Goal: Task Accomplishment & Management: Manage account settings

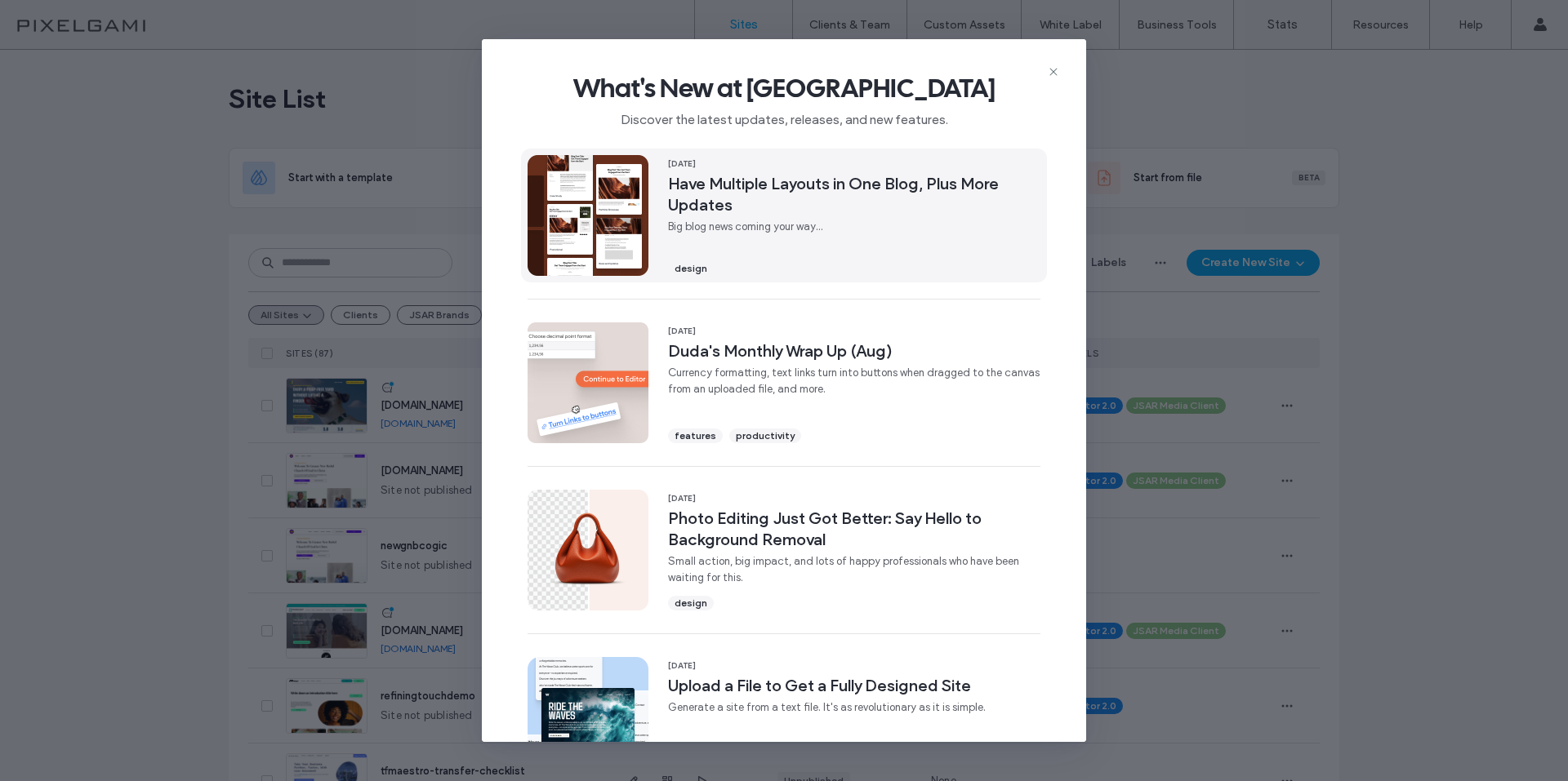
click at [794, 192] on span "Have Multiple Layouts in One Blog, Plus More Updates" at bounding box center [854, 194] width 372 height 42
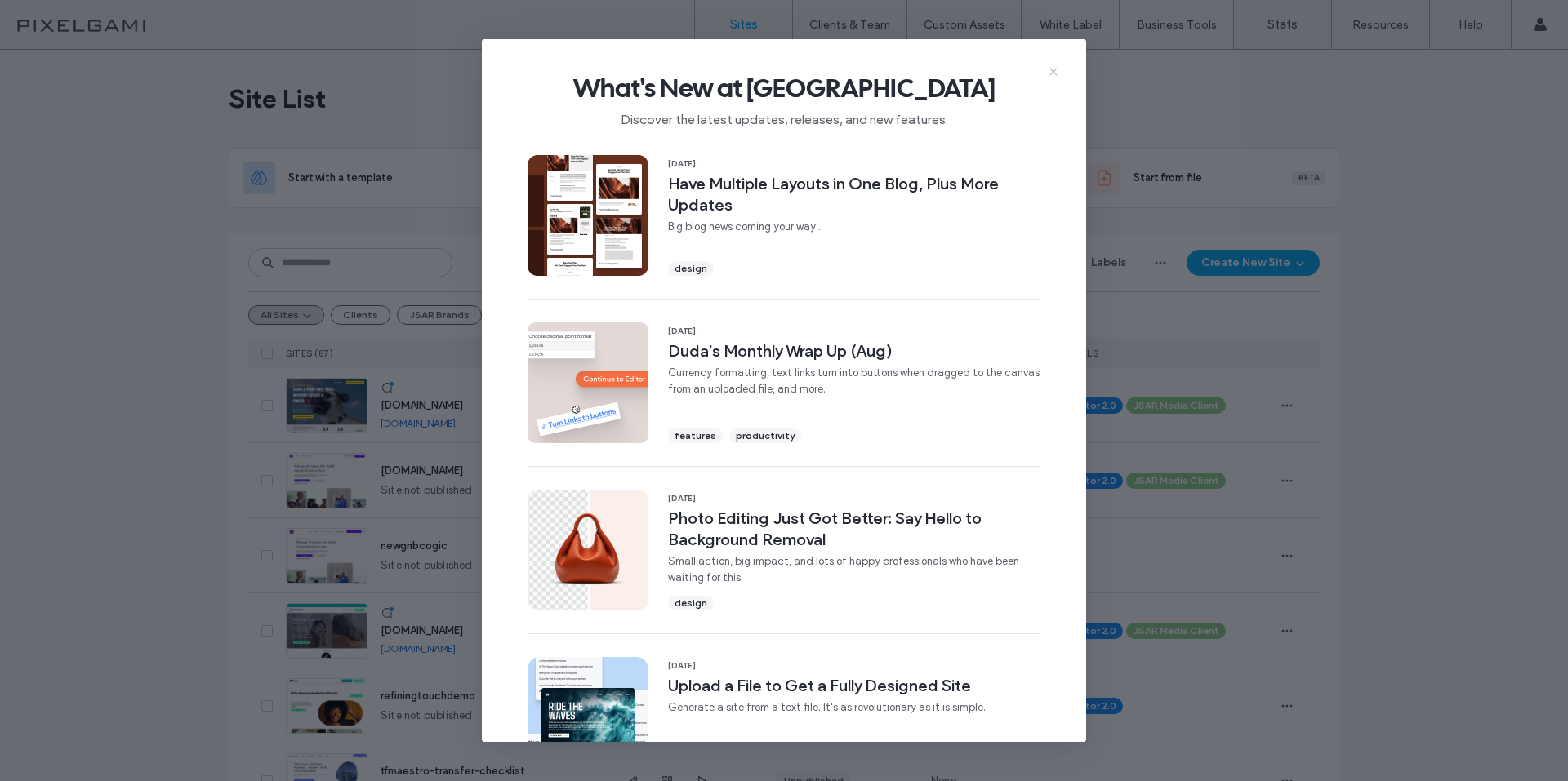
click at [1048, 74] on icon at bounding box center [1054, 72] width 13 height 13
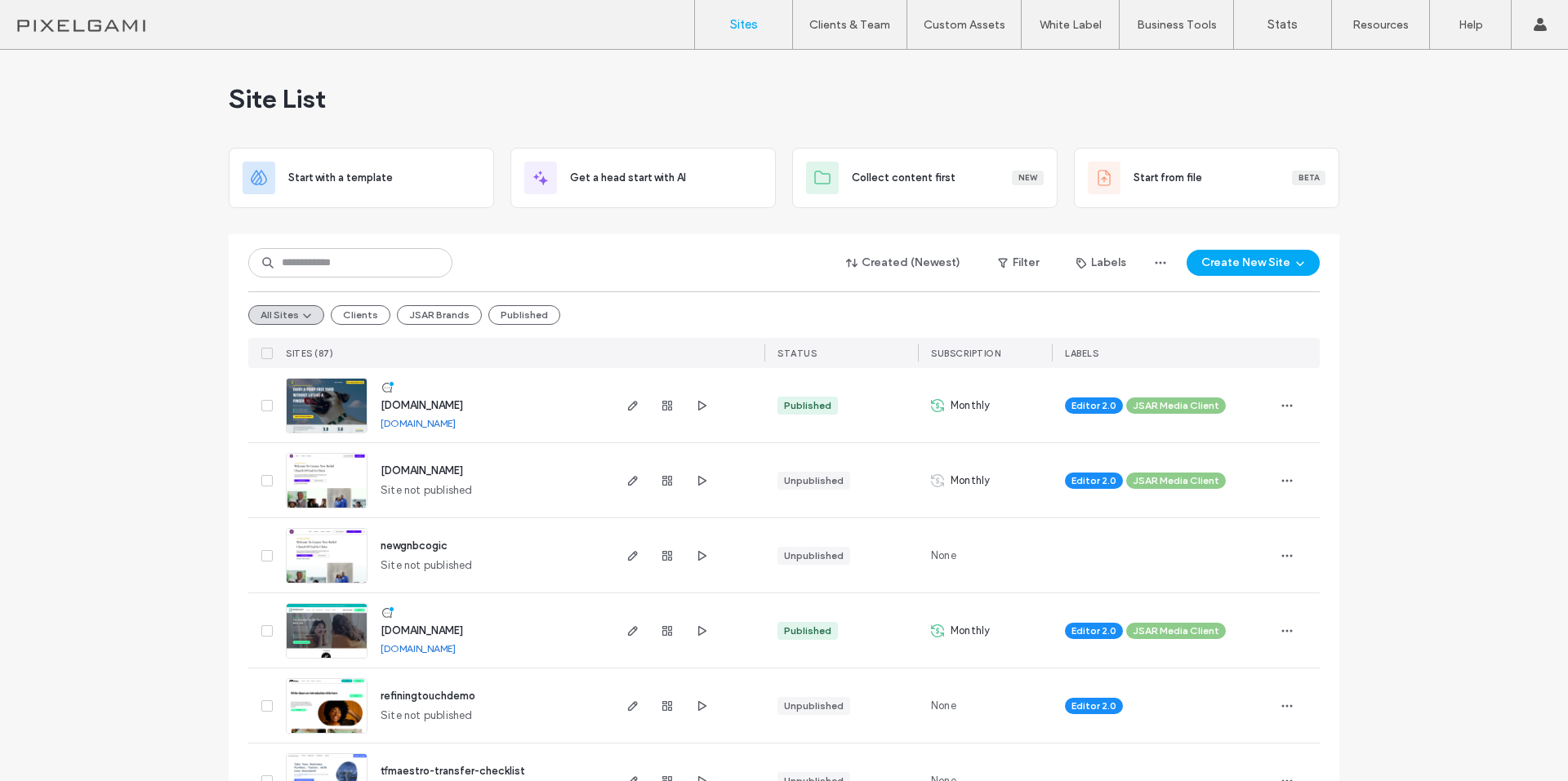
click at [445, 630] on span "[DOMAIN_NAME]" at bounding box center [422, 630] width 83 height 12
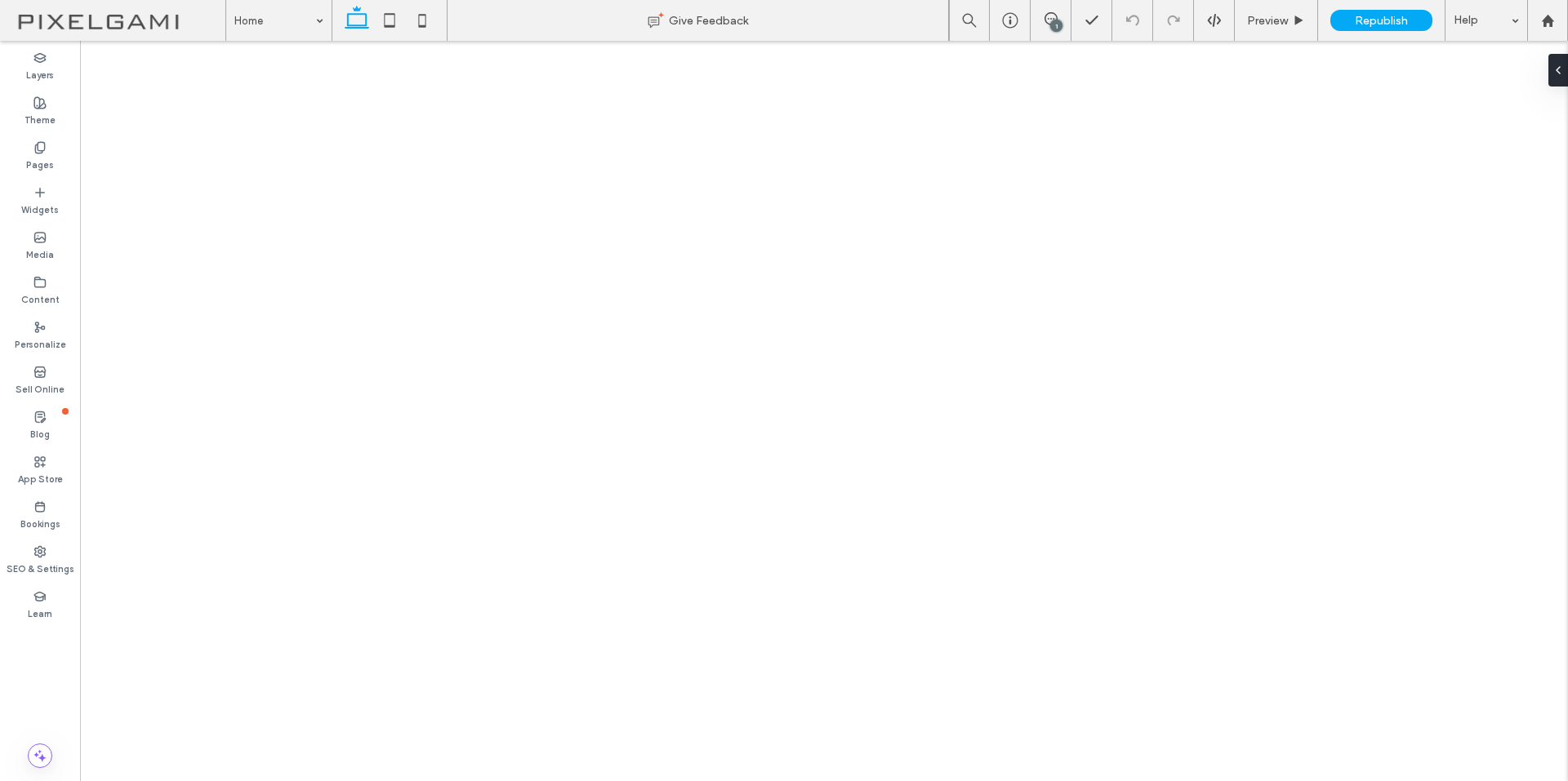
click at [37, 148] on icon at bounding box center [40, 148] width 13 height 13
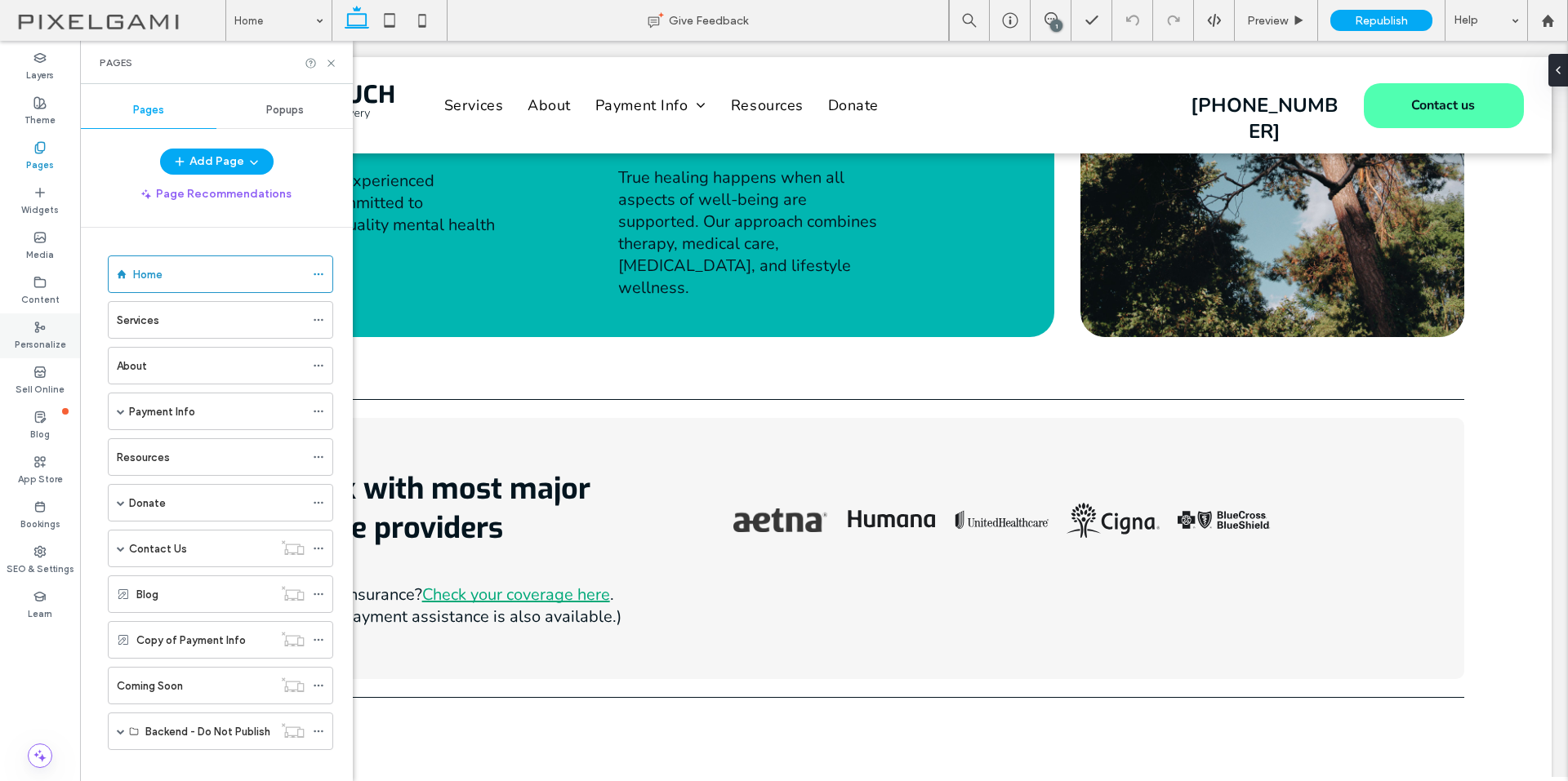
click at [41, 335] on label "Personalize" at bounding box center [40, 343] width 51 height 18
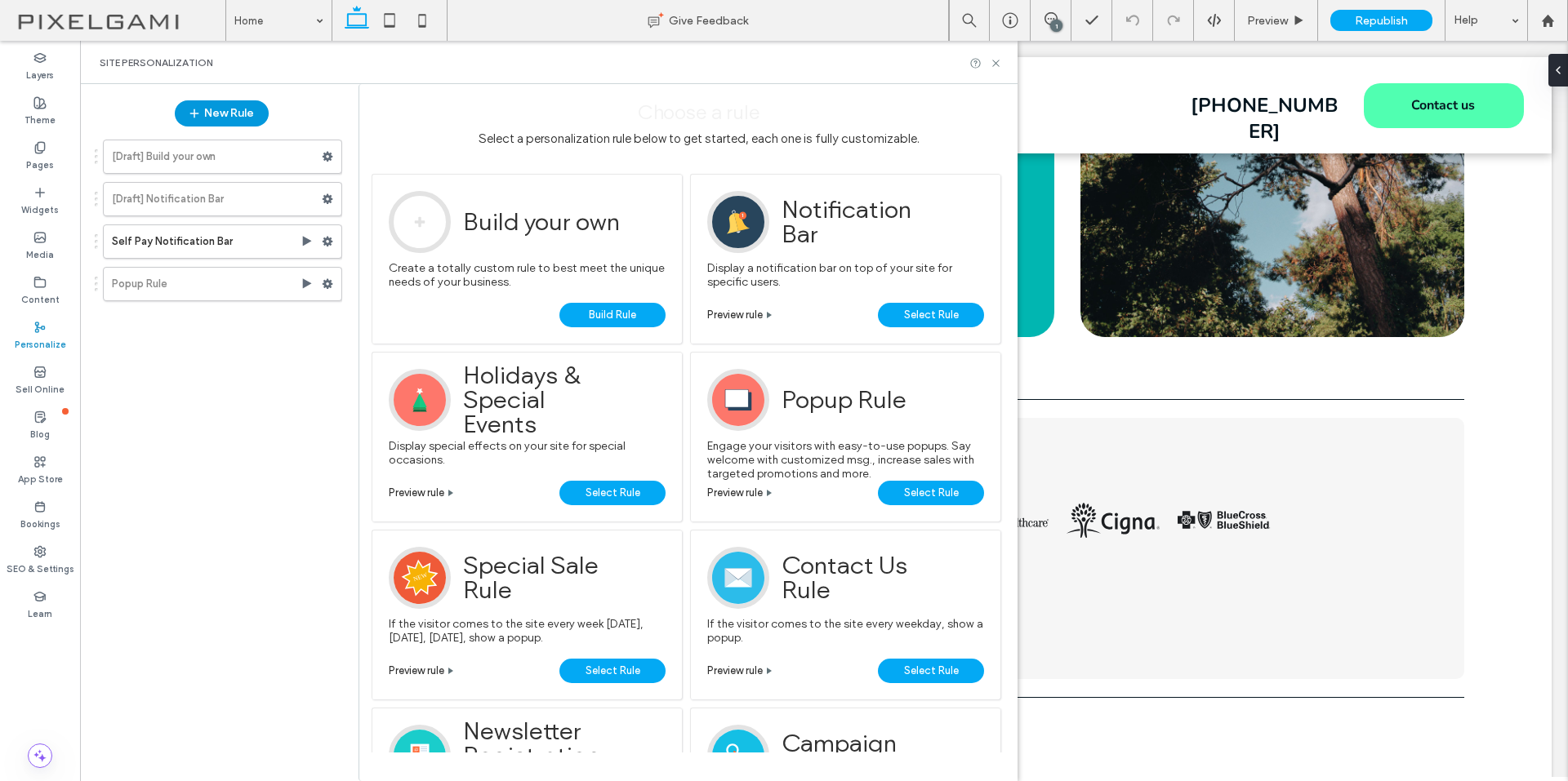
click at [230, 119] on button "New Rule" at bounding box center [222, 114] width 94 height 26
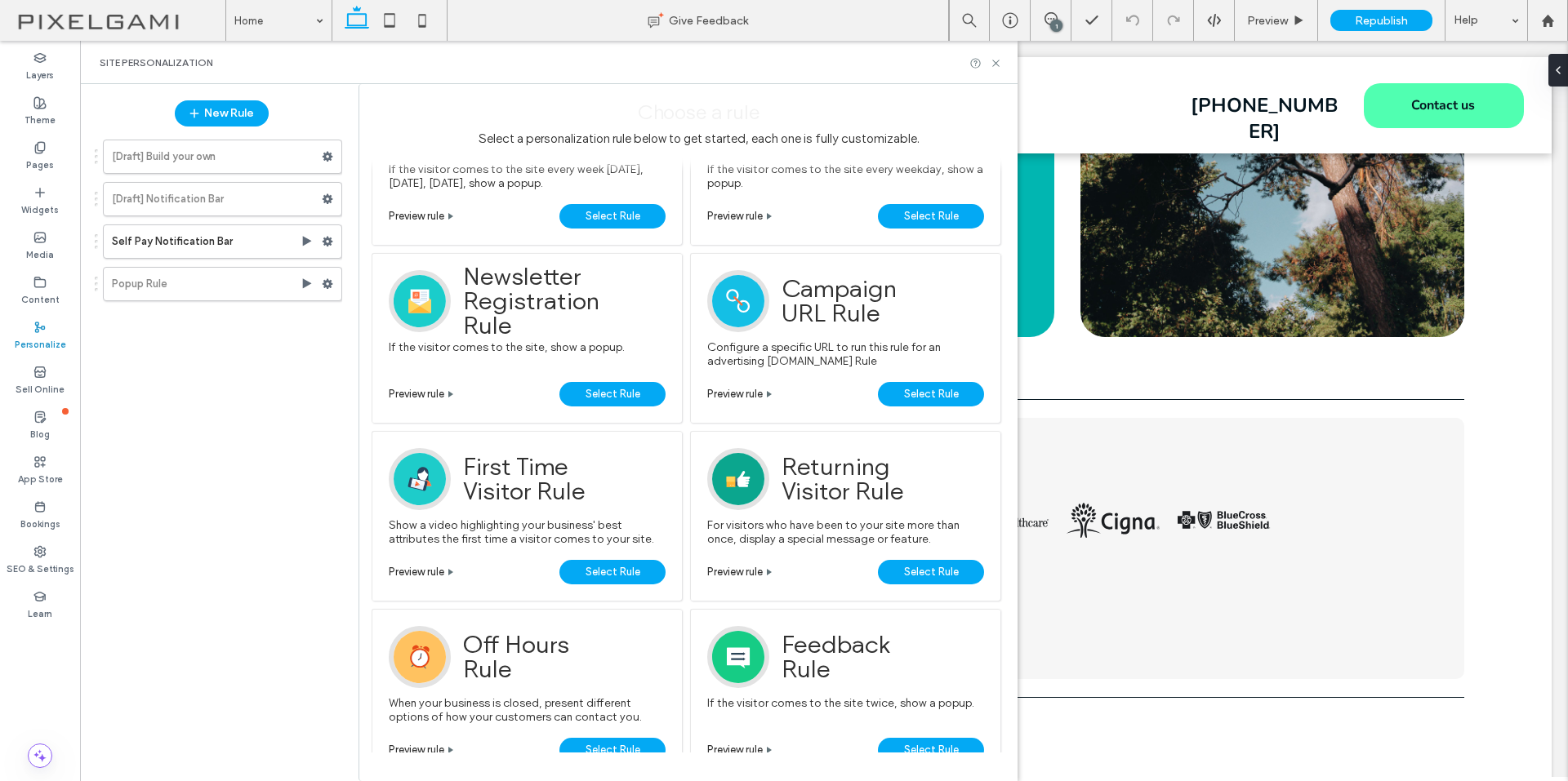
scroll to position [489, 0]
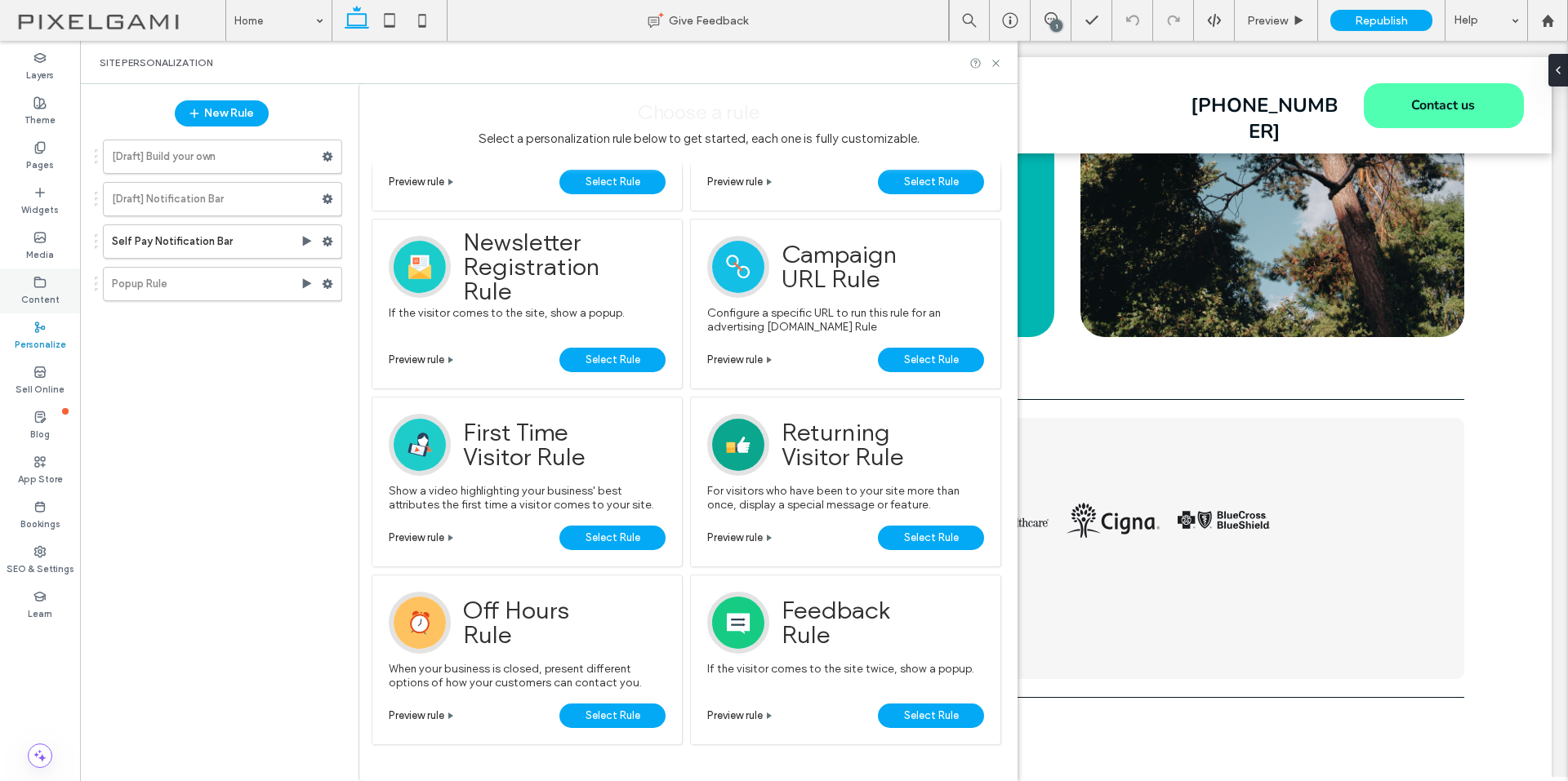
click at [36, 292] on label "Content" at bounding box center [40, 298] width 39 height 18
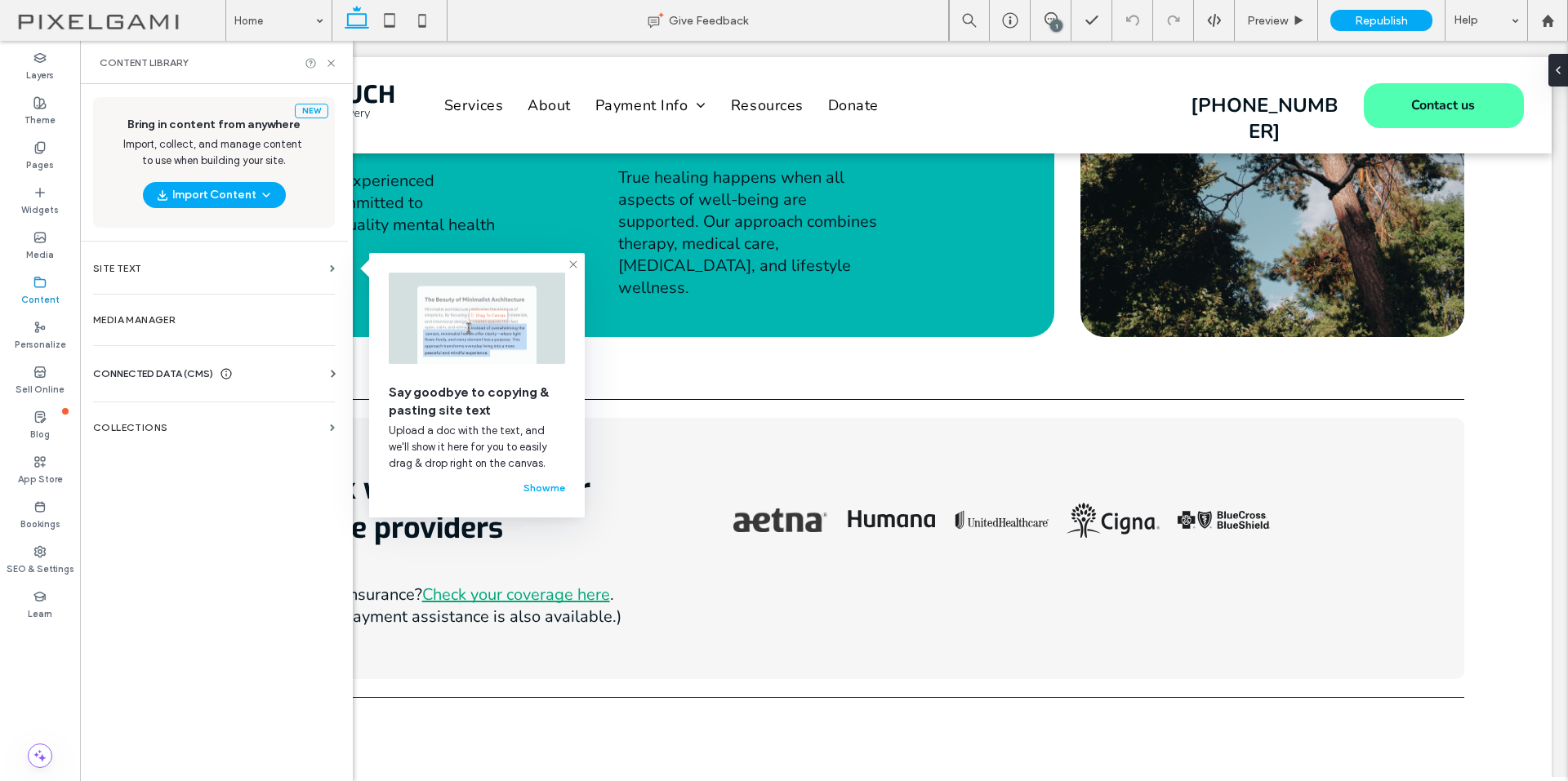
click at [182, 371] on span "CONNECTED DATA (CMS)" at bounding box center [153, 374] width 120 height 16
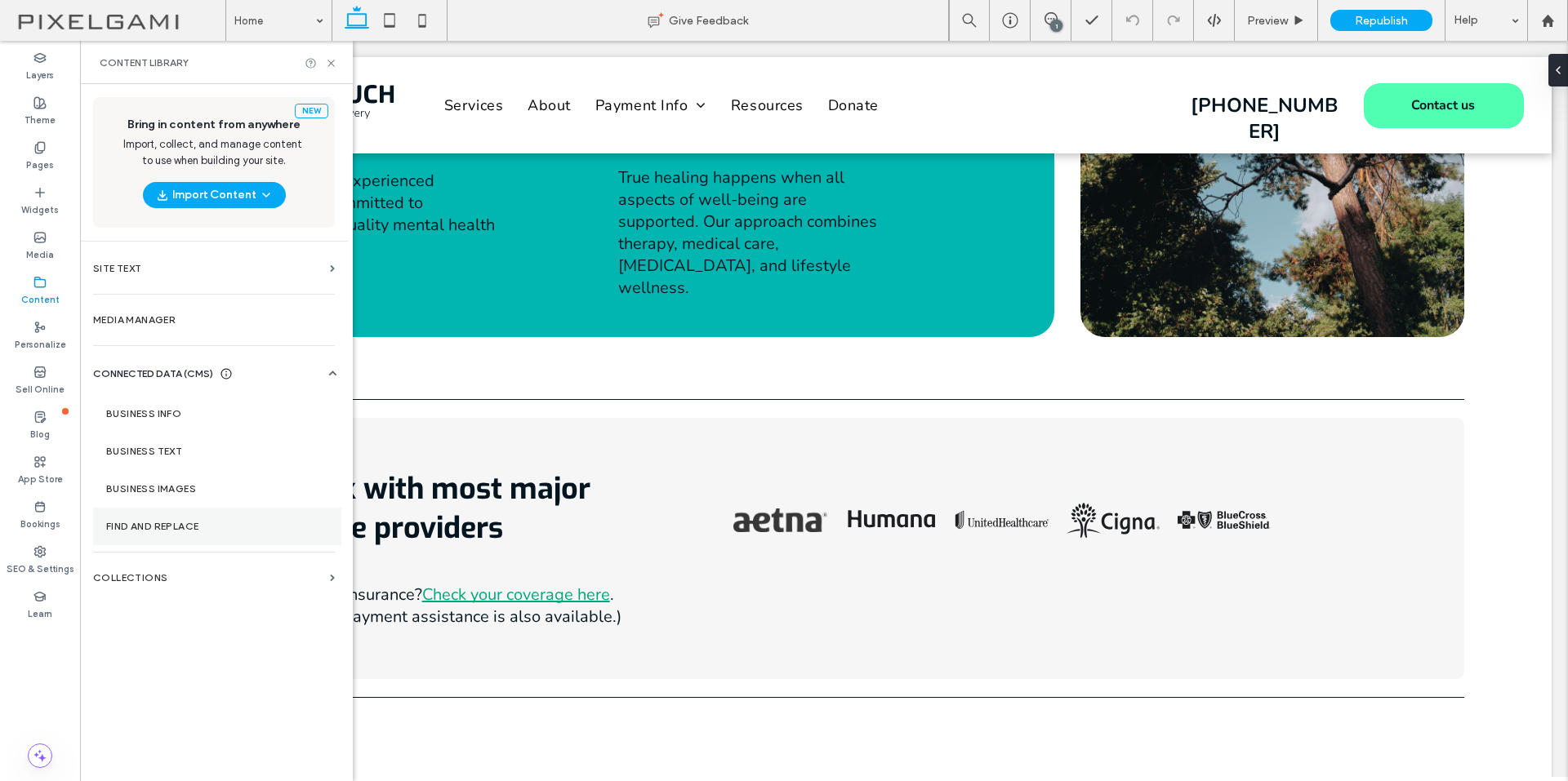
drag, startPoint x: 160, startPoint y: 571, endPoint x: 338, endPoint y: 537, distance: 181.2
click at [160, 572] on section "Collections" at bounding box center [214, 578] width 268 height 38
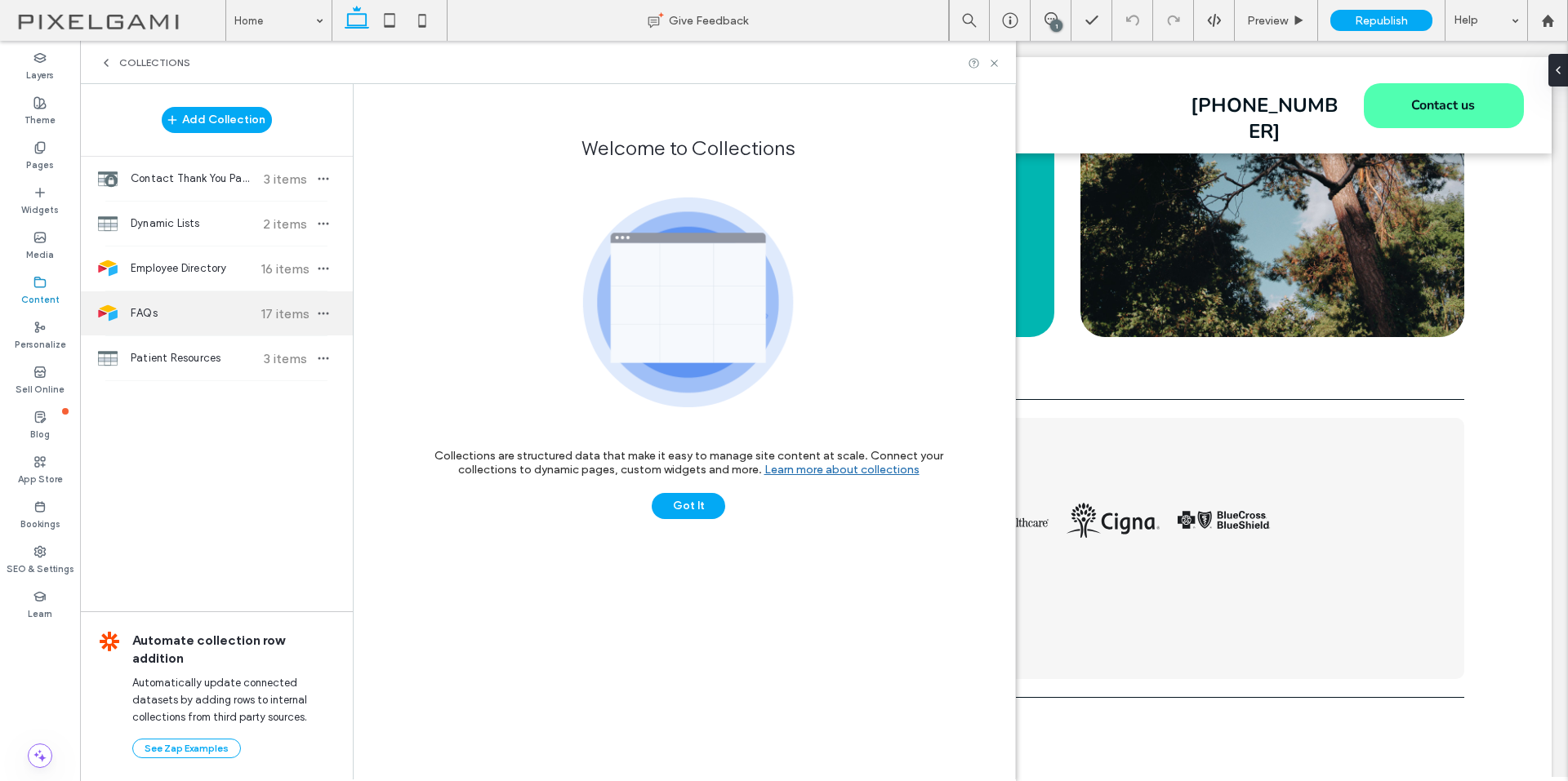
click at [211, 319] on span "FAQs" at bounding box center [191, 314] width 122 height 16
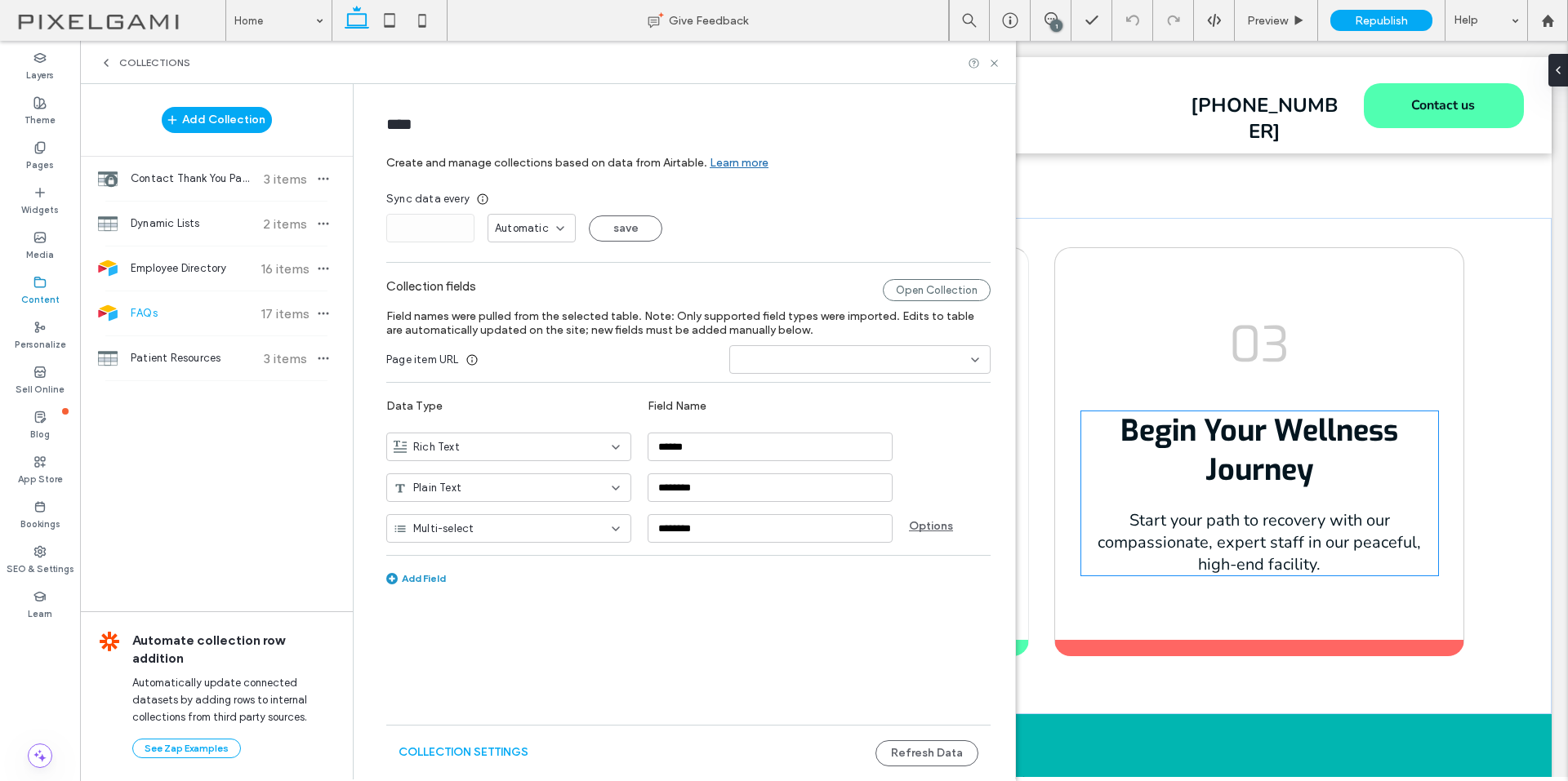
scroll to position [3755, 0]
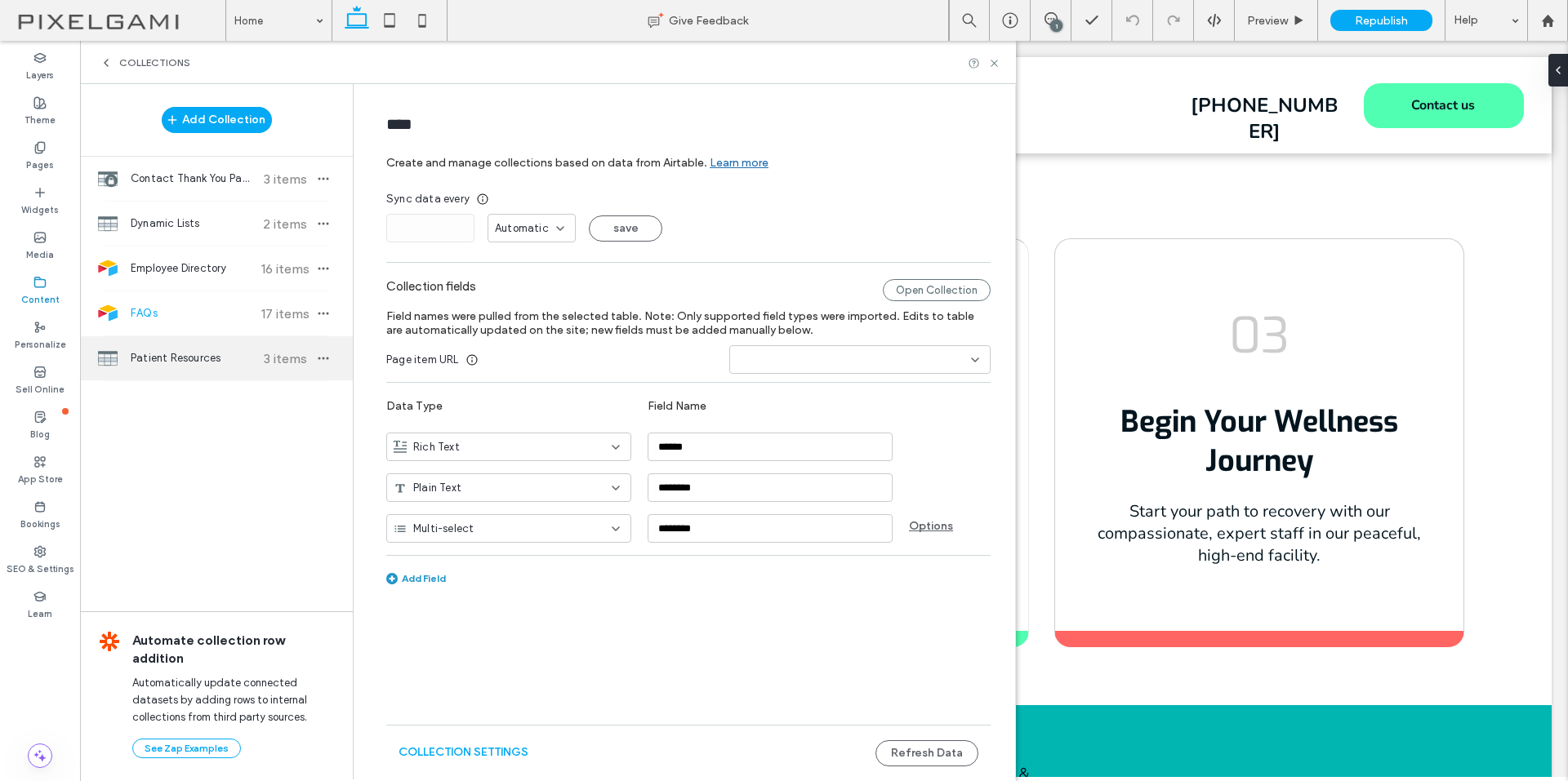
click at [190, 352] on span "Patient Resources" at bounding box center [191, 358] width 122 height 16
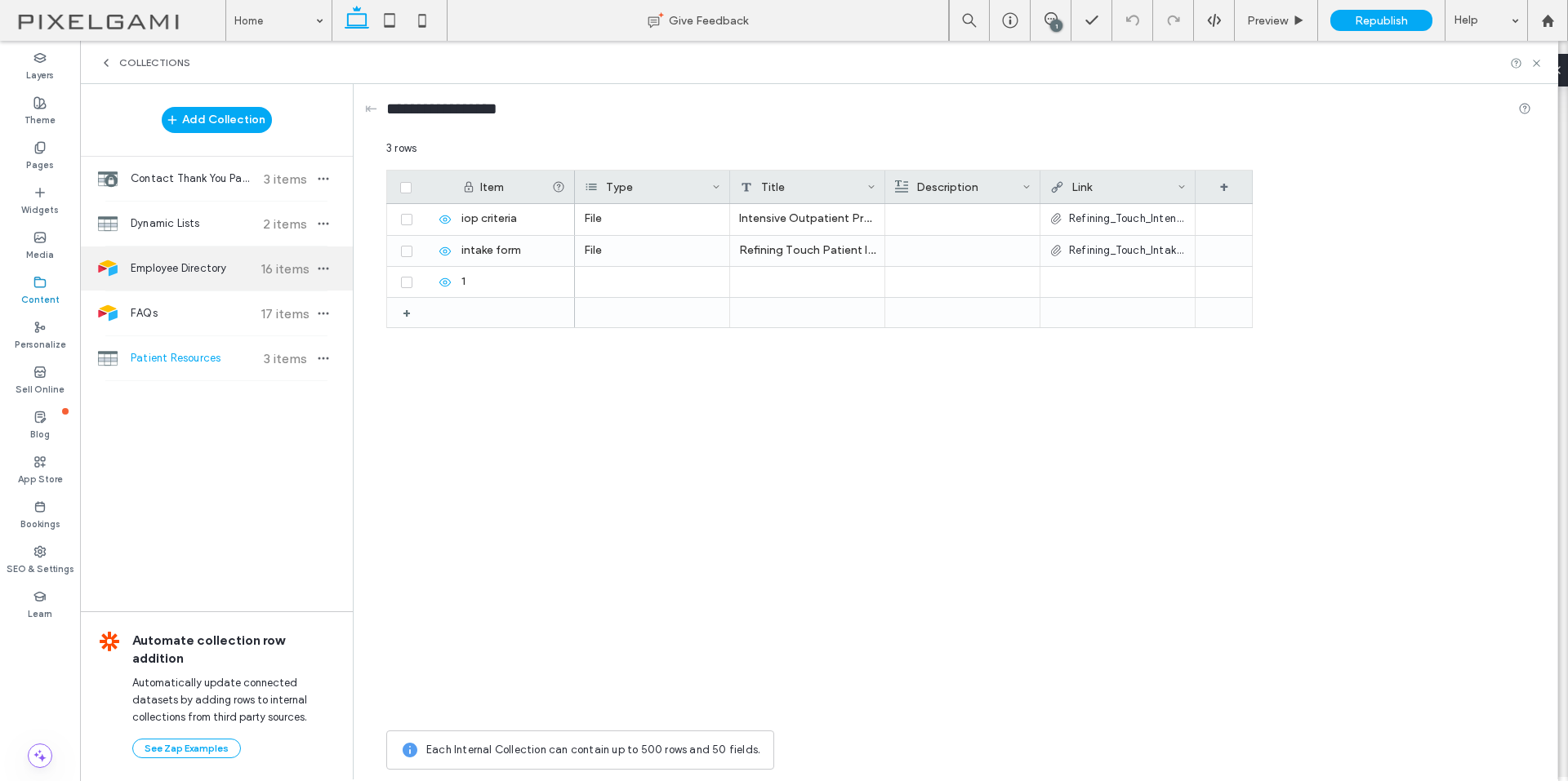
click at [180, 270] on span "Employee Directory" at bounding box center [191, 269] width 122 height 16
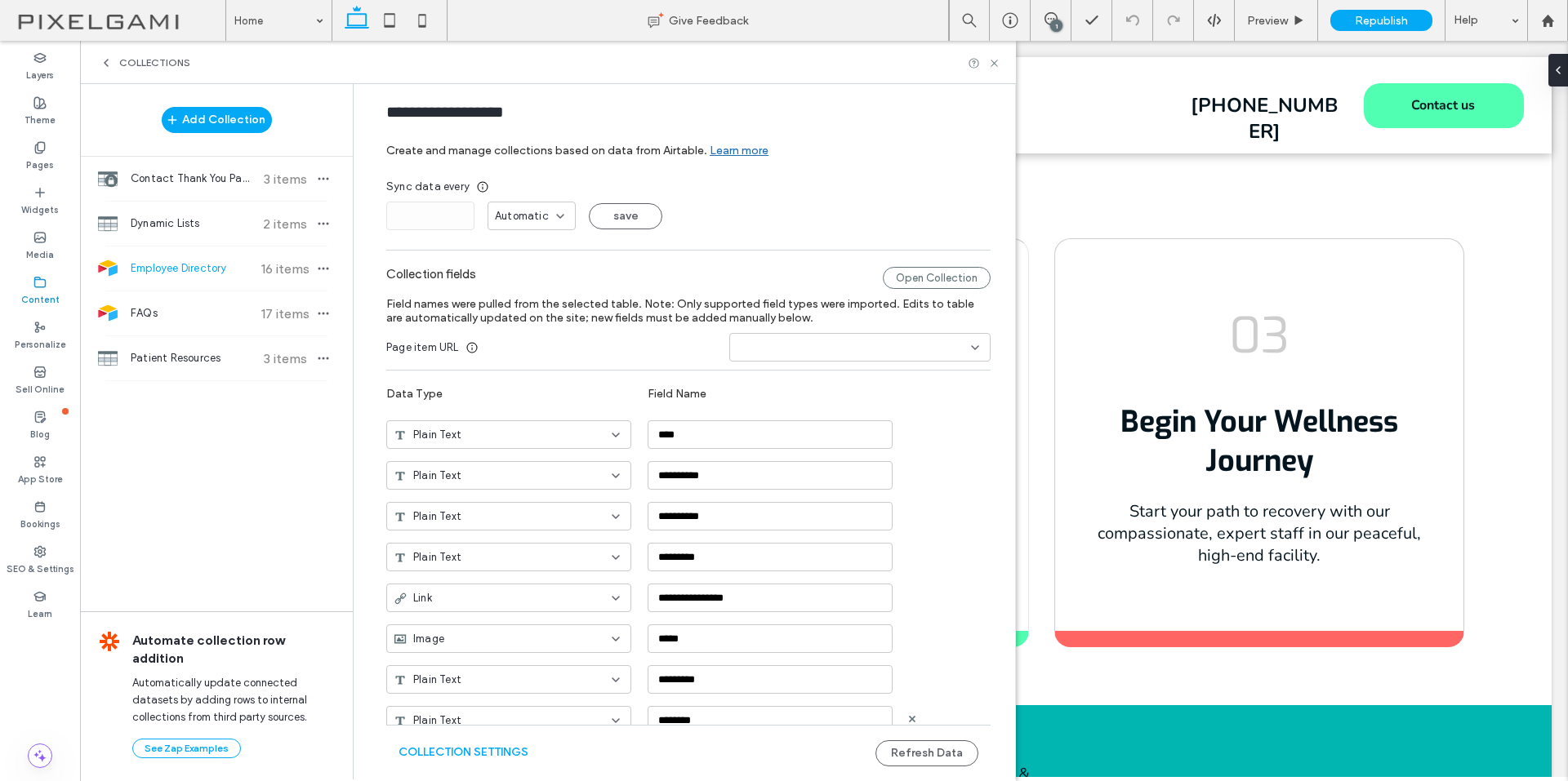
scroll to position [0, 0]
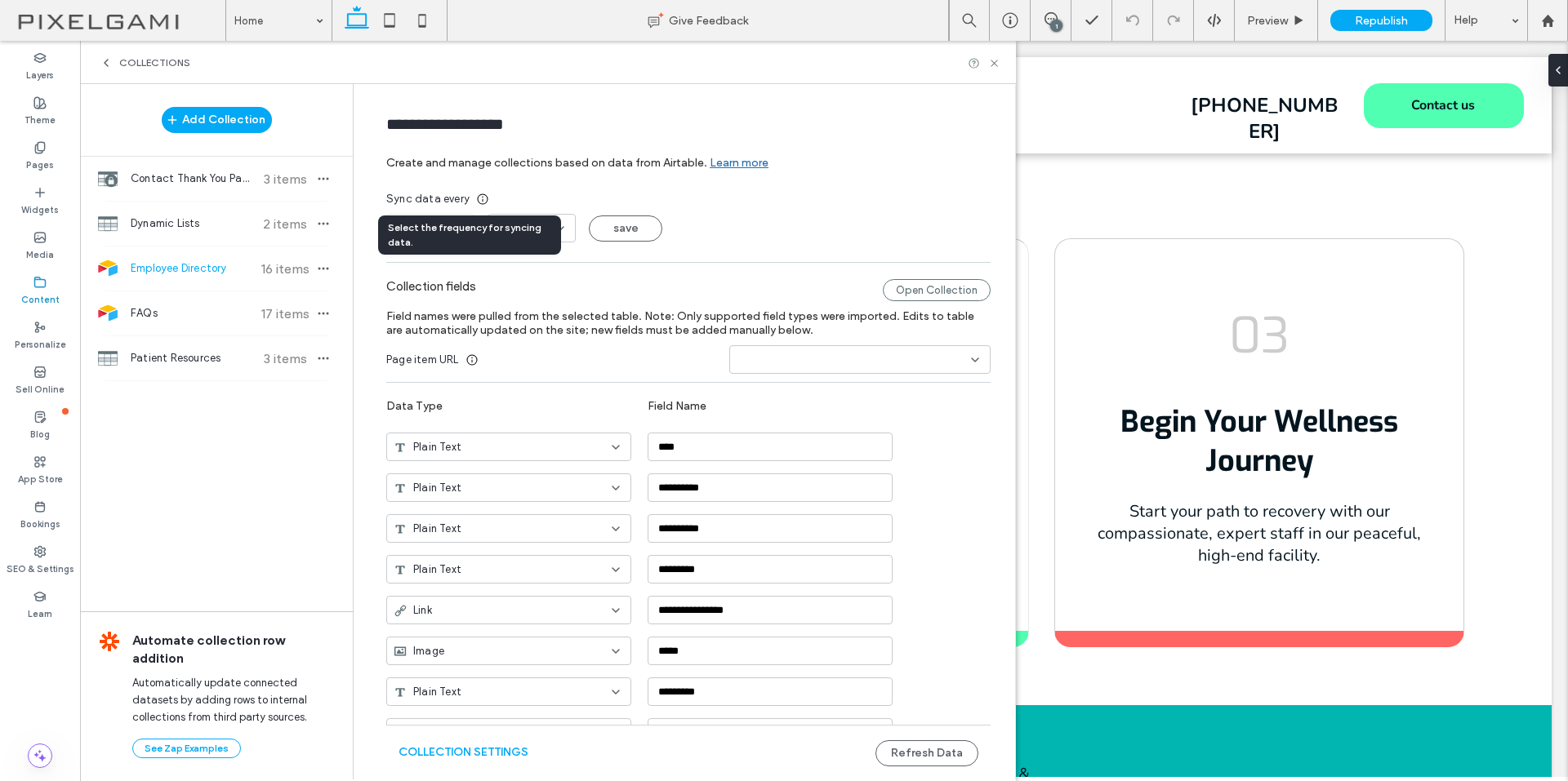
click at [476, 197] on icon at bounding box center [482, 199] width 13 height 13
click at [520, 196] on div "Sync data every" at bounding box center [688, 199] width 604 height 16
click at [540, 226] on div "Automatic" at bounding box center [525, 228] width 61 height 16
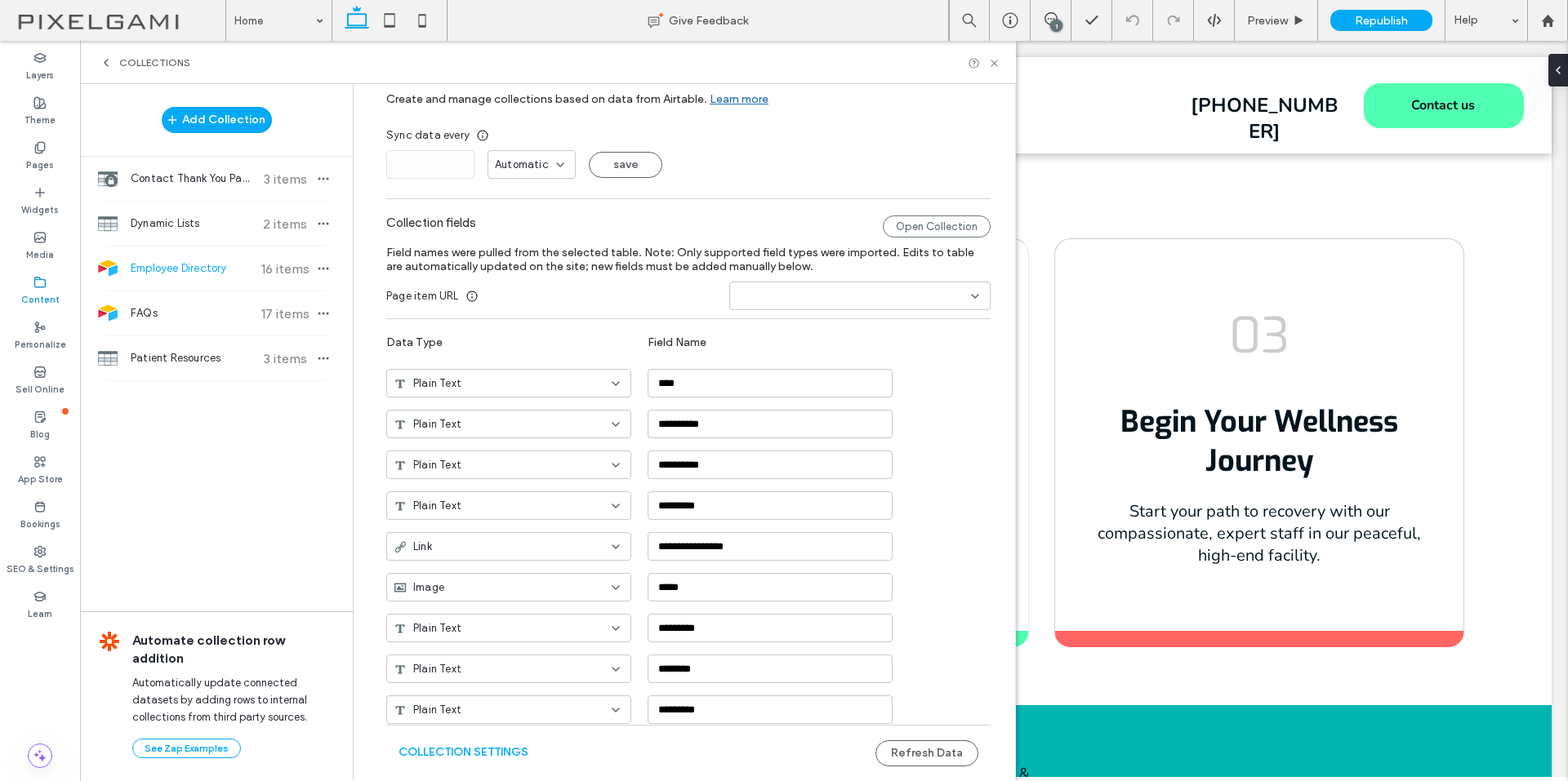
scroll to position [150, 0]
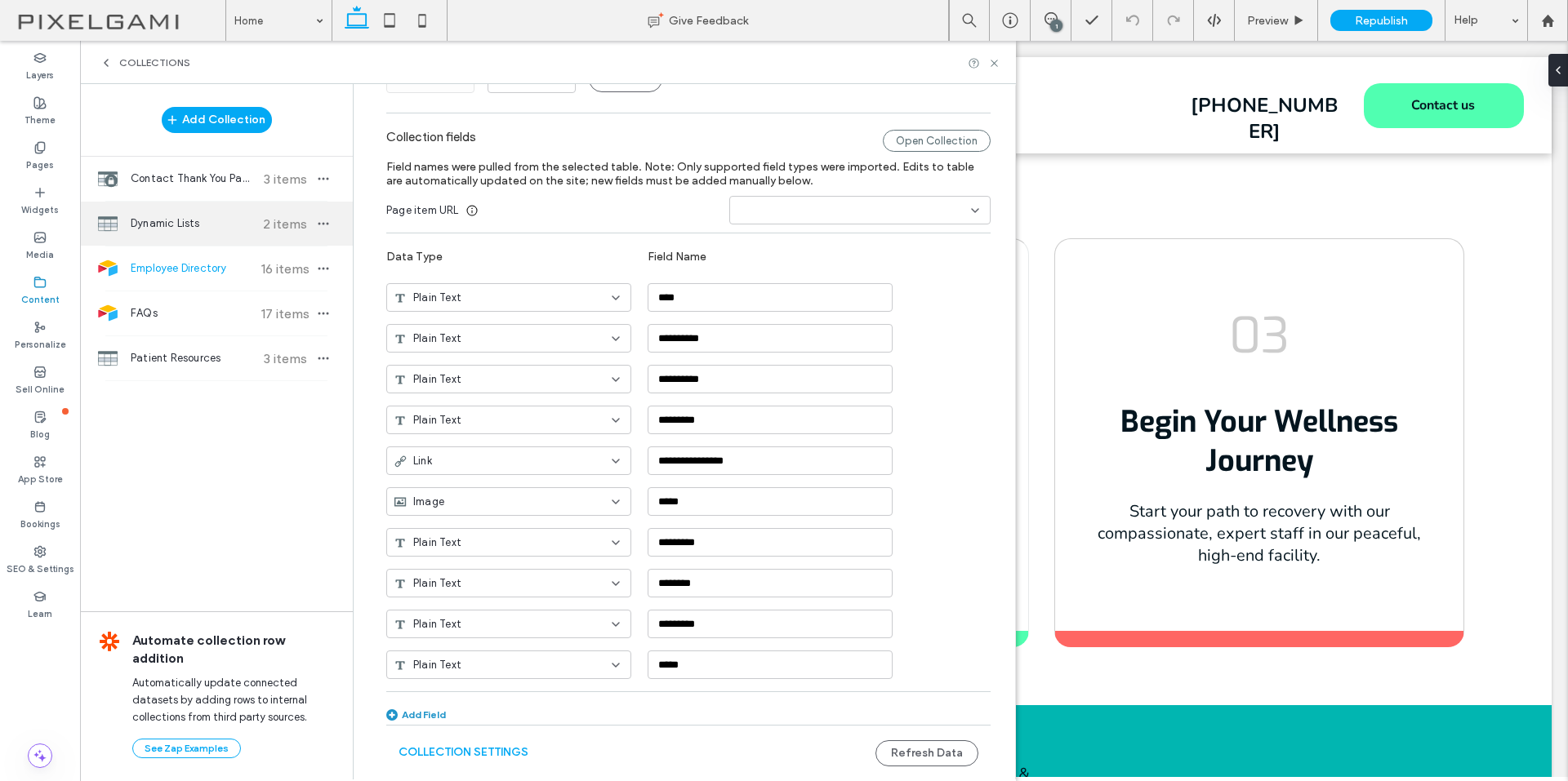
click at [208, 213] on div "Dynamic Lists 2 items" at bounding box center [215, 224] width 272 height 44
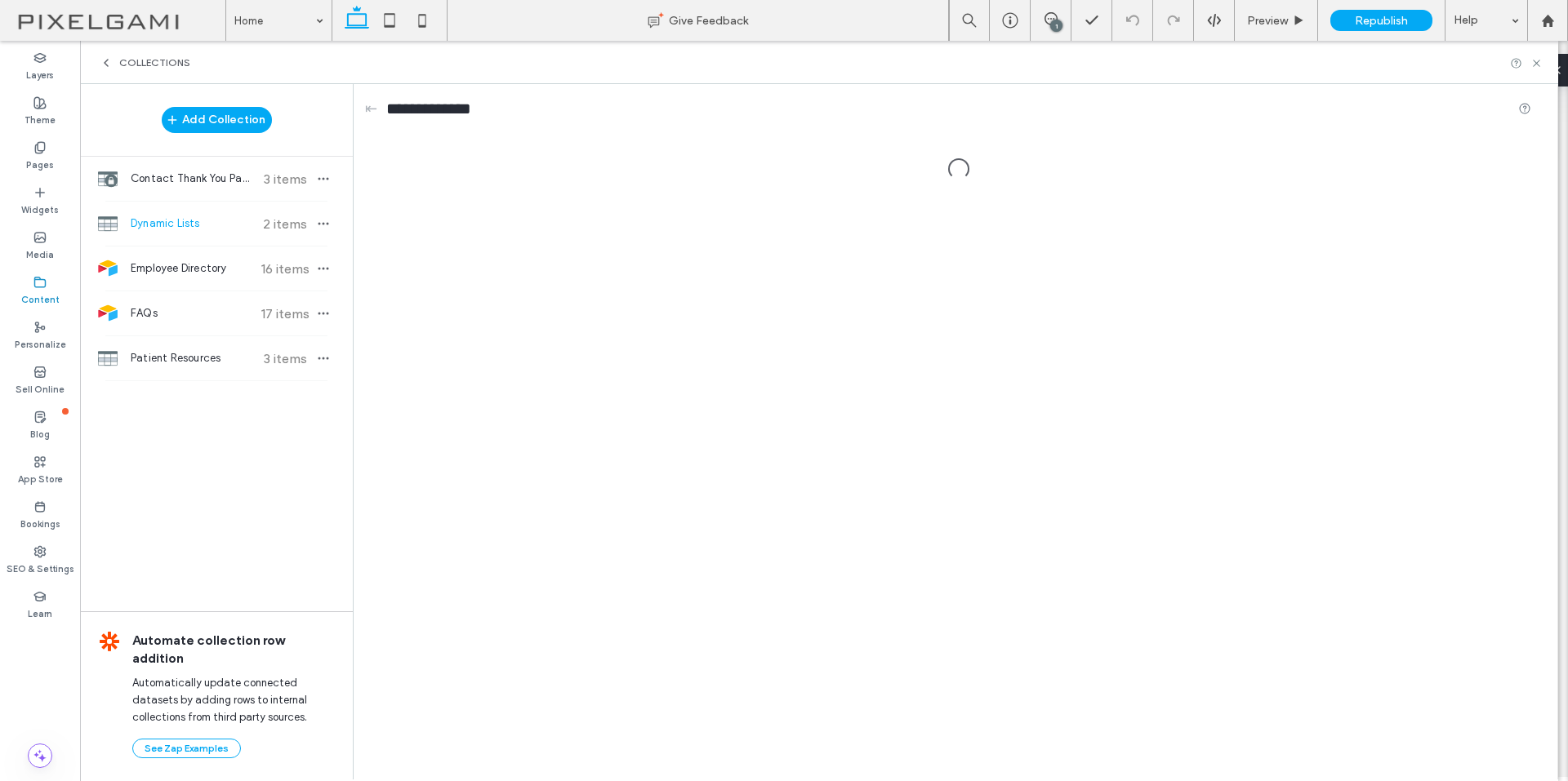
scroll to position [0, 0]
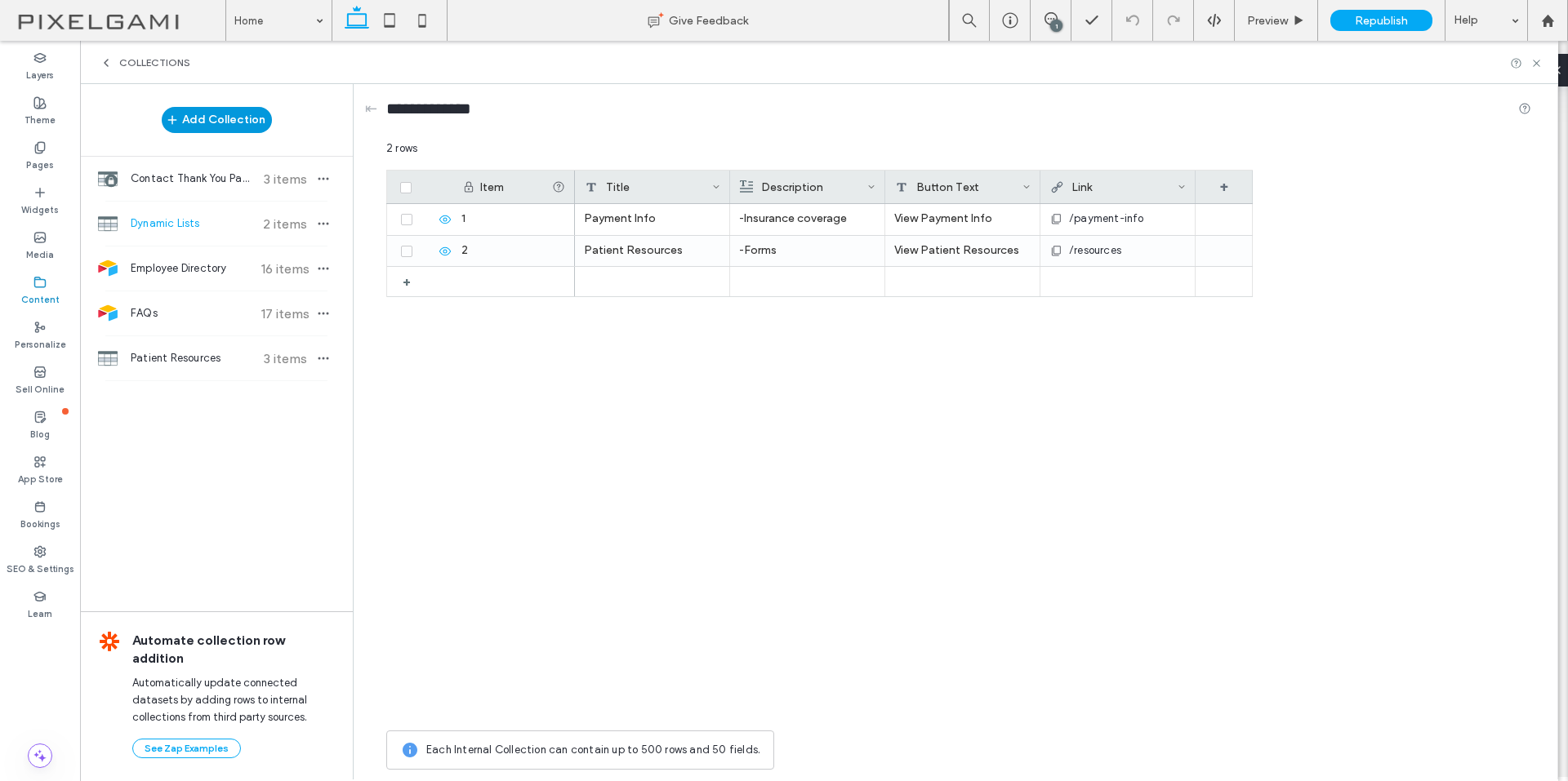
click at [220, 120] on button "Add Collection" at bounding box center [216, 120] width 110 height 26
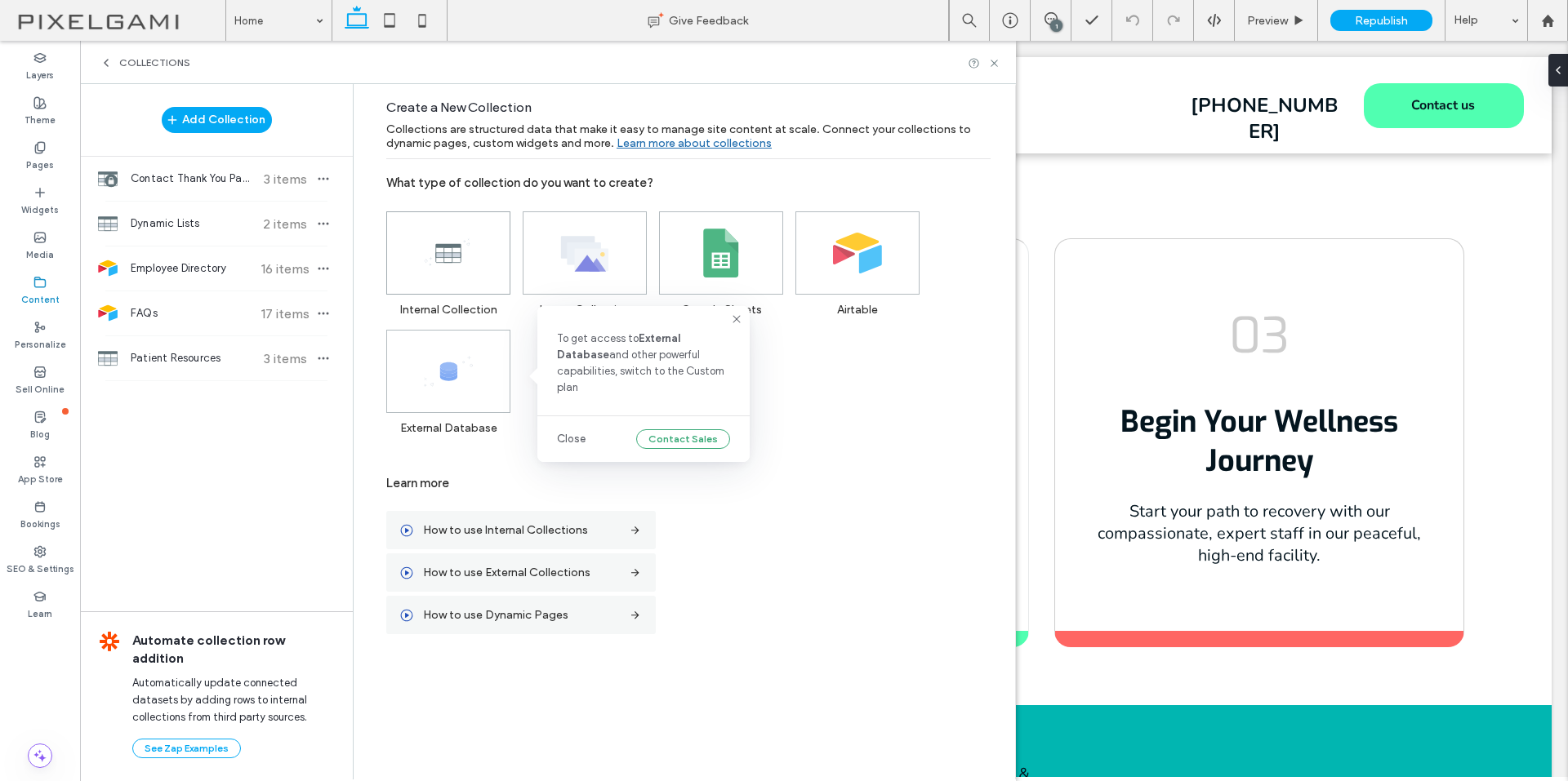
click at [443, 249] on icon at bounding box center [447, 252] width 49 height 49
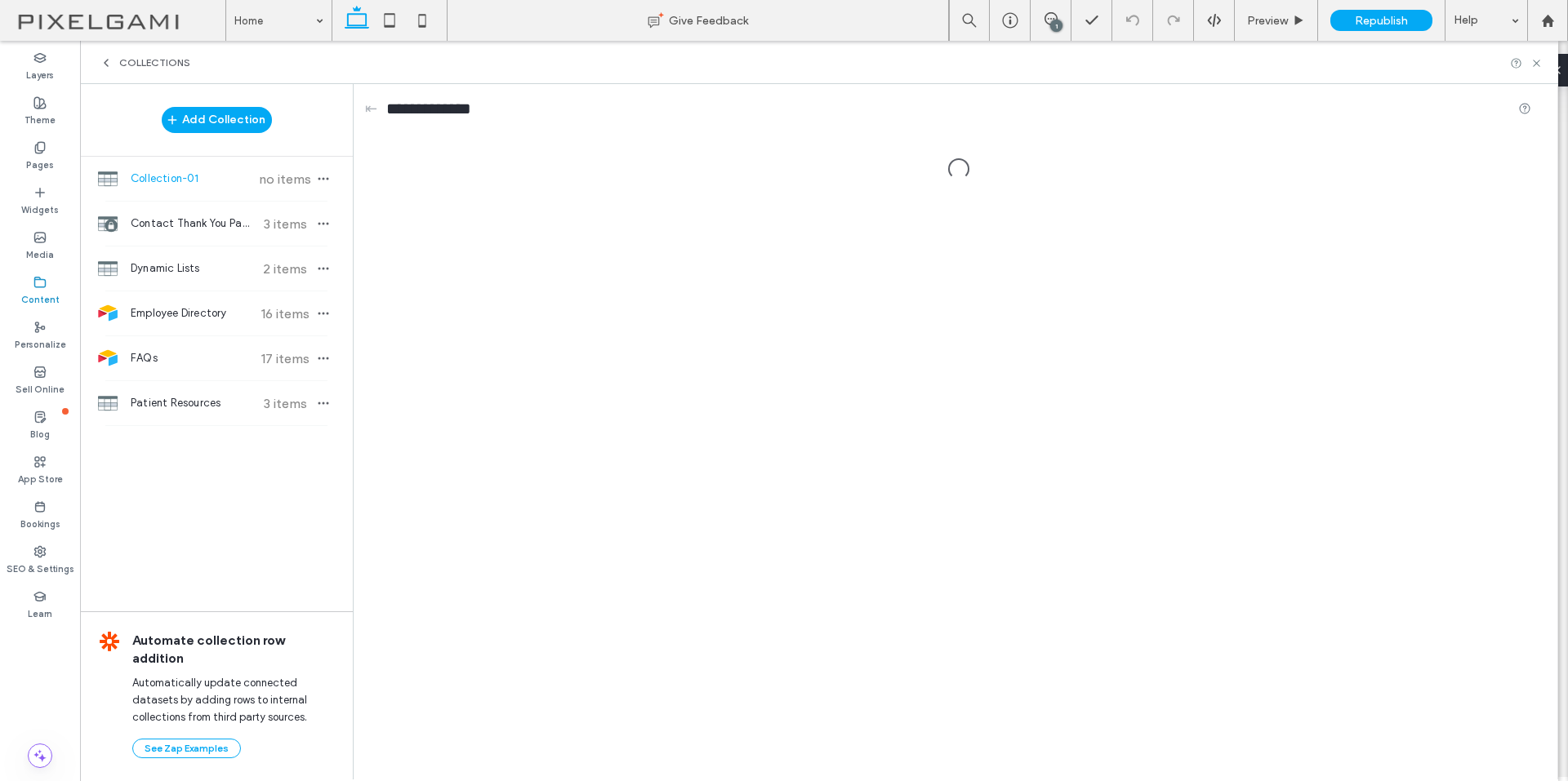
click at [443, 249] on div "**********" at bounding box center [959, 431] width 1196 height 694
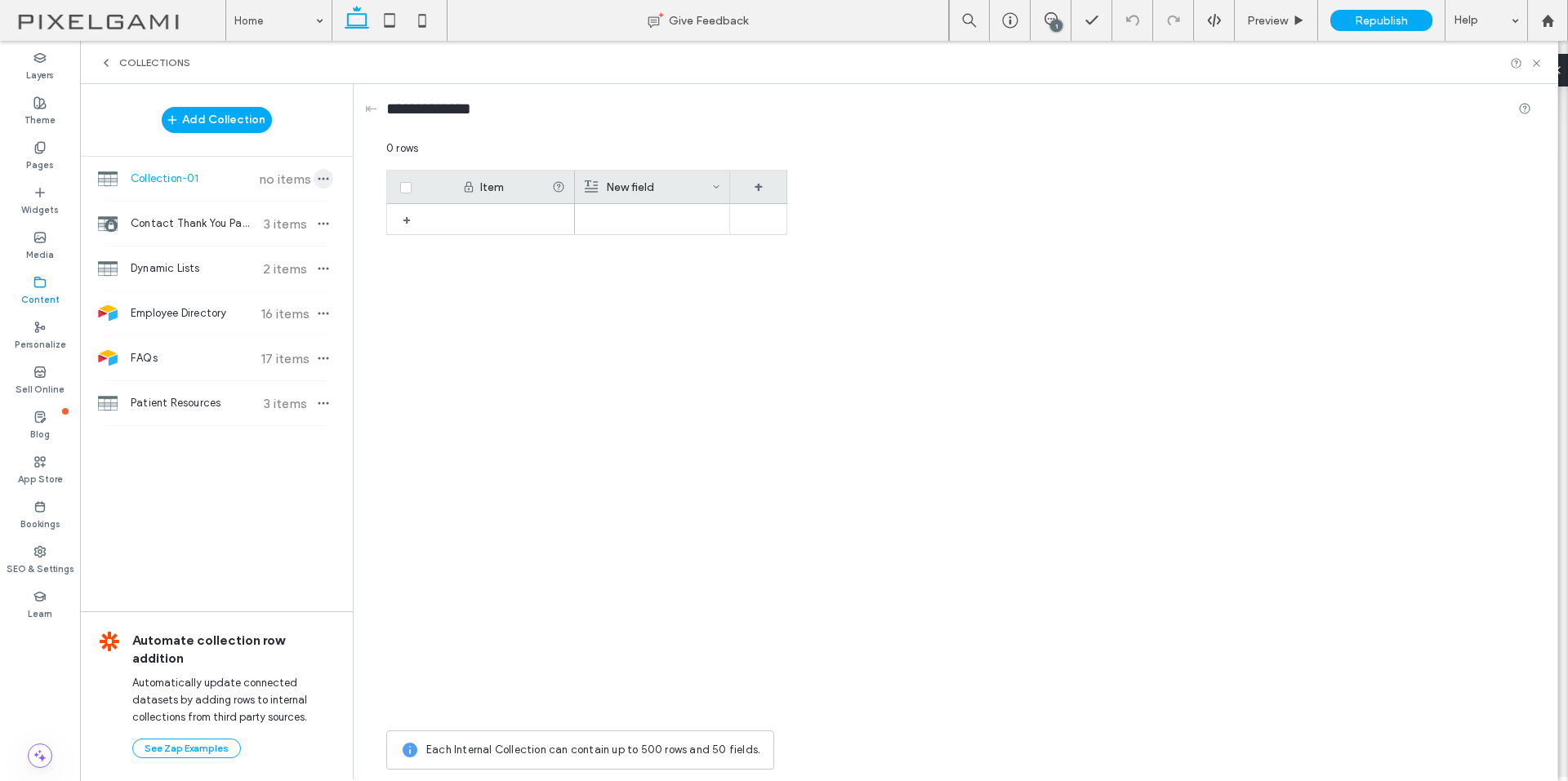
click at [322, 178] on icon "button" at bounding box center [323, 179] width 13 height 13
click at [442, 187] on span "Import from CSV" at bounding box center [415, 190] width 84 height 16
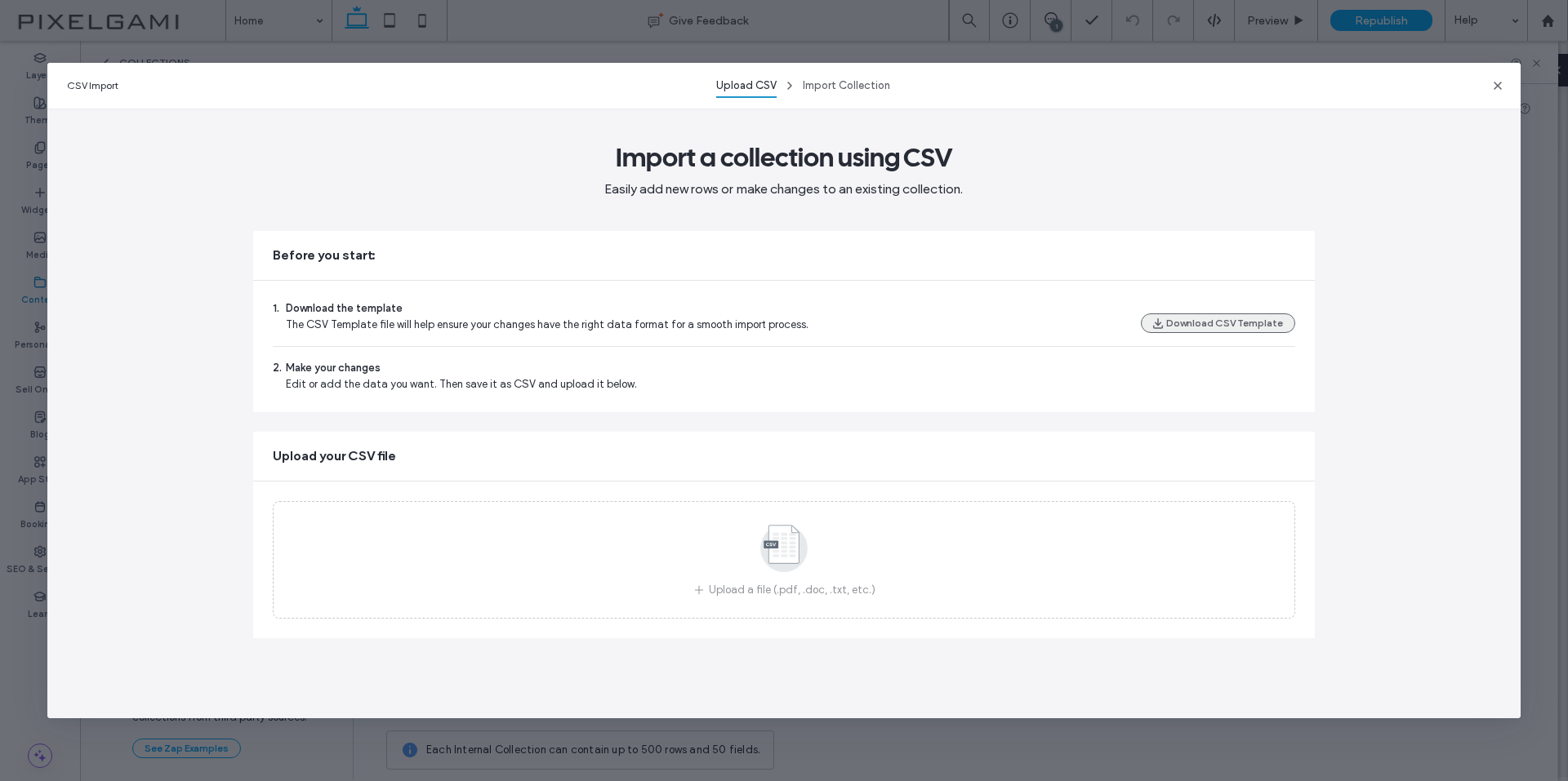
click at [1242, 324] on button "Download CSV Template" at bounding box center [1218, 323] width 154 height 19
click at [1491, 90] on icon "button" at bounding box center [1497, 85] width 13 height 13
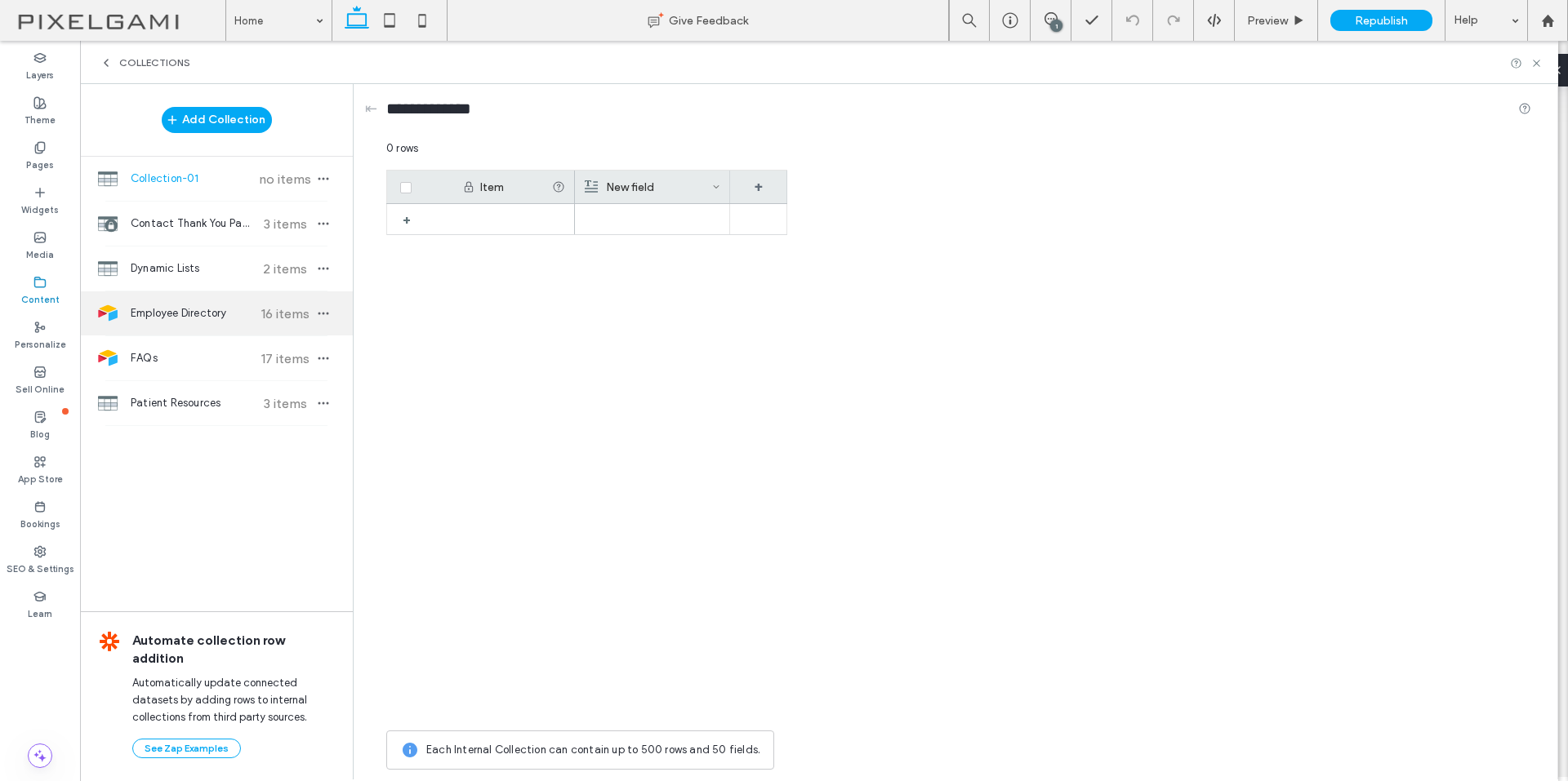
click at [194, 325] on div "Employee Directory 16 items" at bounding box center [215, 314] width 272 height 44
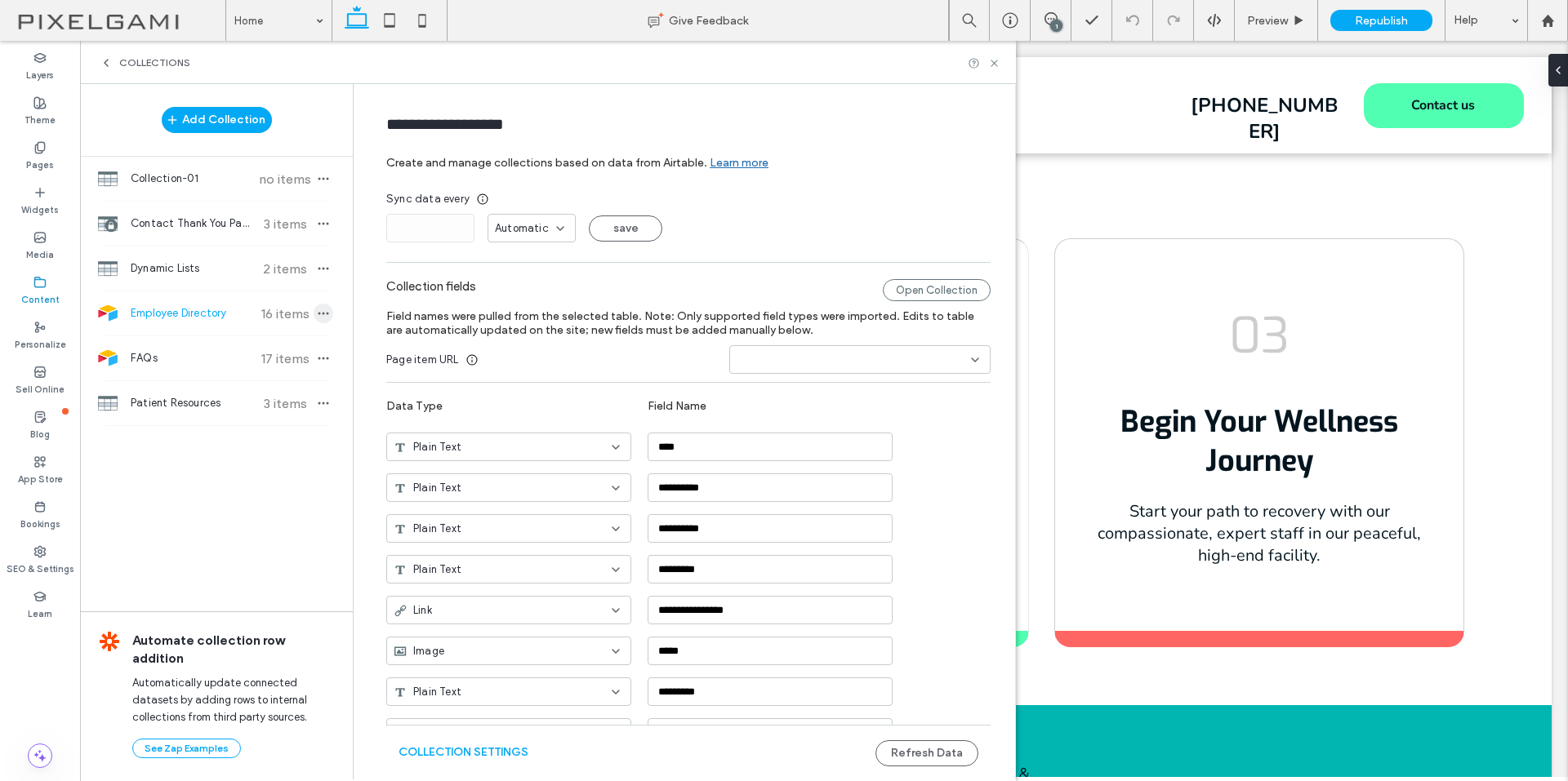
click at [320, 314] on use "button" at bounding box center [324, 314] width 11 height 3
click at [849, 239] on div "* Automatic save" at bounding box center [688, 227] width 604 height 28
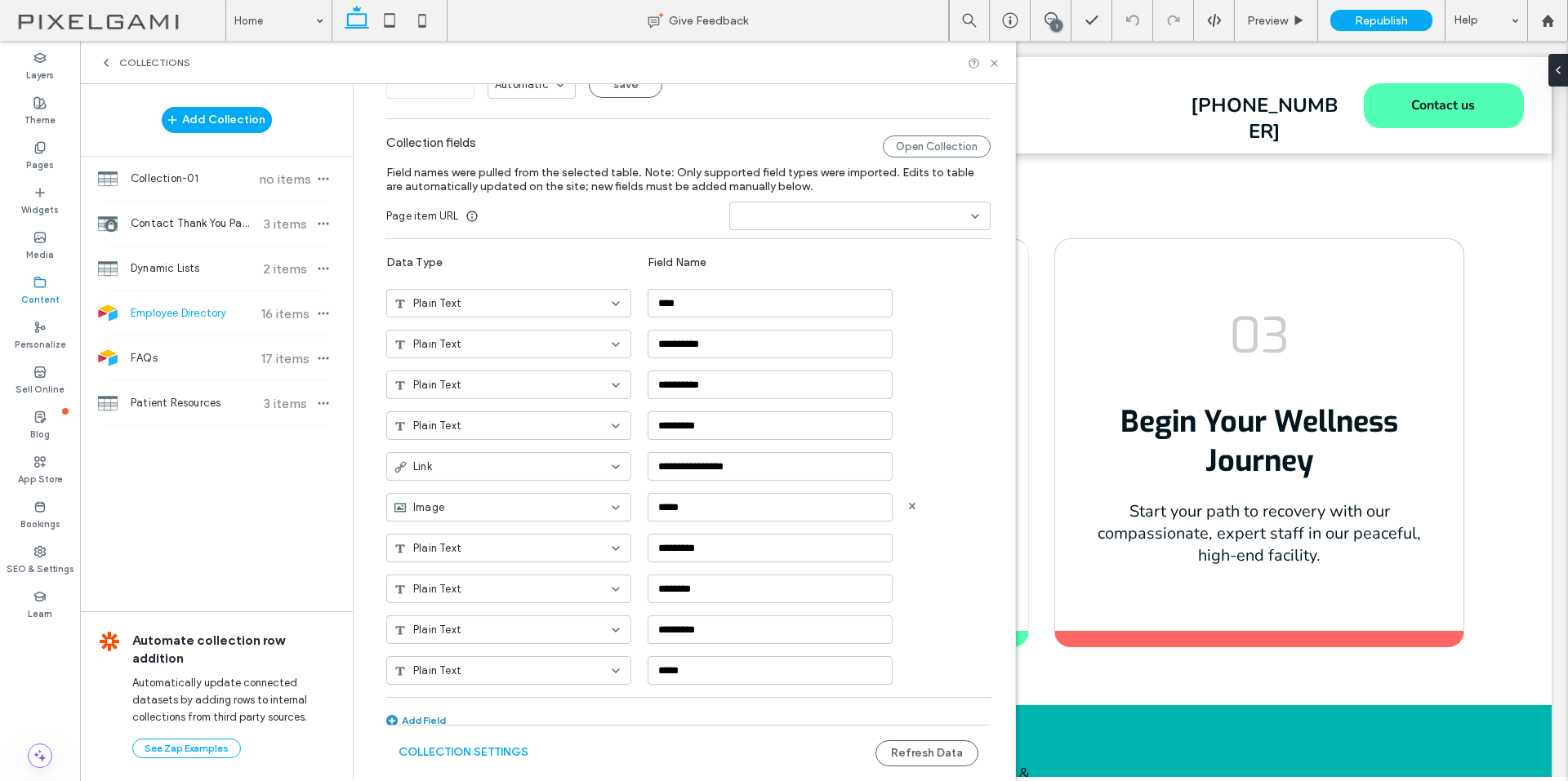
scroll to position [150, 0]
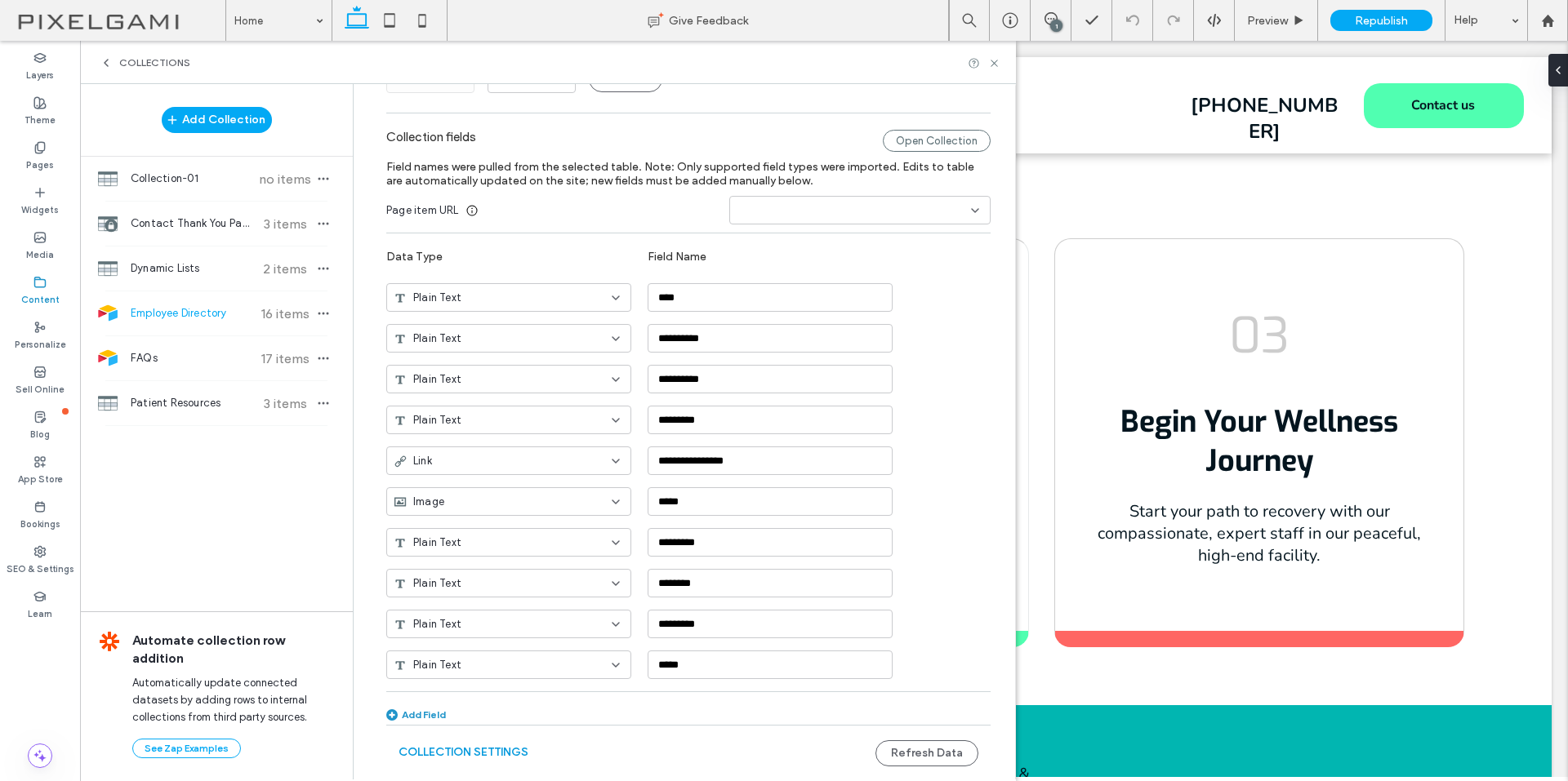
click at [476, 749] on button "Collection Settings" at bounding box center [464, 753] width 130 height 26
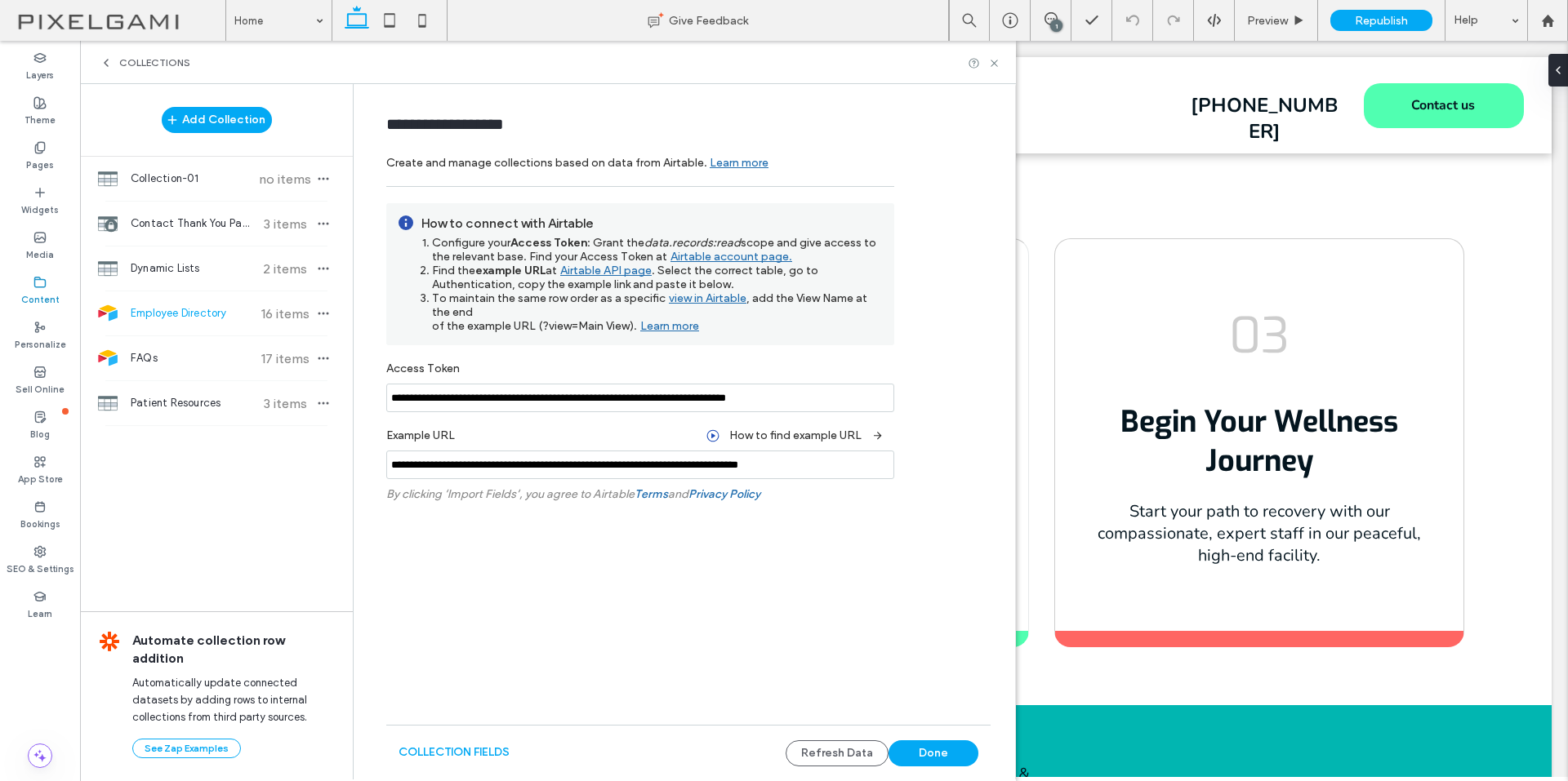
scroll to position [0, 0]
click at [214, 316] on span "Employee Directory" at bounding box center [191, 314] width 122 height 16
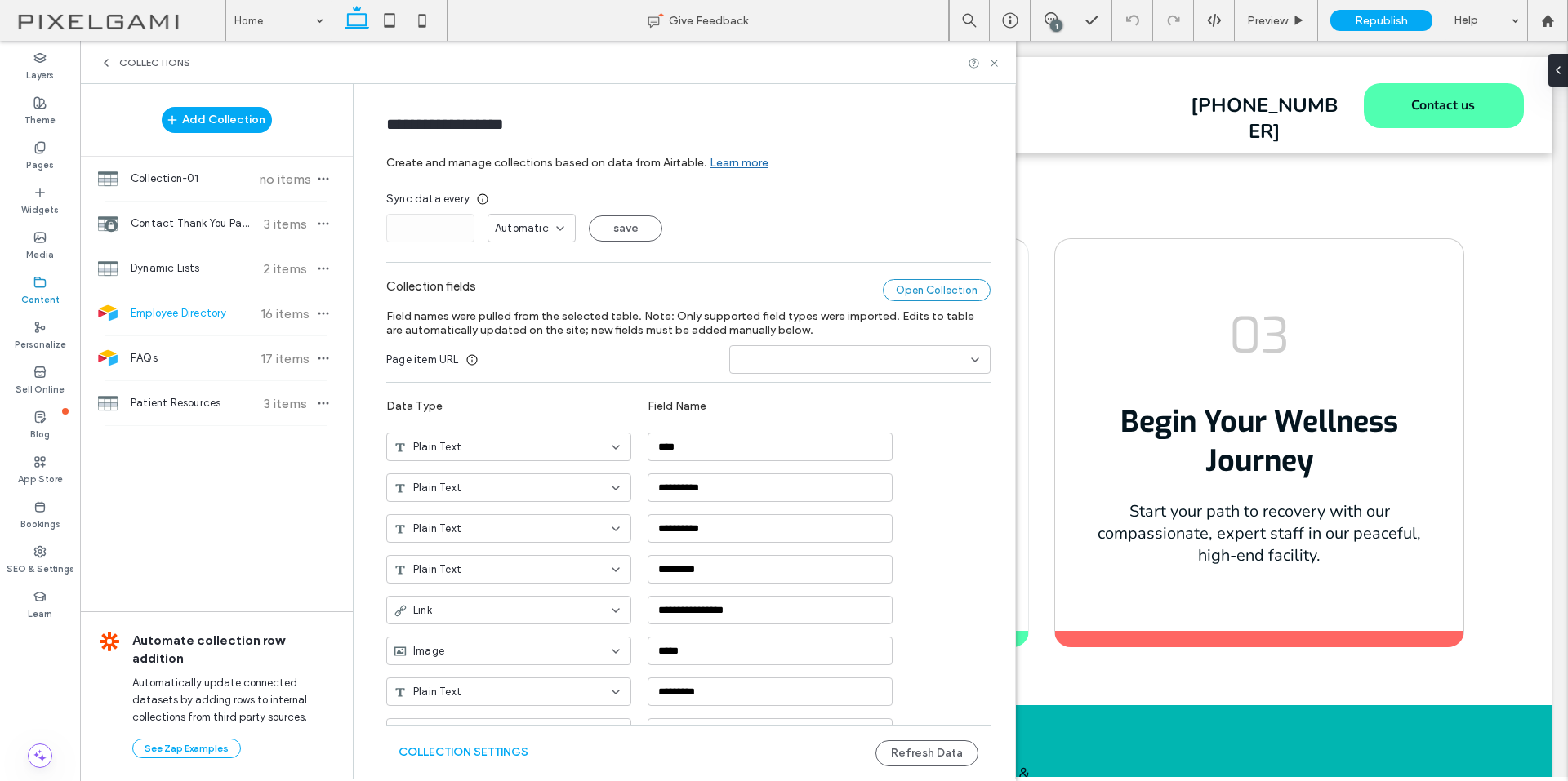
click at [915, 288] on div "Open Collection" at bounding box center [937, 291] width 108 height 22
click at [214, 184] on span "Collection-01" at bounding box center [191, 179] width 122 height 16
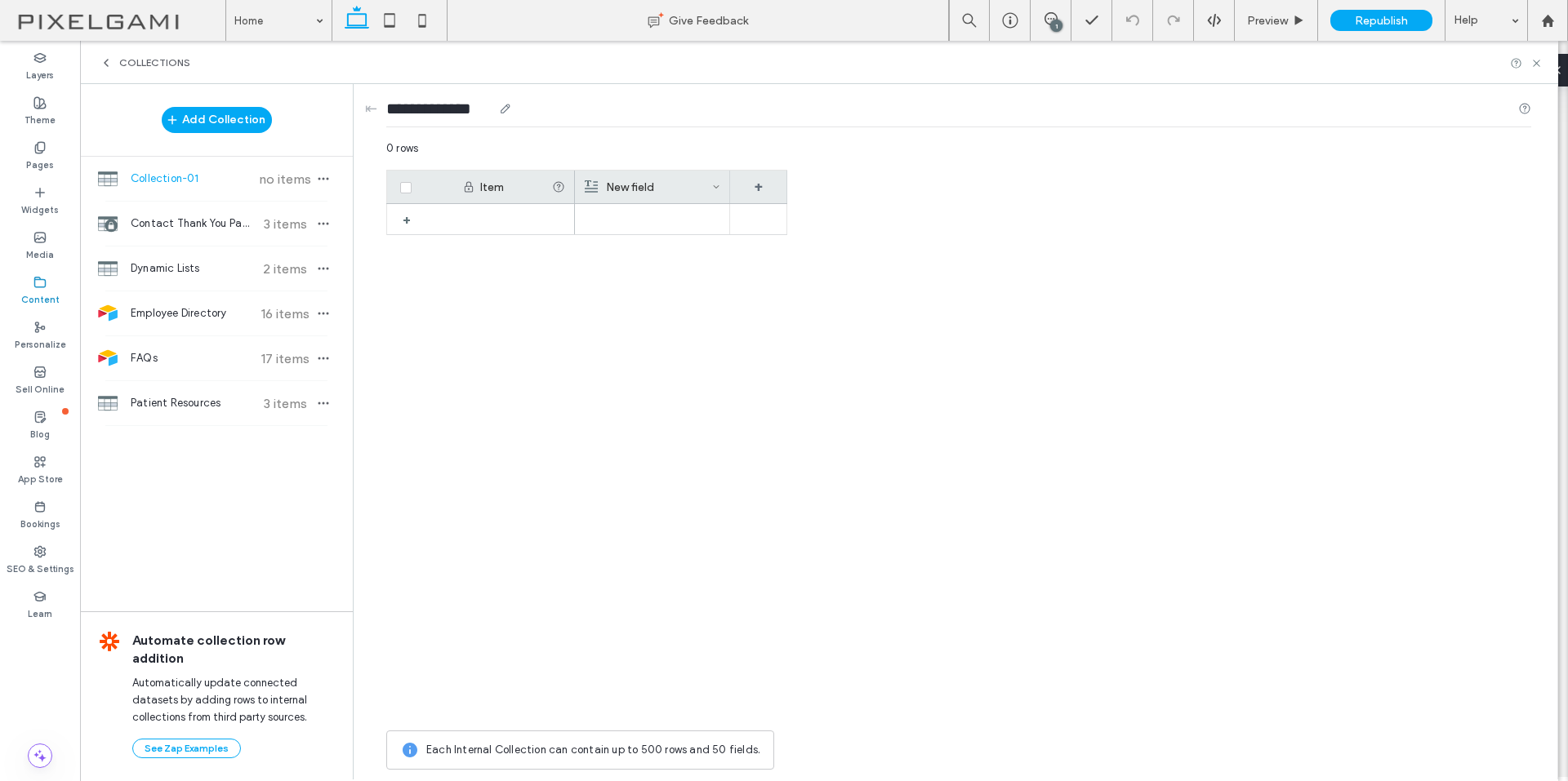
click at [444, 97] on input "**********" at bounding box center [439, 108] width 106 height 23
click at [445, 90] on div "**********" at bounding box center [958, 112] width 1144 height 56
click at [443, 102] on input "**********" at bounding box center [439, 108] width 106 height 23
click at [437, 112] on input "**********" at bounding box center [439, 108] width 106 height 23
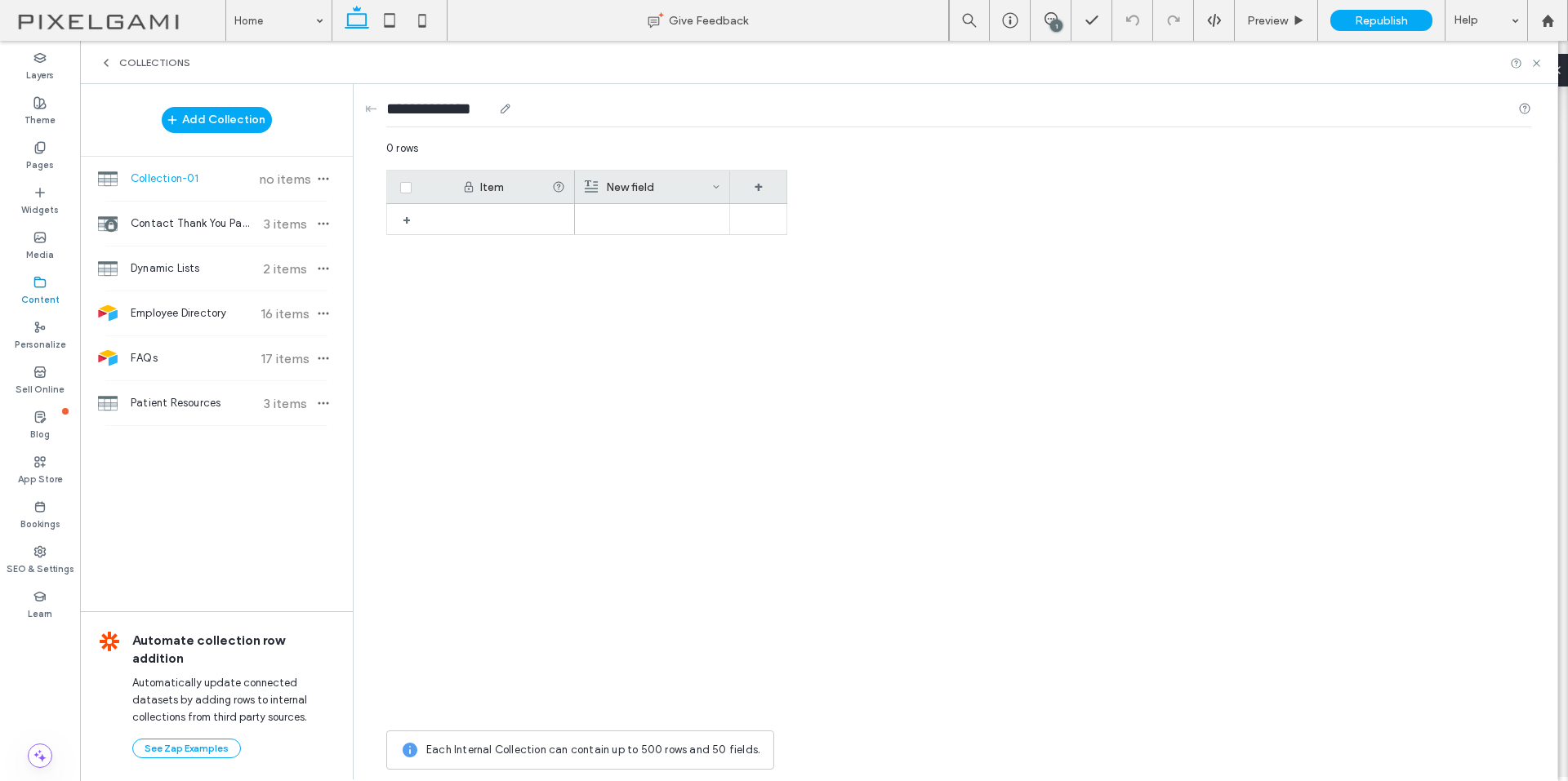
click at [437, 112] on input "**********" at bounding box center [439, 108] width 106 height 23
type input "**********"
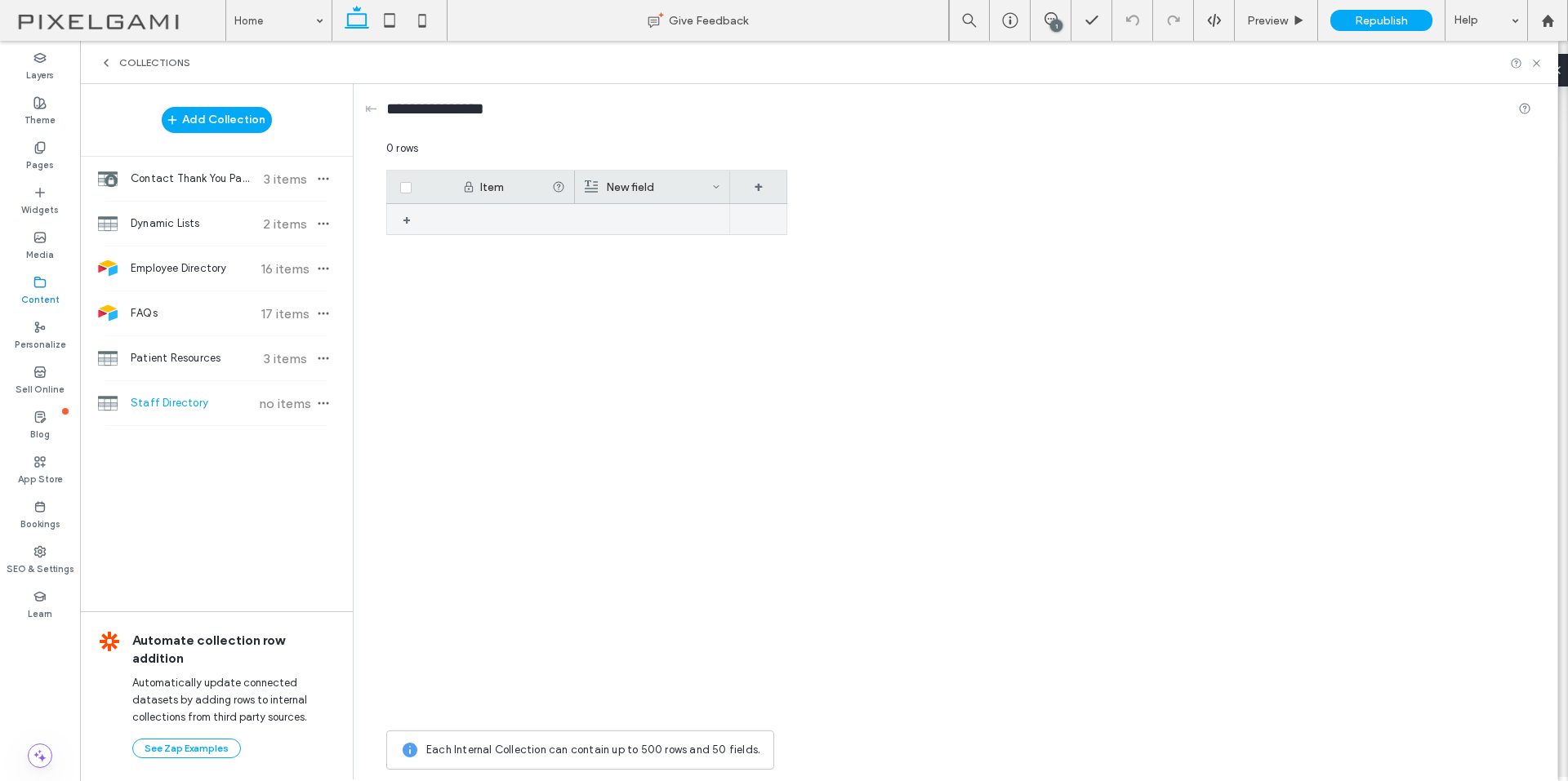
click at [496, 216] on div at bounding box center [513, 219] width 123 height 30
click at [332, 221] on span "button" at bounding box center [323, 223] width 19 height 19
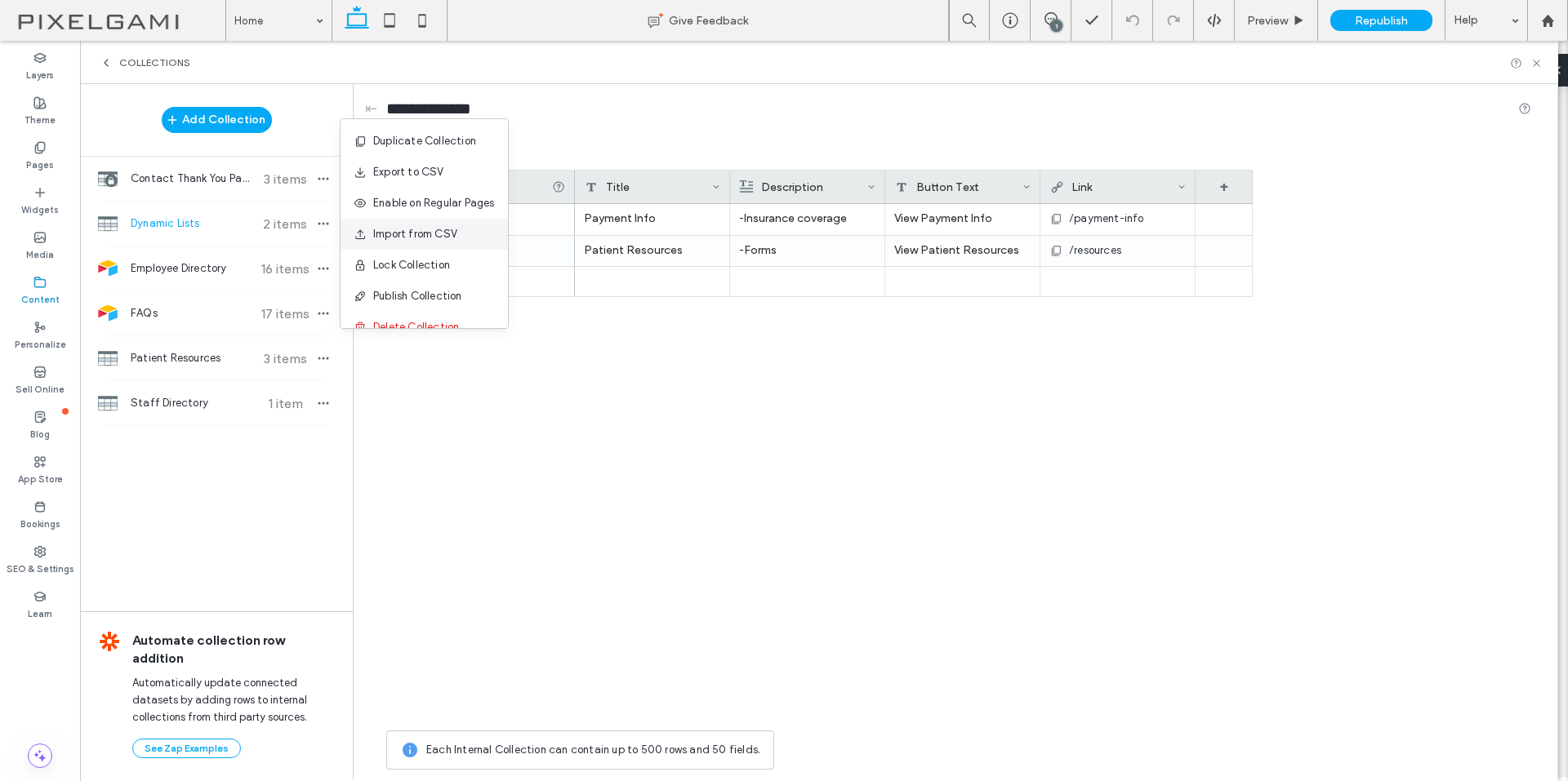
click at [448, 231] on span "Import from CSV" at bounding box center [415, 235] width 84 height 16
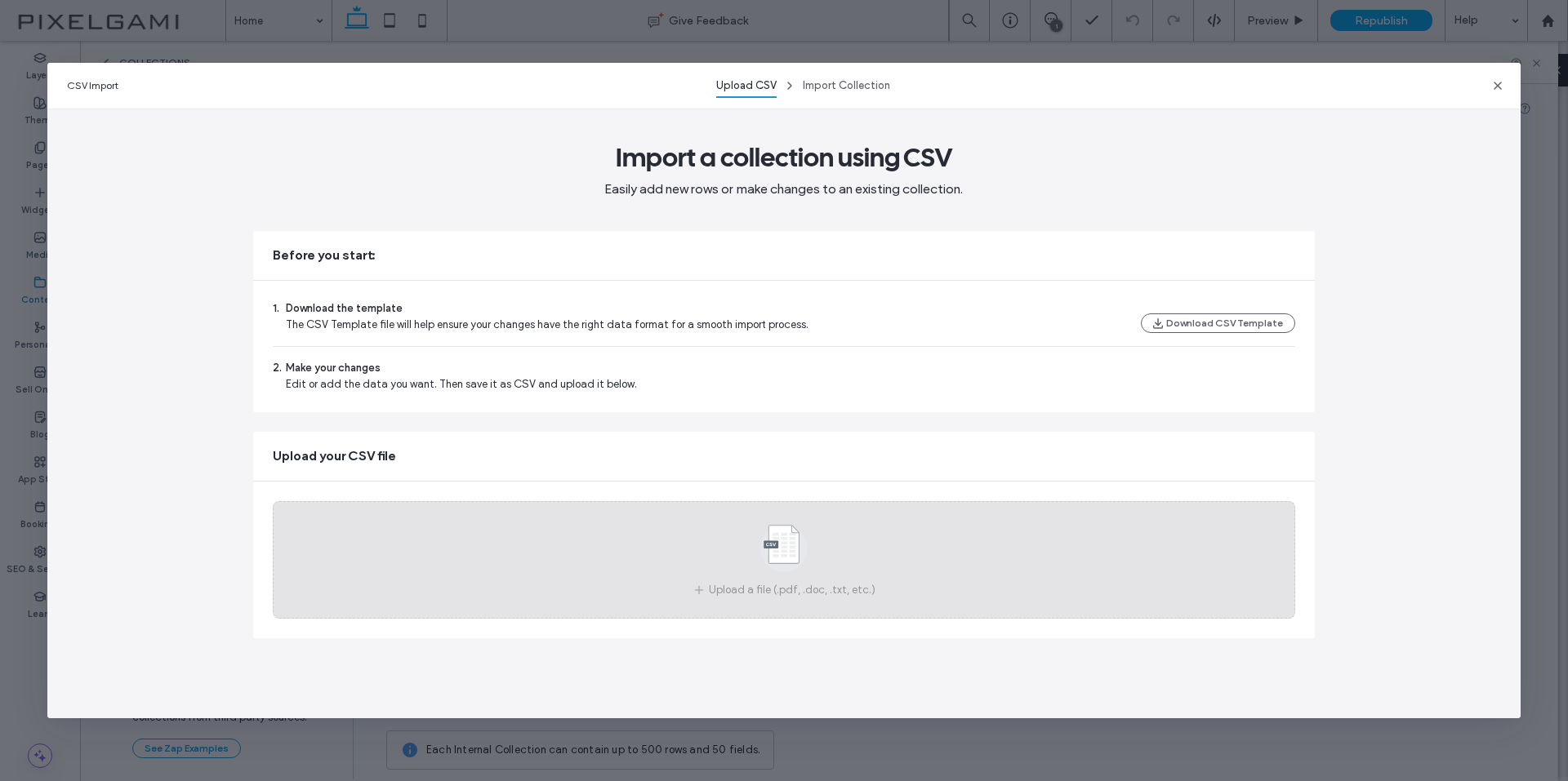
click at [786, 524] on icon at bounding box center [783, 548] width 82 height 54
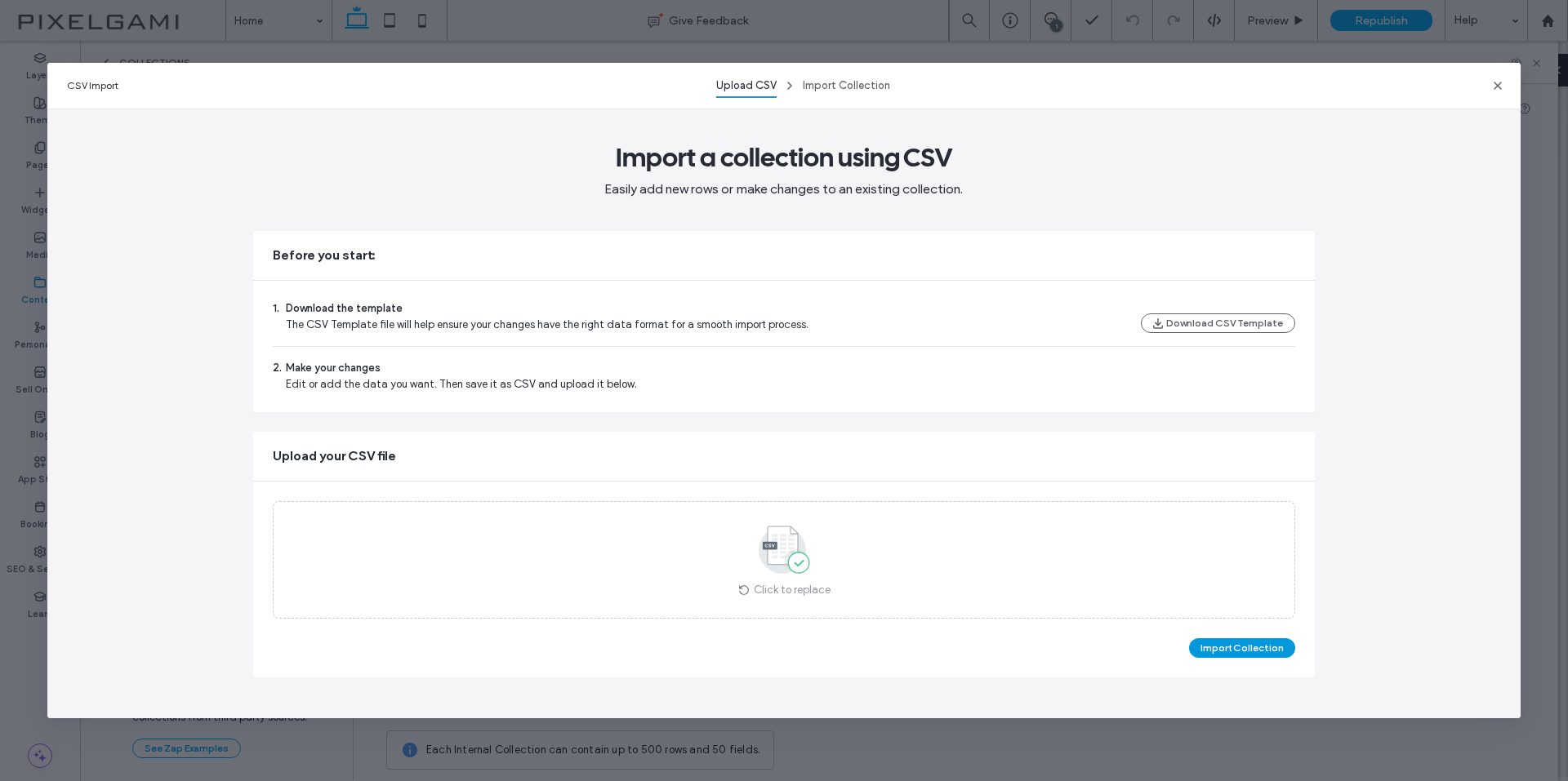
click at [1260, 647] on button "Import Collection" at bounding box center [1242, 647] width 106 height 19
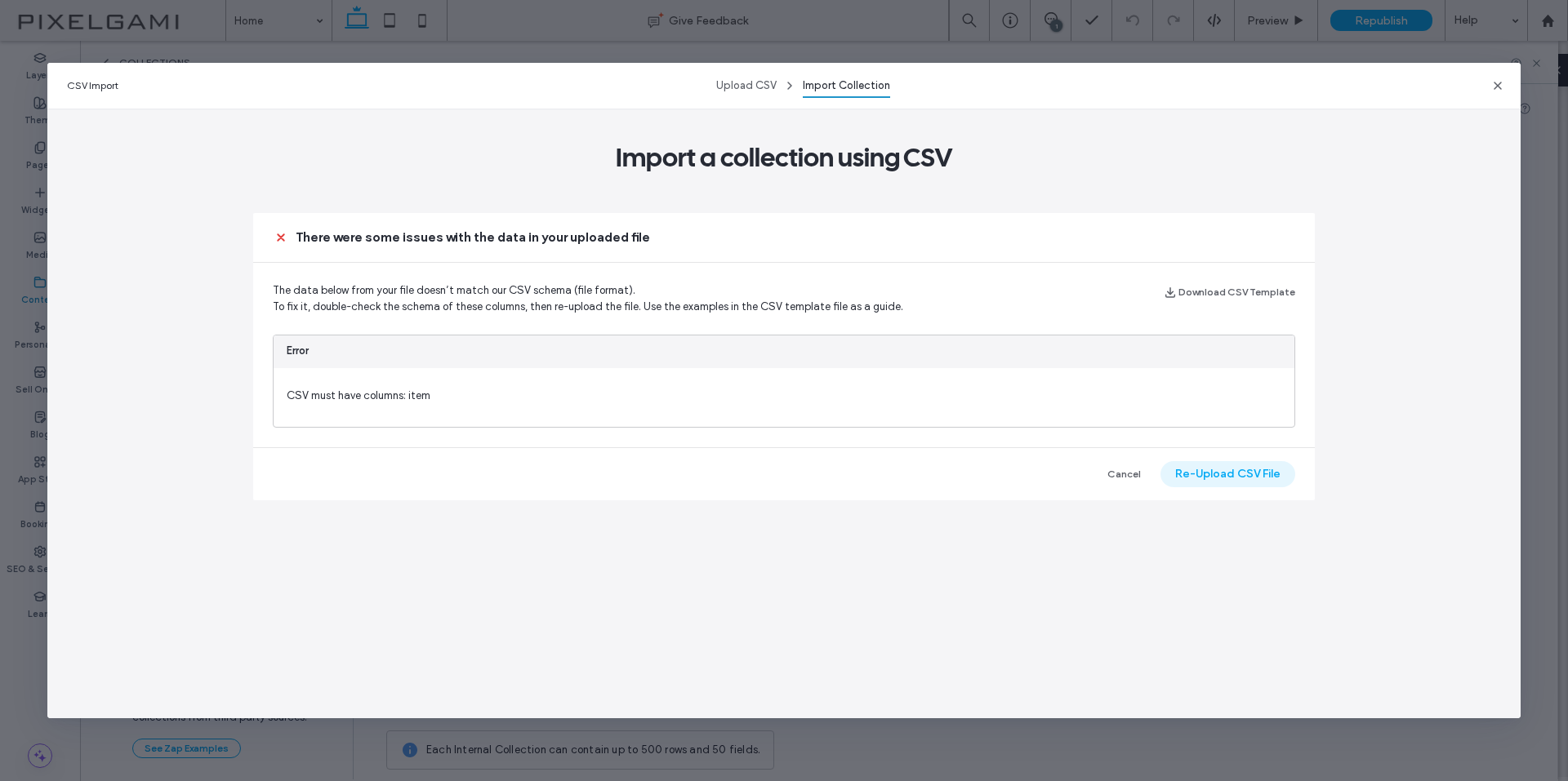
click at [1253, 473] on button "Re-Upload CSV File" at bounding box center [1227, 474] width 135 height 26
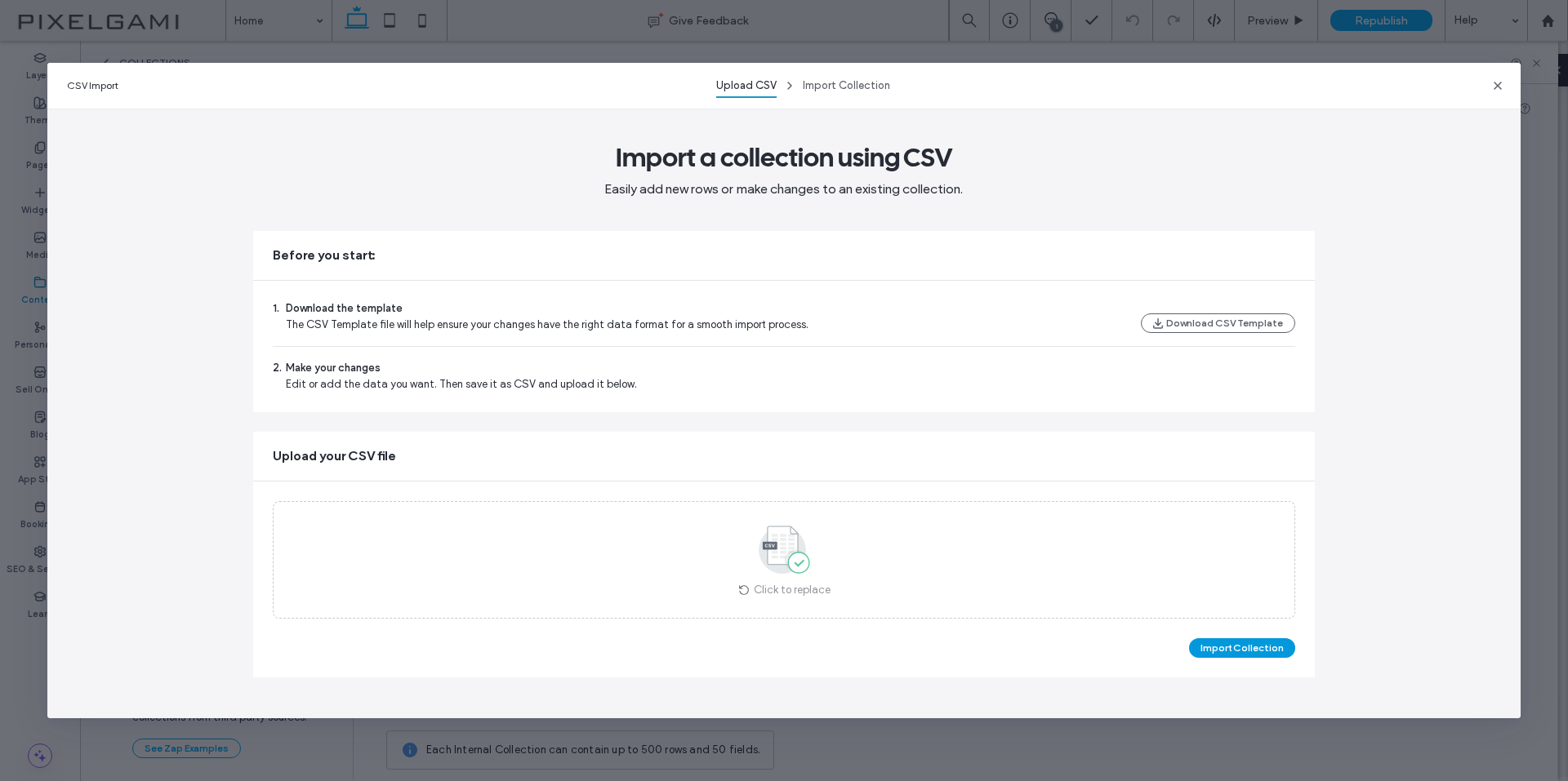
click at [1248, 644] on button "Import Collection" at bounding box center [1242, 647] width 106 height 19
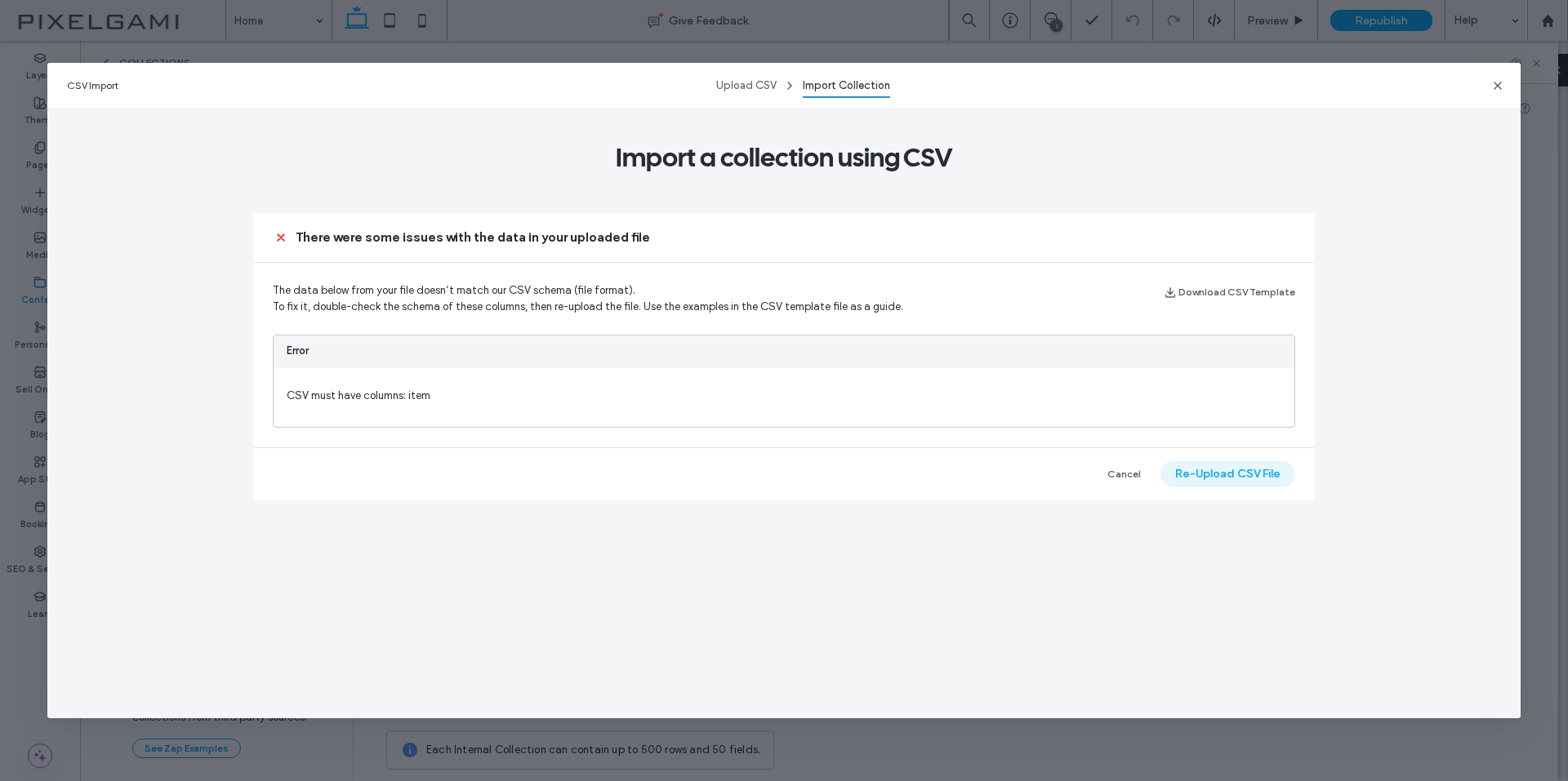
click at [1237, 468] on button "Re-Upload CSV File" at bounding box center [1227, 474] width 135 height 26
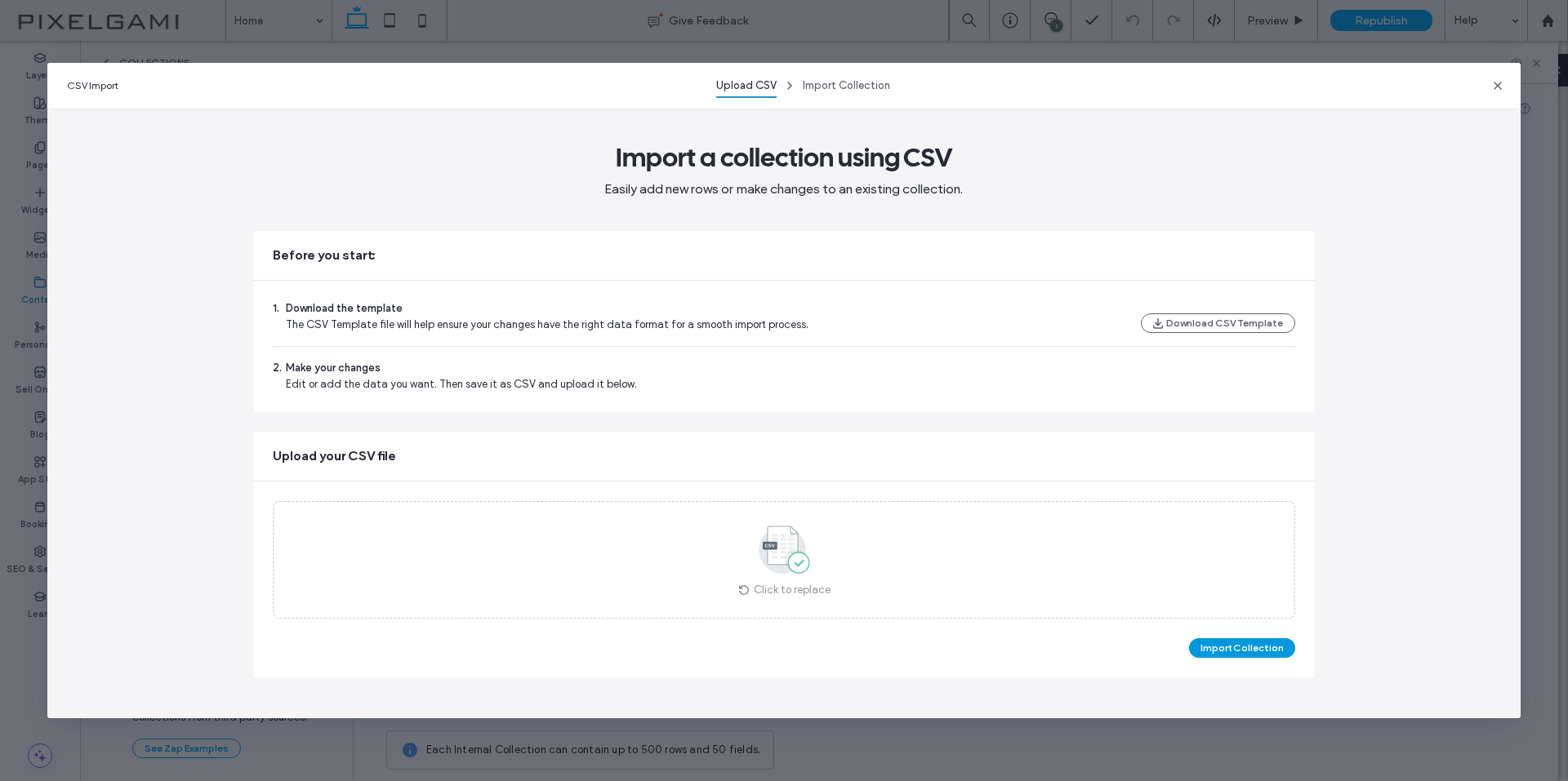
click at [1248, 652] on button "Import Collection" at bounding box center [1242, 647] width 106 height 19
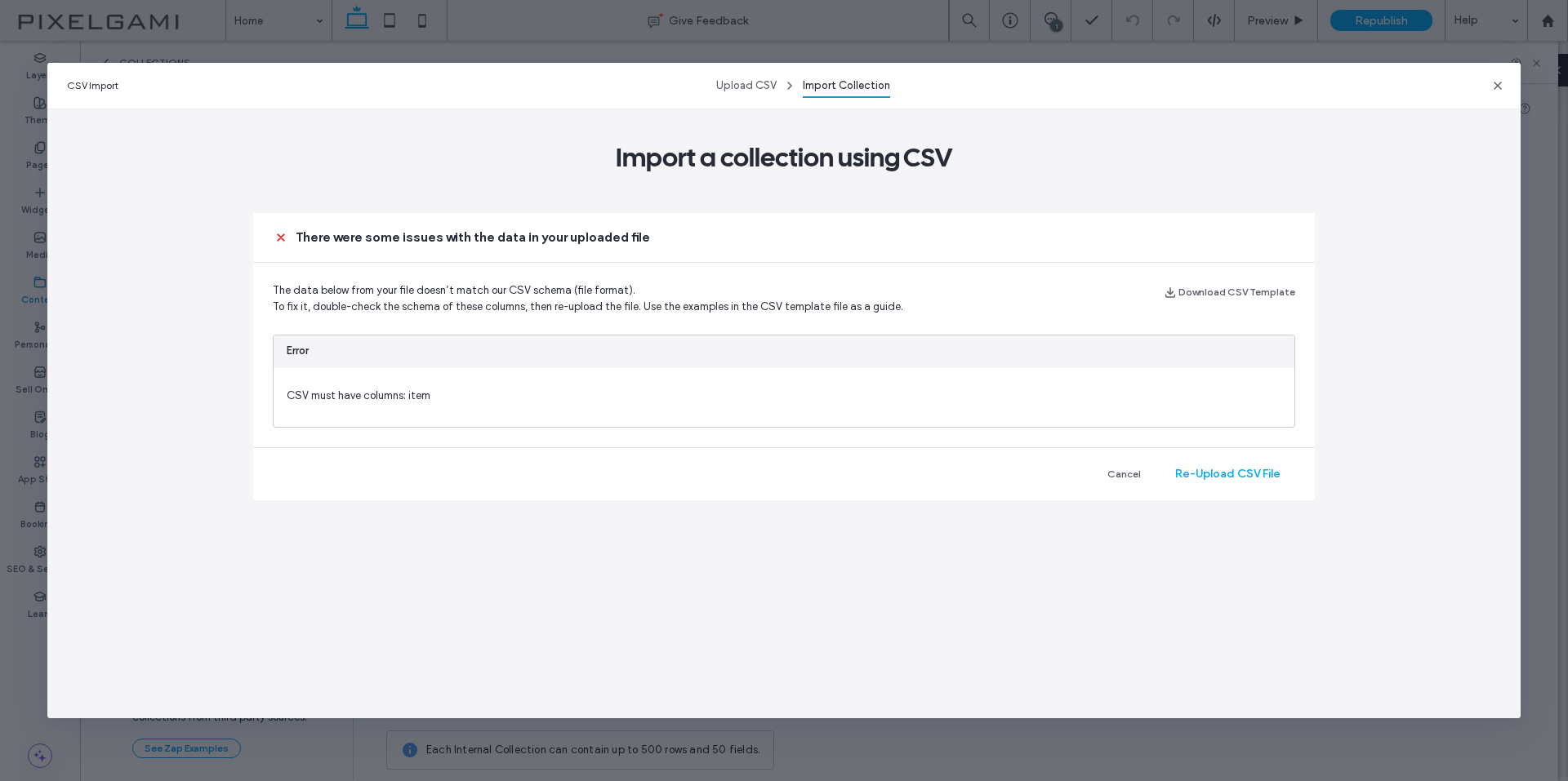
drag, startPoint x: 1220, startPoint y: 344, endPoint x: 1293, endPoint y: 262, distance: 109.8
click at [1497, 85] on use "button" at bounding box center [1497, 85] width 8 height 8
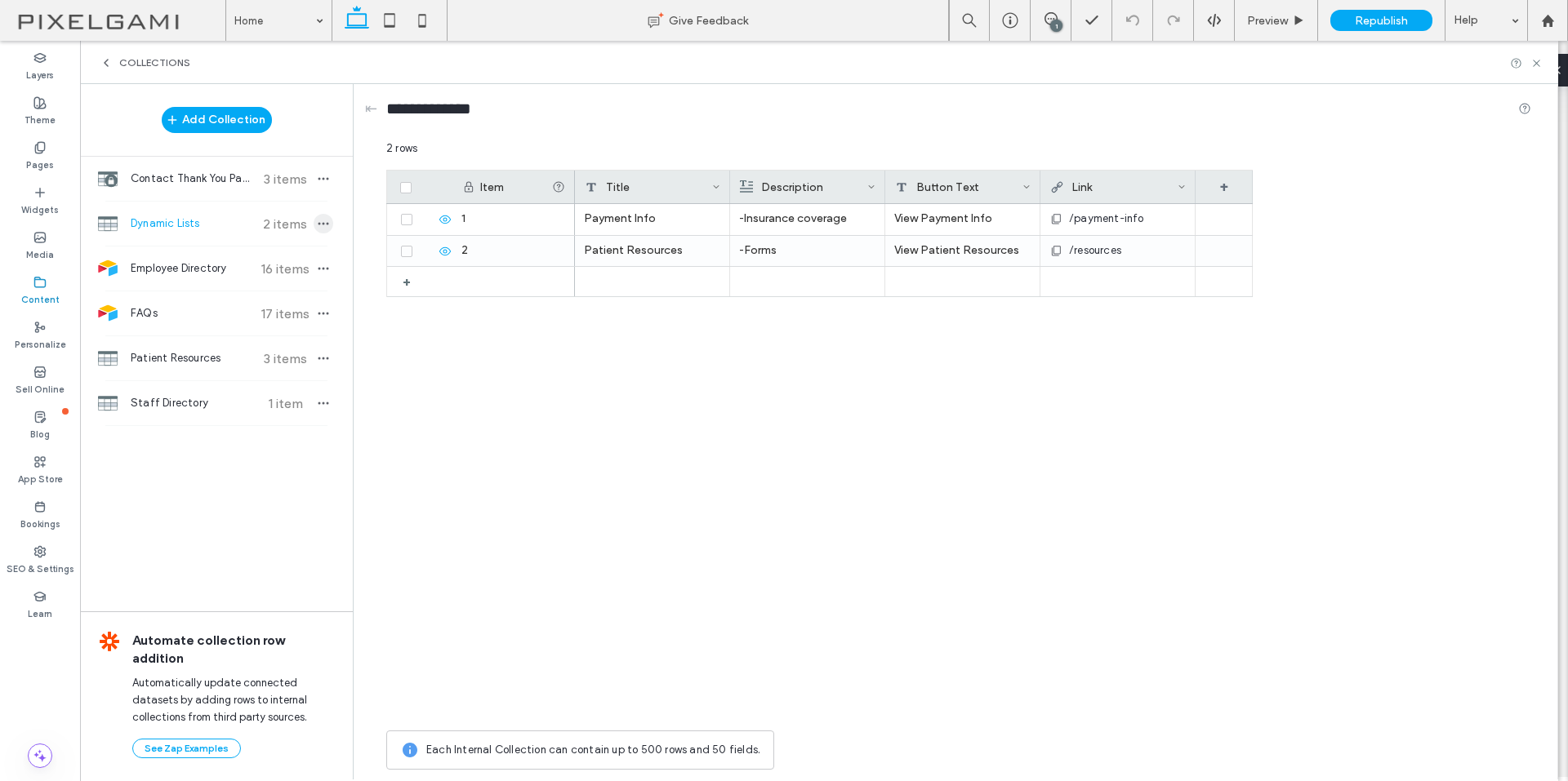
click at [330, 220] on span "button" at bounding box center [323, 223] width 19 height 19
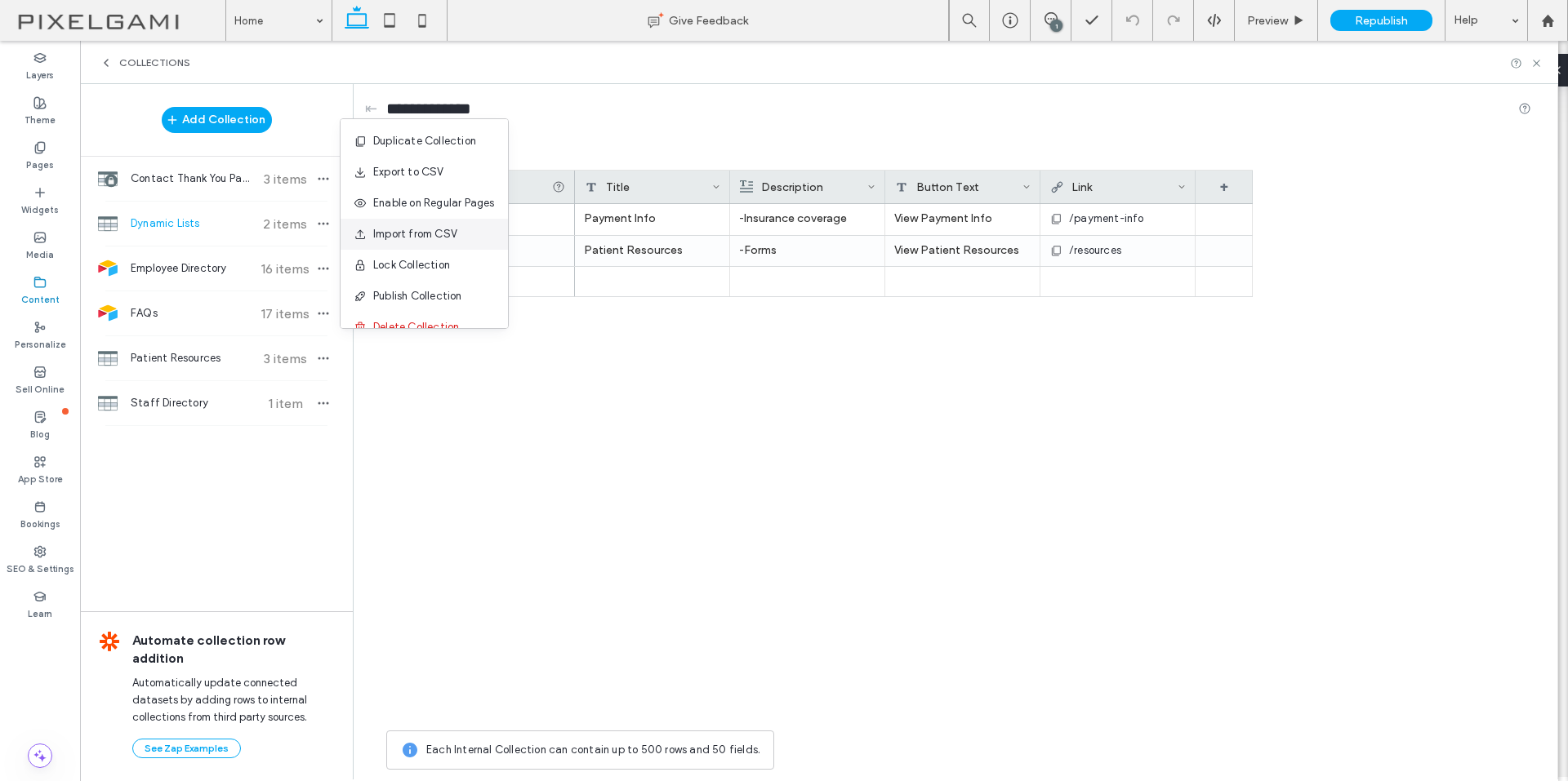
click at [426, 234] on span "Import from CSV" at bounding box center [415, 235] width 84 height 16
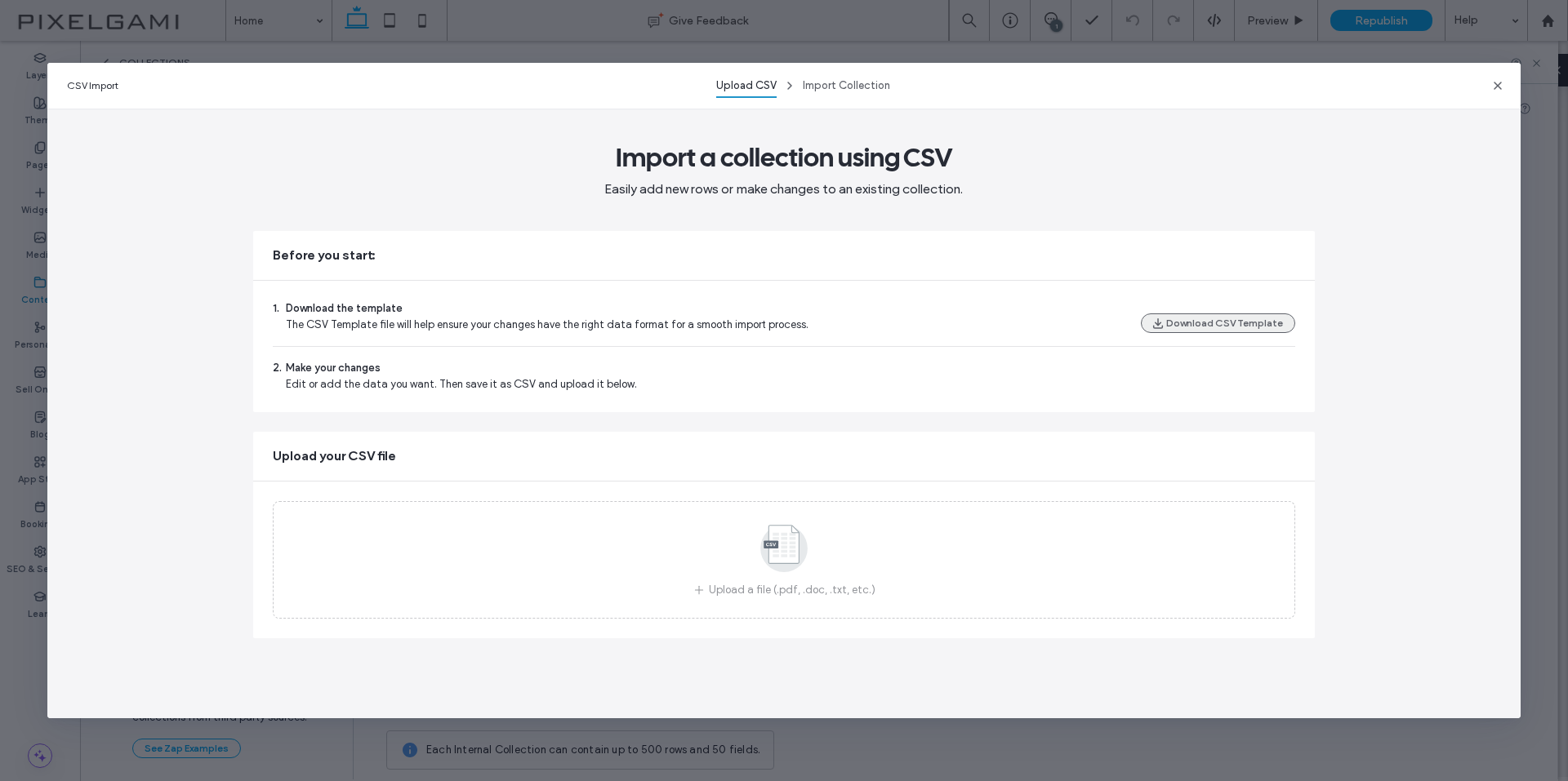
click at [1217, 318] on button "Download CSV Template" at bounding box center [1218, 323] width 154 height 19
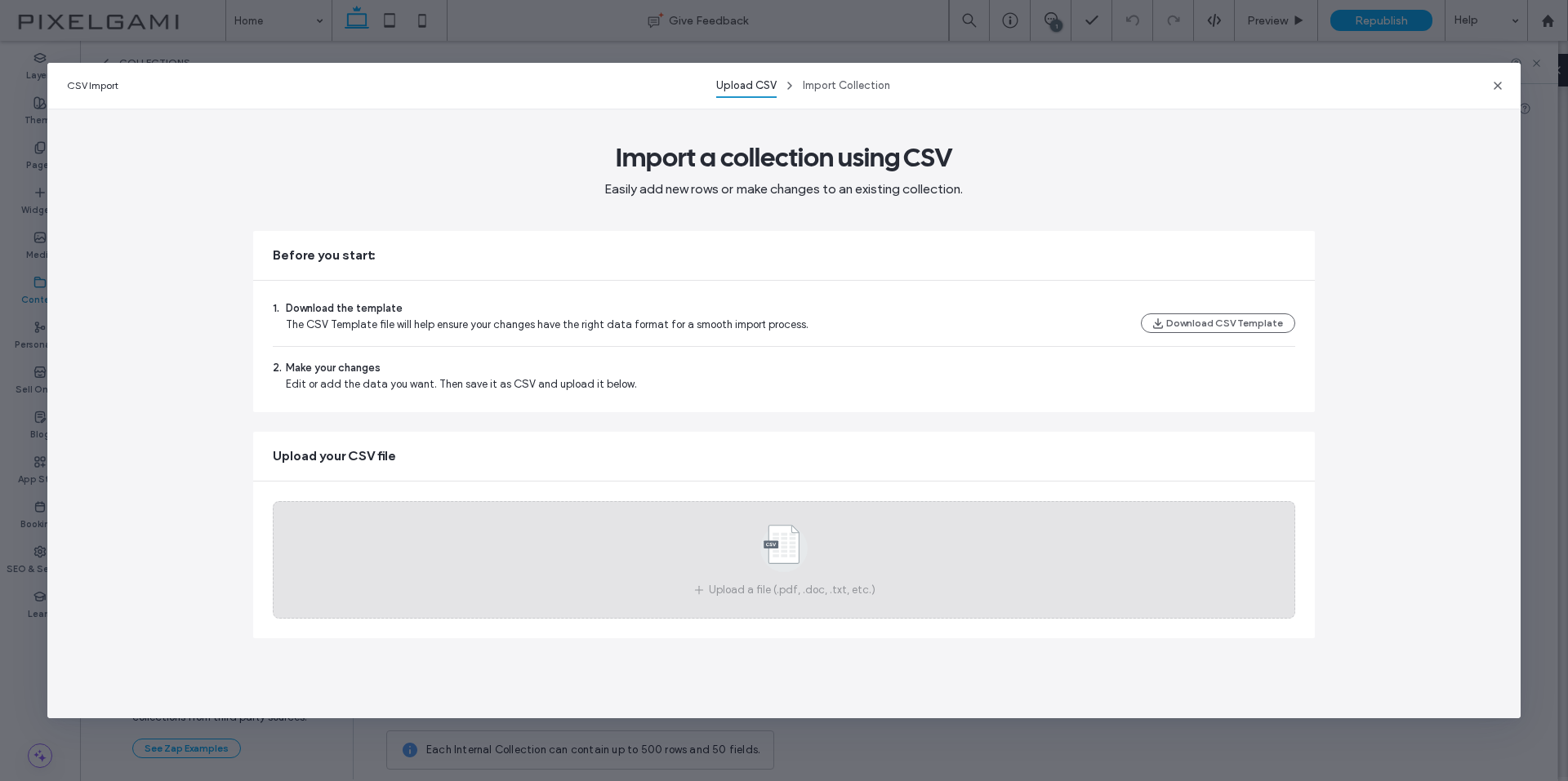
click at [878, 555] on div "Upload a file (.pdf, .doc, .txt, etc.)" at bounding box center [783, 560] width 1021 height 117
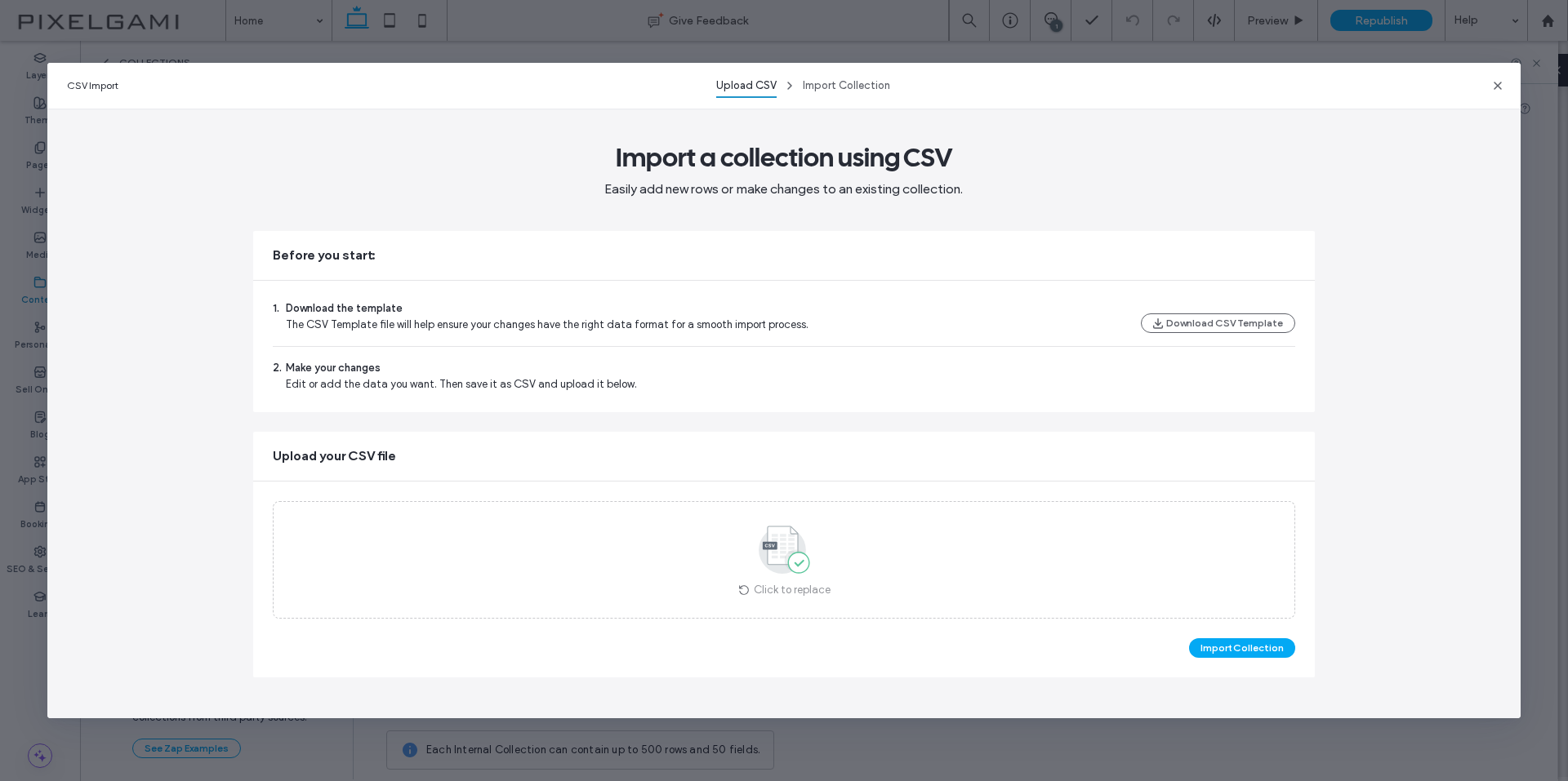
click at [1246, 646] on button "Import Collection" at bounding box center [1242, 647] width 106 height 19
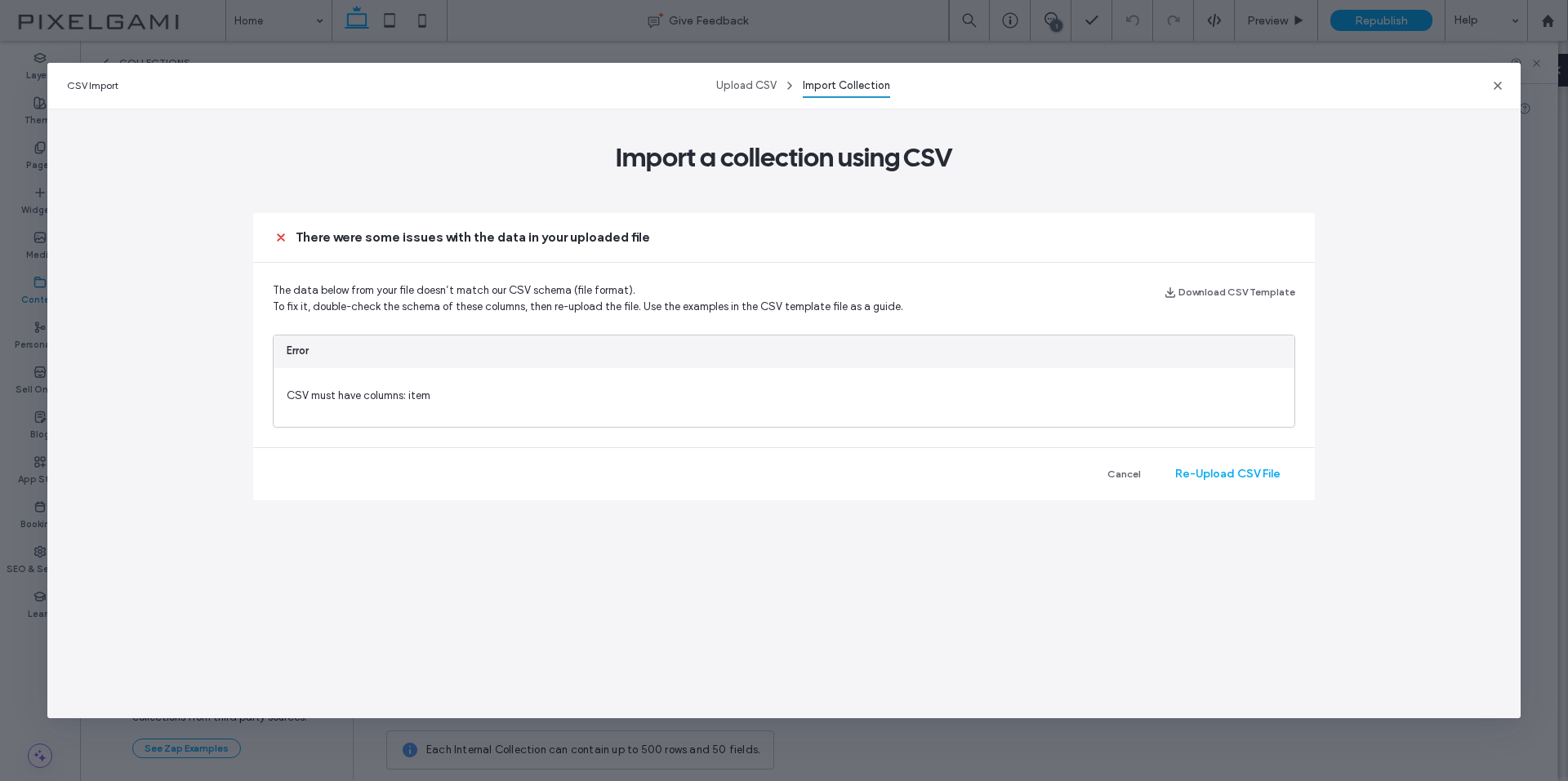
click at [124, 361] on div "CSV Import Upload CSV Import Collection Import a collection using CSV There wer…" at bounding box center [784, 391] width 1474 height 656
click at [1210, 473] on button "Re-Upload CSV File" at bounding box center [1227, 474] width 135 height 26
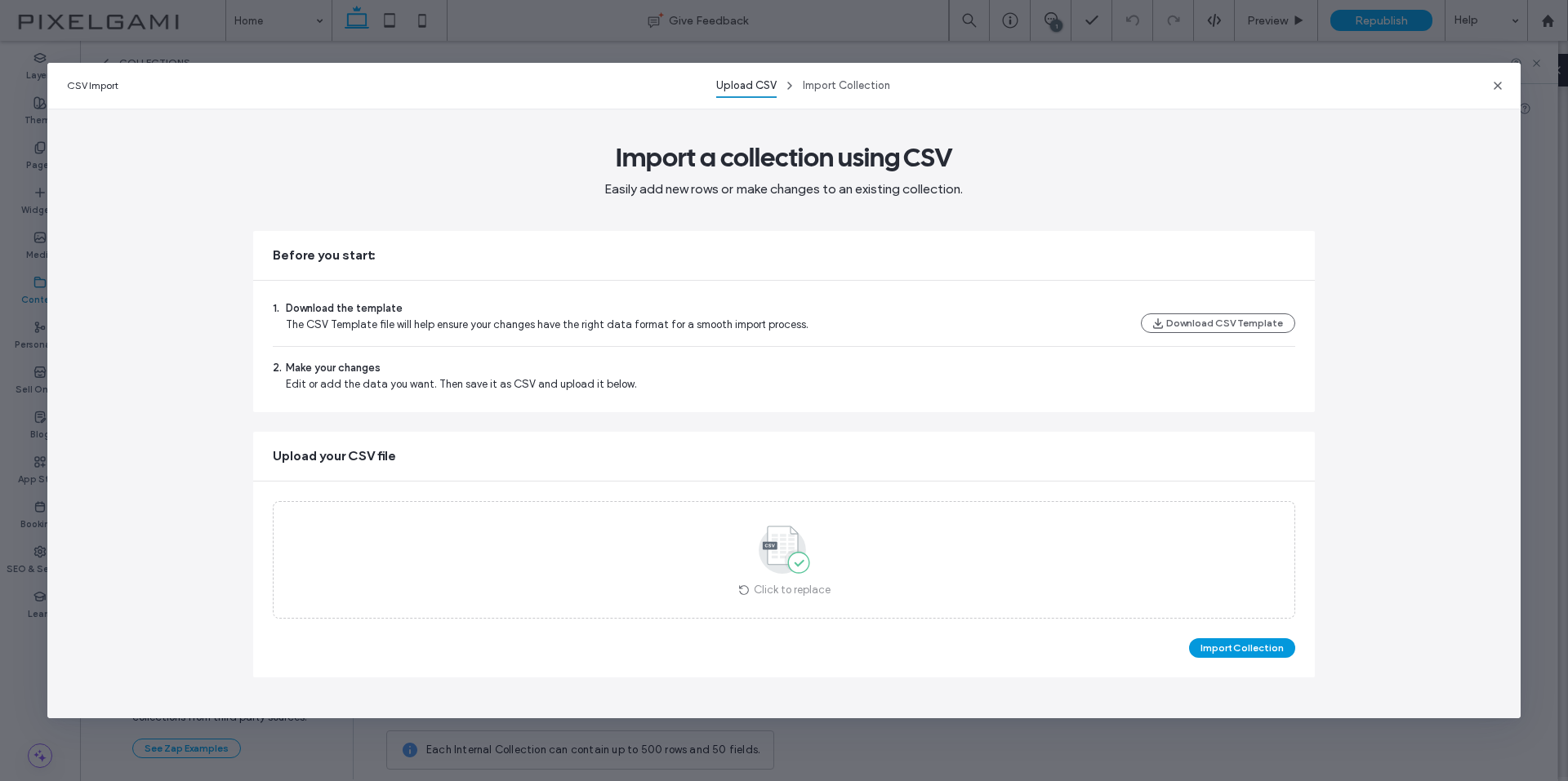
click at [1279, 653] on button "Import Collection" at bounding box center [1242, 647] width 106 height 19
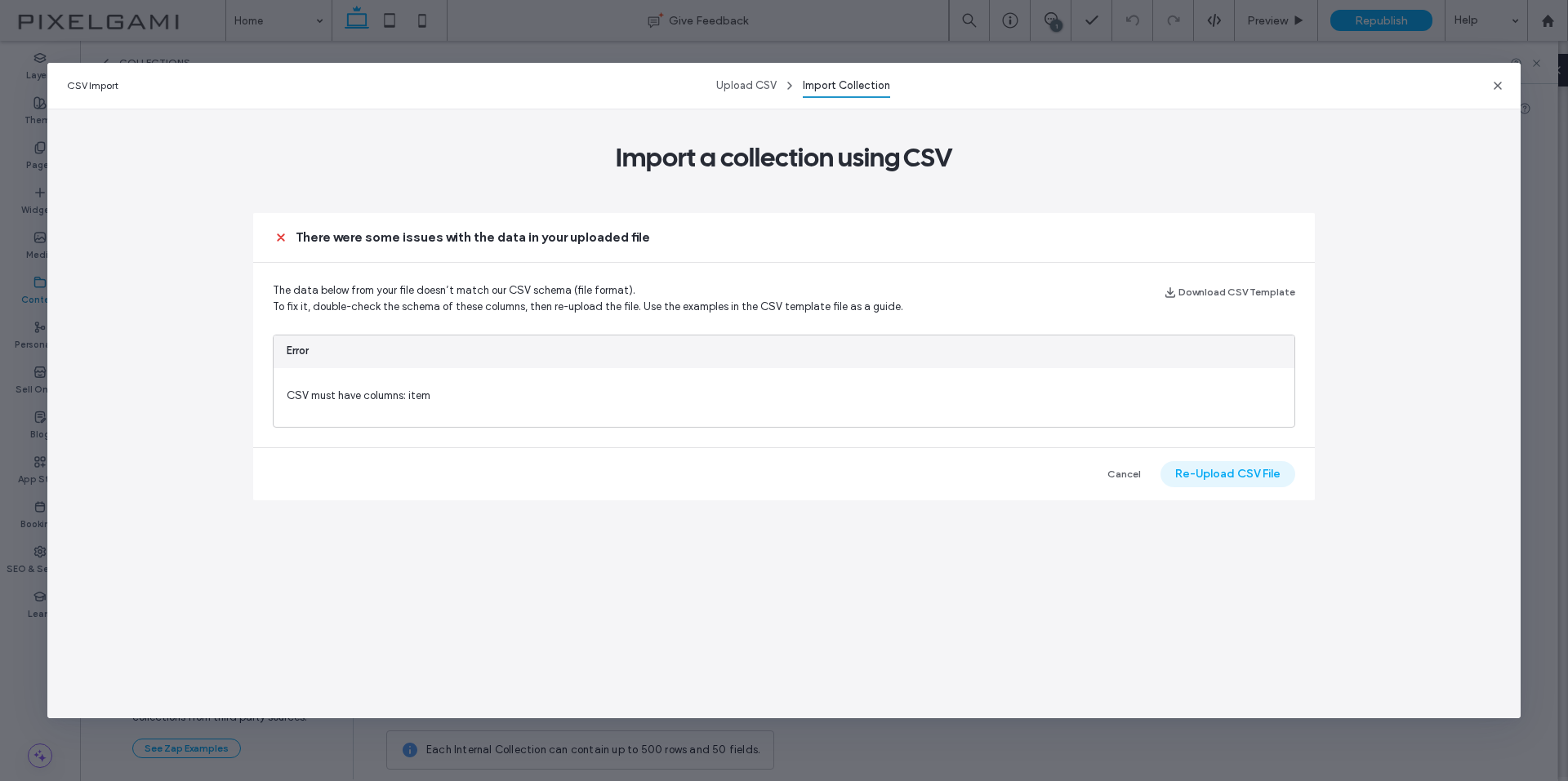
click at [1238, 465] on button "Re-Upload CSV File" at bounding box center [1227, 474] width 135 height 26
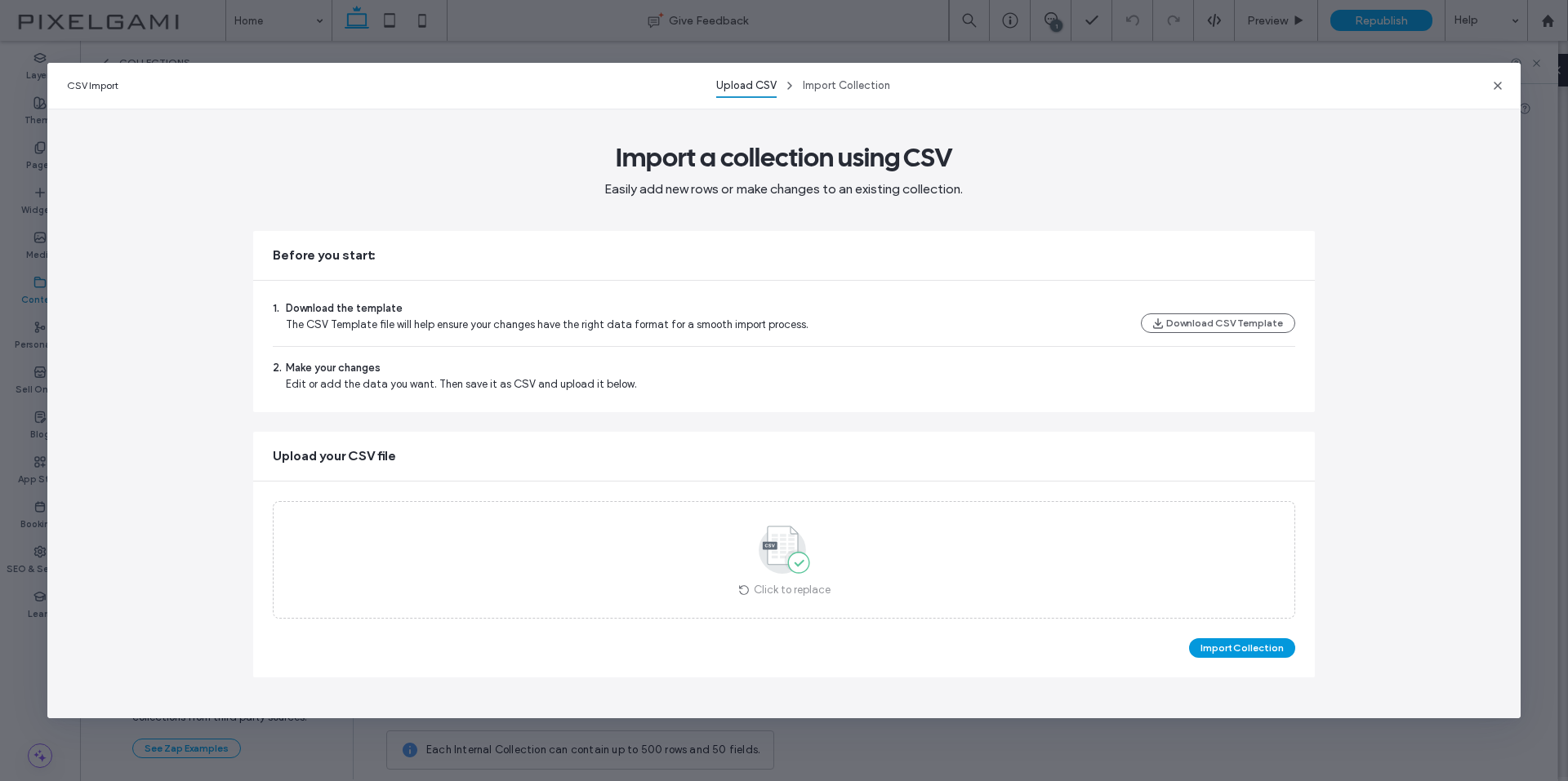
click at [1254, 638] on button "Import Collection" at bounding box center [1242, 647] width 106 height 19
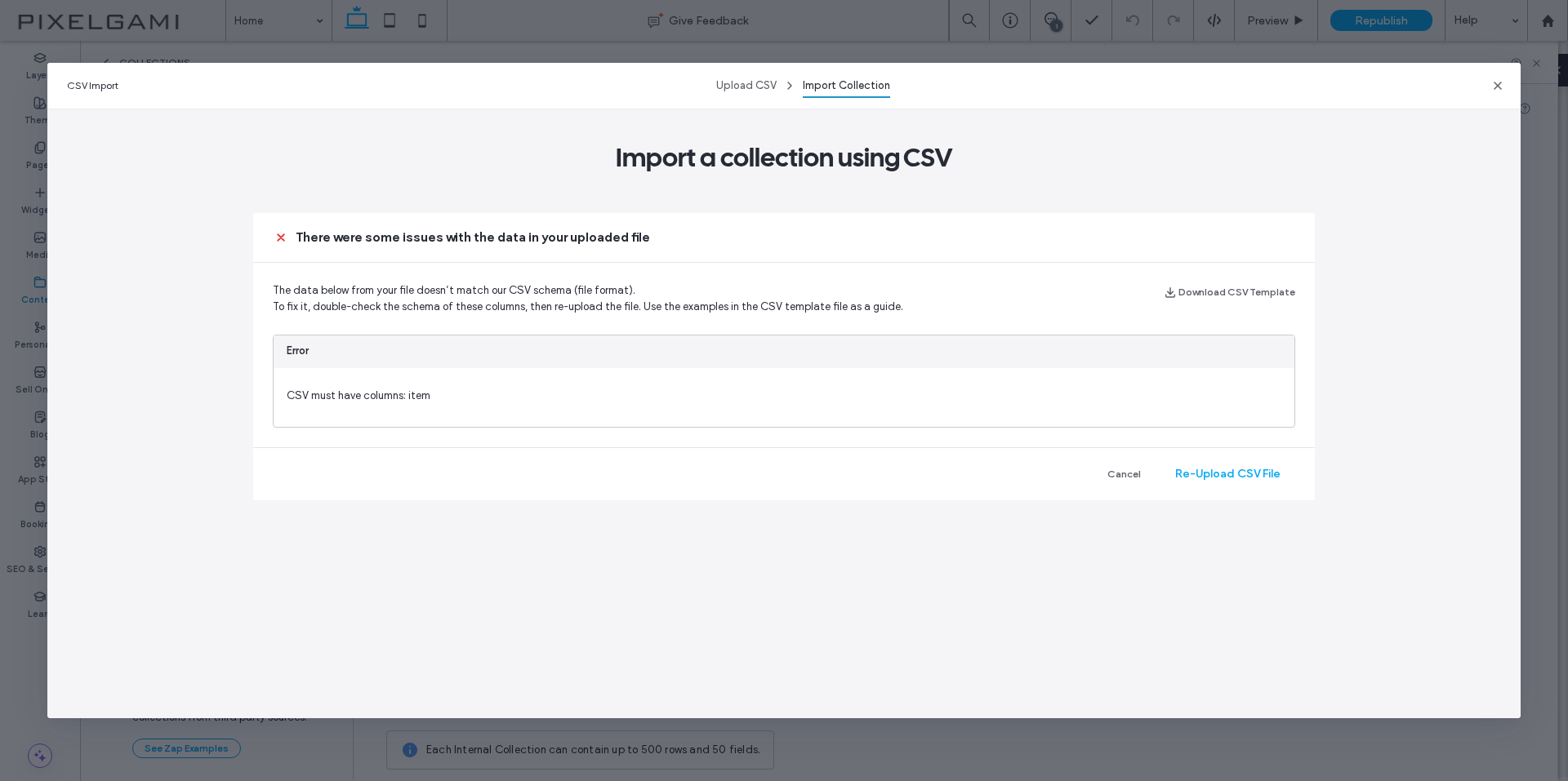
click at [160, 640] on div "CSV Import Upload CSV Import Collection Import a collection using CSV There wer…" at bounding box center [784, 391] width 1474 height 656
click at [177, 632] on div "CSV Import Upload CSV Import Collection Import a collection using CSV There wer…" at bounding box center [784, 391] width 1474 height 656
click at [1261, 476] on button "Re-Upload CSV File" at bounding box center [1227, 474] width 135 height 26
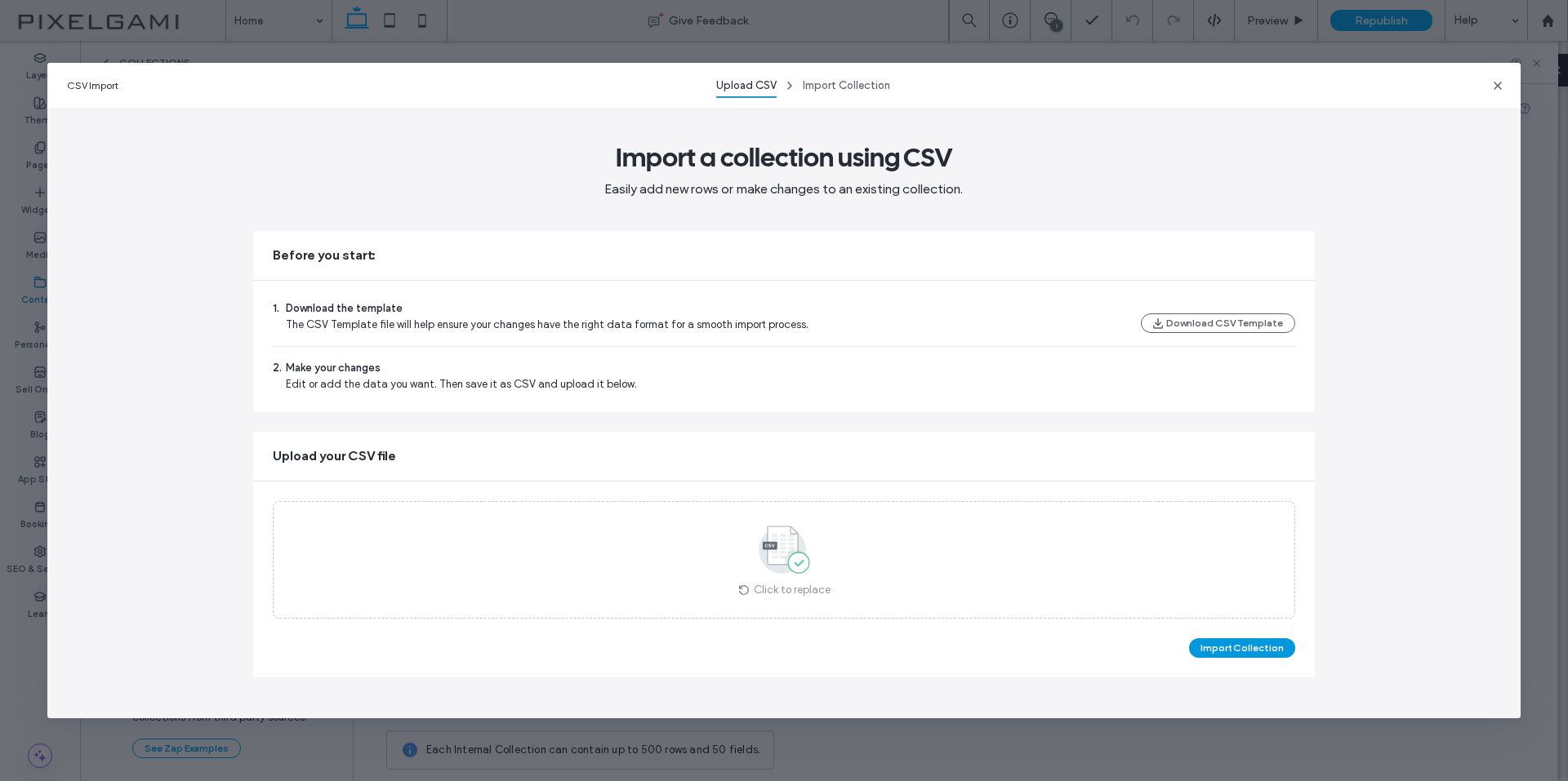
click at [1261, 653] on button "Import Collection" at bounding box center [1242, 647] width 106 height 19
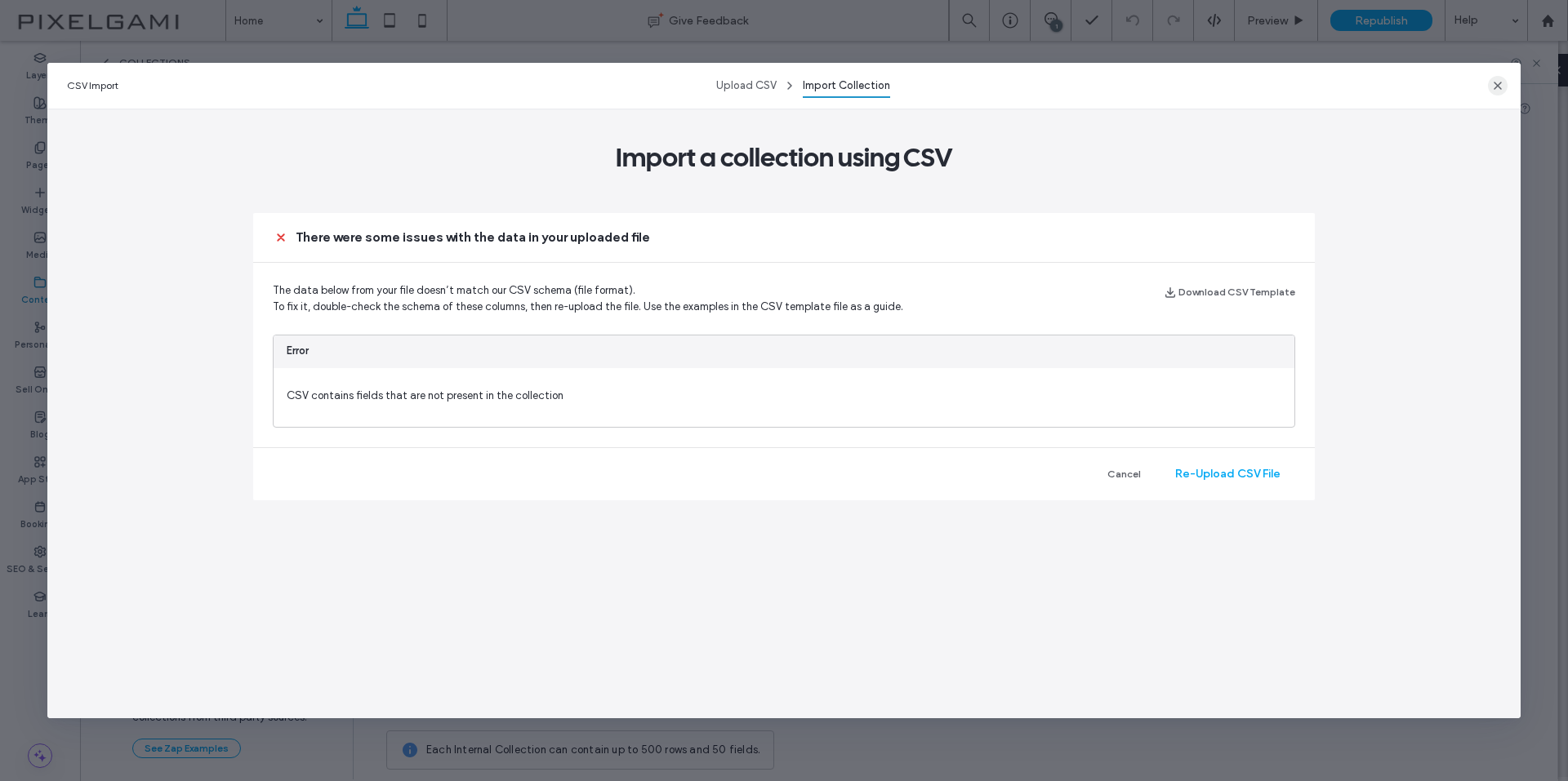
click at [1501, 83] on icon "button" at bounding box center [1497, 85] width 13 height 13
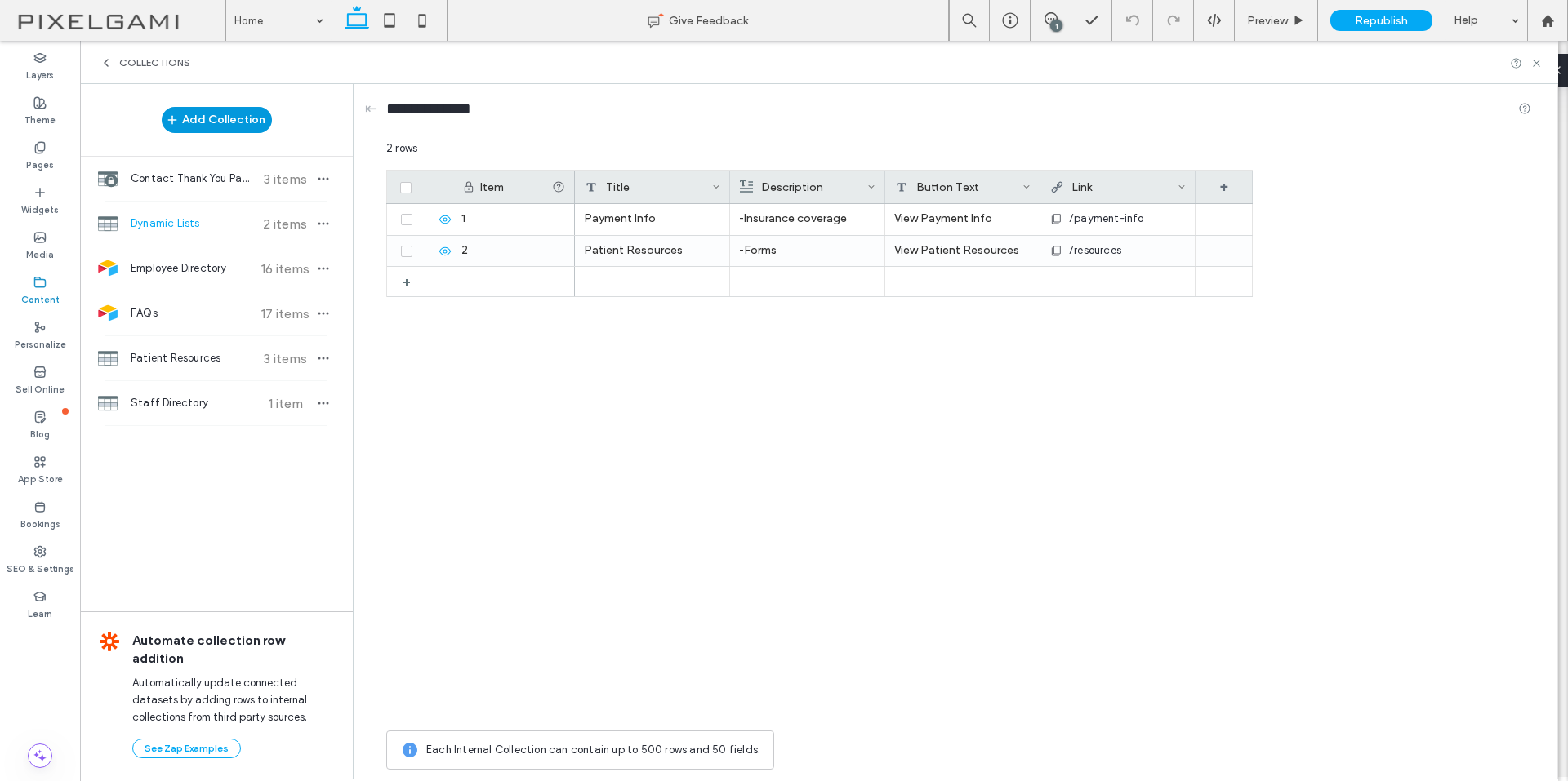
click at [216, 121] on button "Add Collection" at bounding box center [216, 120] width 110 height 26
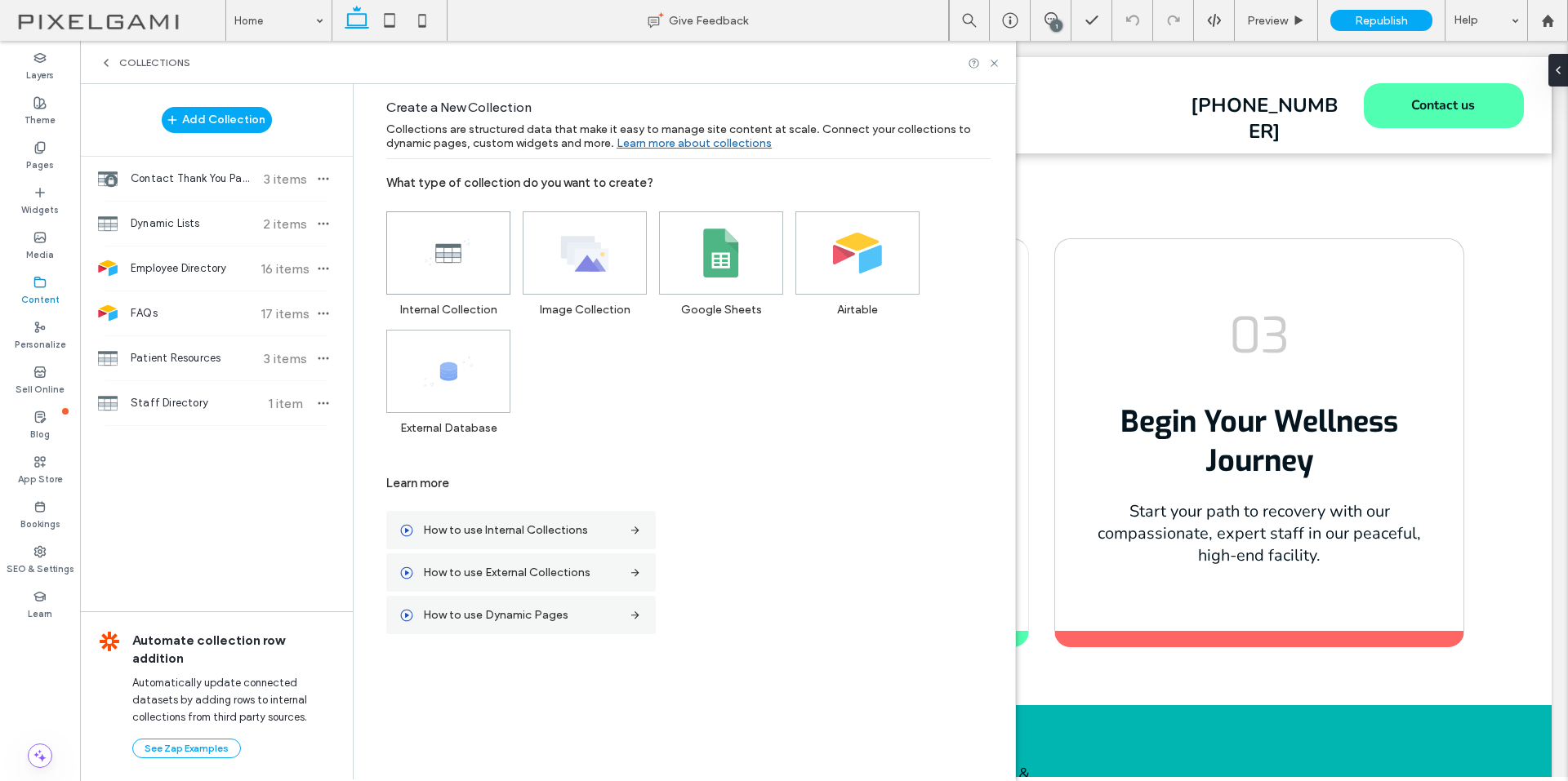
click at [449, 249] on icon at bounding box center [447, 252] width 49 height 49
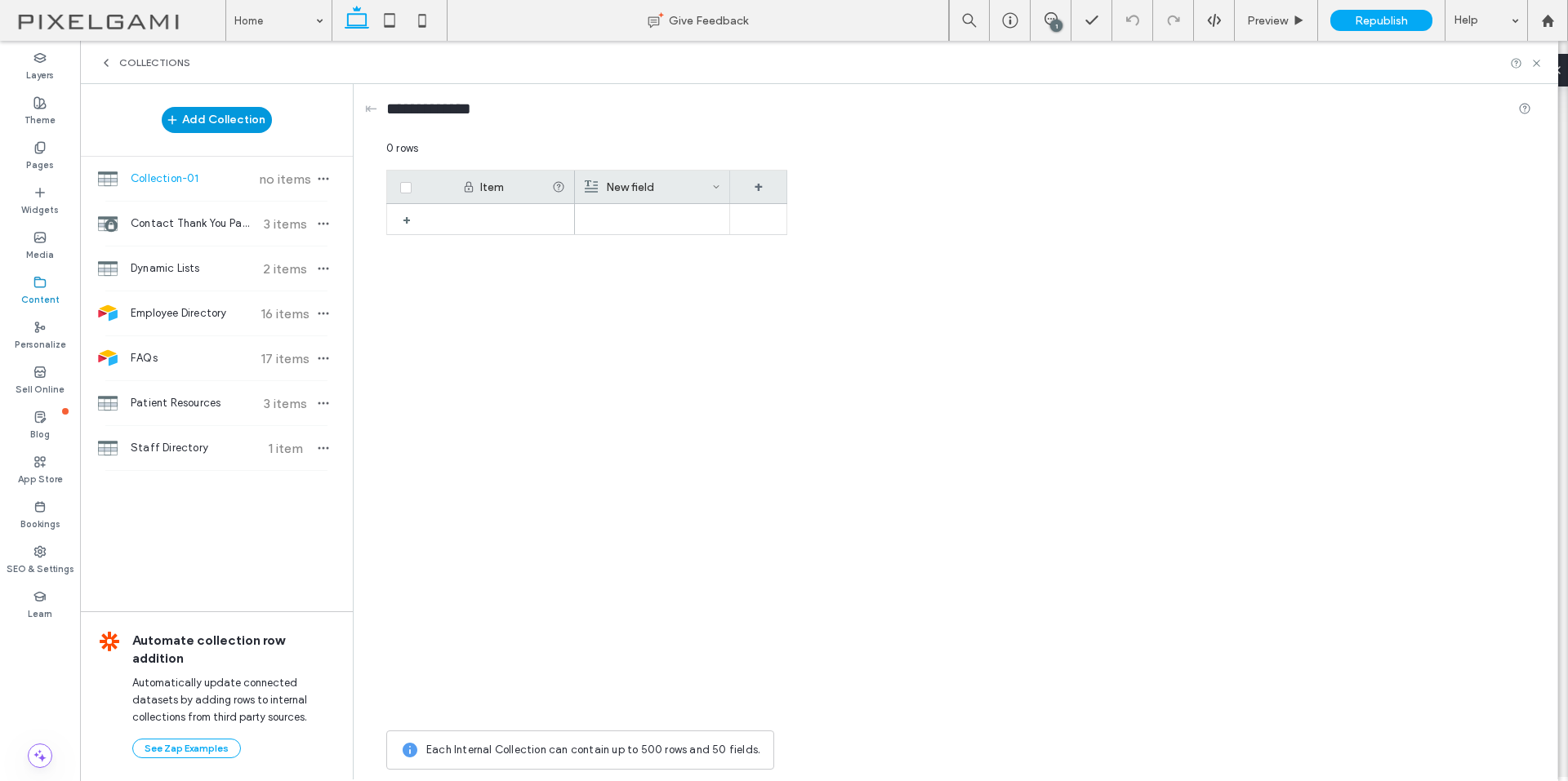
click at [230, 120] on button "Add Collection" at bounding box center [216, 120] width 110 height 26
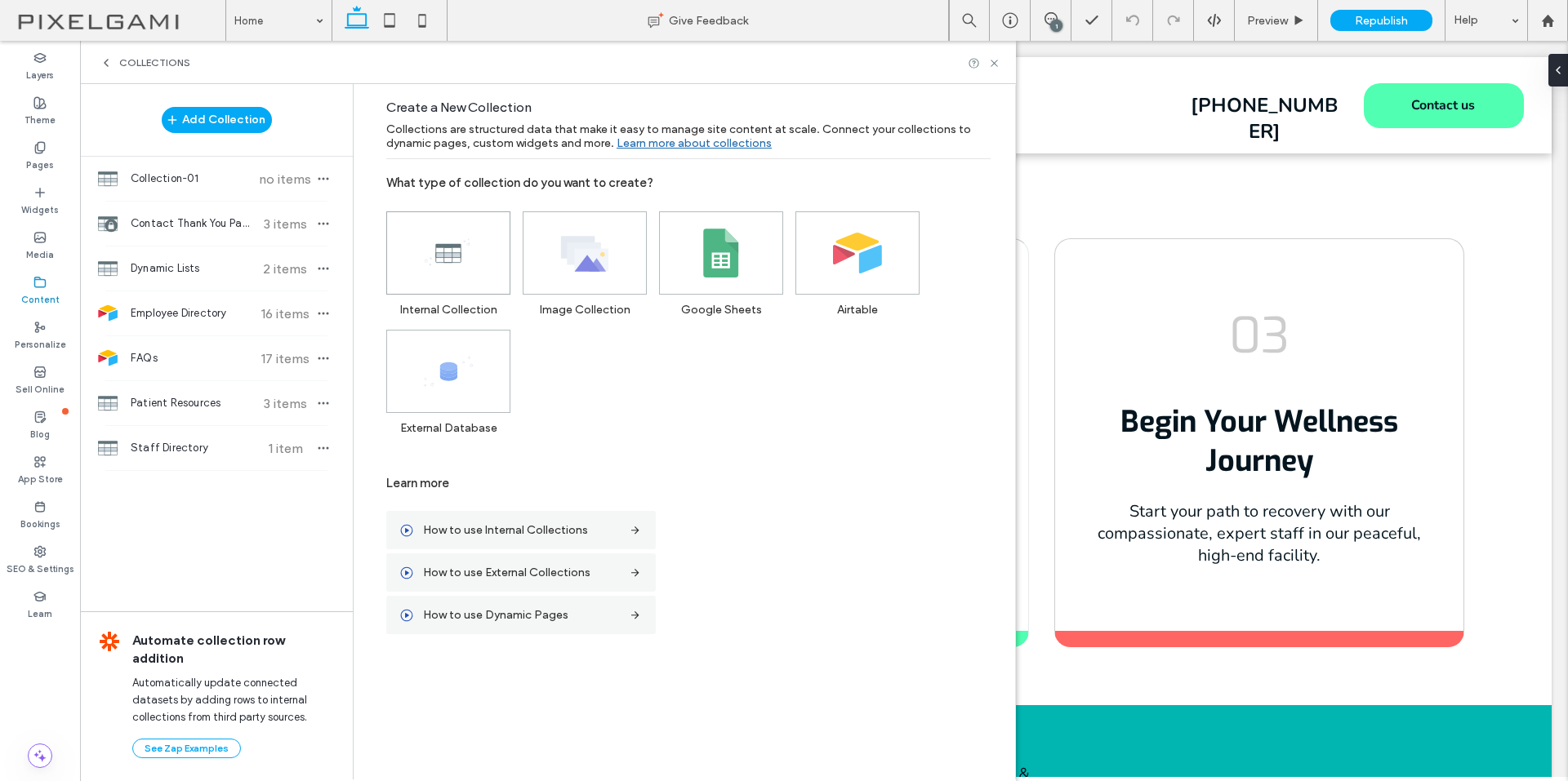
click at [448, 233] on icon at bounding box center [447, 252] width 49 height 49
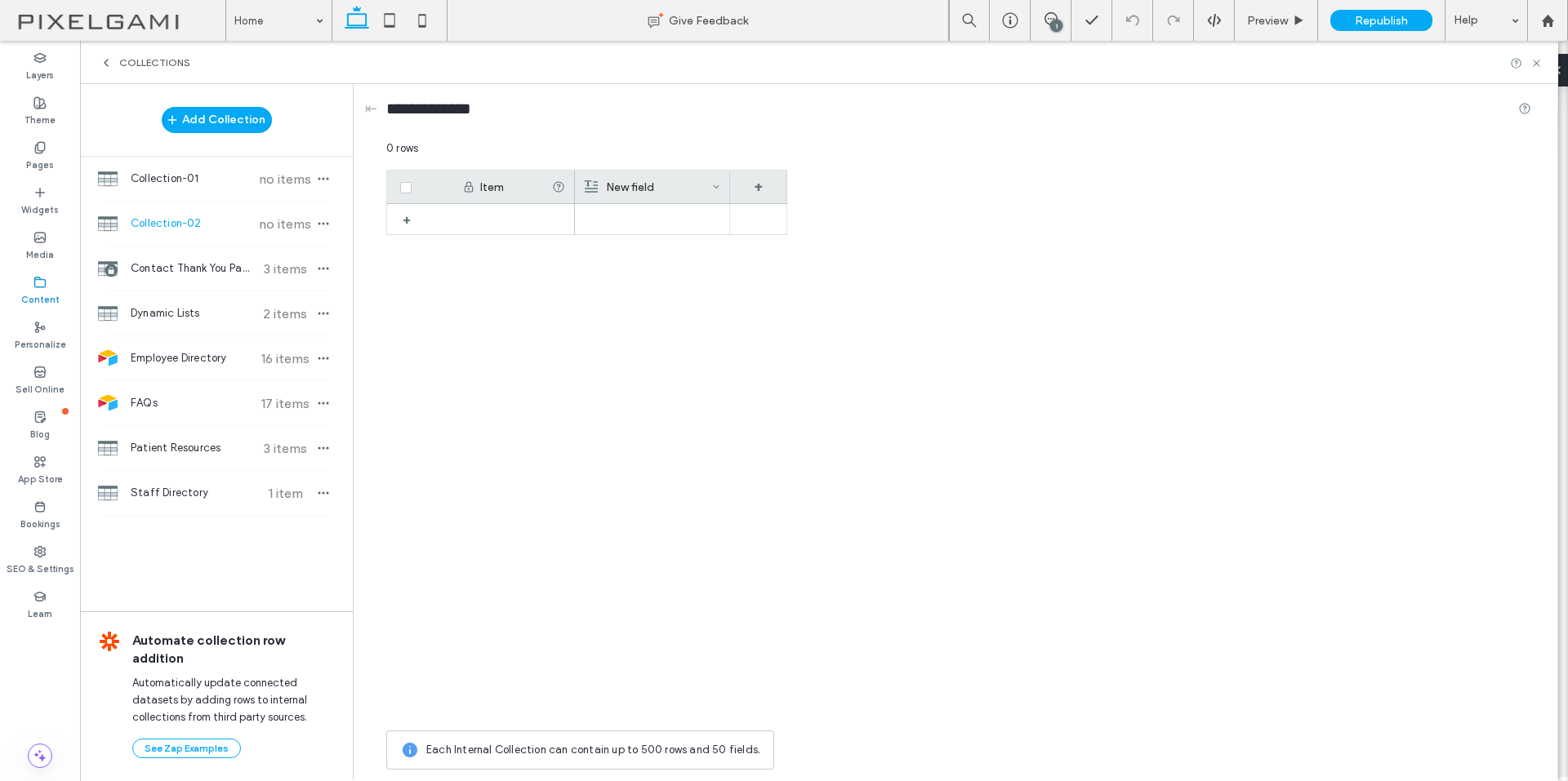
click at [686, 190] on div "New field" at bounding box center [648, 187] width 127 height 33
click at [645, 215] on input "*********" at bounding box center [679, 213] width 186 height 28
click at [644, 215] on input "*********" at bounding box center [679, 213] width 186 height 28
click at [655, 214] on input "*********" at bounding box center [679, 213] width 186 height 28
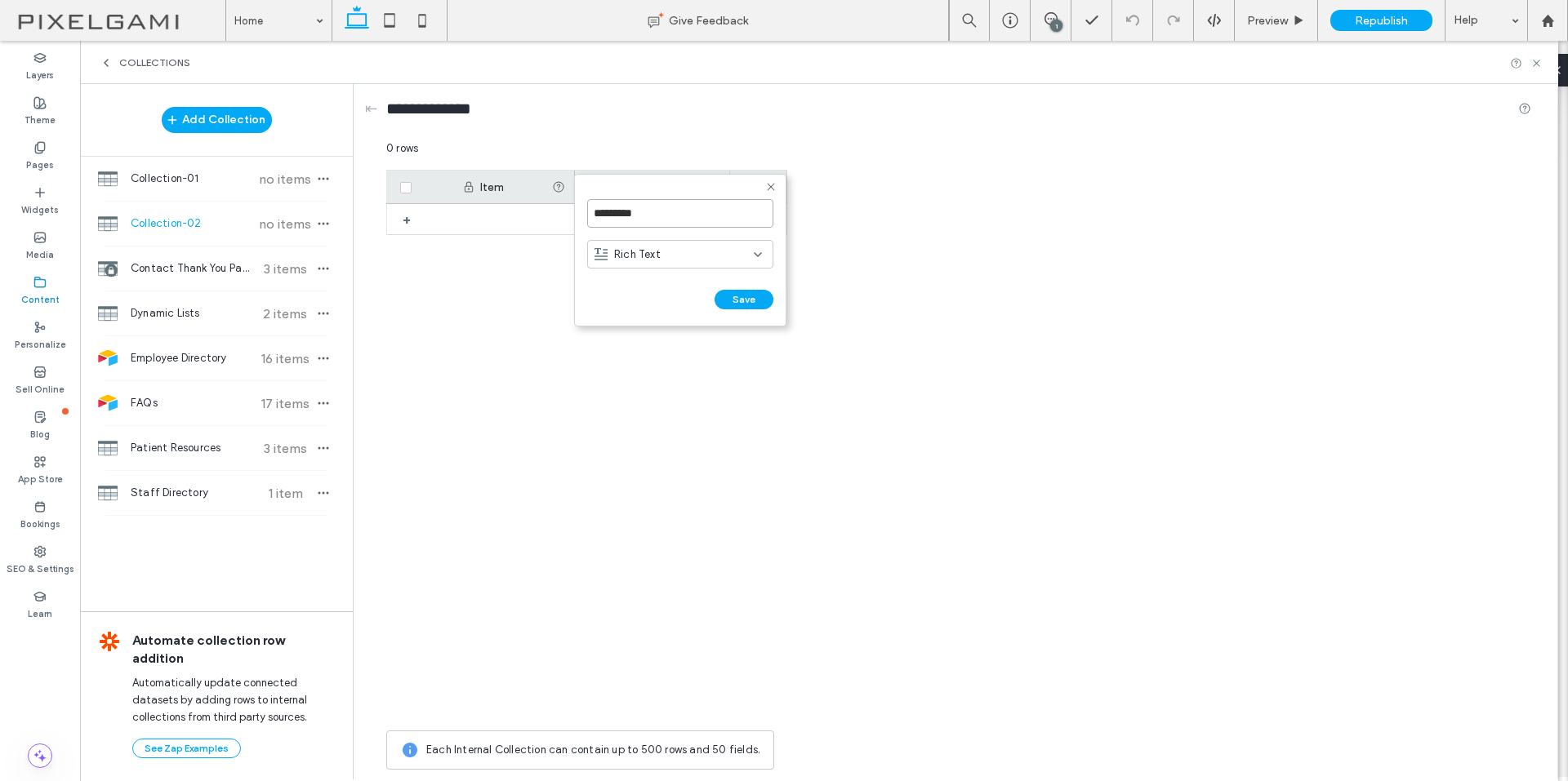
click at [655, 214] on input "*********" at bounding box center [679, 213] width 186 height 28
type input "*********"
click at [654, 262] on span "Rich Text" at bounding box center [637, 255] width 47 height 16
click at [667, 289] on div "Plain Text" at bounding box center [679, 282] width 184 height 28
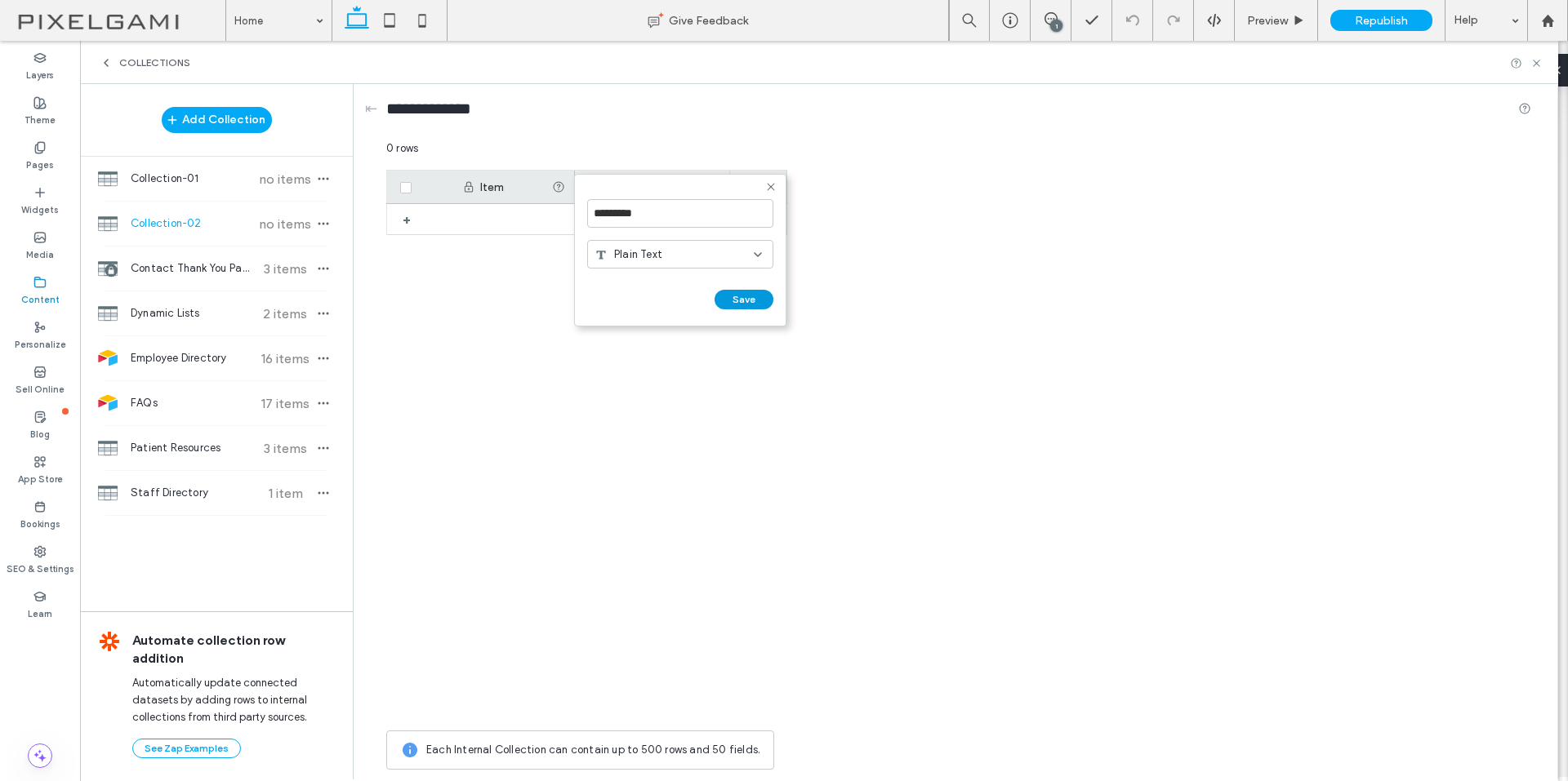
click at [749, 300] on button "Save" at bounding box center [744, 299] width 59 height 19
click at [763, 188] on div "+" at bounding box center [758, 187] width 57 height 33
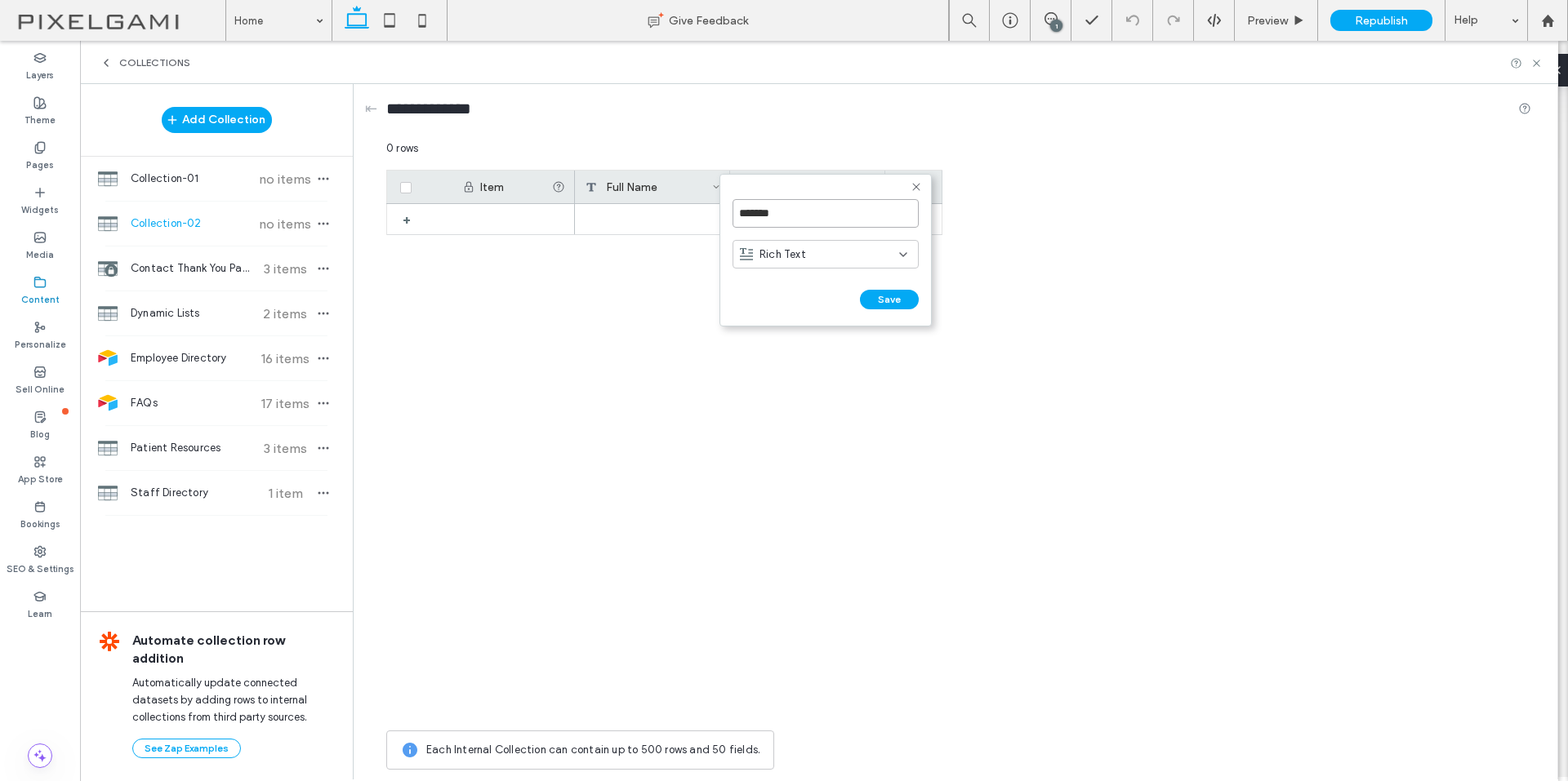
click at [774, 215] on input "*******" at bounding box center [825, 213] width 186 height 28
type input "********"
click at [811, 251] on div "Rich Text" at bounding box center [820, 255] width 160 height 16
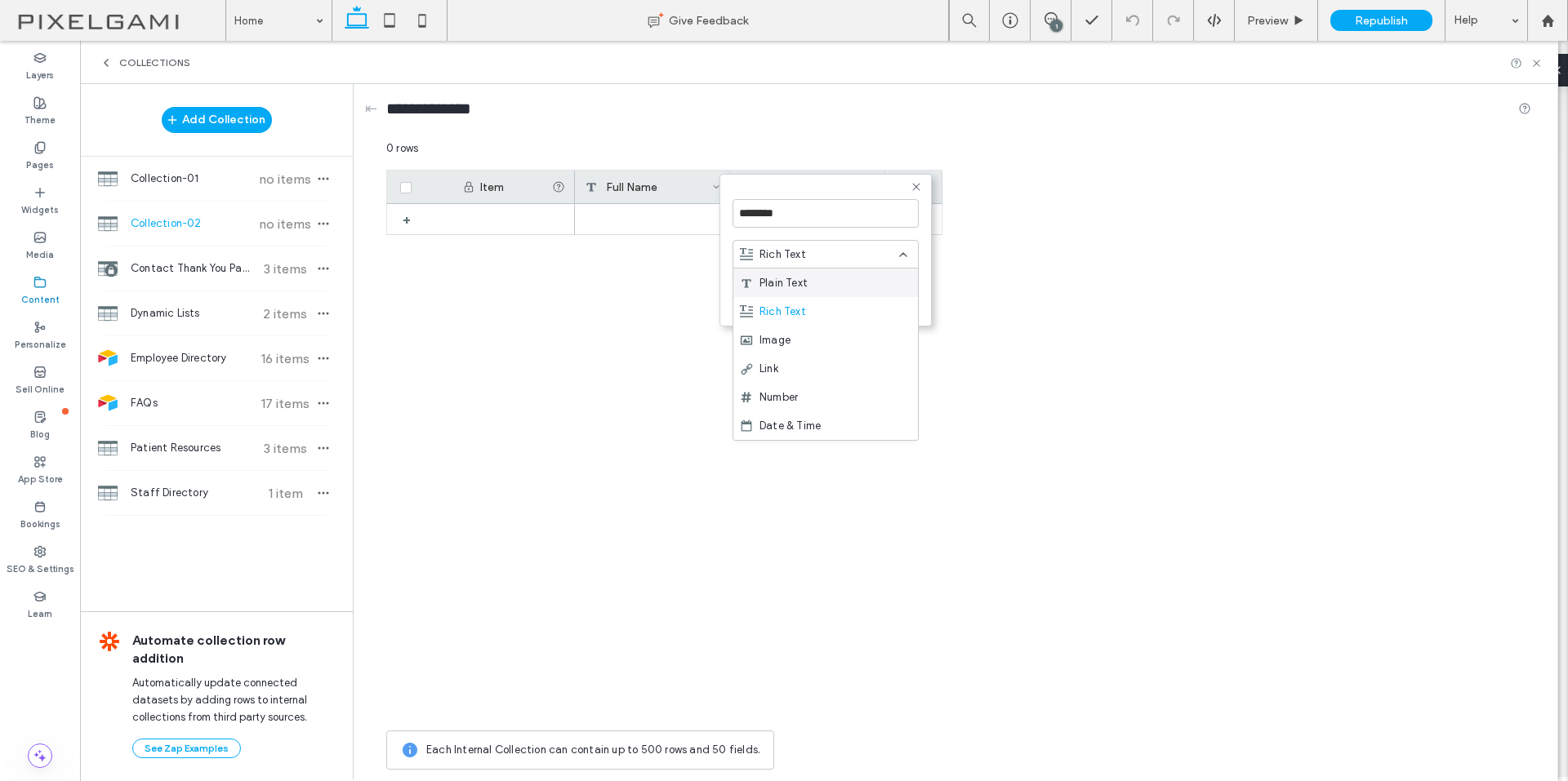
click at [822, 287] on div "Plain Text" at bounding box center [825, 282] width 184 height 28
click at [907, 303] on button "Save" at bounding box center [889, 299] width 59 height 19
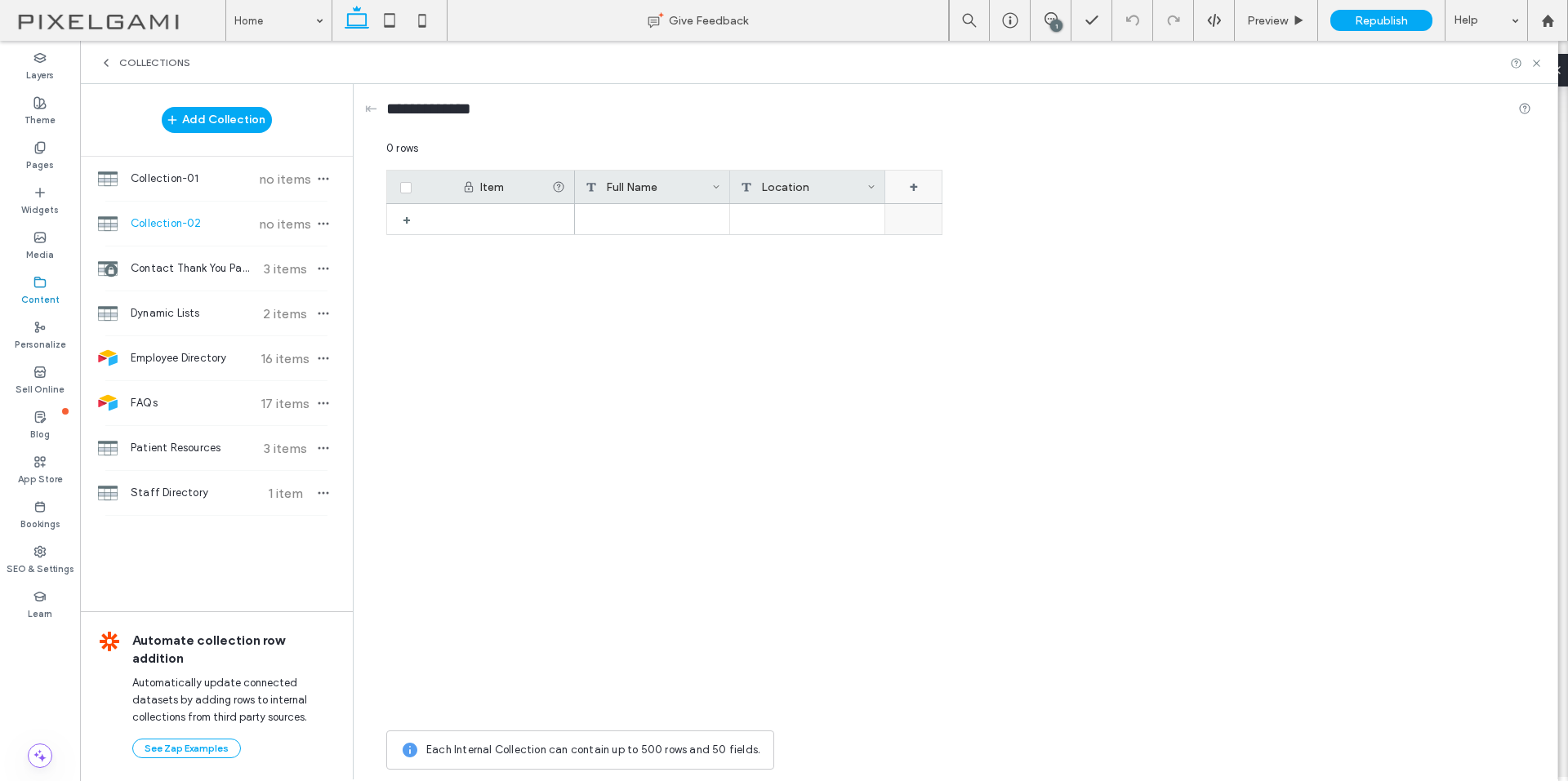
click at [911, 195] on div "+" at bounding box center [913, 187] width 57 height 33
click at [925, 222] on input "*******" at bounding box center [980, 213] width 186 height 28
type input "*"
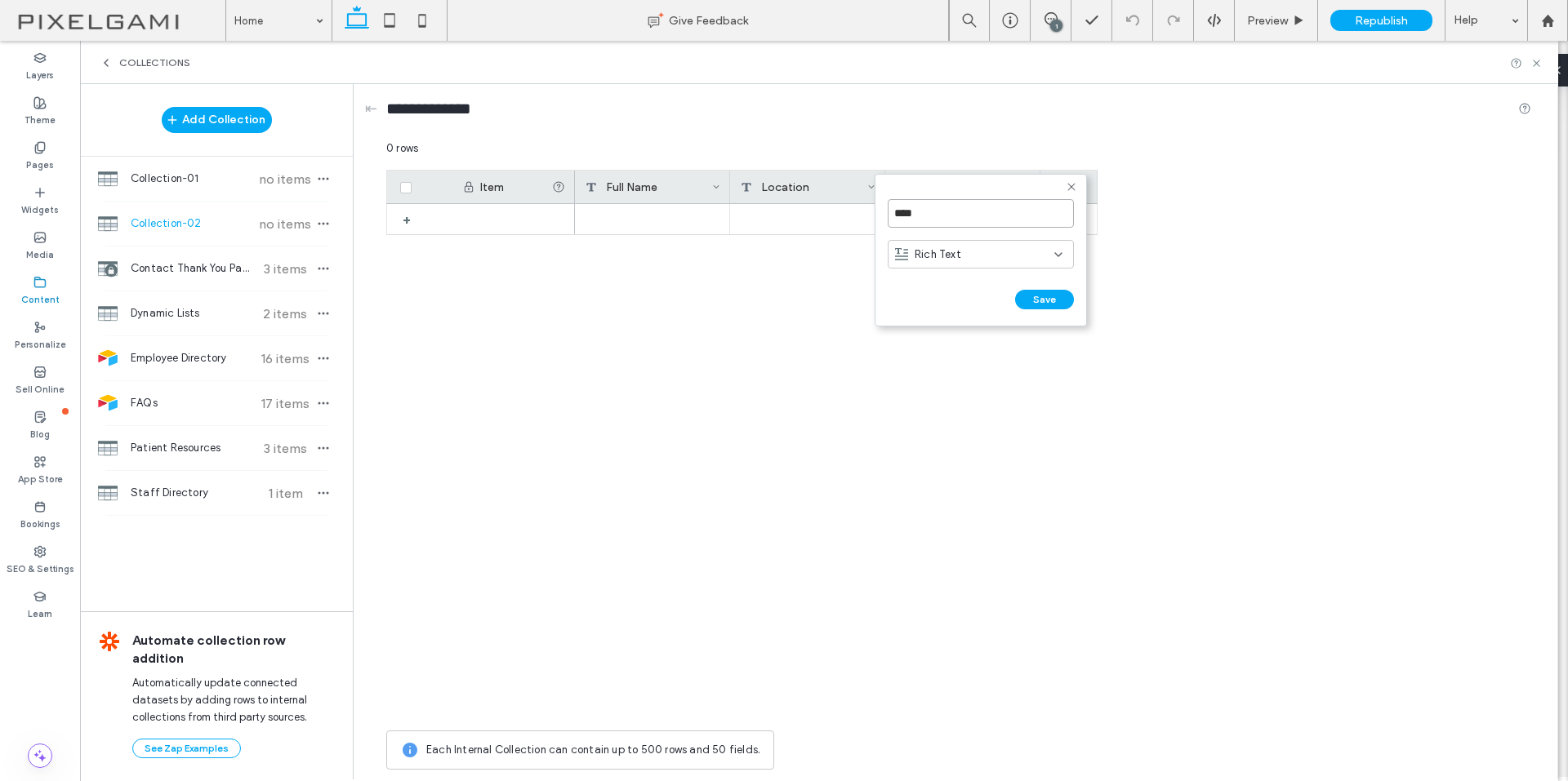
type input "****"
click at [946, 247] on div "Rich Text" at bounding box center [980, 256] width 186 height 41
click at [946, 249] on span "Rich Text" at bounding box center [937, 255] width 47 height 16
click at [951, 295] on div "Plain Text" at bounding box center [980, 282] width 184 height 28
click at [1035, 298] on button "Save" at bounding box center [1044, 299] width 59 height 19
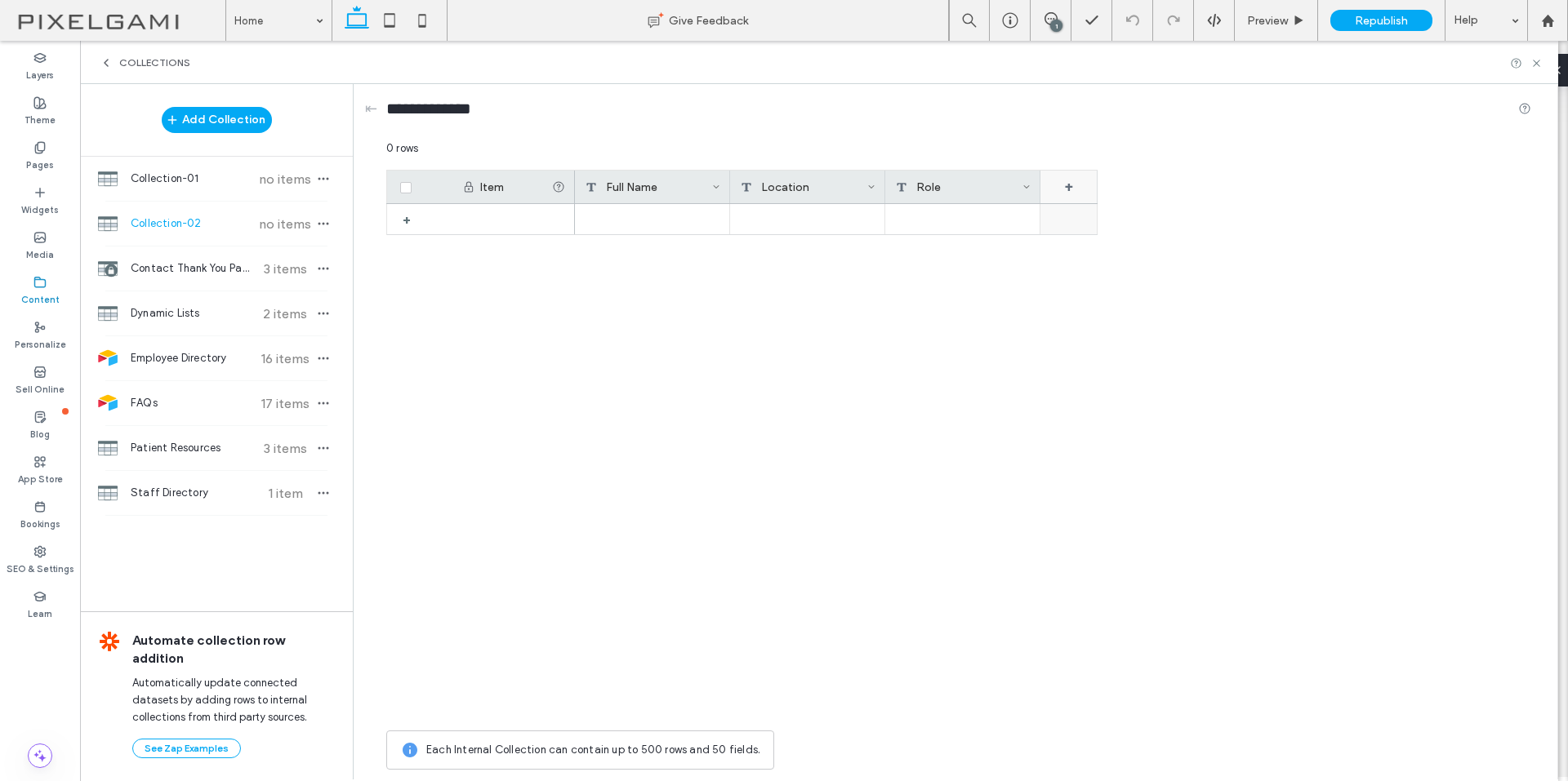
click at [1044, 188] on div "+" at bounding box center [1068, 187] width 57 height 33
click at [1066, 220] on input "*******" at bounding box center [1135, 213] width 186 height 28
type input "**********"
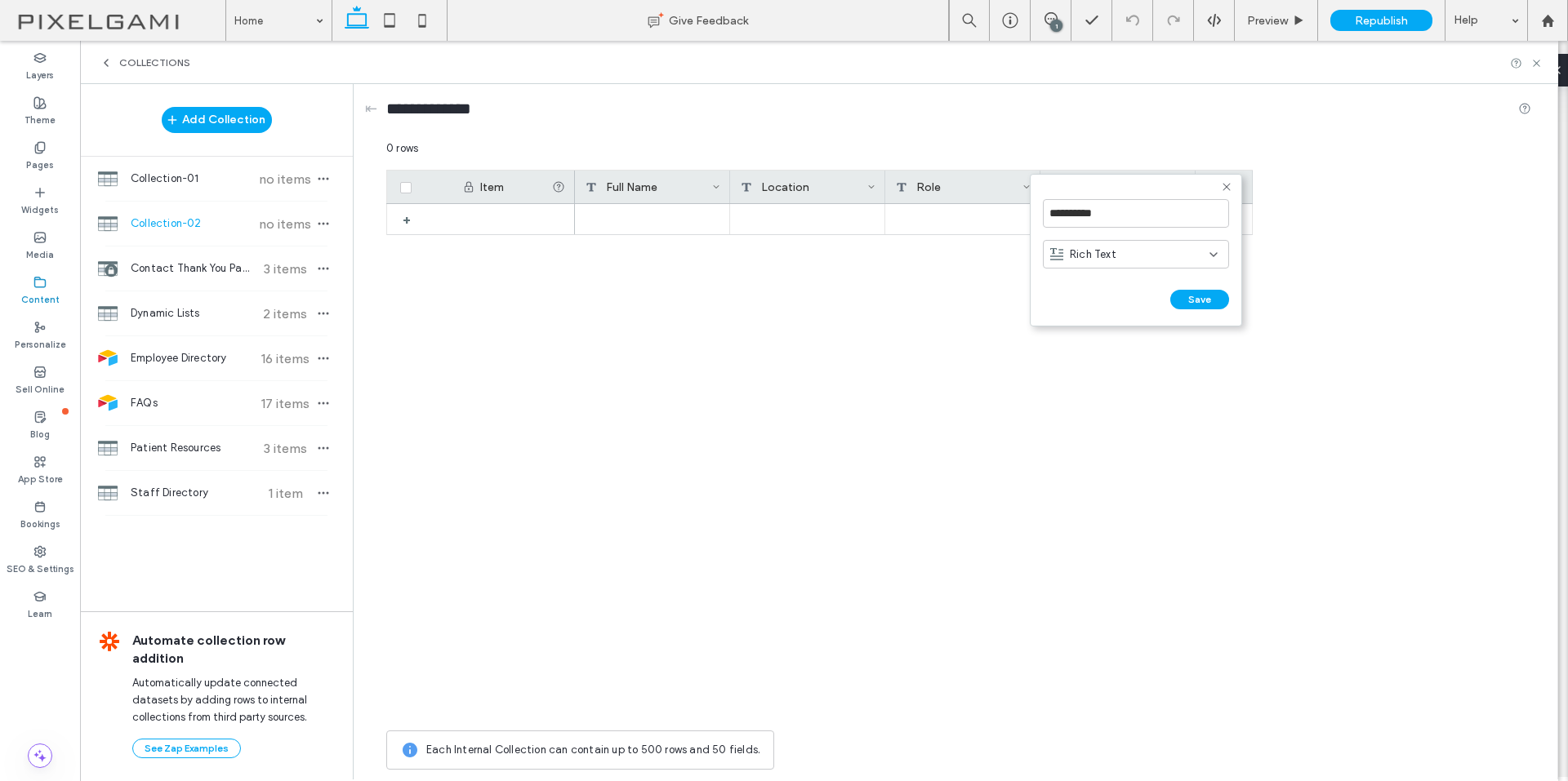
click at [1115, 270] on div "Rich Text" at bounding box center [1135, 256] width 186 height 41
click at [1121, 255] on div "Rich Text" at bounding box center [1130, 255] width 160 height 16
click at [1136, 286] on div "Plain Text" at bounding box center [1135, 282] width 184 height 28
click at [1204, 296] on button "Save" at bounding box center [1199, 299] width 59 height 19
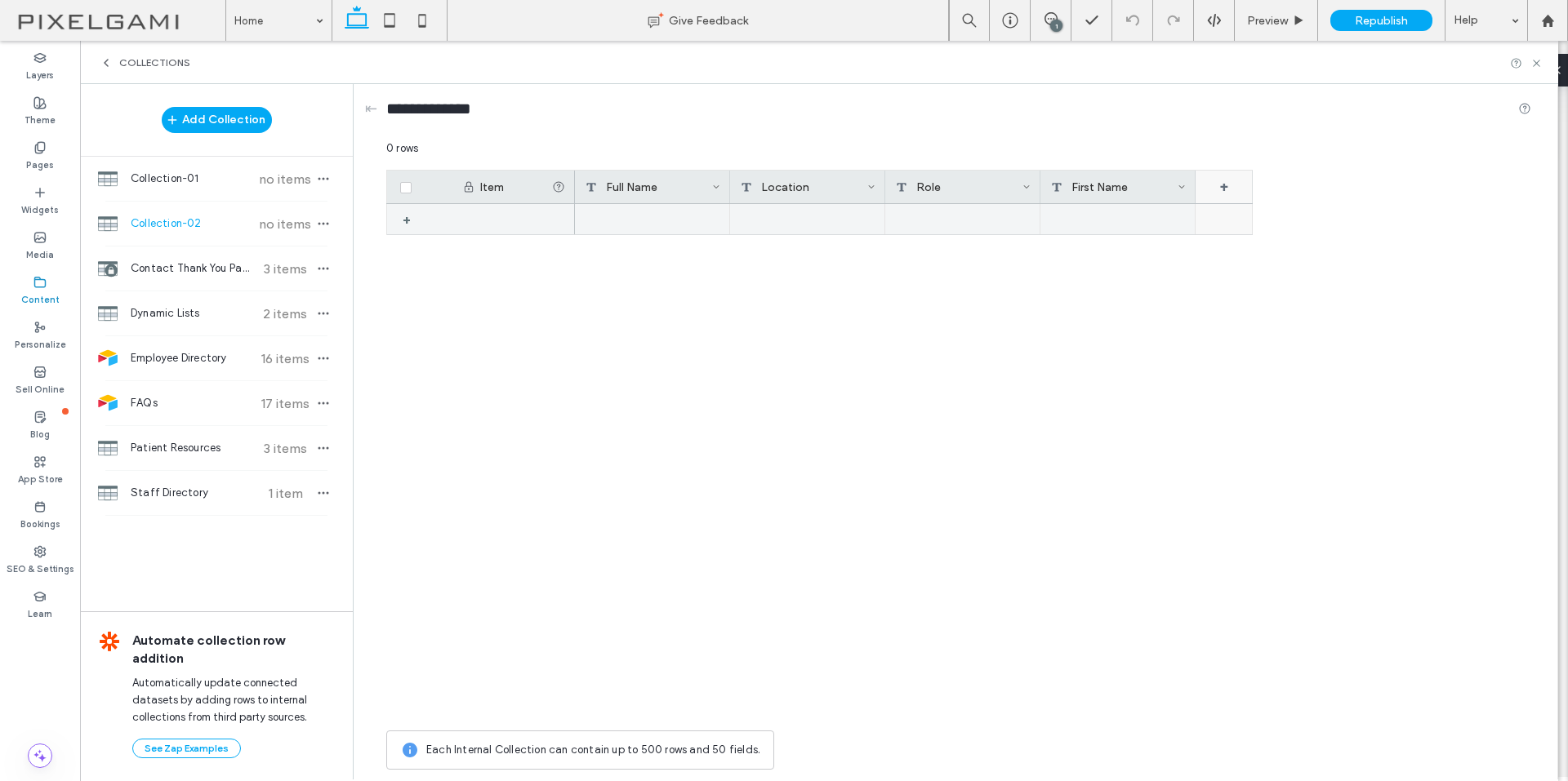
click at [1238, 203] on div "+" at bounding box center [1224, 187] width 57 height 33
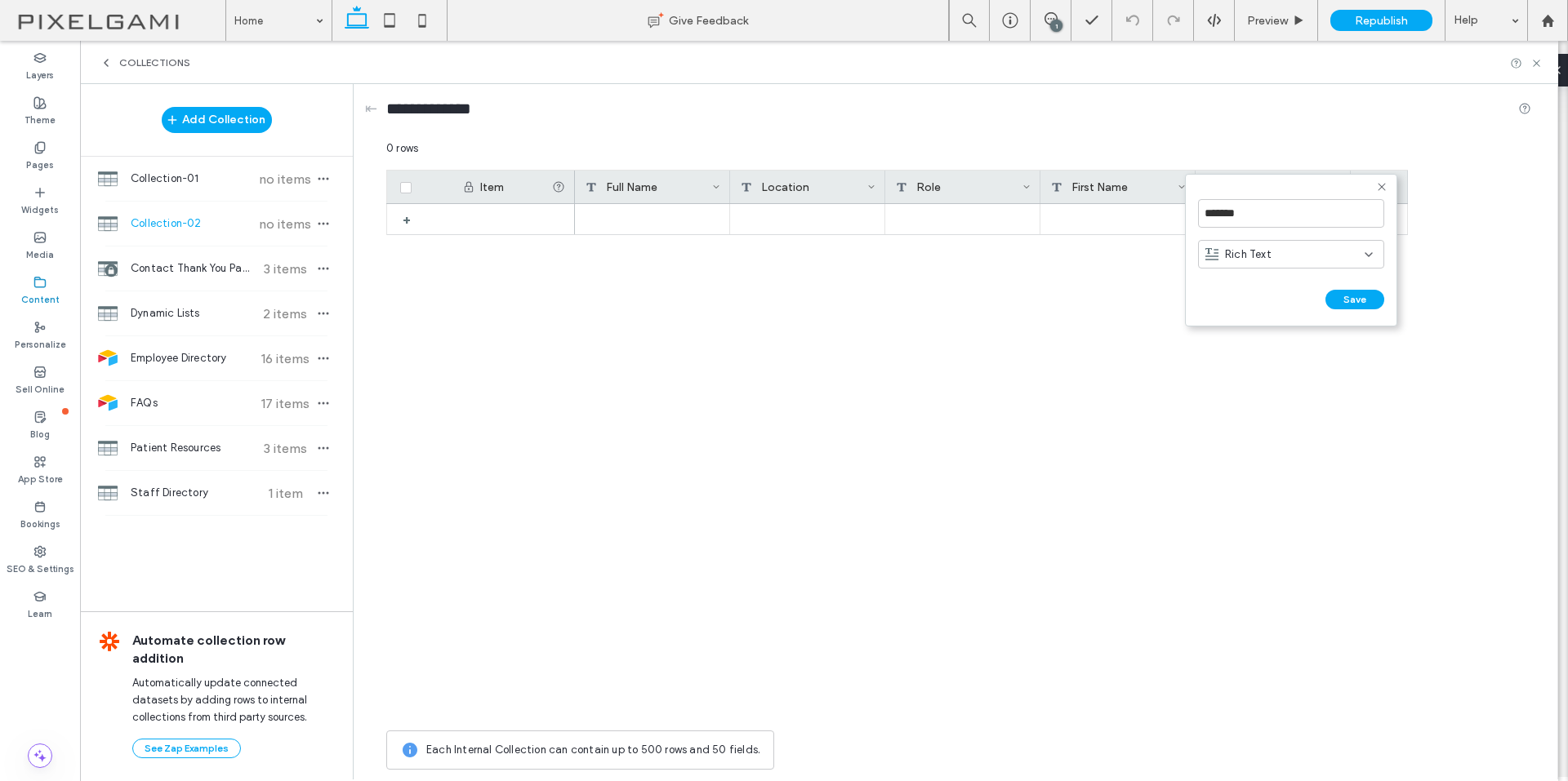
click at [1224, 190] on form "******* Rich Text Save ******" at bounding box center [1291, 250] width 213 height 153
click at [1223, 209] on input "*******" at bounding box center [1290, 213] width 186 height 28
type input "*********"
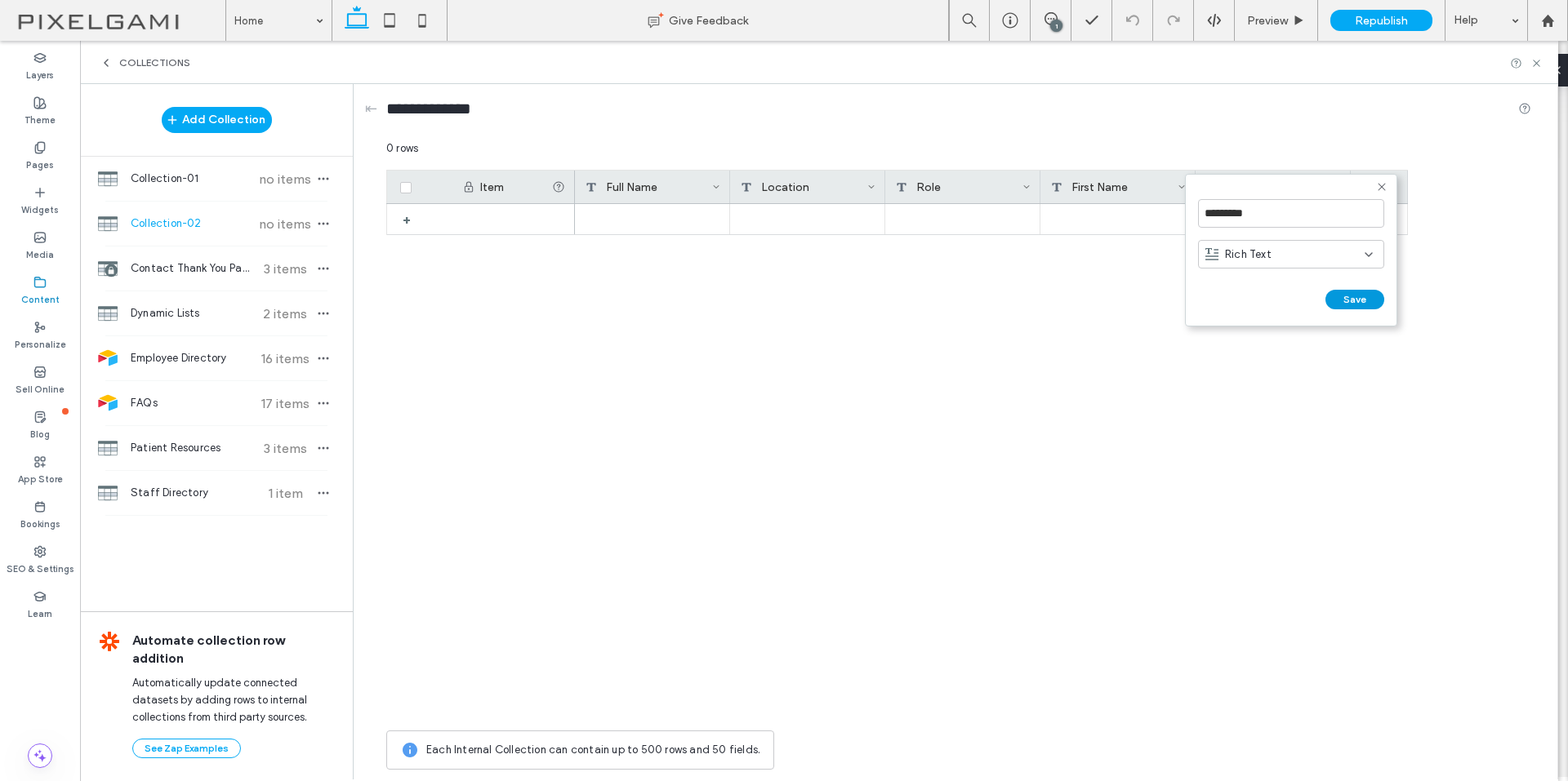
click at [1344, 293] on button "Save" at bounding box center [1354, 299] width 59 height 19
click at [1375, 188] on div "+" at bounding box center [1379, 187] width 57 height 33
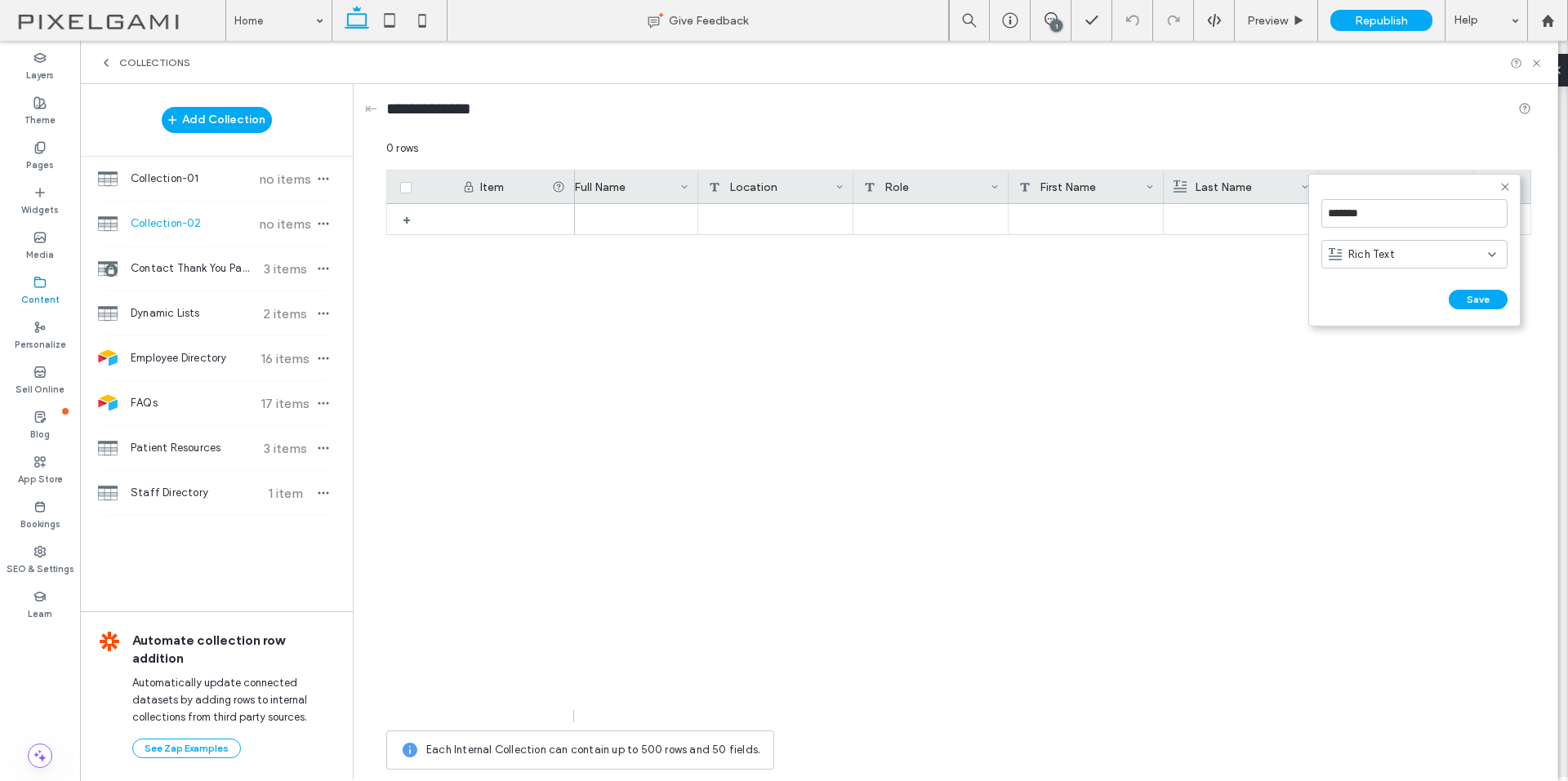
scroll to position [0, 31]
click at [1277, 192] on div "Last Name" at bounding box center [1237, 187] width 127 height 33
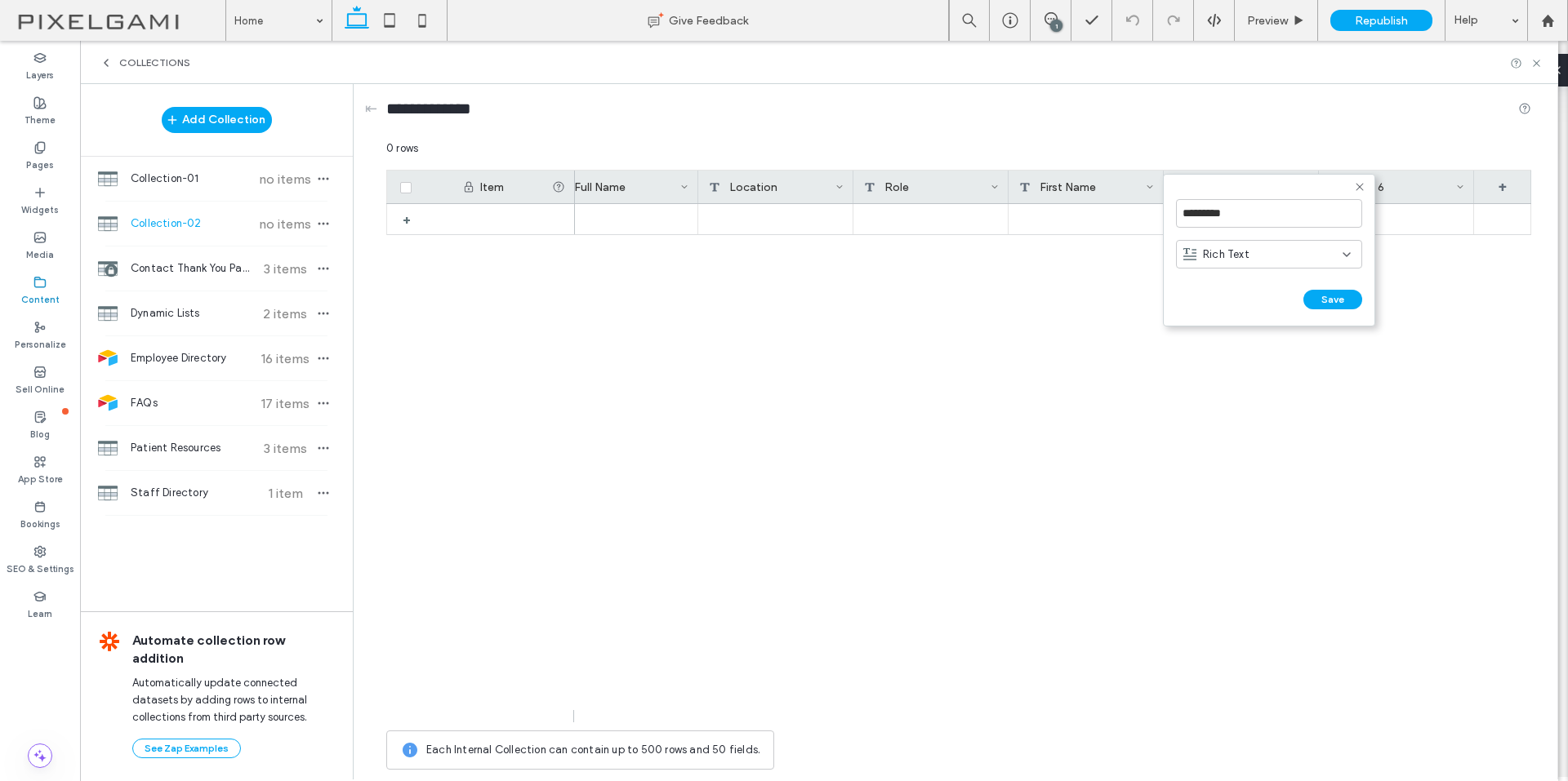
click at [1277, 192] on div "*********" at bounding box center [1268, 213] width 186 height 45
click at [1279, 248] on div "Rich Text" at bounding box center [1263, 255] width 160 height 16
click at [1242, 280] on span "Plain Text" at bounding box center [1227, 283] width 49 height 16
click at [1331, 294] on button "Save" at bounding box center [1332, 299] width 59 height 19
click at [1411, 182] on div "Field 6" at bounding box center [1392, 187] width 127 height 33
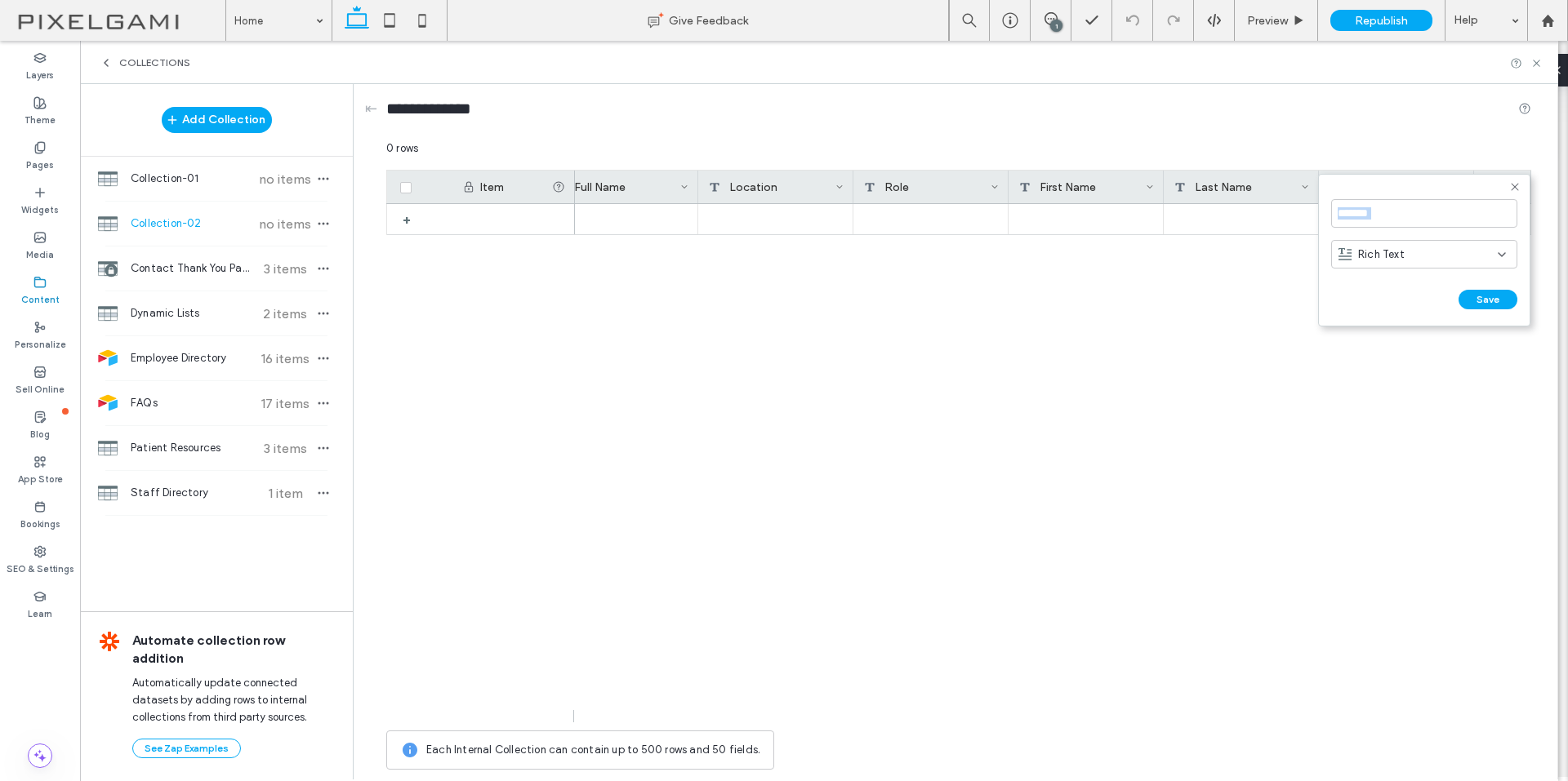
click at [1411, 182] on form "******* Rich Text Save ******" at bounding box center [1424, 250] width 213 height 153
click at [1378, 219] on input "*******" at bounding box center [1423, 213] width 186 height 28
type input "*********"
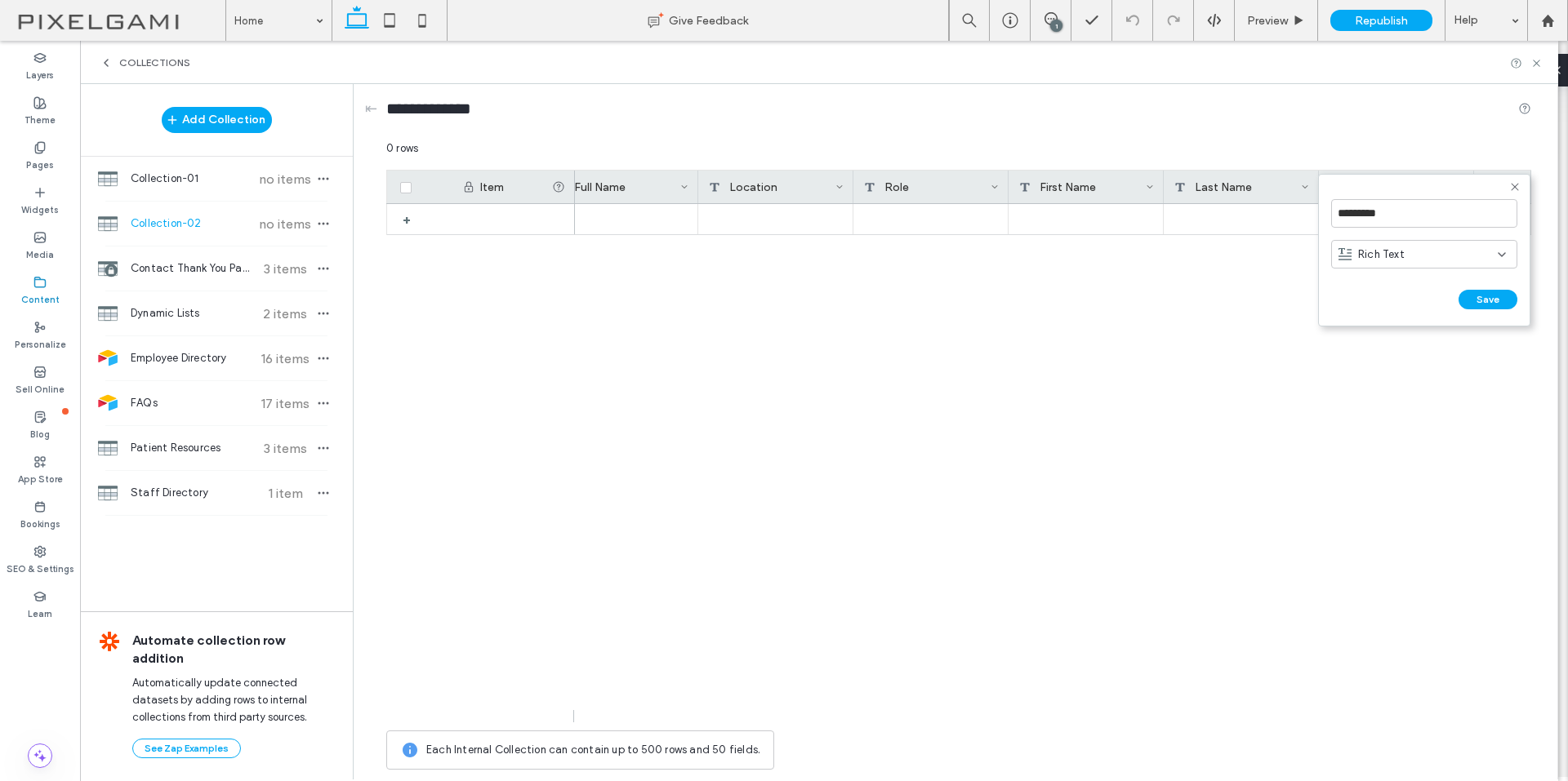
click at [1472, 252] on div "Rich Text" at bounding box center [1418, 255] width 160 height 16
click at [1436, 284] on div "Plain Text" at bounding box center [1423, 282] width 184 height 28
click at [1481, 306] on button "Save" at bounding box center [1487, 299] width 59 height 19
click at [1475, 185] on div "+" at bounding box center [1502, 187] width 57 height 33
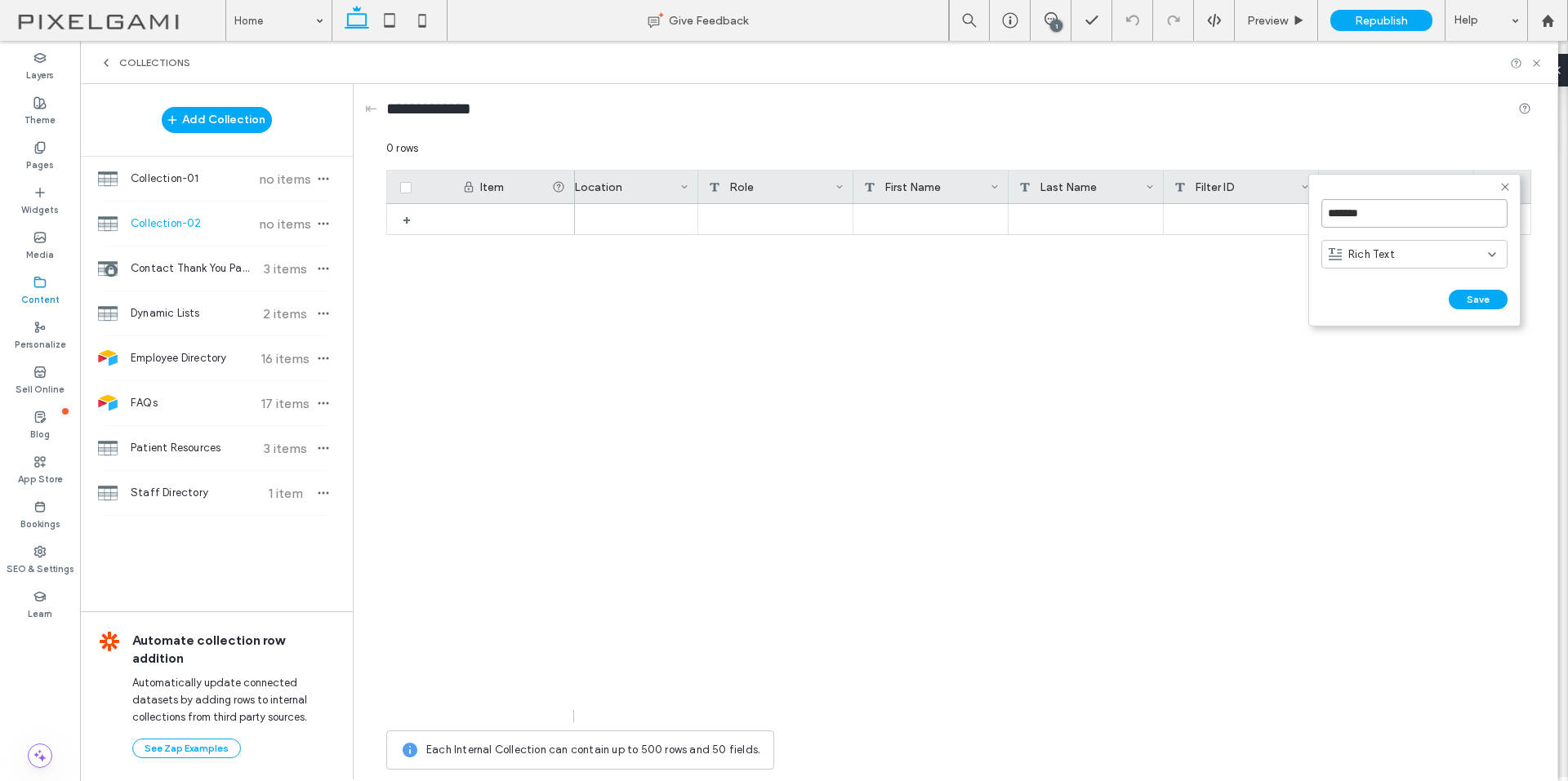
click at [1367, 216] on input "*******" at bounding box center [1414, 213] width 186 height 28
type input "**********"
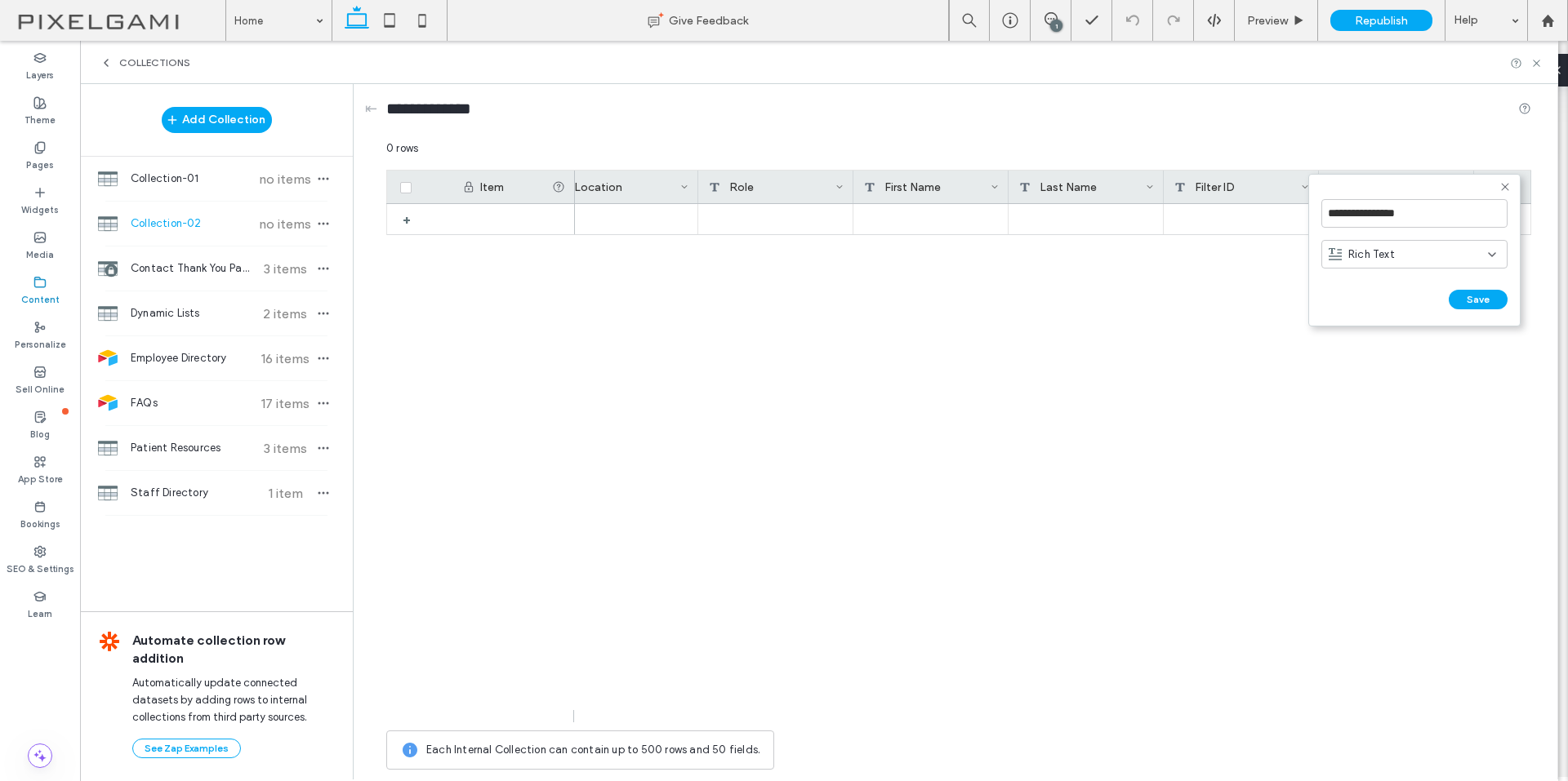
click at [1460, 261] on div "Rich Text" at bounding box center [1408, 255] width 160 height 16
click at [1404, 358] on div "Link" at bounding box center [1414, 368] width 184 height 28
click at [1489, 312] on form "**********" at bounding box center [1414, 250] width 213 height 153
click at [1489, 304] on button "Save" at bounding box center [1478, 299] width 59 height 19
click at [1494, 189] on div "+" at bounding box center [1502, 187] width 57 height 33
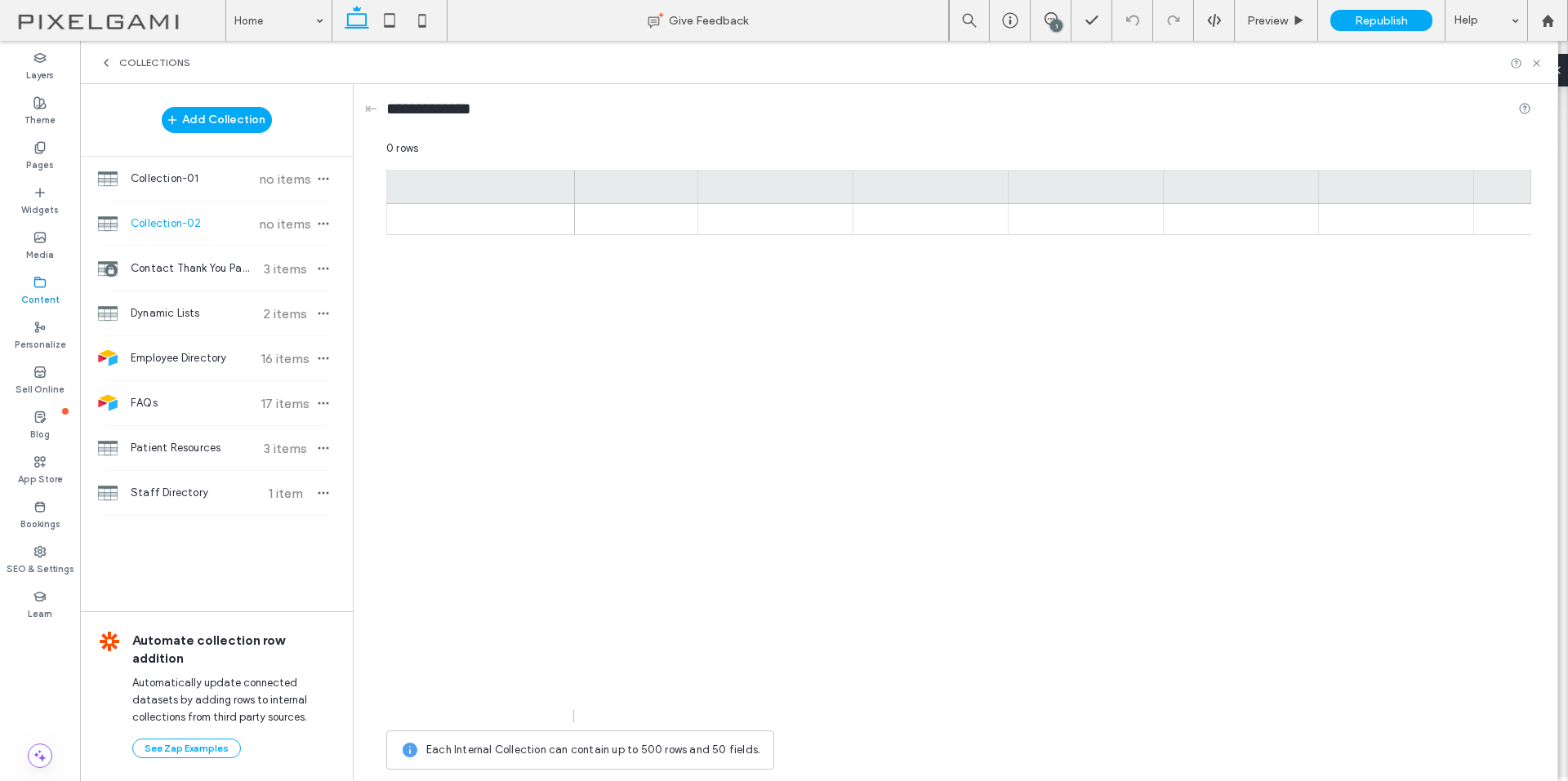
scroll to position [0, 341]
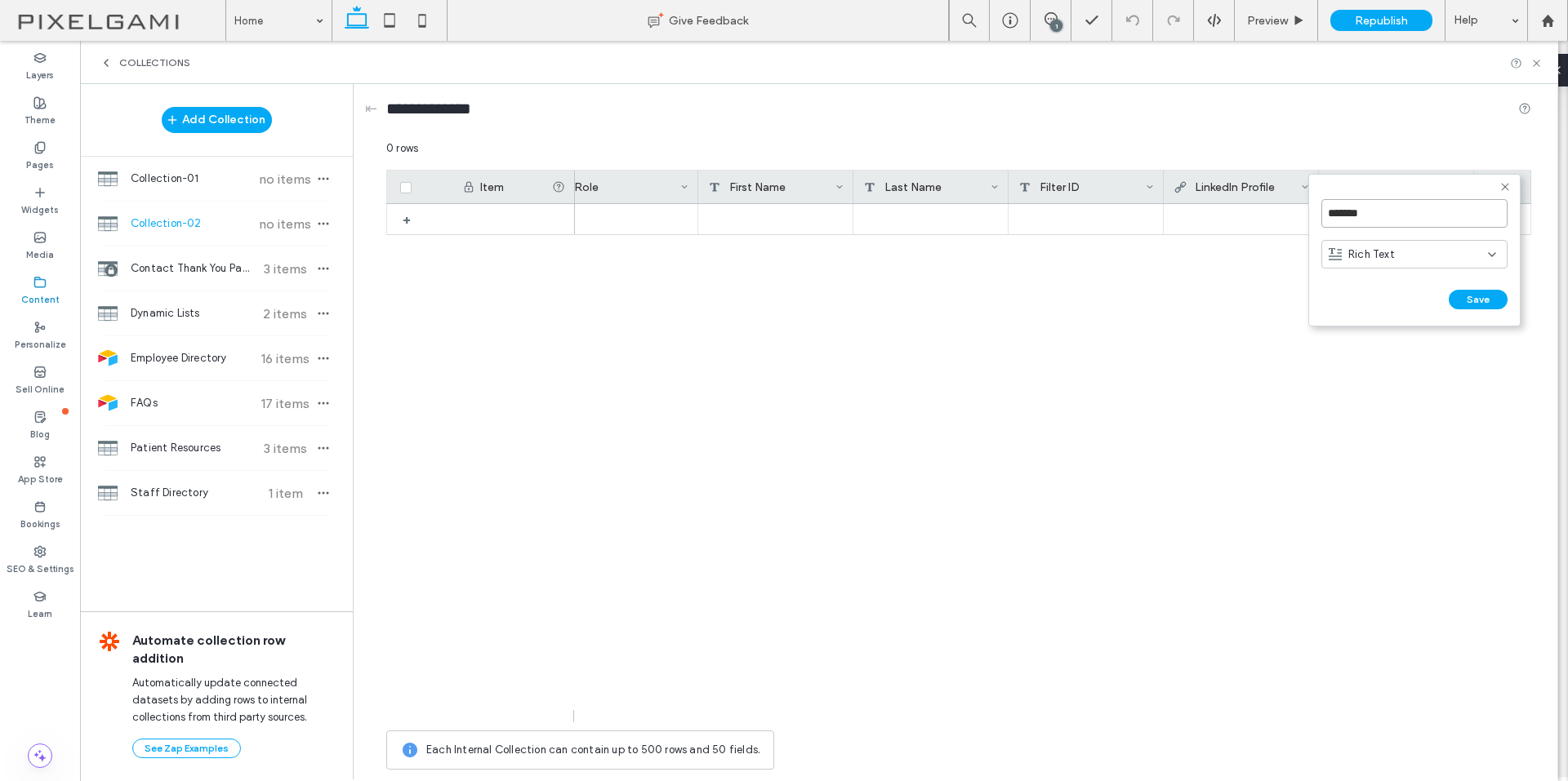
click at [1441, 213] on input "*******" at bounding box center [1414, 213] width 186 height 28
type input "*****"
click at [1447, 248] on div "Rich Text" at bounding box center [1408, 255] width 160 height 16
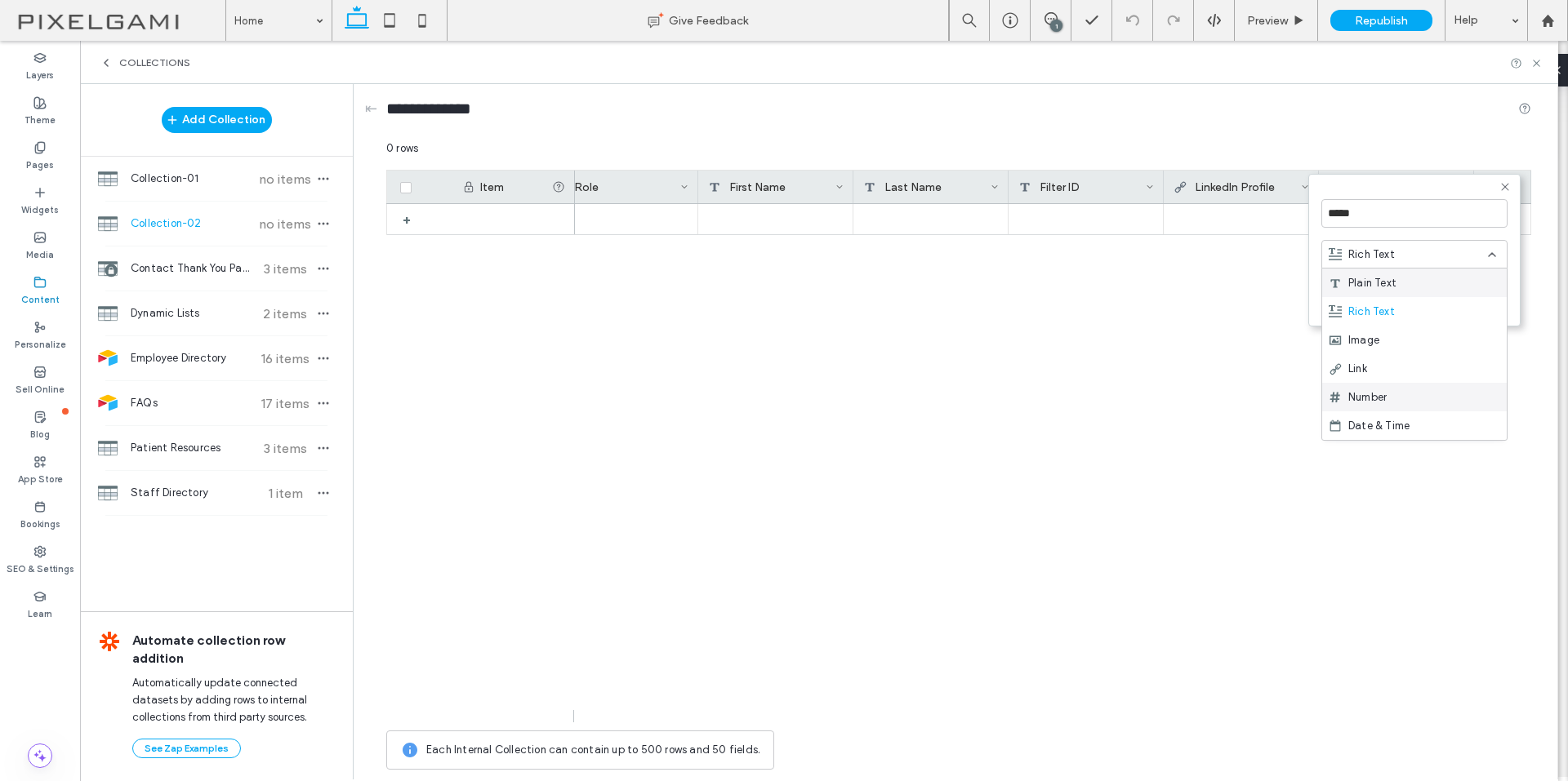
scroll to position [228, 0]
click at [1409, 318] on div "Email" at bounding box center [1414, 311] width 184 height 28
click at [1476, 302] on button "Save" at bounding box center [1478, 299] width 59 height 19
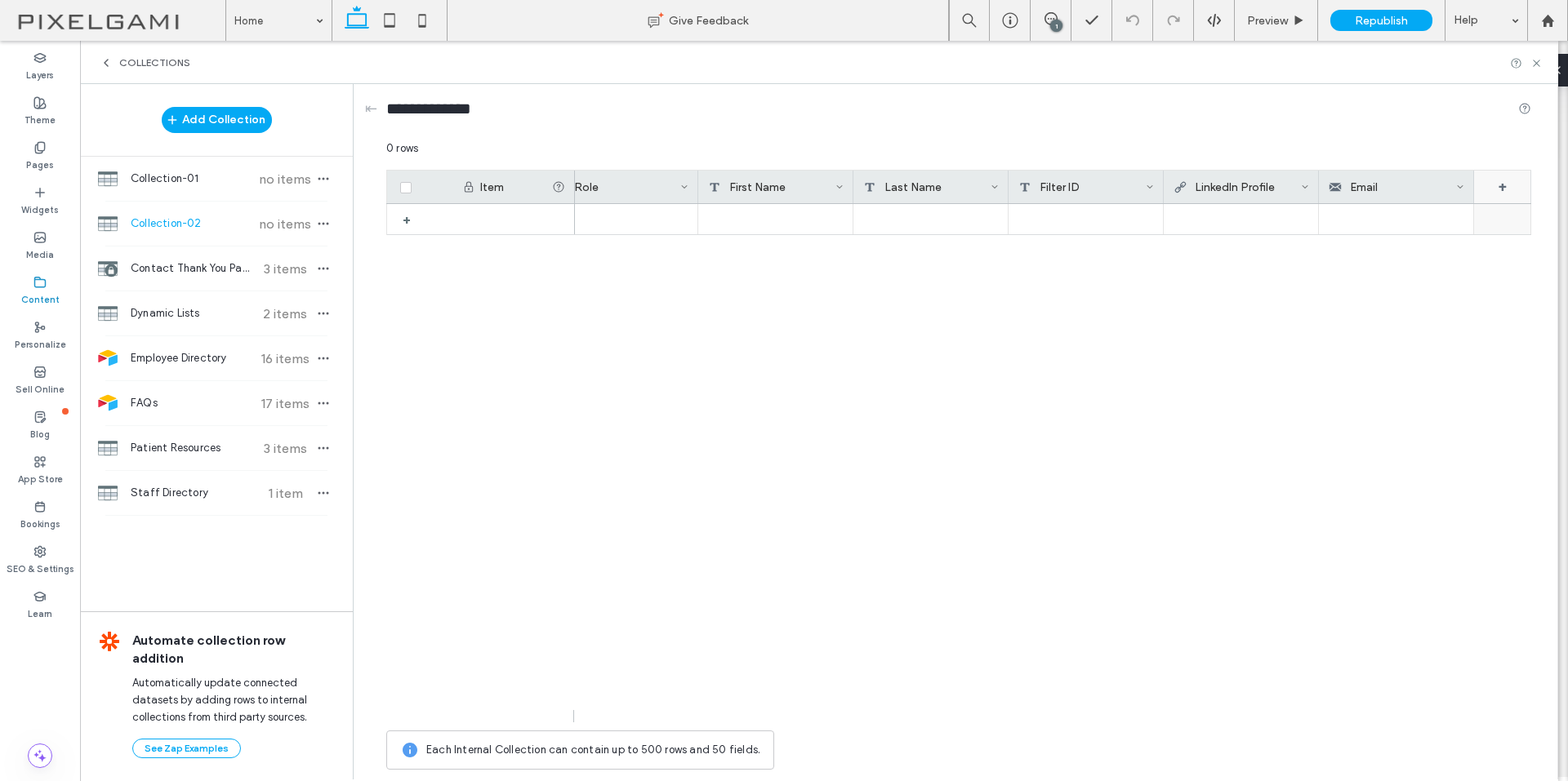
click at [1490, 185] on div "+" at bounding box center [1502, 187] width 57 height 33
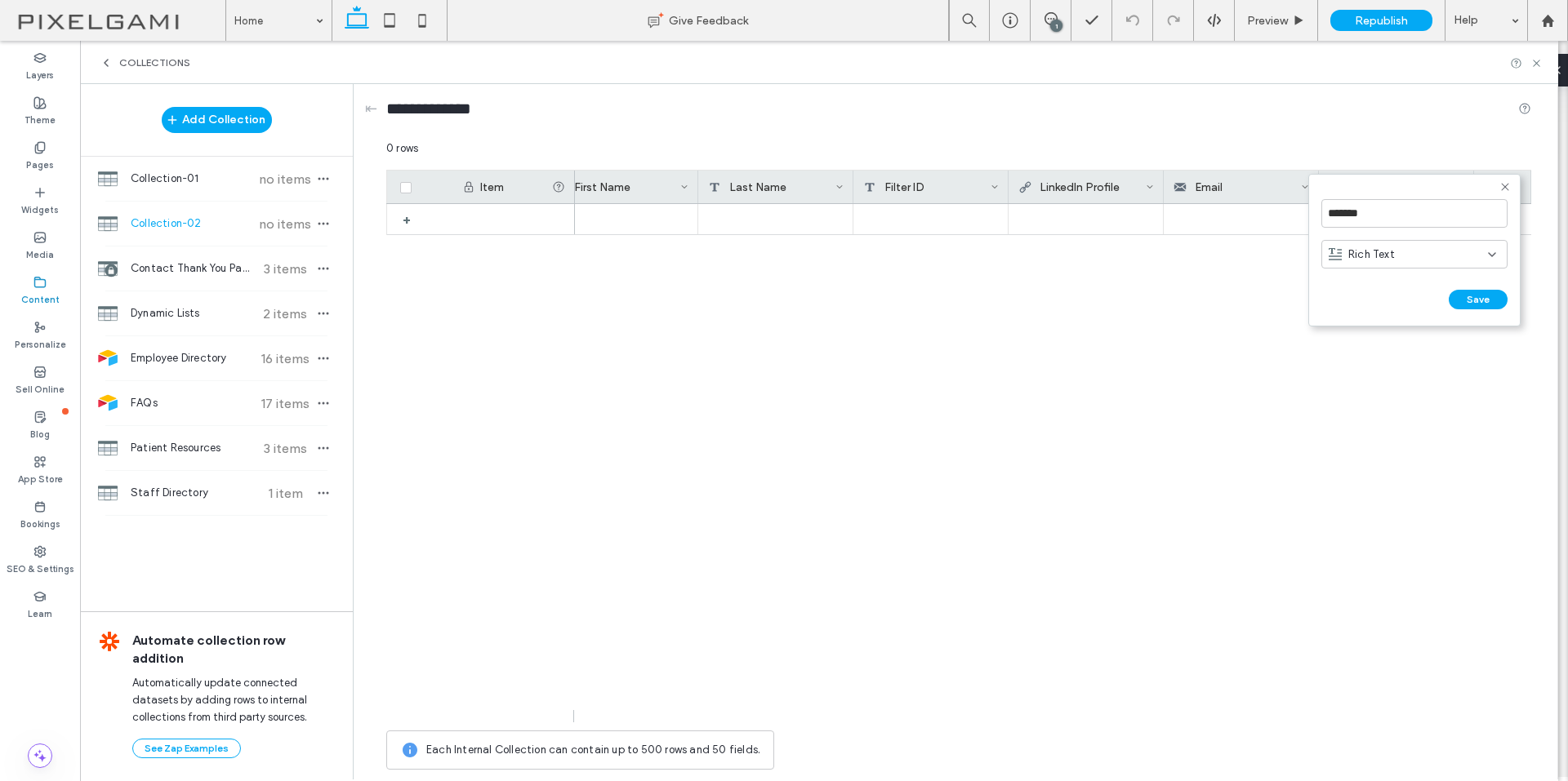
scroll to position [0, 496]
click at [1427, 214] on input "*******" at bounding box center [1414, 213] width 186 height 28
type input "*****"
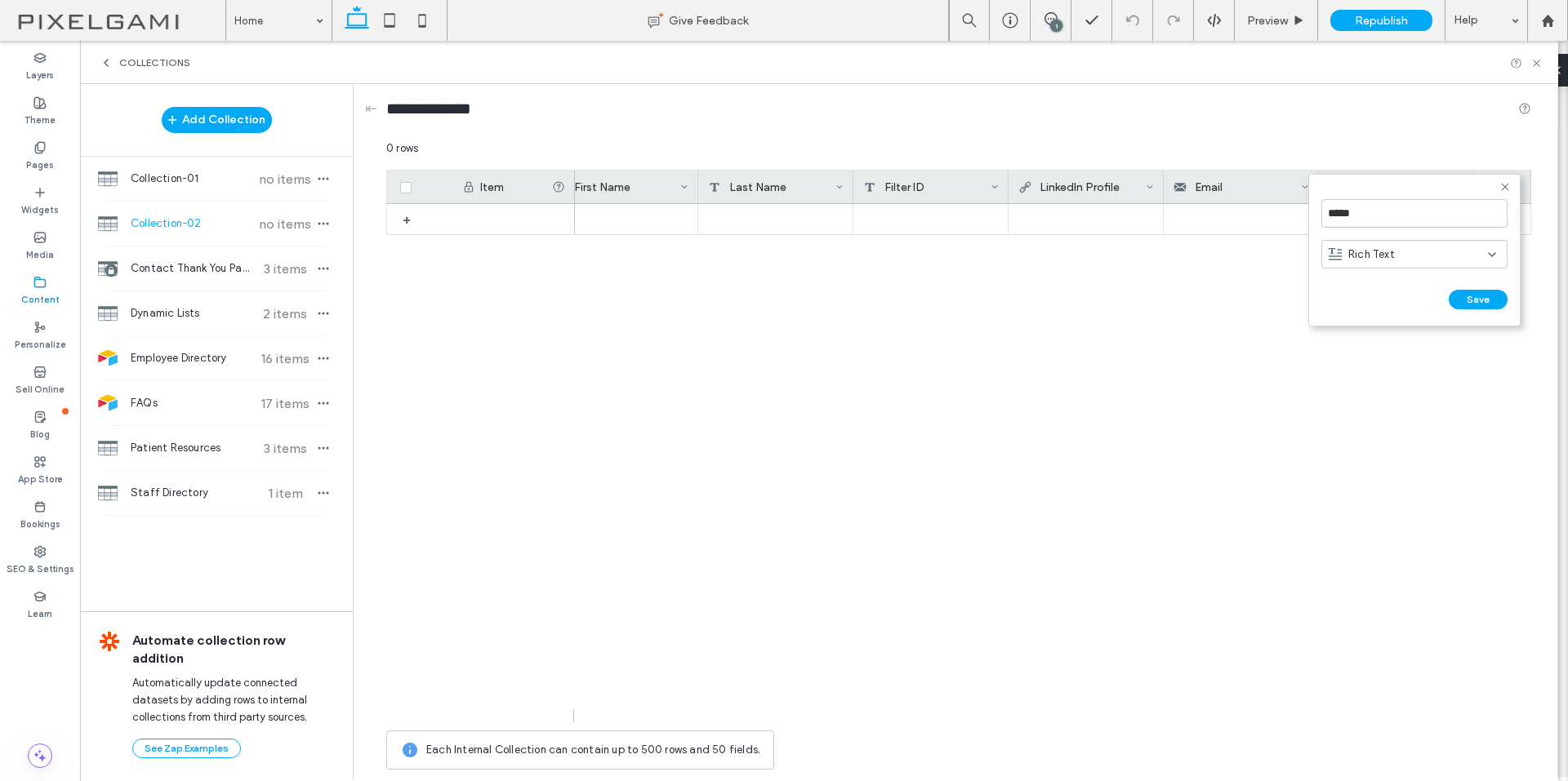
click at [1430, 244] on div "Rich Text" at bounding box center [1414, 254] width 186 height 28
click at [1412, 332] on div "Phone" at bounding box center [1414, 339] width 184 height 28
click at [1470, 287] on form "***** Phone Save ******" at bounding box center [1414, 250] width 213 height 153
click at [1466, 289] on form "***** Phone Save ******" at bounding box center [1414, 250] width 213 height 153
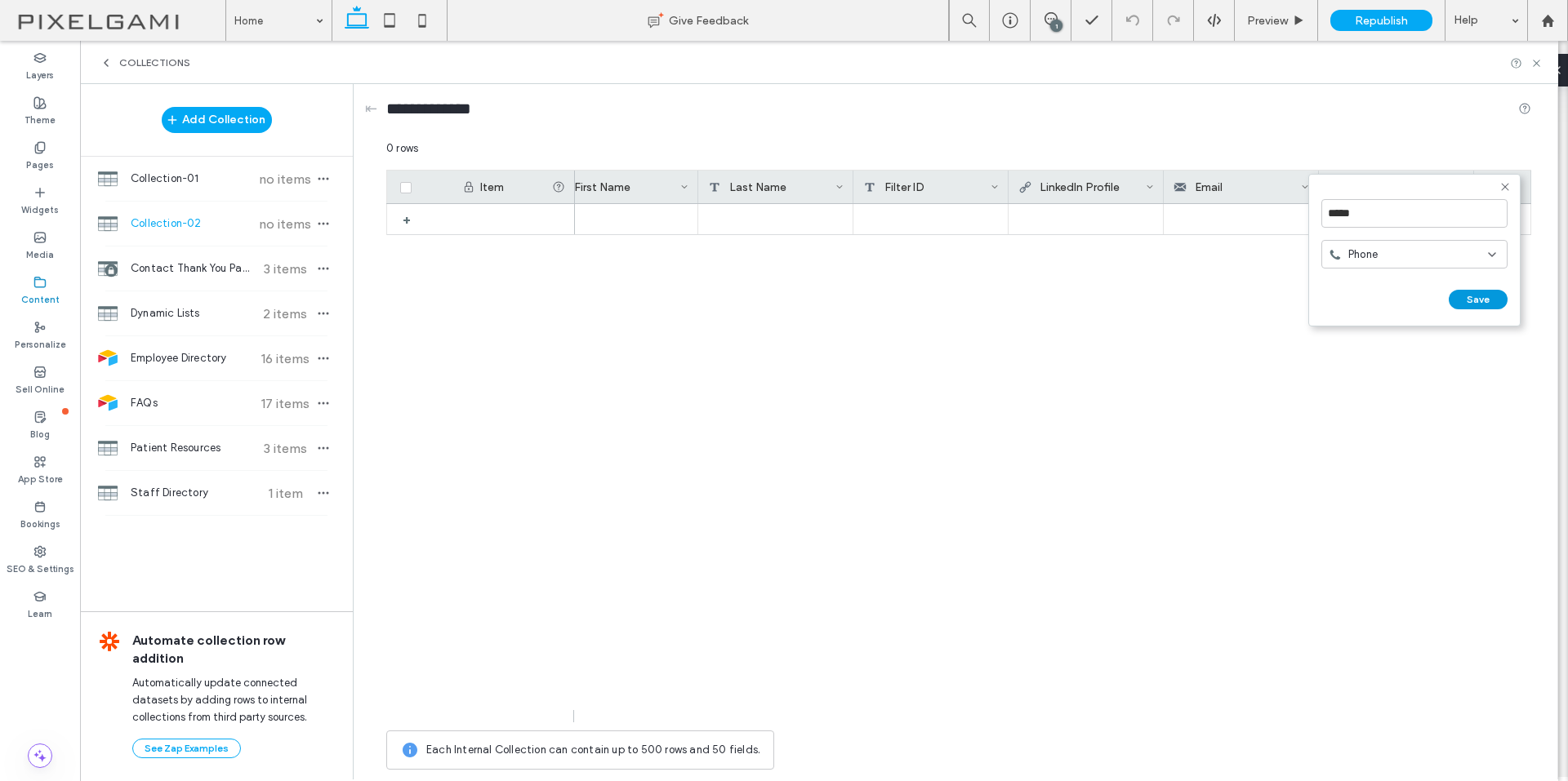
click at [1467, 302] on button "Save" at bounding box center [1478, 299] width 59 height 19
click at [1493, 197] on div "+" at bounding box center [1502, 187] width 57 height 33
click at [1355, 213] on input "********" at bounding box center [1414, 213] width 186 height 28
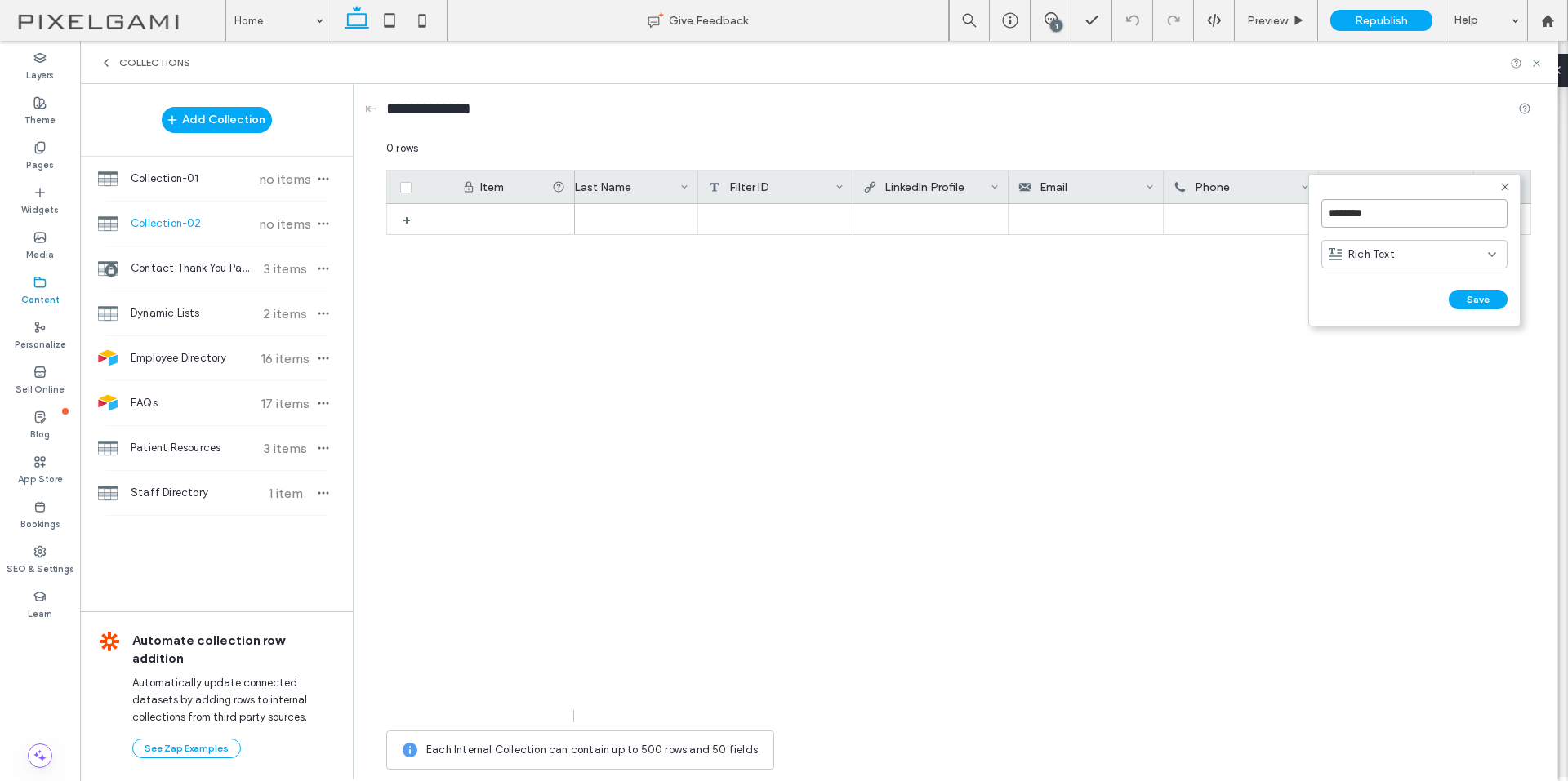
click at [1355, 213] on input "********" at bounding box center [1414, 213] width 186 height 28
type input "******"
click at [1407, 258] on div "Rich Text" at bounding box center [1408, 255] width 160 height 16
click at [1398, 289] on div "Plain Text" at bounding box center [1414, 282] width 184 height 28
click at [1489, 295] on button "Save" at bounding box center [1478, 299] width 59 height 19
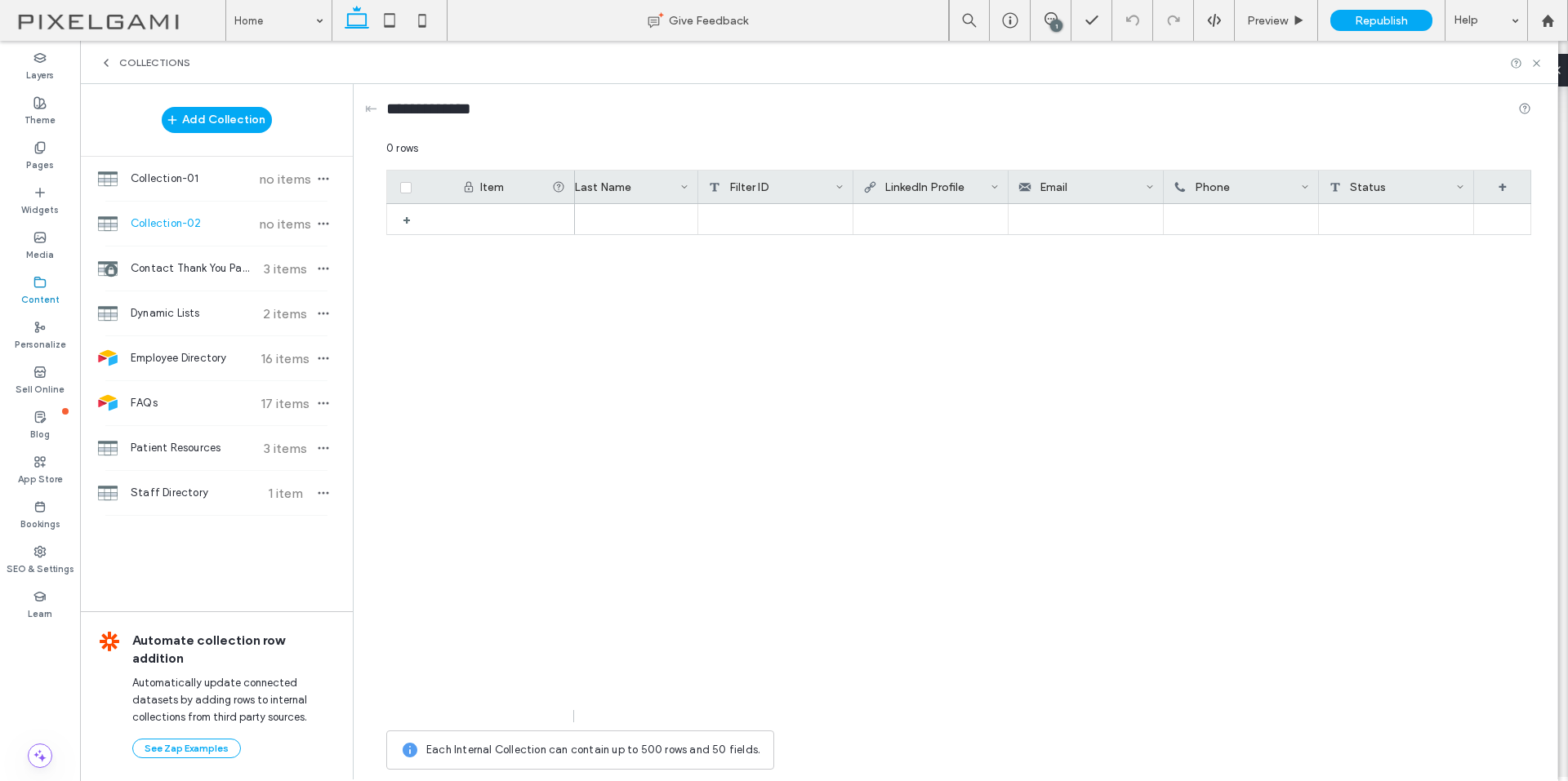
click at [334, 224] on div "Collection-02 no items" at bounding box center [215, 224] width 272 height 44
click at [325, 222] on icon "button" at bounding box center [323, 224] width 13 height 13
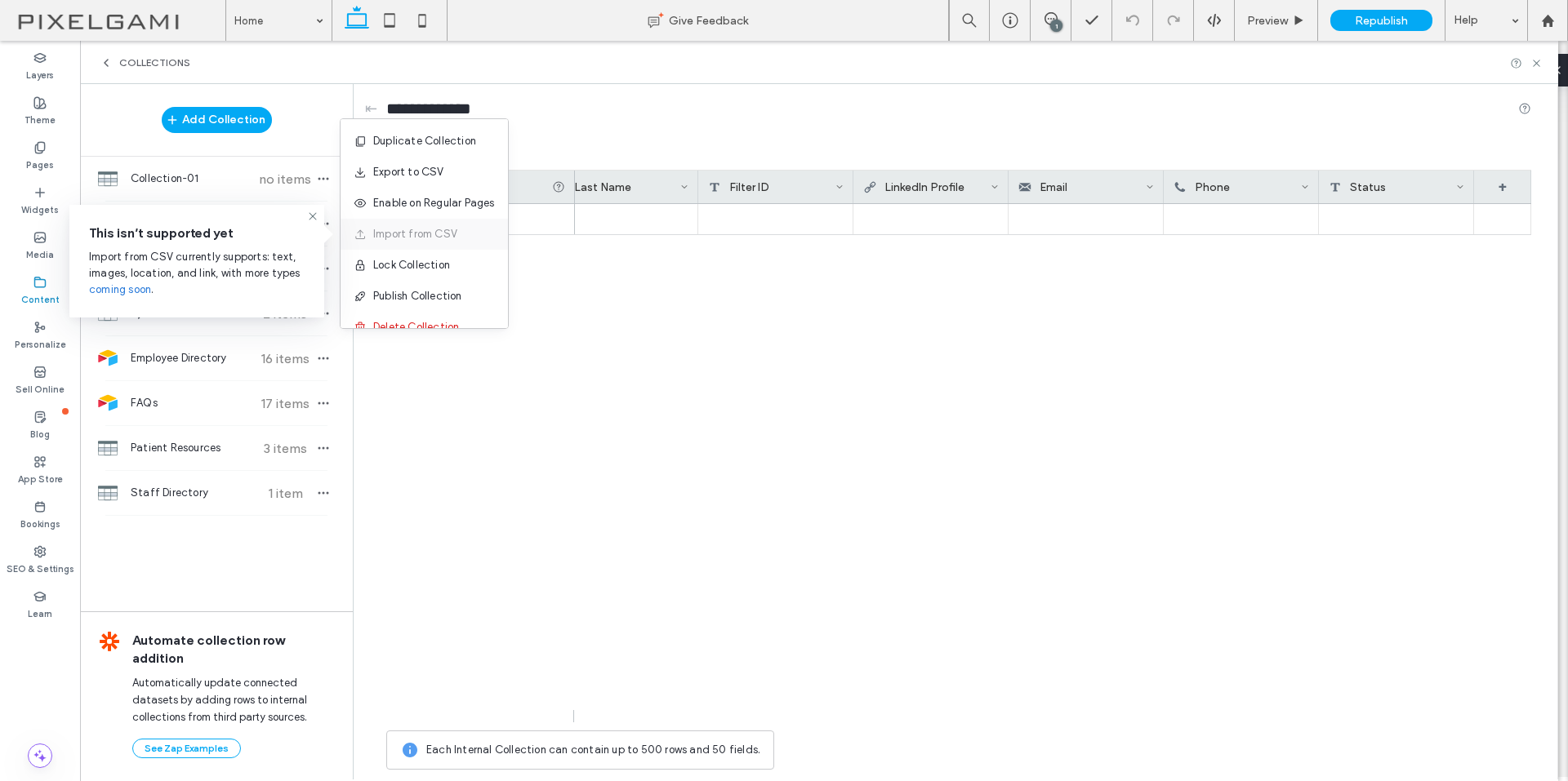
click at [438, 235] on div "Import from CSV" at bounding box center [415, 234] width 84 height 42
click at [926, 249] on div at bounding box center [1053, 463] width 956 height 518
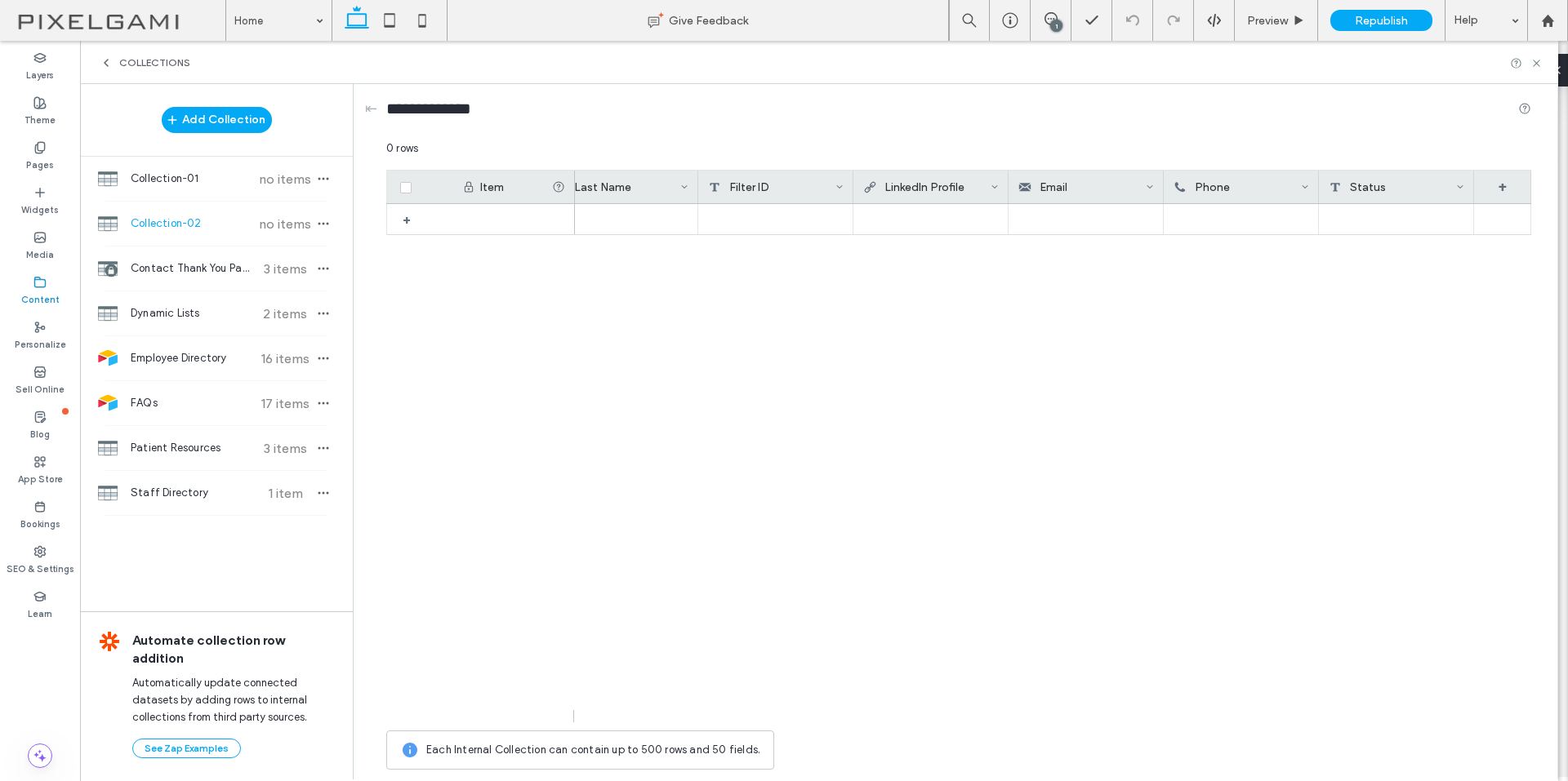
click at [1285, 191] on div "Phone" at bounding box center [1237, 187] width 127 height 33
click at [1296, 253] on div "Phone" at bounding box center [1263, 255] width 160 height 16
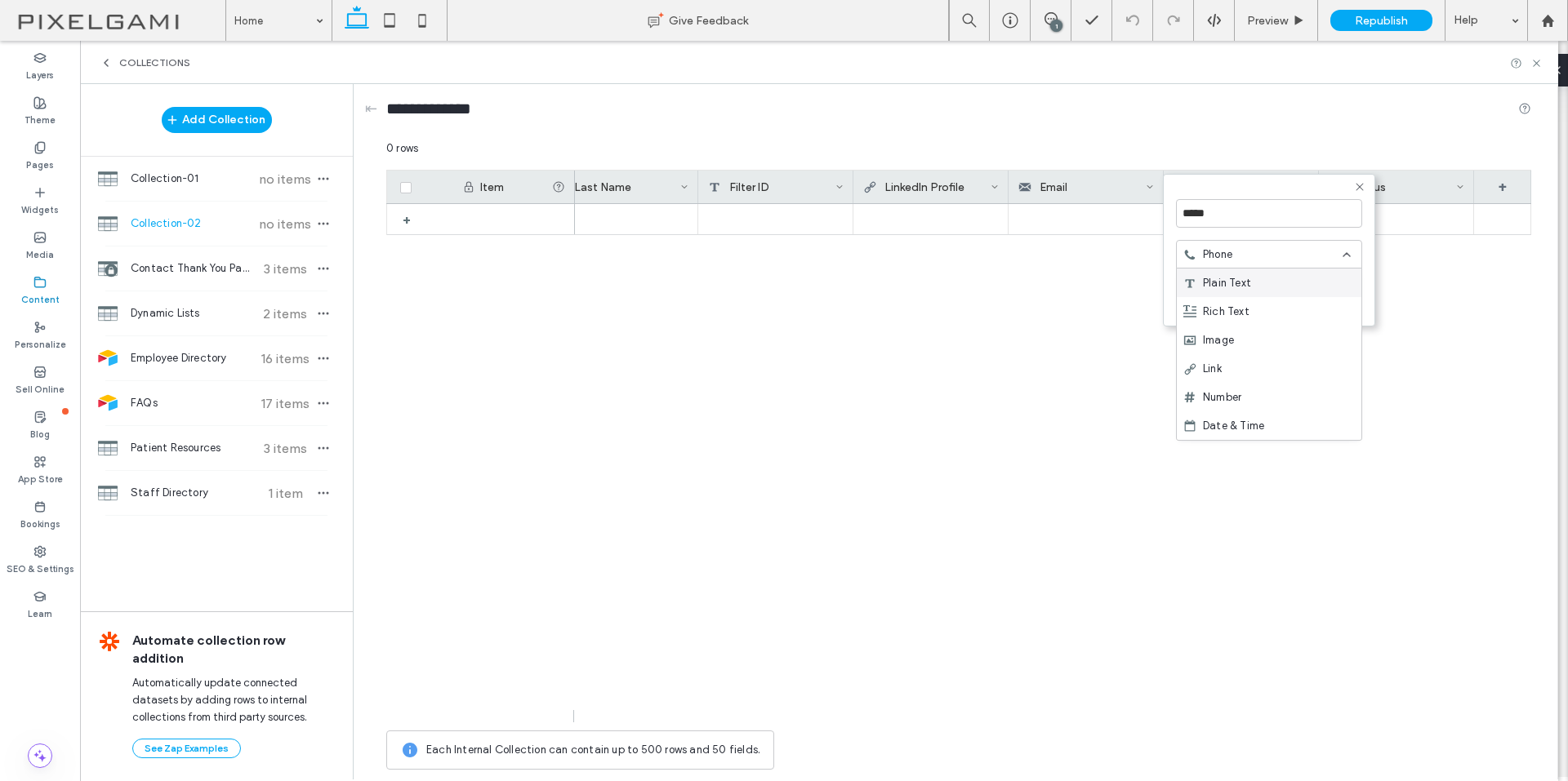
click at [1270, 280] on div "Plain Text" at bounding box center [1268, 282] width 184 height 28
click at [1335, 299] on button "Save" at bounding box center [1332, 299] width 59 height 19
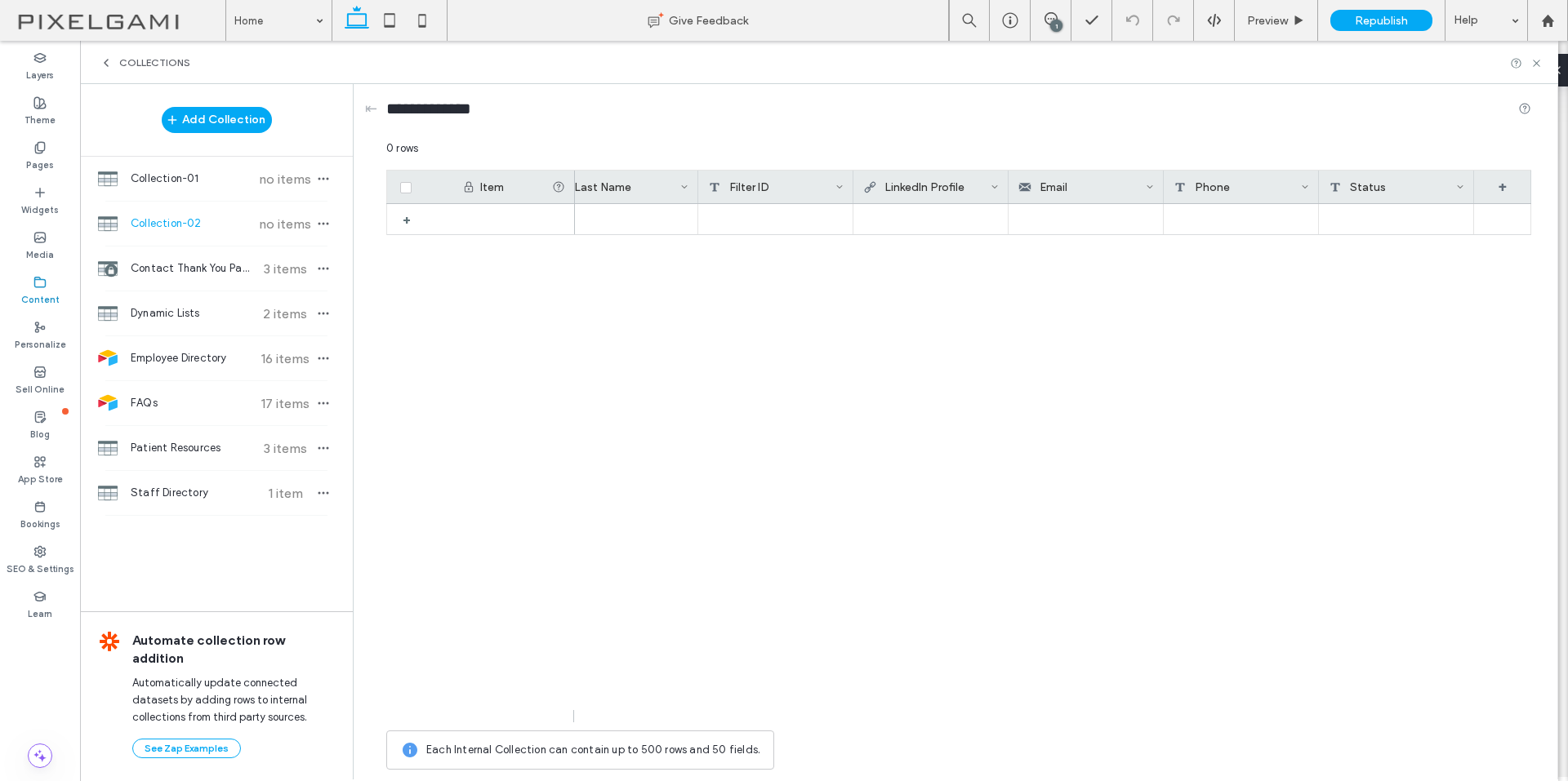
click at [1135, 187] on div "Email" at bounding box center [1081, 187] width 127 height 33
click at [1137, 248] on div "Email" at bounding box center [1108, 255] width 160 height 16
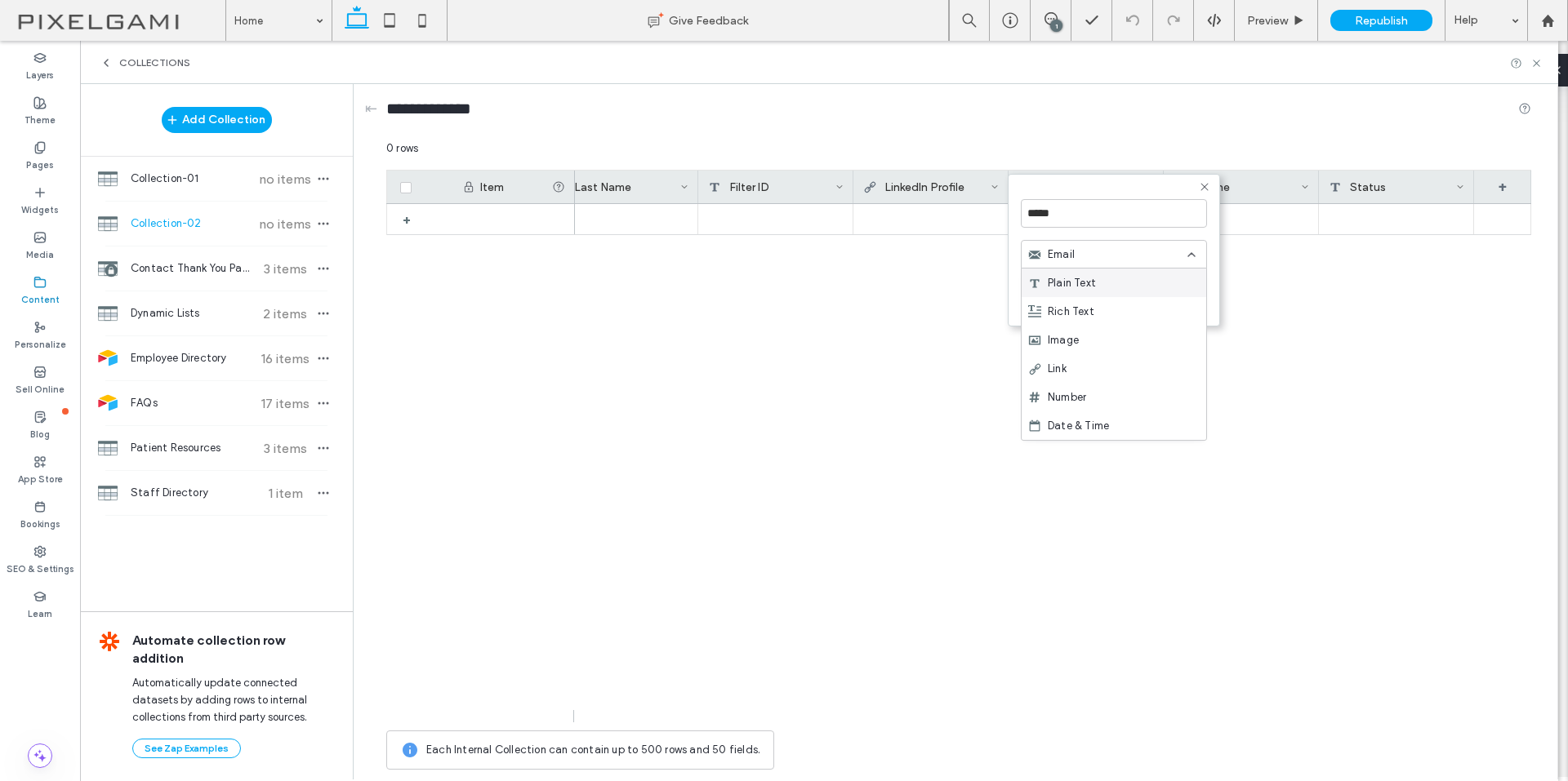
click at [1369, 185] on div "Status" at bounding box center [1392, 187] width 127 height 33
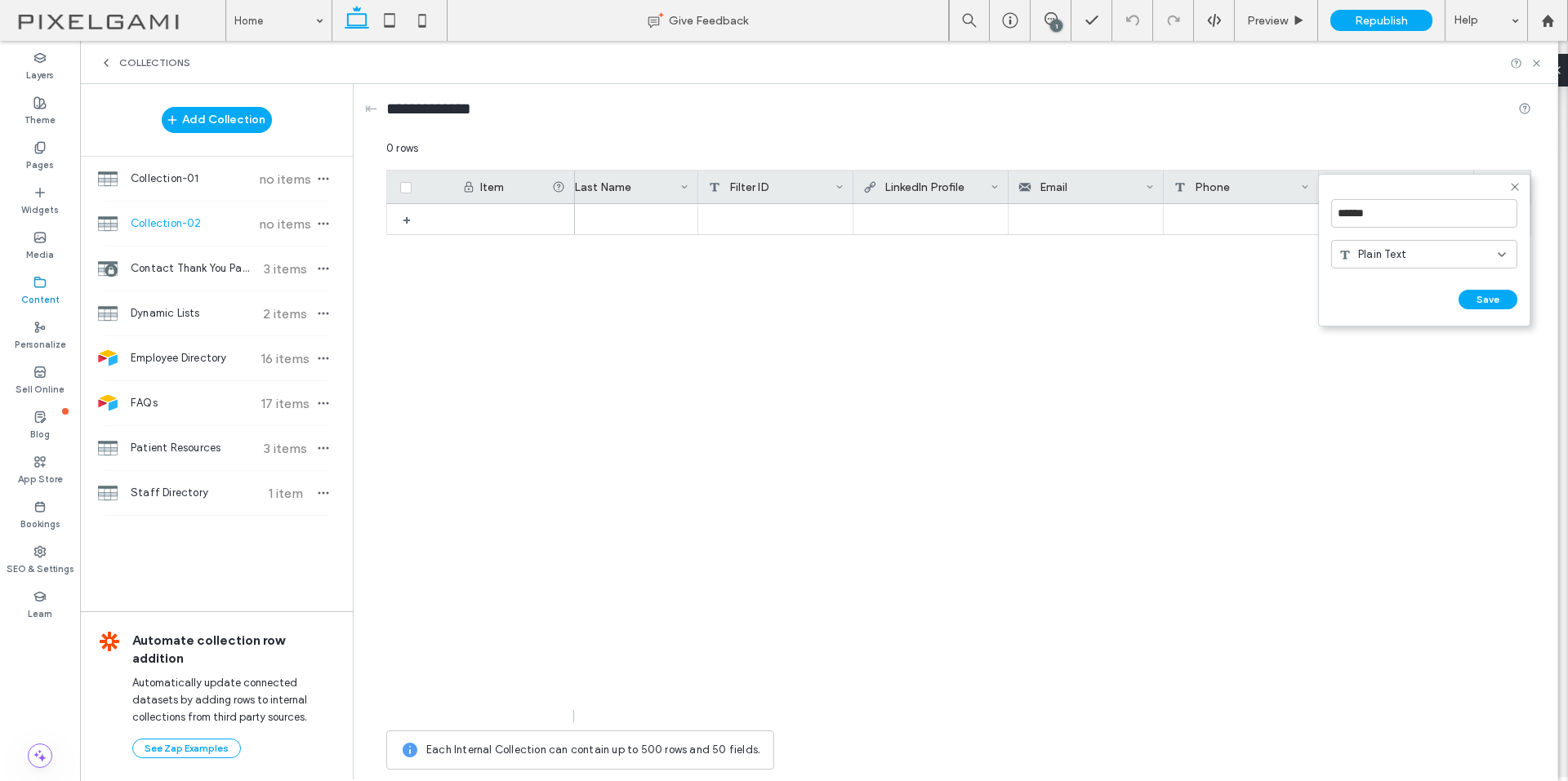
click at [1419, 189] on form "****** Plain Text Save ******" at bounding box center [1424, 250] width 213 height 153
click at [320, 226] on icon "button" at bounding box center [323, 224] width 13 height 13
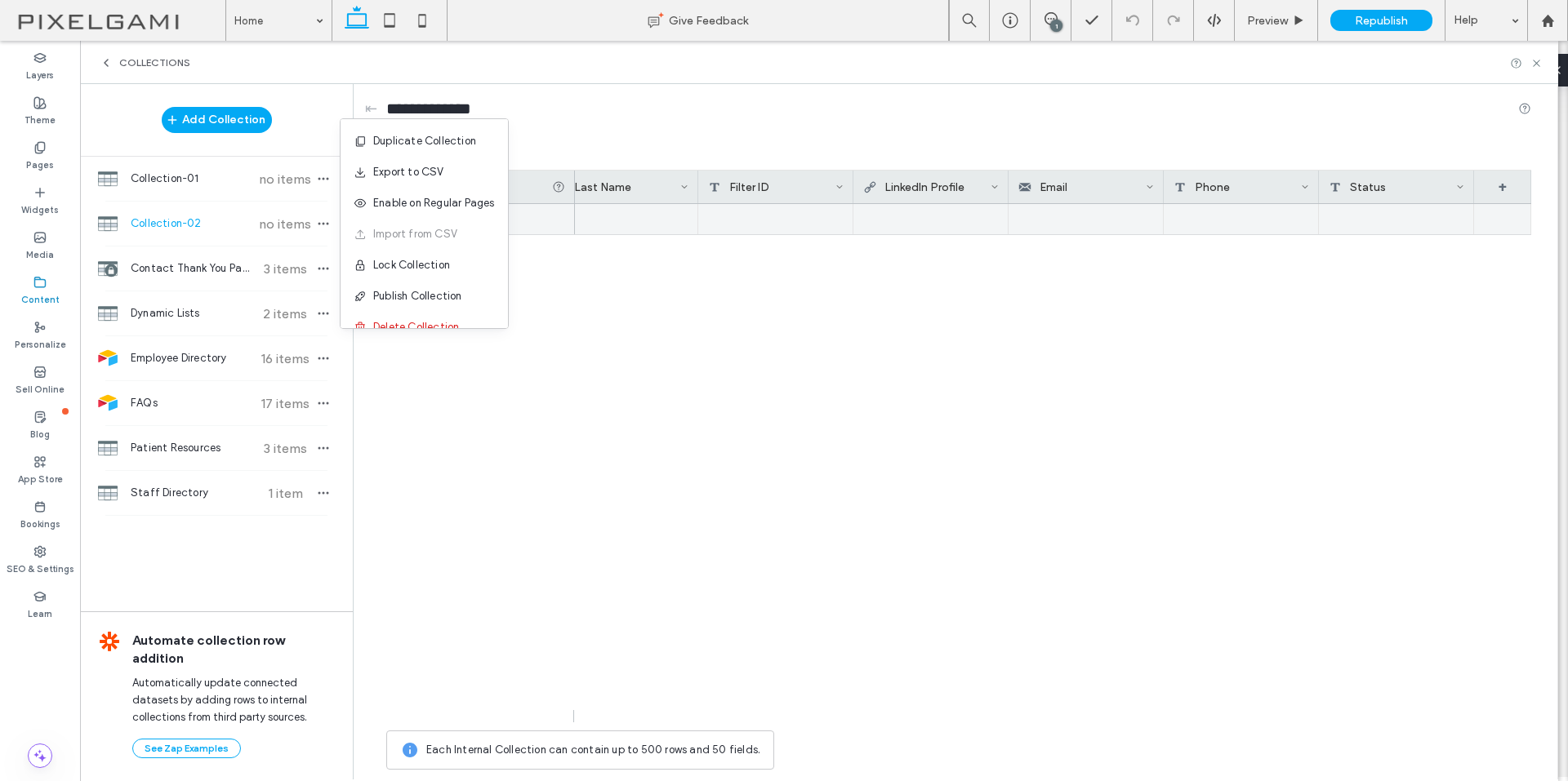
click at [972, 209] on div at bounding box center [930, 219] width 137 height 29
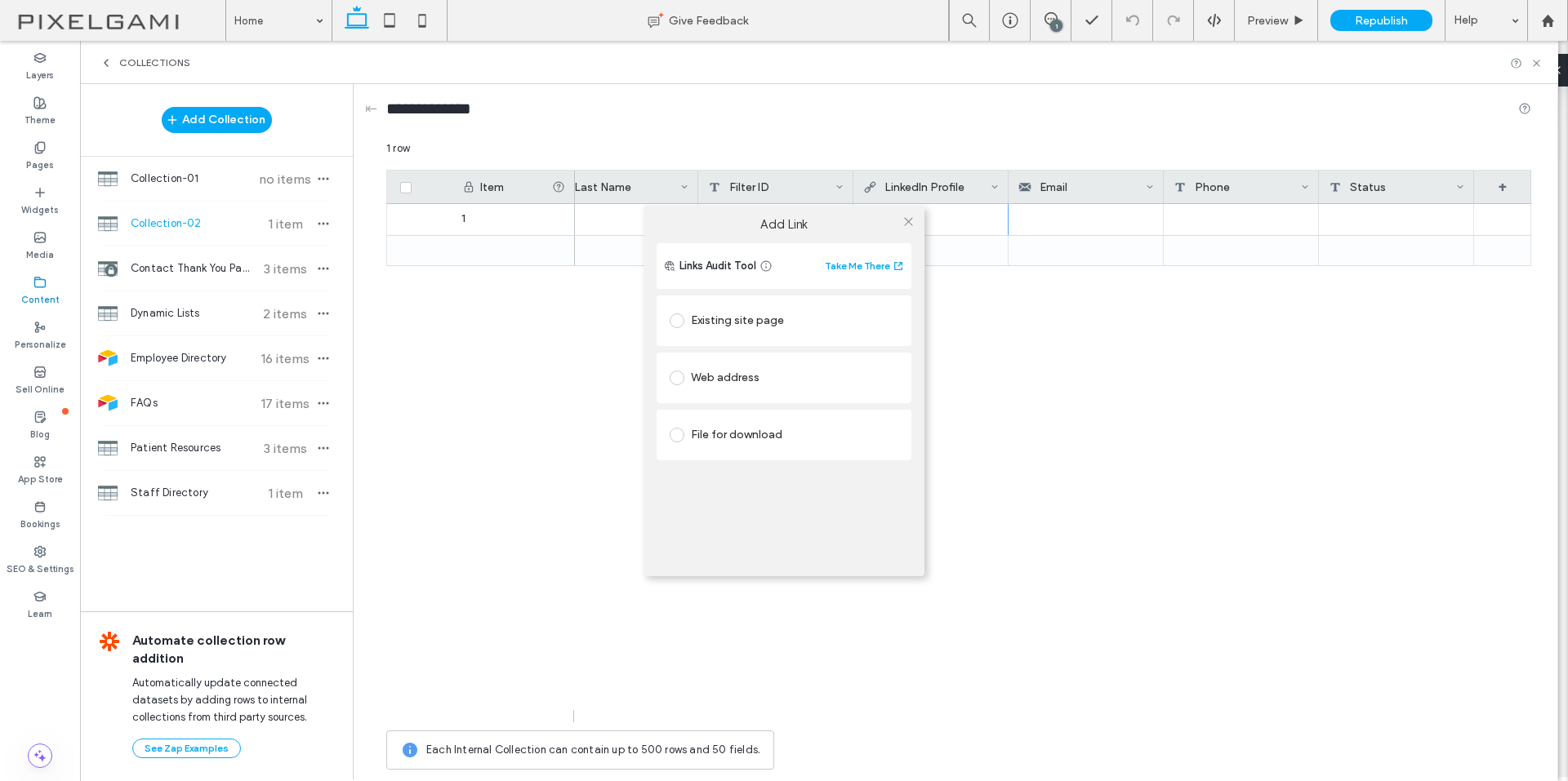
click at [1142, 184] on div "Add Link Links Audit Tool Take Me There Existing site page Web address File for…" at bounding box center [784, 390] width 1568 height 781
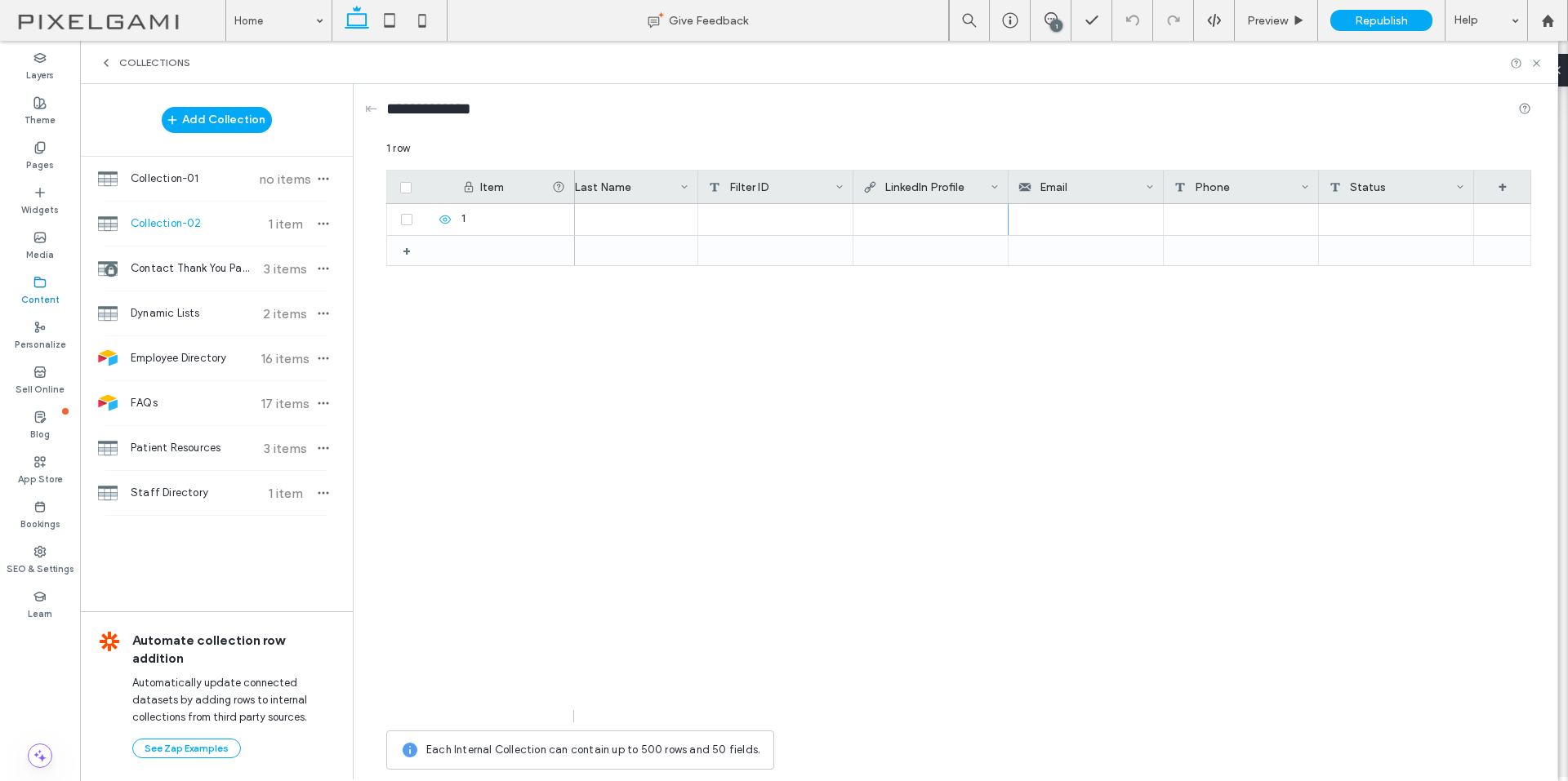
click at [1141, 188] on div "Email" at bounding box center [1081, 187] width 127 height 33
click at [1109, 250] on div "Email" at bounding box center [1108, 255] width 160 height 16
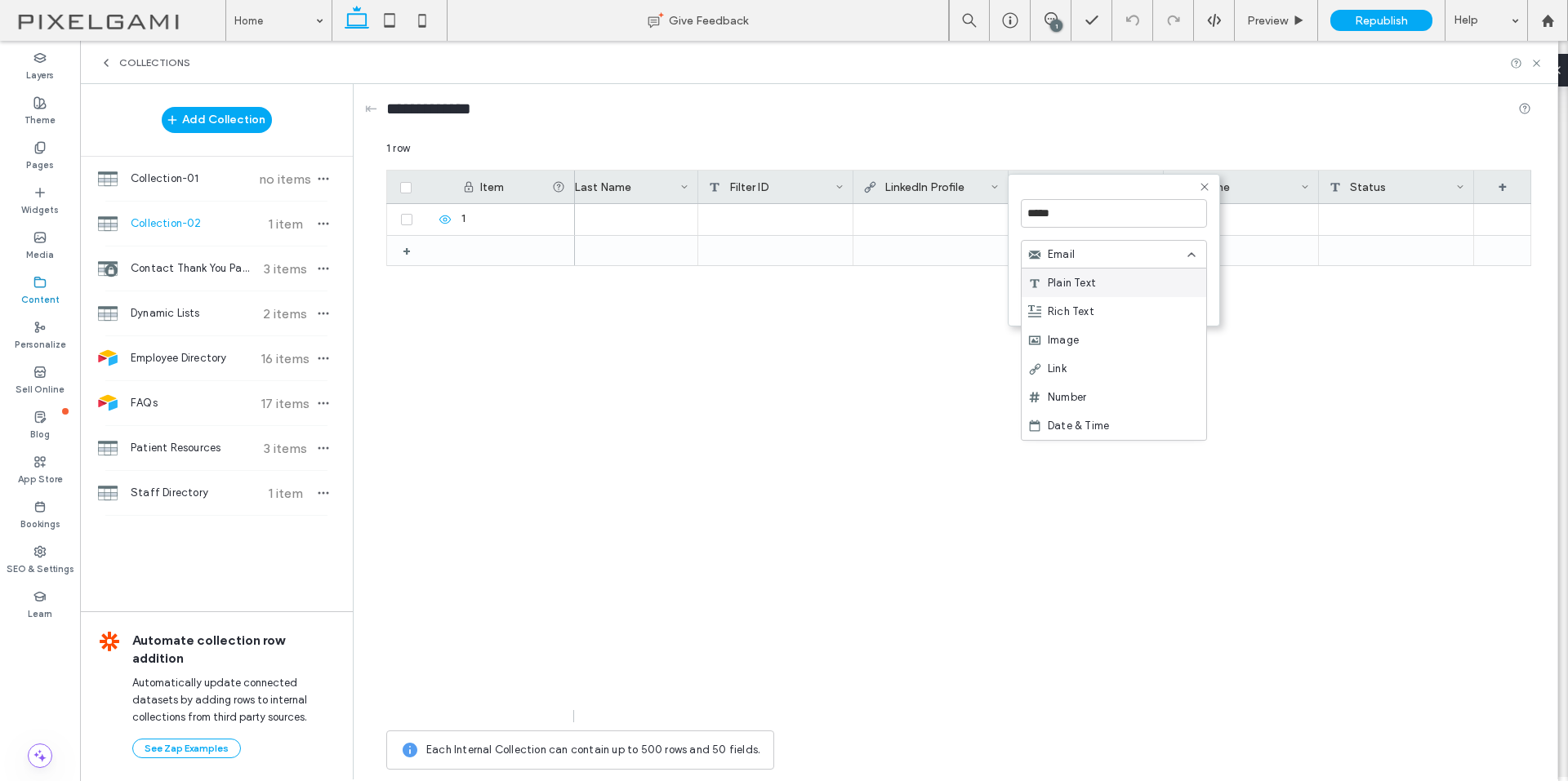
click at [1105, 292] on div "Plain Text" at bounding box center [1113, 282] width 184 height 28
click at [1190, 300] on button "Save" at bounding box center [1177, 299] width 59 height 19
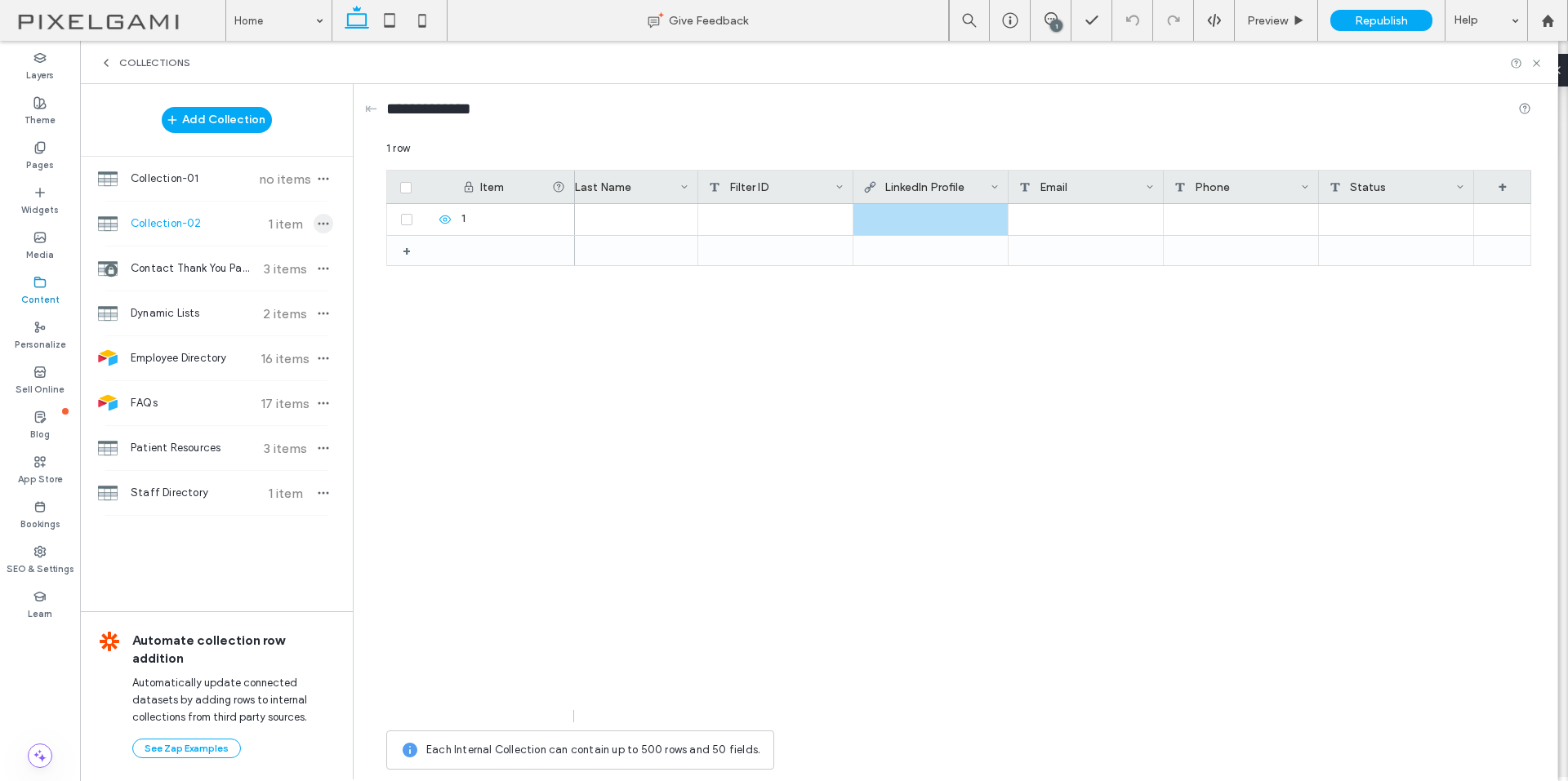
click at [322, 218] on icon "button" at bounding box center [323, 224] width 13 height 13
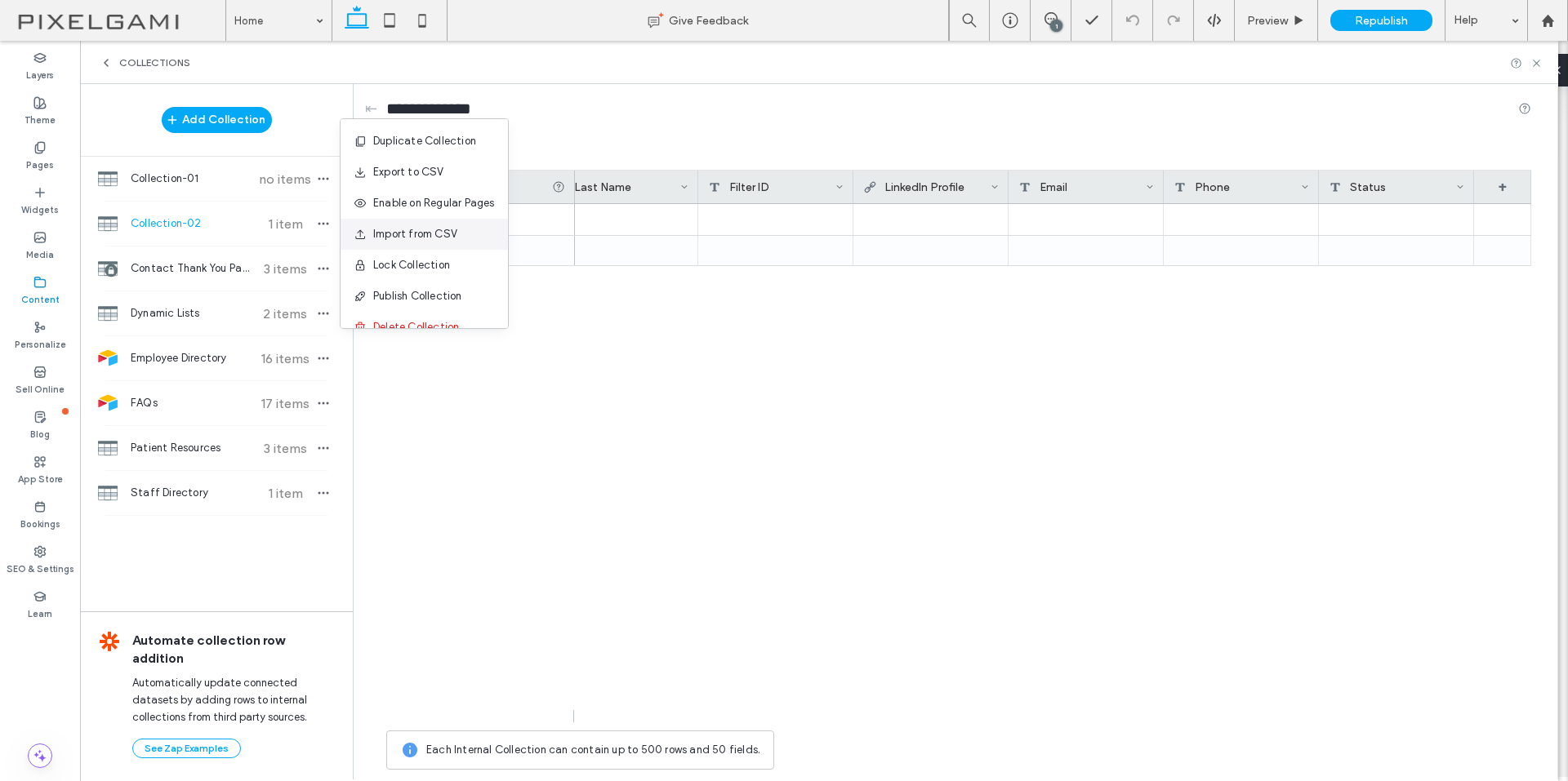
click at [436, 236] on span "Import from CSV" at bounding box center [415, 235] width 84 height 16
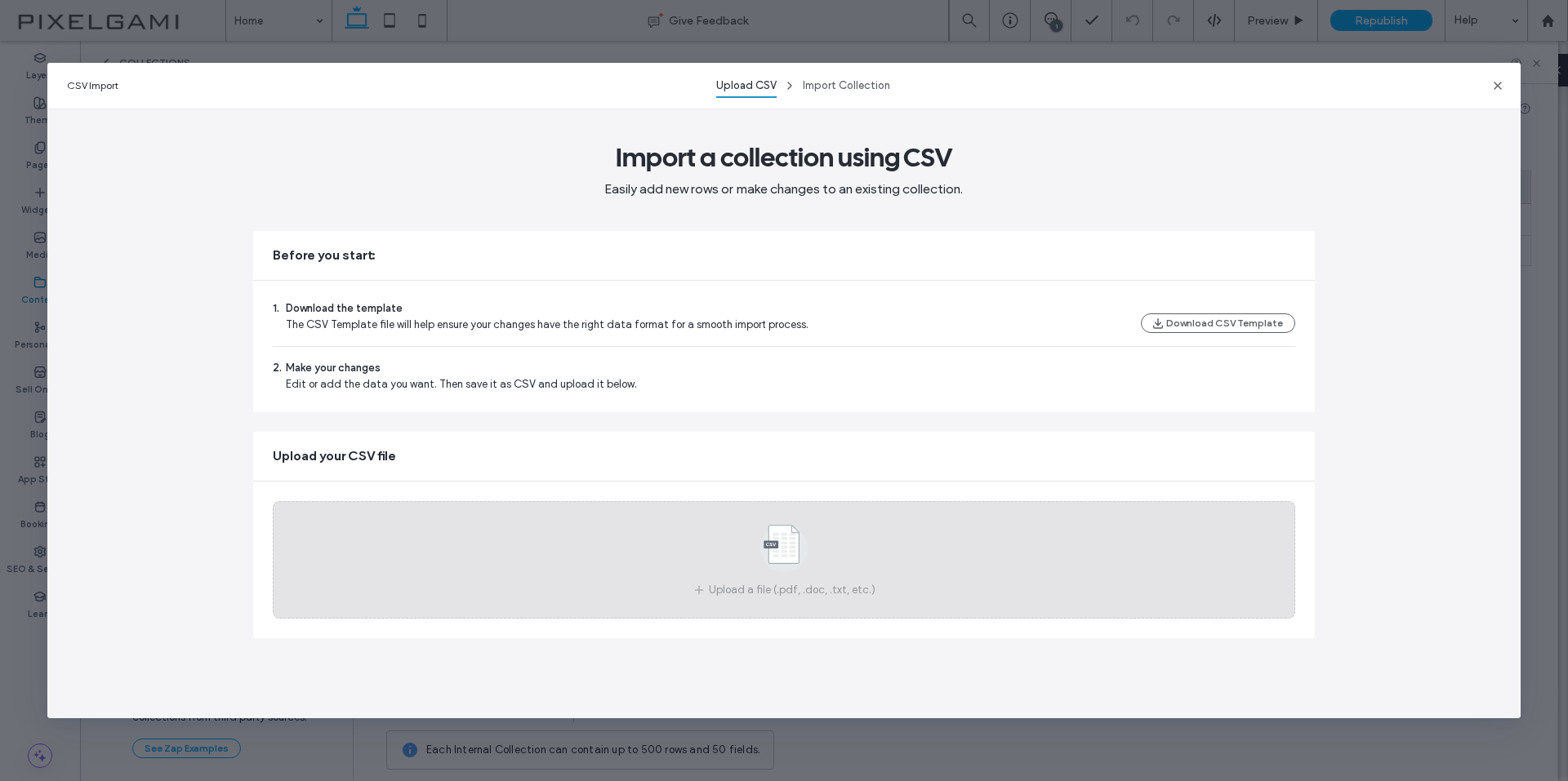
click at [1077, 547] on div "Upload a file (.pdf, .doc, .txt, etc.)" at bounding box center [783, 560] width 1021 height 117
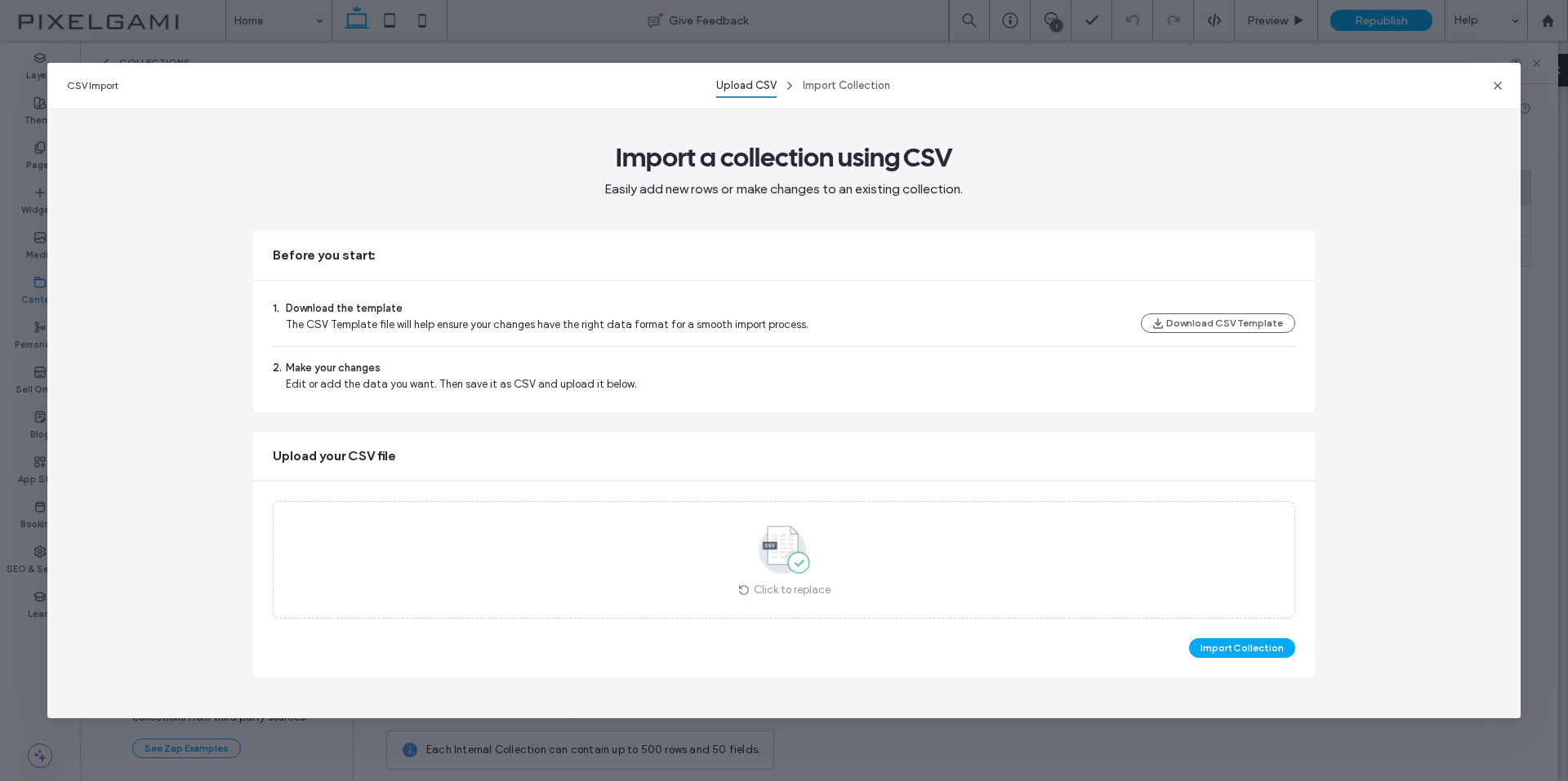
click at [1241, 650] on button "Import Collection" at bounding box center [1242, 647] width 106 height 19
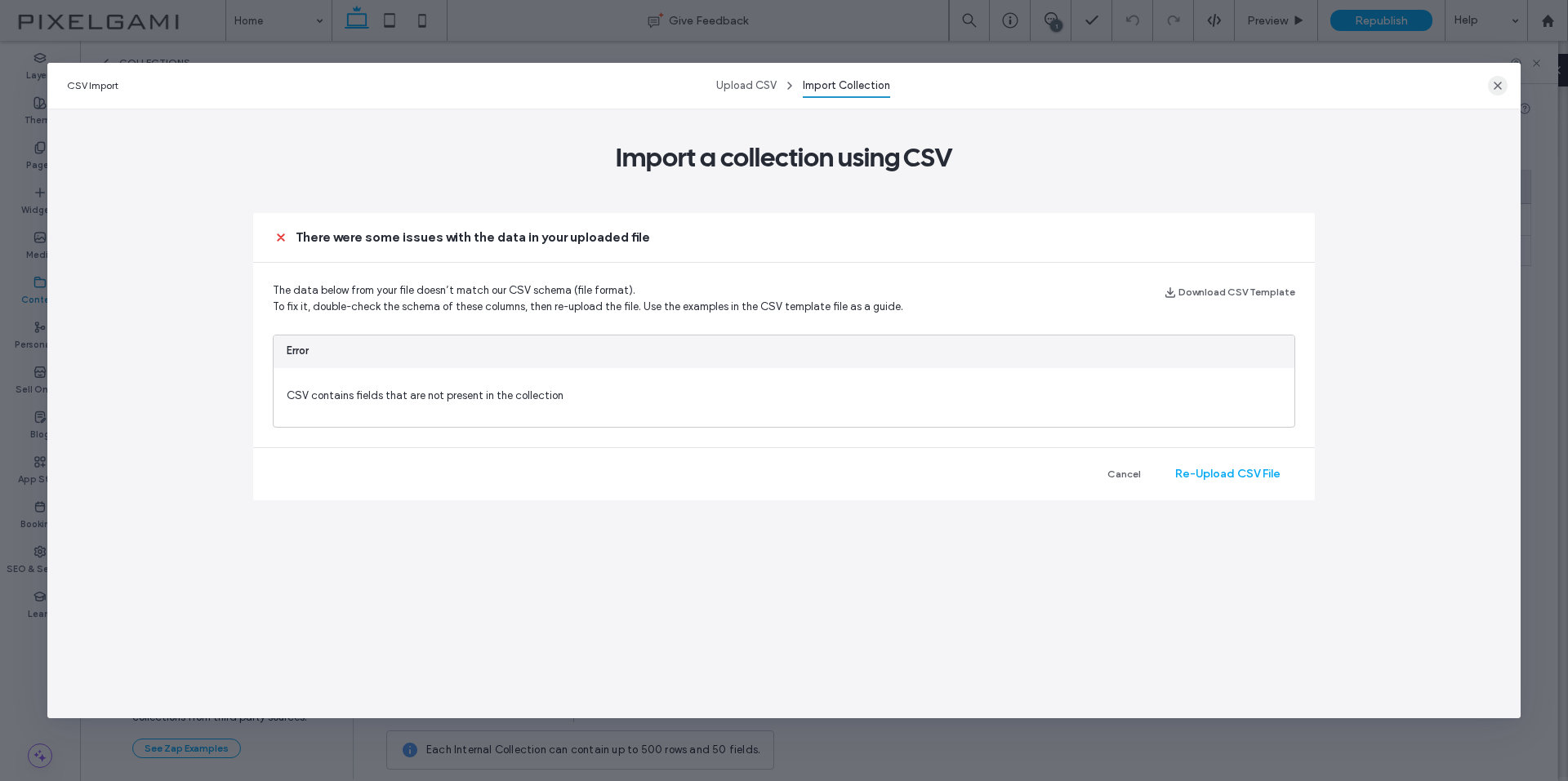
click at [1496, 94] on span "button" at bounding box center [1496, 85] width 19 height 19
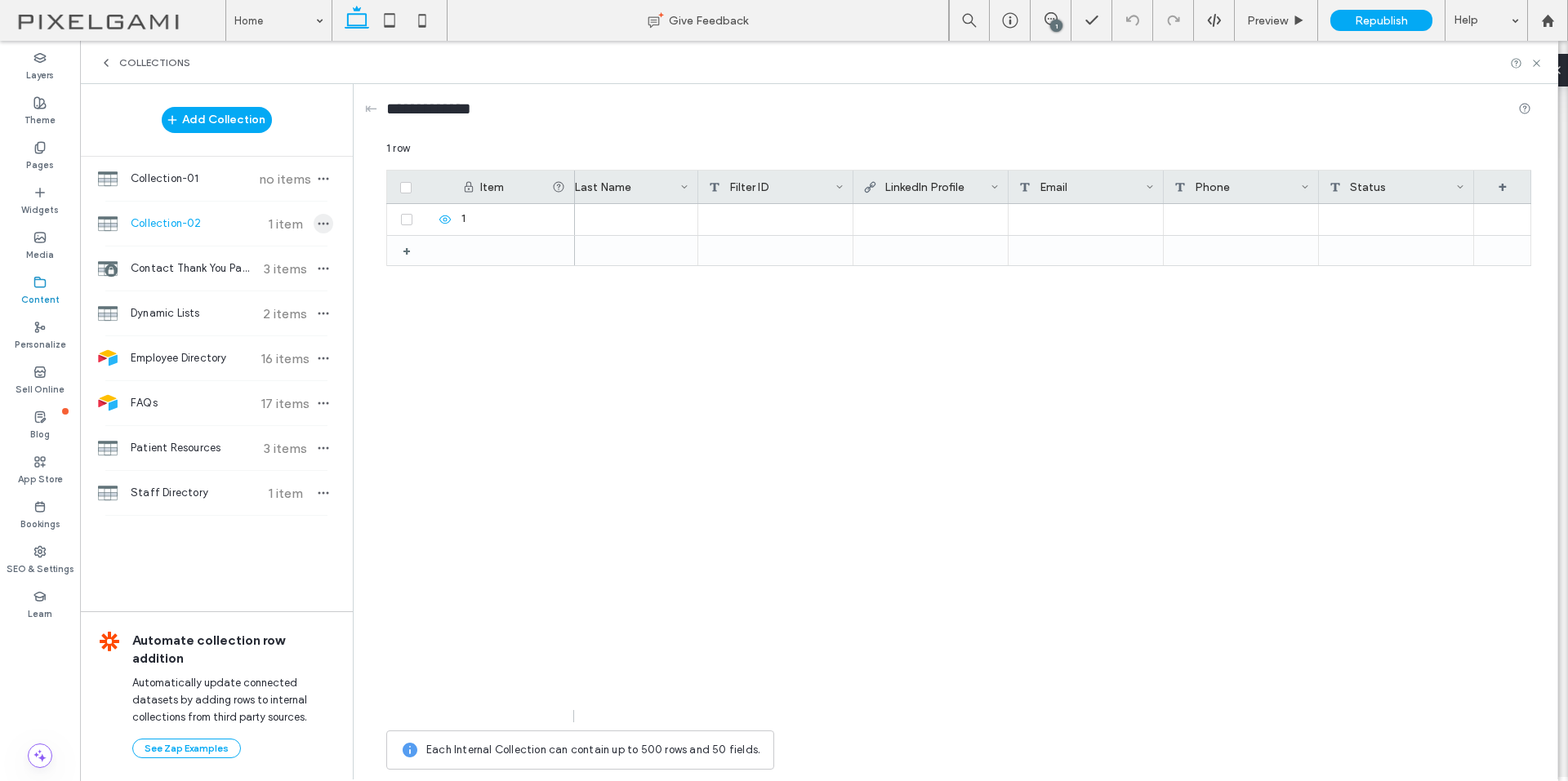
click at [316, 224] on span "button" at bounding box center [323, 223] width 19 height 19
click at [991, 295] on div at bounding box center [1053, 463] width 956 height 518
click at [1523, 179] on div "+" at bounding box center [1502, 187] width 57 height 33
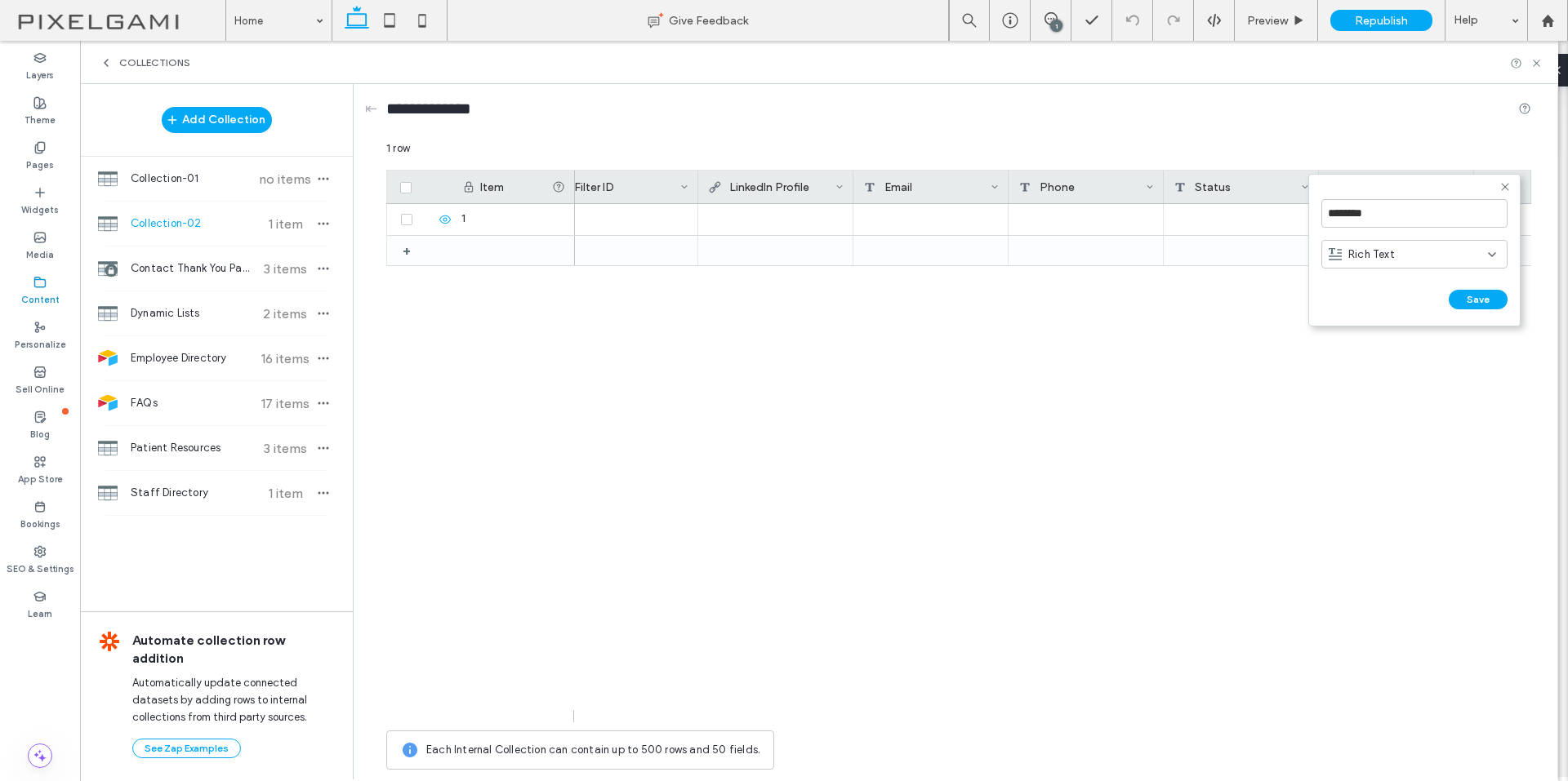
scroll to position [0, 807]
click at [1395, 251] on div "Rich Text" at bounding box center [1408, 255] width 160 height 16
click at [1395, 345] on div "Image" at bounding box center [1414, 339] width 184 height 28
click at [1383, 220] on input "********" at bounding box center [1414, 213] width 186 height 28
click at [1383, 219] on input "********" at bounding box center [1414, 213] width 186 height 28
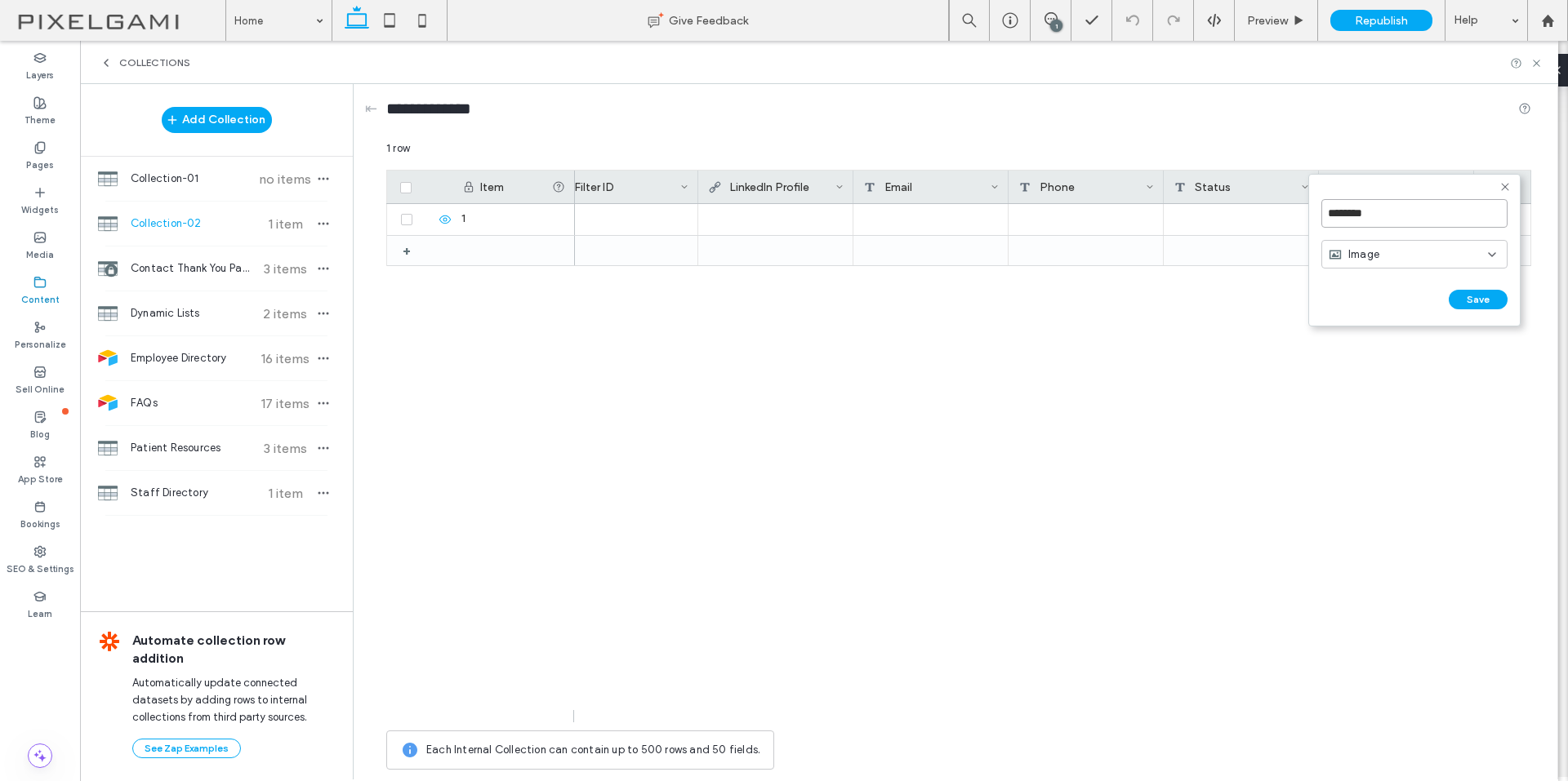
click at [1382, 219] on input "********" at bounding box center [1414, 213] width 186 height 28
click at [1381, 220] on input "********" at bounding box center [1414, 213] width 186 height 28
type input "*****"
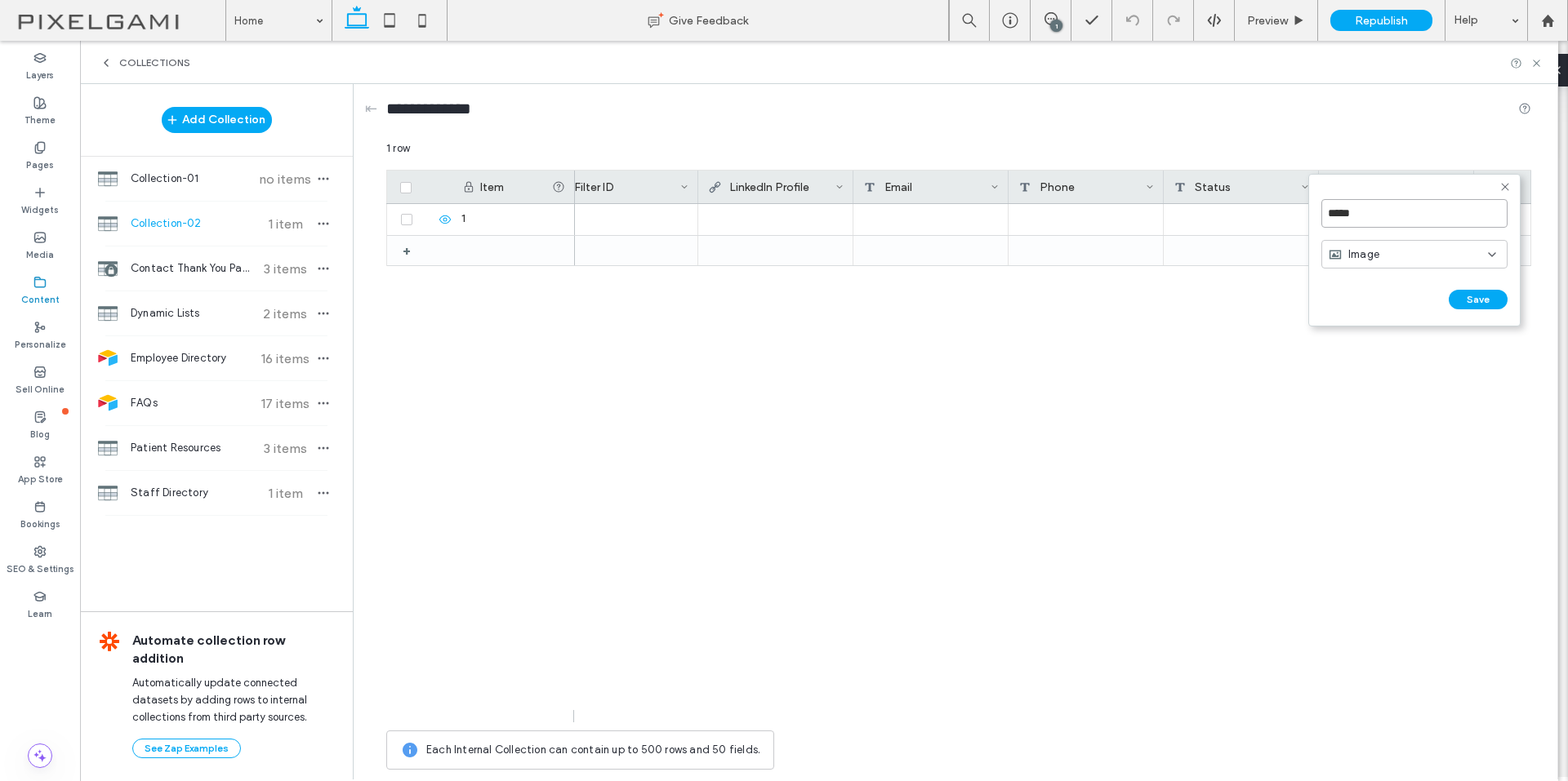
click input "******" at bounding box center [1339, 315] width 36 height 14
click at [325, 217] on icon "button" at bounding box center [323, 224] width 13 height 13
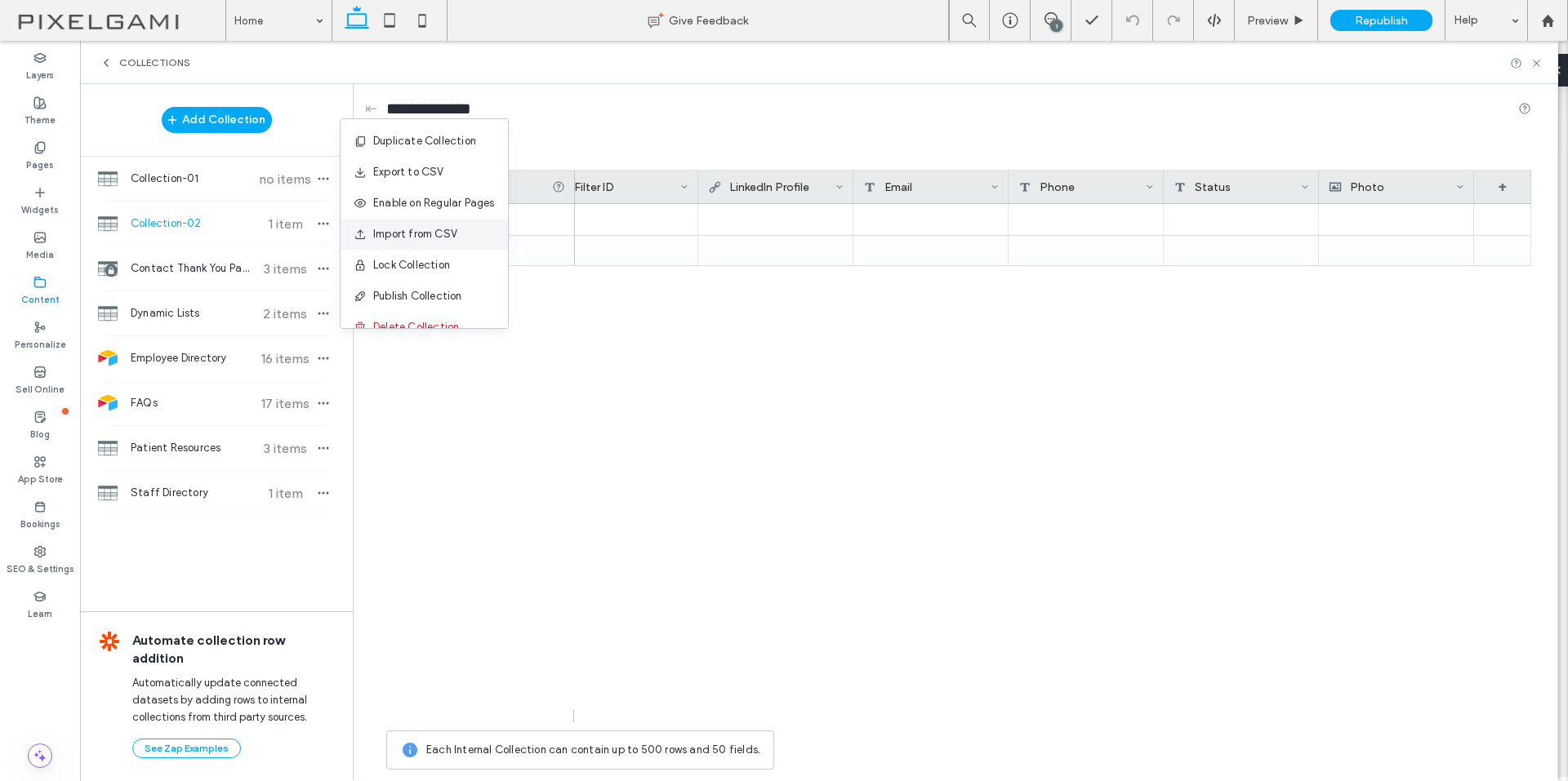
click at [411, 236] on span "Import from CSV" at bounding box center [415, 235] width 84 height 16
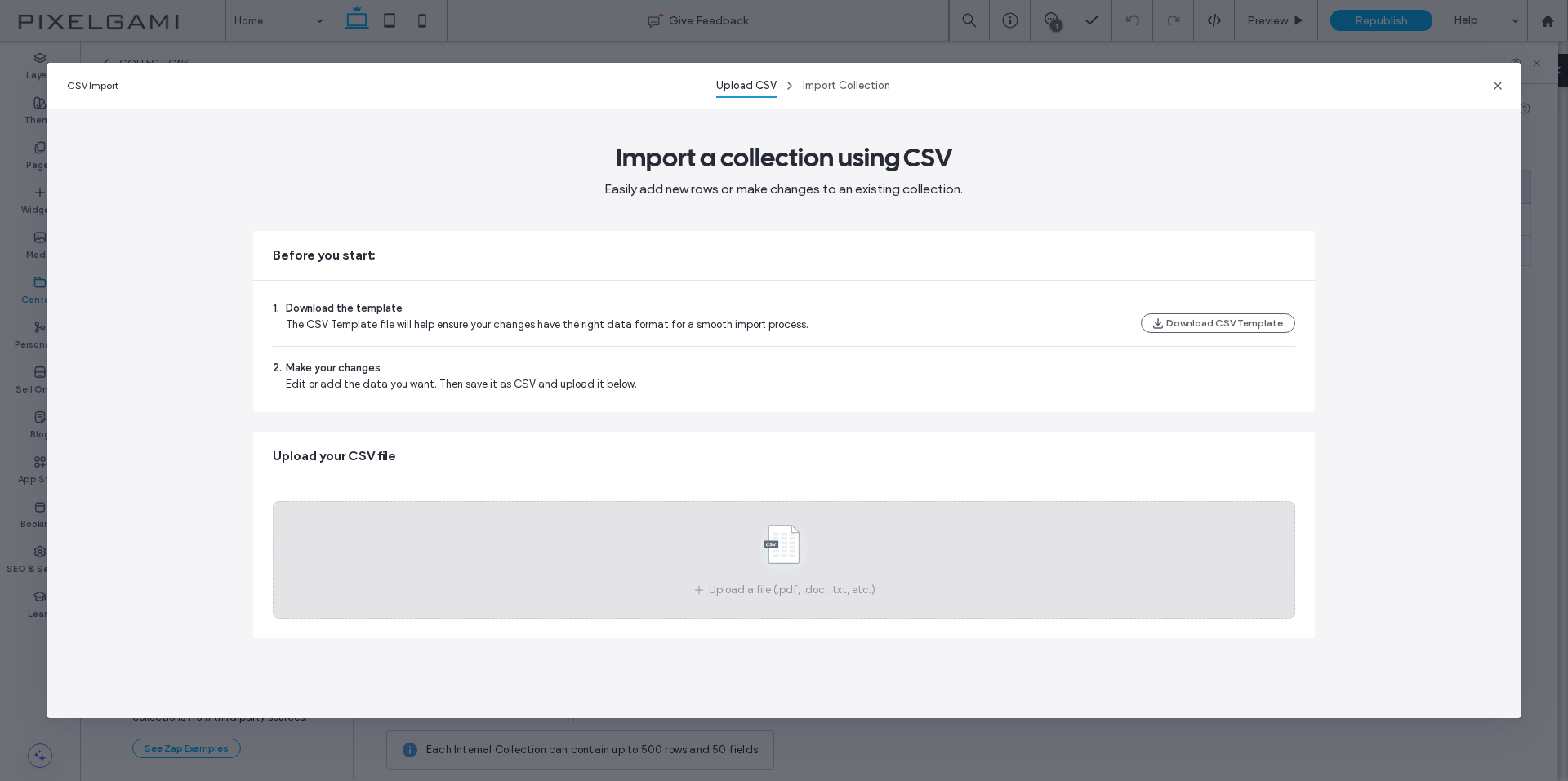
click at [860, 550] on div "Upload a file (.pdf, .doc, .txt, etc.)" at bounding box center [783, 560] width 1021 height 117
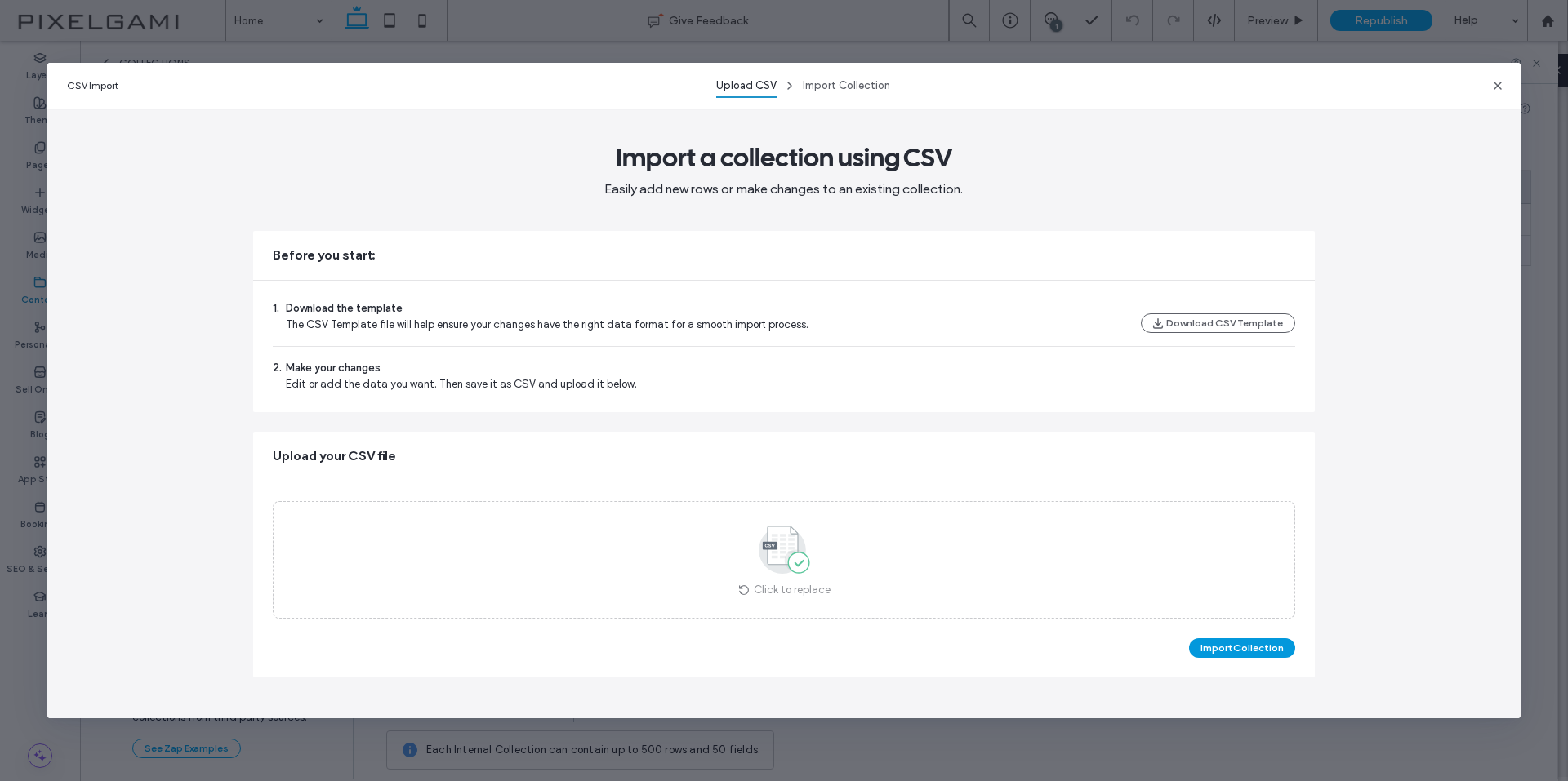
click at [1243, 645] on button "Import Collection" at bounding box center [1242, 647] width 106 height 19
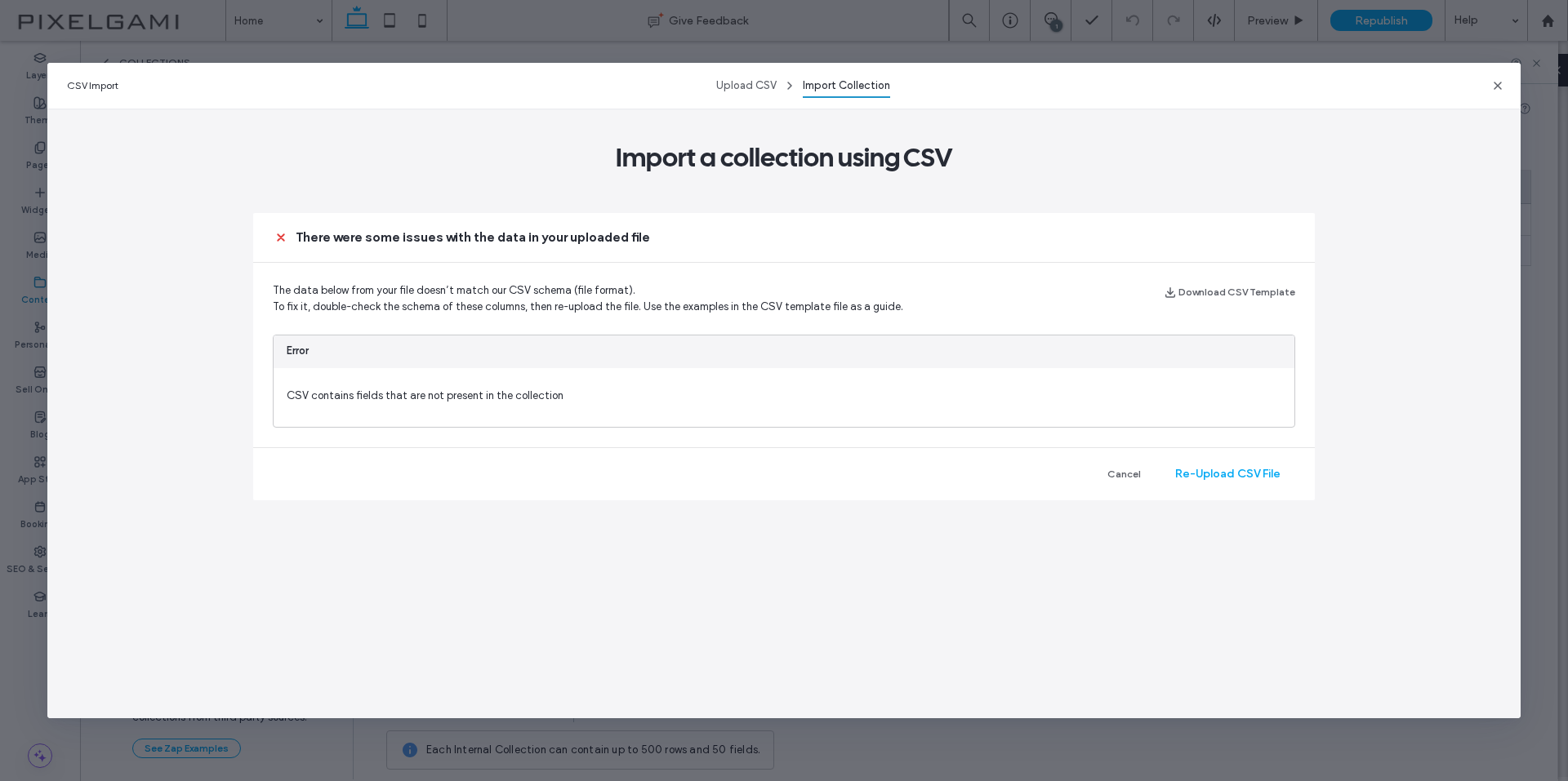
click at [723, 368] on span "CSV contains fields that are not present in the collection" at bounding box center [783, 398] width 1020 height 59
click at [1498, 87] on icon "button" at bounding box center [1497, 85] width 13 height 13
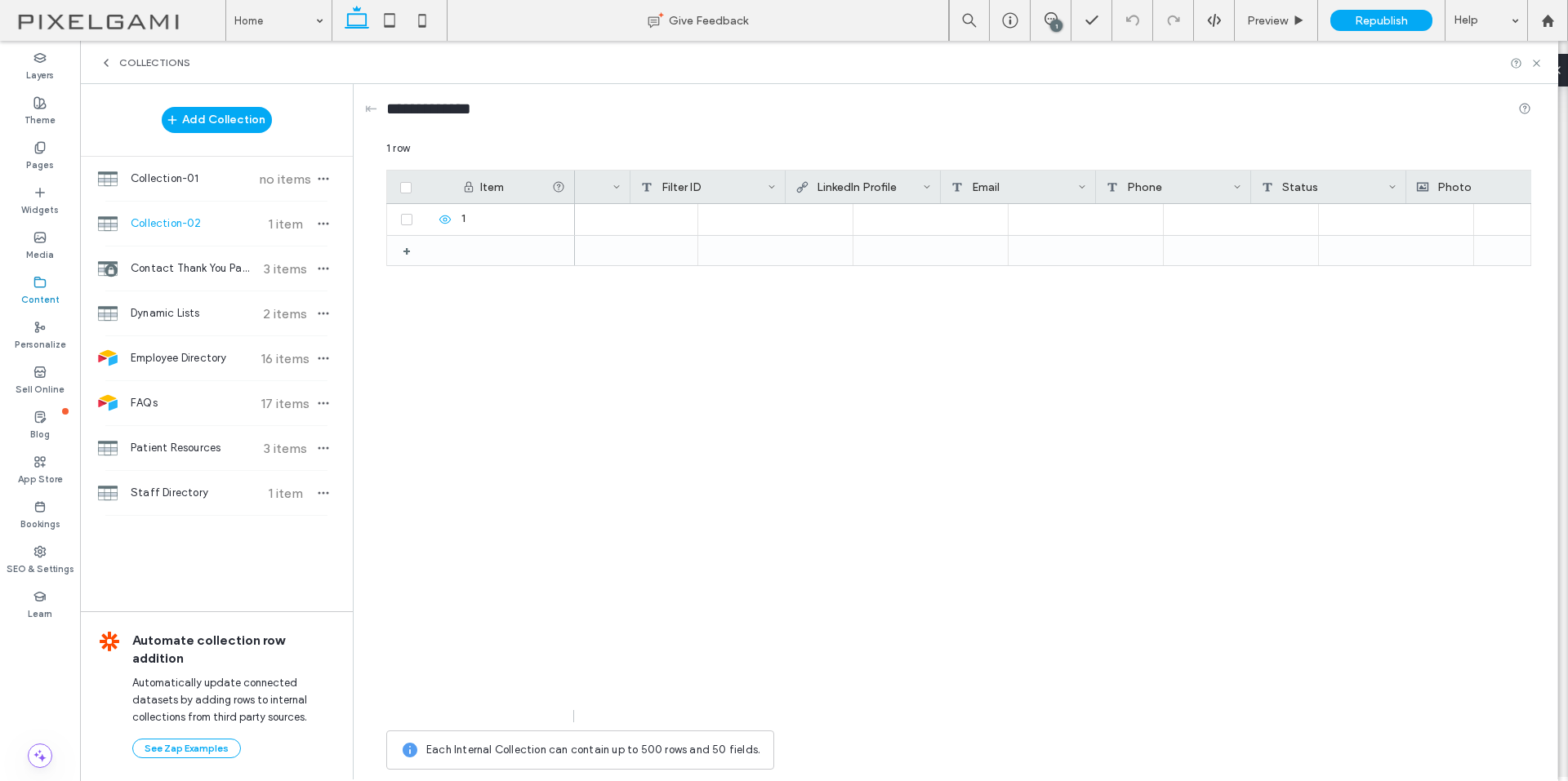
scroll to position [0, 0]
click at [837, 182] on div "Location" at bounding box center [803, 187] width 127 height 33
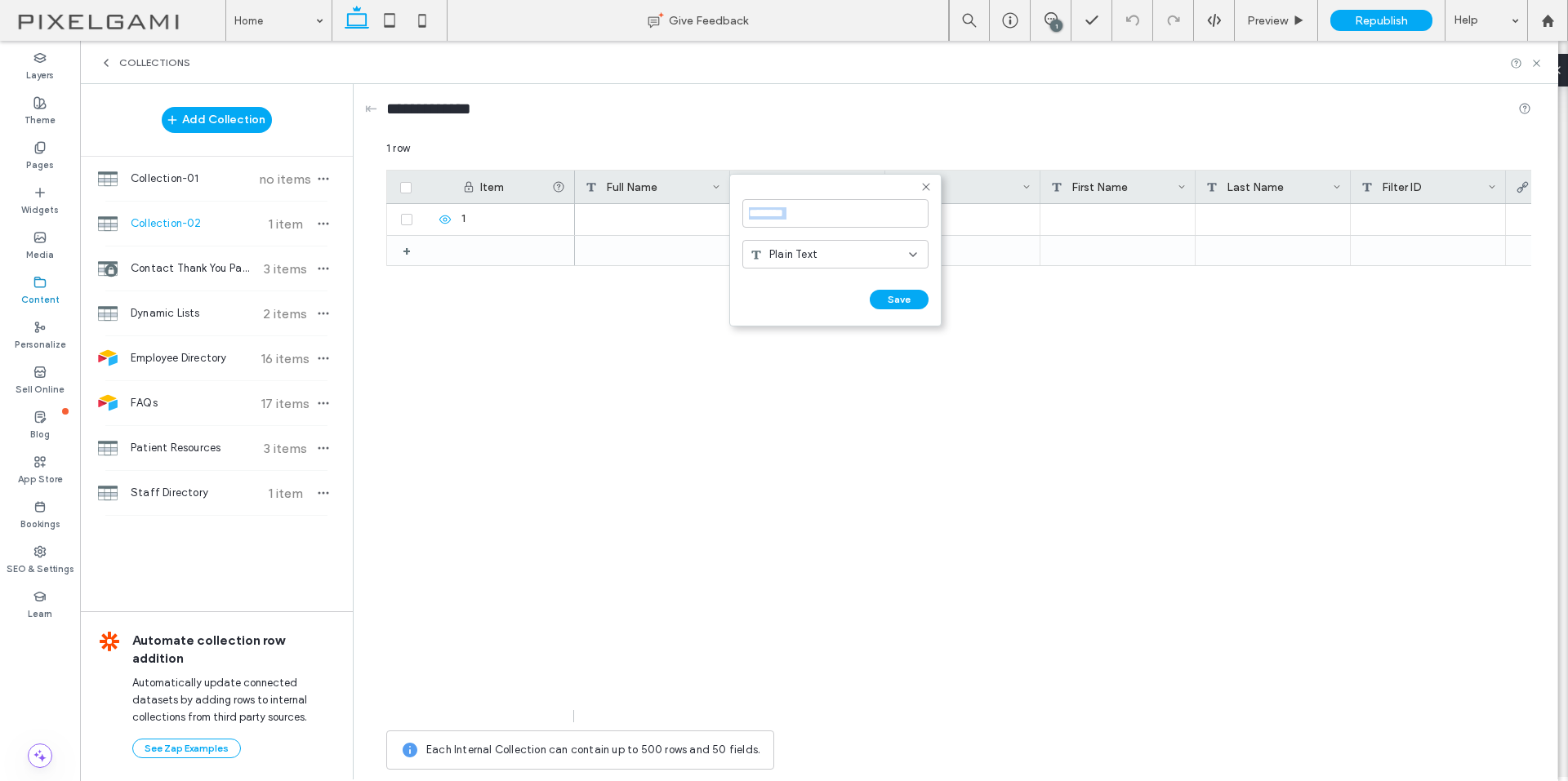
click at [977, 194] on div "Role" at bounding box center [958, 187] width 127 height 33
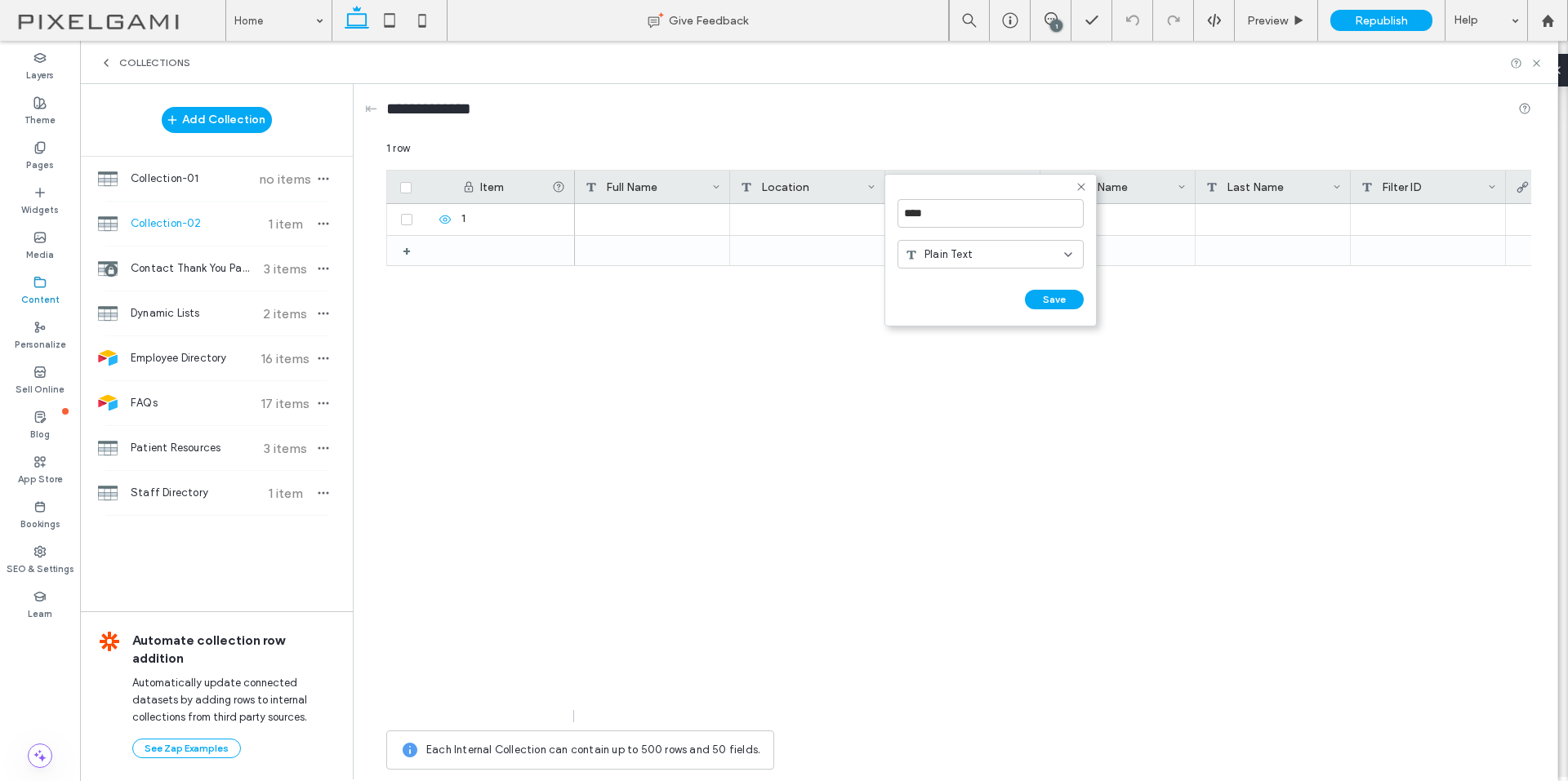
click at [1159, 184] on div "First Name" at bounding box center [1113, 187] width 127 height 33
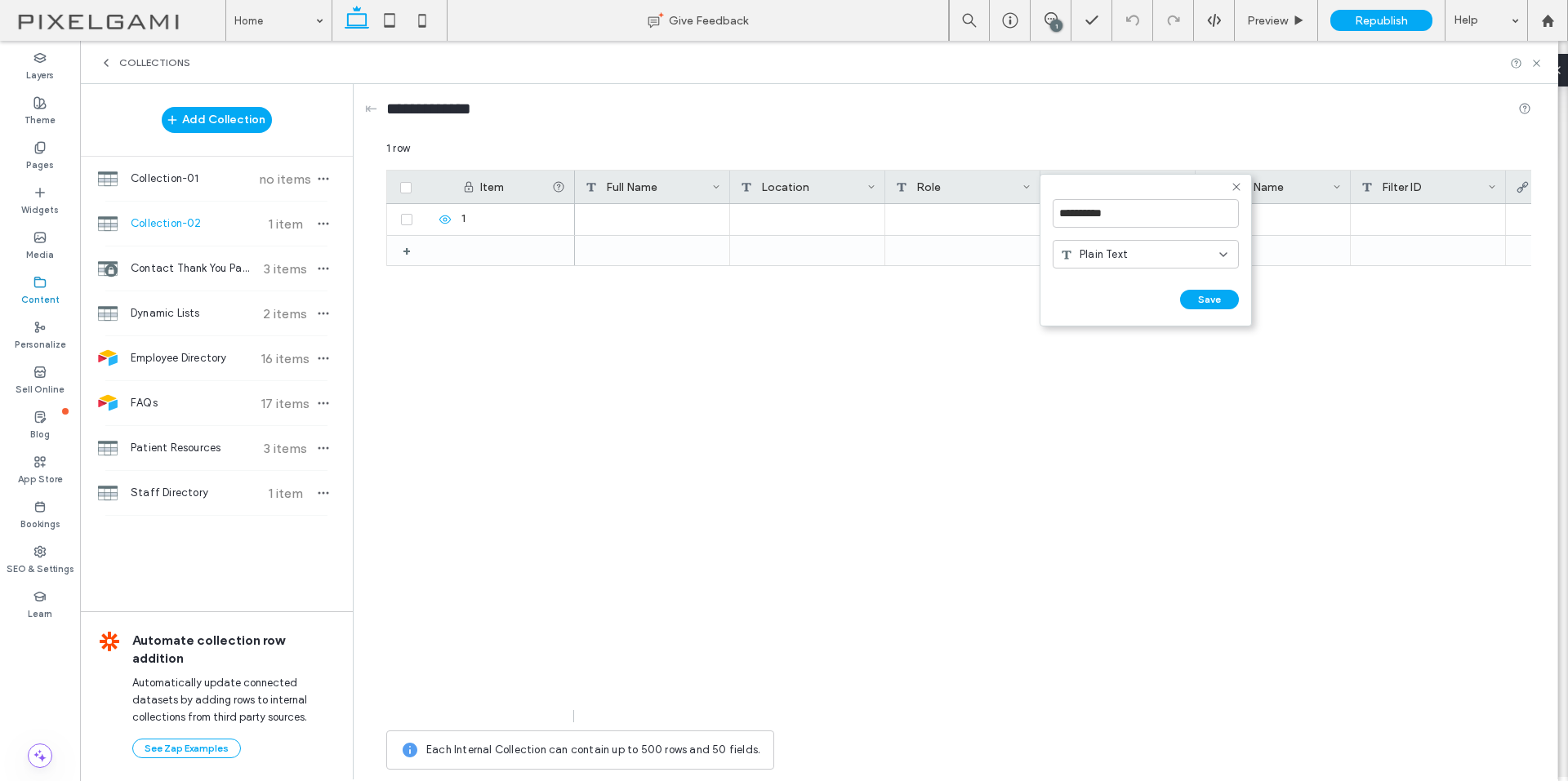
click at [1401, 305] on div at bounding box center [1053, 463] width 956 height 518
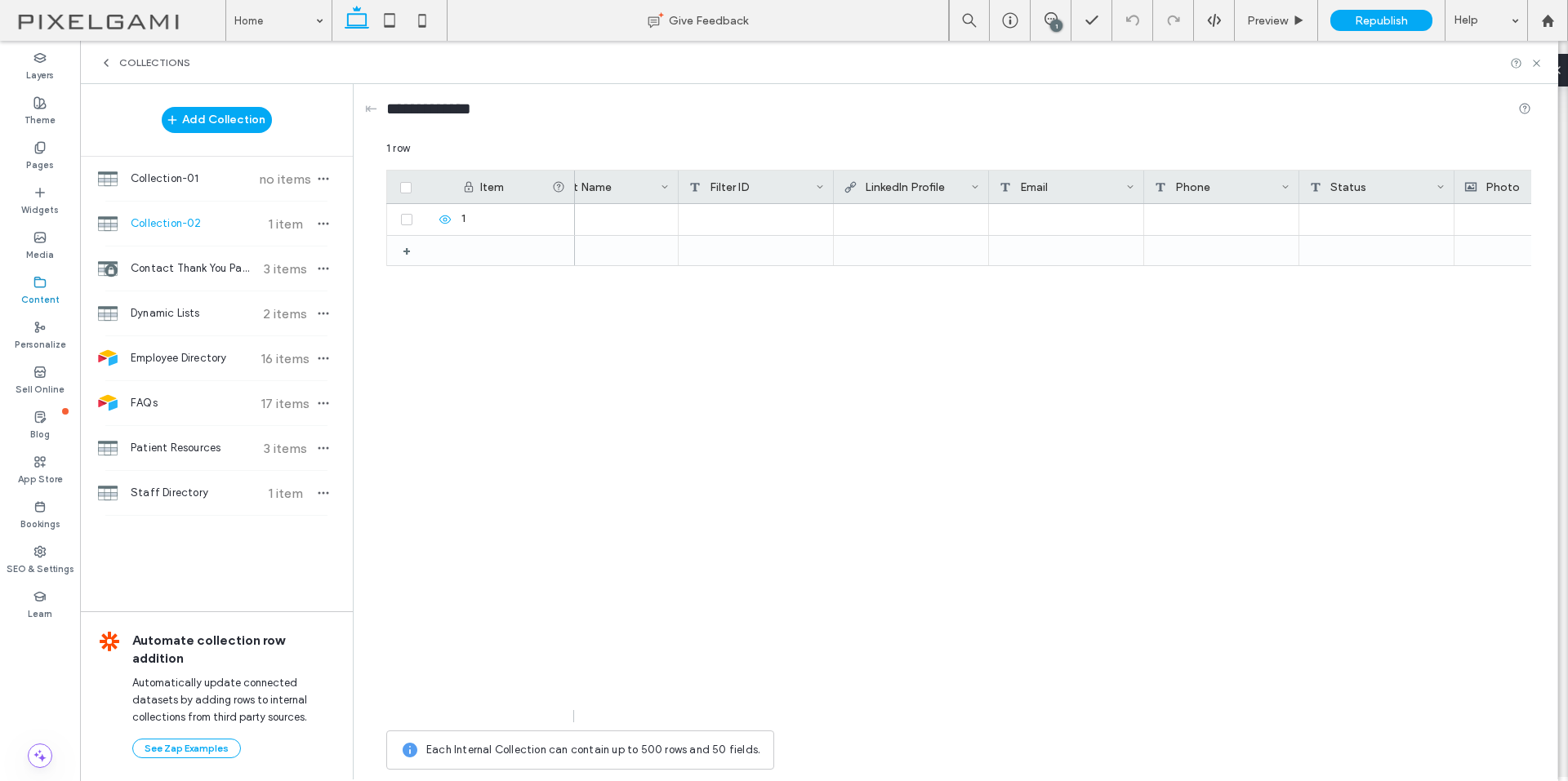
scroll to position [0, 807]
click at [1494, 192] on div "+" at bounding box center [1503, 187] width 57 height 33
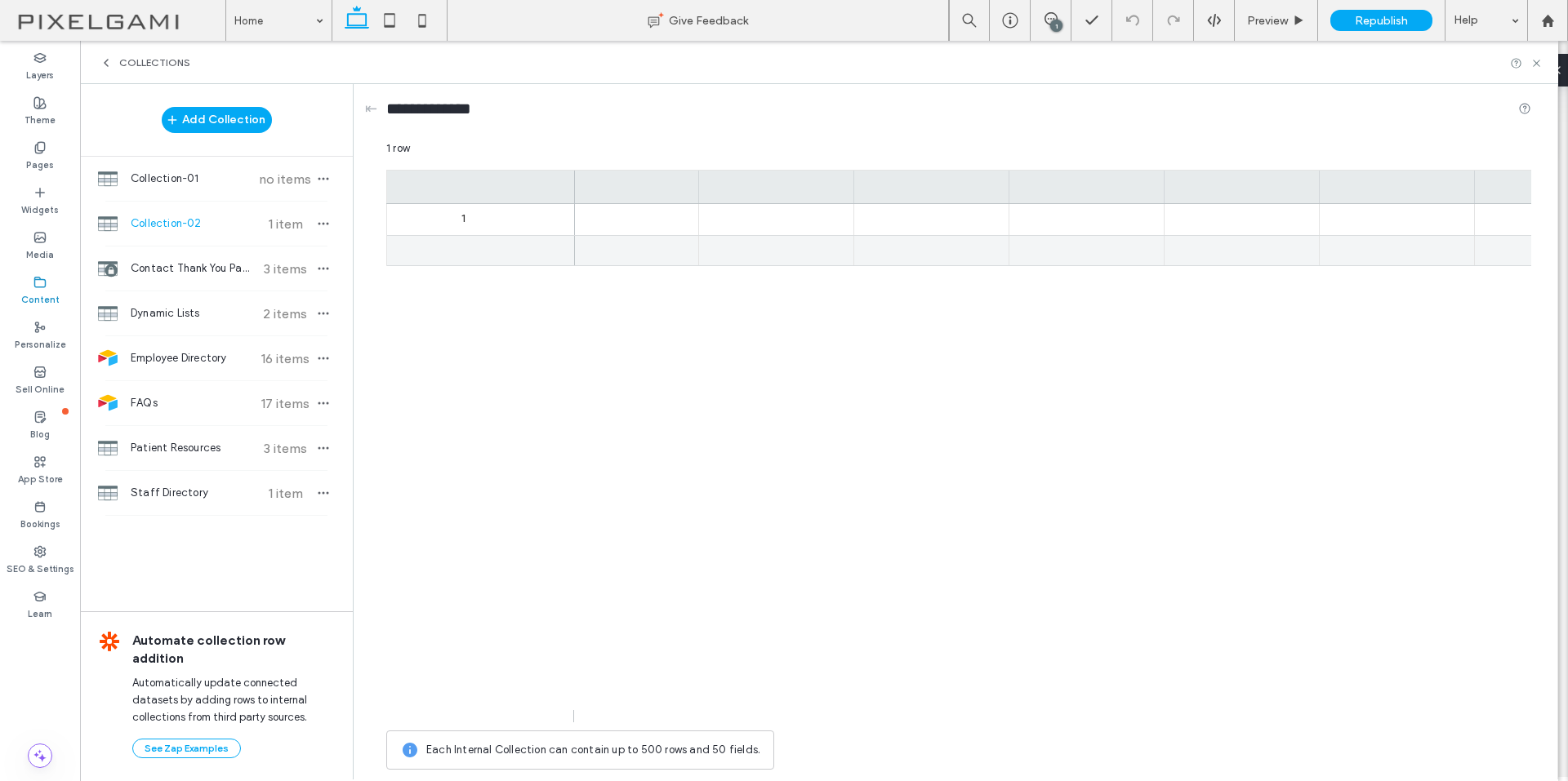
scroll to position [0, 962]
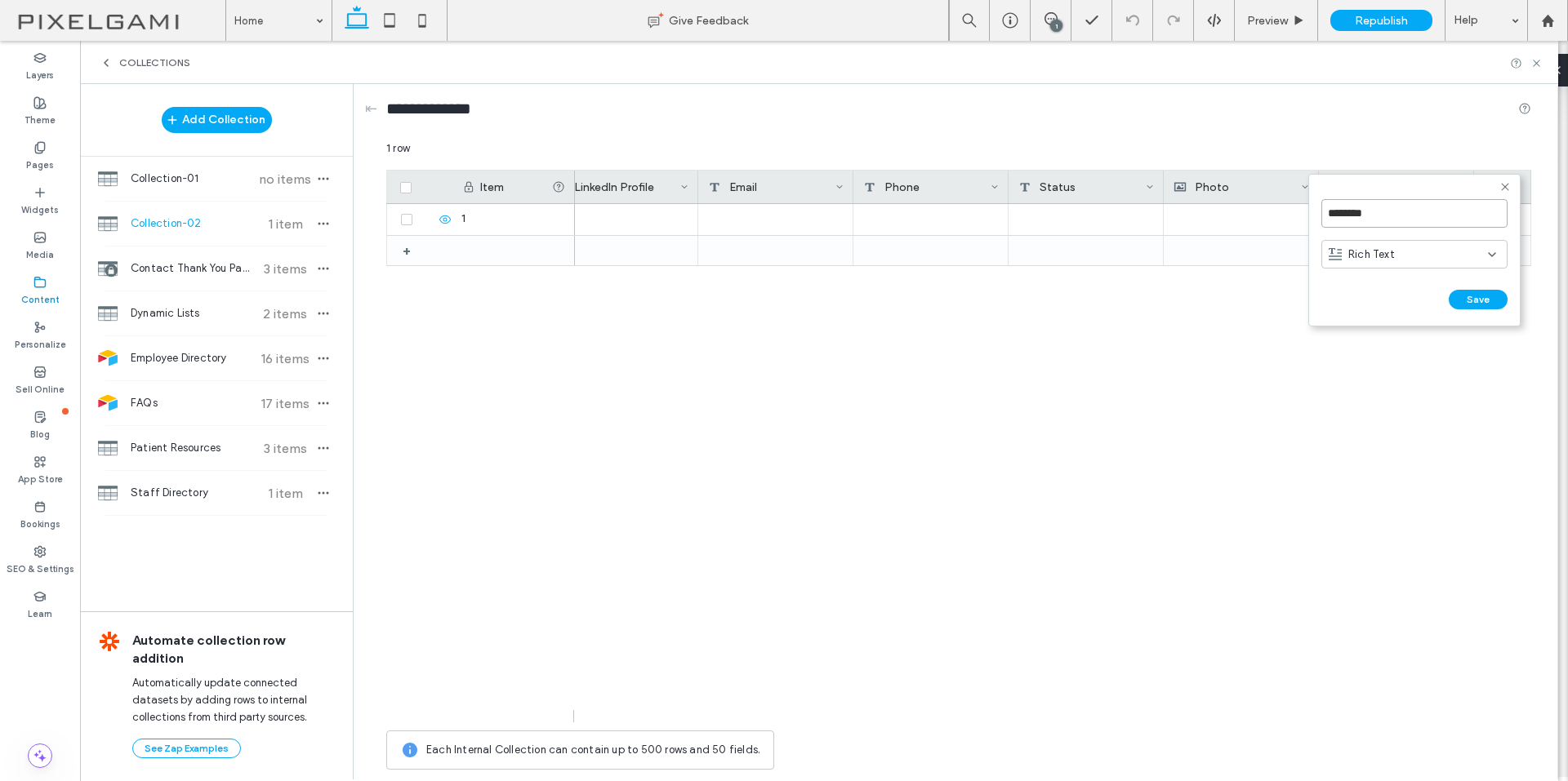
click at [1369, 223] on input "********" at bounding box center [1414, 213] width 186 height 28
type input "**********"
click at [1474, 254] on div "Rich Text" at bounding box center [1408, 255] width 160 height 16
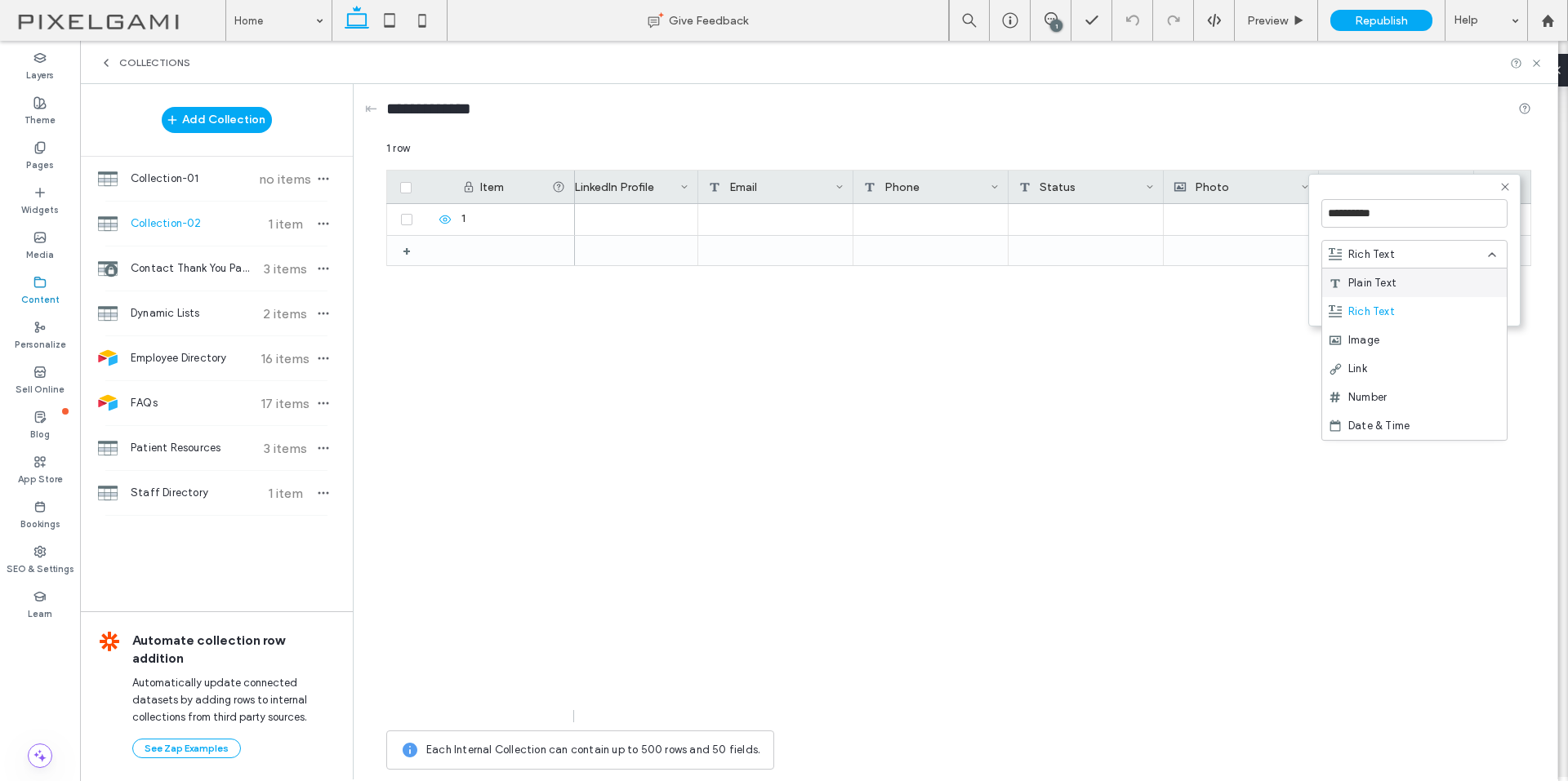
click at [1393, 277] on span "Plain Text" at bounding box center [1372, 283] width 49 height 16
click at [1475, 299] on button "Save" at bounding box center [1478, 299] width 59 height 19
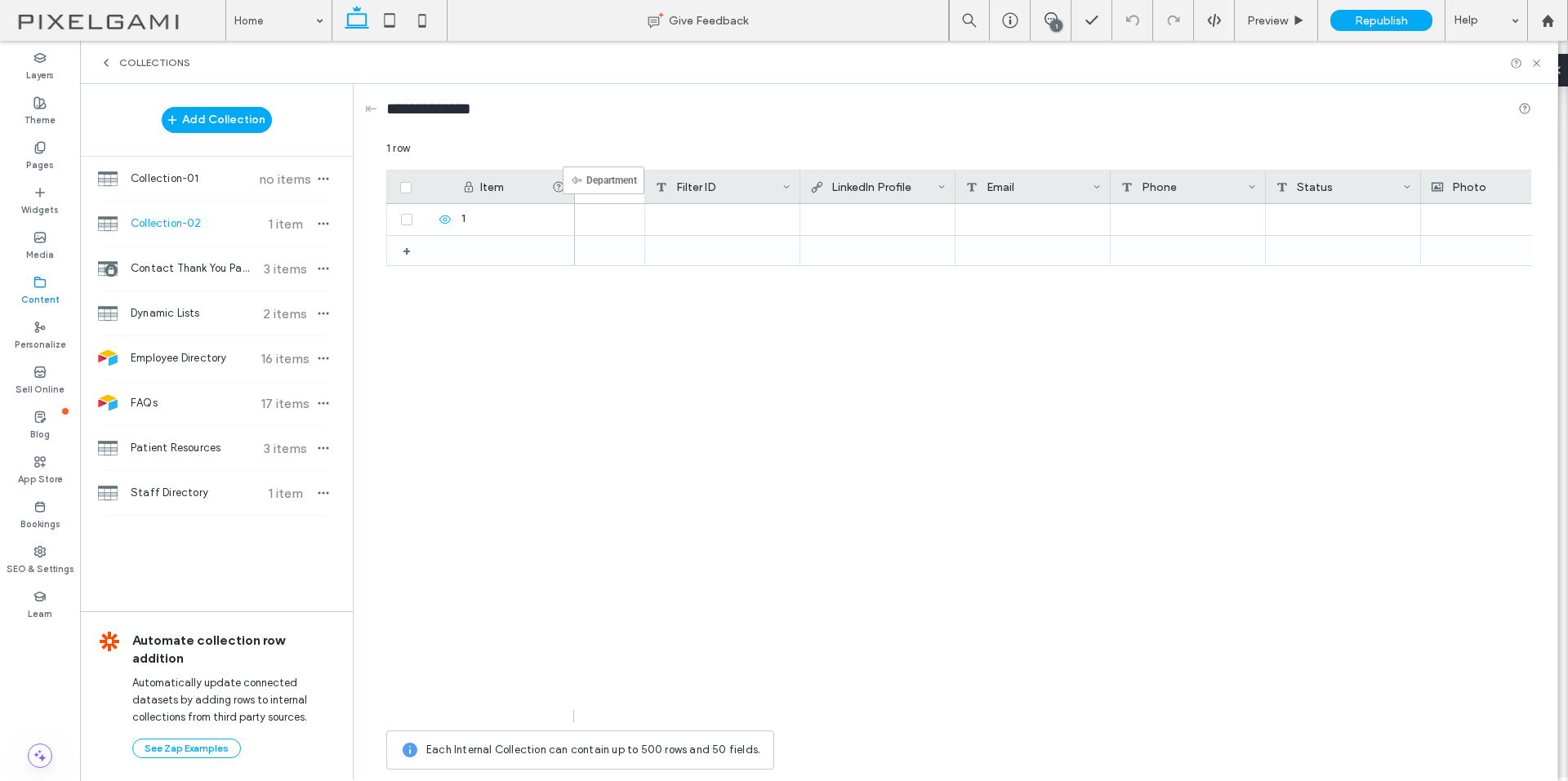
scroll to position [0, 848]
drag, startPoint x: 1367, startPoint y: 181, endPoint x: 625, endPoint y: 176, distance: 742.0
drag, startPoint x: 1474, startPoint y: 176, endPoint x: 613, endPoint y: 176, distance: 861.0
drag, startPoint x: 1053, startPoint y: 709, endPoint x: 980, endPoint y: 723, distance: 74.3
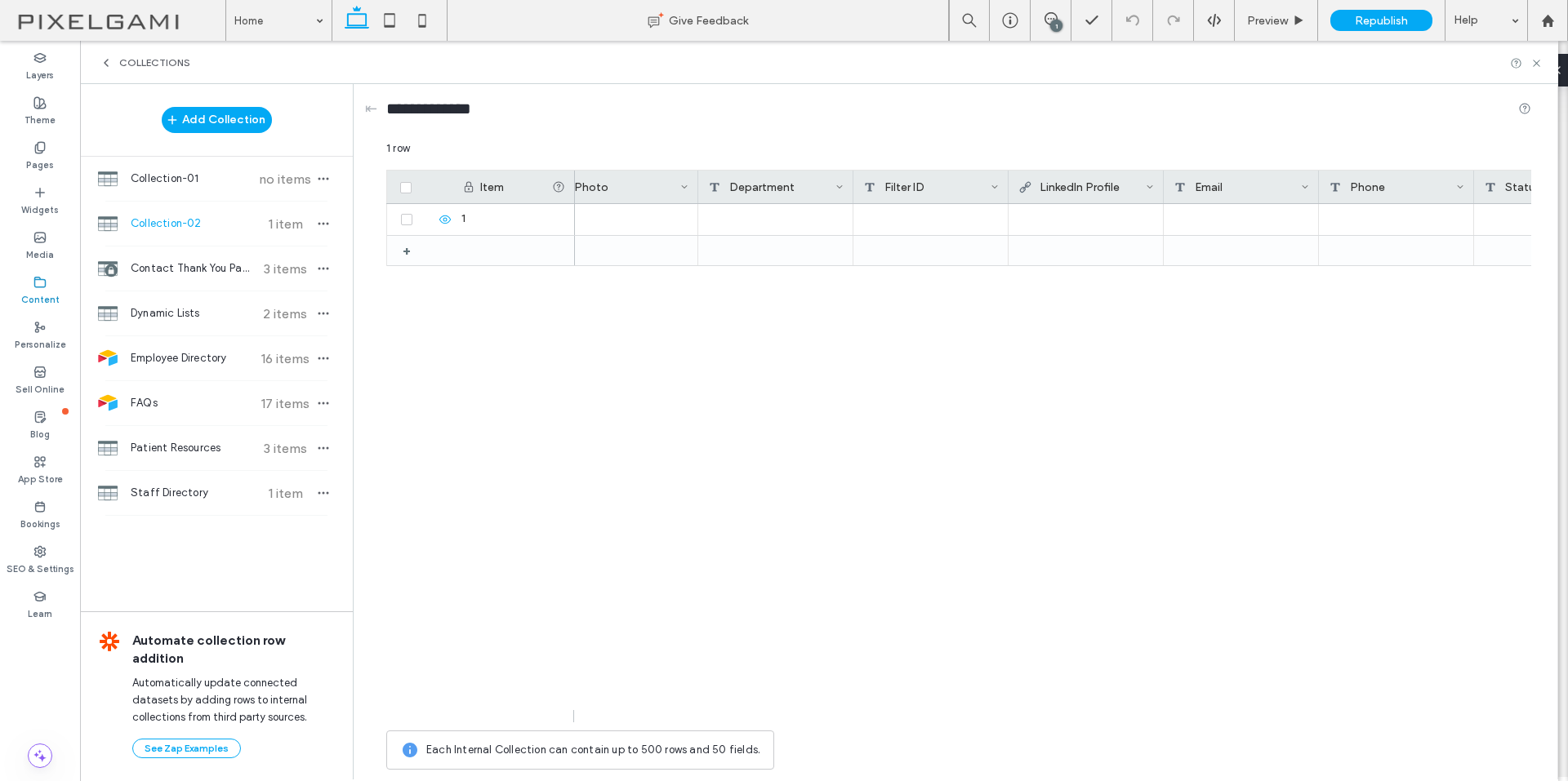
click at [980, 723] on div "1 row Drag here to set row groups Drag here to set column labels Item Last Name…" at bounding box center [958, 458] width 1144 height 637
drag, startPoint x: 980, startPoint y: 723, endPoint x: 933, endPoint y: 720, distance: 47.1
click at [933, 720] on div "1 row Drag here to set row groups Drag here to set column labels Item Last Name…" at bounding box center [958, 458] width 1144 height 637
drag, startPoint x: 1152, startPoint y: 184, endPoint x: 649, endPoint y: 192, distance: 503.1
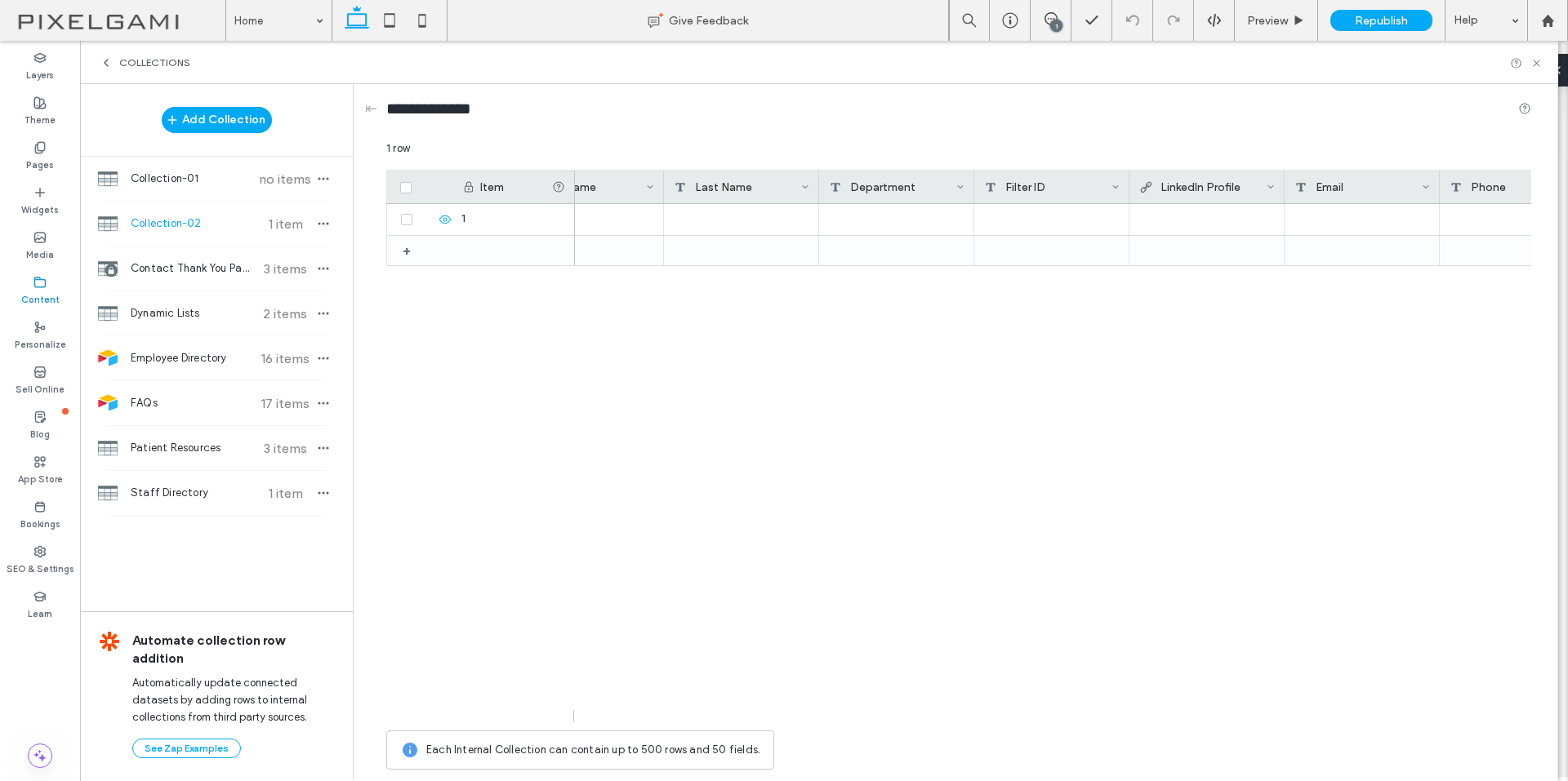
click at [1196, 170] on div "LinkedIn Profile" at bounding box center [1202, 187] width 127 height 33
click at [1196, 182] on form "**********" at bounding box center [1235, 250] width 213 height 153
click at [1202, 230] on div "**********" at bounding box center [1234, 213] width 186 height 45
click at [1209, 212] on input "**********" at bounding box center [1234, 213] width 186 height 28
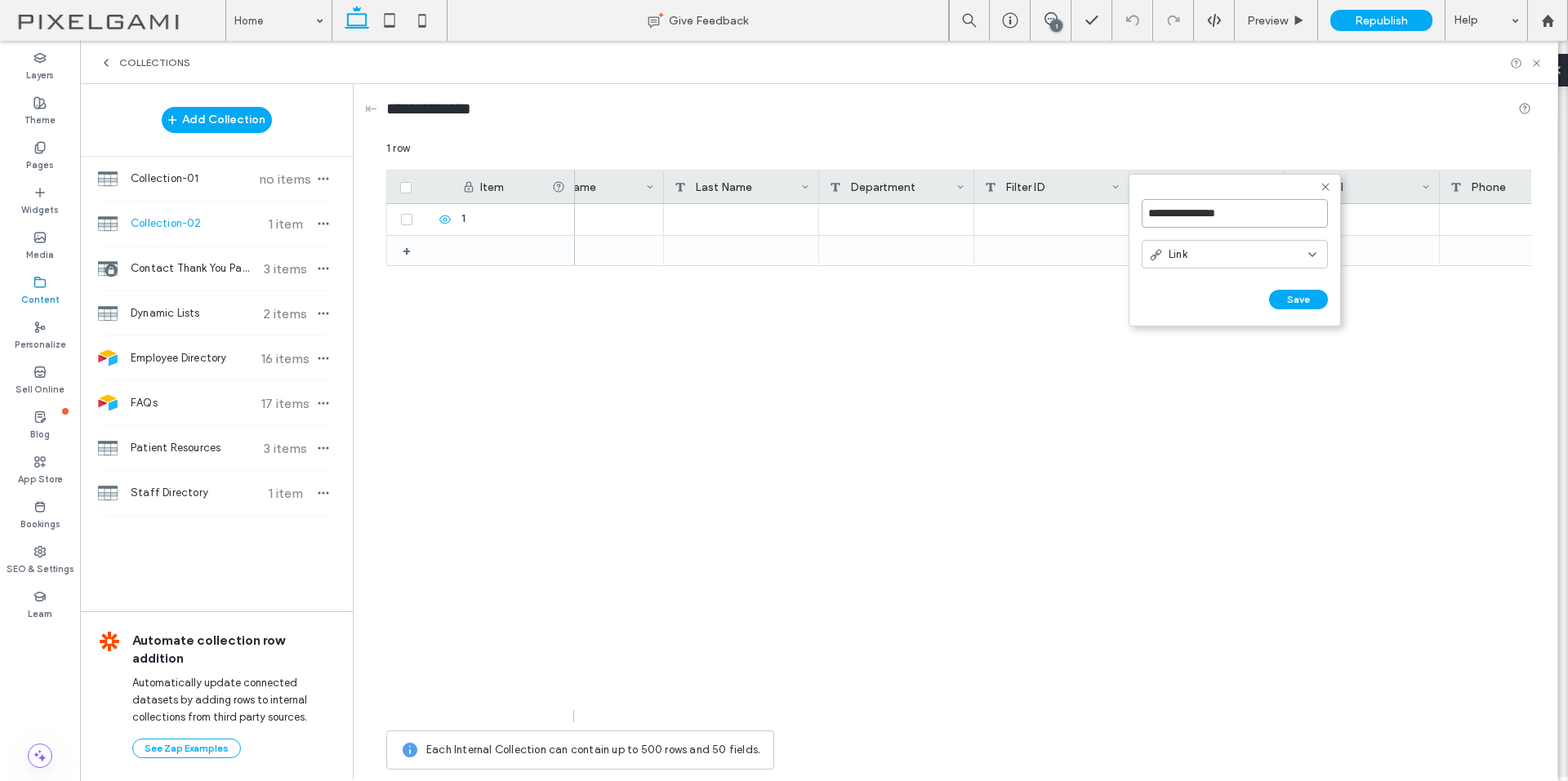
click at [1209, 212] on input "**********" at bounding box center [1234, 213] width 186 height 28
click at [1296, 286] on form "**********" at bounding box center [1235, 250] width 213 height 153
click at [1298, 298] on button "Save" at bounding box center [1298, 299] width 59 height 19
click at [326, 227] on icon "button" at bounding box center [323, 224] width 13 height 13
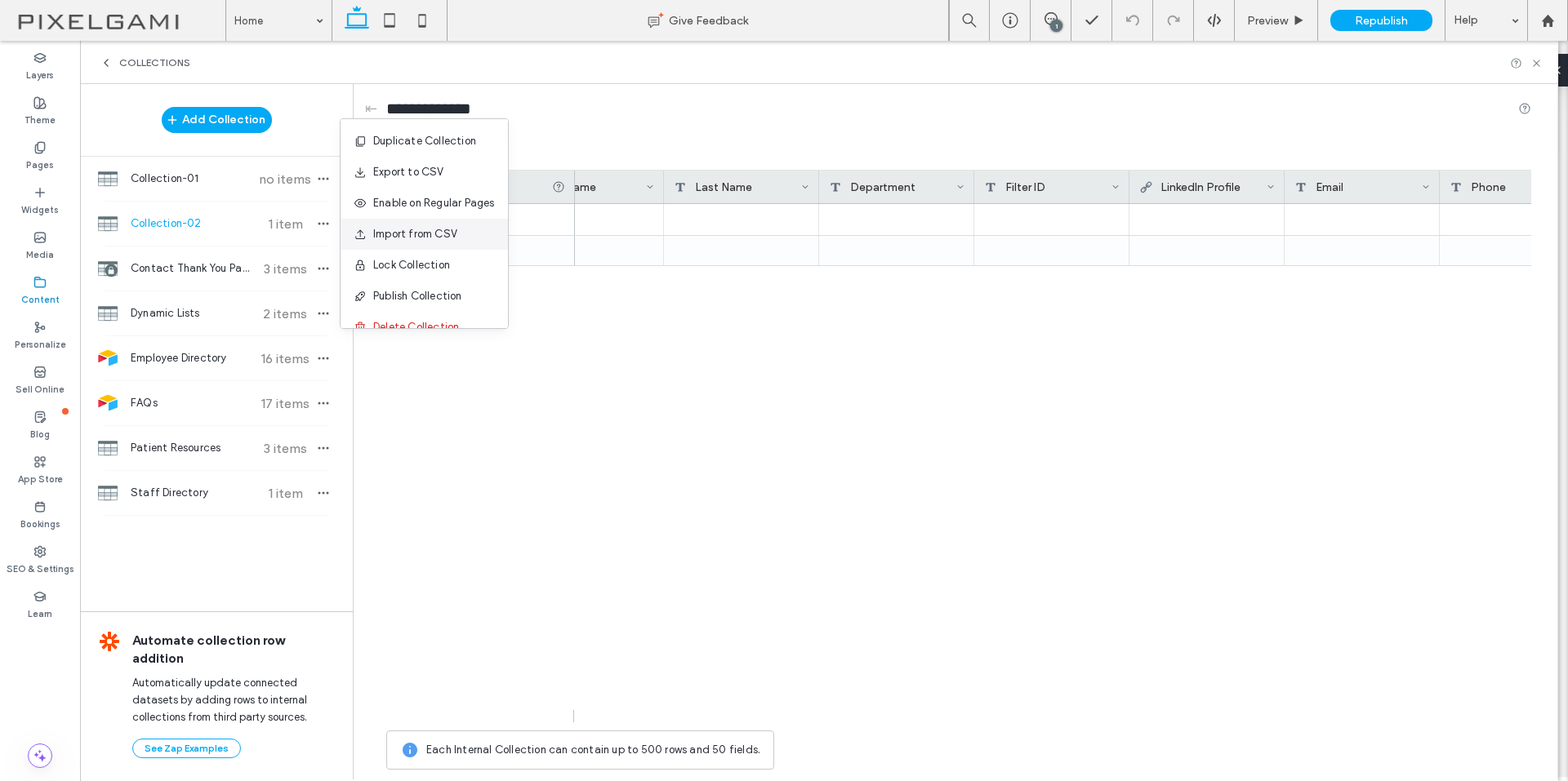
click at [421, 249] on div "Import from CSV" at bounding box center [424, 235] width 168 height 31
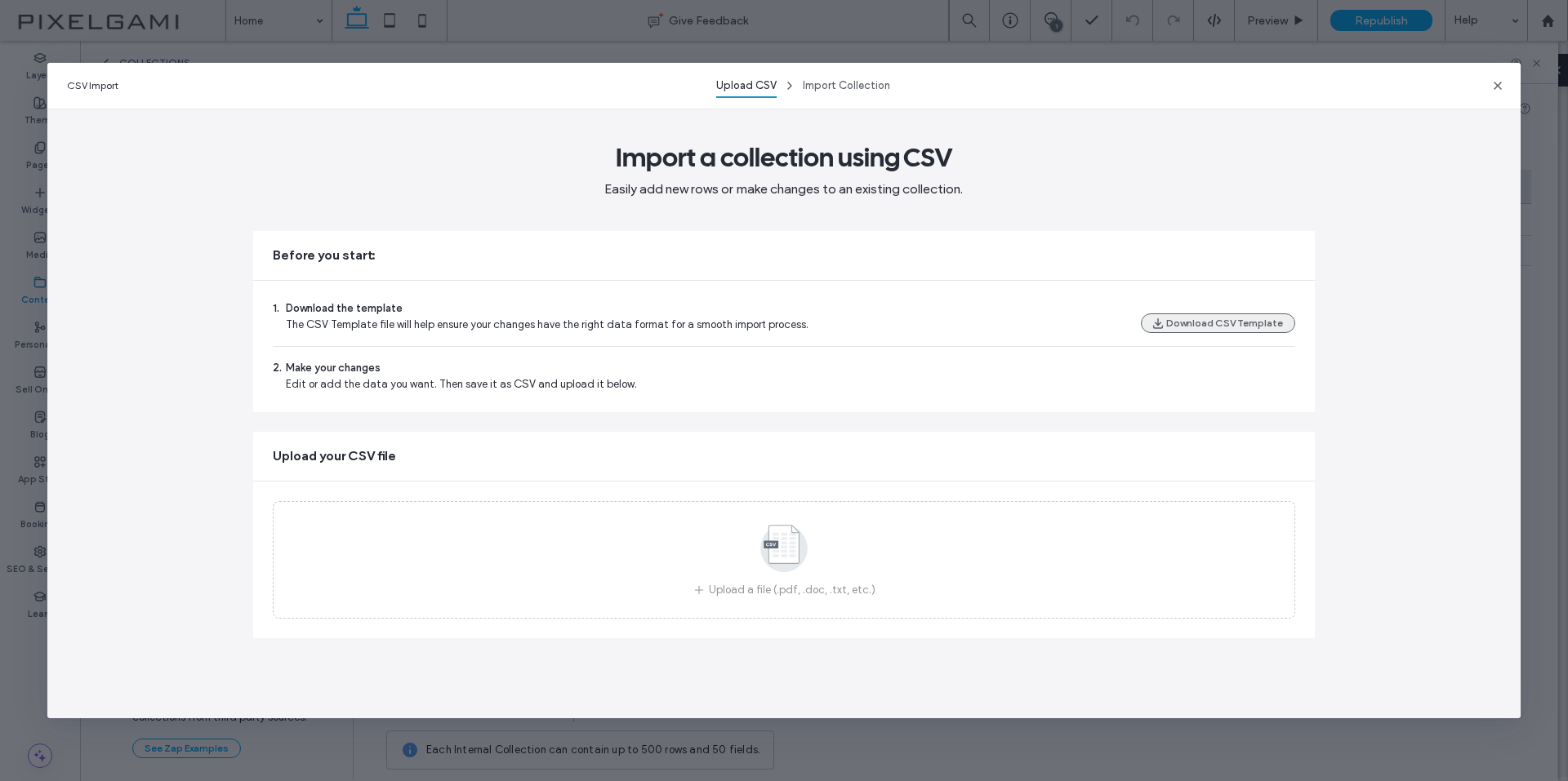
click at [1184, 318] on button "Download CSV Template" at bounding box center [1218, 323] width 154 height 19
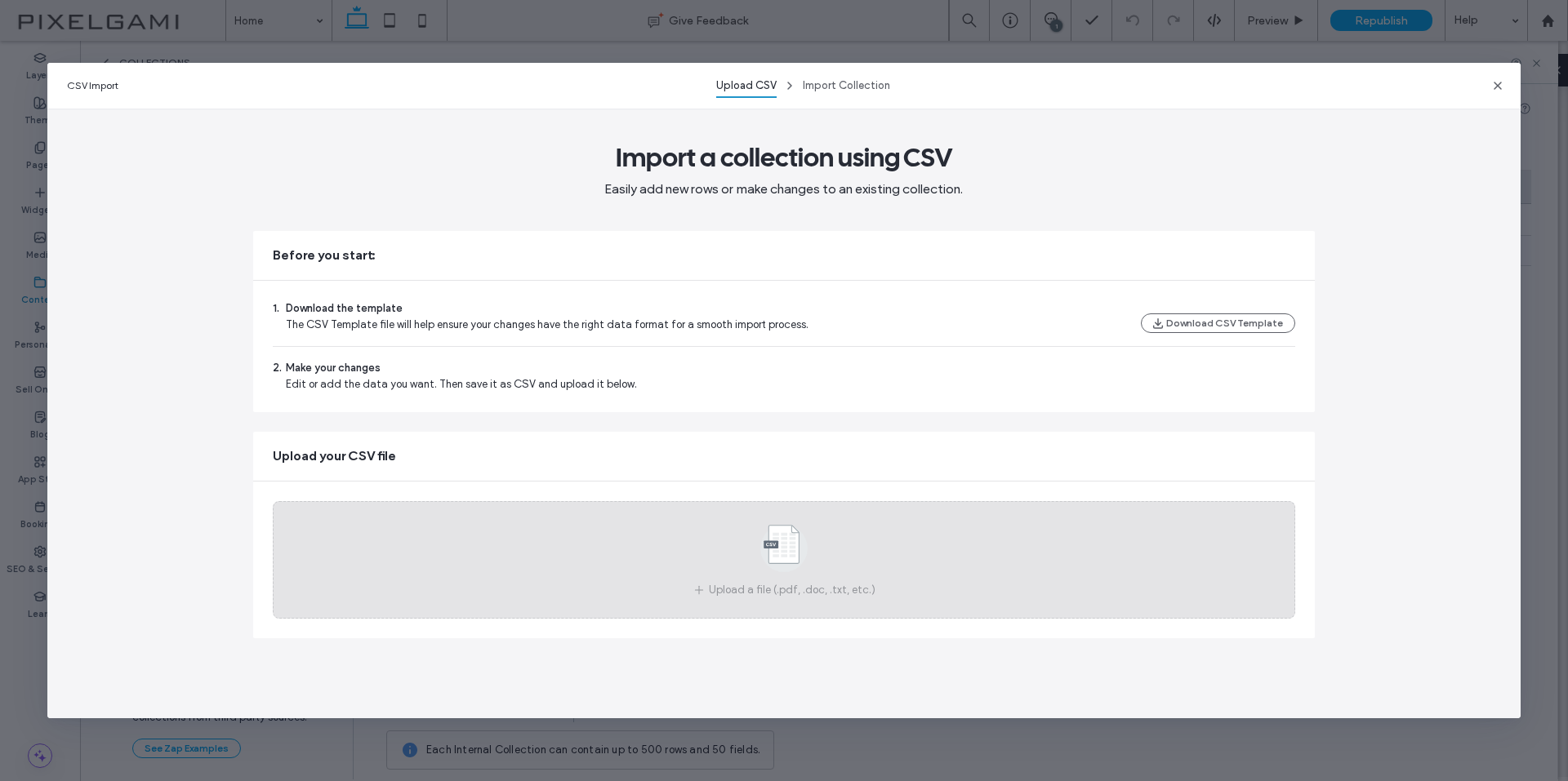
click at [870, 559] on div "Upload a file (.pdf, .doc, .txt, etc.)" at bounding box center [783, 560] width 1021 height 117
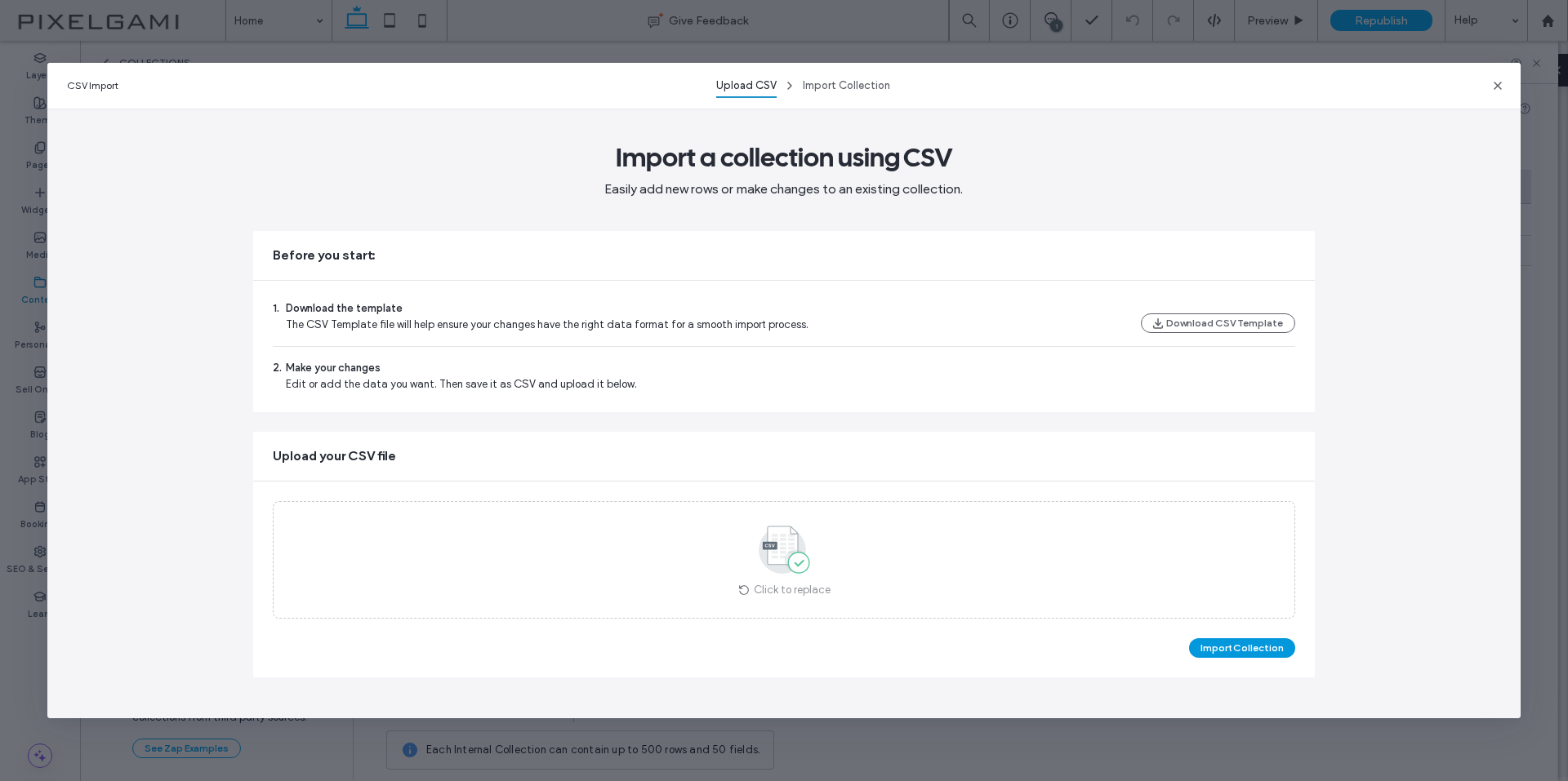
click at [1245, 644] on button "Import Collection" at bounding box center [1242, 647] width 106 height 19
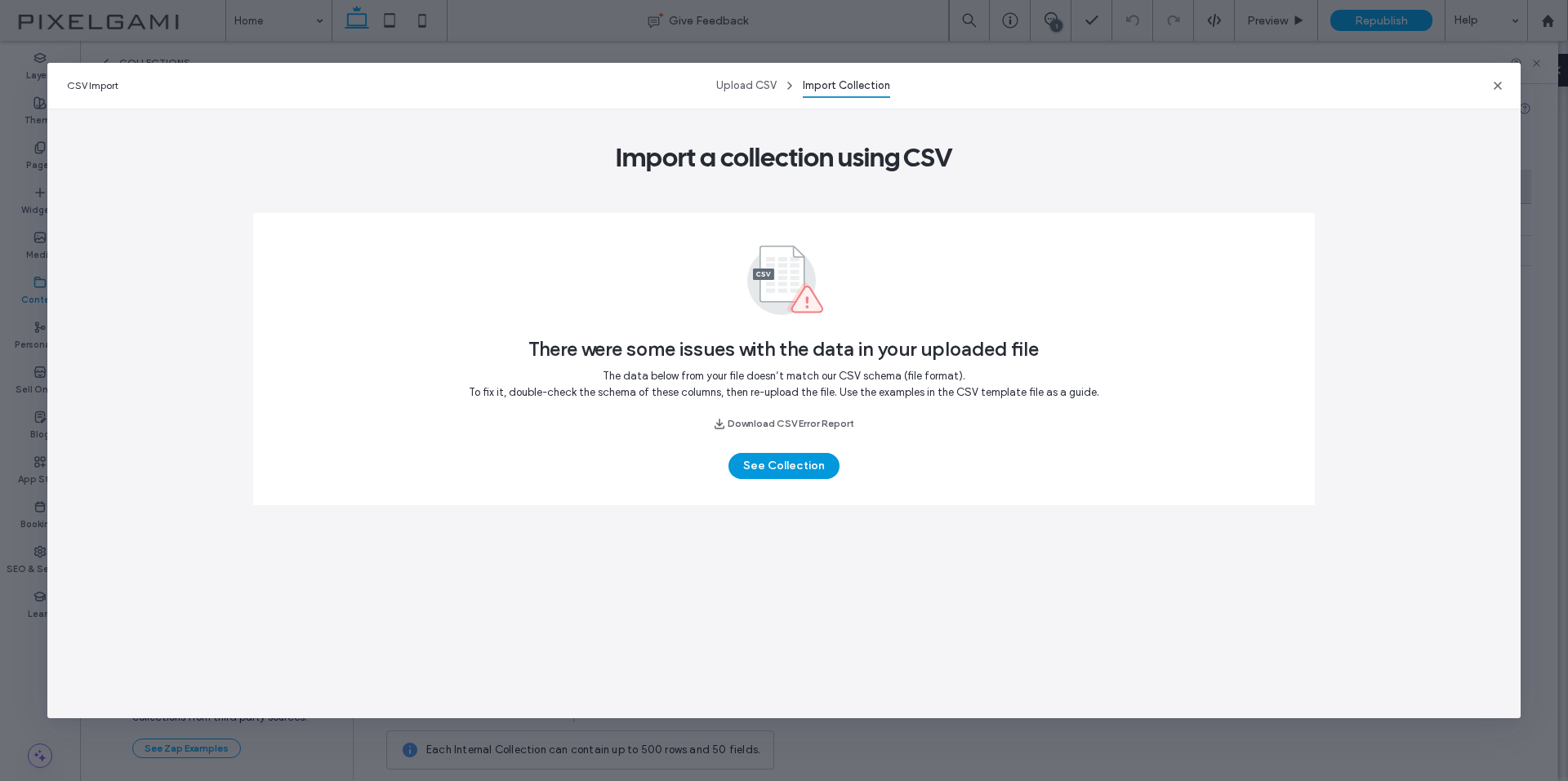
click at [827, 468] on button "See Collection" at bounding box center [783, 466] width 111 height 26
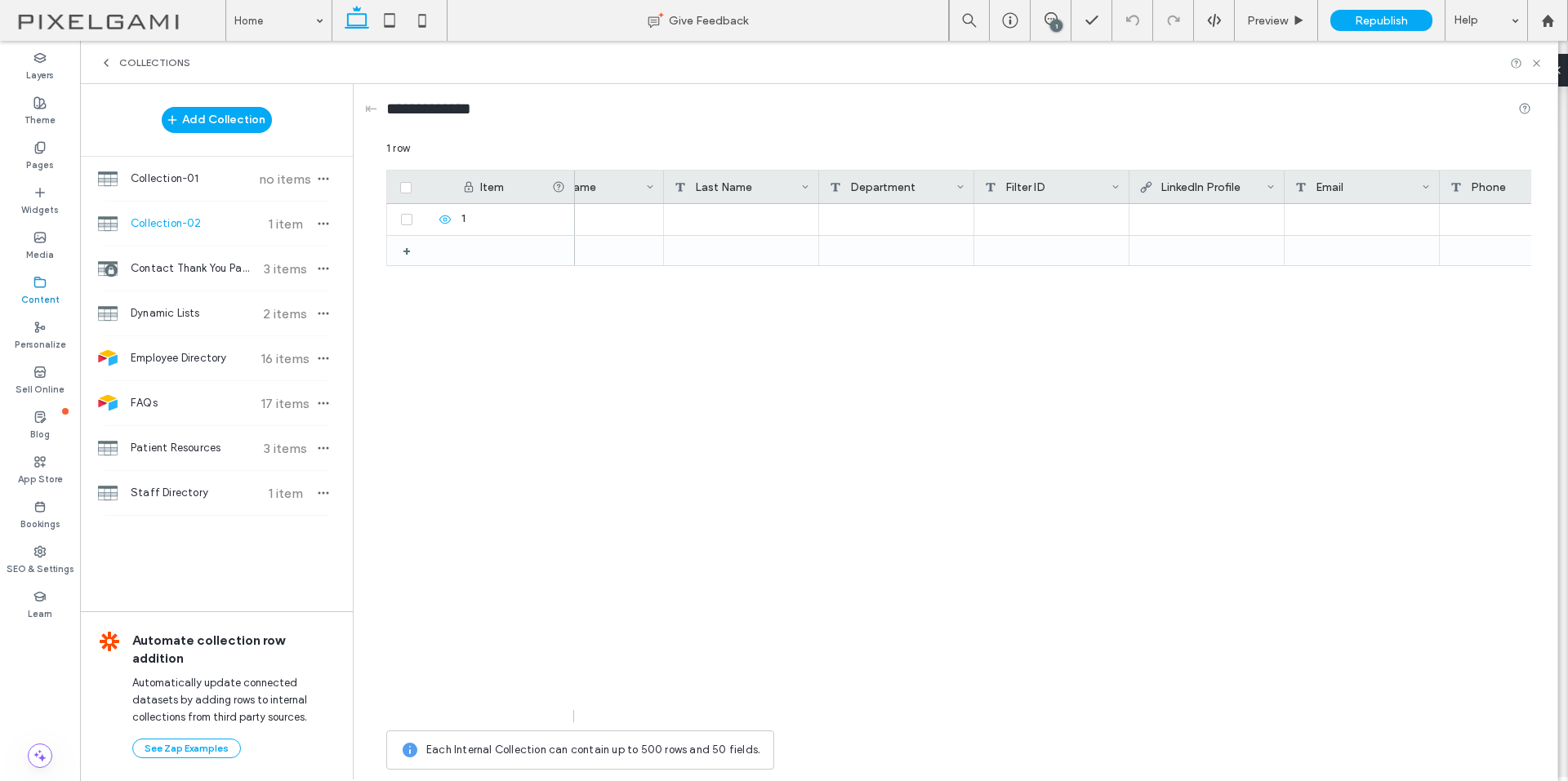
scroll to position [0, 962]
click at [558, 663] on div "+ 1" at bounding box center [958, 457] width 1144 height 506
click at [327, 218] on icon "button" at bounding box center [323, 224] width 13 height 13
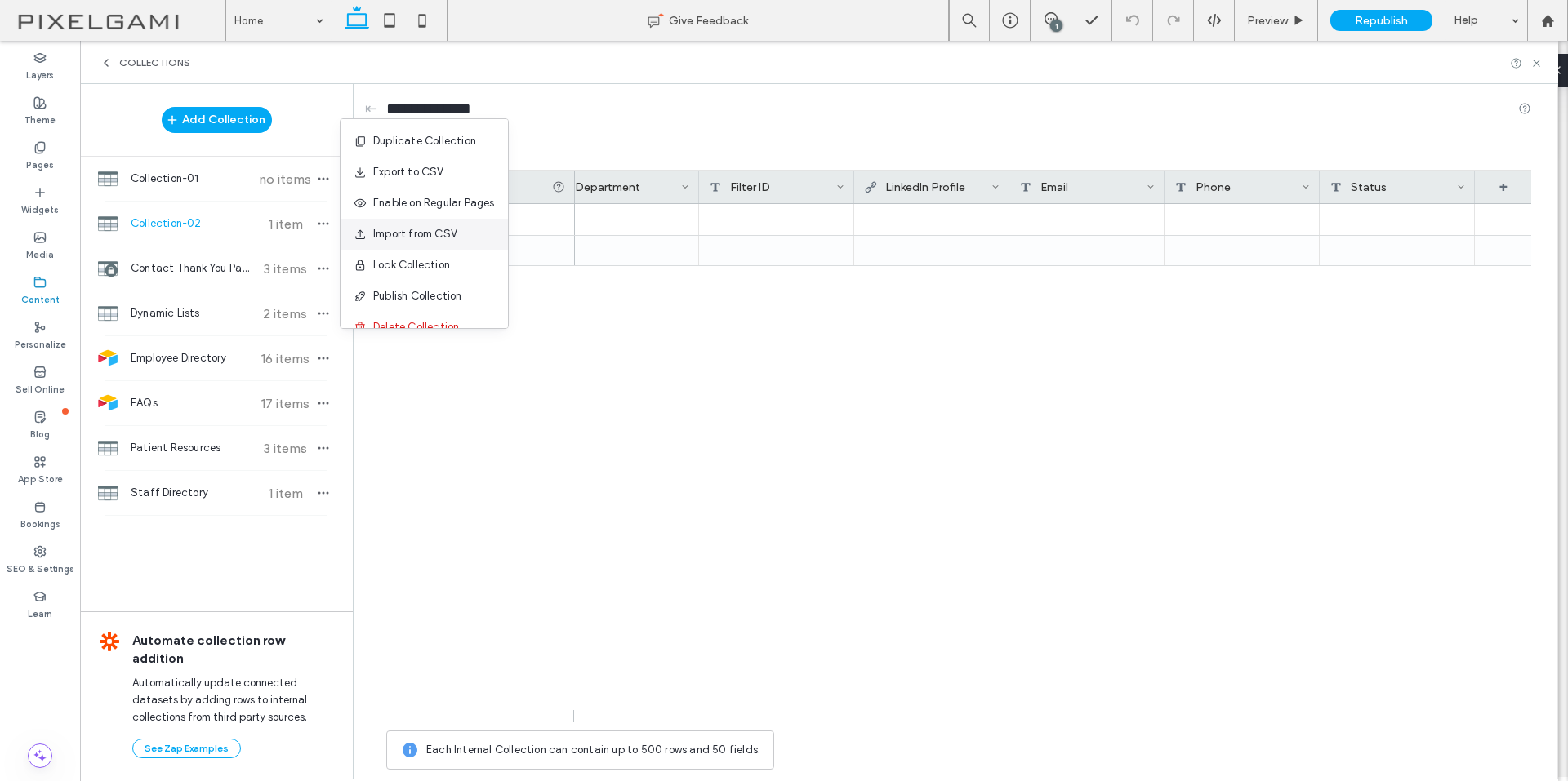
click at [406, 225] on div "Import from CSV" at bounding box center [424, 235] width 168 height 31
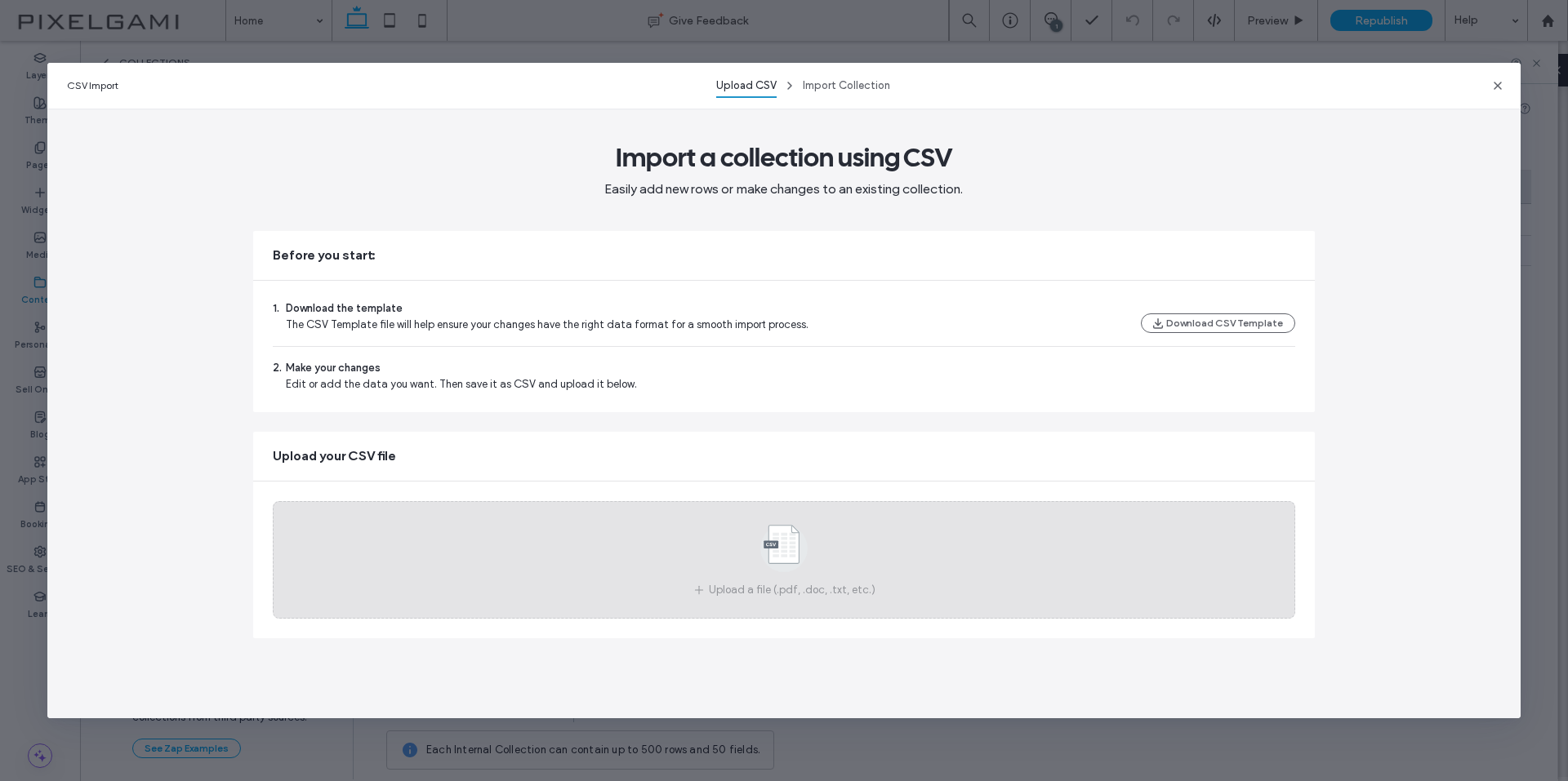
click at [801, 578] on span at bounding box center [783, 552] width 82 height 60
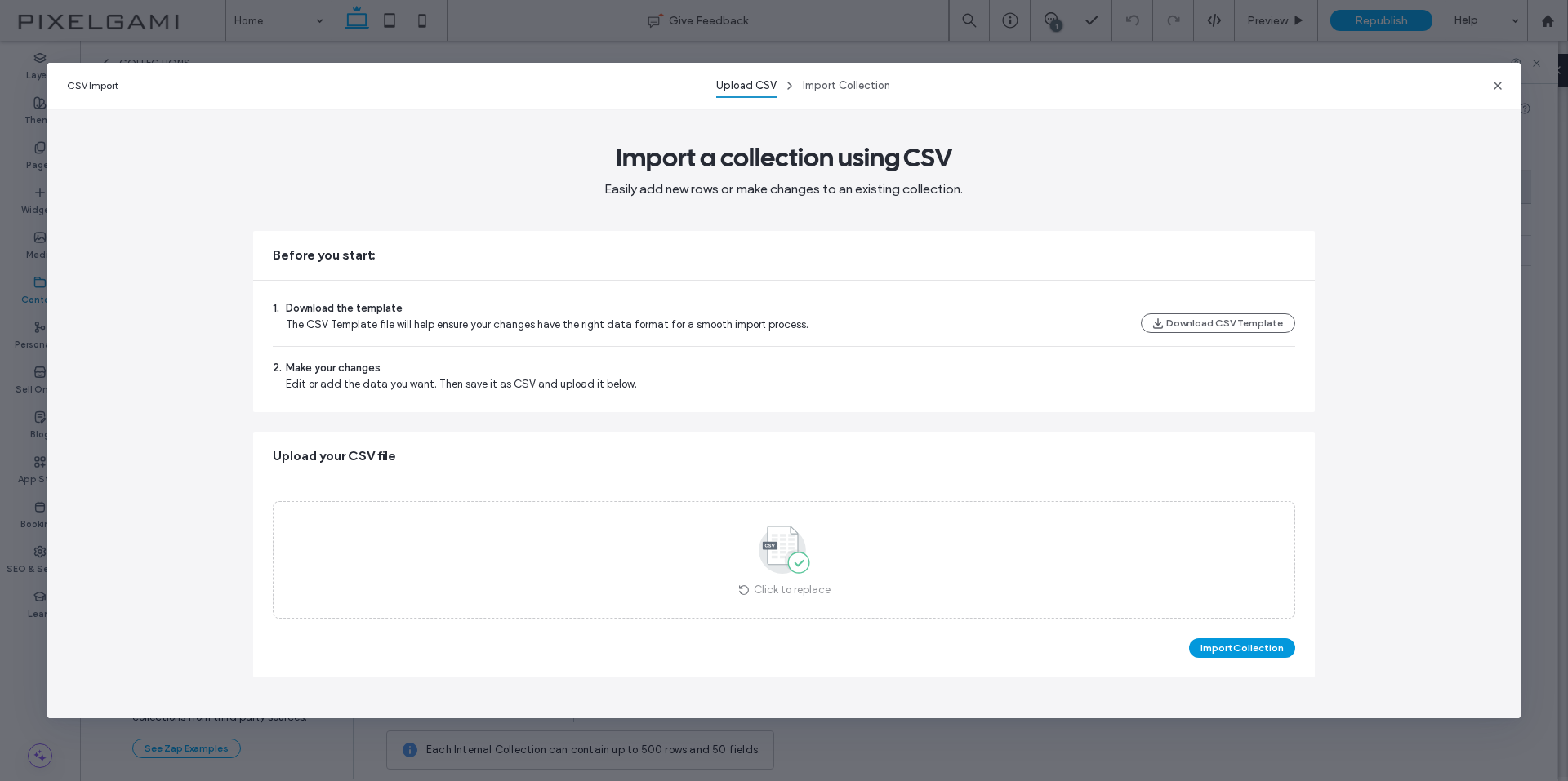
click at [1223, 640] on button "Import Collection" at bounding box center [1242, 647] width 106 height 19
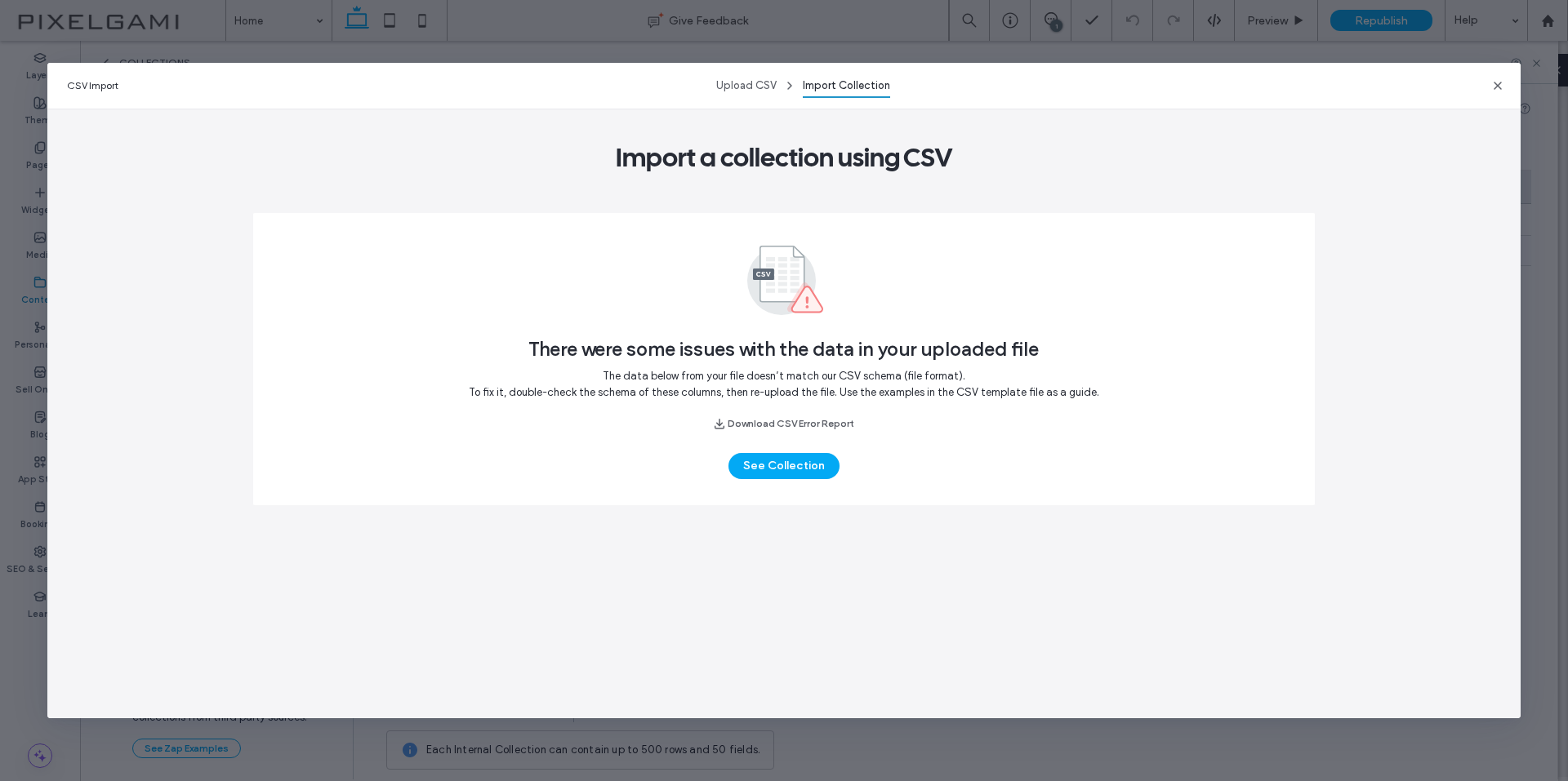
drag, startPoint x: 754, startPoint y: 82, endPoint x: 794, endPoint y: 212, distance: 136.0
click at [754, 82] on span "Upload CSV" at bounding box center [746, 84] width 61 height 12
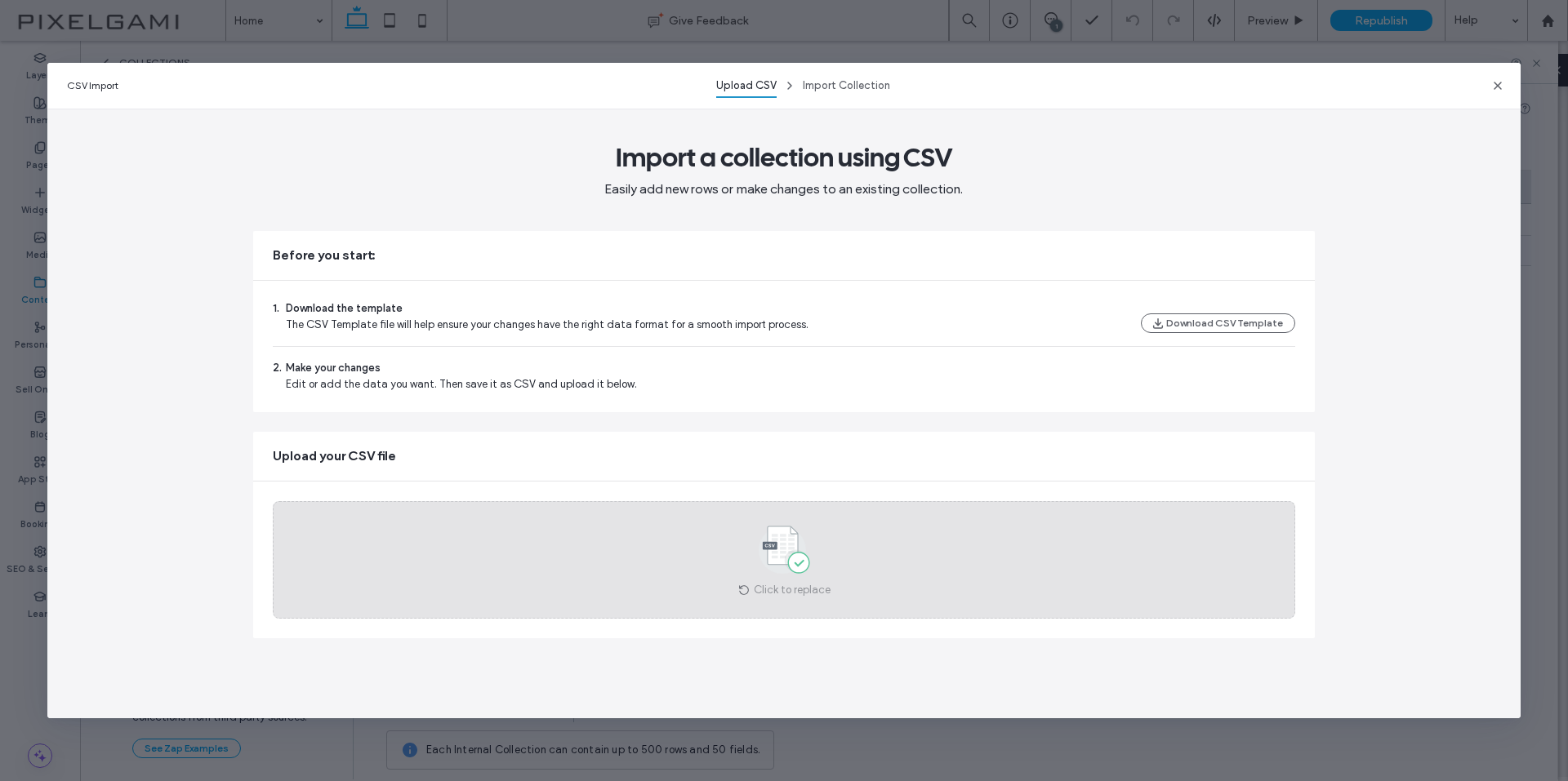
click at [801, 548] on use at bounding box center [783, 550] width 50 height 48
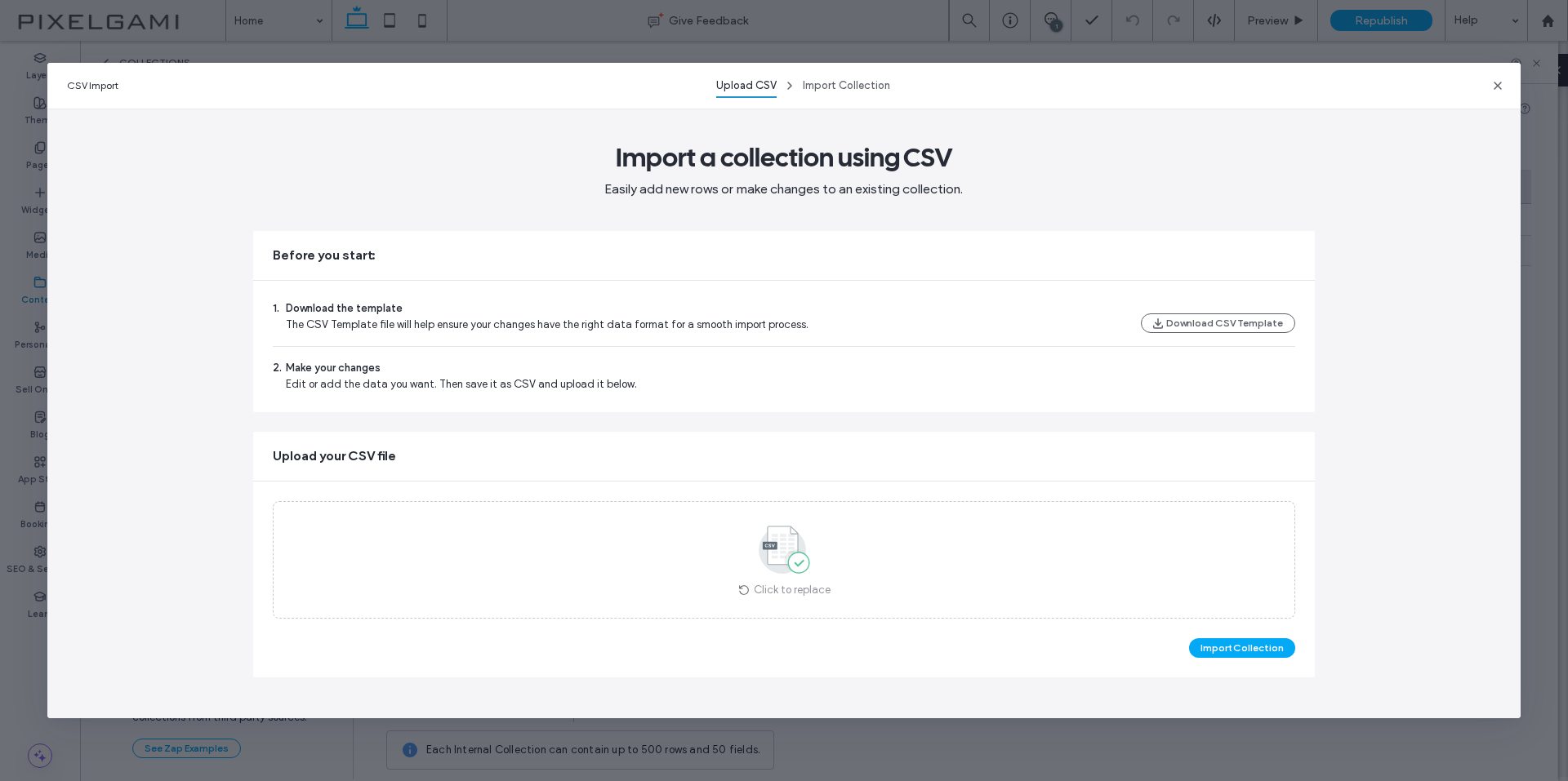
drag, startPoint x: 644, startPoint y: 681, endPoint x: 709, endPoint y: 644, distance: 74.8
click at [645, 679] on div "CSV Import Upload CSV Import Collection Import a collection using CSV Easily ad…" at bounding box center [784, 391] width 1474 height 656
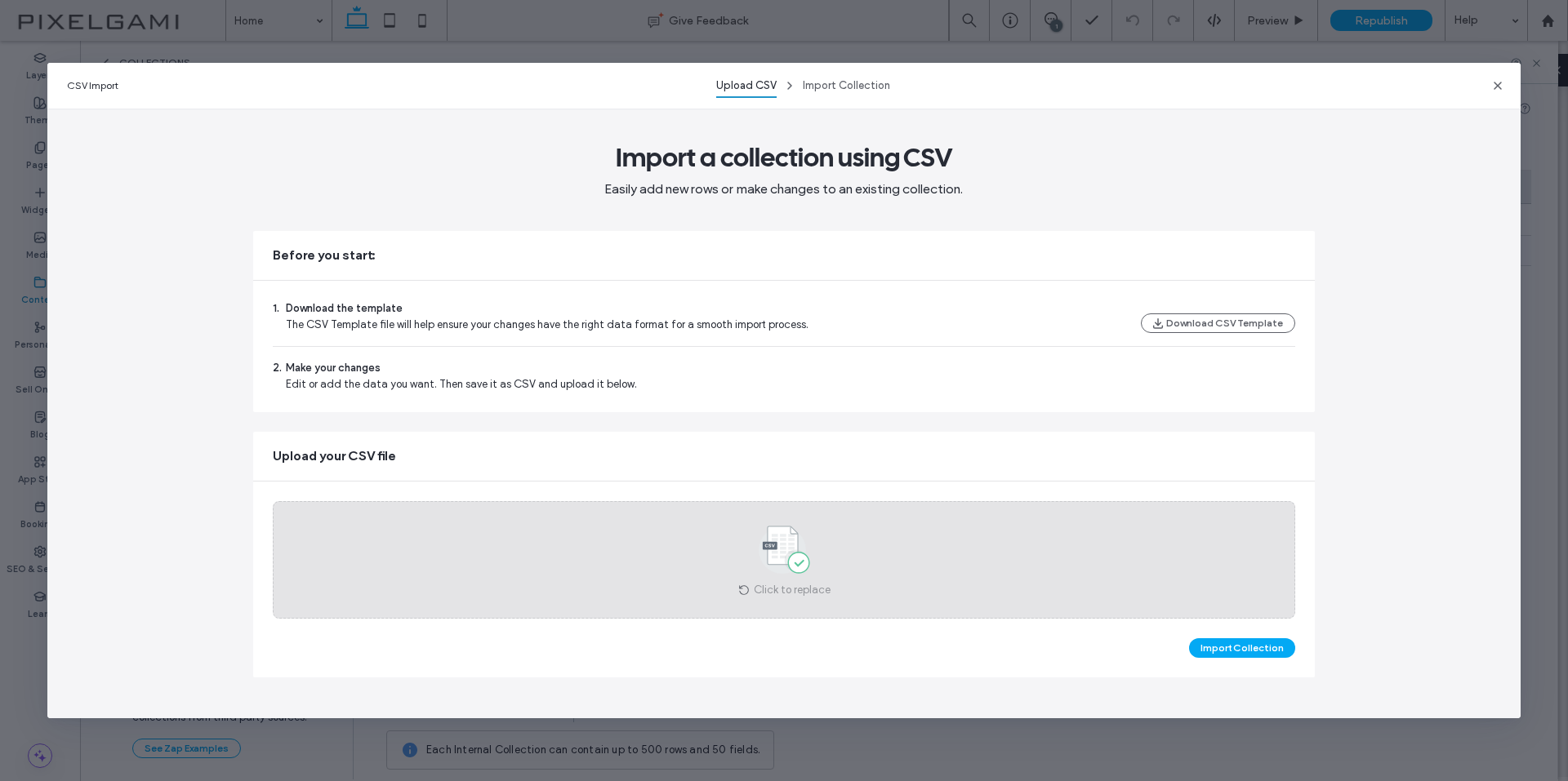
drag, startPoint x: 1244, startPoint y: 649, endPoint x: 1016, endPoint y: 572, distance: 240.7
click at [1044, 591] on div "Click to replace Import Collection" at bounding box center [783, 579] width 1061 height 196
click at [1010, 569] on div "Click to replace" at bounding box center [783, 560] width 1021 height 117
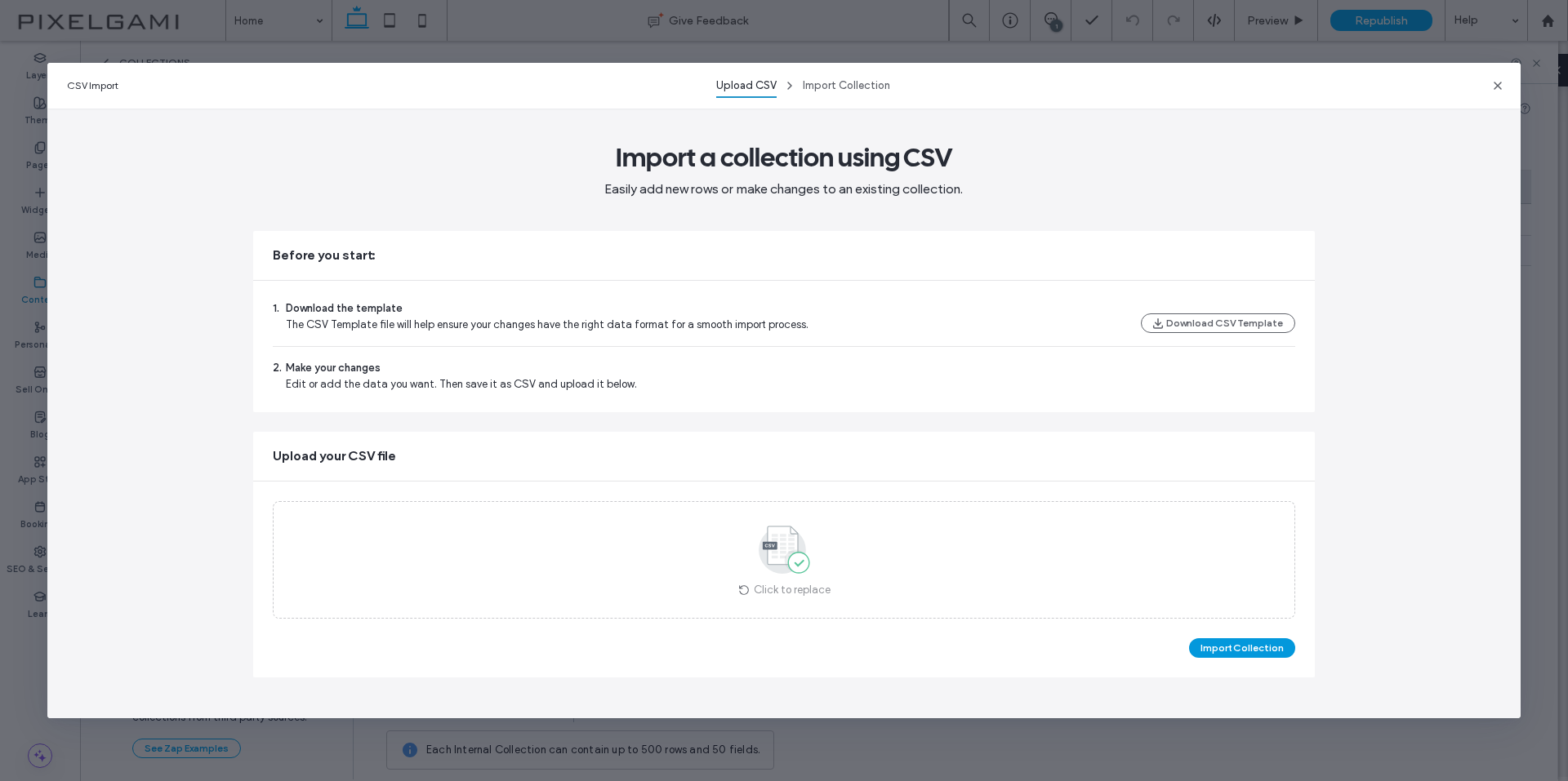
click at [1207, 654] on button "Import Collection" at bounding box center [1242, 647] width 106 height 19
click at [1263, 646] on button "Import Collection" at bounding box center [1242, 647] width 106 height 19
click at [1496, 94] on span "button" at bounding box center [1496, 85] width 19 height 19
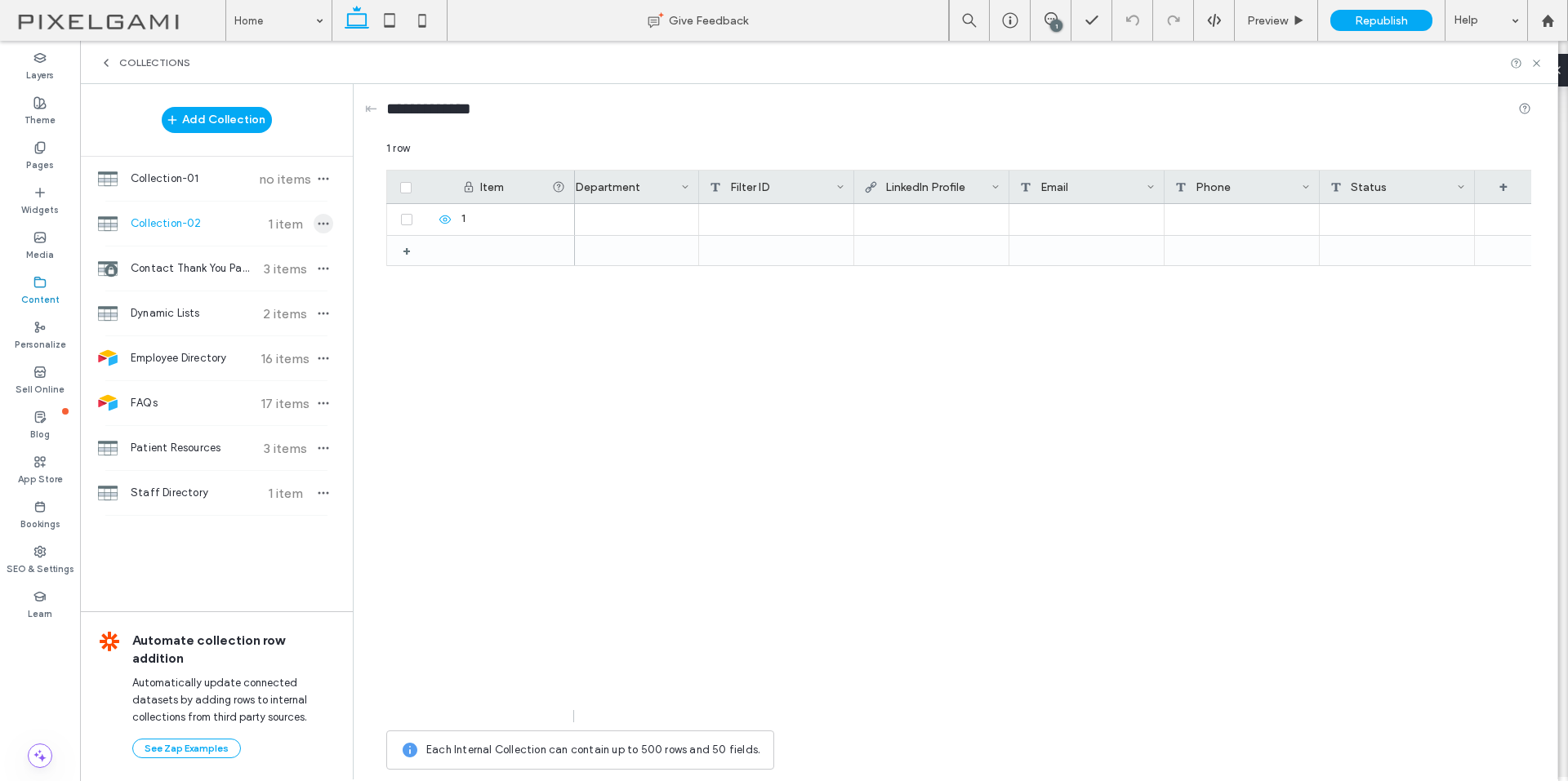
click at [322, 225] on icon "button" at bounding box center [323, 224] width 13 height 13
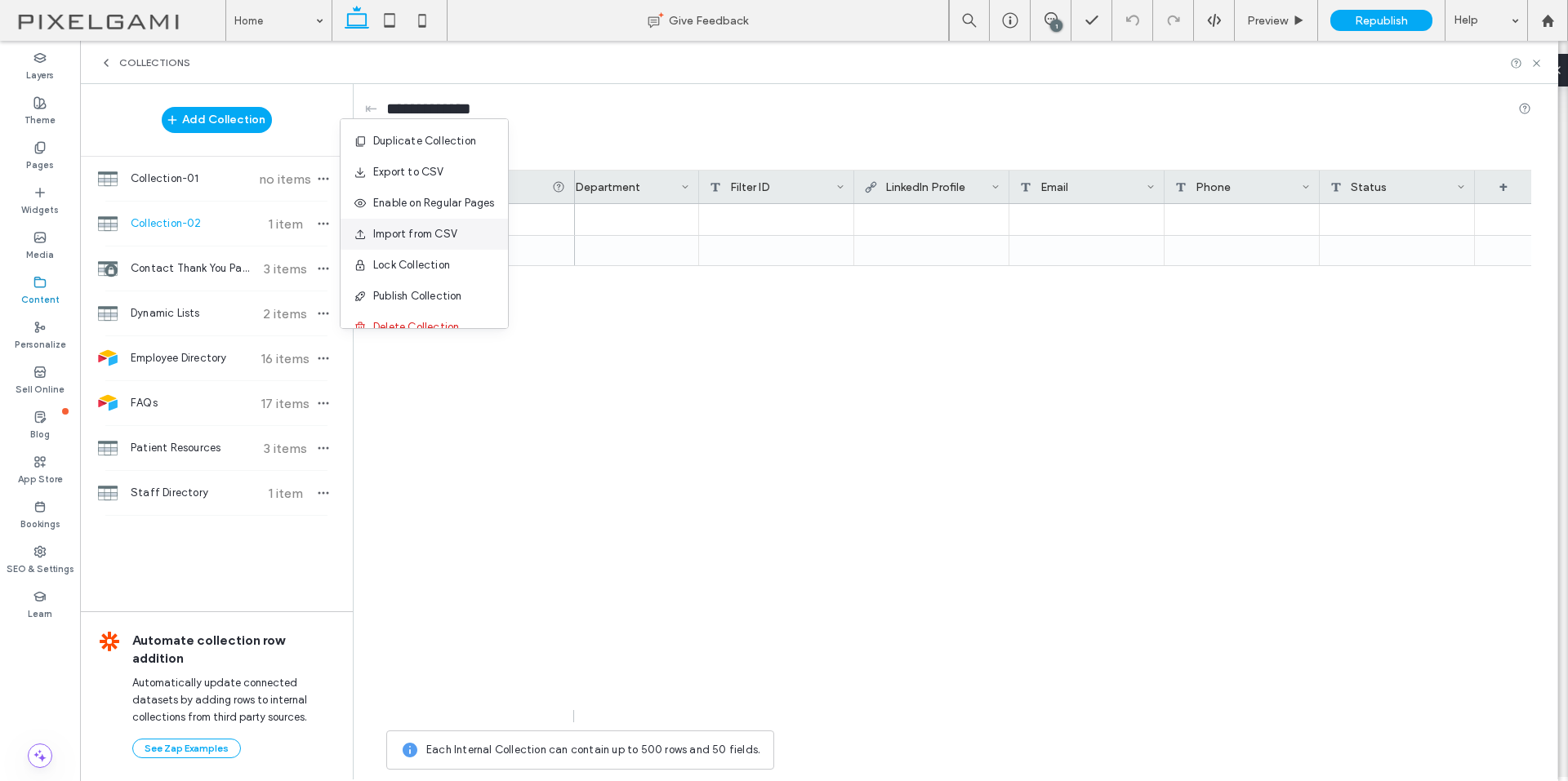
click at [399, 242] on span "Import from CSV" at bounding box center [415, 235] width 84 height 16
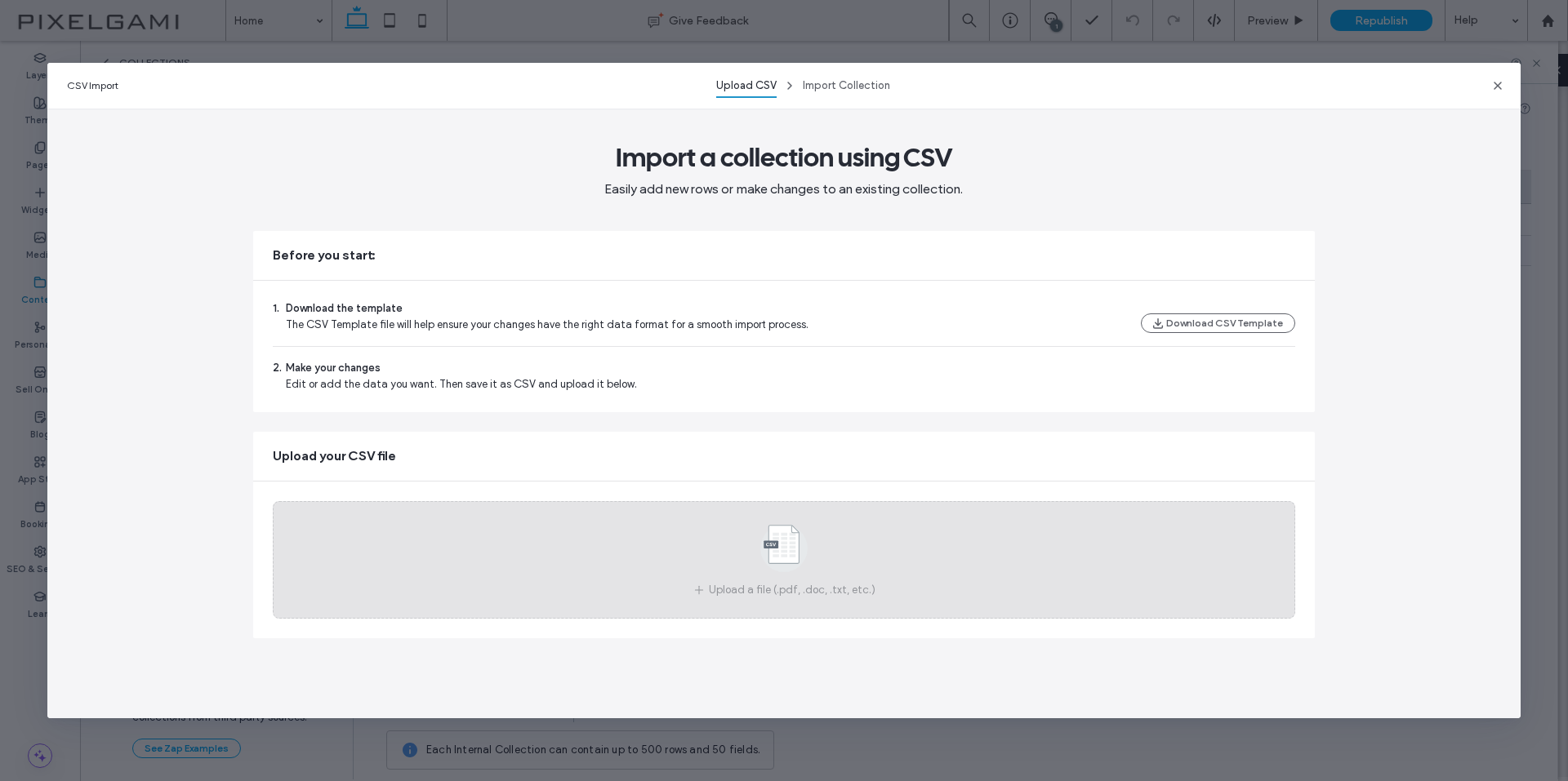
click at [834, 588] on span "Upload a file (.pdf, .doc, .txt, etc.)" at bounding box center [792, 590] width 167 height 16
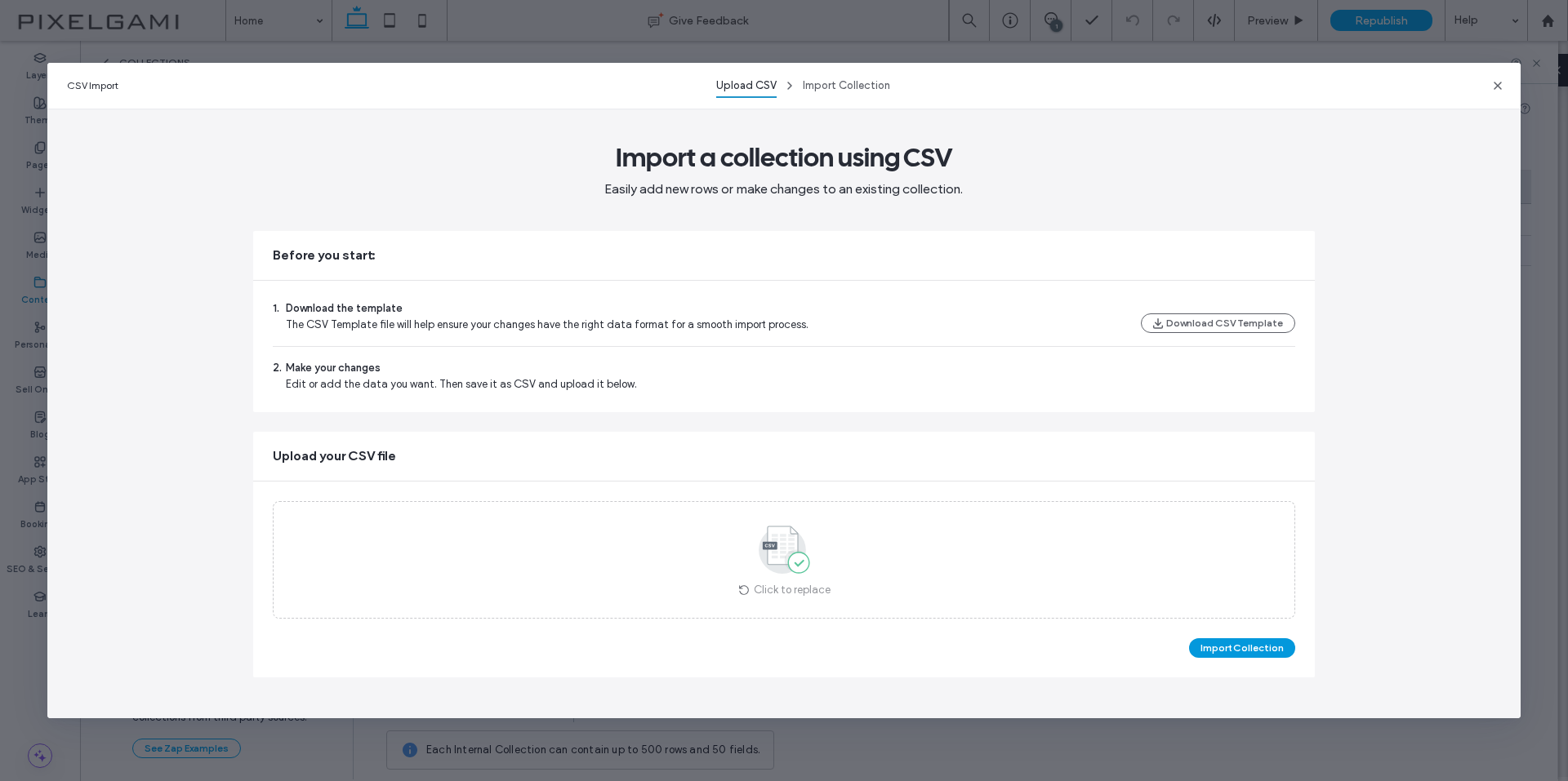
click at [1253, 651] on button "Import Collection" at bounding box center [1242, 647] width 106 height 19
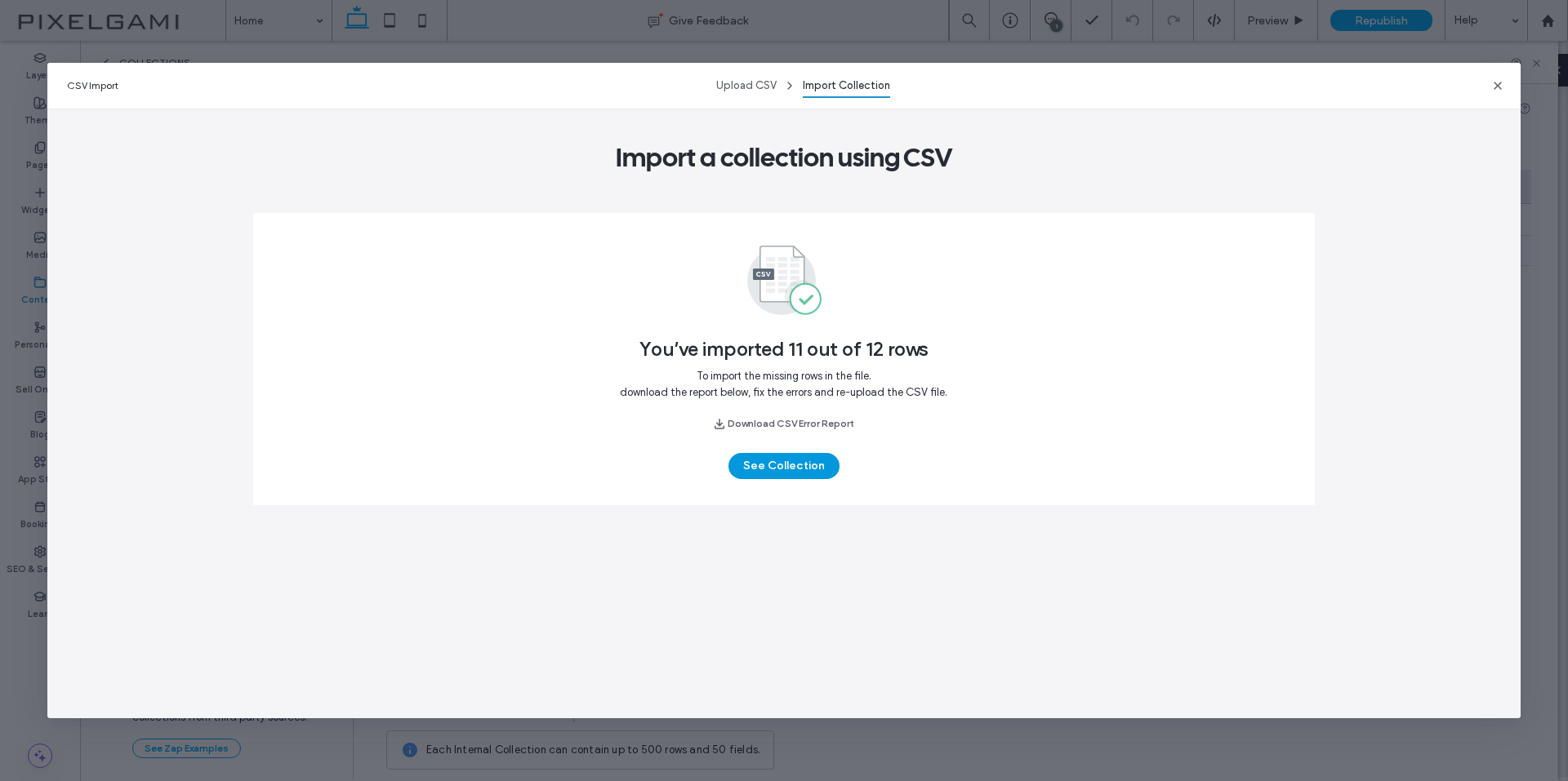
click at [790, 464] on button "See Collection" at bounding box center [783, 466] width 111 height 26
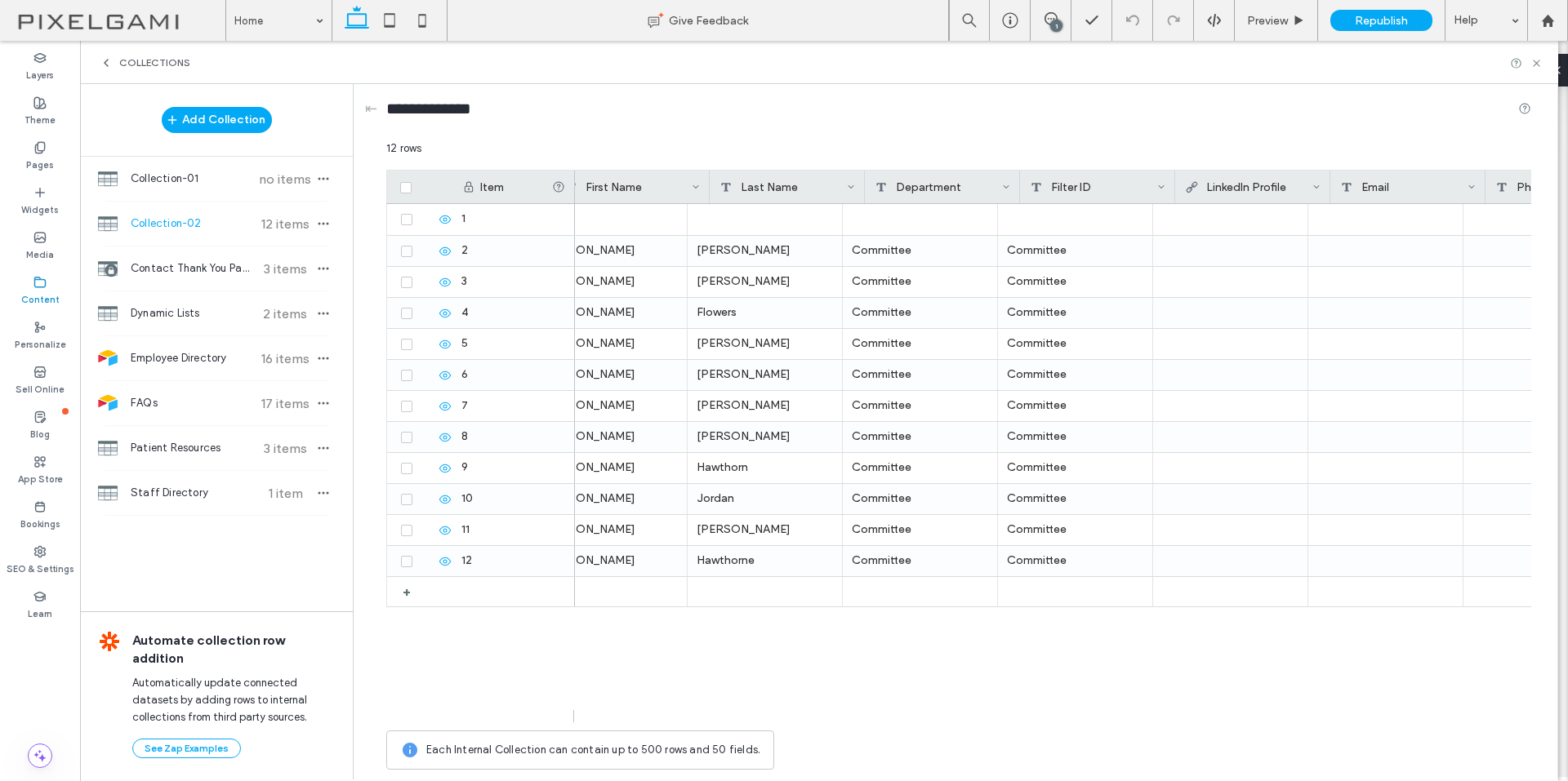
scroll to position [0, 689]
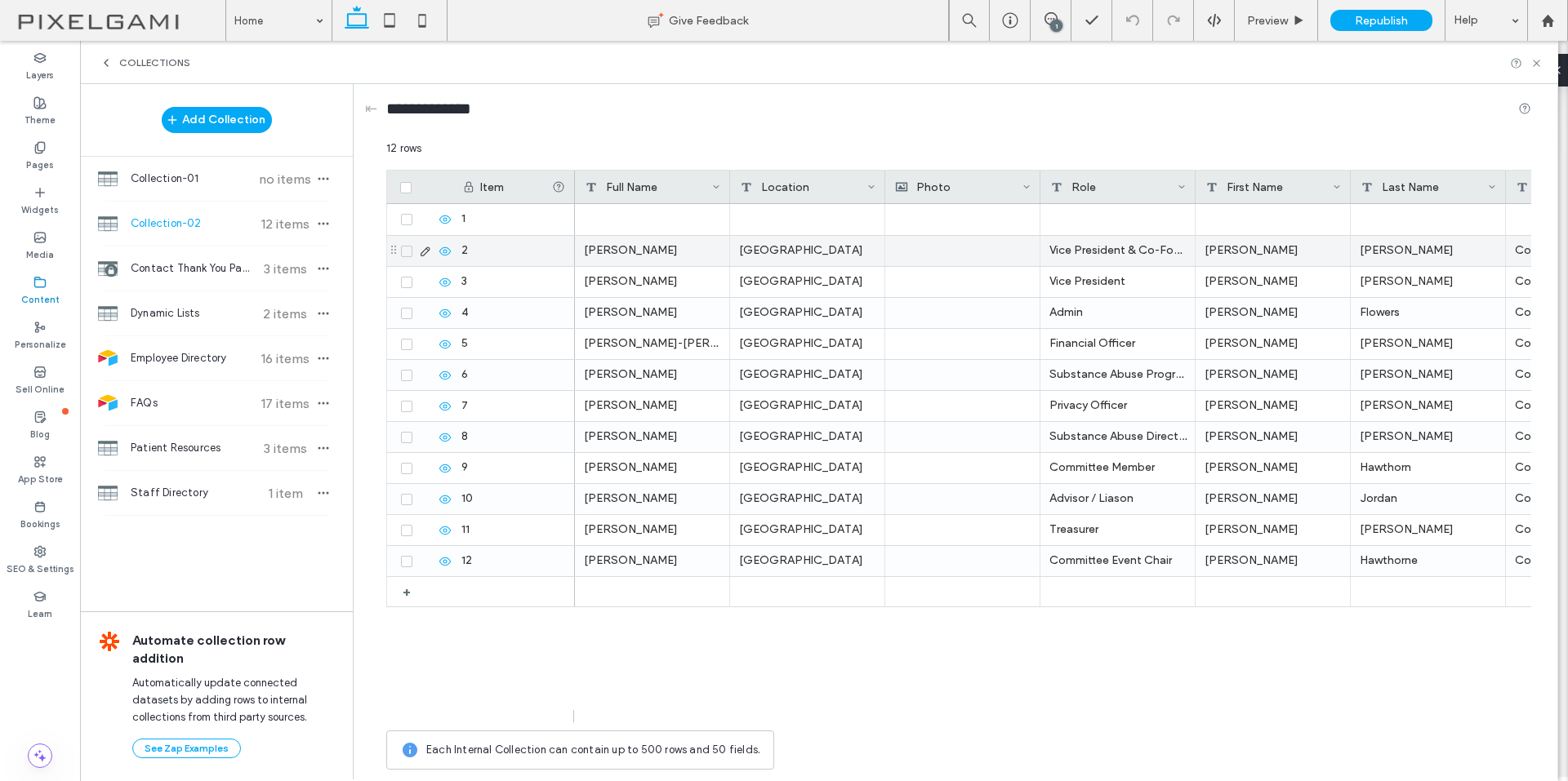
click at [617, 215] on div at bounding box center [652, 220] width 155 height 31
click at [651, 195] on textarea "plain-text-cell" at bounding box center [664, 198] width 180 height 49
paste textarea "**********"
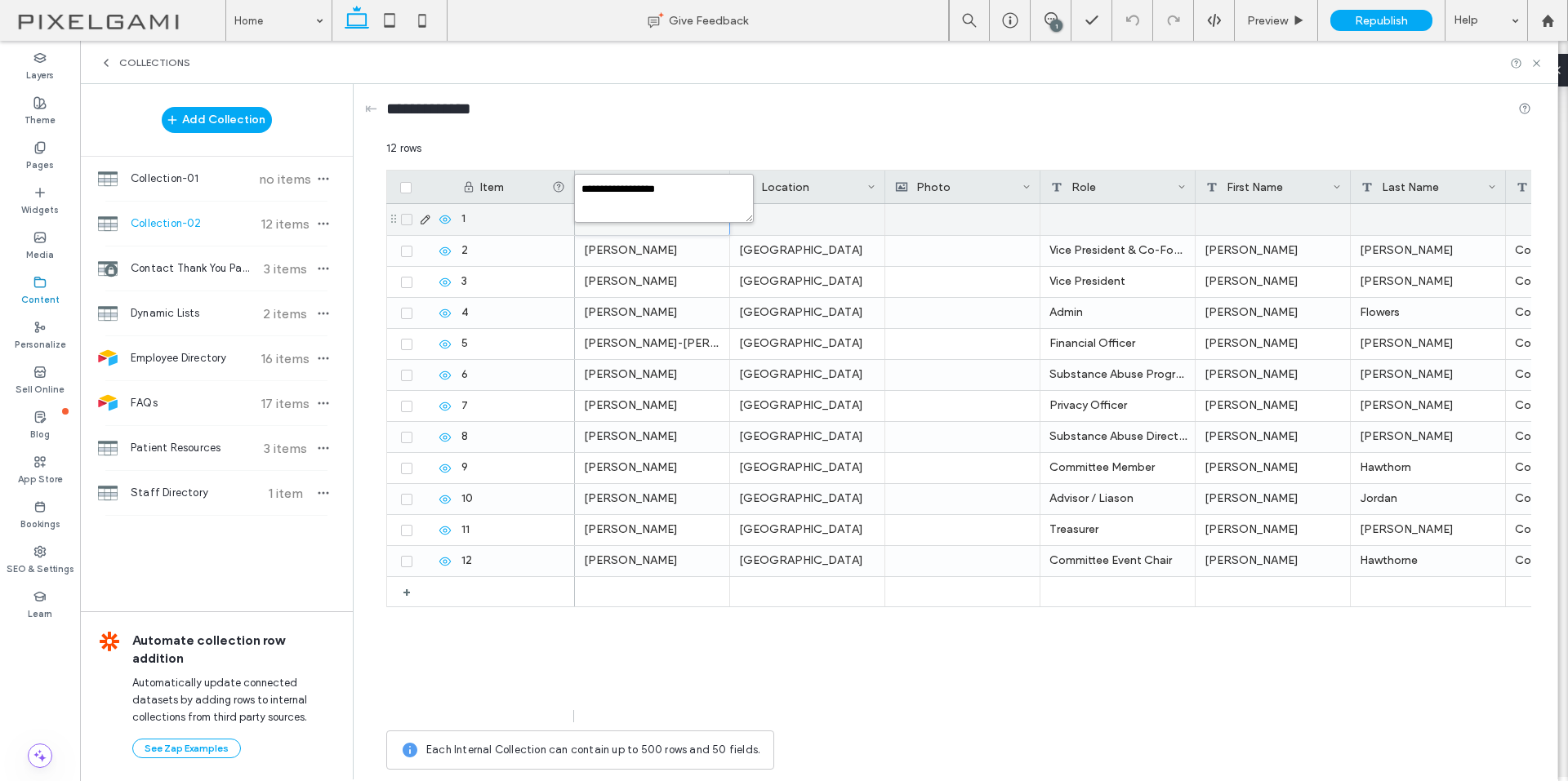
type textarea "**********"
click at [840, 221] on div at bounding box center [807, 220] width 155 height 31
click at [780, 252] on div "[GEOGRAPHIC_DATA]" at bounding box center [807, 250] width 155 height 30
click at [845, 224] on div at bounding box center [807, 220] width 155 height 31
click at [1099, 223] on div at bounding box center [1117, 220] width 155 height 31
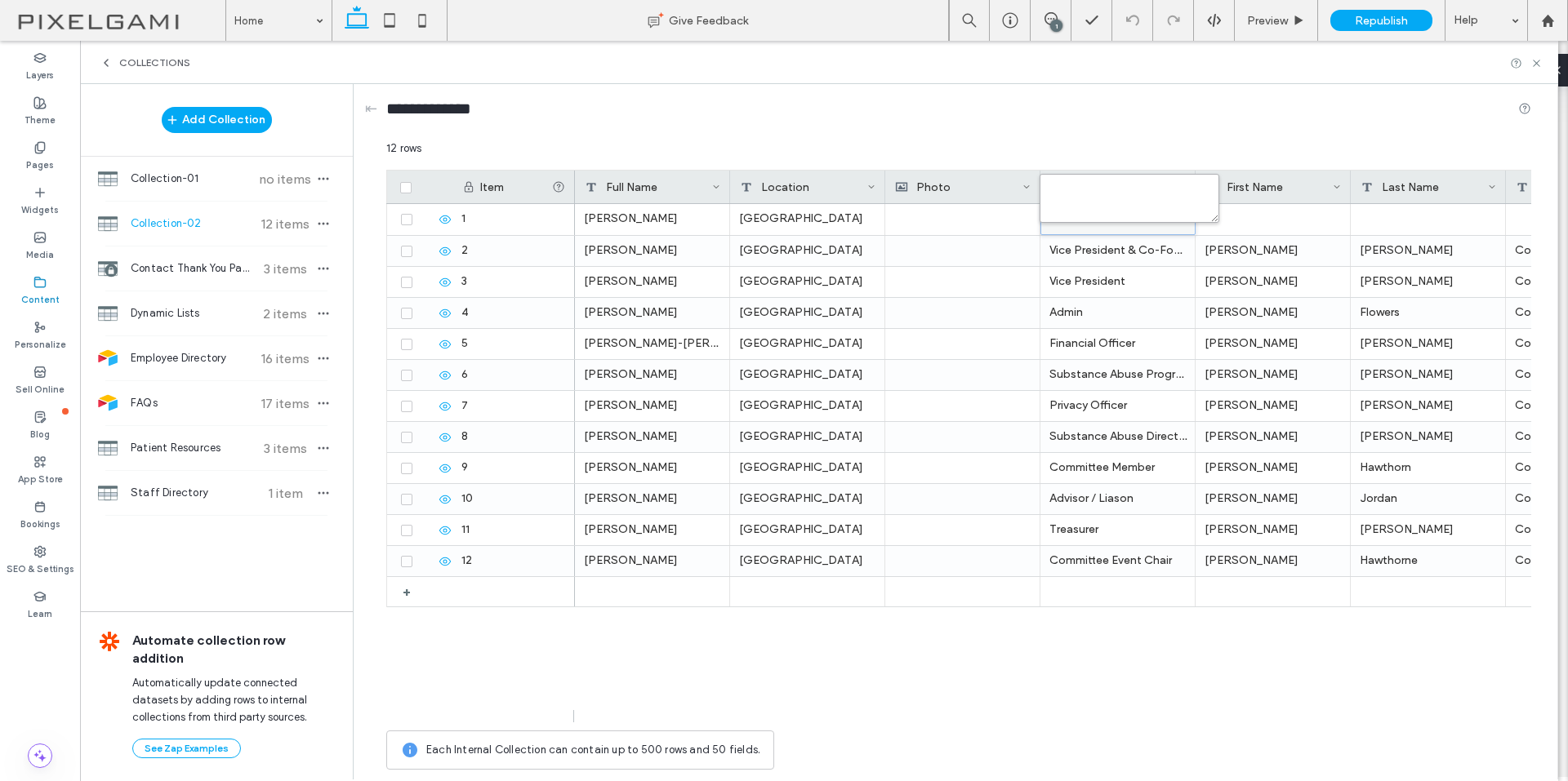
click at [1077, 194] on textarea "plain-text-cell" at bounding box center [1129, 198] width 180 height 49
type textarea "*********"
click at [1272, 225] on div at bounding box center [1273, 220] width 155 height 31
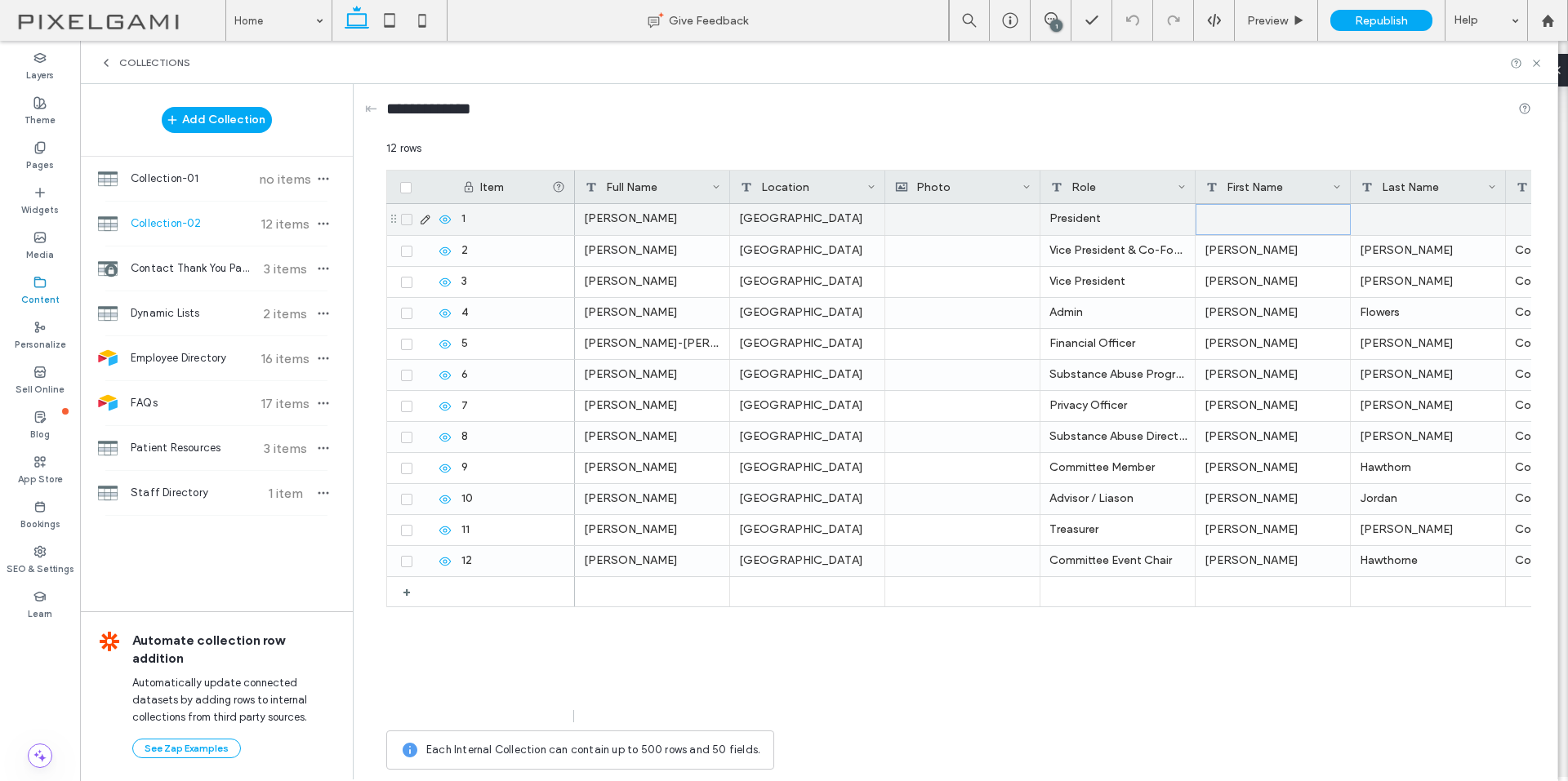
click at [658, 226] on div "Nathaniel Johnson" at bounding box center [652, 220] width 155 height 31
click at [657, 221] on div "Nathaniel Johnson" at bounding box center [652, 220] width 155 height 31
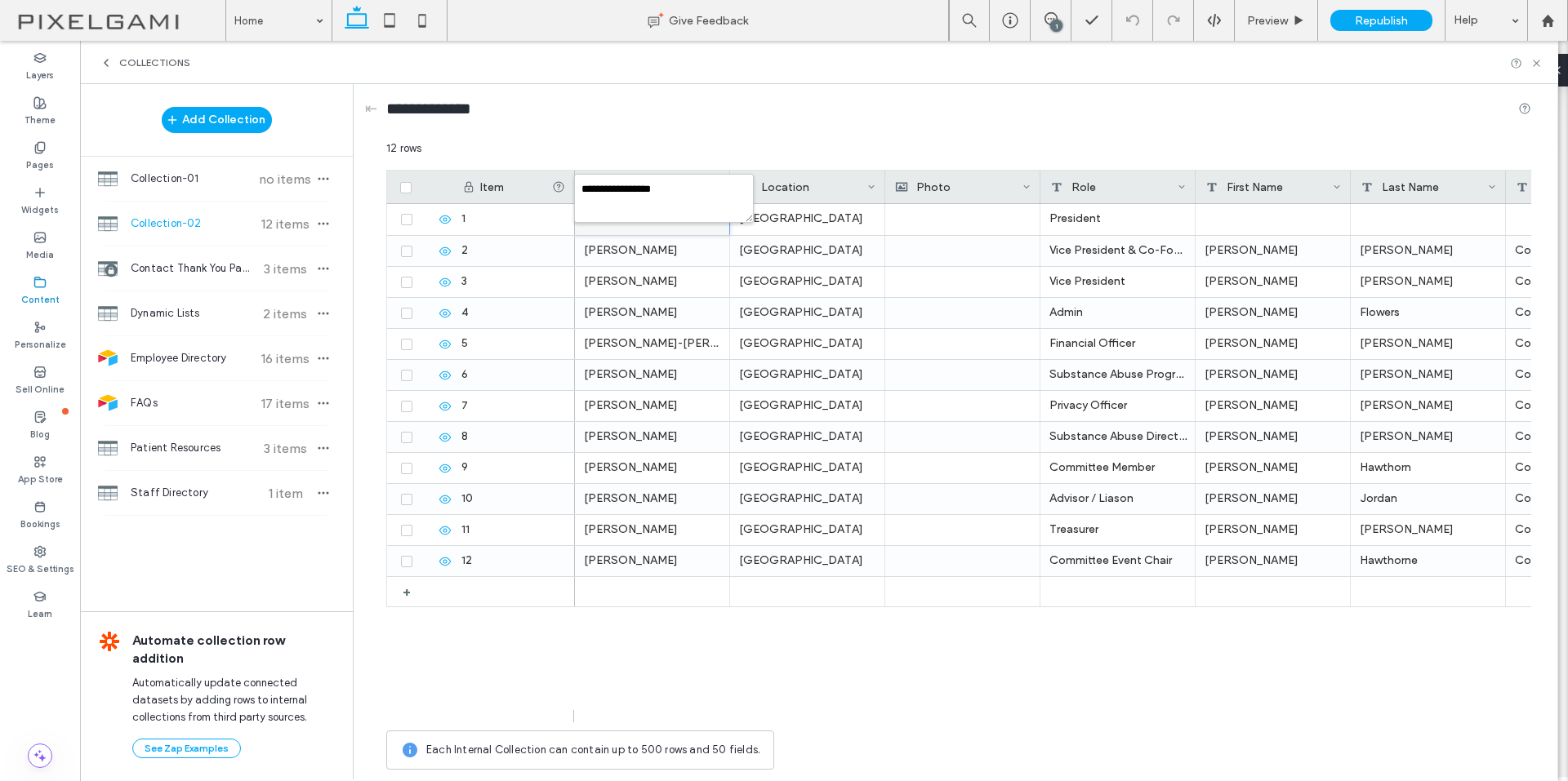
click at [657, 220] on textarea "**********" at bounding box center [664, 198] width 180 height 49
click at [1275, 212] on div at bounding box center [1273, 220] width 155 height 31
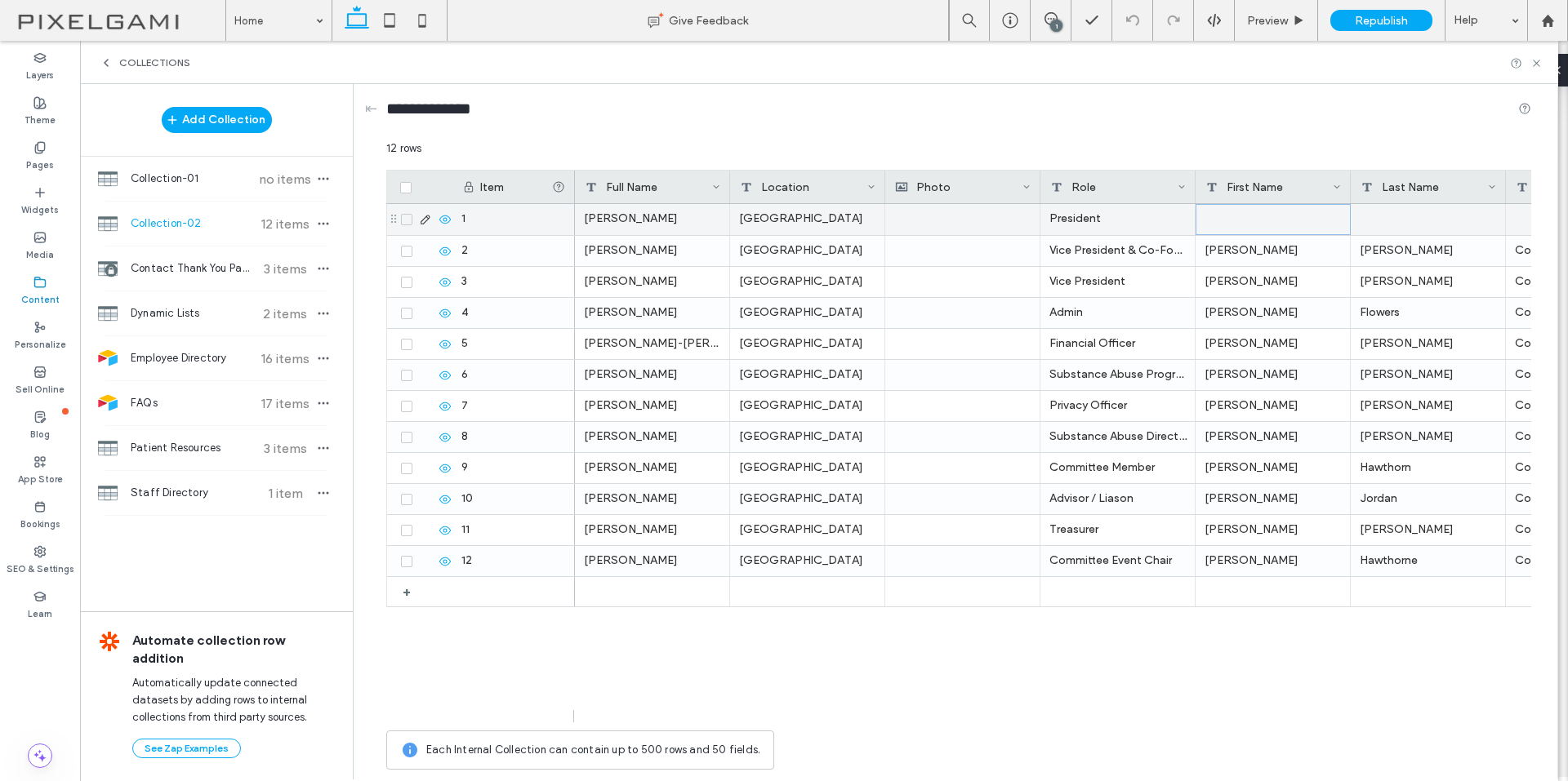
click at [1275, 212] on div at bounding box center [1273, 220] width 155 height 31
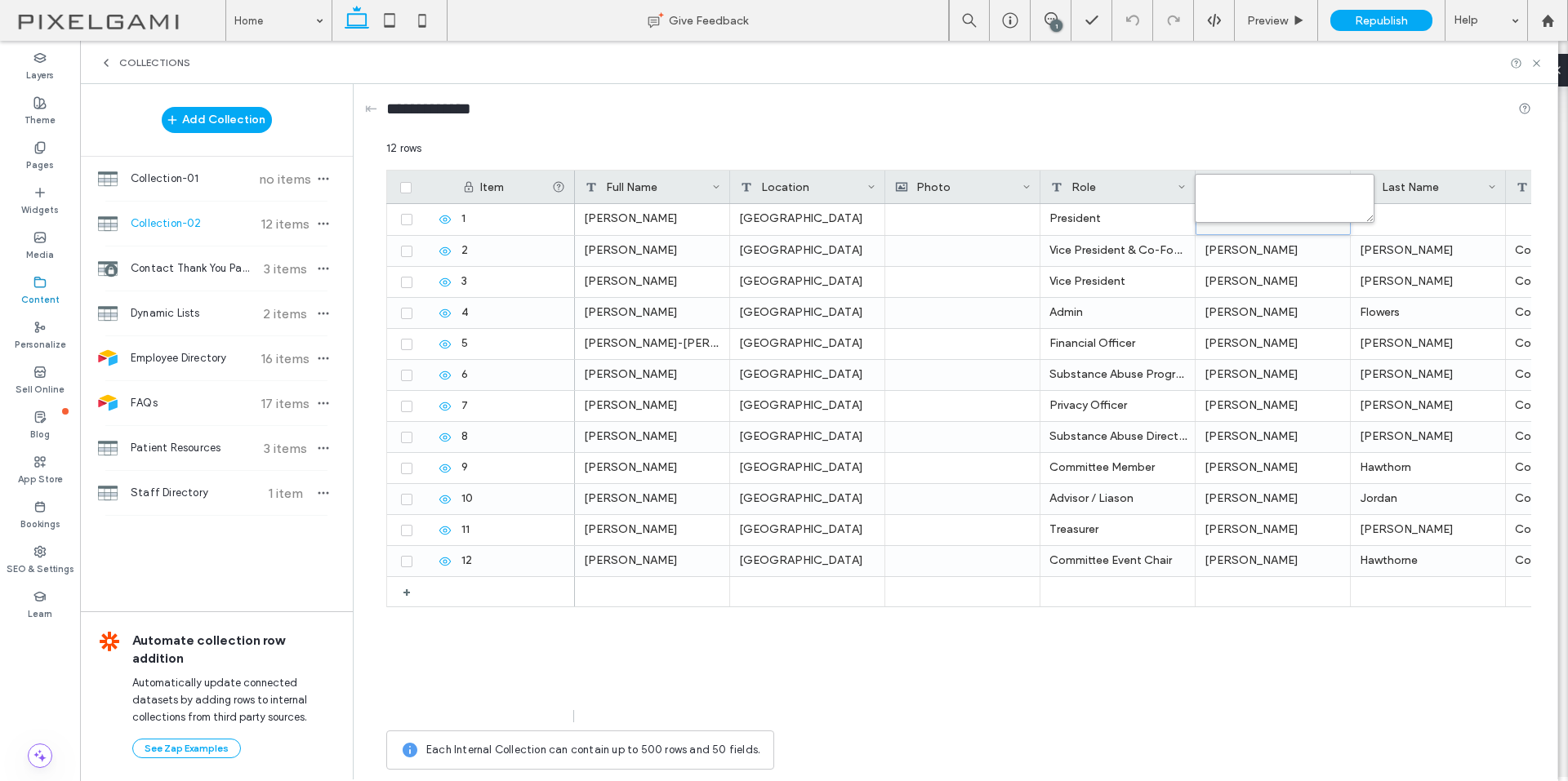
click at [1271, 199] on textarea "plain-text-cell" at bounding box center [1285, 198] width 180 height 49
paste textarea "**********"
click at [1263, 190] on textarea "**********" at bounding box center [1285, 198] width 180 height 49
type textarea "*********"
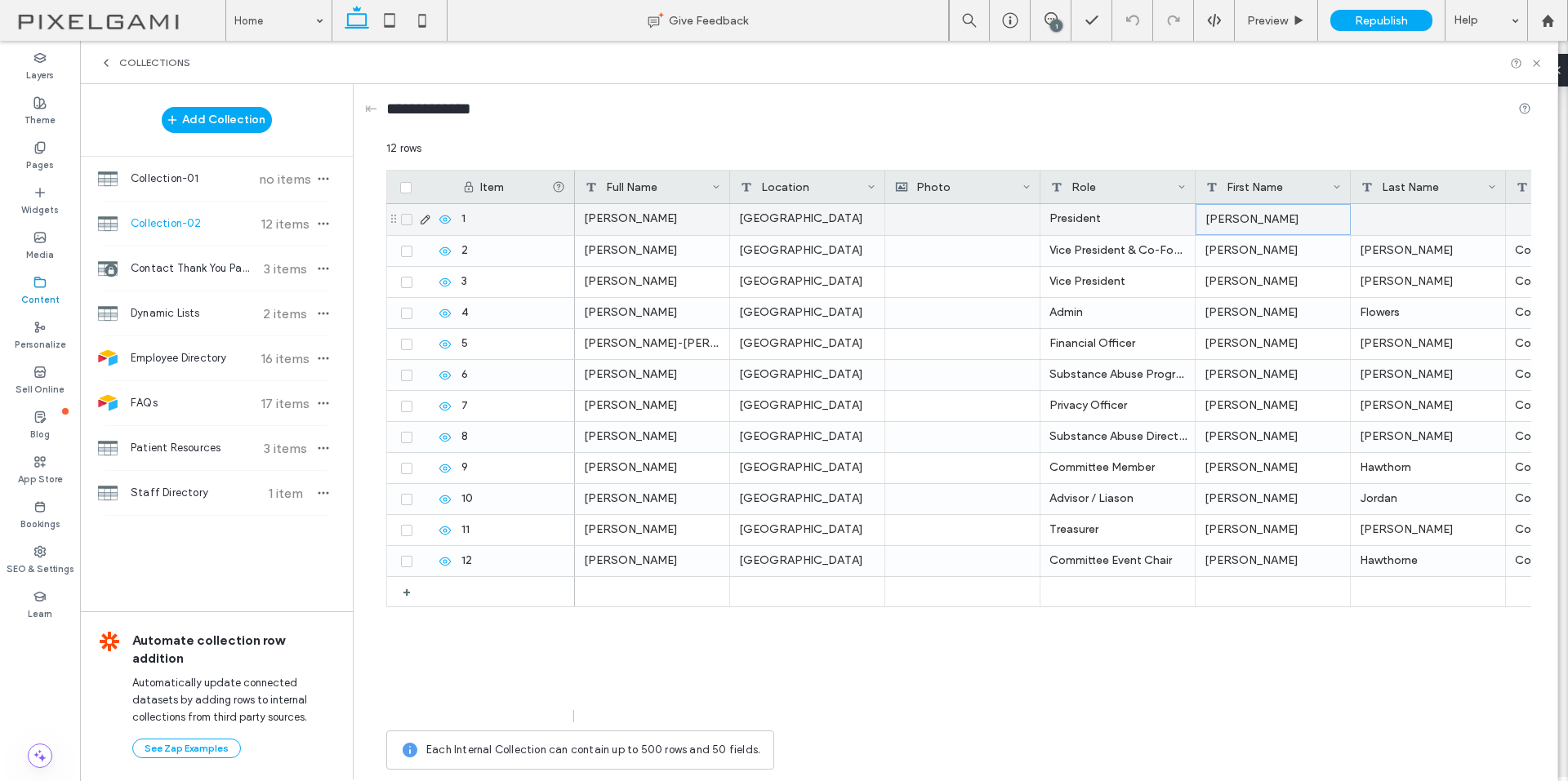
click at [1383, 217] on div at bounding box center [1428, 220] width 155 height 31
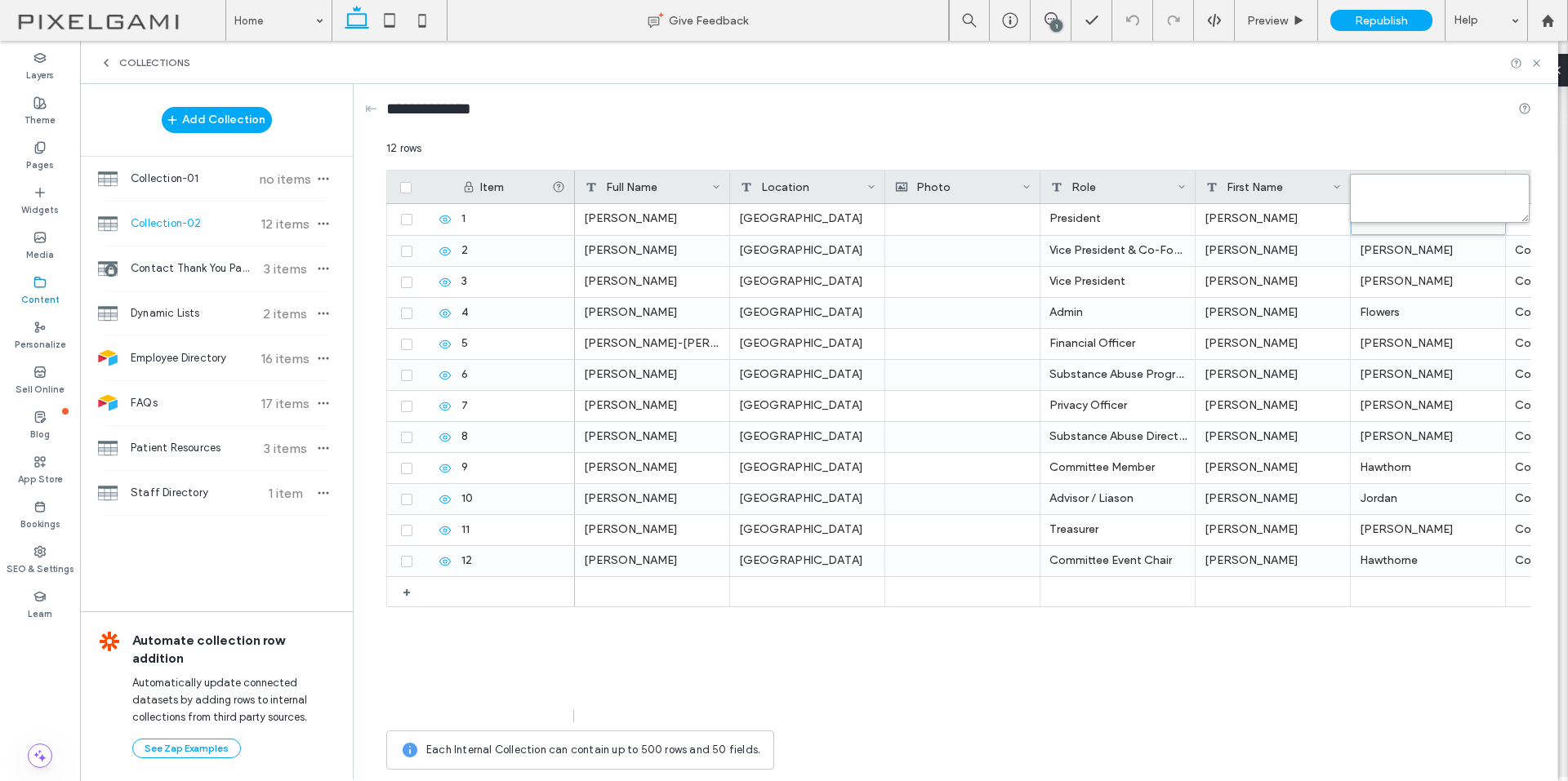
click at [1368, 189] on textarea "plain-text-cell" at bounding box center [1440, 198] width 180 height 49
type textarea "*******"
click at [1479, 275] on div "Weaver" at bounding box center [1428, 281] width 155 height 30
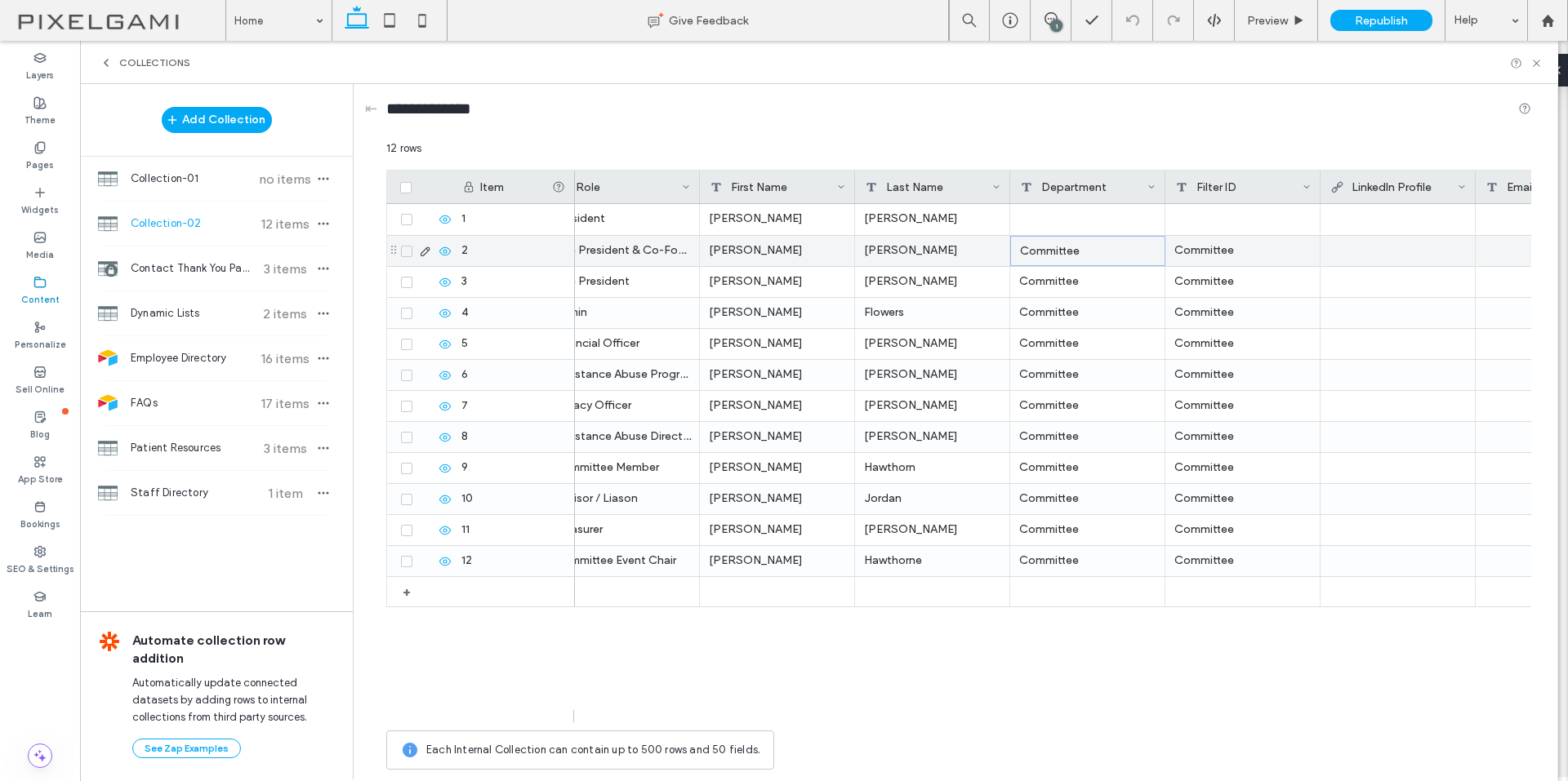
click at [1069, 242] on div "Committee" at bounding box center [1087, 250] width 155 height 30
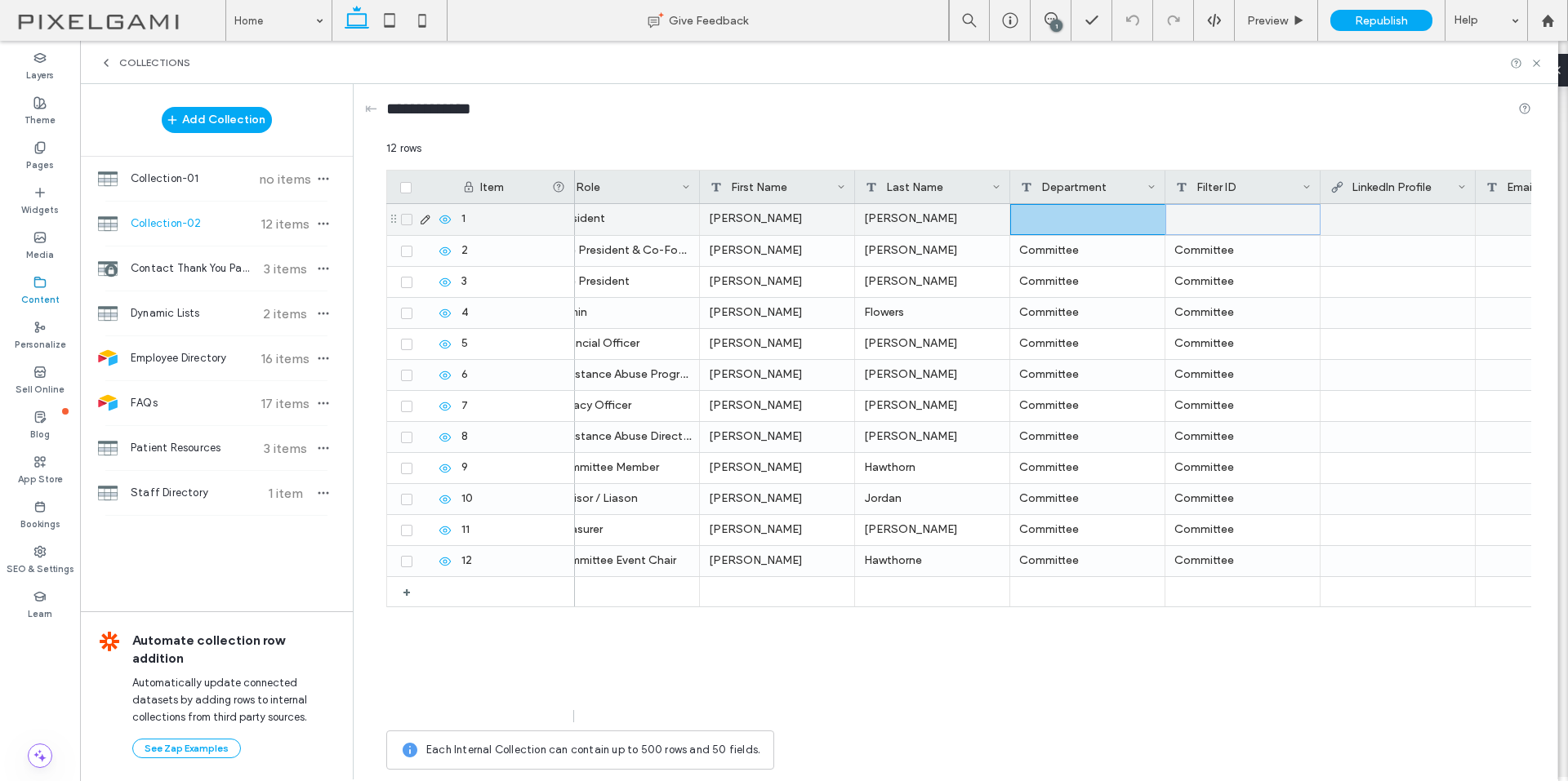
drag, startPoint x: 1213, startPoint y: 216, endPoint x: 1068, endPoint y: 214, distance: 145.0
click at [1068, 214] on div "President Nathaniel Johnson" at bounding box center [1038, 220] width 1918 height 31
click at [1365, 228] on div at bounding box center [1397, 219] width 137 height 29
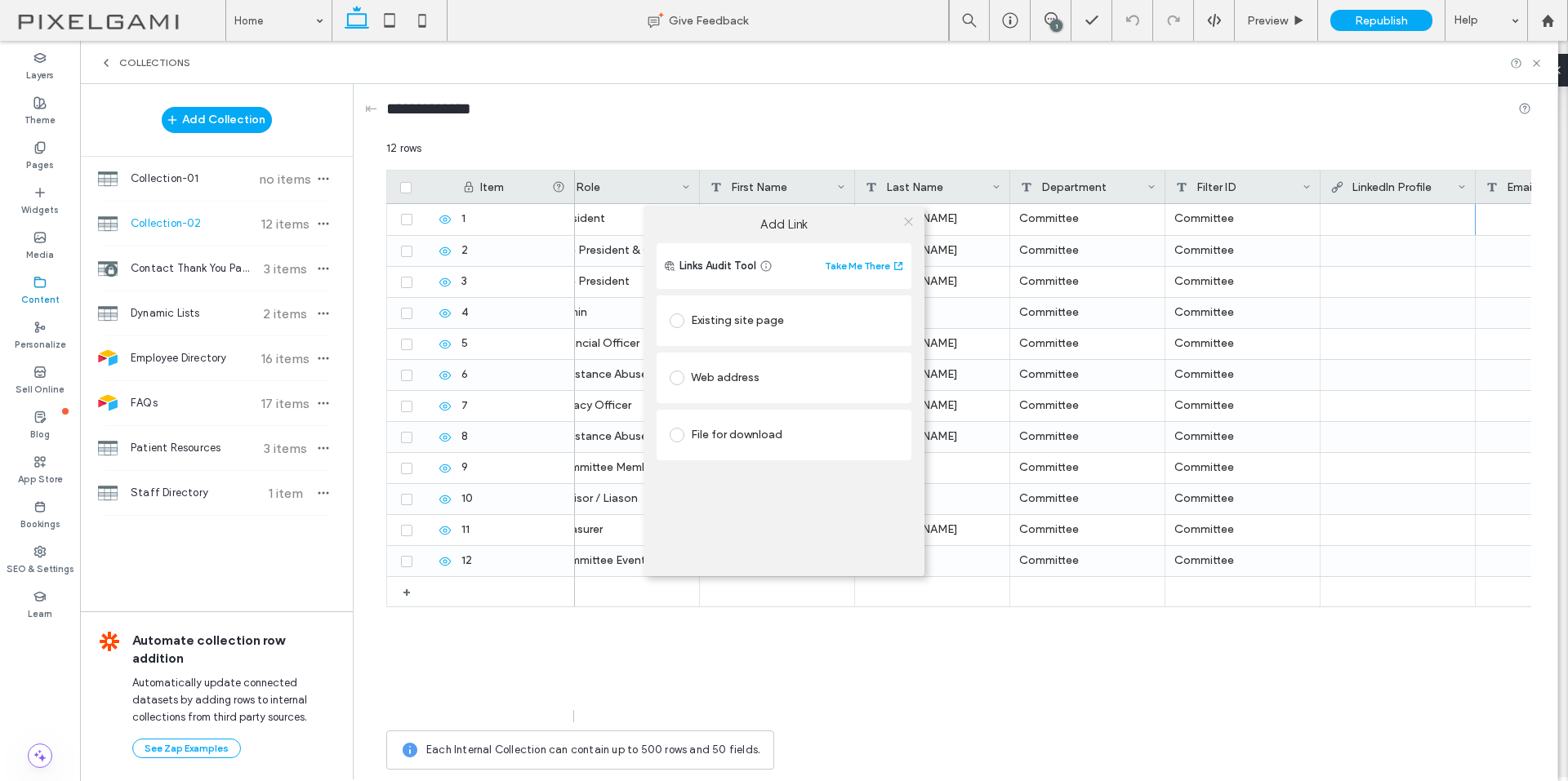
click at [912, 223] on icon at bounding box center [908, 221] width 12 height 12
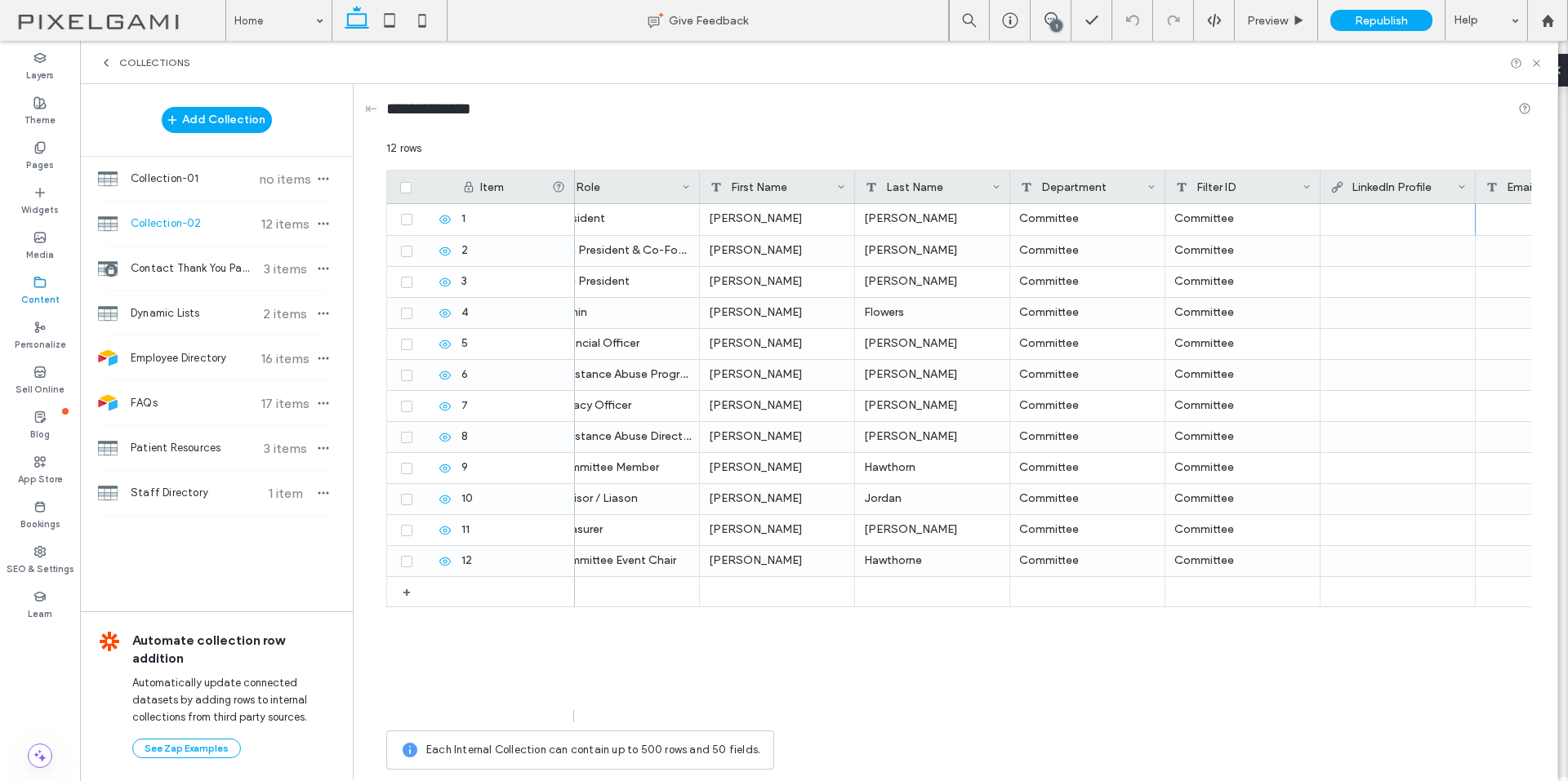
drag, startPoint x: 1013, startPoint y: 726, endPoint x: 1000, endPoint y: 726, distance: 13.0
click at [1000, 726] on div "12 rows Drag here to set row groups Drag here to set column labels Item Last Na…" at bounding box center [958, 458] width 1144 height 637
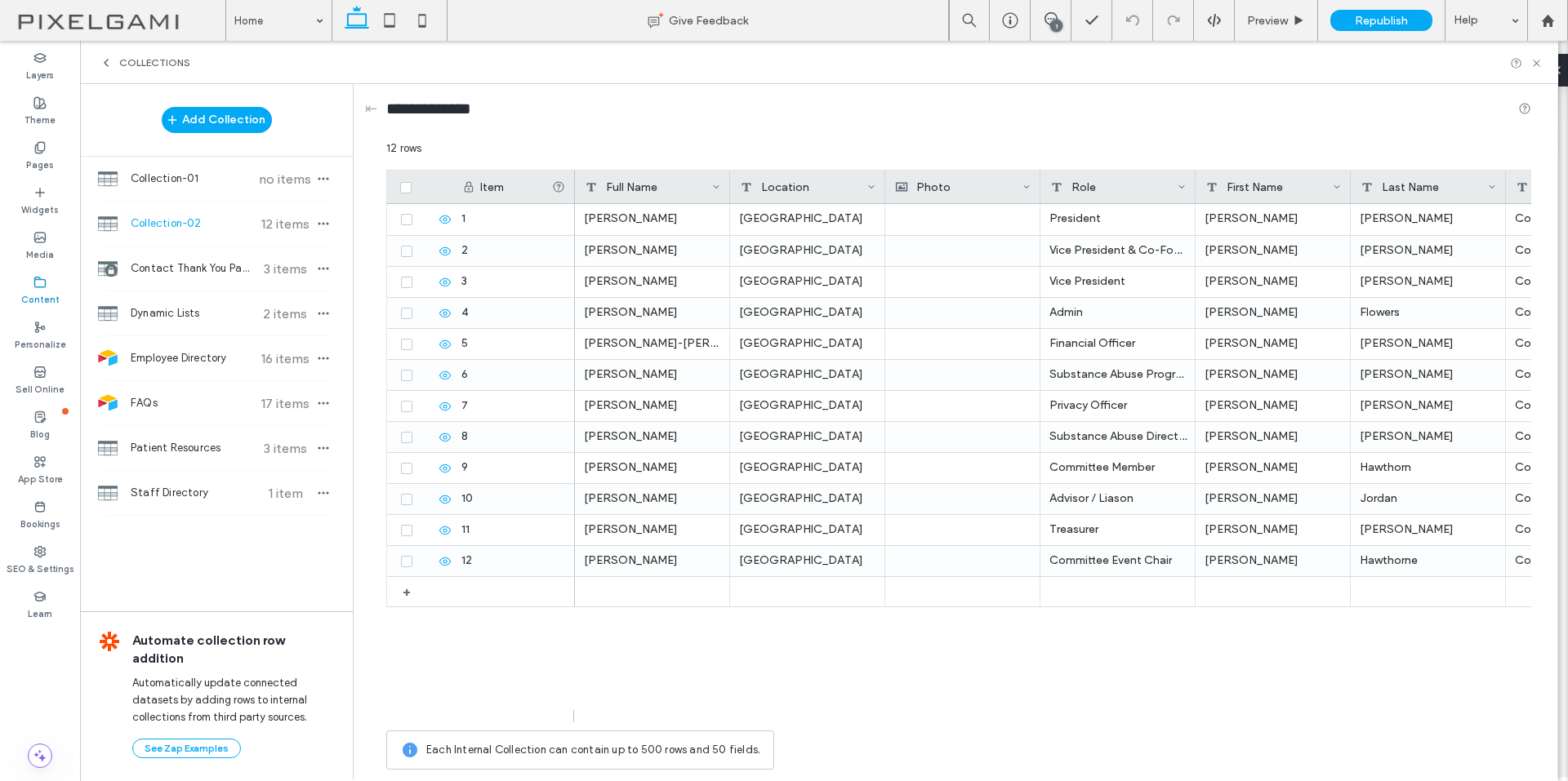
click at [954, 222] on div at bounding box center [962, 220] width 137 height 31
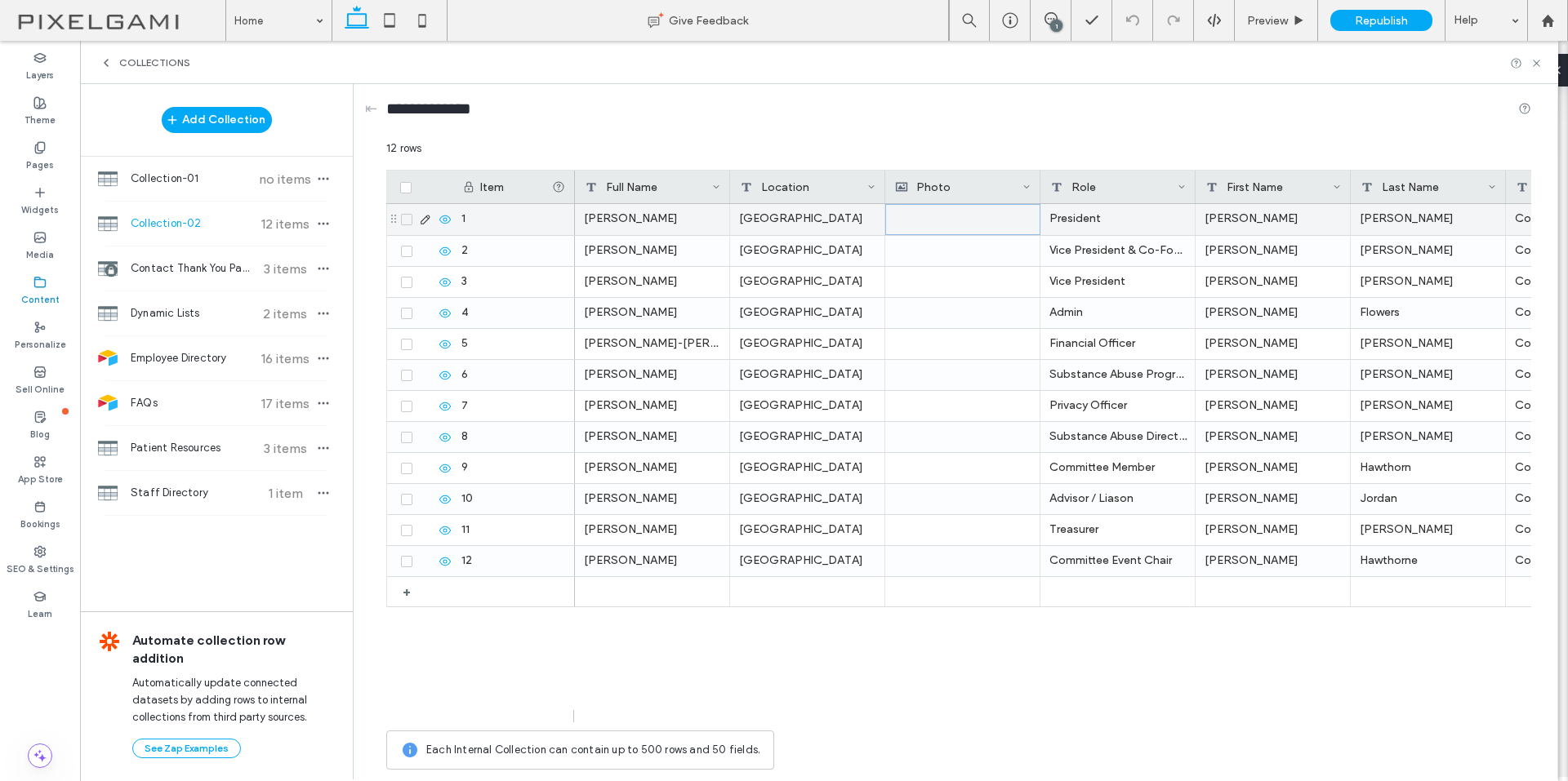
click at [935, 225] on div at bounding box center [963, 219] width 136 height 29
click at [913, 220] on div at bounding box center [963, 219] width 136 height 29
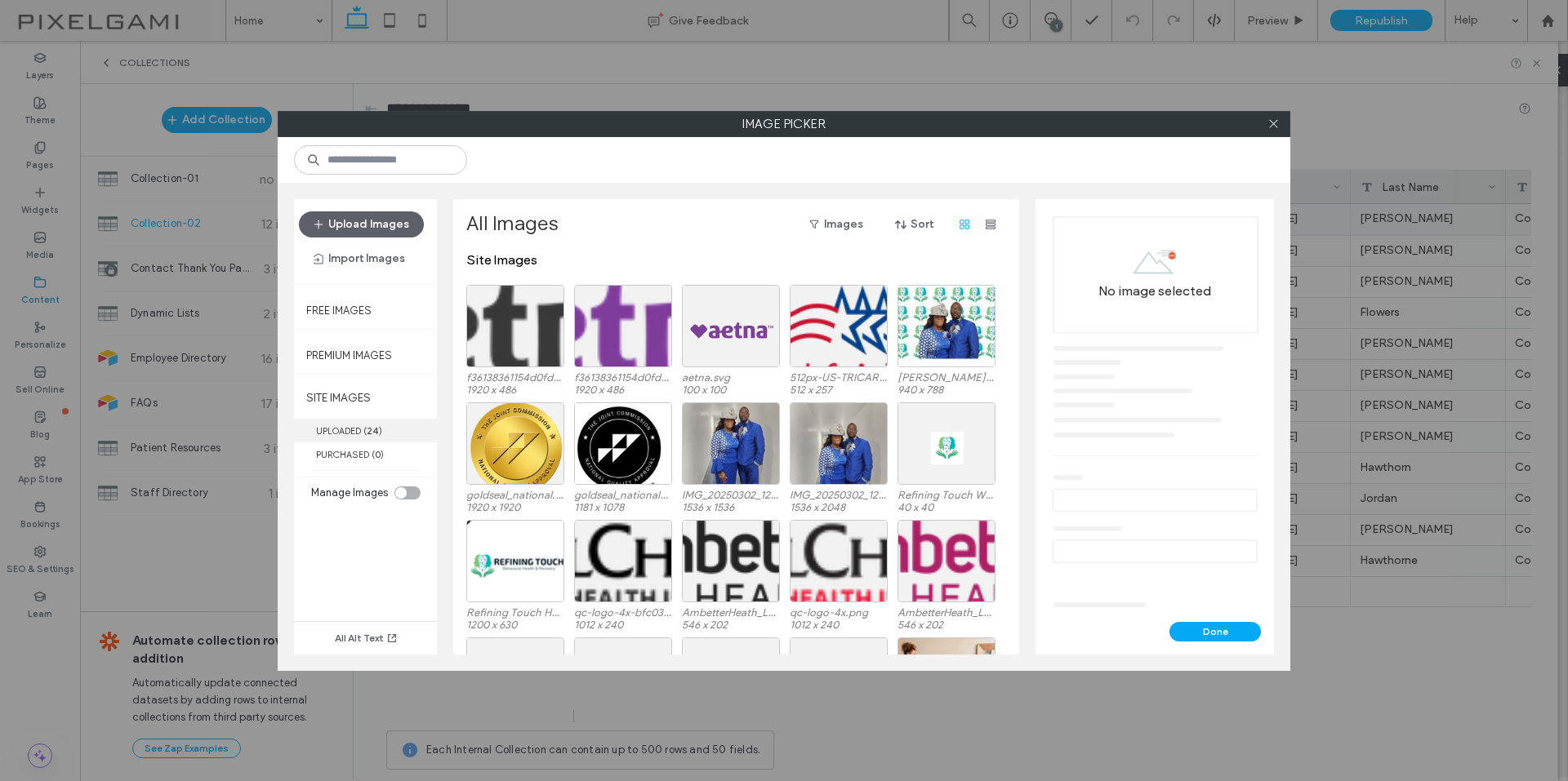
click at [379, 423] on label "UPLOADED ( 24 )" at bounding box center [366, 431] width 143 height 24
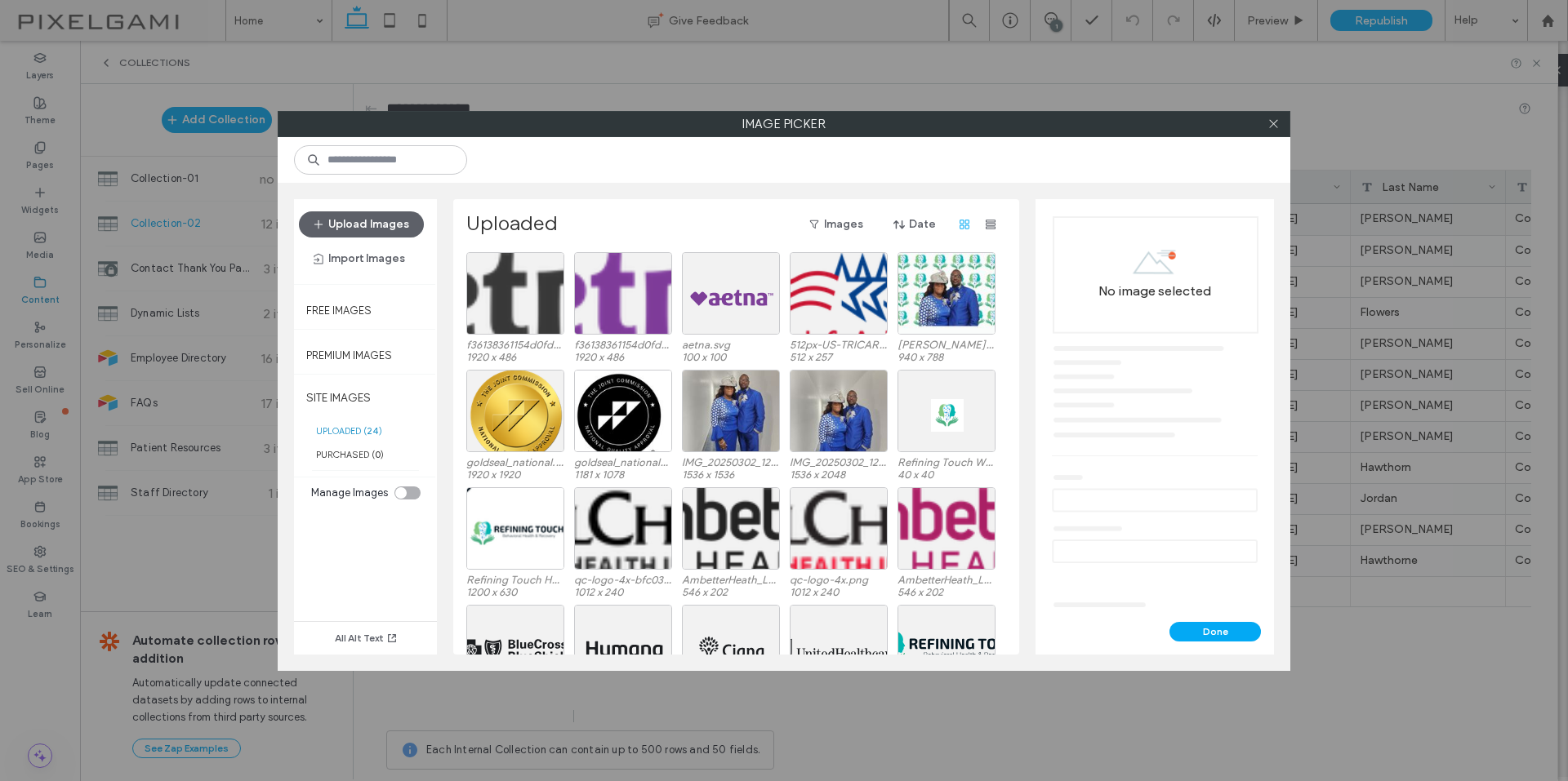
click at [399, 487] on div "toggle" at bounding box center [407, 493] width 26 height 13
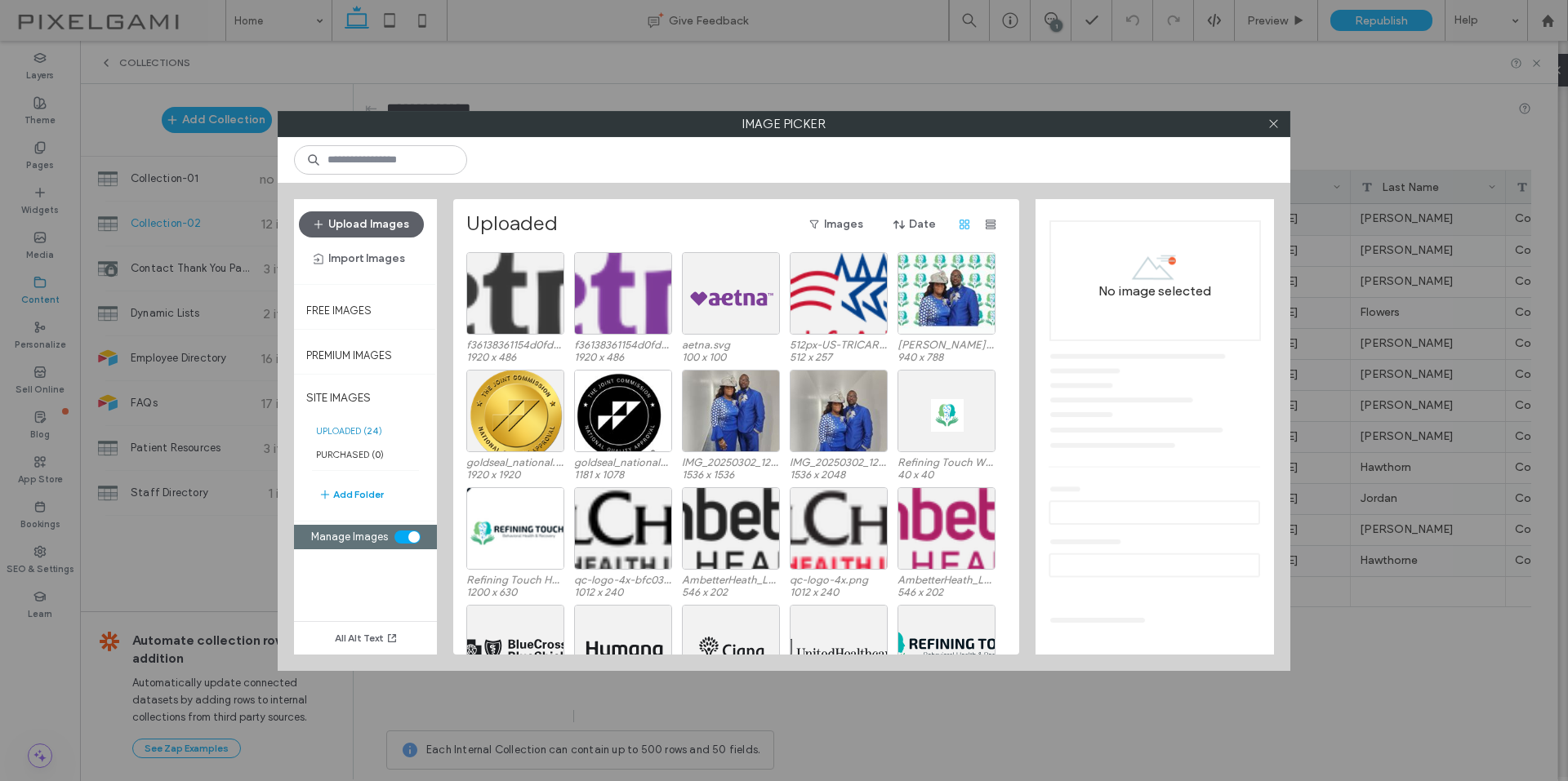
click at [358, 485] on button "Add Folder" at bounding box center [350, 494] width 65 height 19
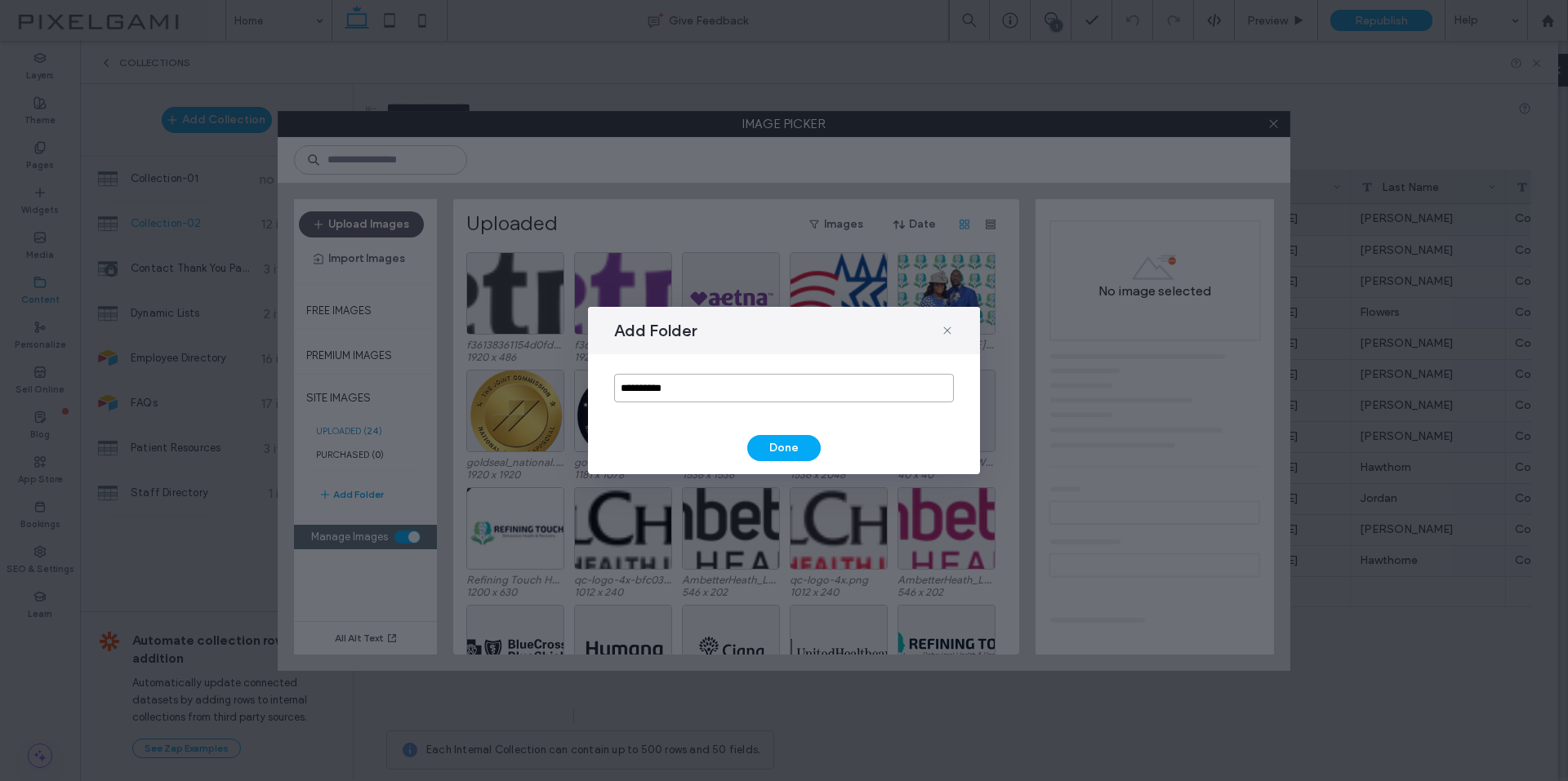
click at [744, 386] on input "**********" at bounding box center [784, 388] width 339 height 28
type input "**********"
click at [793, 446] on button "Done" at bounding box center [784, 448] width 73 height 26
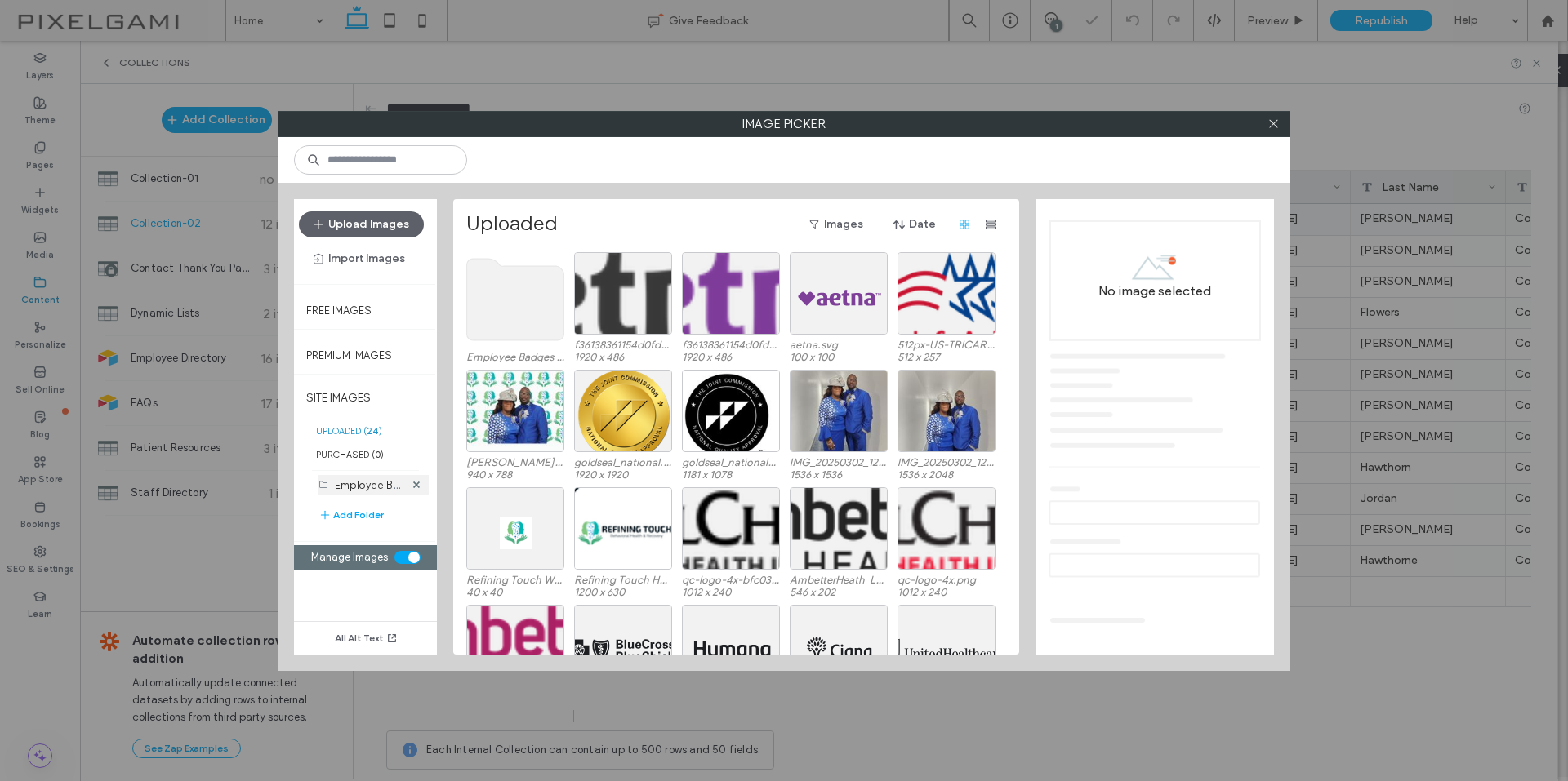
click at [373, 488] on label "Employee Badges (0)" at bounding box center [387, 484] width 105 height 16
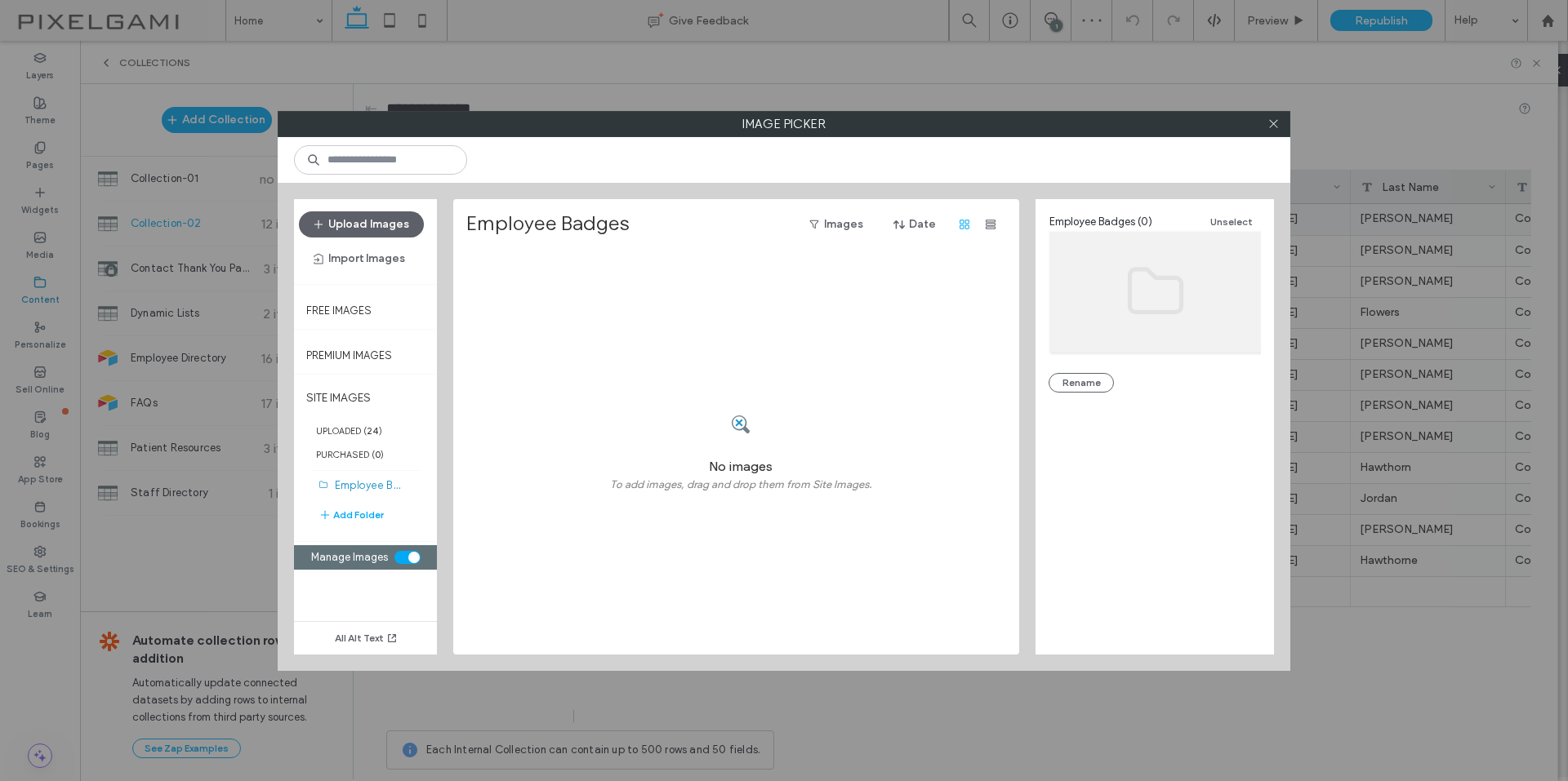
click at [741, 405] on span at bounding box center [740, 424] width 21 height 63
click at [382, 227] on button "Upload Images" at bounding box center [361, 225] width 125 height 26
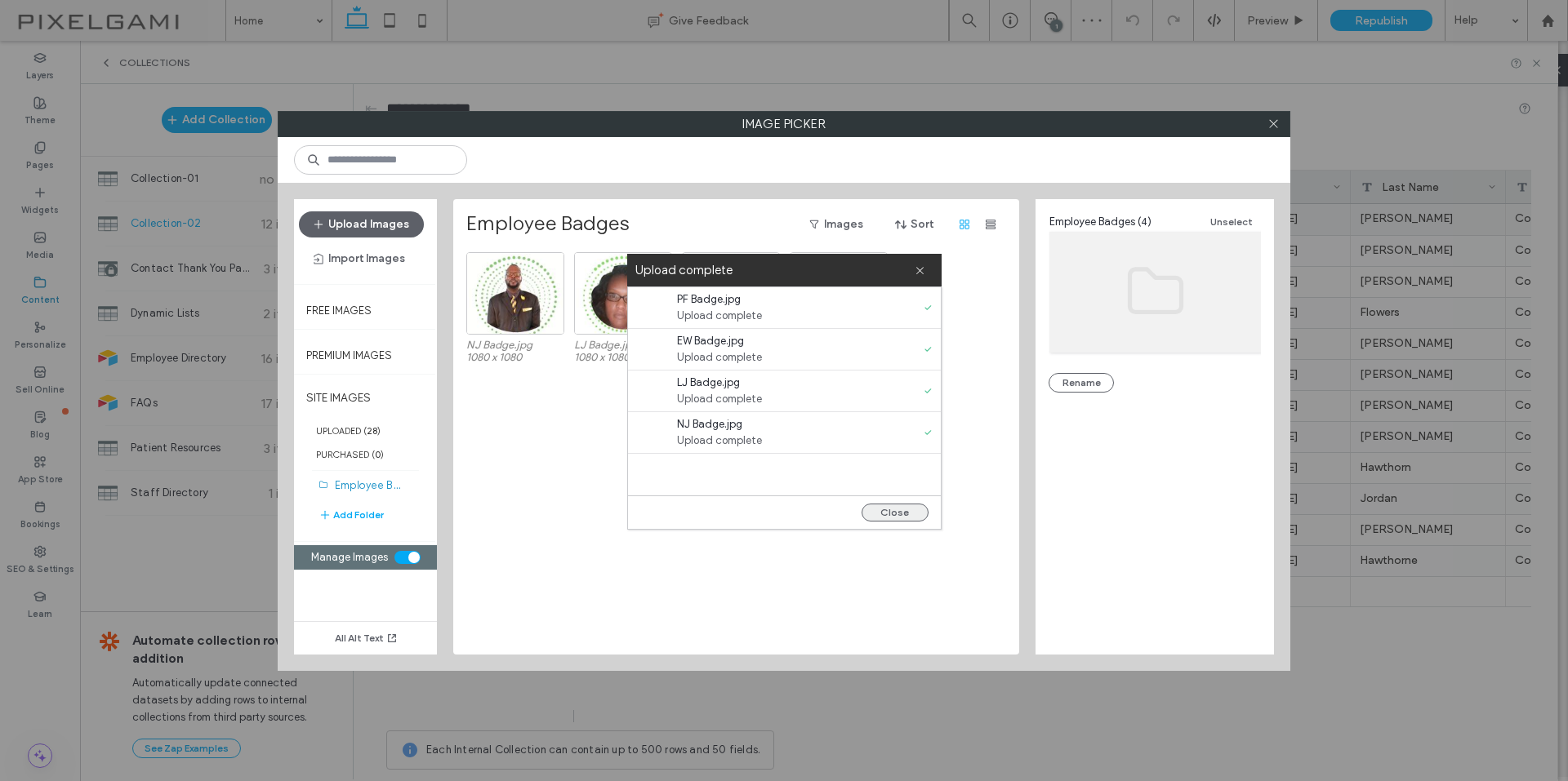
click at [883, 511] on button "Close" at bounding box center [894, 512] width 67 height 18
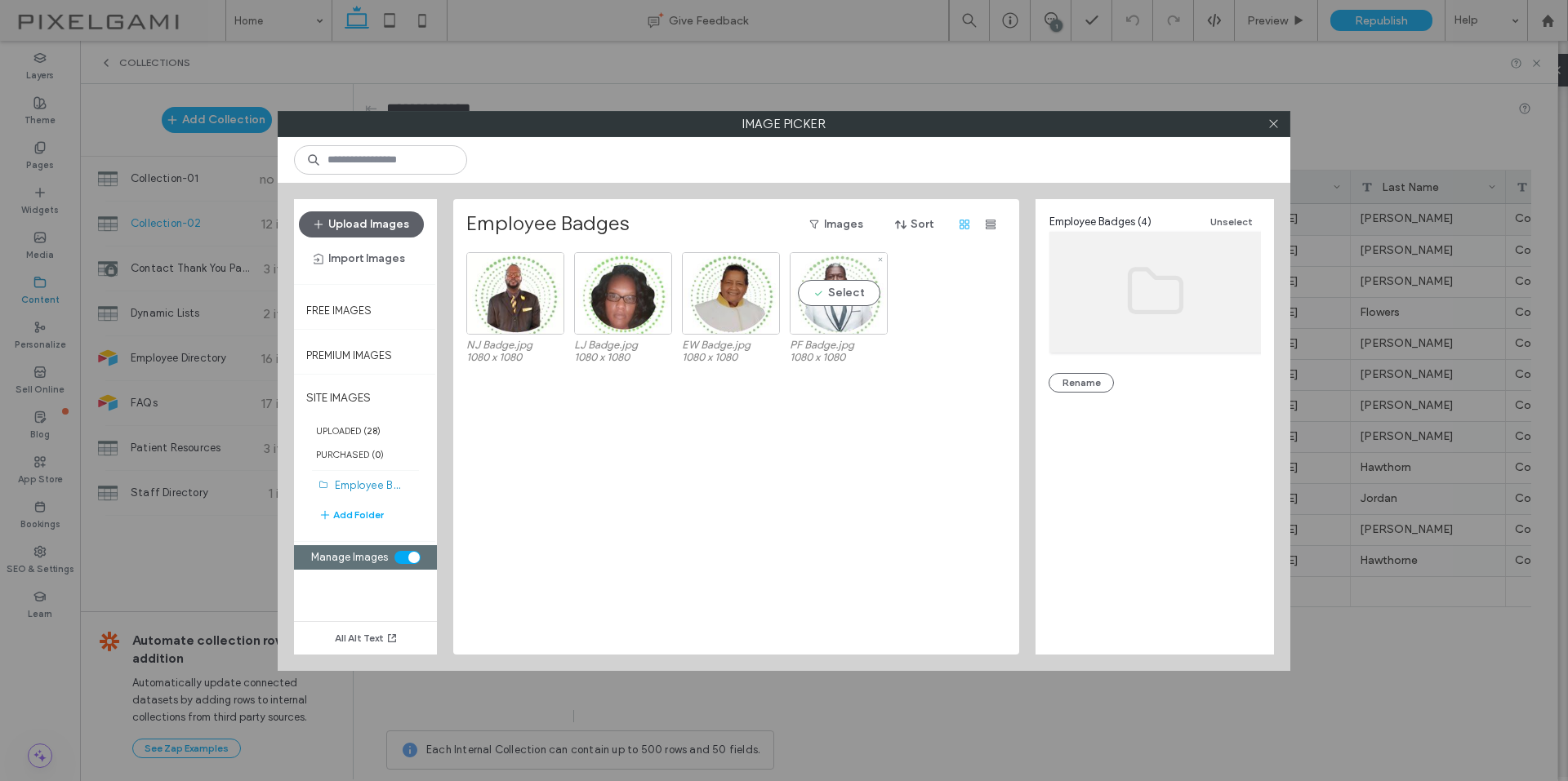
click at [835, 318] on div "Select" at bounding box center [838, 293] width 98 height 82
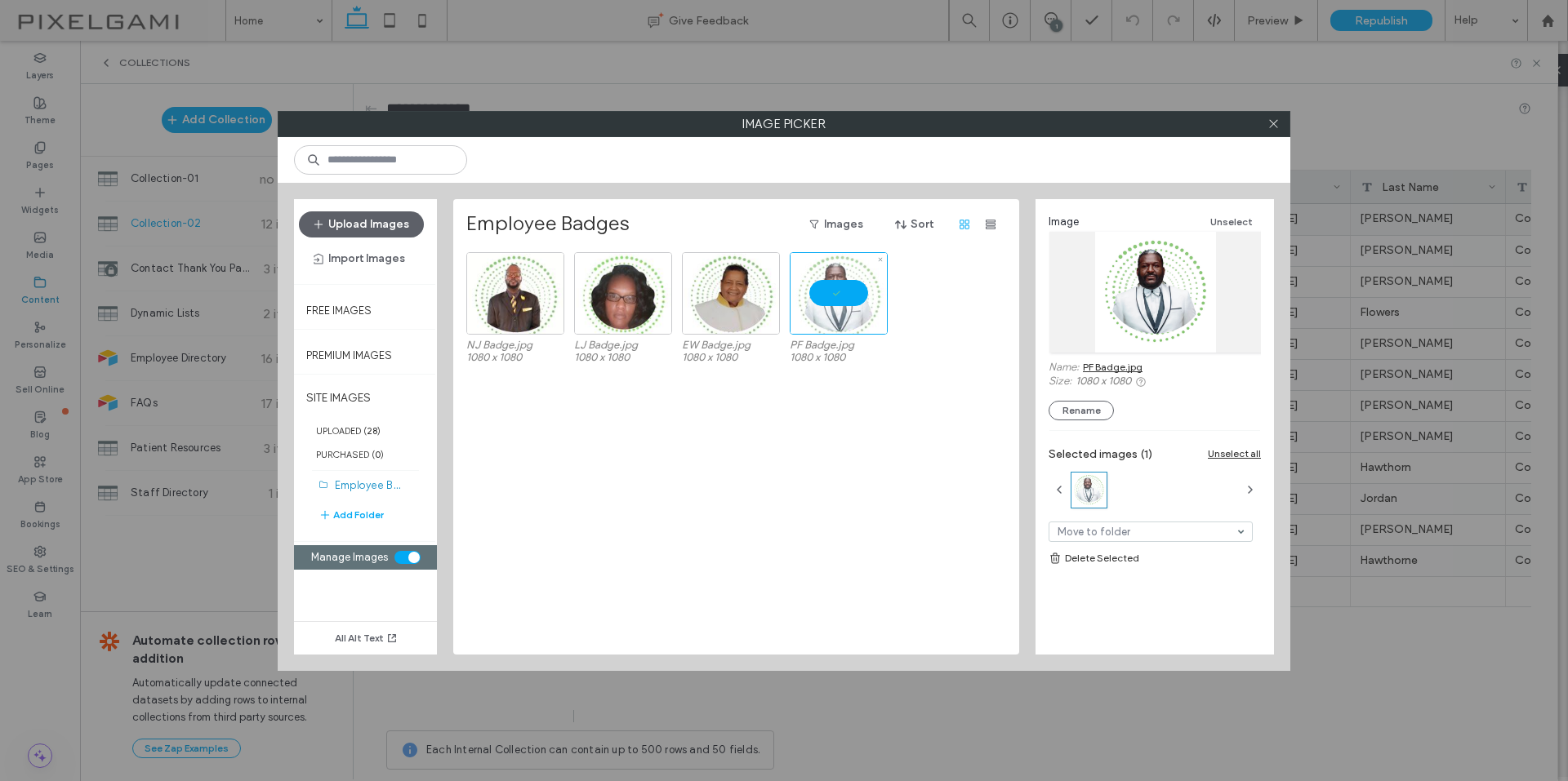
click at [853, 303] on div at bounding box center [838, 293] width 98 height 82
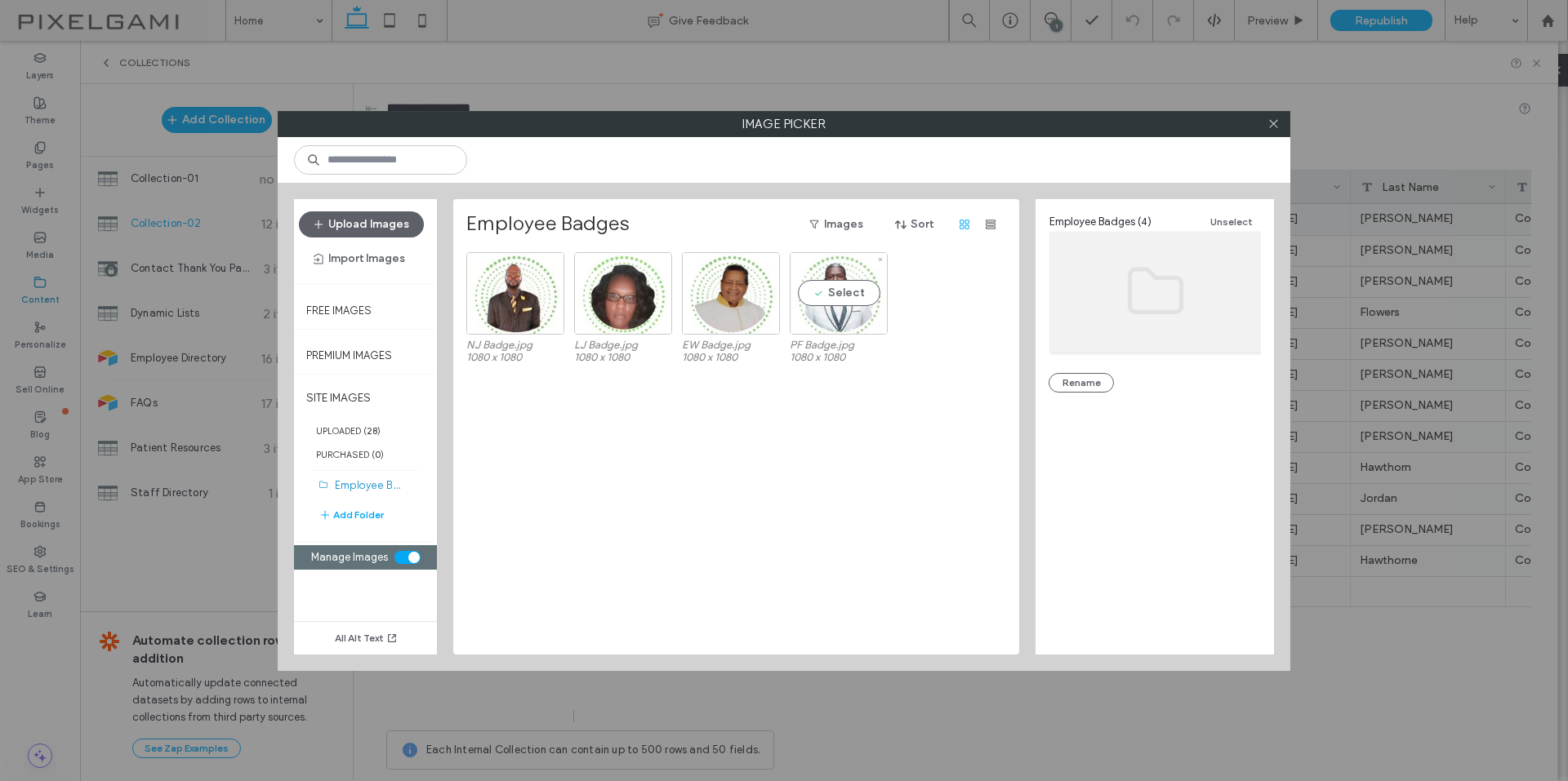
click at [860, 308] on div "Select" at bounding box center [838, 293] width 98 height 82
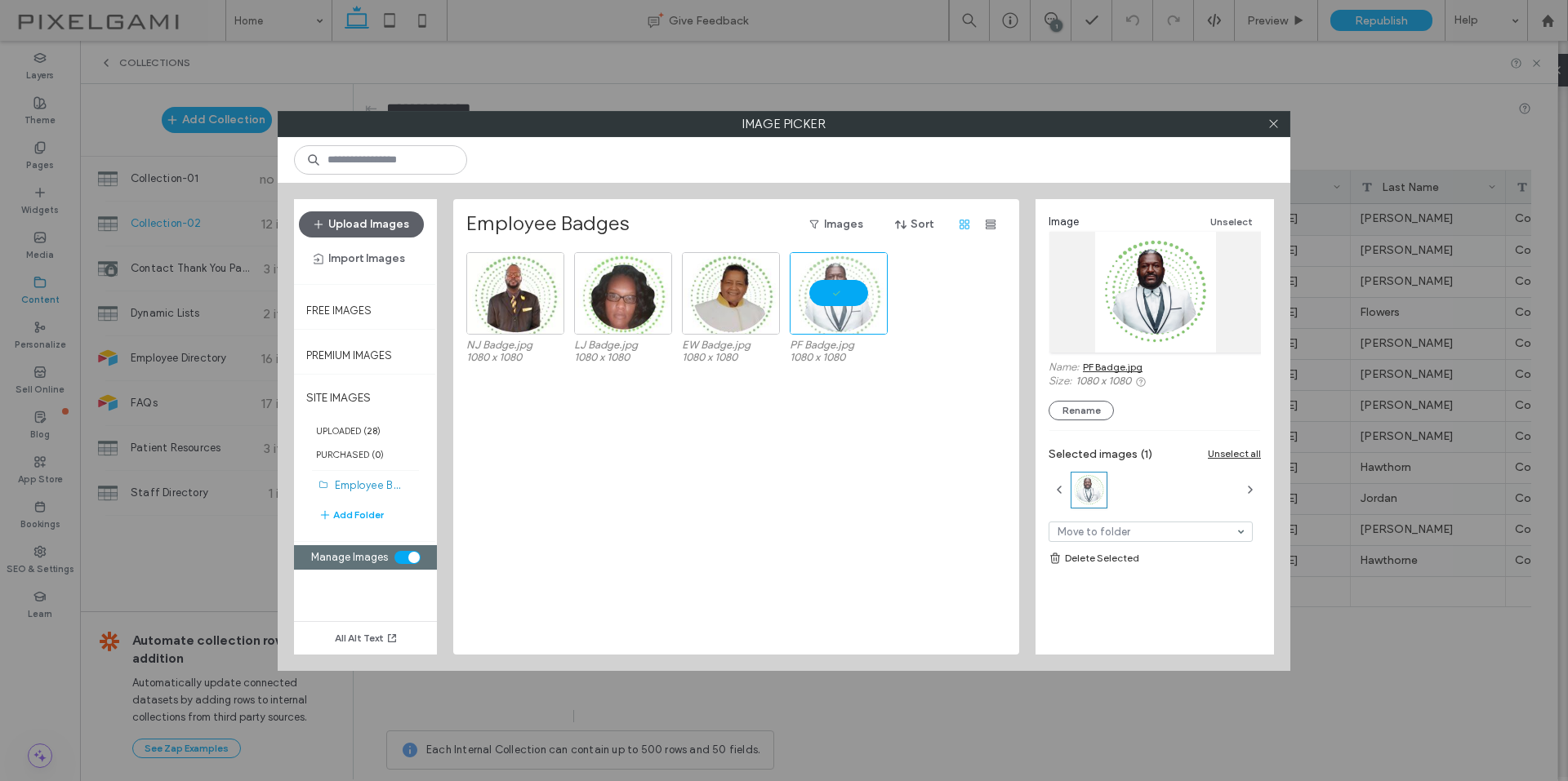
click at [1140, 381] on icon at bounding box center [1141, 381] width 11 height 11
click at [1210, 380] on label "1080 x 1080" at bounding box center [1168, 380] width 185 height 12
click at [1278, 123] on icon at bounding box center [1273, 123] width 12 height 12
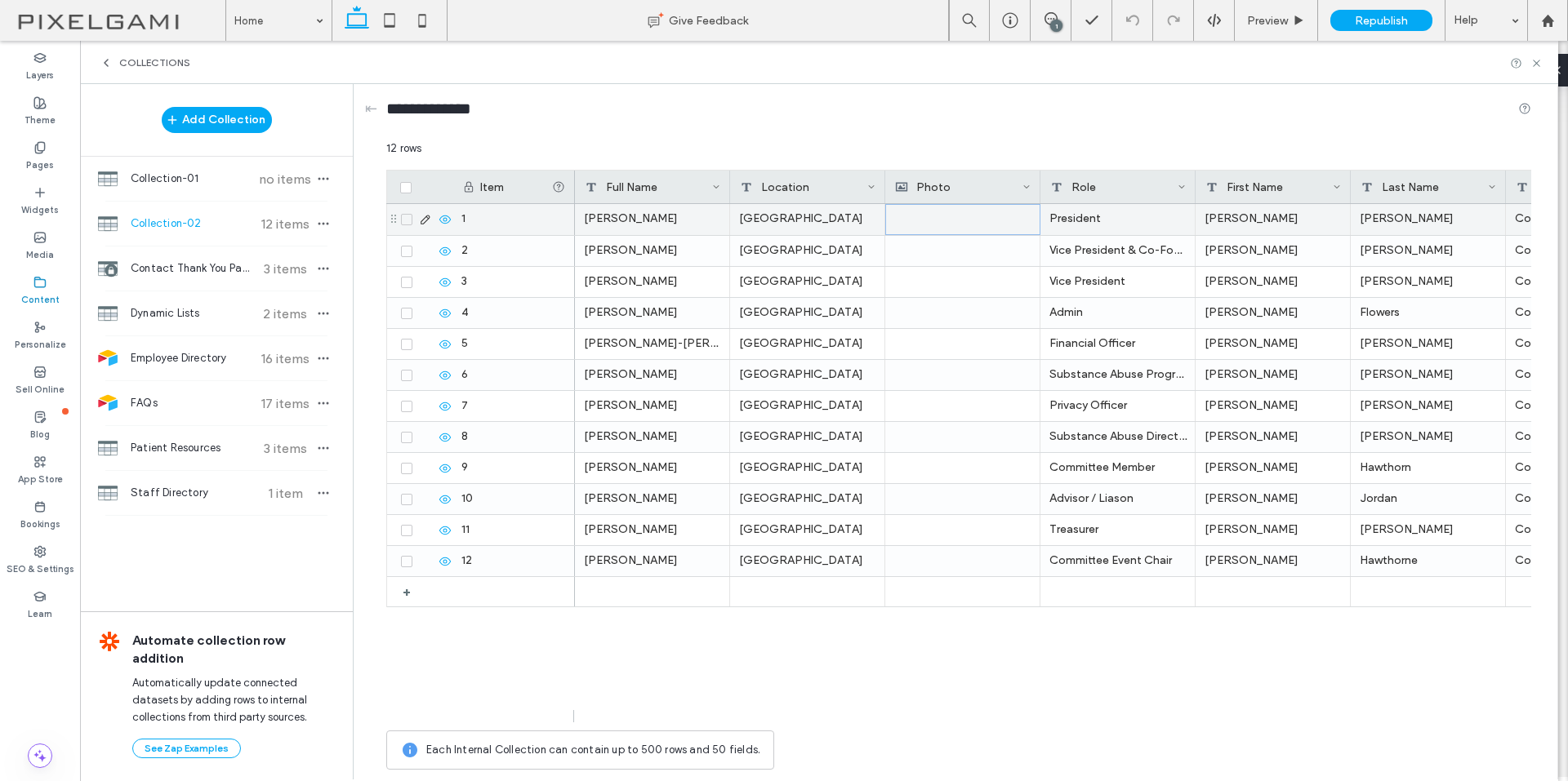
click at [945, 220] on div at bounding box center [963, 219] width 136 height 29
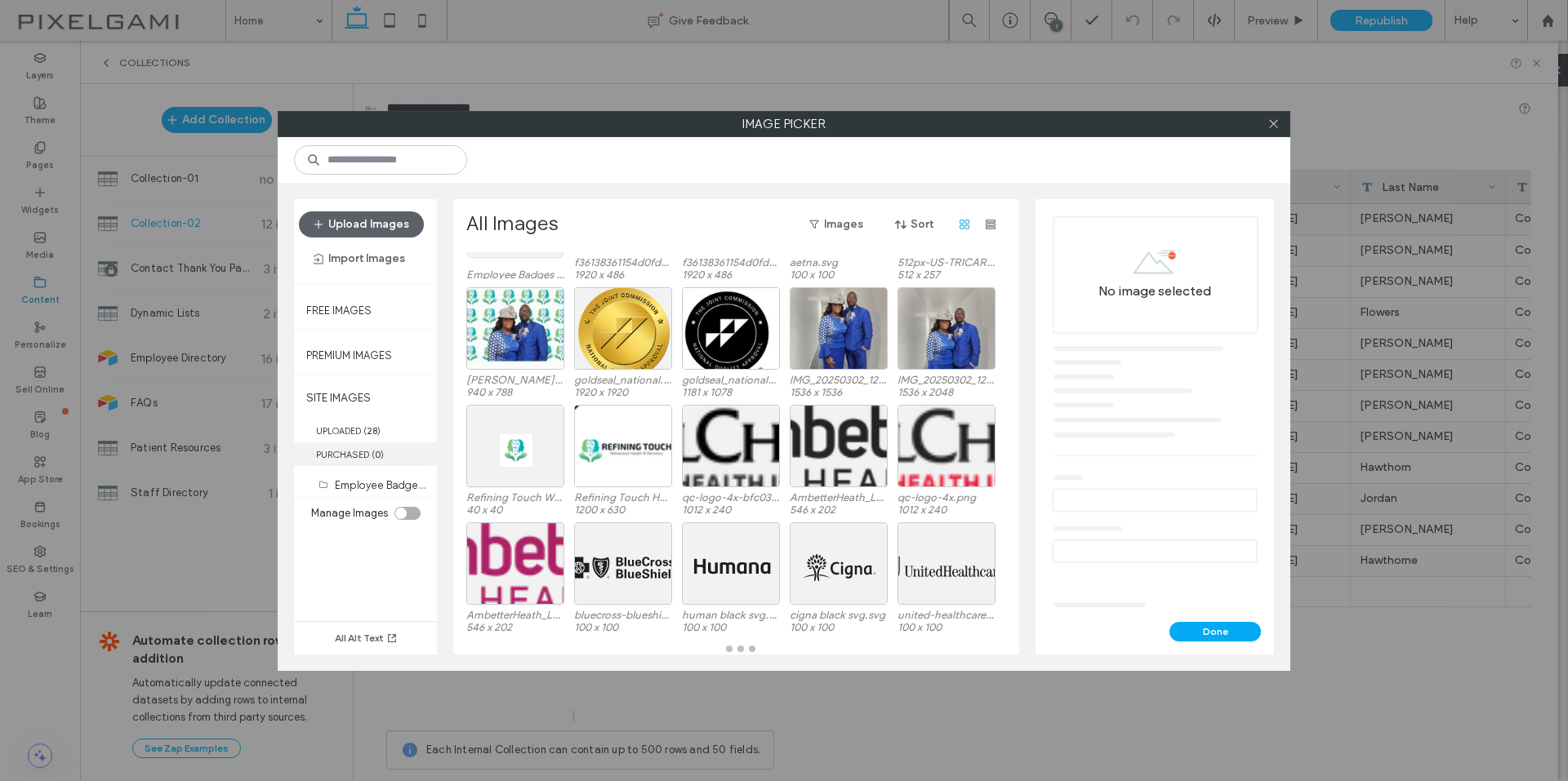
scroll to position [116, 0]
click at [362, 480] on label "Employee Badges (4)" at bounding box center [387, 484] width 105 height 16
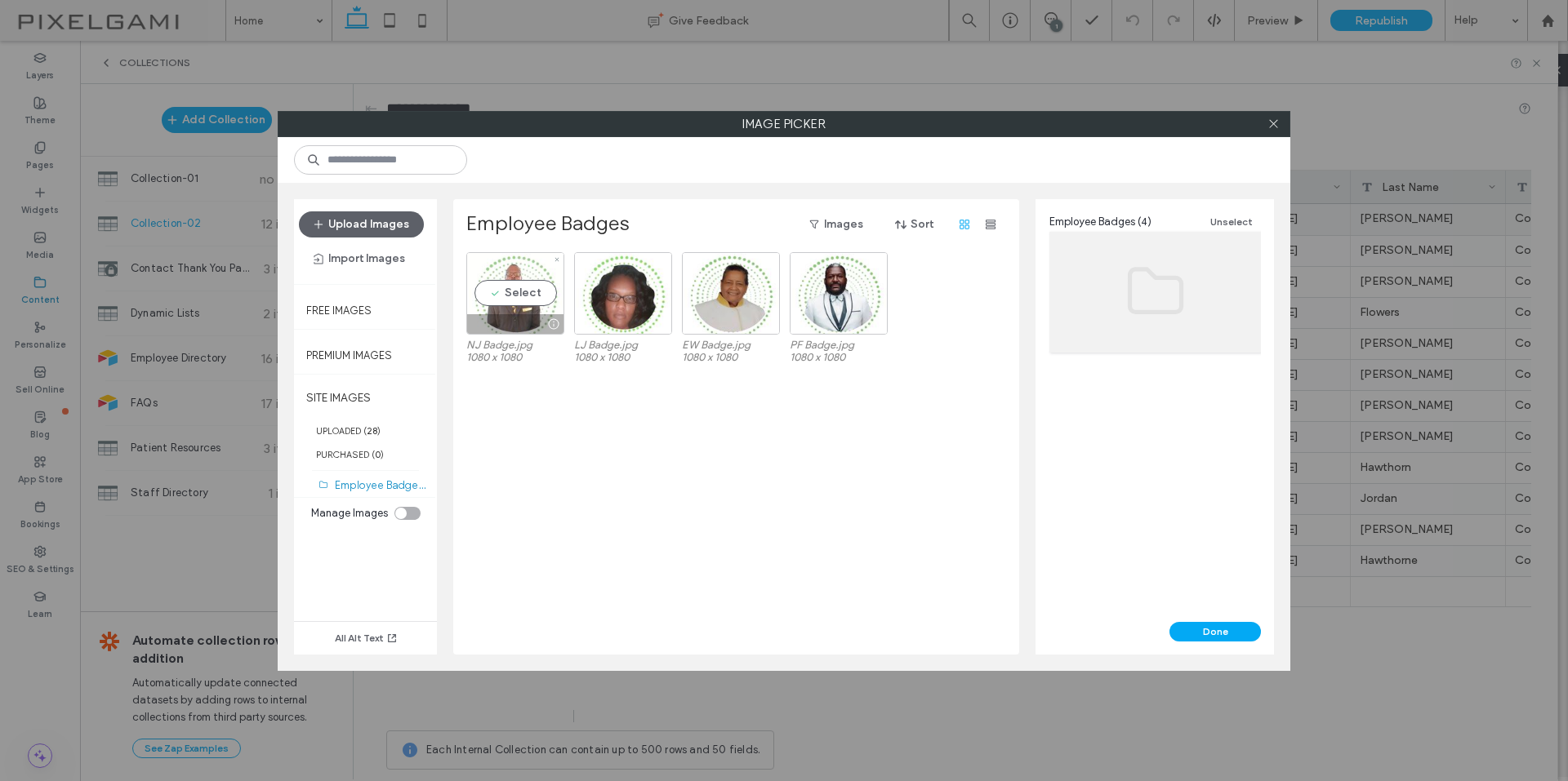
click at [491, 302] on div "Select" at bounding box center [514, 293] width 98 height 82
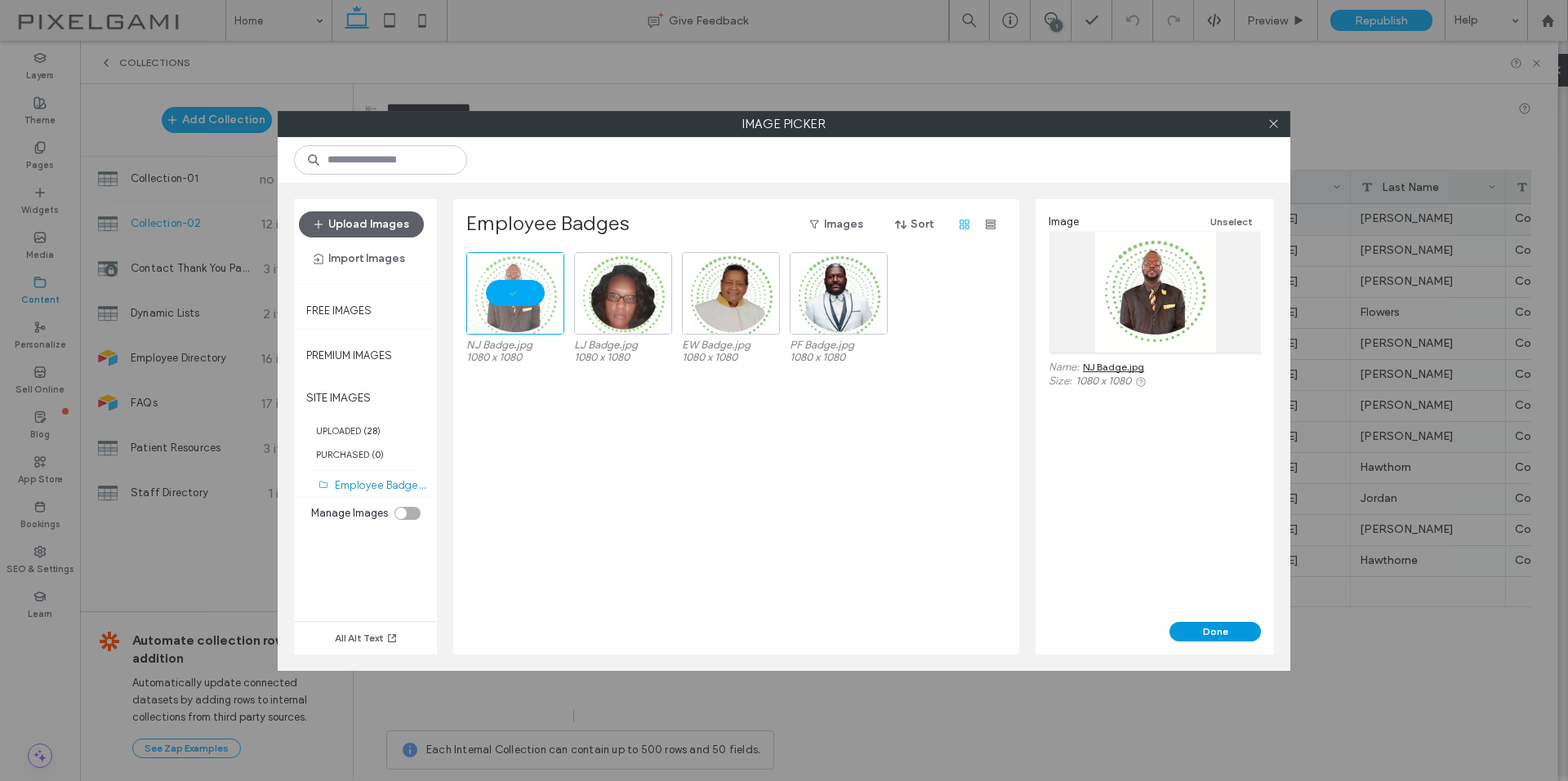
click at [1191, 633] on button "Done" at bounding box center [1215, 631] width 92 height 19
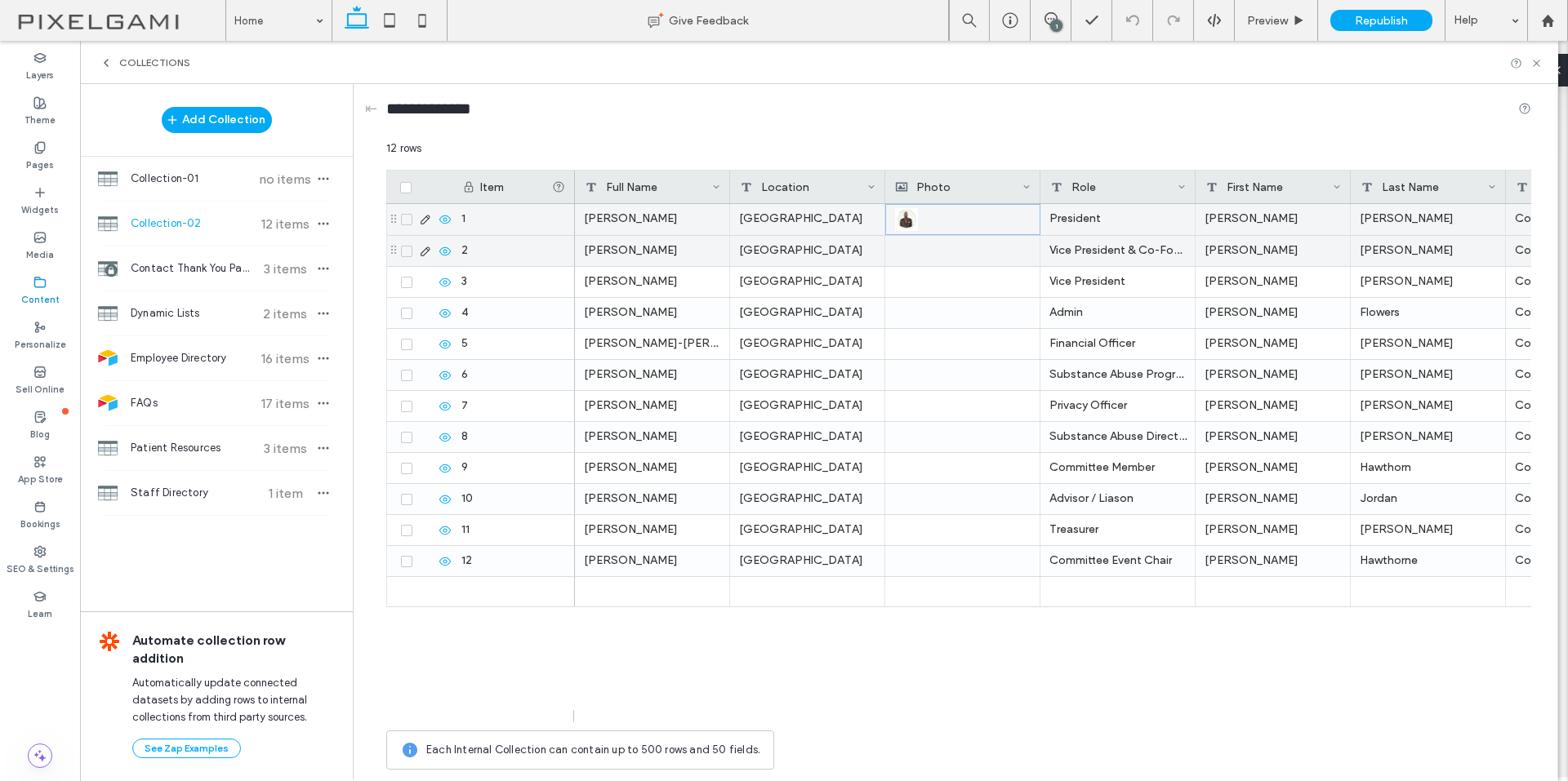
click at [928, 258] on div at bounding box center [962, 250] width 137 height 30
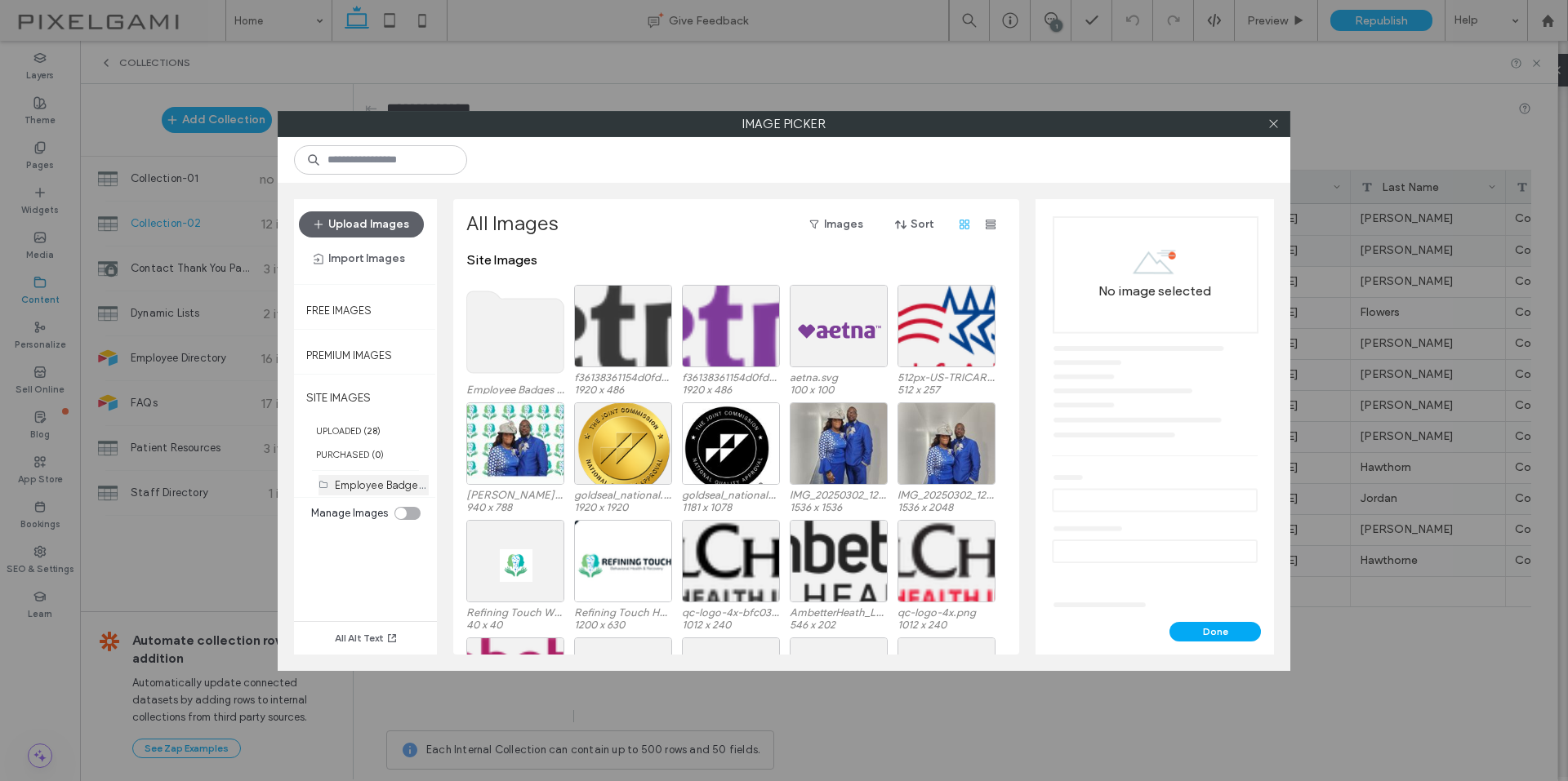
click at [366, 485] on label "Employee Badges (4)" at bounding box center [387, 484] width 105 height 16
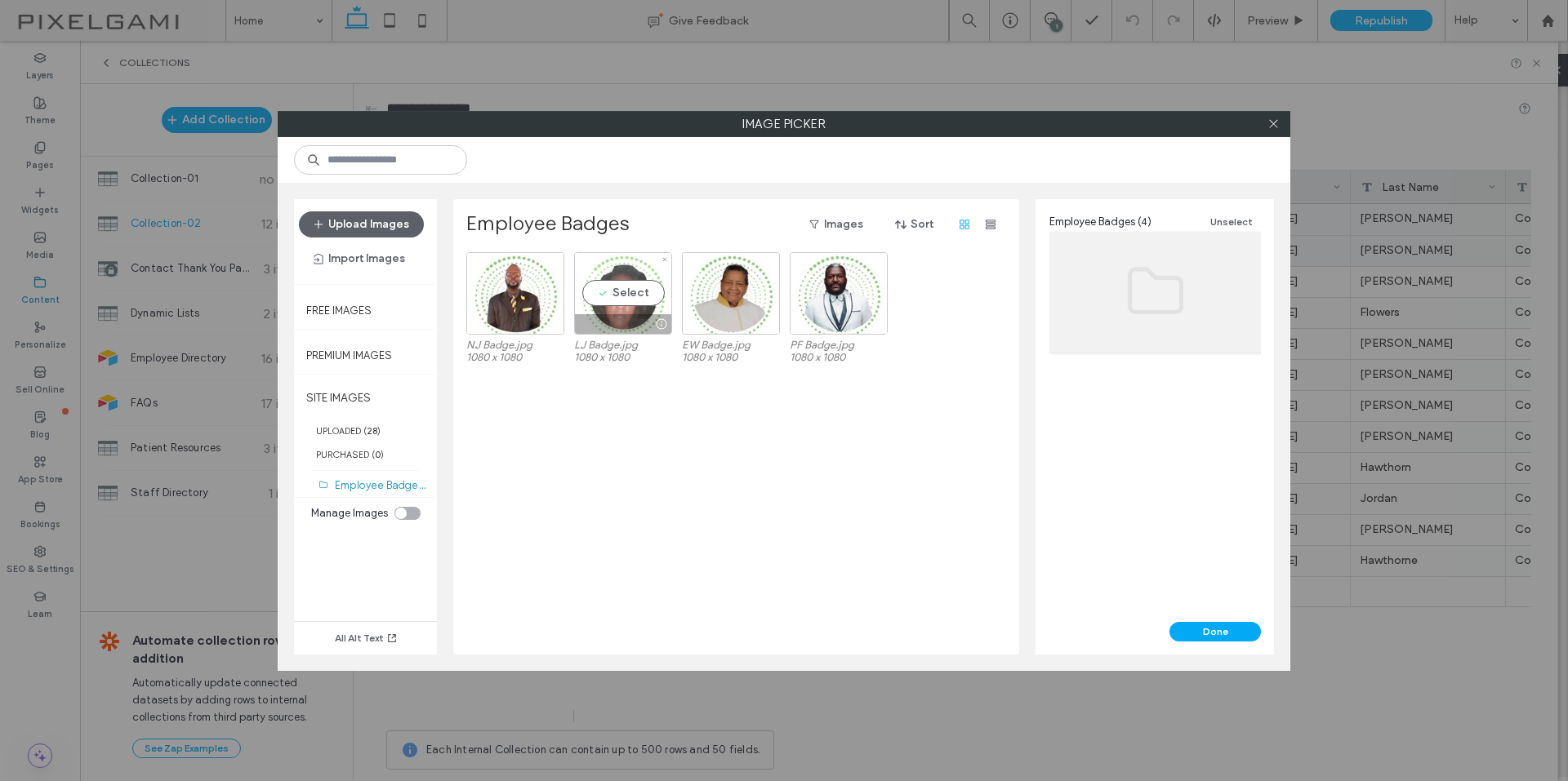
click at [602, 292] on div "Select" at bounding box center [623, 293] width 98 height 82
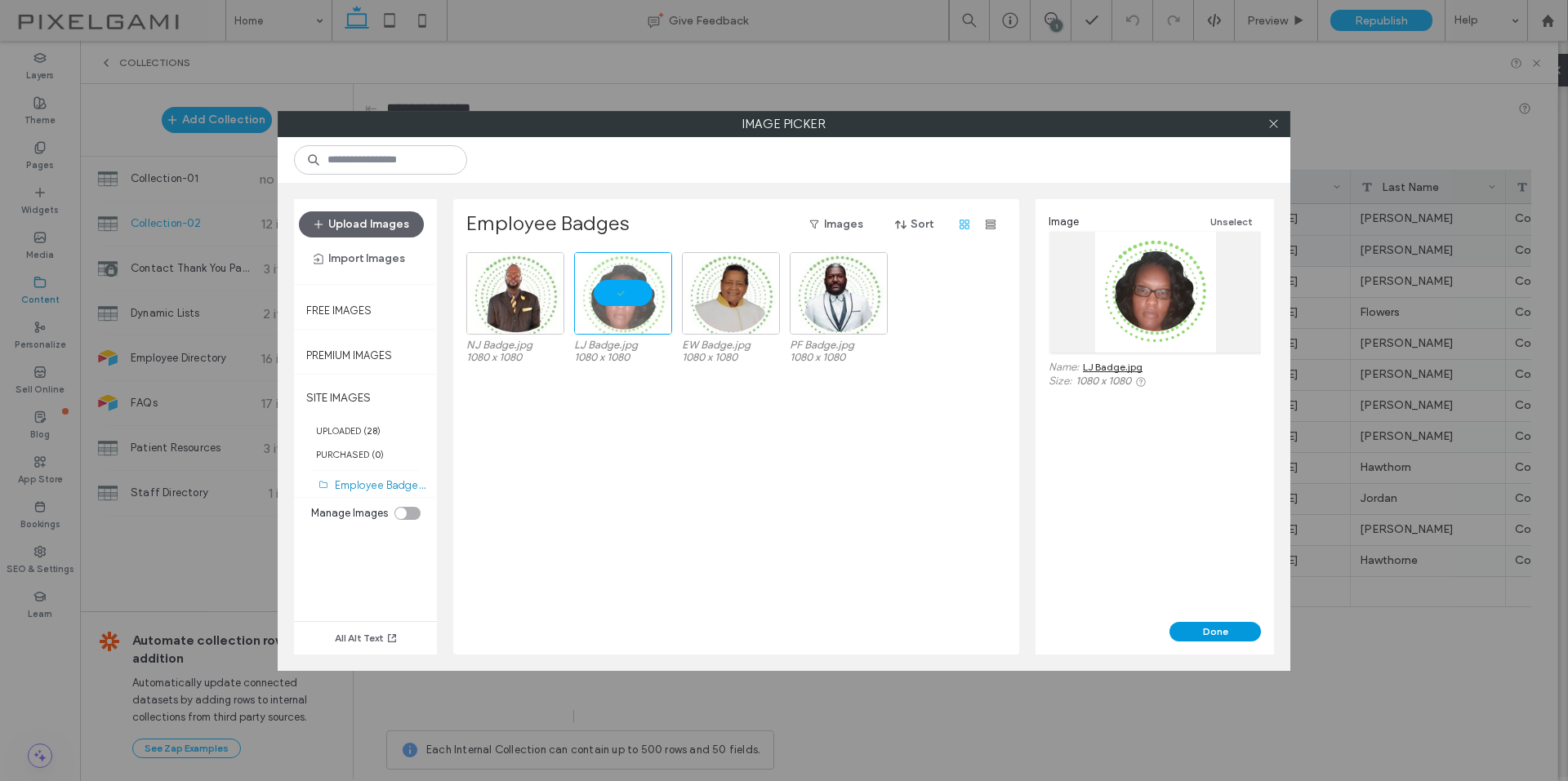
click at [1198, 624] on button "Done" at bounding box center [1215, 631] width 92 height 19
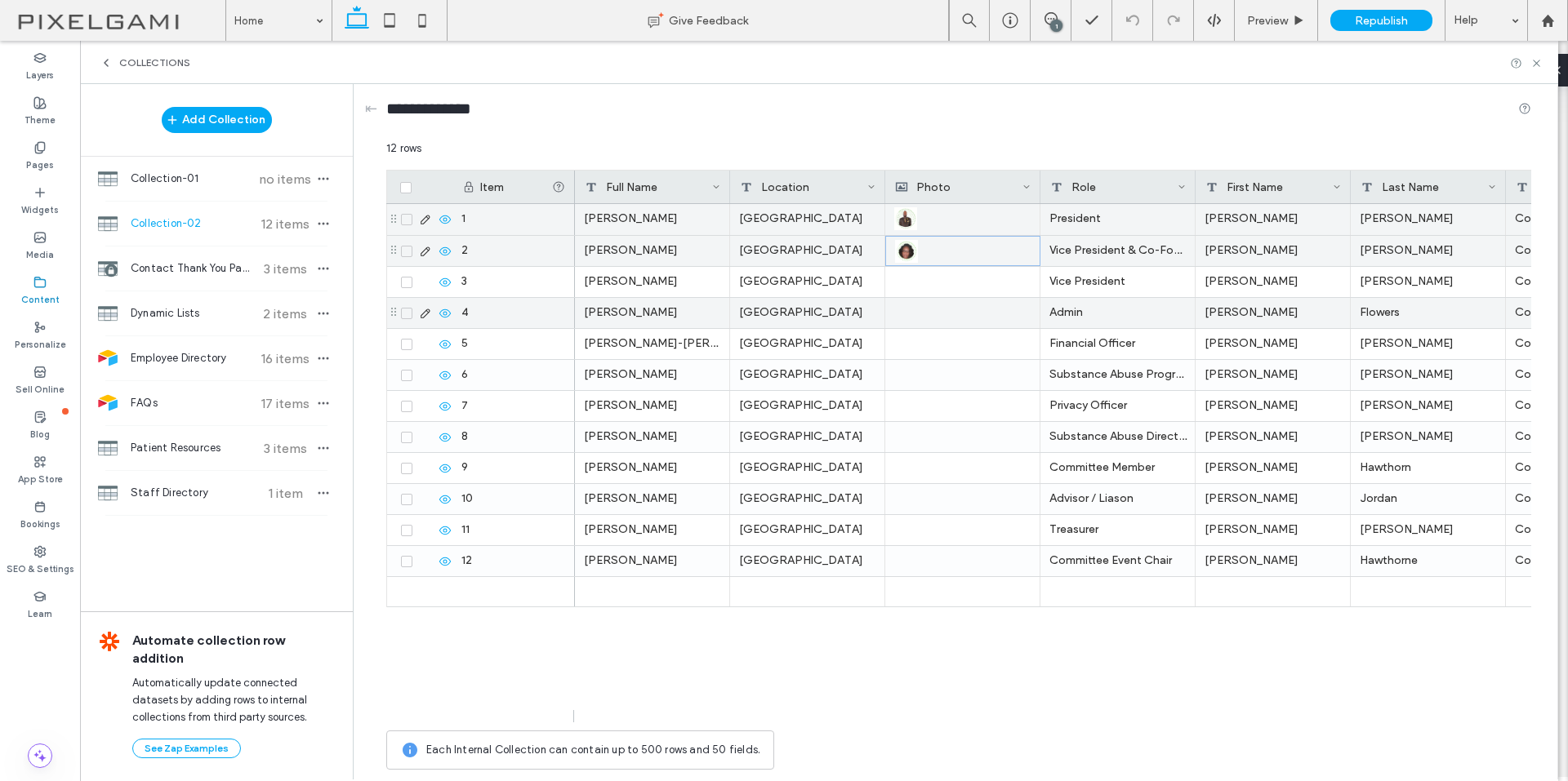
click at [943, 282] on div at bounding box center [962, 281] width 137 height 30
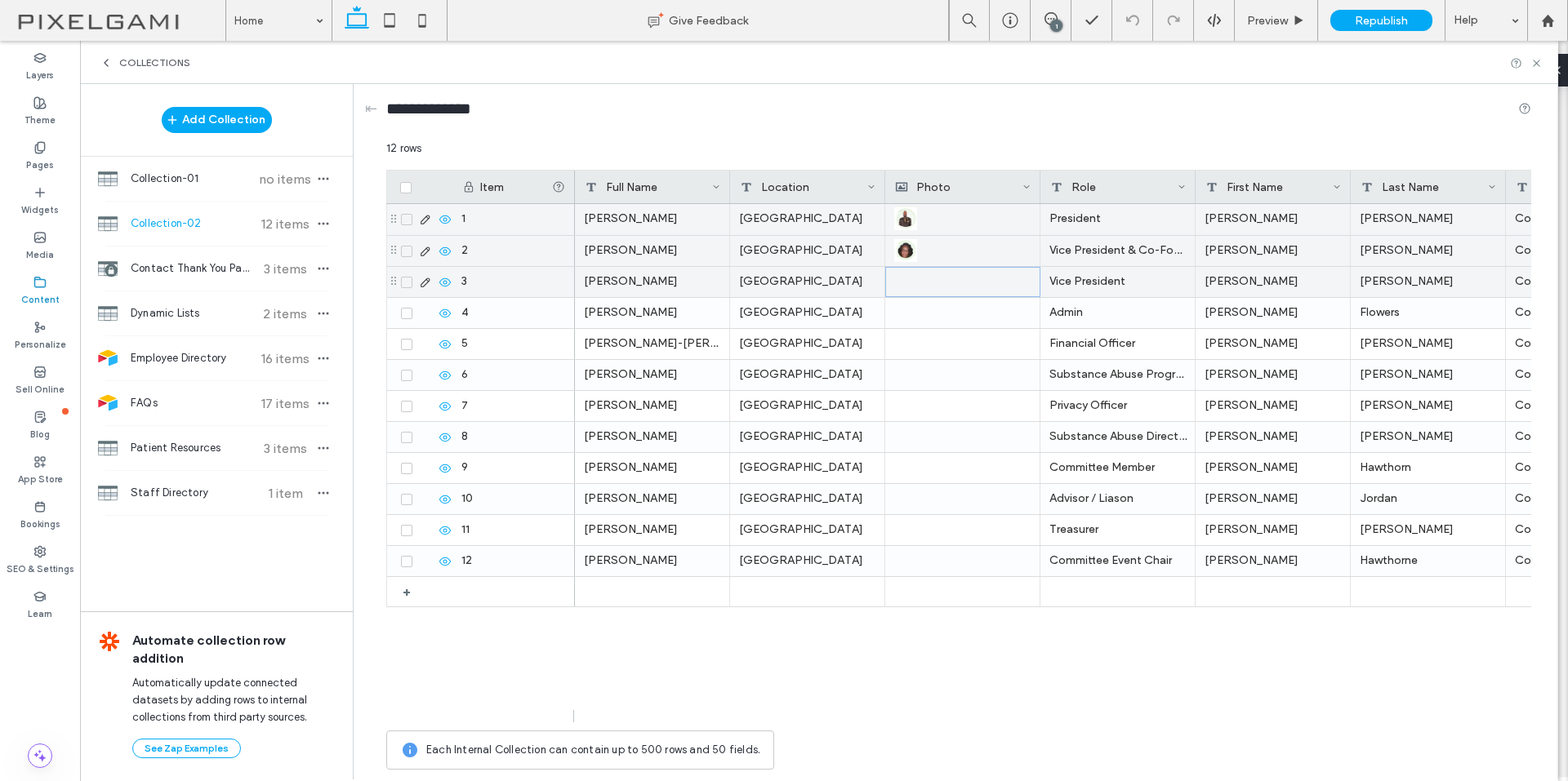
click at [943, 282] on div at bounding box center [963, 281] width 136 height 28
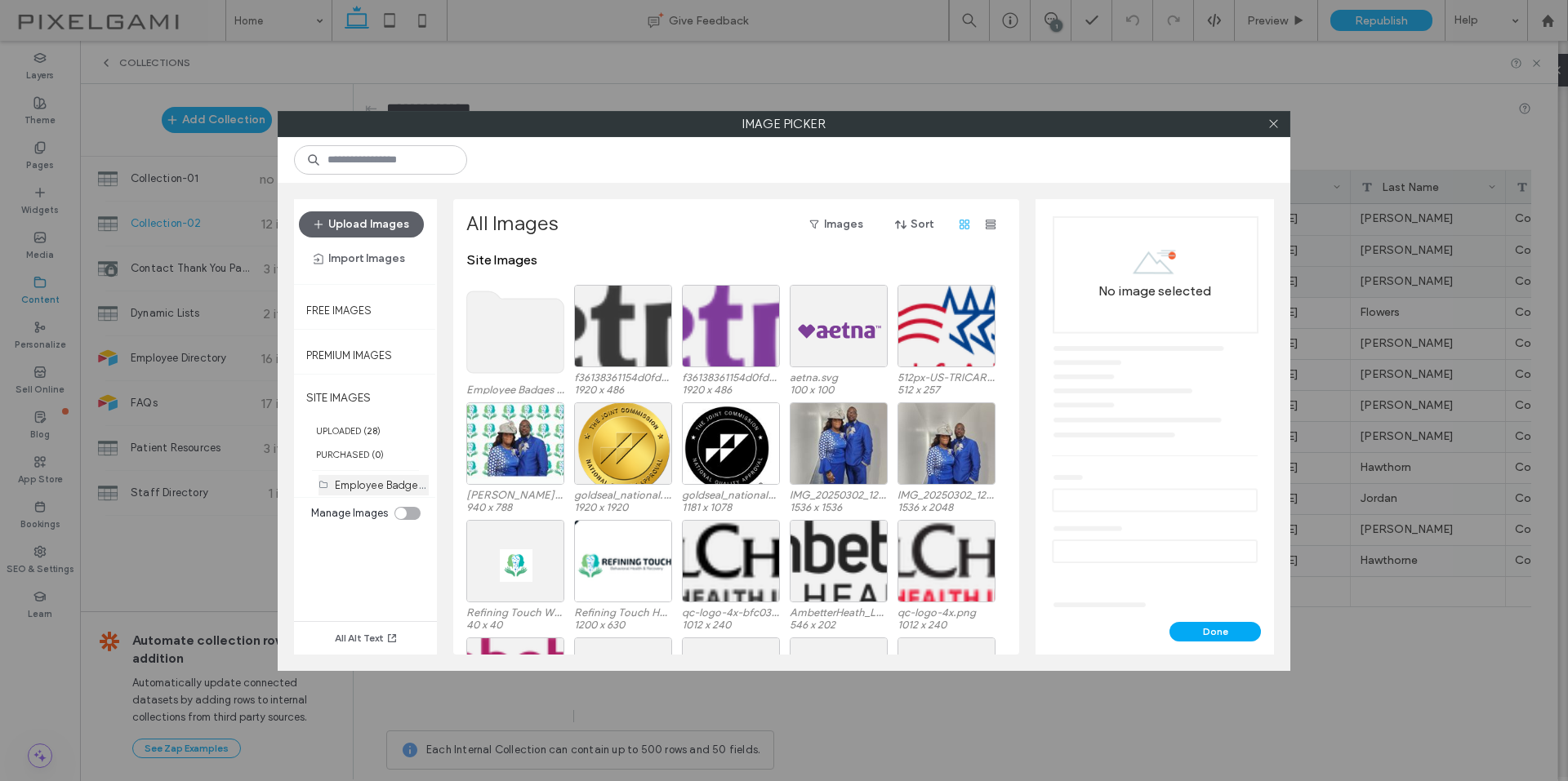
click at [370, 489] on label "Employee Badges (4)" at bounding box center [387, 484] width 105 height 16
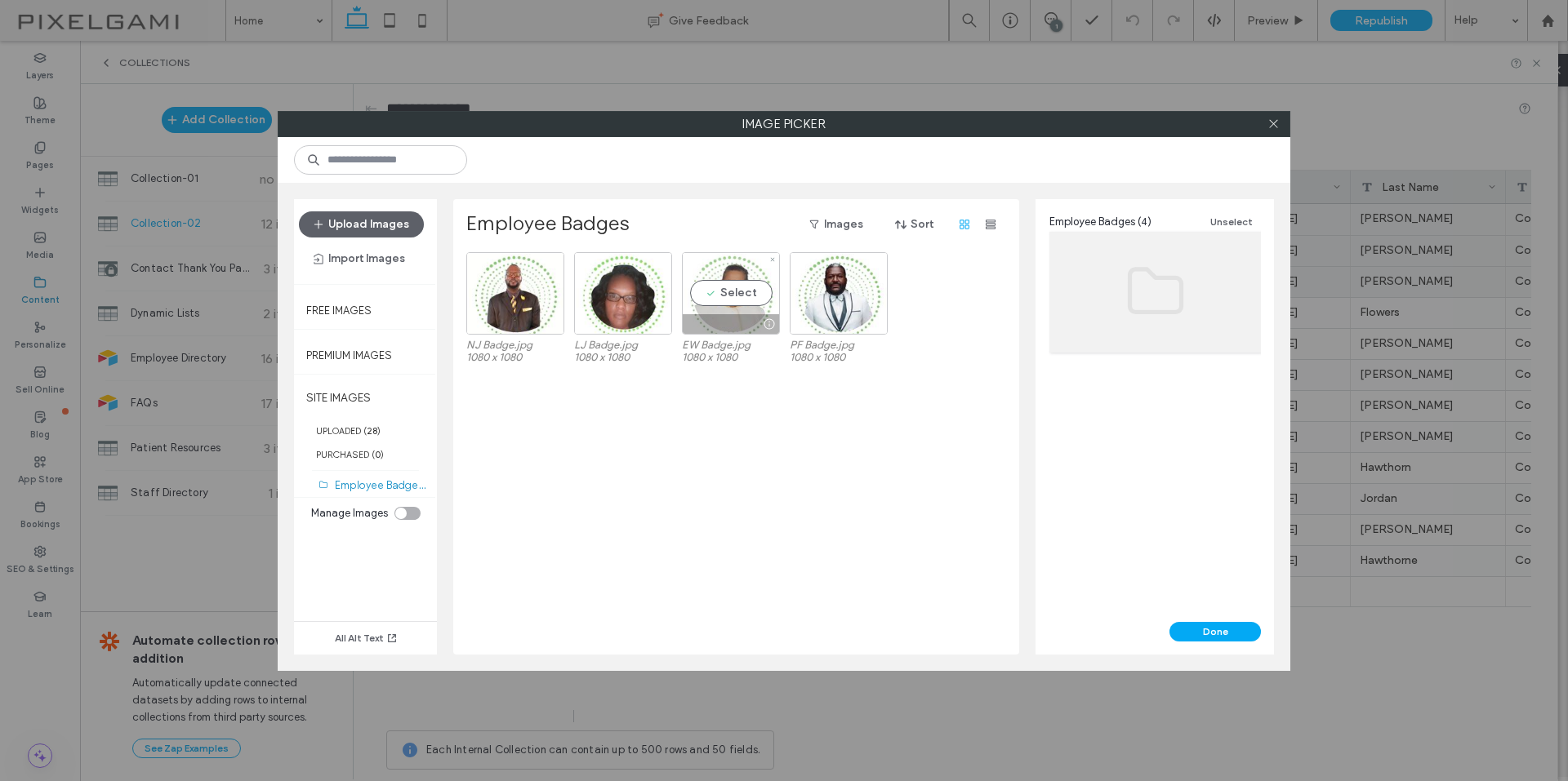
click at [721, 295] on div "Select" at bounding box center [730, 293] width 98 height 82
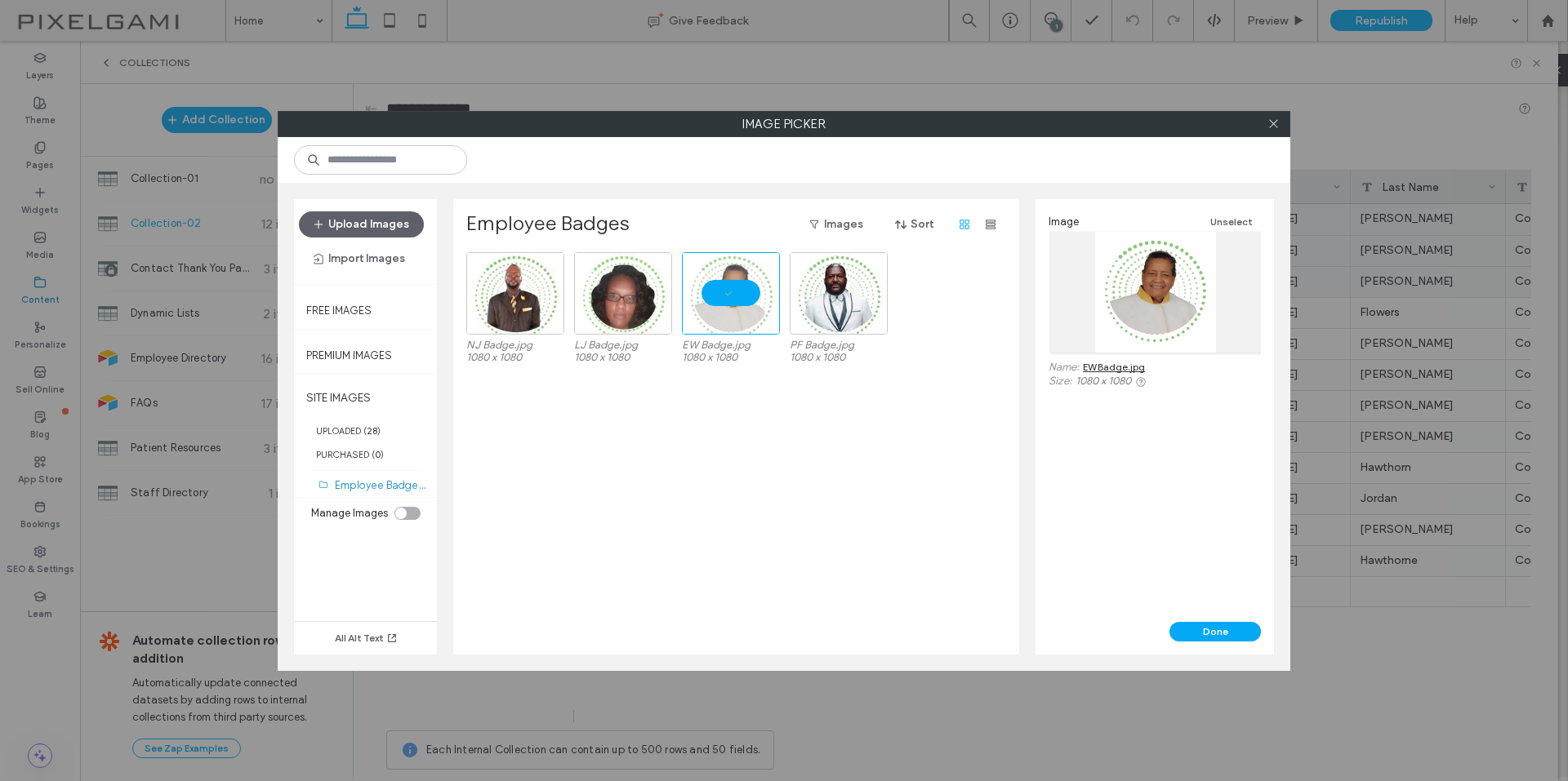
click at [1224, 637] on button "Done" at bounding box center [1215, 631] width 92 height 19
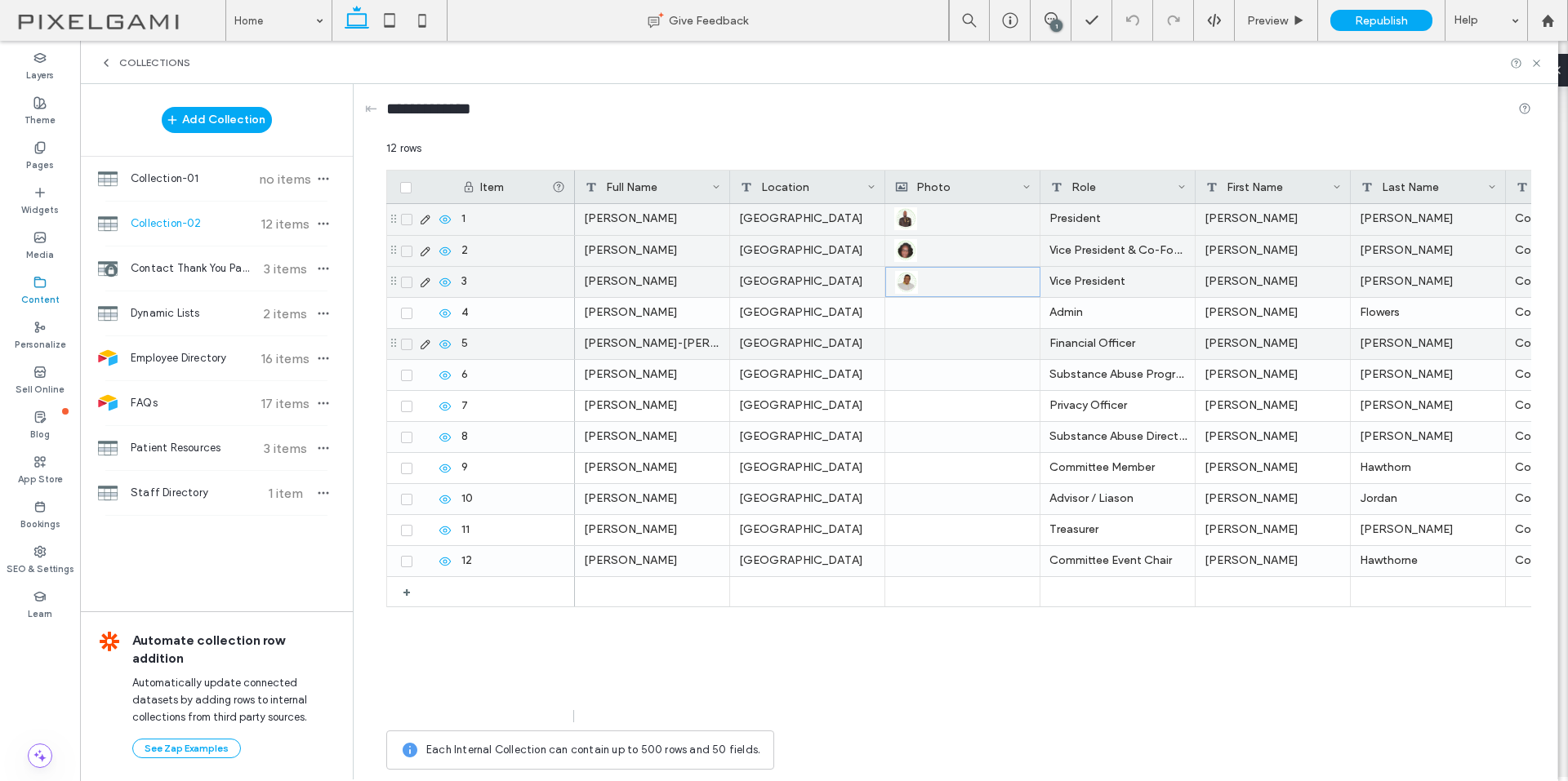
click at [940, 316] on div at bounding box center [962, 313] width 137 height 30
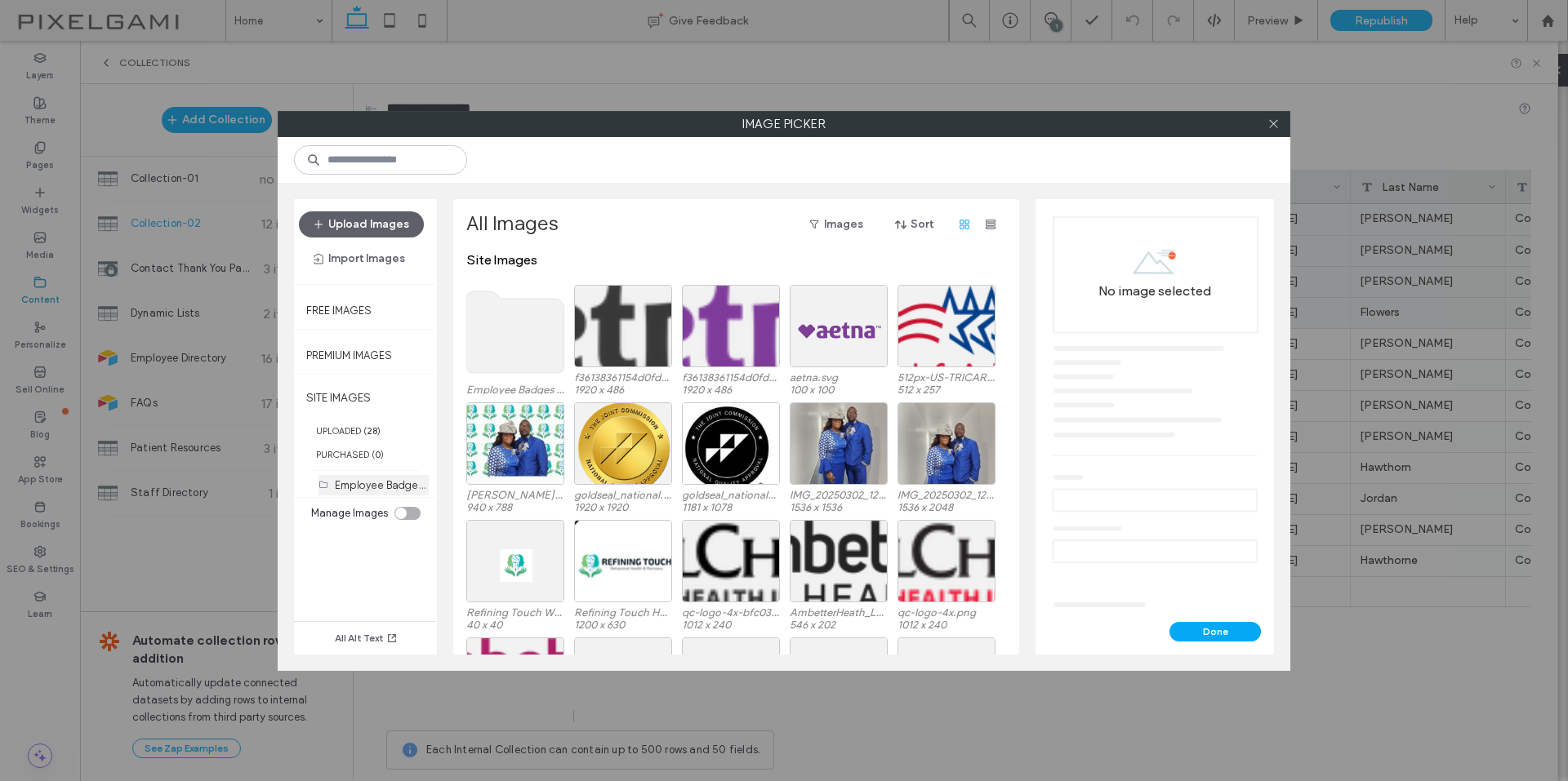
click at [388, 482] on label "Employee Badges (4)" at bounding box center [387, 484] width 105 height 16
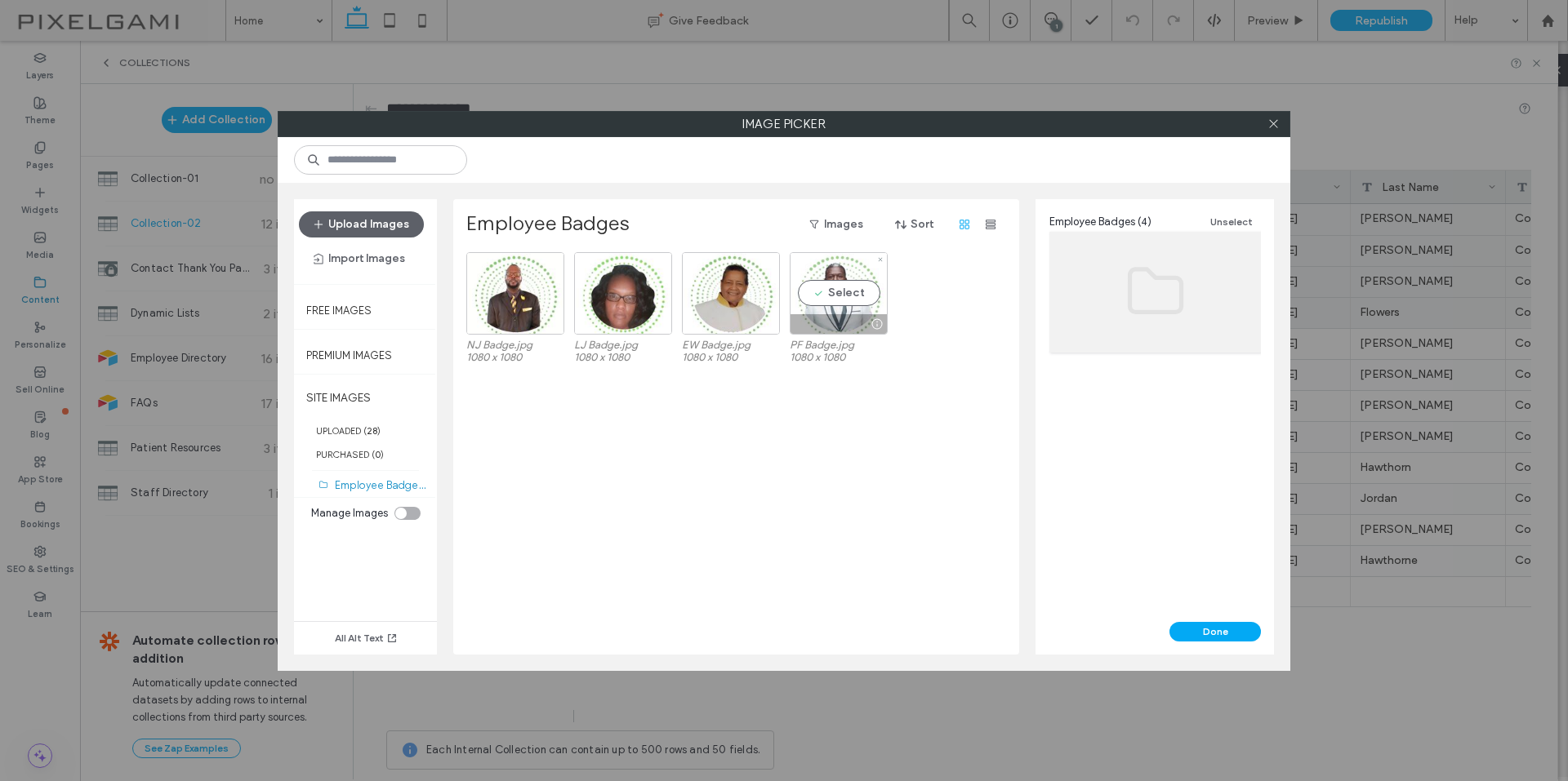
click at [820, 298] on div "Select" at bounding box center [838, 293] width 98 height 82
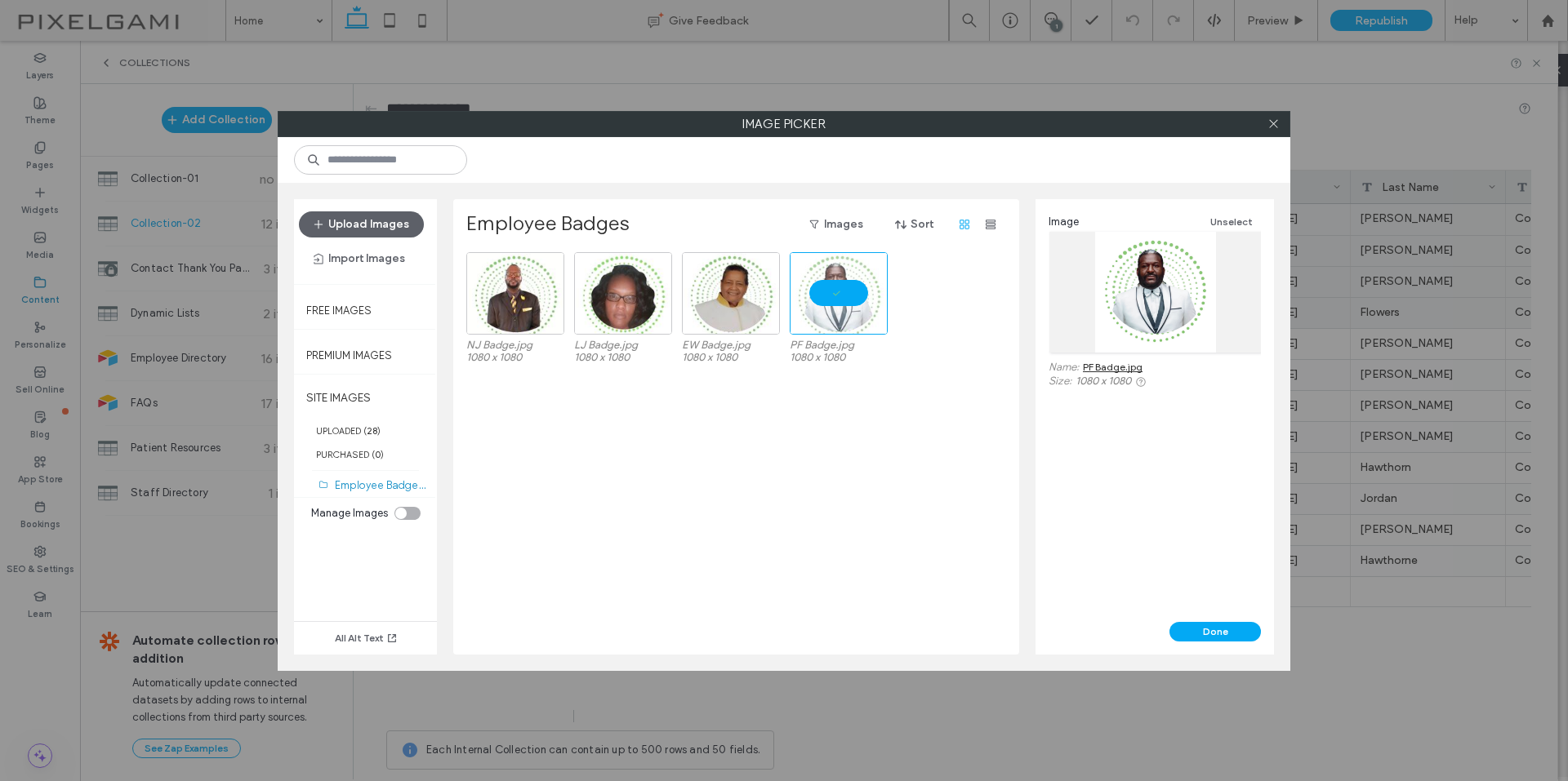
click at [1200, 614] on div "Image Unselect Name: PF Badge.jpg Size: 1080 x 1080" at bounding box center [1154, 410] width 238 height 423
click at [1200, 630] on button "Done" at bounding box center [1215, 631] width 92 height 19
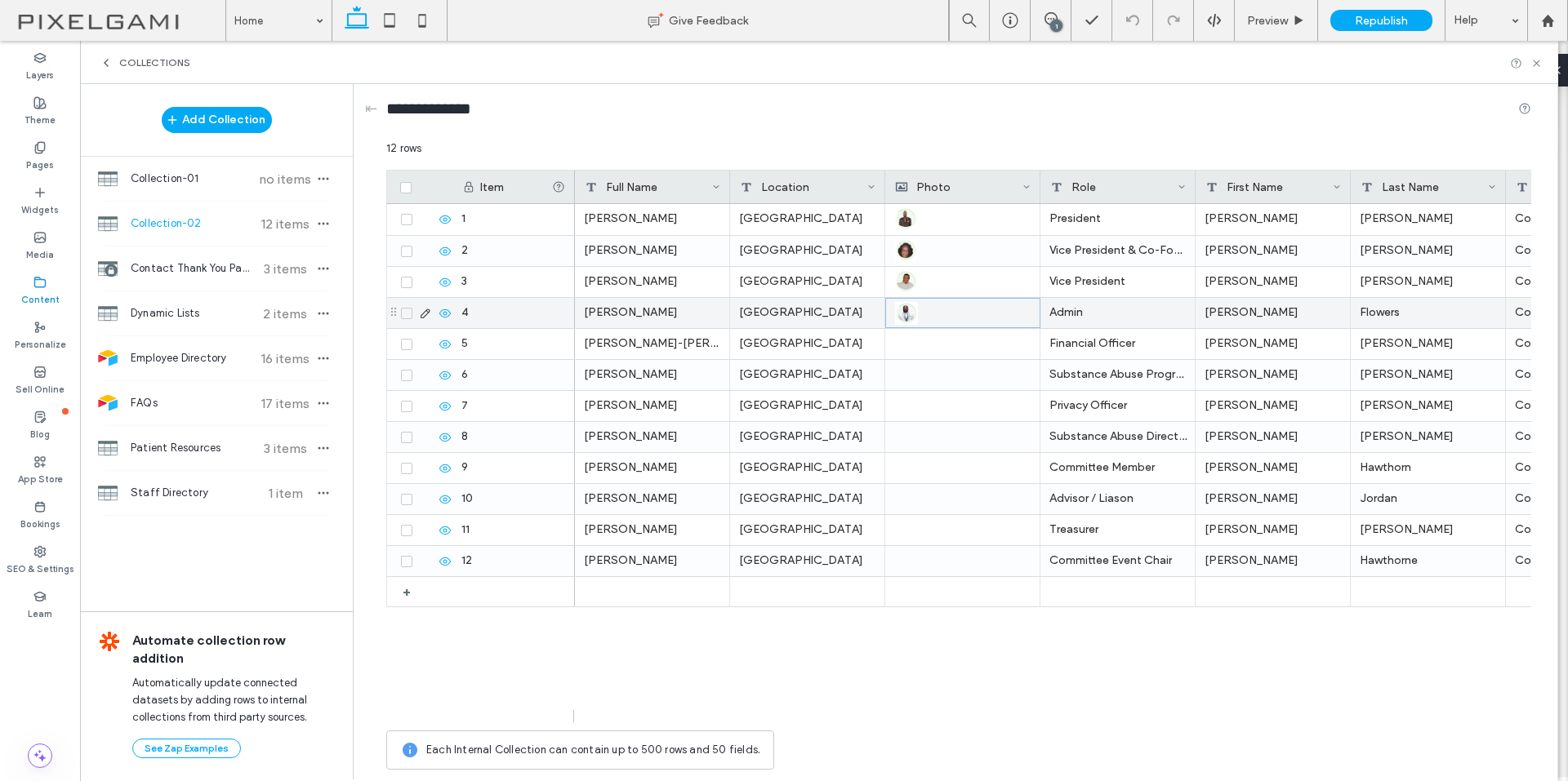
click at [892, 350] on div at bounding box center [962, 344] width 155 height 30
click at [900, 349] on div at bounding box center [962, 344] width 137 height 30
click at [928, 343] on div at bounding box center [962, 344] width 137 height 30
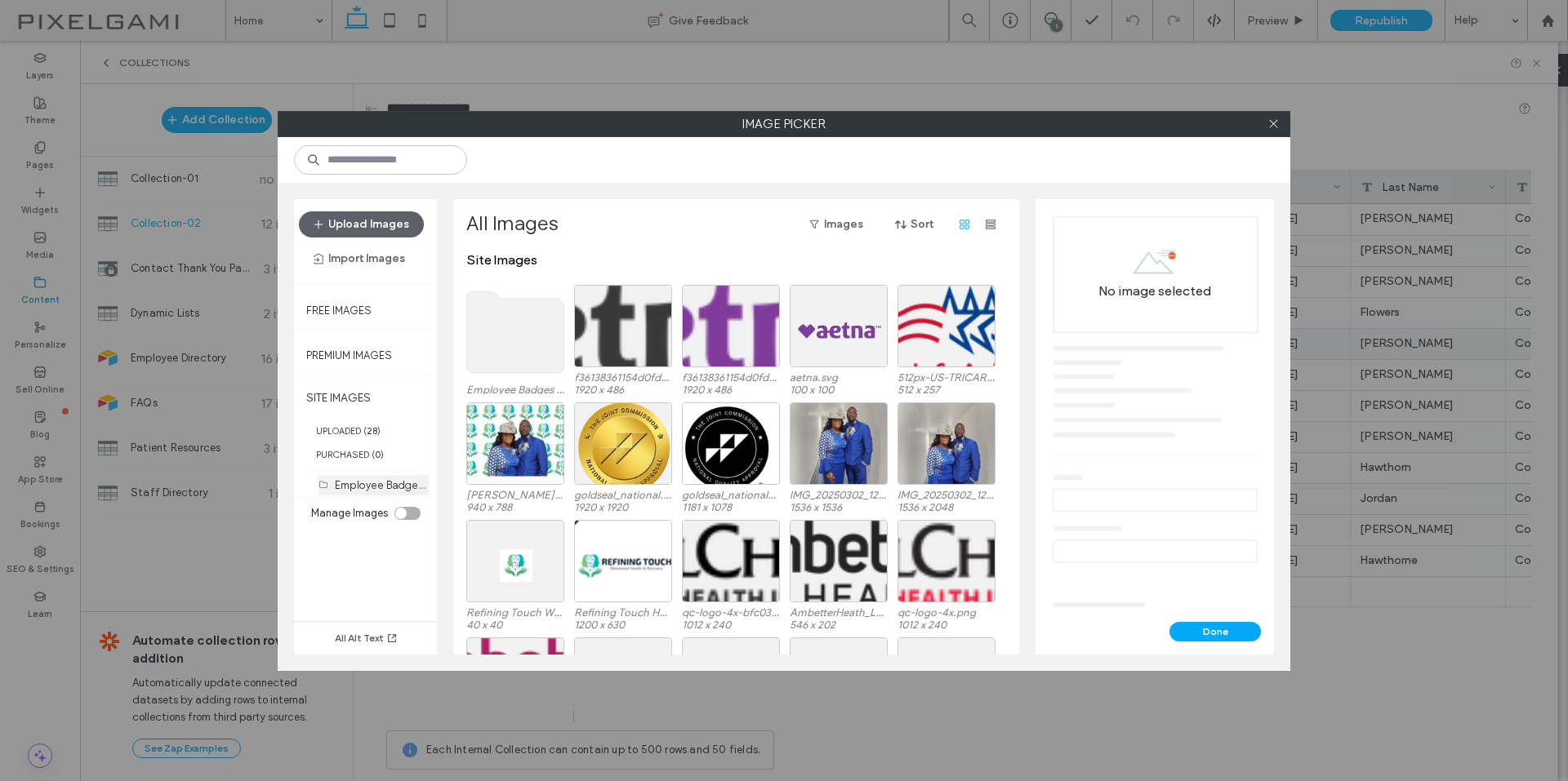
click at [378, 482] on label "Employee Badges (4)" at bounding box center [387, 484] width 105 height 16
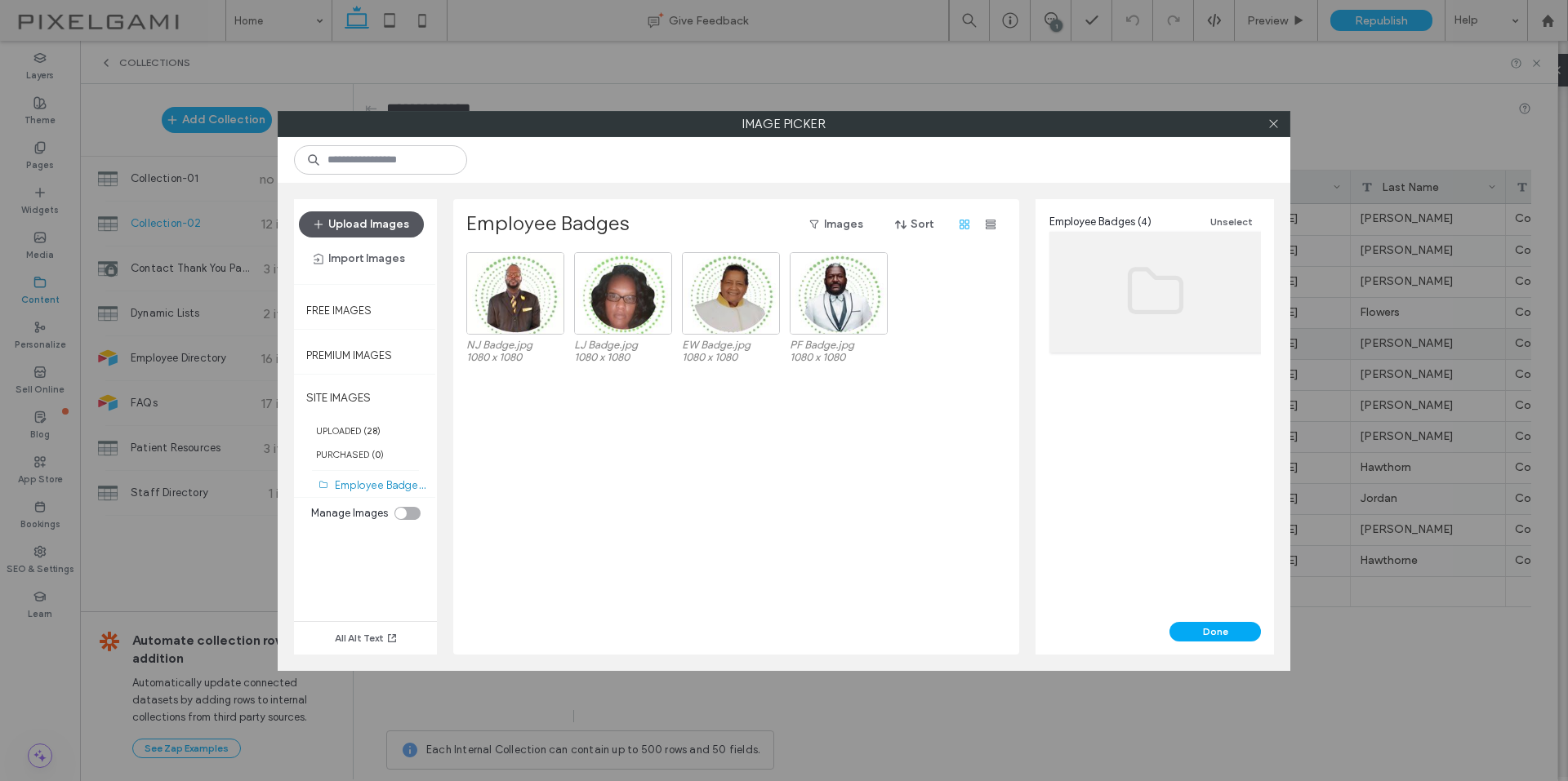
click at [401, 227] on button "Upload Images" at bounding box center [361, 225] width 125 height 26
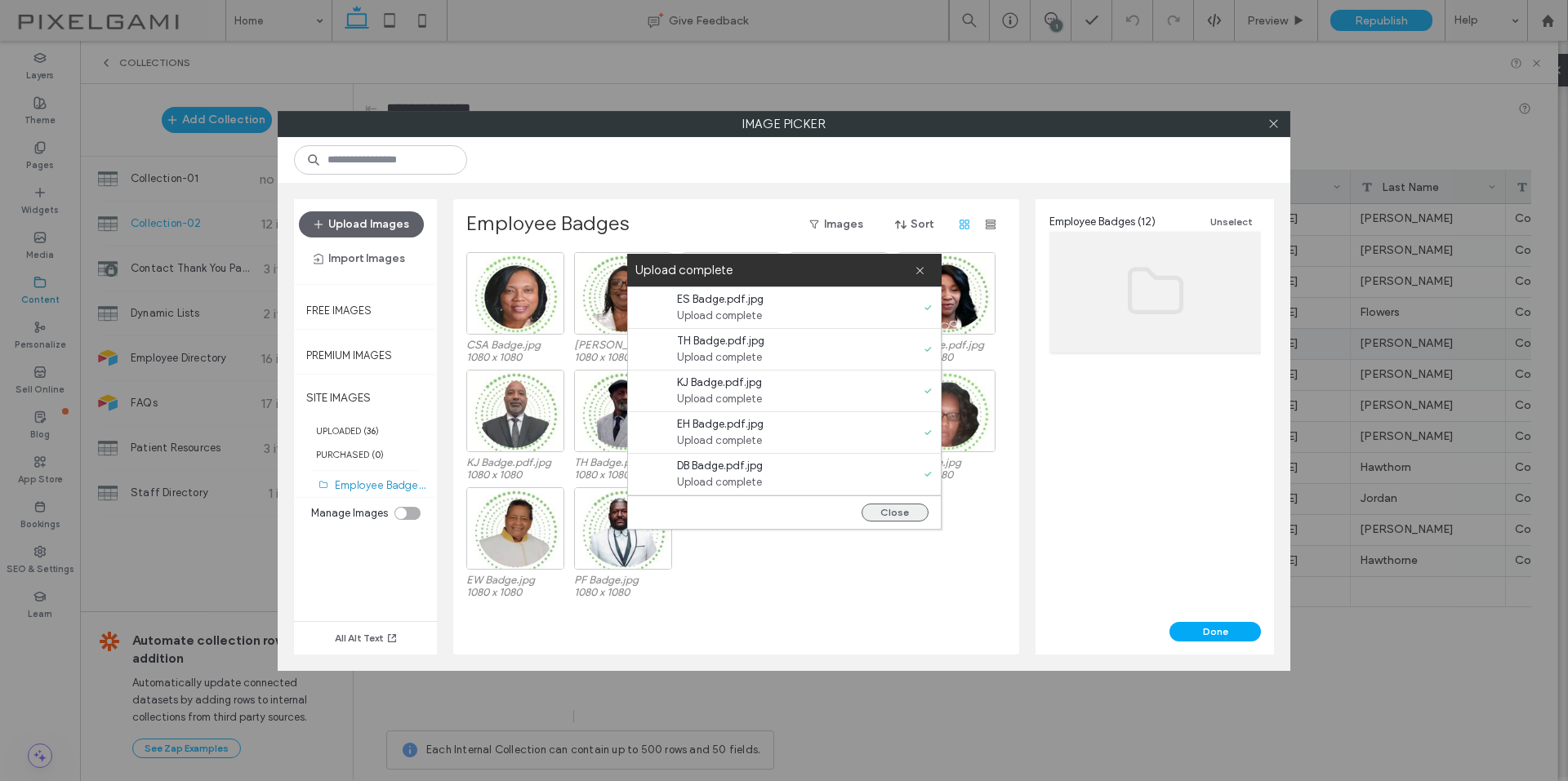
click at [911, 510] on button "Close" at bounding box center [894, 512] width 67 height 18
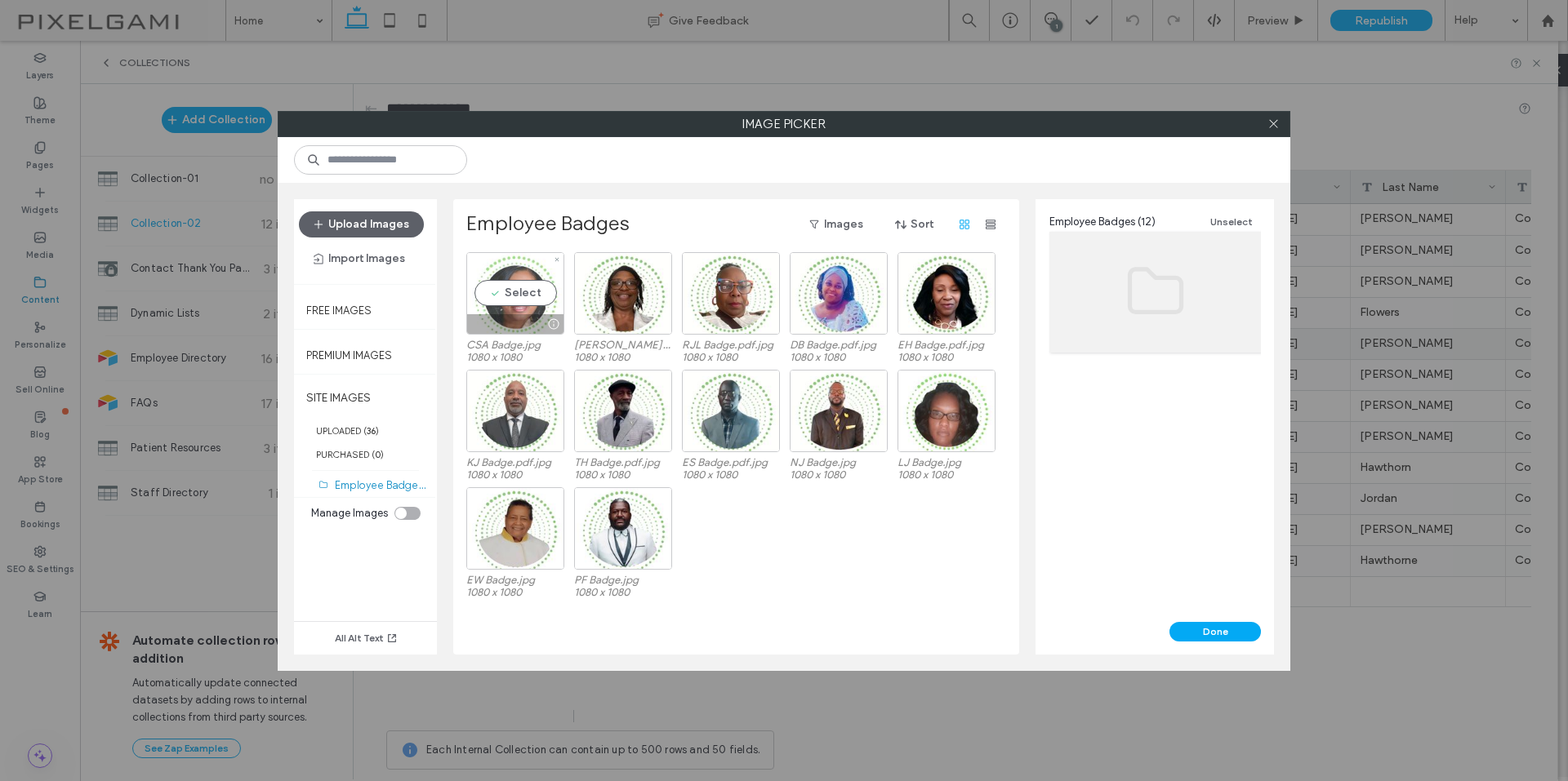
click at [502, 303] on div "Select" at bounding box center [514, 293] width 98 height 82
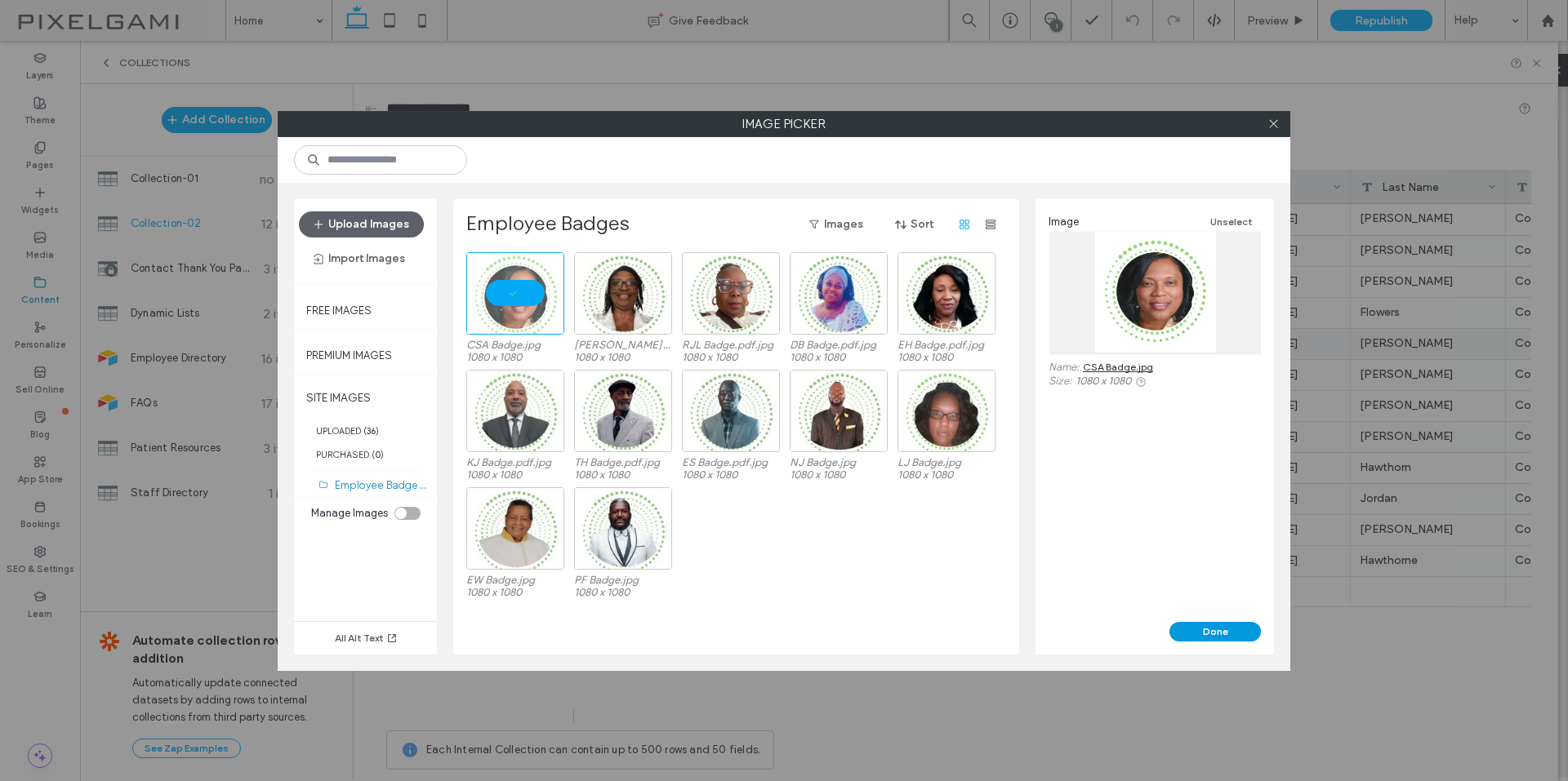
click at [1218, 630] on button "Done" at bounding box center [1215, 631] width 92 height 19
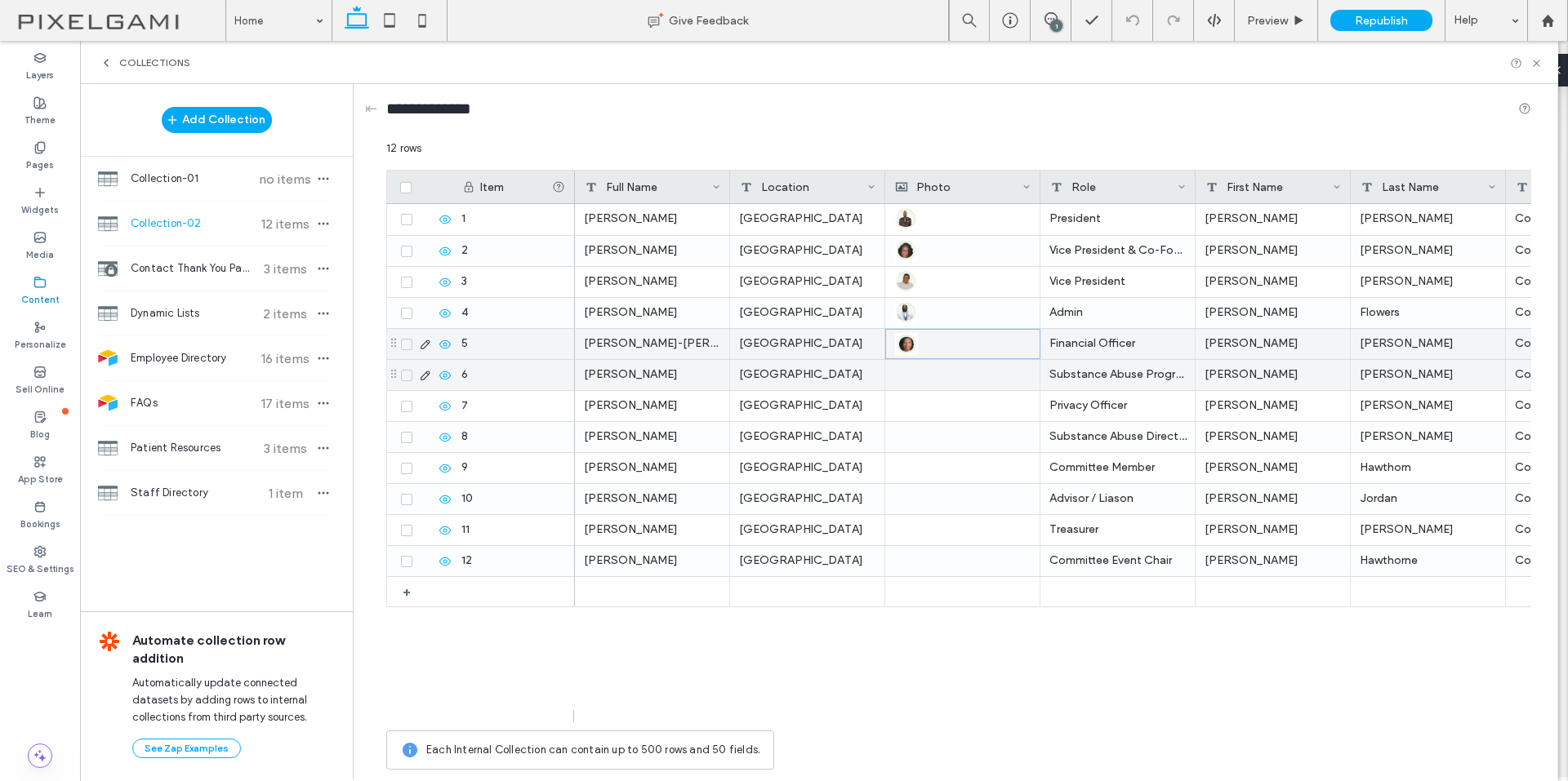
click at [924, 368] on div at bounding box center [962, 375] width 137 height 30
click at [922, 370] on div at bounding box center [962, 375] width 137 height 30
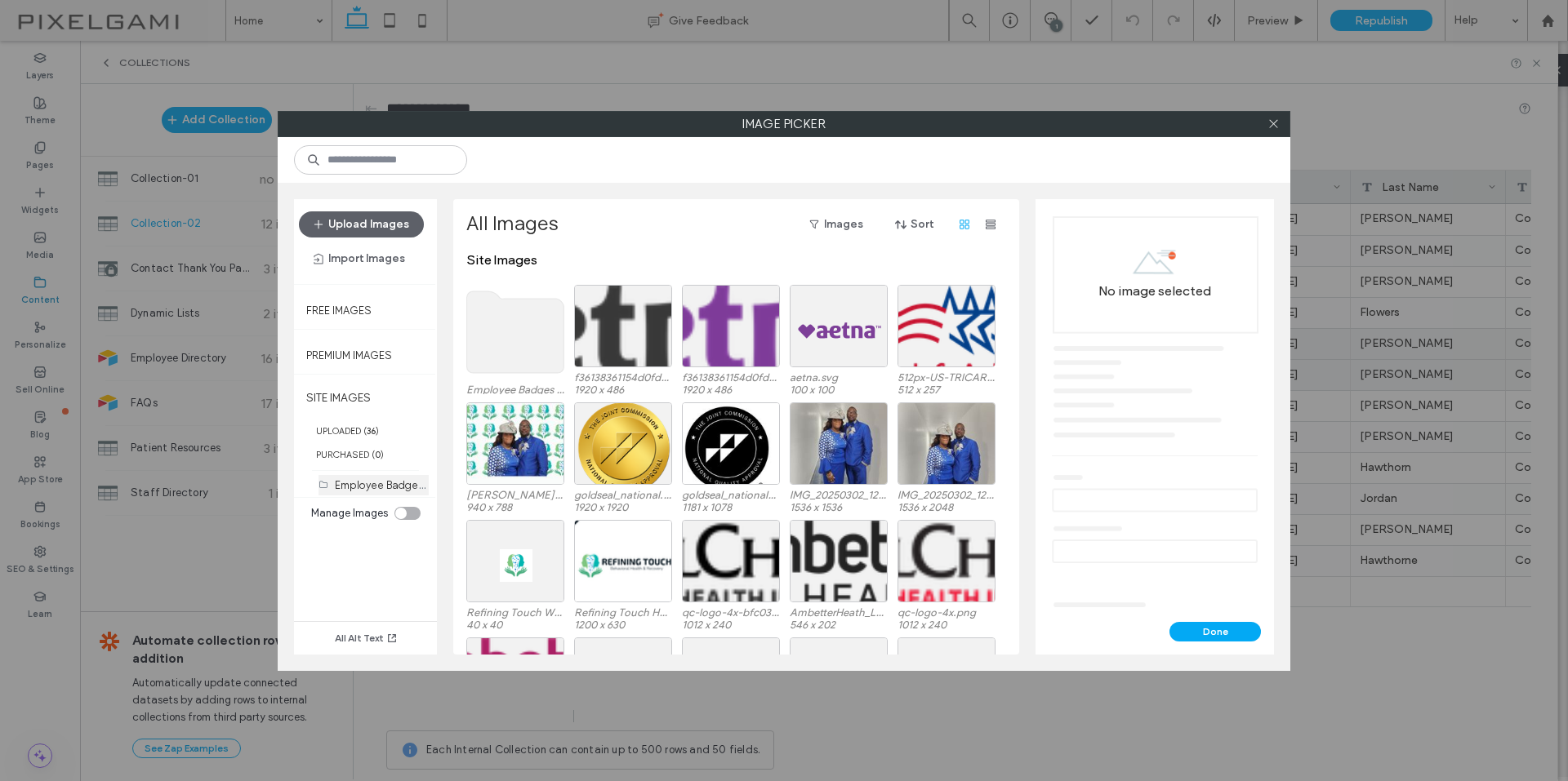
click at [395, 482] on label "Employee Badges (12)" at bounding box center [389, 484] width 108 height 16
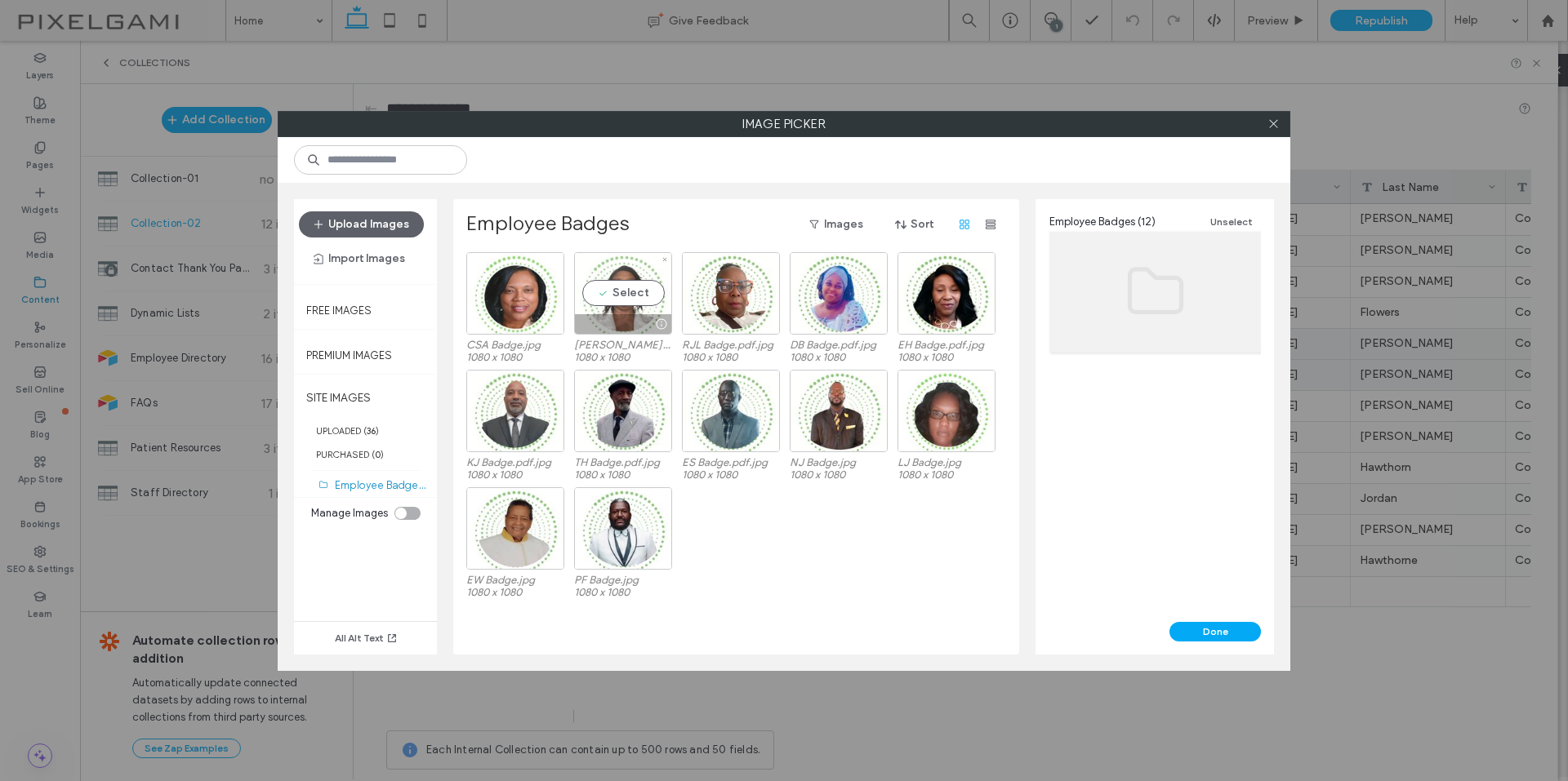
click at [617, 288] on div "Select" at bounding box center [623, 293] width 98 height 82
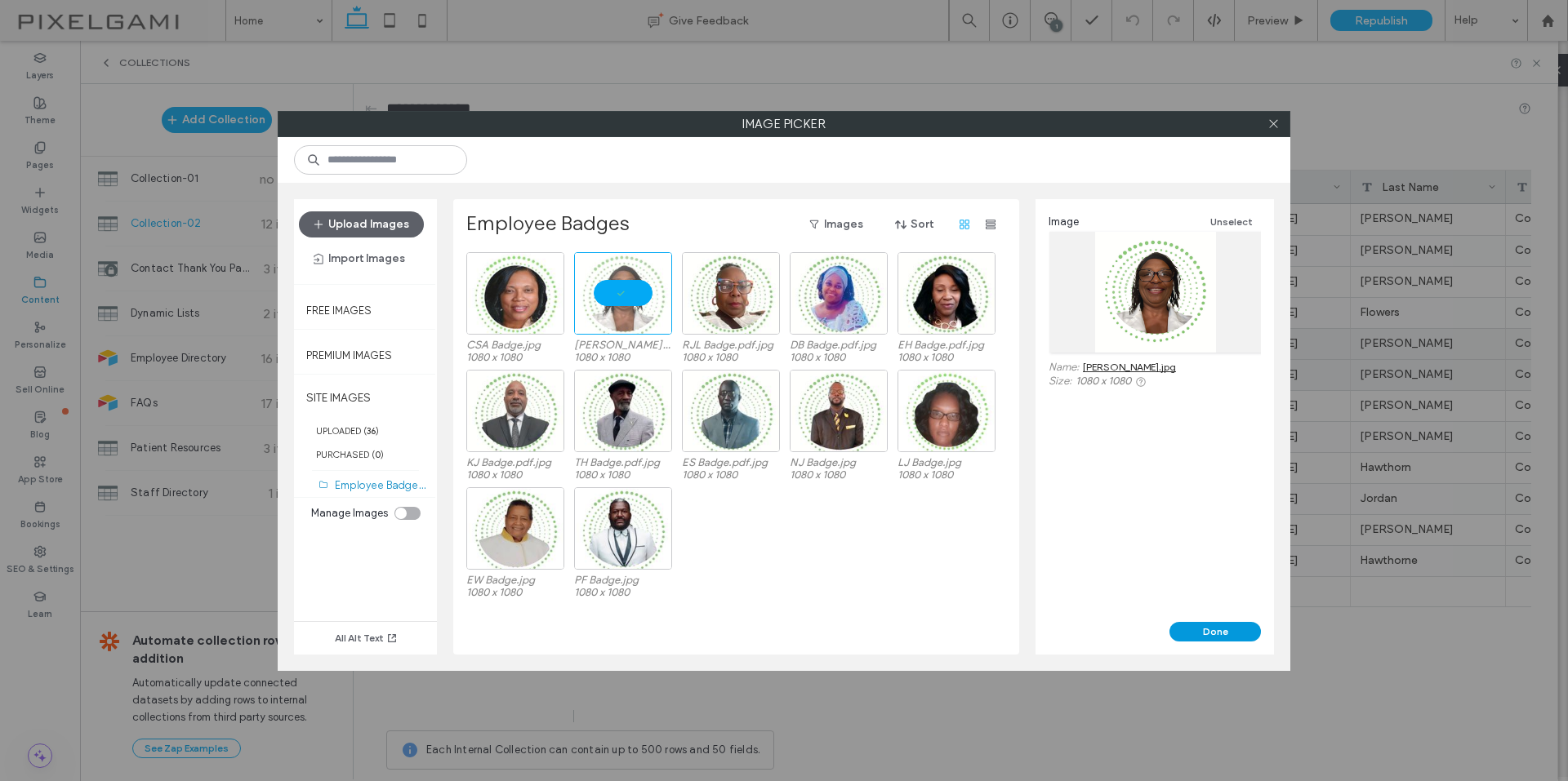
click at [1228, 636] on button "Done" at bounding box center [1215, 631] width 92 height 19
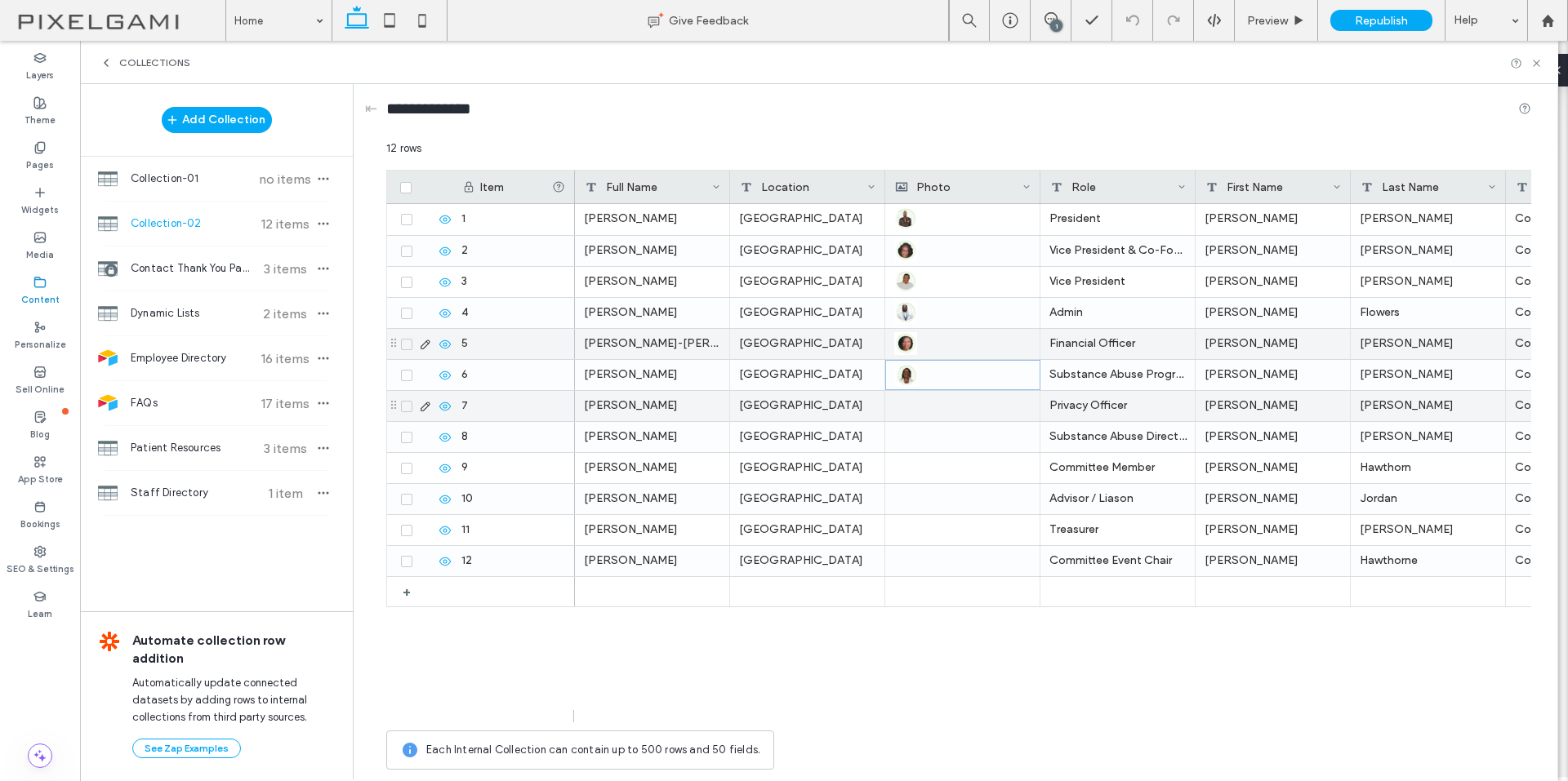
click at [949, 412] on div at bounding box center [962, 406] width 137 height 30
click at [946, 412] on div at bounding box center [962, 406] width 137 height 30
click at [912, 408] on div at bounding box center [963, 405] width 136 height 28
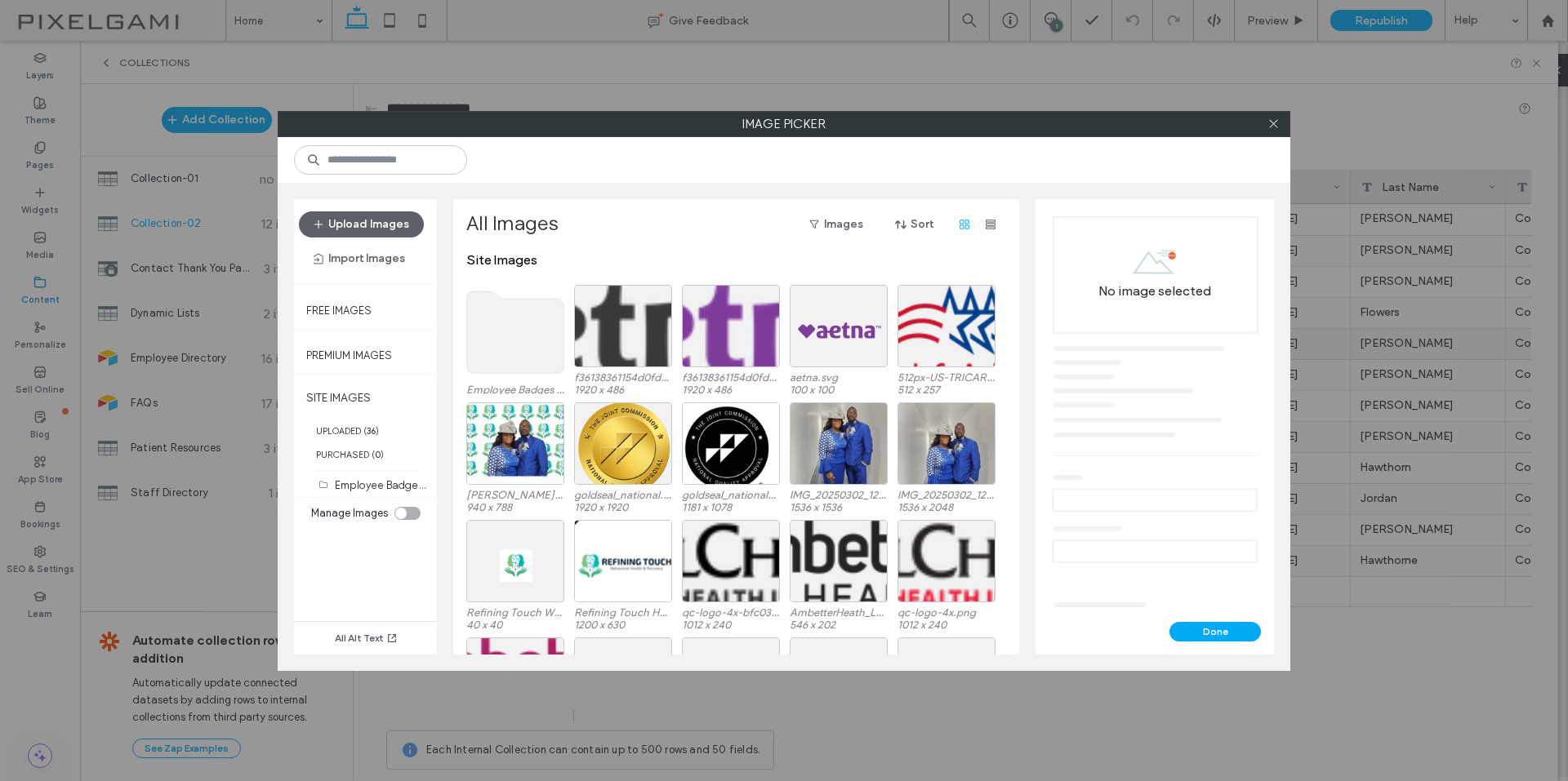
click at [503, 339] on use at bounding box center [515, 332] width 97 height 82
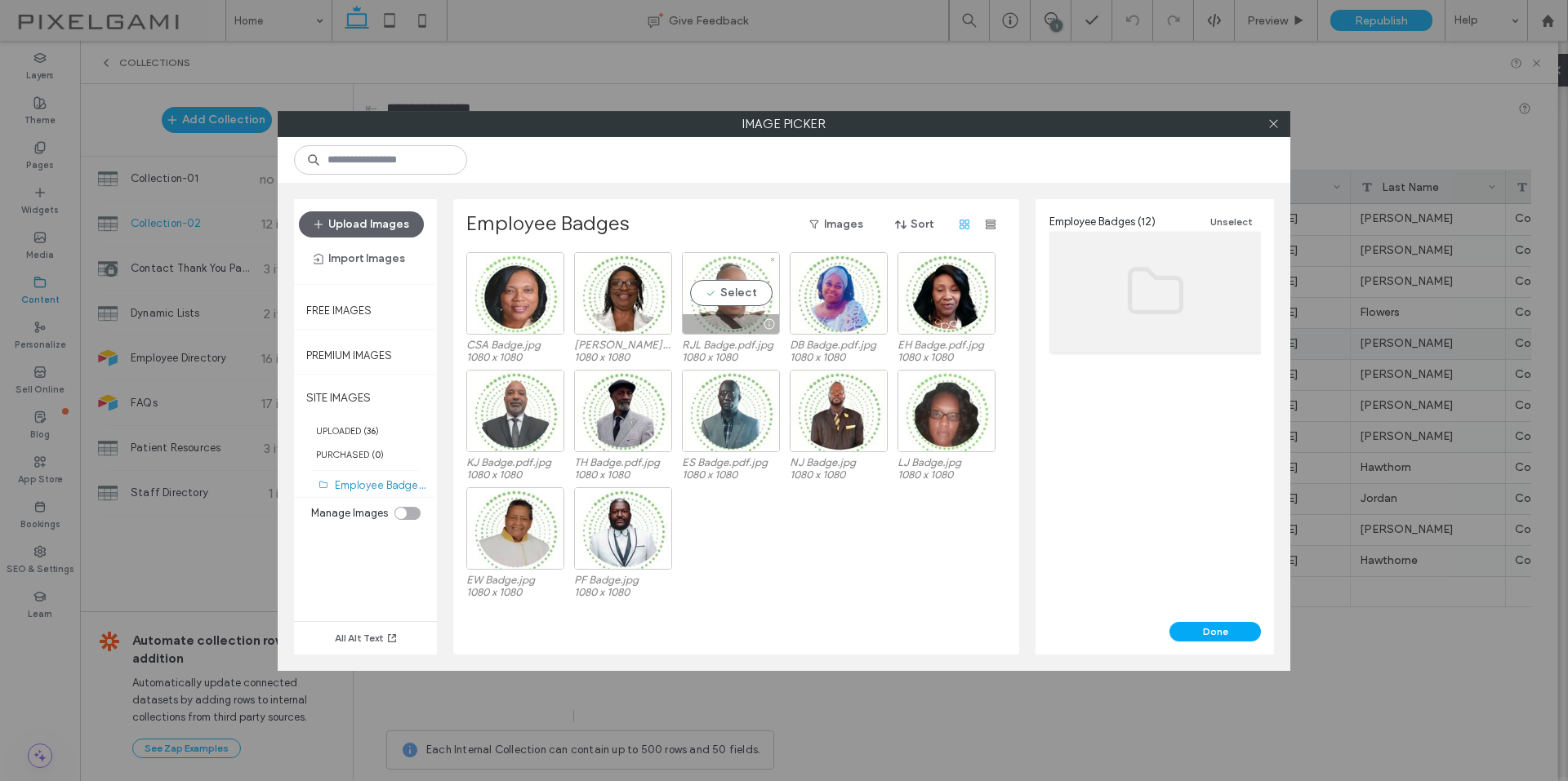
click at [745, 297] on div "Select" at bounding box center [730, 293] width 98 height 82
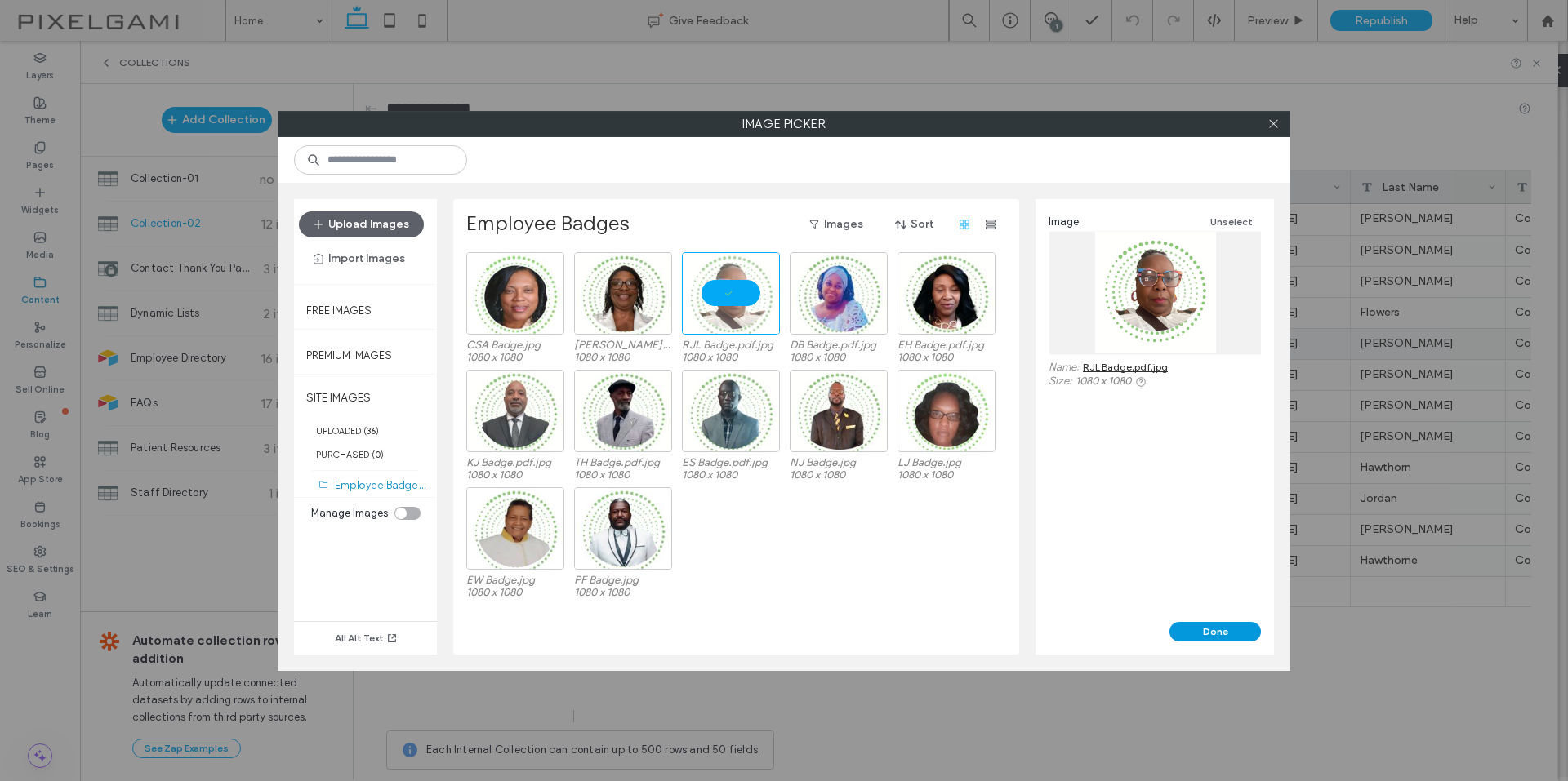
click at [1226, 634] on button "Done" at bounding box center [1215, 631] width 92 height 19
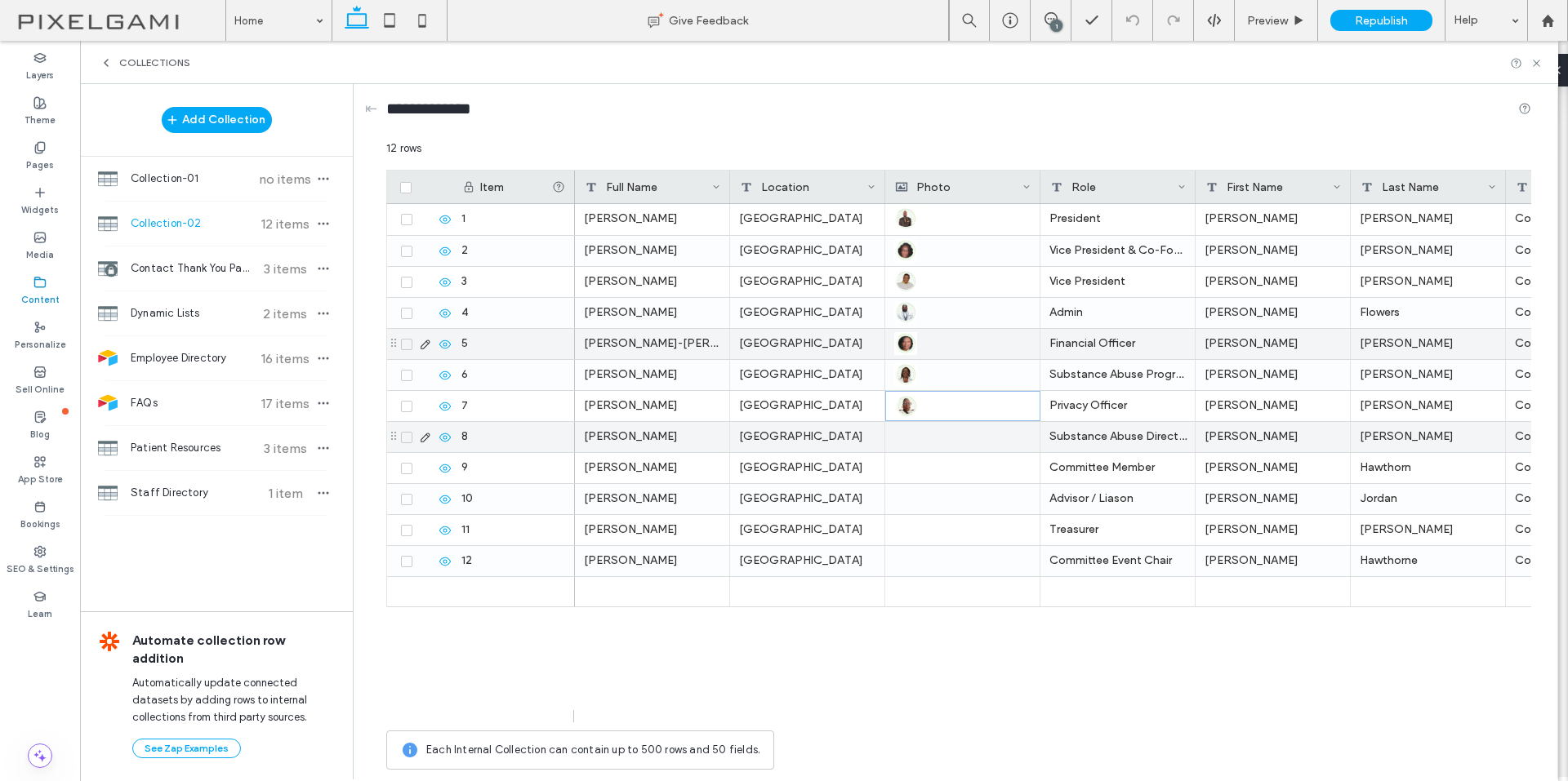
click at [914, 448] on div at bounding box center [962, 436] width 137 height 30
click at [898, 436] on div at bounding box center [962, 436] width 137 height 30
click at [898, 436] on div at bounding box center [963, 436] width 136 height 28
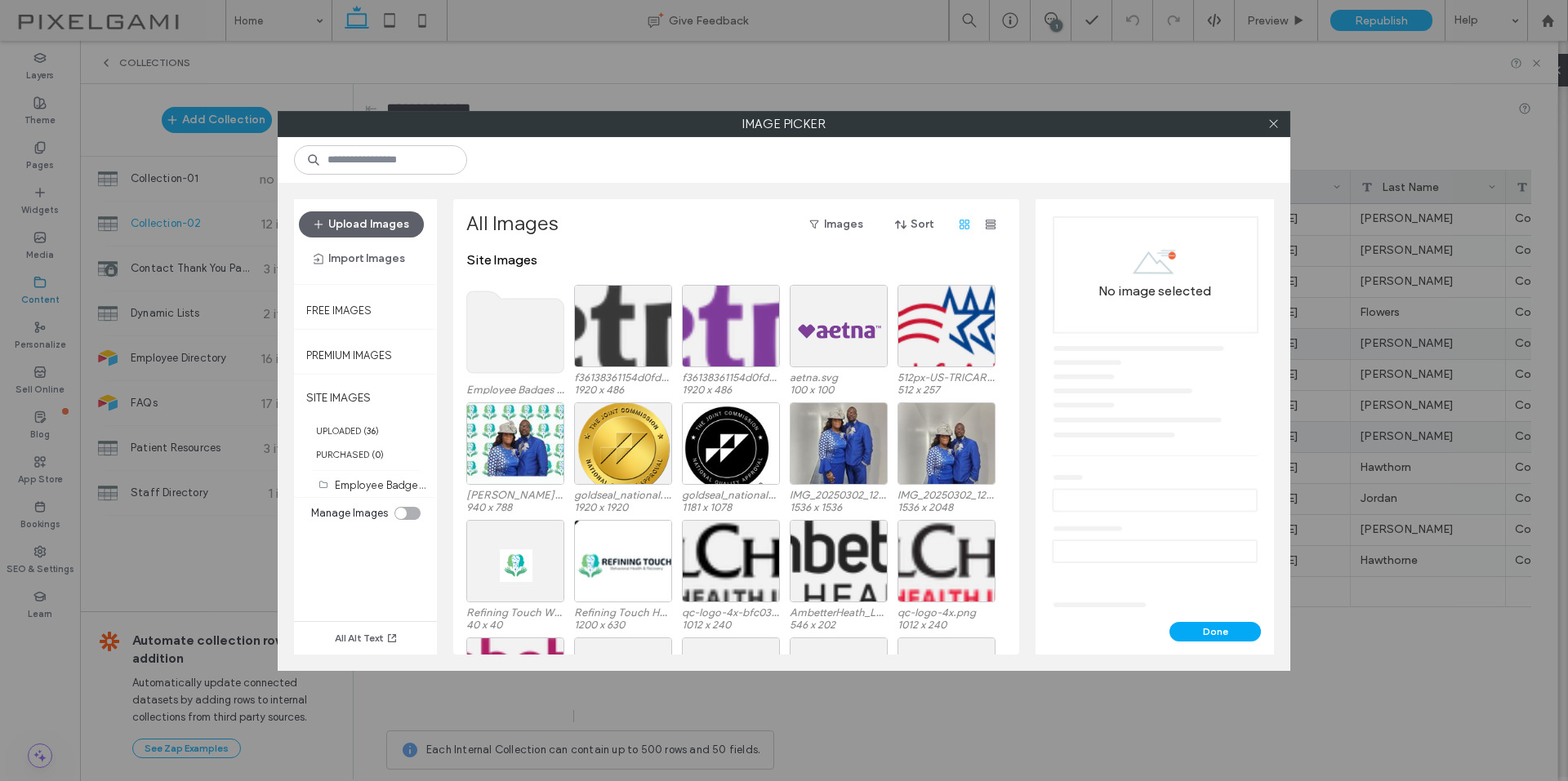
click at [483, 336] on use at bounding box center [515, 332] width 97 height 82
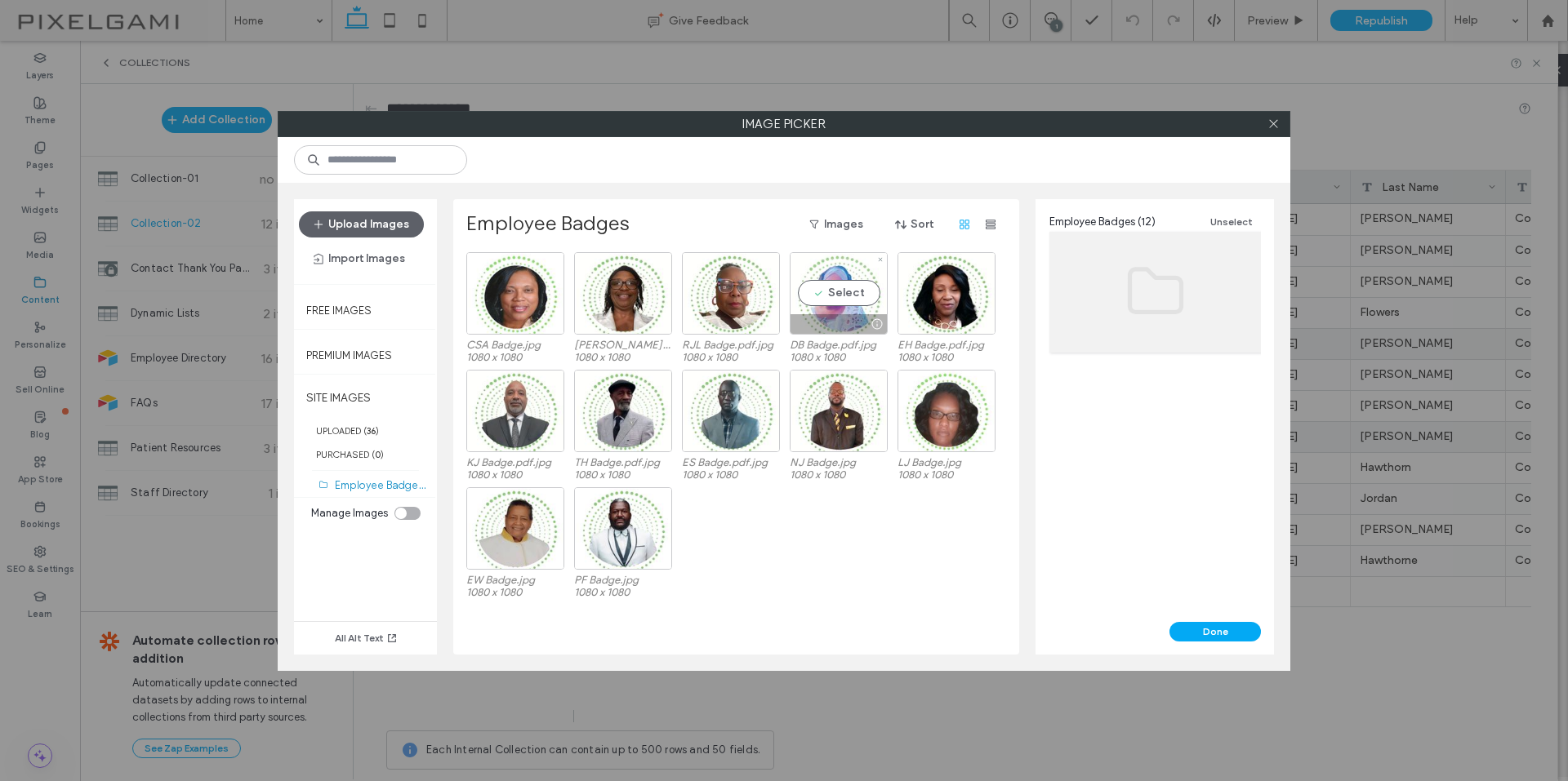
click at [851, 302] on div "Select" at bounding box center [838, 293] width 98 height 82
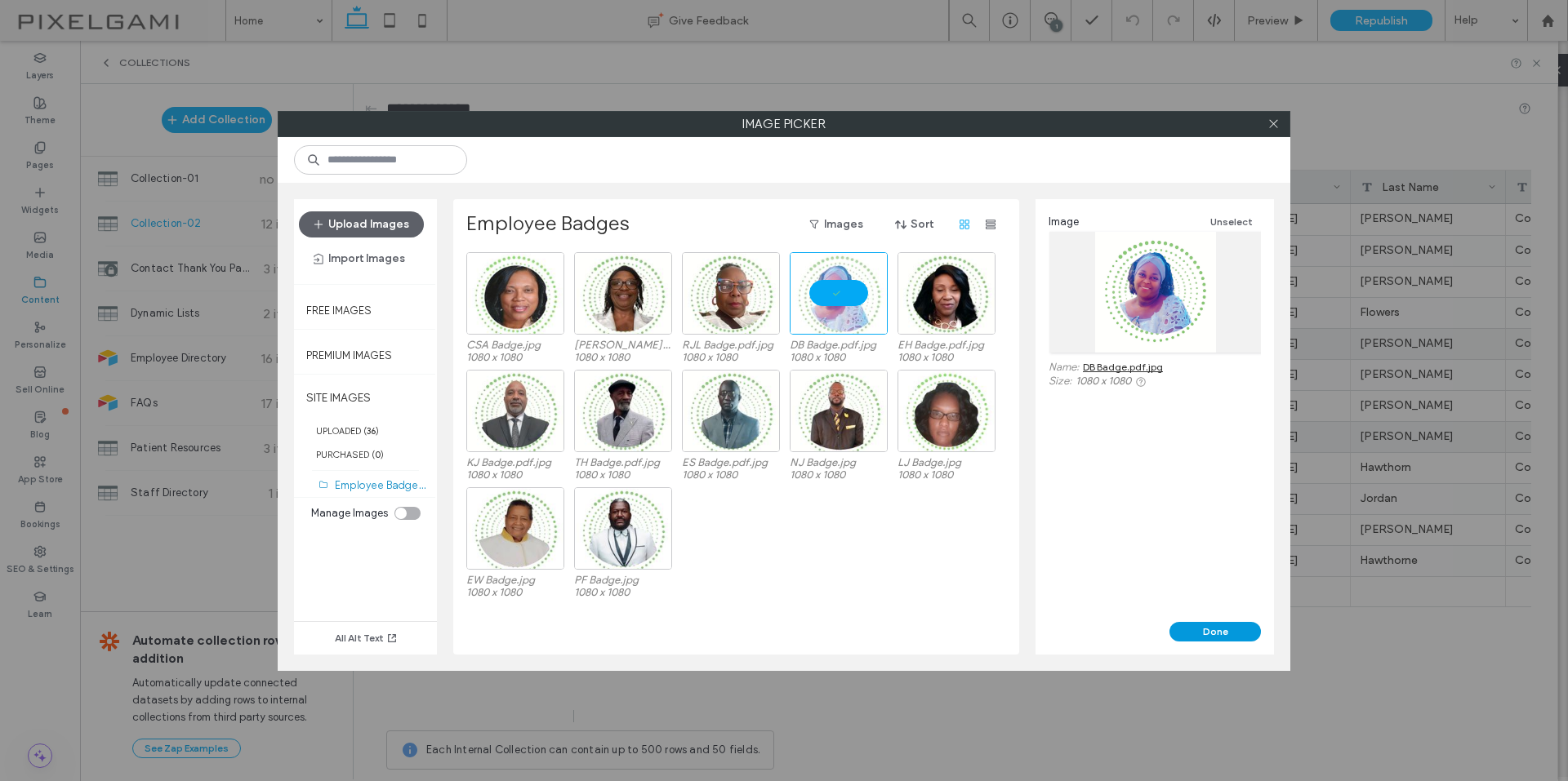
click at [1203, 627] on button "Done" at bounding box center [1215, 631] width 92 height 19
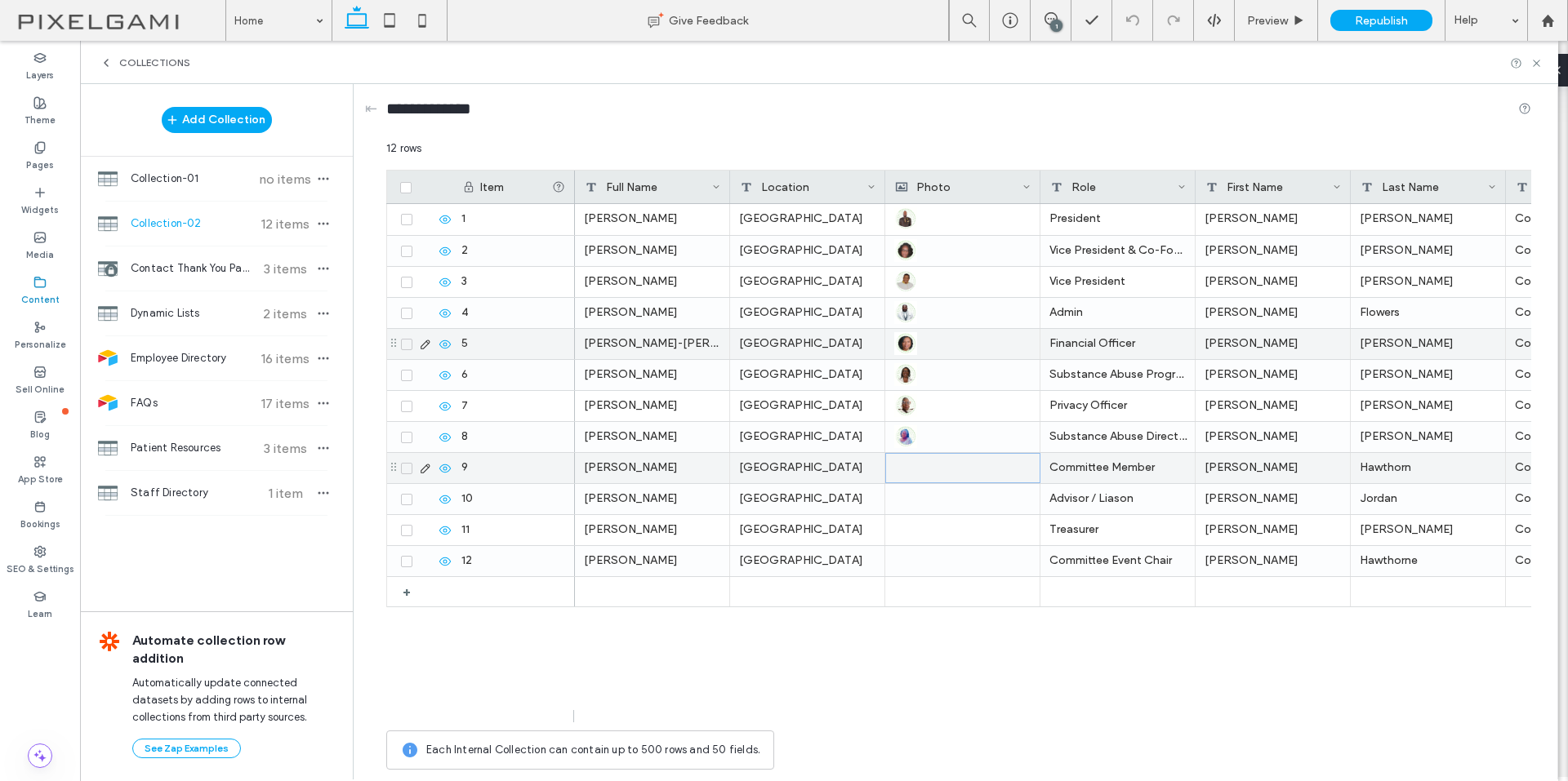
click at [899, 466] on div at bounding box center [963, 468] width 136 height 28
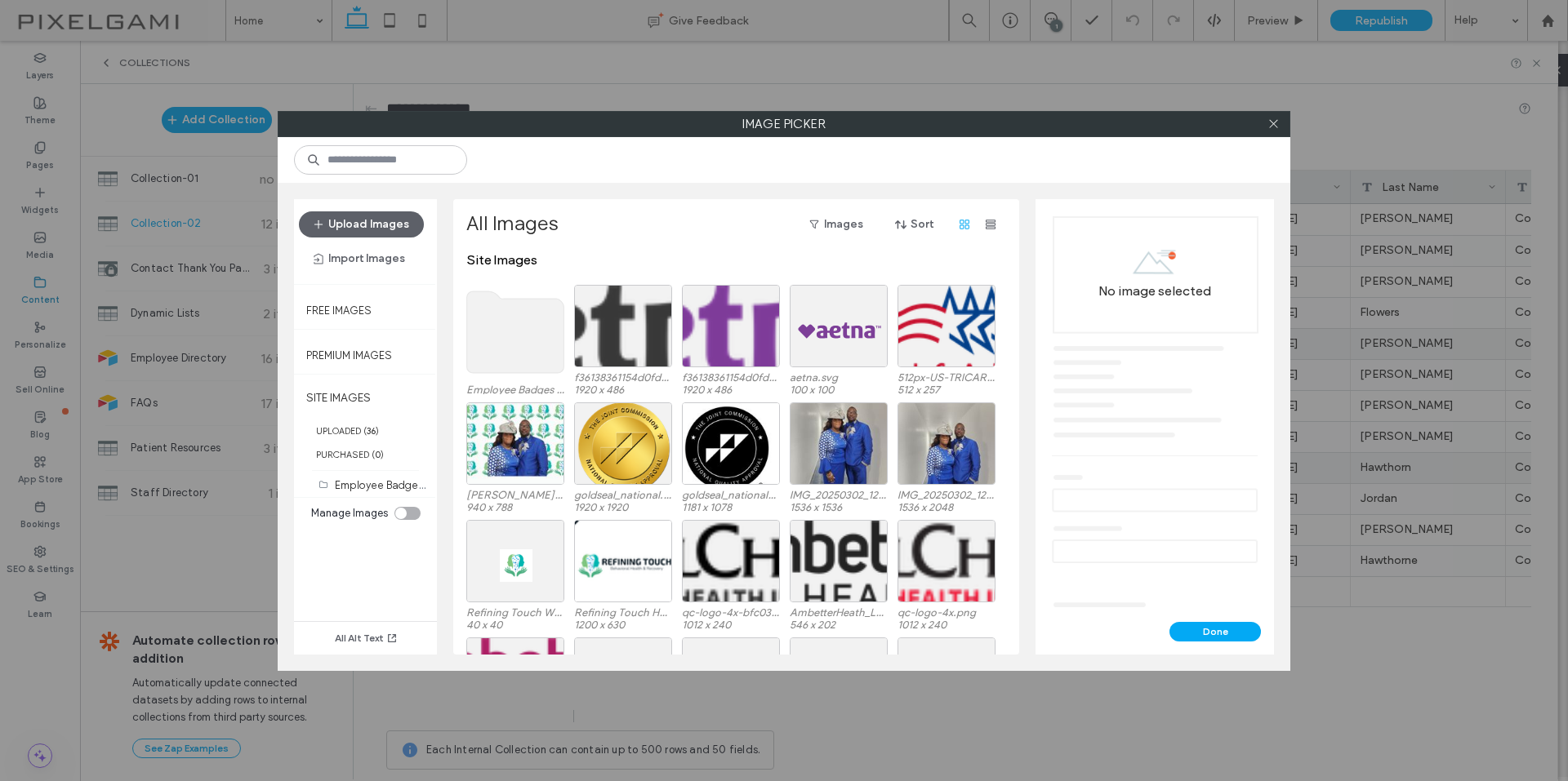
click at [508, 324] on use at bounding box center [515, 332] width 97 height 82
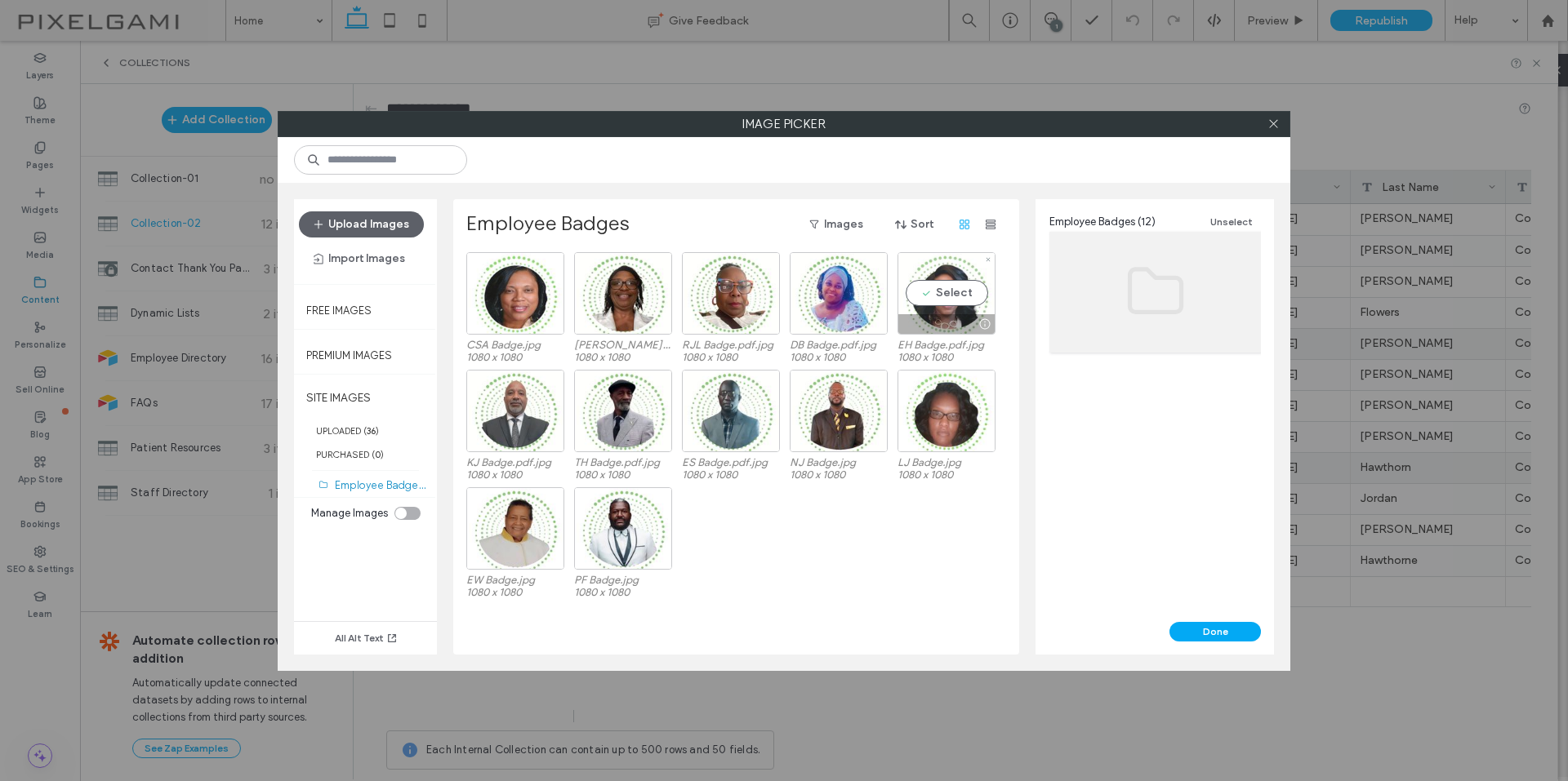
click at [948, 298] on div "Select" at bounding box center [946, 293] width 98 height 82
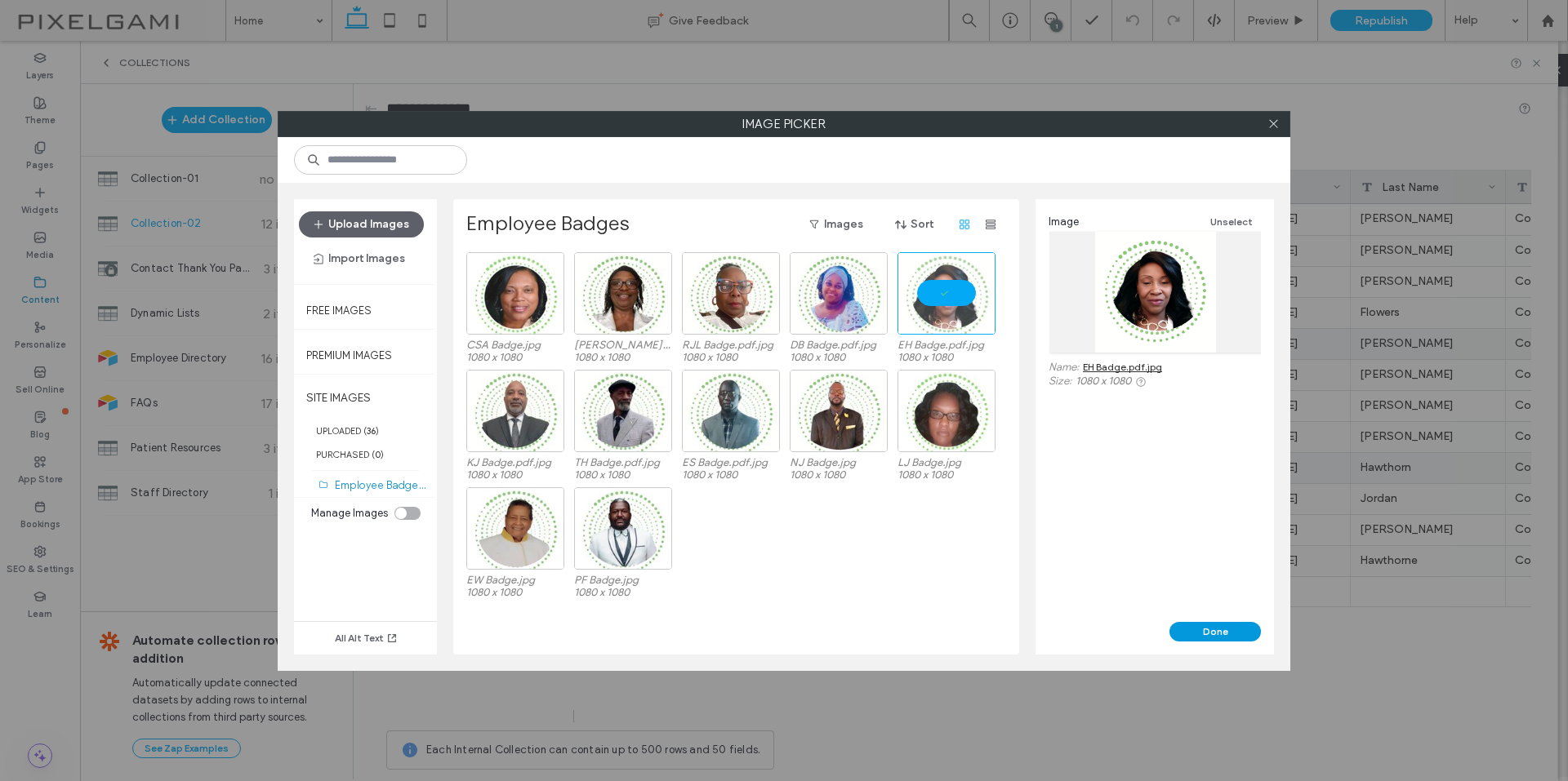
click at [1223, 631] on button "Done" at bounding box center [1215, 631] width 92 height 19
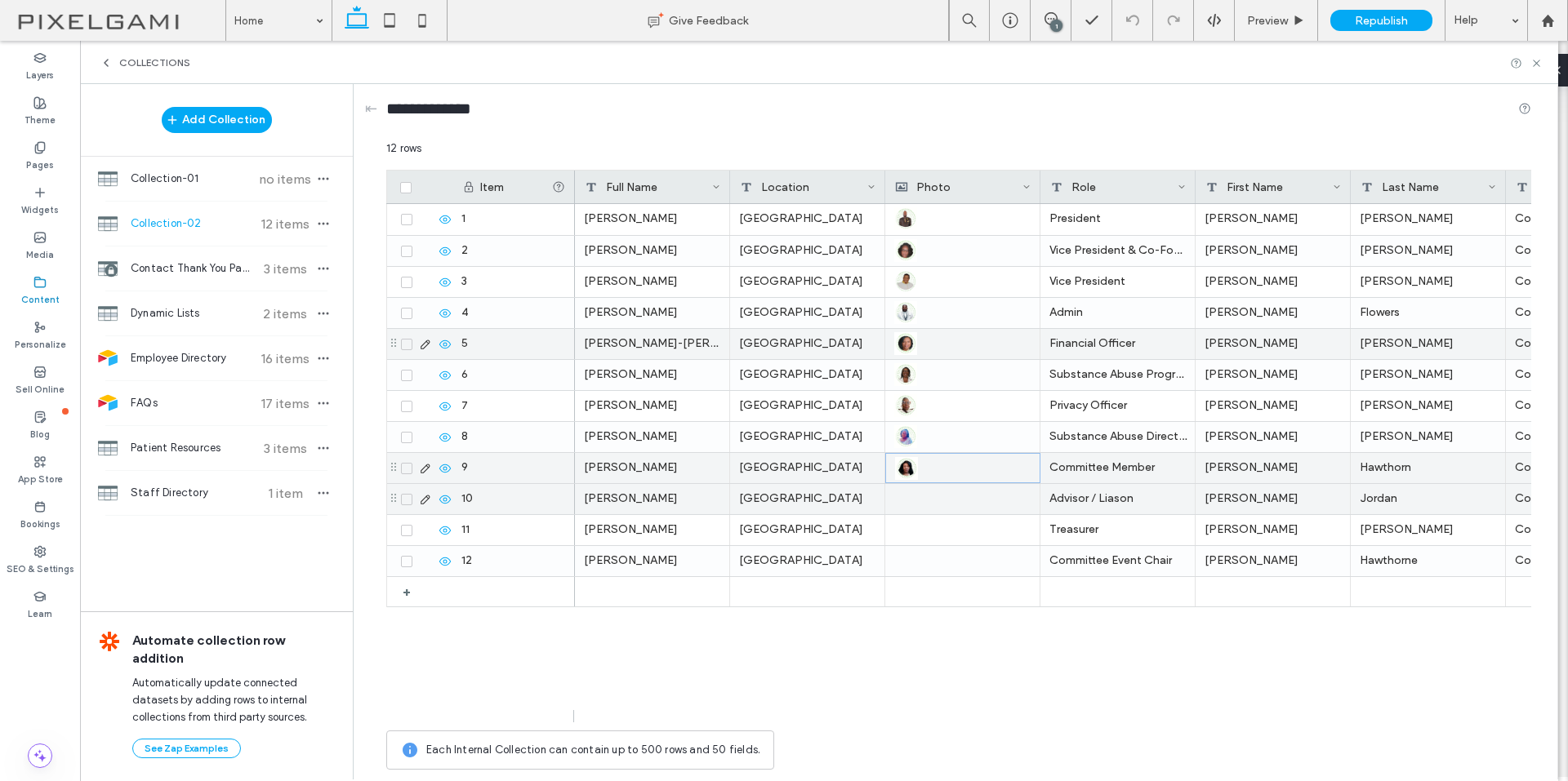
click at [926, 498] on div at bounding box center [962, 499] width 137 height 30
click at [925, 498] on div at bounding box center [962, 499] width 137 height 30
click at [921, 498] on div at bounding box center [962, 499] width 137 height 30
click at [915, 498] on div at bounding box center [963, 499] width 136 height 28
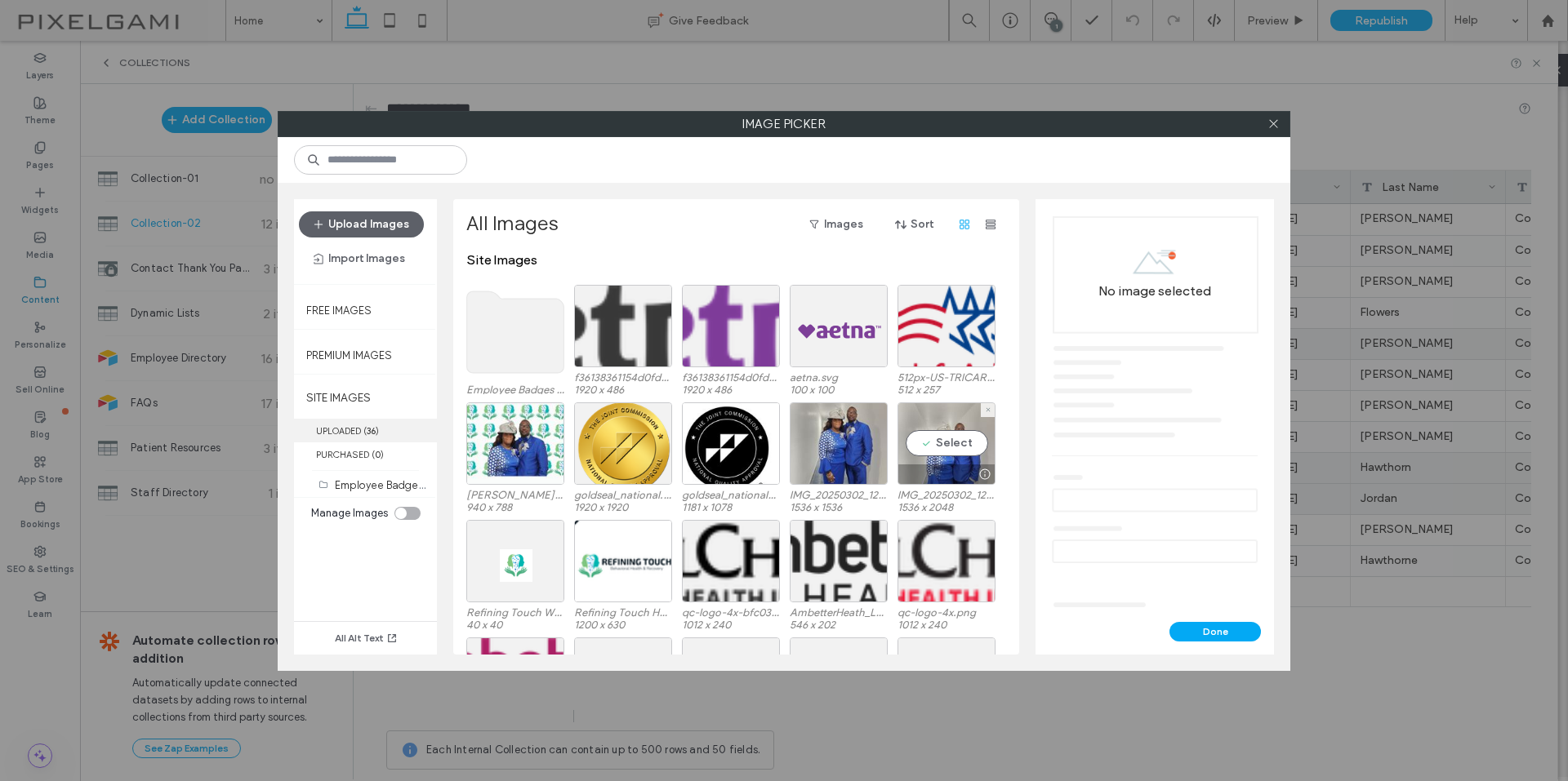
click at [385, 424] on label "UPLOADED ( 36 )" at bounding box center [366, 431] width 143 height 24
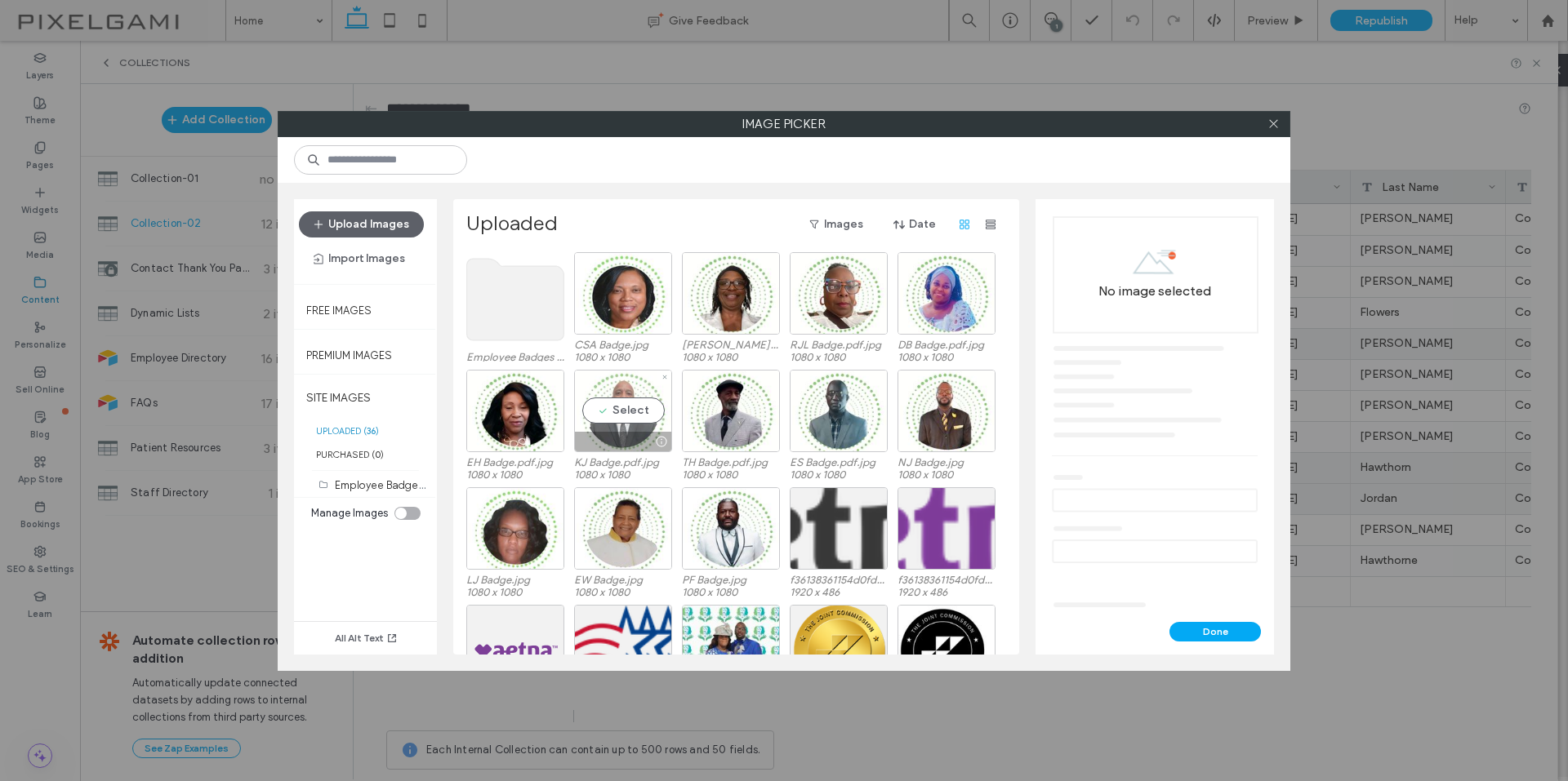
click at [585, 404] on div "Select" at bounding box center [623, 411] width 98 height 82
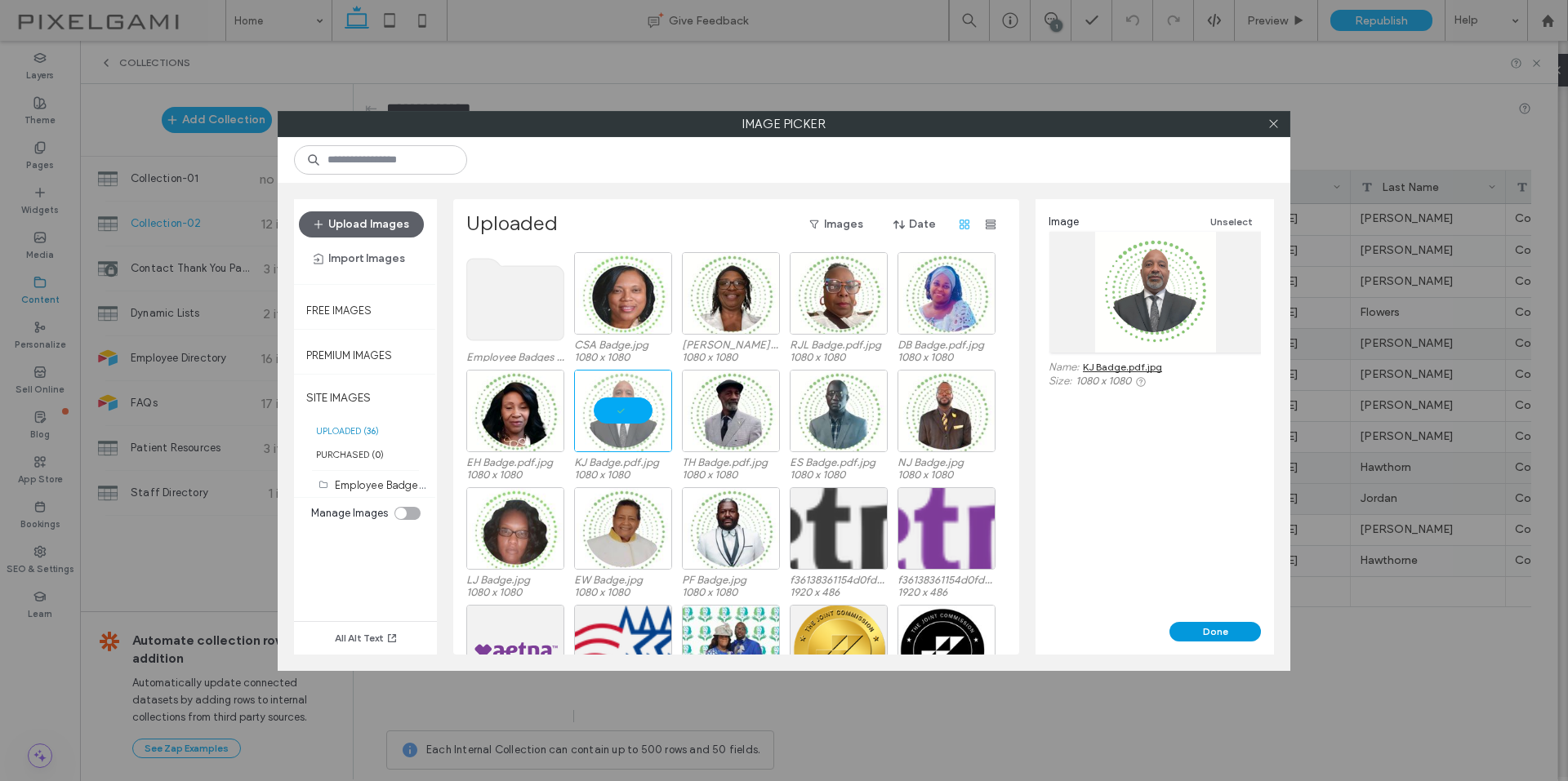
click at [1212, 641] on button "Done" at bounding box center [1215, 631] width 92 height 19
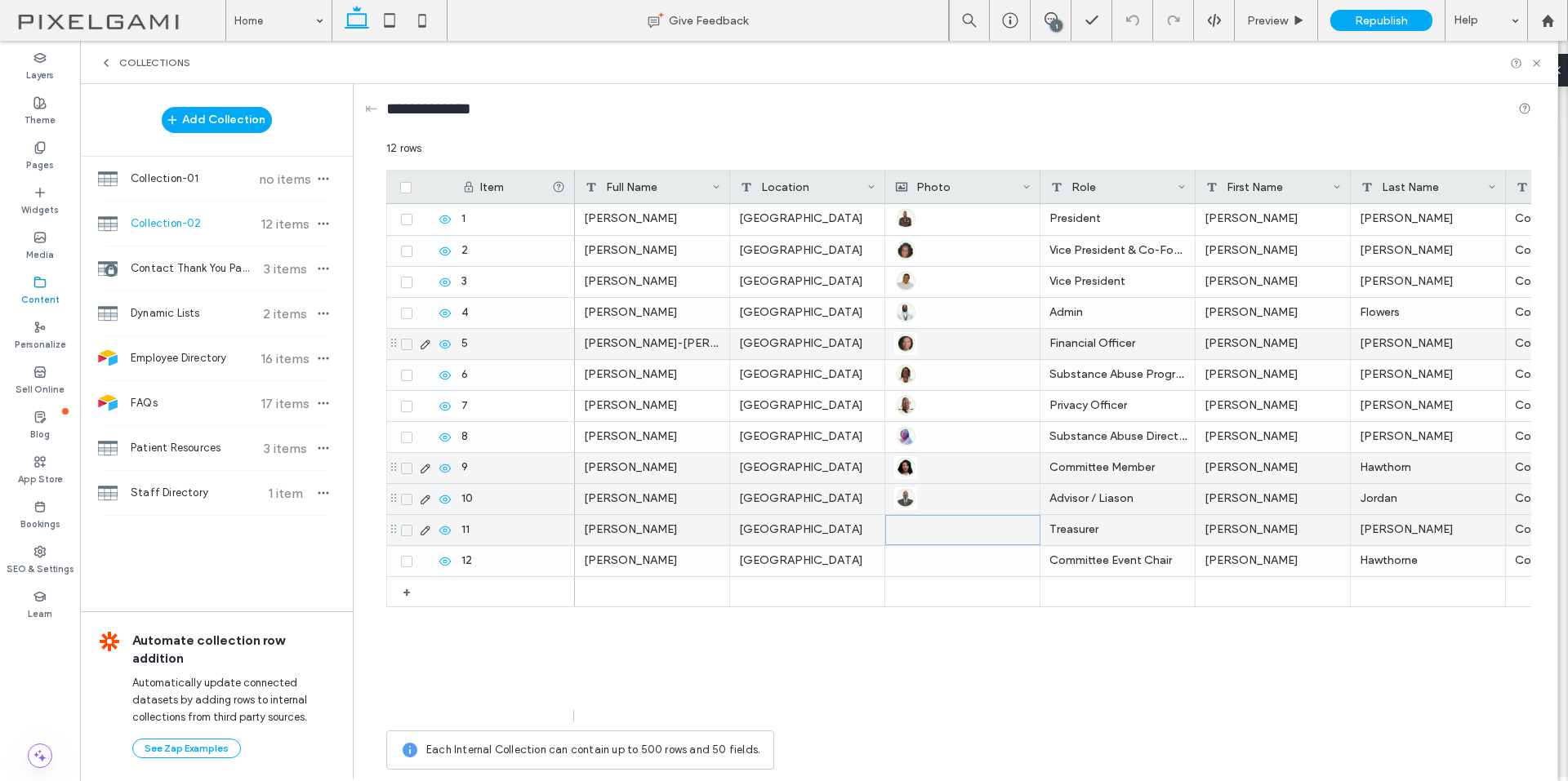
click at [910, 532] on div at bounding box center [963, 530] width 136 height 28
click at [924, 529] on div at bounding box center [963, 530] width 136 height 28
click at [924, 528] on div at bounding box center [963, 530] width 136 height 28
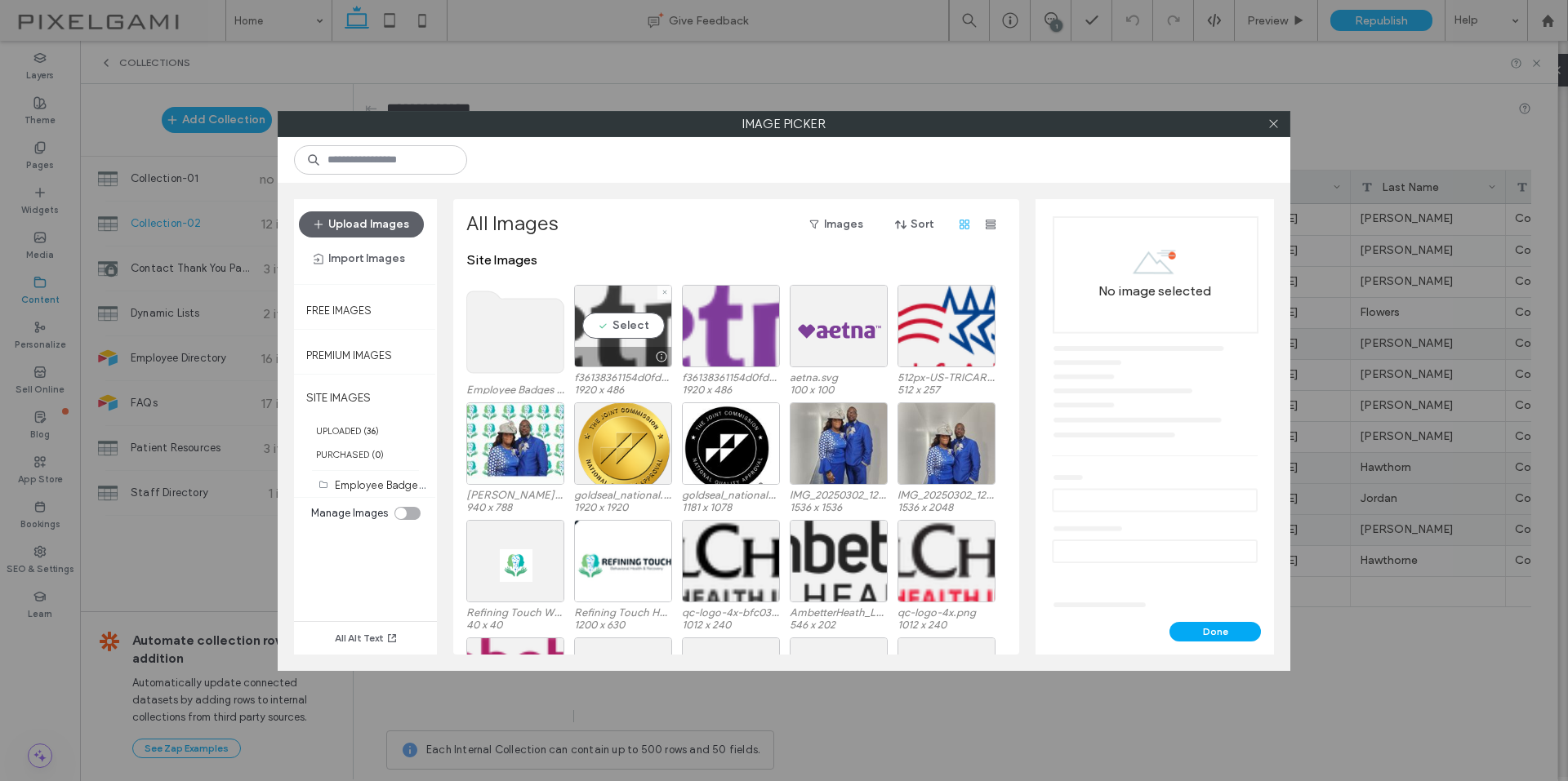
click at [521, 330] on use at bounding box center [515, 332] width 97 height 82
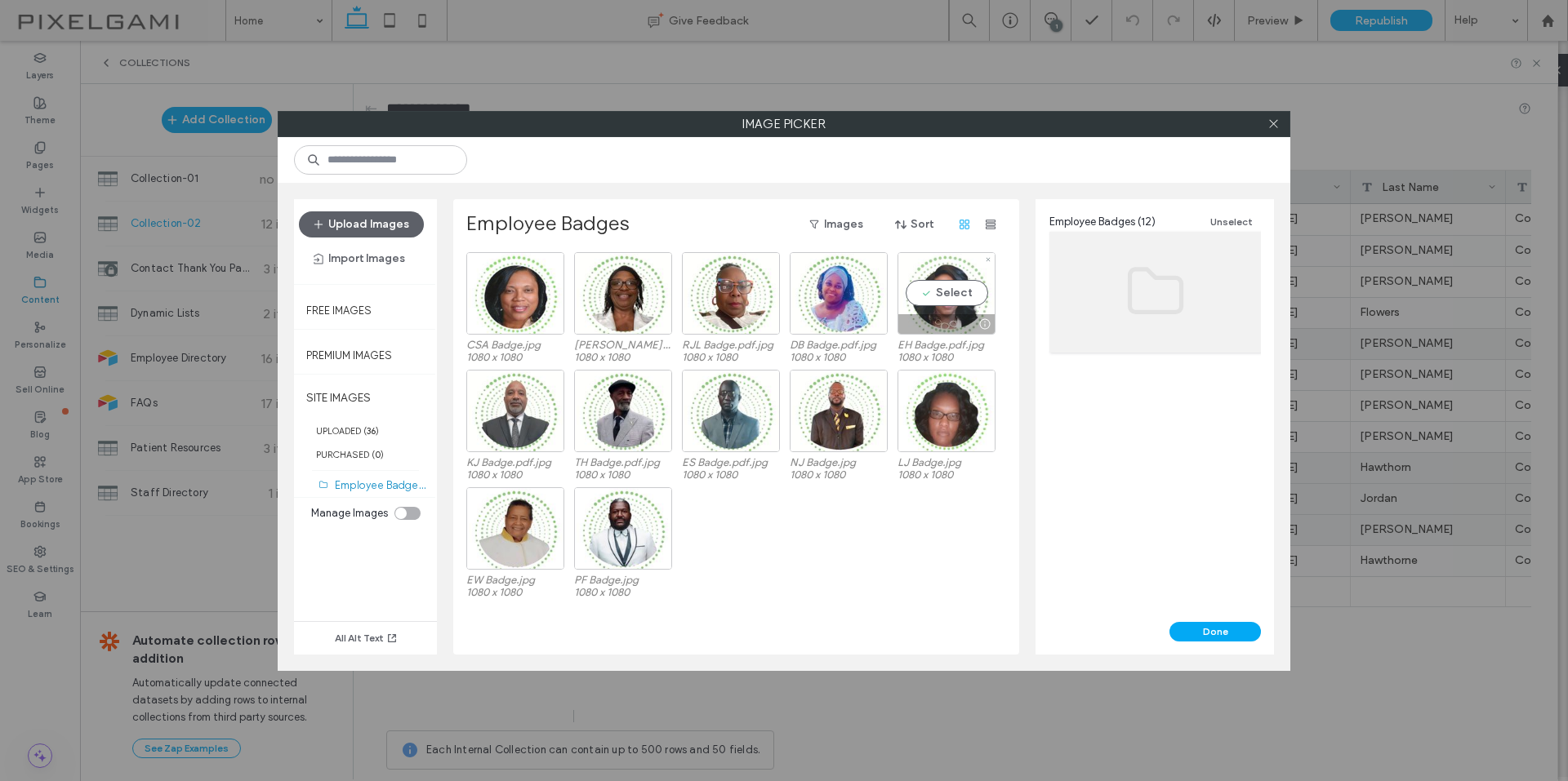
click at [950, 296] on div "Select" at bounding box center [946, 293] width 98 height 82
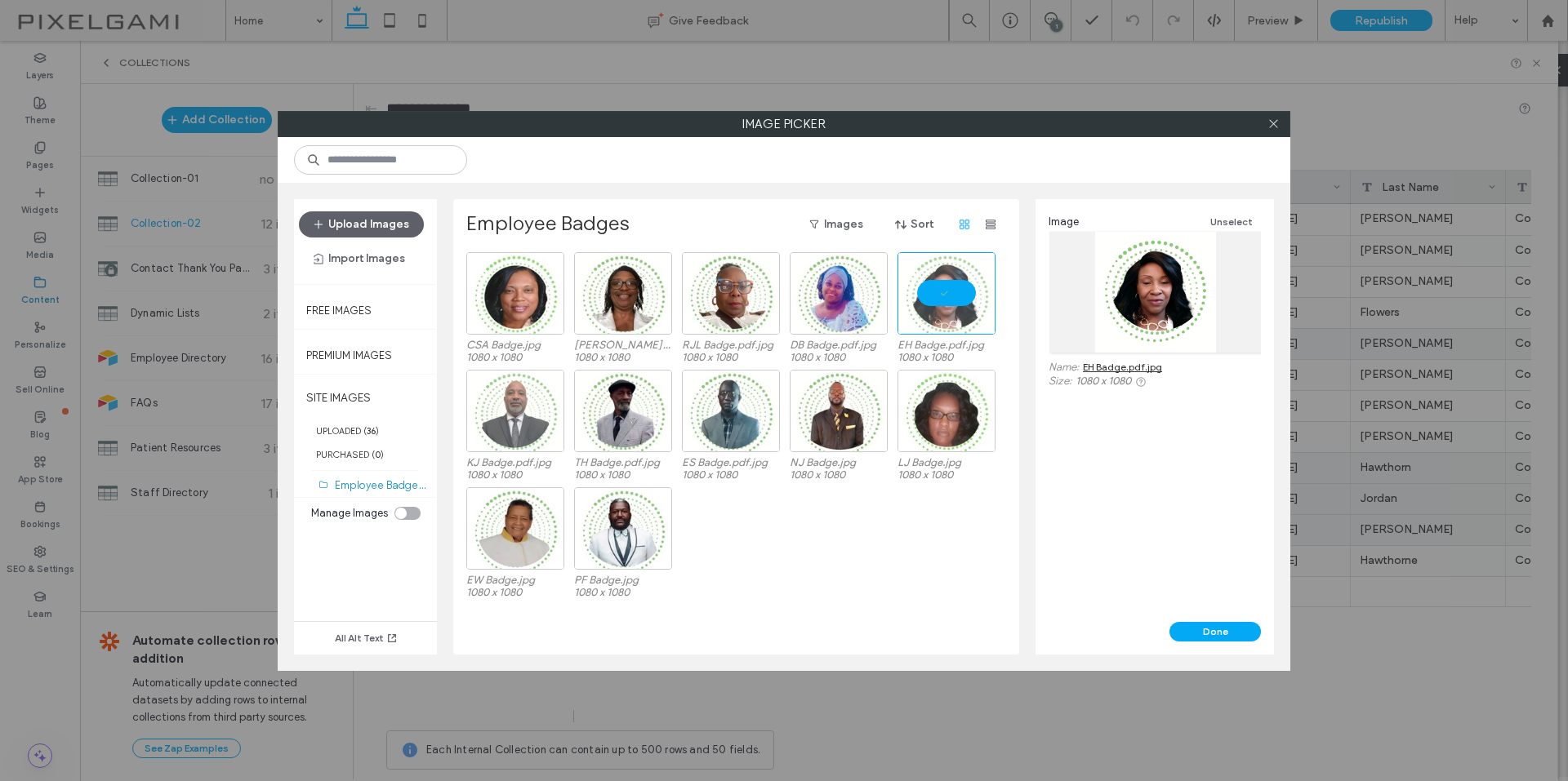
click at [533, 389] on div at bounding box center [514, 411] width 98 height 82
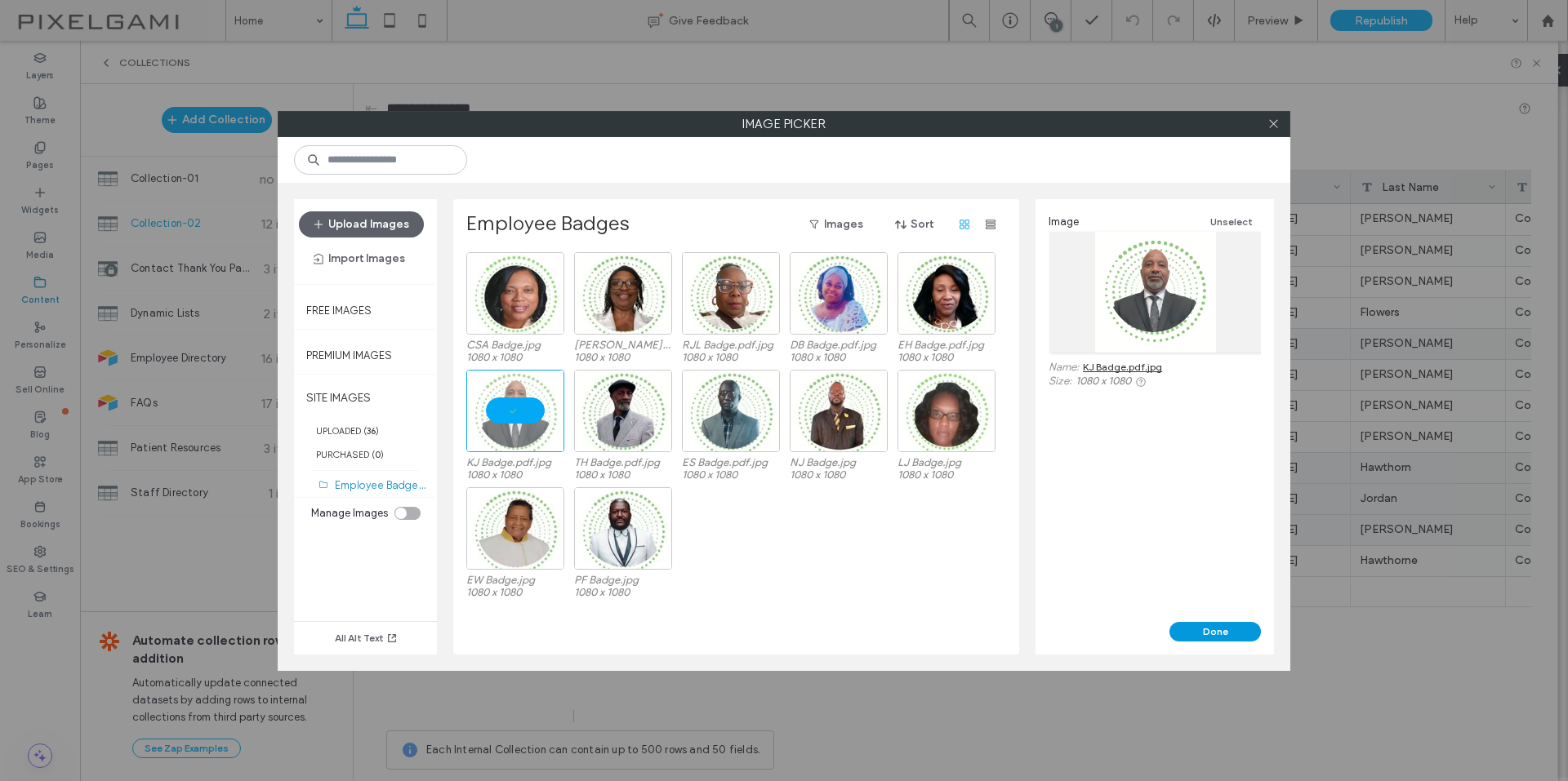
click at [1206, 627] on button "Done" at bounding box center [1215, 631] width 92 height 19
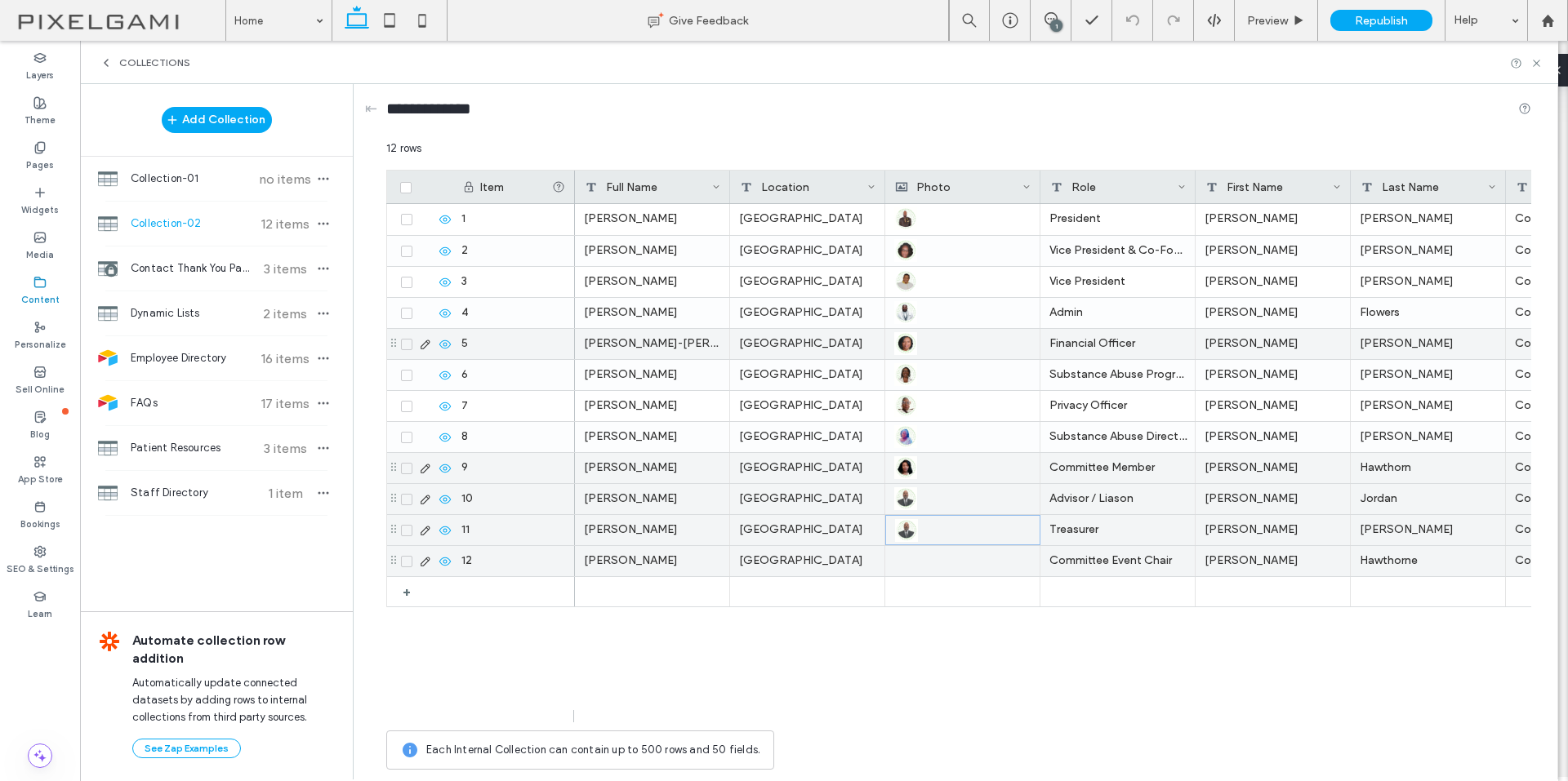
click at [930, 555] on div at bounding box center [962, 561] width 137 height 30
click at [1025, 519] on span at bounding box center [1023, 530] width 12 height 29
click at [911, 528] on div at bounding box center [963, 530] width 136 height 28
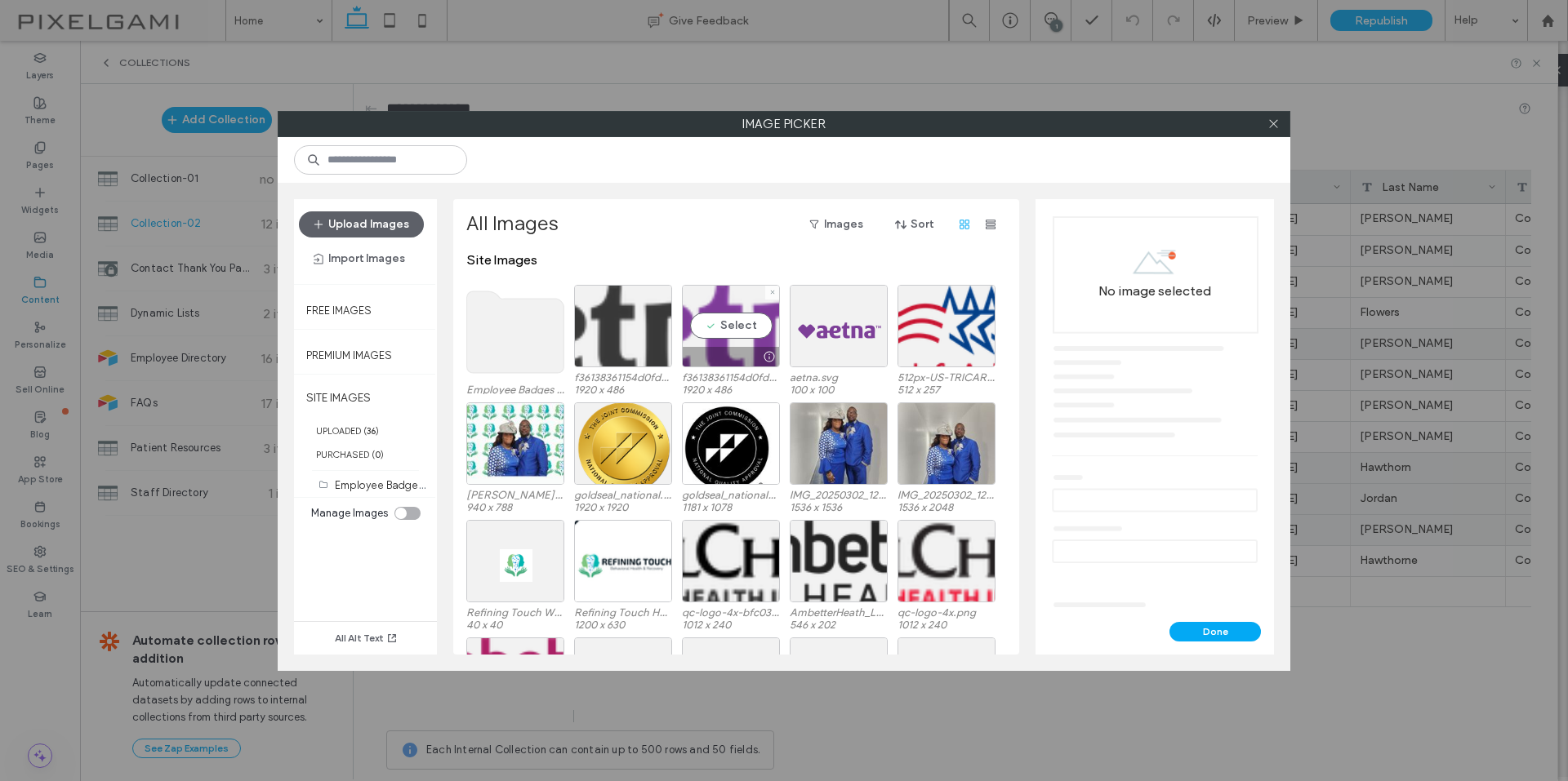
click at [518, 342] on use at bounding box center [515, 332] width 97 height 82
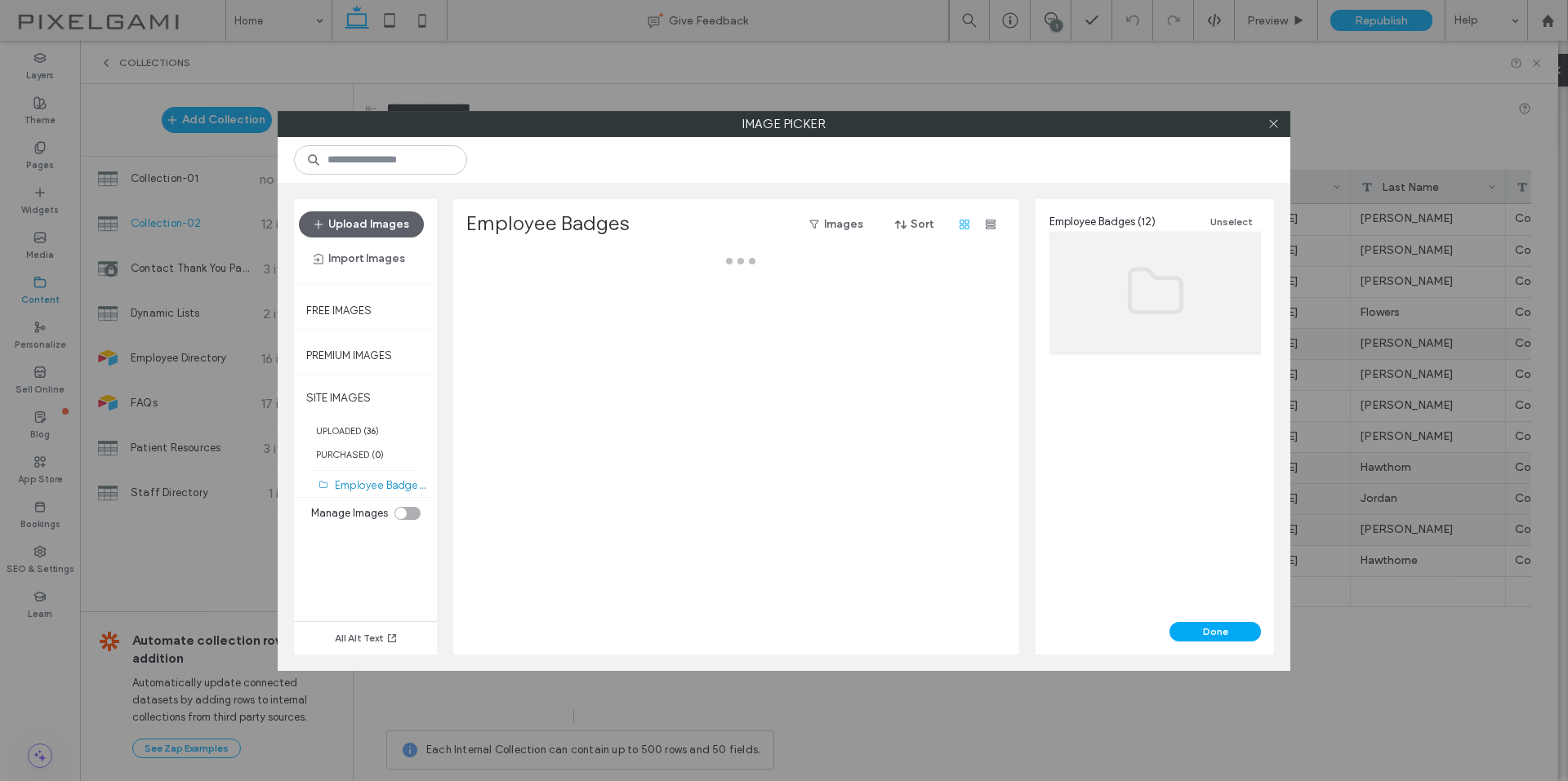
click at [516, 342] on div at bounding box center [740, 453] width 548 height 402
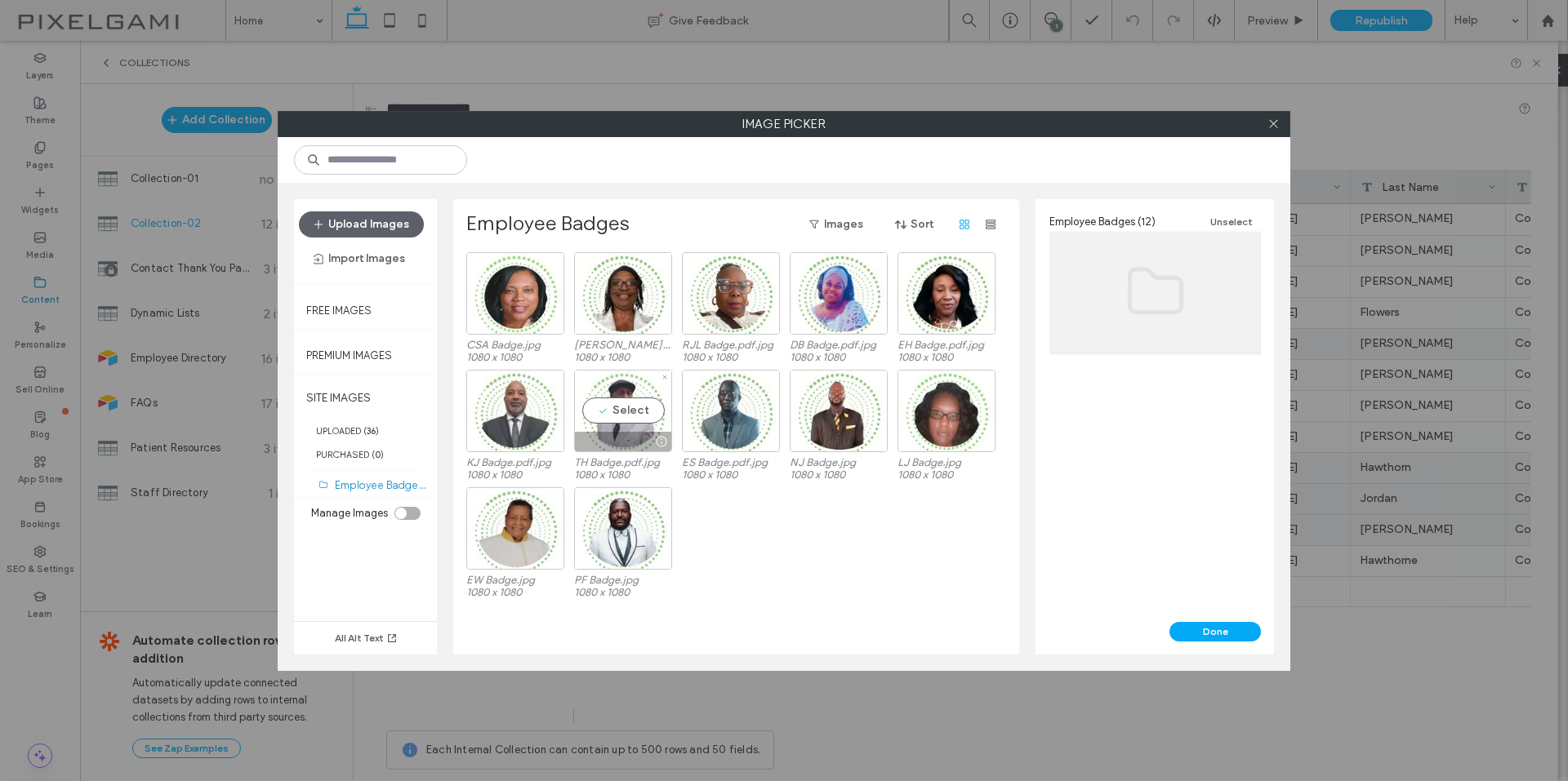
click at [650, 399] on div "Select" at bounding box center [623, 411] width 98 height 82
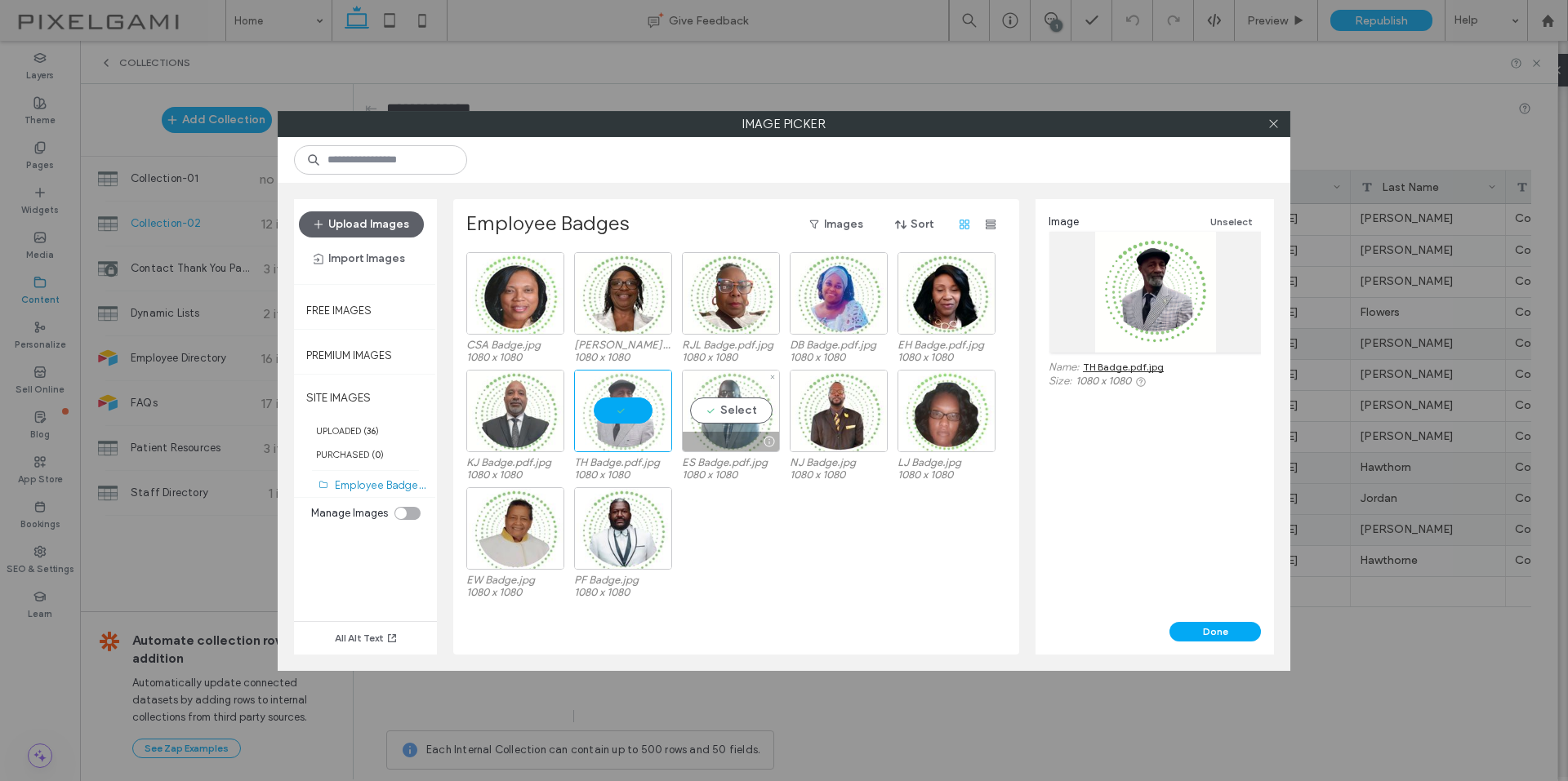
click at [726, 403] on div "Select" at bounding box center [730, 411] width 98 height 82
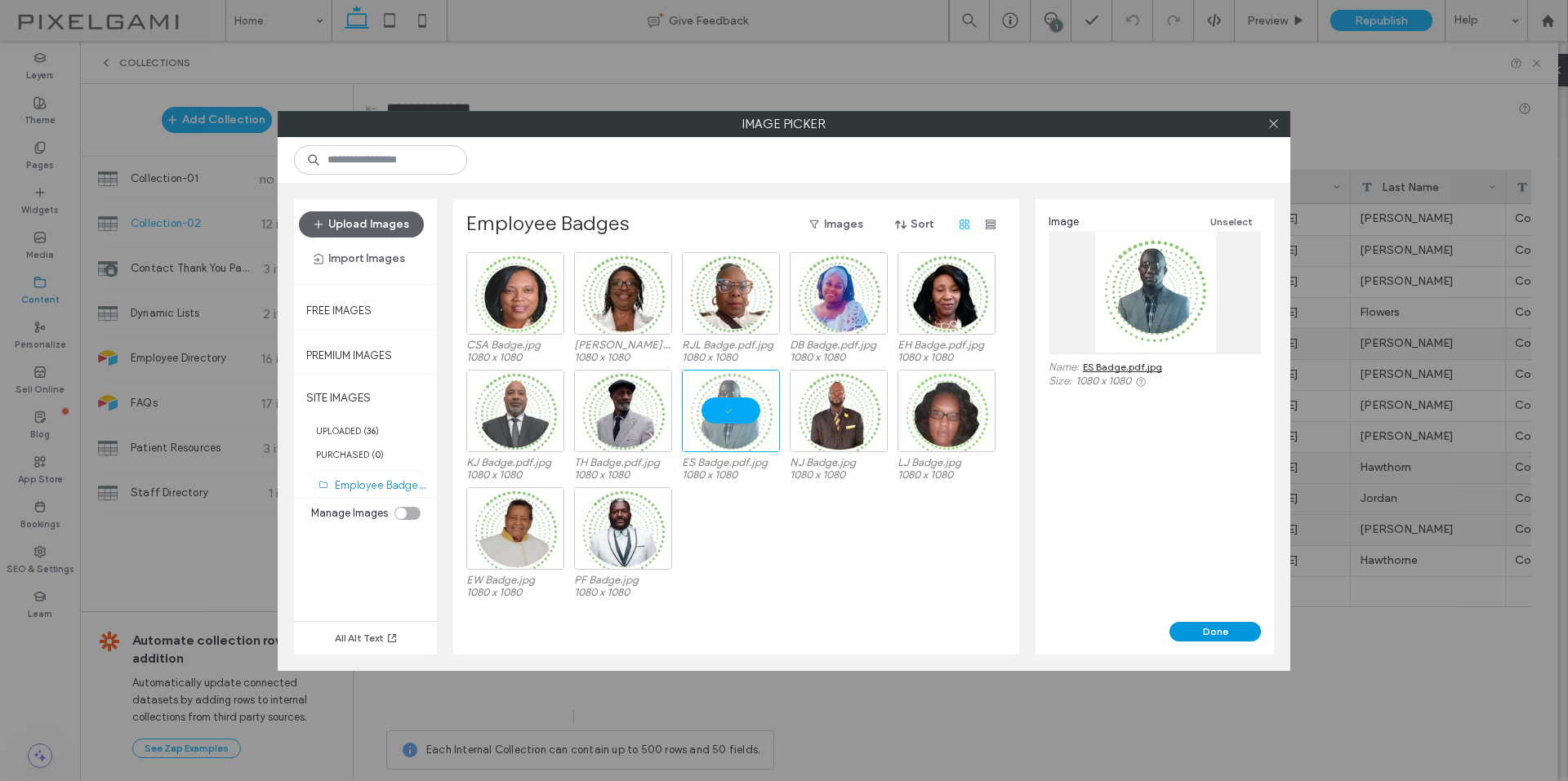
click at [1196, 626] on button "Done" at bounding box center [1215, 631] width 92 height 19
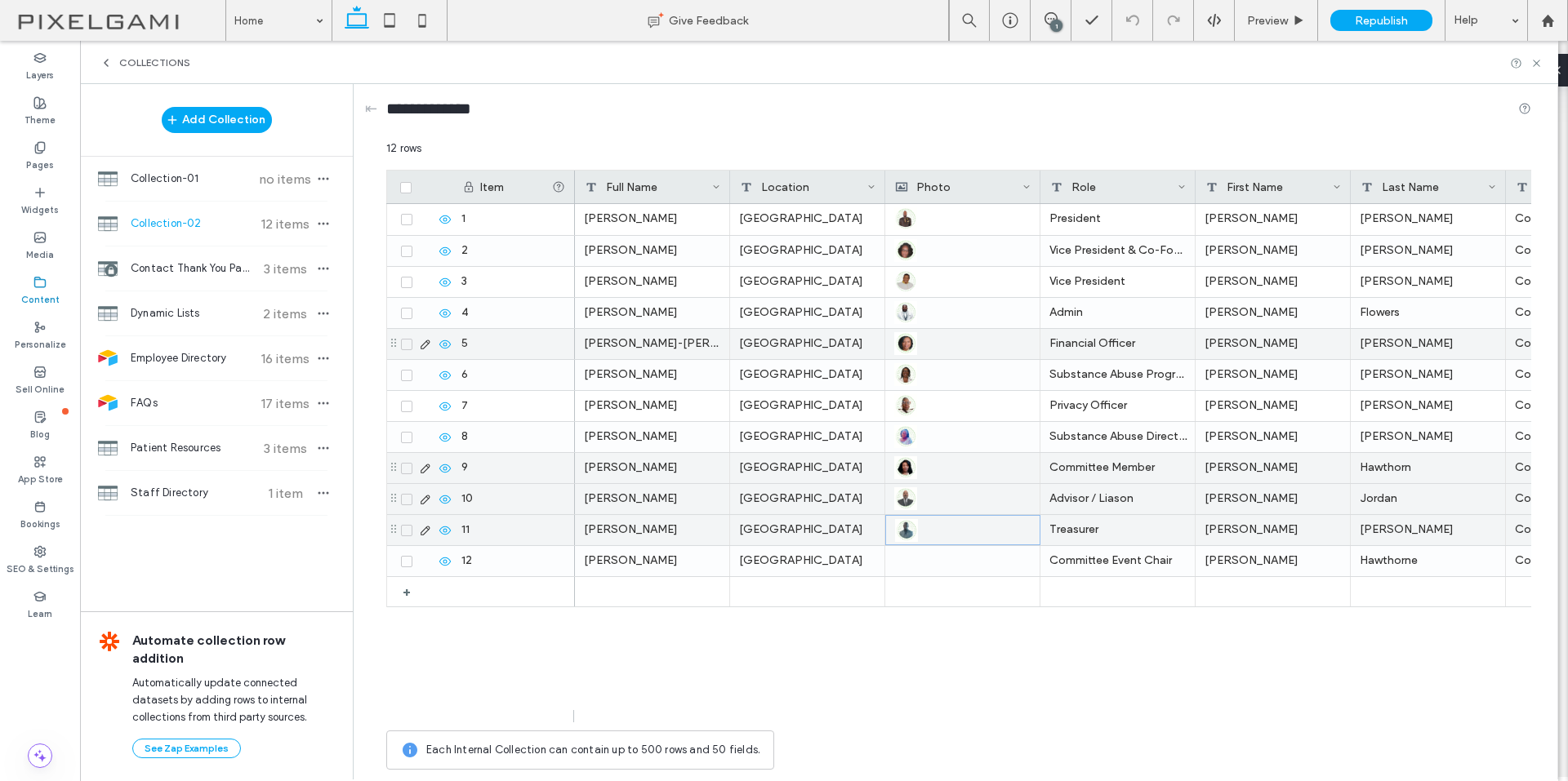
click at [914, 566] on div at bounding box center [962, 561] width 137 height 30
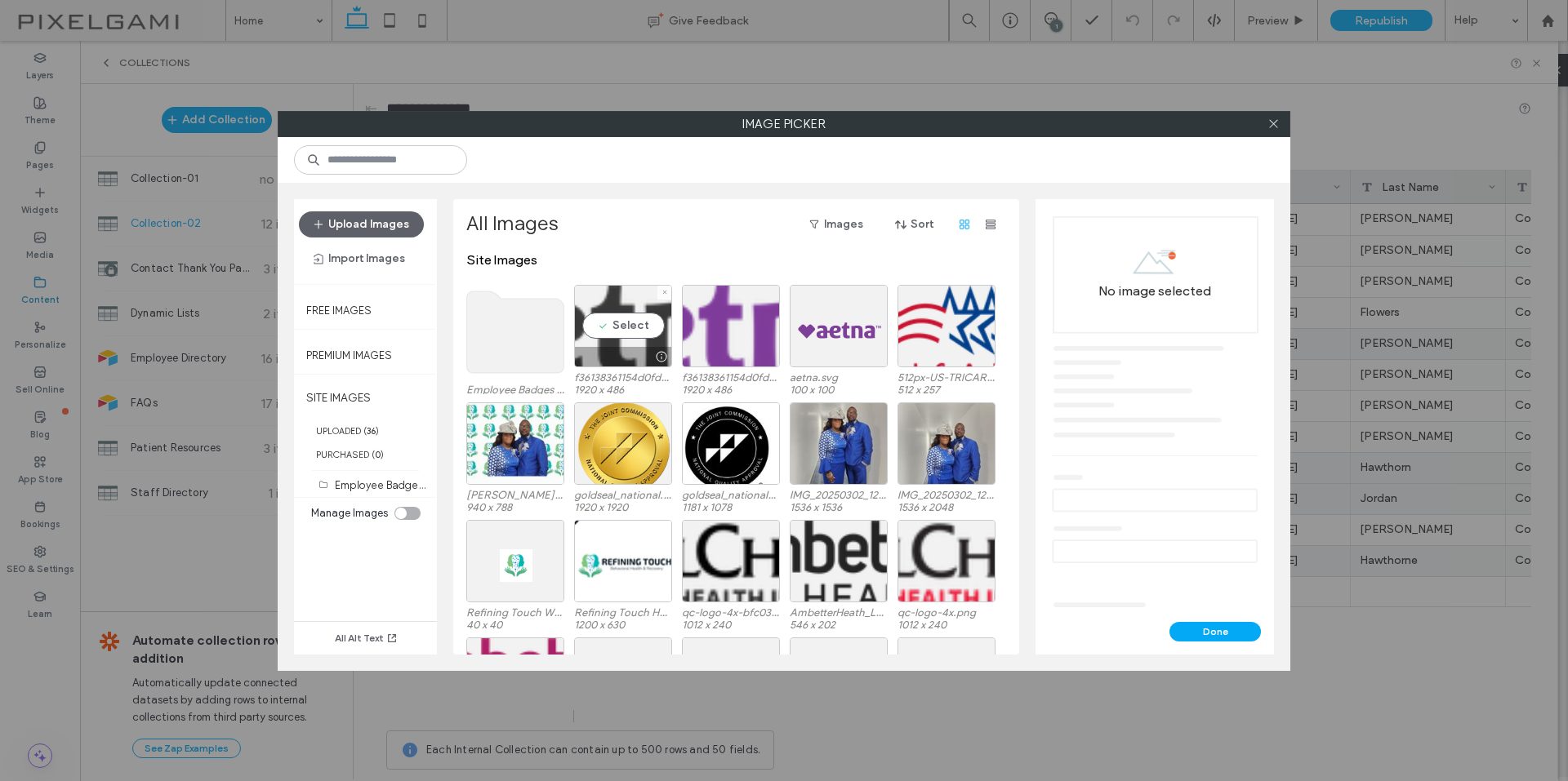
click at [542, 346] on use at bounding box center [515, 332] width 97 height 82
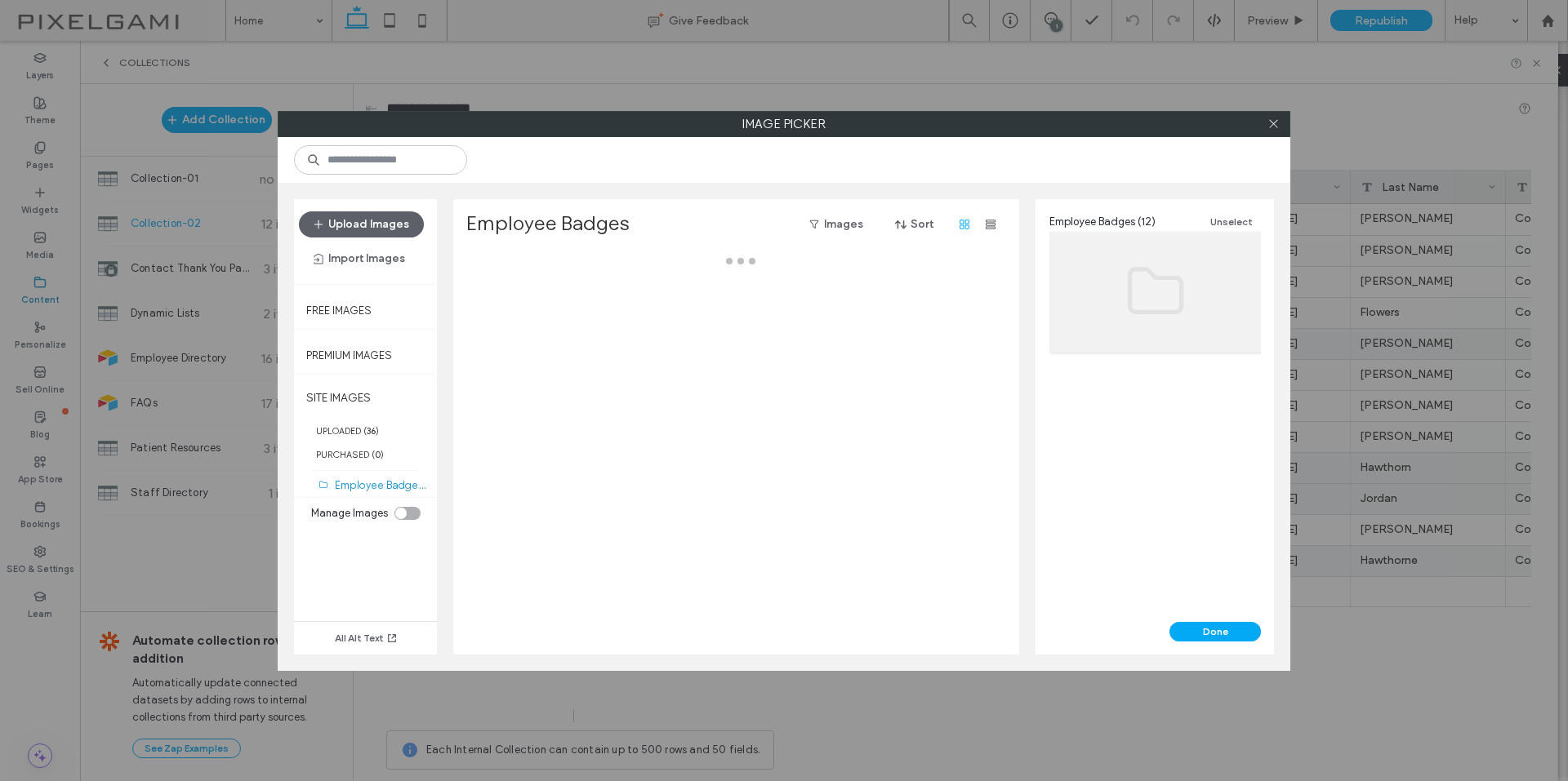
click at [541, 345] on div at bounding box center [740, 453] width 548 height 402
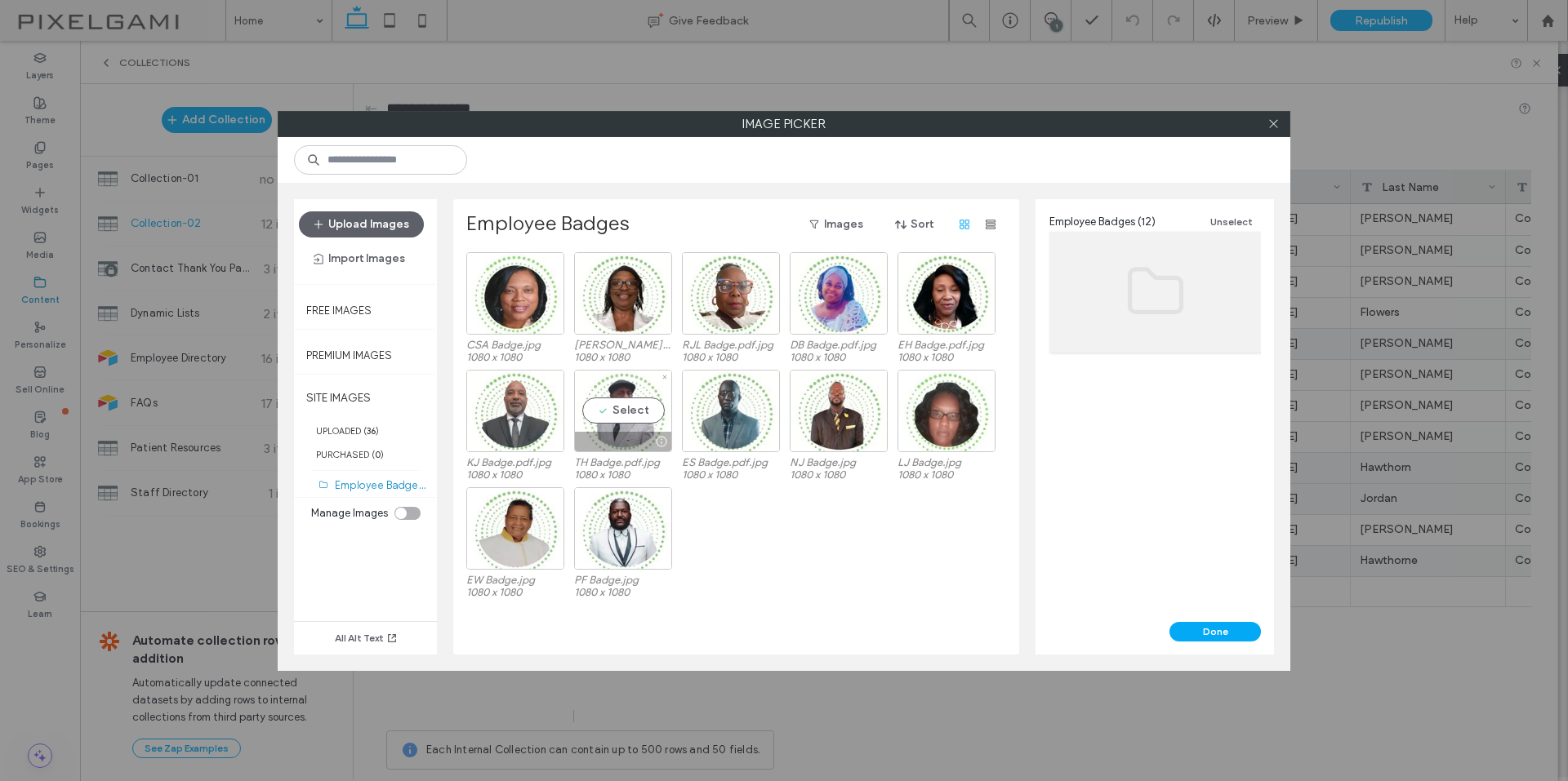
click at [619, 420] on div "Select" at bounding box center [623, 411] width 98 height 82
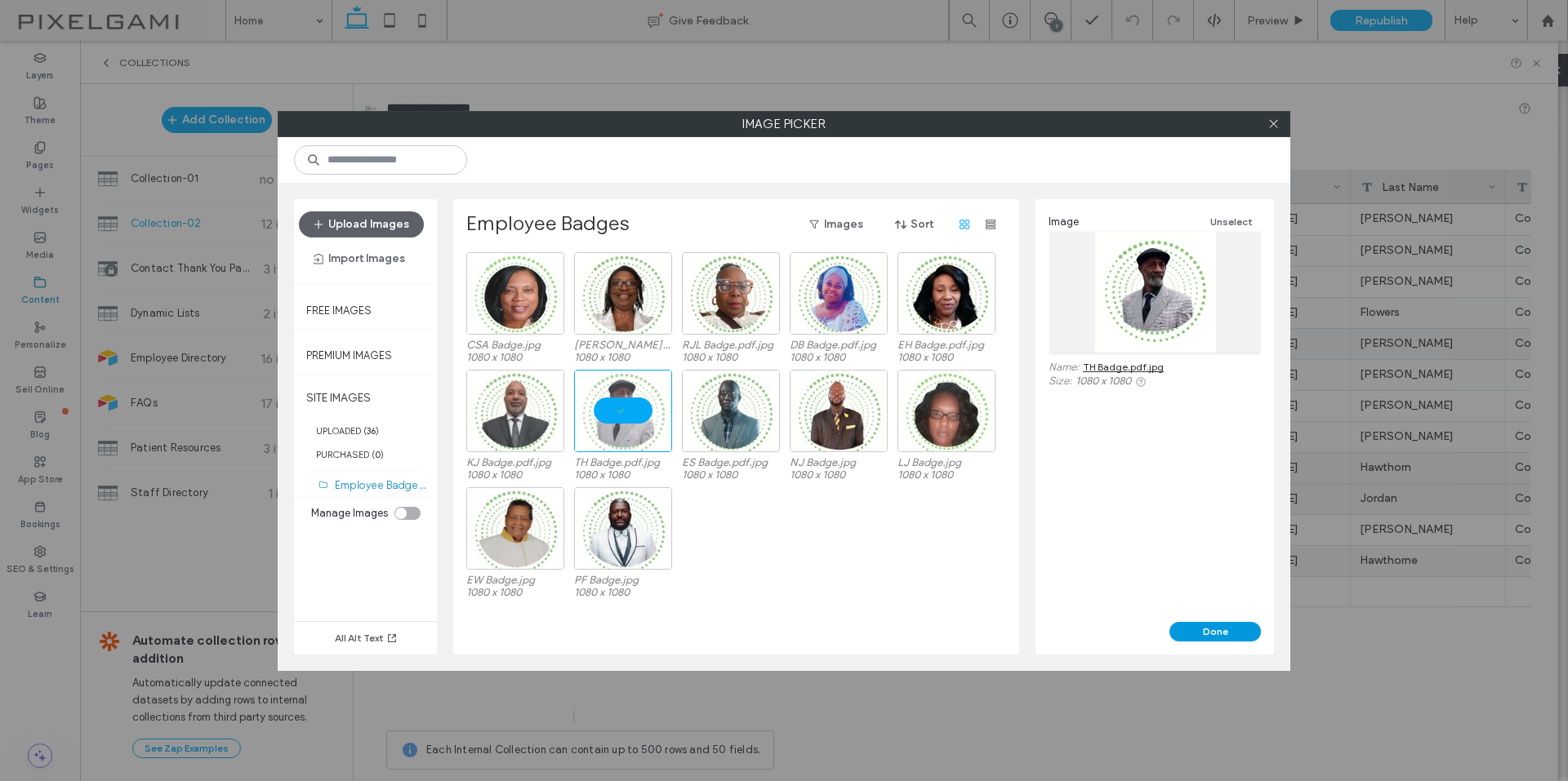
click at [1217, 632] on button "Done" at bounding box center [1215, 631] width 92 height 19
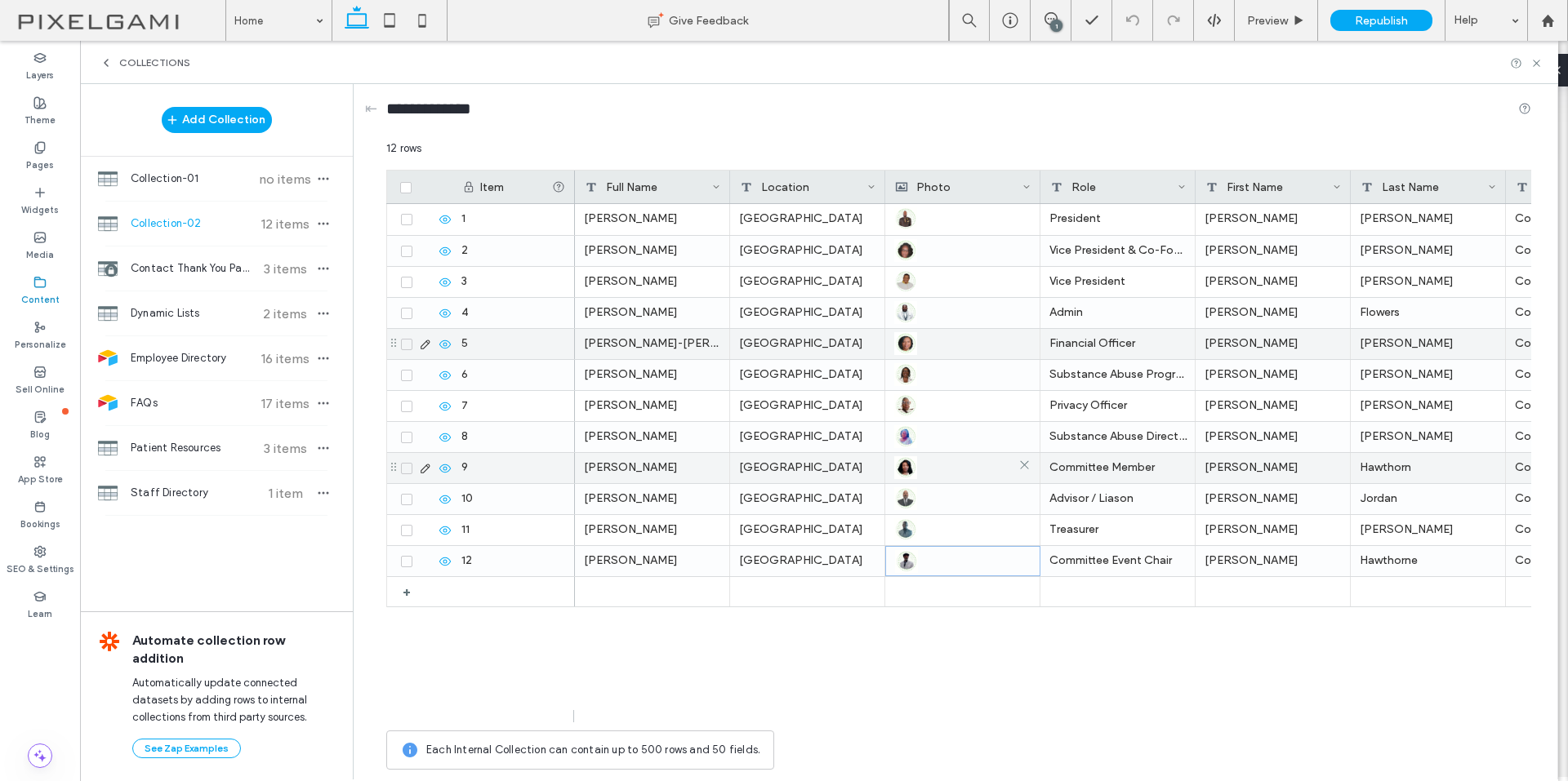
click at [903, 465] on img at bounding box center [905, 468] width 23 height 23
click at [903, 465] on img at bounding box center [906, 468] width 23 height 23
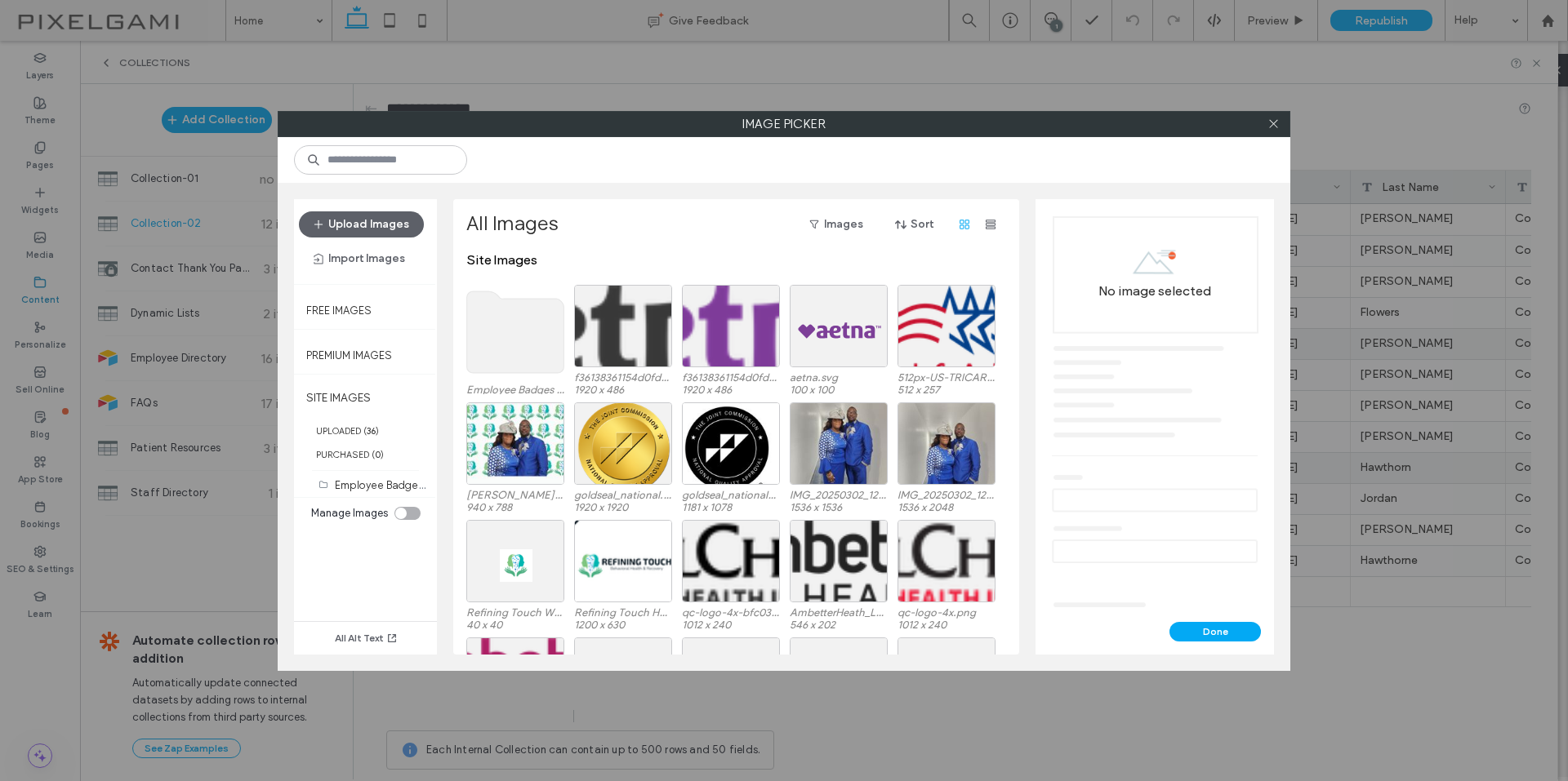
click at [508, 347] on use at bounding box center [515, 332] width 97 height 82
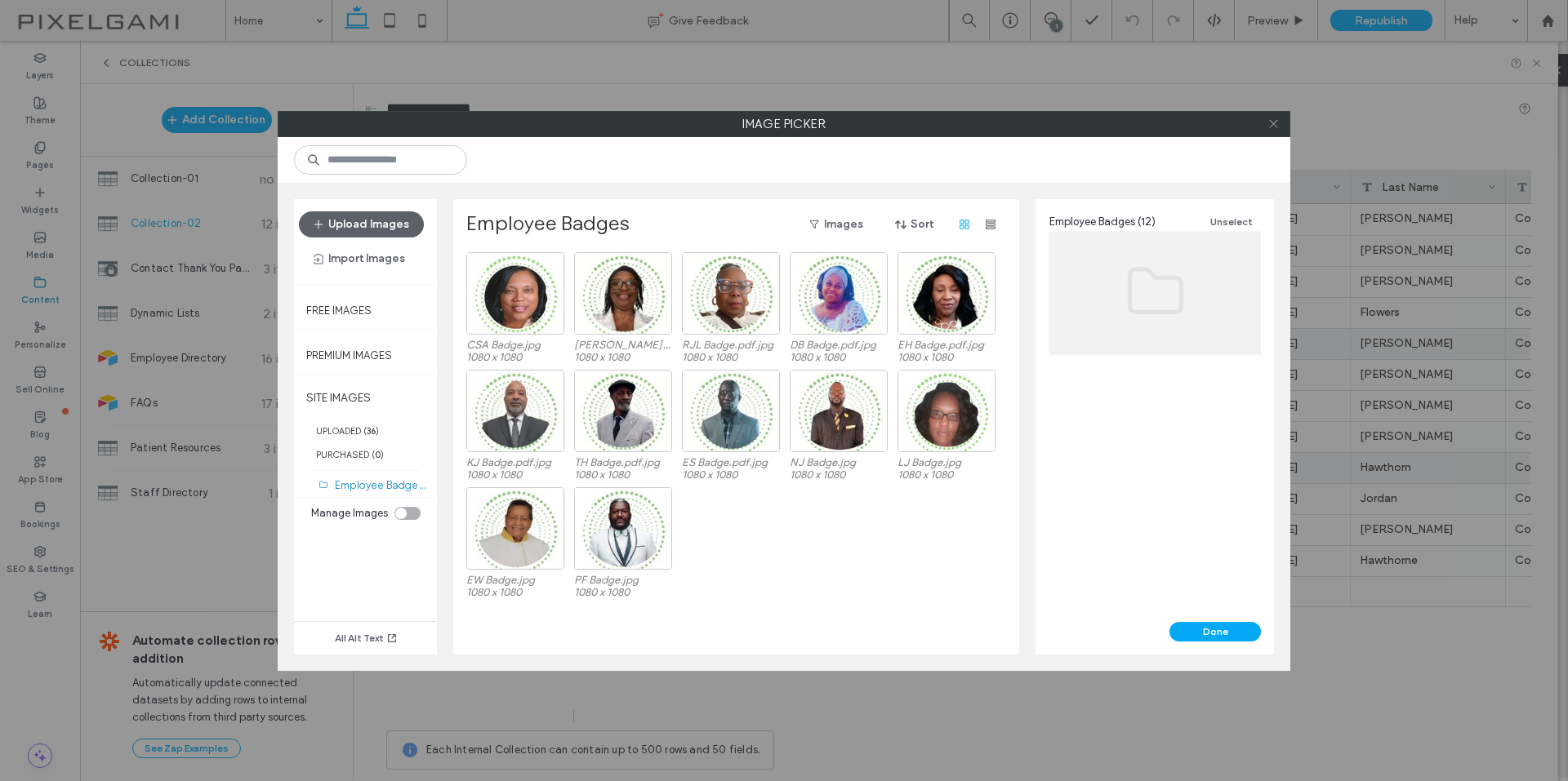
click at [1274, 120] on icon at bounding box center [1273, 123] width 12 height 12
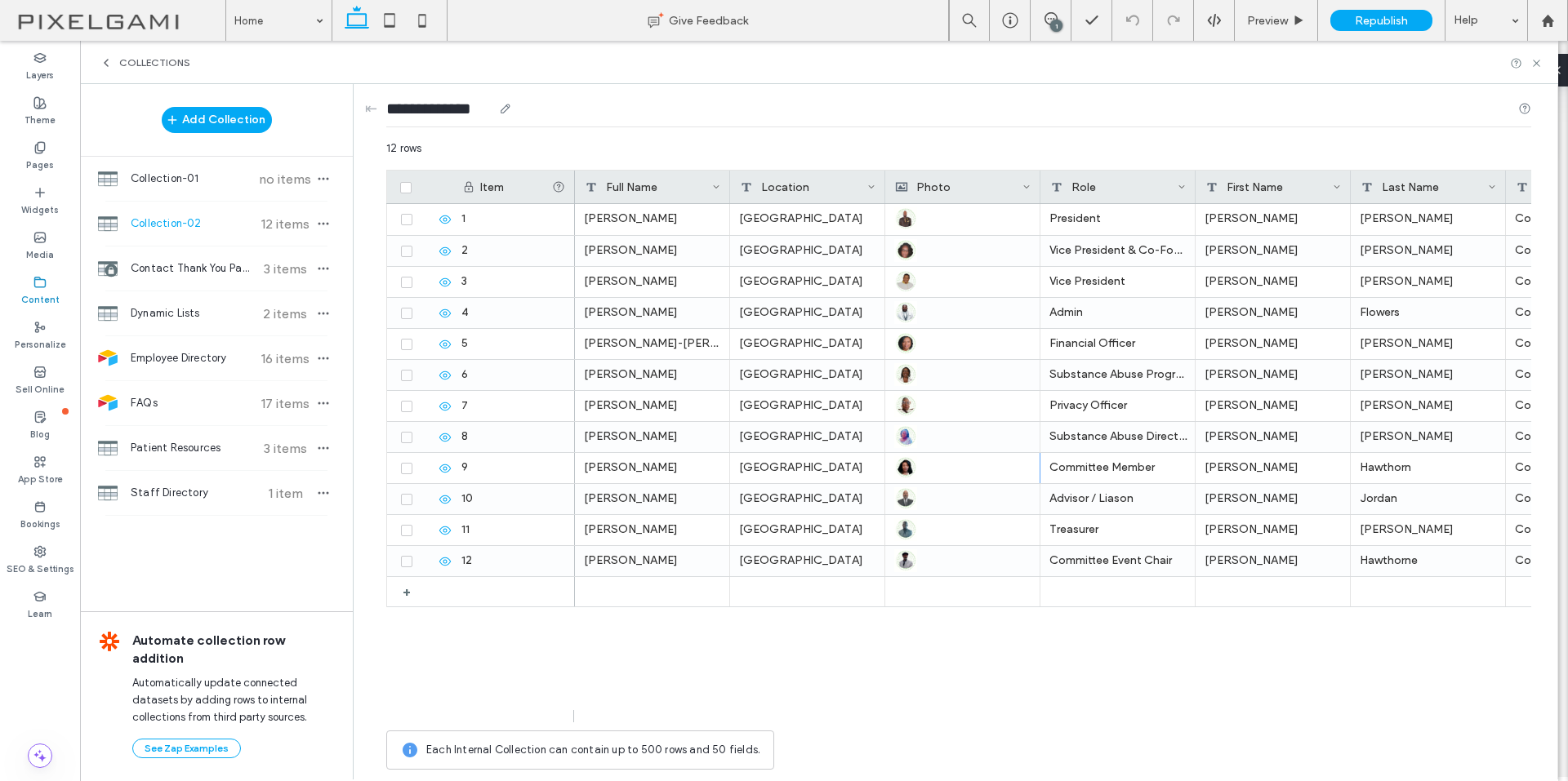
click at [444, 112] on input "**********" at bounding box center [439, 108] width 106 height 23
type input "**********"
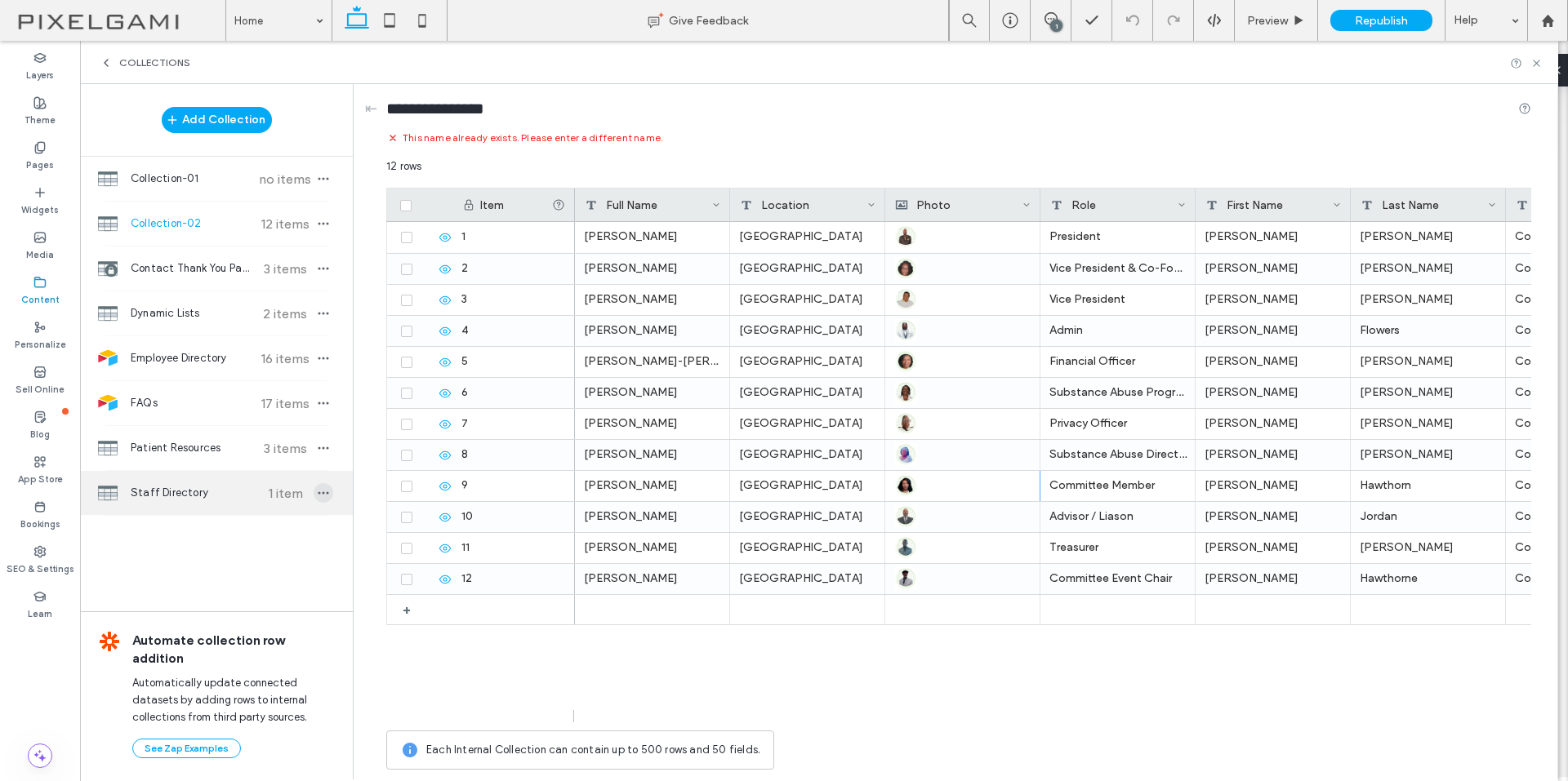
click at [321, 489] on icon "button" at bounding box center [323, 493] width 13 height 13
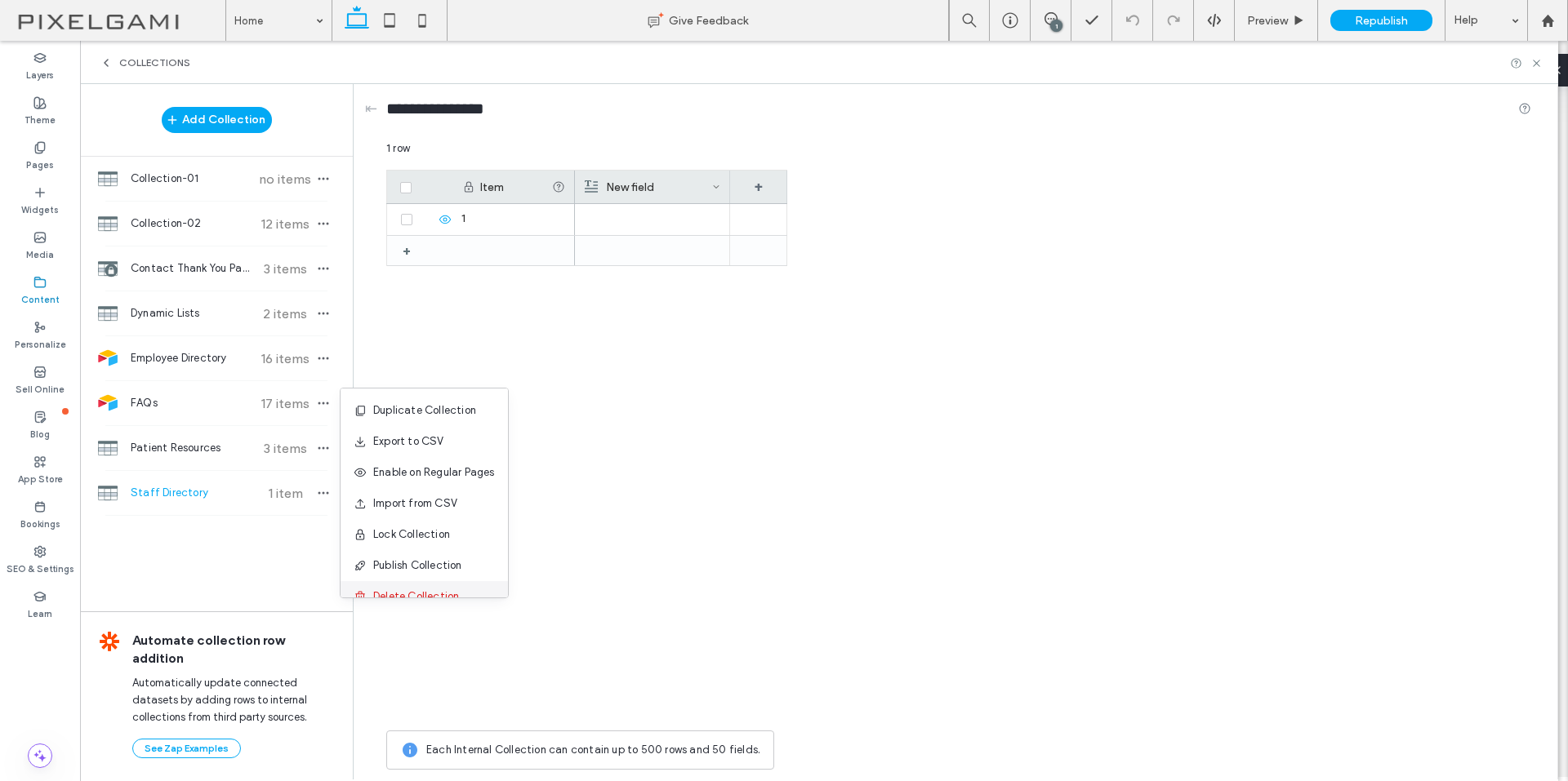
click at [408, 587] on div "Delete Collection" at bounding box center [424, 597] width 168 height 31
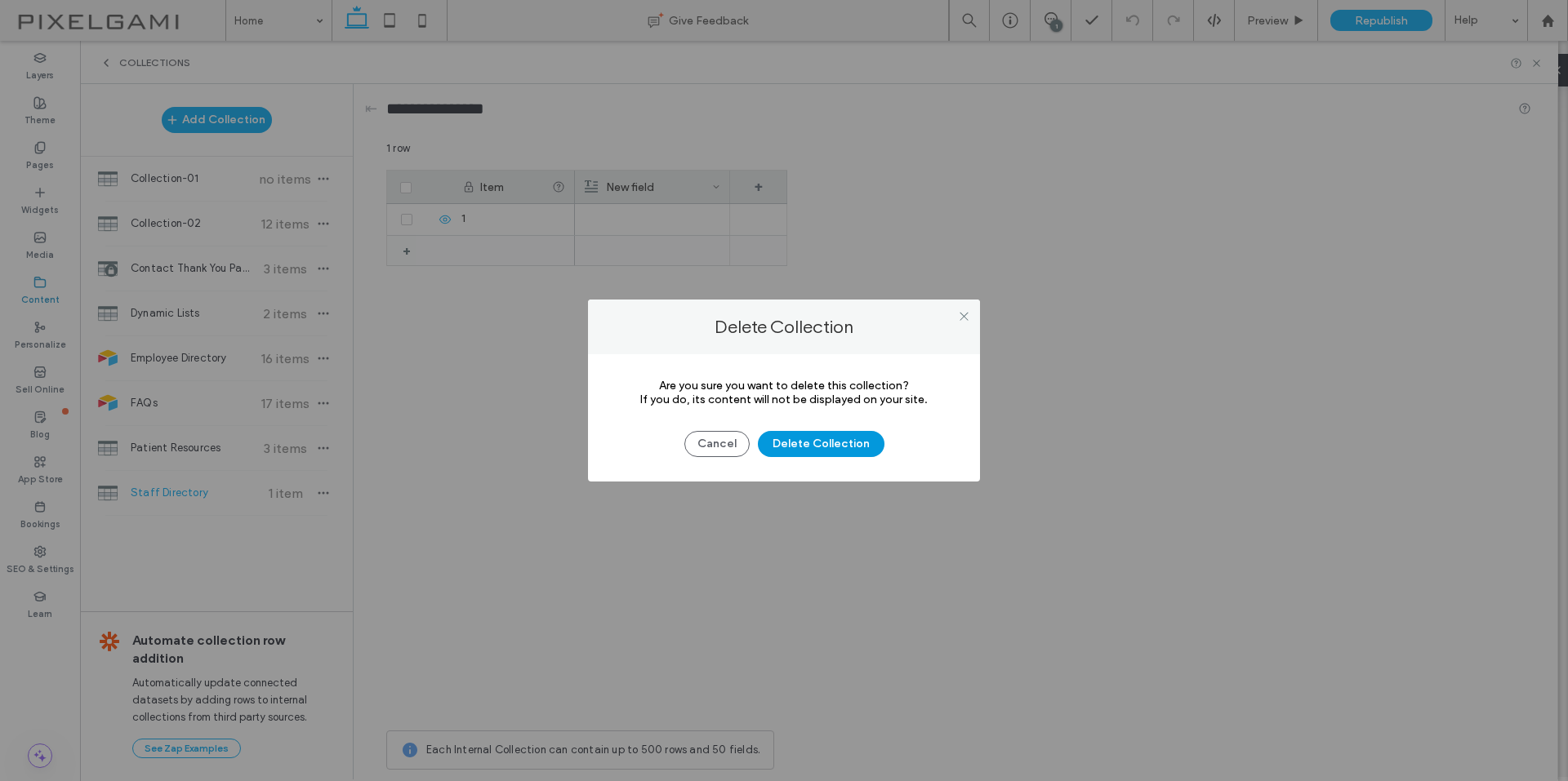
click at [838, 448] on button "Delete Collection" at bounding box center [821, 444] width 127 height 26
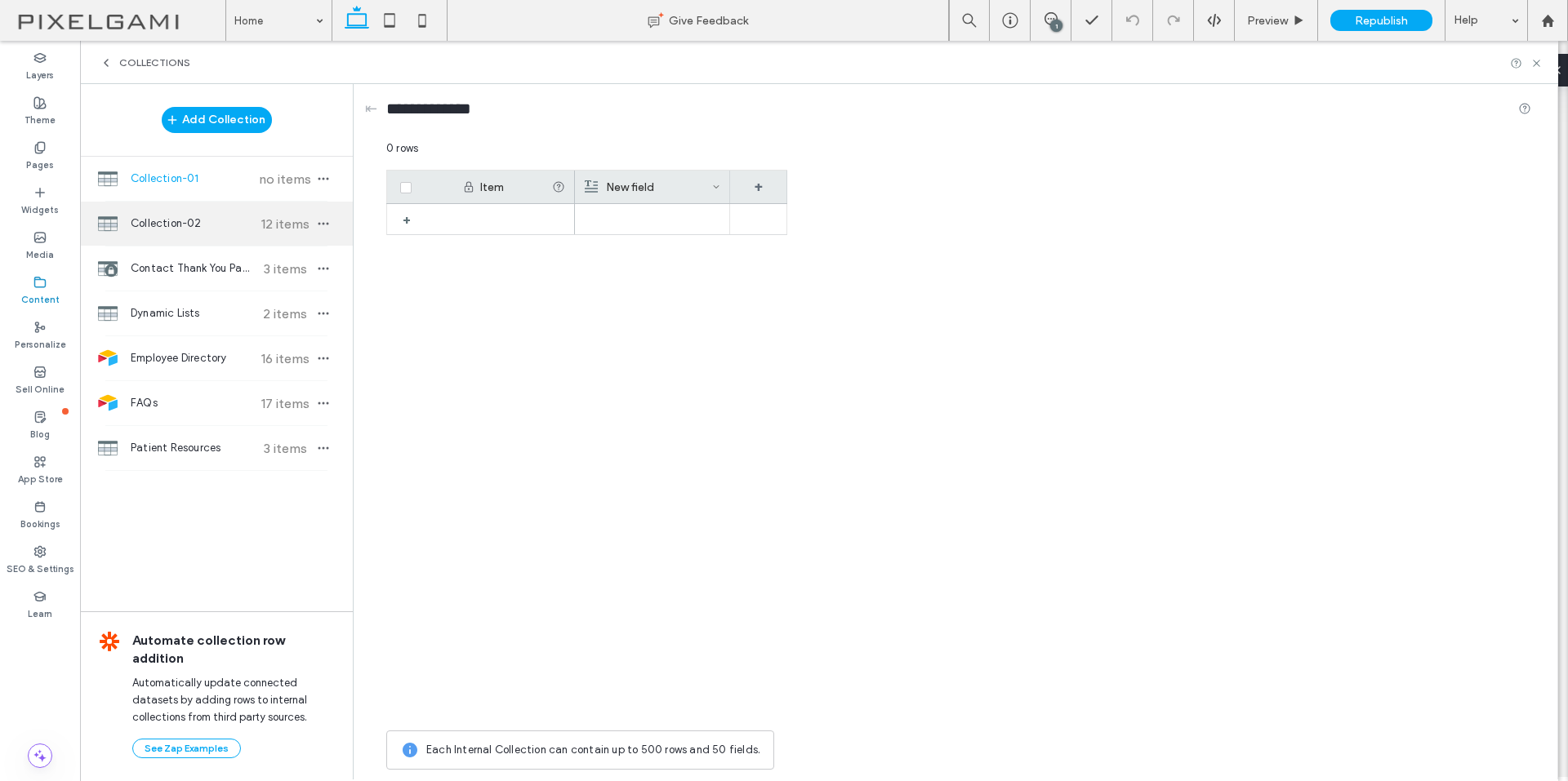
click at [212, 211] on div "Collection-02 12 items" at bounding box center [215, 224] width 272 height 44
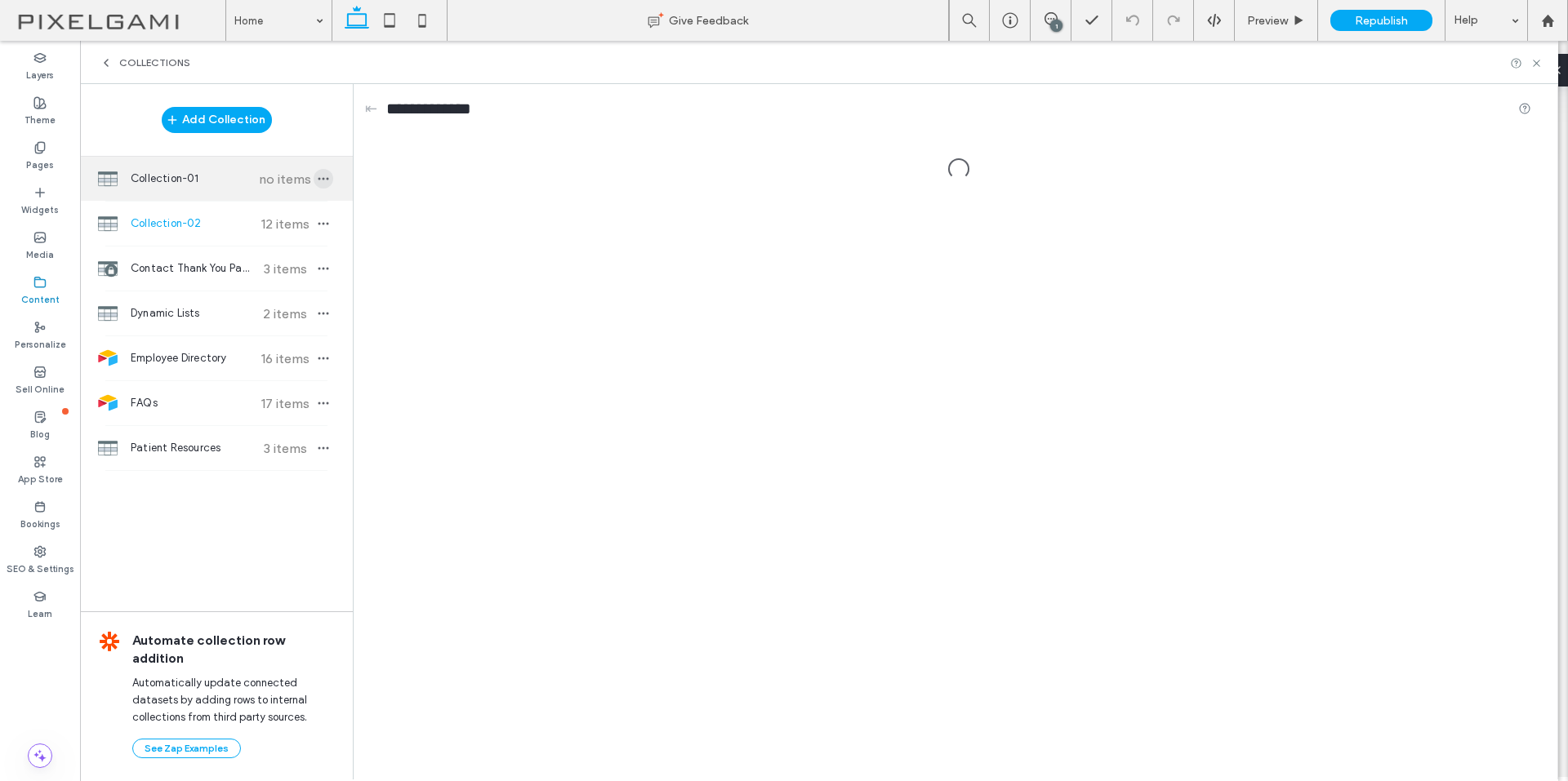
click at [324, 171] on span "button" at bounding box center [323, 178] width 19 height 19
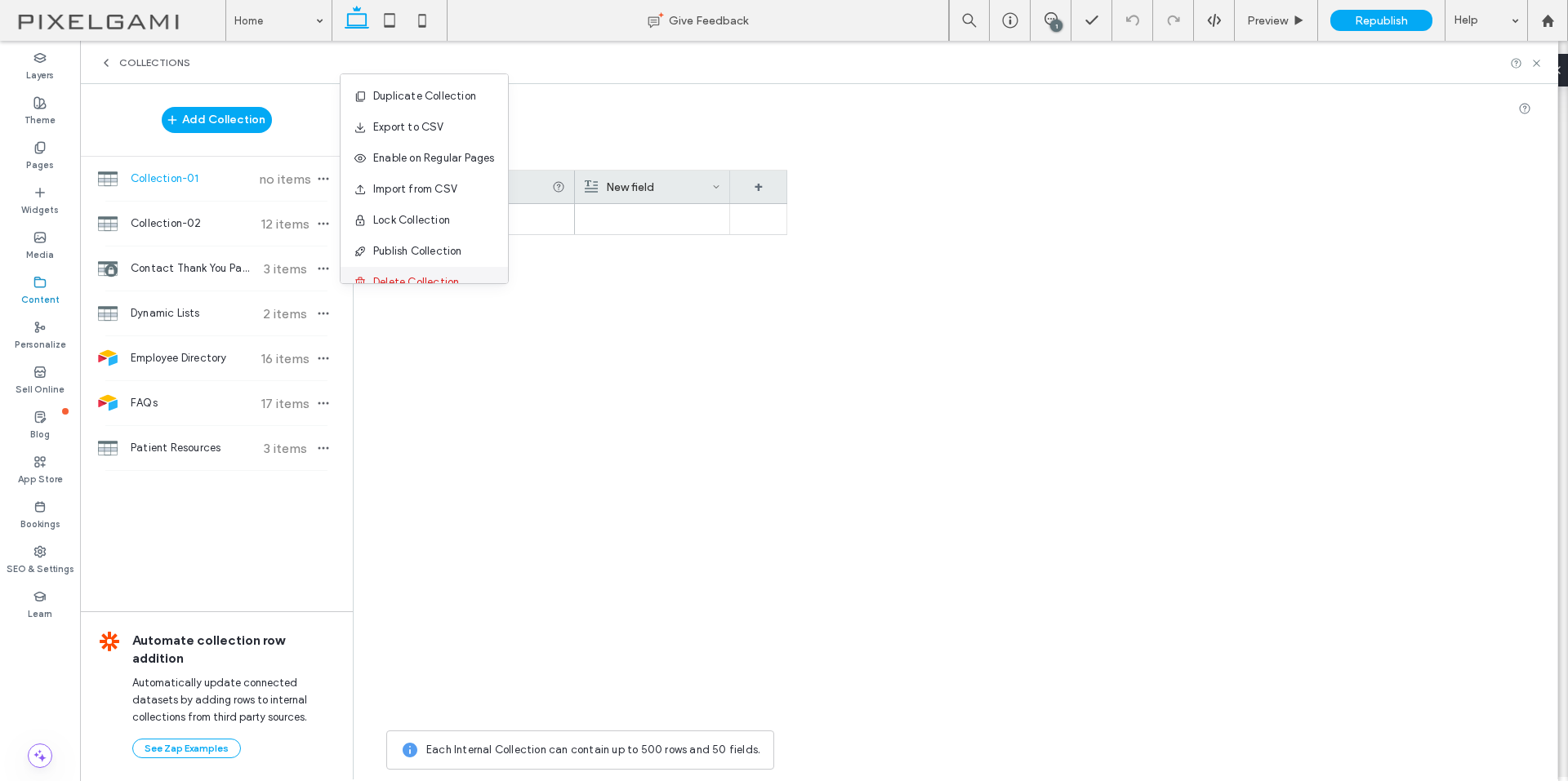
click at [440, 280] on span "Delete Collection" at bounding box center [415, 282] width 85 height 16
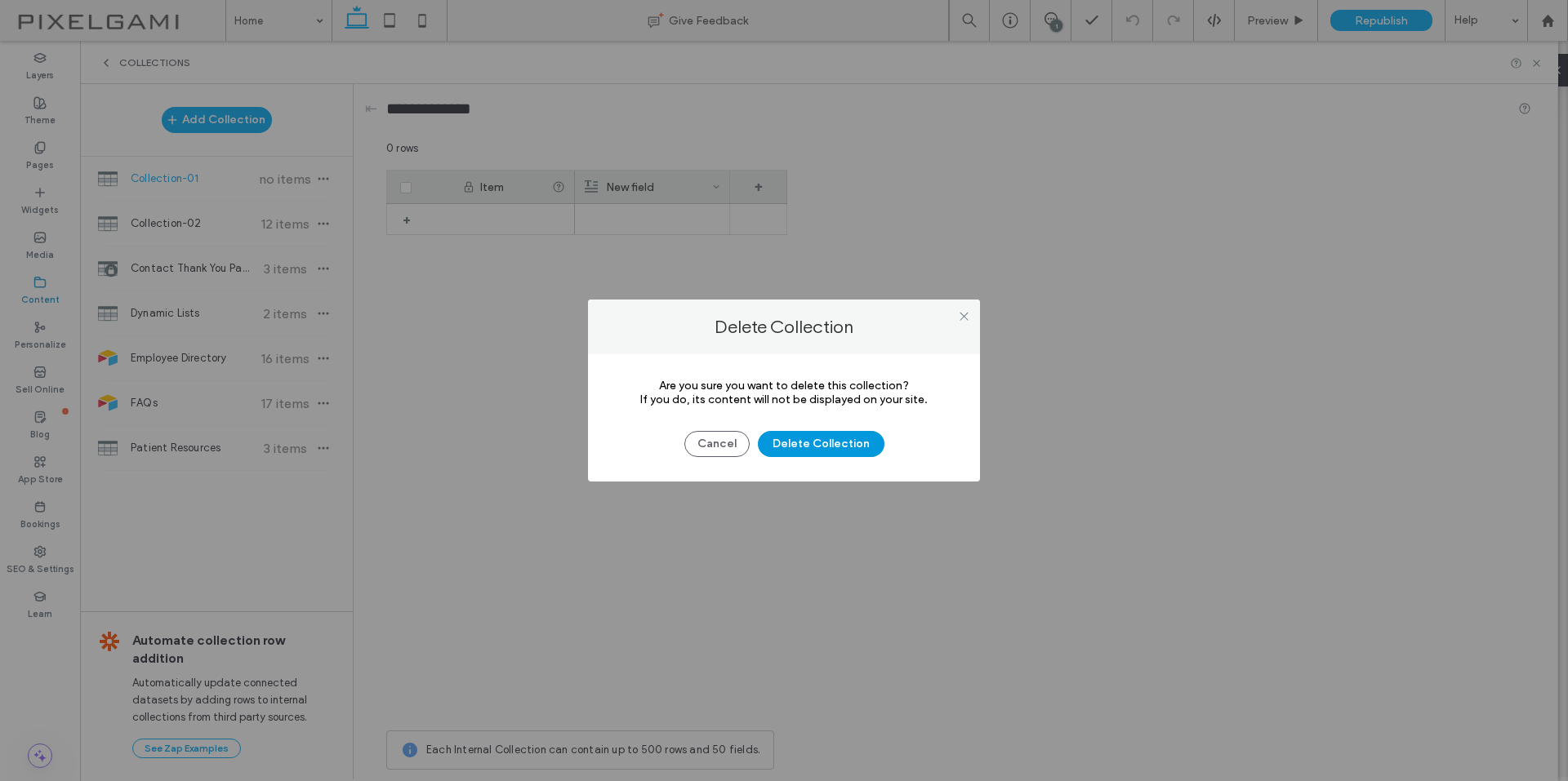
click at [791, 443] on button "Delete Collection" at bounding box center [821, 444] width 127 height 26
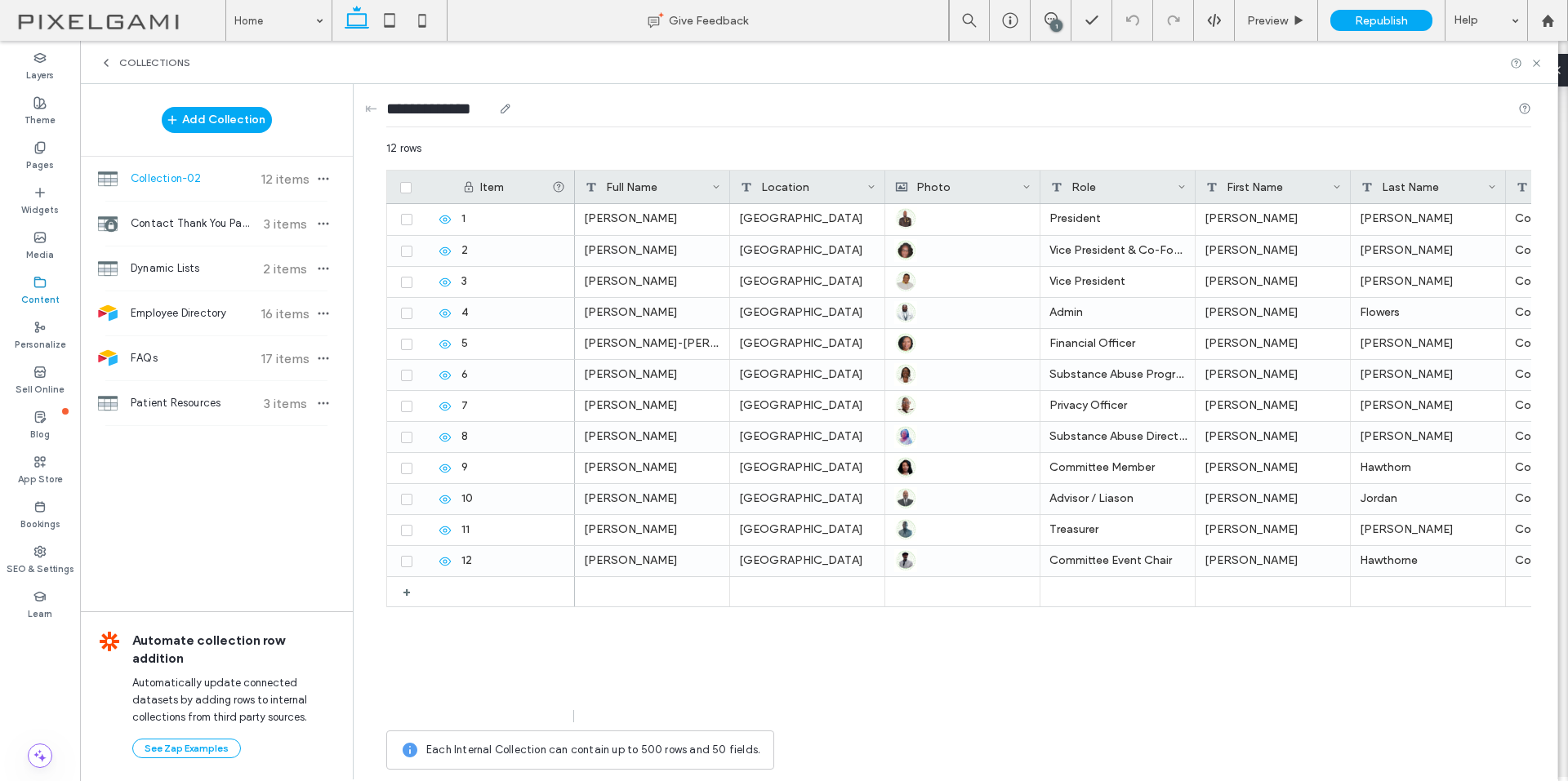
click at [458, 116] on input "**********" at bounding box center [439, 108] width 106 height 23
click at [458, 116] on input "**********" at bounding box center [439, 108] width 106 height 23
type input "**********"
click at [634, 127] on div "**********" at bounding box center [958, 112] width 1144 height 56
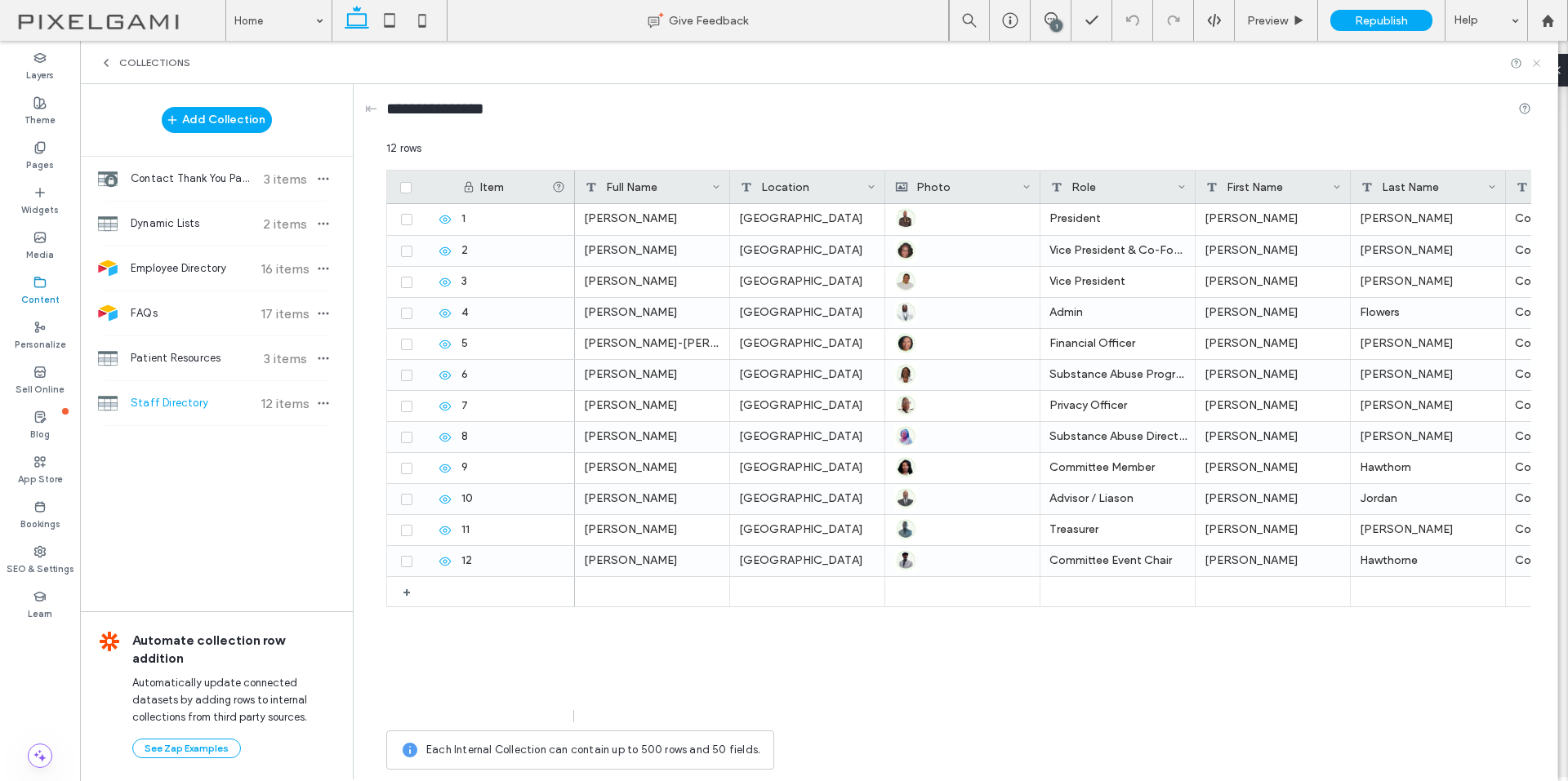
click at [1530, 62] on icon at bounding box center [1536, 62] width 12 height 12
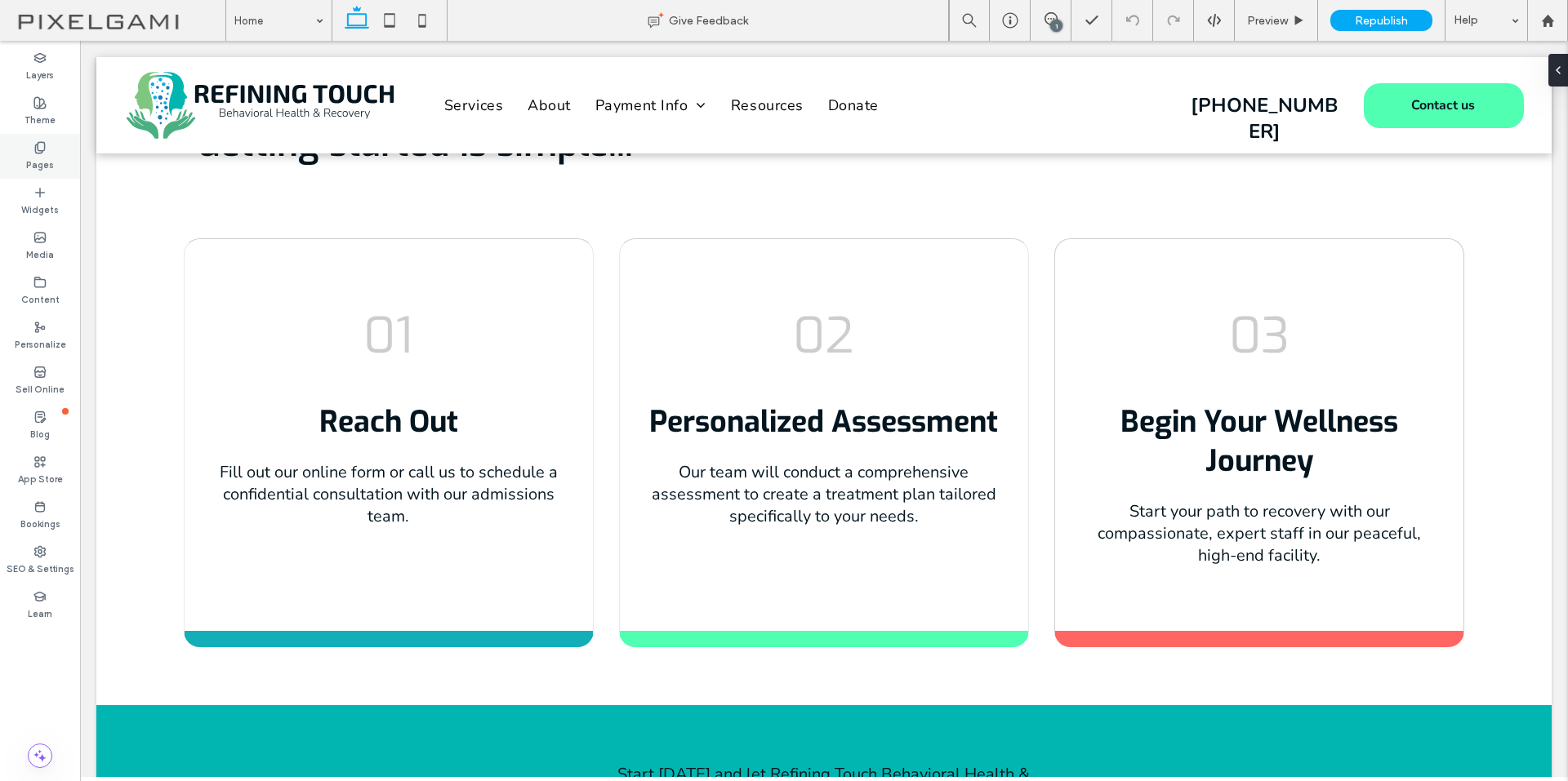
click at [52, 153] on div "Pages" at bounding box center [39, 156] width 80 height 45
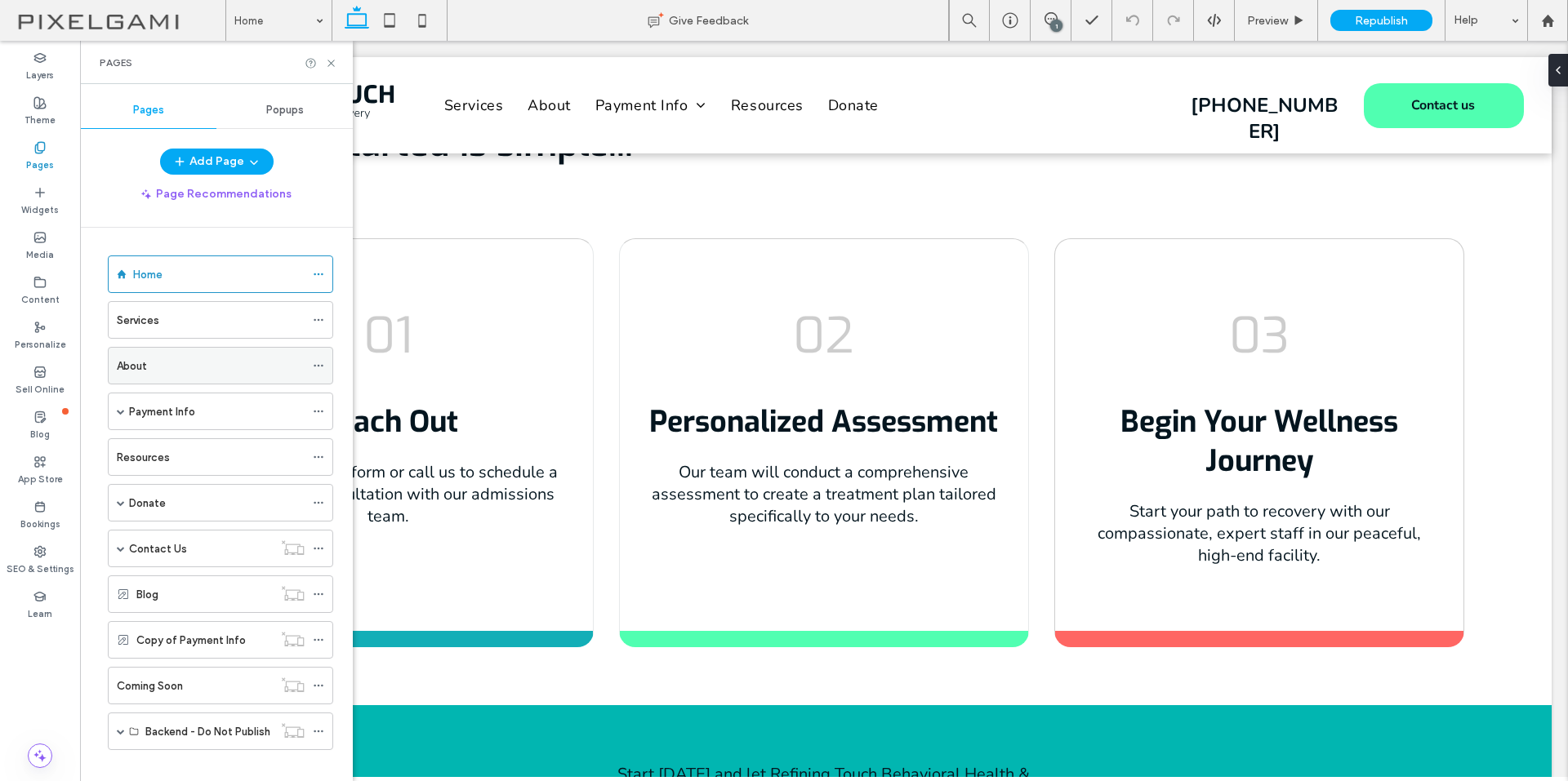
click at [195, 358] on div "About" at bounding box center [210, 366] width 188 height 17
click at [38, 557] on icon at bounding box center [40, 552] width 13 height 13
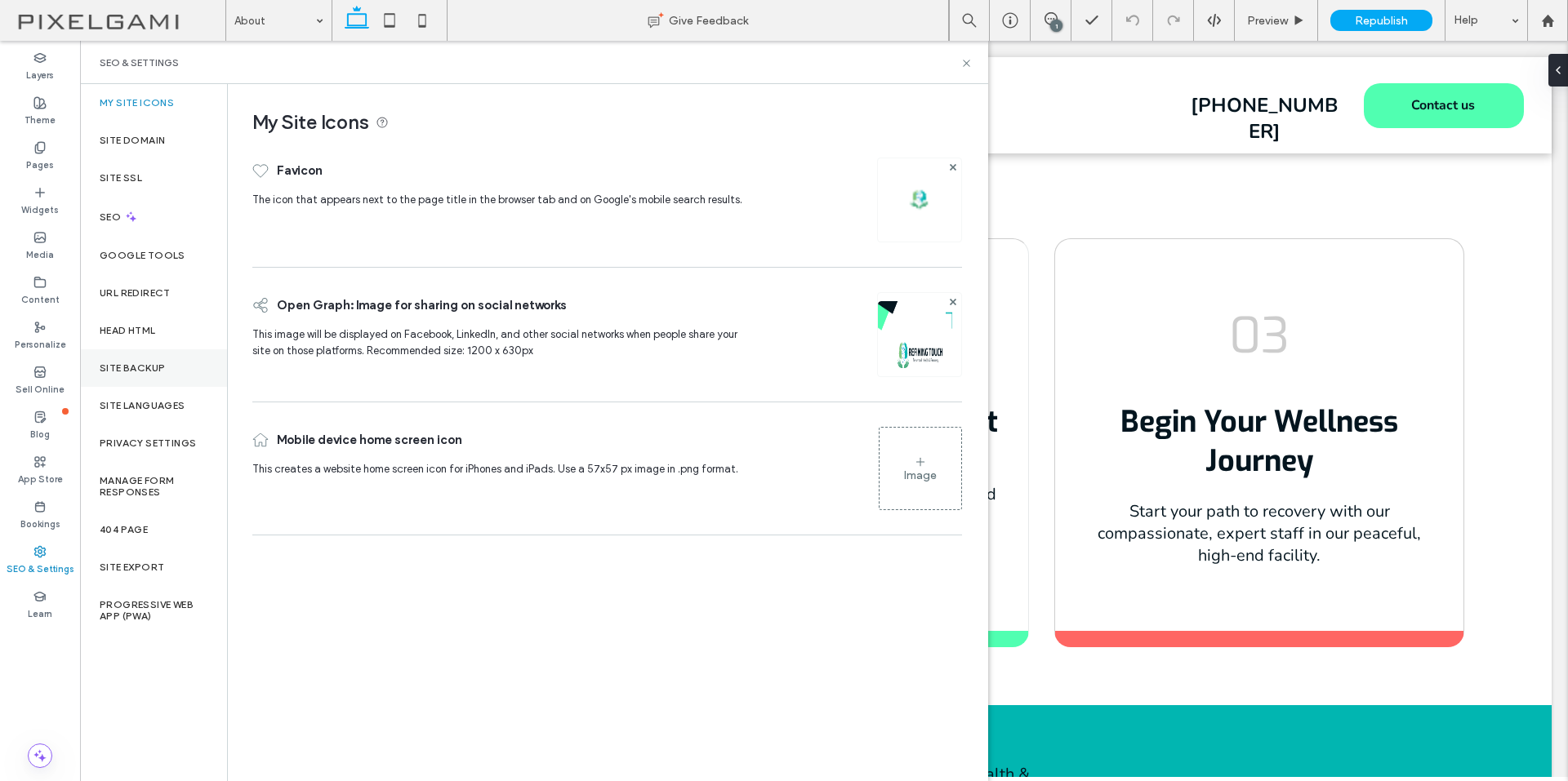
click at [160, 371] on label "Site Backup" at bounding box center [132, 368] width 65 height 11
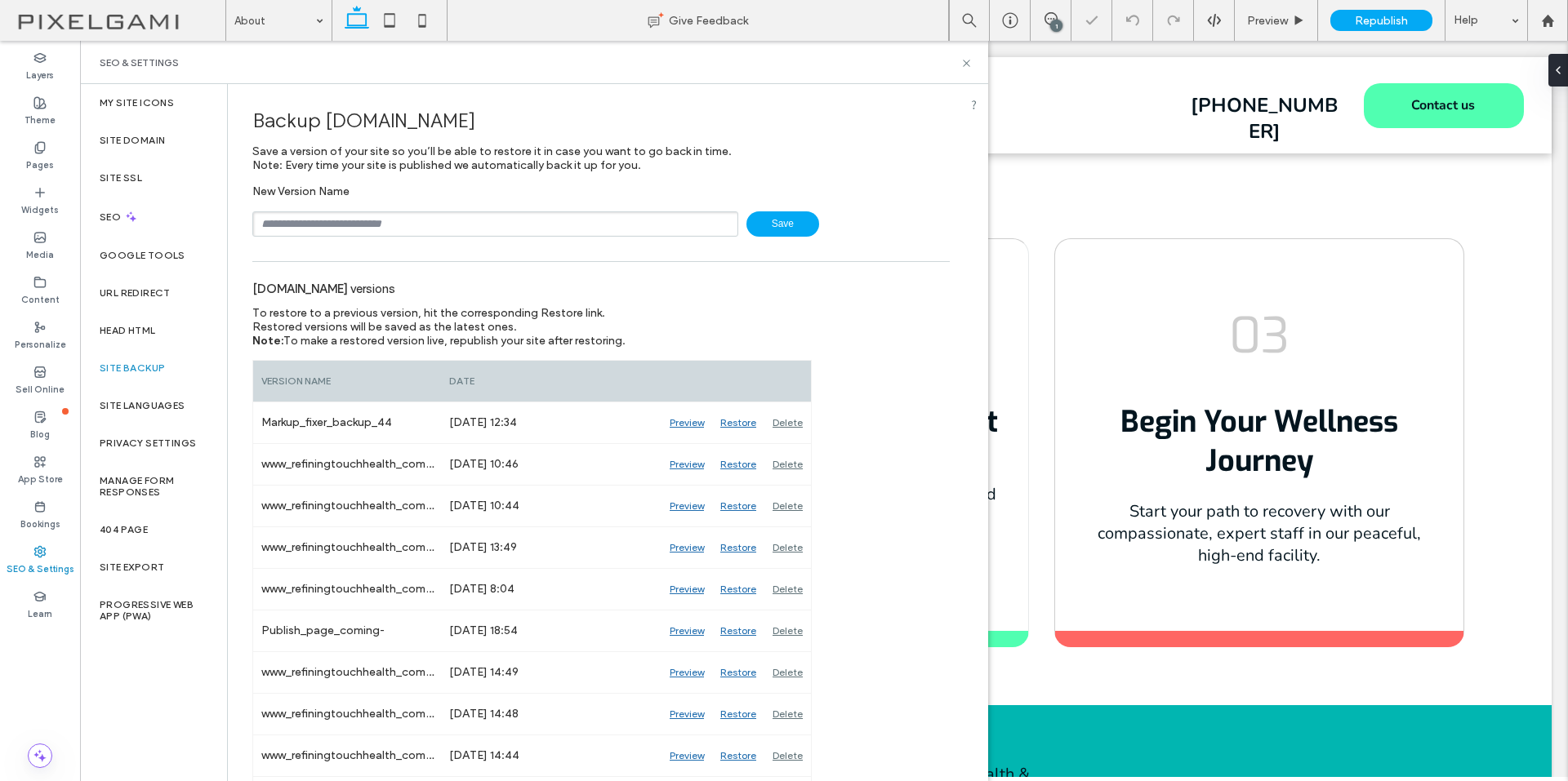
click at [445, 224] on input "text" at bounding box center [495, 225] width 486 height 26
type input "*"
type input "**********"
click at [786, 228] on span "Save" at bounding box center [782, 225] width 72 height 26
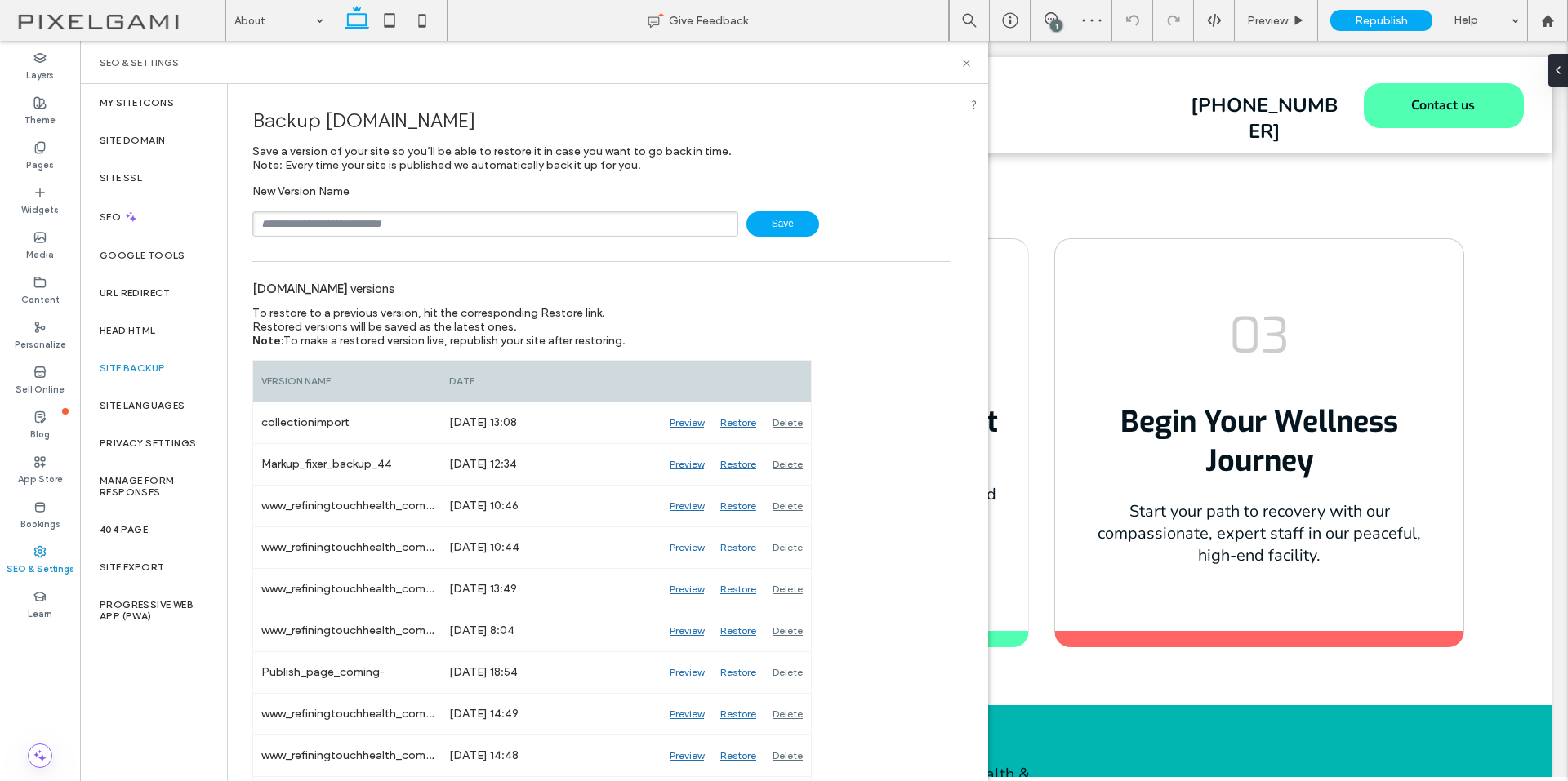
click at [965, 56] on div "SEO & Settings" at bounding box center [534, 62] width 908 height 43
click at [965, 61] on use at bounding box center [966, 62] width 6 height 6
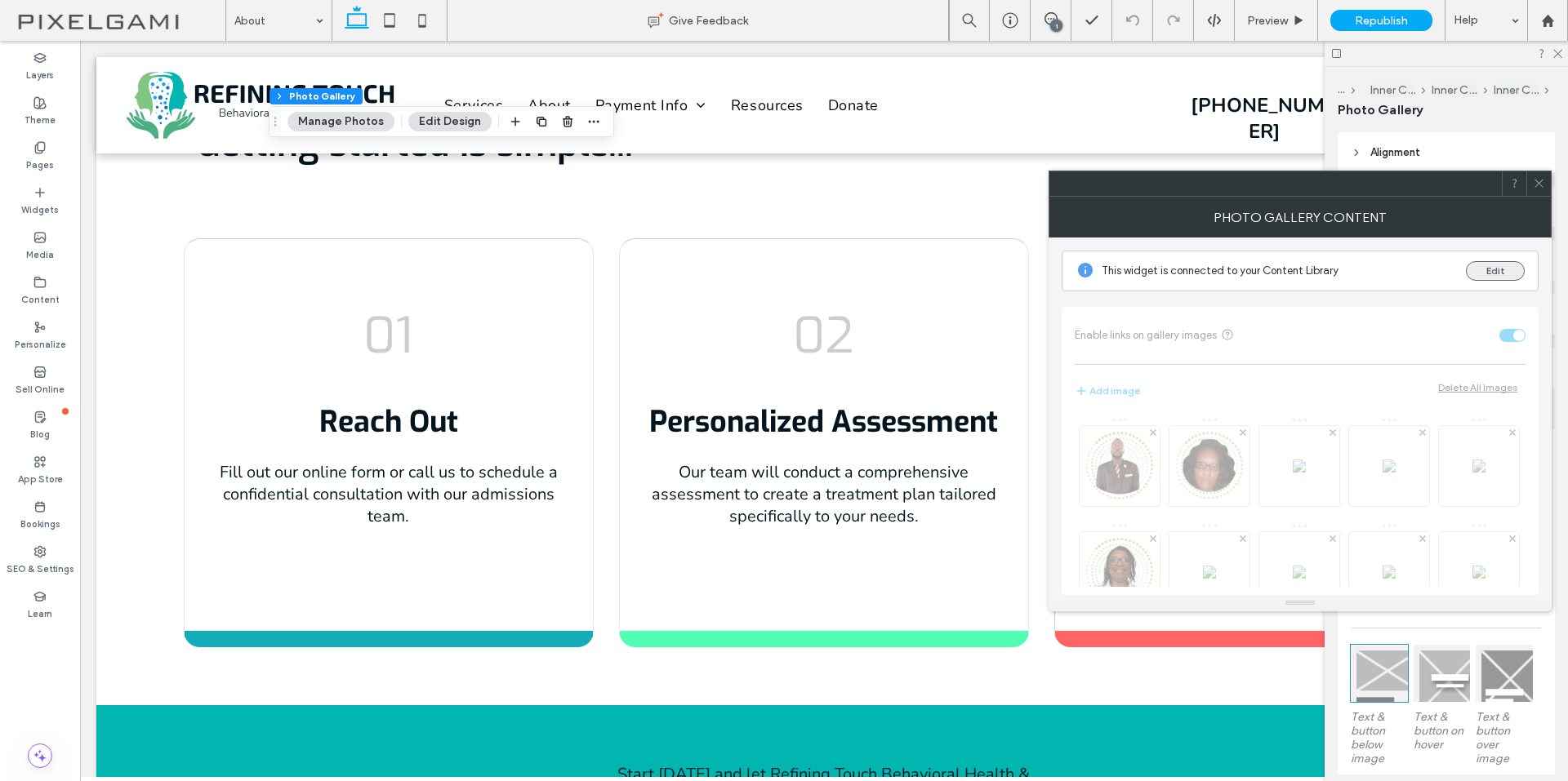
click at [1493, 266] on button "Edit" at bounding box center [1495, 270] width 59 height 19
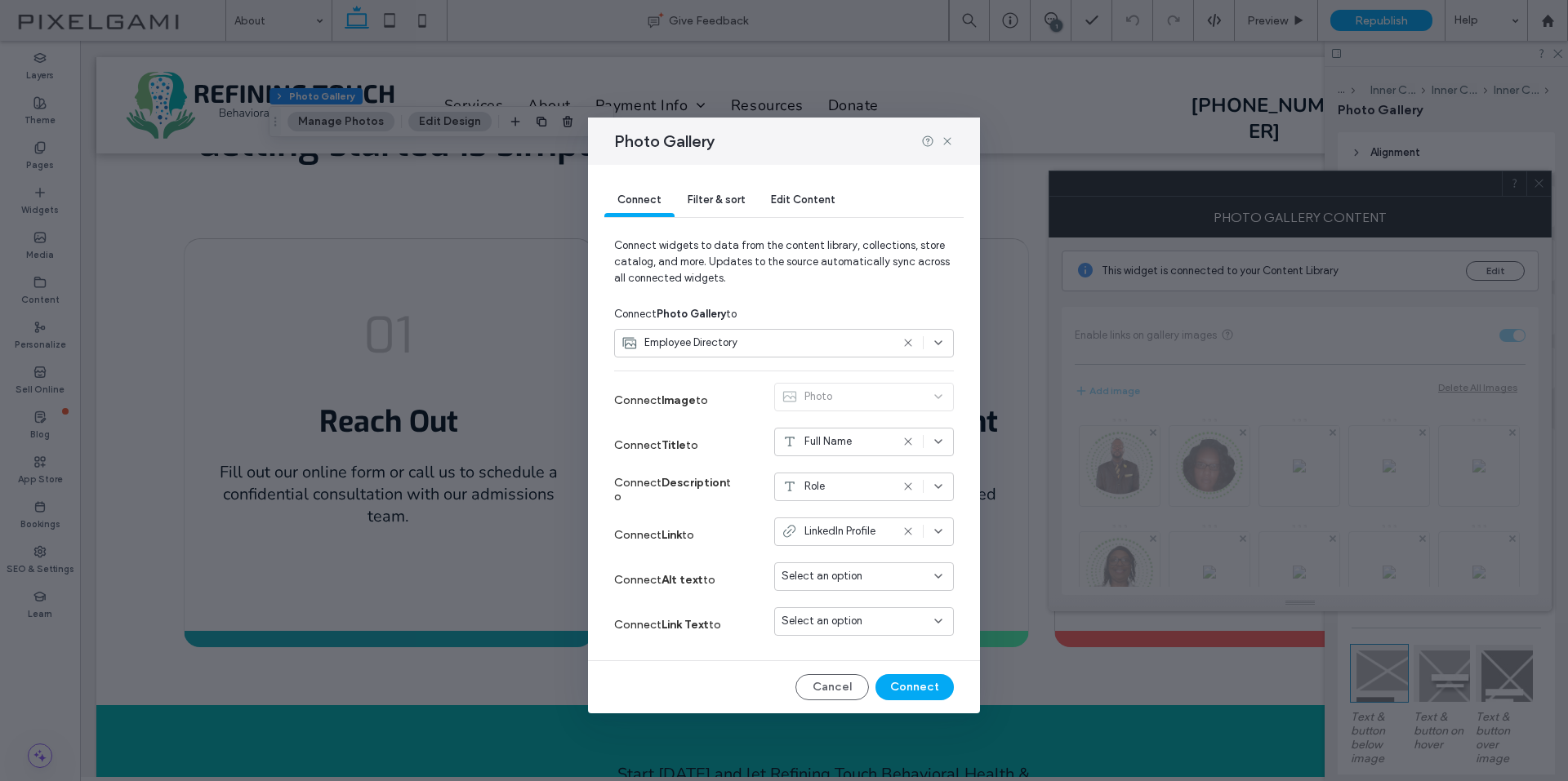
click at [834, 342] on div "Employee Directory" at bounding box center [756, 343] width 269 height 16
click at [745, 422] on div "Staff Directory" at bounding box center [783, 428] width 338 height 28
click at [898, 579] on div "Select an option" at bounding box center [854, 577] width 145 height 16
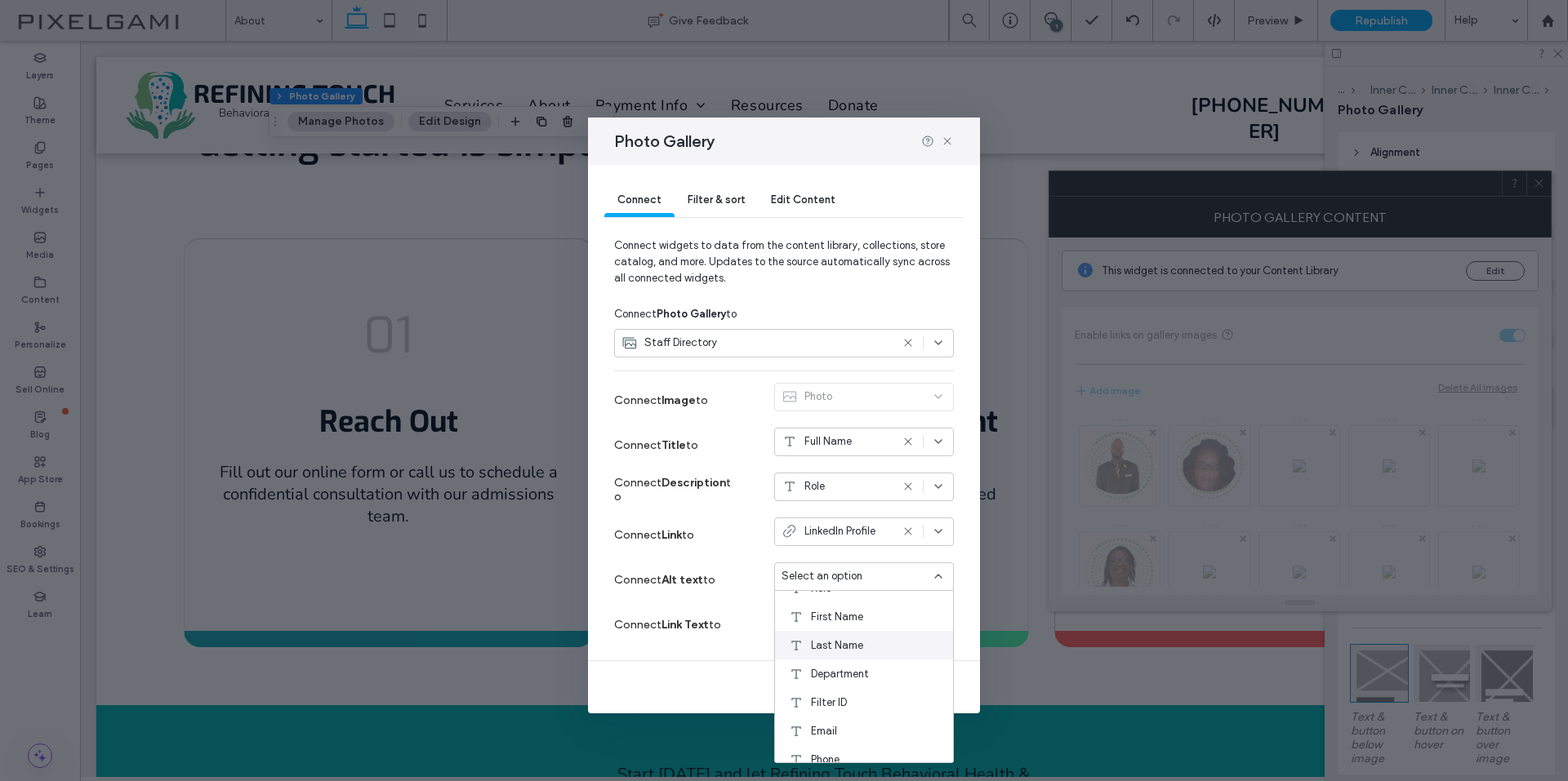
scroll to position [115, 0]
click at [742, 540] on div "Connect Link to LinkedIn Profile" at bounding box center [784, 534] width 339 height 45
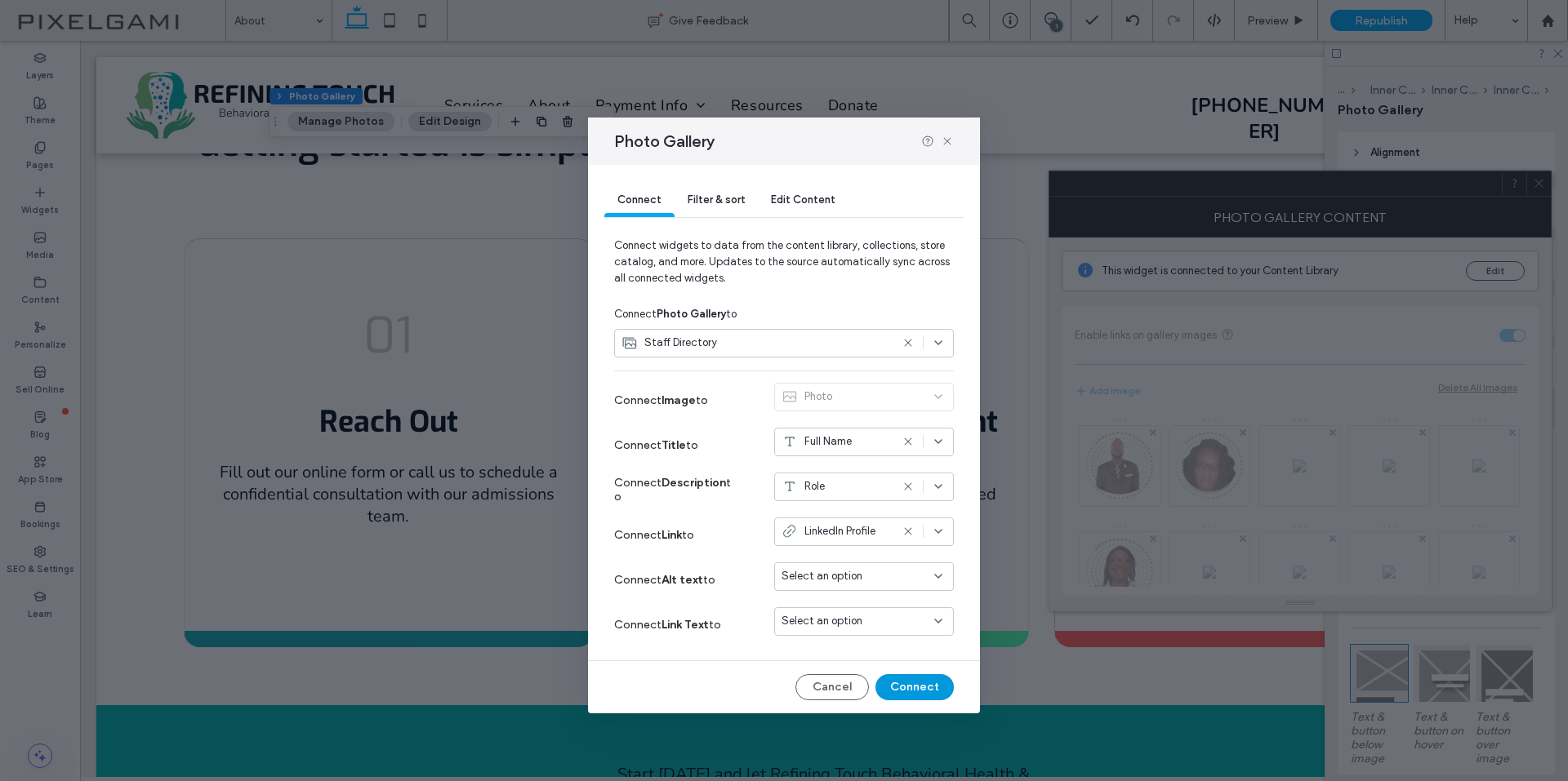
click at [924, 683] on button "Connect" at bounding box center [914, 687] width 78 height 26
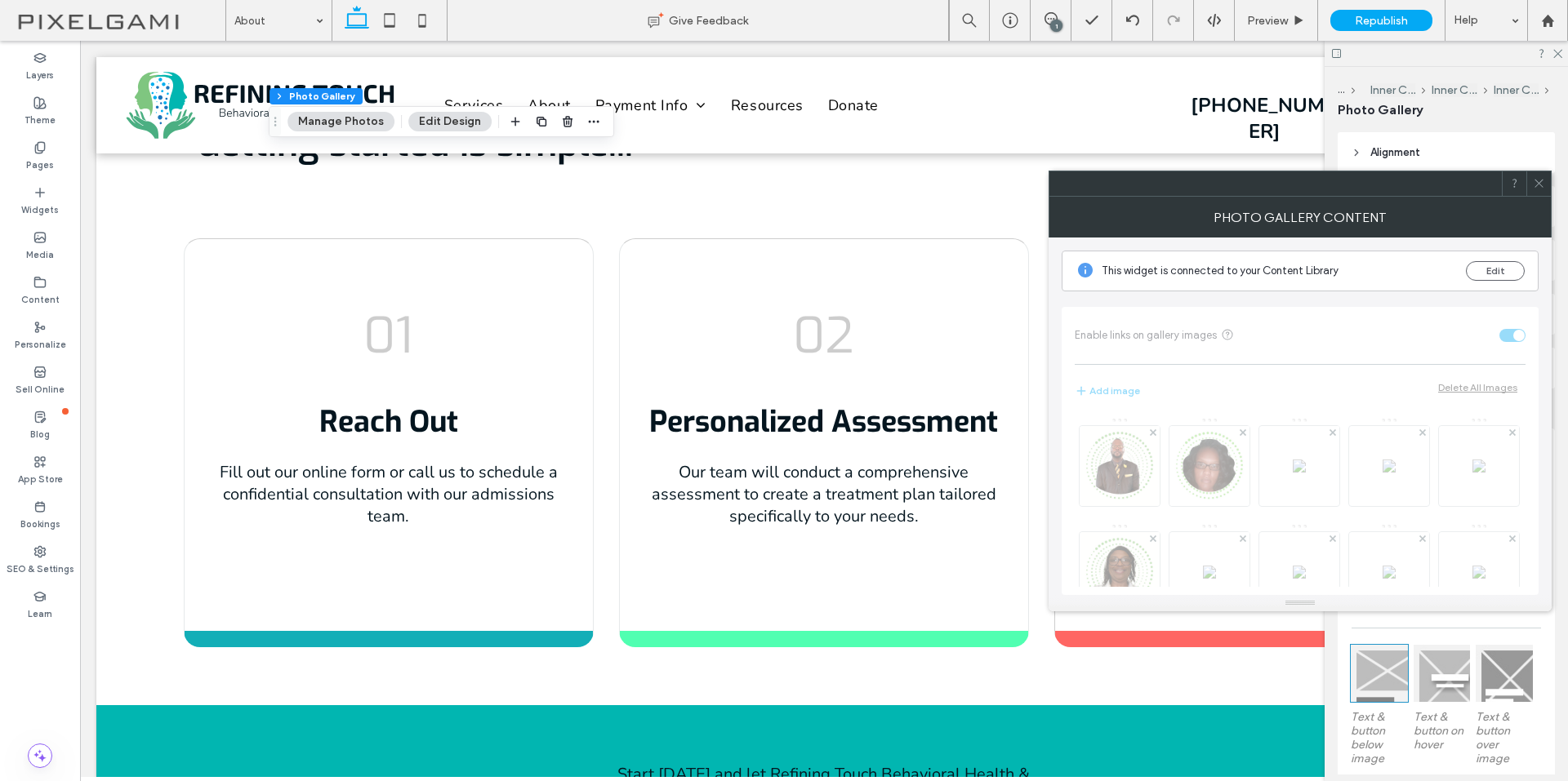
click at [1544, 183] on icon at bounding box center [1538, 182] width 12 height 12
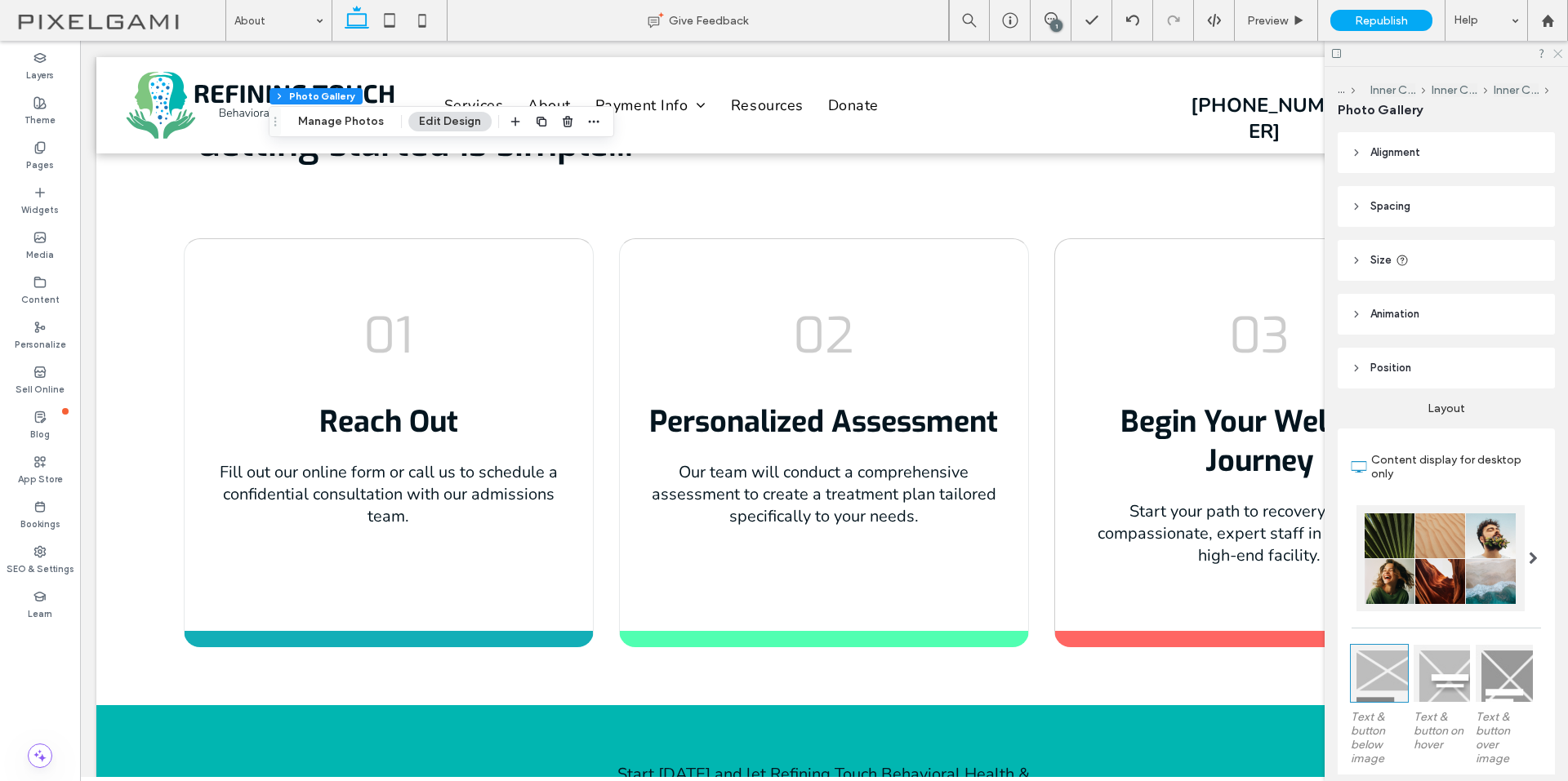
click at [1560, 55] on icon at bounding box center [1557, 53] width 11 height 11
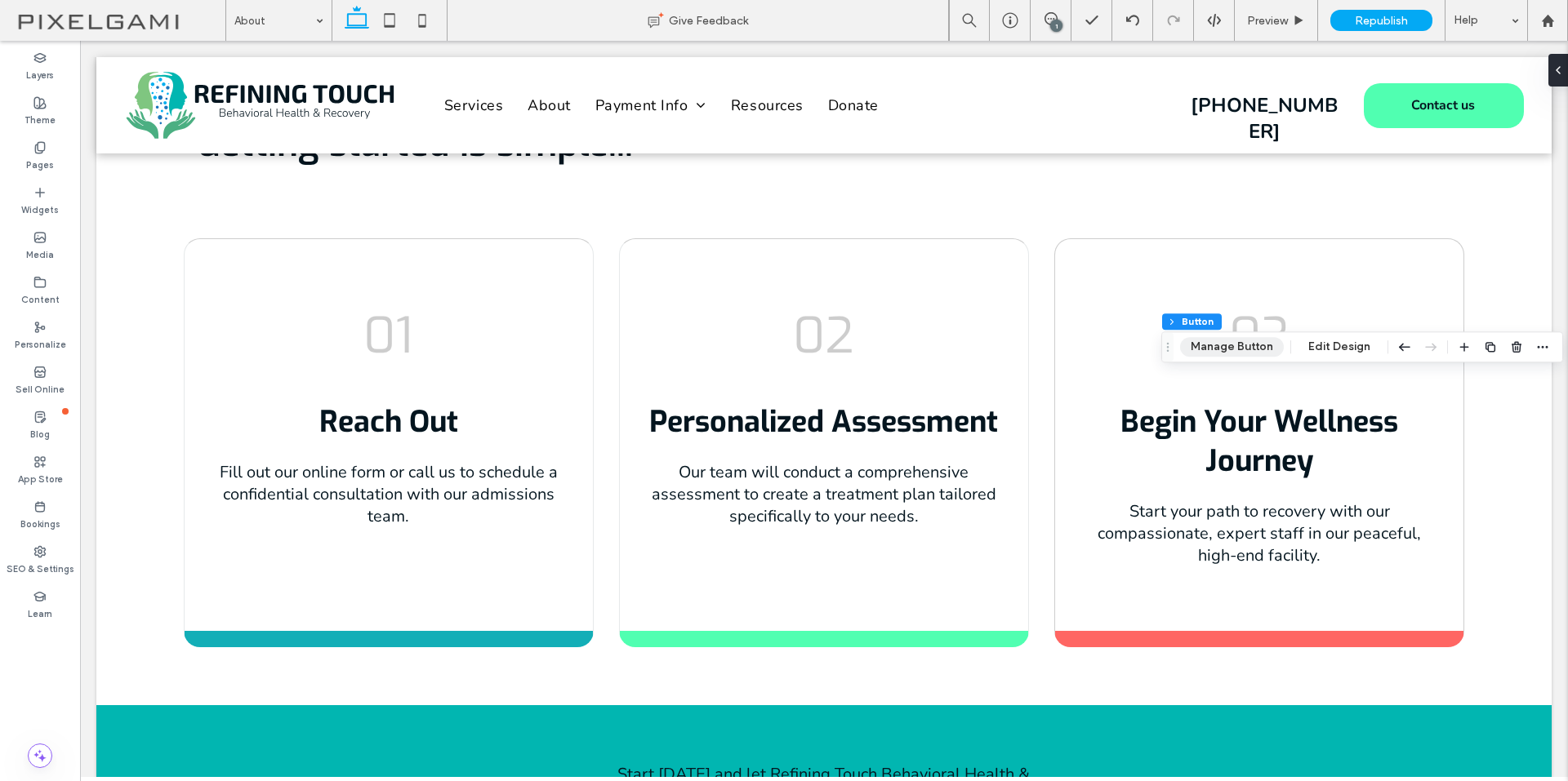
click at [1231, 343] on button "Manage Button" at bounding box center [1231, 346] width 104 height 19
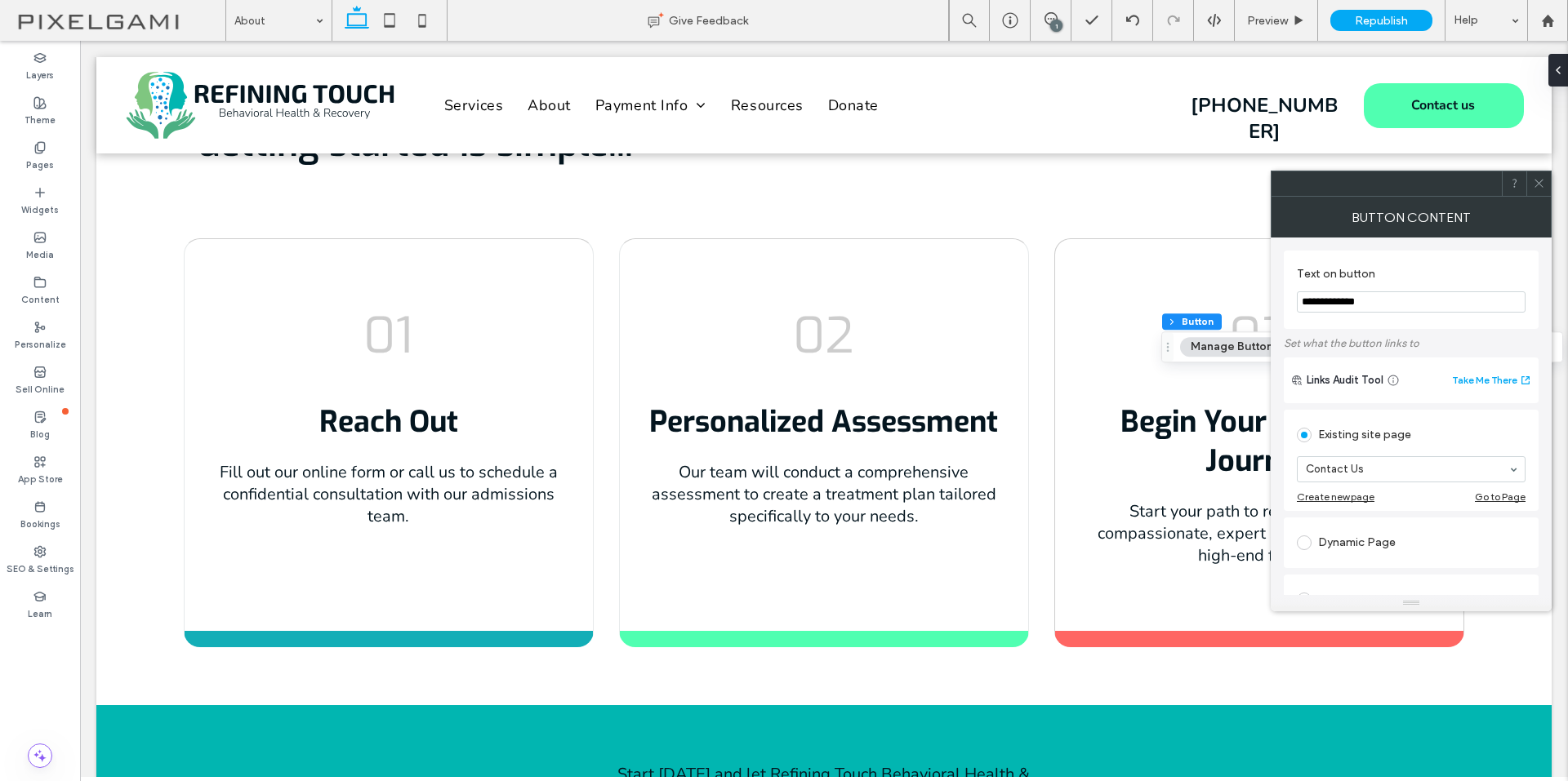
click at [1537, 182] on icon at bounding box center [1538, 182] width 12 height 12
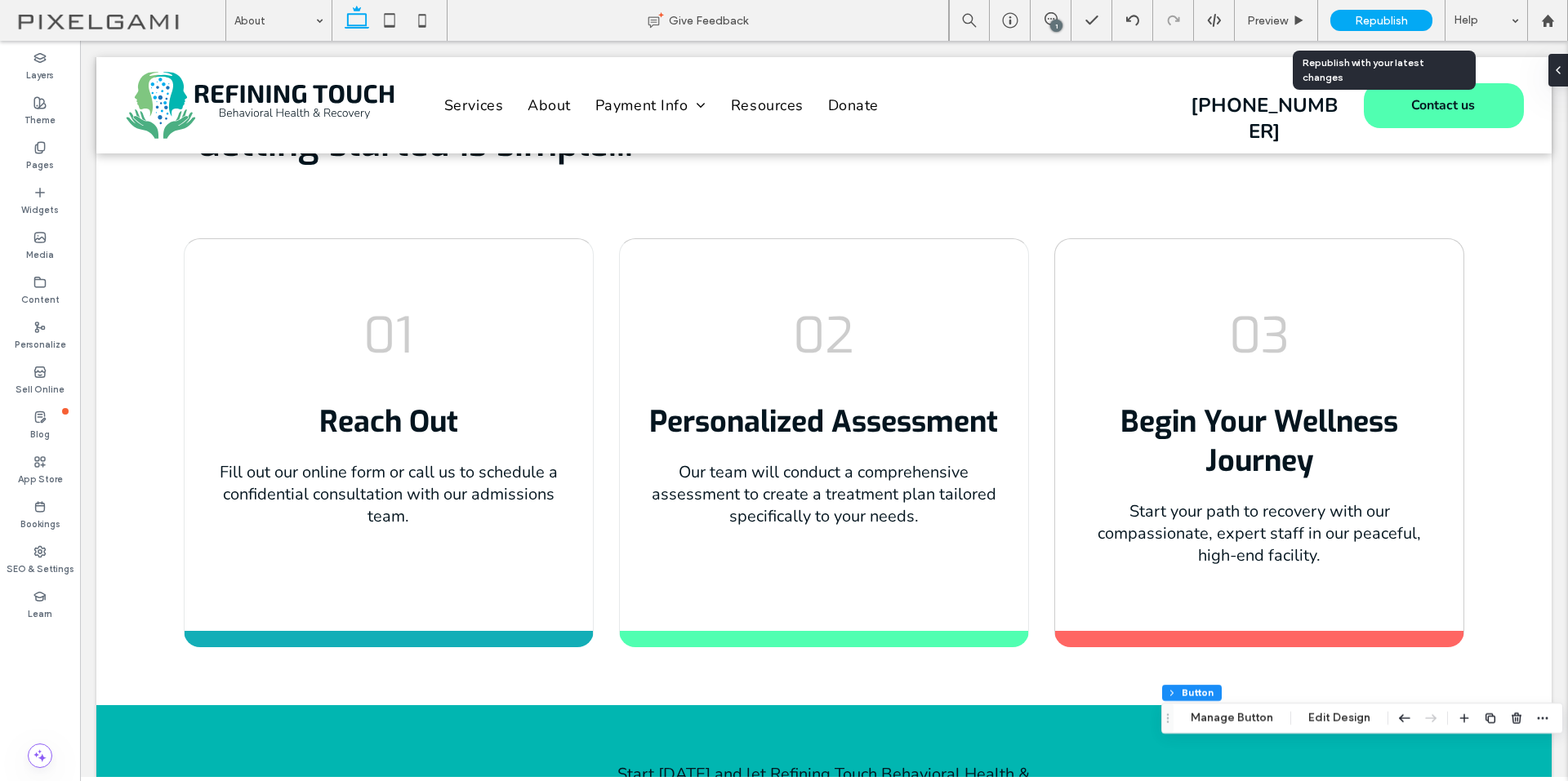
click at [1376, 26] on span "Republish" at bounding box center [1381, 20] width 53 height 14
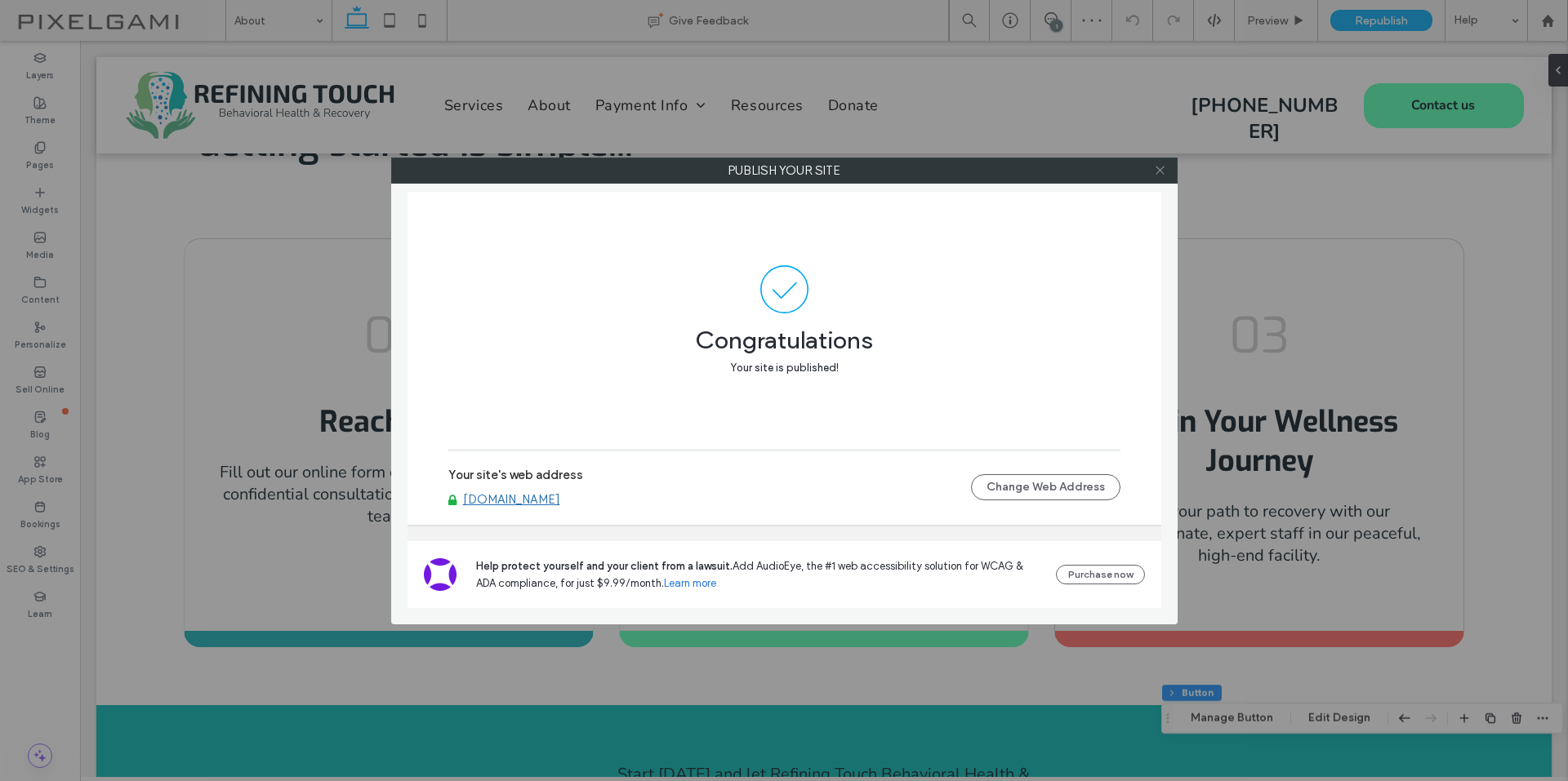
click at [1160, 168] on icon at bounding box center [1159, 170] width 12 height 12
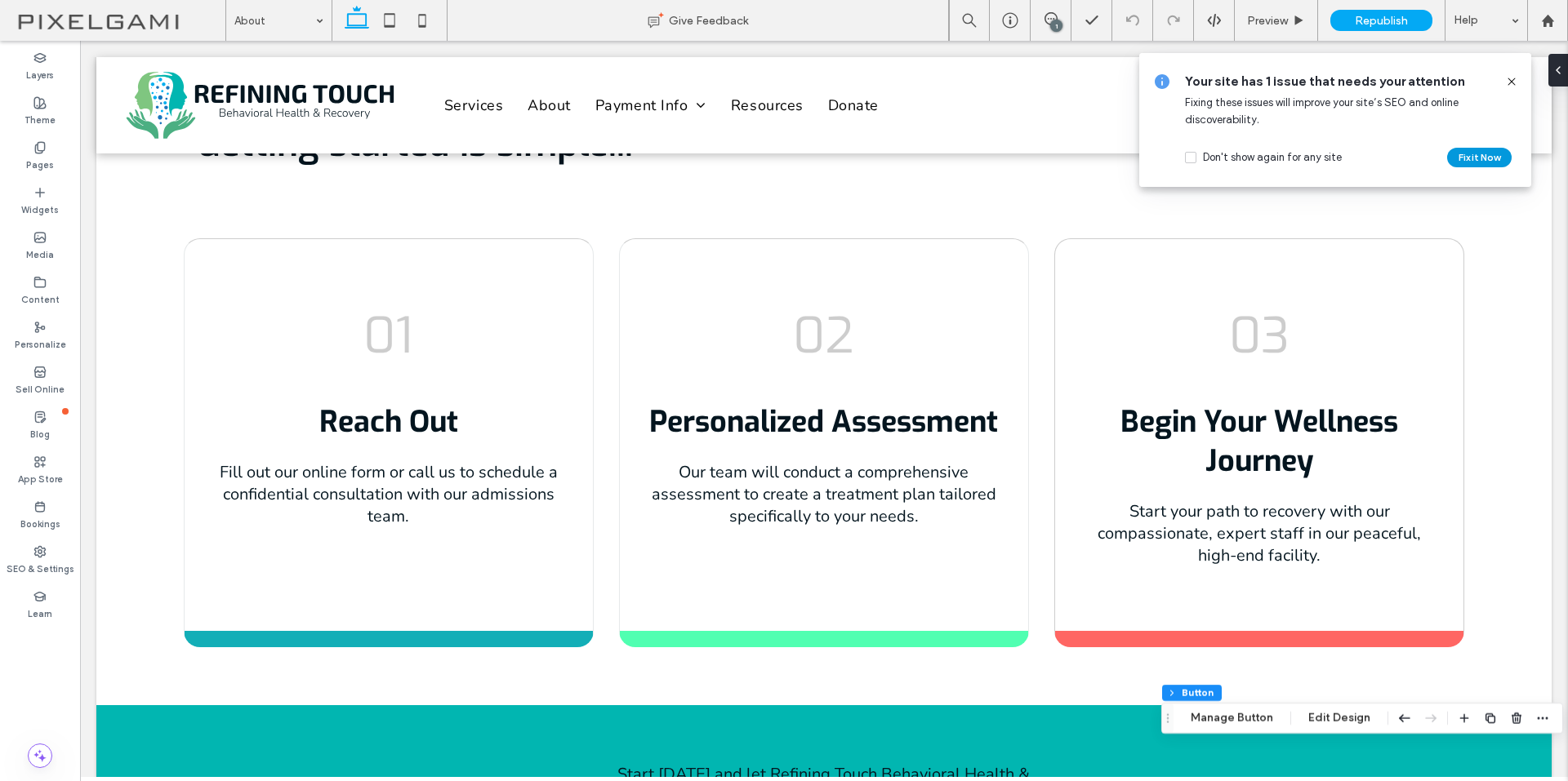
click at [1482, 149] on button "Fix it Now" at bounding box center [1479, 157] width 64 height 19
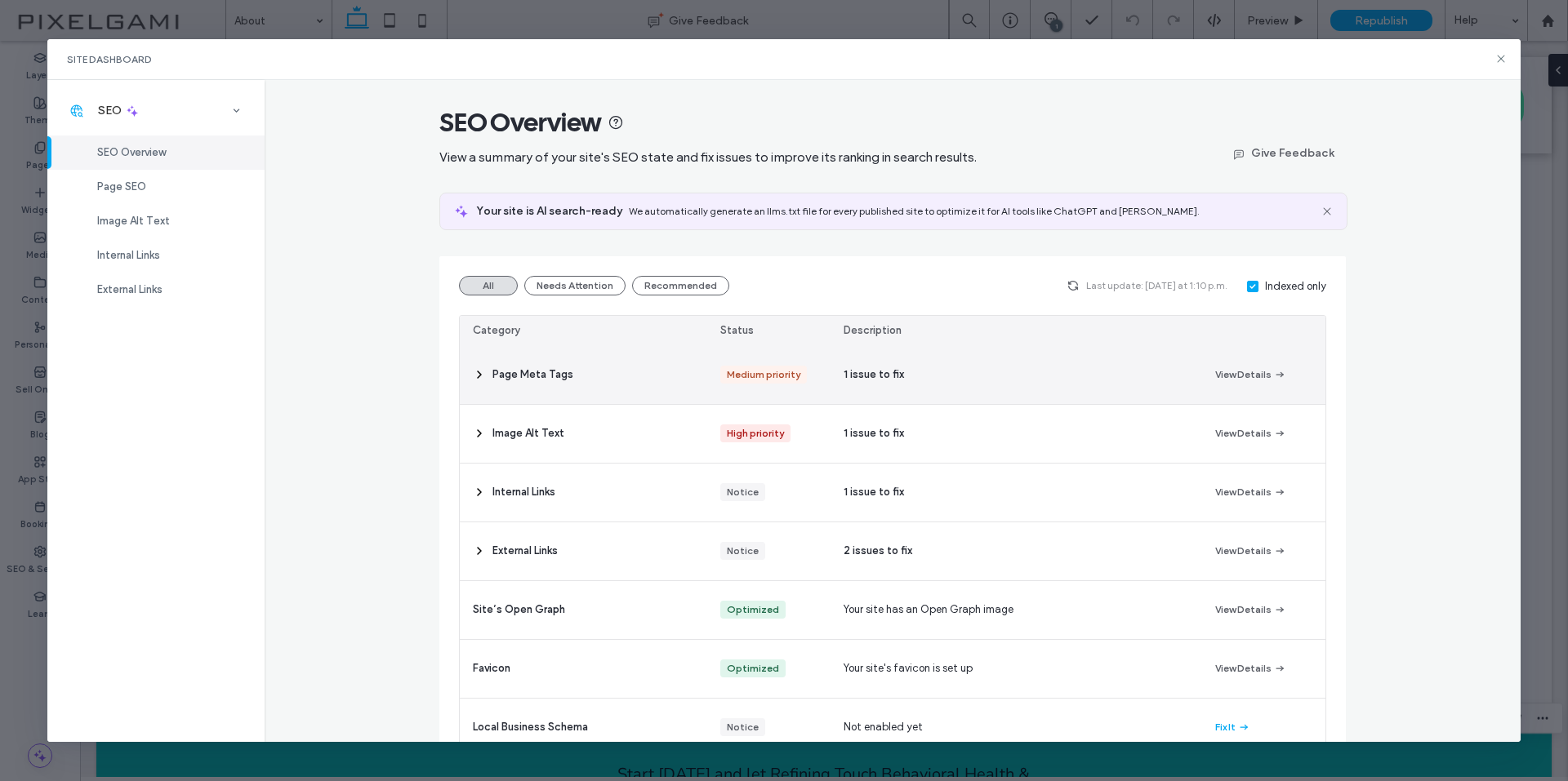
click at [590, 378] on div "Page Meta Tags" at bounding box center [583, 375] width 248 height 58
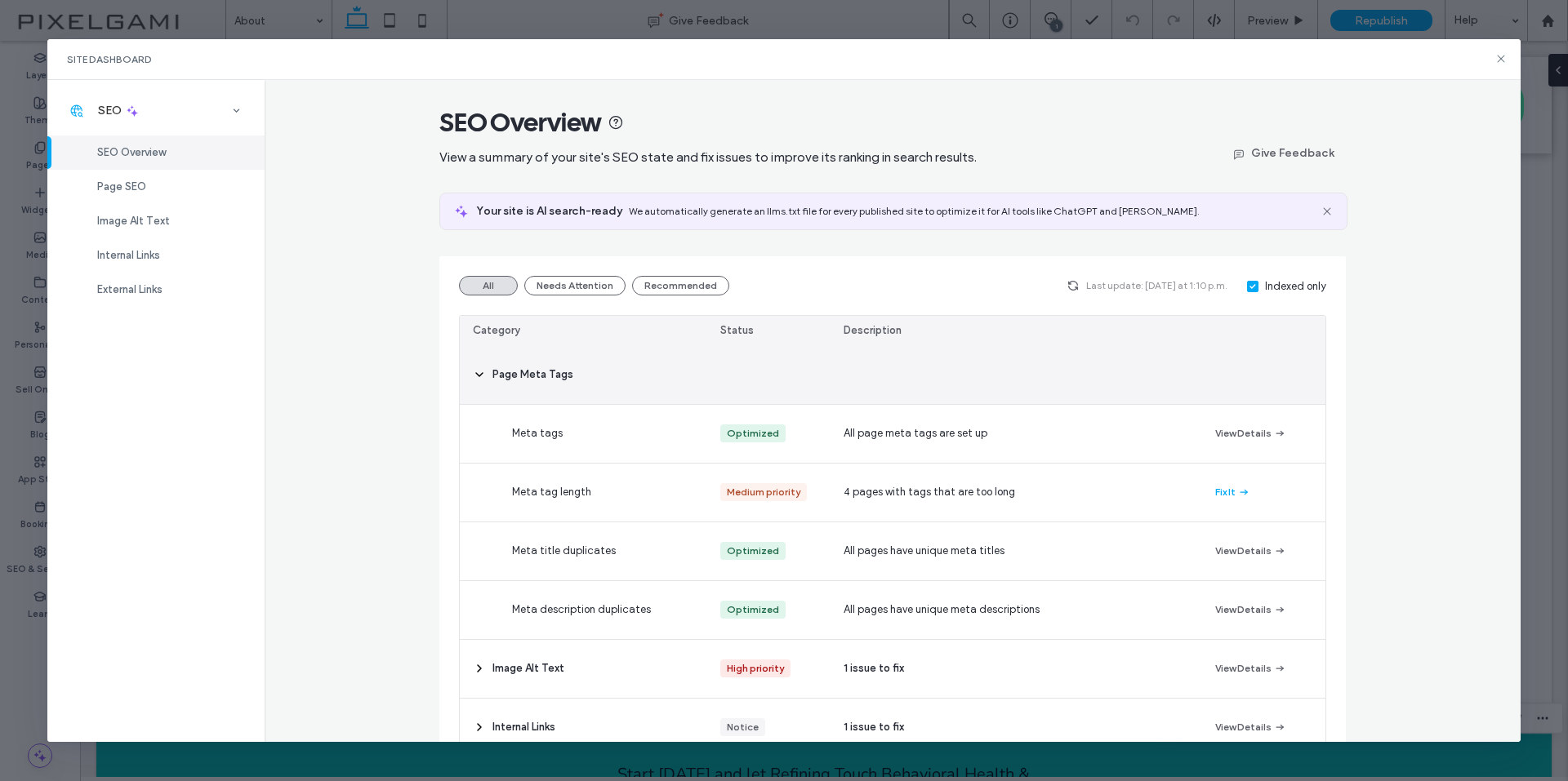
click at [590, 378] on div "Page Meta Tags" at bounding box center [583, 375] width 248 height 58
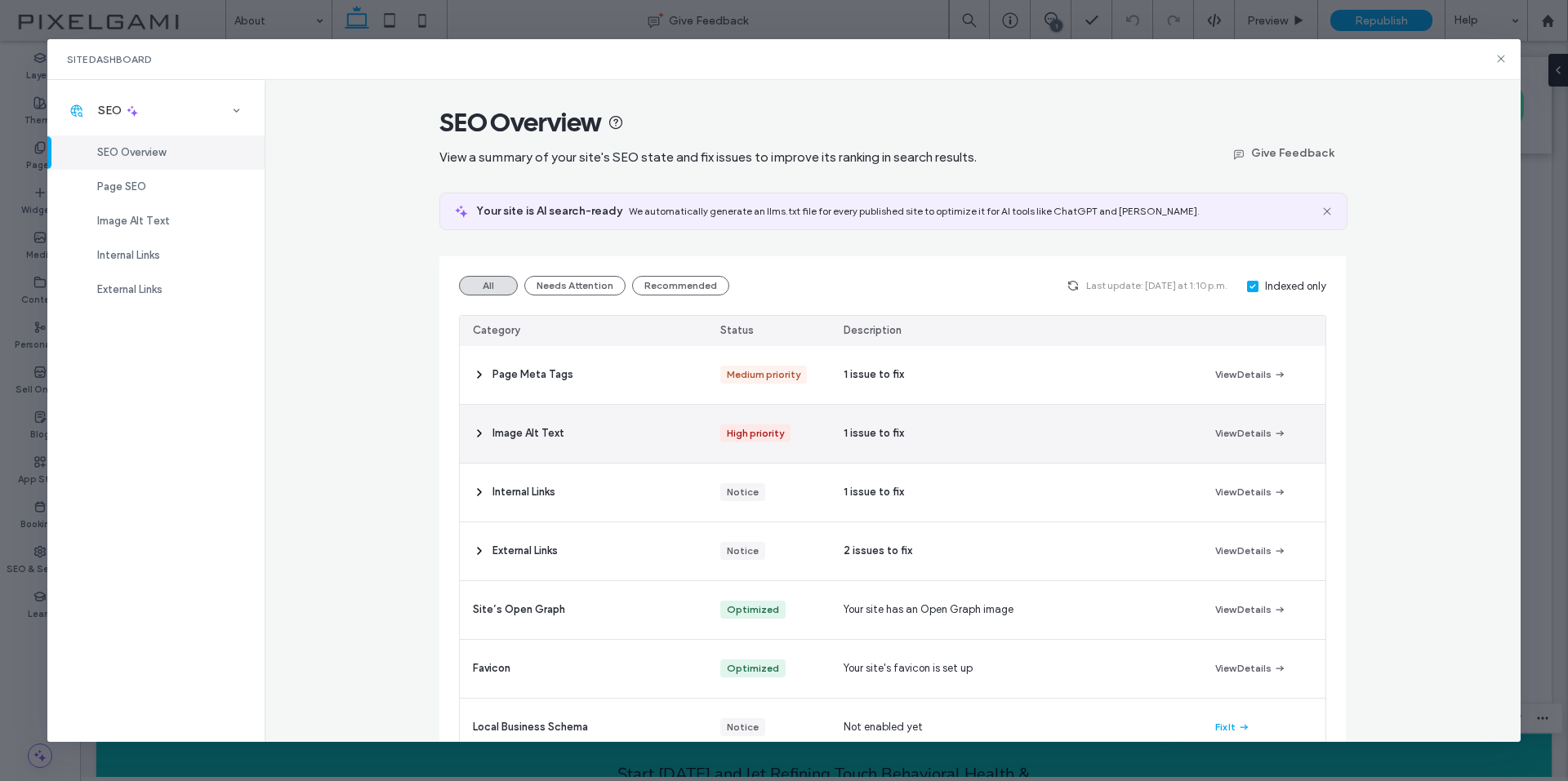
click at [578, 437] on div "Image Alt Text" at bounding box center [583, 434] width 248 height 58
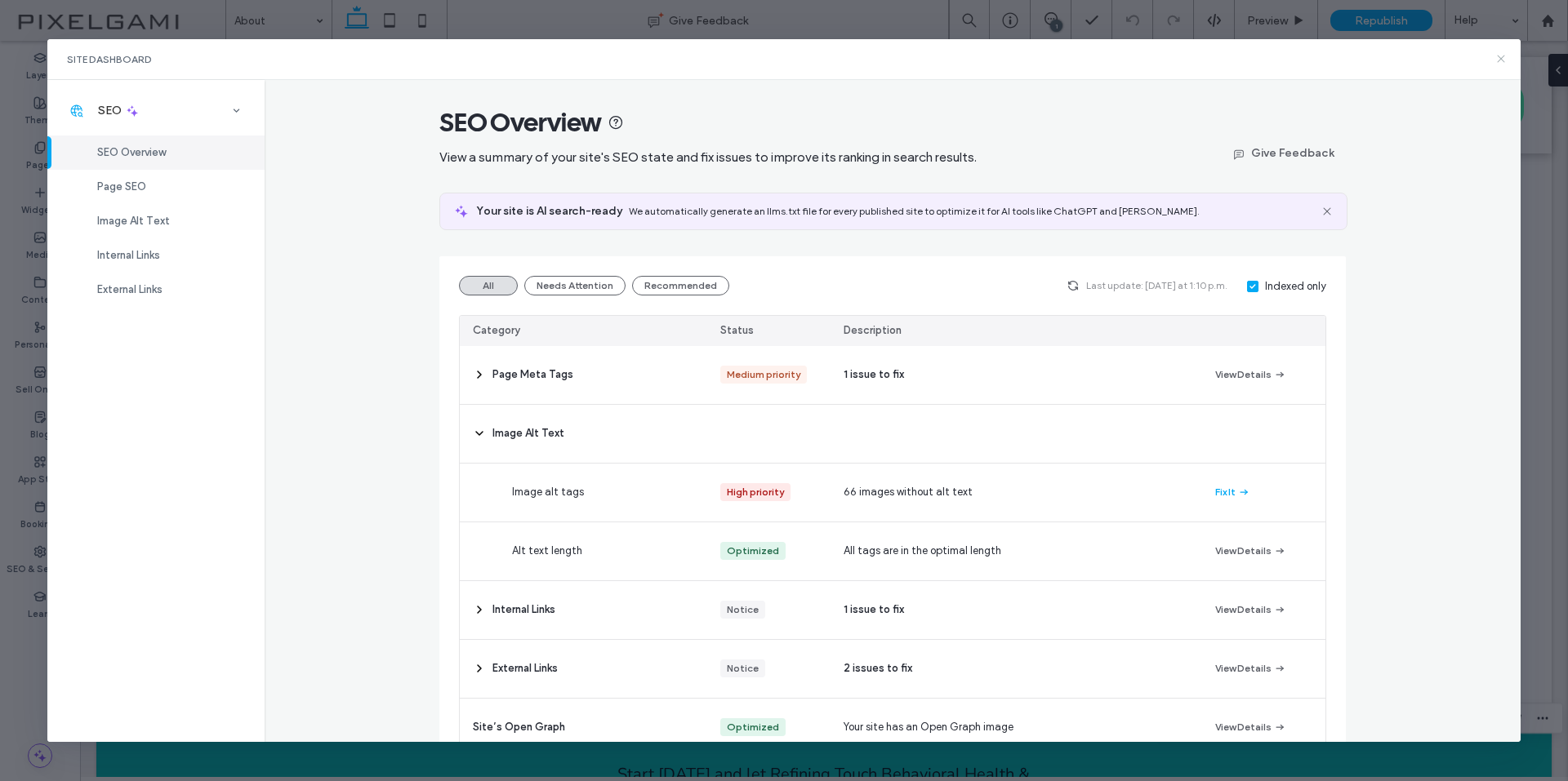
click at [1502, 59] on icon at bounding box center [1500, 59] width 13 height 13
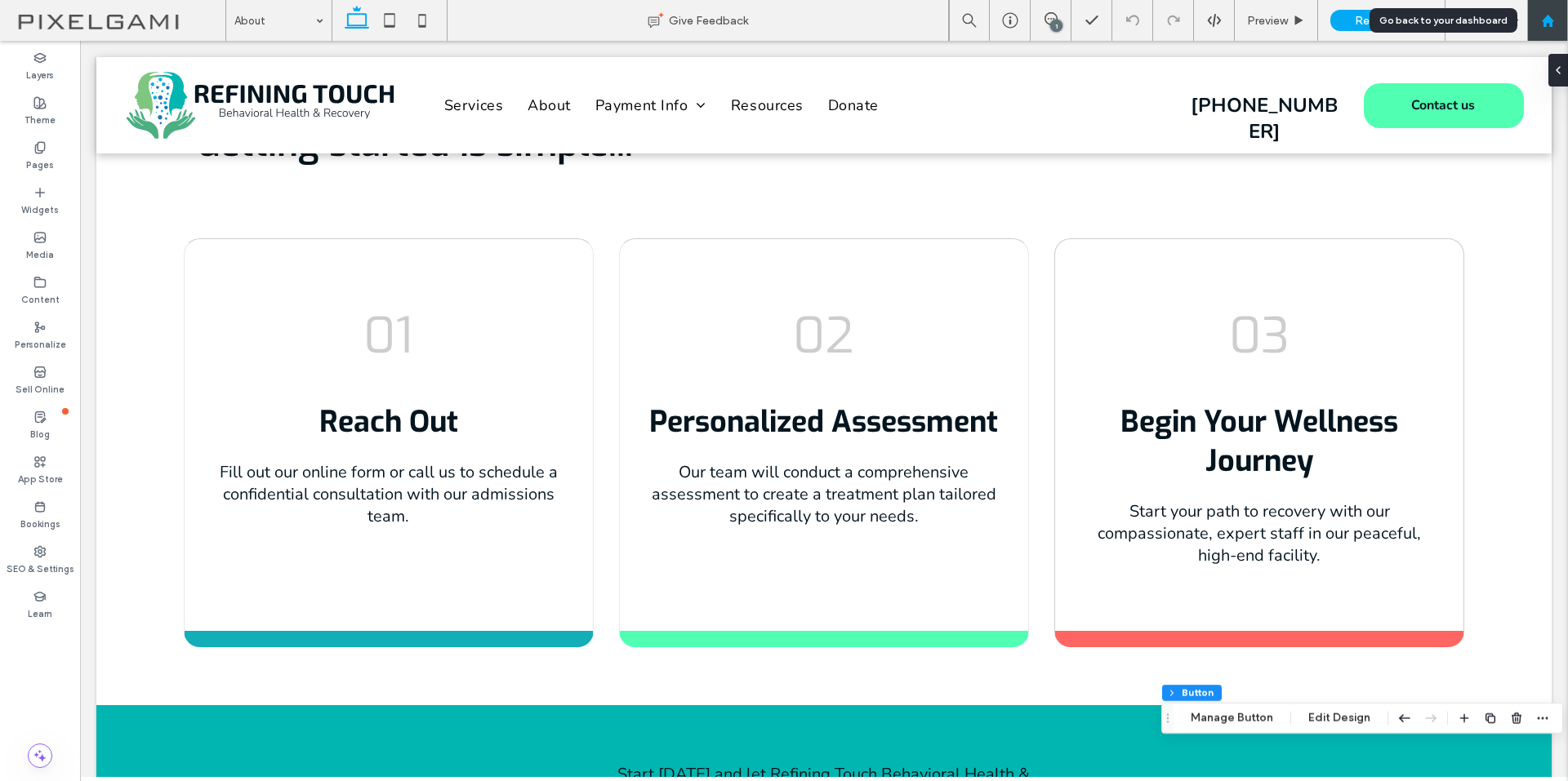
click at [1551, 20] on use at bounding box center [1546, 19] width 12 height 12
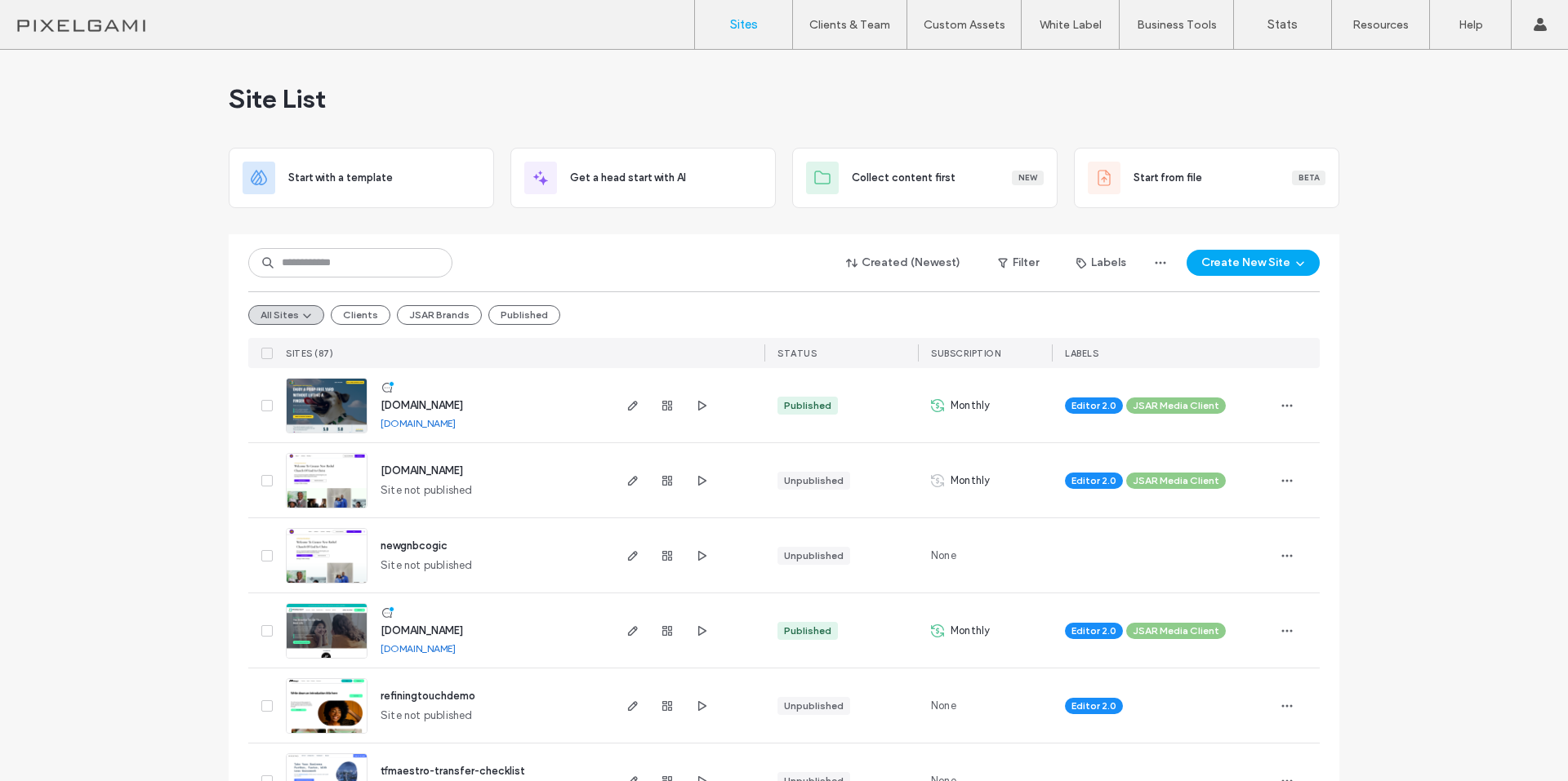
click at [432, 632] on span "www.refiningtouchhealth.com" at bounding box center [422, 630] width 83 height 12
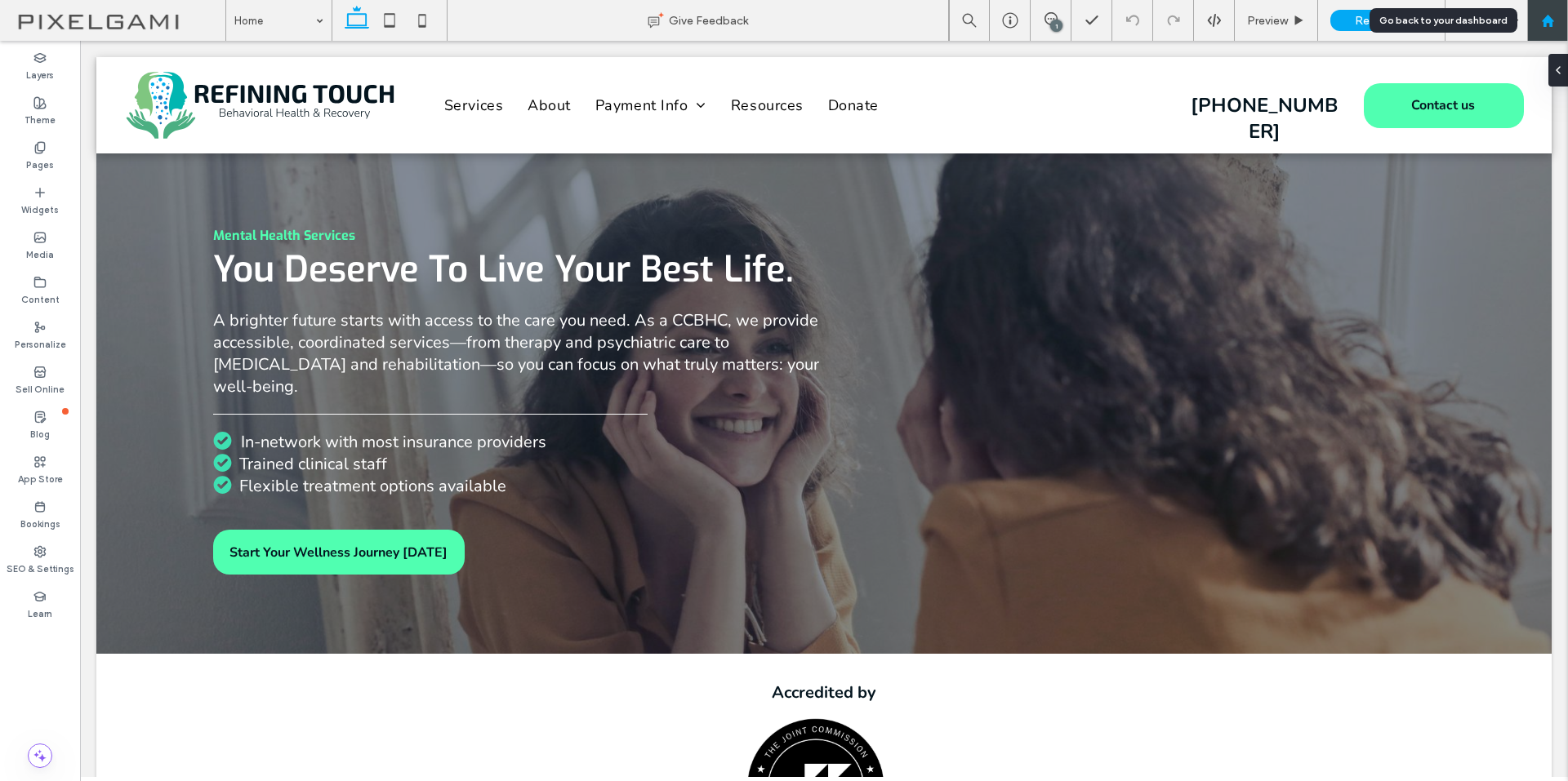
click at [1557, 21] on div at bounding box center [1547, 20] width 39 height 14
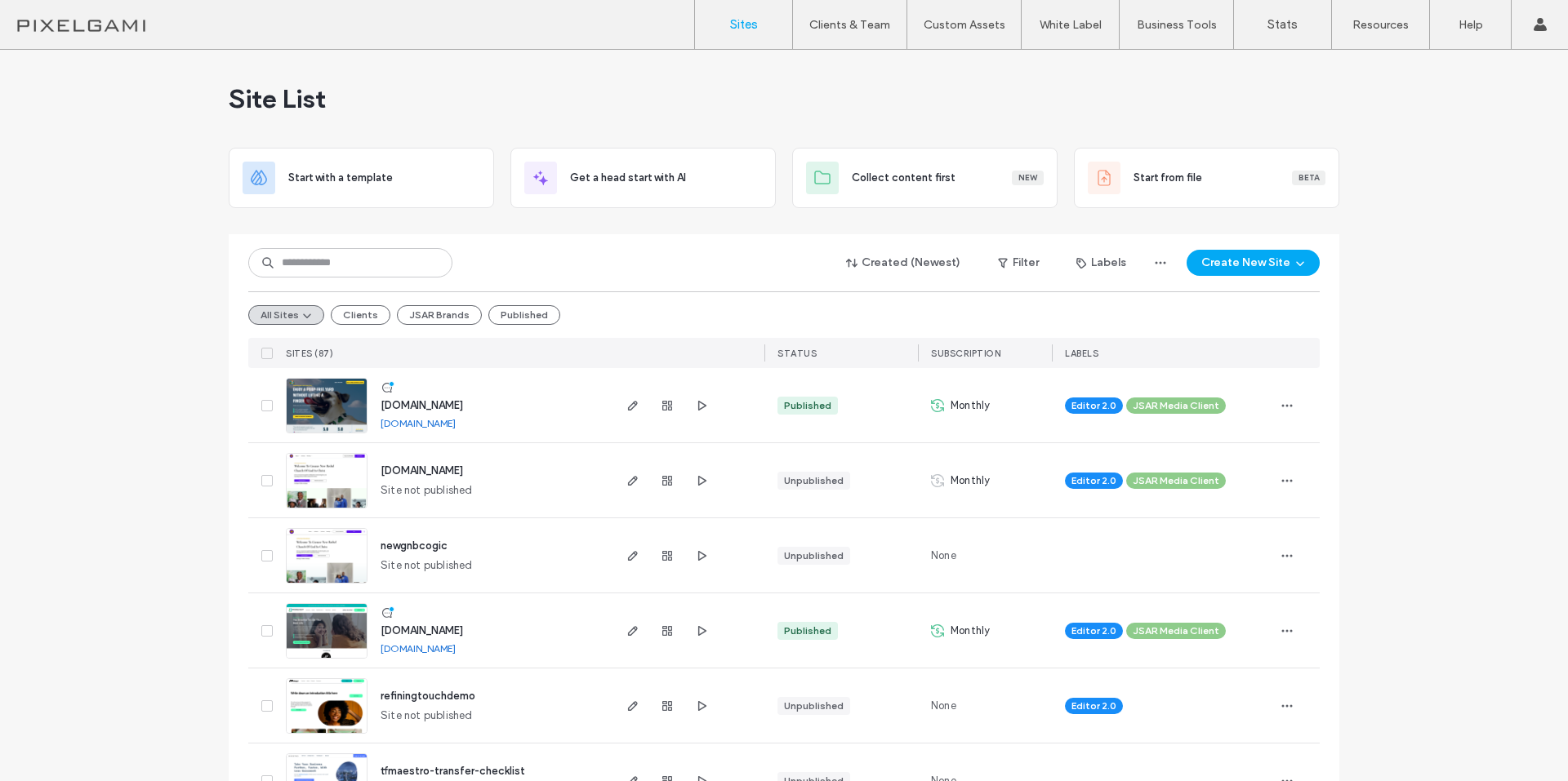
scroll to position [82, 0]
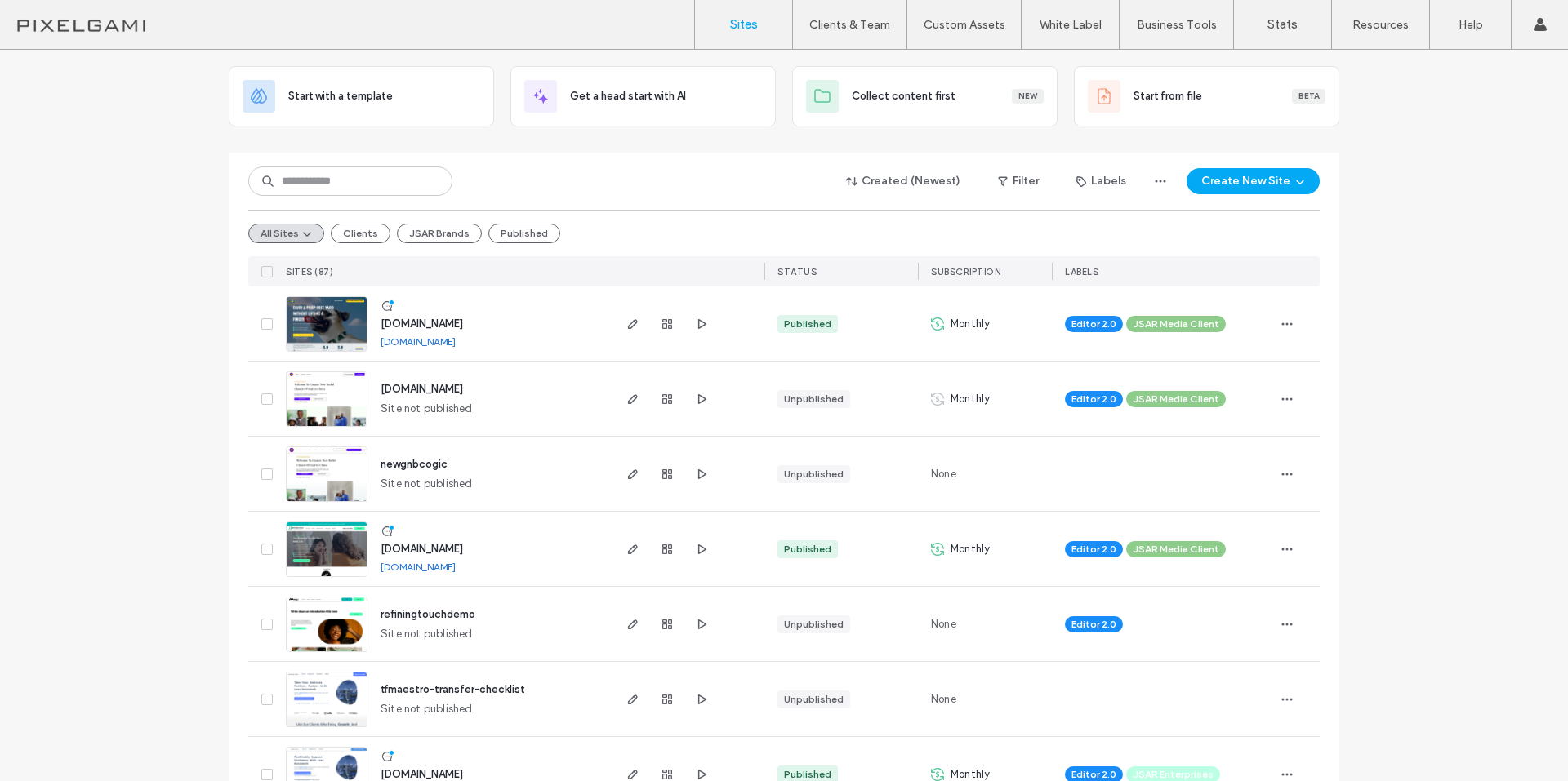
click at [423, 391] on span "www.gnbcogic20.org" at bounding box center [422, 389] width 83 height 12
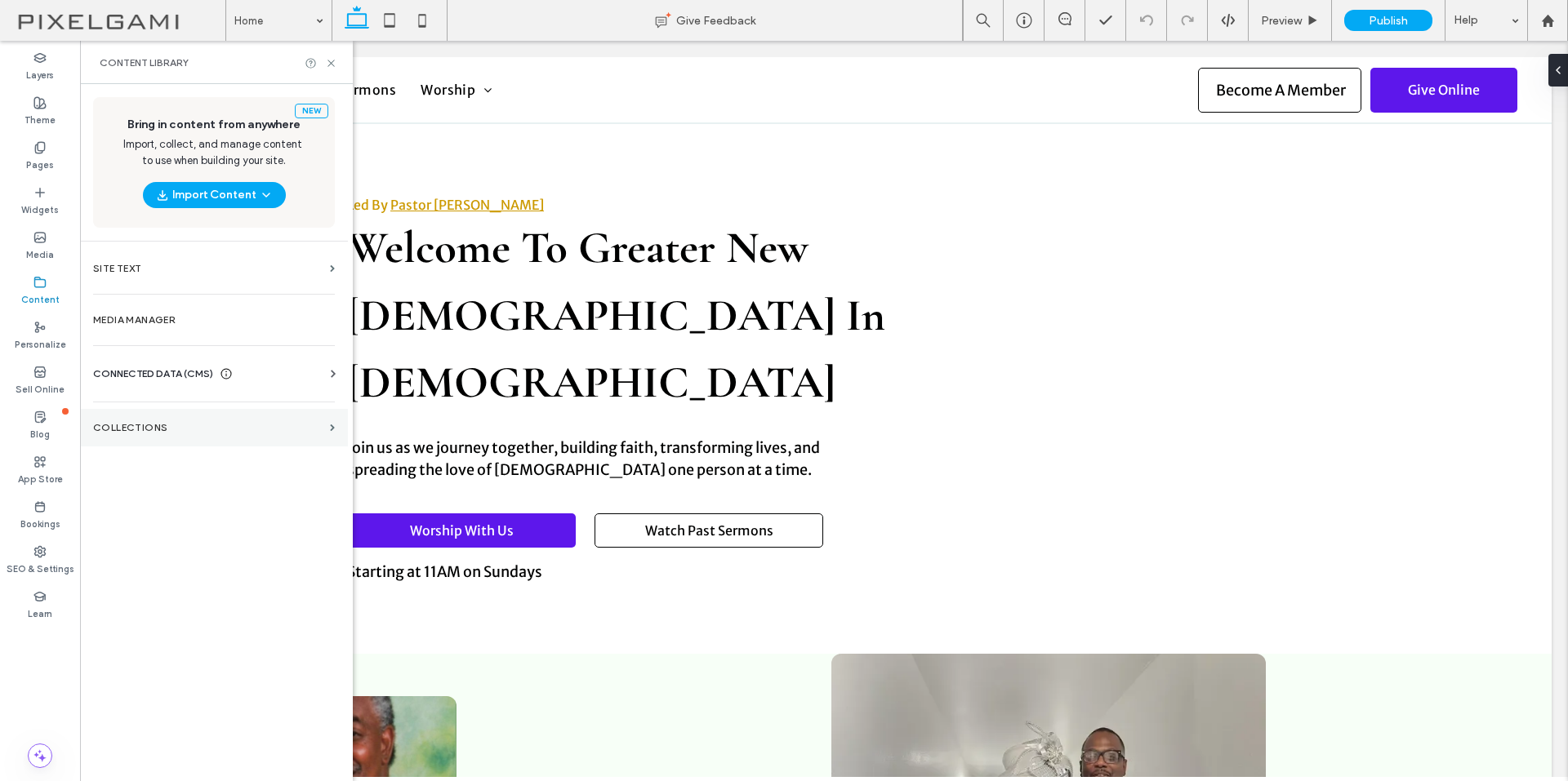
click at [171, 408] on div "New Bring in content from anywhere Import, collect, and manage content to use w…" at bounding box center [214, 431] width 268 height 694
click at [165, 436] on section "Collections" at bounding box center [214, 427] width 268 height 38
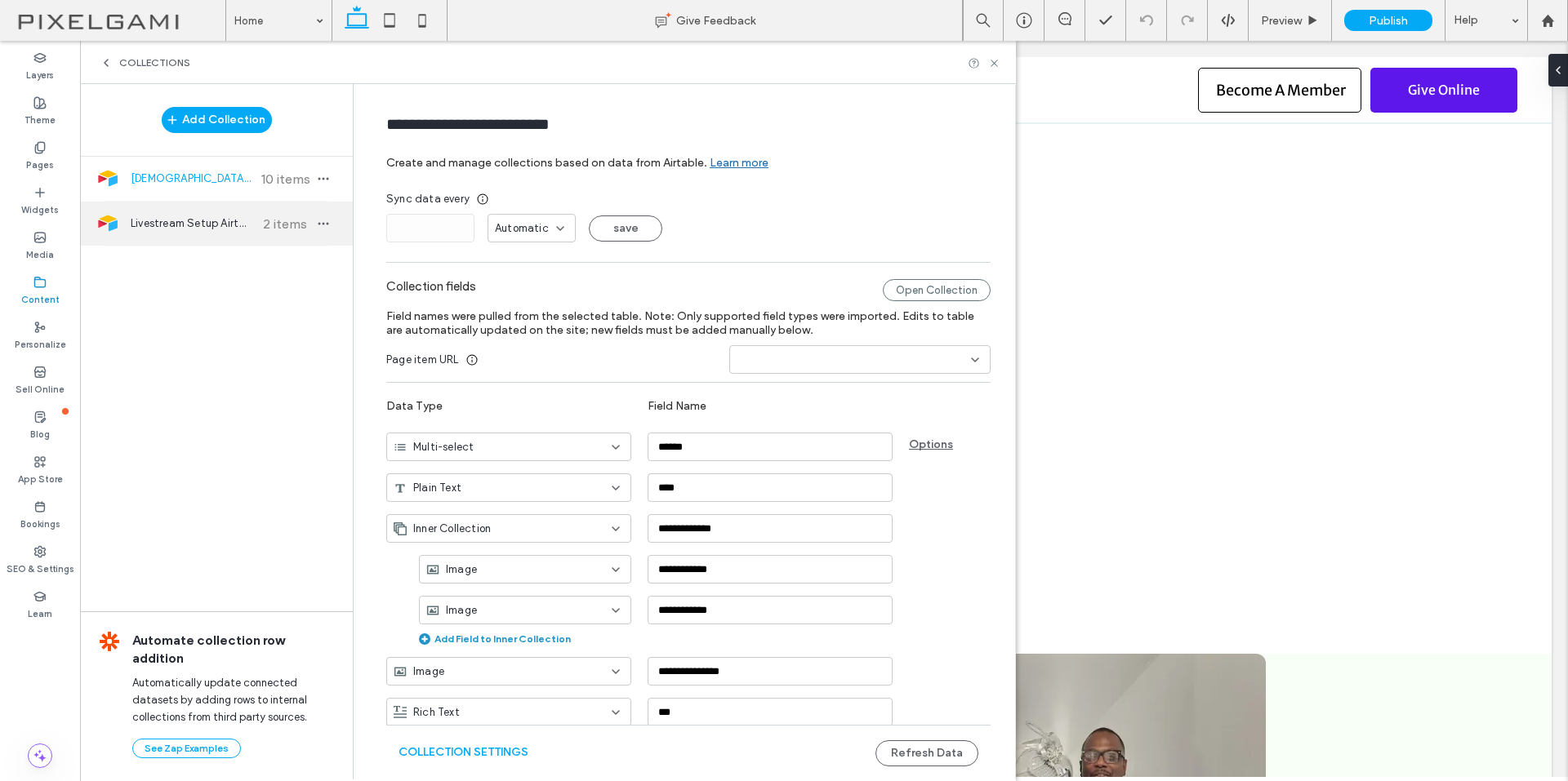
click at [204, 229] on span "Livestream Setup Airtable" at bounding box center [191, 224] width 122 height 16
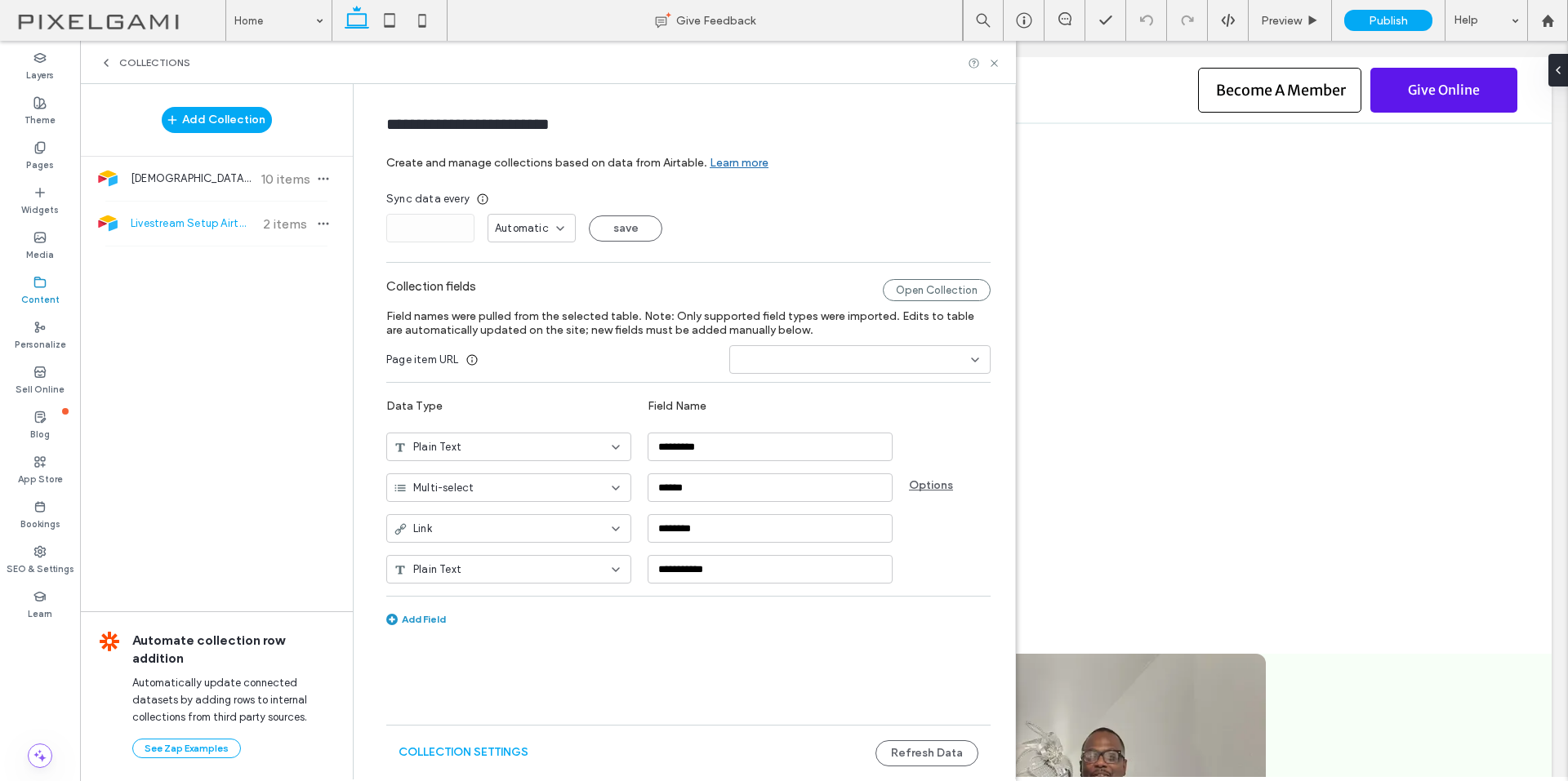
type input "**********"
click at [921, 295] on div "Open Collection" at bounding box center [937, 291] width 108 height 22
click at [230, 120] on button "Add Collection" at bounding box center [216, 120] width 110 height 26
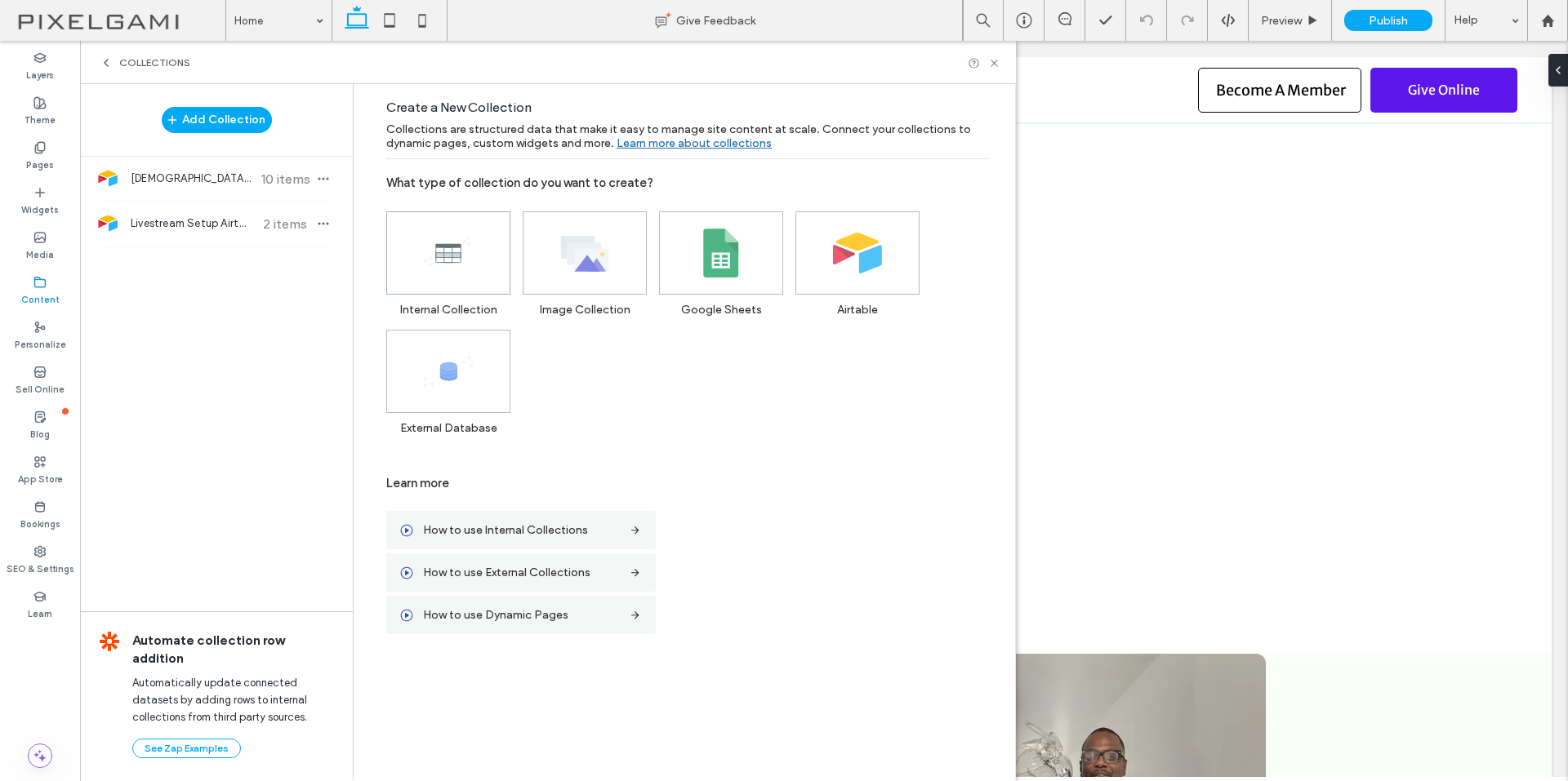
click at [462, 248] on icon at bounding box center [447, 252] width 49 height 49
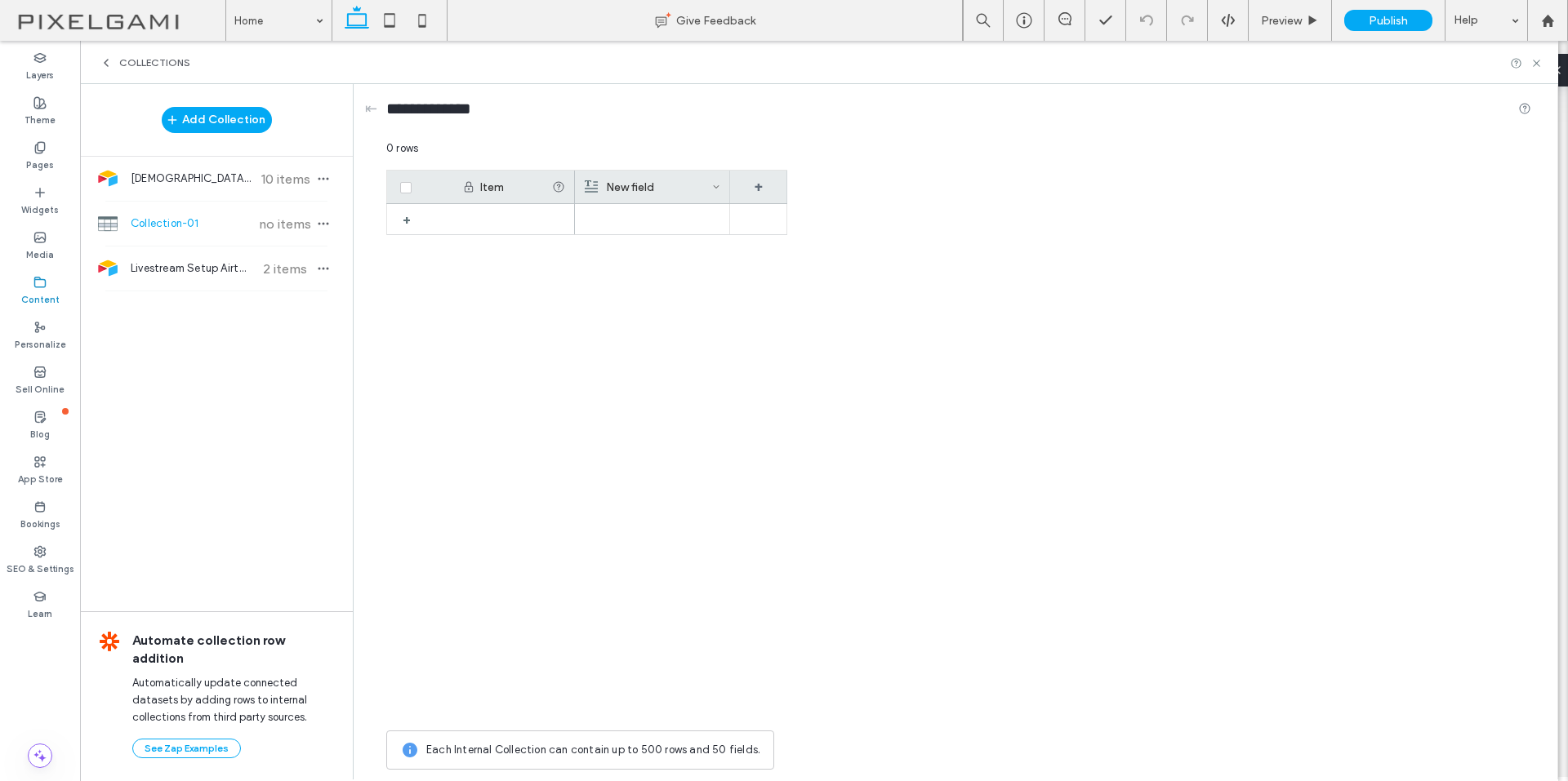
click at [655, 182] on div "New field" at bounding box center [648, 187] width 127 height 33
click at [657, 213] on input "*********" at bounding box center [679, 213] width 186 height 28
type input "******"
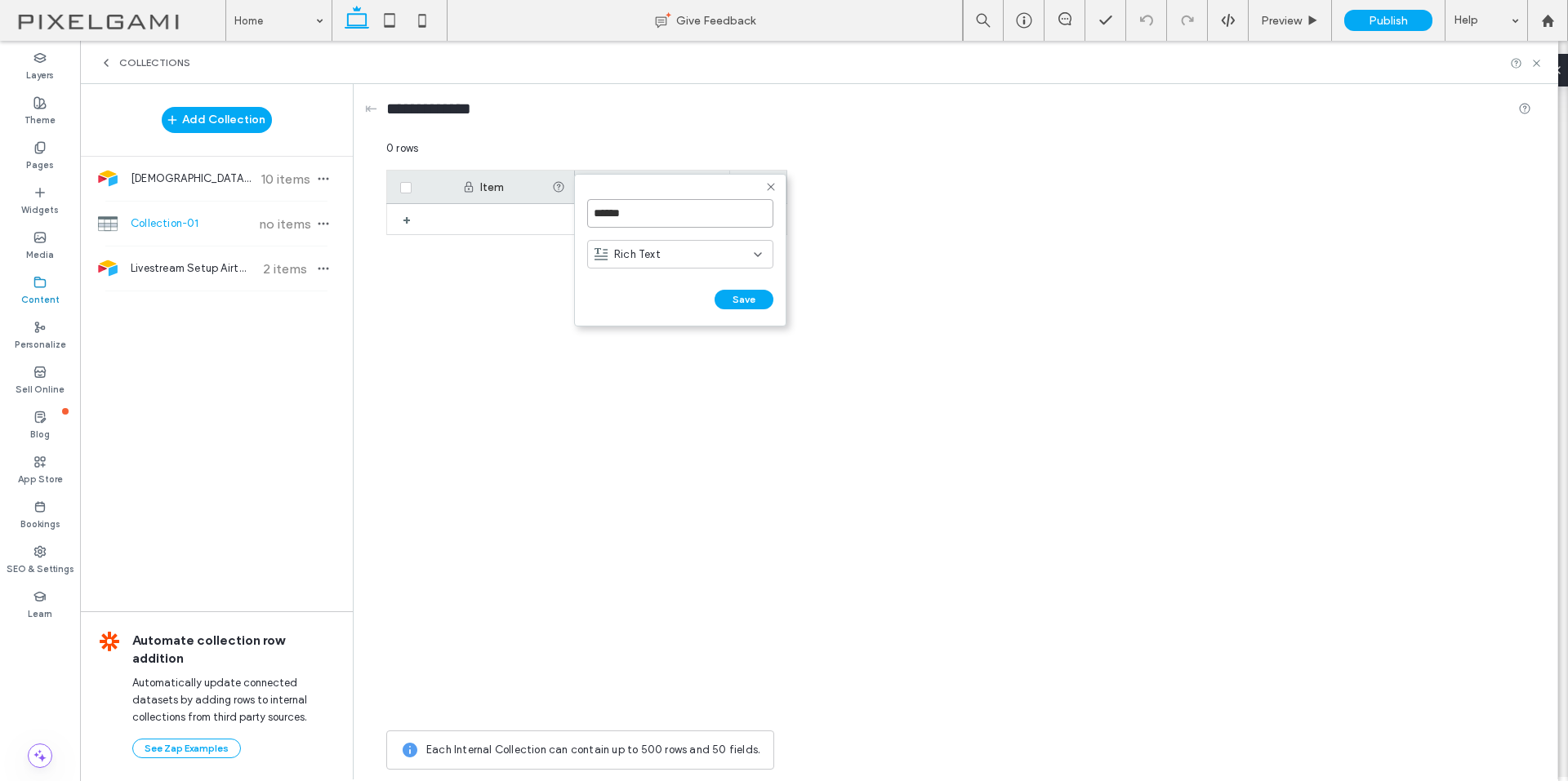
click input "******" at bounding box center [604, 315] width 36 height 14
click at [767, 190] on div "+" at bounding box center [758, 187] width 57 height 33
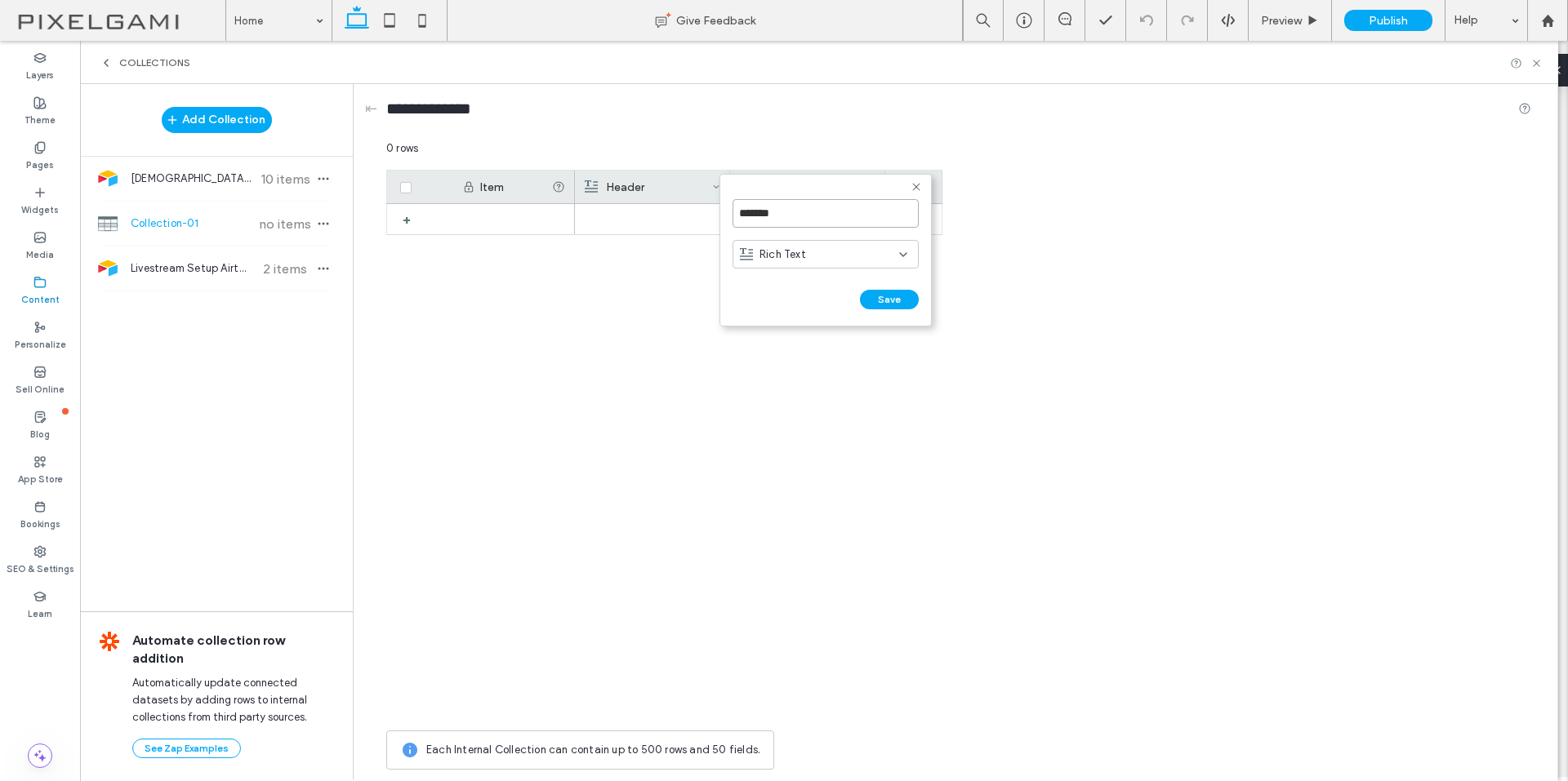
click at [845, 209] on input "*******" at bounding box center [825, 213] width 186 height 28
click at [844, 215] on input "*******" at bounding box center [825, 213] width 186 height 28
type input "*********"
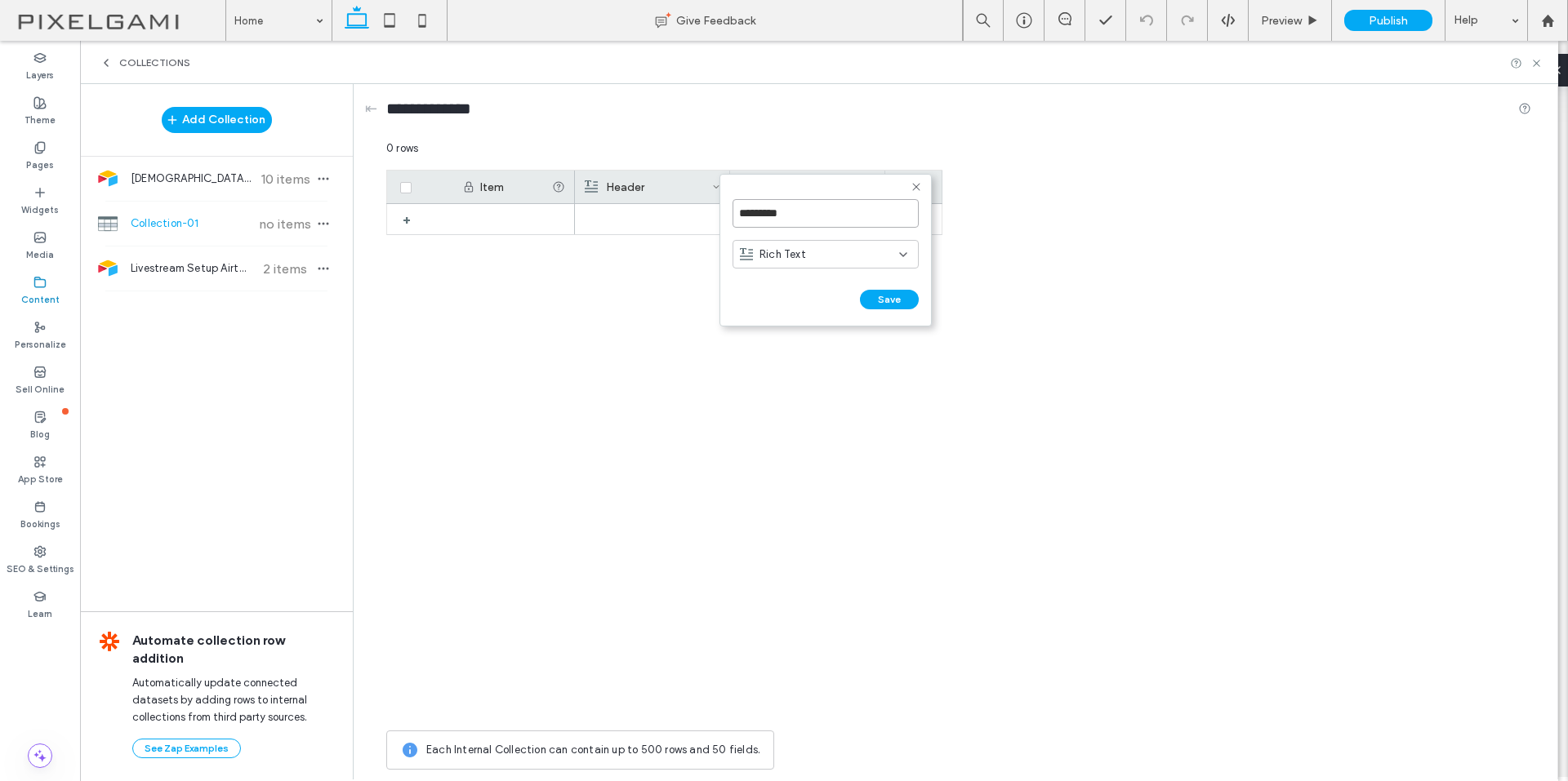
click input "******" at bounding box center [750, 315] width 36 height 14
click at [914, 178] on div "+" at bounding box center [913, 187] width 57 height 33
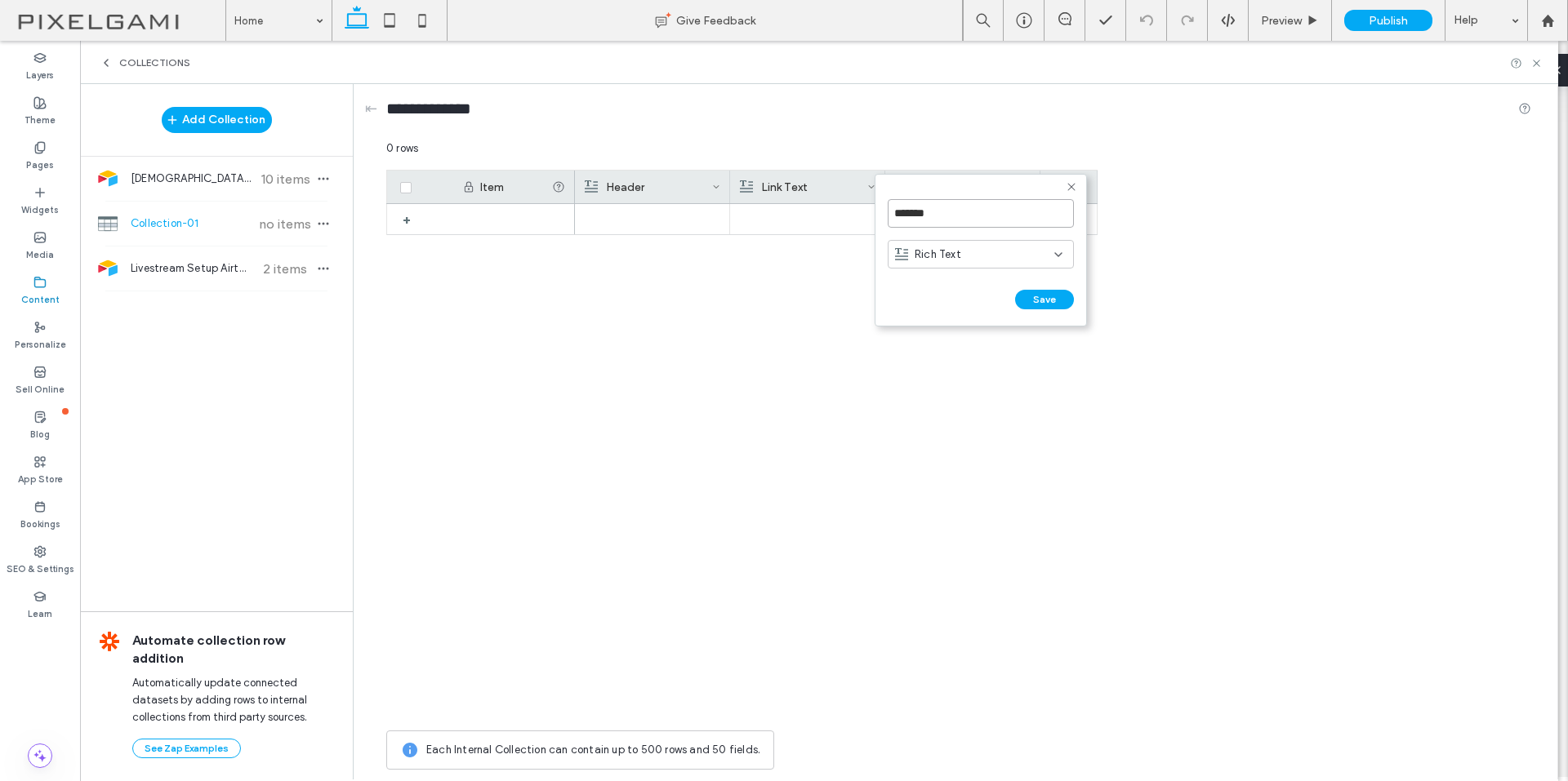
click at [951, 214] on input "*******" at bounding box center [980, 213] width 186 height 28
type input "********"
click at [1009, 251] on div "Rich Text" at bounding box center [975, 255] width 160 height 16
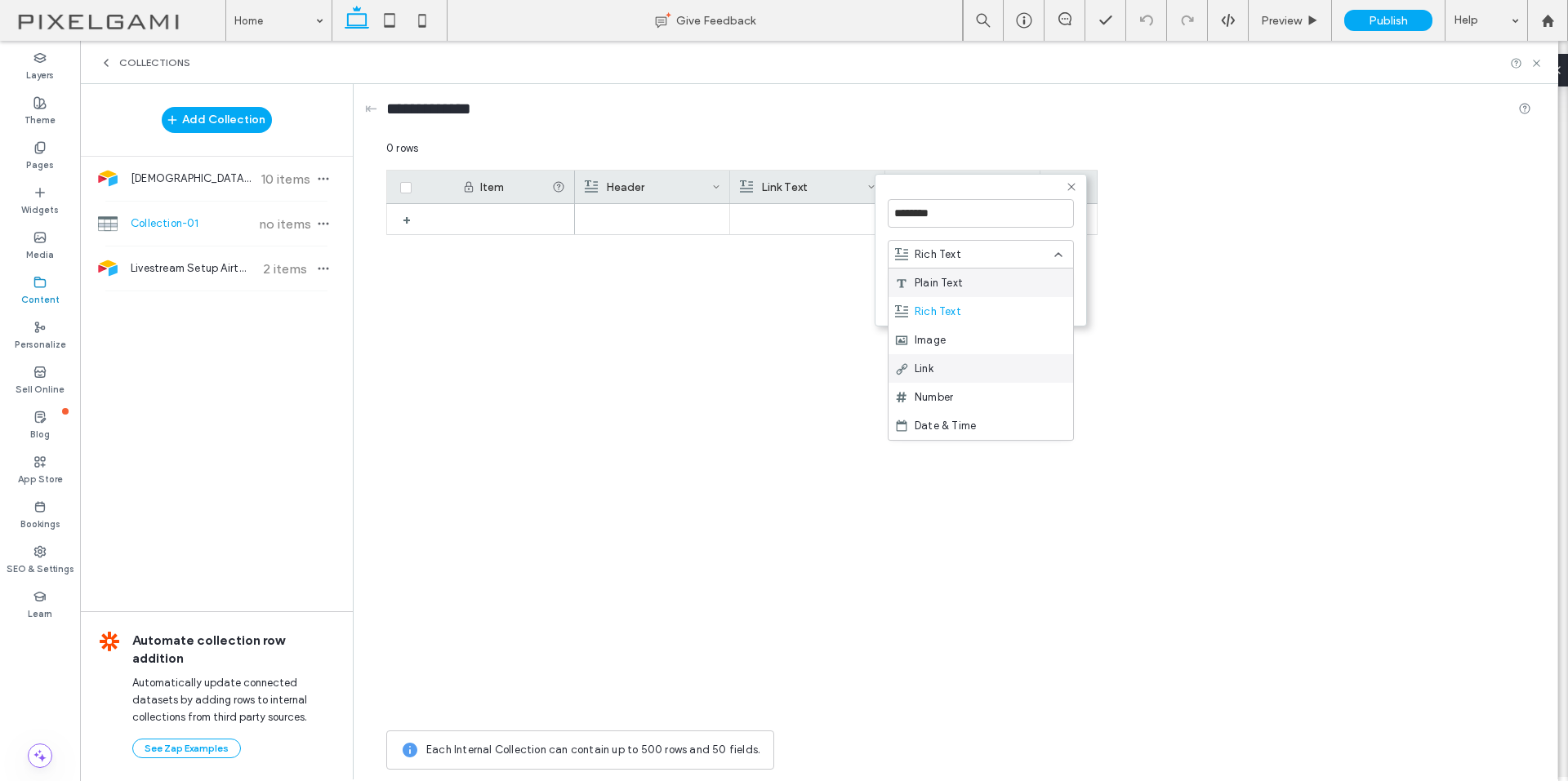
click at [978, 376] on div "Link" at bounding box center [980, 368] width 184 height 28
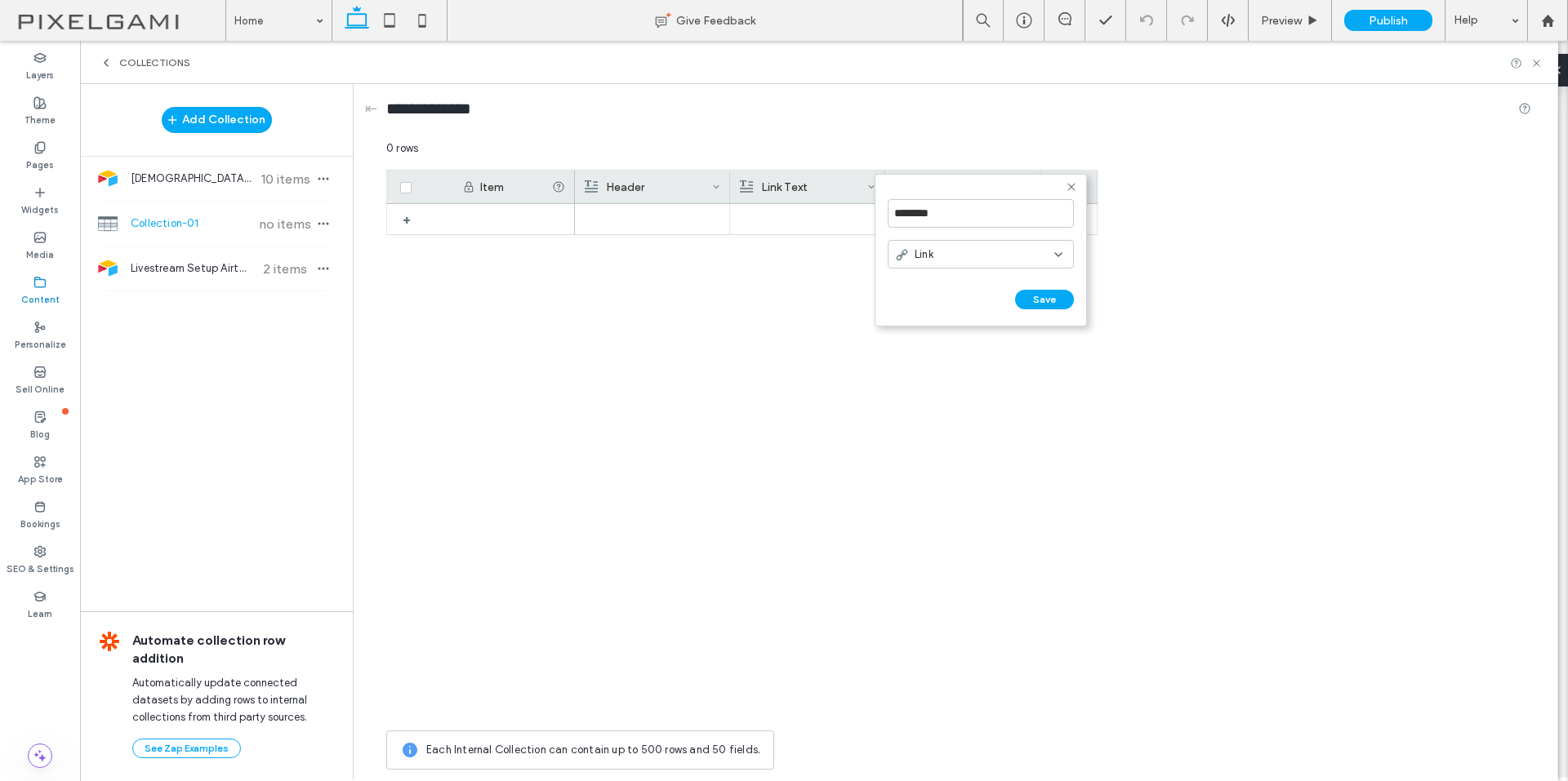
click at [1052, 300] on button "Save" at bounding box center [1044, 299] width 59 height 19
click at [860, 188] on div "Link Text" at bounding box center [803, 187] width 127 height 33
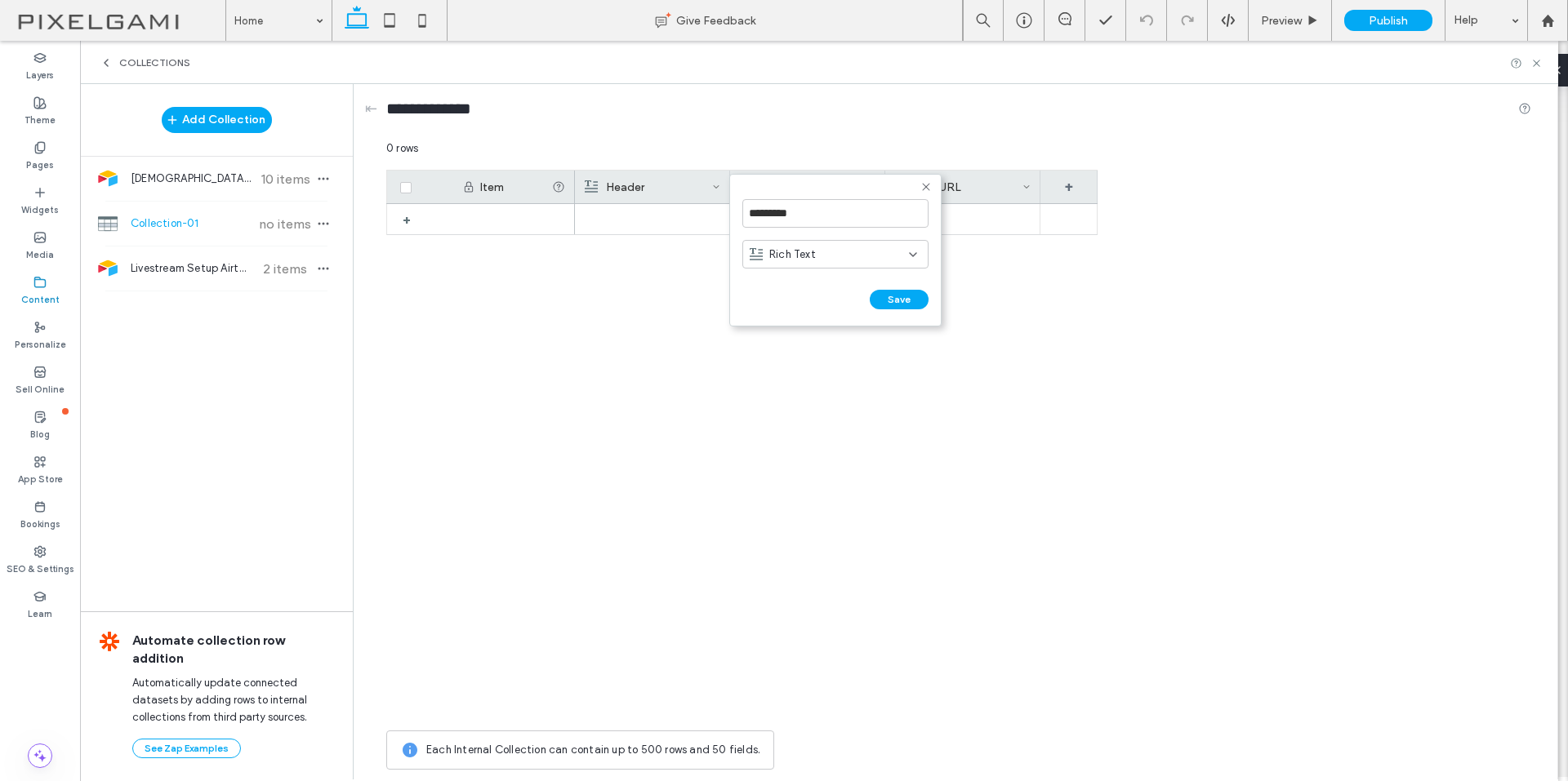
click at [845, 261] on div "Rich Text" at bounding box center [829, 255] width 160 height 16
click at [814, 283] on span "Plain Text" at bounding box center [793, 283] width 49 height 16
click at [890, 304] on button "Save" at bounding box center [899, 299] width 59 height 19
click at [597, 175] on span at bounding box center [591, 187] width 13 height 33
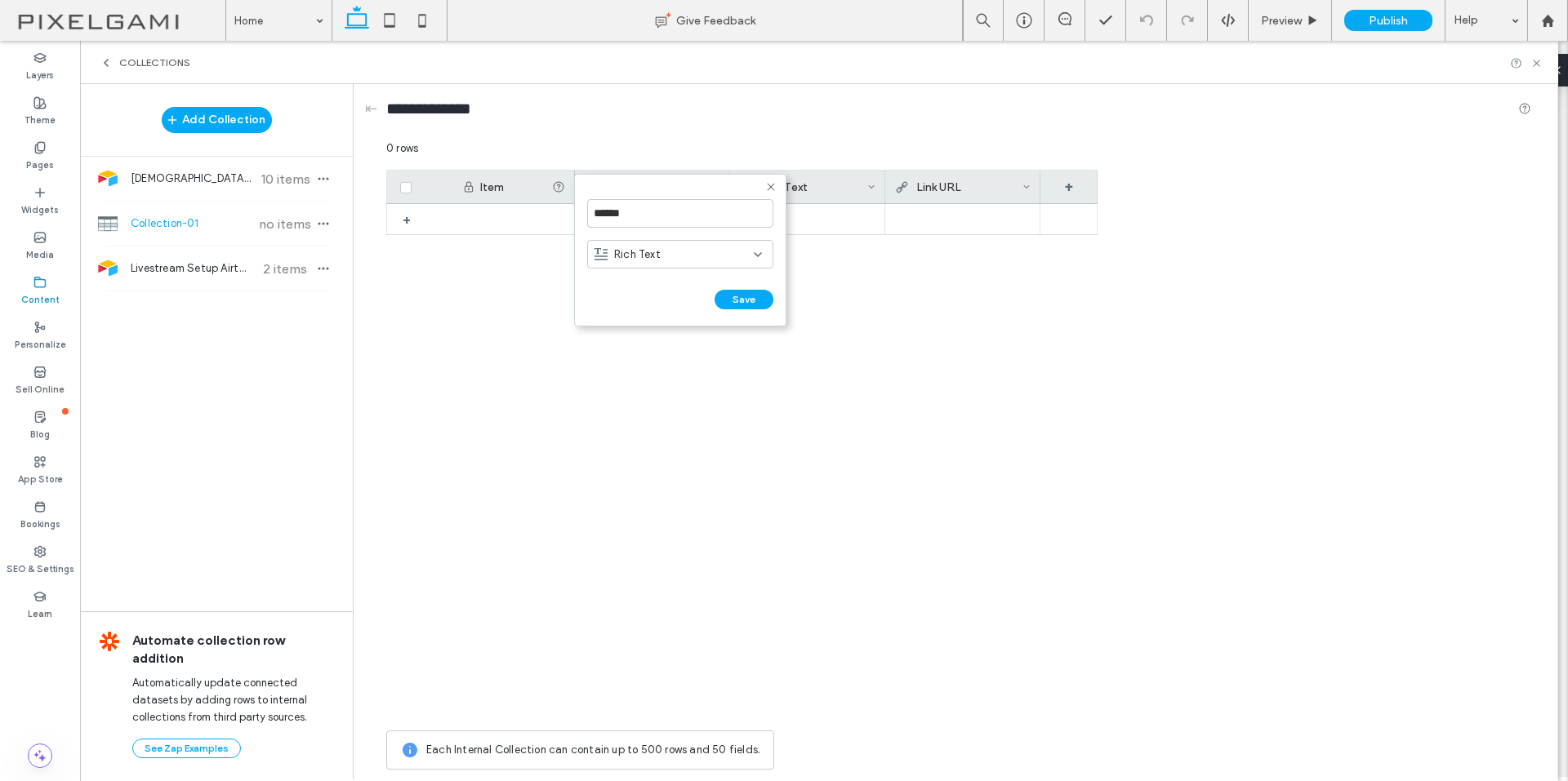
click at [603, 175] on form "****** Rich Text Save ******" at bounding box center [680, 250] width 213 height 153
click at [639, 255] on span "Rich Text" at bounding box center [637, 255] width 47 height 16
click at [695, 290] on div "Plain Text" at bounding box center [679, 282] width 184 height 28
click at [742, 300] on button "Save" at bounding box center [744, 299] width 59 height 19
click at [408, 118] on input "**********" at bounding box center [439, 108] width 106 height 23
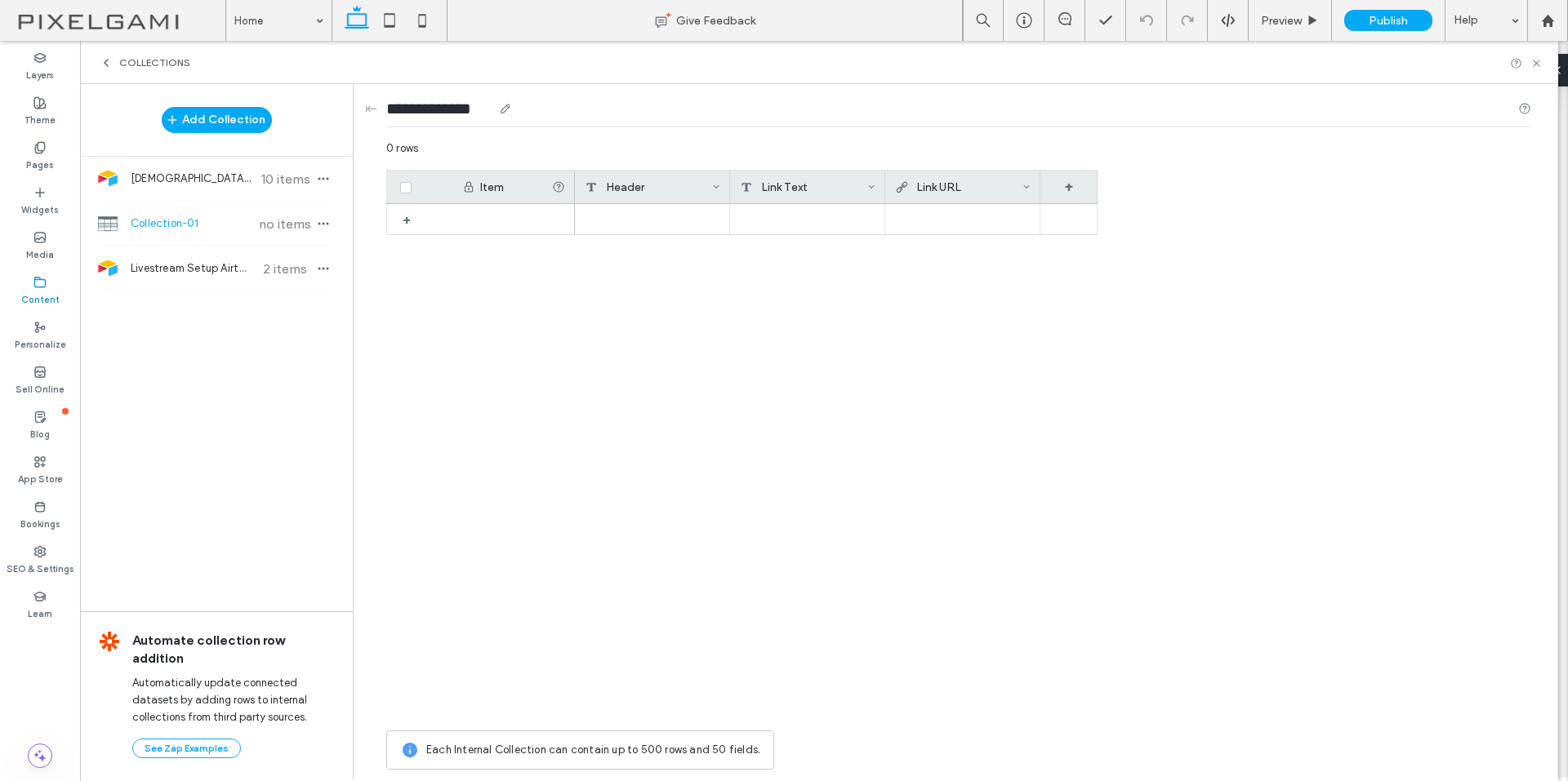
click at [408, 118] on input "**********" at bounding box center [439, 108] width 106 height 23
type input "**********"
click at [832, 219] on div at bounding box center [807, 219] width 155 height 30
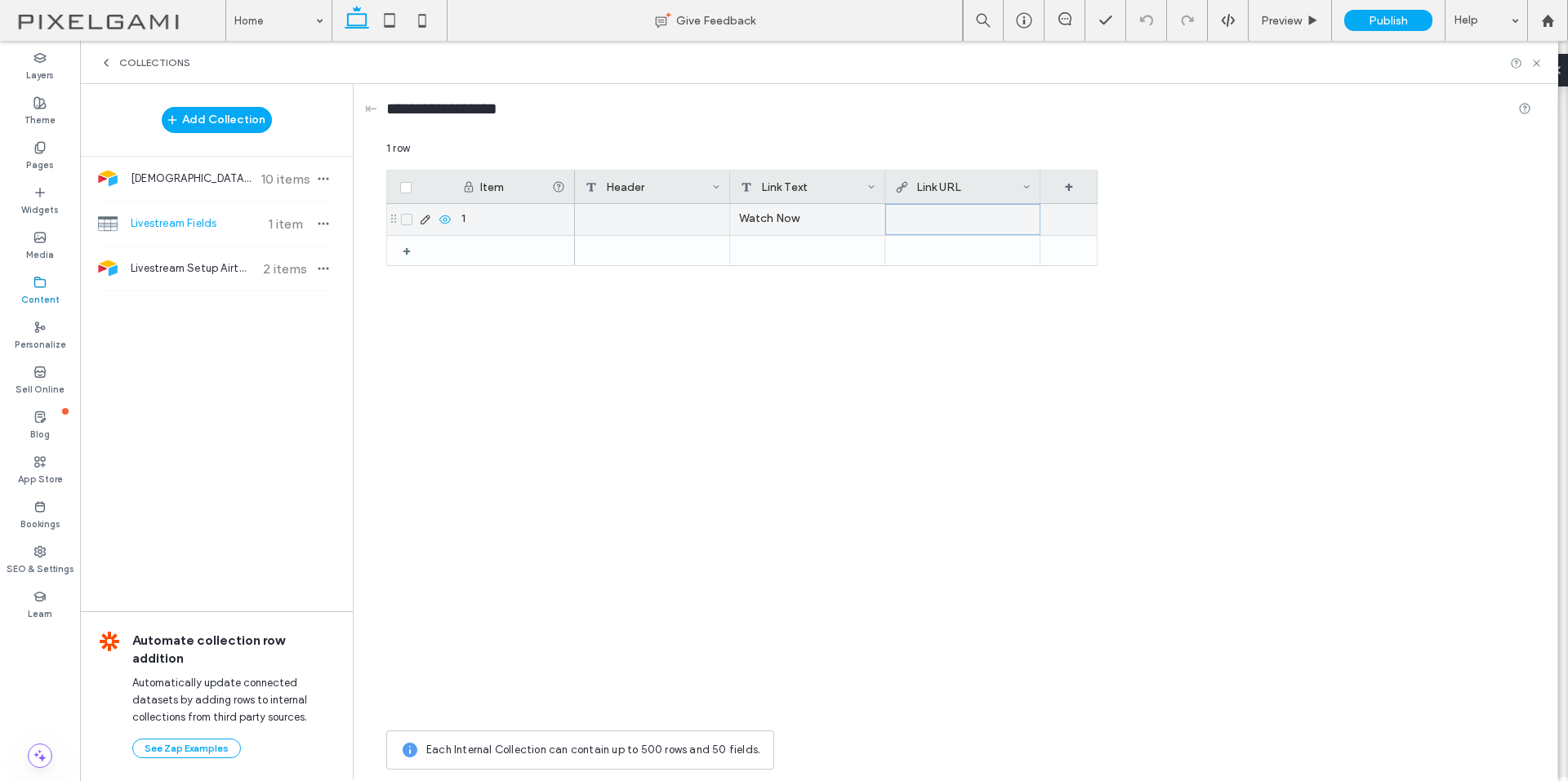
click at [929, 224] on div at bounding box center [963, 219] width 136 height 29
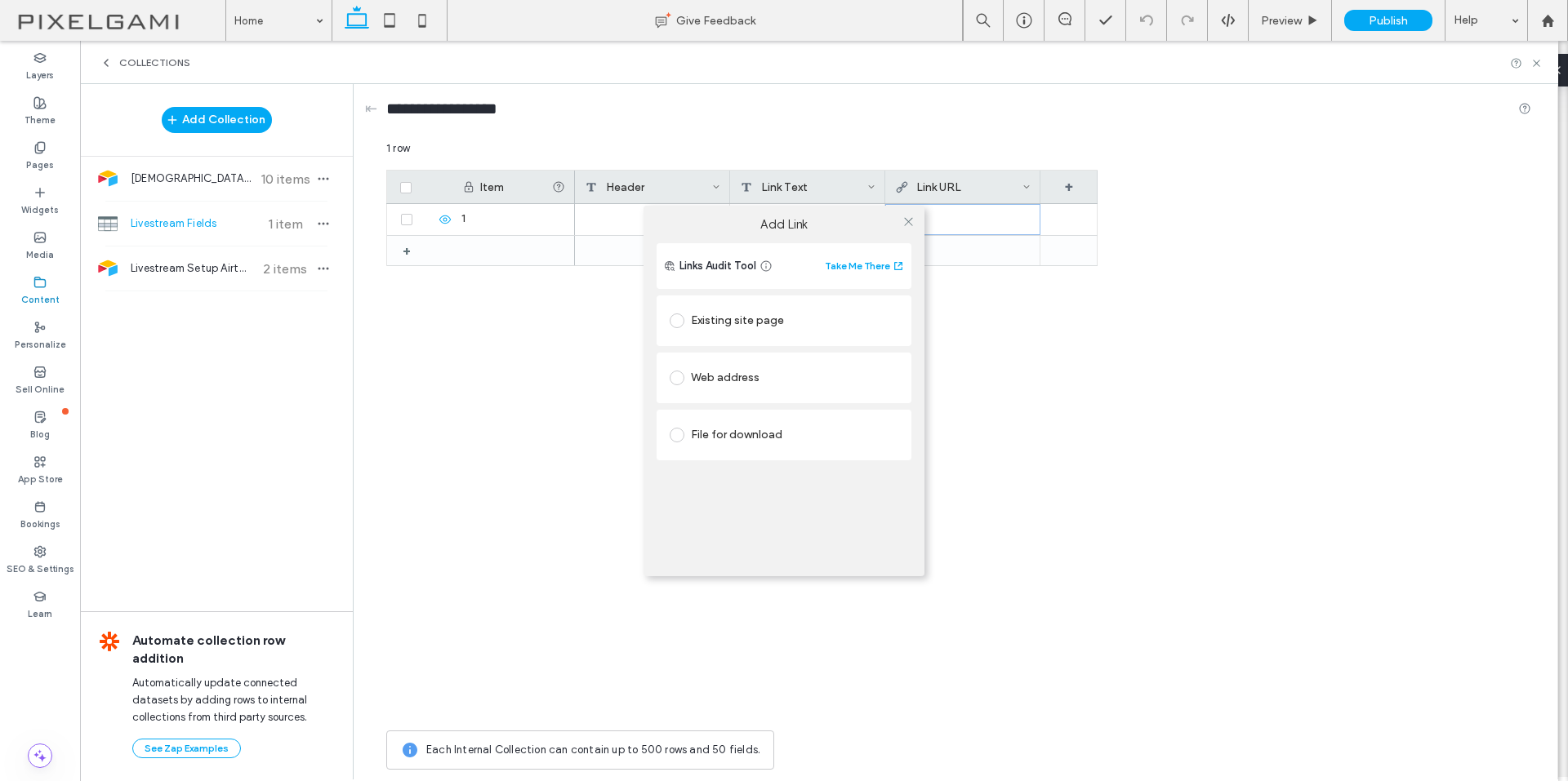
click at [414, 255] on div "Add Link Links Audit Tool Take Me There Existing site page Web address File for…" at bounding box center [784, 390] width 1568 height 781
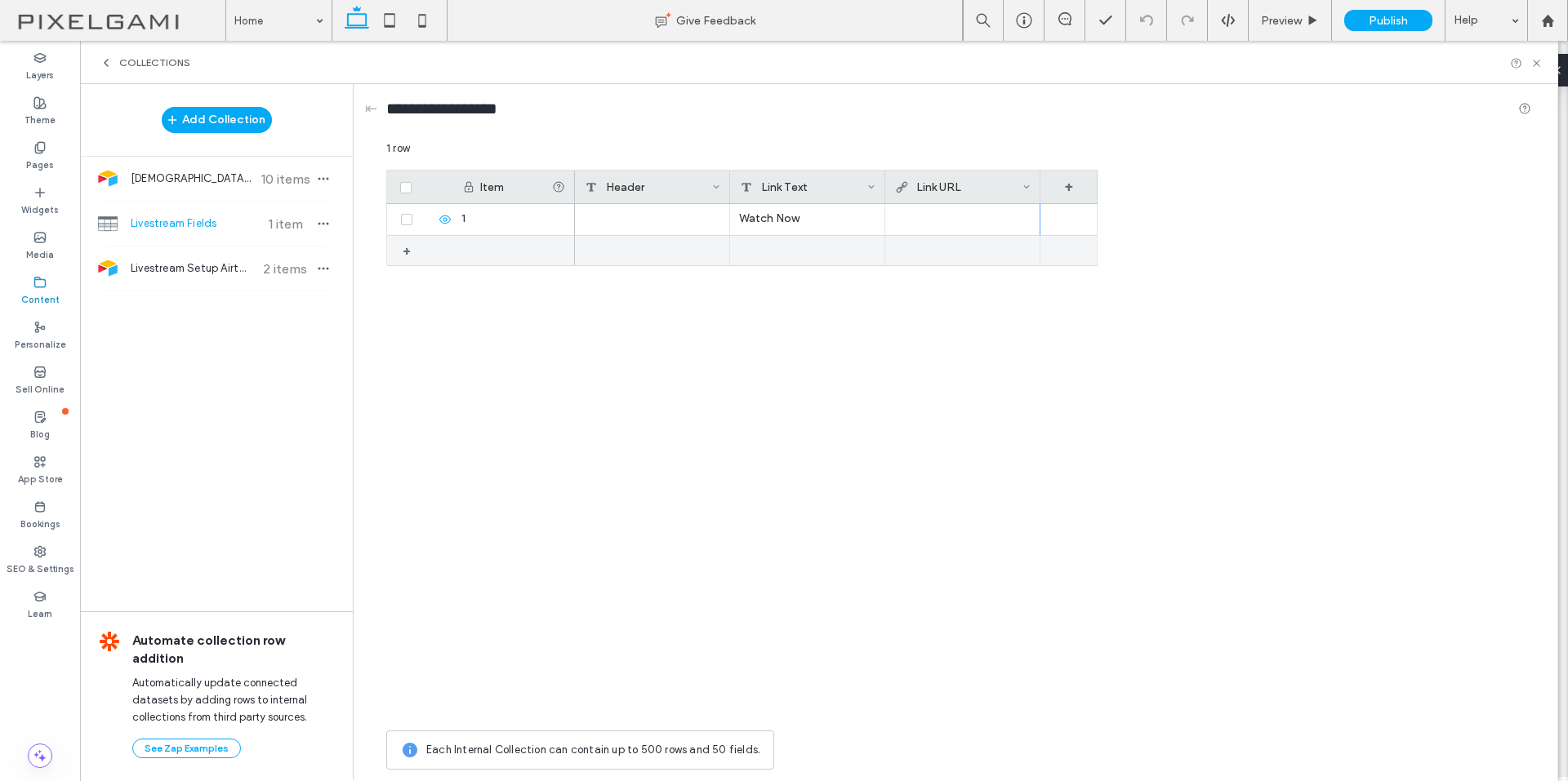
click at [412, 249] on div "+" at bounding box center [413, 250] width 20 height 29
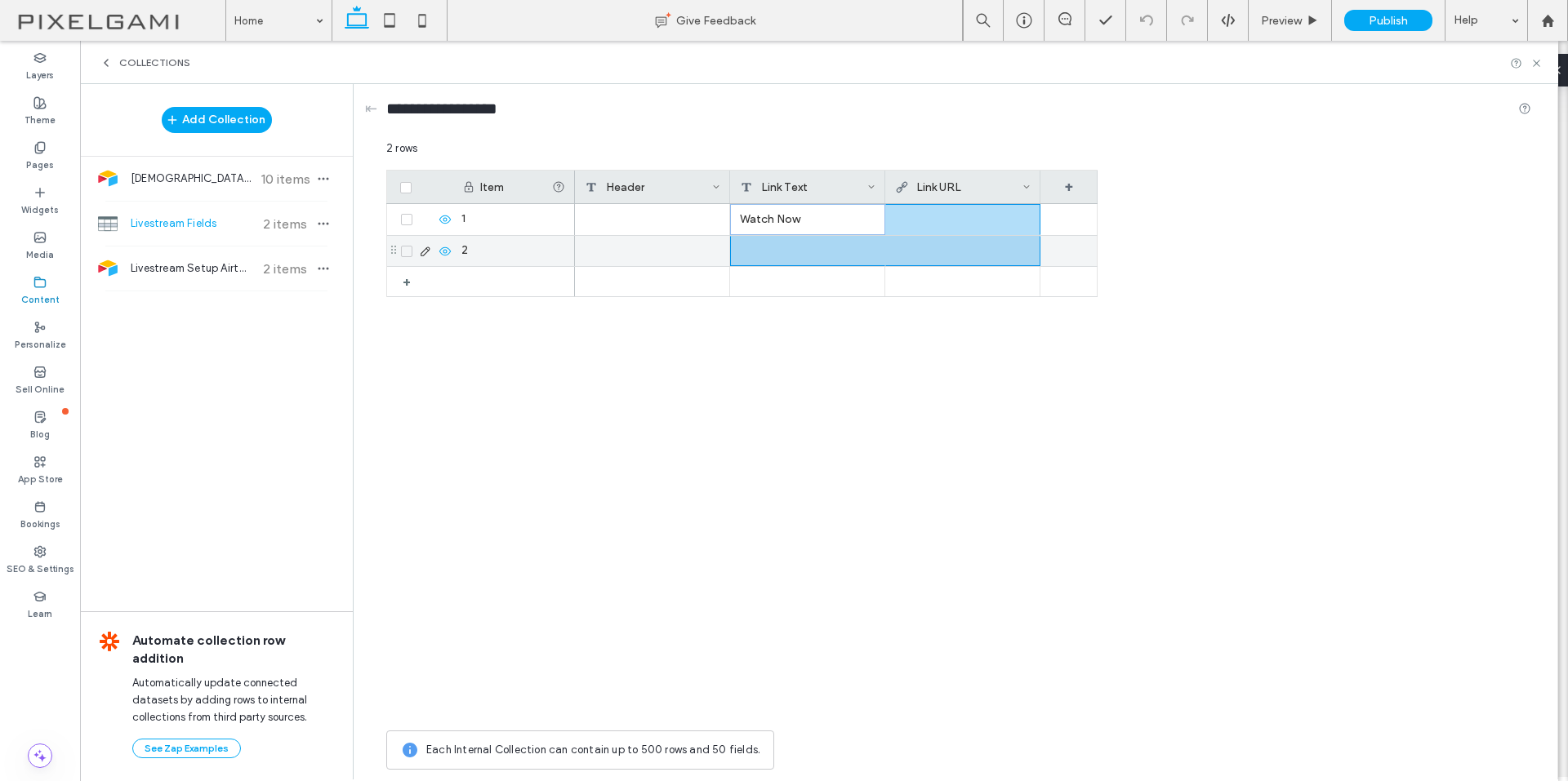
drag, startPoint x: 859, startPoint y: 219, endPoint x: 957, endPoint y: 251, distance: 103.1
click at [957, 251] on div "Watch Now" at bounding box center [836, 251] width 523 height 94
click at [939, 223] on div at bounding box center [963, 219] width 136 height 29
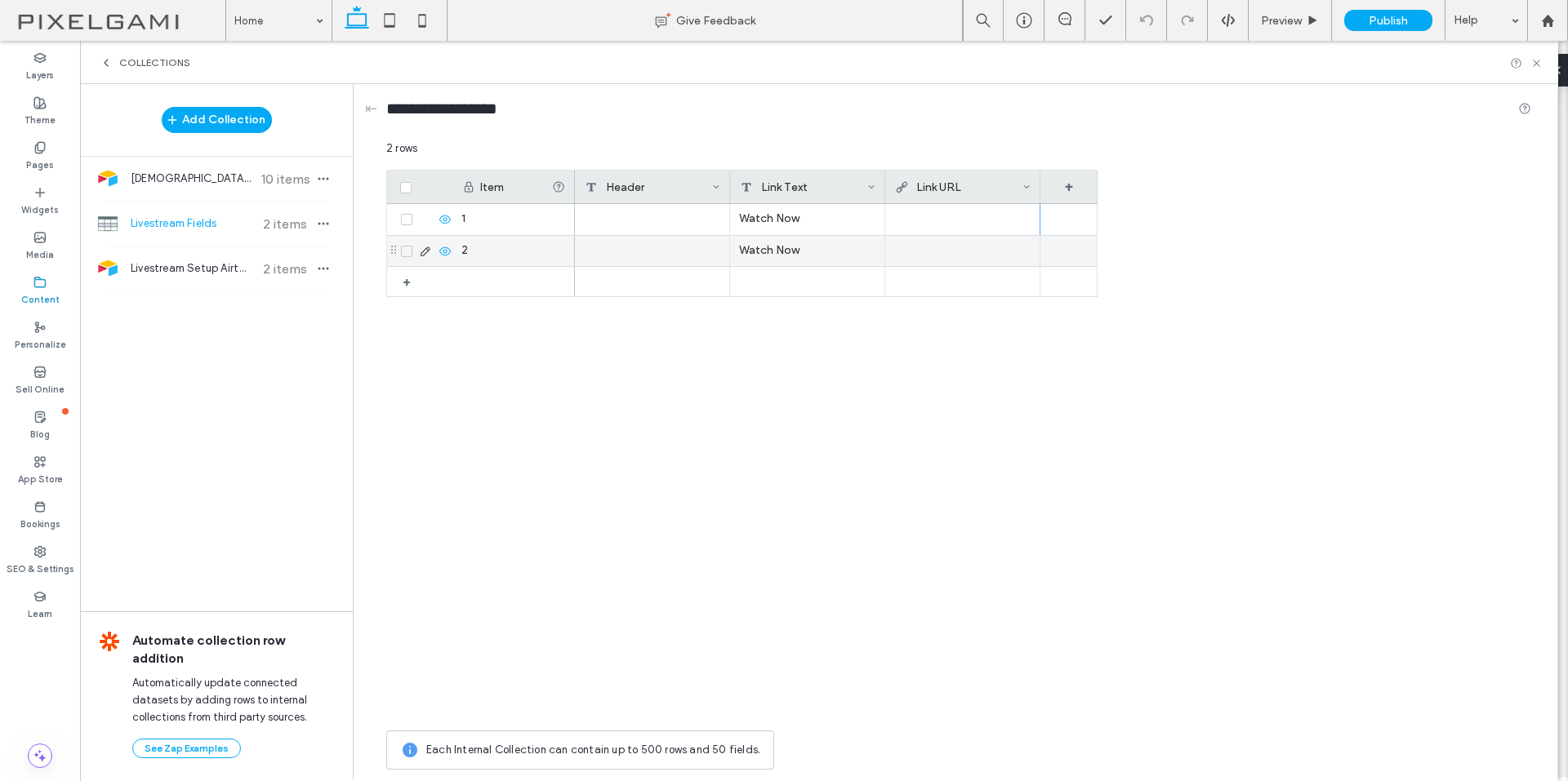
drag, startPoint x: 998, startPoint y: 220, endPoint x: 995, endPoint y: 257, distance: 37.1
click at [975, 229] on div at bounding box center [962, 219] width 137 height 29
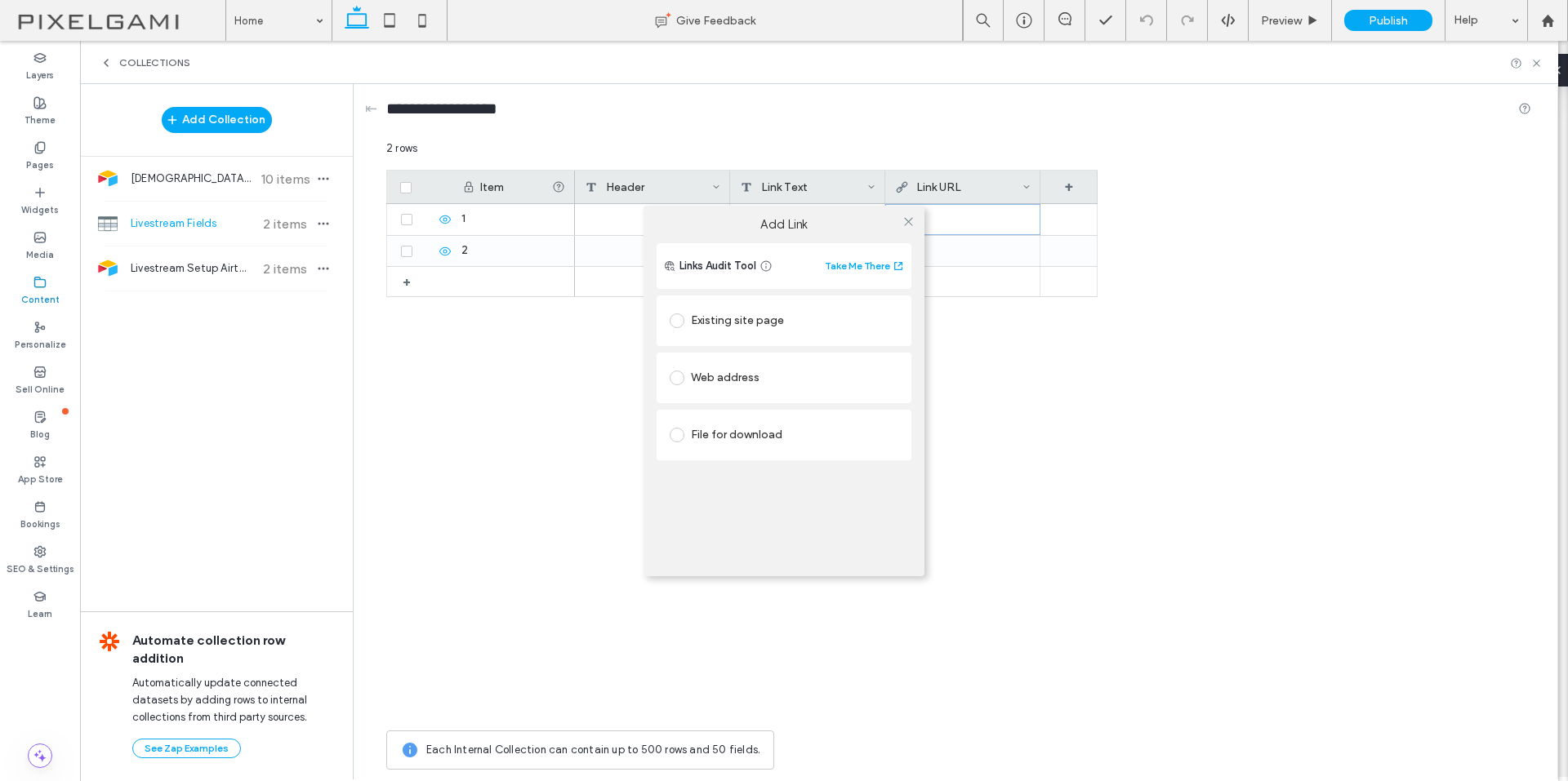
click at [957, 225] on div "Add Link Links Audit Tool Take Me There Existing site page Web address File for…" at bounding box center [784, 390] width 1568 height 781
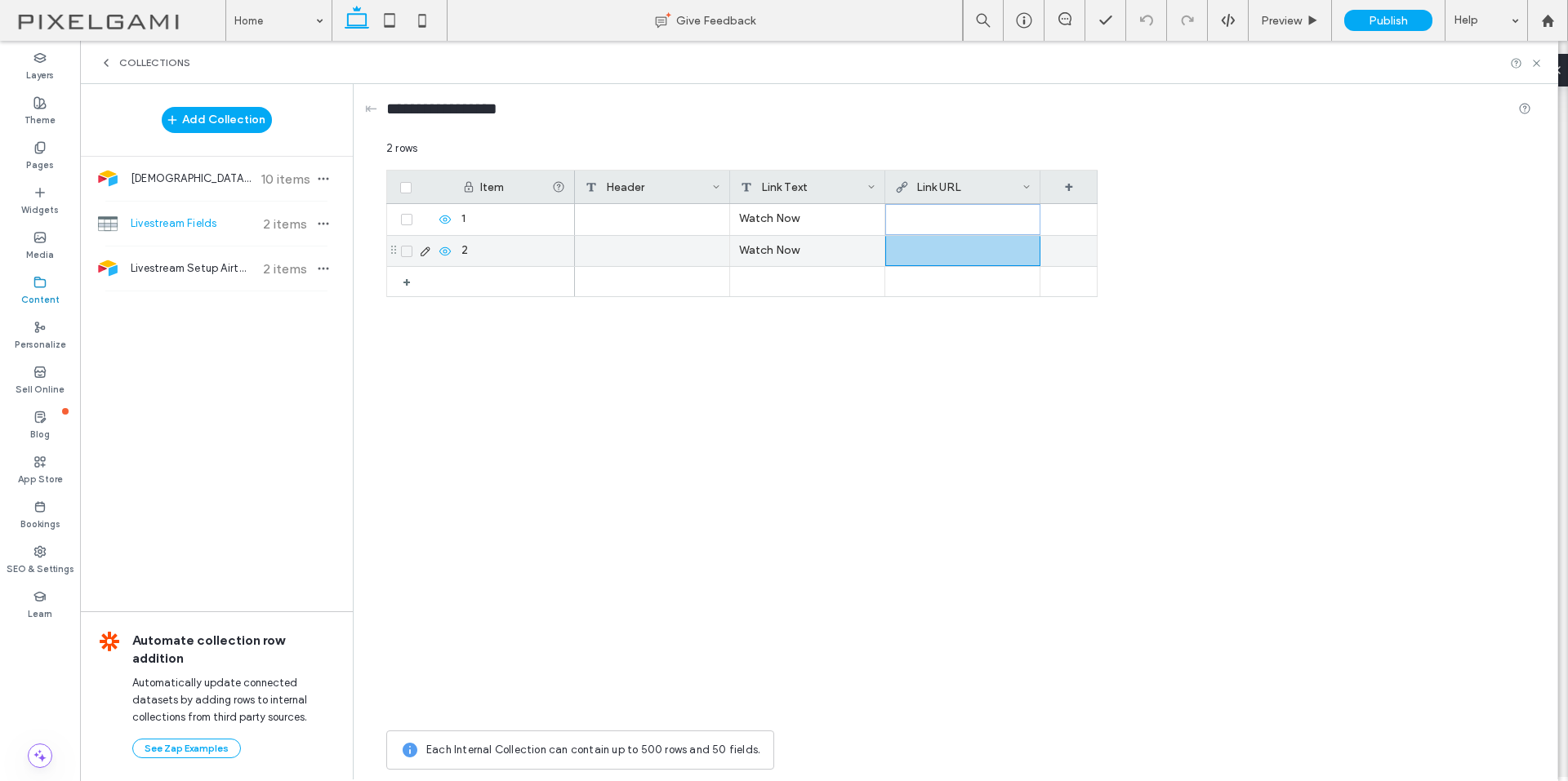
drag, startPoint x: 928, startPoint y: 214, endPoint x: 932, endPoint y: 251, distance: 37.2
click at [932, 251] on div "Watch Now Watch Now" at bounding box center [836, 251] width 523 height 94
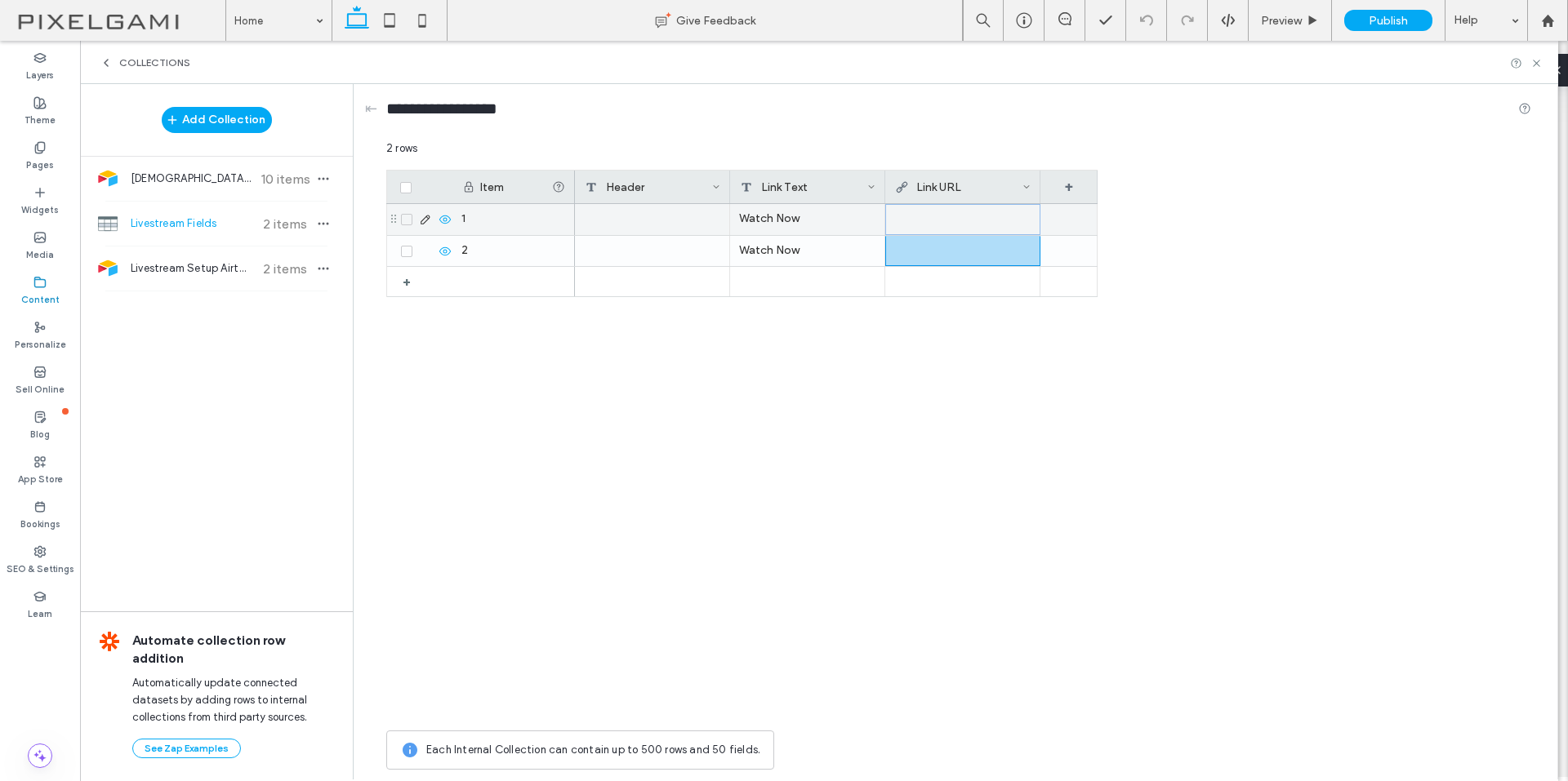
click at [957, 212] on div at bounding box center [963, 219] width 136 height 29
click at [912, 218] on div at bounding box center [962, 219] width 137 height 29
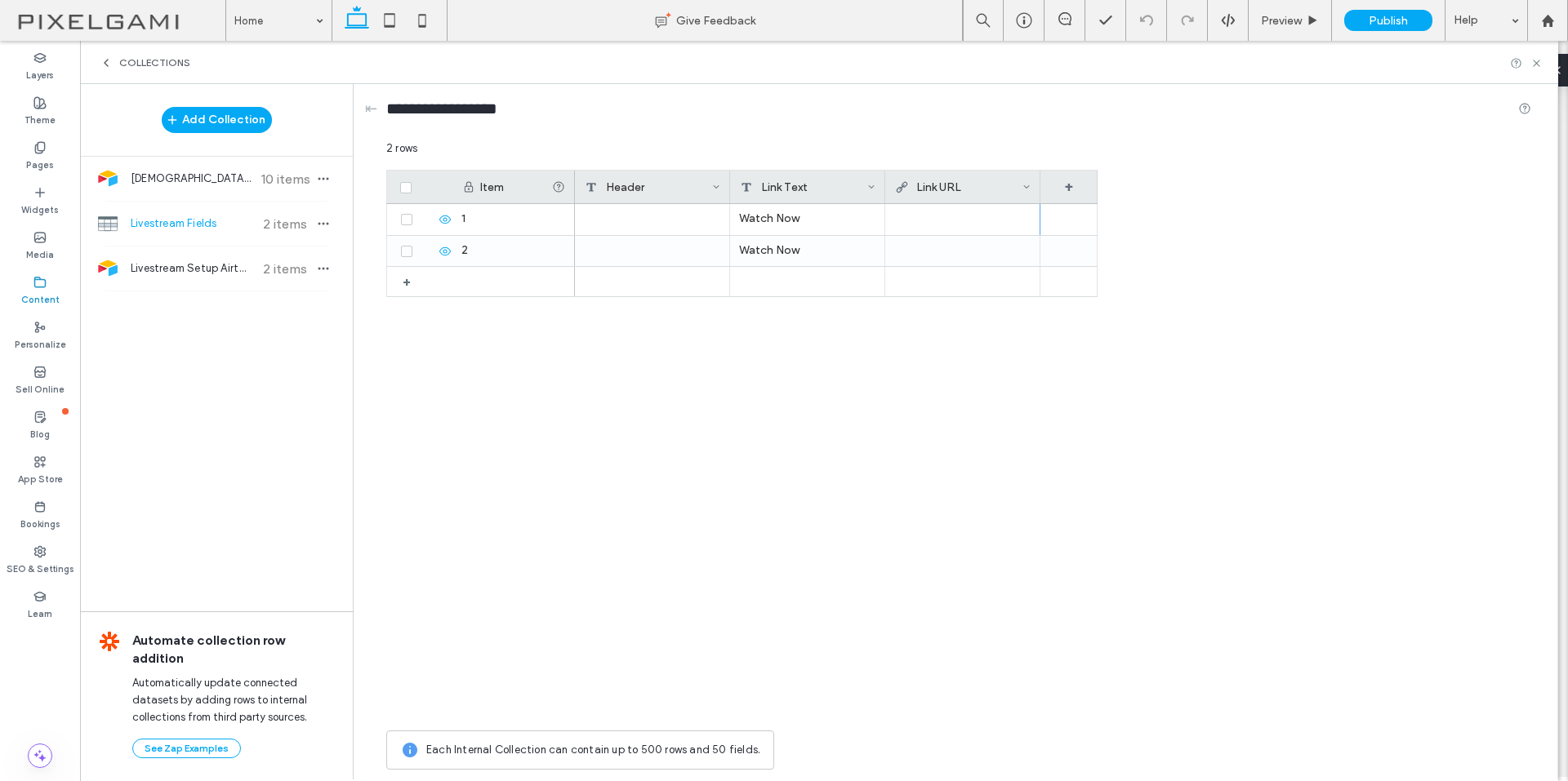
click at [906, 222] on div at bounding box center [962, 219] width 137 height 29
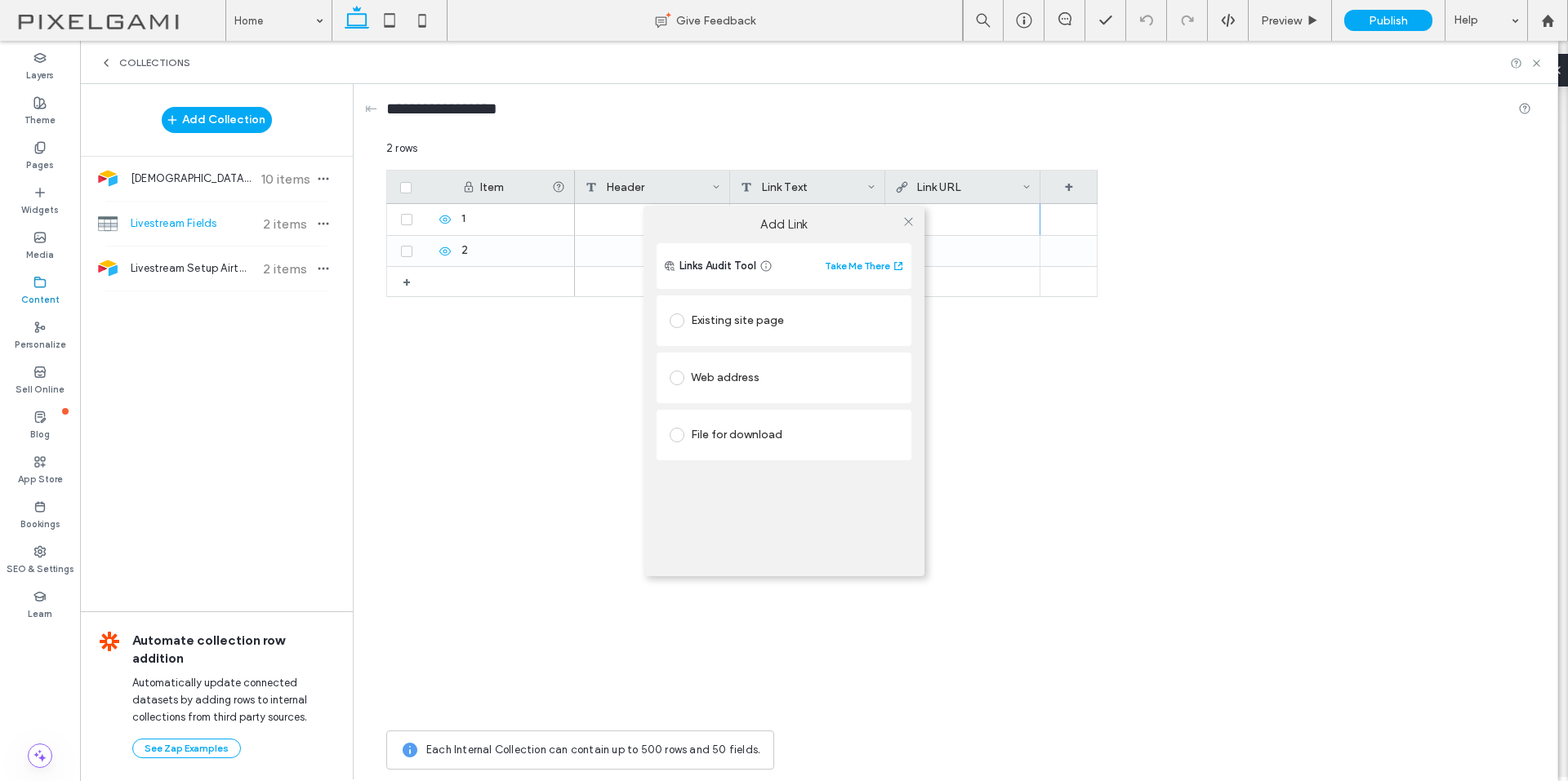
click at [756, 376] on div "Web address" at bounding box center [783, 378] width 228 height 26
click at [761, 406] on input "url" at bounding box center [783, 409] width 228 height 21
paste input "**********"
drag, startPoint x: 880, startPoint y: 410, endPoint x: 767, endPoint y: 412, distance: 113.0
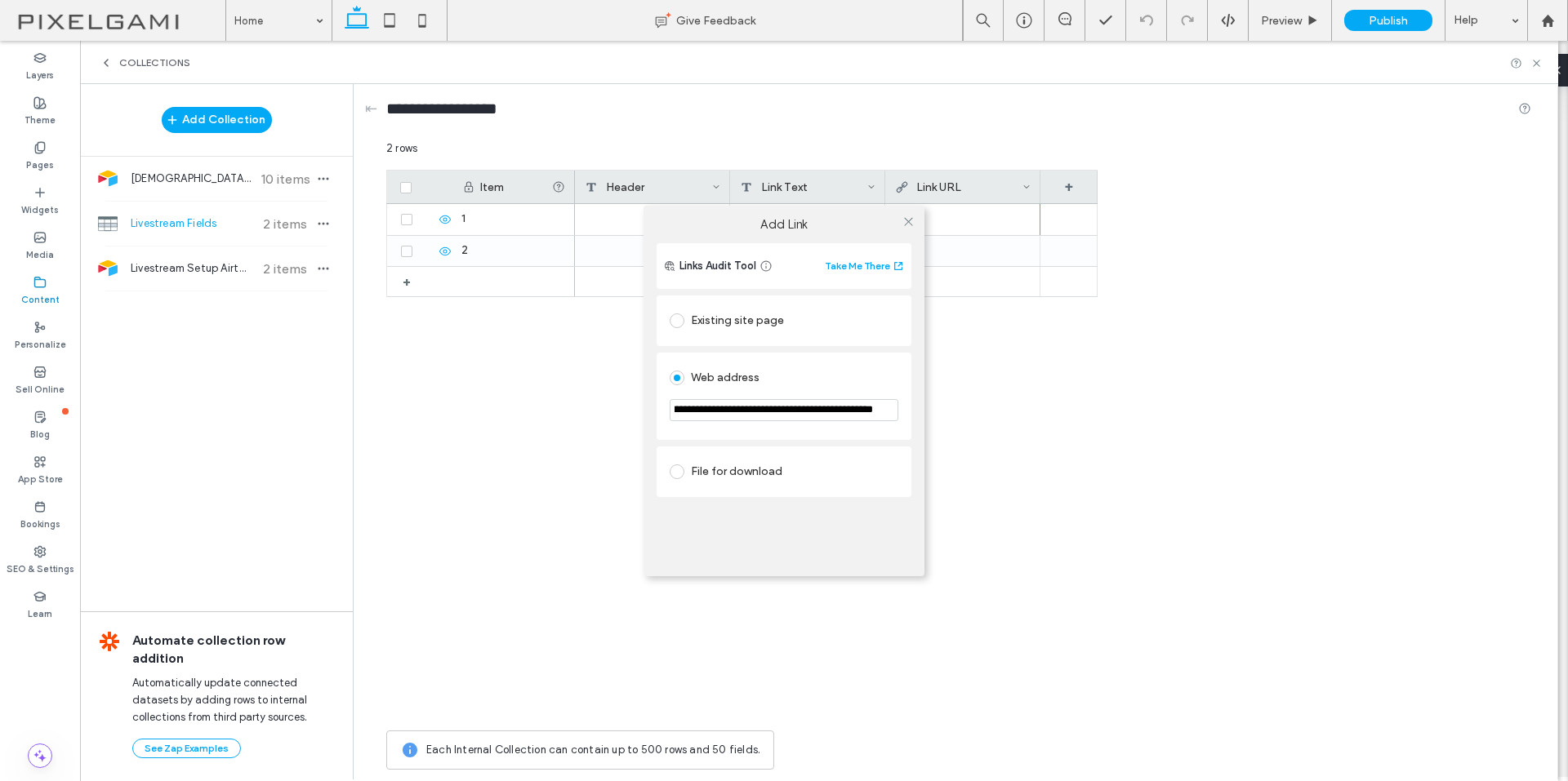
click at [767, 412] on input "**********" at bounding box center [783, 410] width 228 height 22
type input "**********"
click at [943, 333] on div "**********" at bounding box center [784, 390] width 1568 height 781
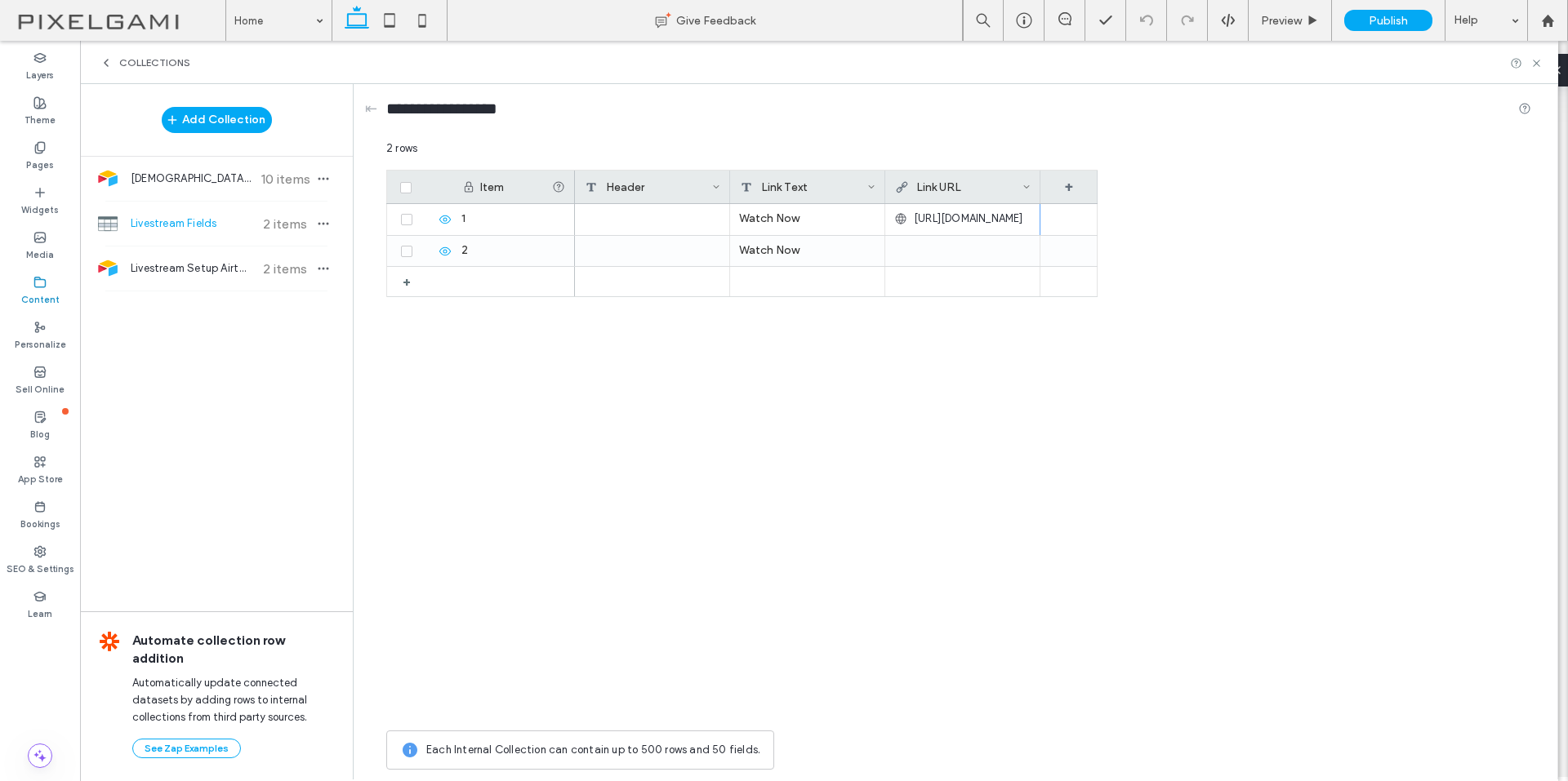
scroll to position [0, 0]
click at [953, 258] on div at bounding box center [962, 250] width 137 height 29
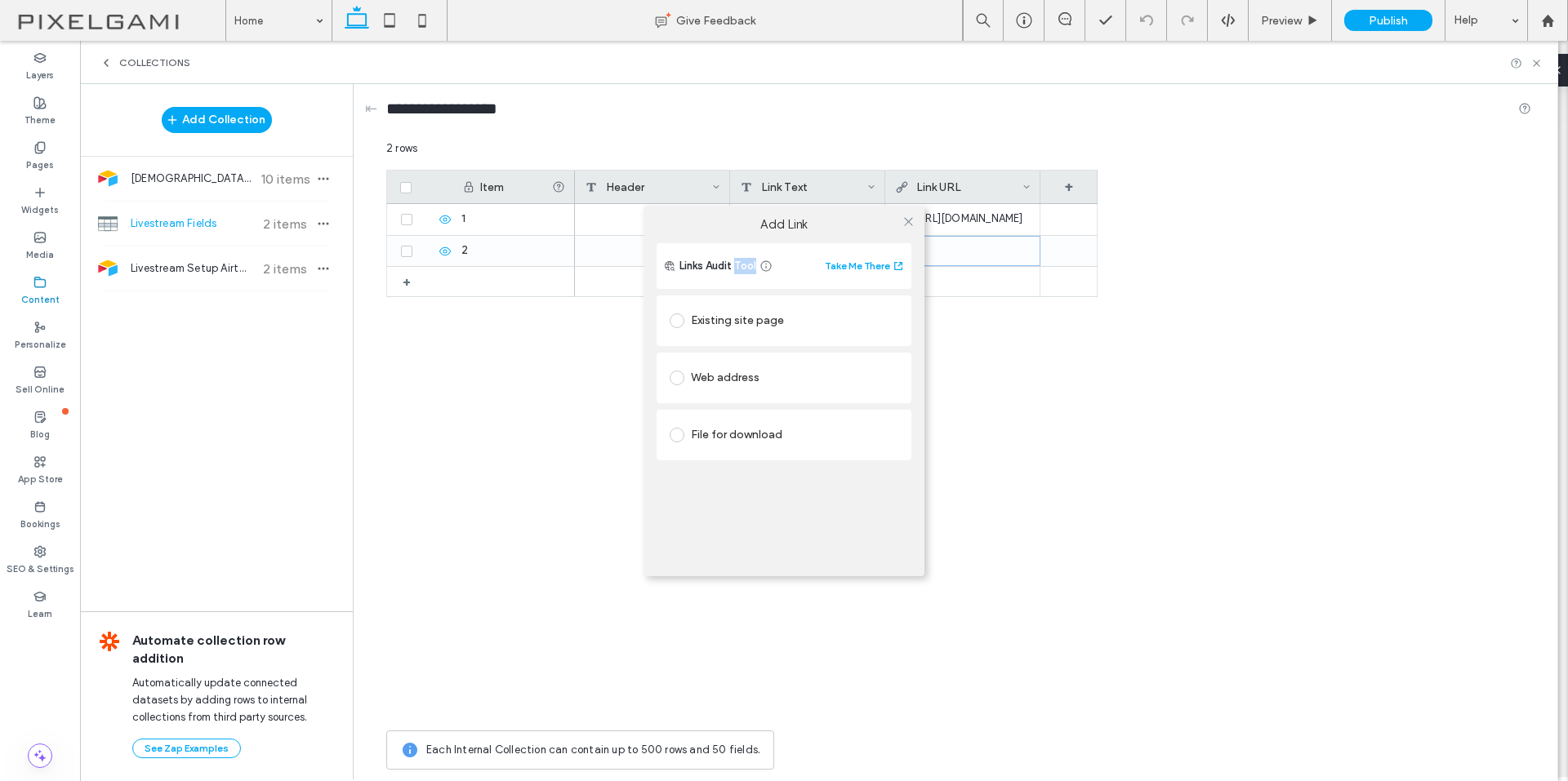
click at [953, 258] on div "Add Link Links Audit Tool Take Me There Existing site page Web address File for…" at bounding box center [784, 390] width 1568 height 781
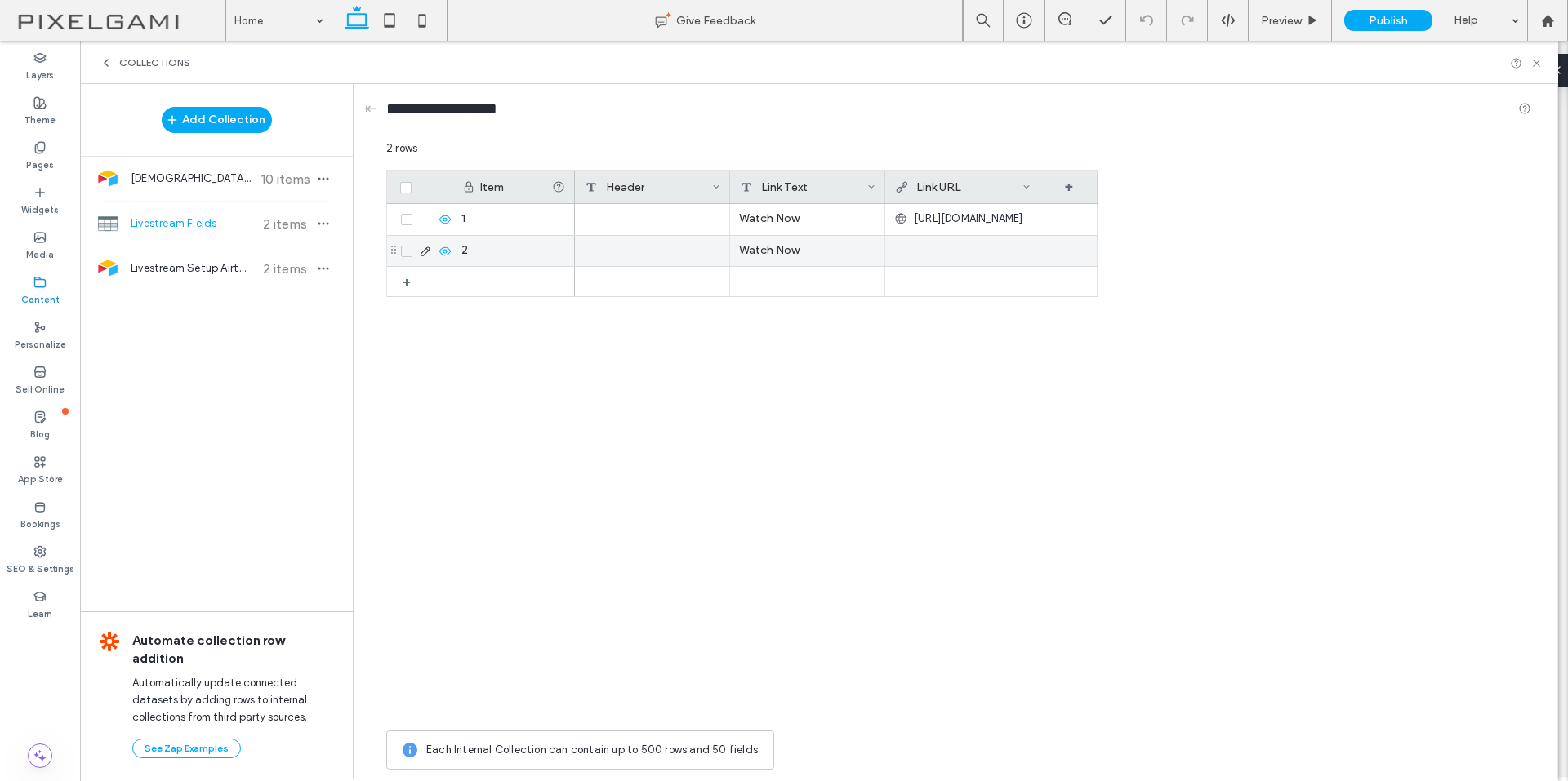
click at [930, 258] on div at bounding box center [962, 250] width 137 height 29
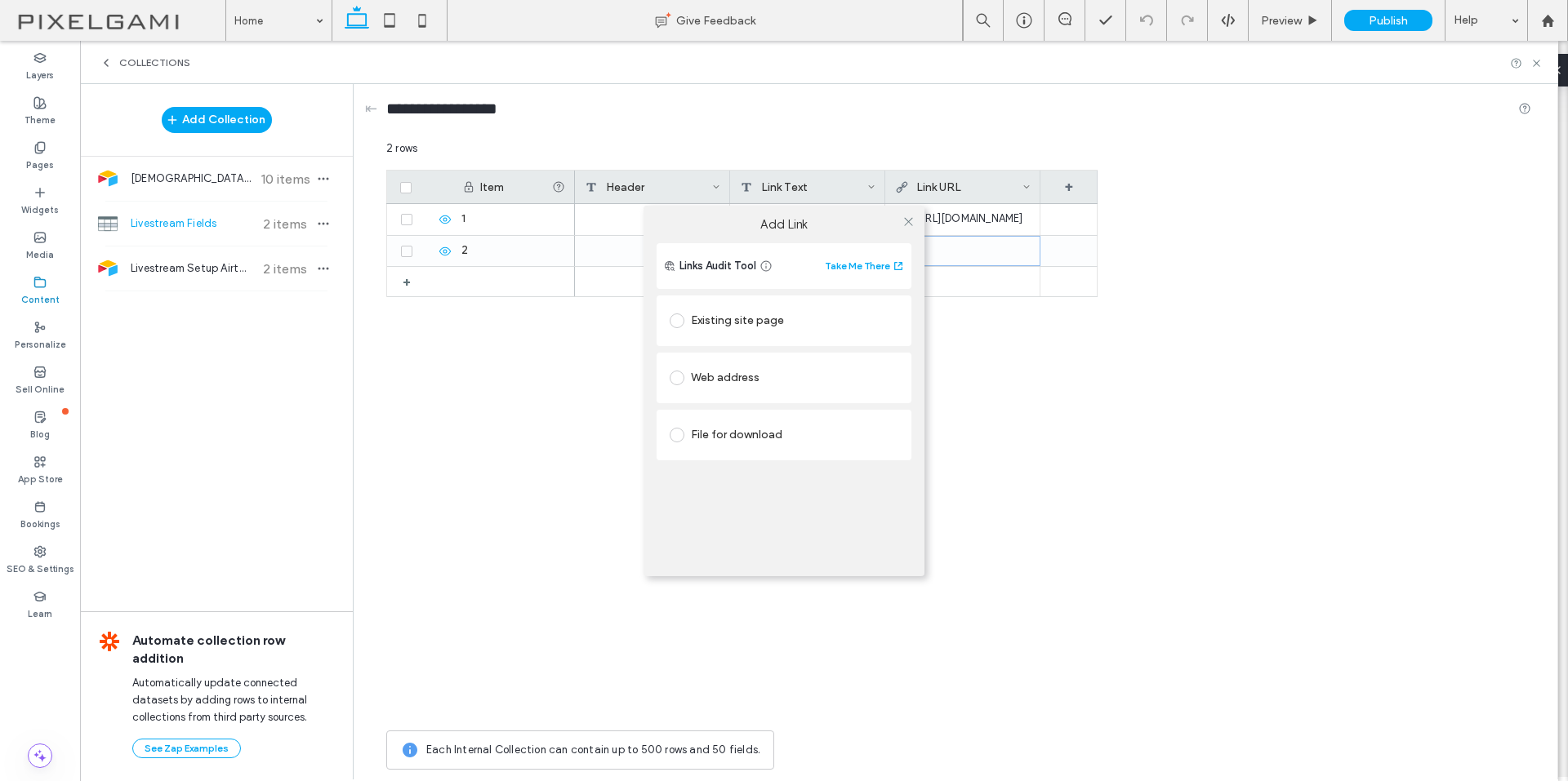
click at [808, 372] on div "Web address" at bounding box center [783, 378] width 228 height 26
click at [790, 413] on input "url" at bounding box center [783, 409] width 228 height 21
paste input "**********"
type input "**********"
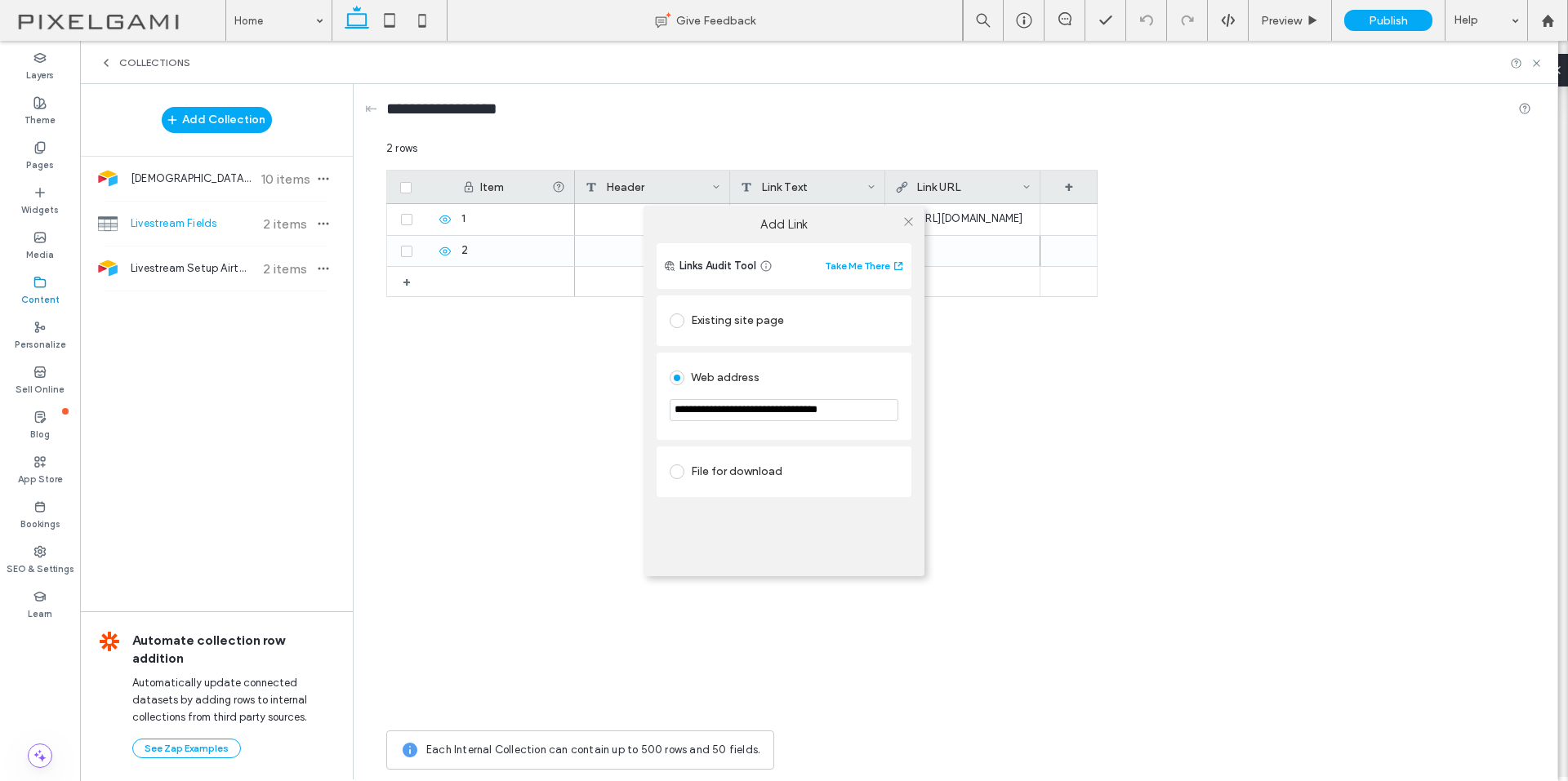
click at [974, 388] on div "**********" at bounding box center [784, 390] width 1568 height 781
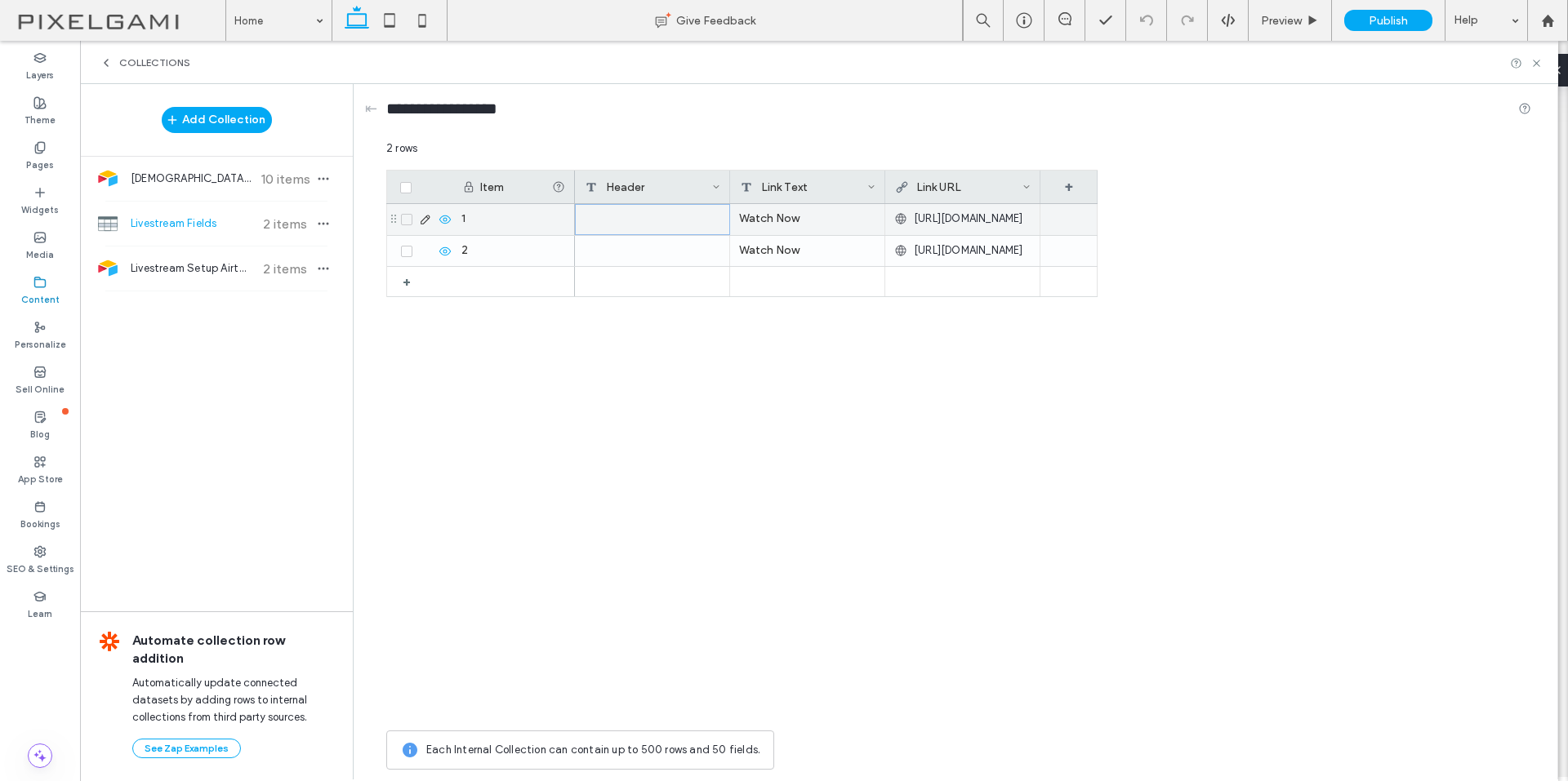
drag, startPoint x: 634, startPoint y: 219, endPoint x: 679, endPoint y: 267, distance: 65.8
click at [635, 227] on div at bounding box center [652, 220] width 155 height 31
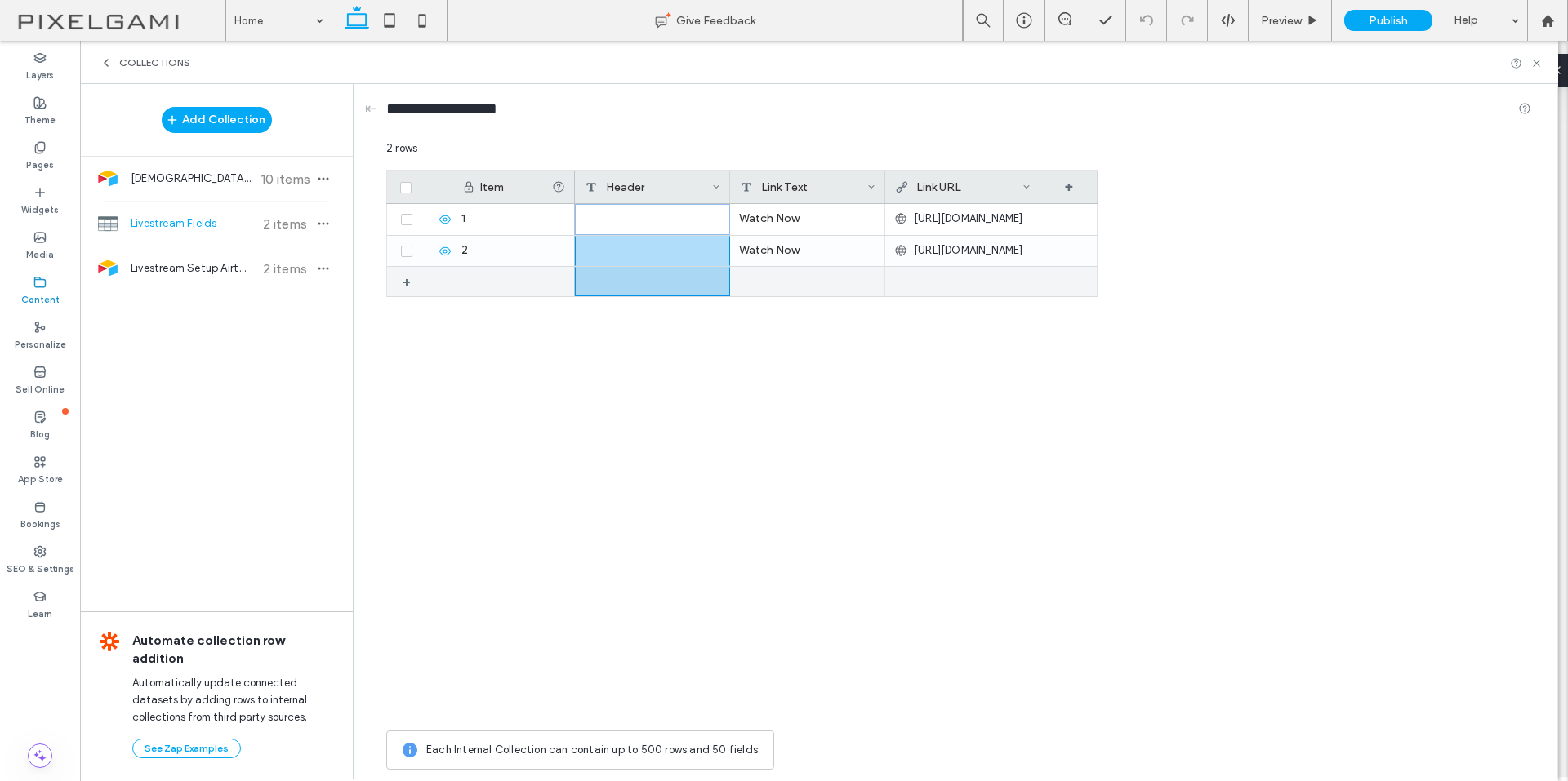
click at [679, 267] on div "Watch Now https://www.youtube.com/@gnbcogic20 Watch Now https://www.Facebook.co…" at bounding box center [836, 251] width 523 height 94
click at [1531, 61] on icon at bounding box center [1536, 62] width 12 height 12
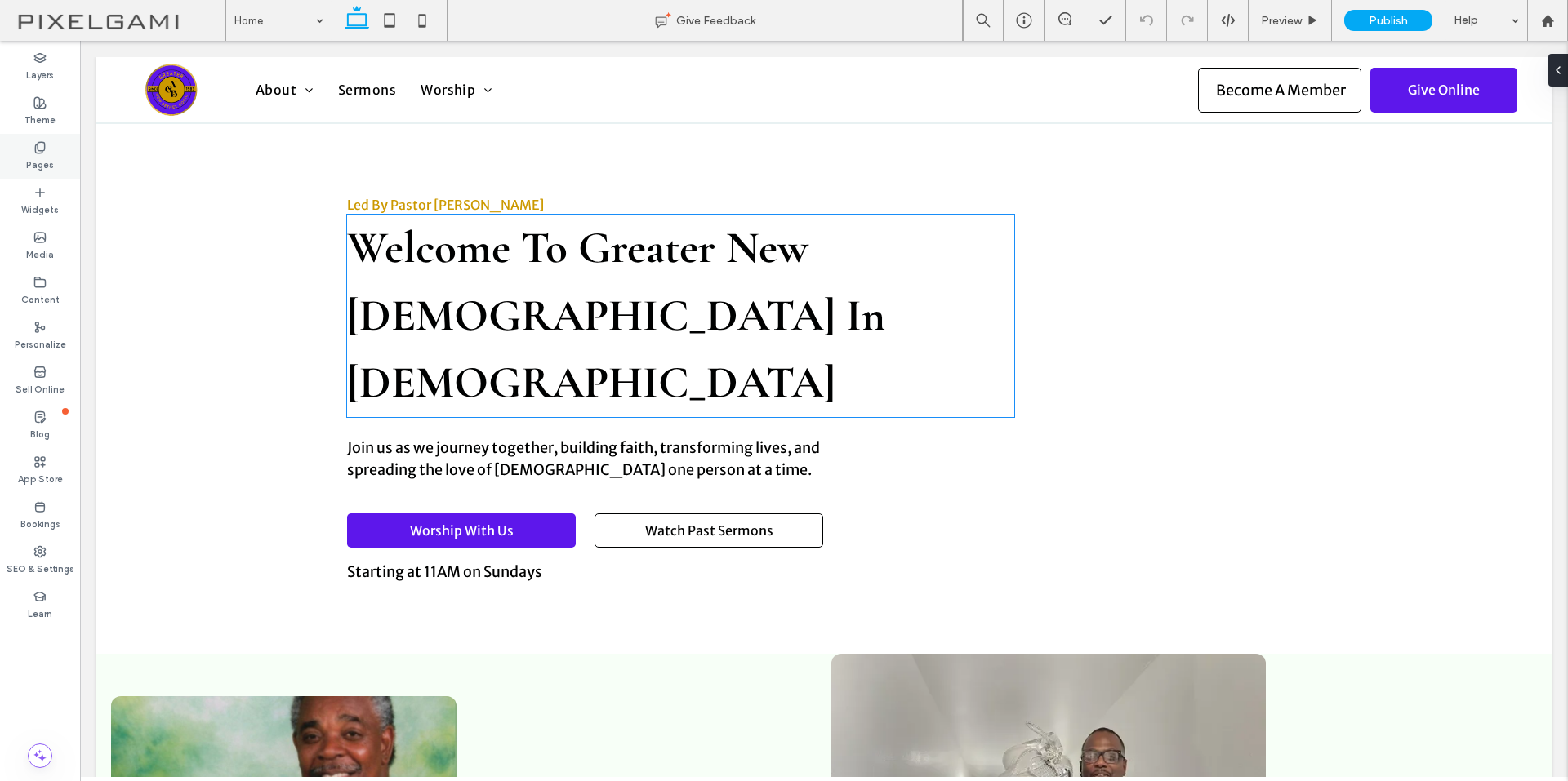
click at [55, 153] on div "Pages" at bounding box center [39, 156] width 80 height 45
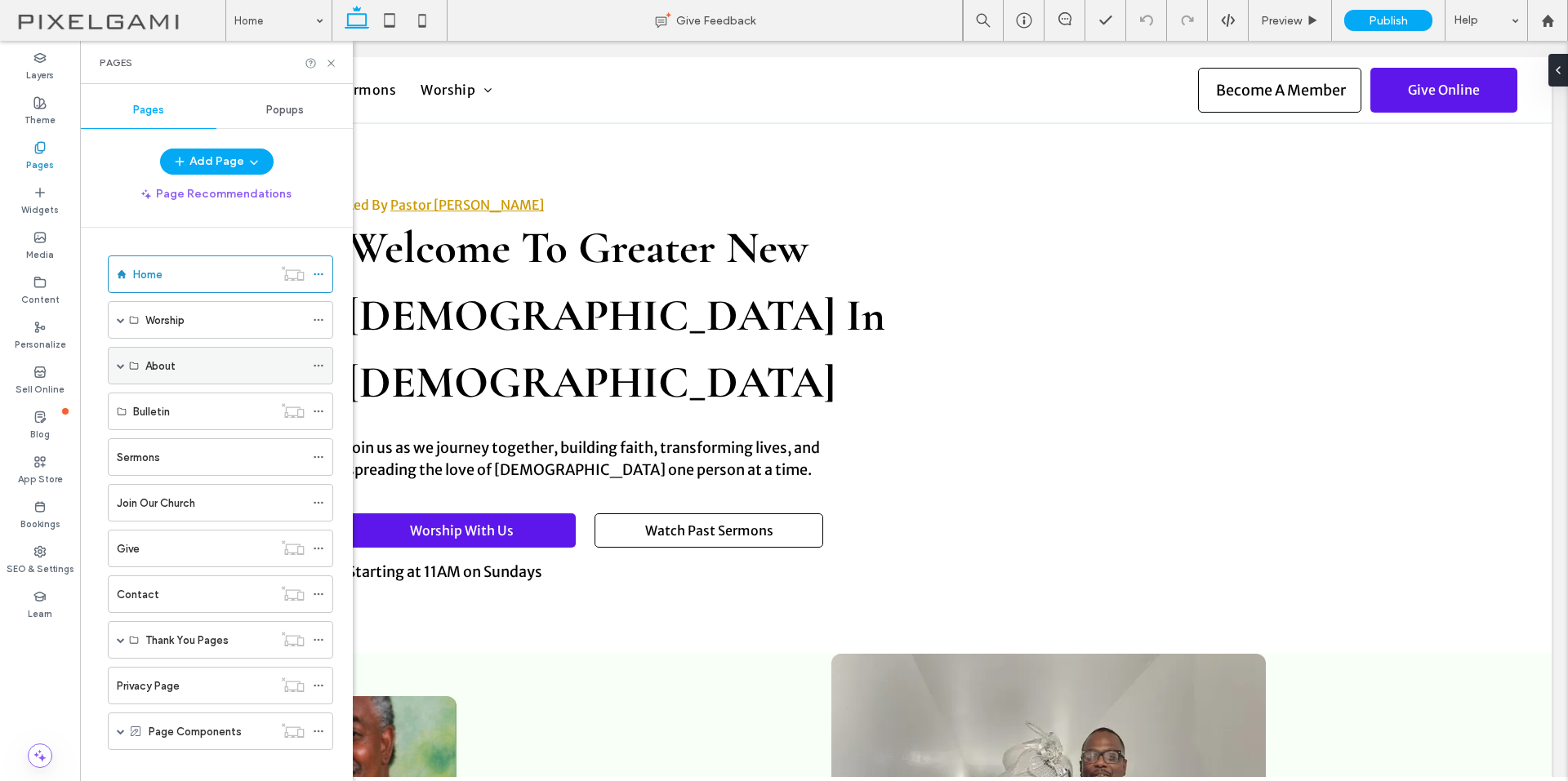
click at [122, 365] on span at bounding box center [120, 365] width 8 height 8
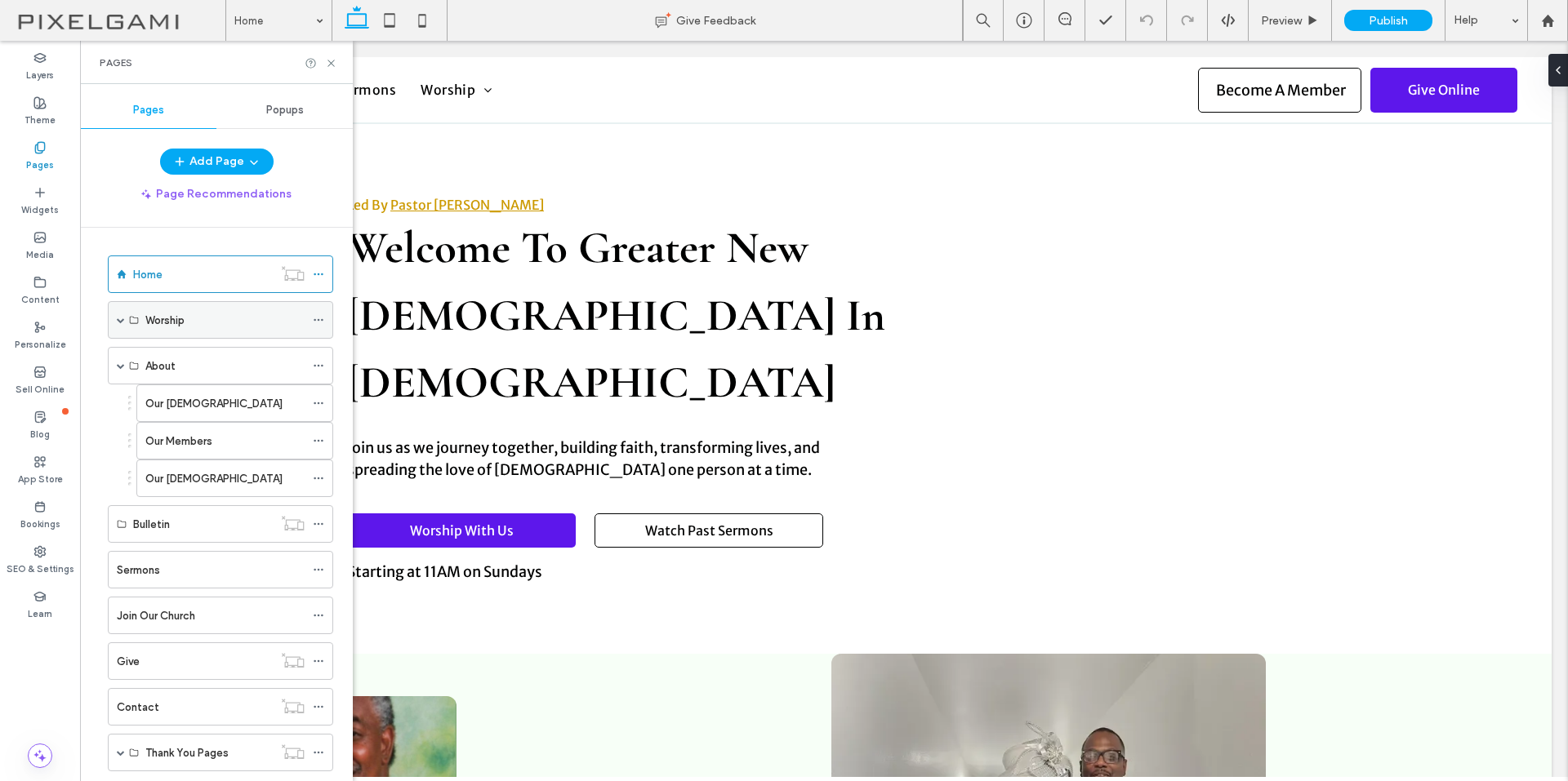
click at [127, 322] on div "Worship" at bounding box center [221, 320] width 226 height 38
click at [120, 322] on span at bounding box center [120, 320] width 8 height 8
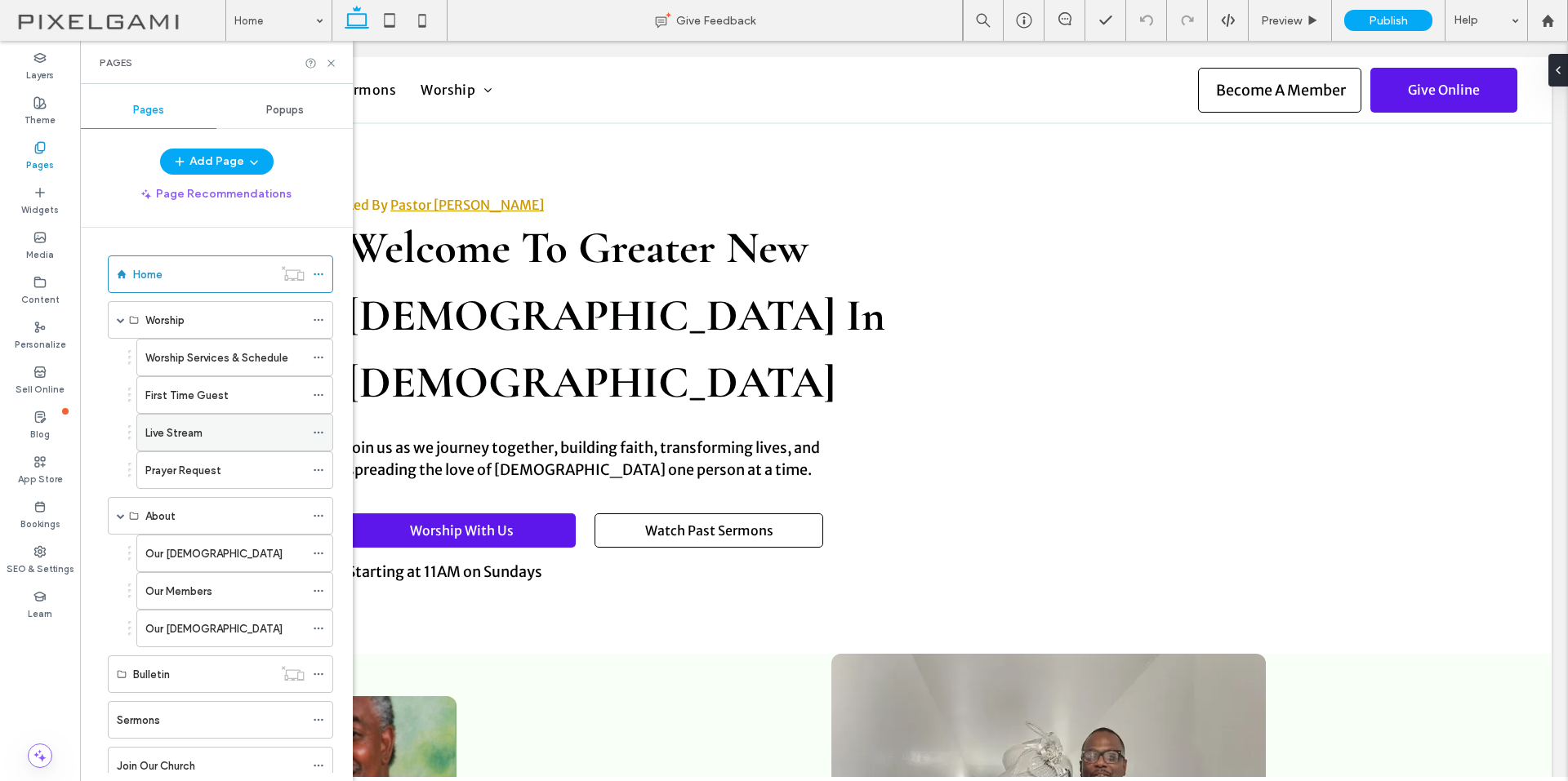
click at [188, 432] on label "Live Stream" at bounding box center [173, 433] width 57 height 28
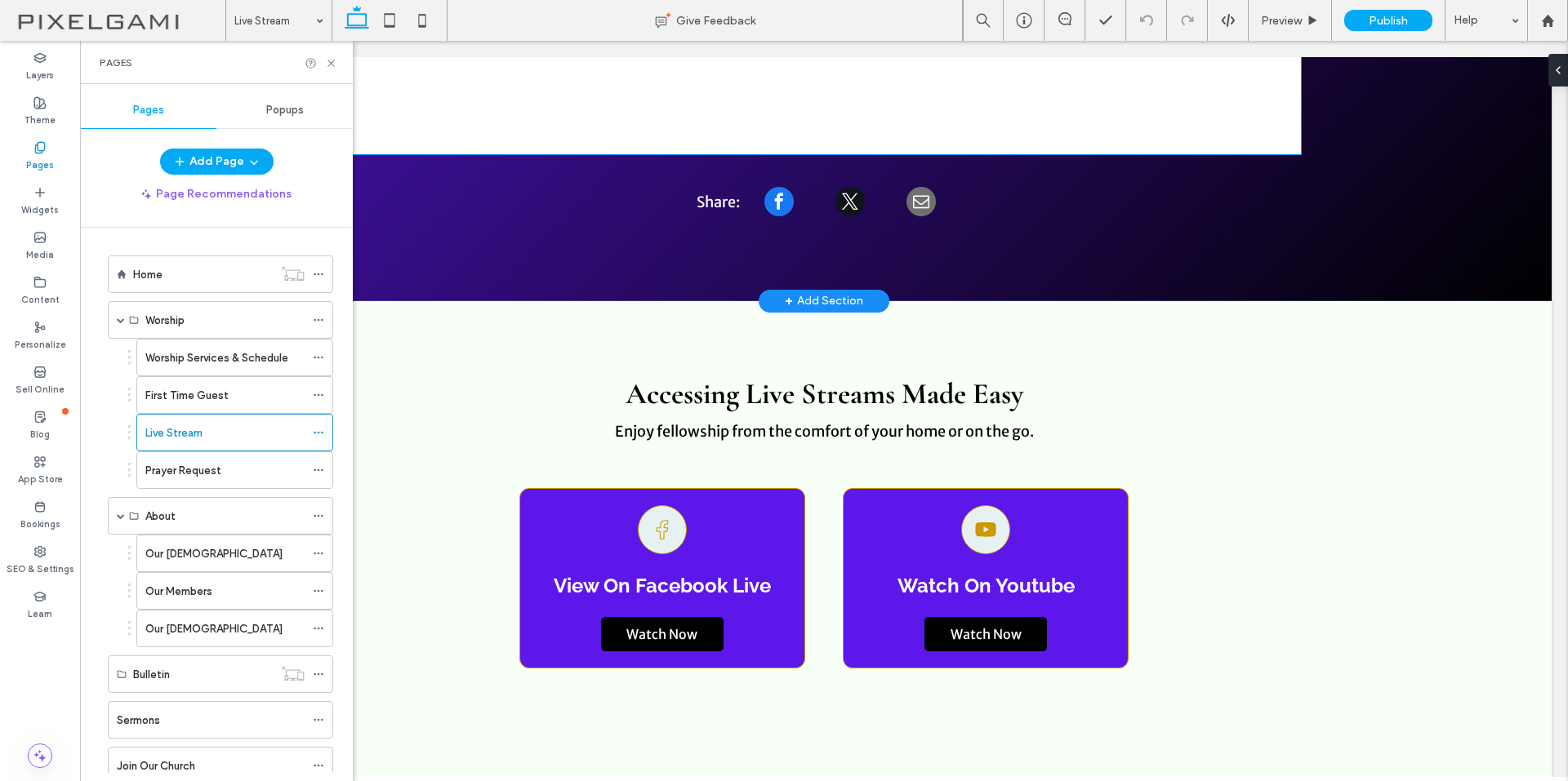
scroll to position [571, 0]
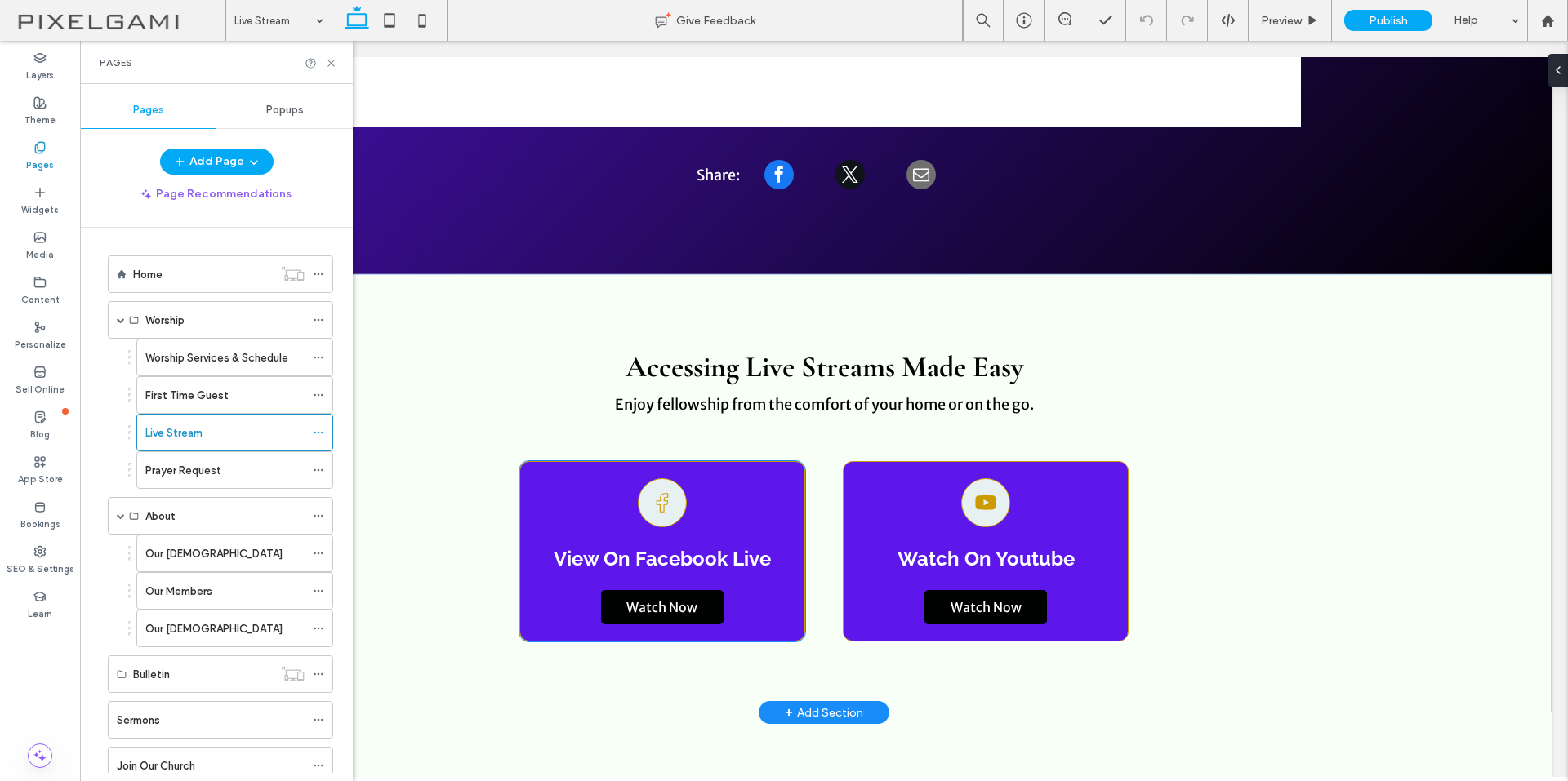
click at [755, 461] on div "A black and white drawing of a facebook logo on a white background. View On Fac…" at bounding box center [662, 551] width 286 height 181
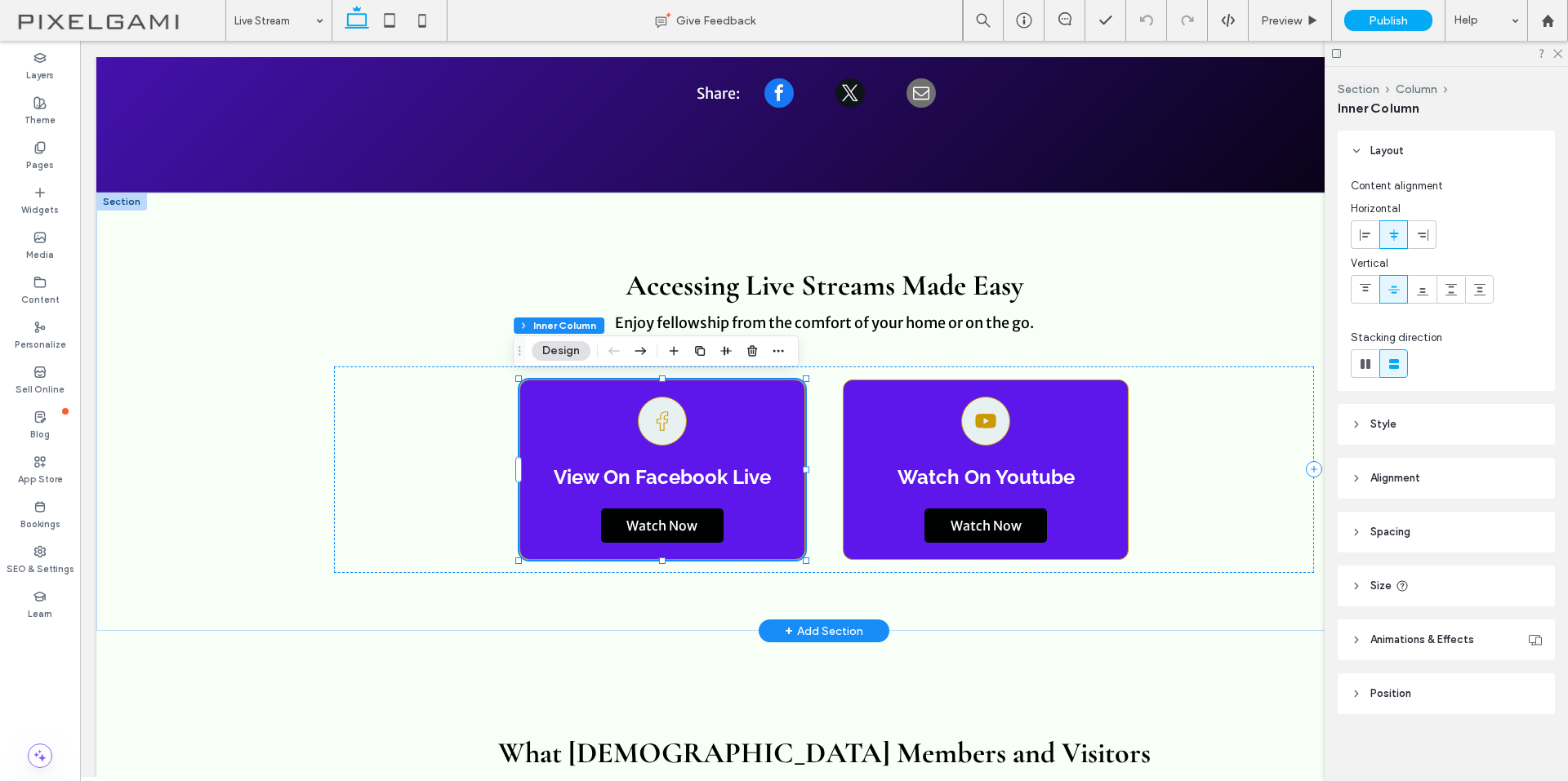
click at [755, 421] on div "A black and white drawing of a facebook logo on a white background. View On Fac…" at bounding box center [662, 469] width 286 height 181
click at [697, 524] on link "Watch Now" at bounding box center [662, 525] width 123 height 34
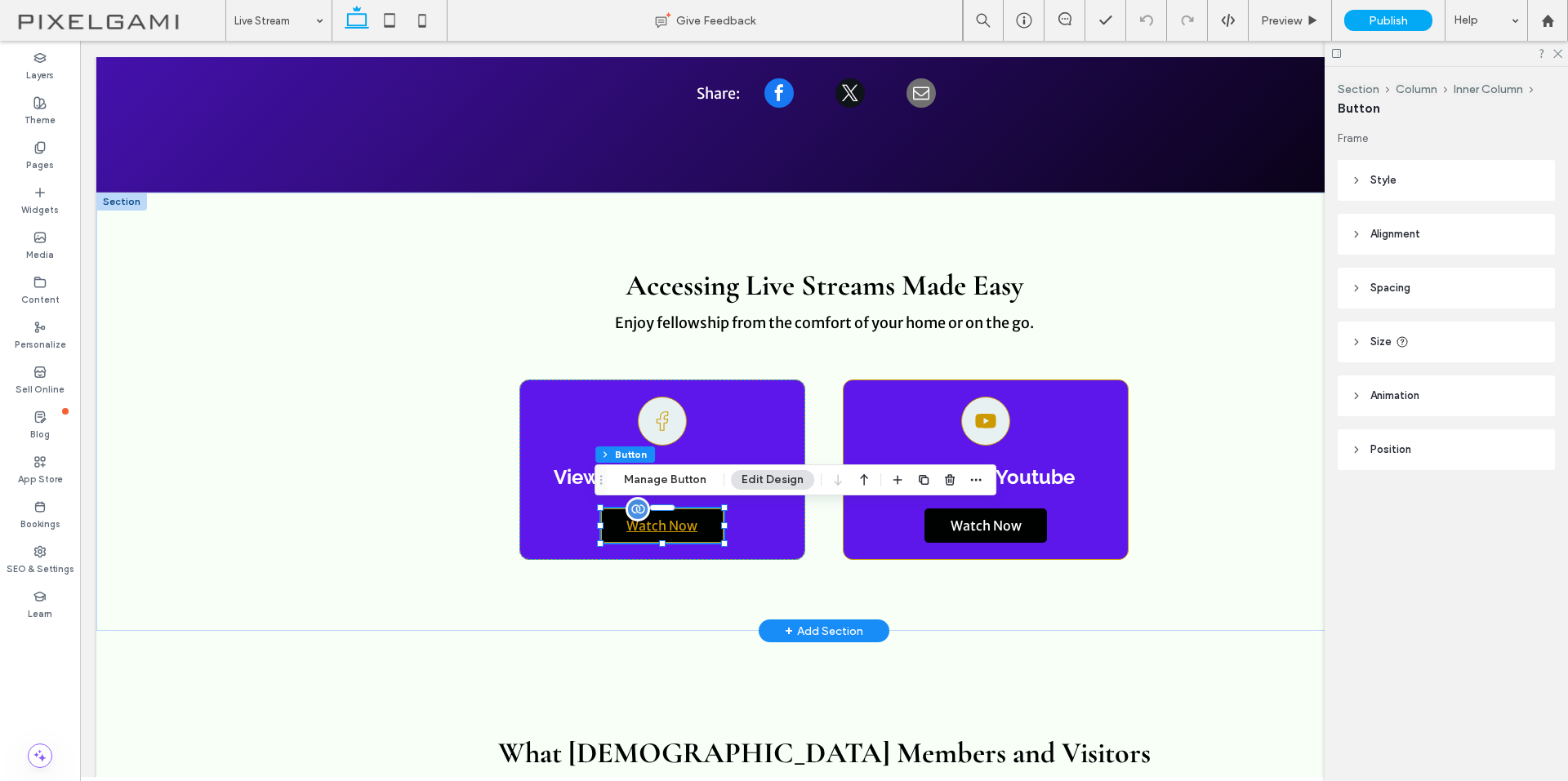
type input "**"
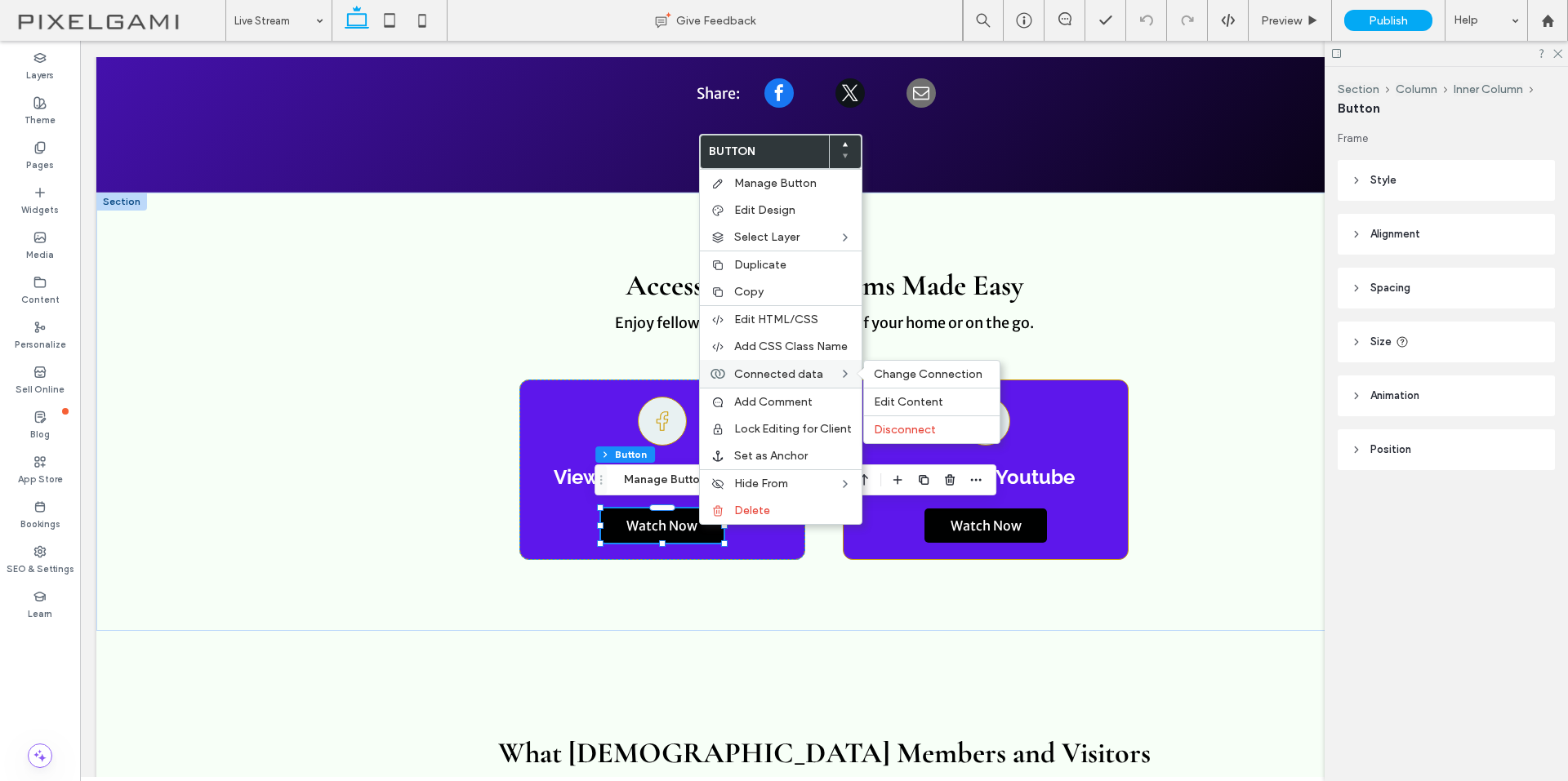
click at [827, 376] on label "Connected data" at bounding box center [786, 374] width 105 height 14
click at [898, 376] on span "Change Connection" at bounding box center [928, 374] width 108 height 14
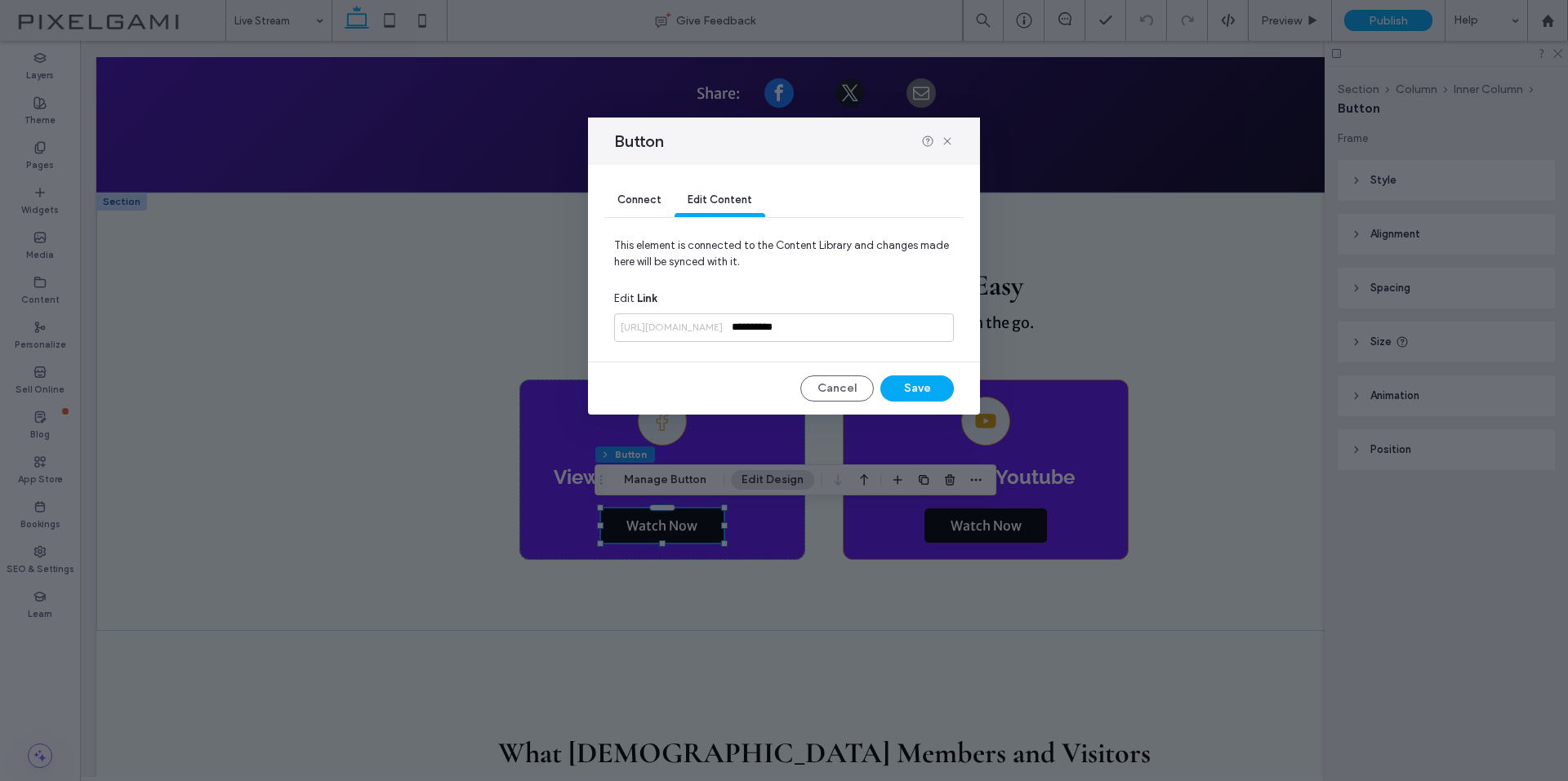
click at [636, 199] on span "Connect" at bounding box center [639, 199] width 44 height 12
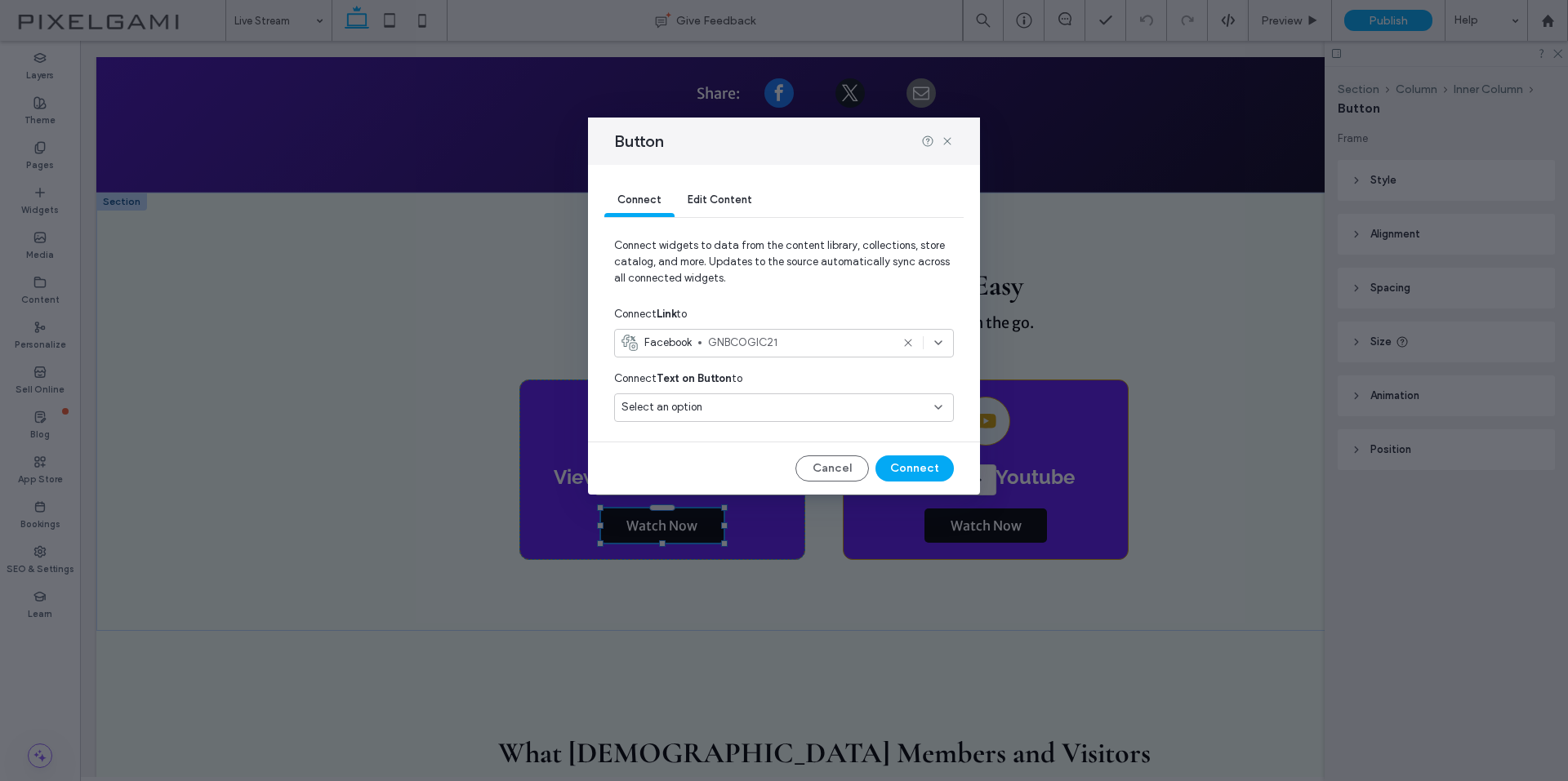
click at [853, 412] on div "Select an option" at bounding box center [774, 407] width 305 height 16
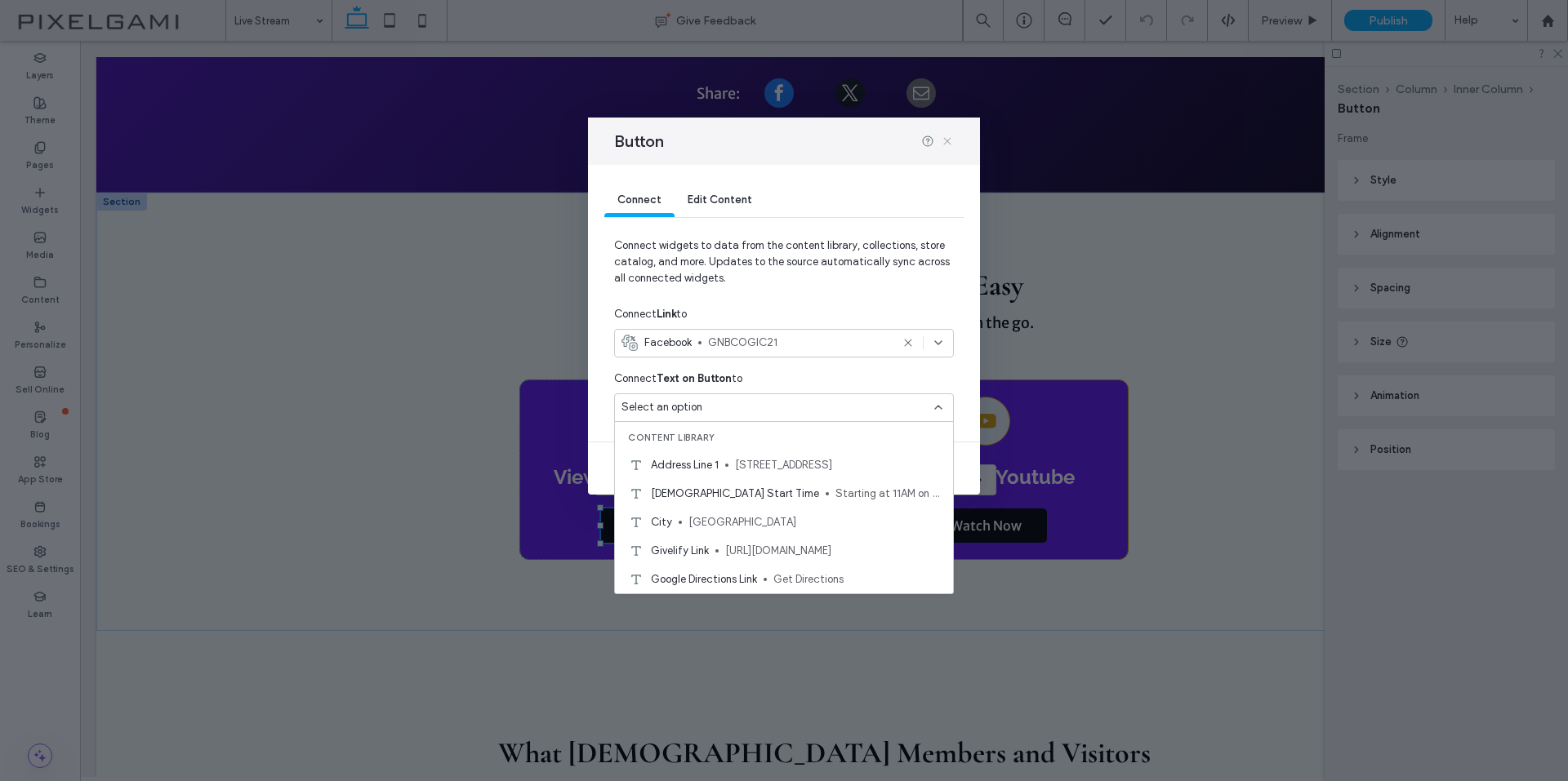
click at [948, 139] on use at bounding box center [946, 141] width 7 height 7
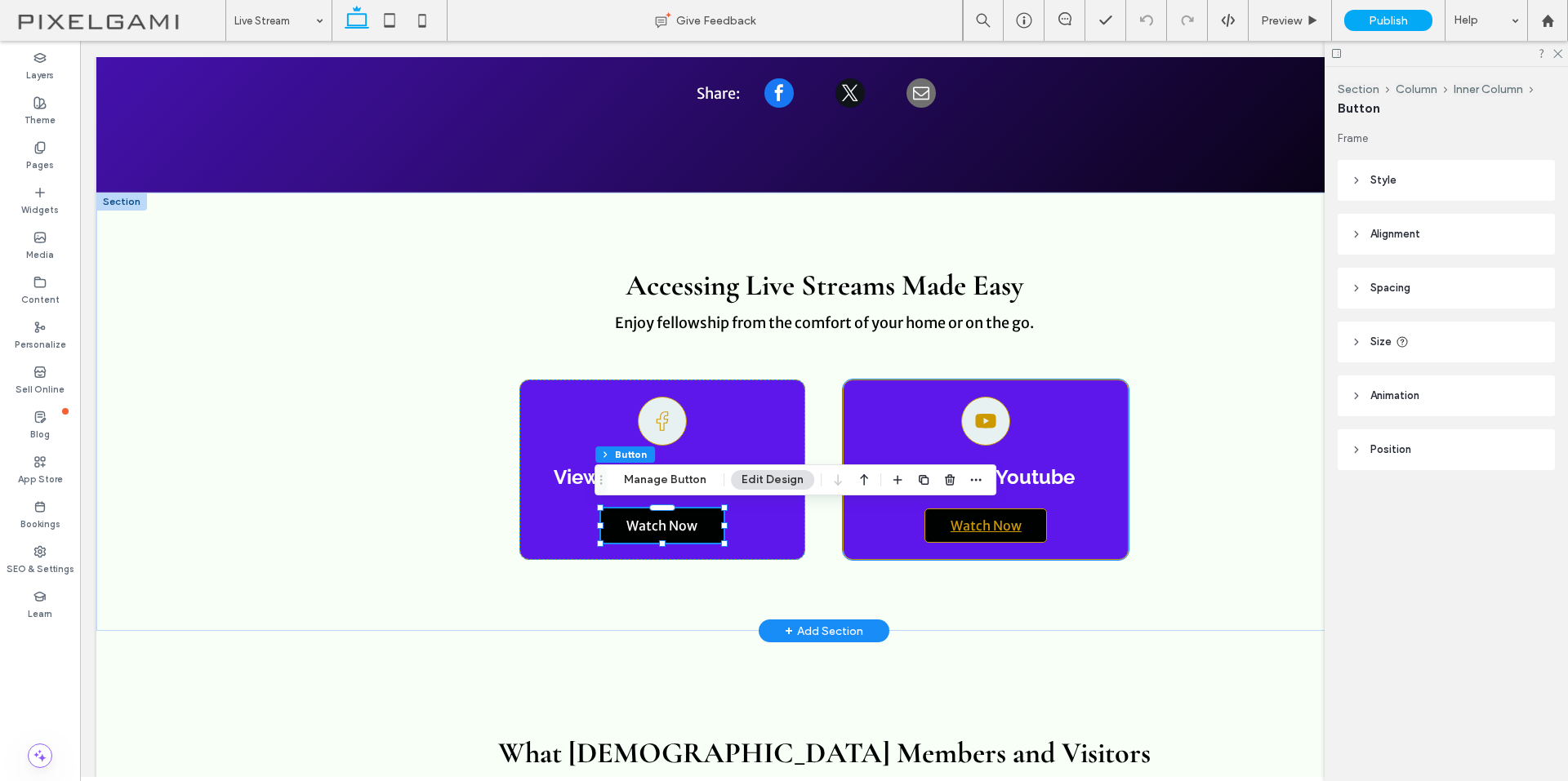
click at [1017, 525] on link "Watch Now" at bounding box center [986, 525] width 123 height 34
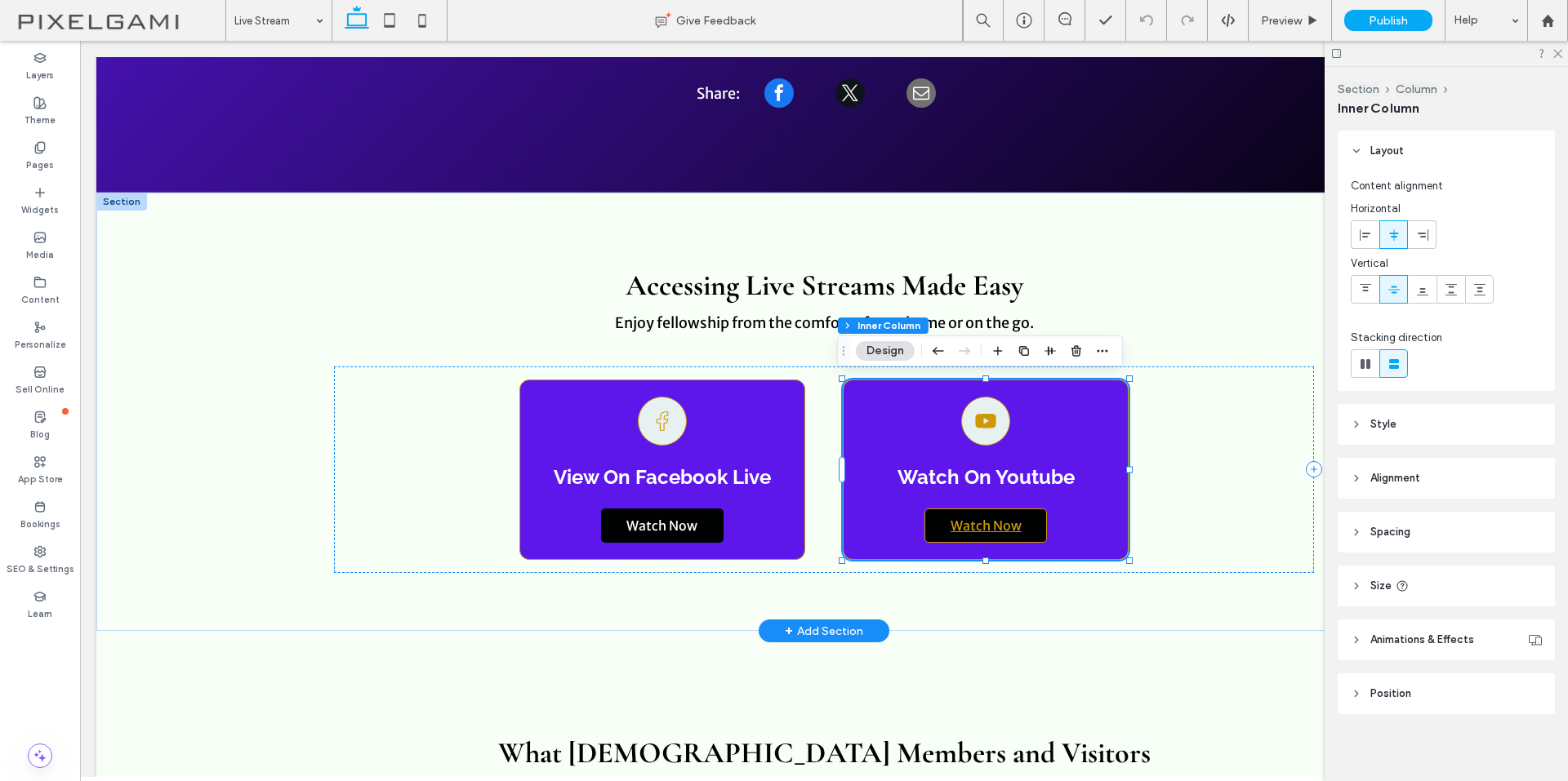
click at [1025, 522] on link "Watch Now" at bounding box center [986, 525] width 123 height 34
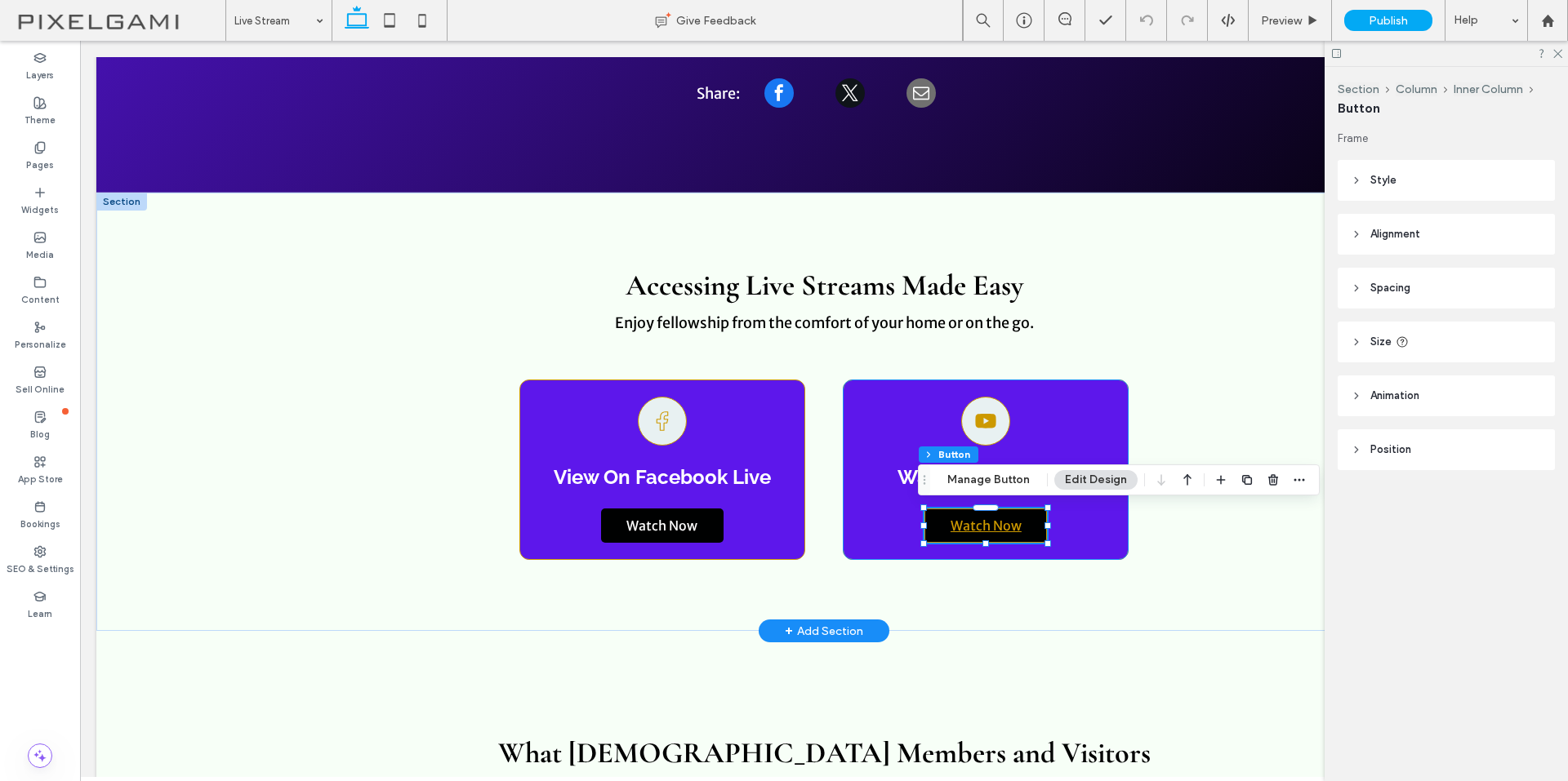
click at [1026, 520] on link "Watch Now" at bounding box center [986, 525] width 123 height 34
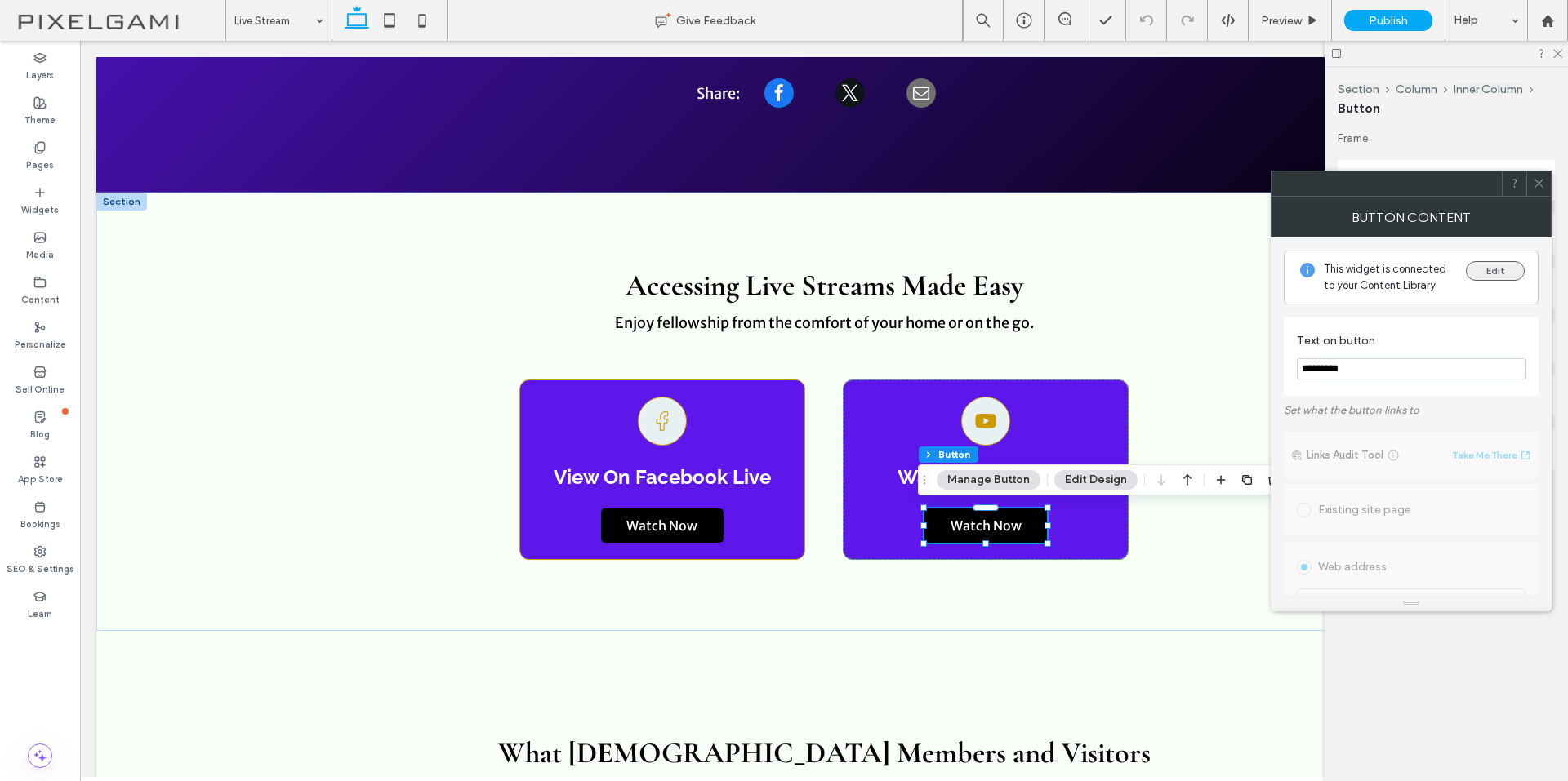
click at [1496, 277] on button "Edit" at bounding box center [1495, 270] width 59 height 19
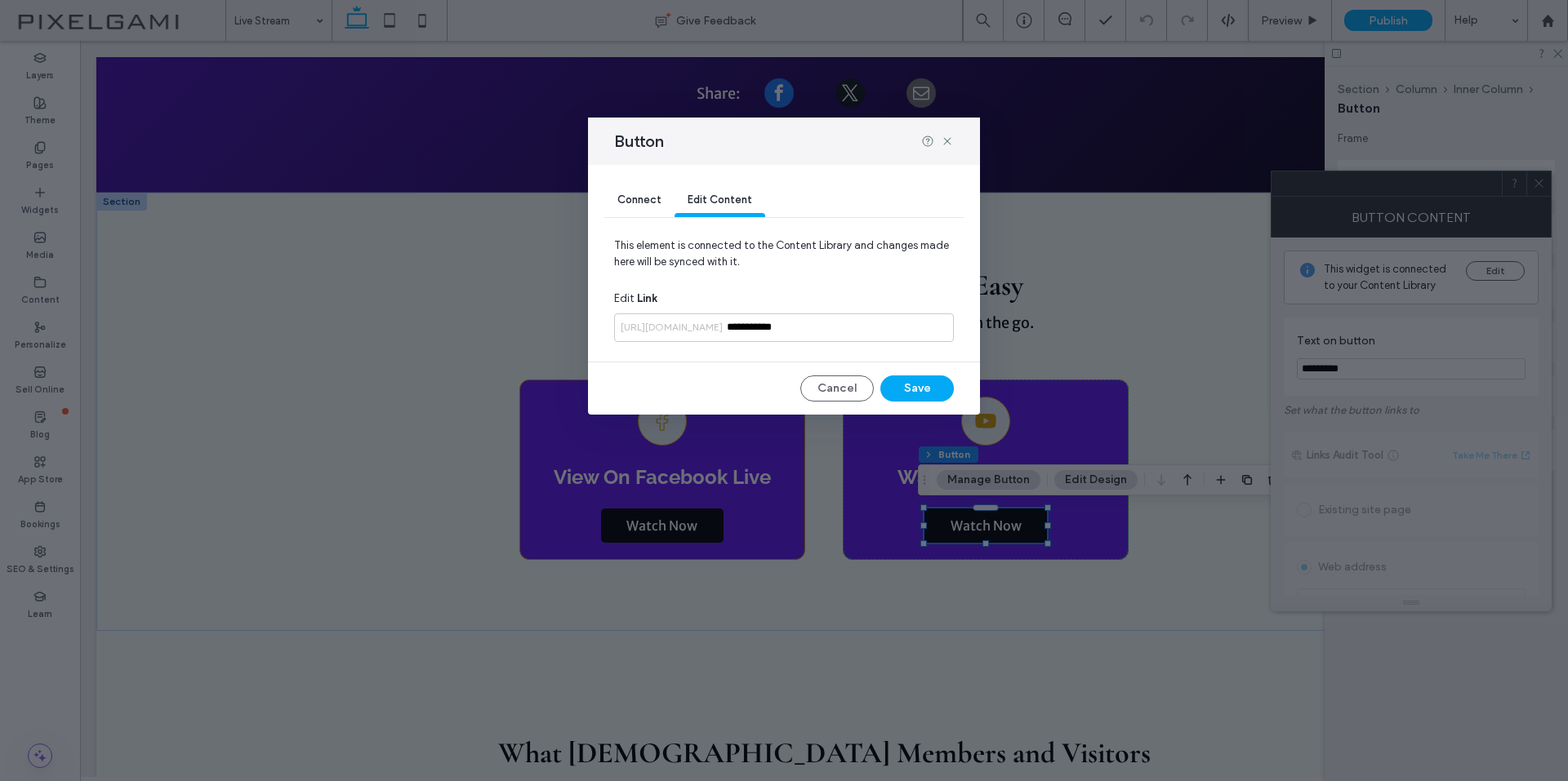
click at [637, 200] on span "Connect" at bounding box center [639, 199] width 44 height 12
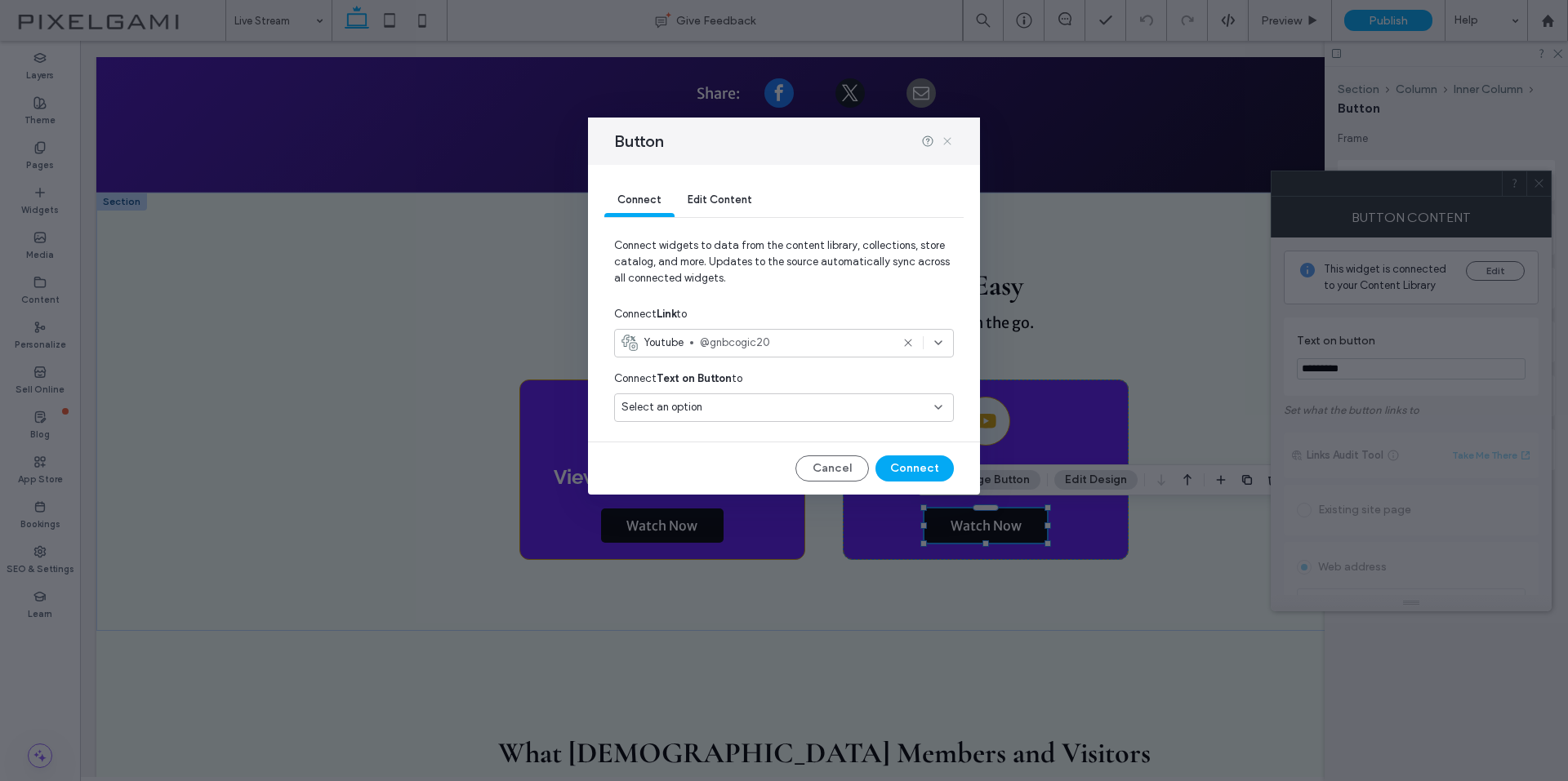
click at [949, 138] on use at bounding box center [946, 141] width 7 height 7
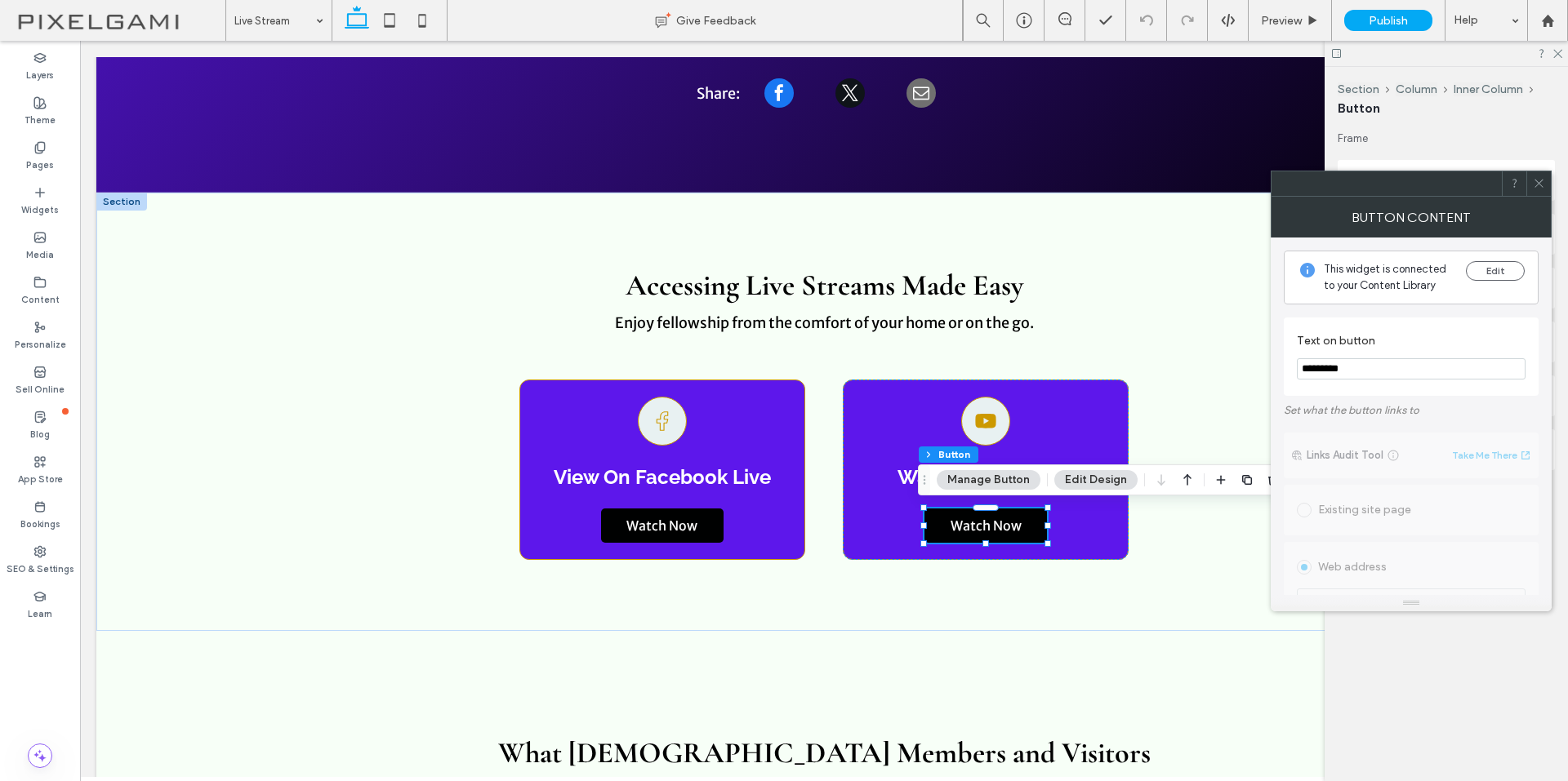
click at [1533, 182] on icon at bounding box center [1538, 182] width 12 height 12
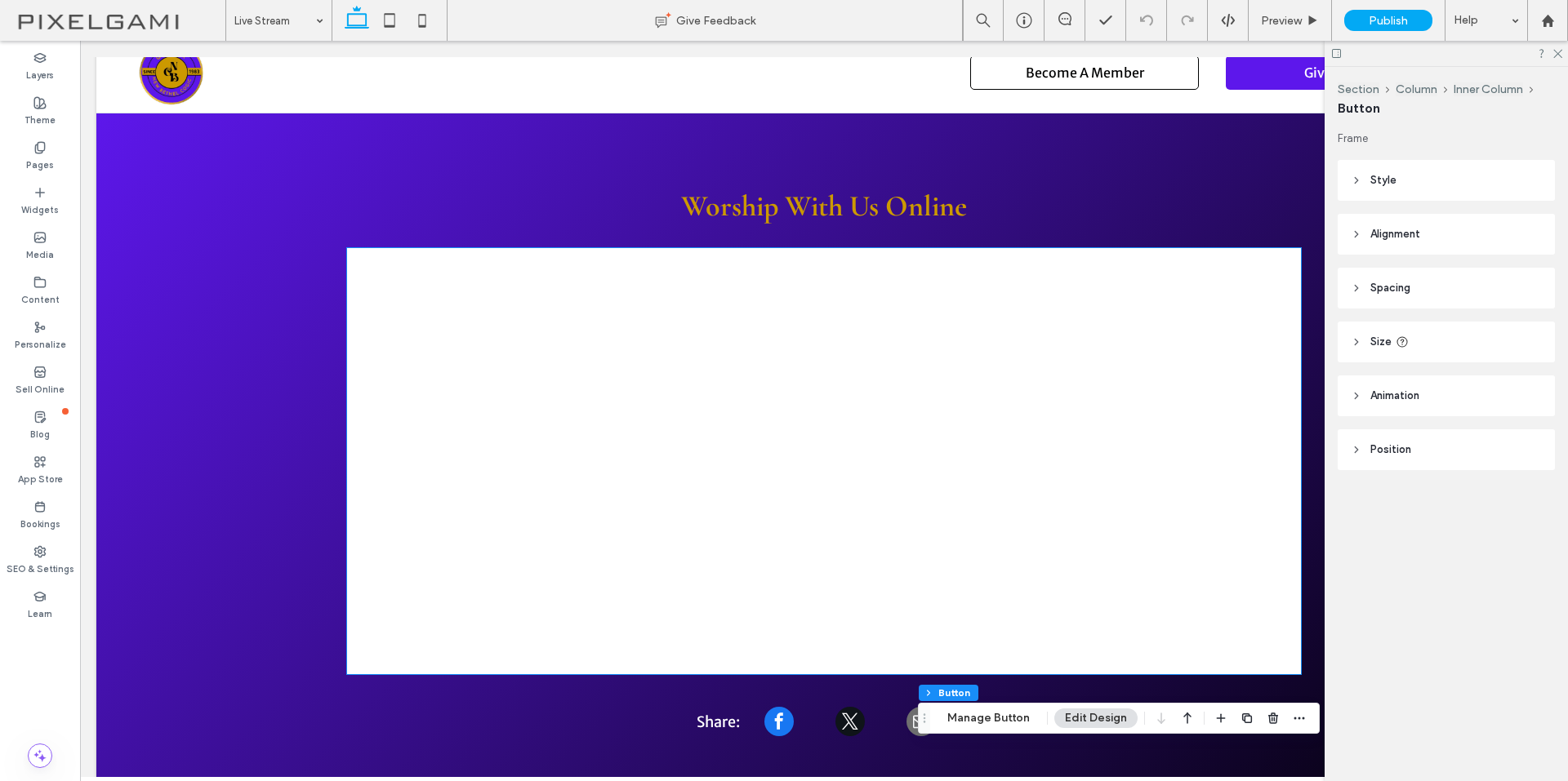
scroll to position [0, 0]
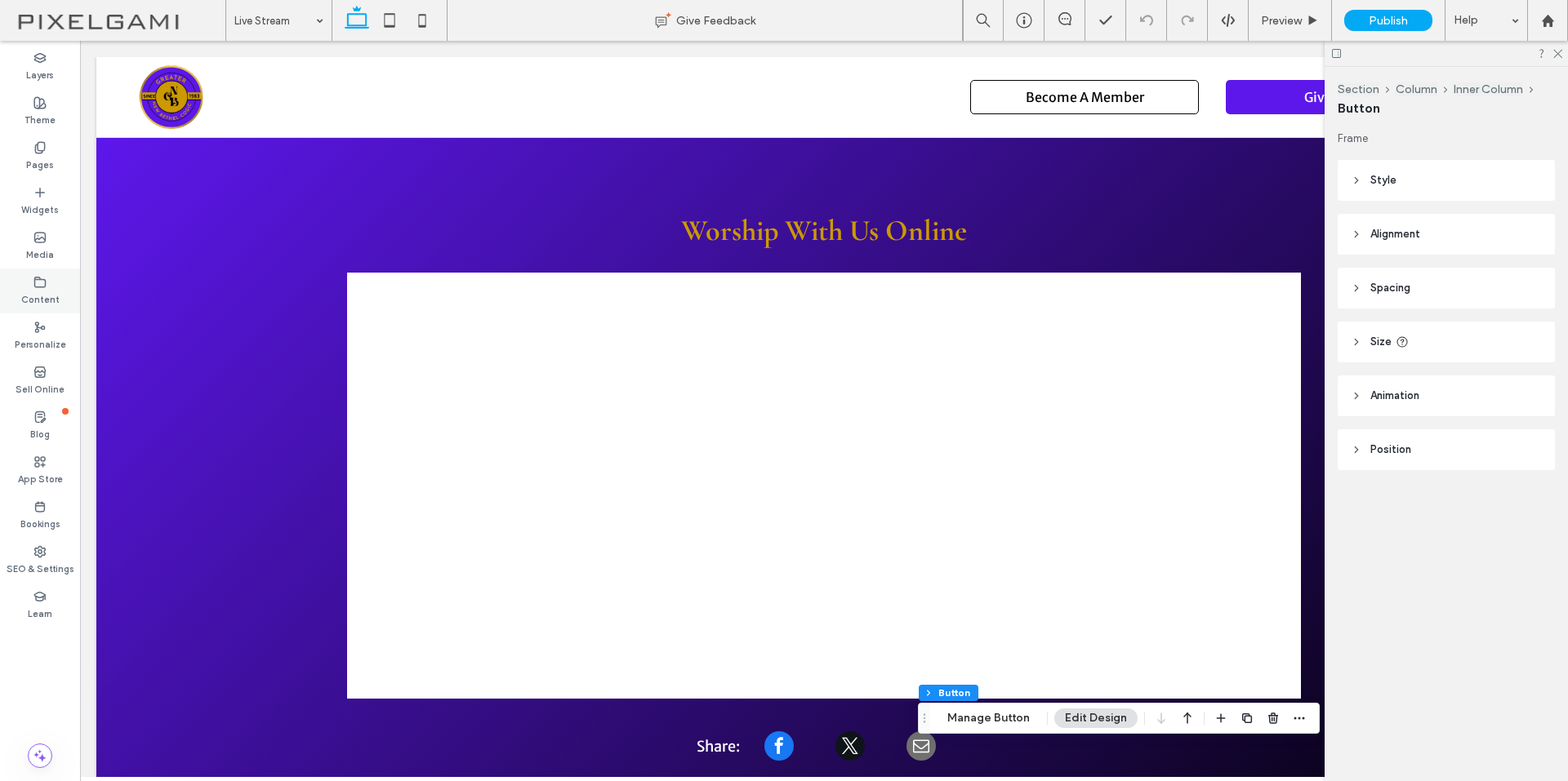
click at [35, 279] on use at bounding box center [40, 281] width 11 height 10
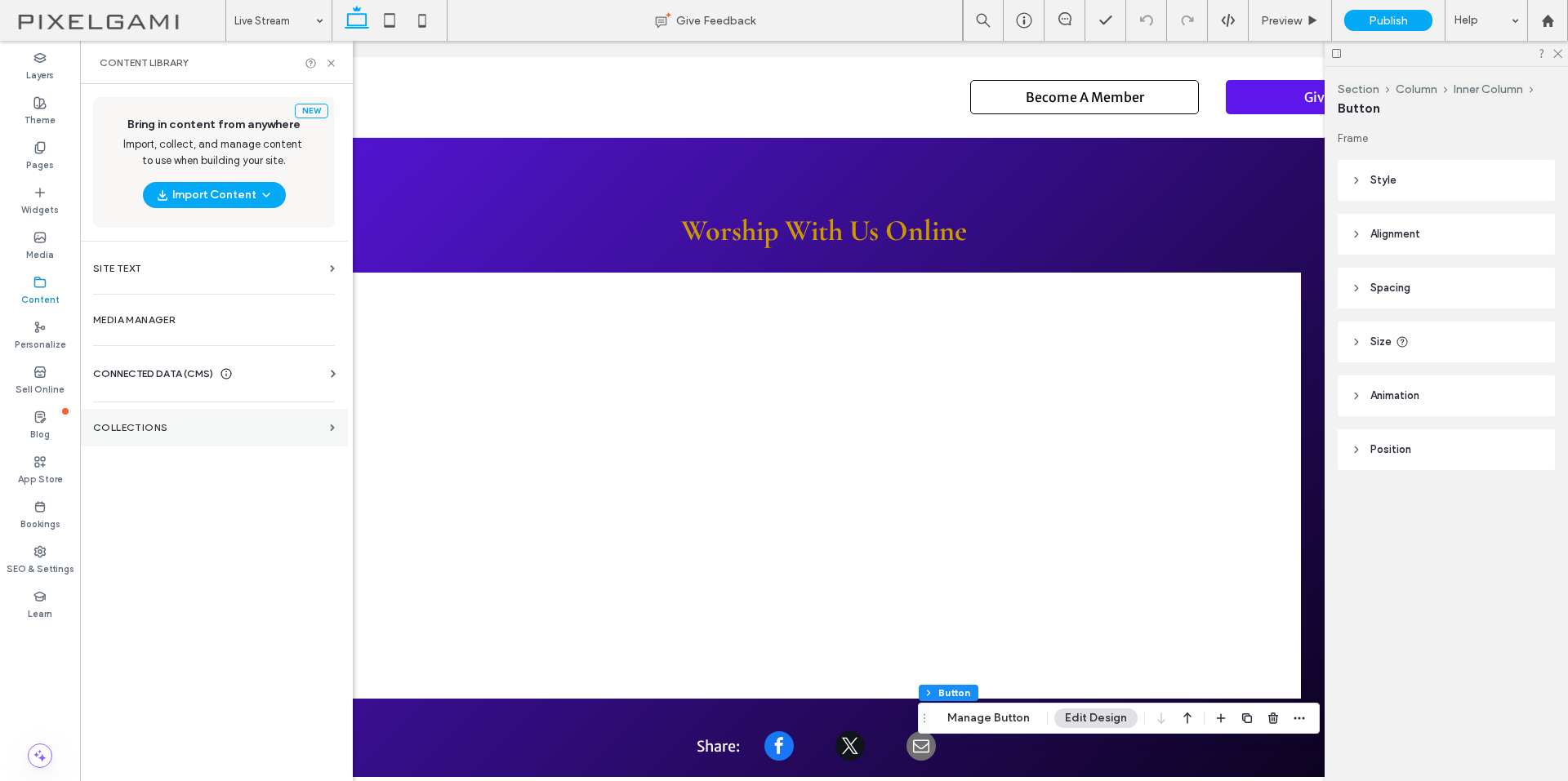
click at [182, 429] on label "Collections" at bounding box center [208, 427] width 230 height 11
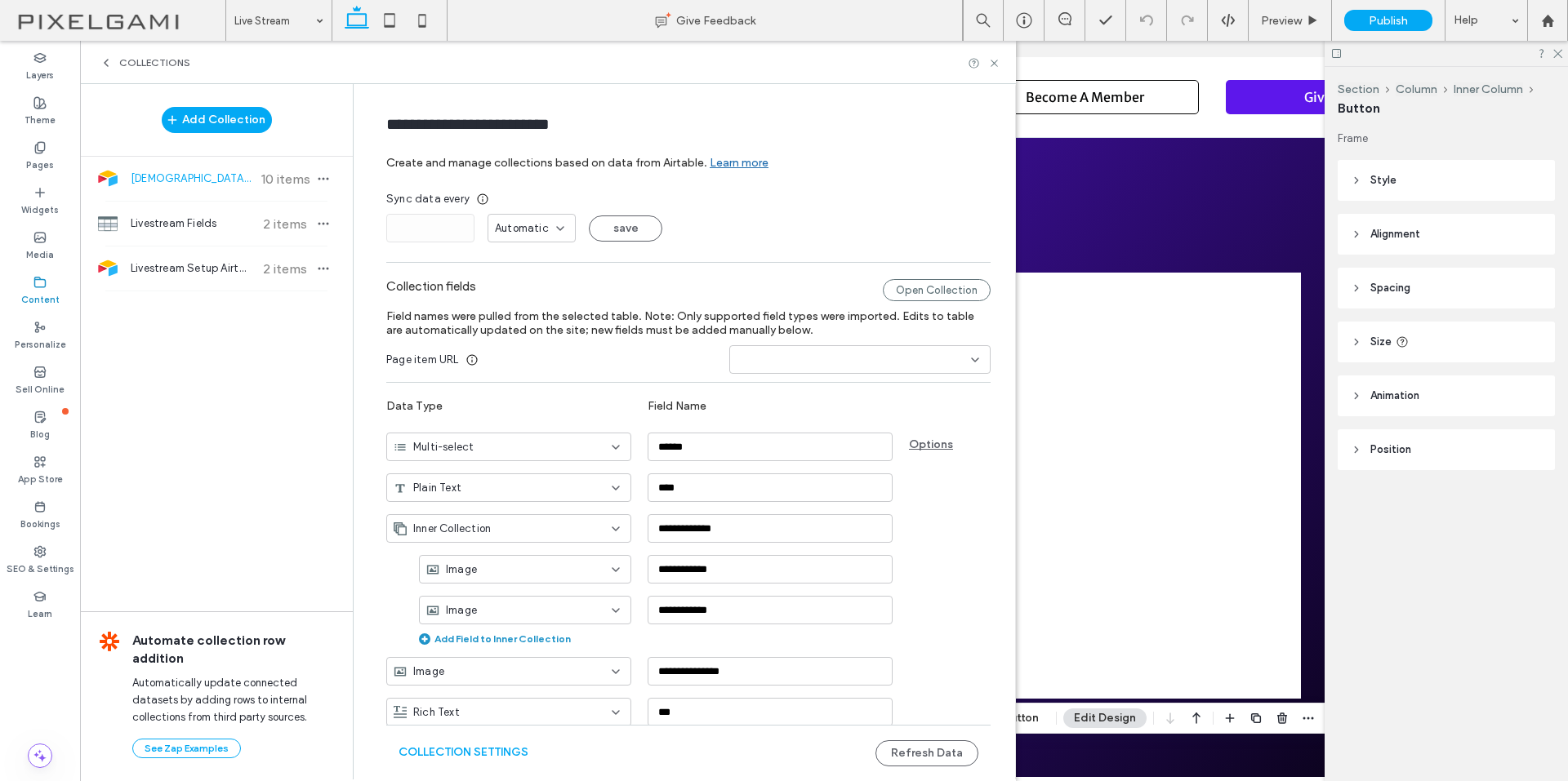
click at [238, 182] on span "[DEMOGRAPHIC_DATA] Directory Airtable" at bounding box center [191, 179] width 122 height 16
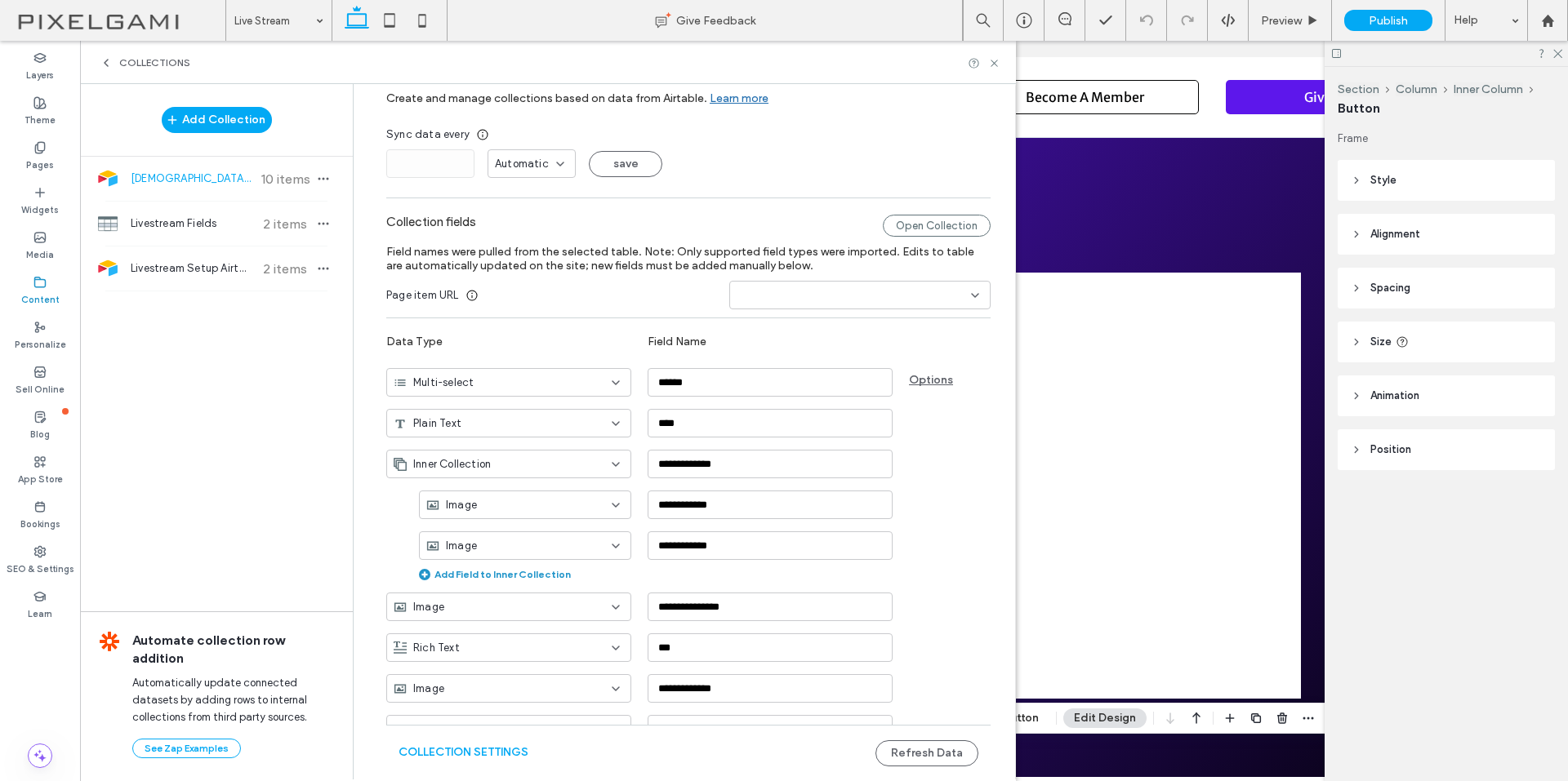
scroll to position [130, 0]
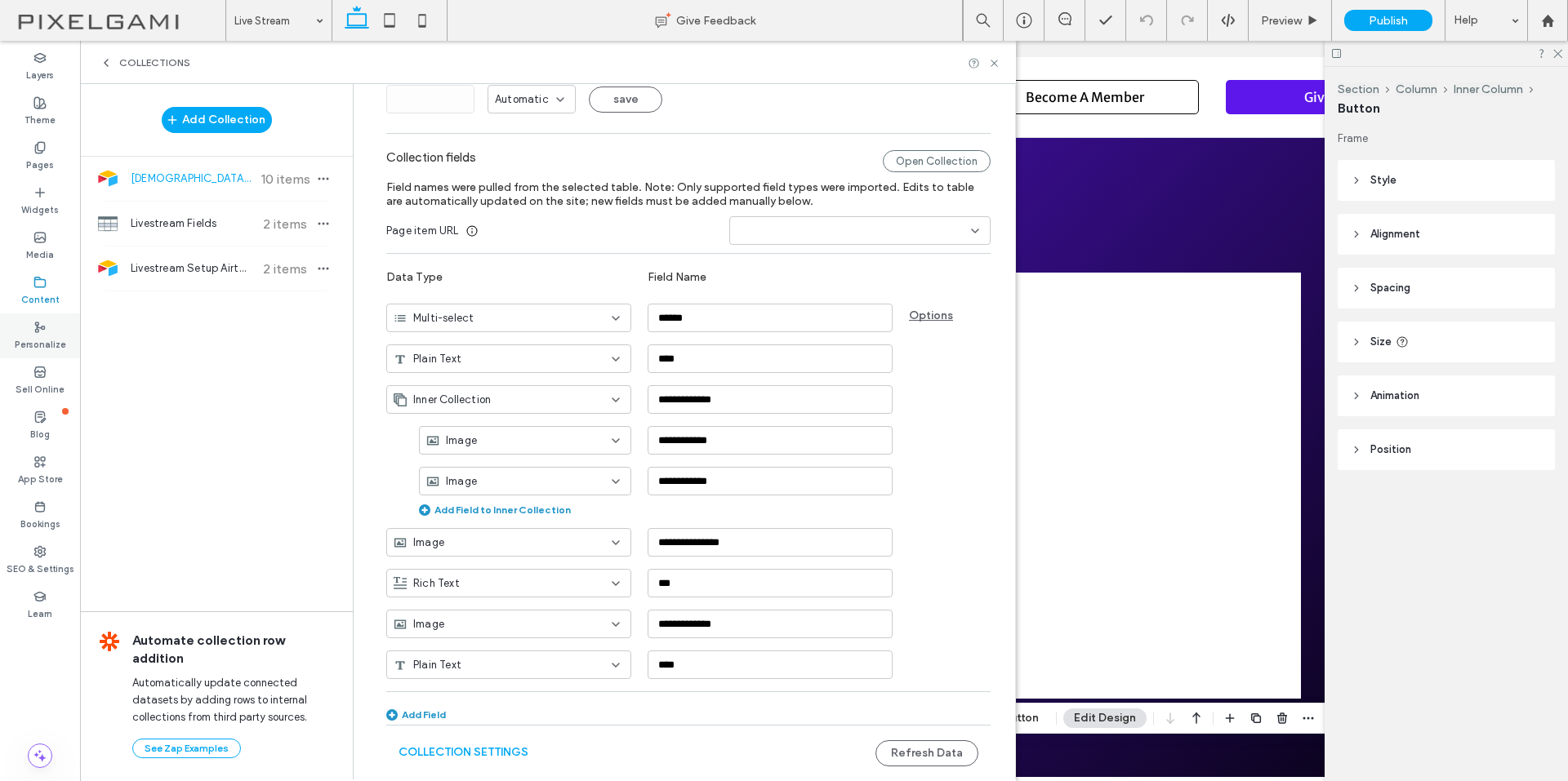
drag, startPoint x: 253, startPoint y: 123, endPoint x: 1, endPoint y: 333, distance: 328.0
click at [252, 123] on button "Add Collection" at bounding box center [216, 120] width 110 height 26
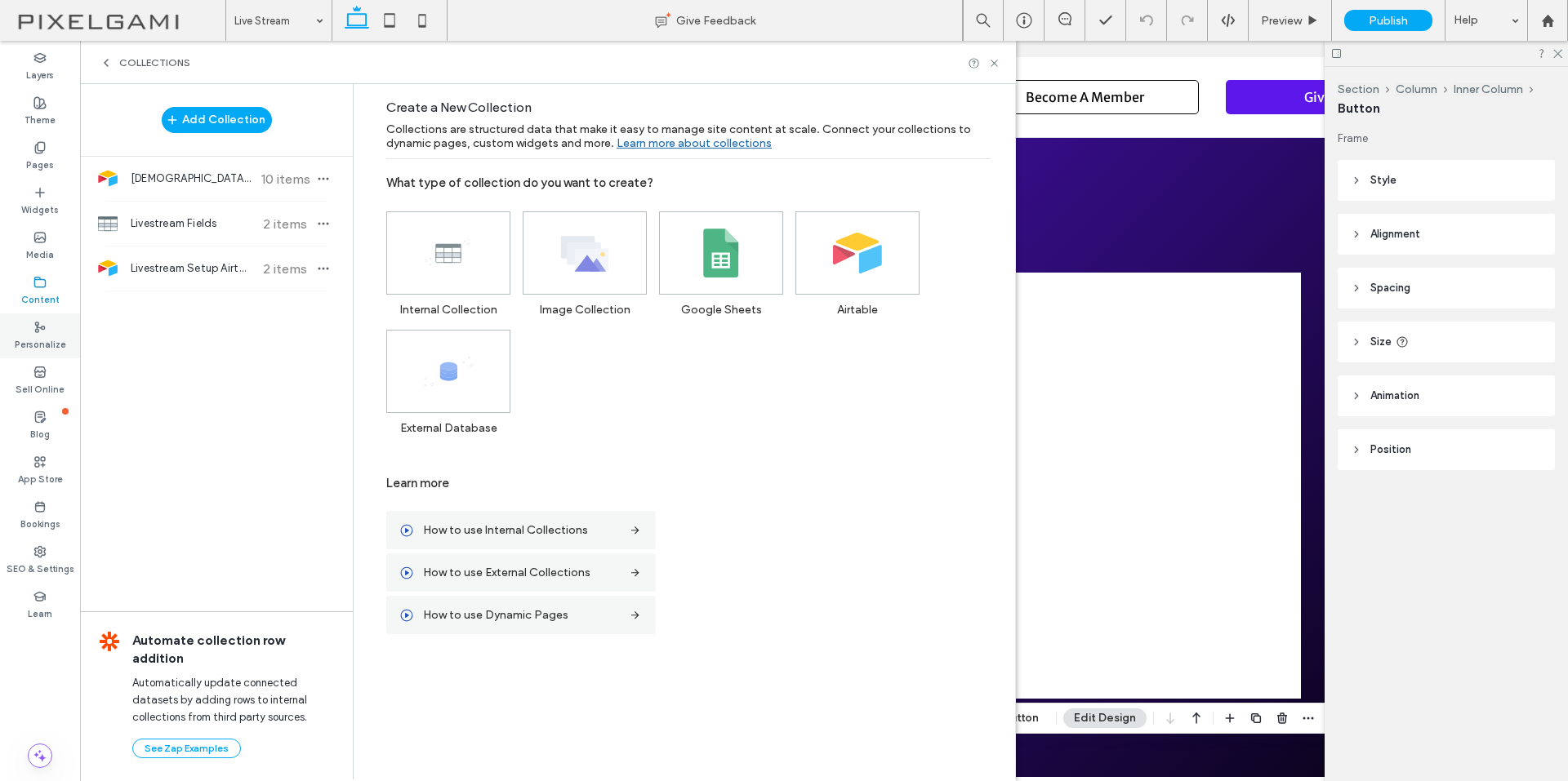
scroll to position [0, 0]
click at [463, 255] on icon at bounding box center [447, 252] width 49 height 49
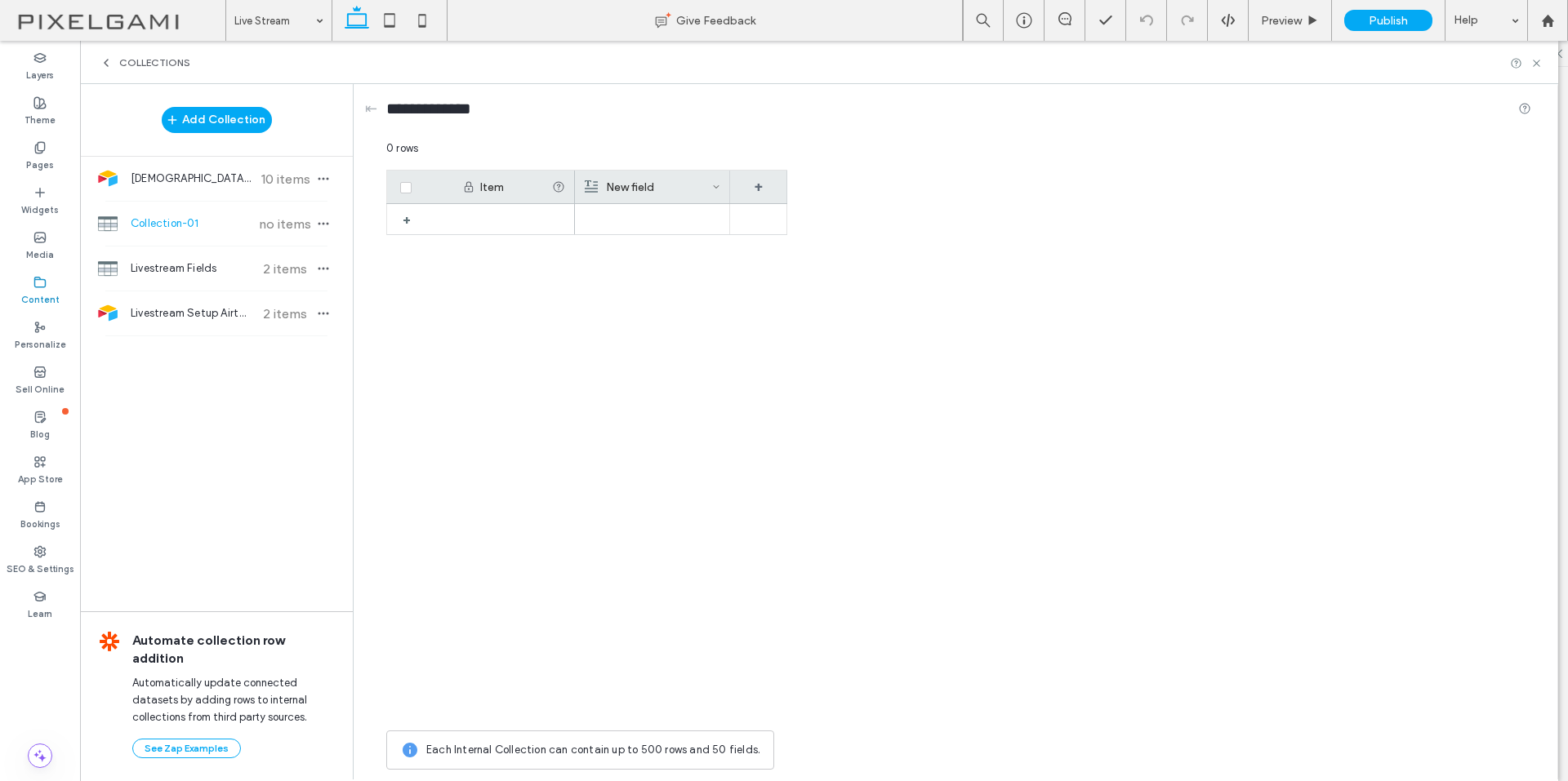
click at [672, 186] on div "New field" at bounding box center [648, 187] width 127 height 33
click at [646, 257] on span "Rich Text" at bounding box center [637, 255] width 47 height 16
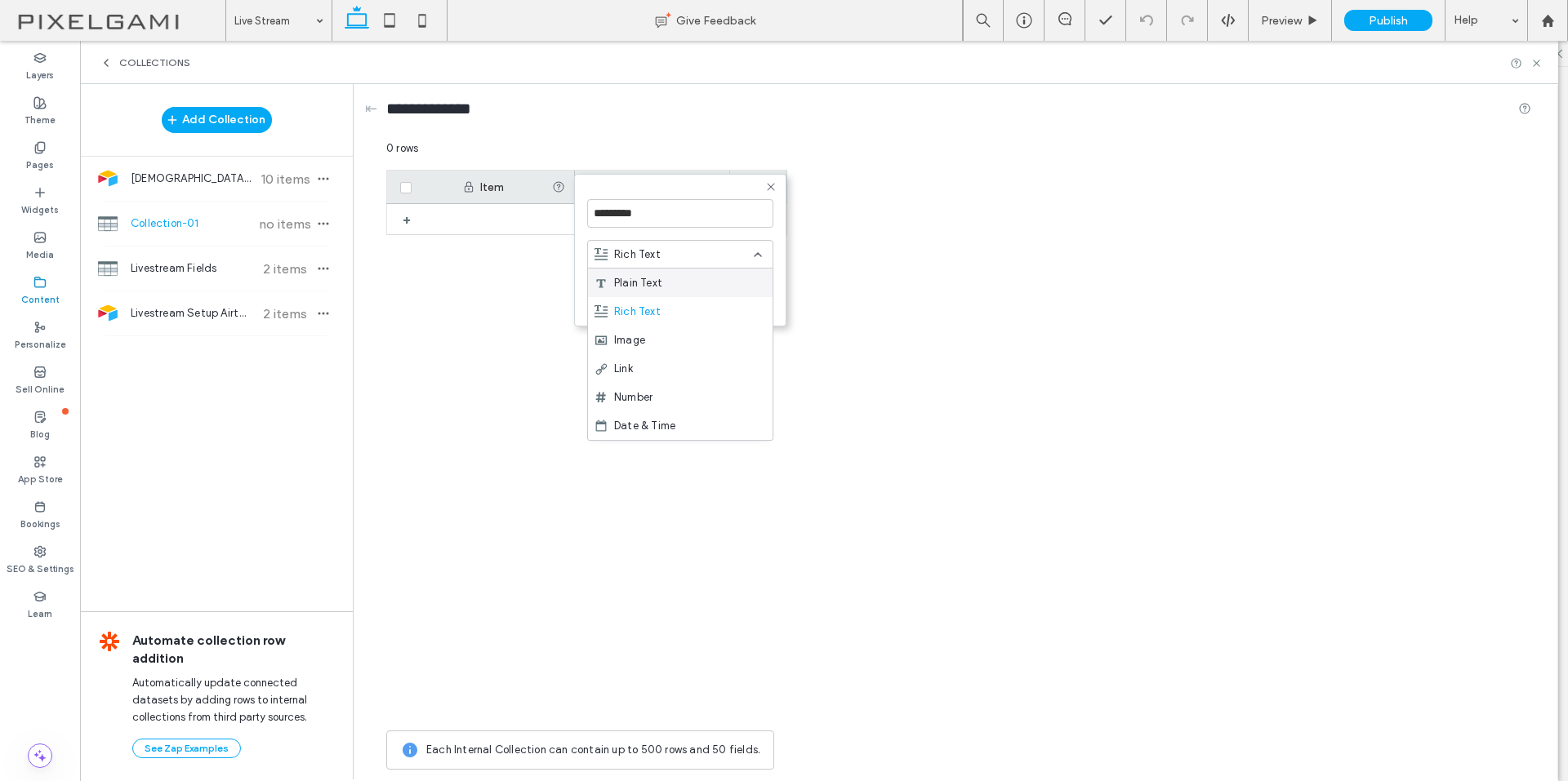
click at [645, 292] on div "Plain Text" at bounding box center [679, 282] width 184 height 28
click at [645, 220] on input "*********" at bounding box center [679, 213] width 186 height 28
click at [645, 221] on input "*********" at bounding box center [679, 213] width 186 height 28
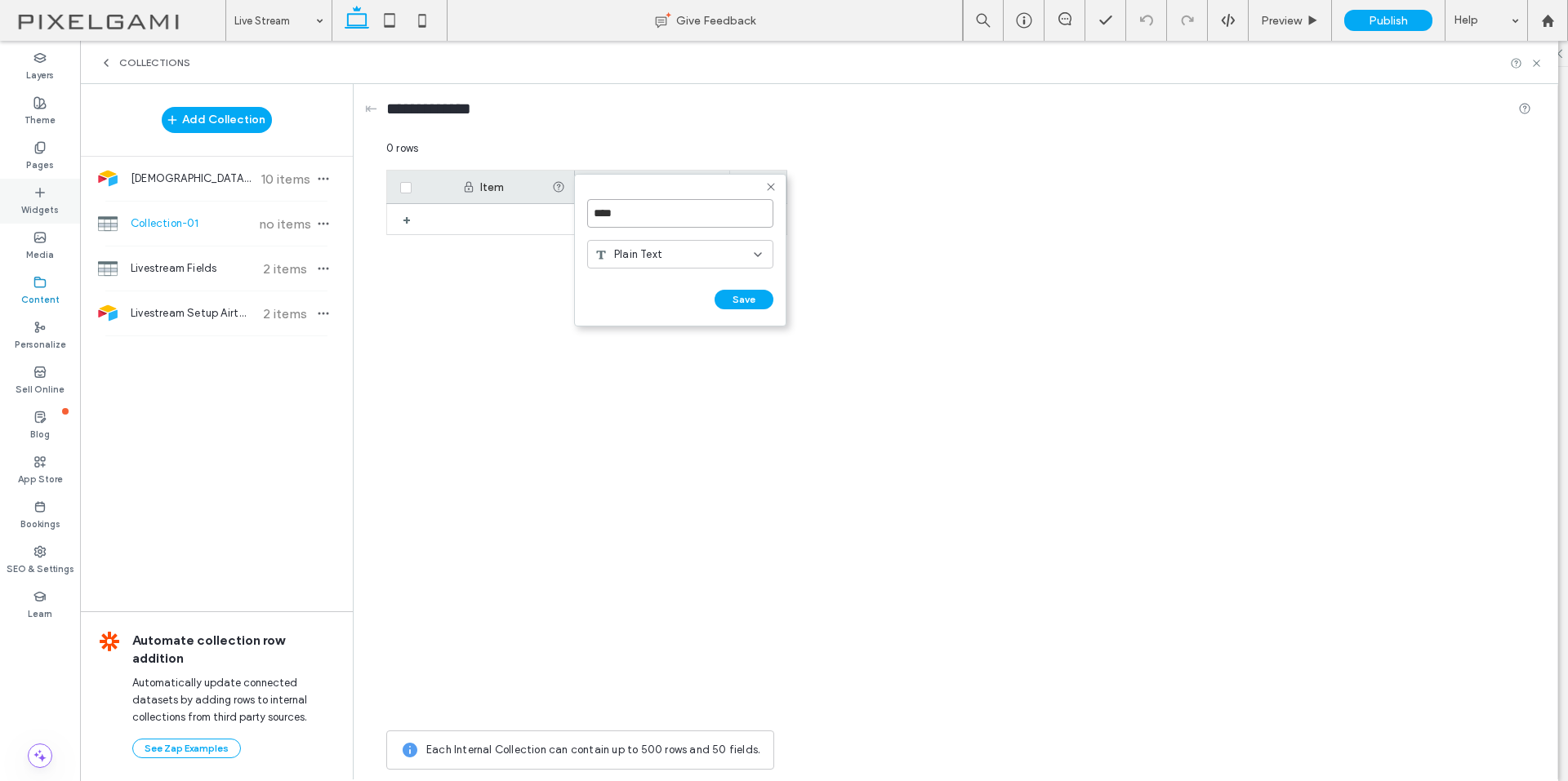
type input "****"
drag, startPoint x: 755, startPoint y: 298, endPoint x: 763, endPoint y: 289, distance: 12.0
click at [755, 298] on button "Save" at bounding box center [744, 299] width 59 height 19
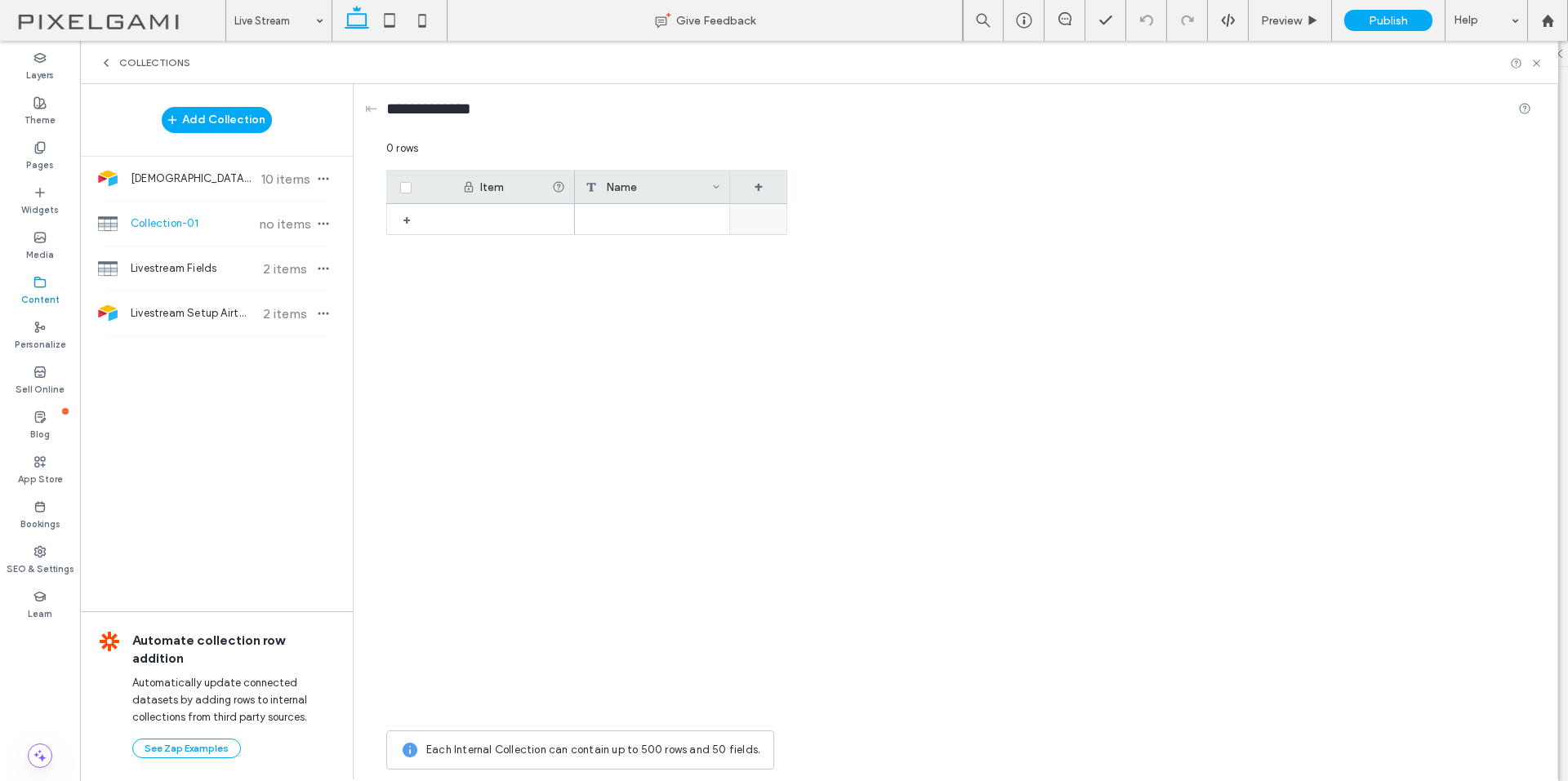
click at [750, 187] on div "+" at bounding box center [758, 187] width 57 height 33
click at [797, 214] on input "*******" at bounding box center [825, 213] width 186 height 28
type input "*"
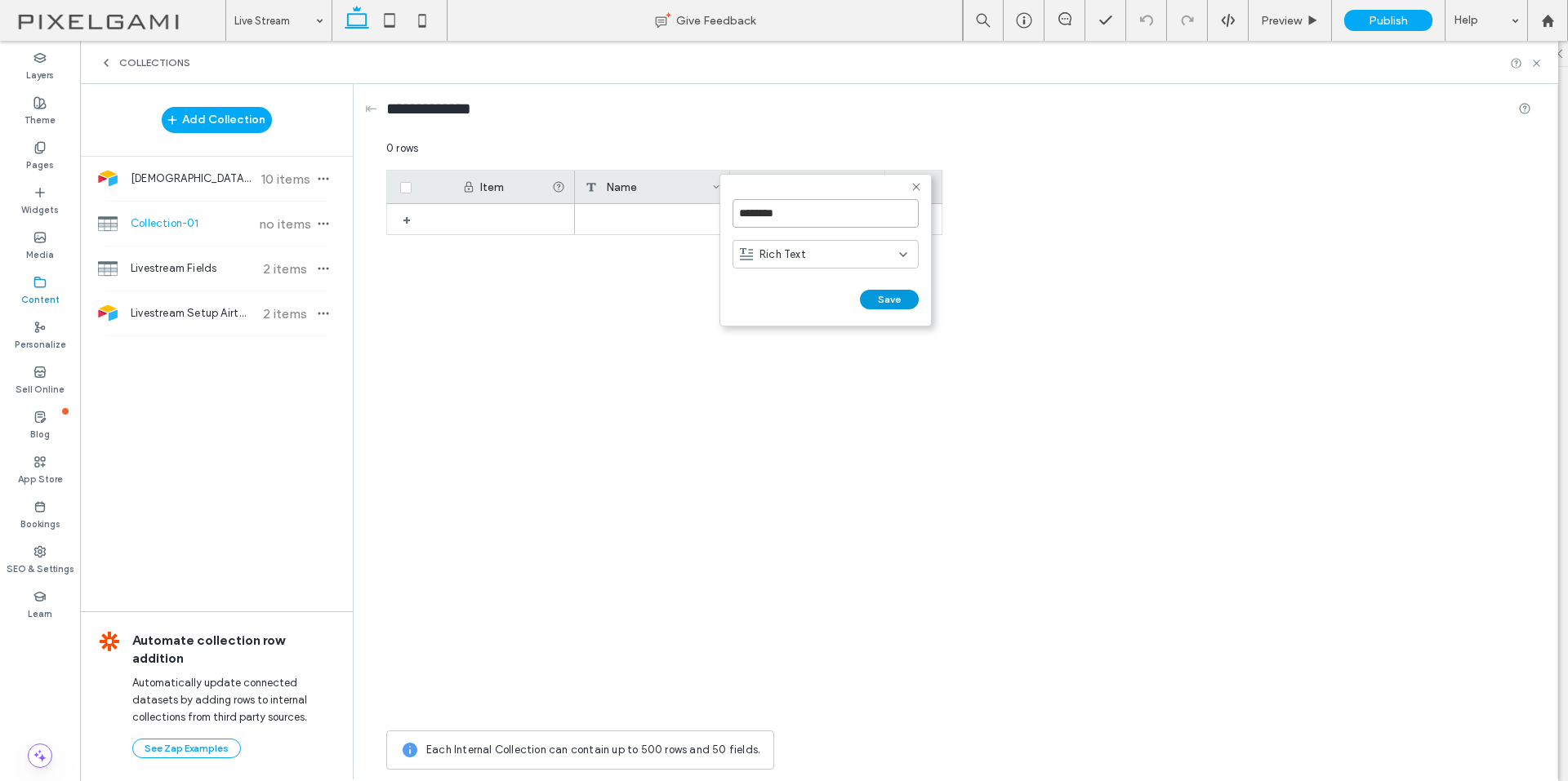
type input "********"
click at [895, 302] on button "Save" at bounding box center [889, 299] width 59 height 19
click at [907, 195] on div "+" at bounding box center [913, 187] width 57 height 33
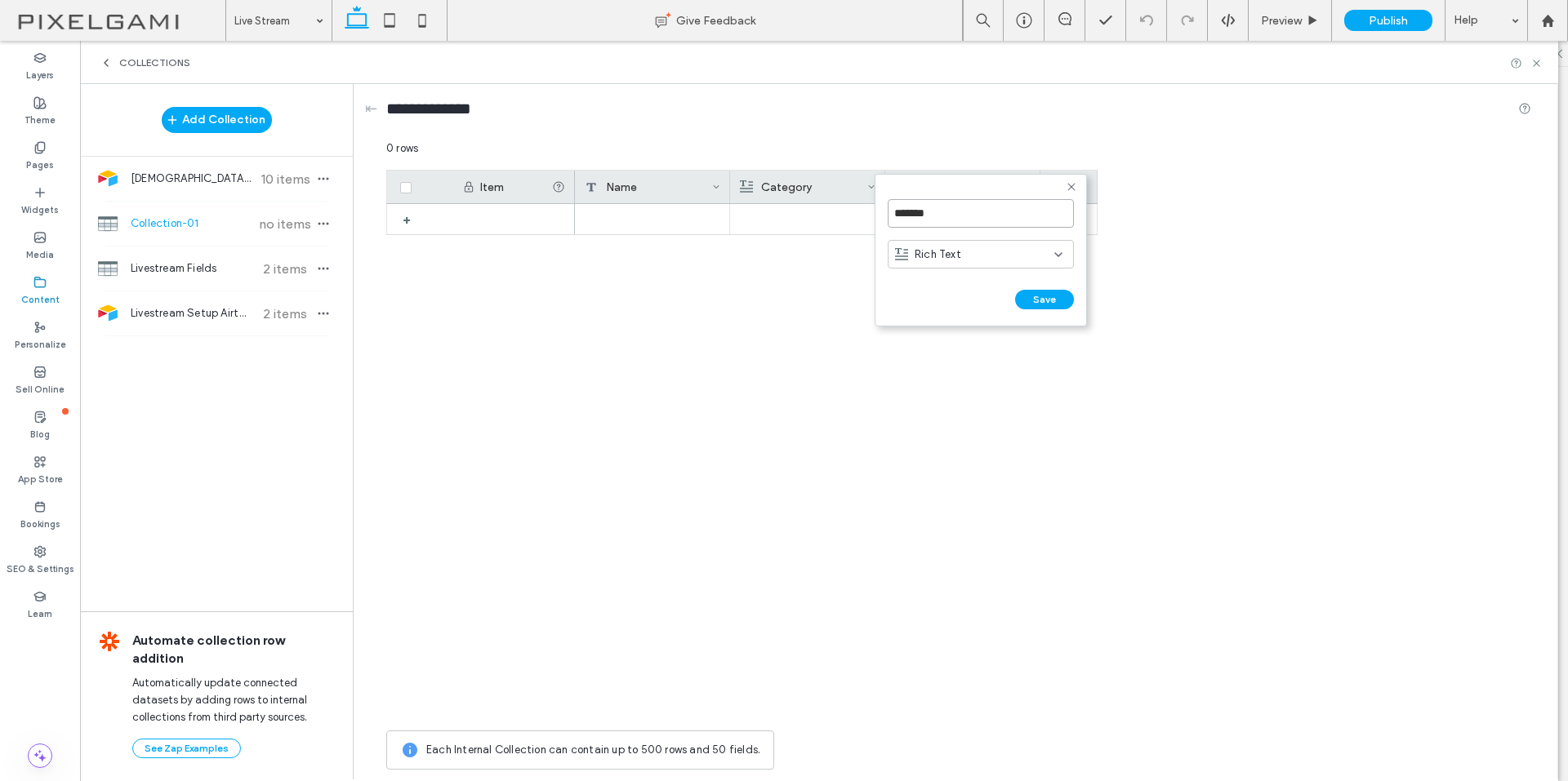
click at [929, 213] on input "*******" at bounding box center [980, 213] width 186 height 28
type input "****"
click at [1047, 299] on button "Save" at bounding box center [1044, 299] width 59 height 19
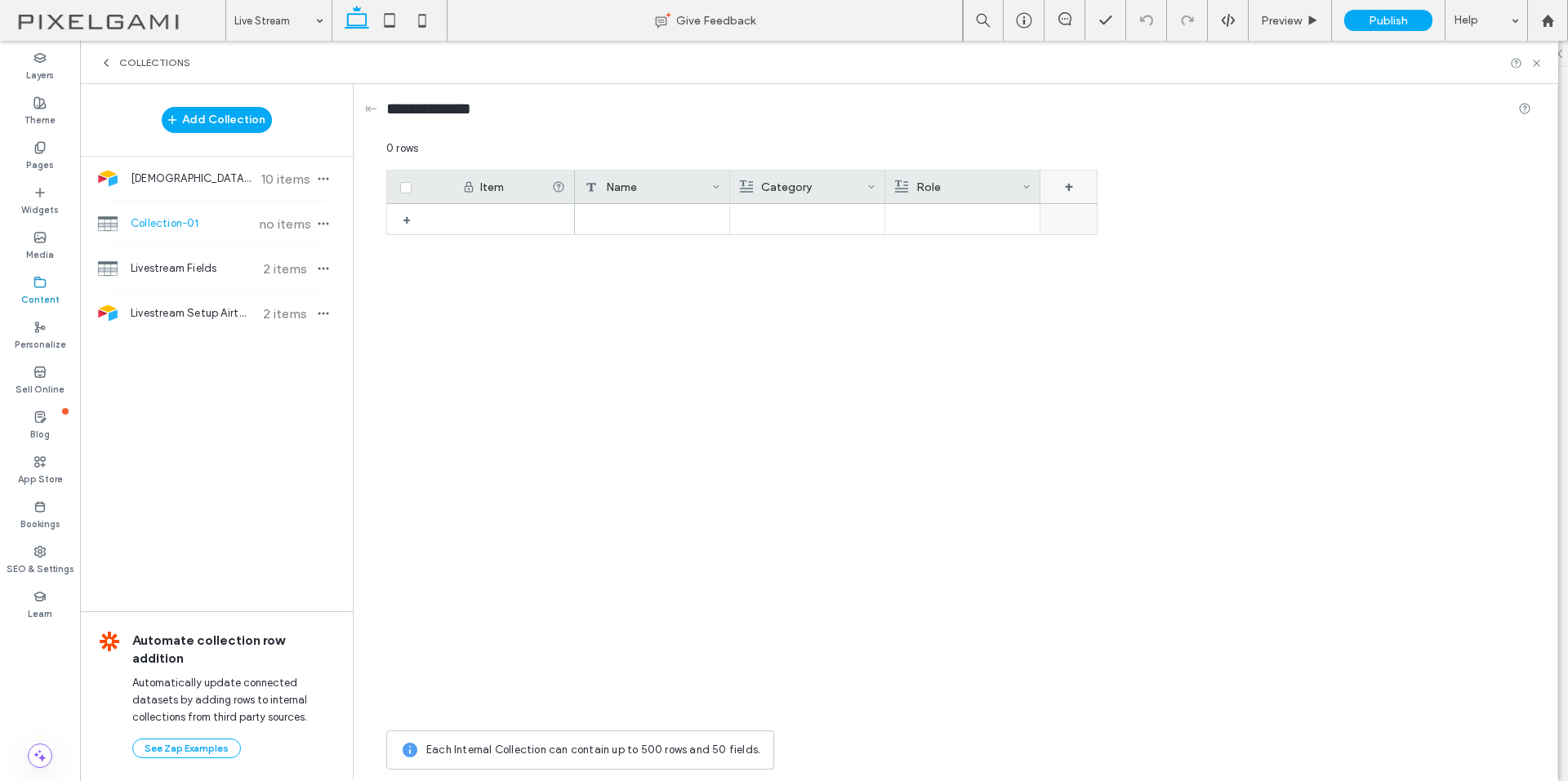
click at [1075, 199] on div "+" at bounding box center [1068, 187] width 57 height 33
click at [1086, 224] on input "*******" at bounding box center [1135, 213] width 186 height 28
click at [1086, 223] on input "*******" at bounding box center [1135, 213] width 186 height 28
type input "**********"
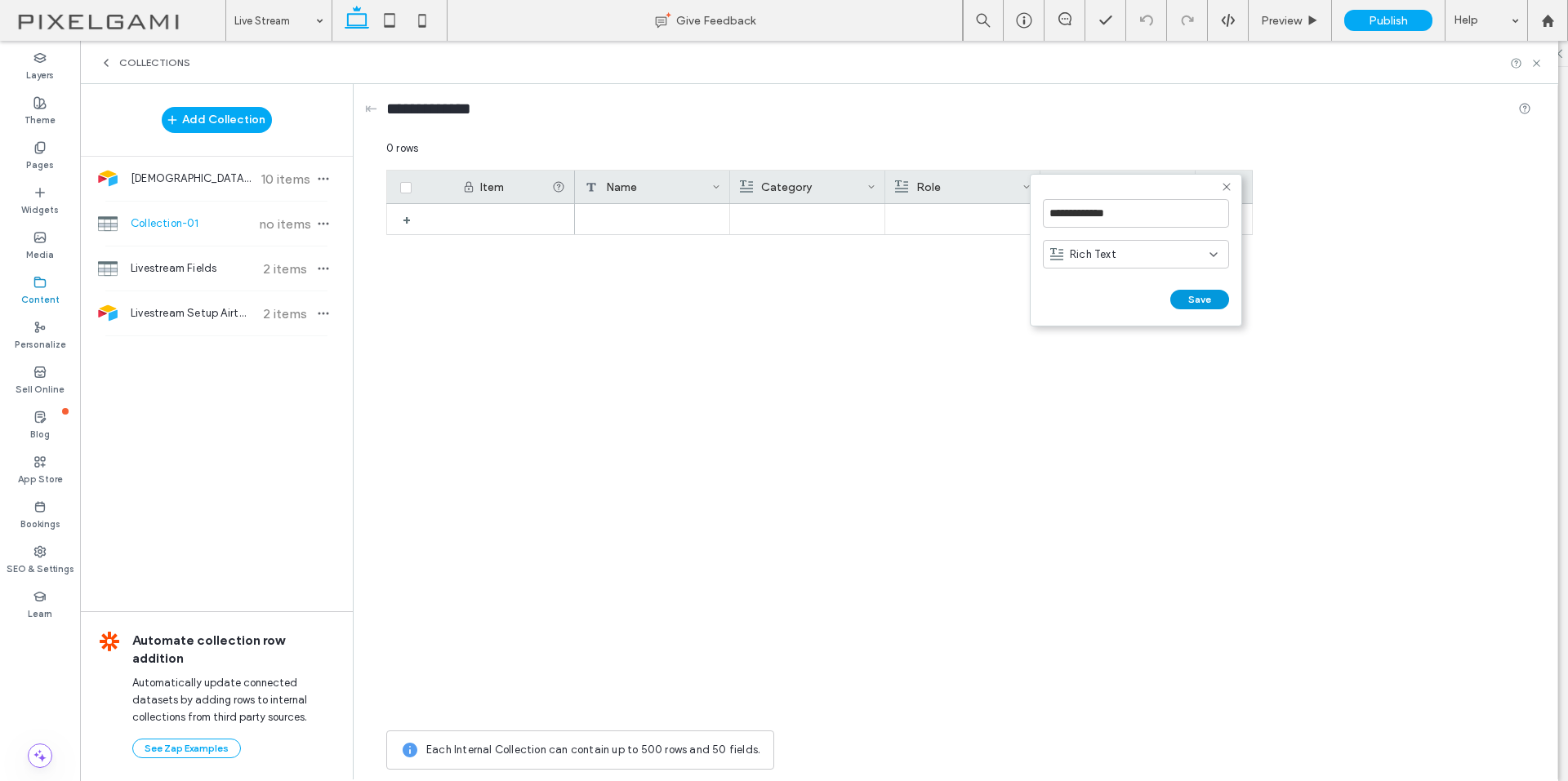
click at [1209, 293] on button "Save" at bounding box center [1199, 299] width 59 height 19
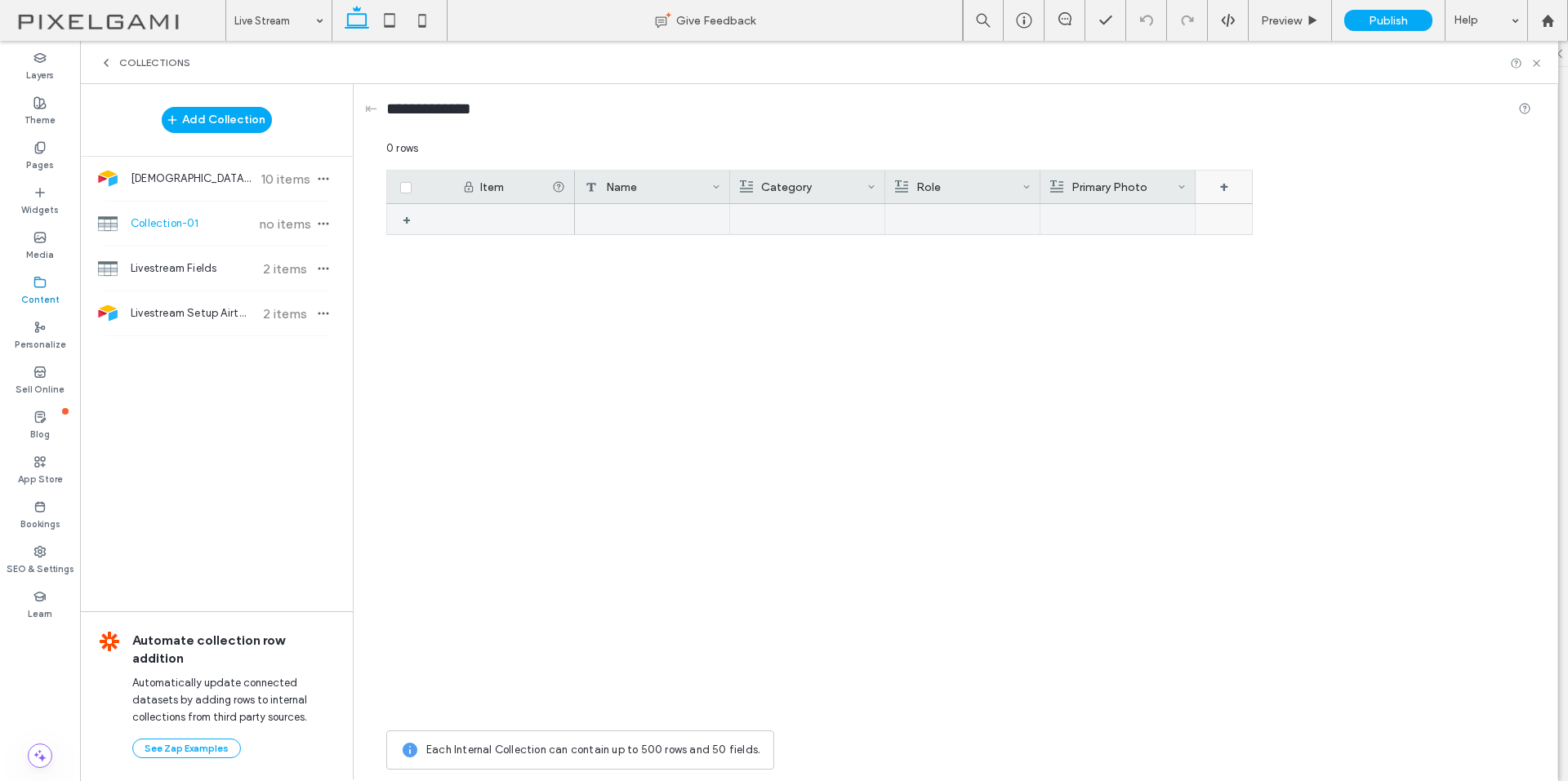
click at [1215, 196] on div "+" at bounding box center [1224, 187] width 57 height 33
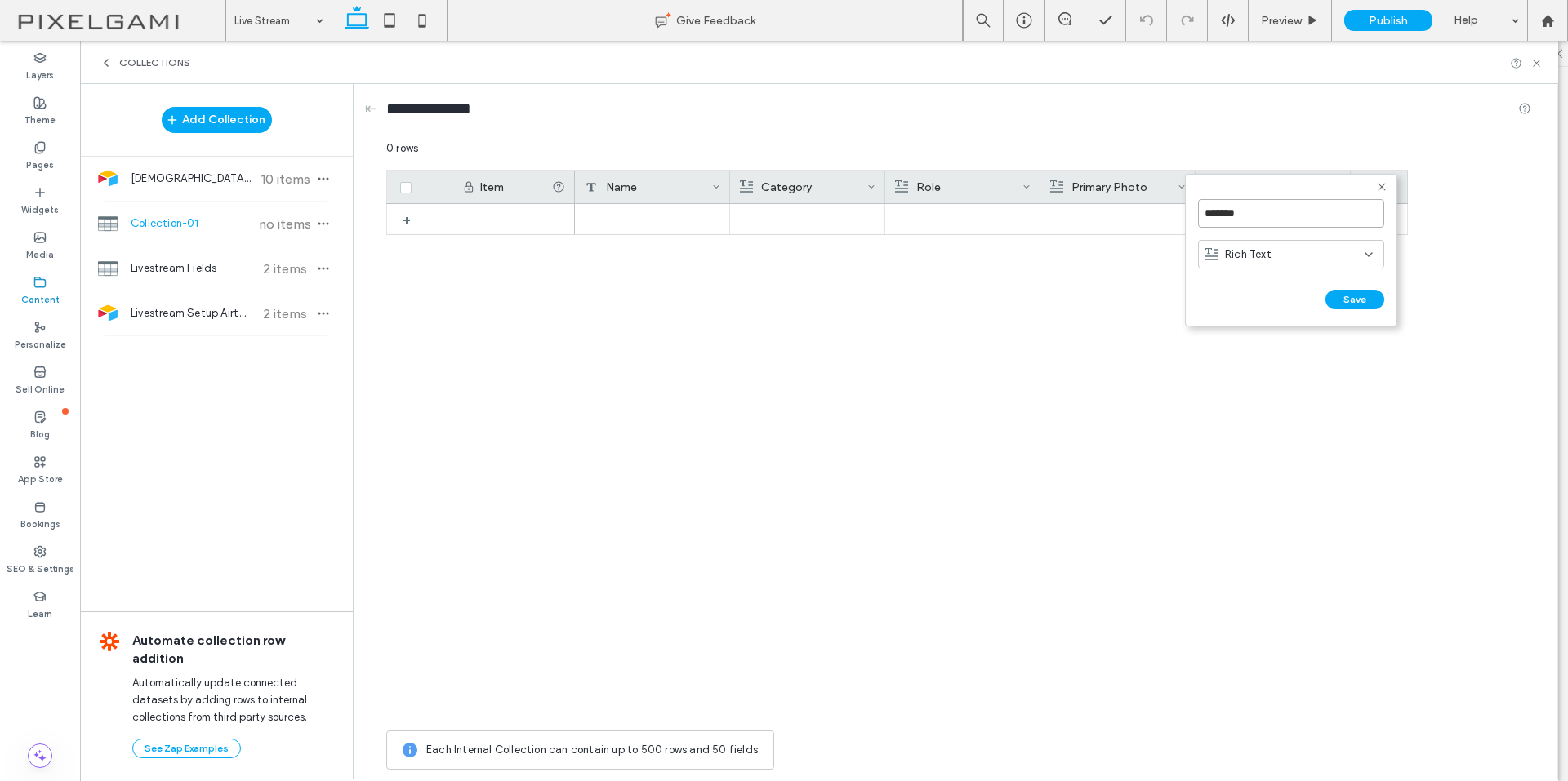
click at [1234, 214] on input "*******" at bounding box center [1290, 213] width 186 height 28
type input "**********"
click at [1370, 303] on button "Save" at bounding box center [1354, 299] width 59 height 19
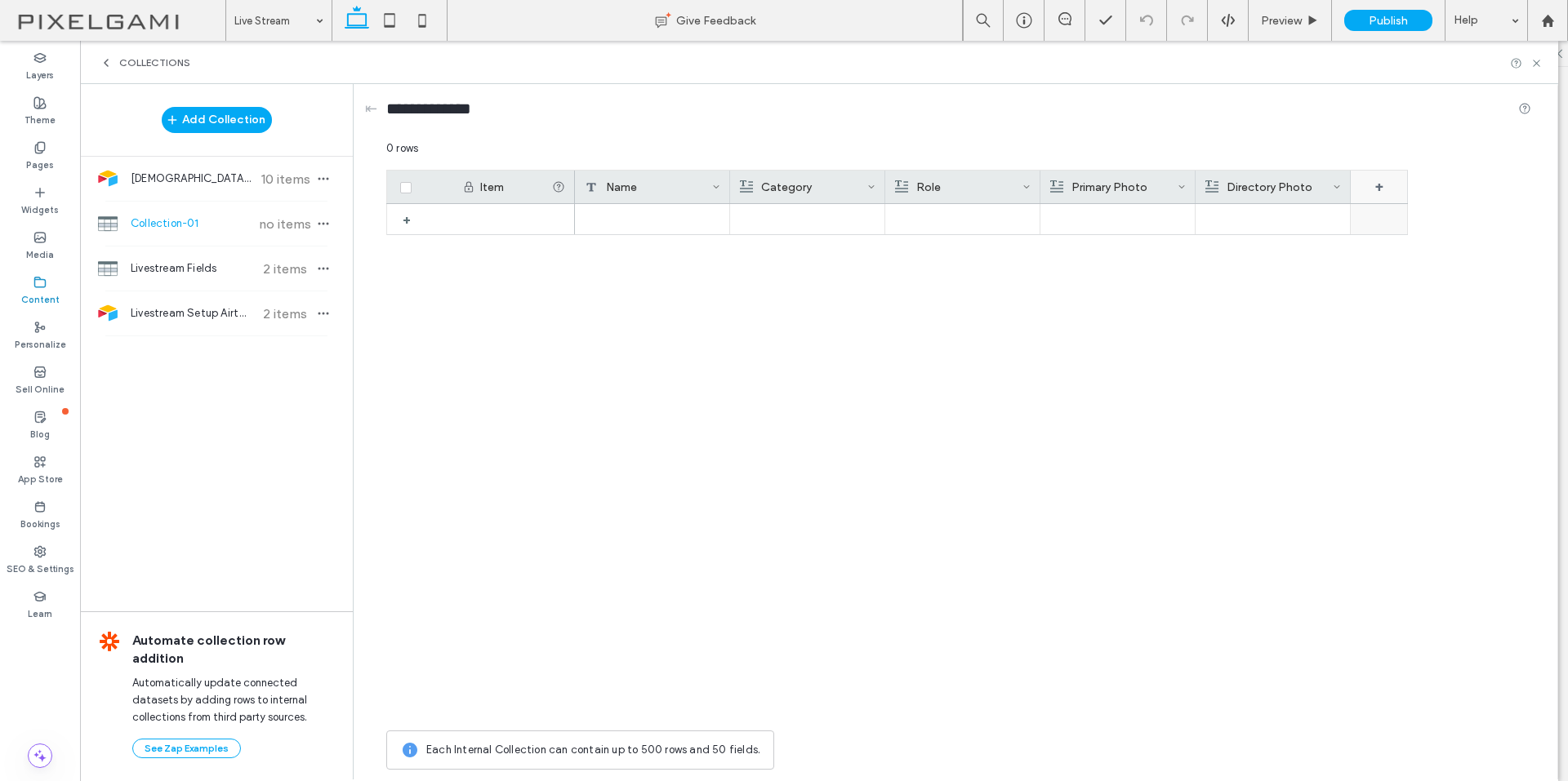
click at [1364, 183] on div "+" at bounding box center [1379, 187] width 57 height 33
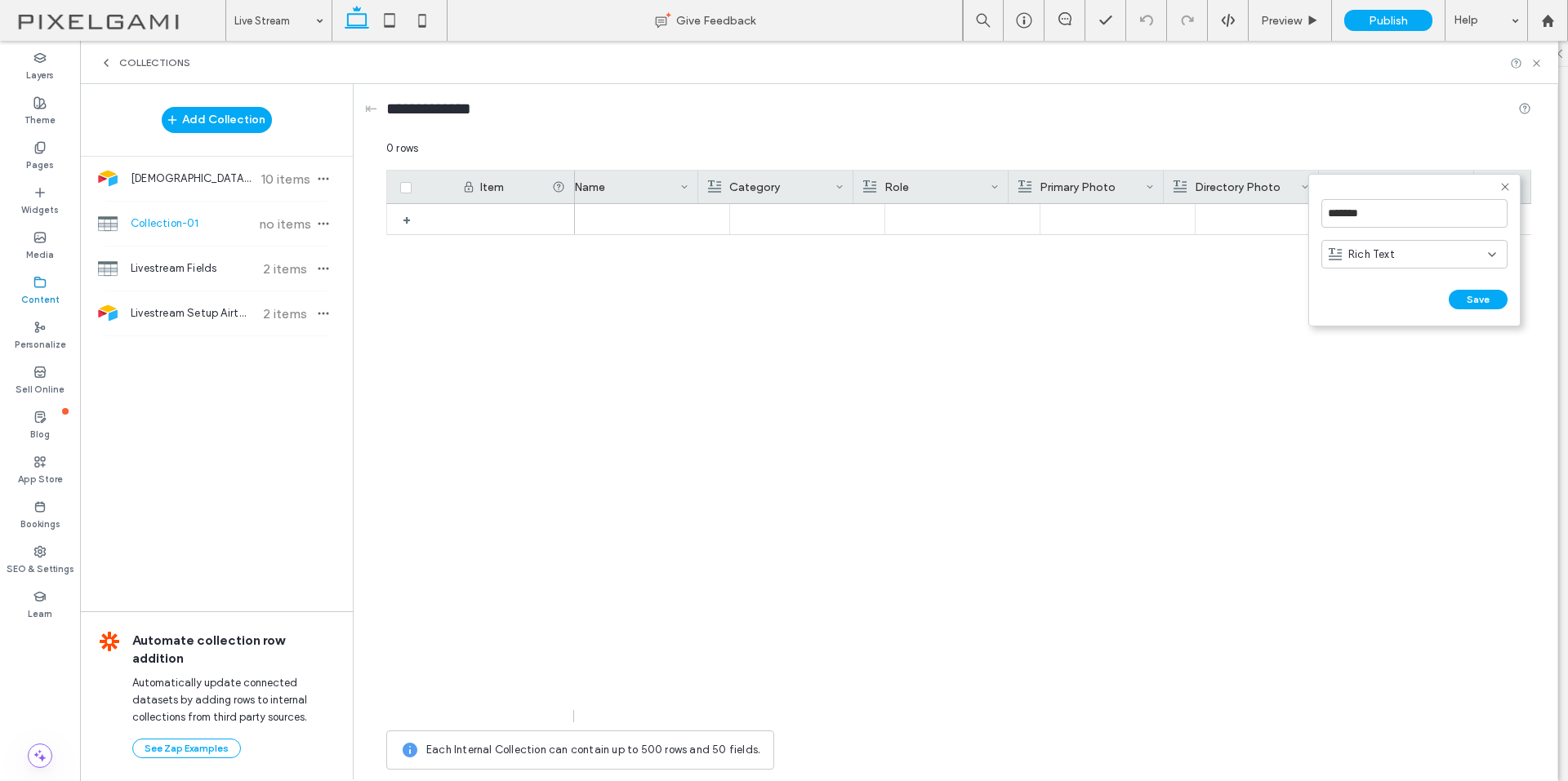
scroll to position [0, 31]
click at [1355, 210] on input "*******" at bounding box center [1414, 213] width 186 height 28
click at [1356, 209] on input "*******" at bounding box center [1414, 213] width 186 height 28
type input "***"
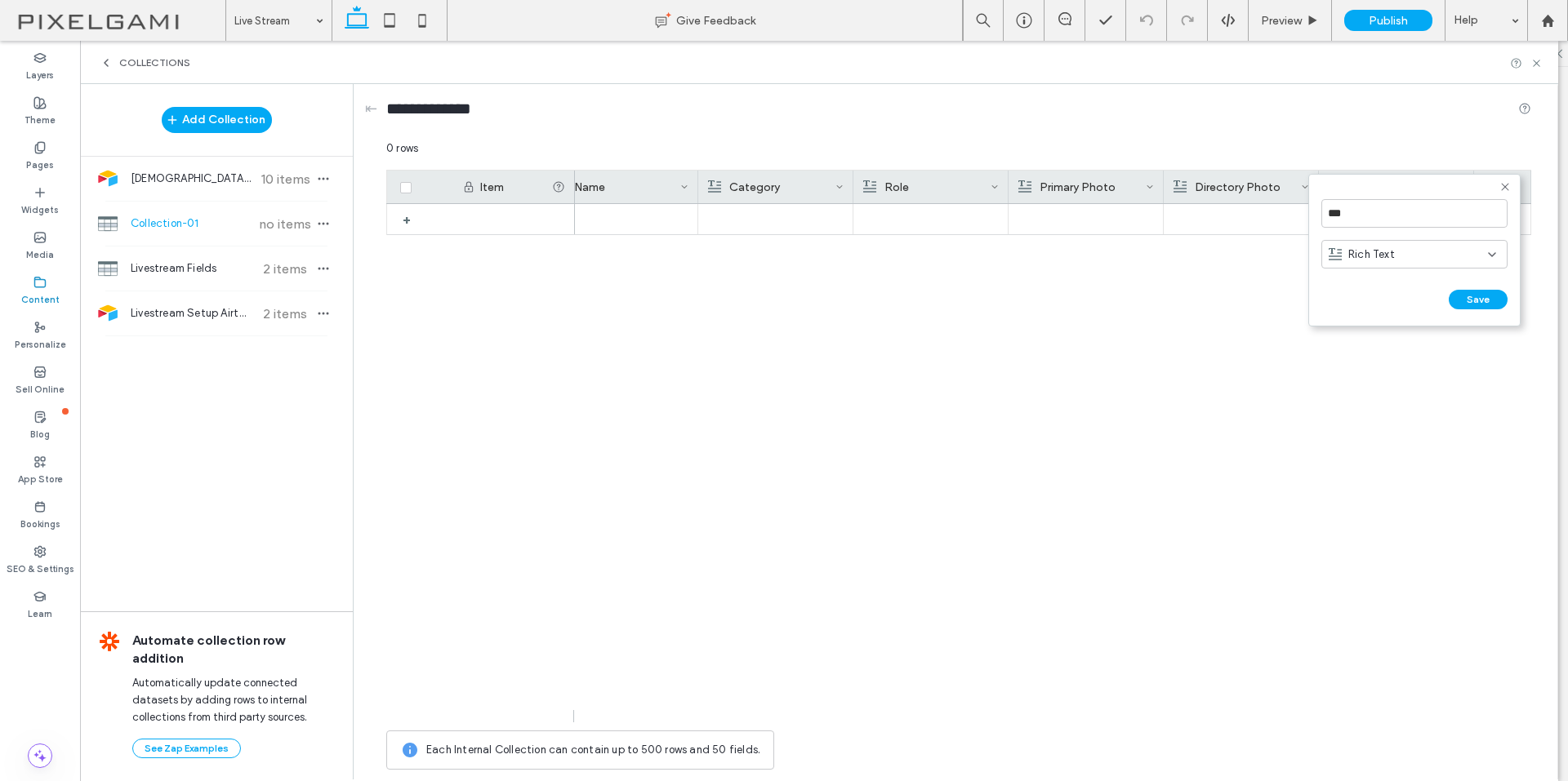
click at [1412, 260] on div "Rich Text" at bounding box center [1408, 255] width 160 height 16
click at [1384, 308] on span "Rich Text" at bounding box center [1371, 312] width 47 height 16
click at [1485, 295] on button "Save" at bounding box center [1478, 299] width 59 height 19
click at [1290, 185] on div "Directory Photo" at bounding box center [1237, 187] width 127 height 33
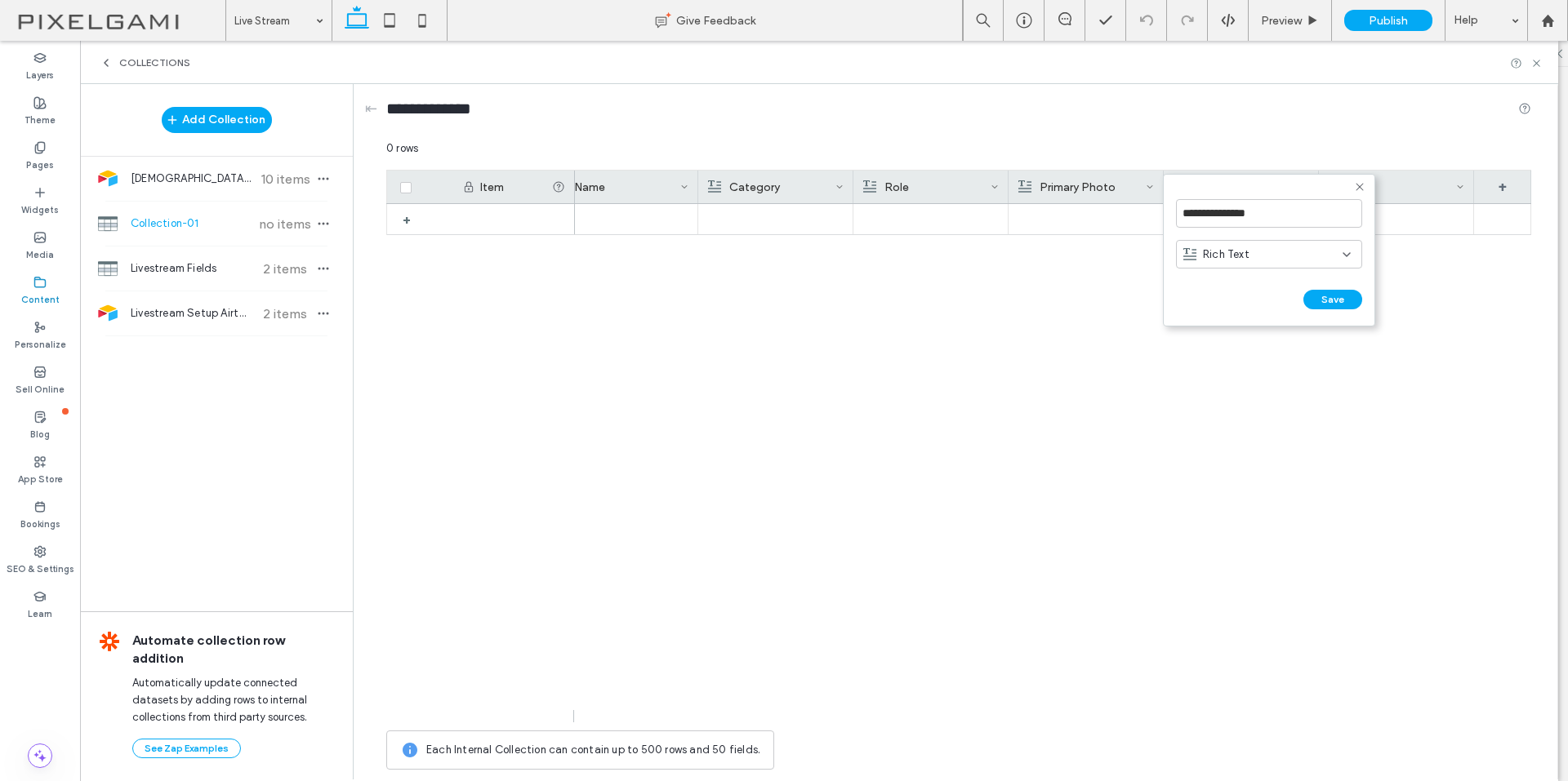
click at [1252, 258] on div "Rich Text" at bounding box center [1263, 255] width 160 height 16
click at [1241, 341] on div "Image" at bounding box center [1268, 339] width 184 height 28
click at [1315, 309] on form "**********" at bounding box center [1269, 250] width 213 height 153
click at [1316, 301] on button "Save" at bounding box center [1332, 299] width 59 height 19
click at [1082, 168] on div "0 rows" at bounding box center [958, 155] width 1144 height 29
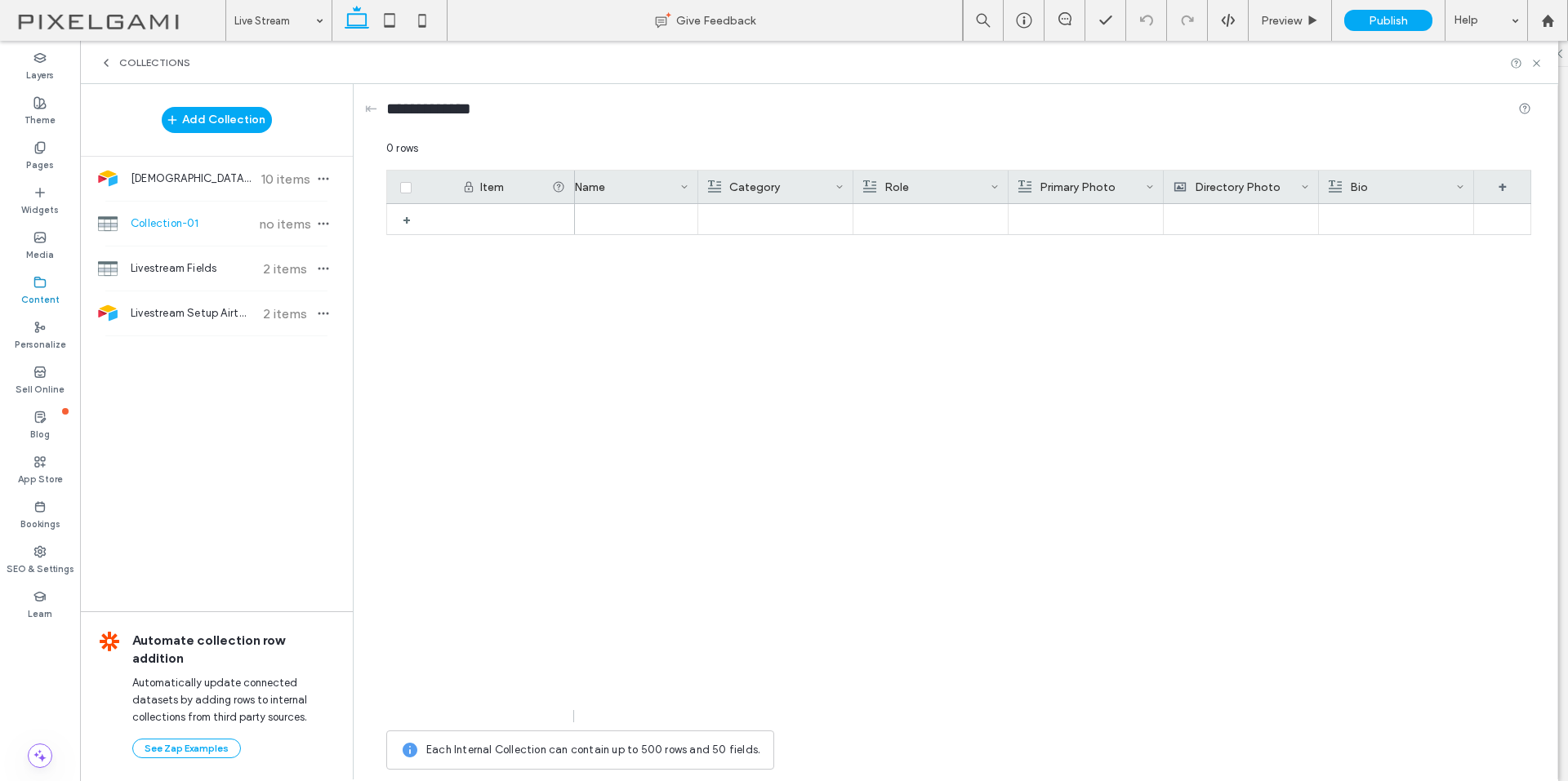
click at [1076, 187] on div "Primary Photo" at bounding box center [1081, 187] width 127 height 33
click at [1076, 187] on form "**********" at bounding box center [1114, 250] width 213 height 153
click at [1085, 257] on span "Rich Text" at bounding box center [1070, 255] width 47 height 16
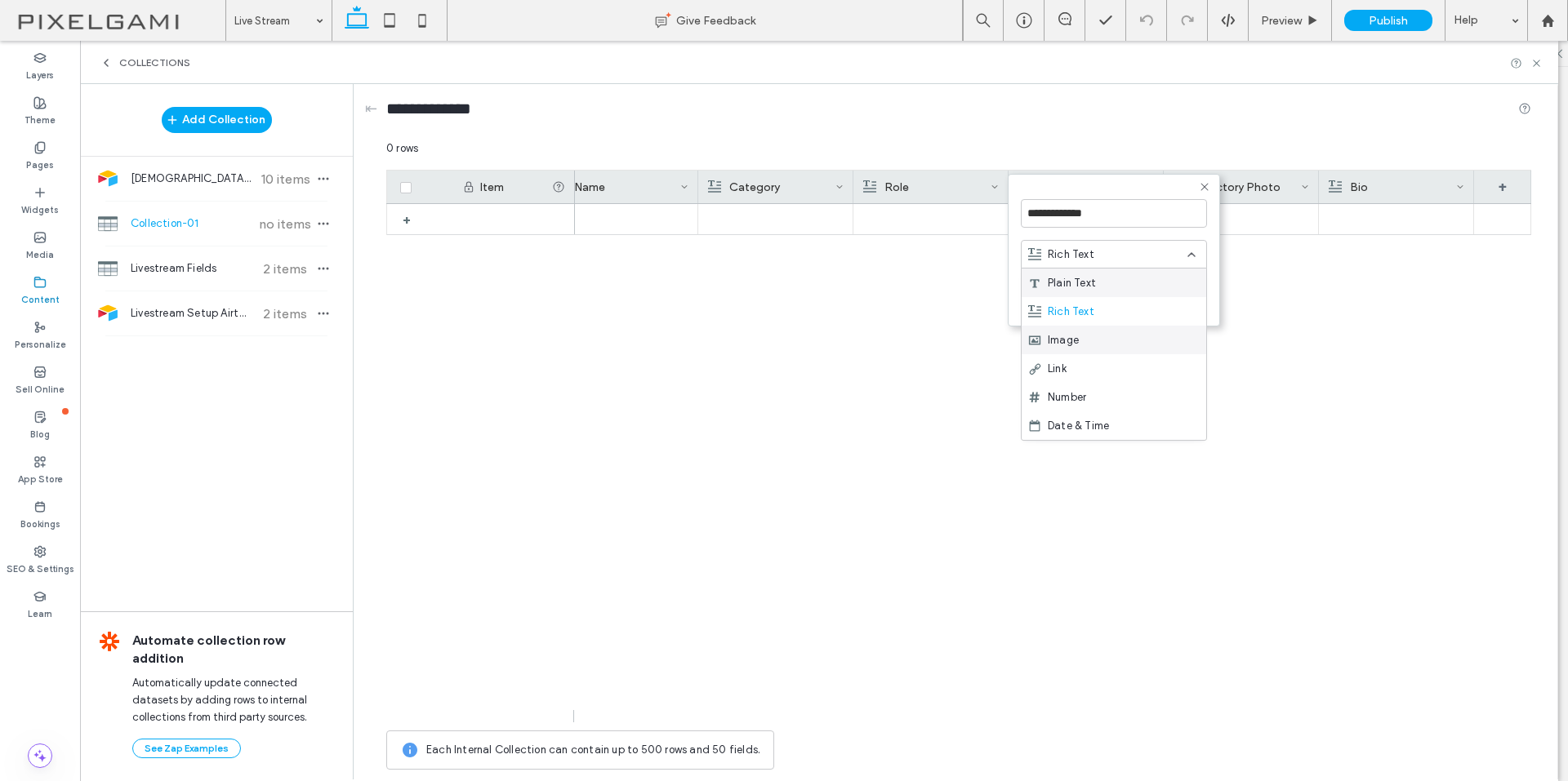
click at [1102, 337] on div "Image" at bounding box center [1113, 339] width 184 height 28
click at [1191, 300] on button "Save" at bounding box center [1177, 299] width 59 height 19
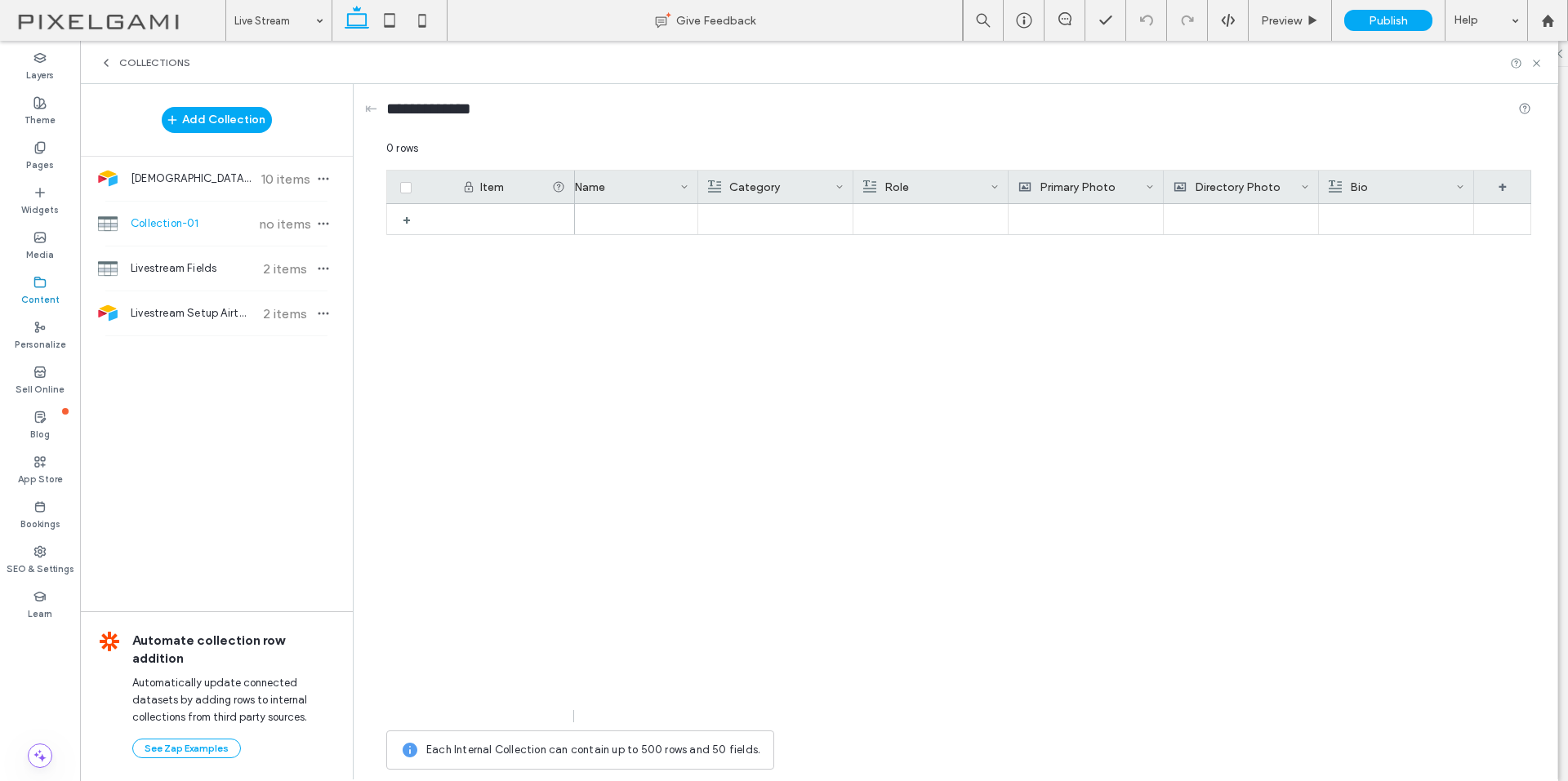
scroll to position [0, 0]
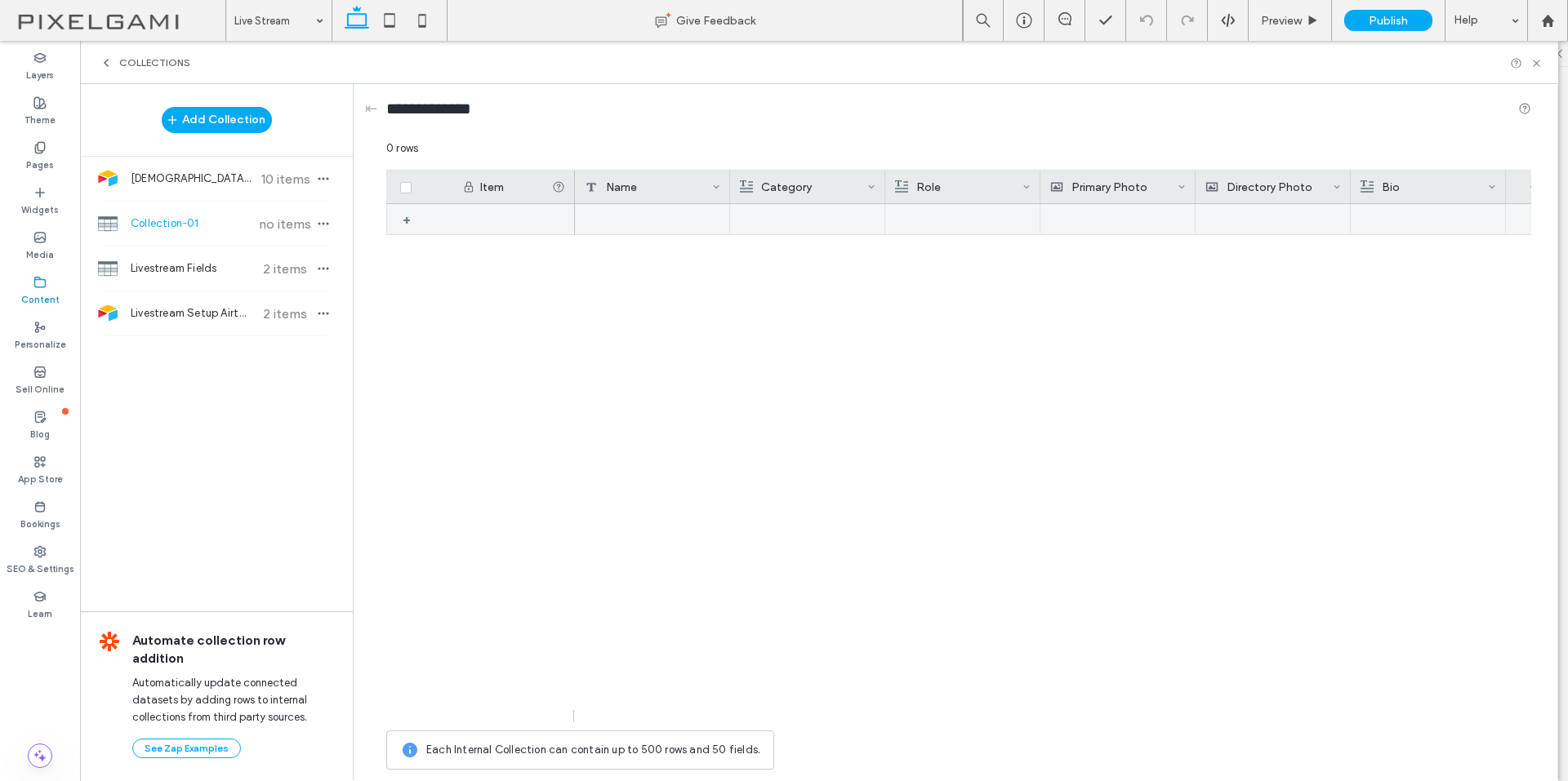
click at [410, 222] on div "+" at bounding box center [413, 219] width 20 height 29
click at [403, 217] on div "+" at bounding box center [413, 219] width 20 height 29
click at [404, 255] on div "+" at bounding box center [413, 250] width 20 height 29
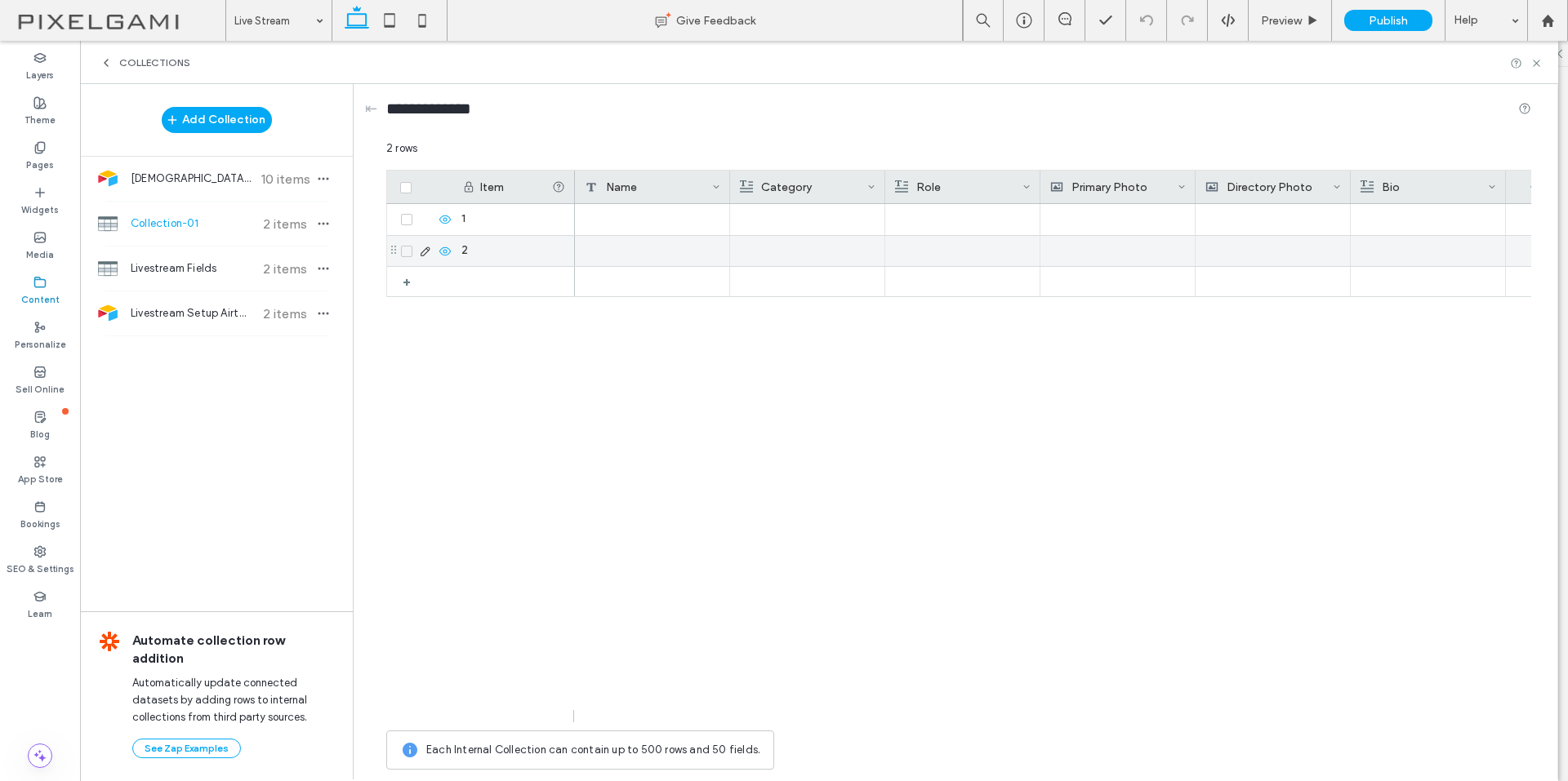
click at [406, 274] on div "+" at bounding box center [413, 281] width 20 height 29
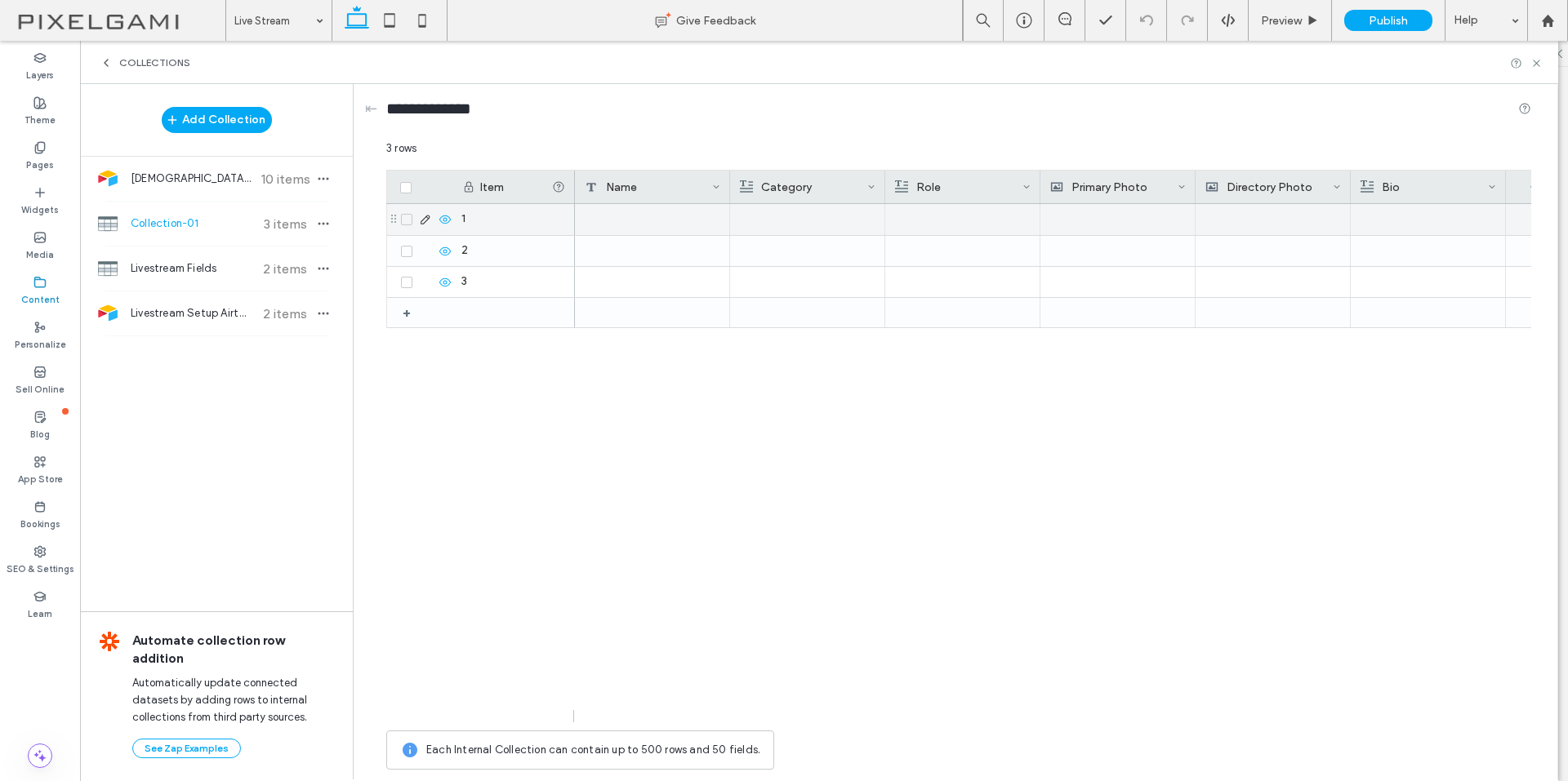
click at [493, 187] on div "Item" at bounding box center [516, 187] width 72 height 14
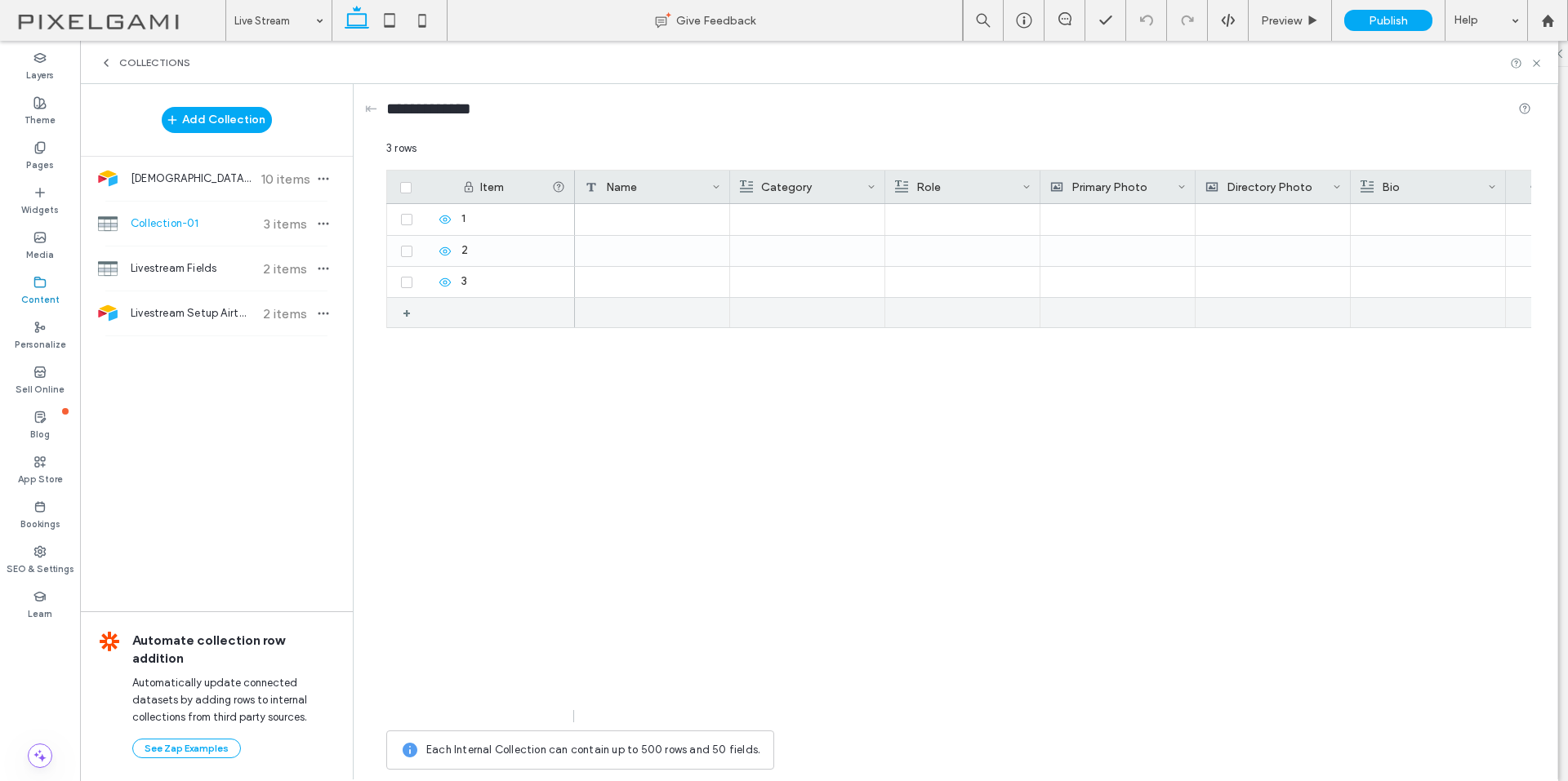
click at [412, 314] on div "+" at bounding box center [413, 313] width 20 height 29
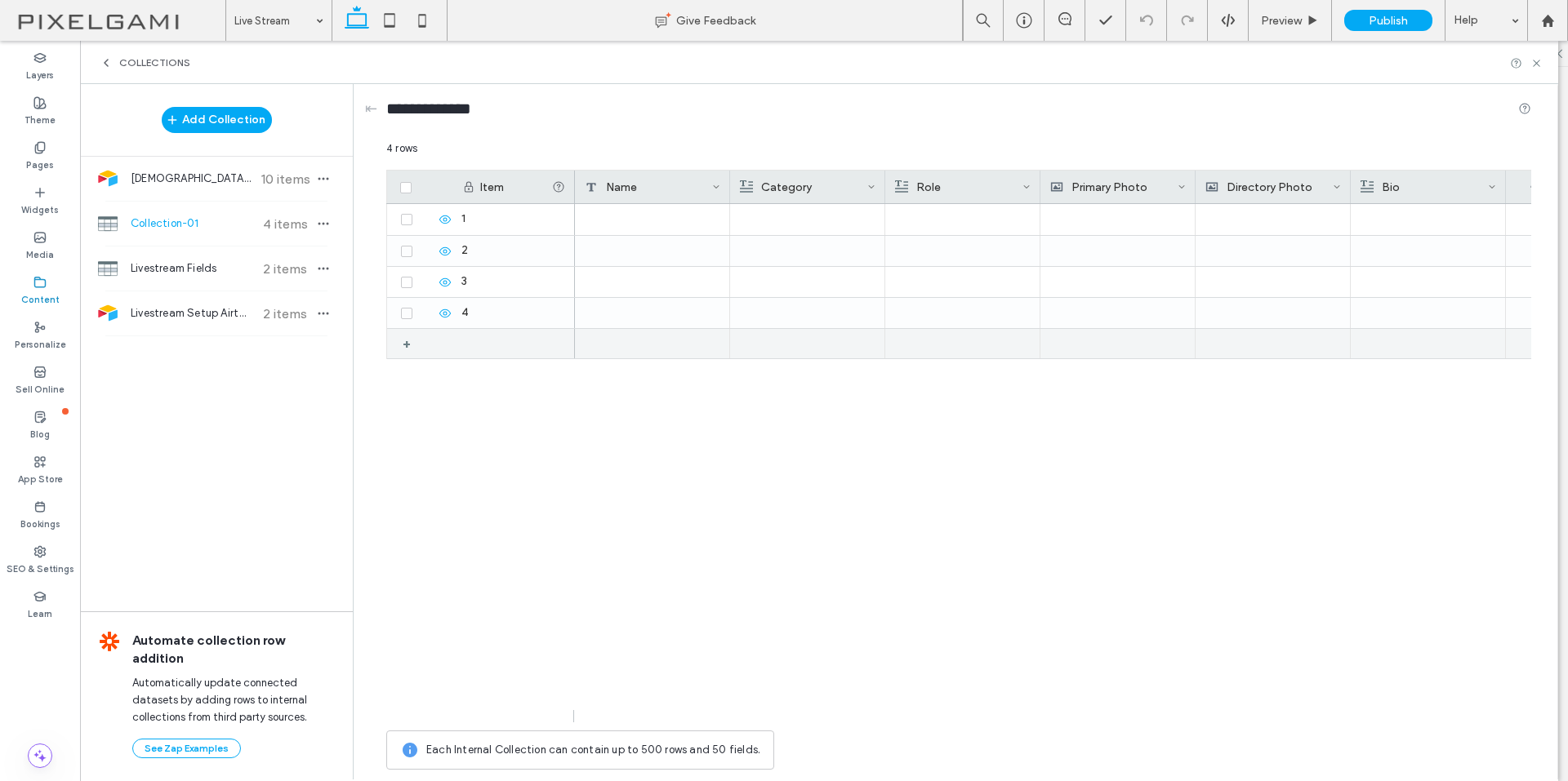
click at [403, 350] on div "+" at bounding box center [413, 344] width 20 height 29
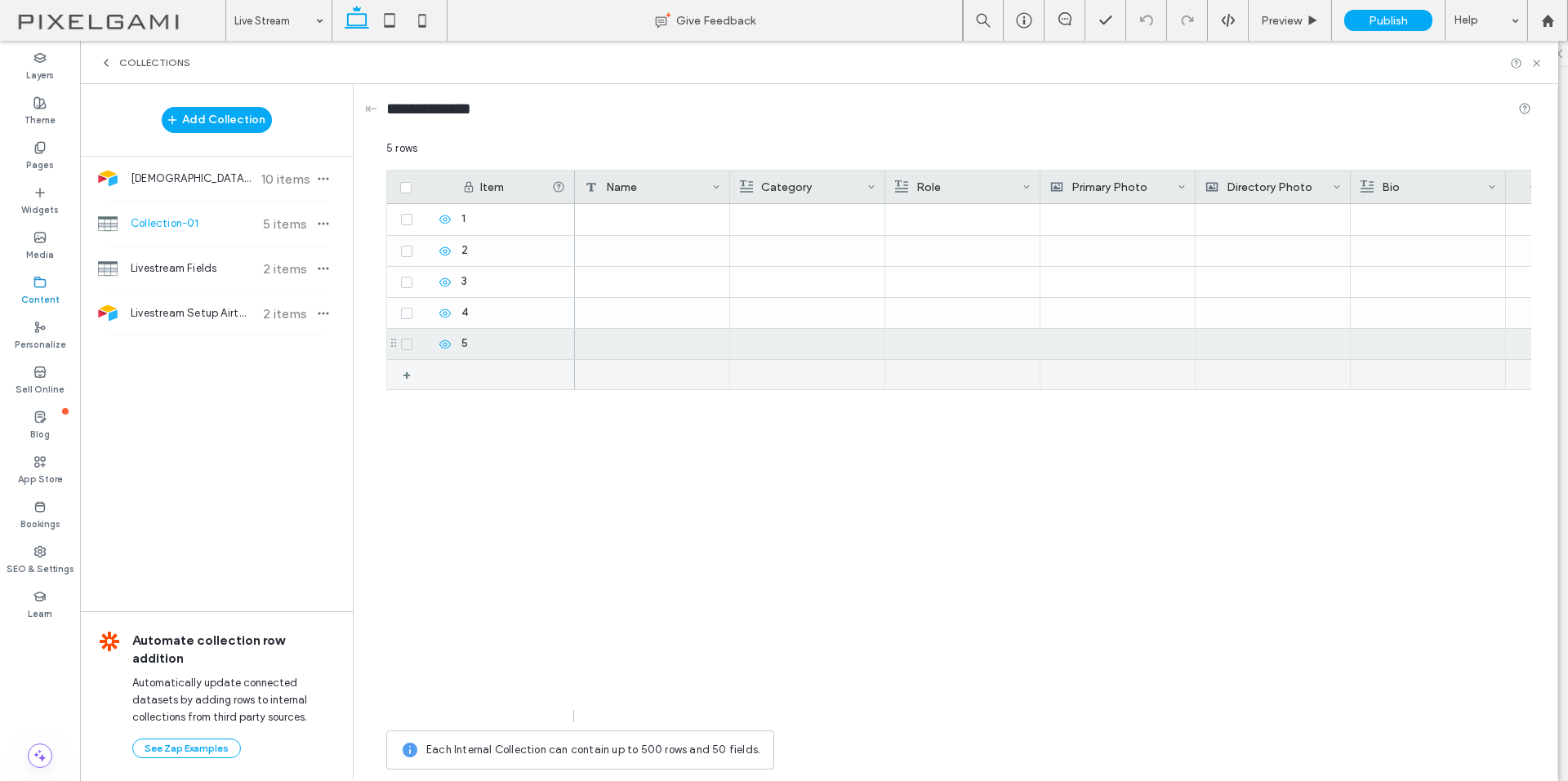
click at [405, 368] on div "+" at bounding box center [413, 375] width 20 height 29
click at [410, 381] on div "+" at bounding box center [413, 378] width 20 height 29
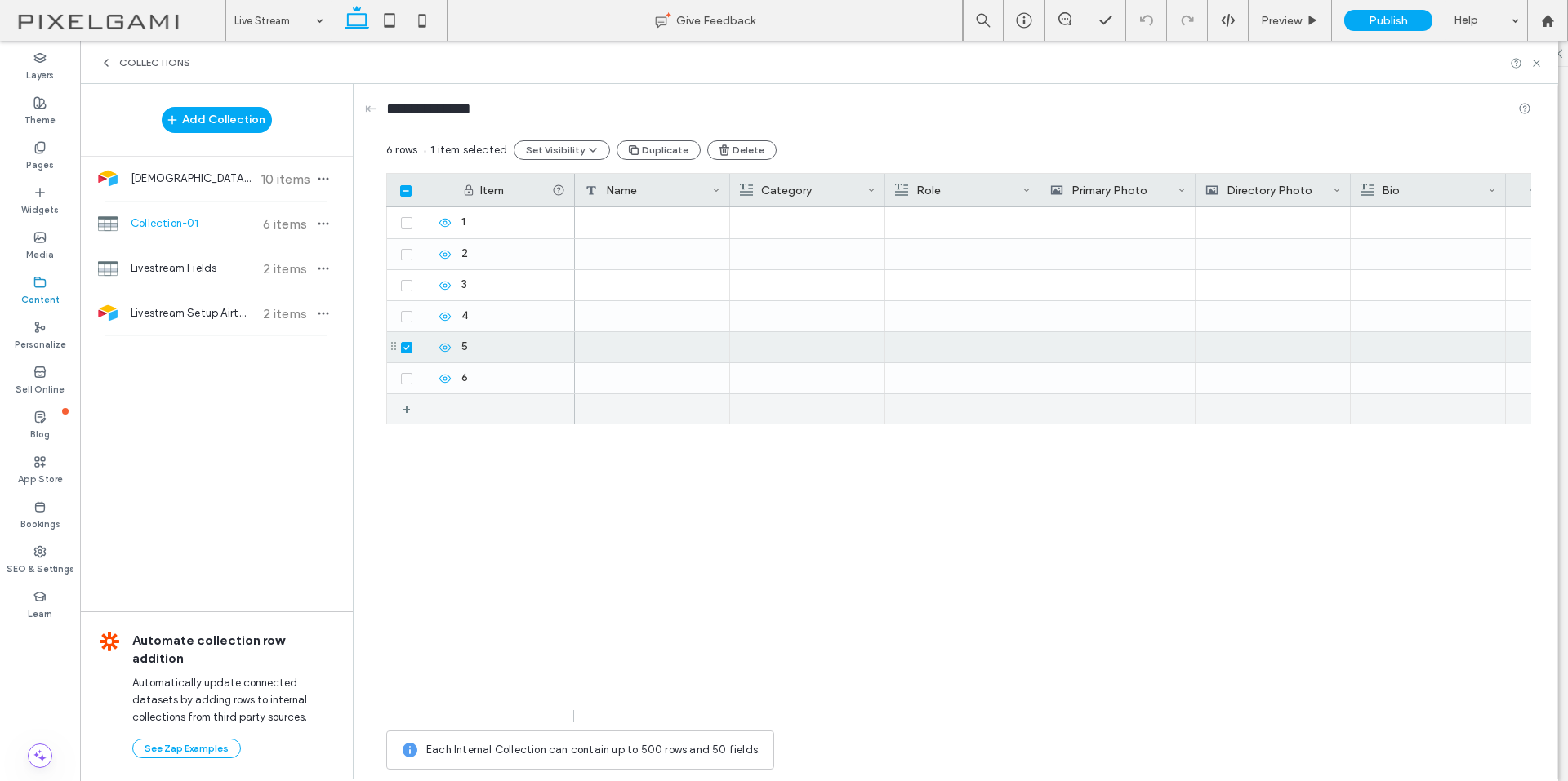
click at [404, 408] on div "+" at bounding box center [413, 409] width 20 height 29
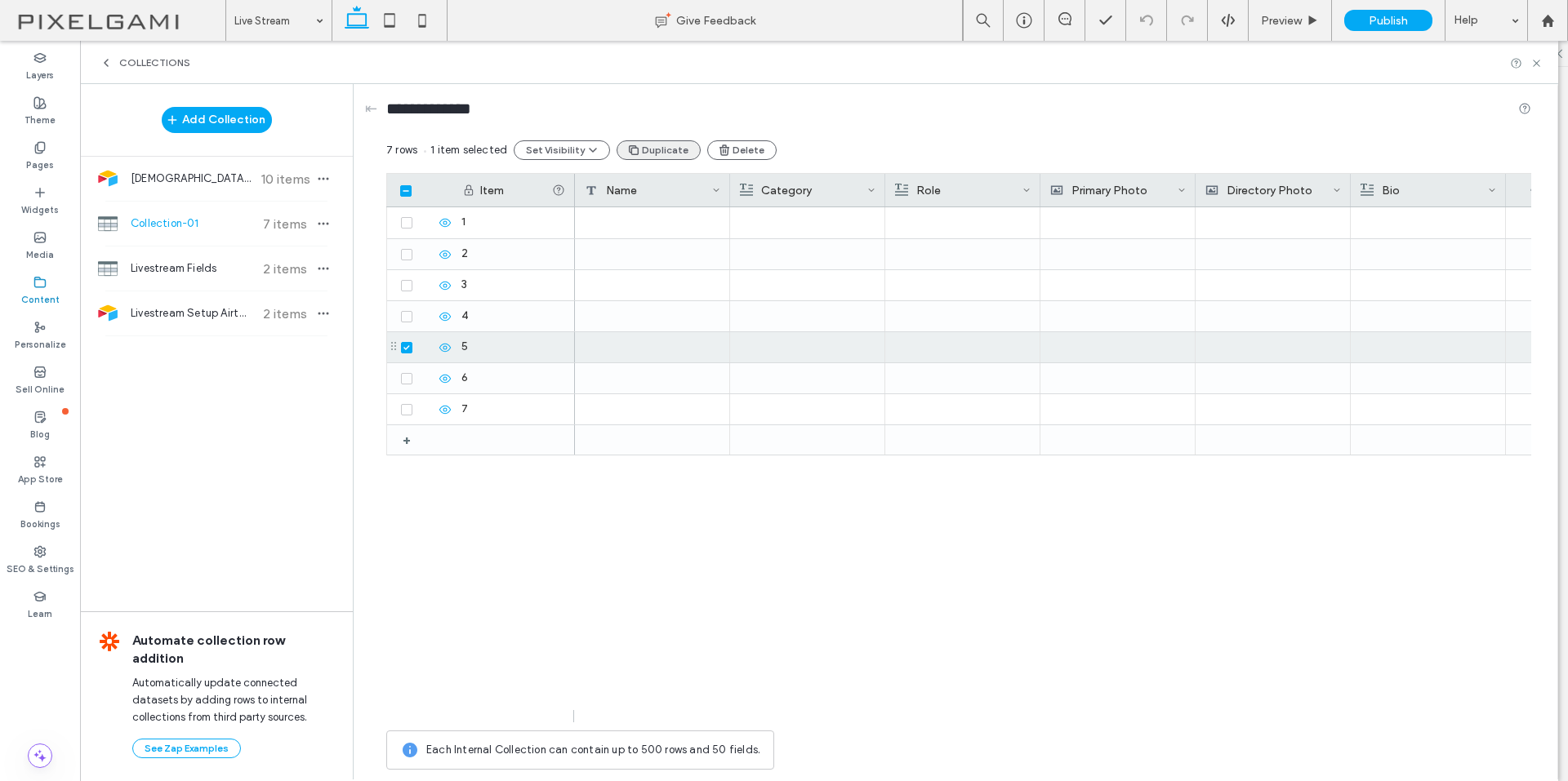
click at [655, 151] on button "Duplicate" at bounding box center [658, 149] width 84 height 19
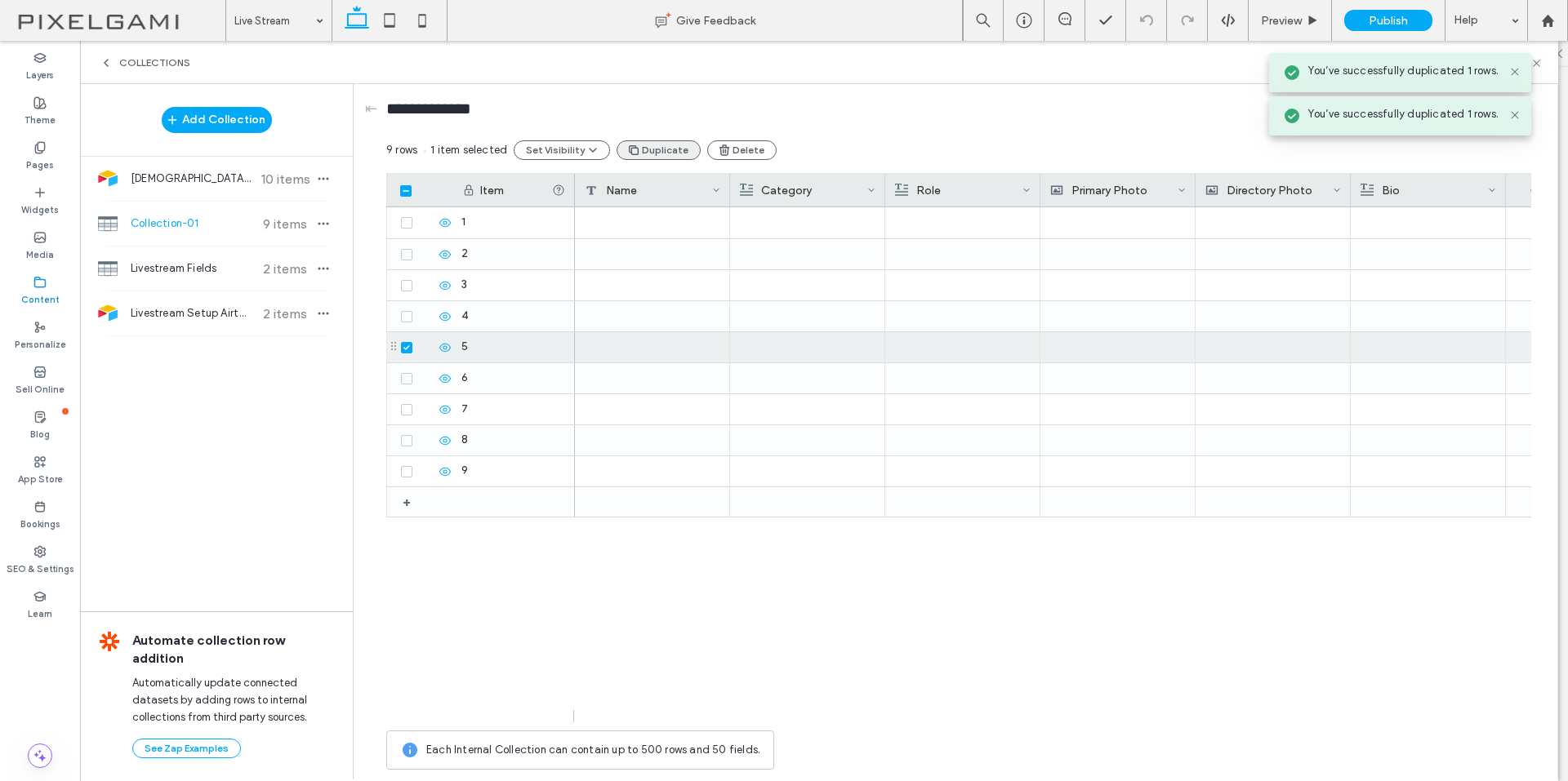
click at [655, 151] on button "Duplicate" at bounding box center [658, 149] width 84 height 19
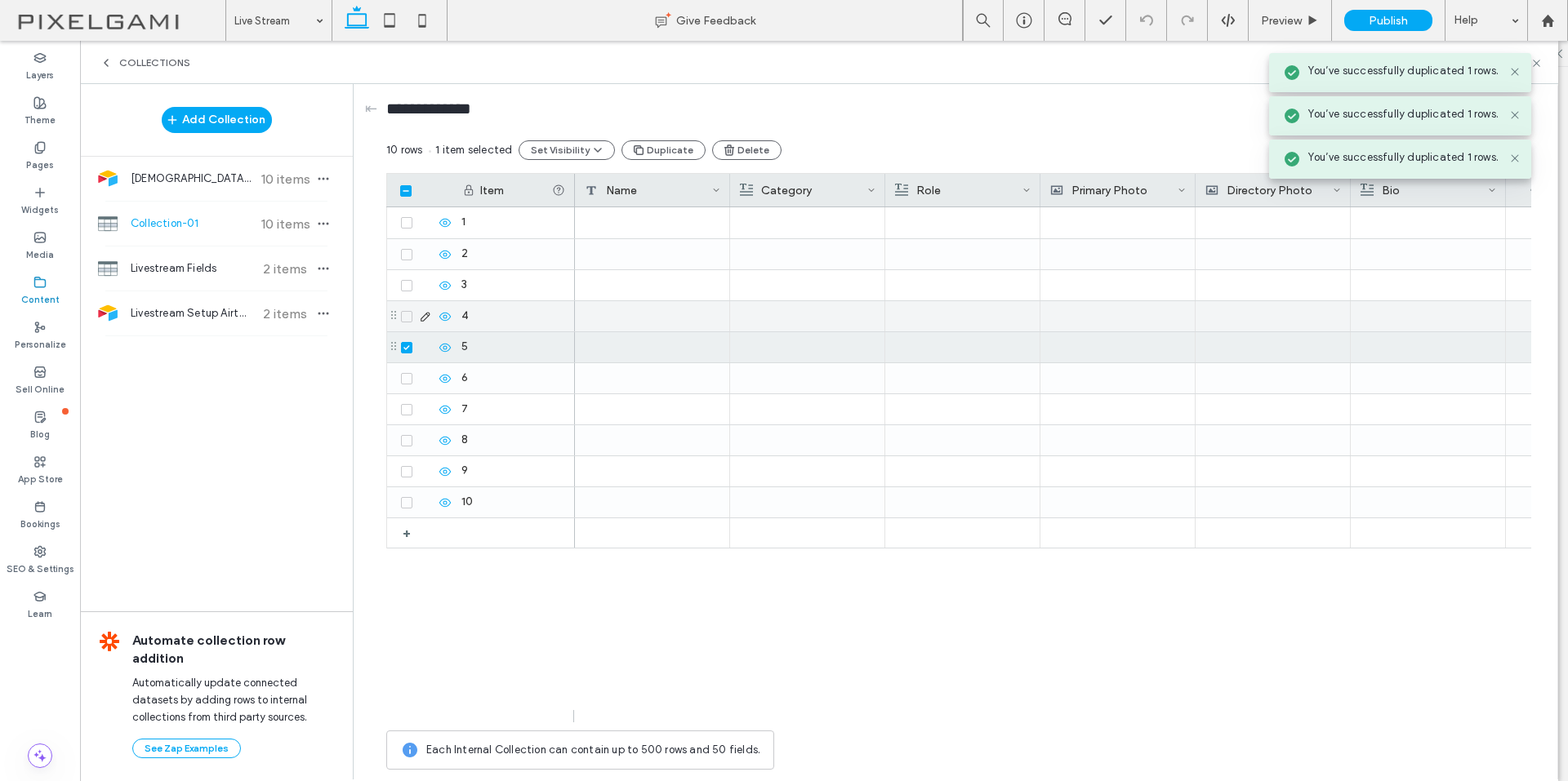
click at [743, 309] on div at bounding box center [807, 316] width 137 height 30
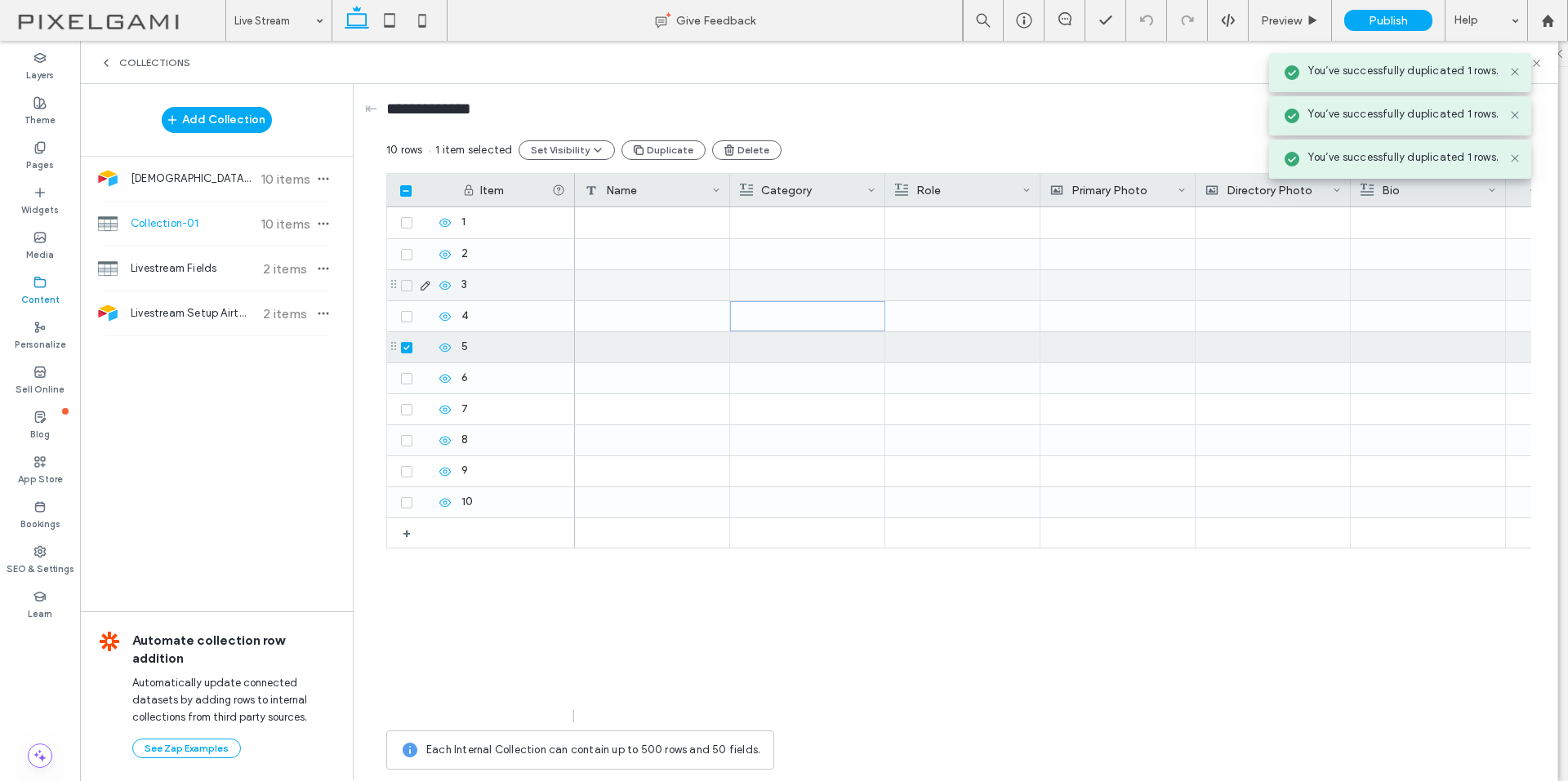
click at [641, 235] on div at bounding box center [652, 223] width 155 height 31
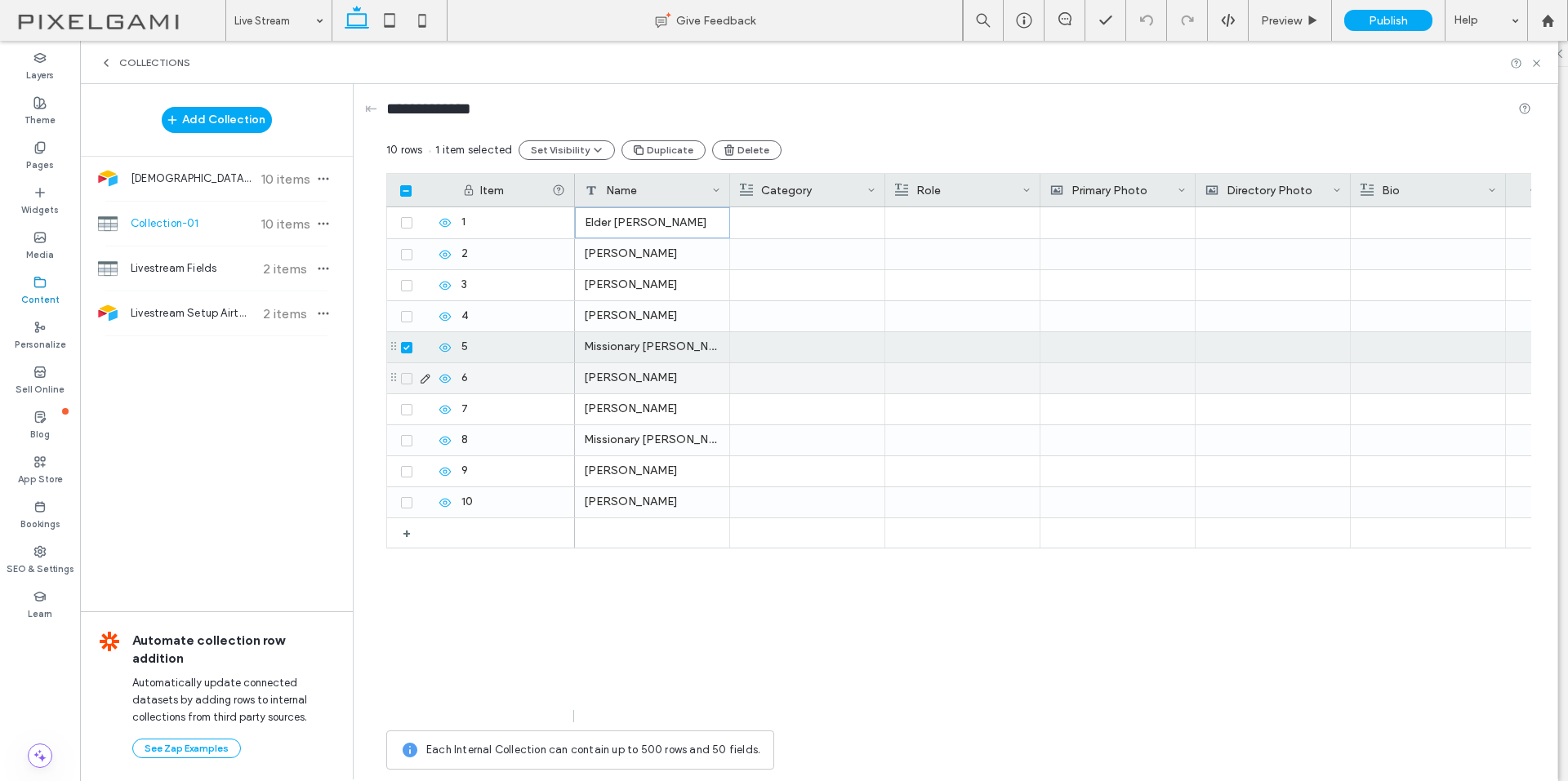
click at [986, 436] on div at bounding box center [962, 440] width 137 height 30
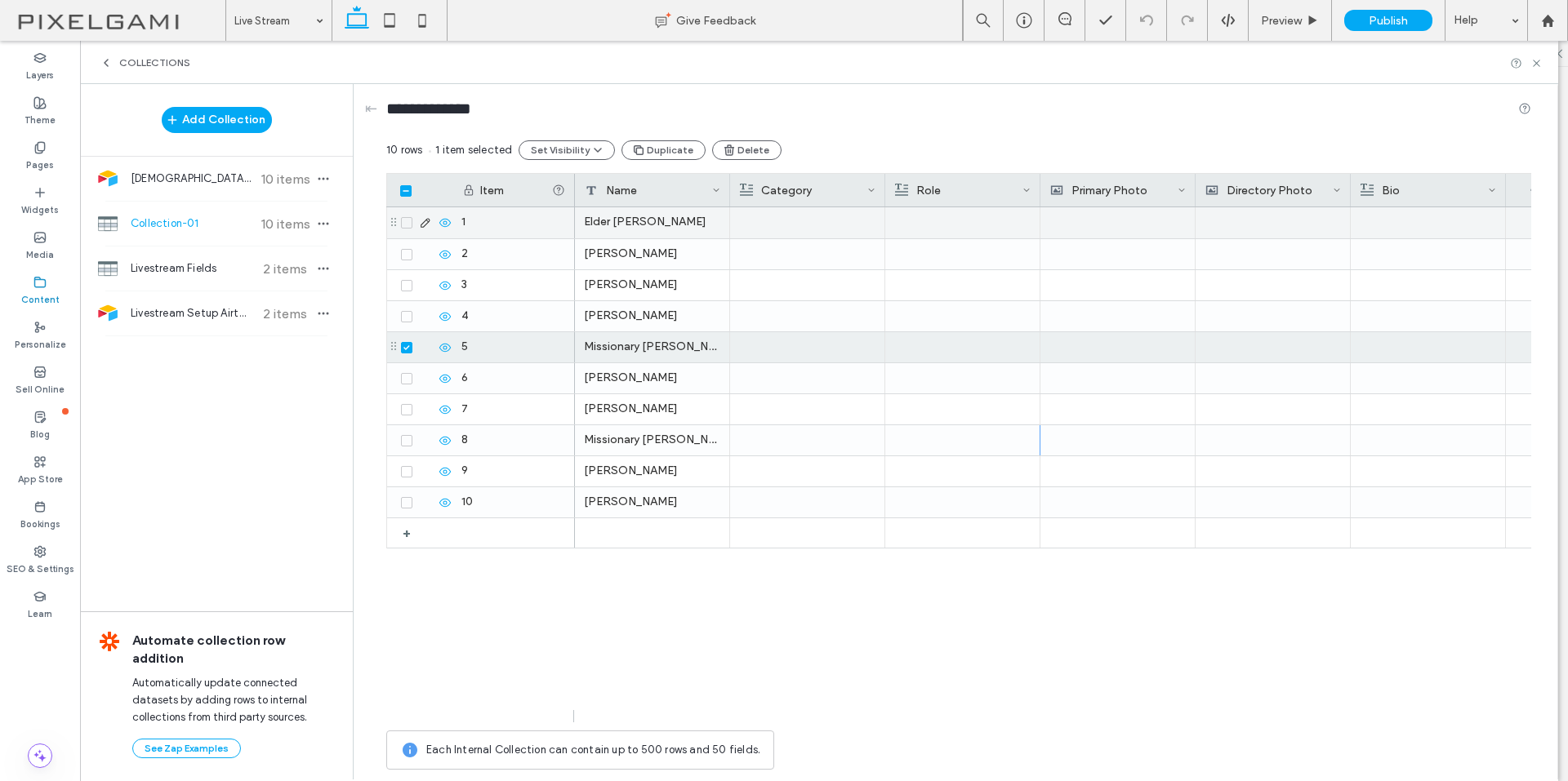
click at [847, 196] on div "Category" at bounding box center [803, 191] width 127 height 33
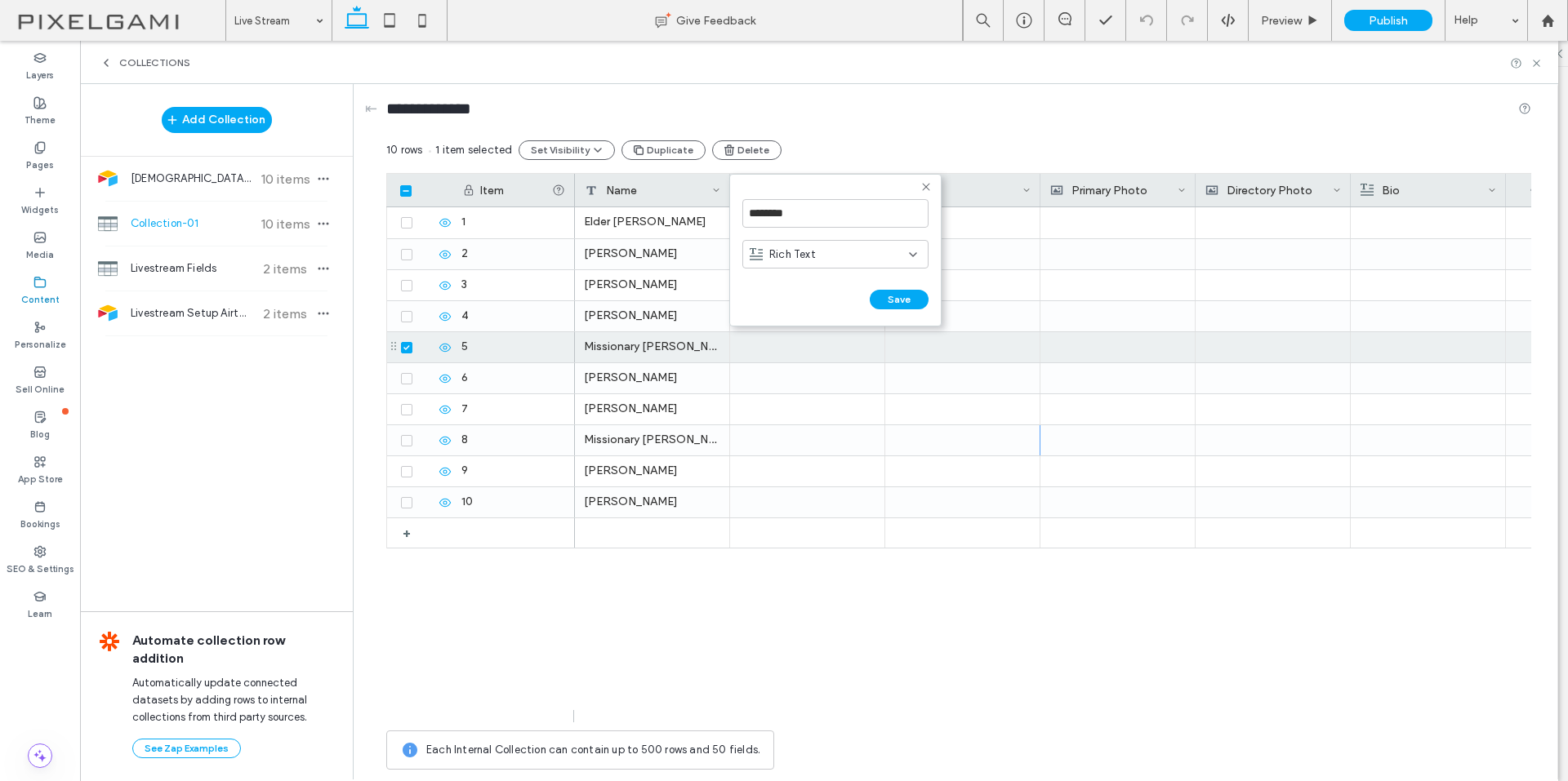
click at [816, 253] on div "Rich Text" at bounding box center [829, 255] width 160 height 16
click at [822, 283] on div "Plain Text" at bounding box center [834, 282] width 184 height 28
click at [899, 296] on button "Save" at bounding box center [899, 299] width 59 height 19
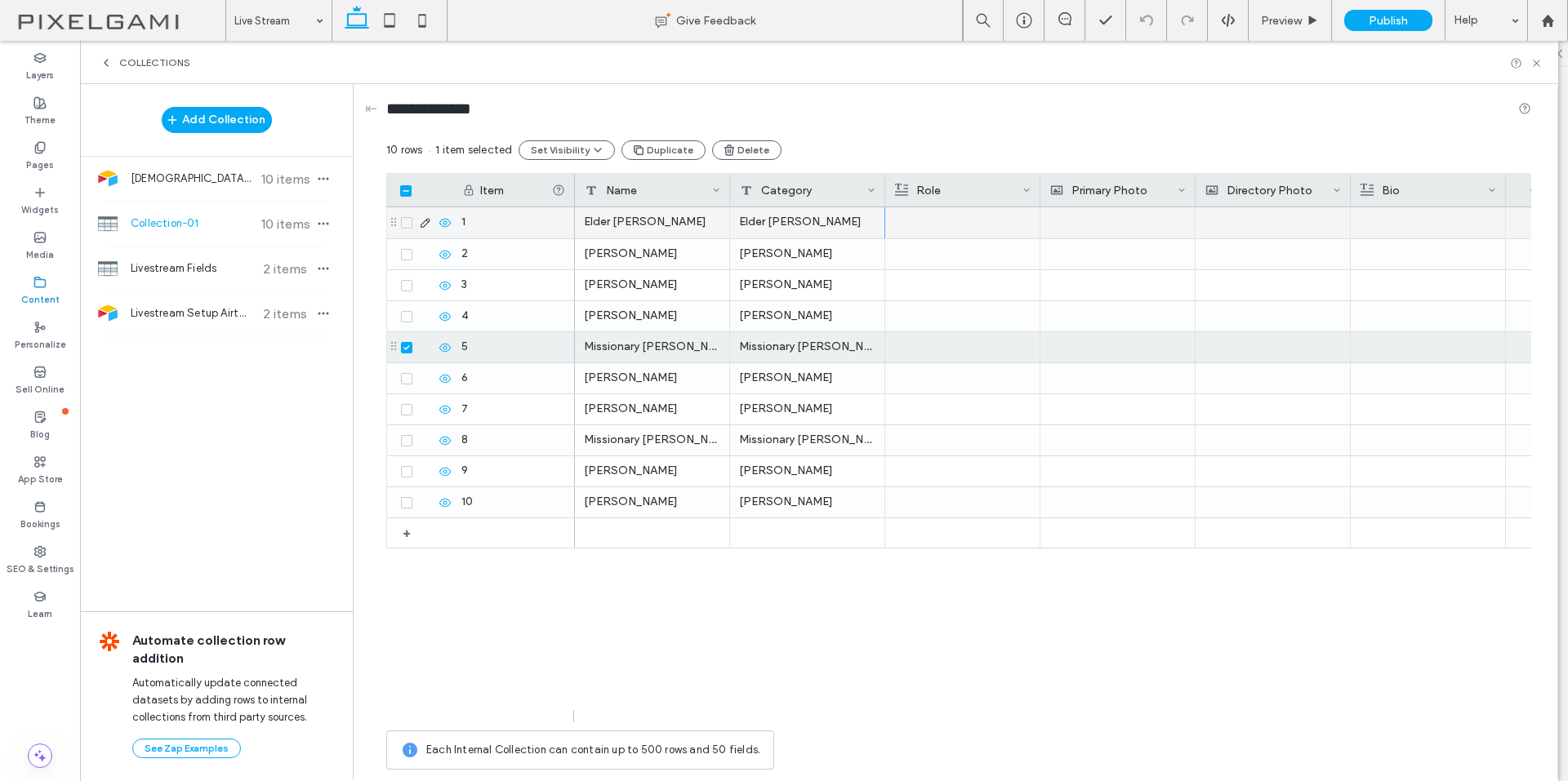
click at [840, 222] on div "Elder [PERSON_NAME]" at bounding box center [807, 223] width 155 height 31
click at [952, 250] on div at bounding box center [962, 254] width 137 height 30
click at [870, 225] on div "Elder [PERSON_NAME]" at bounding box center [807, 223] width 155 height 31
click at [868, 226] on div "Elder [PERSON_NAME]" at bounding box center [807, 223] width 155 height 31
click at [817, 224] on div "Elder [PERSON_NAME]" at bounding box center [807, 223] width 155 height 31
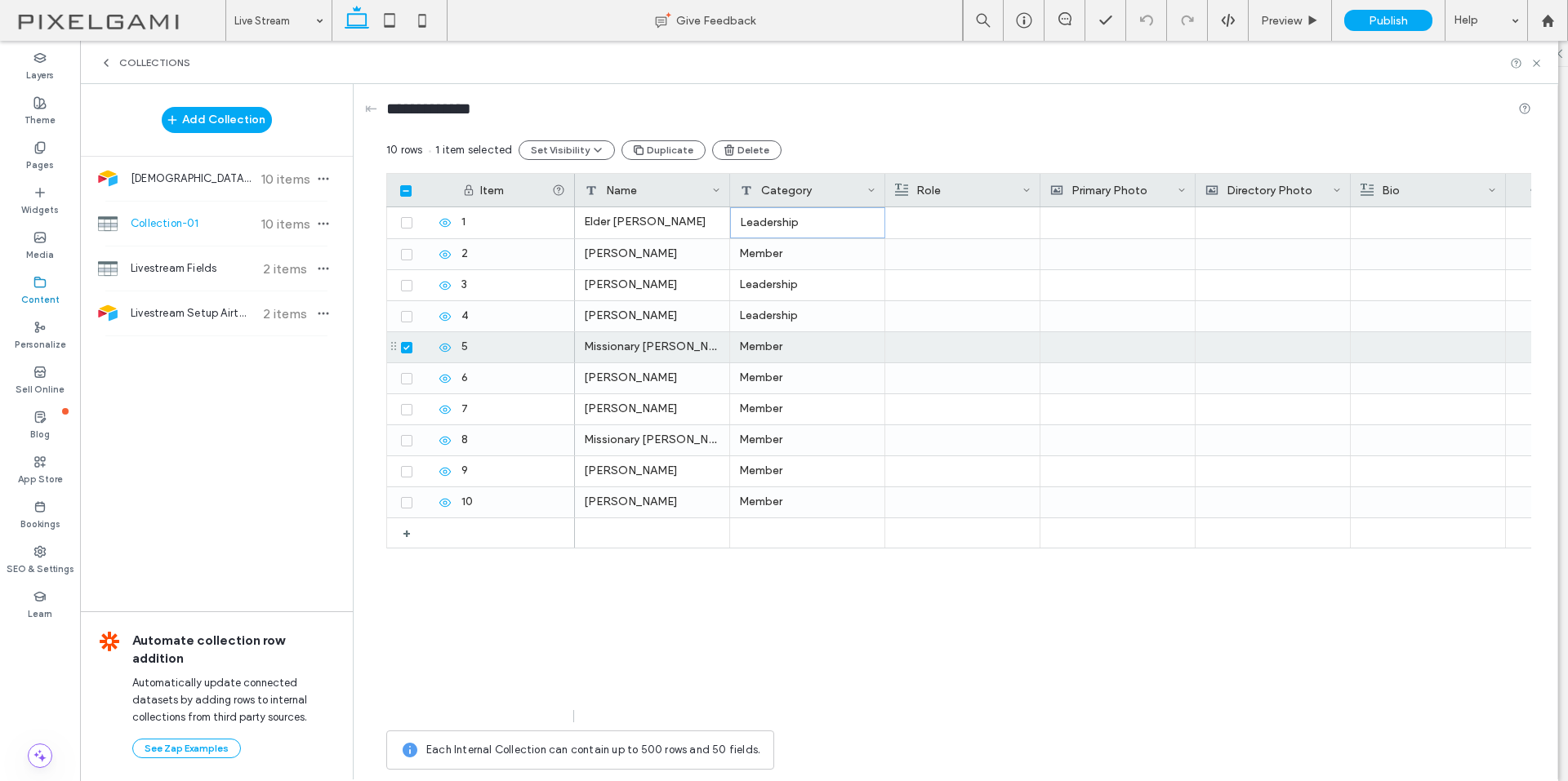
click at [801, 194] on div "Category" at bounding box center [803, 191] width 127 height 33
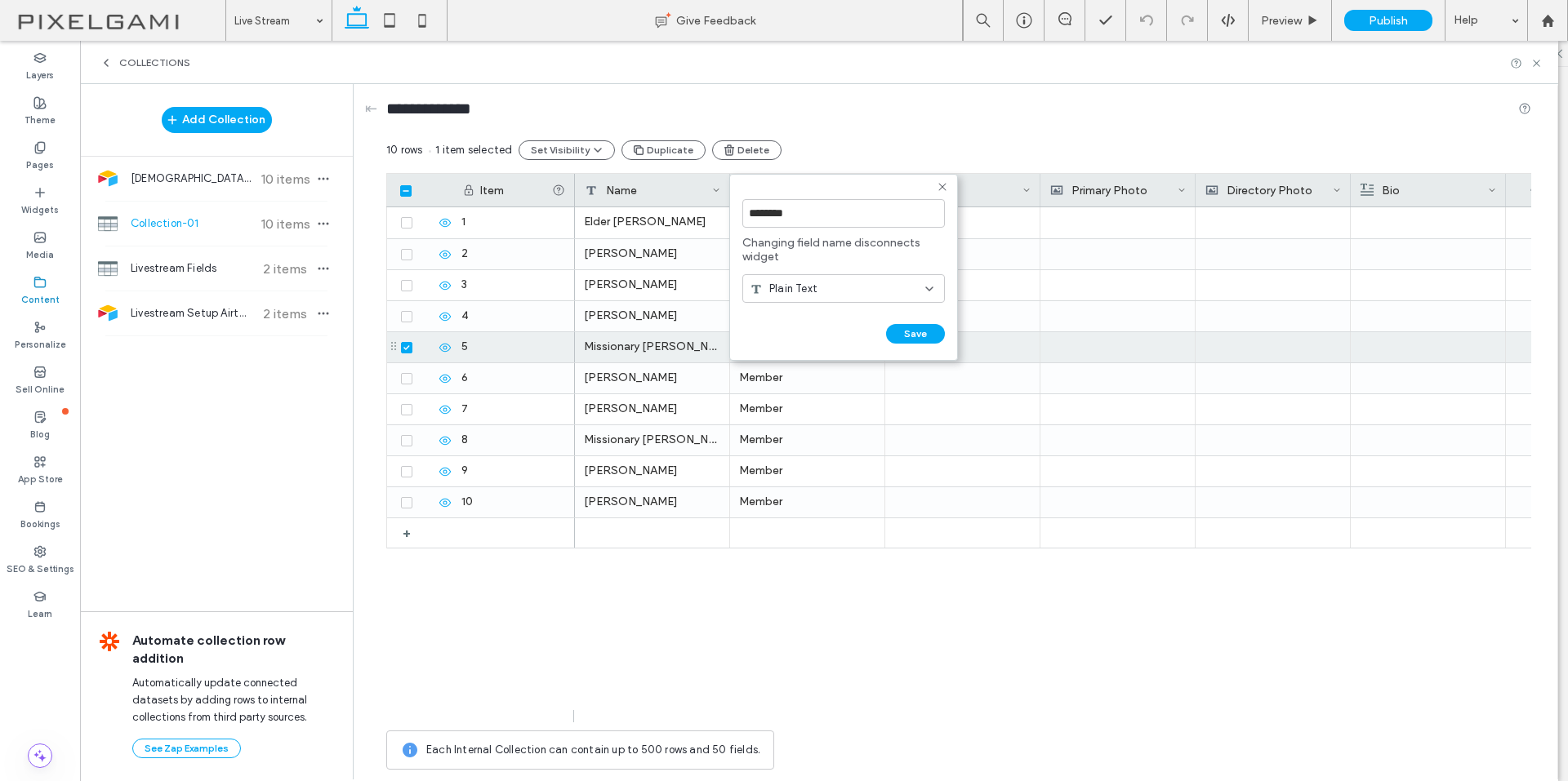
click at [836, 291] on div "Plain Text" at bounding box center [836, 289] width 175 height 16
click at [819, 346] on div "Rich Text" at bounding box center [843, 346] width 201 height 28
click at [910, 332] on button "Save" at bounding box center [915, 333] width 59 height 19
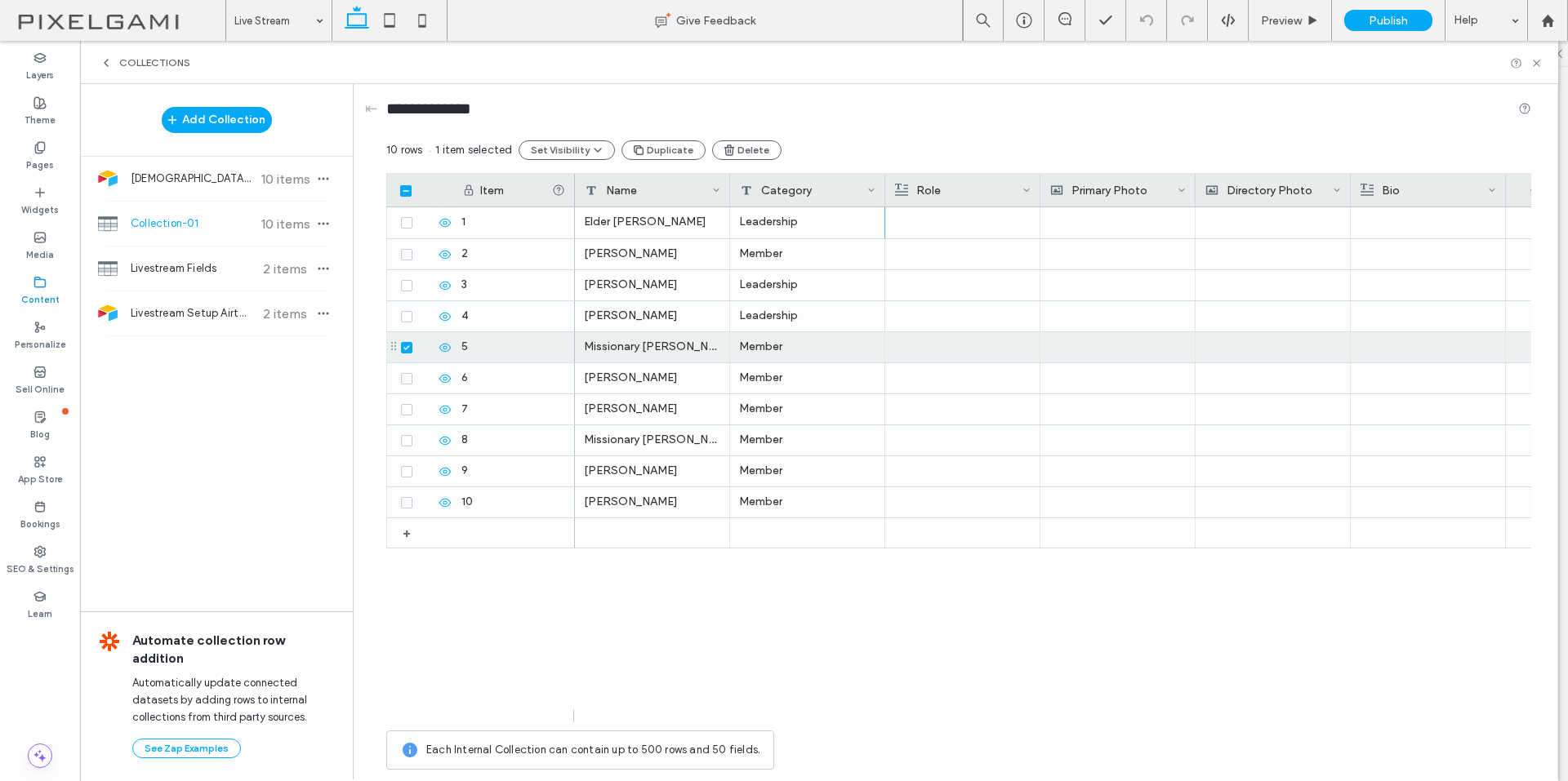
click at [831, 198] on div "Category" at bounding box center [803, 191] width 127 height 33
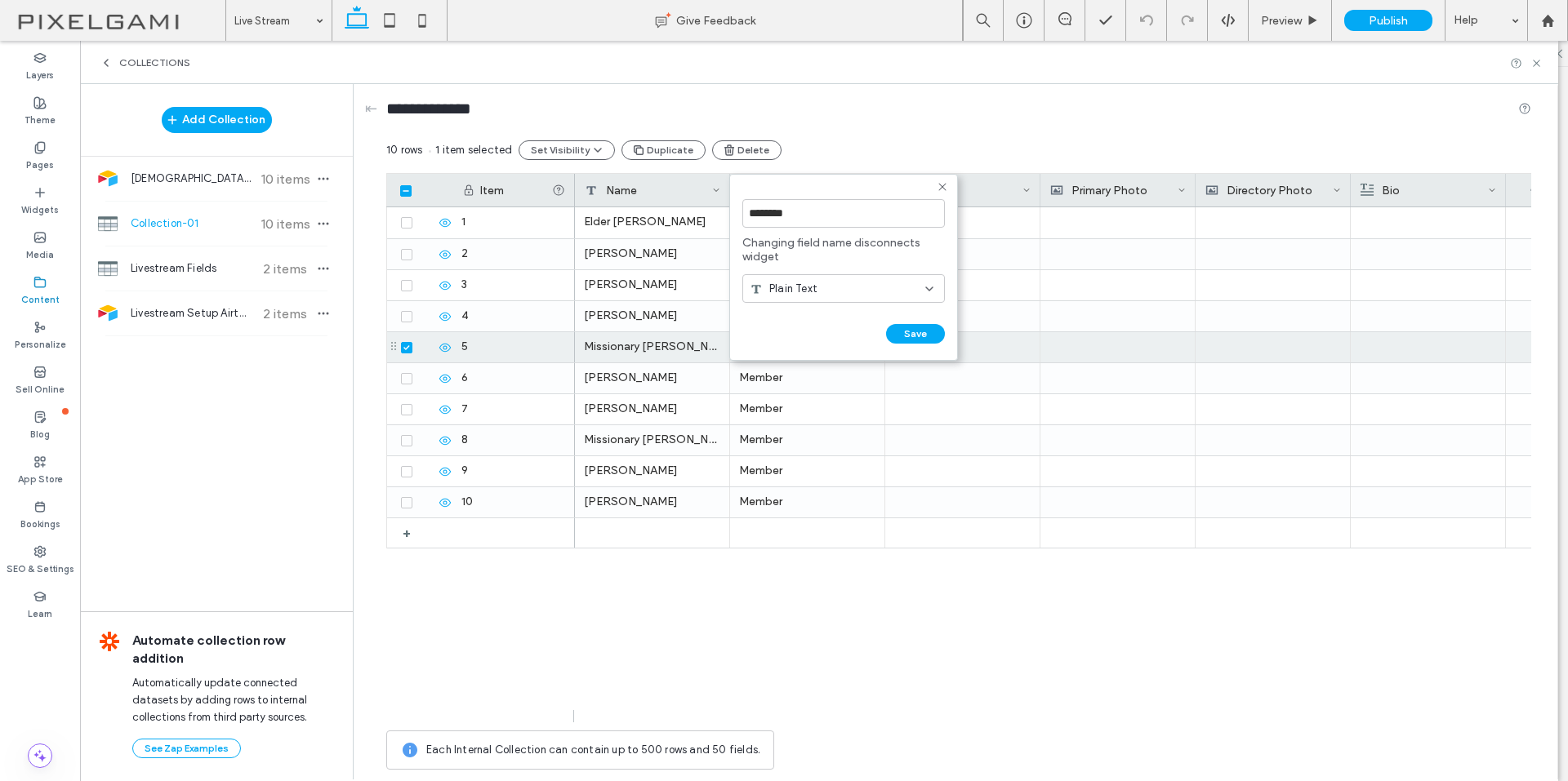
click at [883, 297] on div "Plain Text" at bounding box center [843, 288] width 203 height 28
click at [1055, 289] on div at bounding box center [1117, 285] width 137 height 30
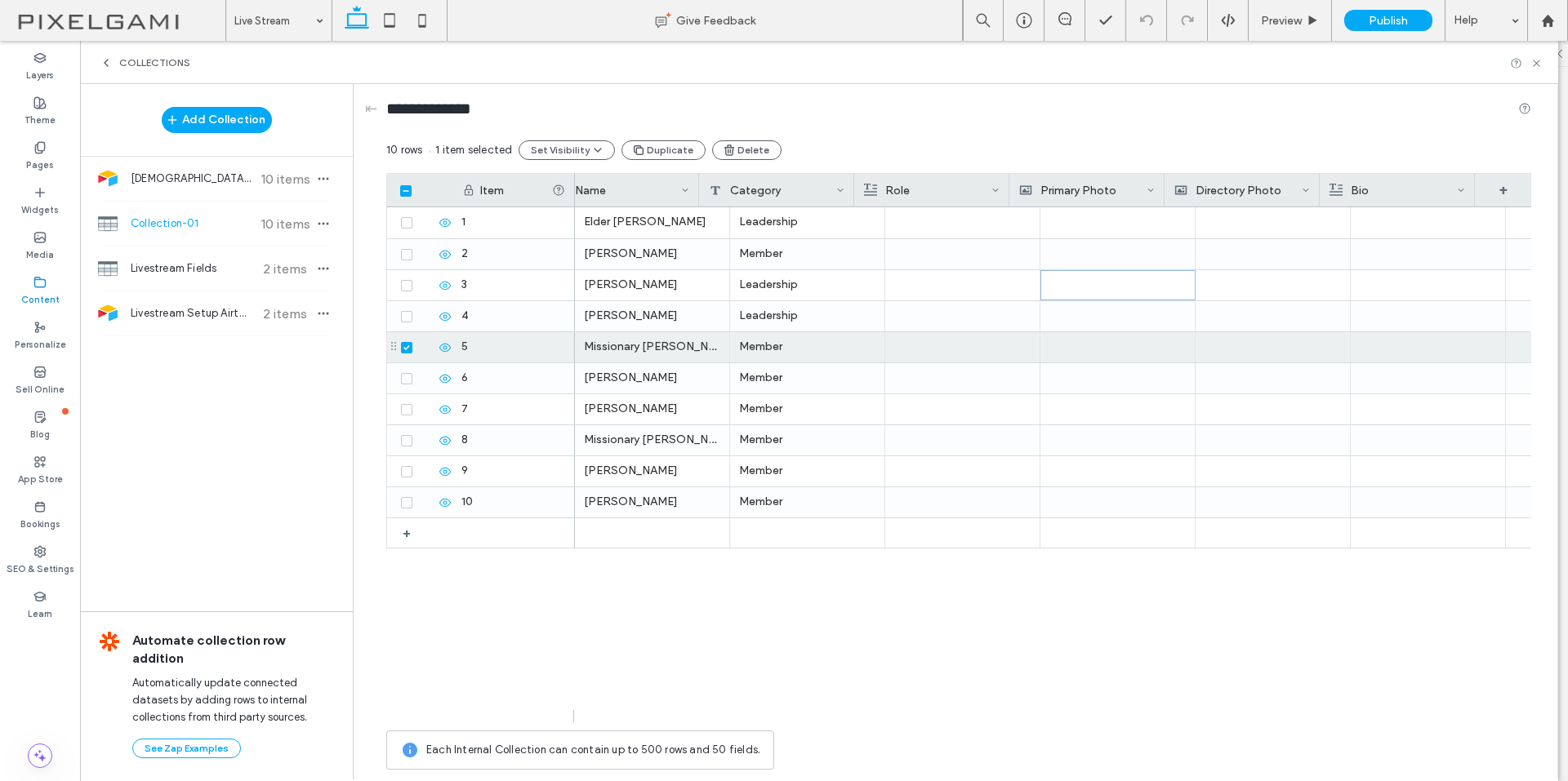
scroll to position [0, 31]
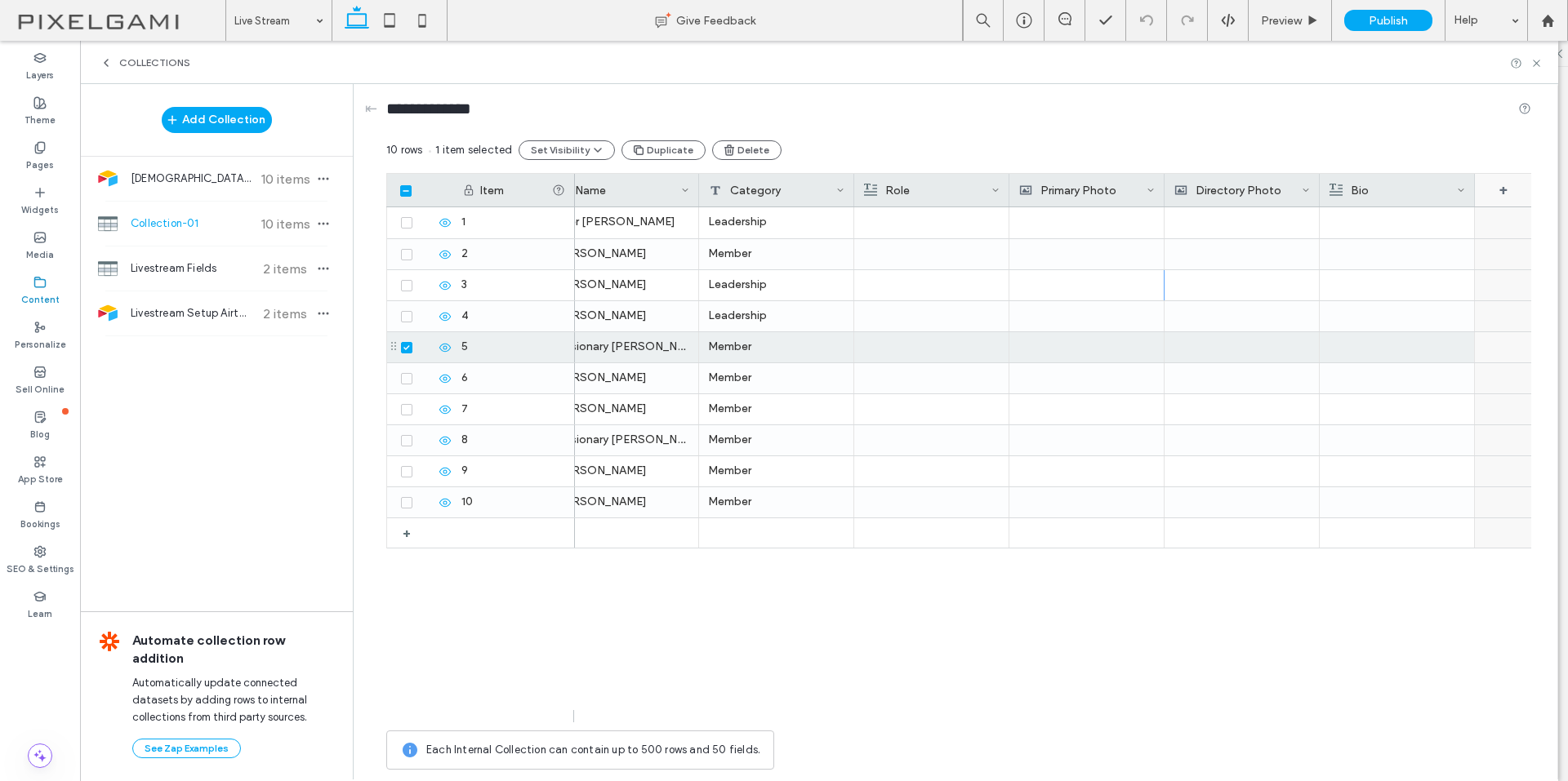
click at [1498, 193] on div "+" at bounding box center [1503, 191] width 57 height 33
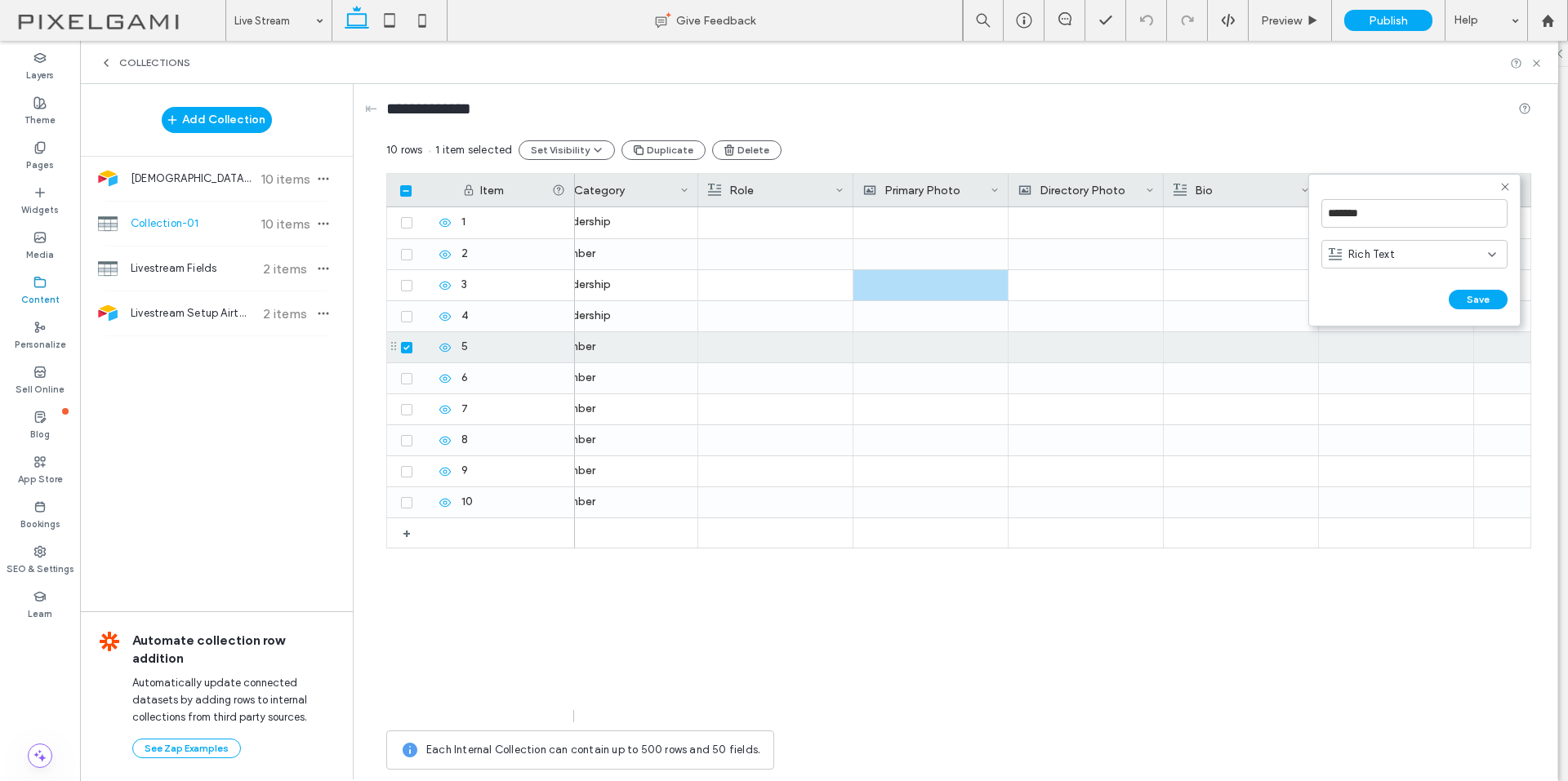
scroll to position [0, 186]
click at [1364, 253] on span "Rich Text" at bounding box center [1371, 255] width 47 height 16
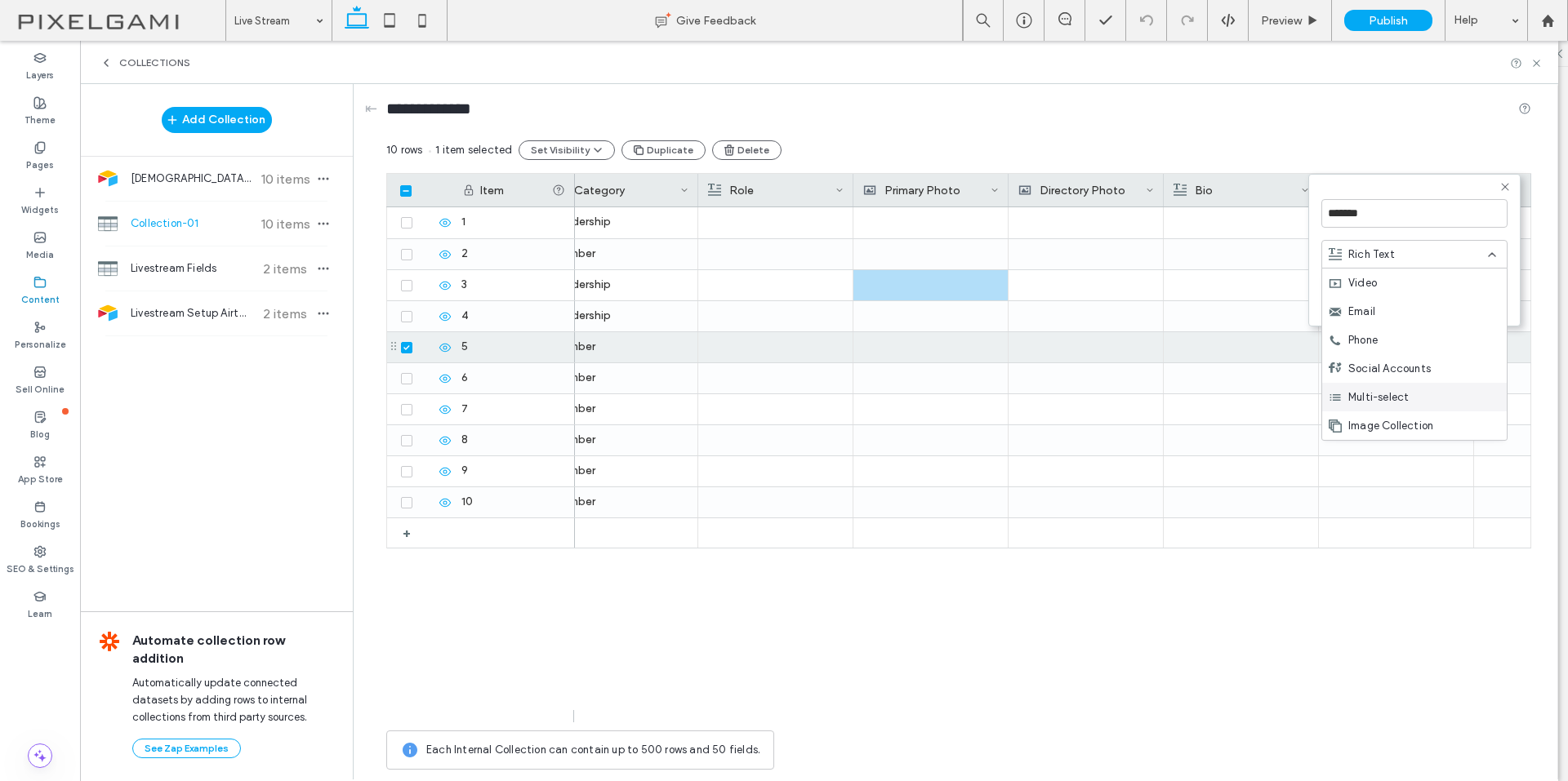
click at [1381, 400] on span "Multi-select" at bounding box center [1378, 398] width 61 height 16
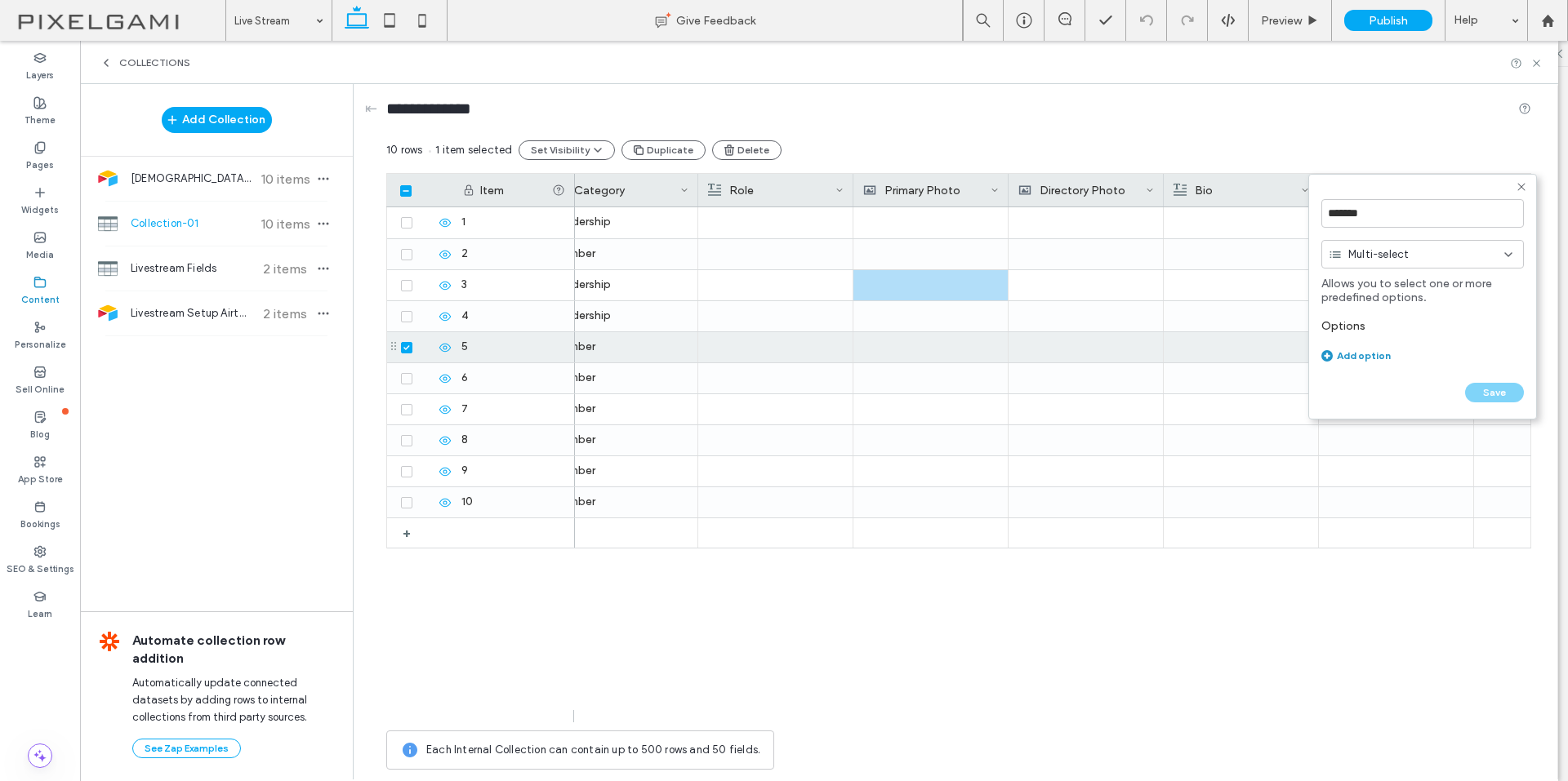
click at [1367, 354] on div "Add option" at bounding box center [1422, 355] width 203 height 12
click at [1366, 357] on input at bounding box center [1400, 355] width 159 height 28
type input "*"
type input "**********"
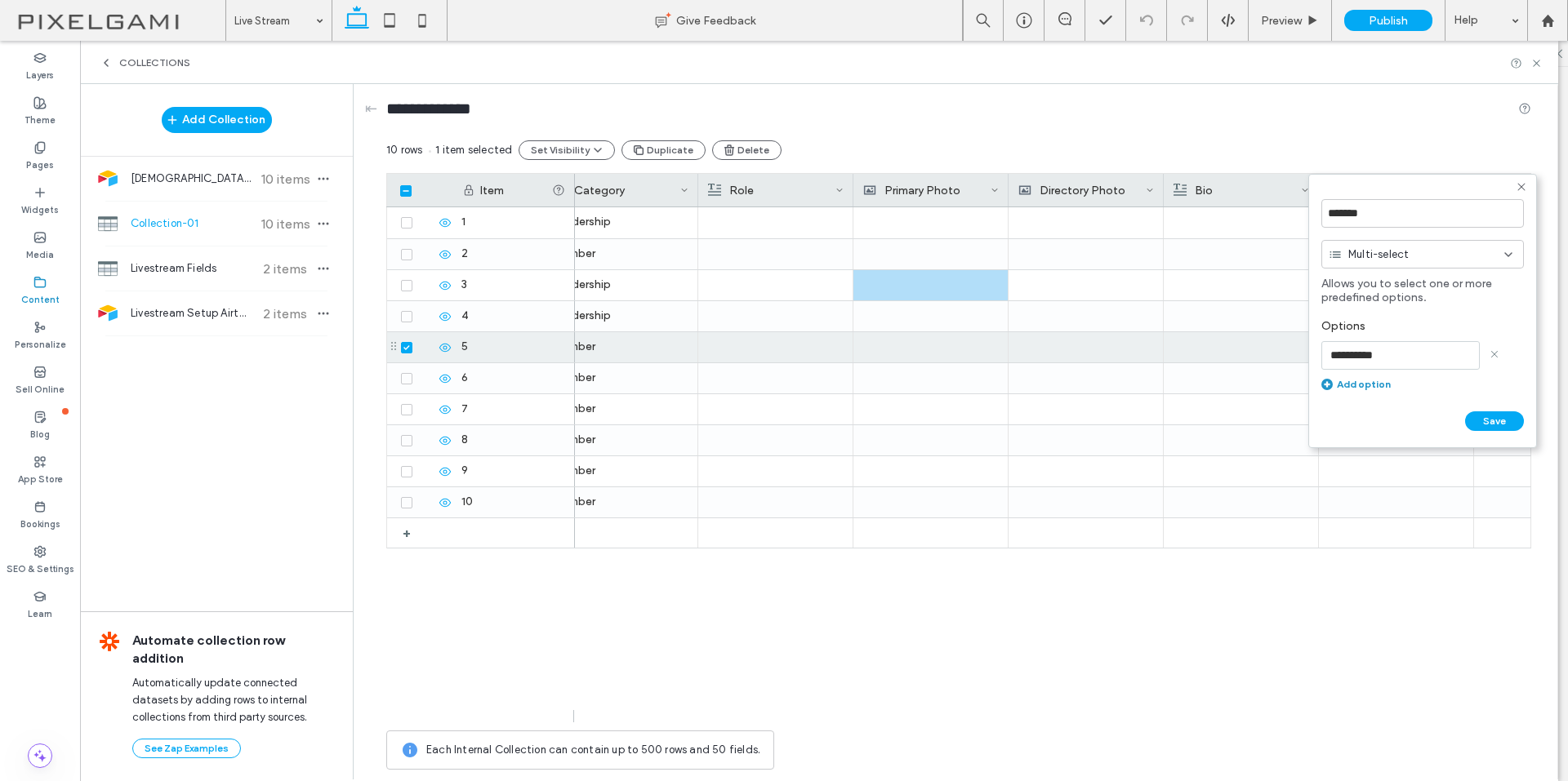
click at [1334, 391] on div "**********" at bounding box center [1422, 354] width 203 height 87
click at [1358, 380] on div "Add option" at bounding box center [1422, 383] width 203 height 12
click at [1358, 380] on input at bounding box center [1400, 391] width 159 height 28
type input "******"
click at [1501, 454] on button "Save" at bounding box center [1494, 457] width 59 height 19
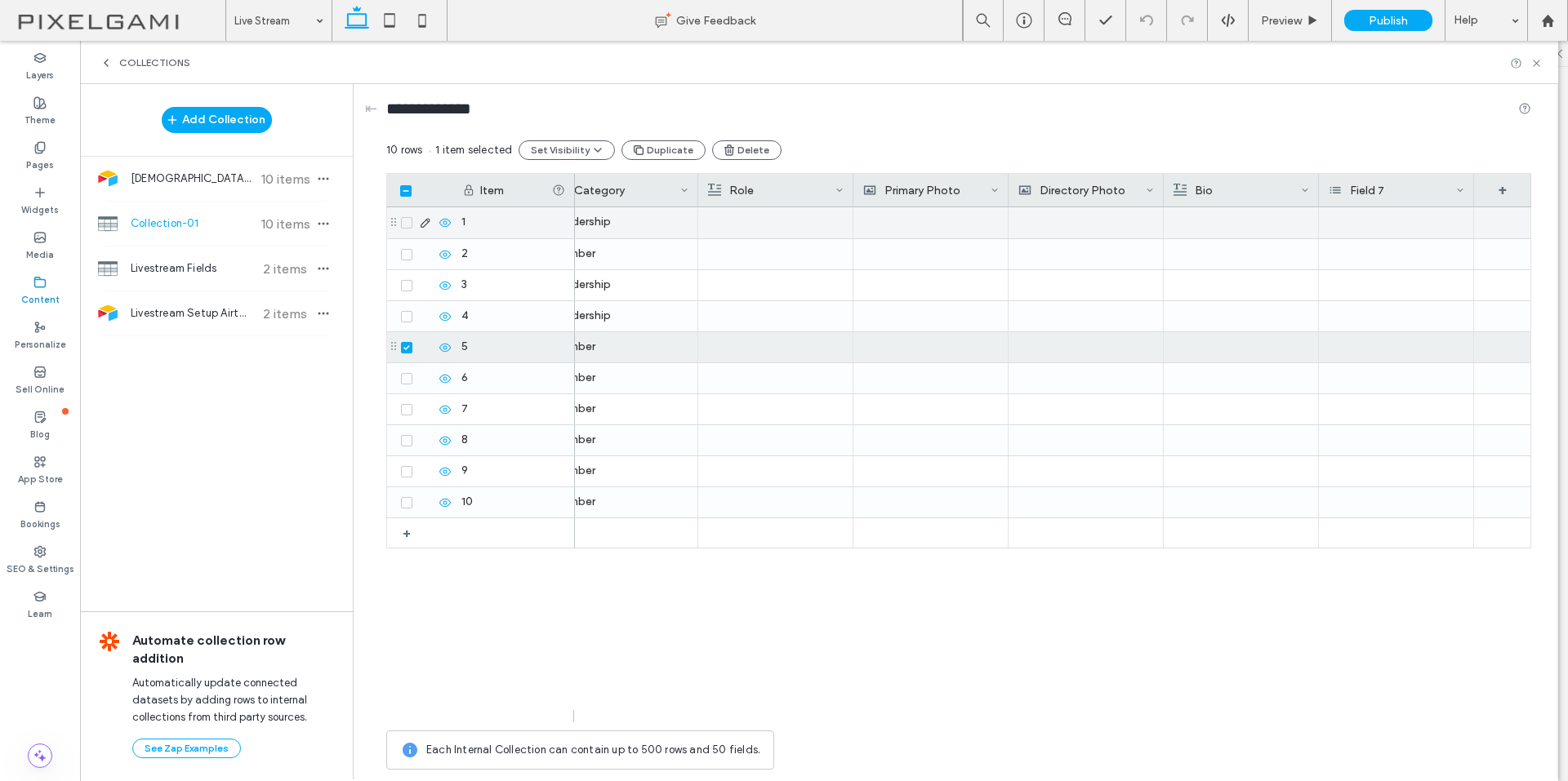
click at [1407, 217] on div at bounding box center [1396, 223] width 155 height 31
click at [1394, 226] on div at bounding box center [1396, 223] width 155 height 31
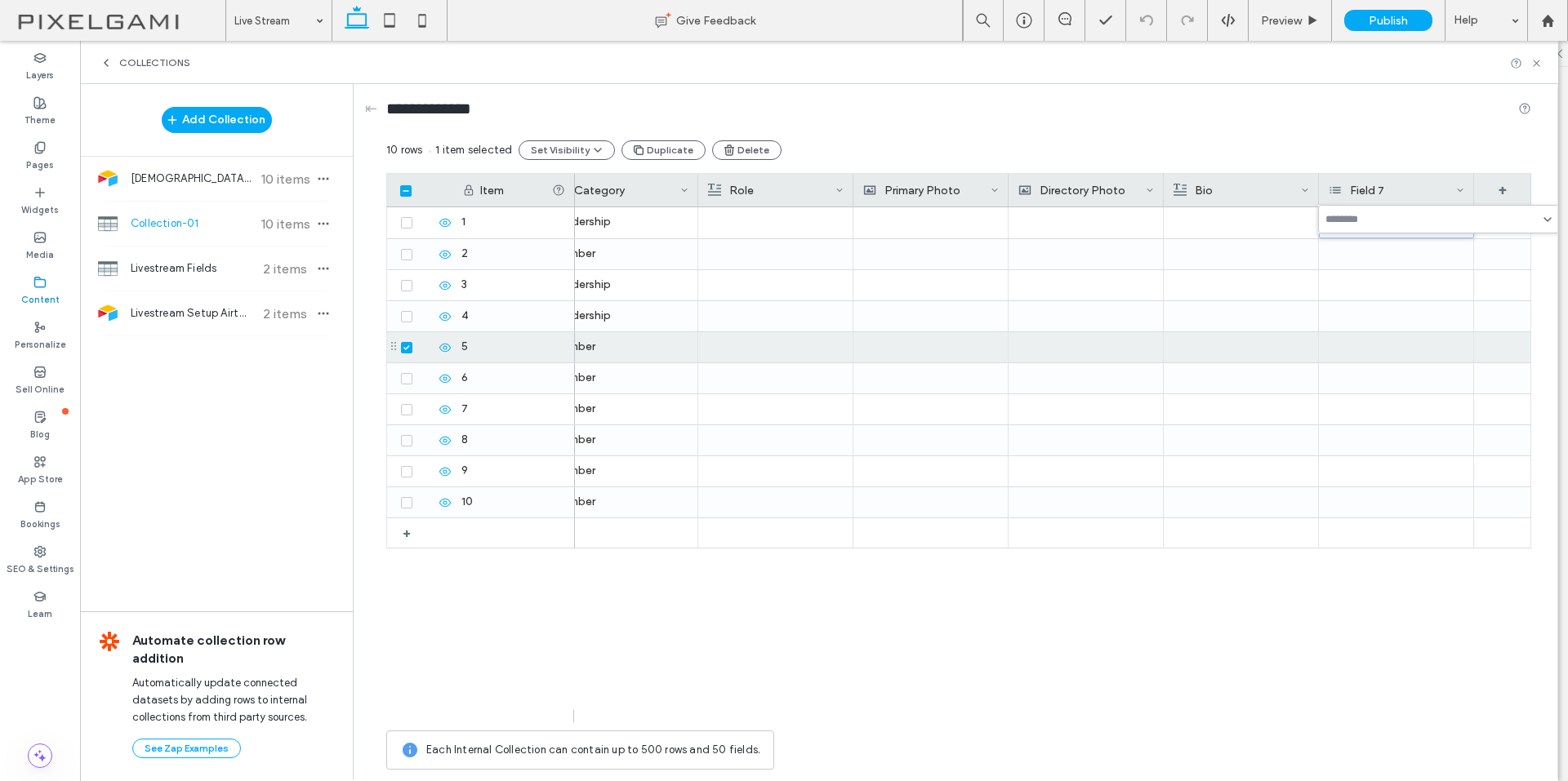
click at [1379, 223] on input at bounding box center [1381, 219] width 113 height 13
click at [1375, 248] on span "Leadership" at bounding box center [1377, 248] width 55 height 16
click at [1439, 332] on div at bounding box center [1396, 346] width 155 height 30
click at [1402, 182] on div "Field 7" at bounding box center [1392, 191] width 127 height 33
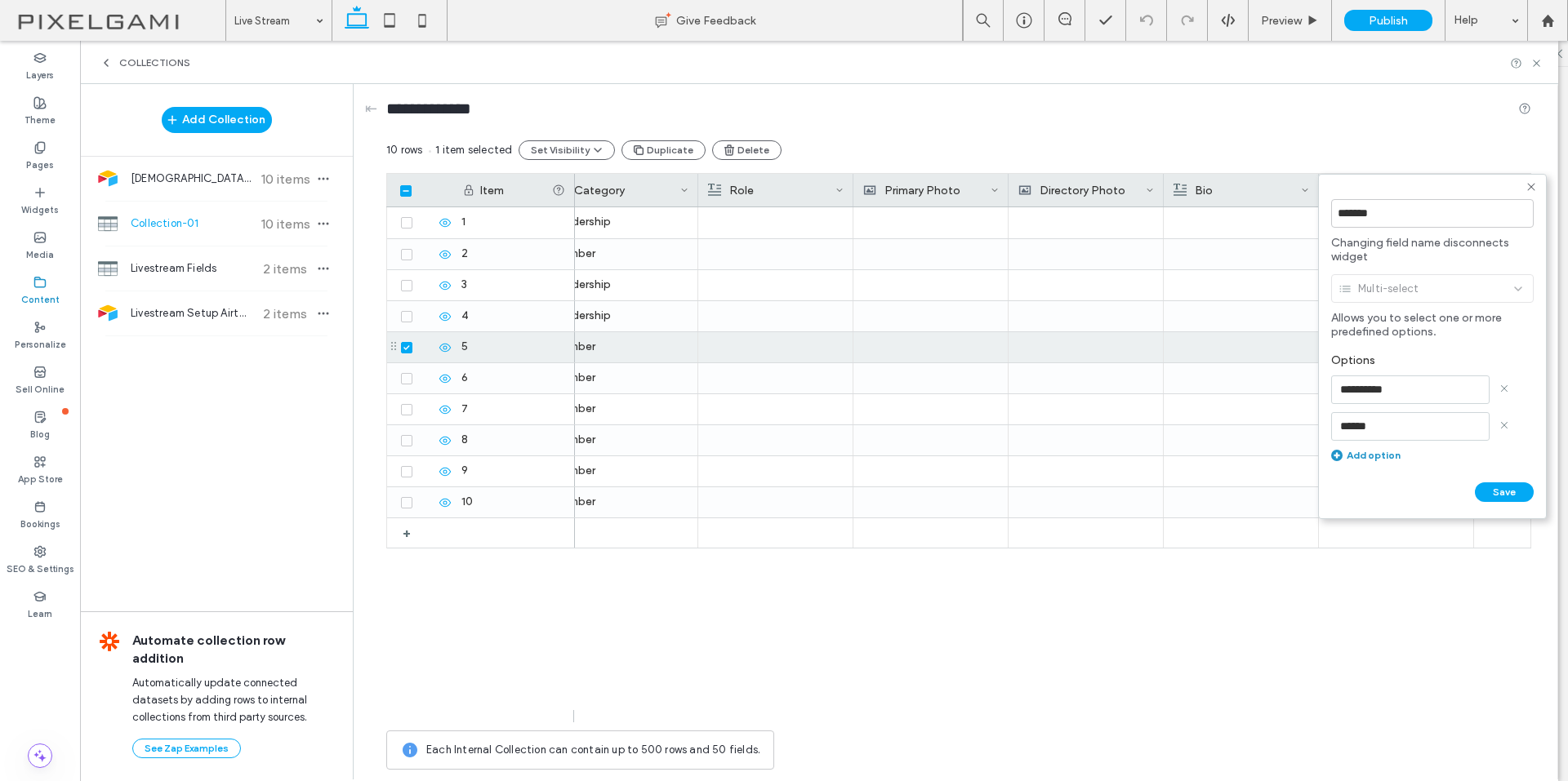
click at [1533, 184] on use at bounding box center [1530, 186] width 7 height 7
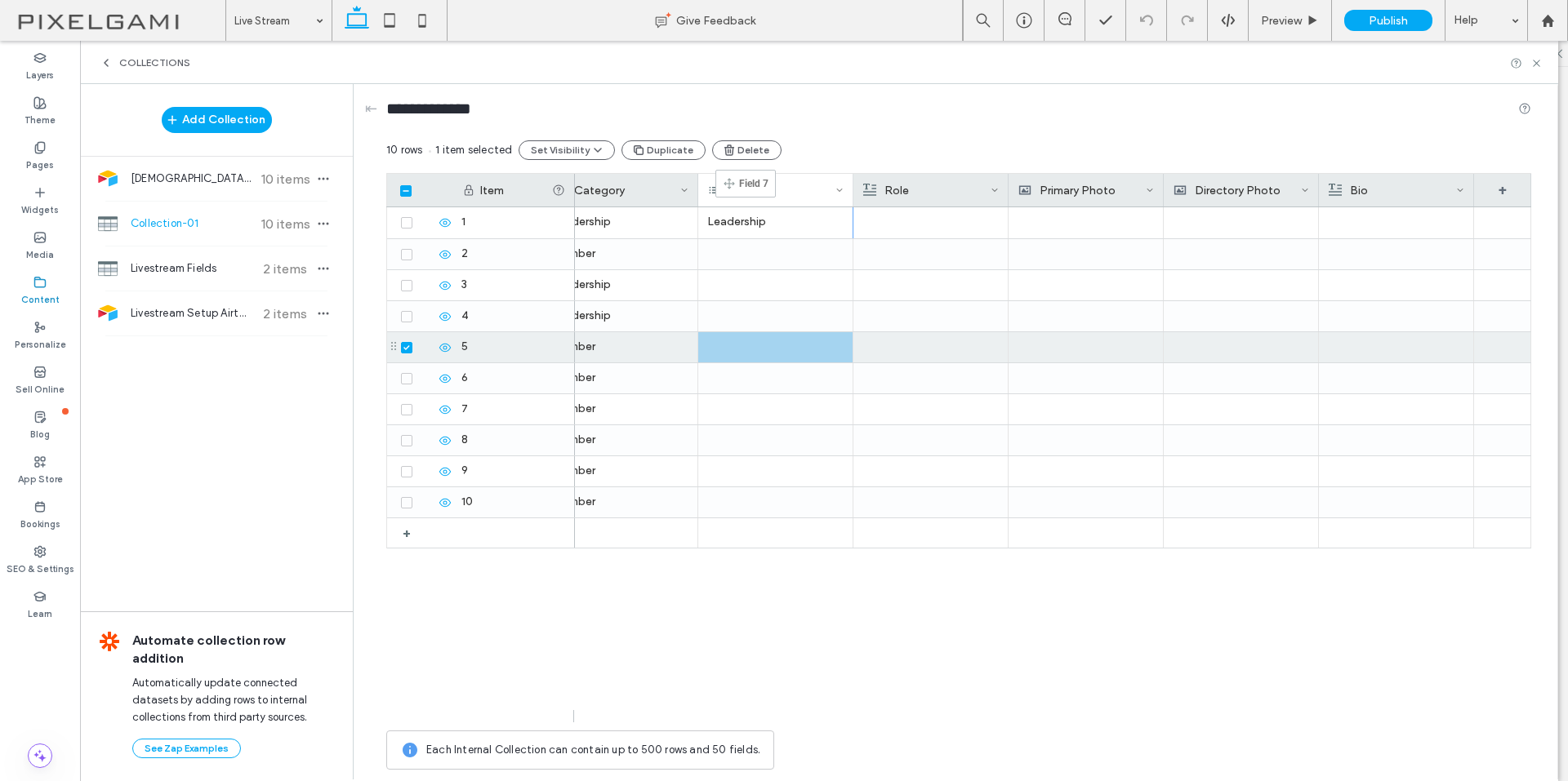
drag, startPoint x: 1436, startPoint y: 183, endPoint x: 739, endPoint y: 177, distance: 697.0
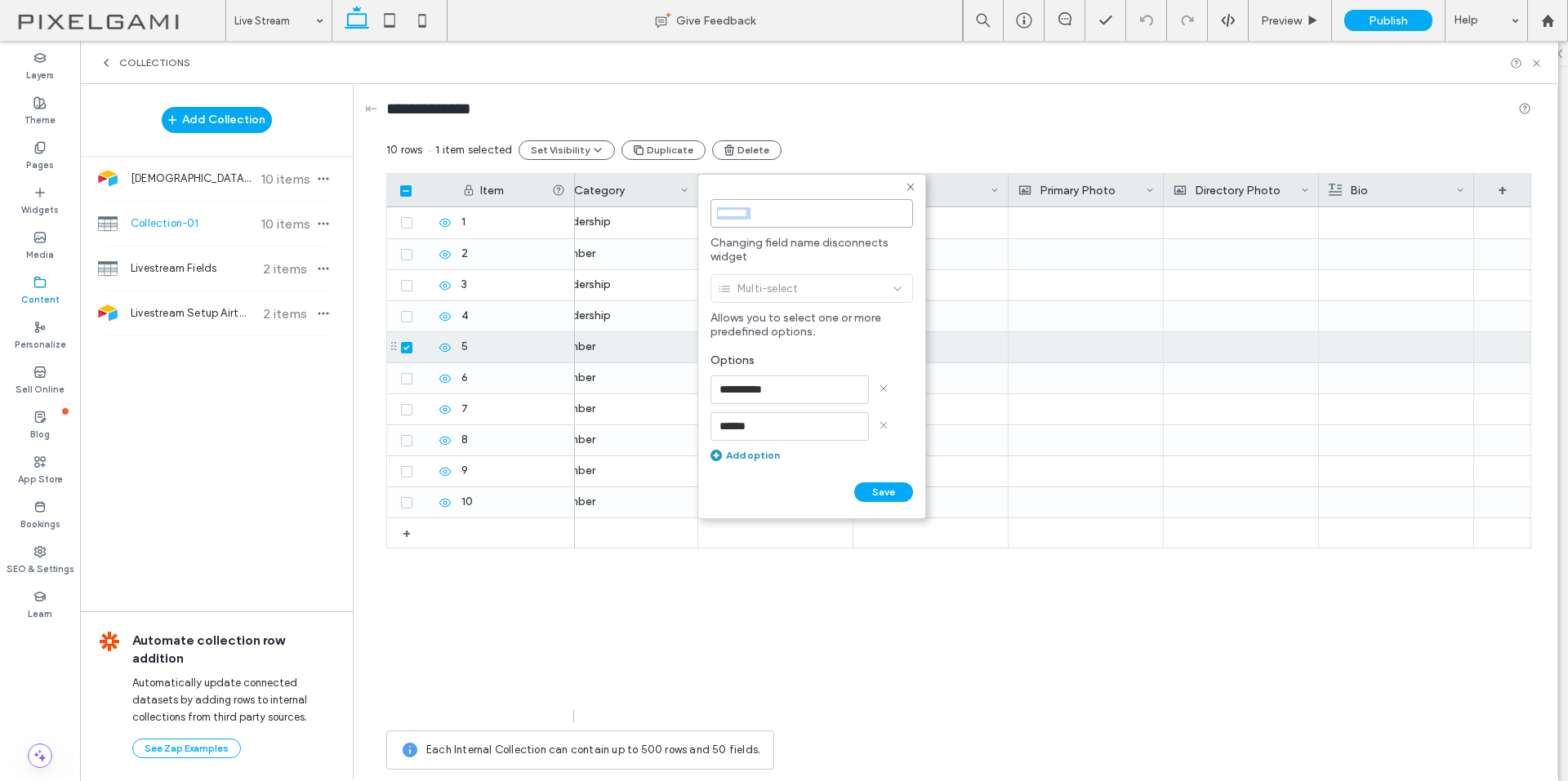
click at [748, 226] on input "*******" at bounding box center [812, 213] width 203 height 28
click at [748, 225] on input "*******" at bounding box center [812, 213] width 203 height 28
type input "******"
click at [878, 487] on button "Save" at bounding box center [883, 491] width 59 height 19
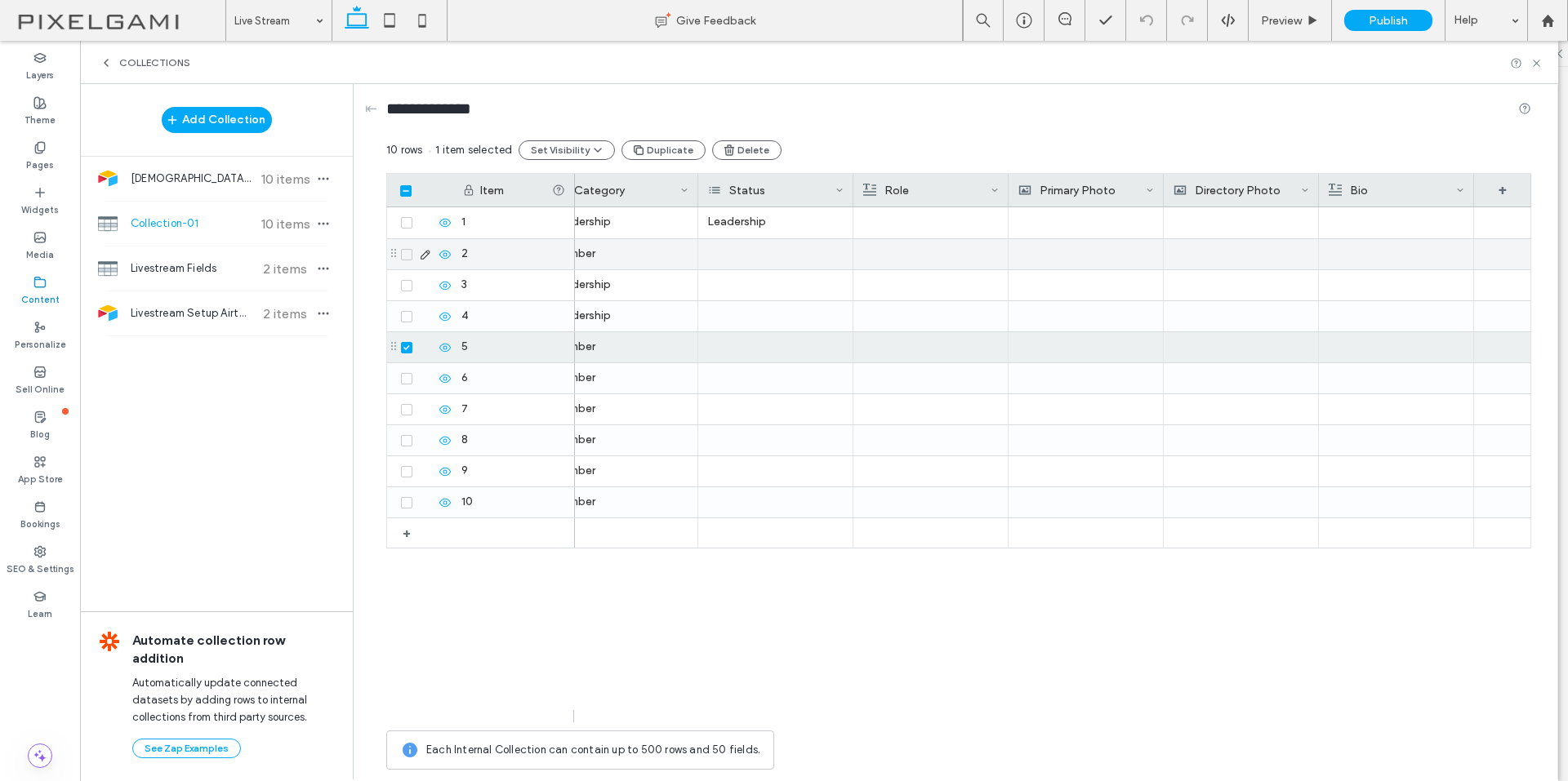
click at [750, 250] on div at bounding box center [775, 254] width 155 height 30
click at [743, 255] on div at bounding box center [775, 254] width 155 height 30
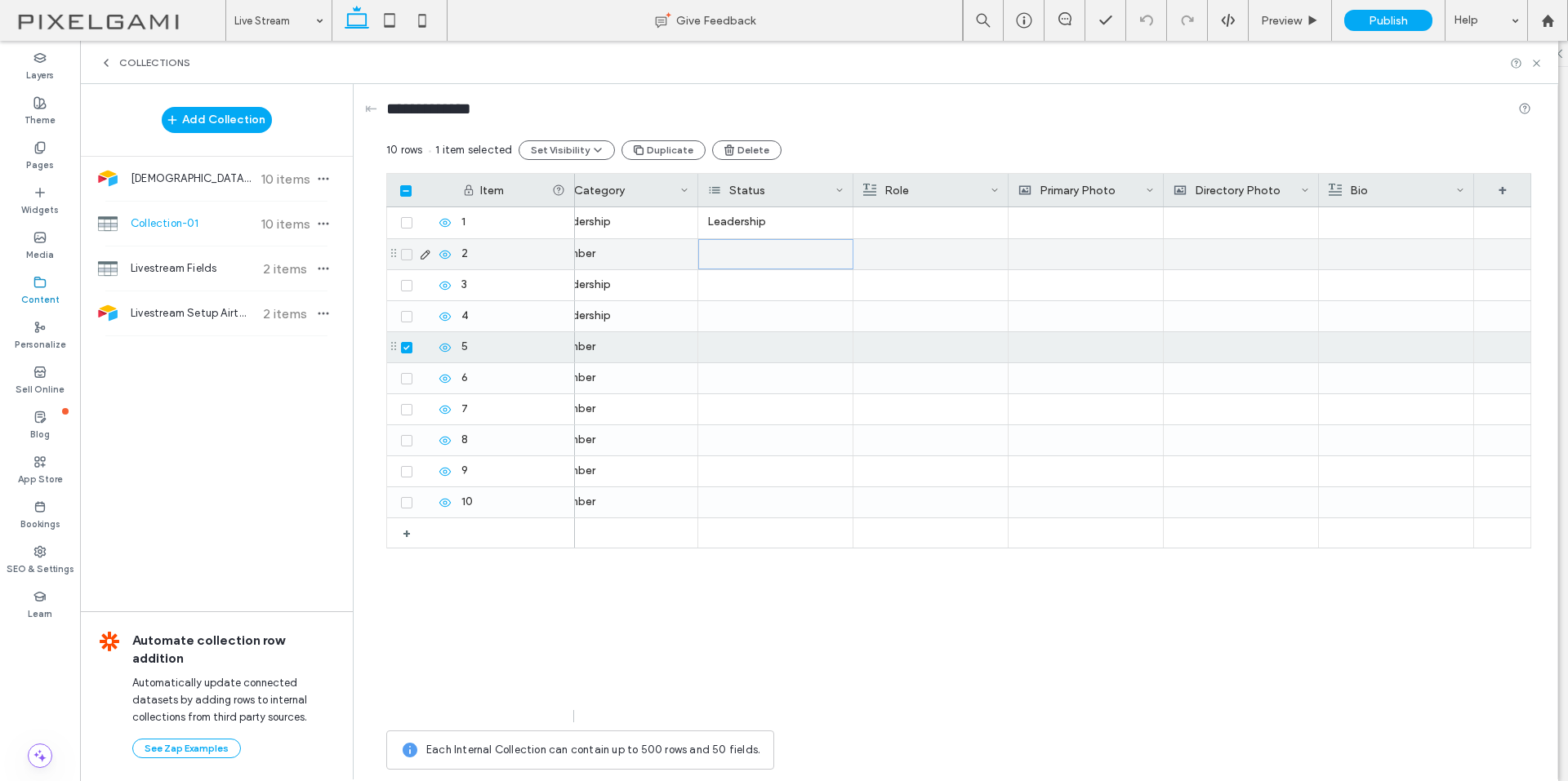
click at [743, 255] on div at bounding box center [775, 254] width 155 height 30
click at [718, 249] on input at bounding box center [760, 251] width 113 height 13
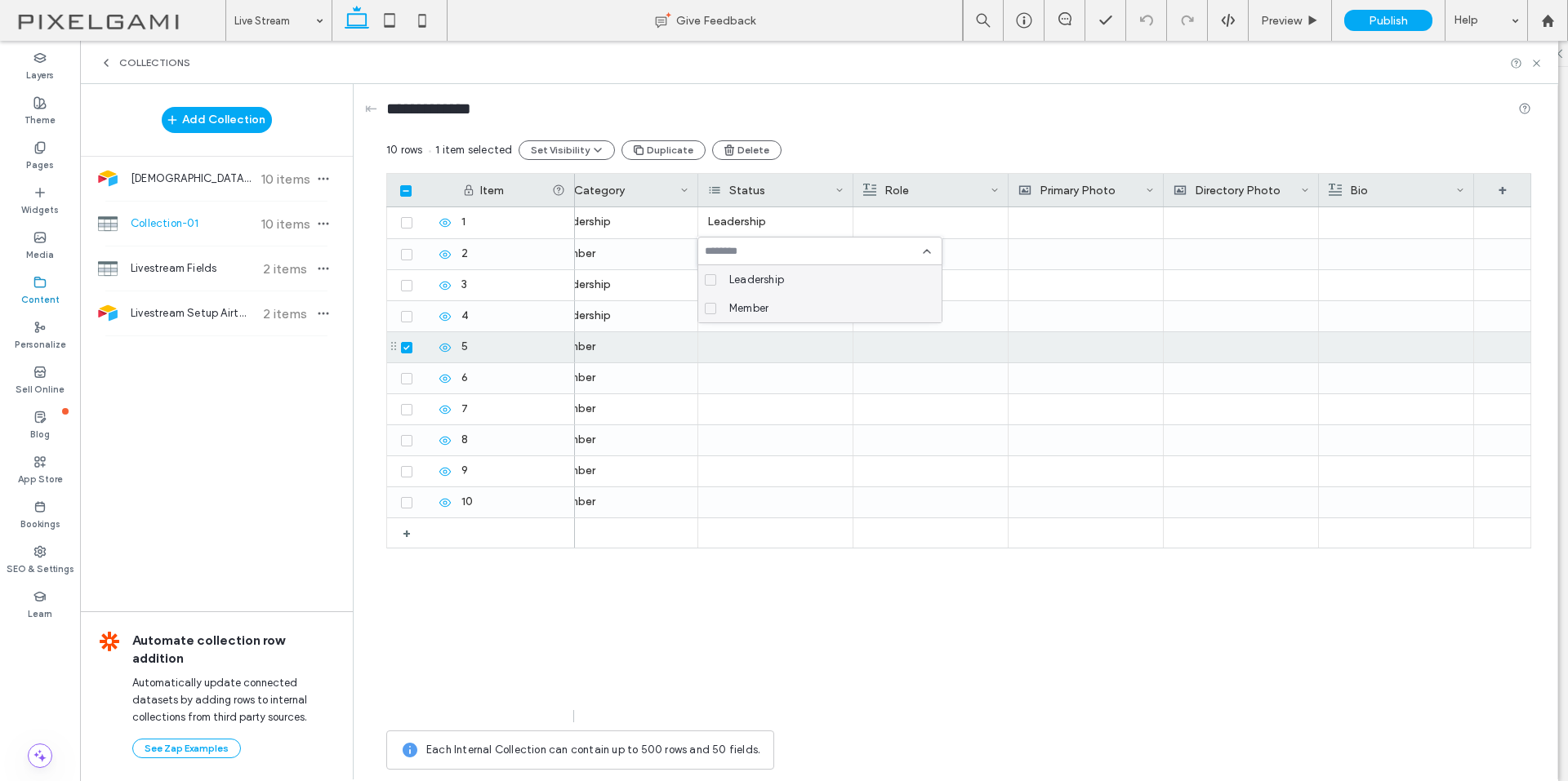
click at [717, 304] on label "Member" at bounding box center [816, 308] width 224 height 28
click at [1043, 335] on div at bounding box center [1085, 346] width 137 height 30
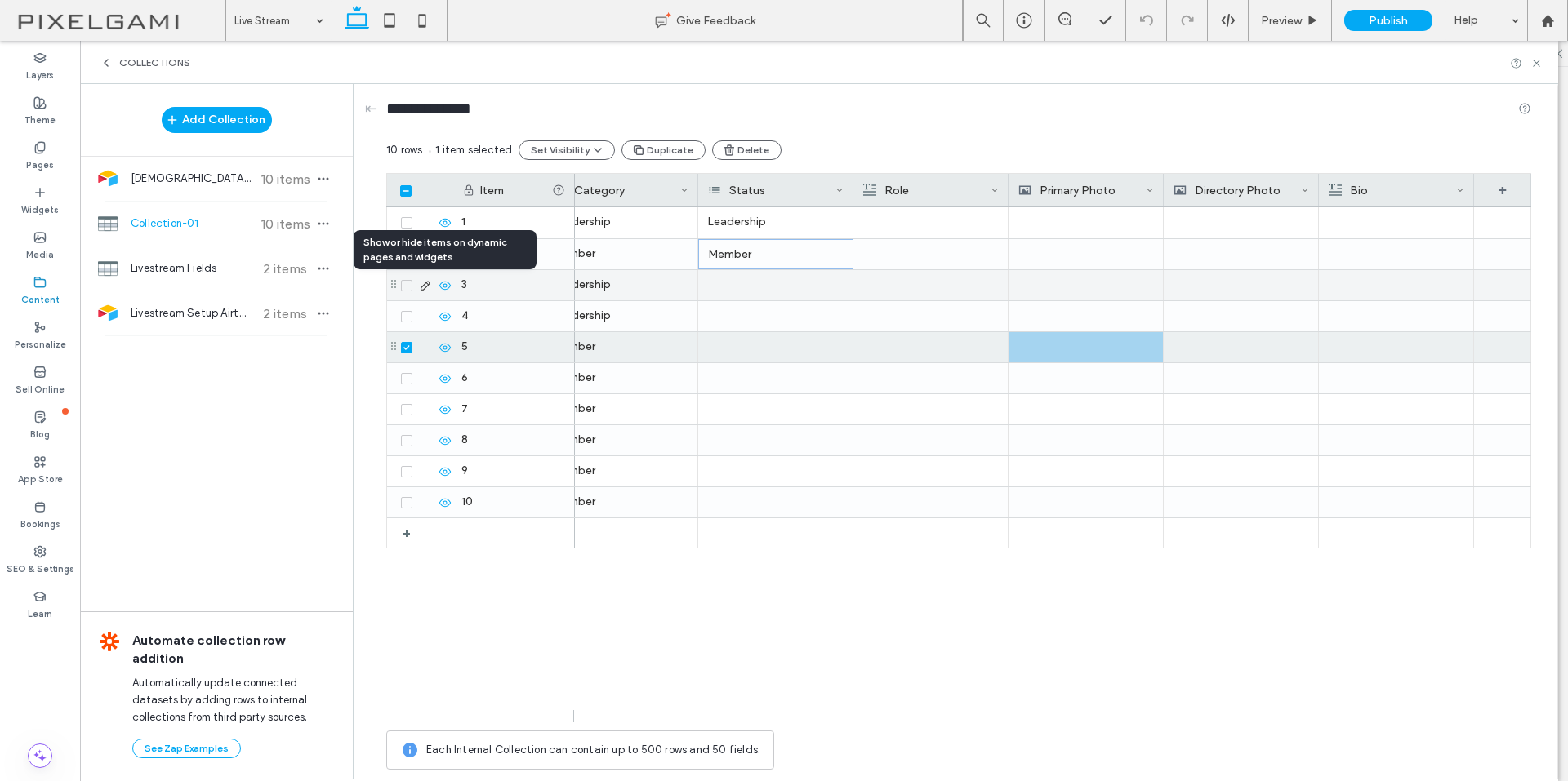
click at [443, 287] on use at bounding box center [445, 284] width 11 height 8
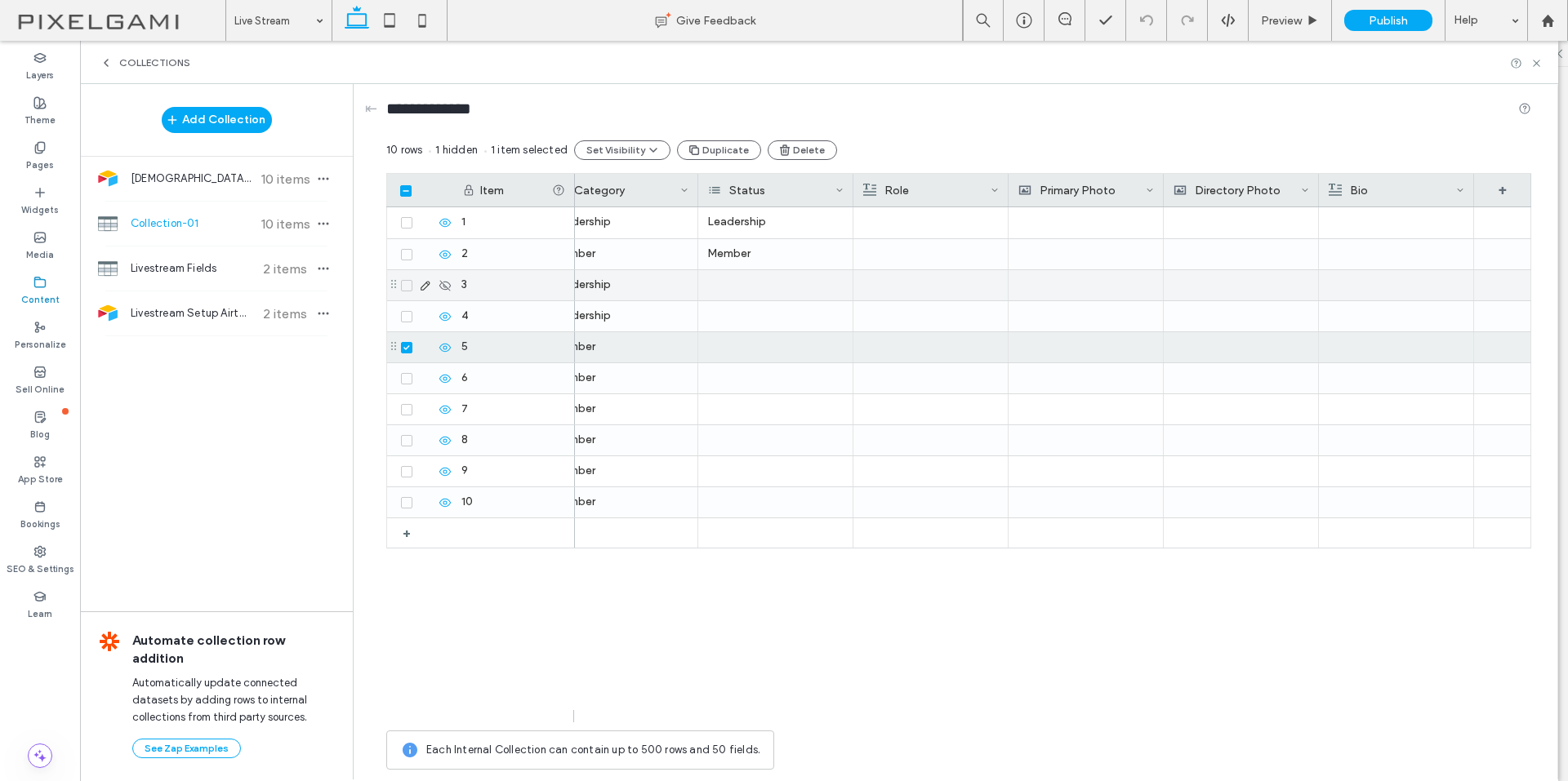
click at [448, 289] on use at bounding box center [445, 285] width 11 height 11
click at [420, 289] on icon at bounding box center [425, 286] width 13 height 13
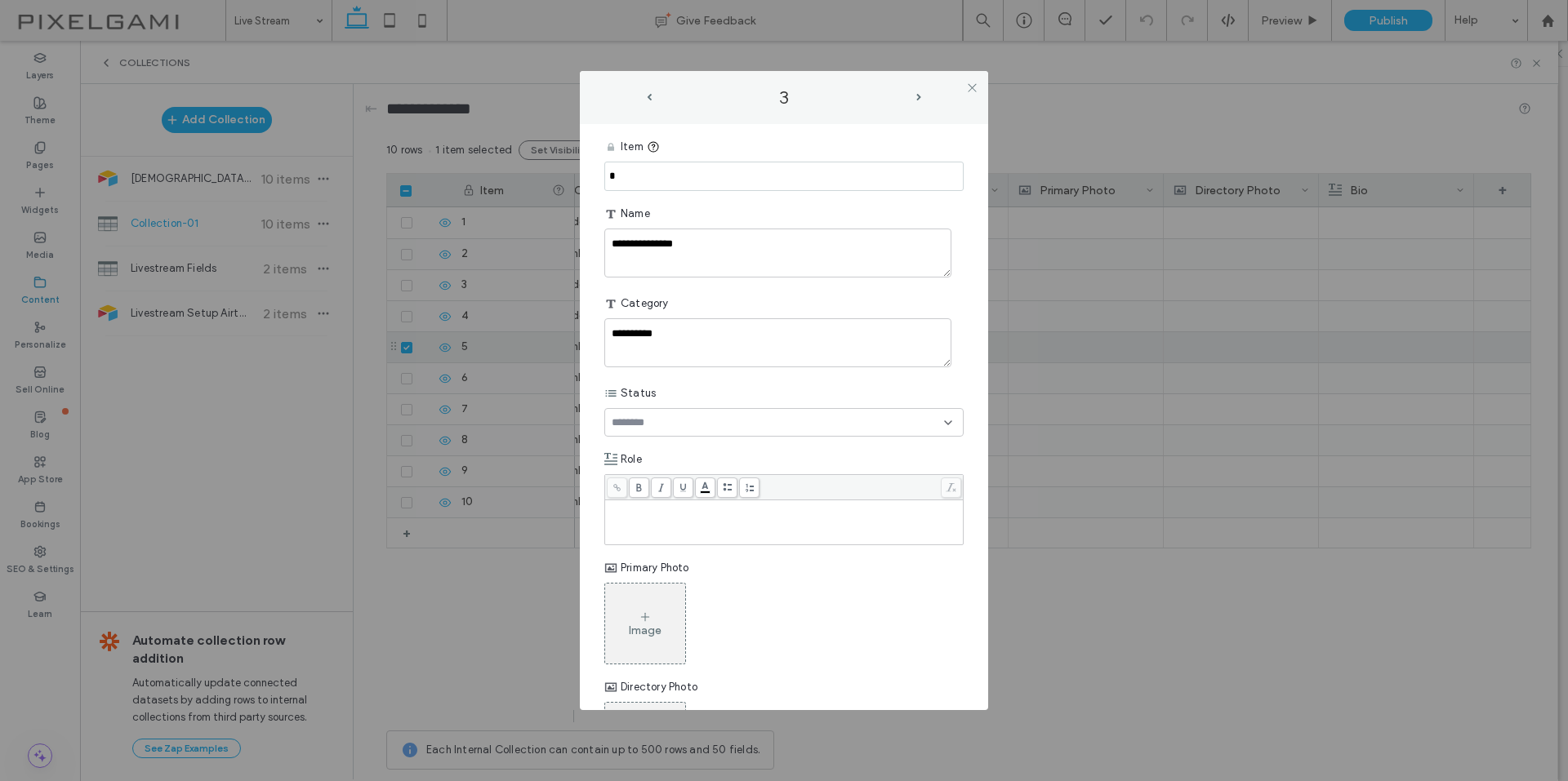
click at [745, 432] on div at bounding box center [784, 422] width 359 height 28
click at [726, 454] on div "Leadership" at bounding box center [784, 450] width 308 height 28
click at [913, 94] on label "3" at bounding box center [783, 97] width 261 height 22
click at [916, 99] on span "next-arrow" at bounding box center [918, 97] width 5 height 7
click at [759, 423] on div at bounding box center [784, 422] width 359 height 28
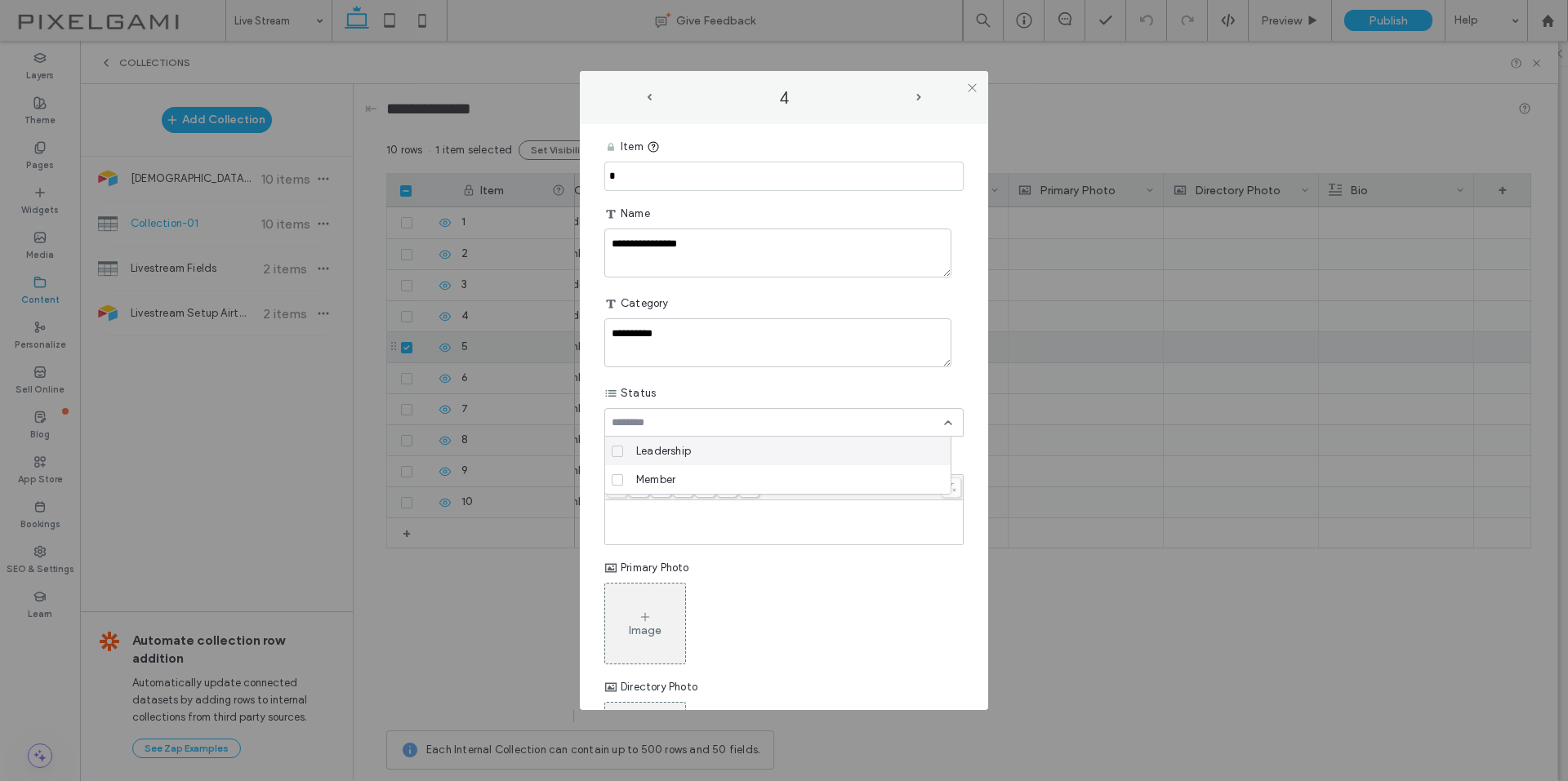
click at [740, 461] on div "Leadership" at bounding box center [784, 450] width 308 height 28
click at [920, 97] on span "next-arrow" at bounding box center [918, 97] width 5 height 7
click at [848, 434] on div at bounding box center [784, 422] width 359 height 28
click at [857, 480] on div "Member" at bounding box center [784, 479] width 308 height 28
click at [920, 100] on span "next-arrow" at bounding box center [918, 97] width 5 height 7
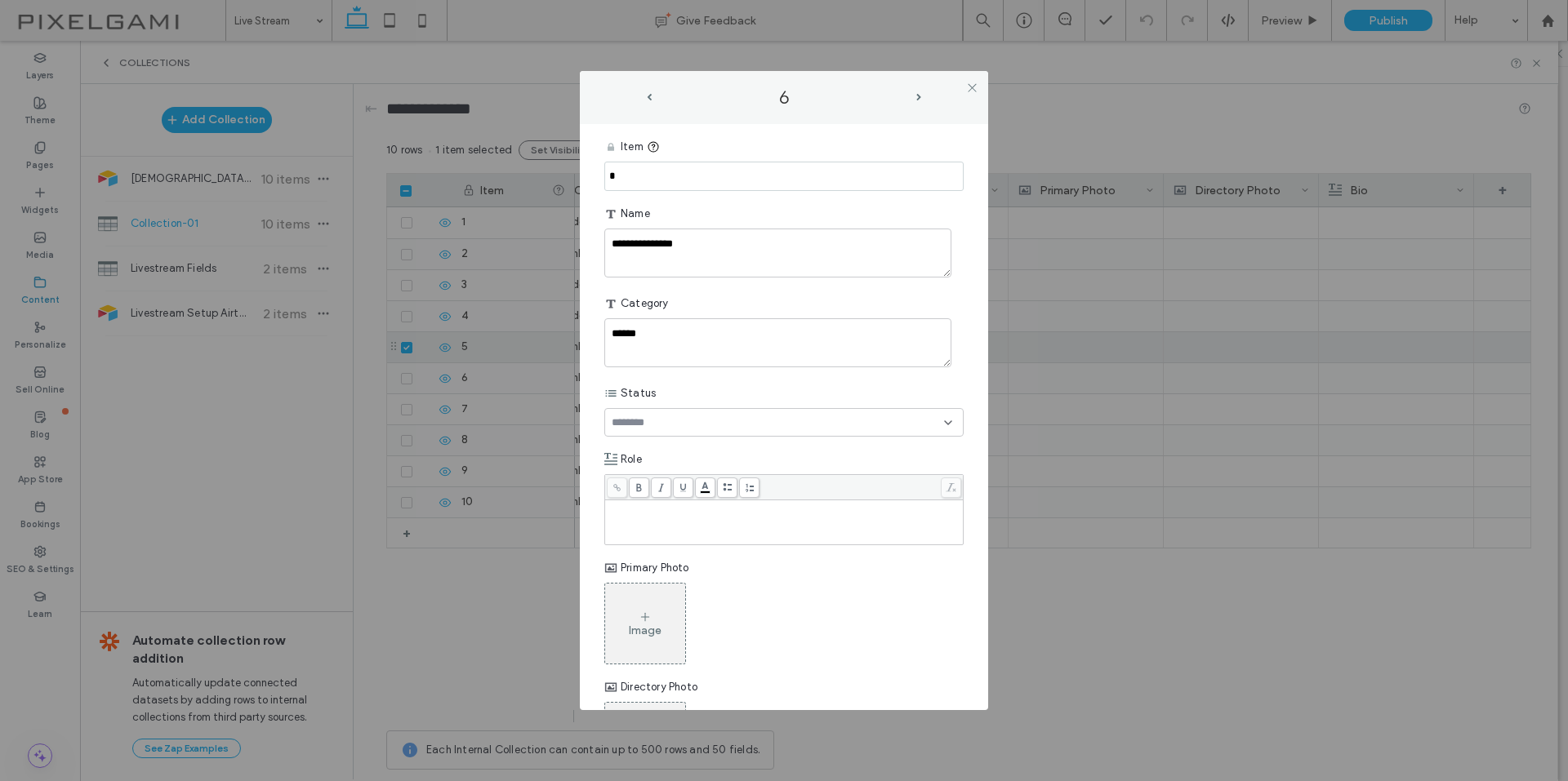
click at [825, 412] on div at bounding box center [784, 422] width 359 height 28
click at [795, 474] on div "Member" at bounding box center [784, 479] width 308 height 28
click at [928, 98] on div "6" at bounding box center [784, 97] width 376 height 20
click at [921, 99] on span "next-arrow" at bounding box center [918, 97] width 5 height 7
click at [789, 425] on div at bounding box center [784, 422] width 359 height 28
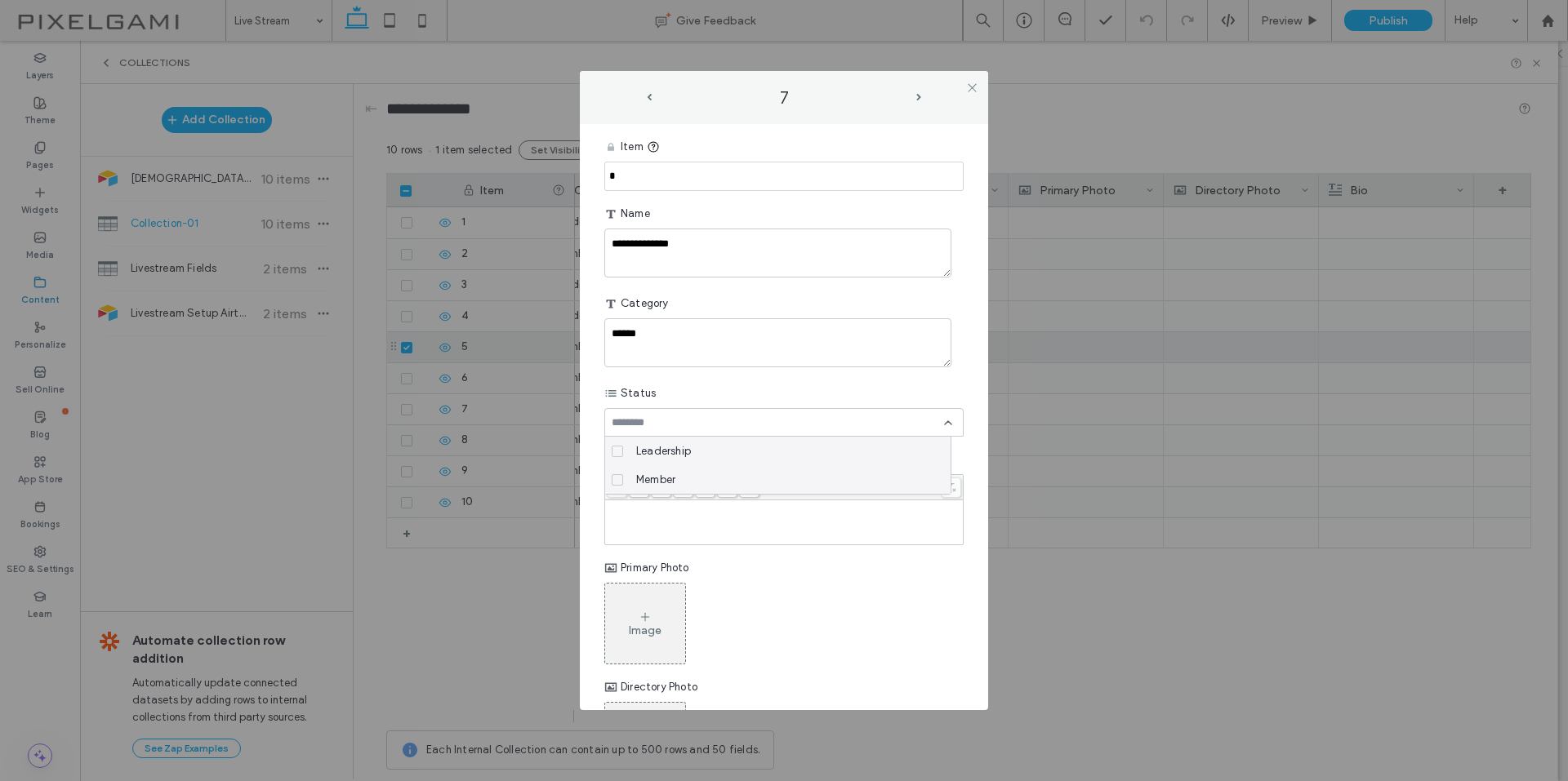
click at [761, 473] on div "Member" at bounding box center [784, 479] width 308 height 28
click at [911, 101] on label "7" at bounding box center [783, 97] width 261 height 22
click at [919, 97] on span "next-arrow" at bounding box center [918, 97] width 5 height 7
click at [767, 424] on div at bounding box center [784, 422] width 359 height 28
click at [761, 483] on div "Member" at bounding box center [784, 479] width 308 height 28
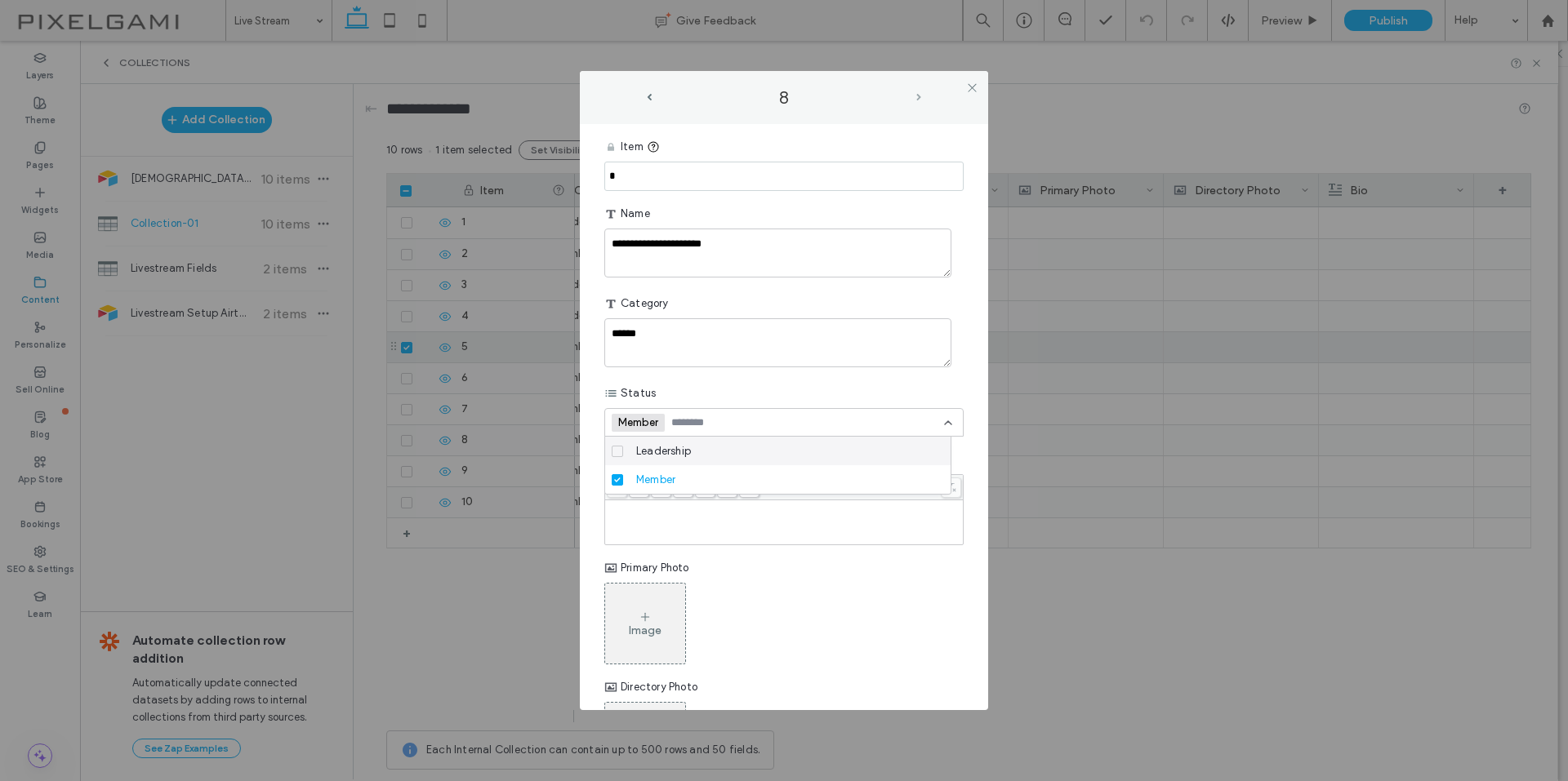
click at [916, 96] on span "next-arrow" at bounding box center [918, 97] width 5 height 7
click at [785, 431] on div at bounding box center [784, 422] width 359 height 28
click at [755, 473] on div "Member" at bounding box center [784, 479] width 308 height 28
click at [921, 96] on span "next-arrow" at bounding box center [918, 97] width 5 height 7
click at [792, 410] on div at bounding box center [784, 422] width 359 height 28
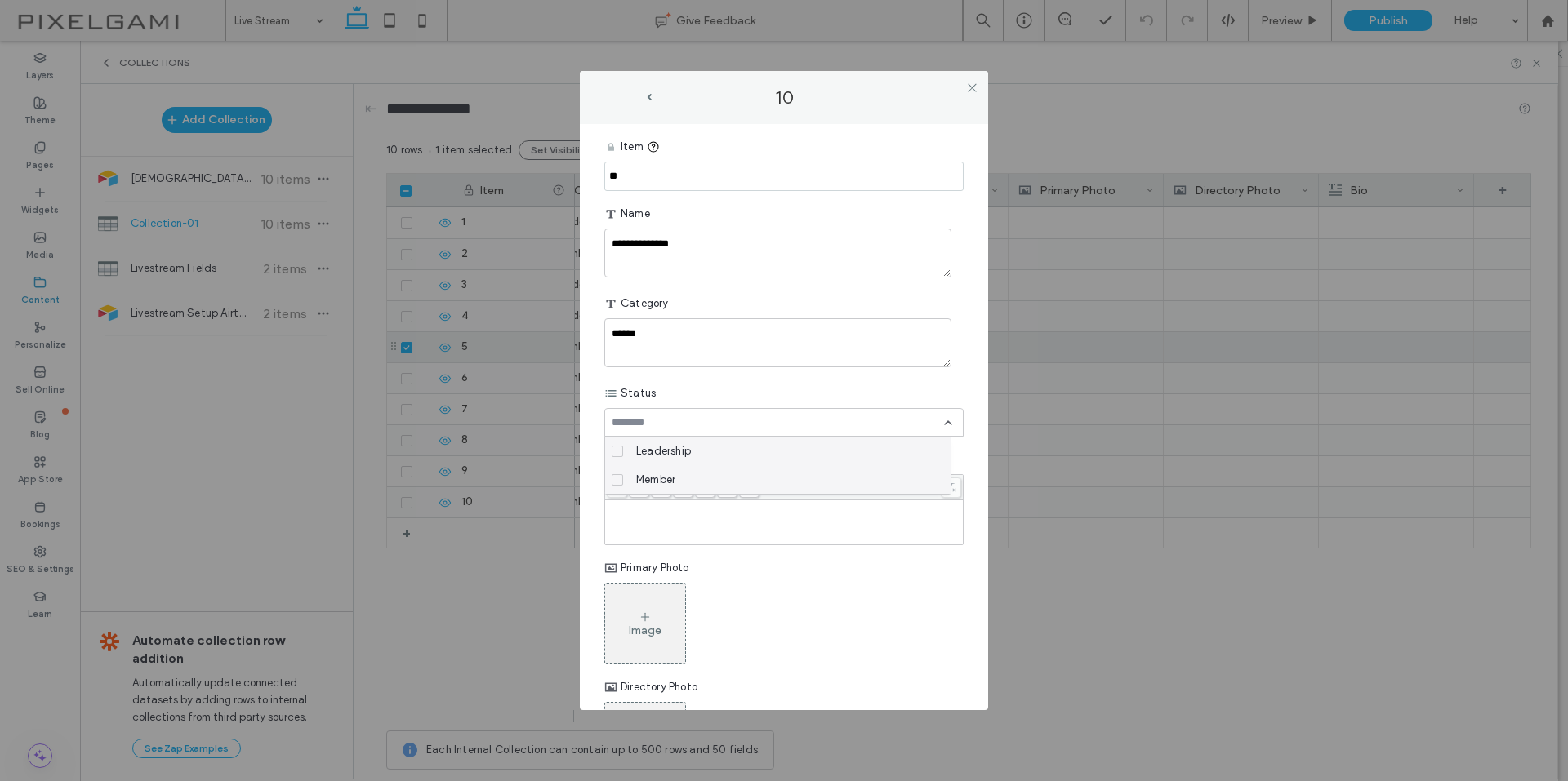
click at [771, 477] on div "Member" at bounding box center [784, 479] width 308 height 28
click at [940, 101] on div "10" at bounding box center [784, 97] width 376 height 20
click at [965, 86] on div at bounding box center [971, 87] width 25 height 25
click at [974, 88] on icon at bounding box center [971, 87] width 12 height 12
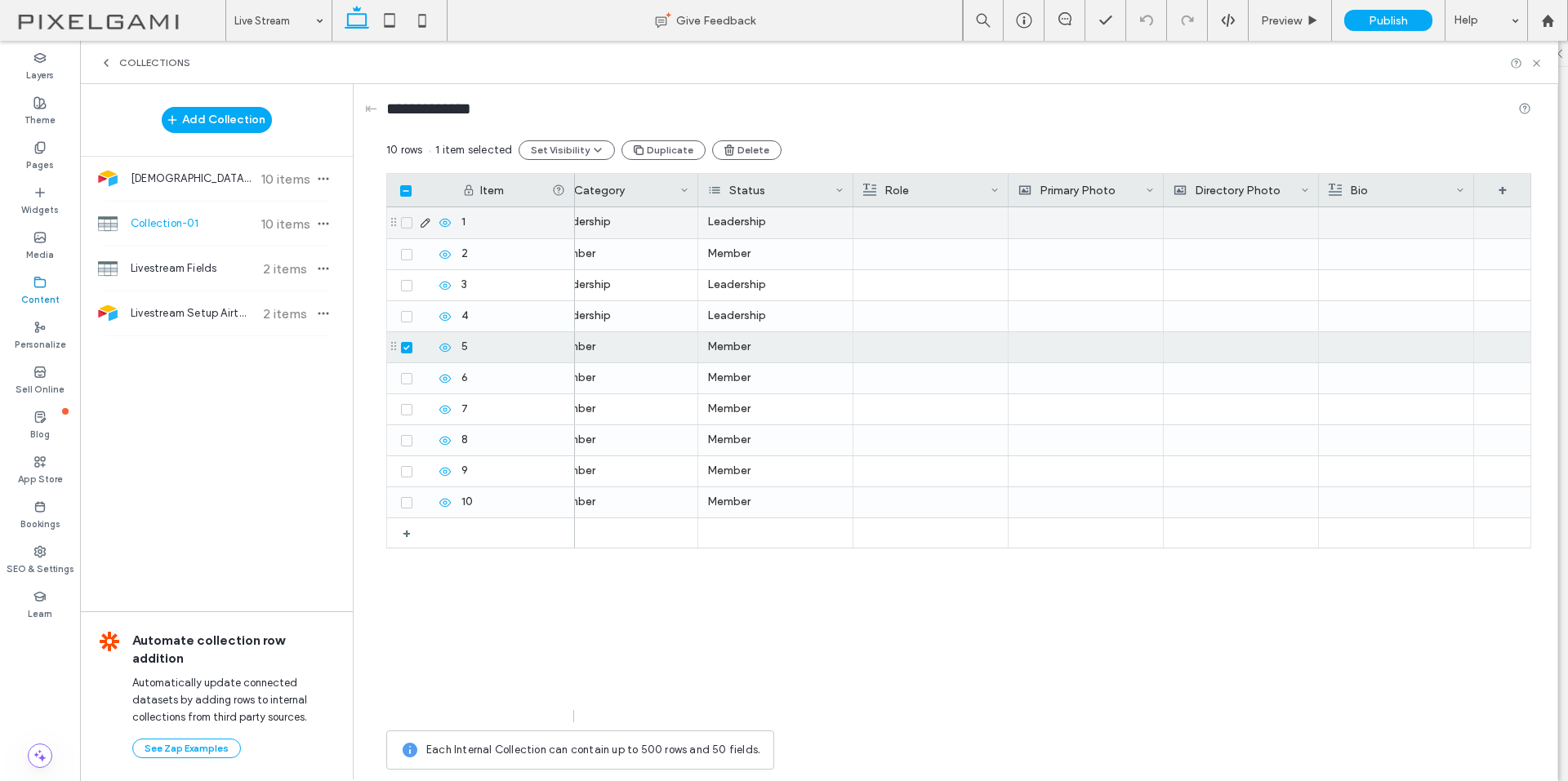
click at [904, 227] on div at bounding box center [930, 223] width 137 height 31
click at [938, 227] on div at bounding box center [931, 223] width 136 height 29
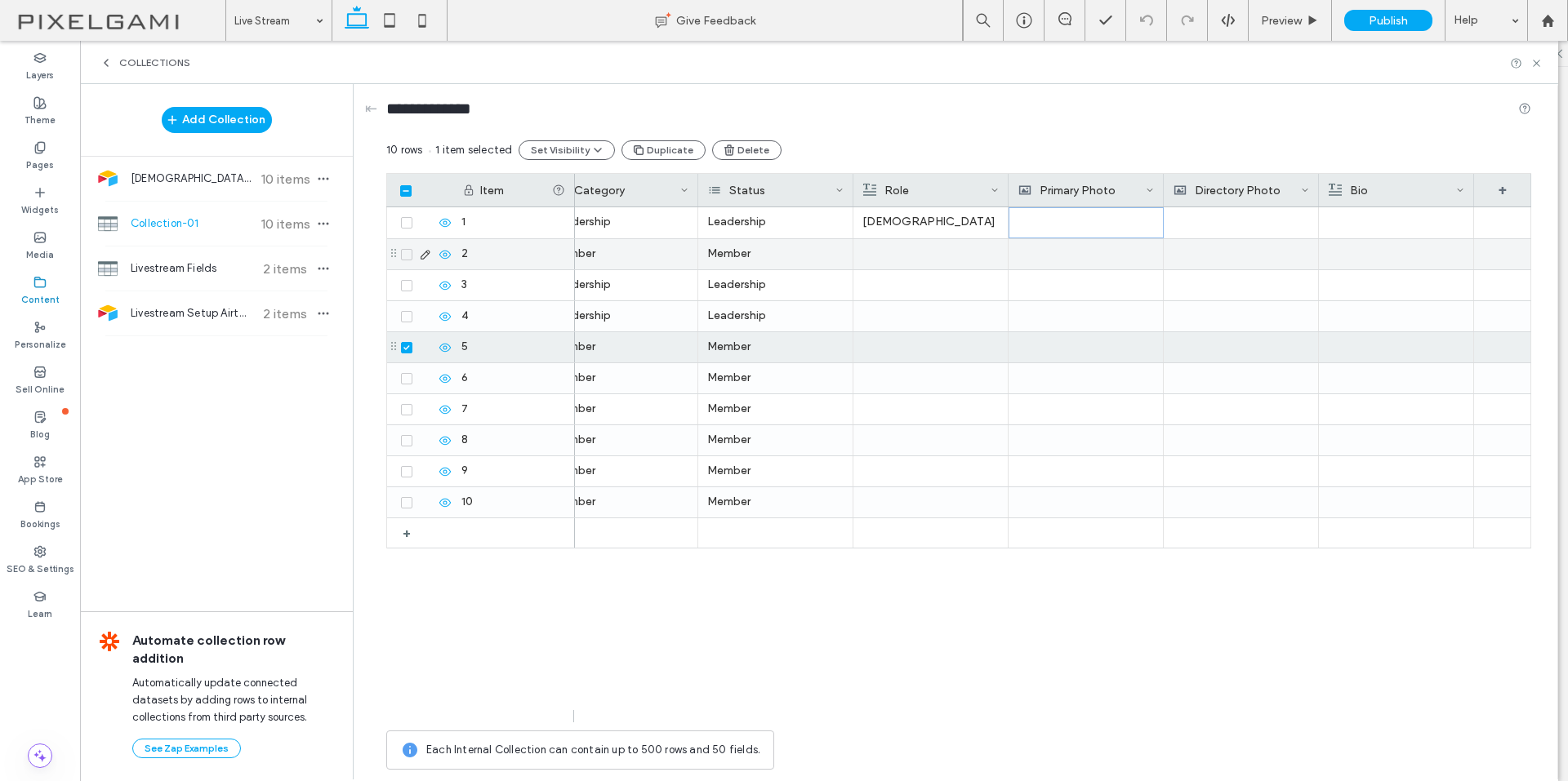
click at [915, 250] on div at bounding box center [930, 254] width 137 height 30
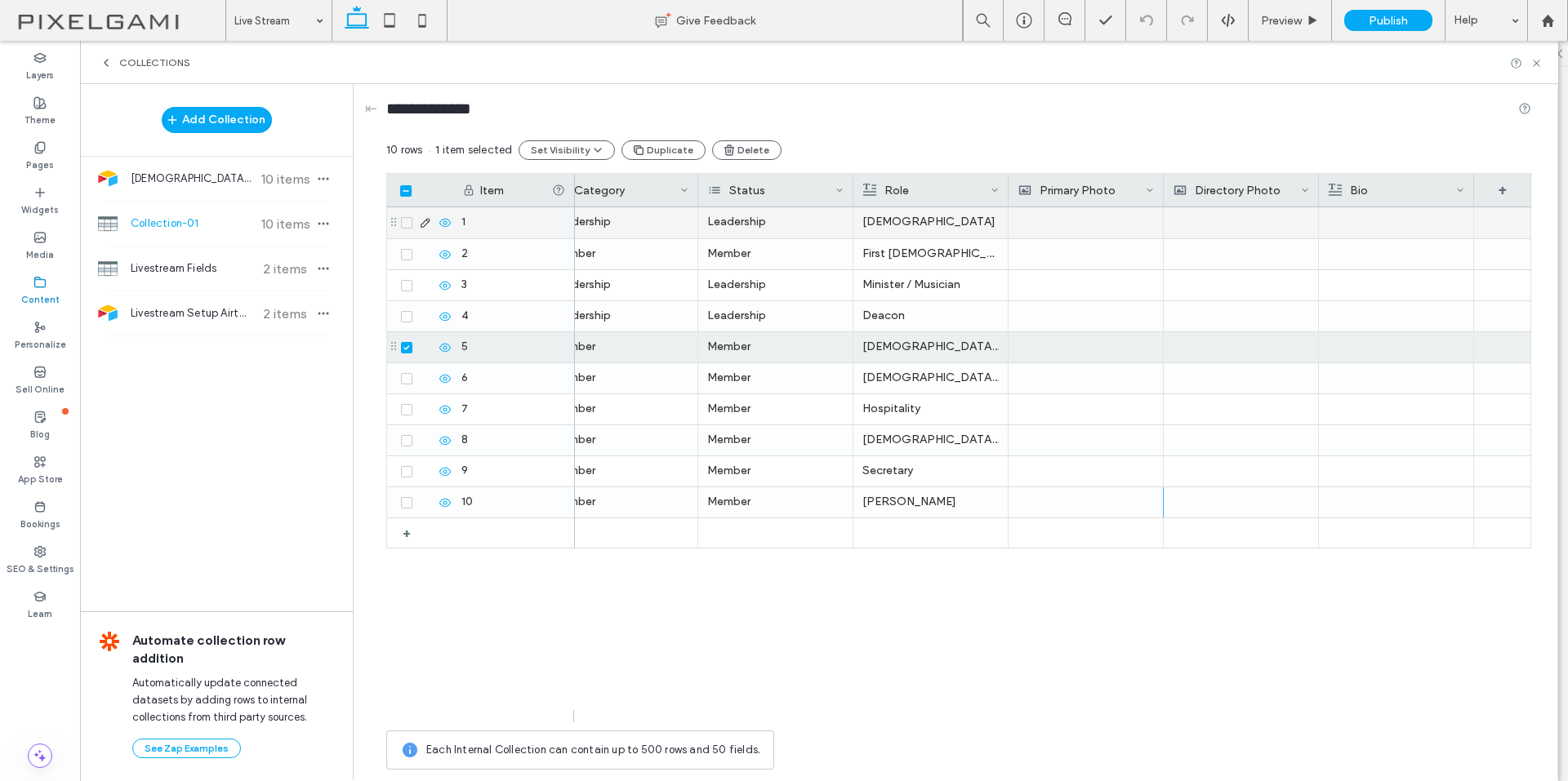
click at [1249, 228] on div at bounding box center [1241, 223] width 137 height 31
click at [1220, 224] on div at bounding box center [1242, 223] width 136 height 29
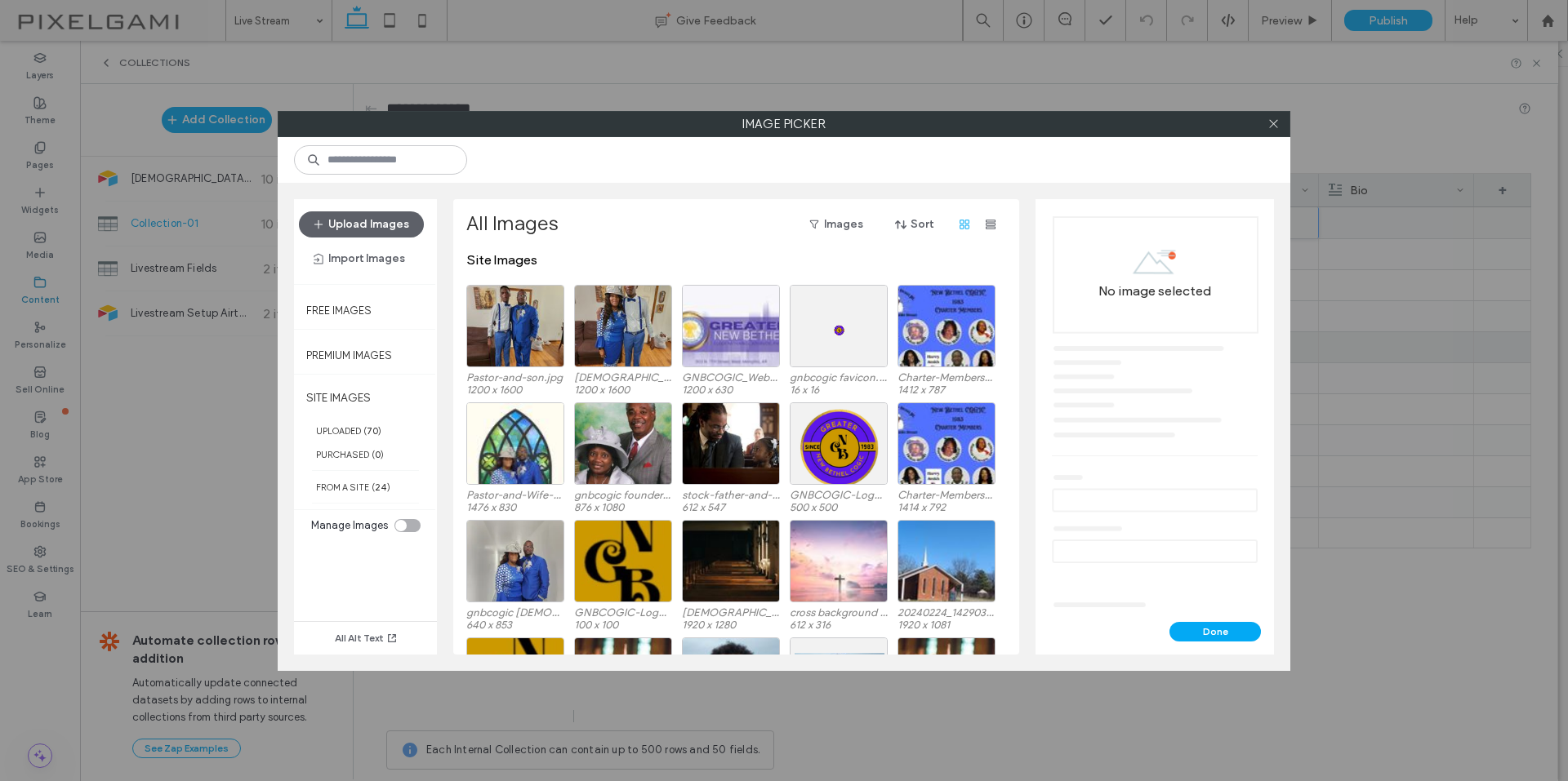
click at [404, 528] on div "toggle" at bounding box center [401, 525] width 11 height 11
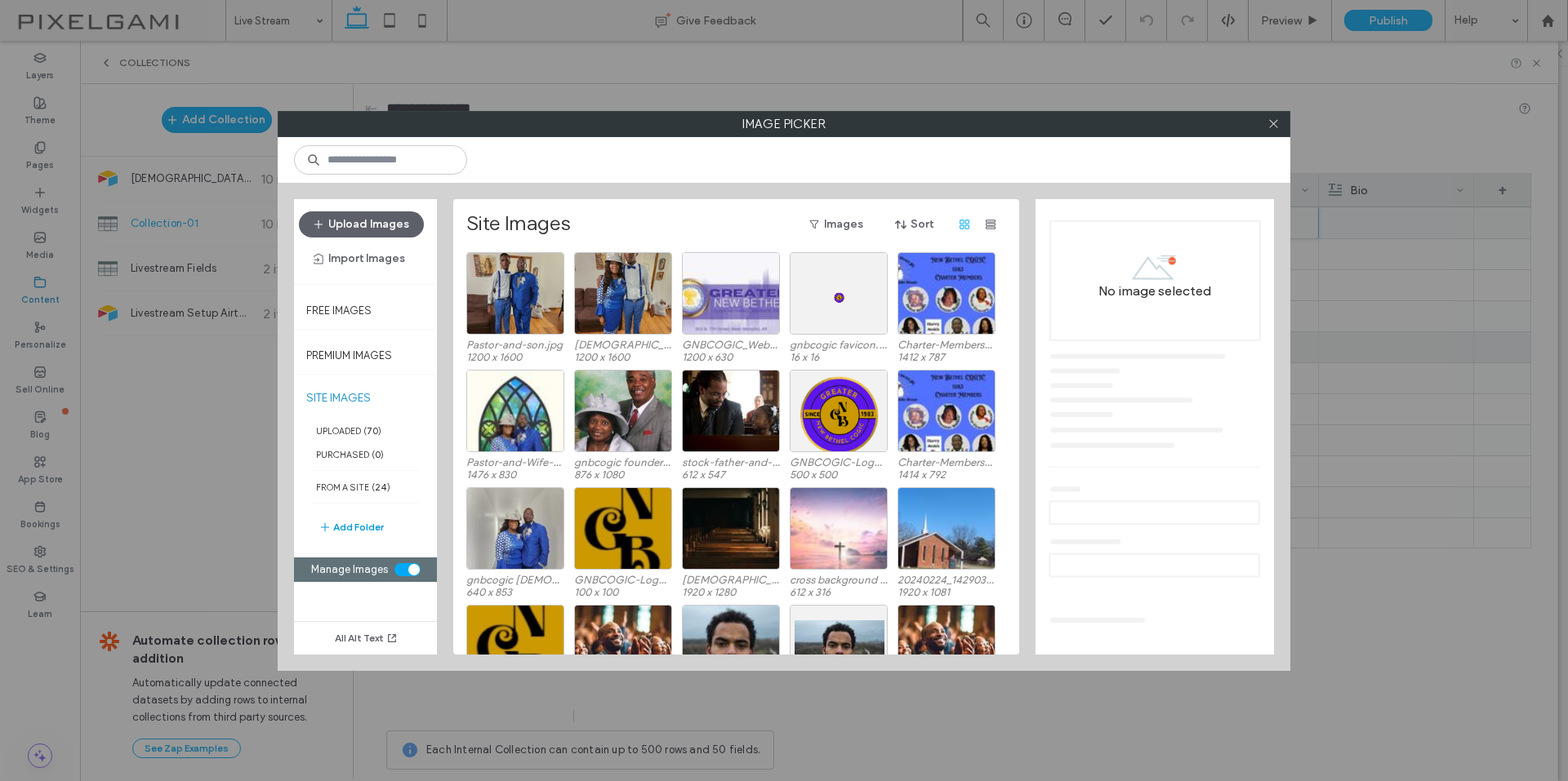
click at [363, 528] on button "Add Folder" at bounding box center [350, 527] width 65 height 19
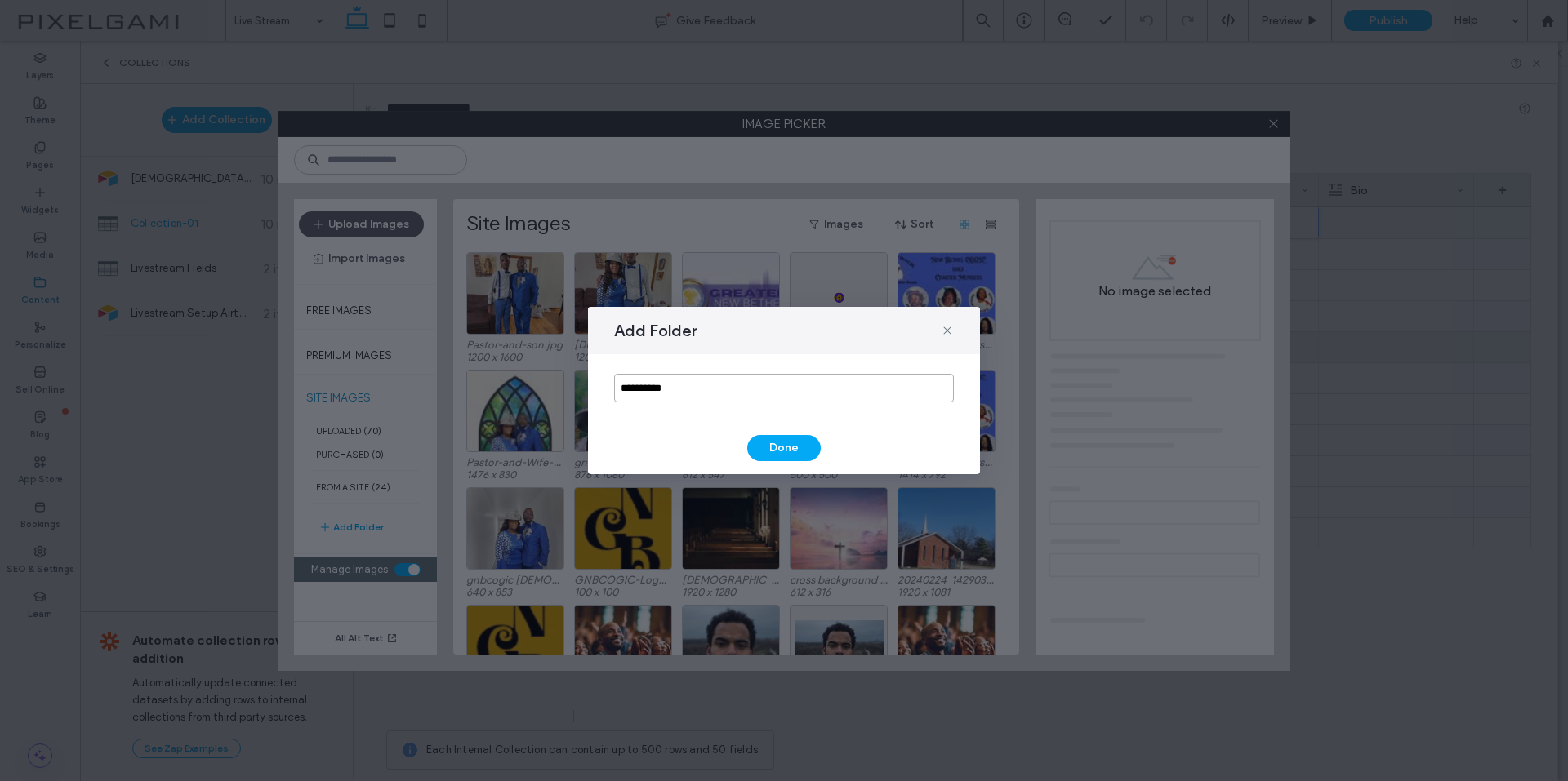
click at [734, 384] on input "**********" at bounding box center [784, 388] width 339 height 28
click at [709, 383] on input "**********" at bounding box center [784, 388] width 339 height 28
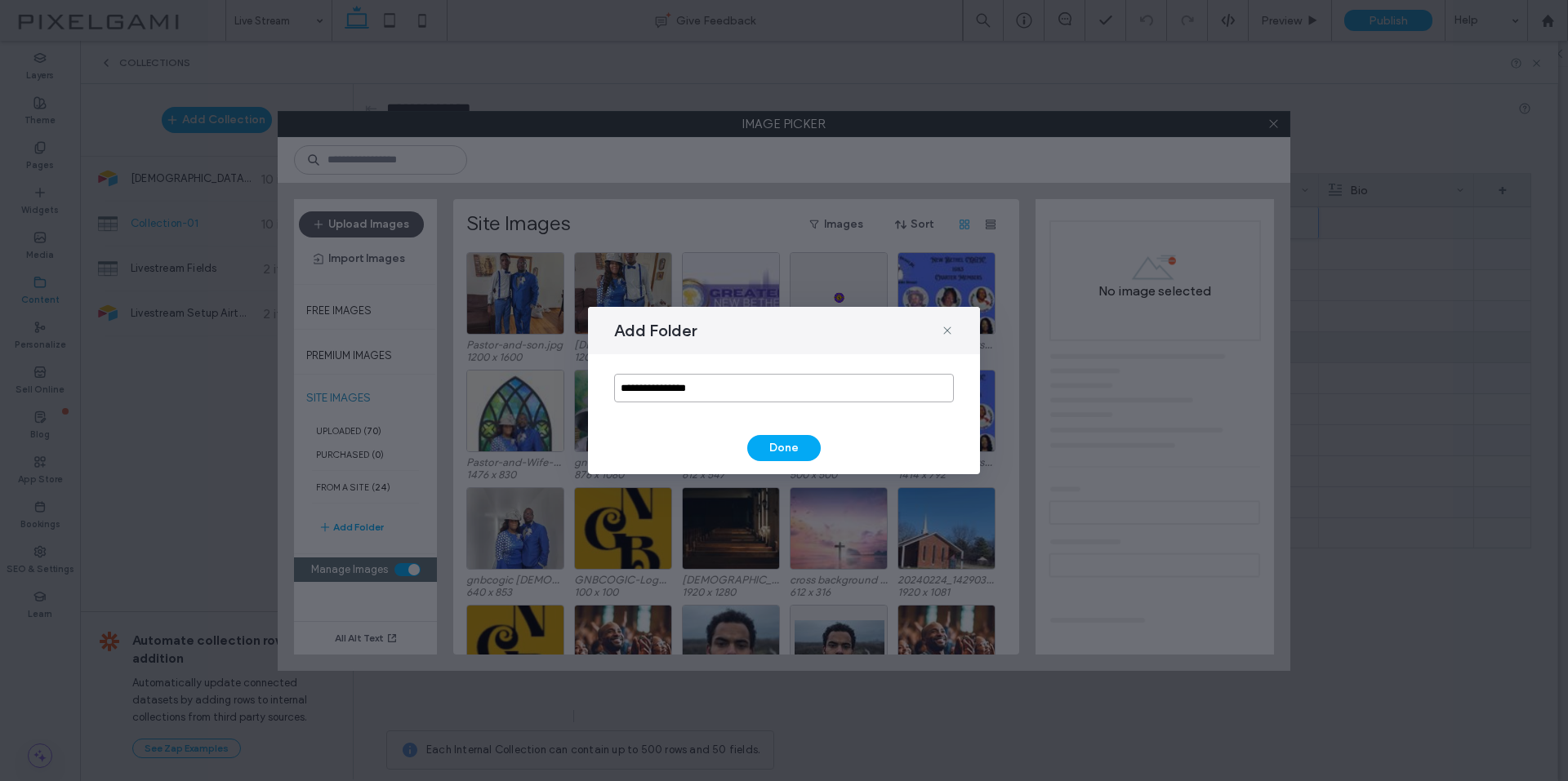
type input "**********"
drag, startPoint x: 761, startPoint y: 460, endPoint x: 766, endPoint y: 451, distance: 10.3
click at [761, 459] on button "Done" at bounding box center [784, 448] width 73 height 26
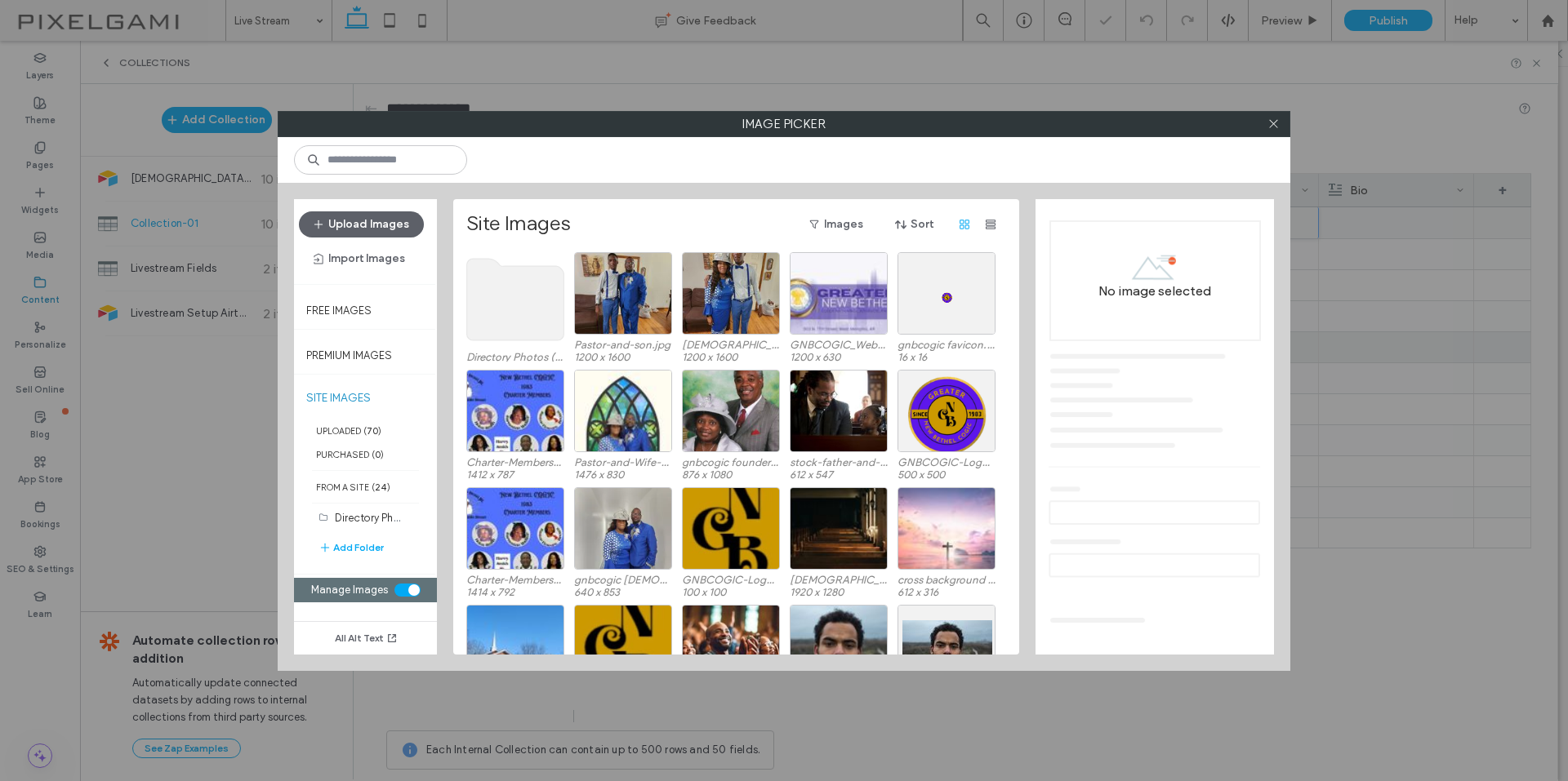
click at [496, 304] on use at bounding box center [515, 299] width 97 height 82
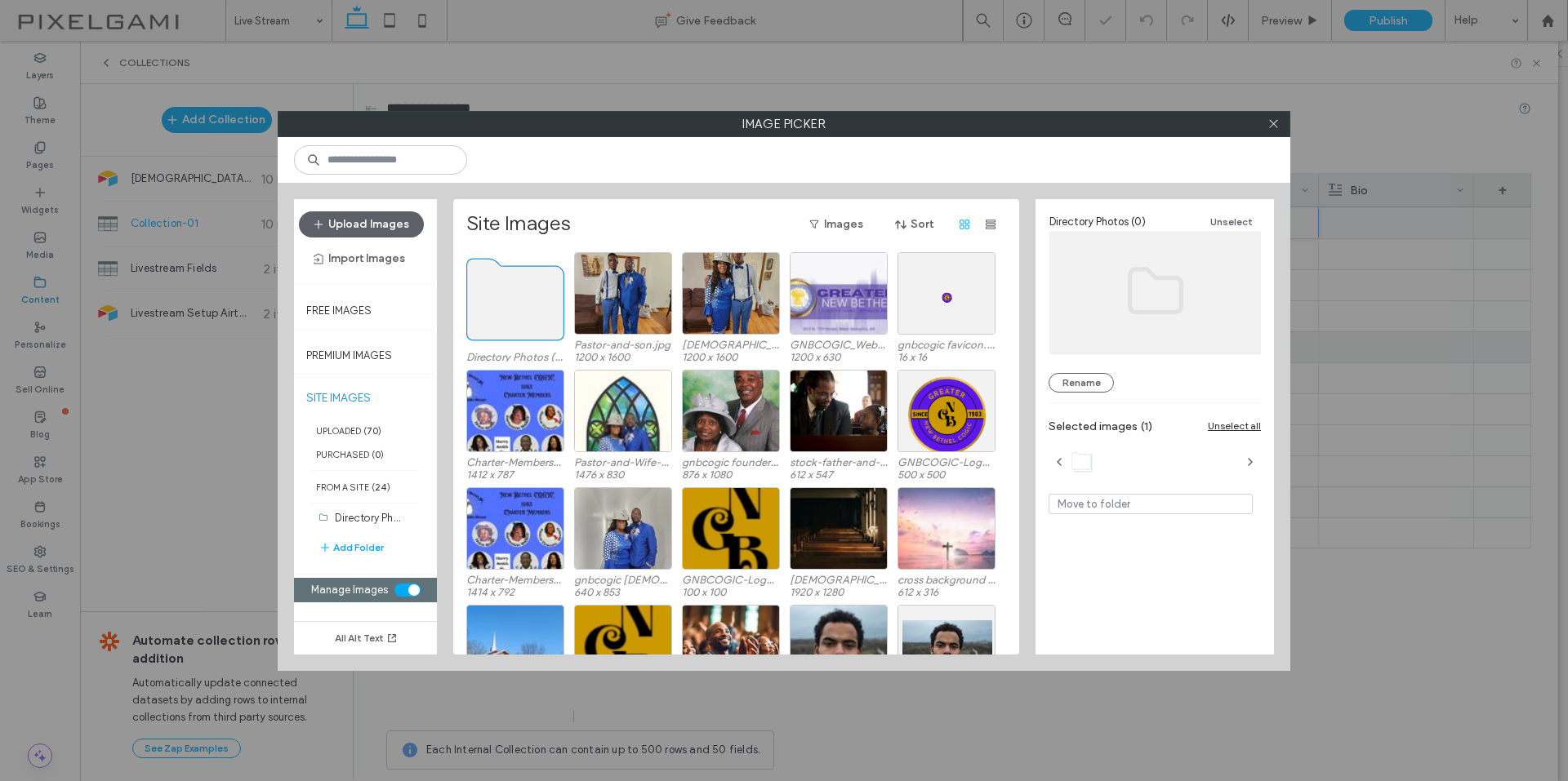
click at [496, 304] on use at bounding box center [515, 299] width 97 height 82
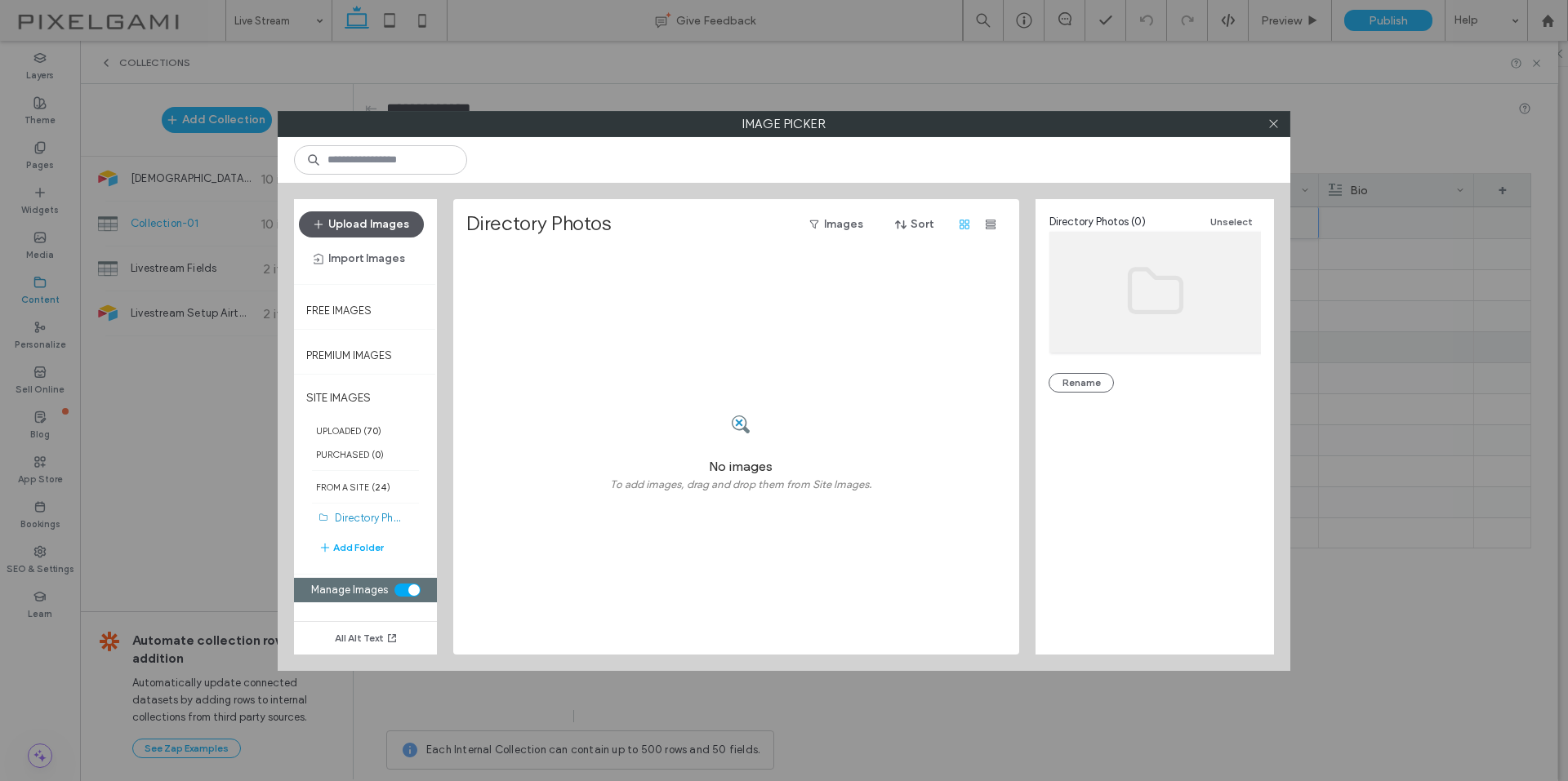
click at [337, 226] on button "Upload Images" at bounding box center [361, 225] width 125 height 26
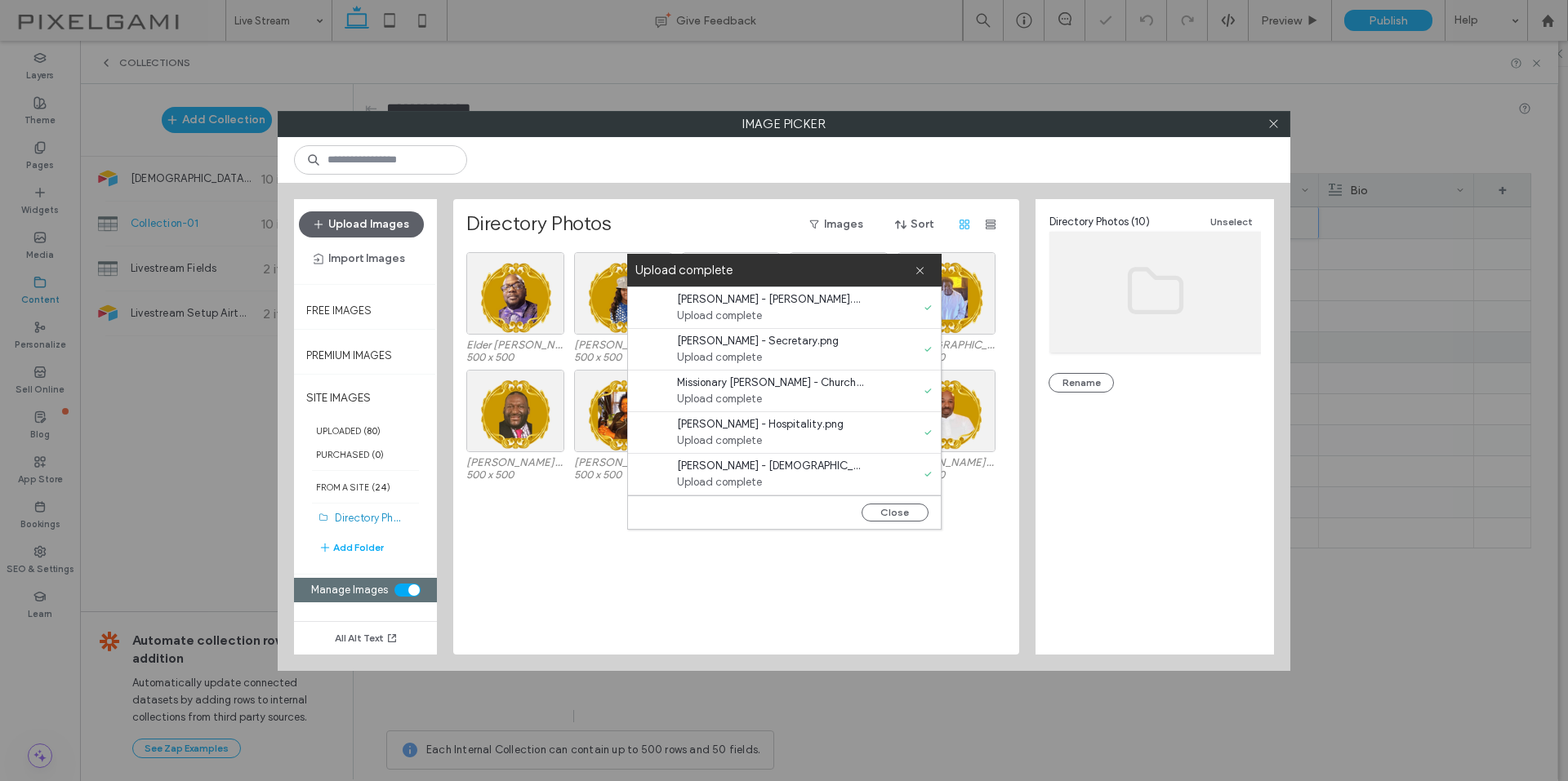
click at [988, 577] on div "Elder Nathiniel Johnson - Pastor.png 500 x 500 LaVerne Johnson - First Lady.png…" at bounding box center [740, 453] width 548 height 402
click at [903, 510] on button "Close" at bounding box center [894, 512] width 67 height 18
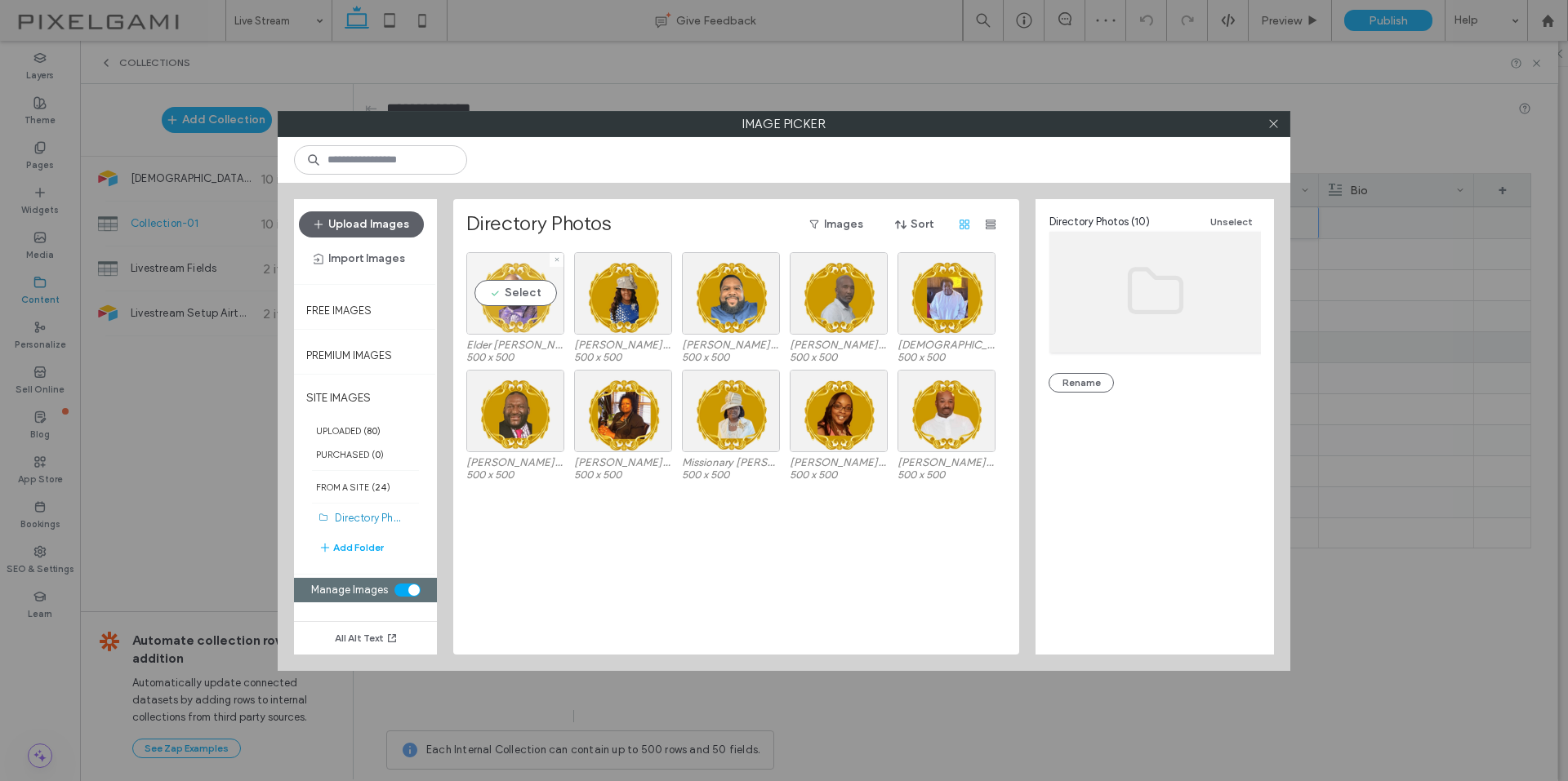
click at [526, 305] on div "Select" at bounding box center [514, 293] width 98 height 82
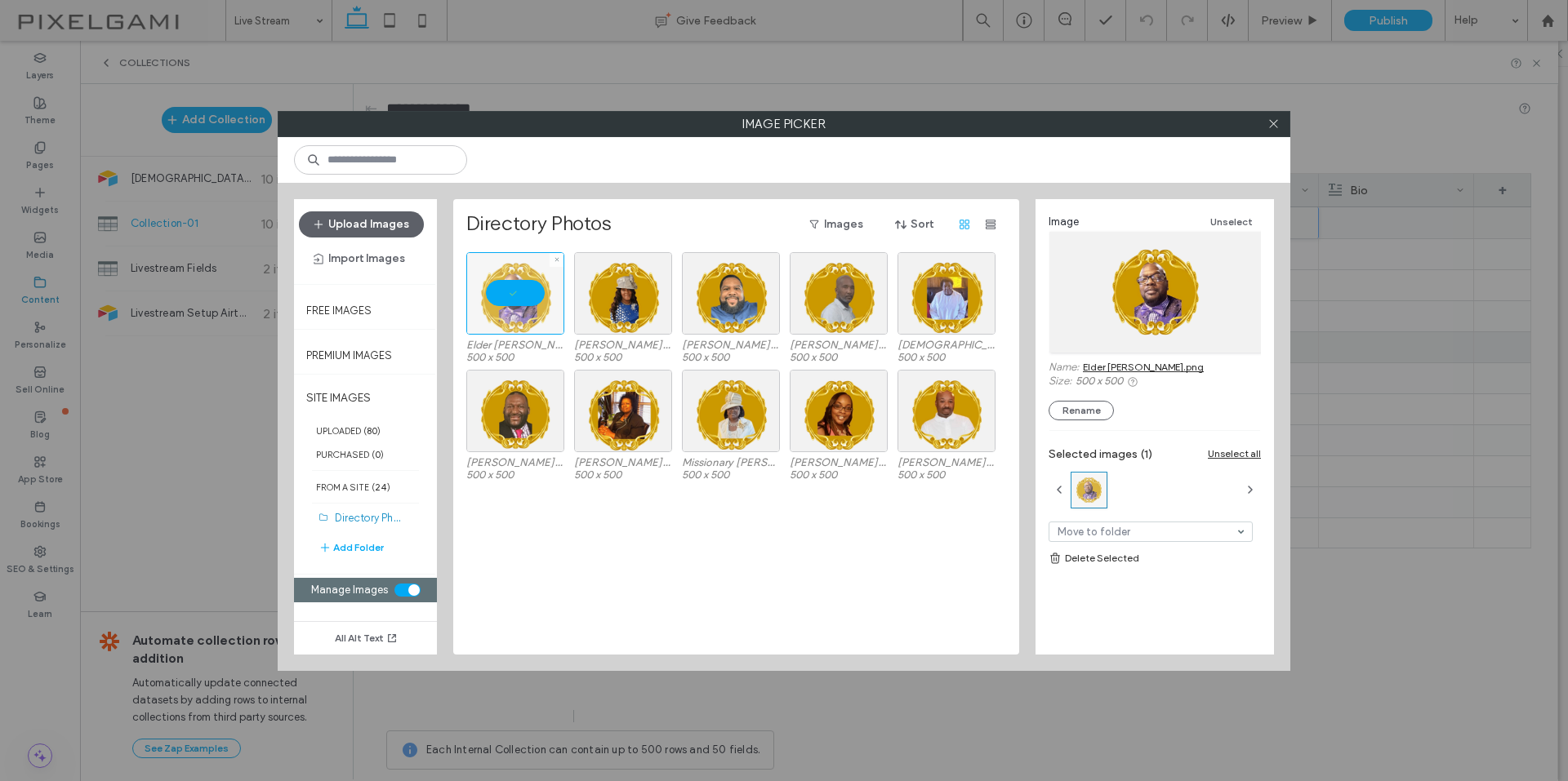
click at [545, 292] on div at bounding box center [514, 293] width 98 height 82
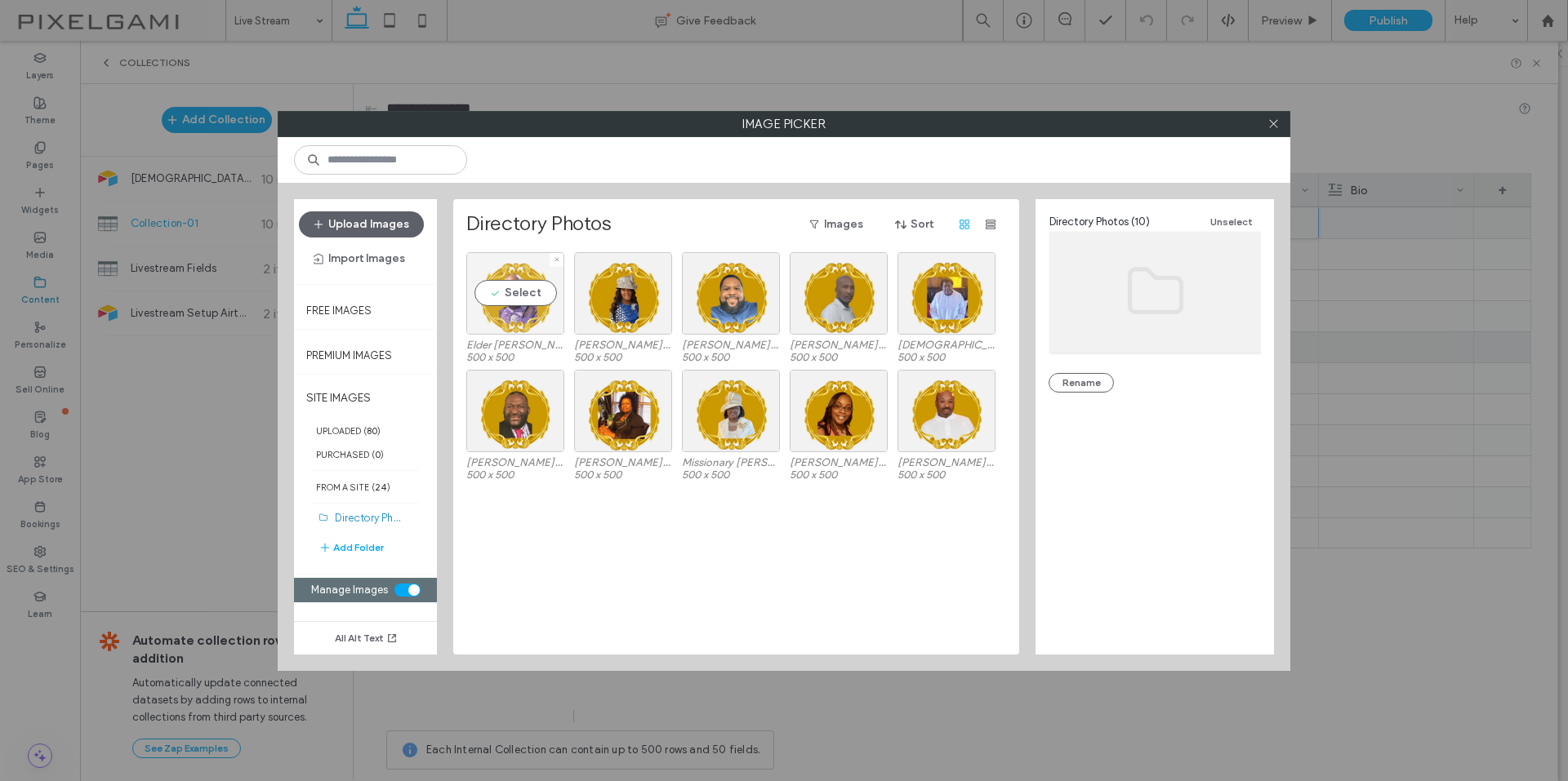
click at [544, 292] on div "Select" at bounding box center [514, 293] width 98 height 82
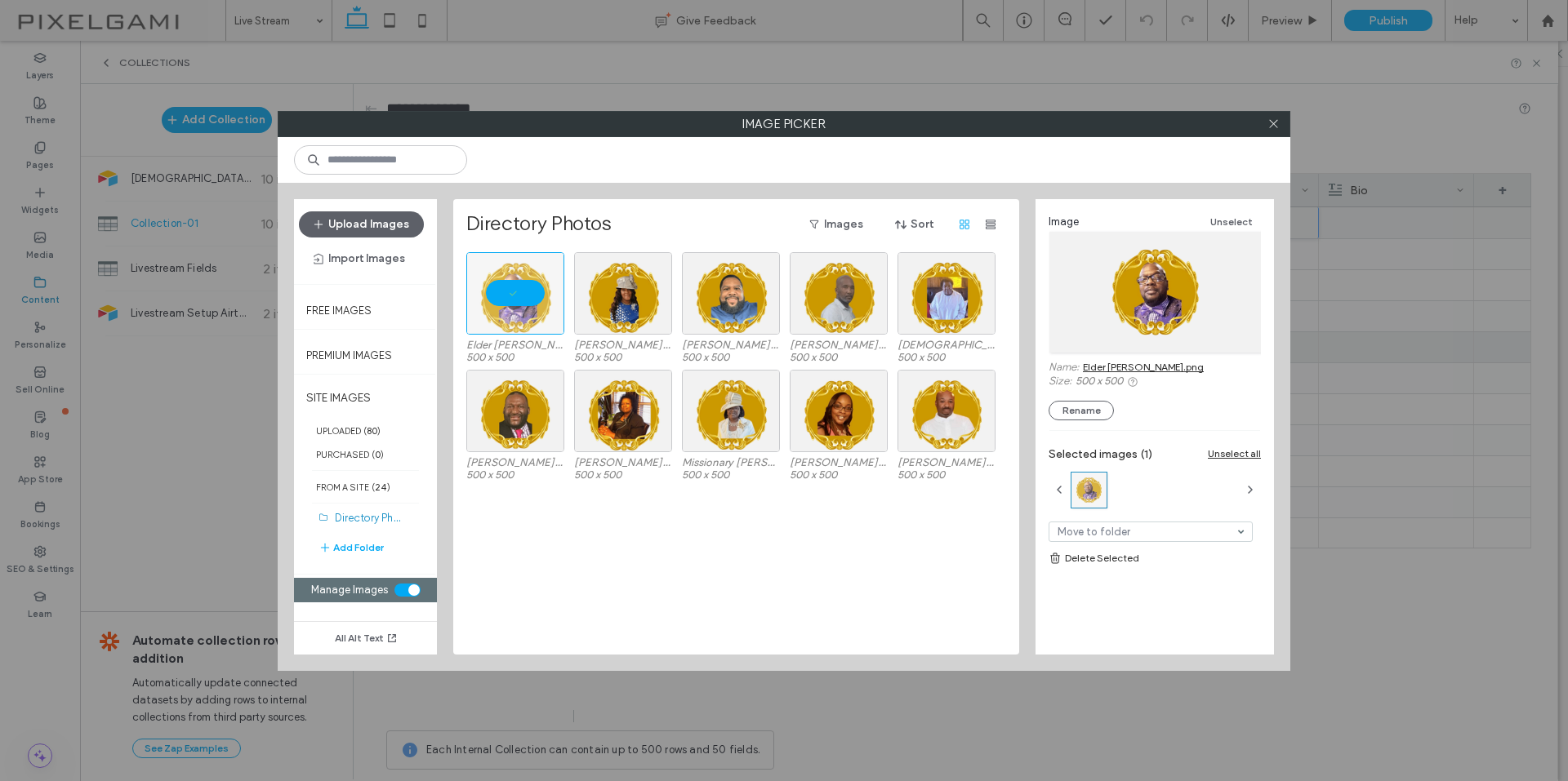
click at [392, 584] on section "Manage Images" at bounding box center [365, 589] width 126 height 25
click at [397, 591] on div "toggle" at bounding box center [407, 590] width 26 height 13
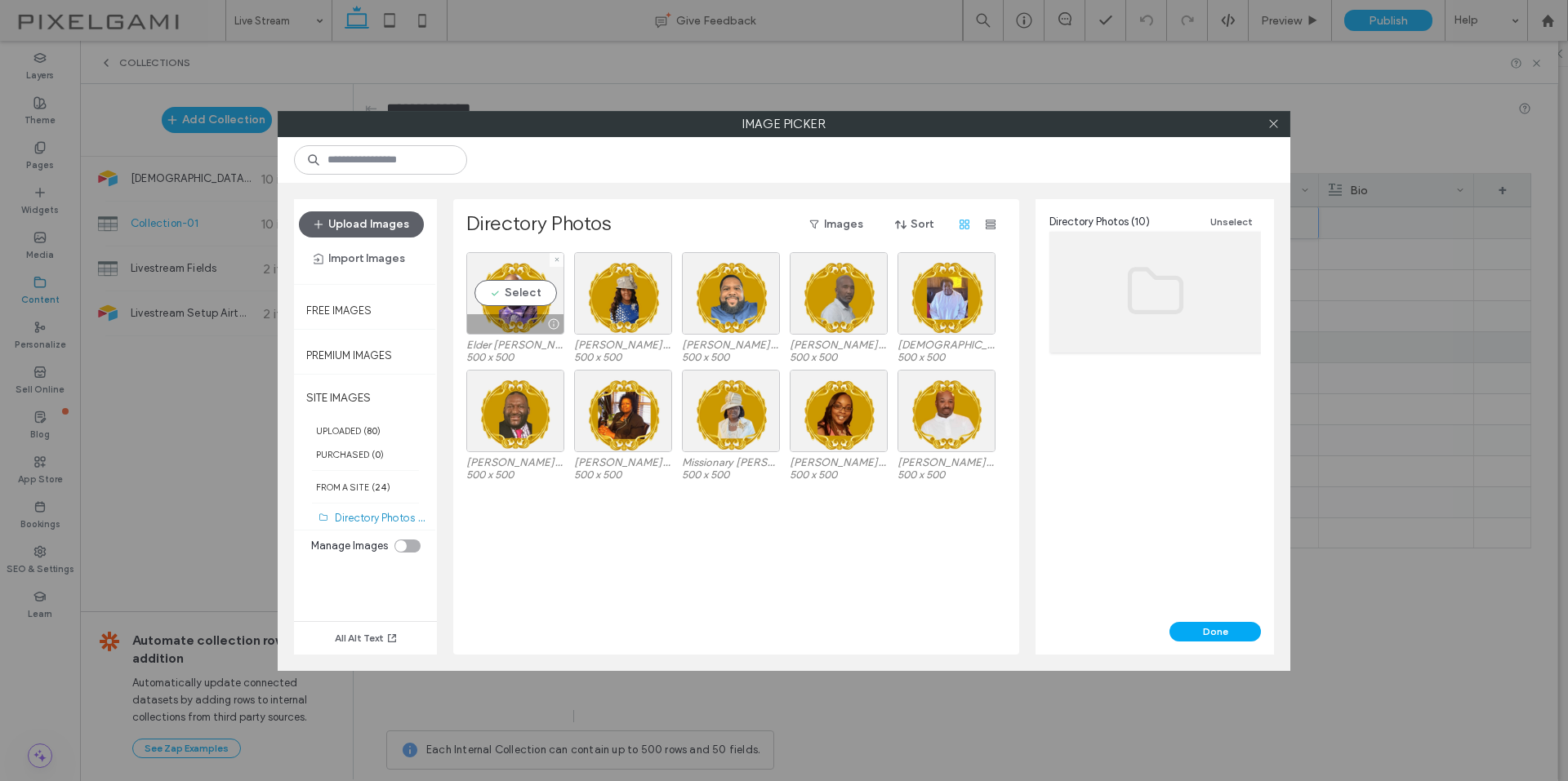
click at [549, 279] on div "Select" at bounding box center [514, 293] width 98 height 82
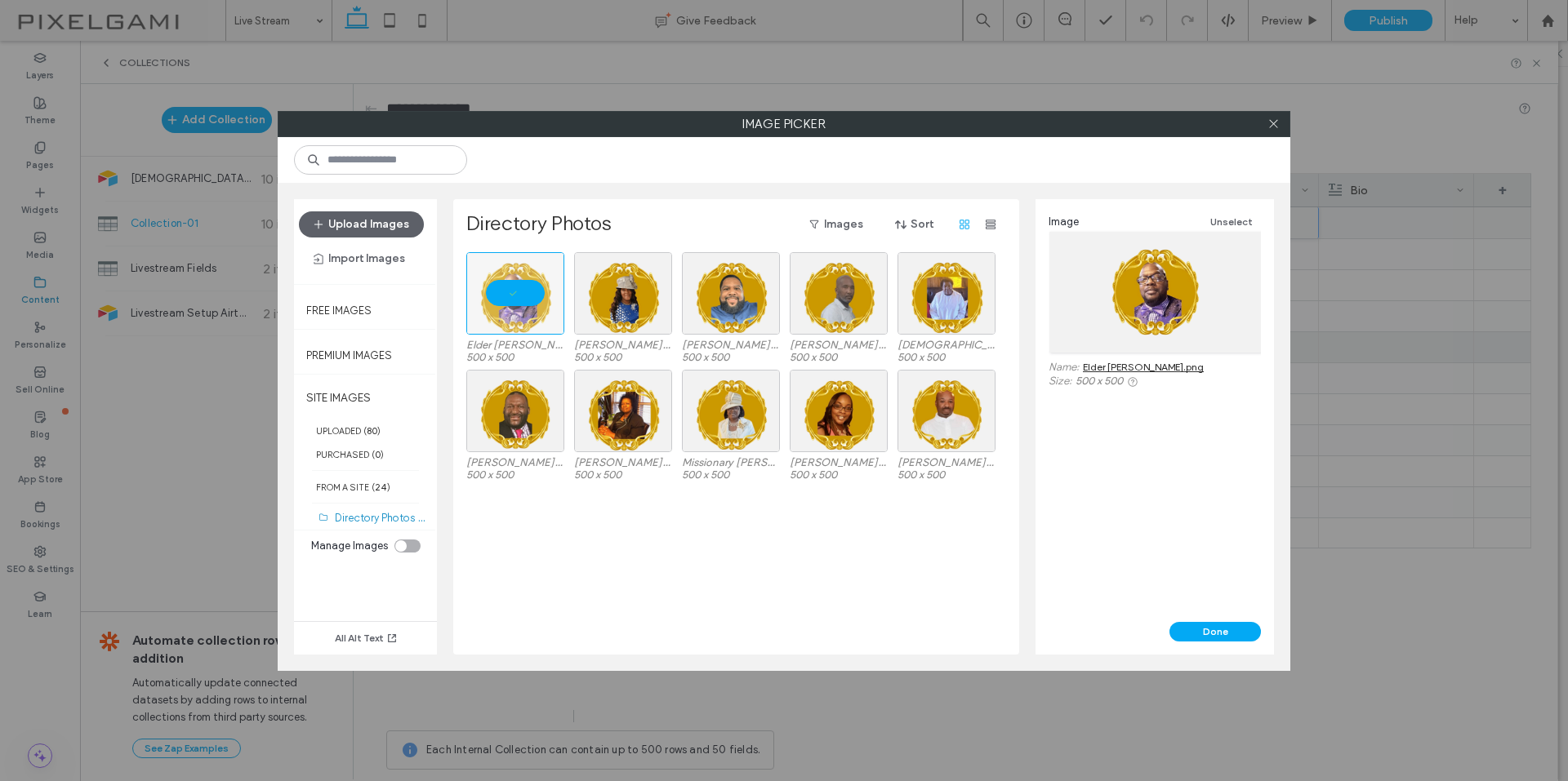
click at [1209, 623] on button "Done" at bounding box center [1215, 631] width 92 height 19
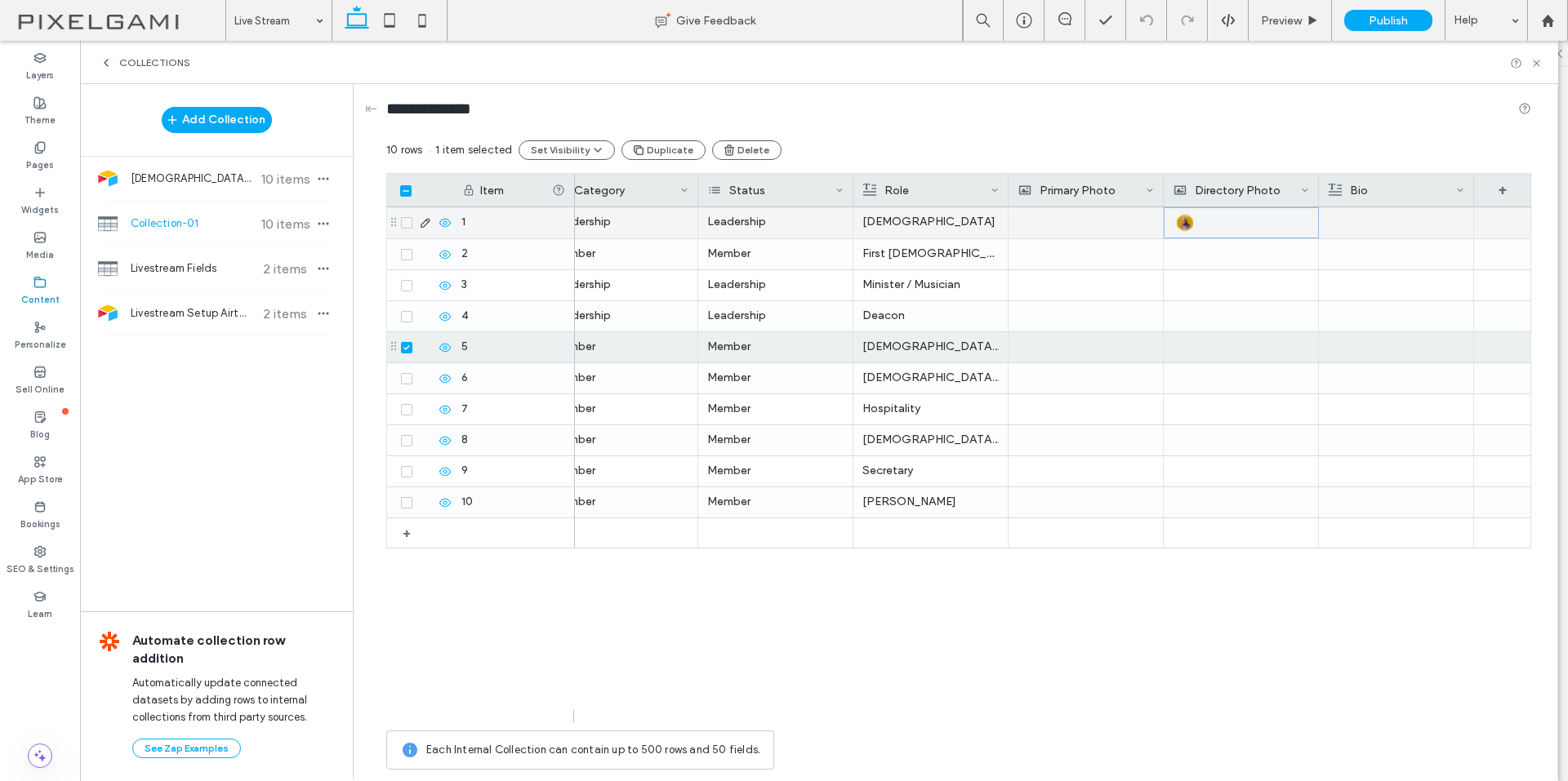
click at [1223, 255] on div at bounding box center [1241, 254] width 137 height 30
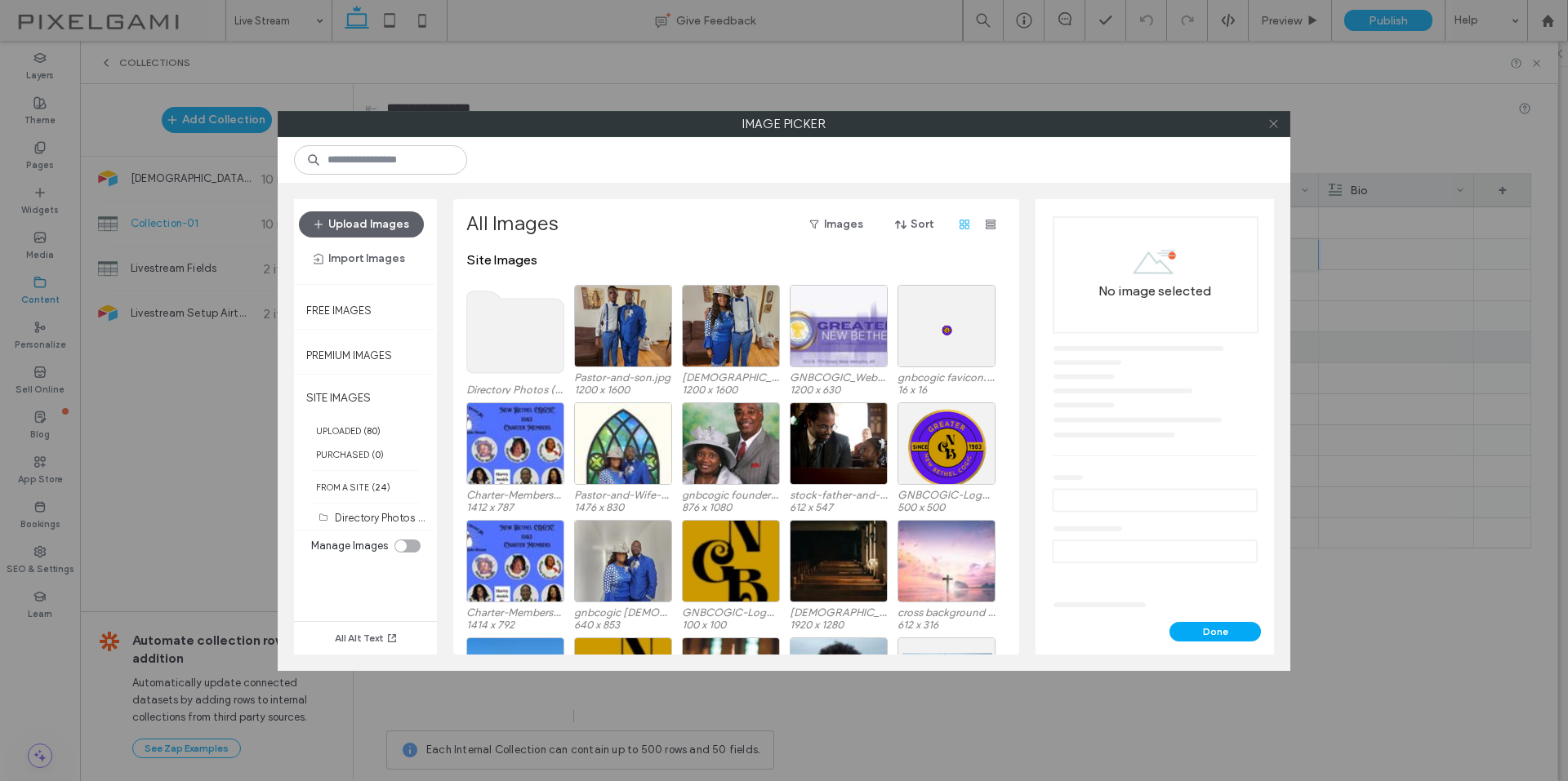
click at [1271, 117] on icon at bounding box center [1273, 123] width 12 height 12
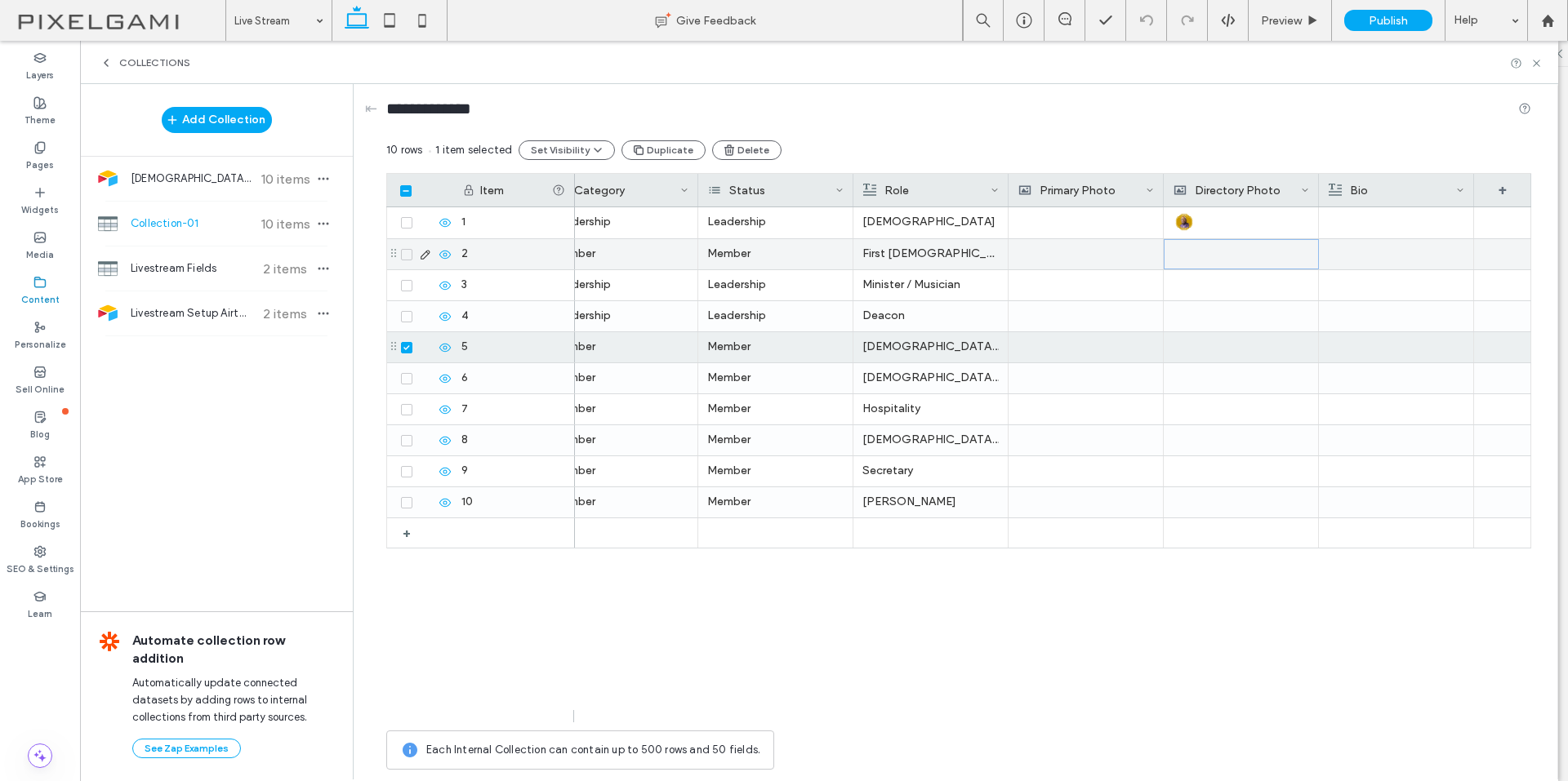
click at [427, 253] on icon at bounding box center [425, 255] width 13 height 13
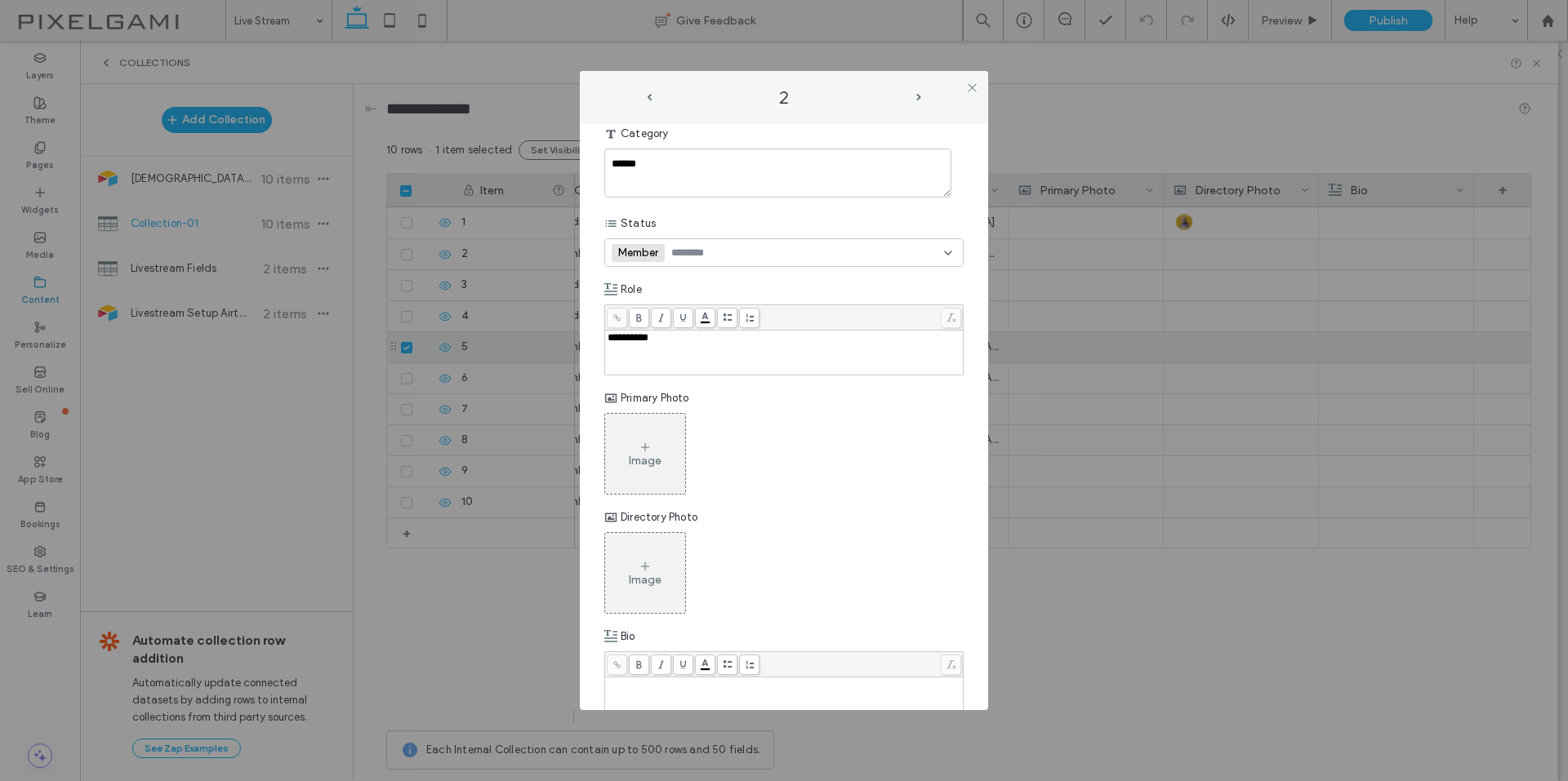
scroll to position [206, 0]
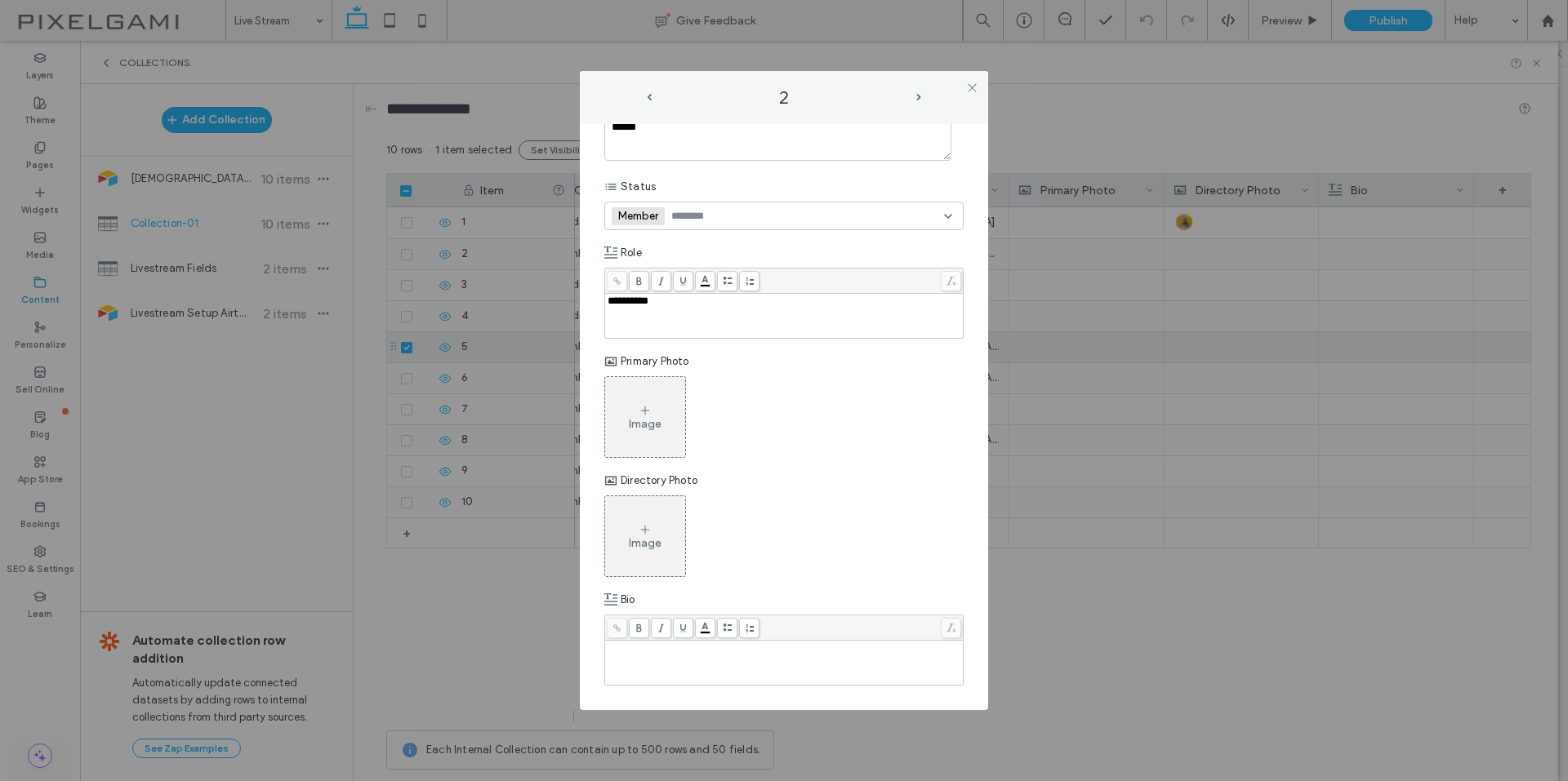
click at [647, 504] on div "Image" at bounding box center [645, 536] width 80 height 77
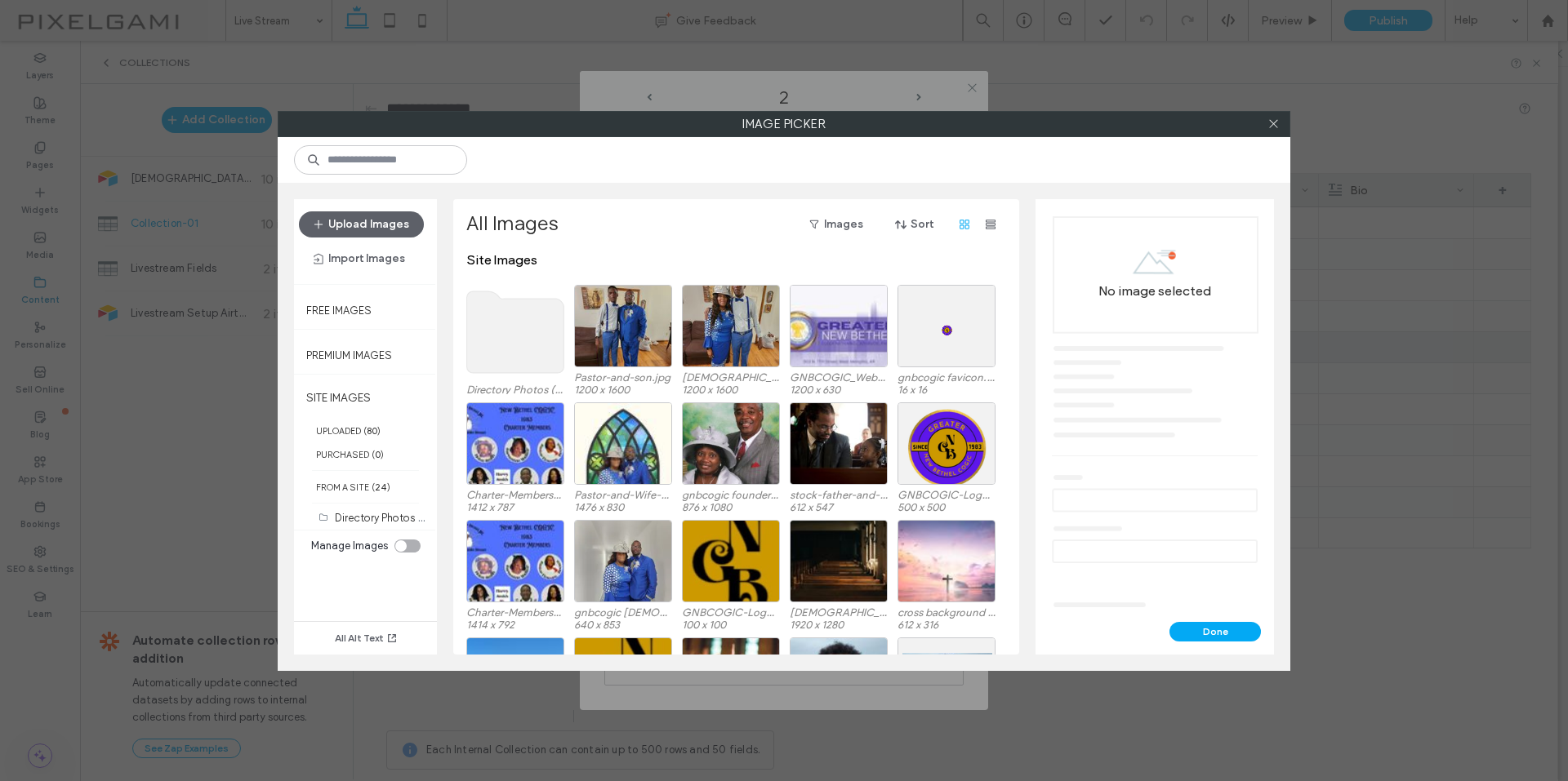
click at [531, 334] on use at bounding box center [515, 332] width 97 height 82
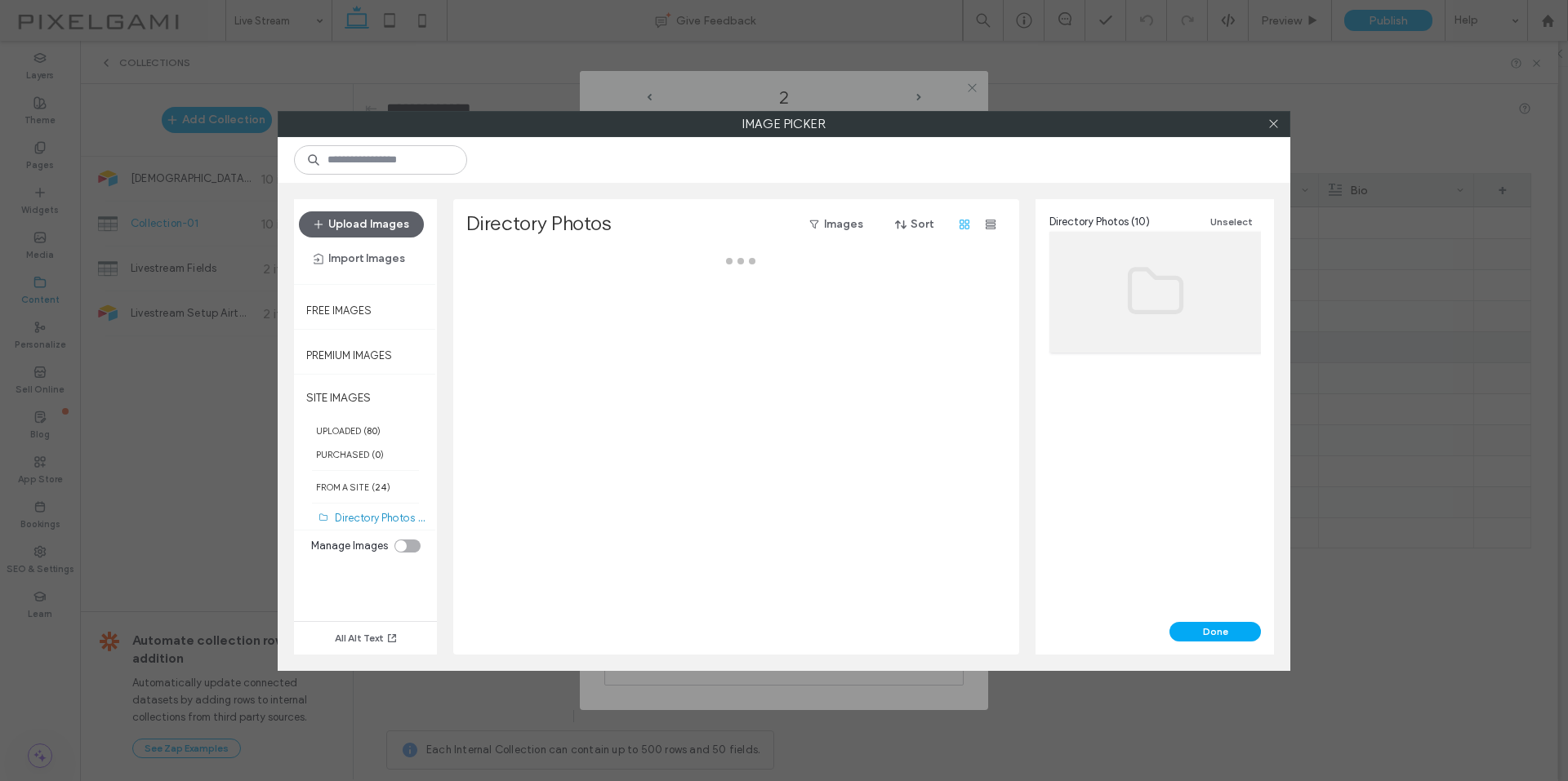
click at [531, 334] on div at bounding box center [740, 453] width 548 height 402
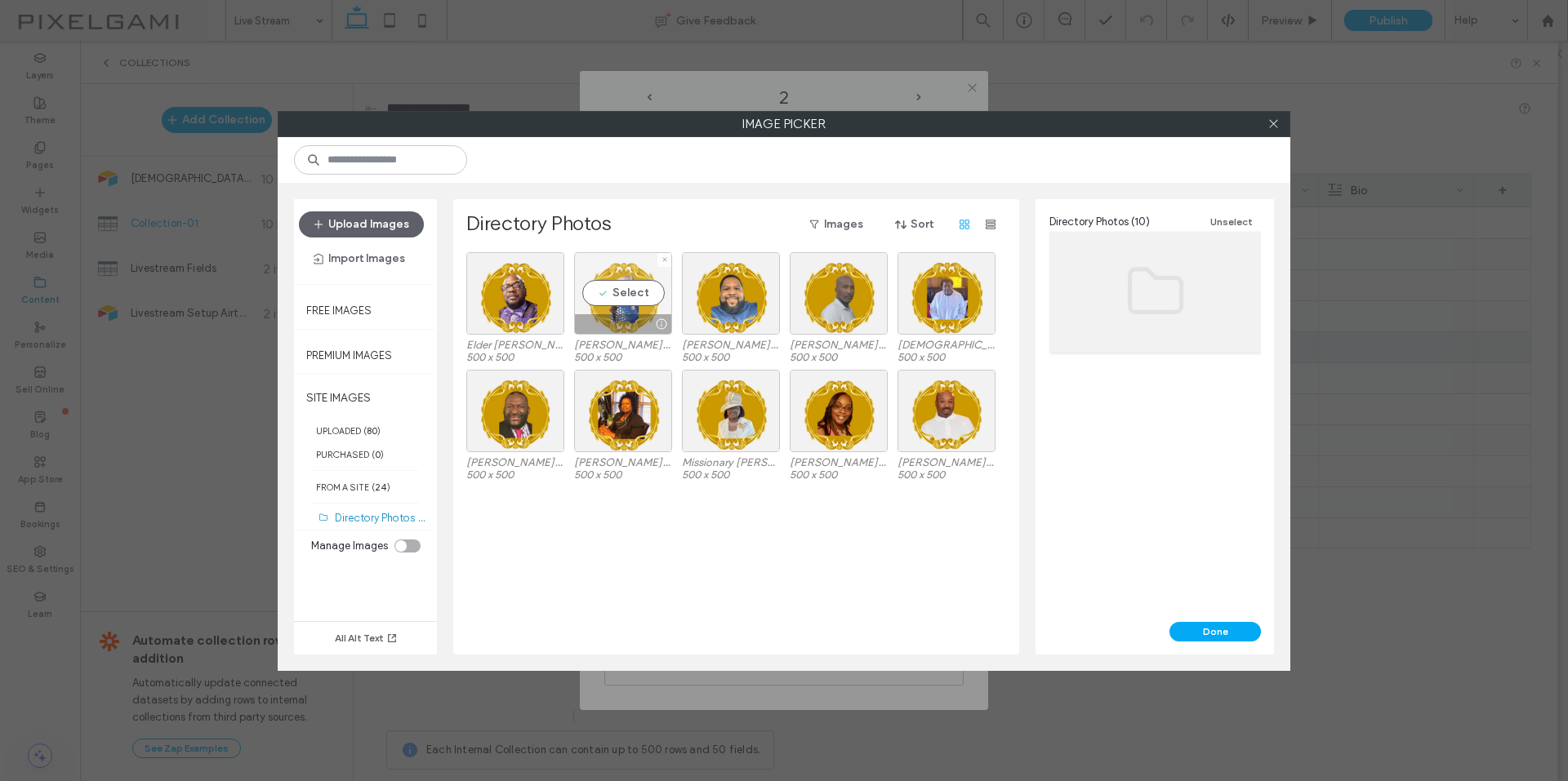
click at [629, 302] on div "Select" at bounding box center [623, 293] width 98 height 82
click at [611, 309] on div "Select" at bounding box center [623, 293] width 98 height 82
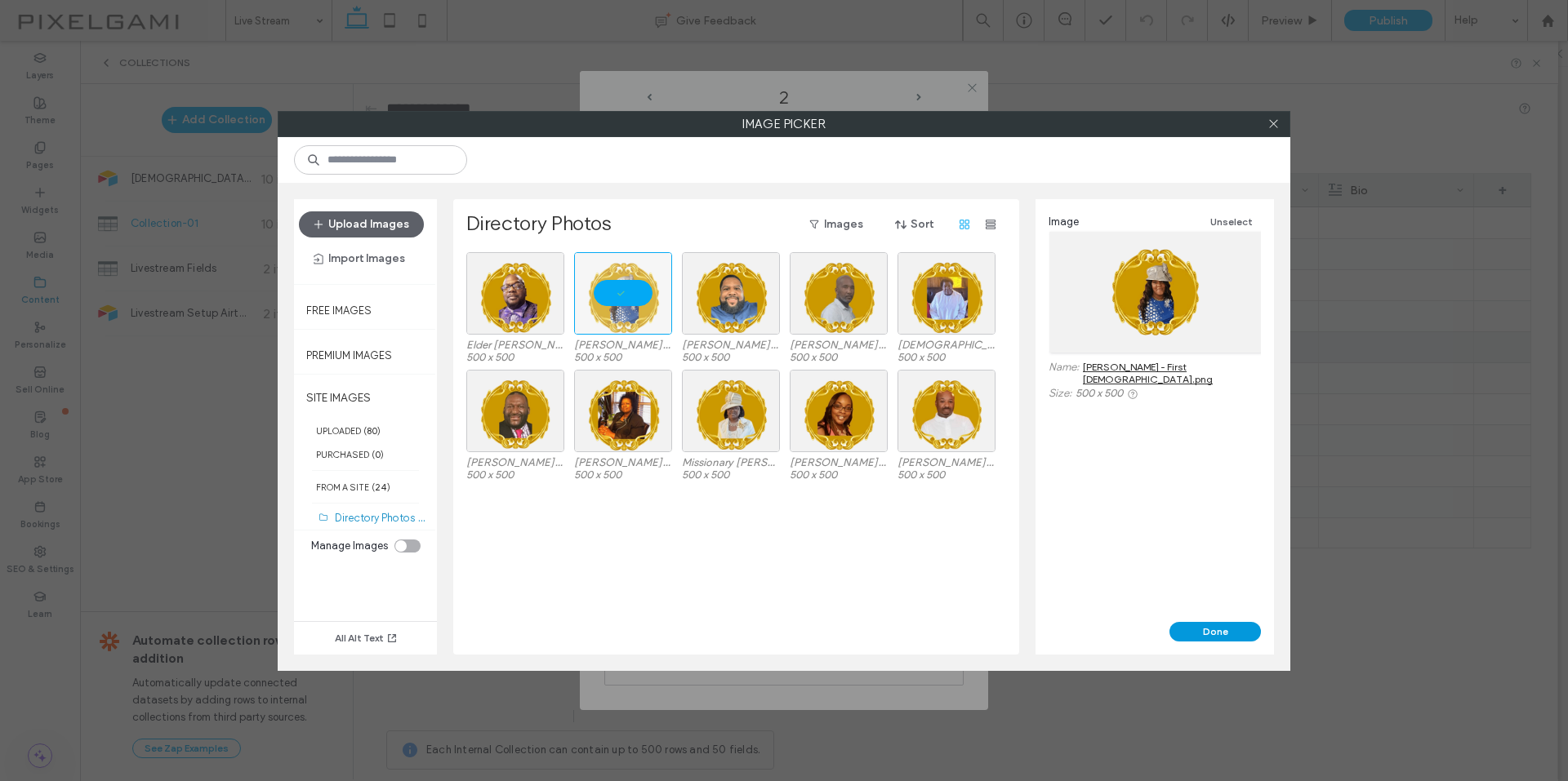
click at [1231, 627] on button "Done" at bounding box center [1215, 631] width 92 height 19
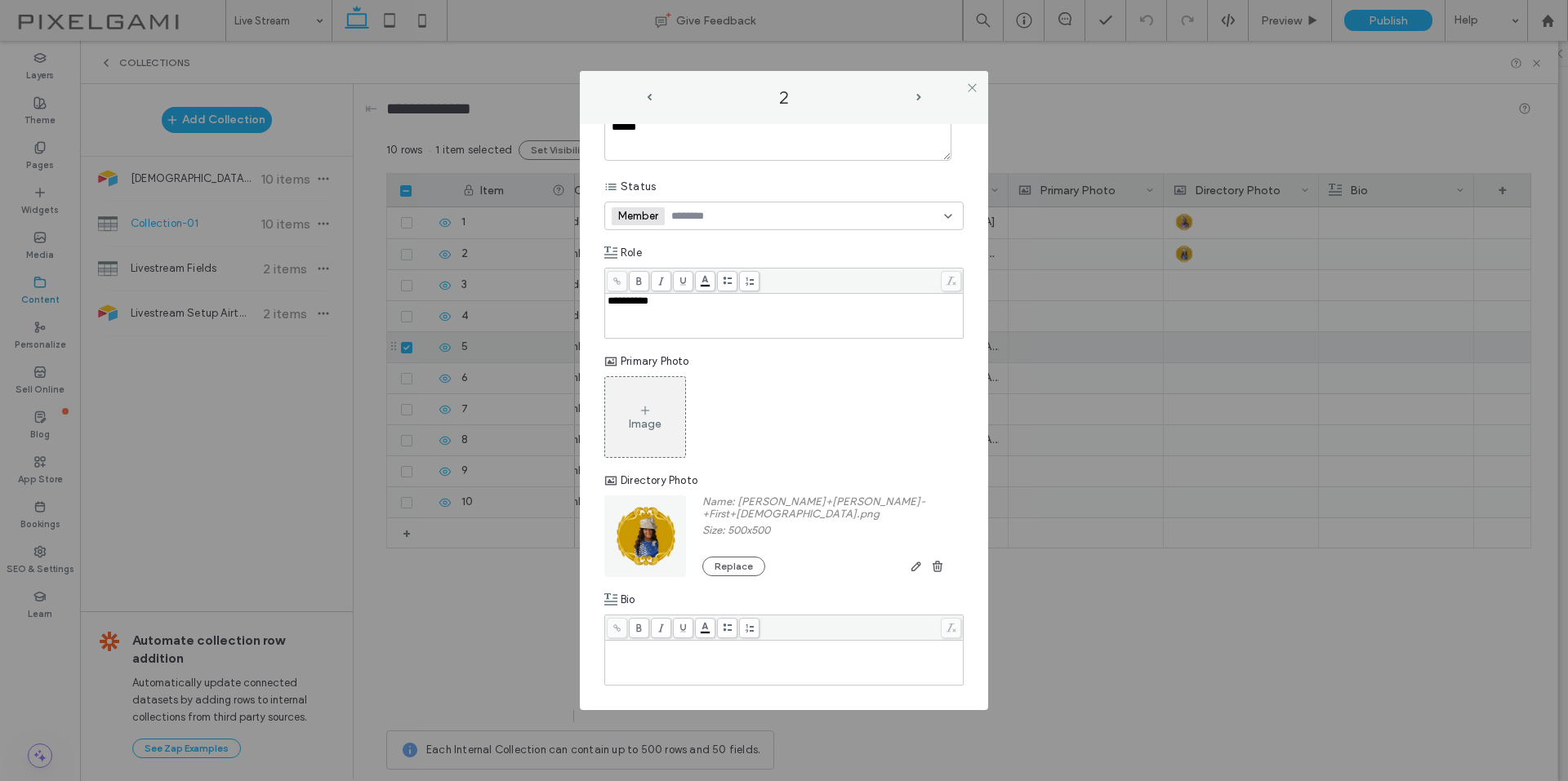
click at [674, 408] on div "Image" at bounding box center [645, 417] width 80 height 77
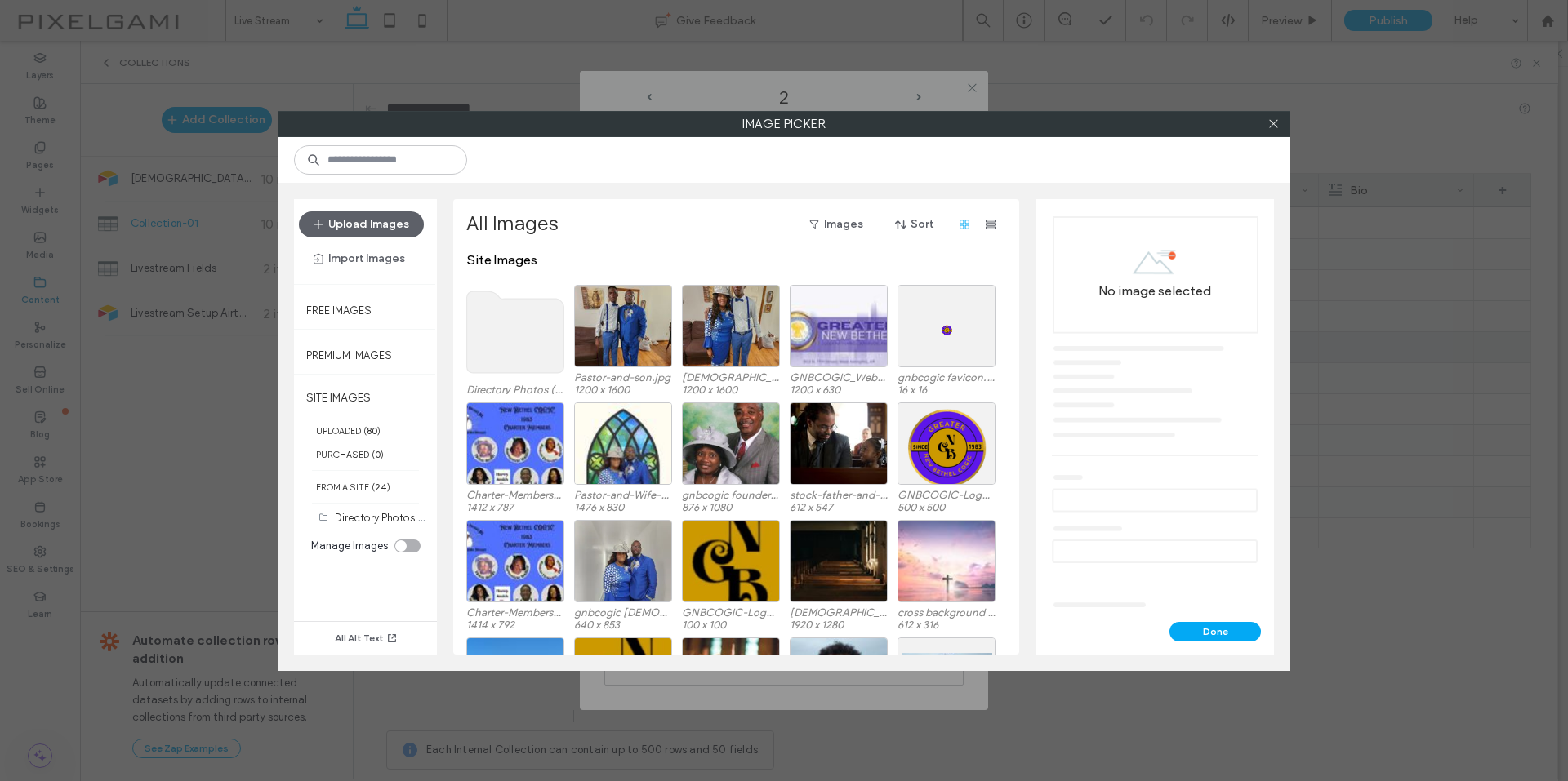
click at [522, 348] on use at bounding box center [515, 332] width 97 height 82
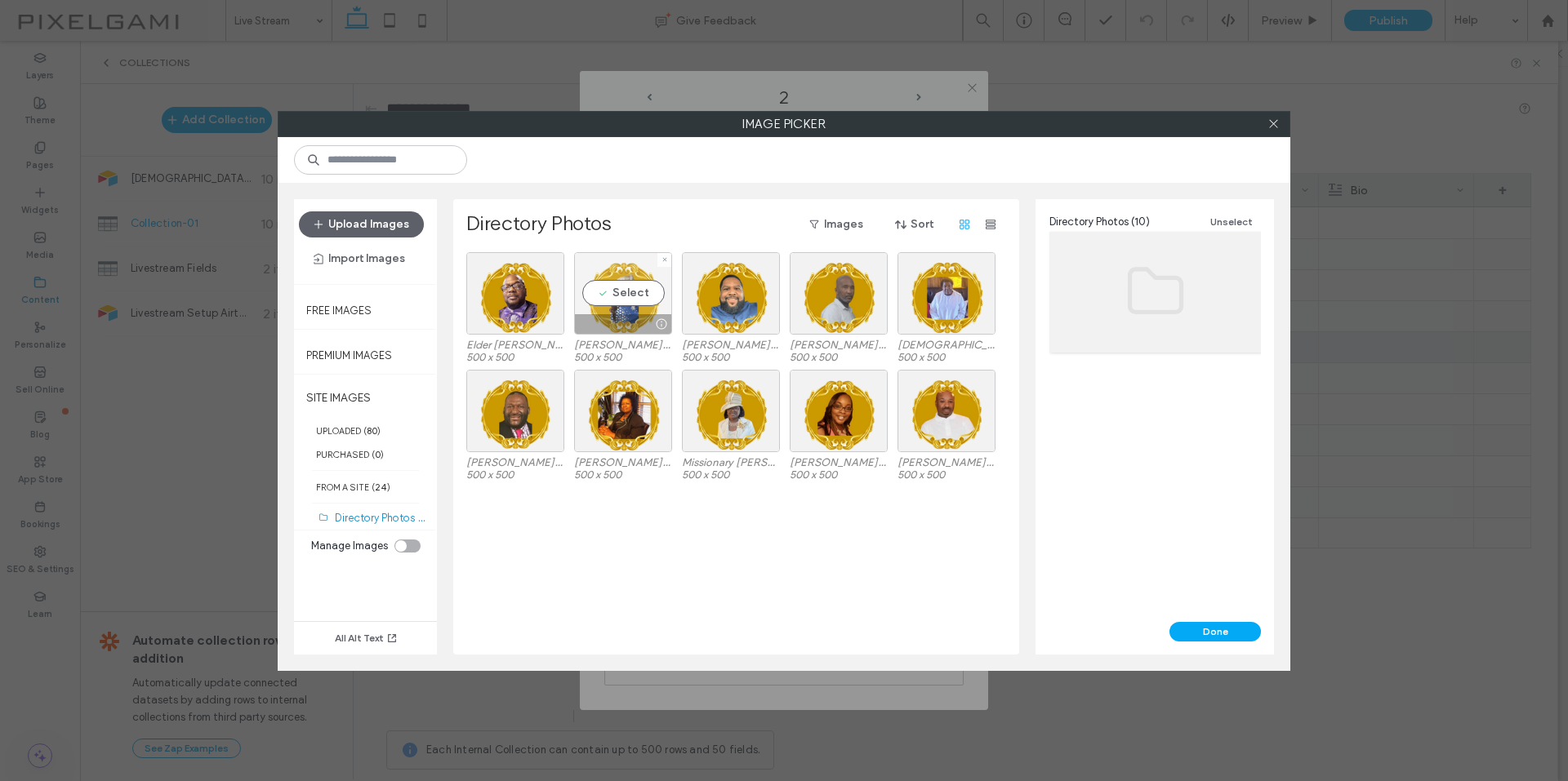
click at [627, 311] on div "Select" at bounding box center [623, 293] width 98 height 82
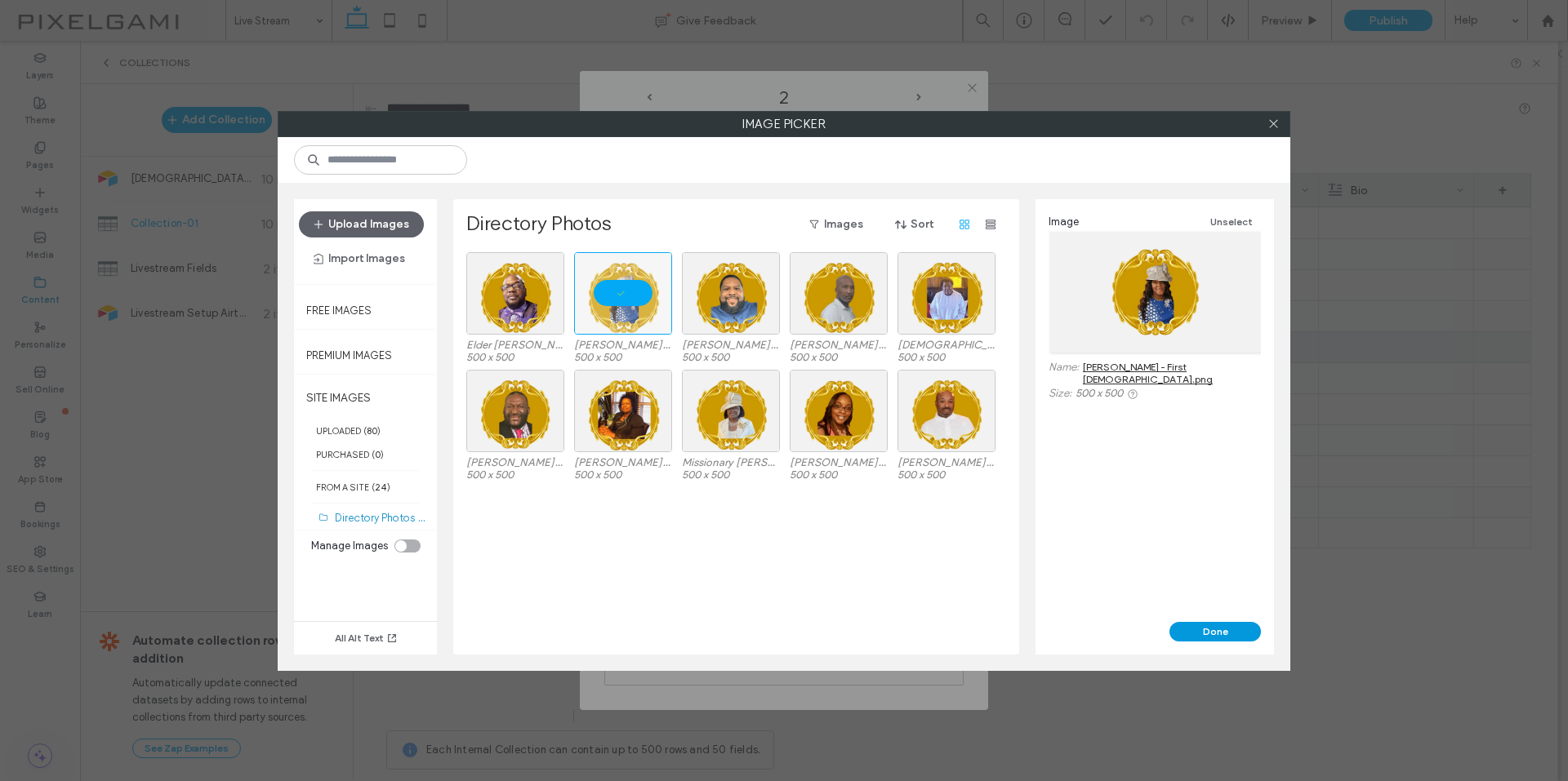
click at [1187, 624] on button "Done" at bounding box center [1215, 631] width 92 height 19
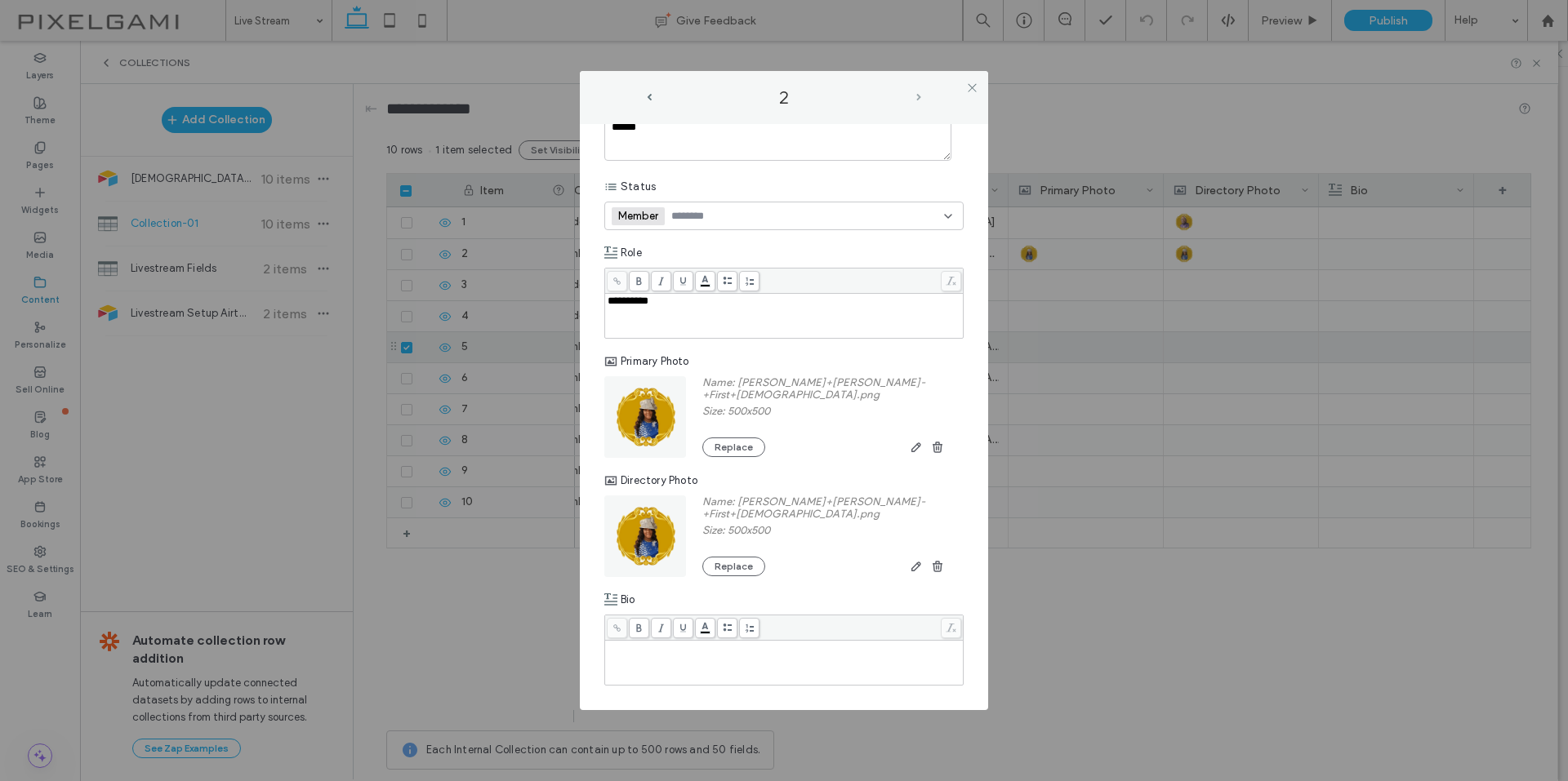
click at [917, 98] on span "next-arrow" at bounding box center [918, 97] width 5 height 7
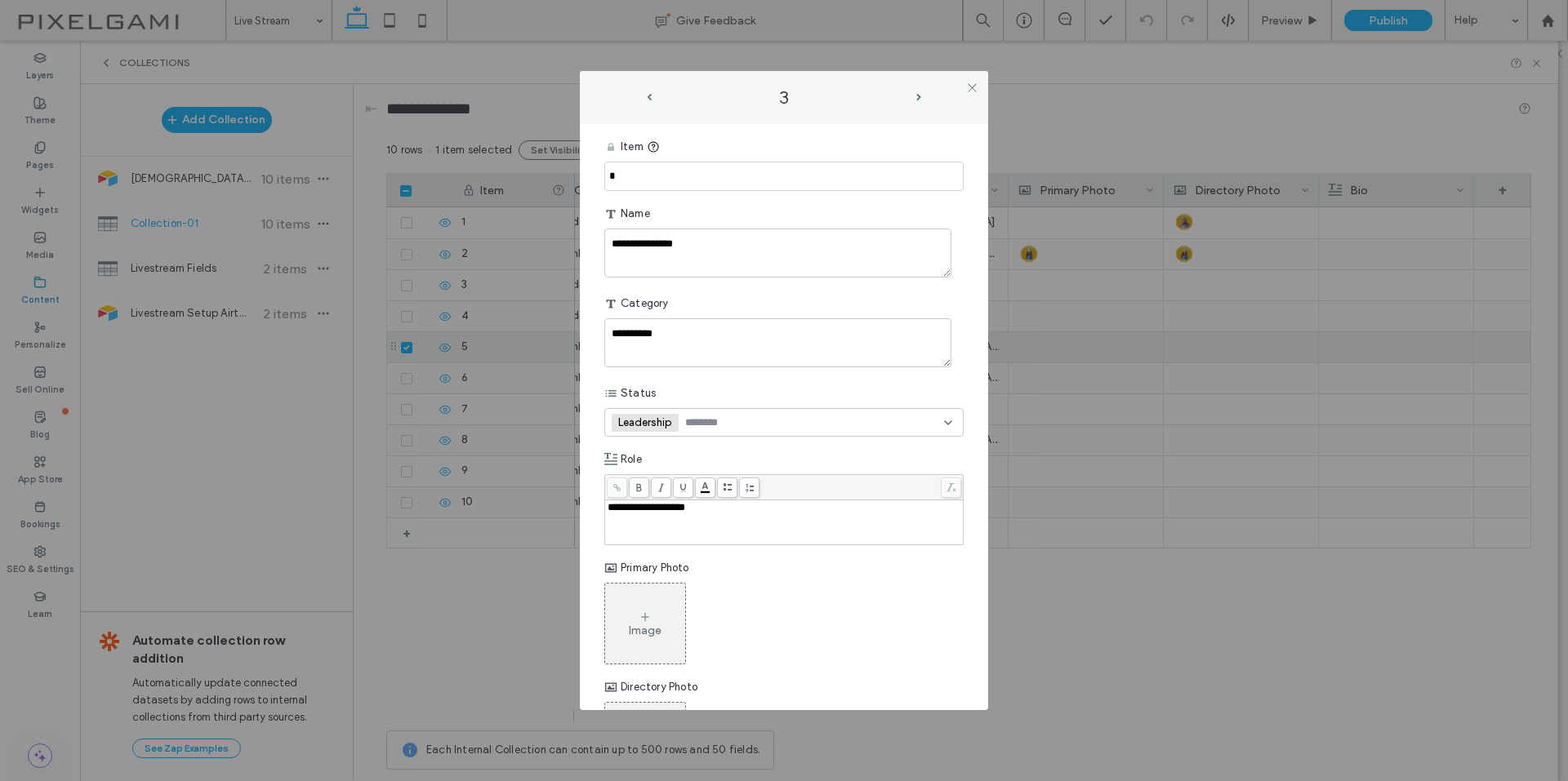
click at [652, 608] on div "Image" at bounding box center [645, 623] width 80 height 77
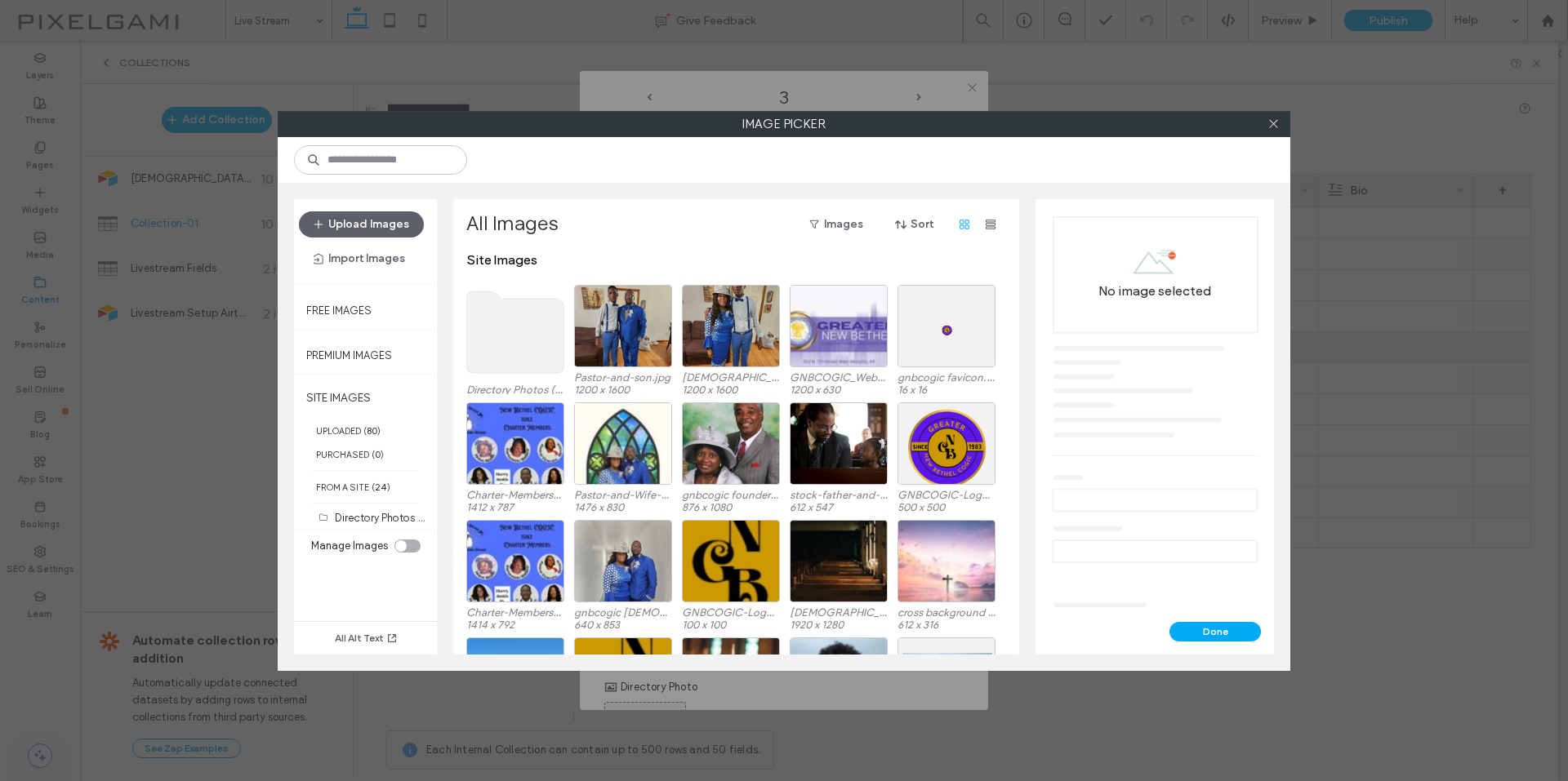
click at [537, 318] on use at bounding box center [515, 332] width 97 height 82
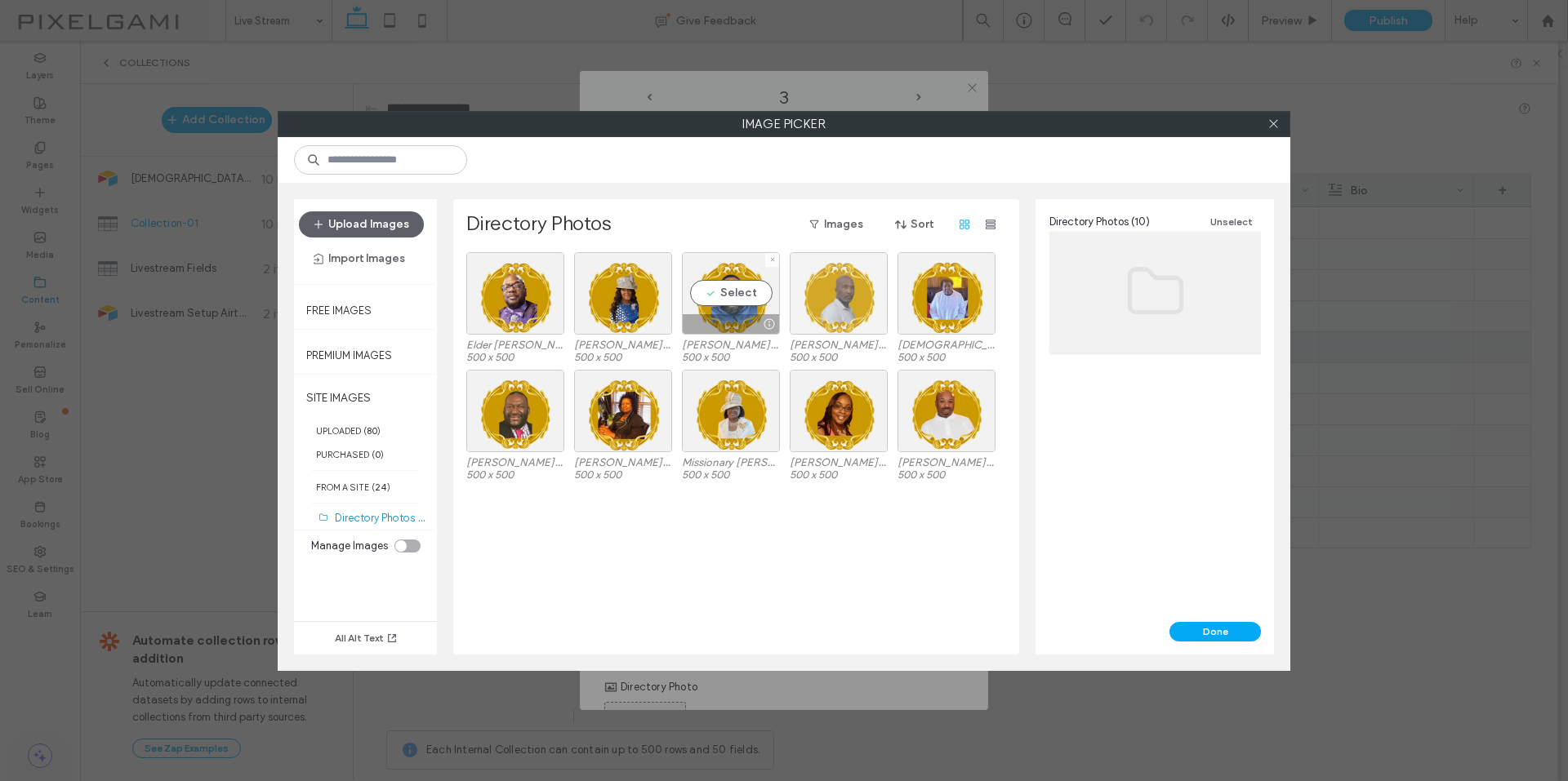
click at [795, 308] on div at bounding box center [838, 293] width 98 height 82
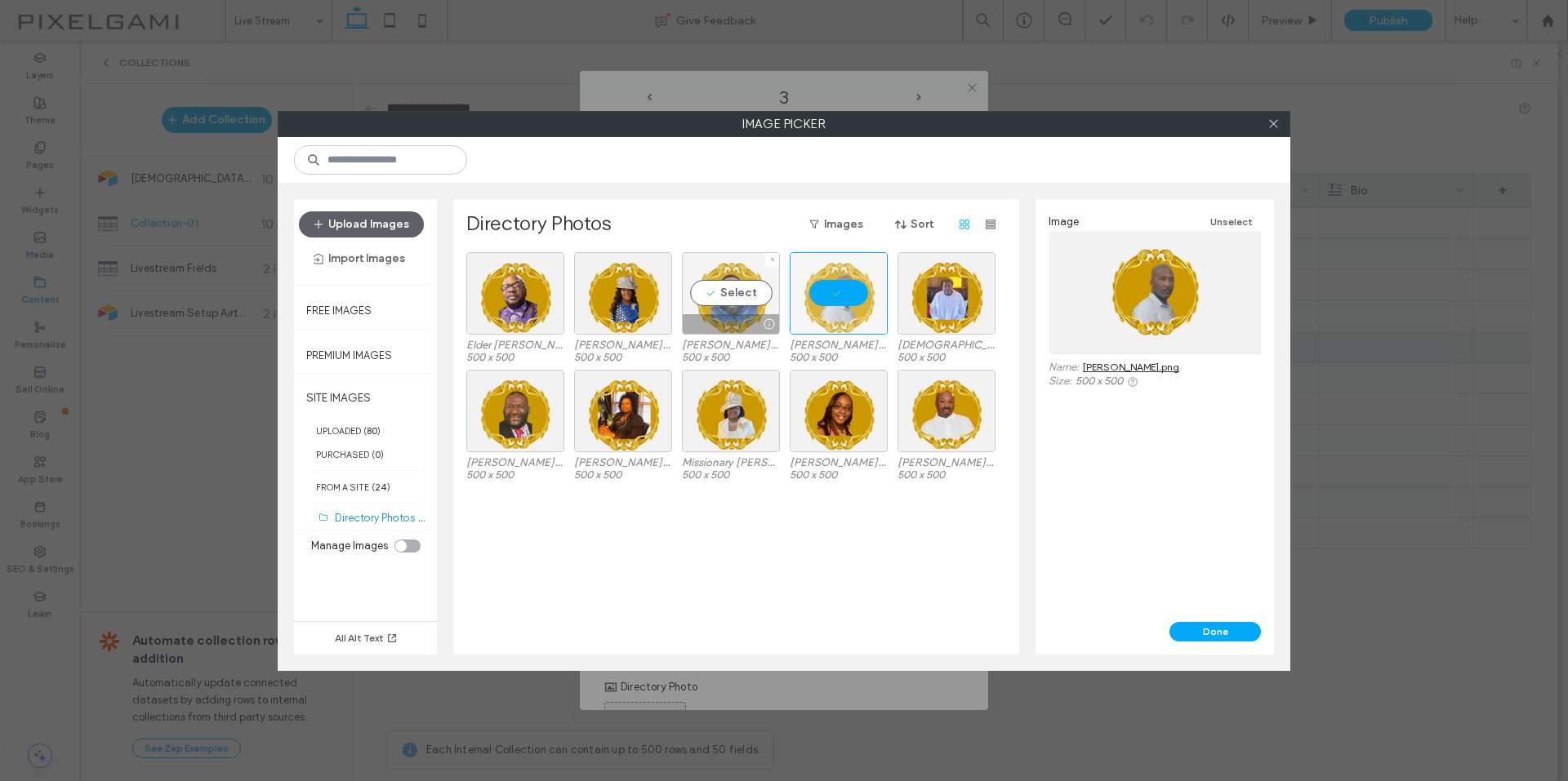
click at [724, 293] on div "Select" at bounding box center [730, 293] width 98 height 82
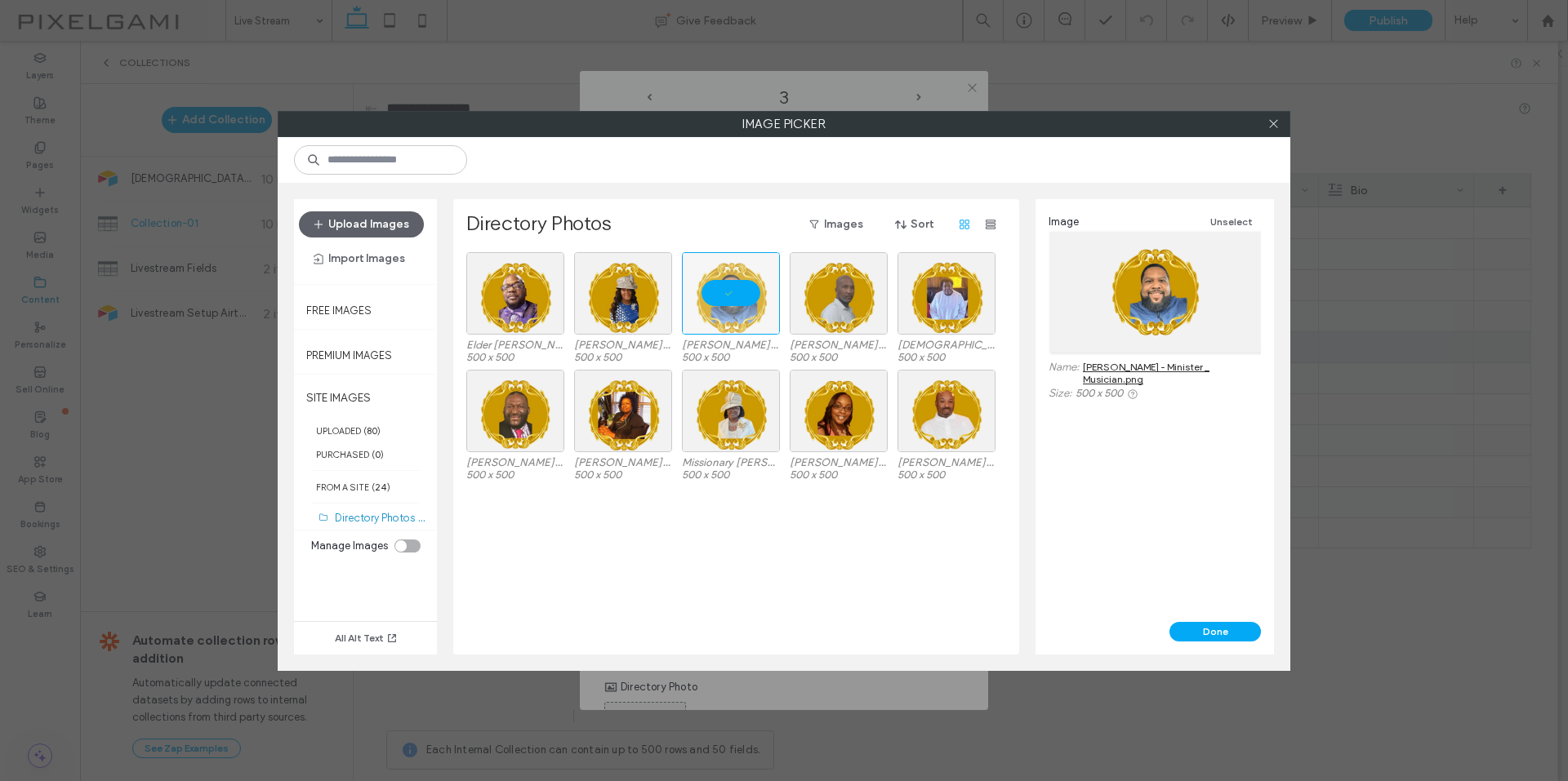
click at [1195, 626] on button "Done" at bounding box center [1215, 631] width 92 height 19
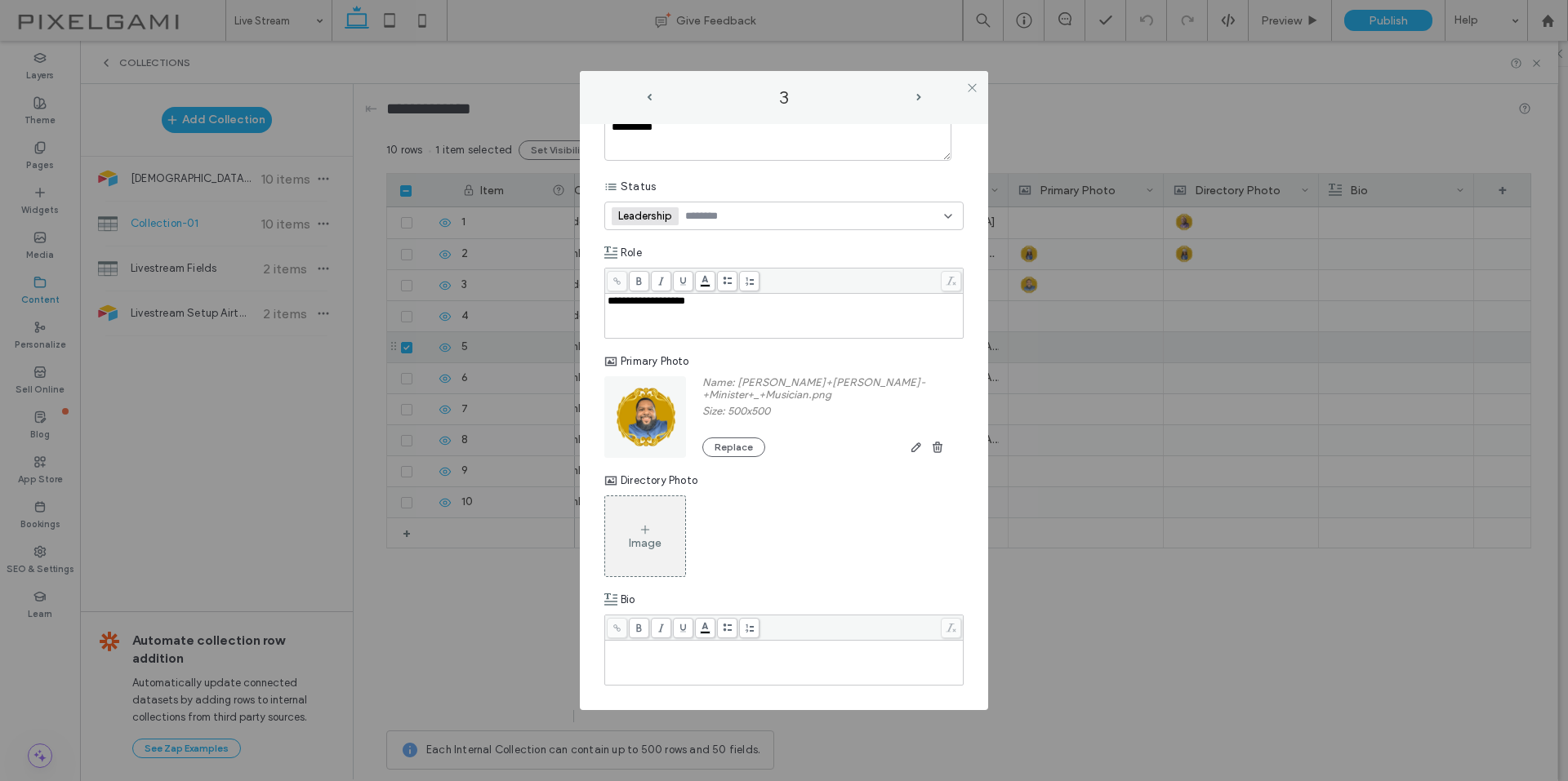
click at [660, 495] on div "Directory Photo" at bounding box center [784, 480] width 359 height 29
click at [660, 534] on div "Image" at bounding box center [645, 536] width 80 height 77
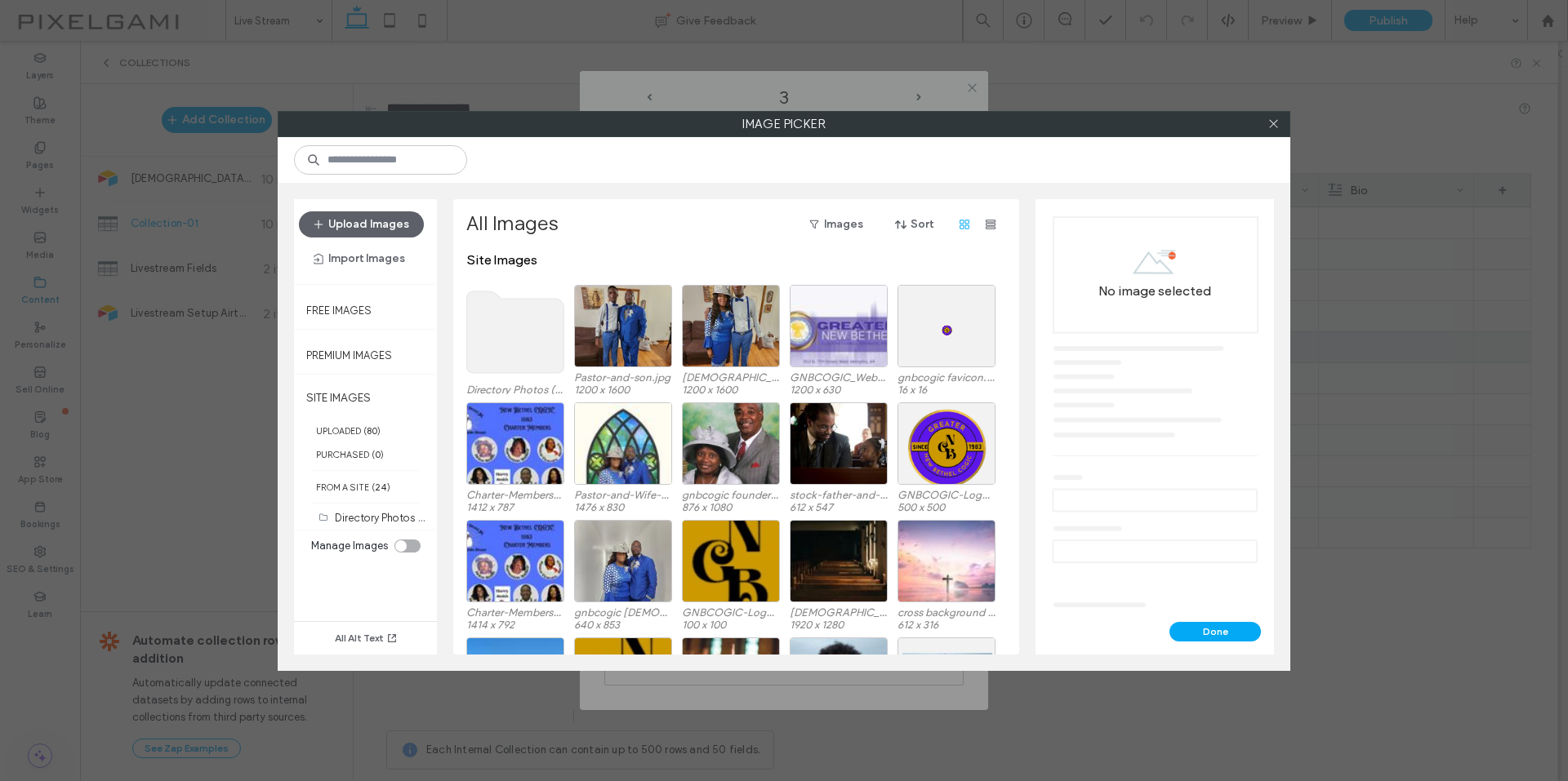
click at [541, 329] on use at bounding box center [515, 332] width 97 height 82
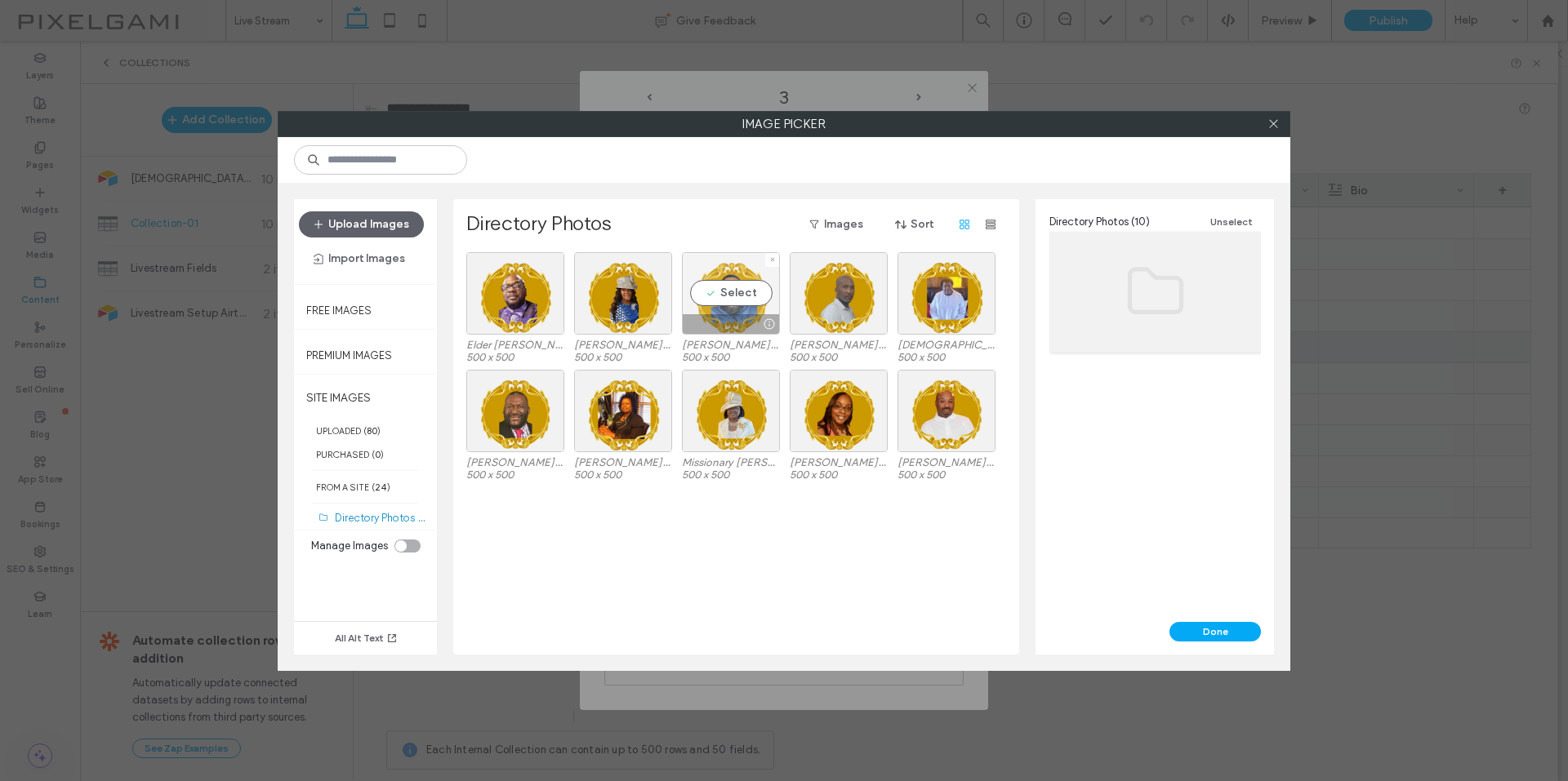
click at [748, 302] on div "Select" at bounding box center [730, 293] width 98 height 82
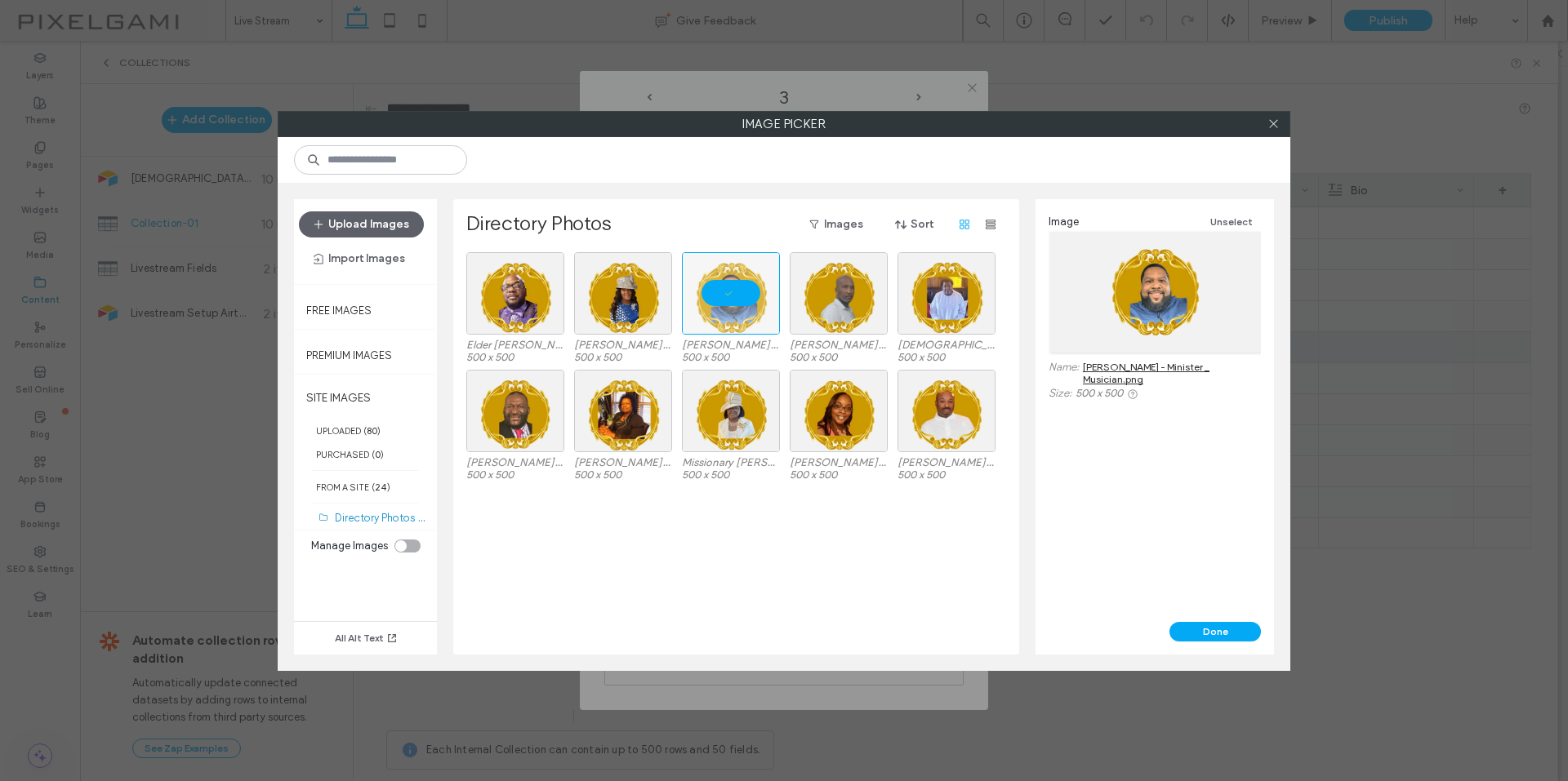
click at [1209, 646] on div "Done" at bounding box center [1154, 638] width 238 height 33
click at [1203, 633] on button "Done" at bounding box center [1215, 631] width 92 height 19
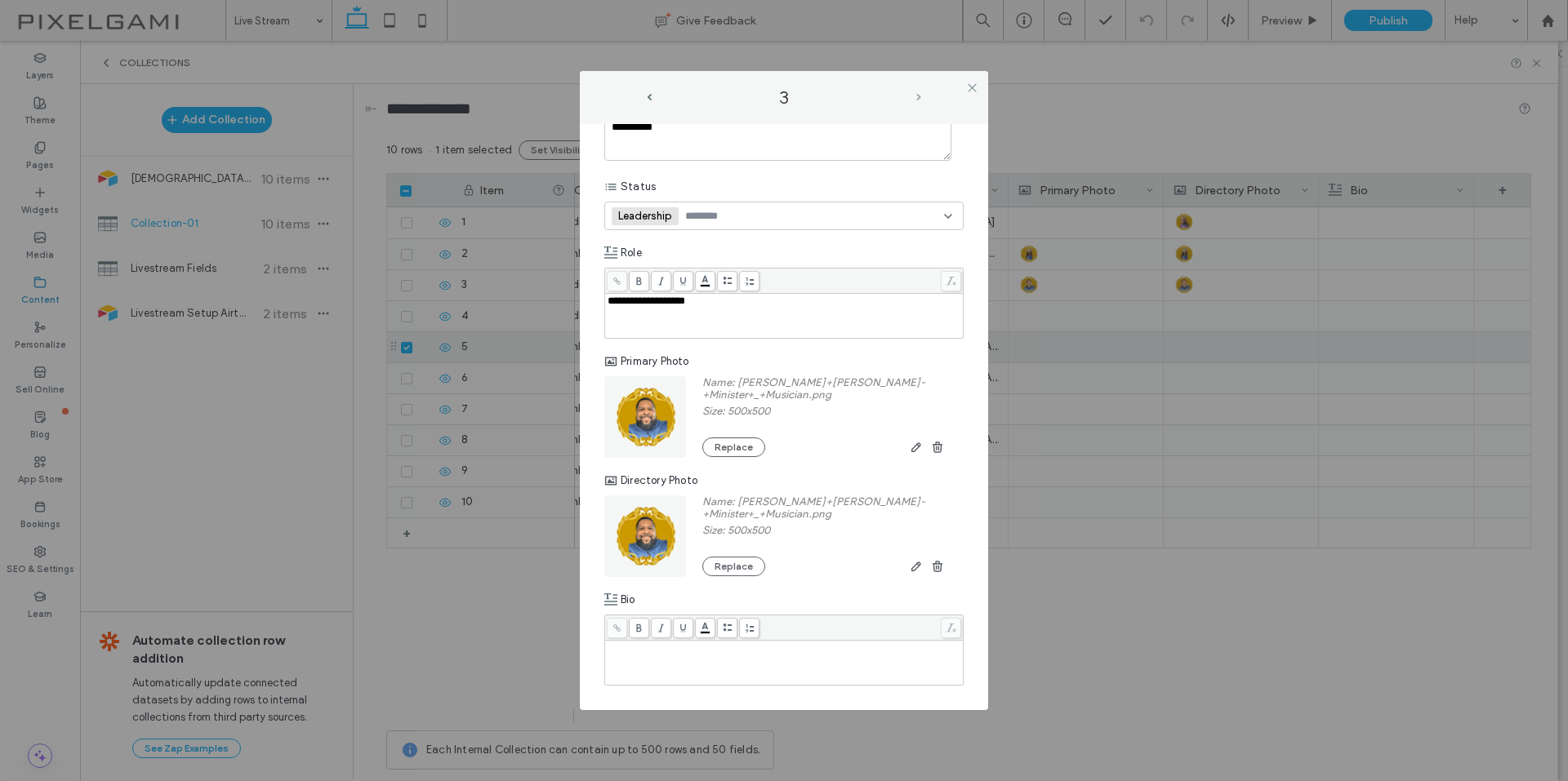
click at [914, 95] on span "next-arrow" at bounding box center [918, 97] width 8 height 7
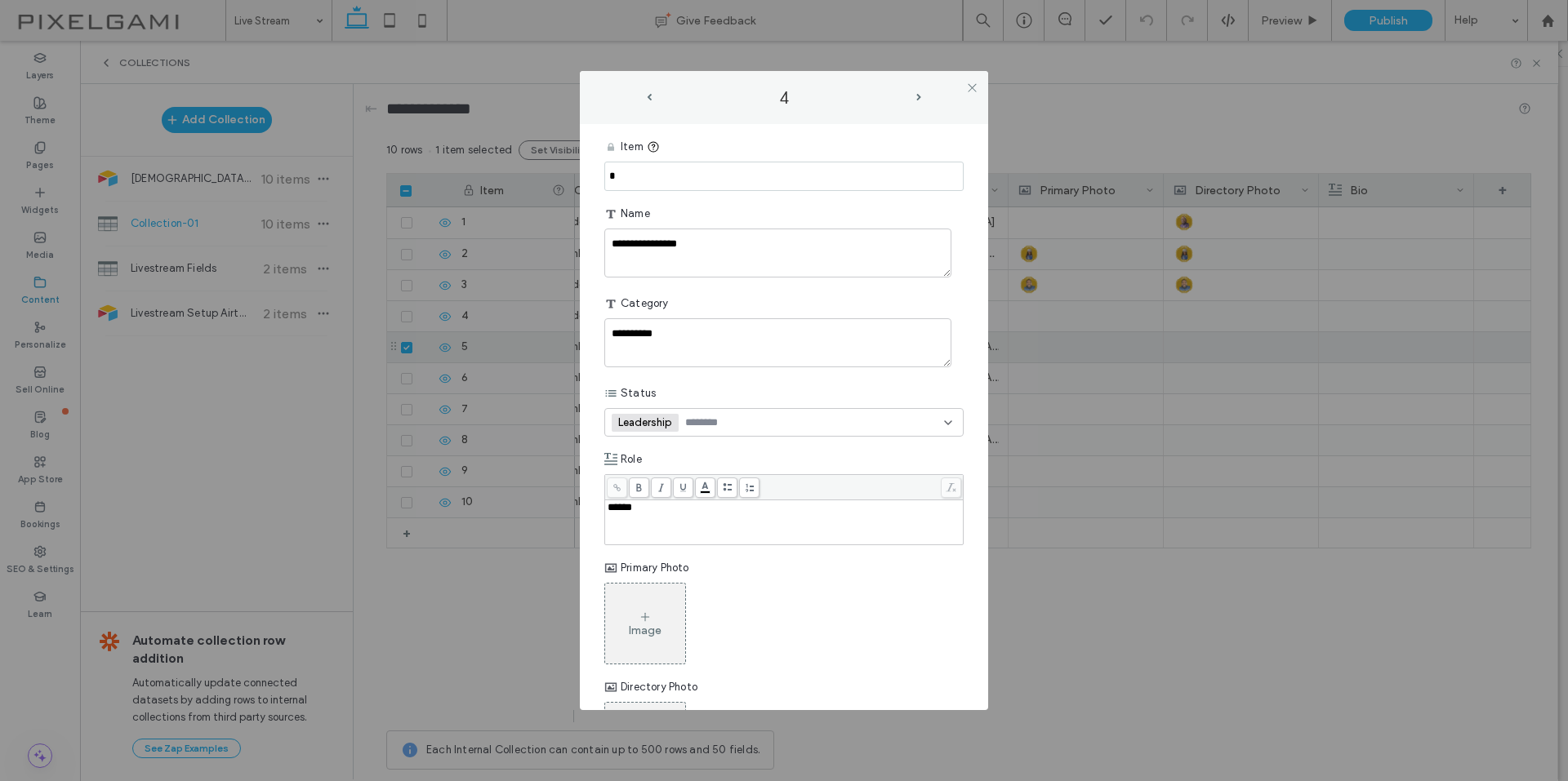
click at [674, 580] on div "Primary Photo" at bounding box center [784, 568] width 359 height 29
click at [671, 592] on div "Image" at bounding box center [645, 623] width 80 height 77
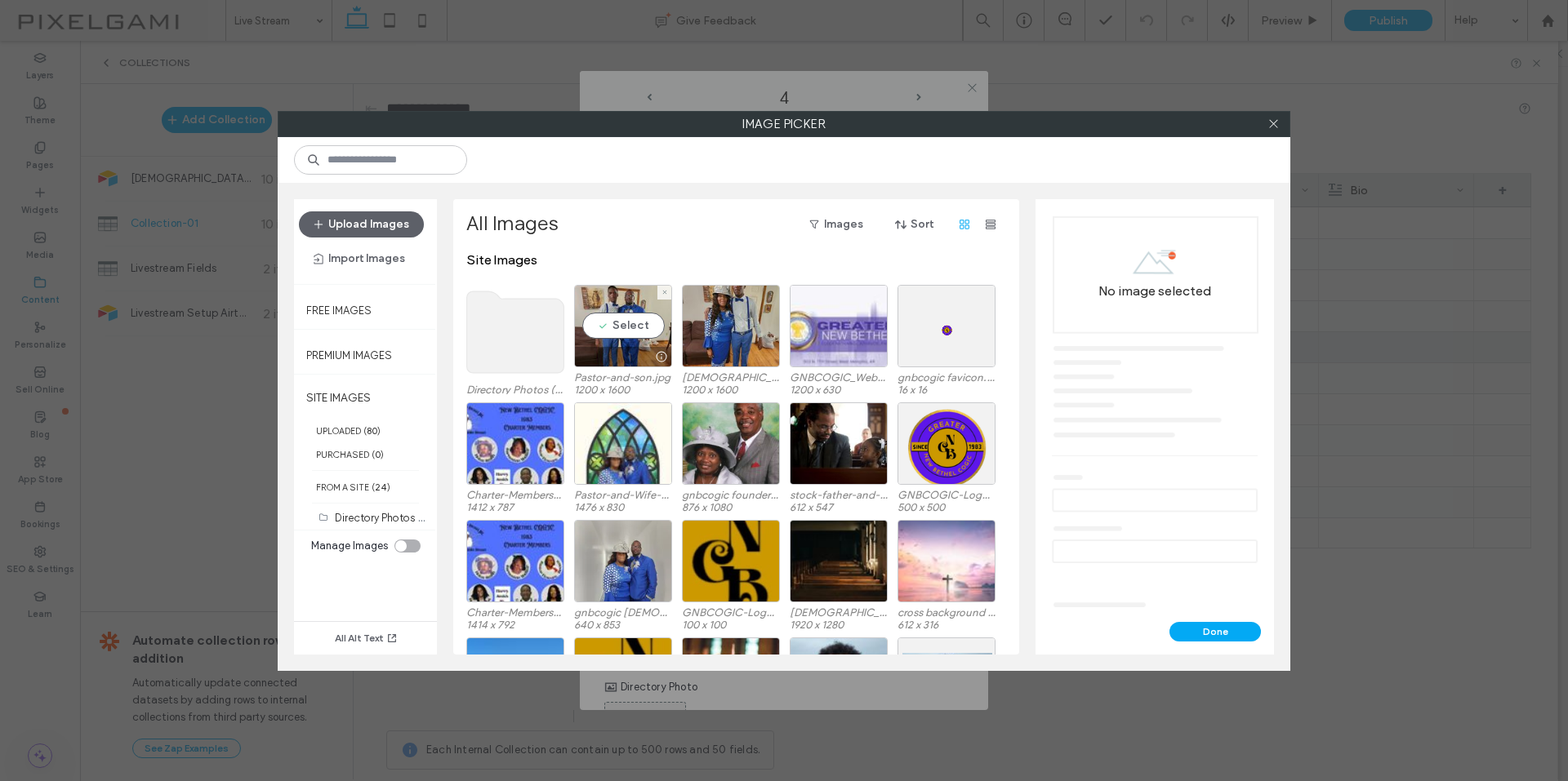
click at [488, 332] on use at bounding box center [515, 332] width 97 height 82
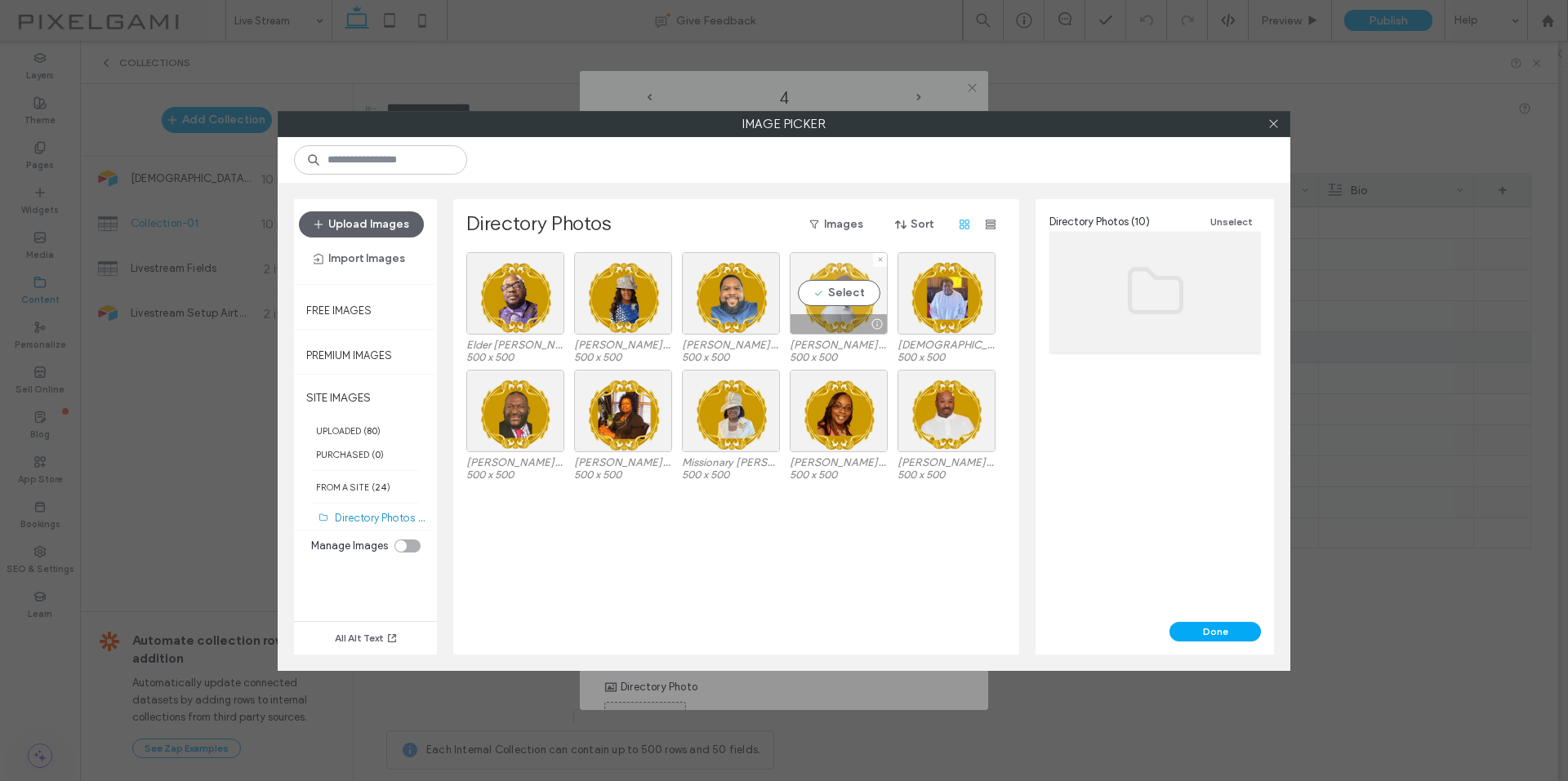
click at [878, 287] on div "Select" at bounding box center [838, 293] width 98 height 82
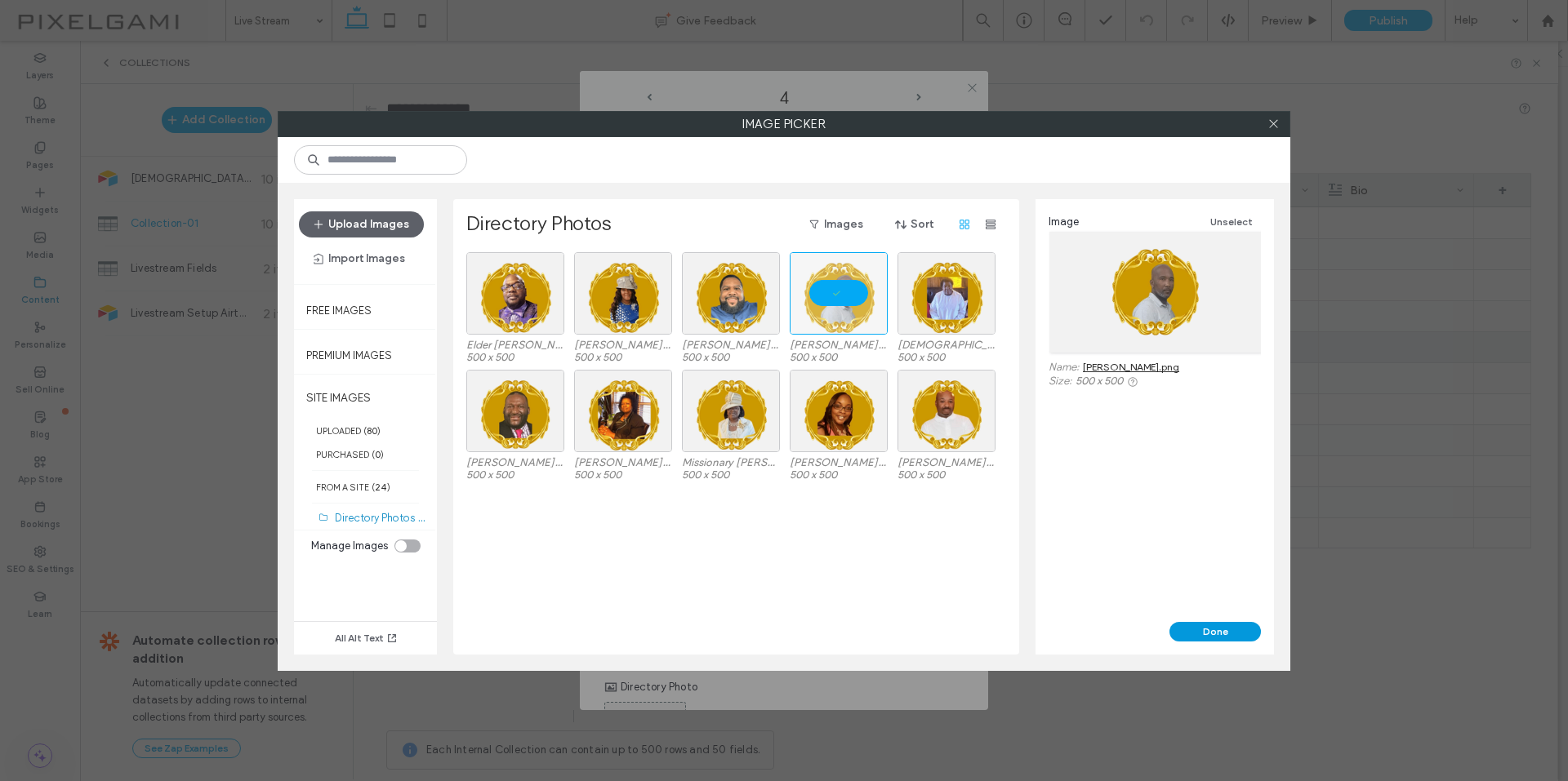
click at [1186, 627] on button "Done" at bounding box center [1215, 631] width 92 height 19
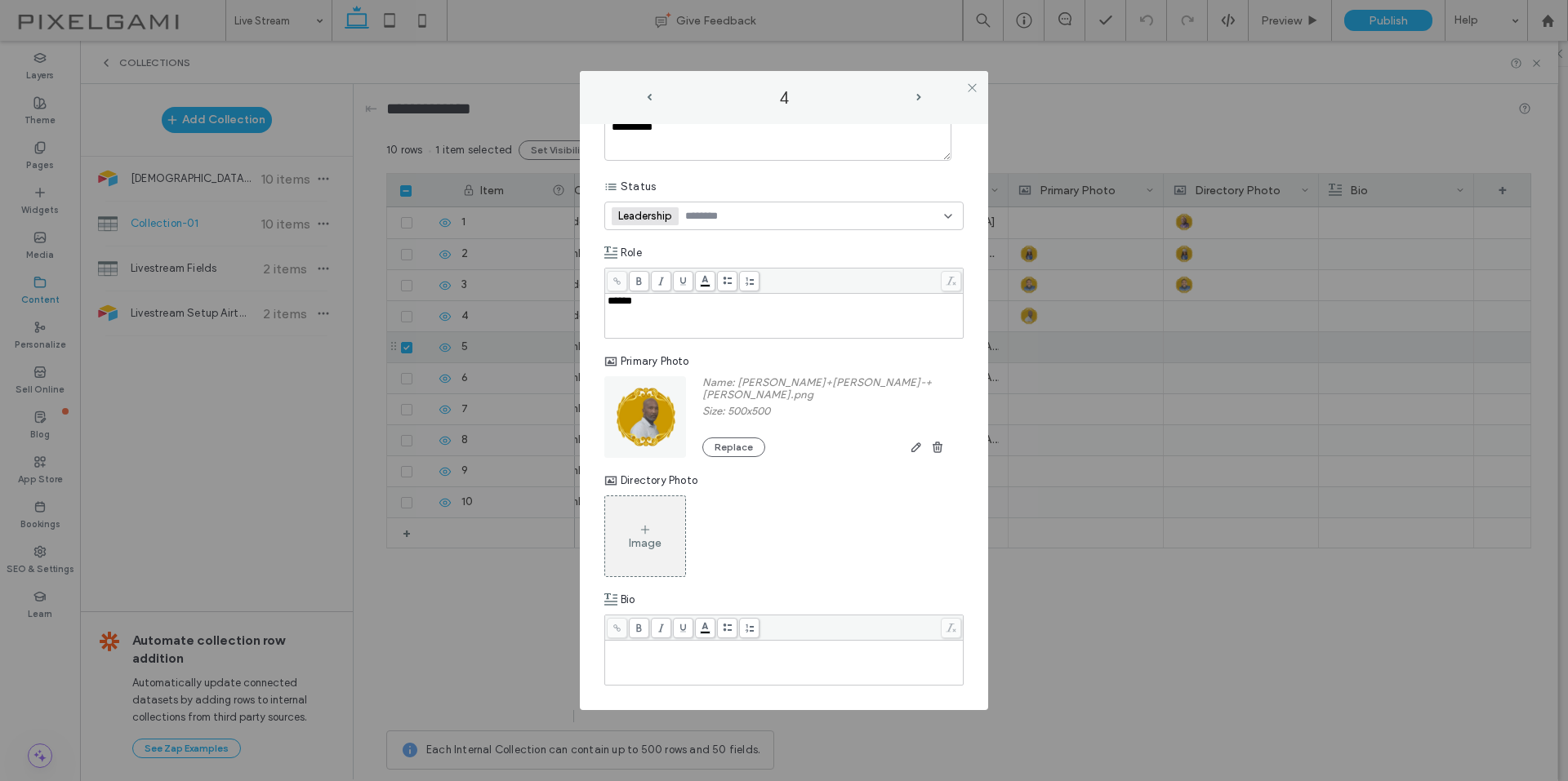
click at [659, 530] on div "Image" at bounding box center [645, 536] width 80 height 77
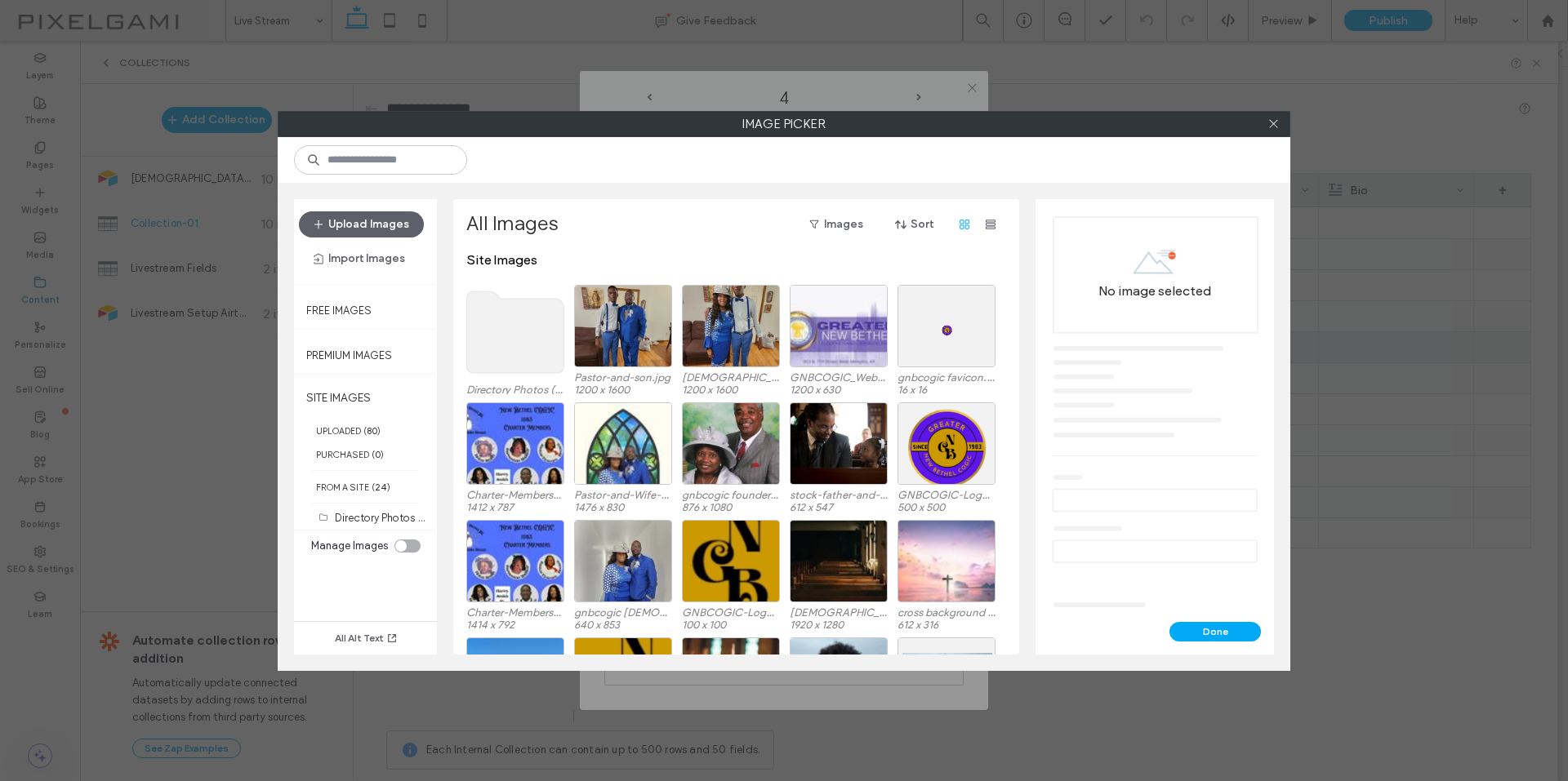
click at [565, 321] on div "Directory Photos (10) Pastor-and-son.jpg 1200 x 1600 Pastors-wife-and-son.jpg 1…" at bounding box center [740, 344] width 548 height 117
click at [565, 323] on div "Directory Photos (10) Pastor-and-son.jpg 1200 x 1600 Pastors-wife-and-son.jpg 1…" at bounding box center [740, 344] width 548 height 117
click at [486, 318] on use at bounding box center [515, 332] width 97 height 82
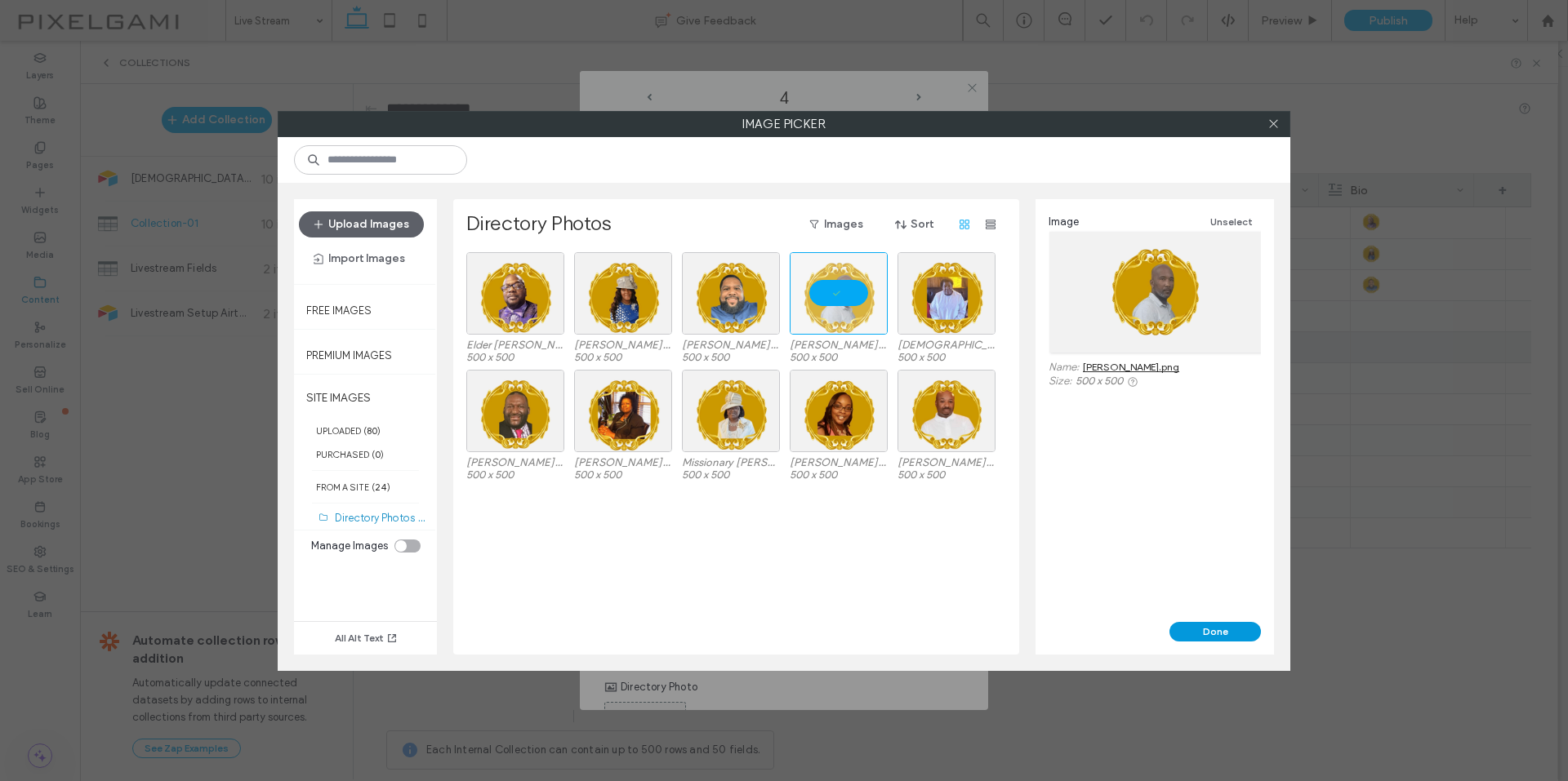
click at [1212, 631] on button "Done" at bounding box center [1215, 631] width 92 height 19
click at [1195, 633] on button "Done" at bounding box center [1215, 631] width 92 height 19
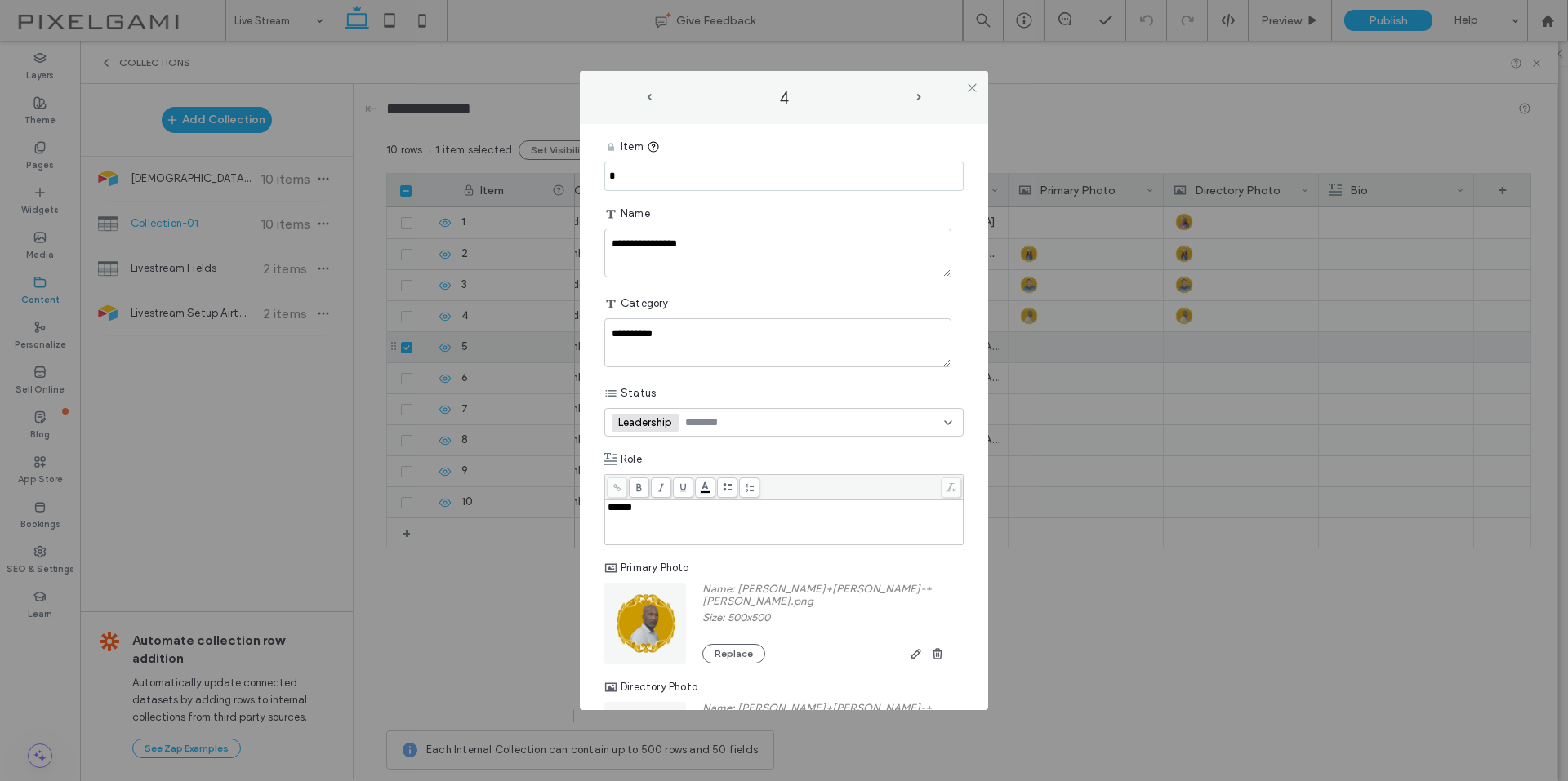
scroll to position [206, 0]
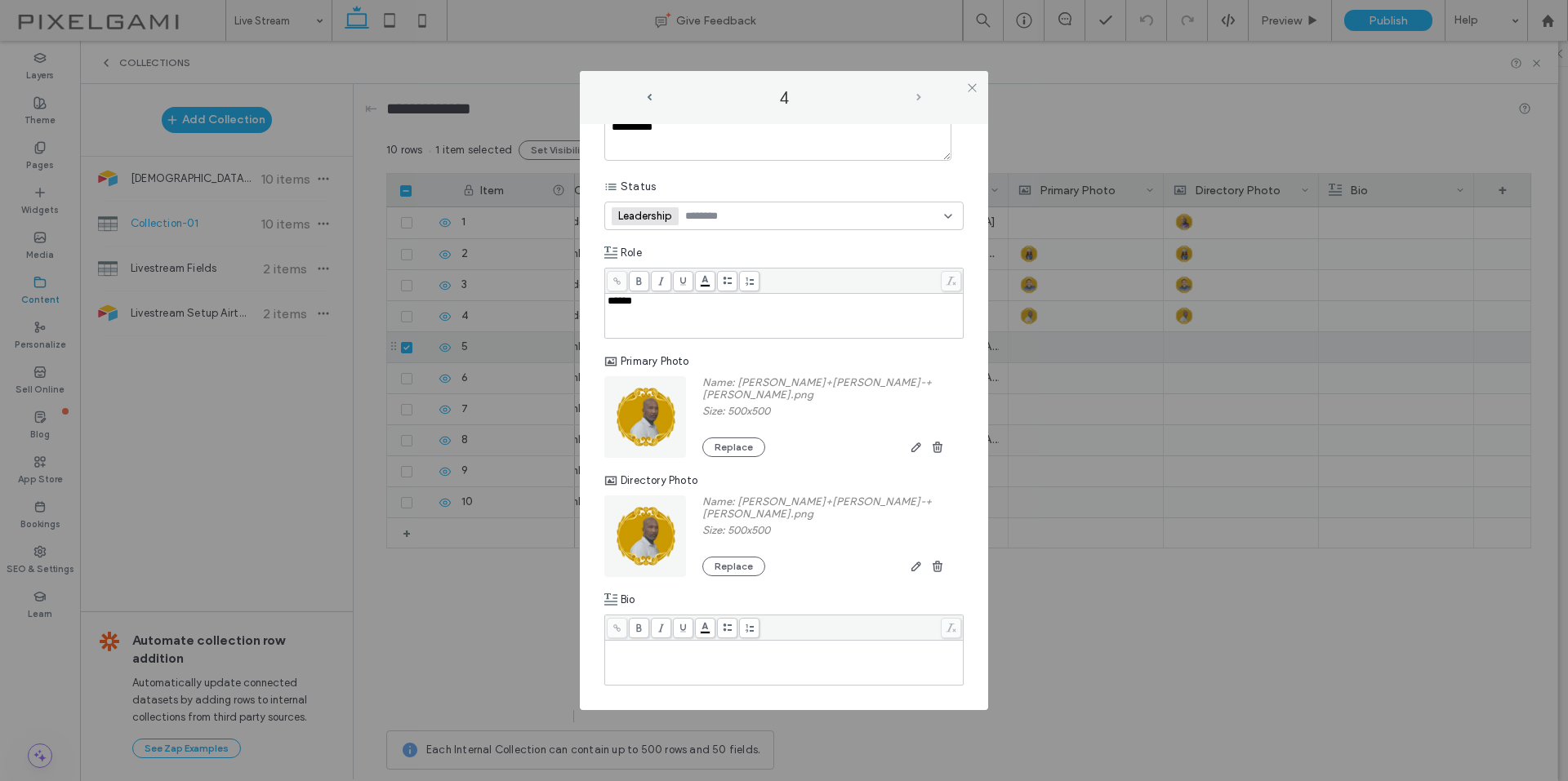
click at [920, 100] on span "next-arrow" at bounding box center [918, 97] width 5 height 7
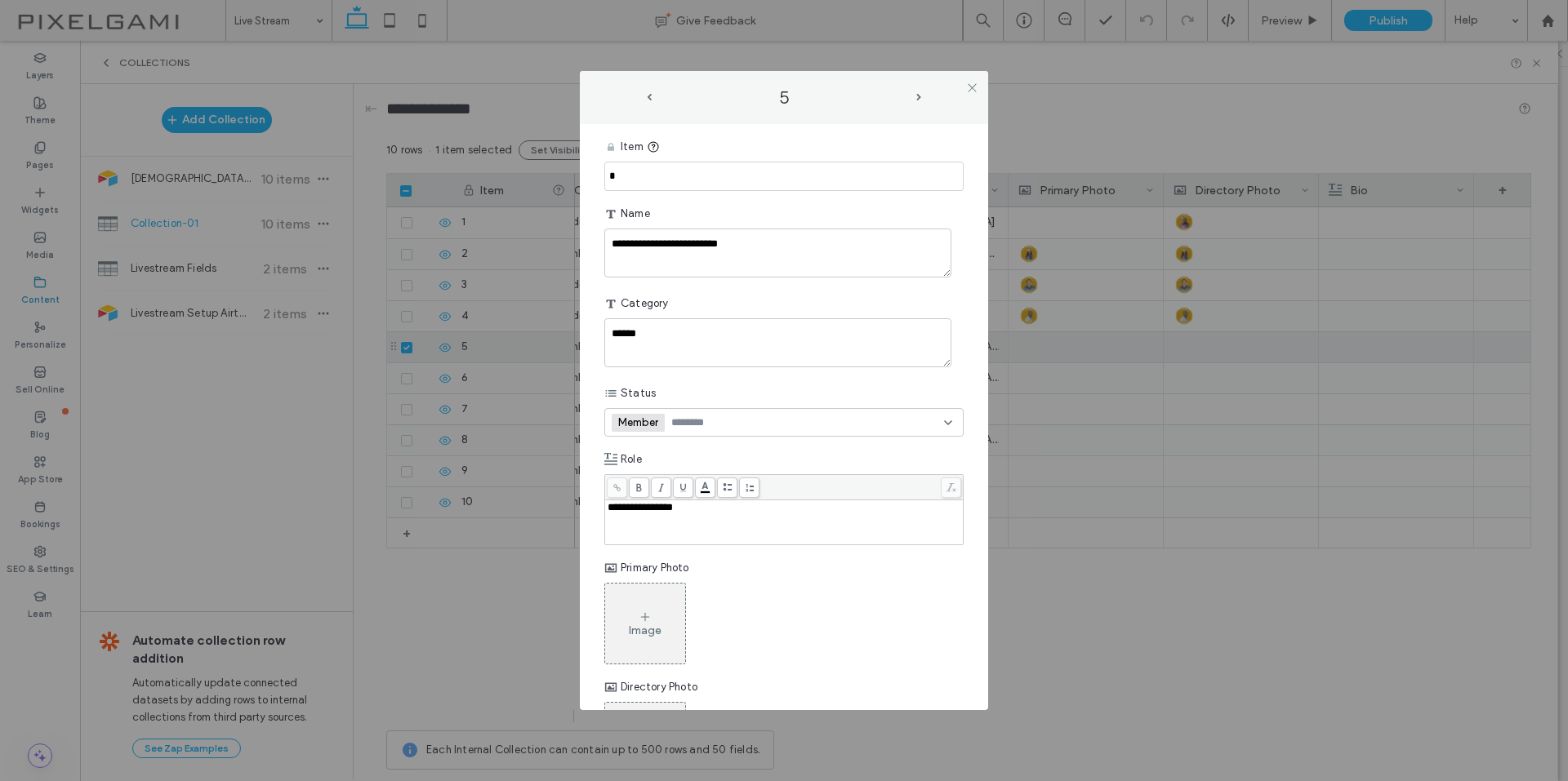
click at [659, 602] on div "Image" at bounding box center [645, 623] width 80 height 77
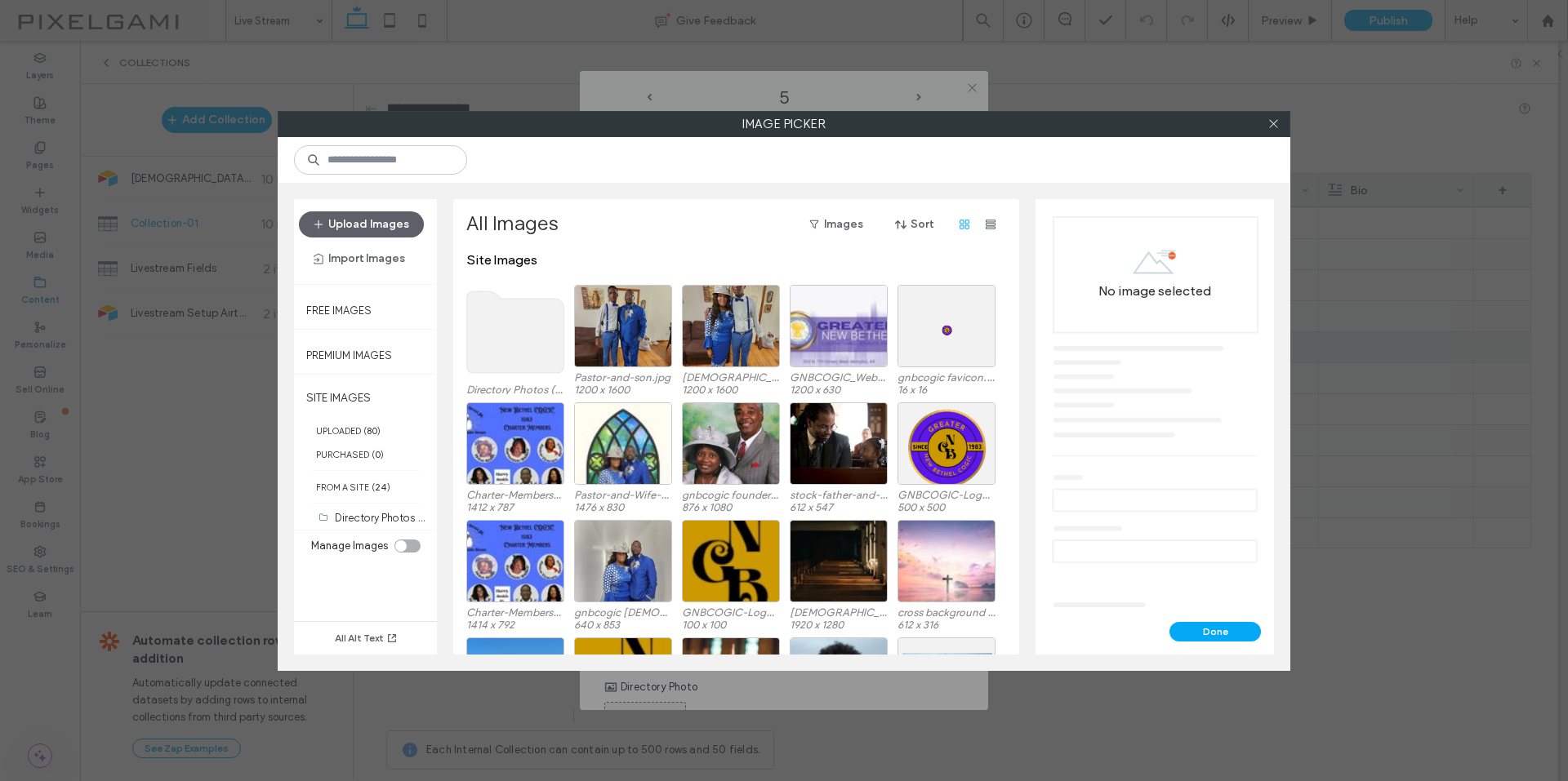
click at [531, 326] on use at bounding box center [515, 332] width 97 height 82
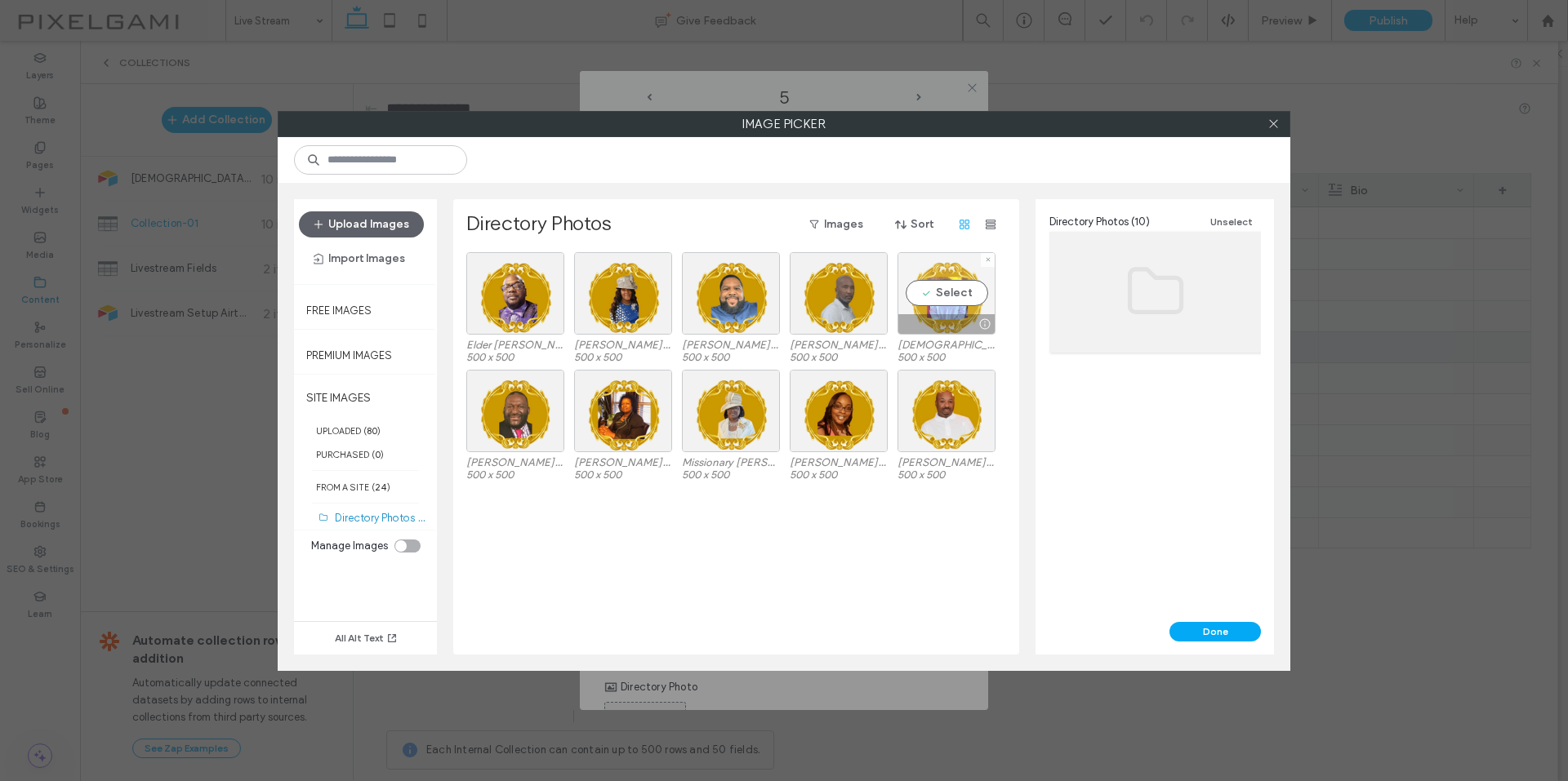
click at [949, 295] on div "Select" at bounding box center [946, 293] width 98 height 82
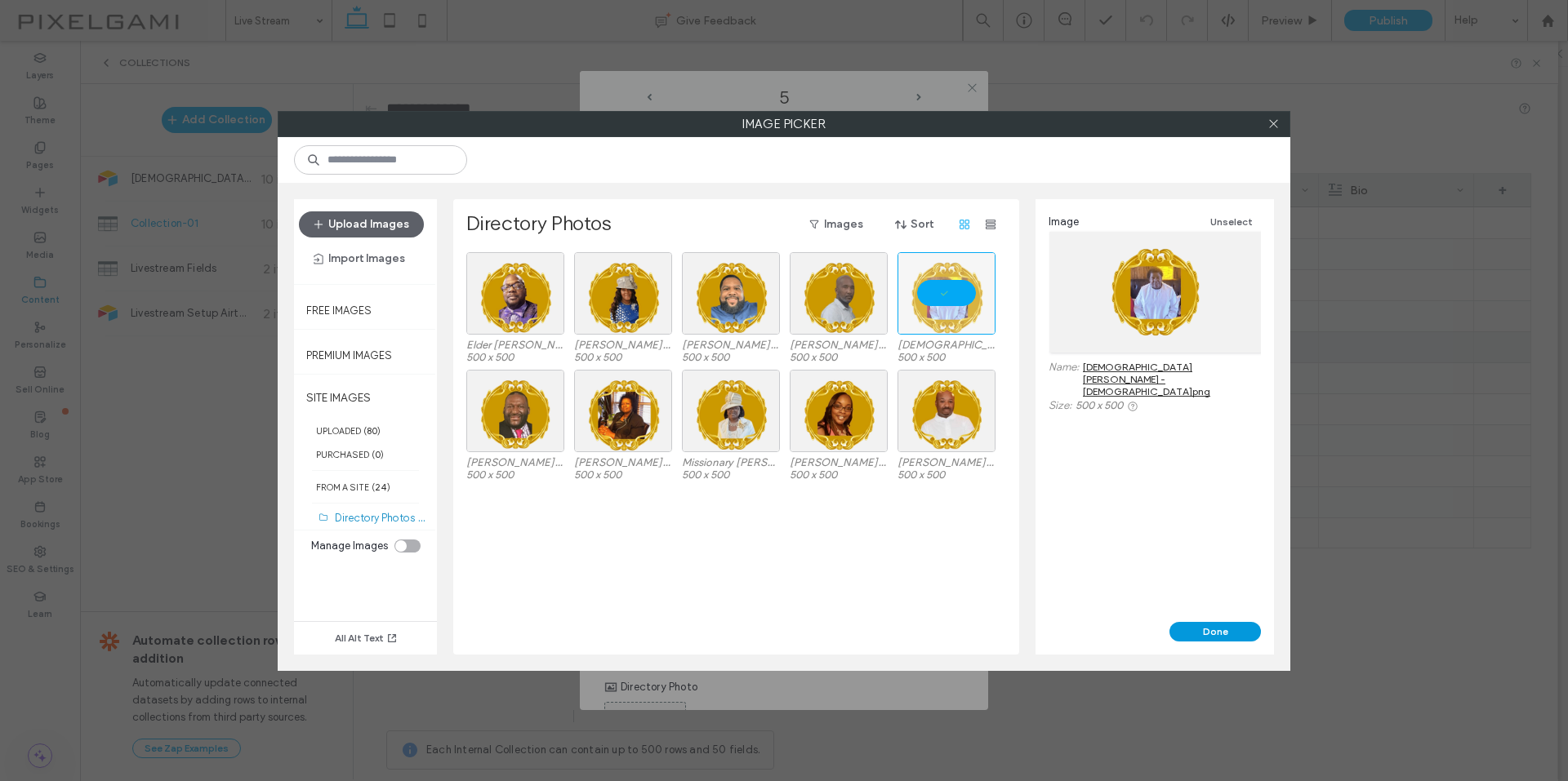
click at [1193, 640] on button "Done" at bounding box center [1215, 631] width 92 height 19
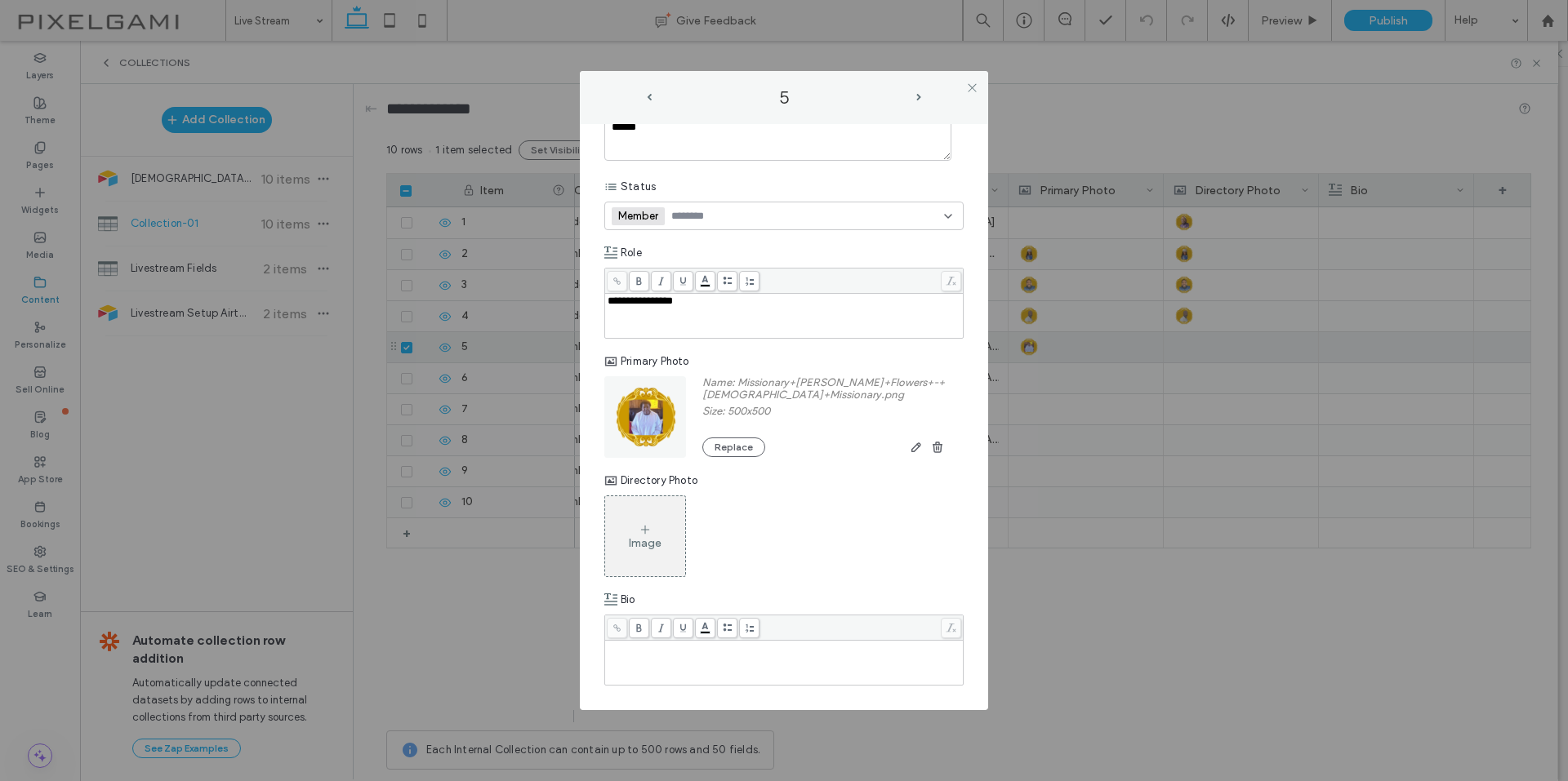
click at [626, 547] on div "Image" at bounding box center [645, 536] width 80 height 77
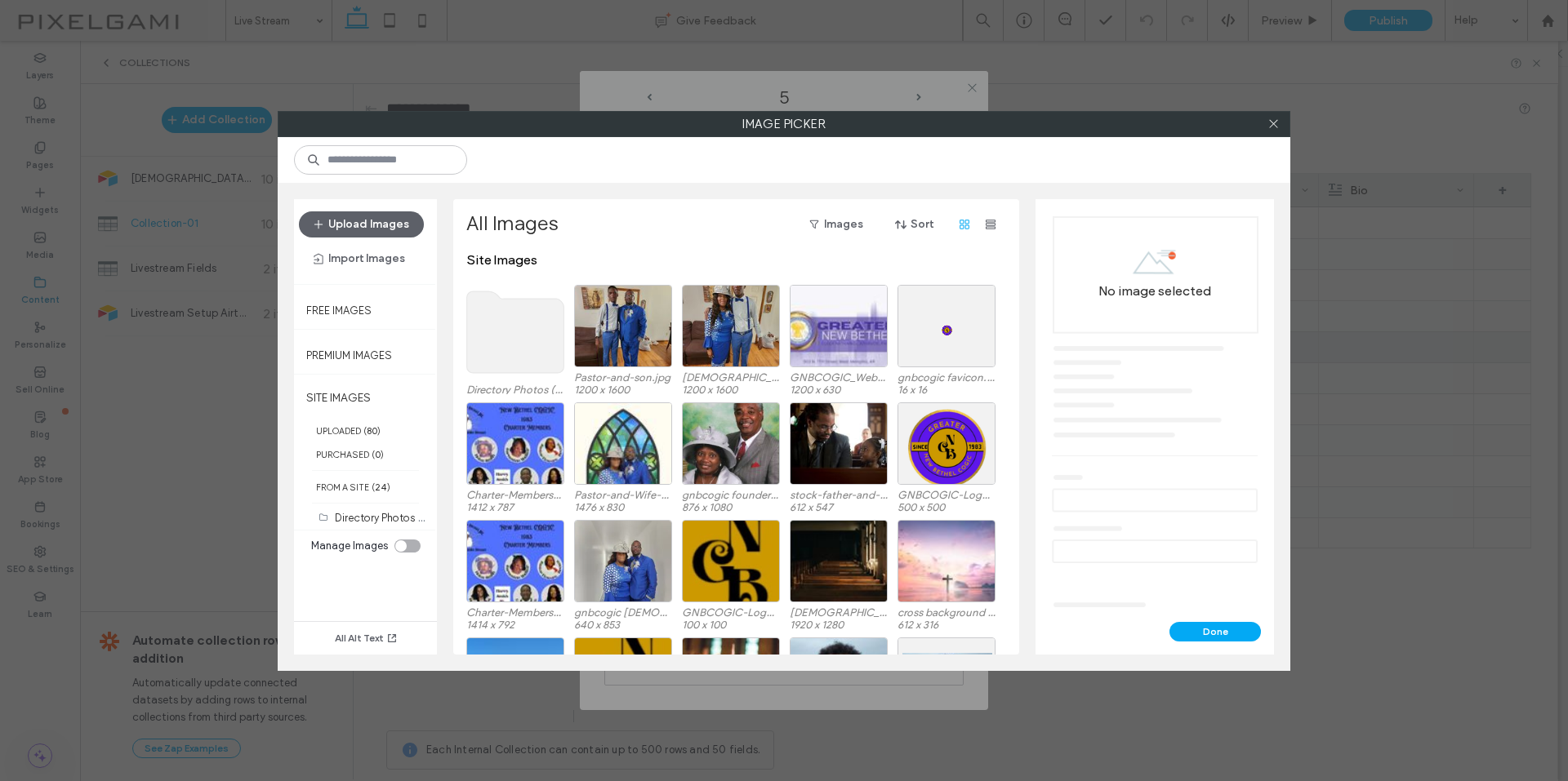
click at [529, 365] on use at bounding box center [515, 332] width 97 height 82
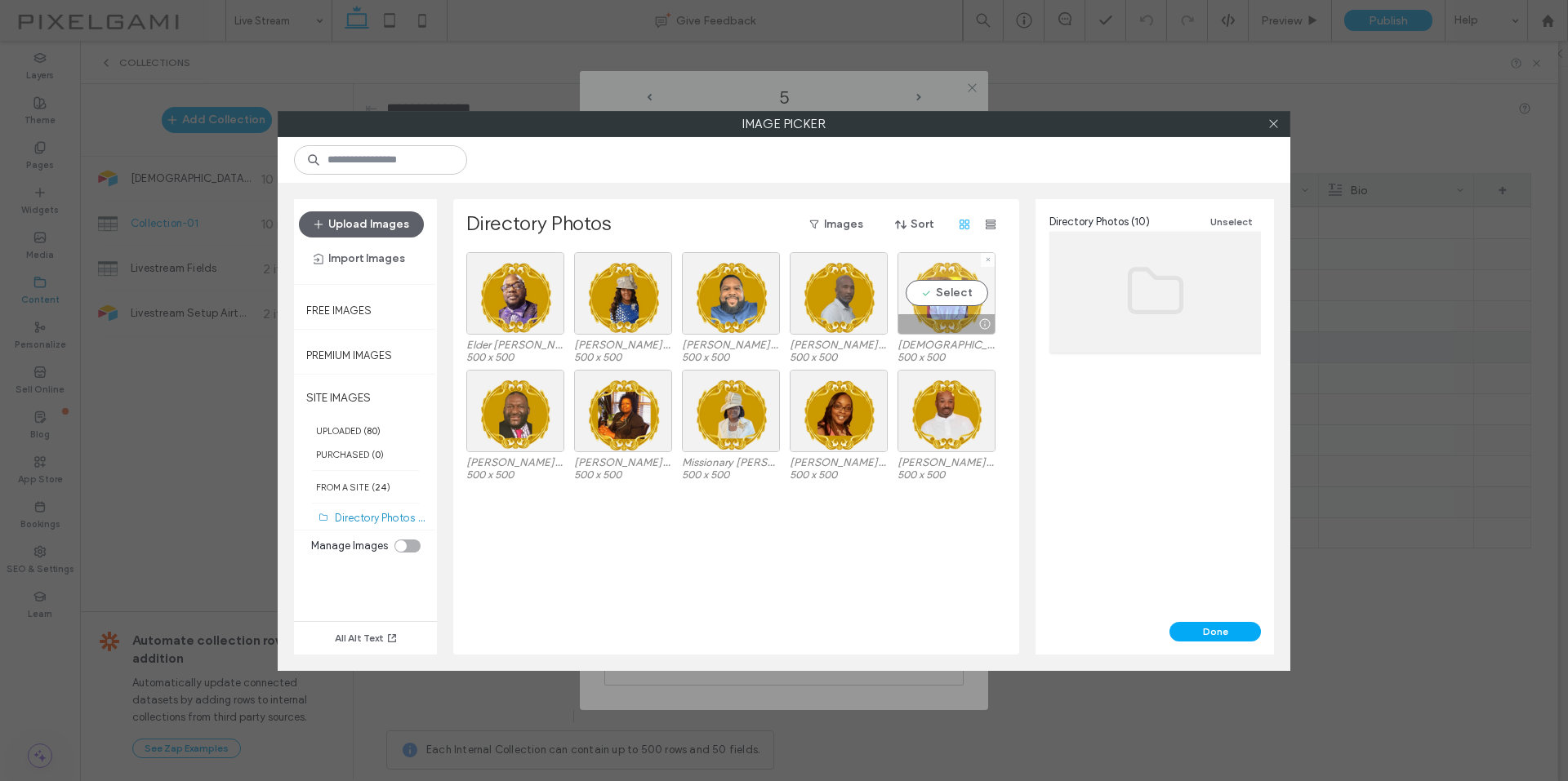
click at [955, 316] on div at bounding box center [945, 324] width 96 height 19
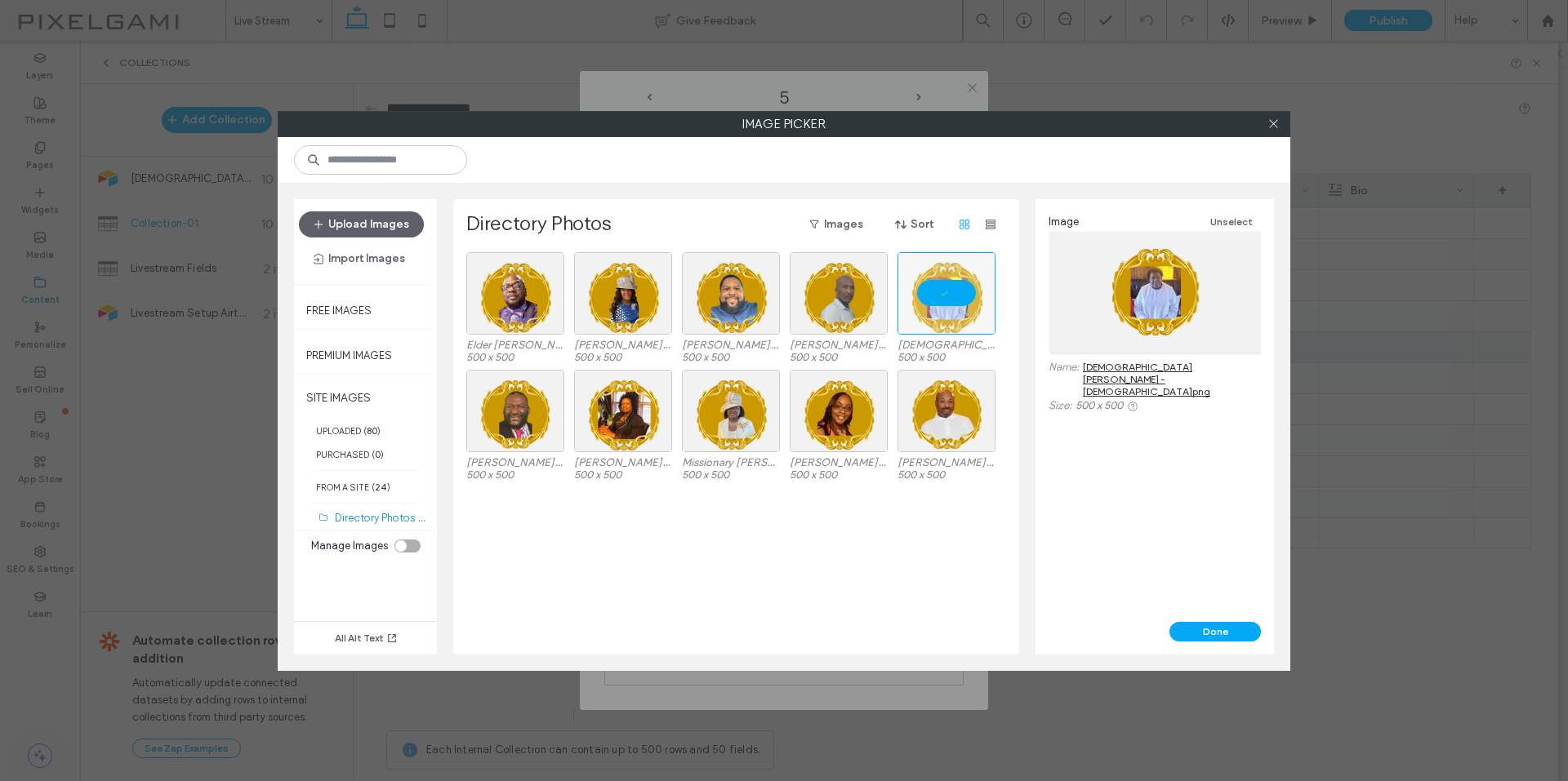
click at [1238, 647] on div "Done" at bounding box center [1154, 638] width 238 height 33
click at [1228, 629] on button "Done" at bounding box center [1215, 631] width 92 height 19
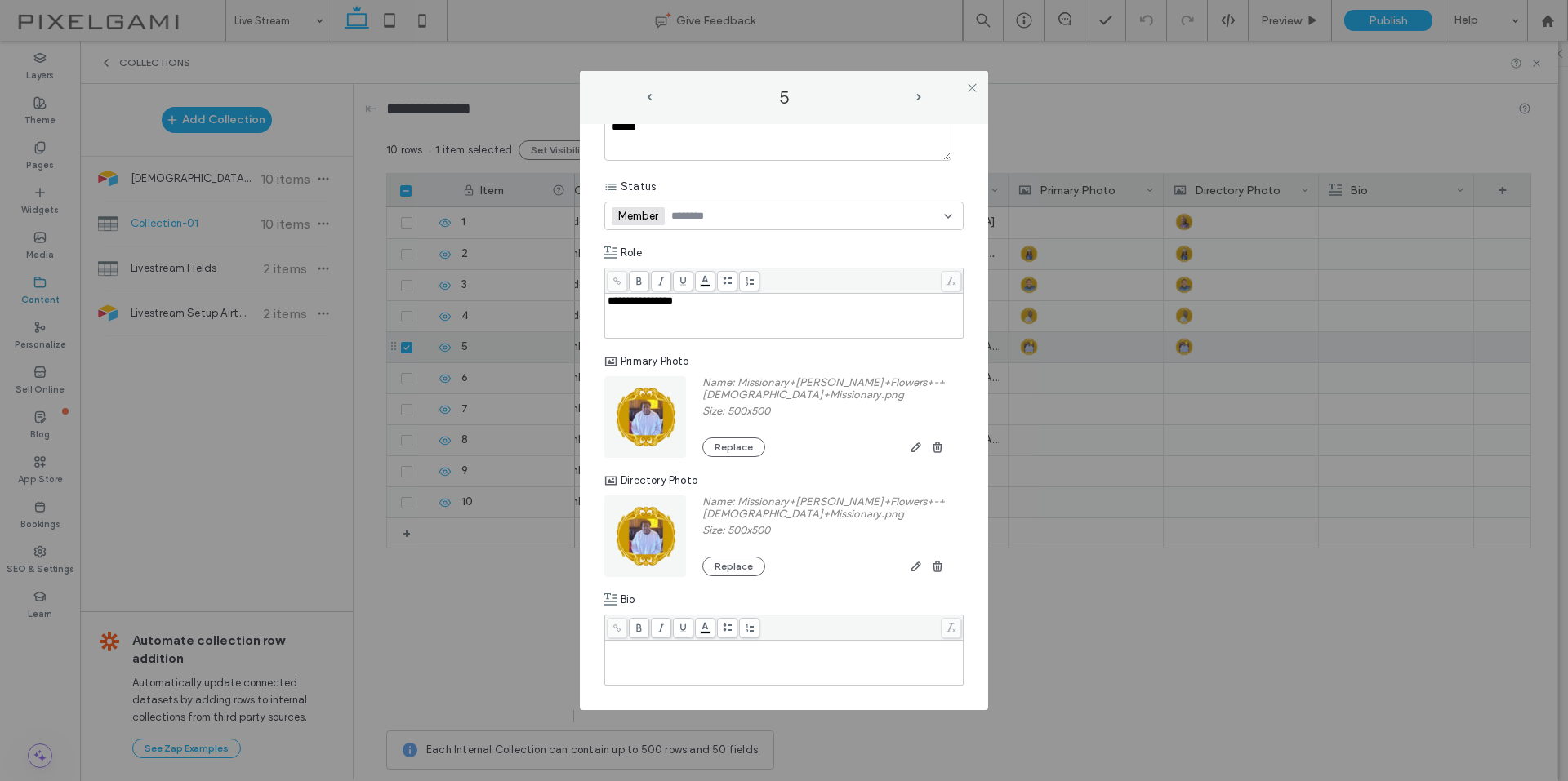
click at [912, 96] on label "5" at bounding box center [783, 97] width 261 height 22
click at [918, 100] on span "next-arrow" at bounding box center [918, 97] width 5 height 7
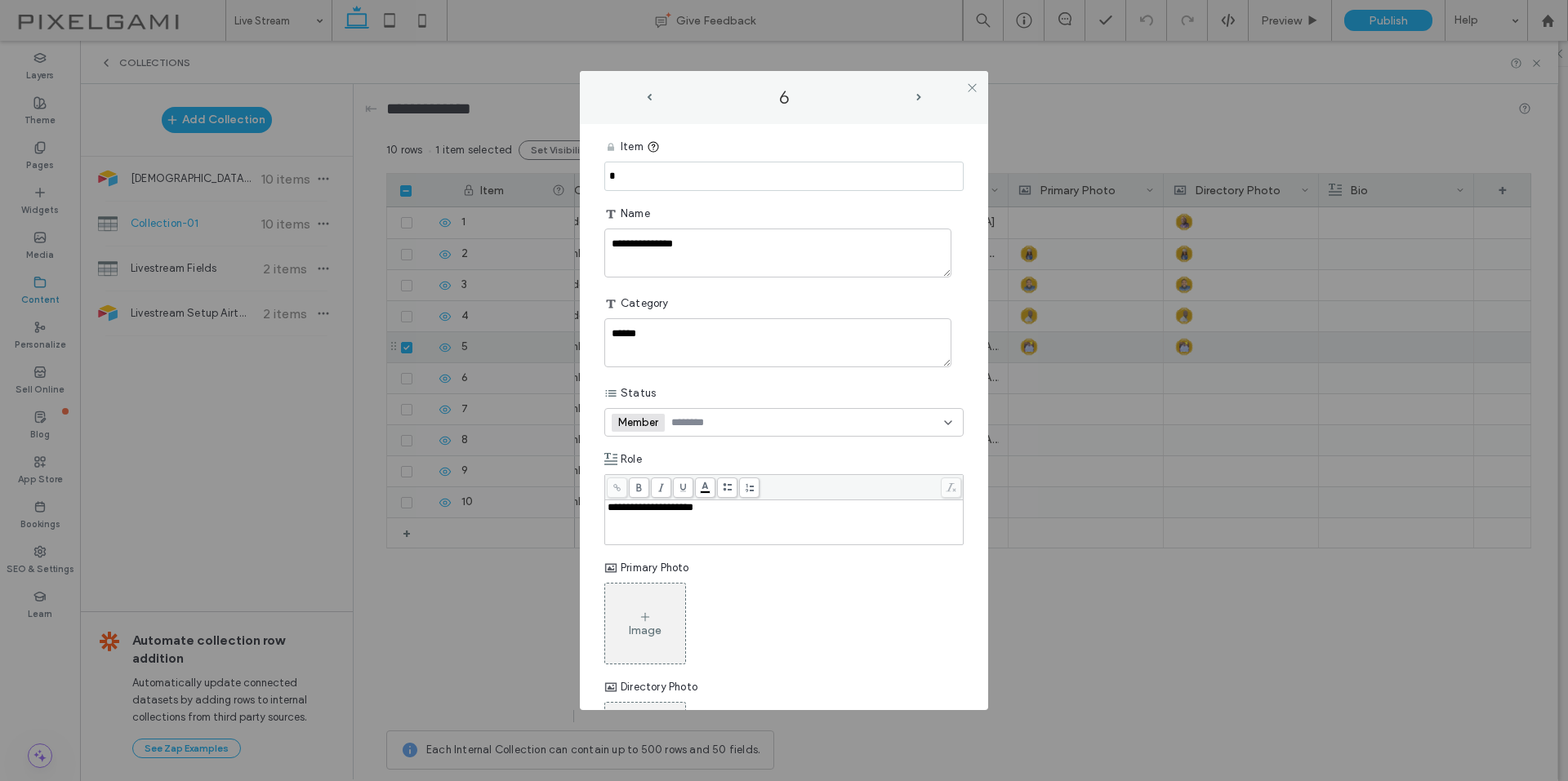
click at [631, 607] on div "Image" at bounding box center [645, 623] width 80 height 77
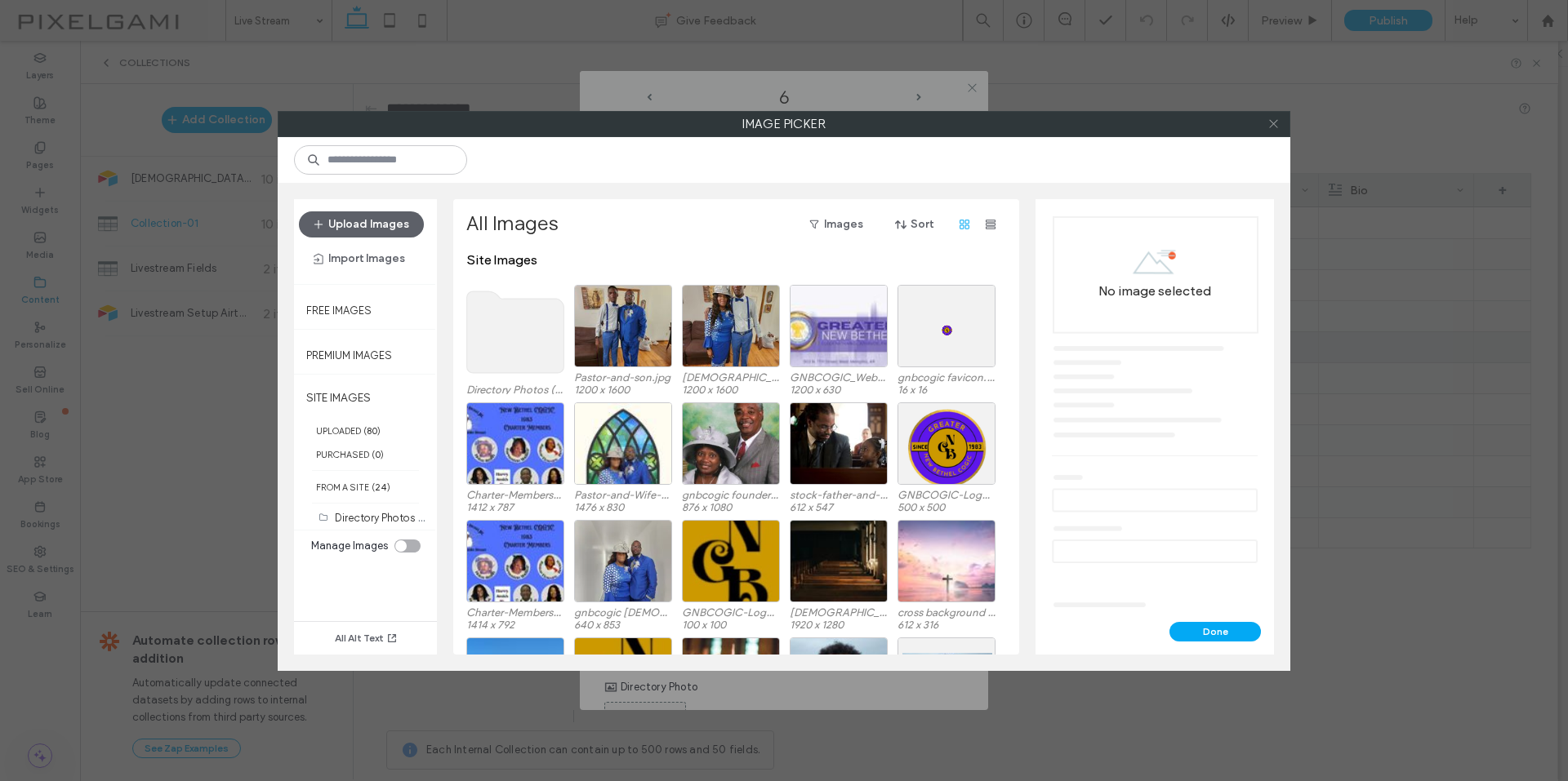
click at [1268, 130] on span at bounding box center [1273, 124] width 12 height 25
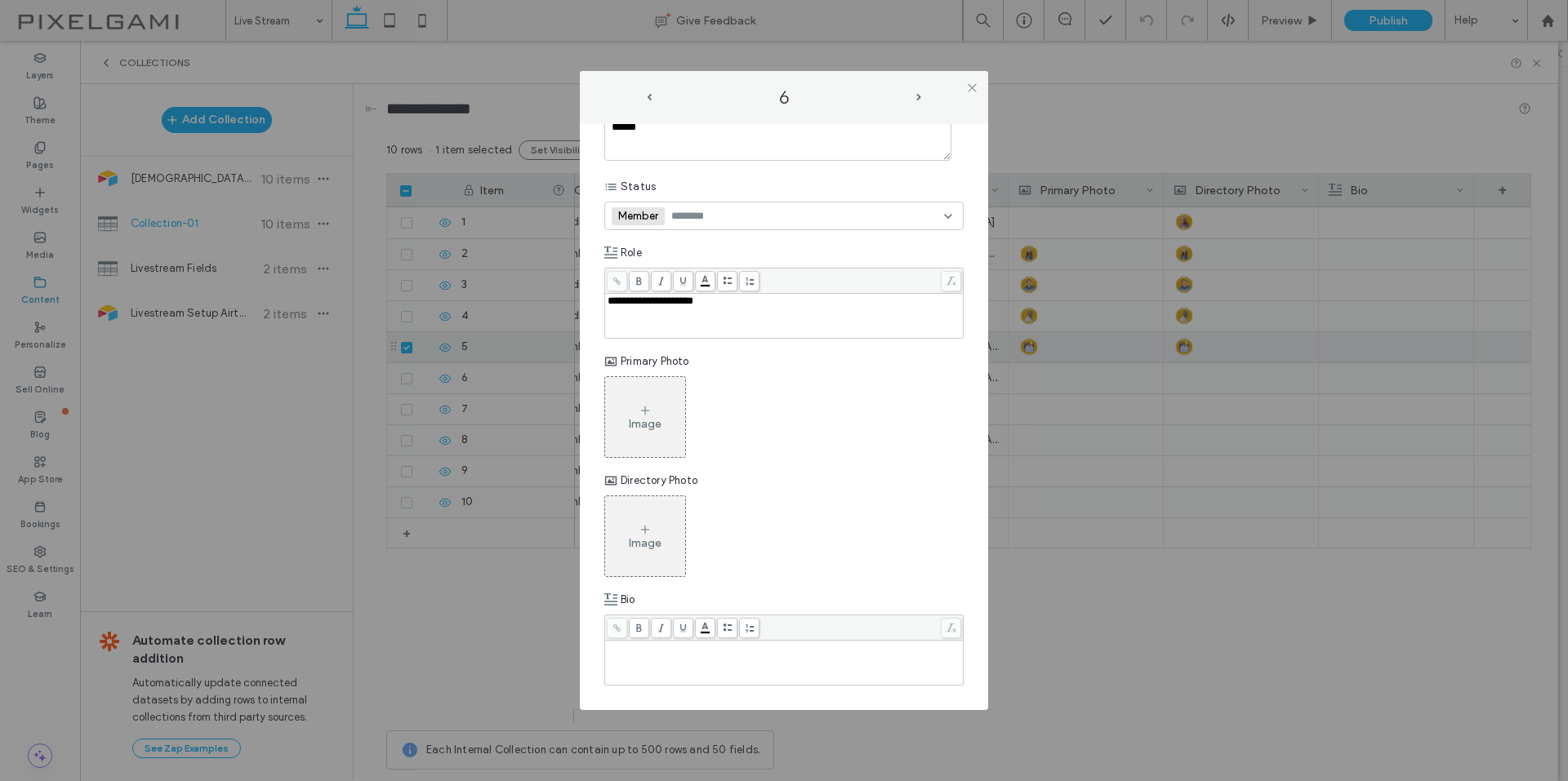
click at [638, 466] on div "**********" at bounding box center [784, 305] width 359 height 760
click at [648, 421] on div "Image" at bounding box center [646, 424] width 33 height 14
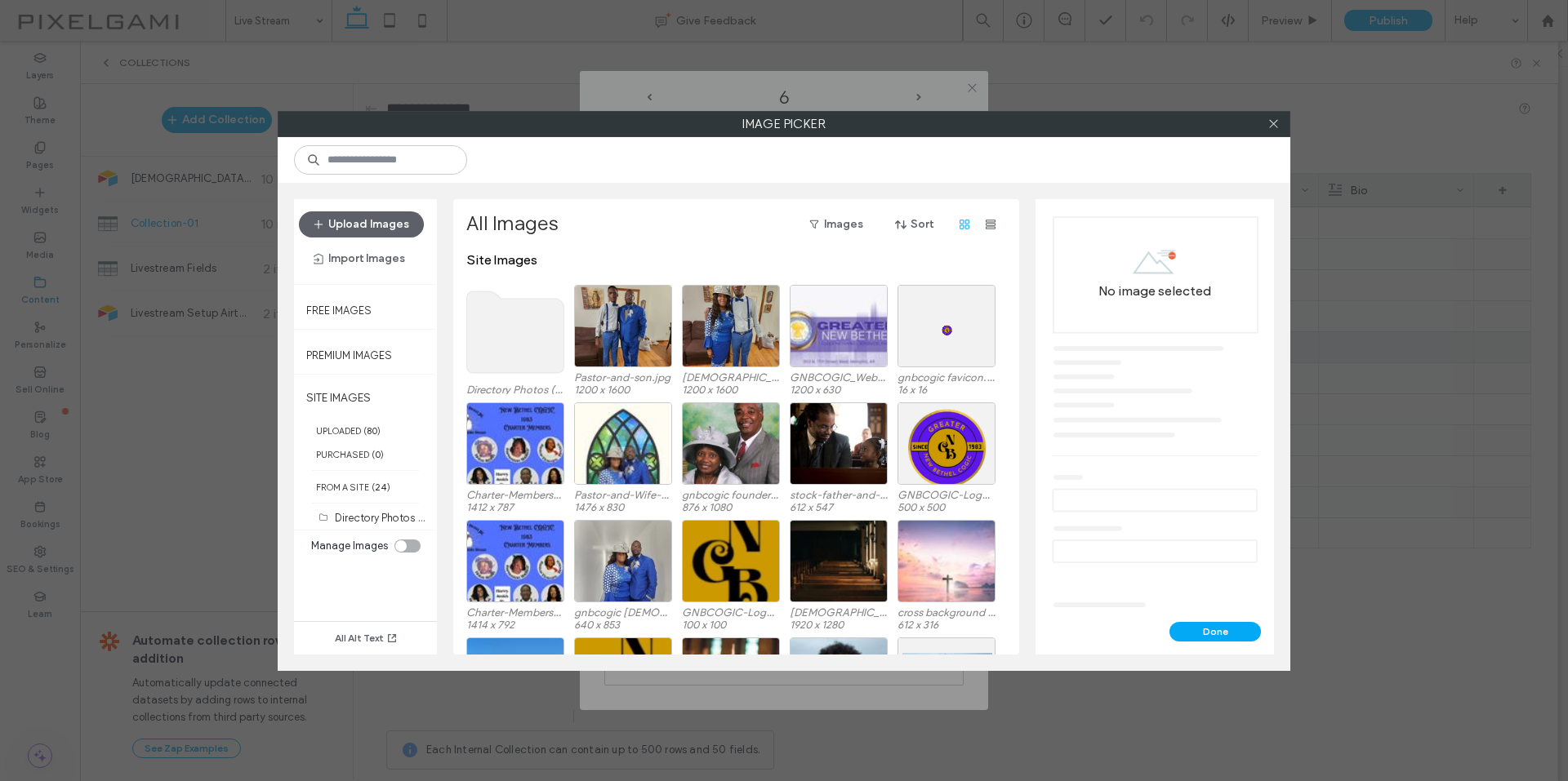
click at [515, 328] on use at bounding box center [515, 332] width 97 height 82
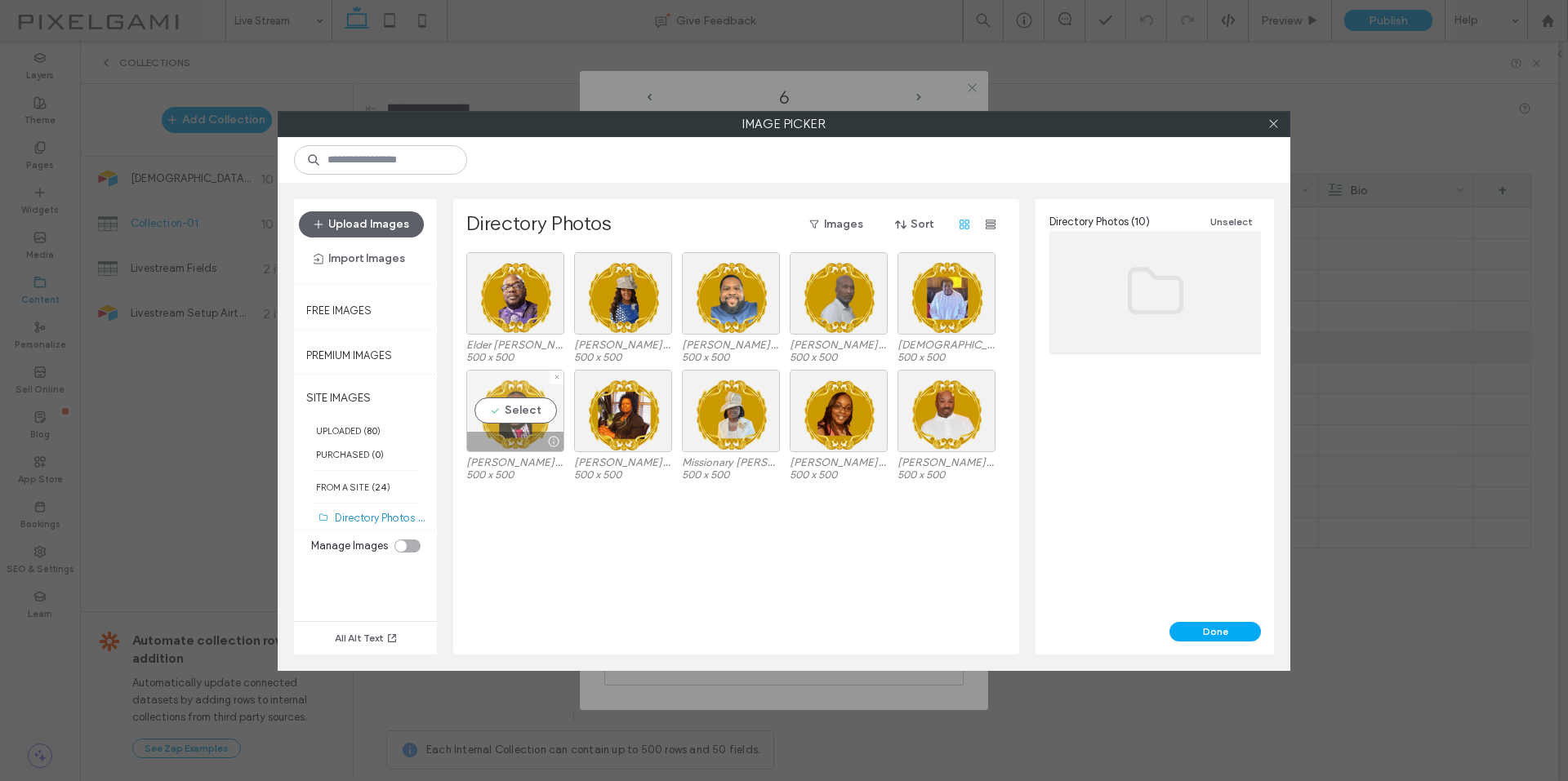
click at [488, 433] on div at bounding box center [514, 441] width 96 height 19
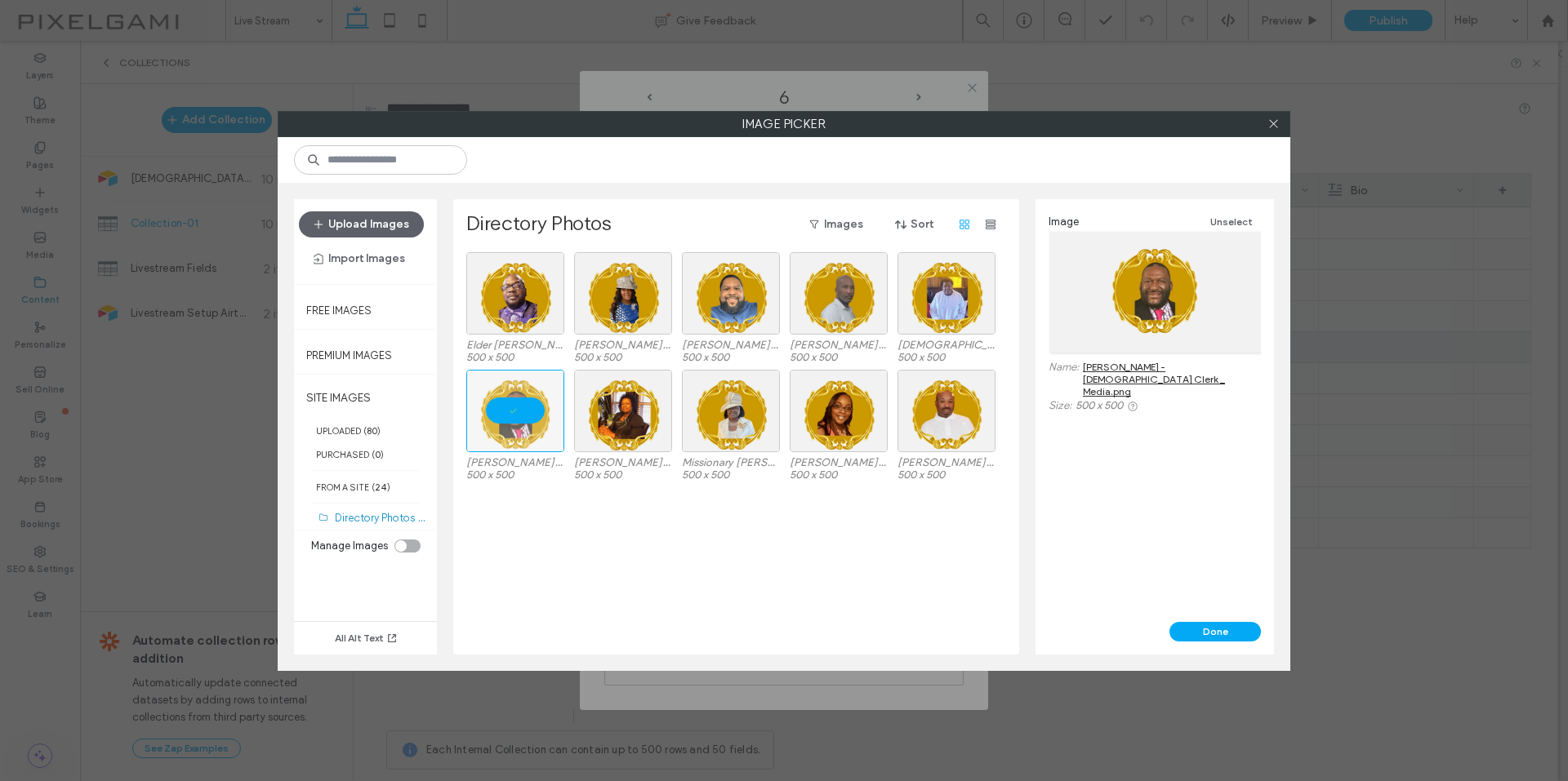
click at [1198, 628] on button "Done" at bounding box center [1215, 631] width 92 height 19
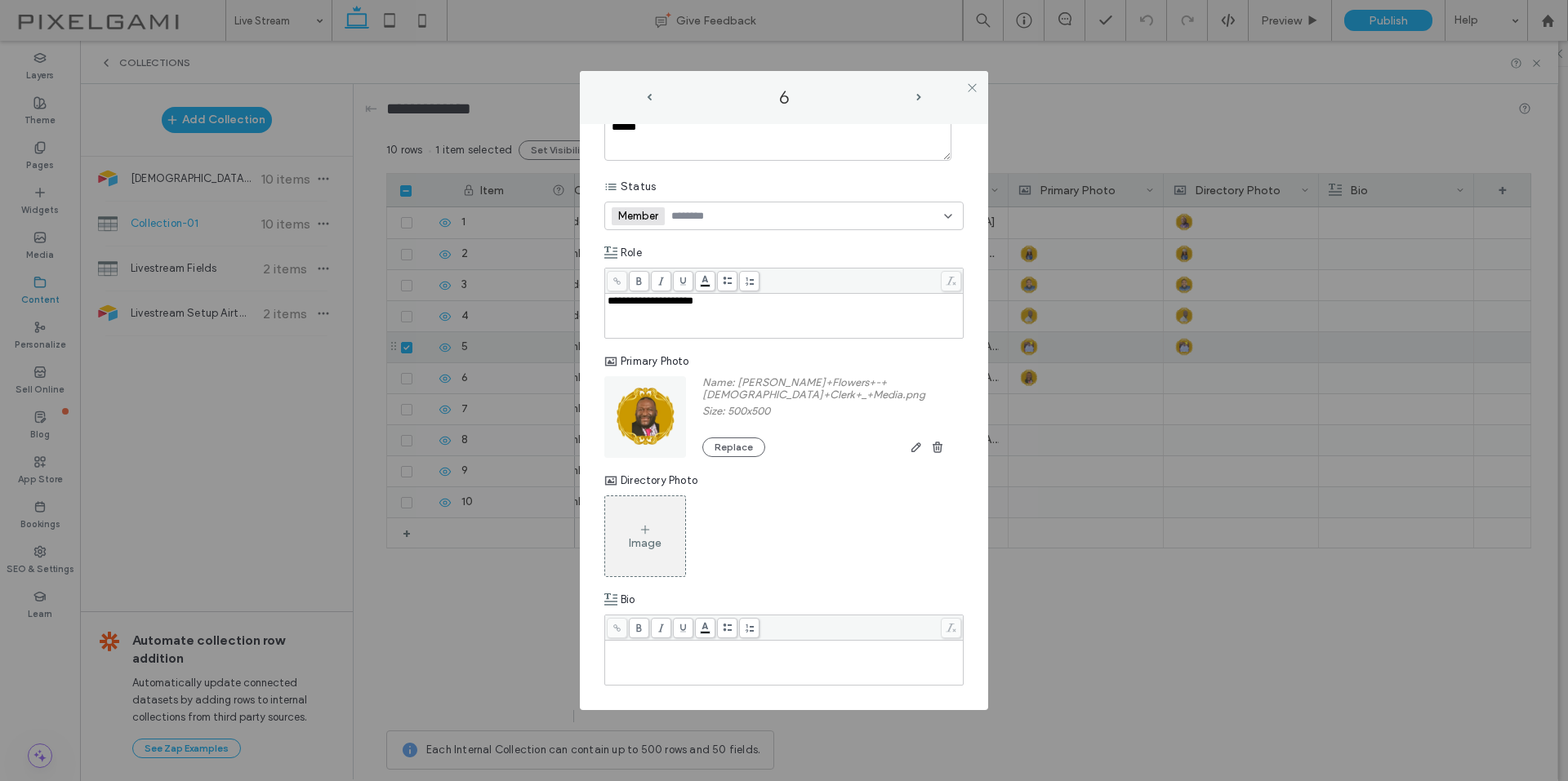
click at [639, 531] on icon at bounding box center [645, 530] width 13 height 13
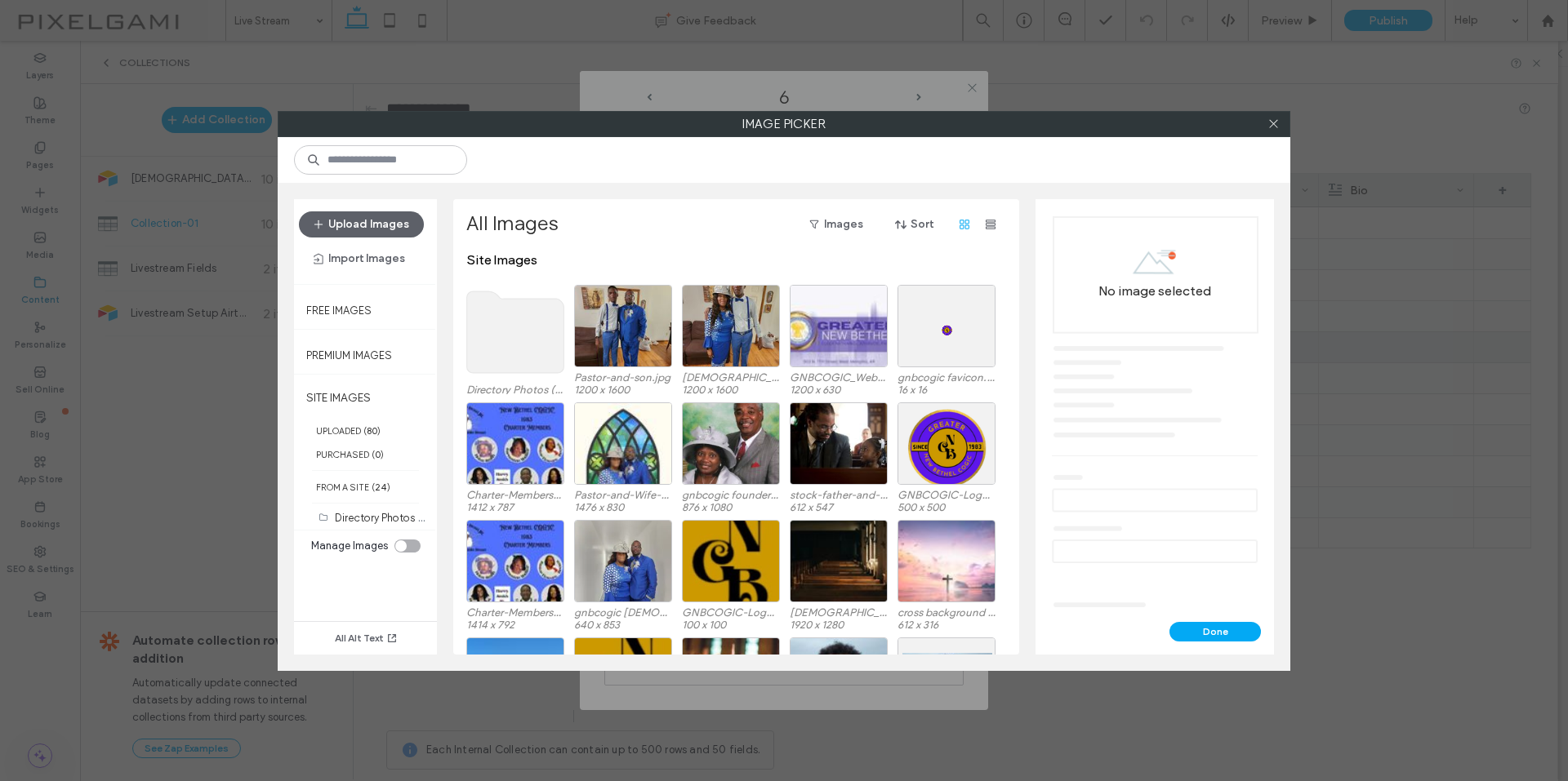
click at [508, 338] on use at bounding box center [515, 332] width 97 height 82
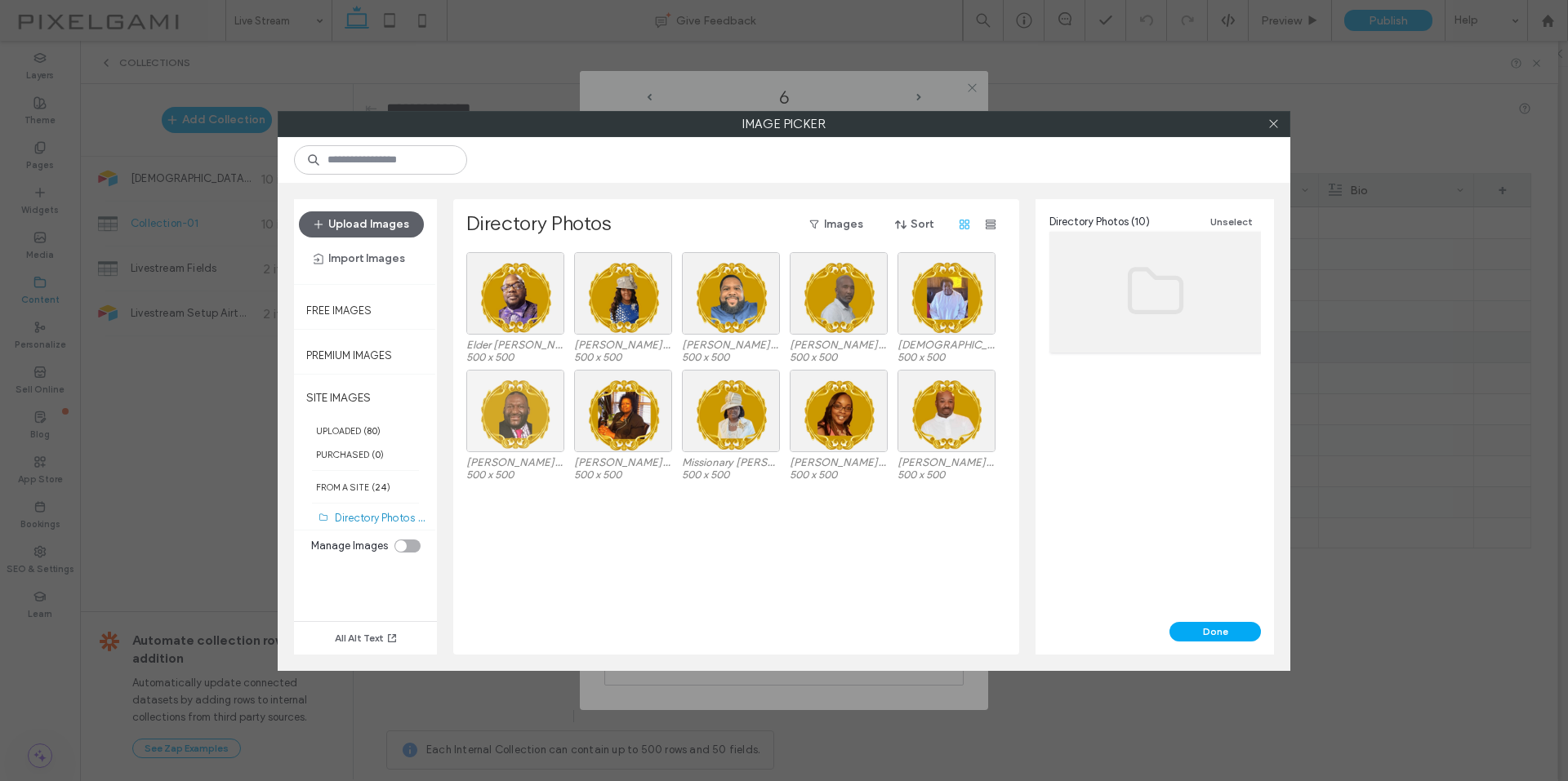
click at [500, 409] on div at bounding box center [514, 411] width 98 height 82
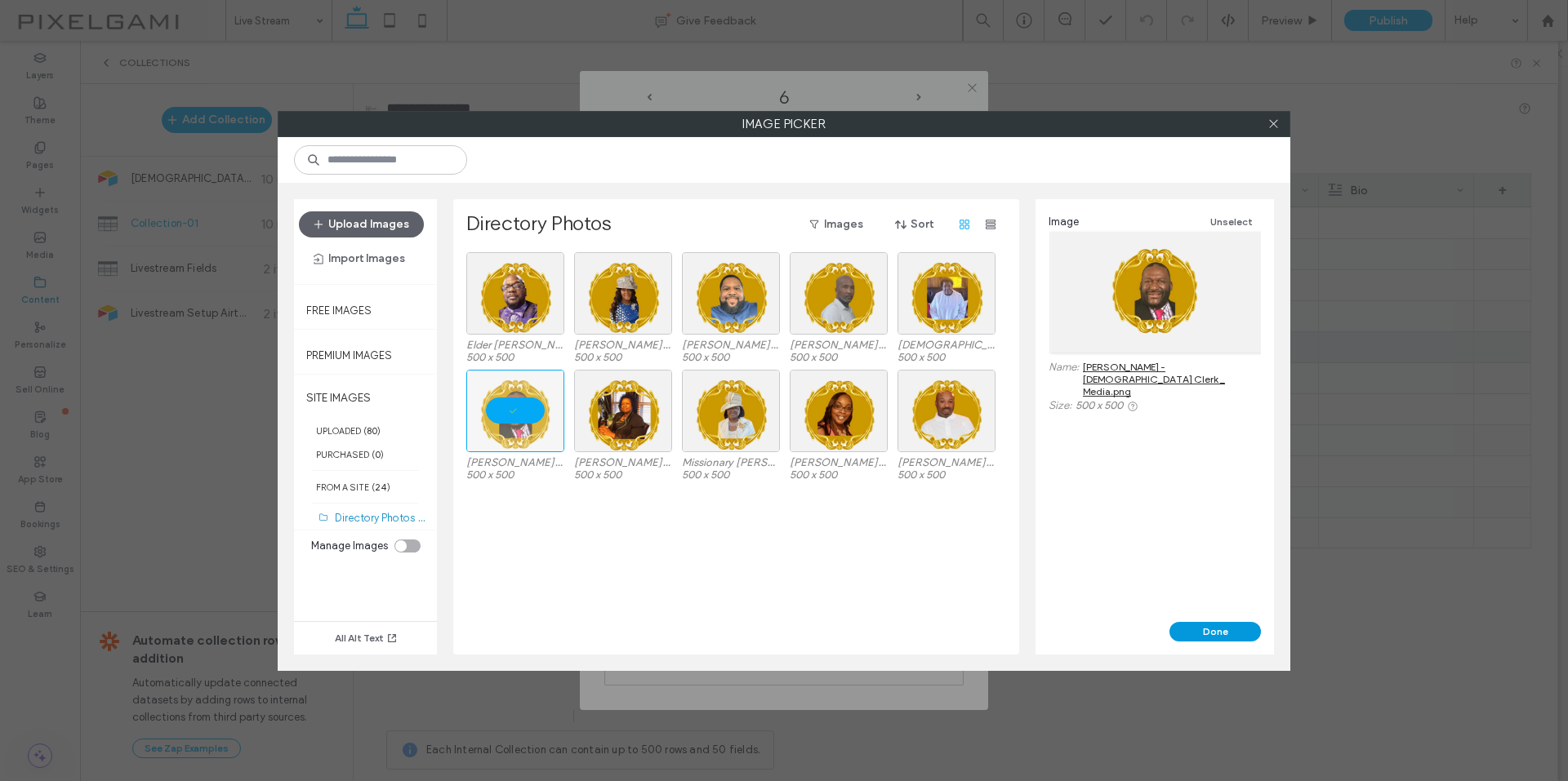
click at [1192, 630] on button "Done" at bounding box center [1215, 631] width 92 height 19
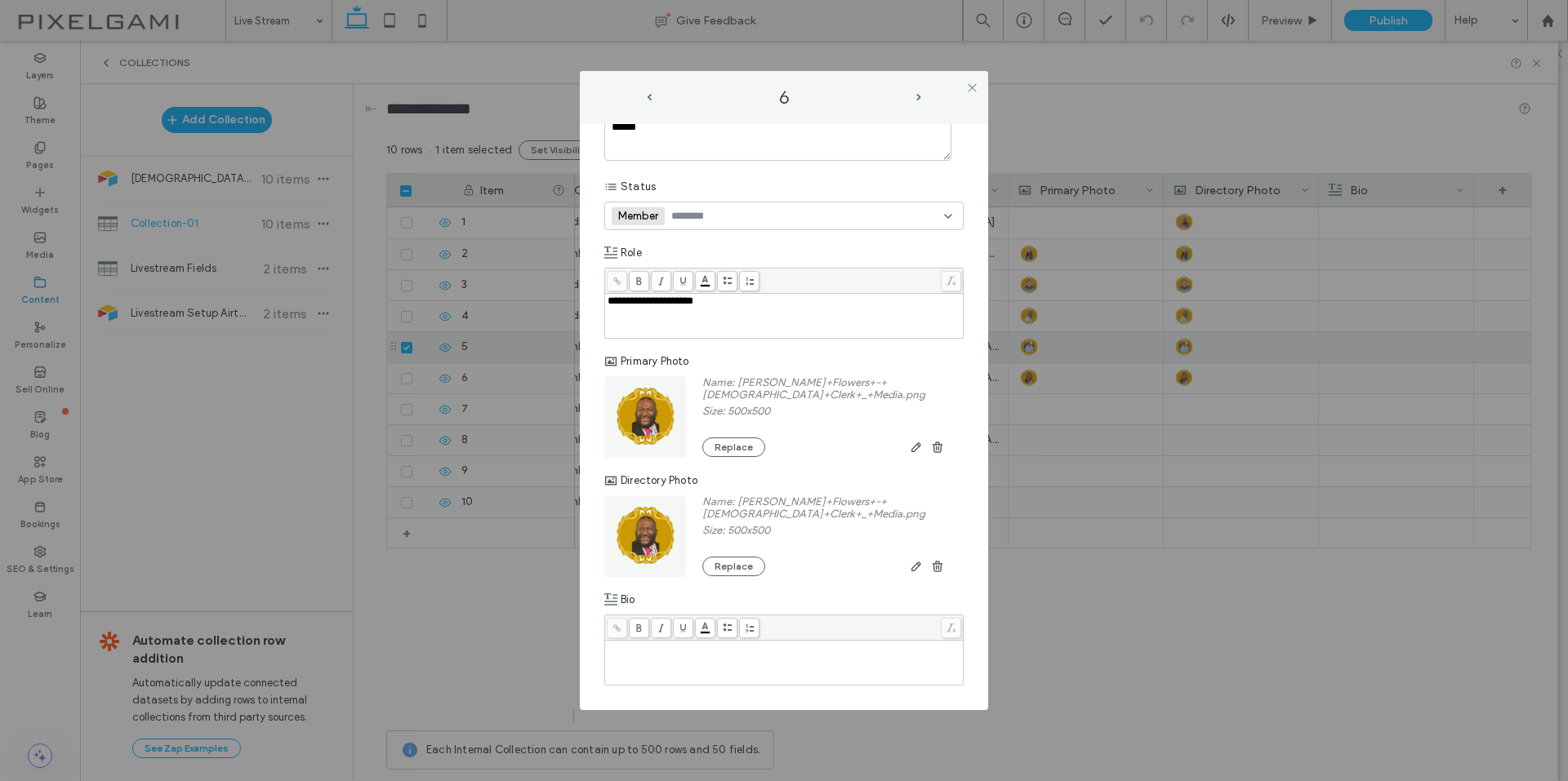
click at [908, 101] on label "6" at bounding box center [783, 97] width 261 height 22
click at [914, 101] on span "next-arrow" at bounding box center [918, 97] width 8 height 7
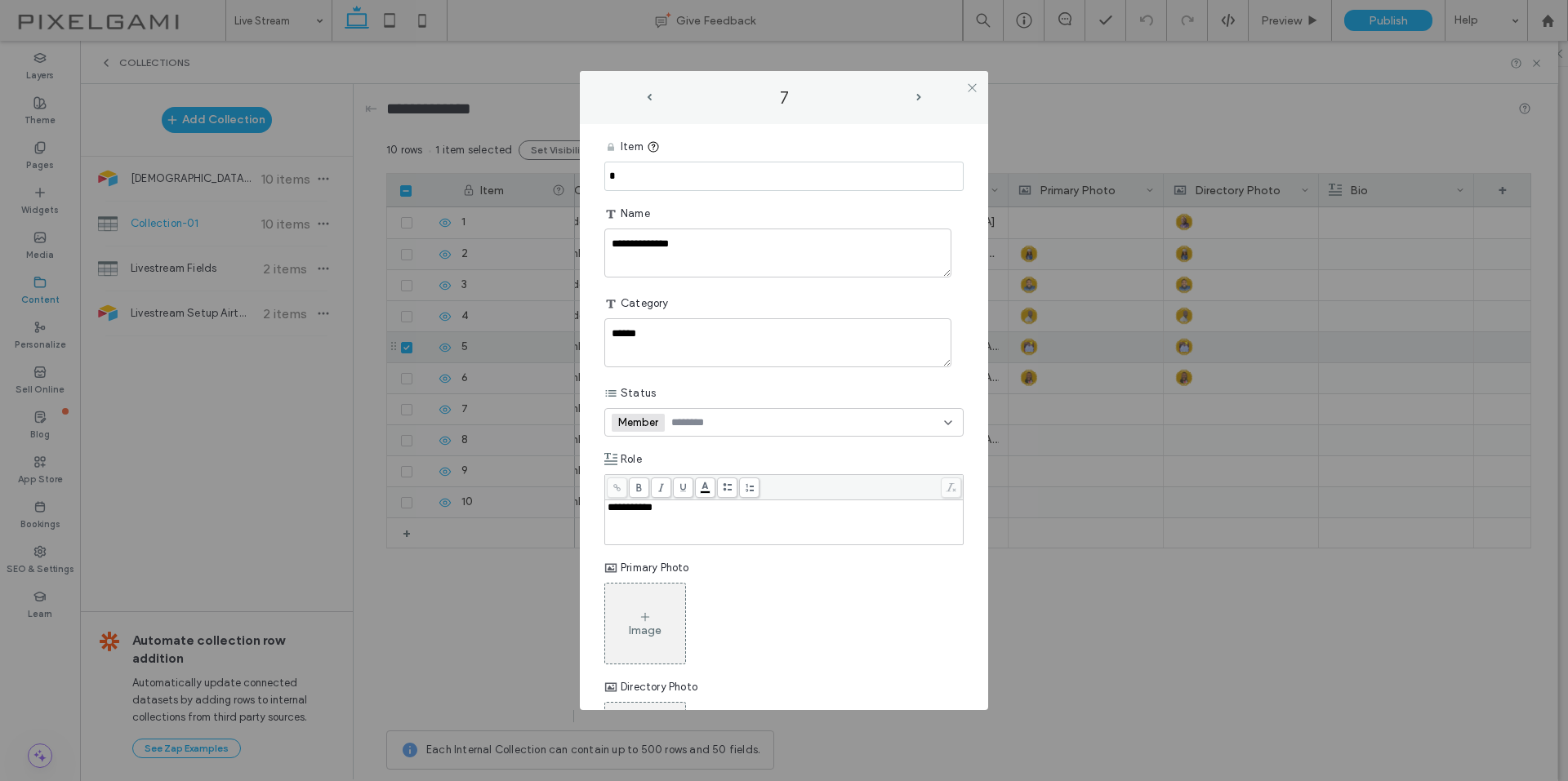
click at [645, 643] on div "Image" at bounding box center [645, 623] width 80 height 77
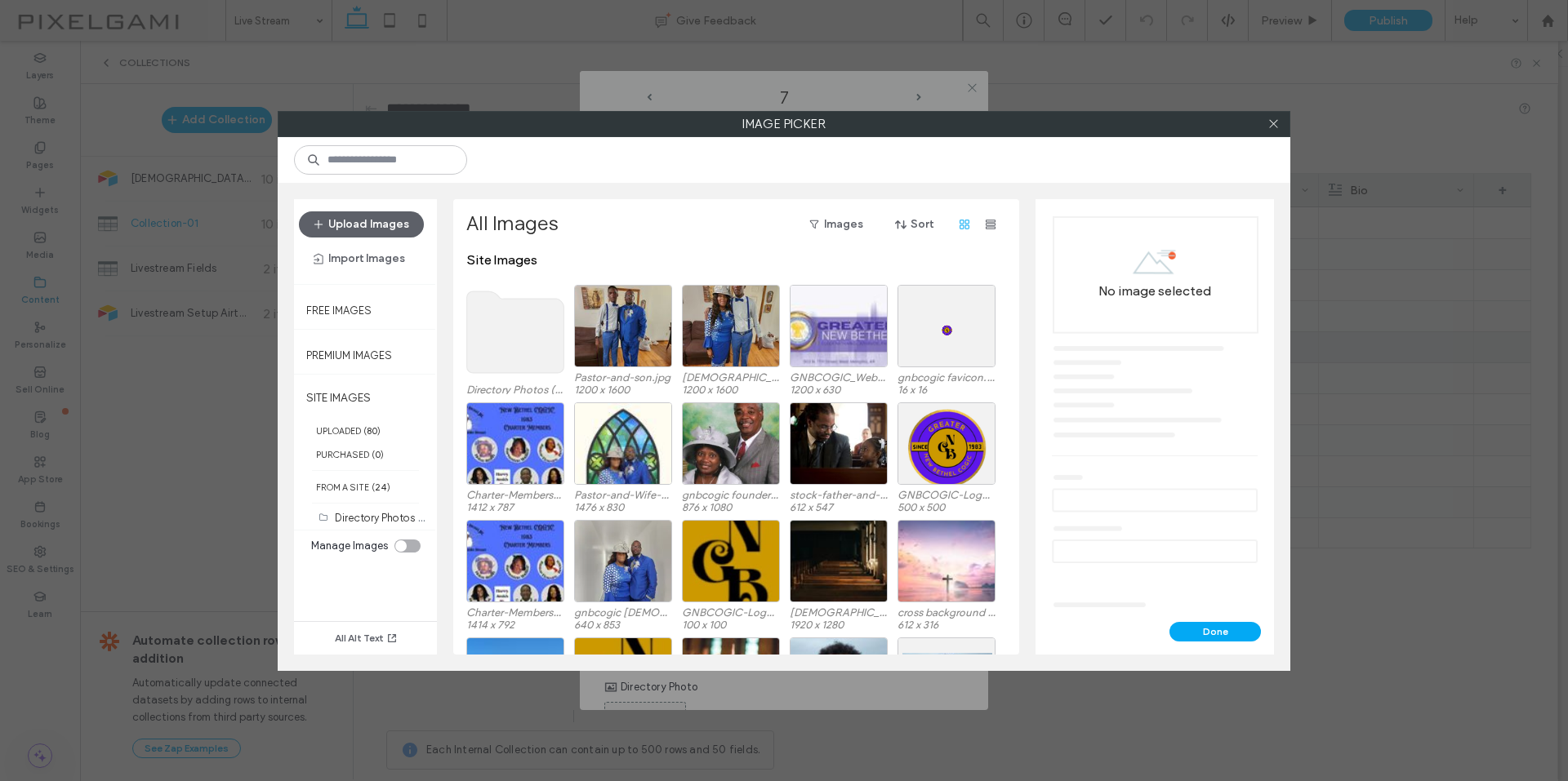
click at [527, 306] on use at bounding box center [515, 332] width 97 height 82
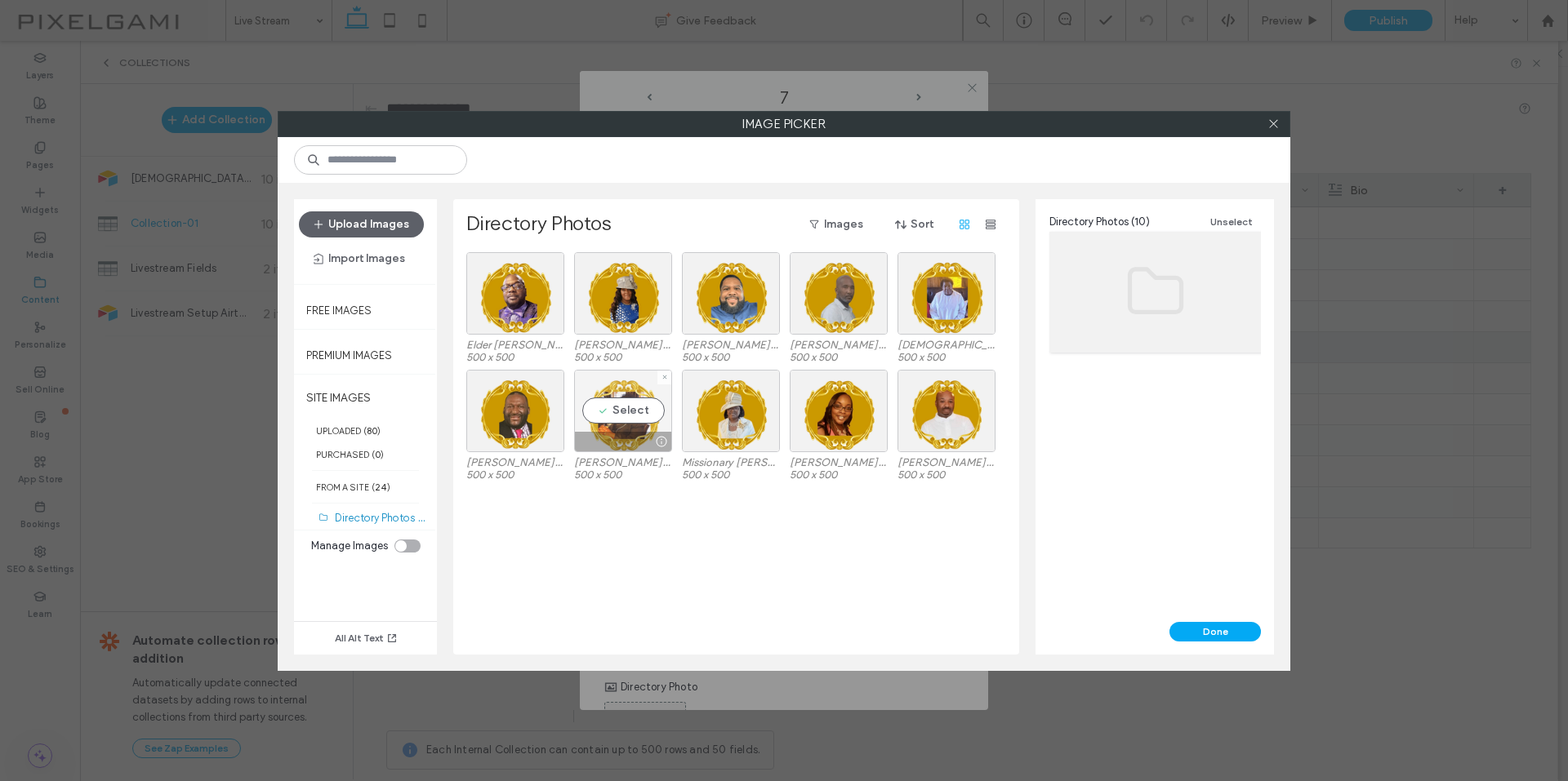
click at [616, 415] on div "Select" at bounding box center [623, 411] width 98 height 82
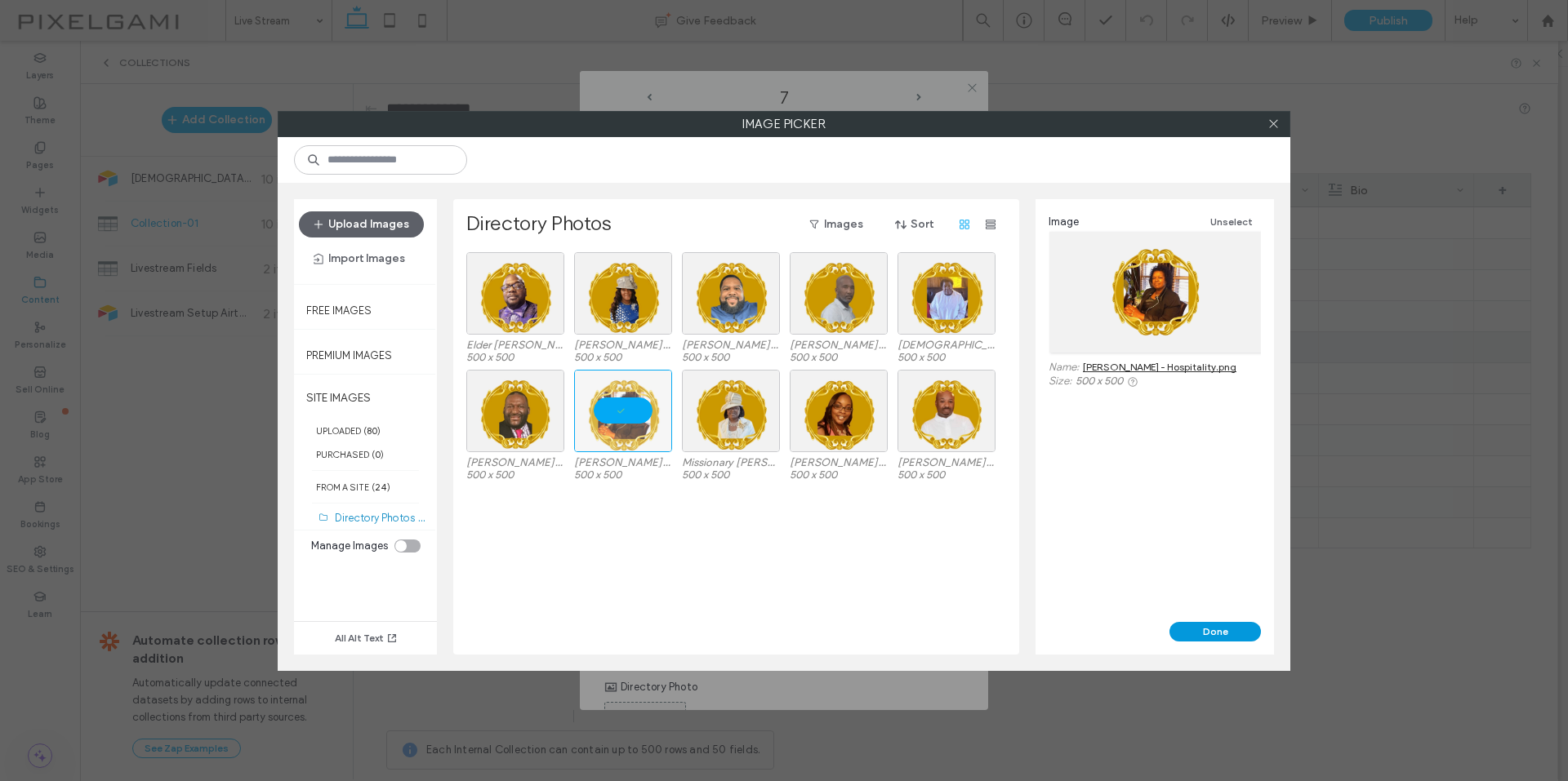
click at [1236, 637] on button "Done" at bounding box center [1215, 631] width 92 height 19
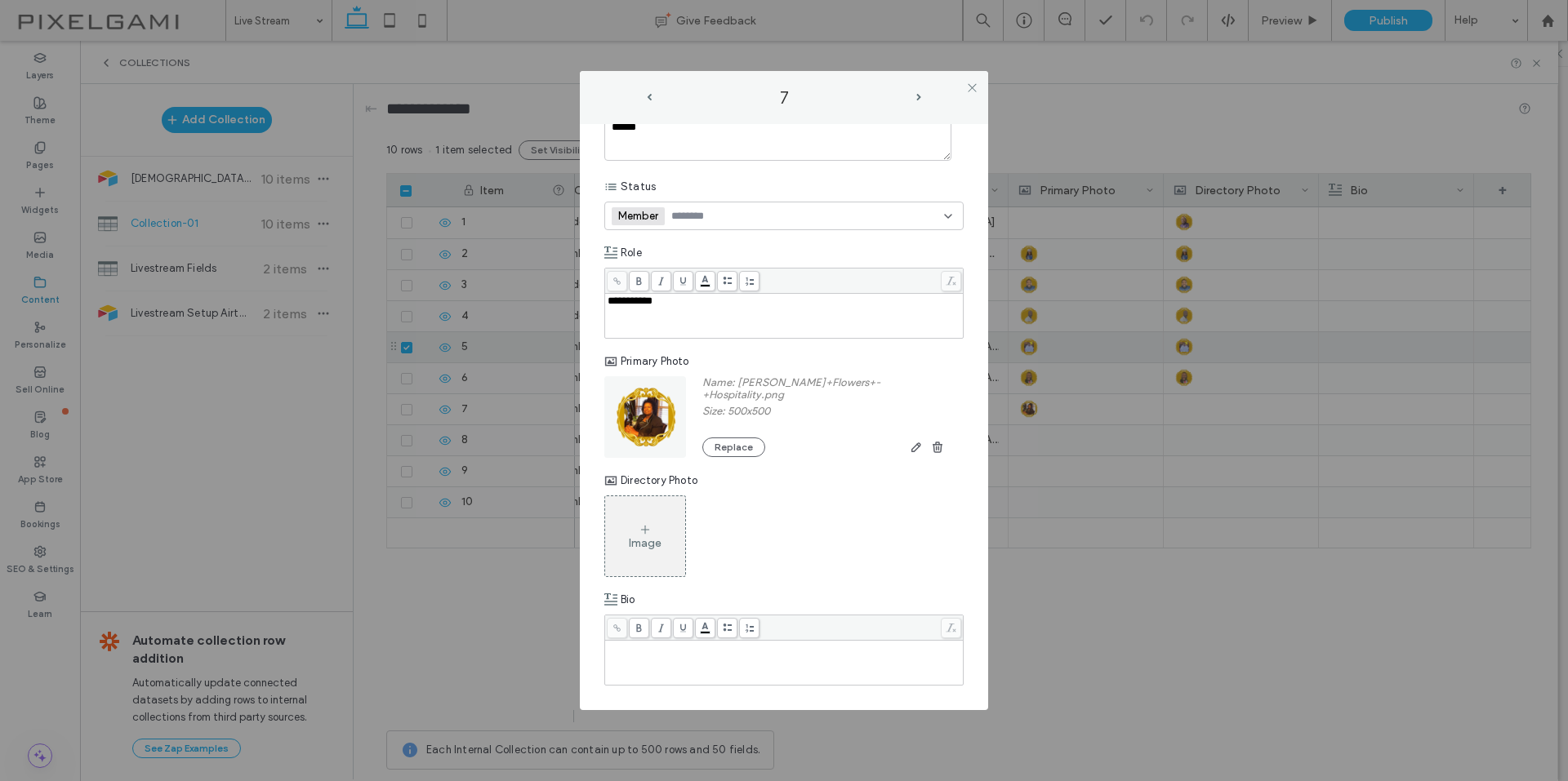
click at [637, 540] on div "Image" at bounding box center [646, 543] width 33 height 14
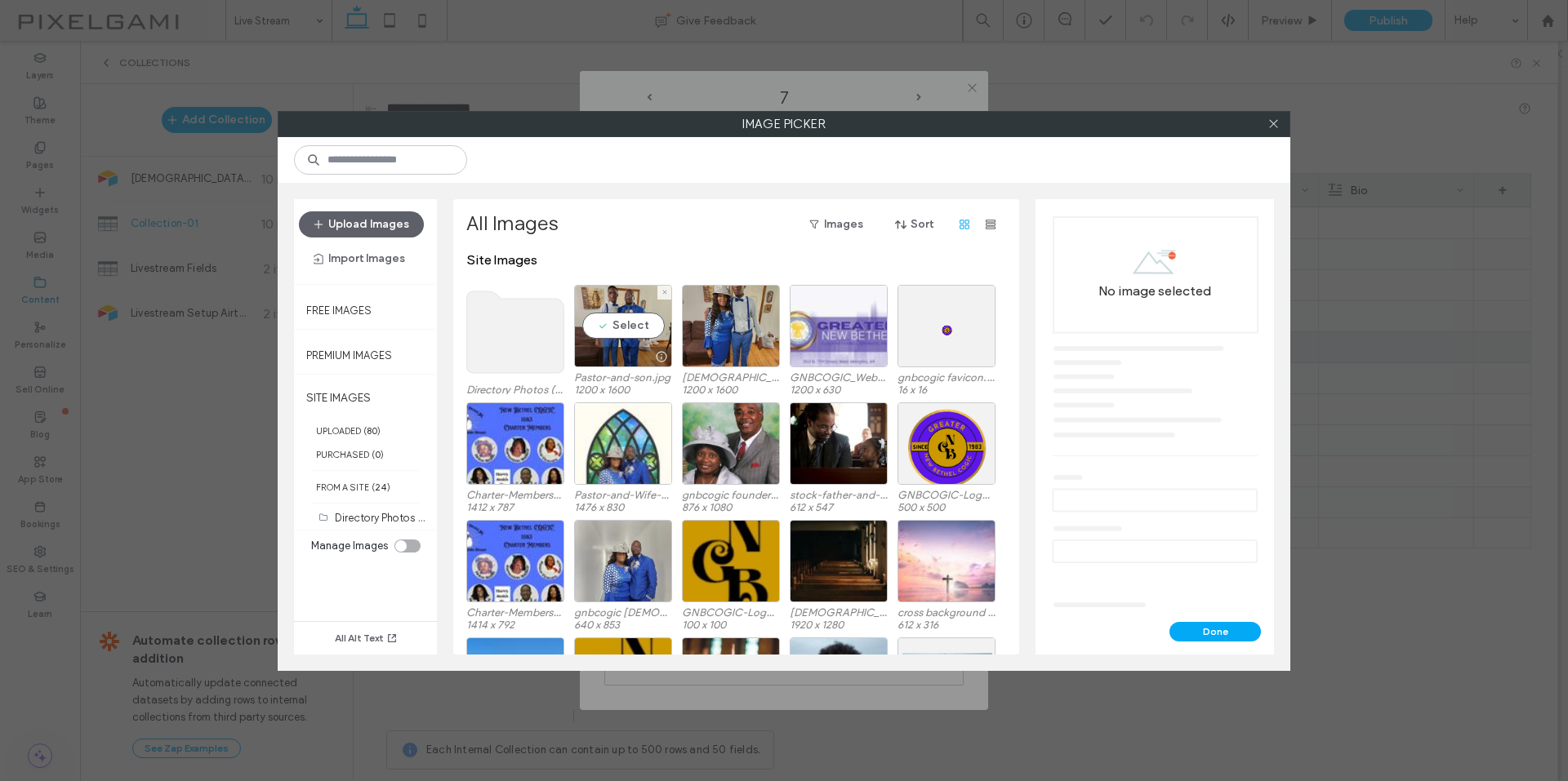
click at [533, 334] on use at bounding box center [515, 332] width 97 height 82
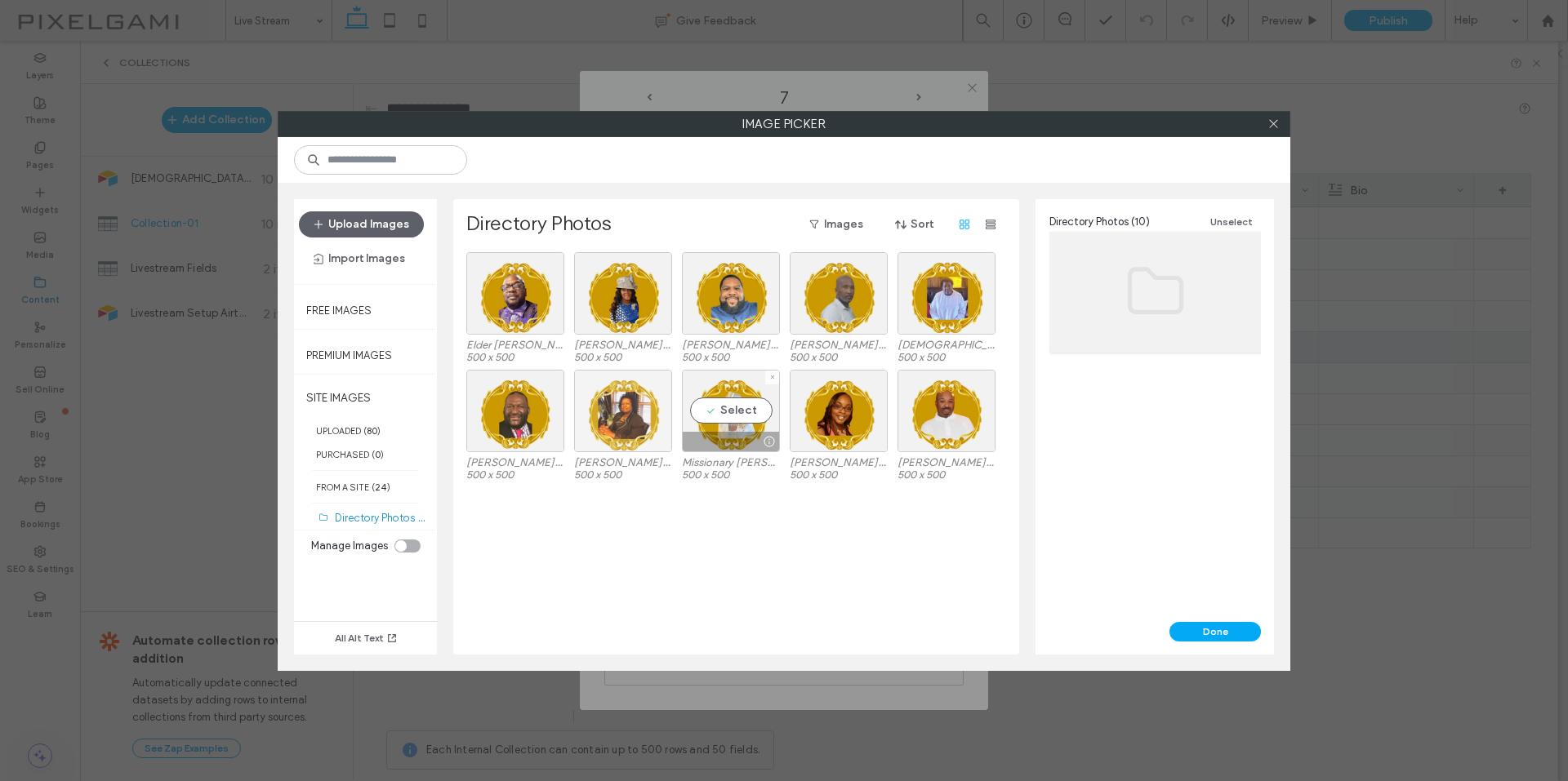
click at [640, 419] on div at bounding box center [623, 411] width 98 height 82
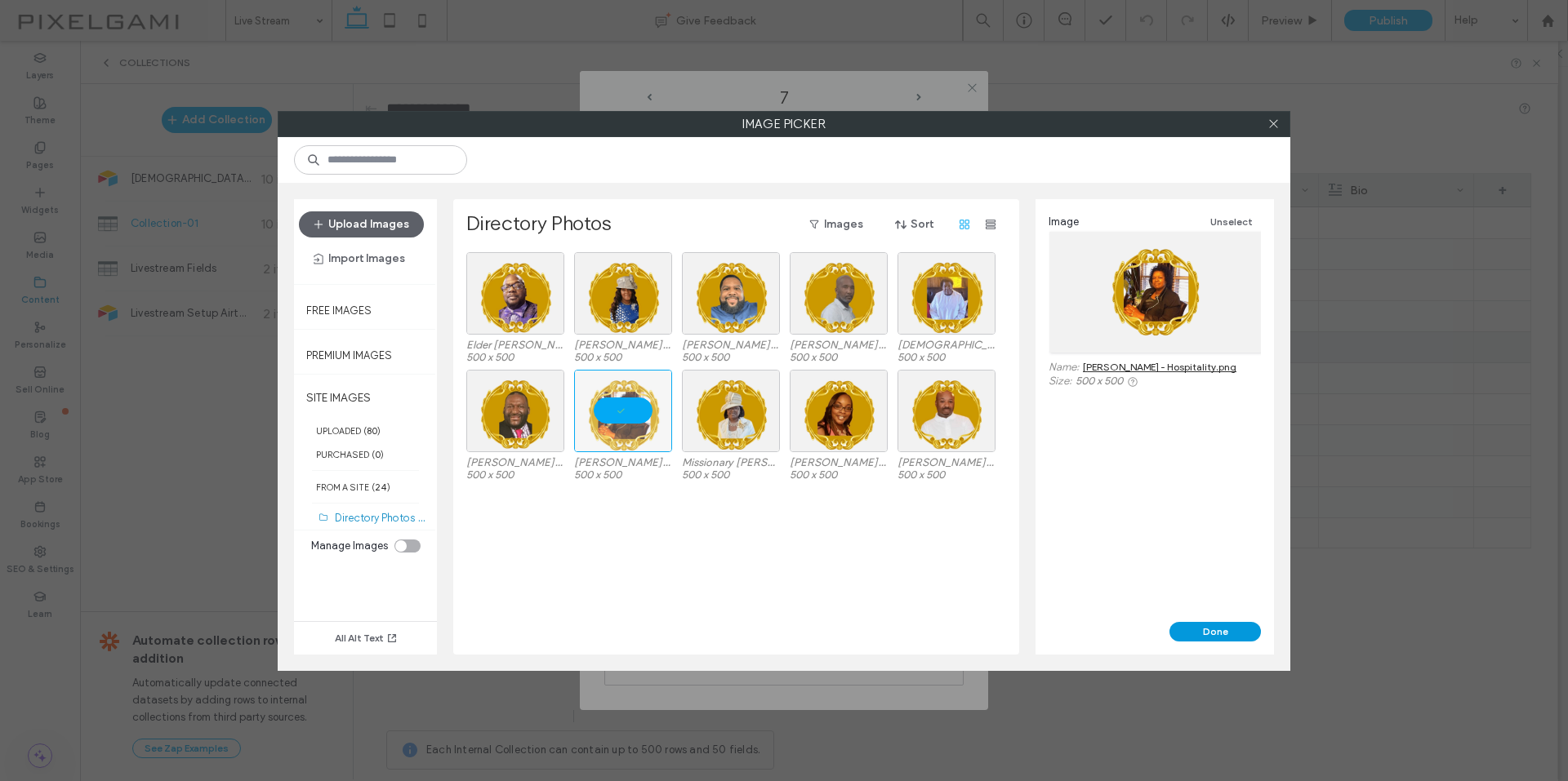
click at [1224, 632] on button "Done" at bounding box center [1215, 631] width 92 height 19
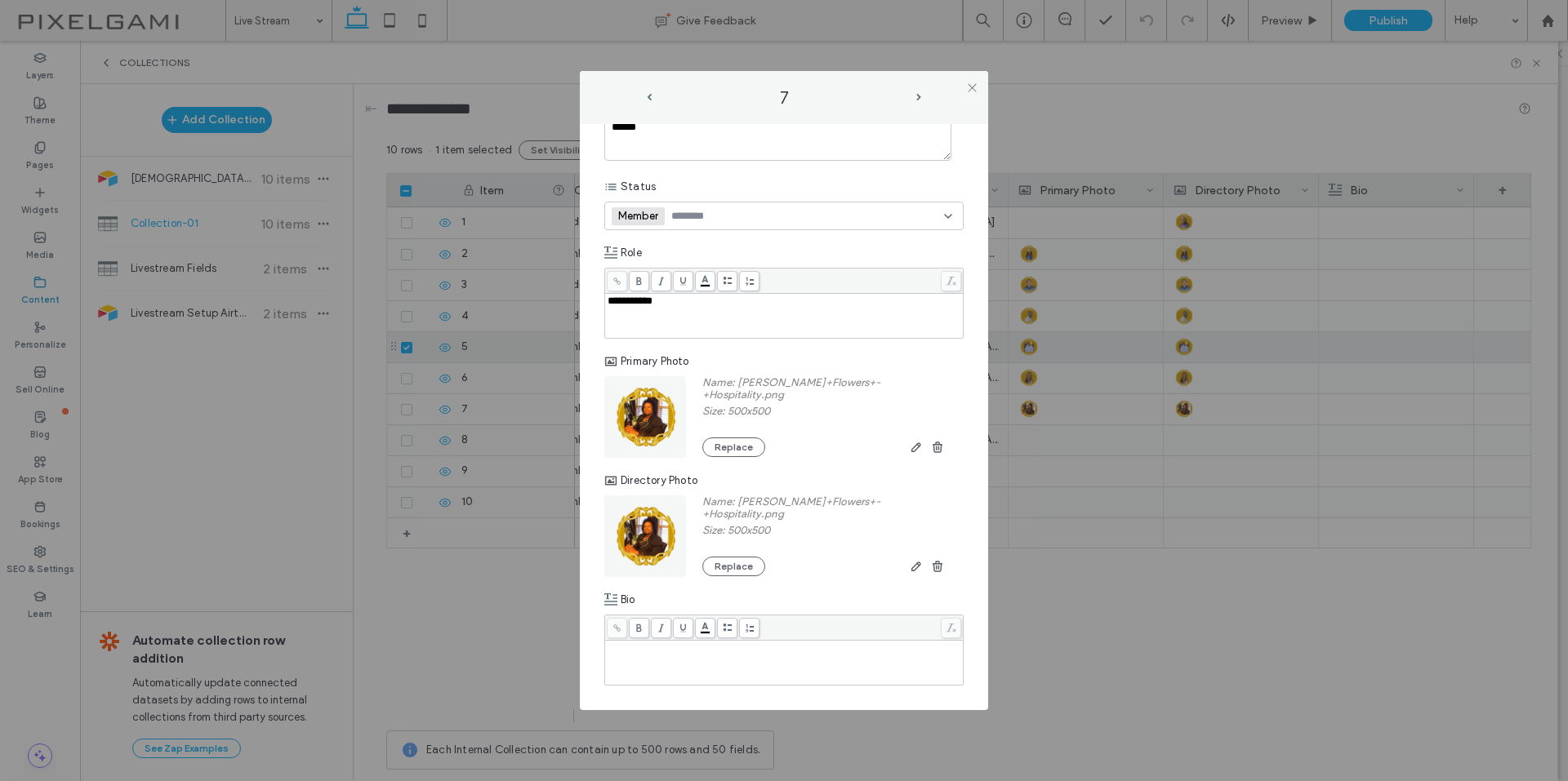
click at [927, 94] on div "7" at bounding box center [784, 97] width 376 height 20
click at [921, 96] on span "next-arrow" at bounding box center [918, 97] width 5 height 7
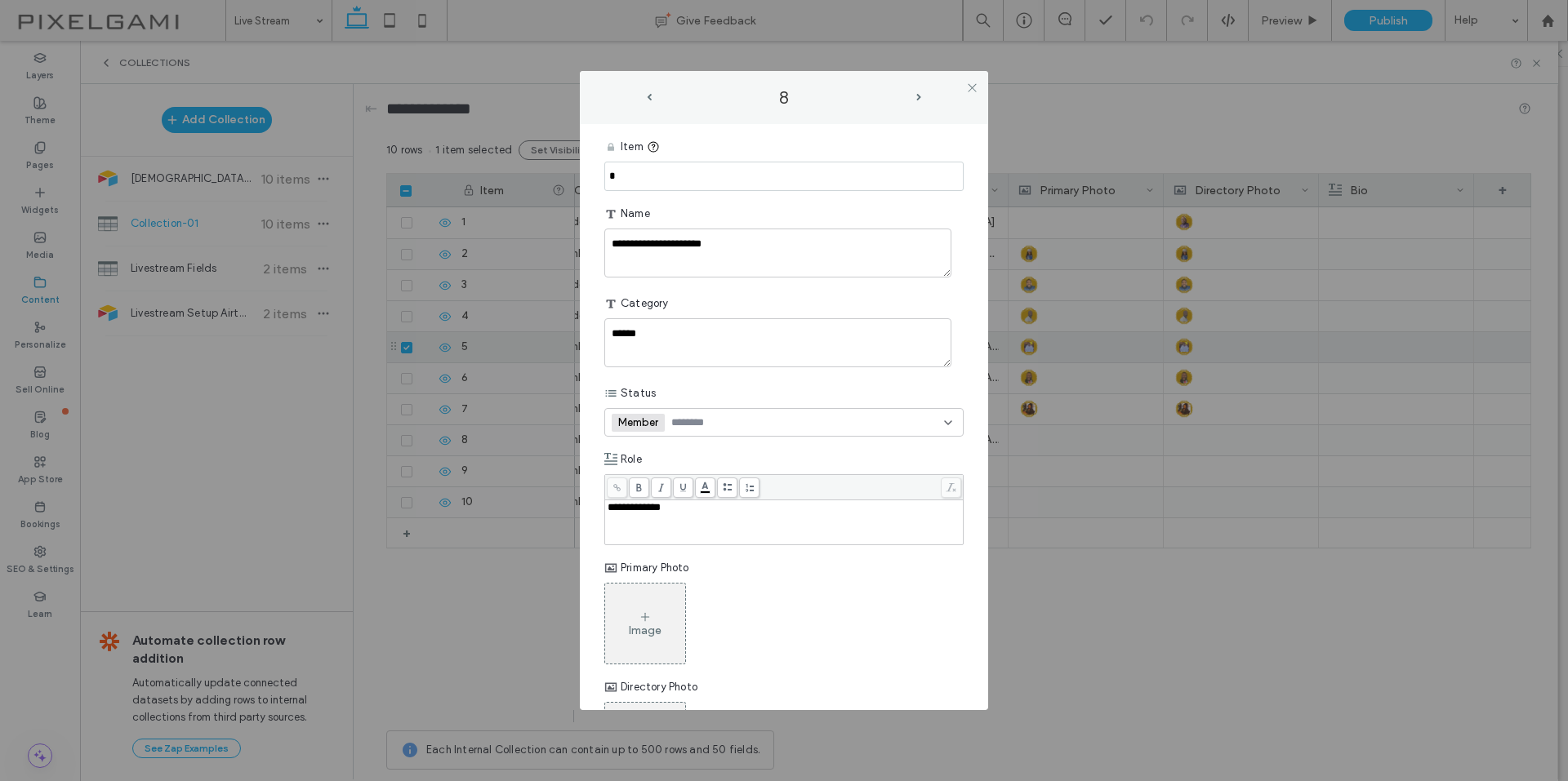
click at [649, 592] on div "Image" at bounding box center [645, 623] width 80 height 77
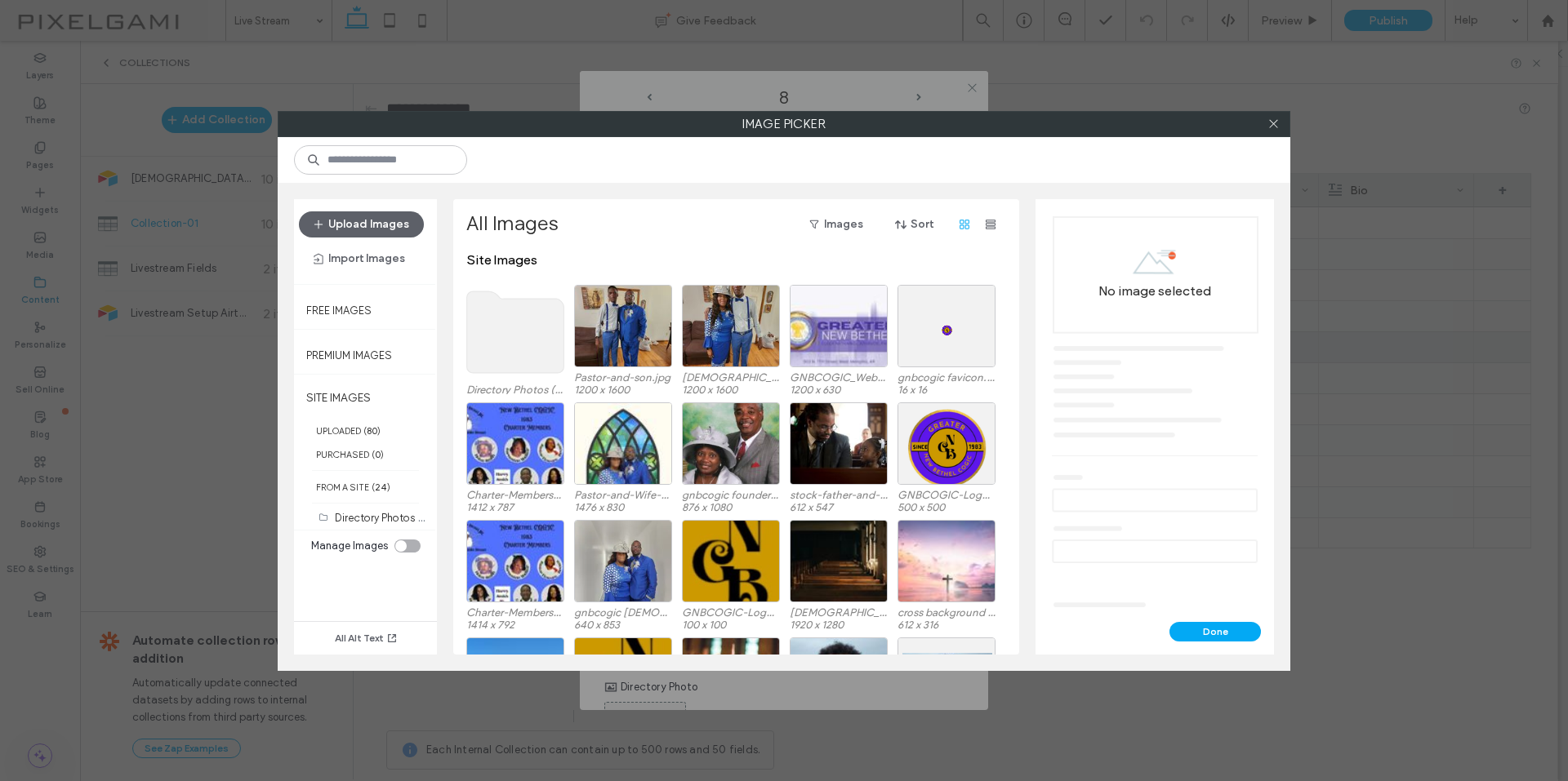
click at [523, 338] on use at bounding box center [515, 332] width 97 height 82
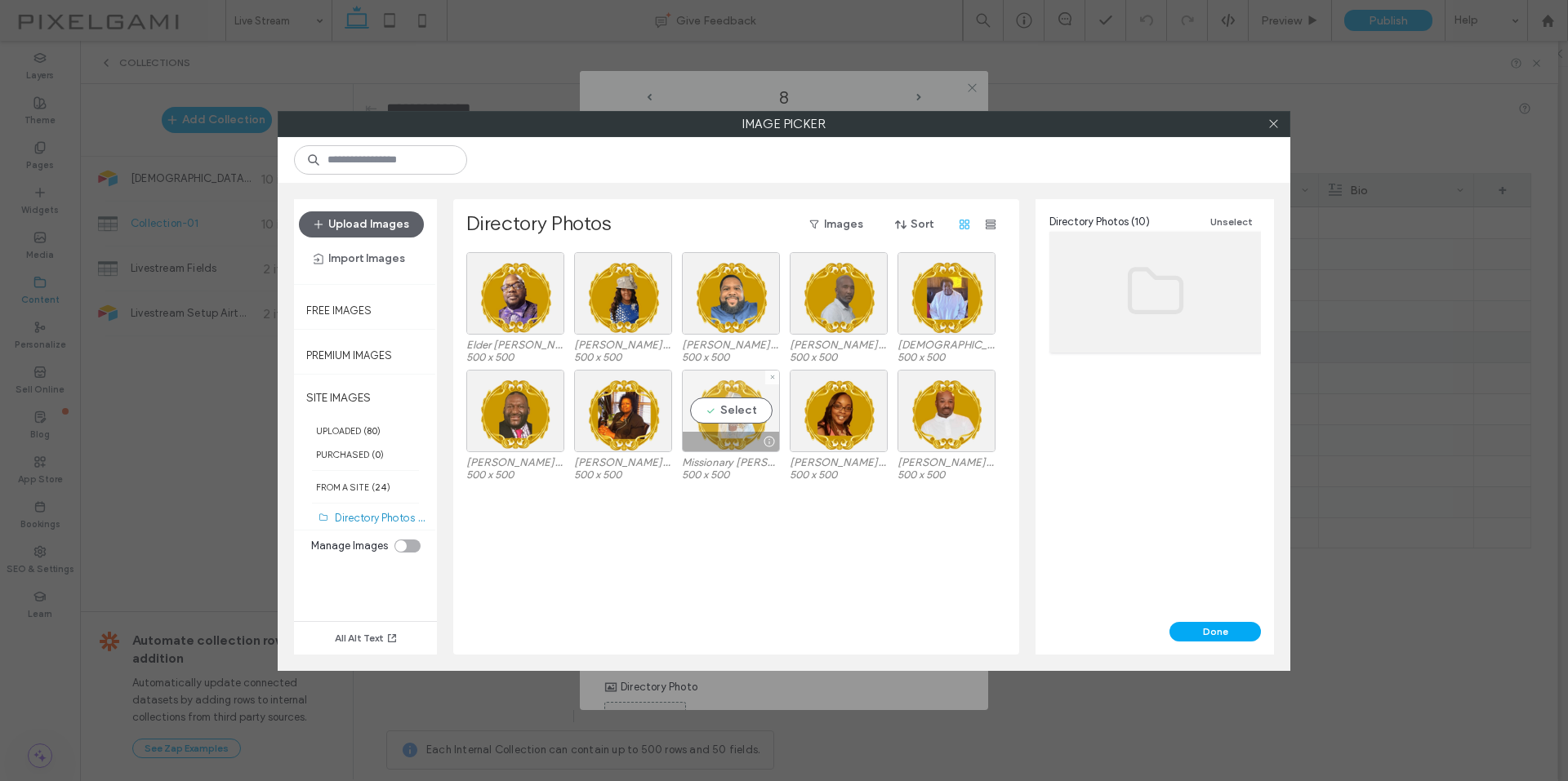
click at [764, 407] on div "Select" at bounding box center [730, 411] width 98 height 82
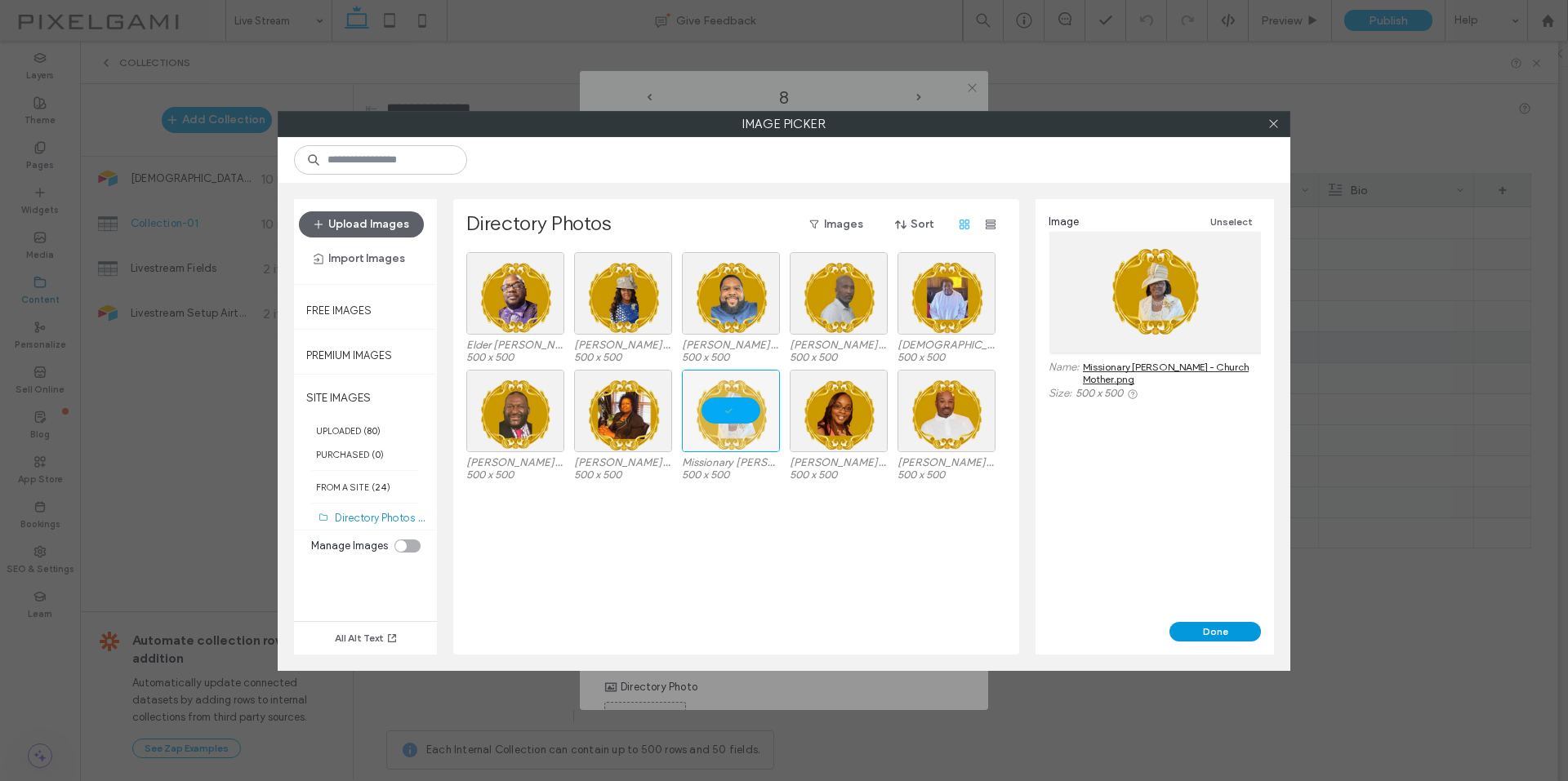
click at [1211, 636] on button "Done" at bounding box center [1215, 631] width 92 height 19
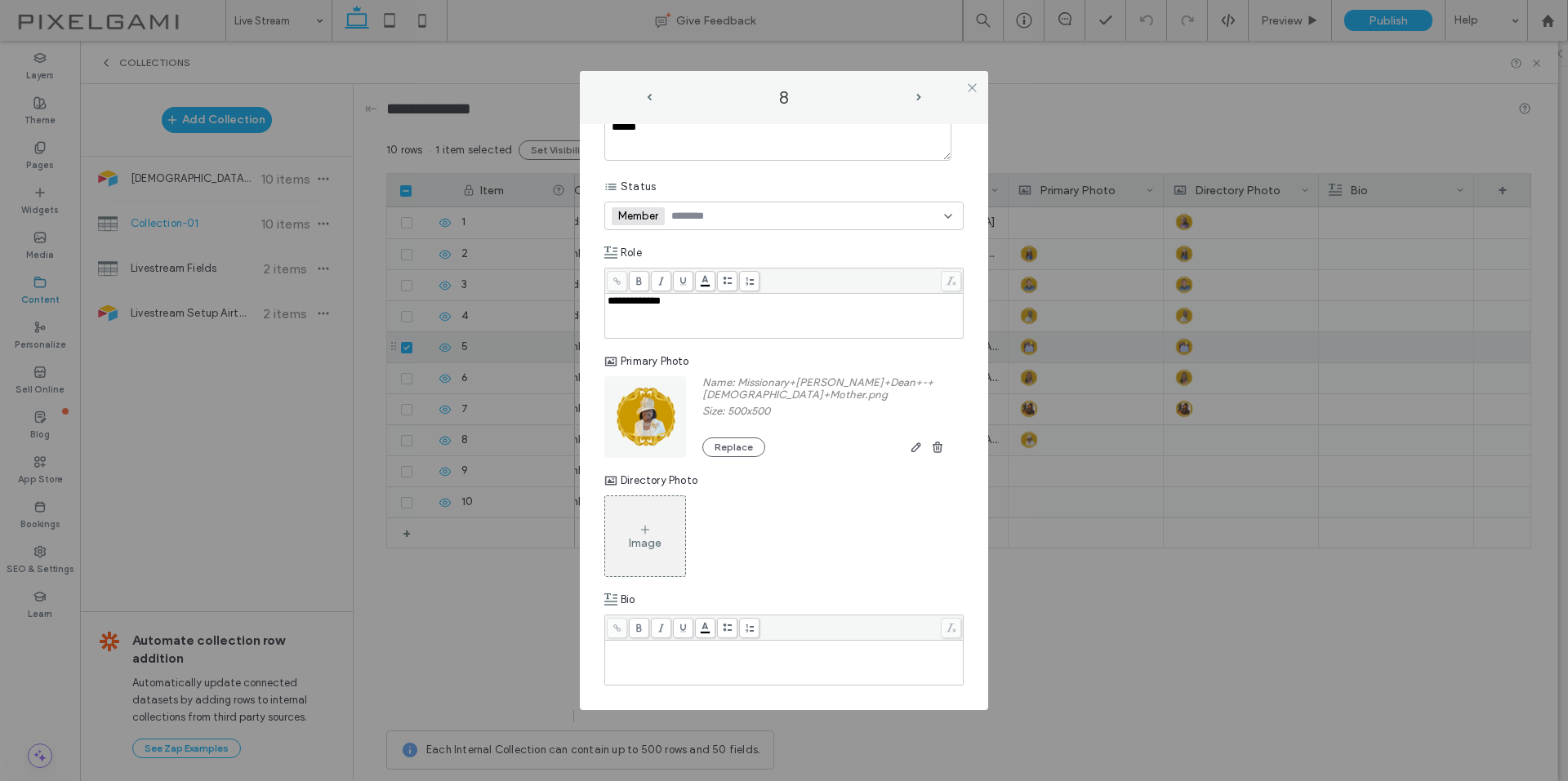
click at [659, 548] on div "Image" at bounding box center [646, 543] width 33 height 14
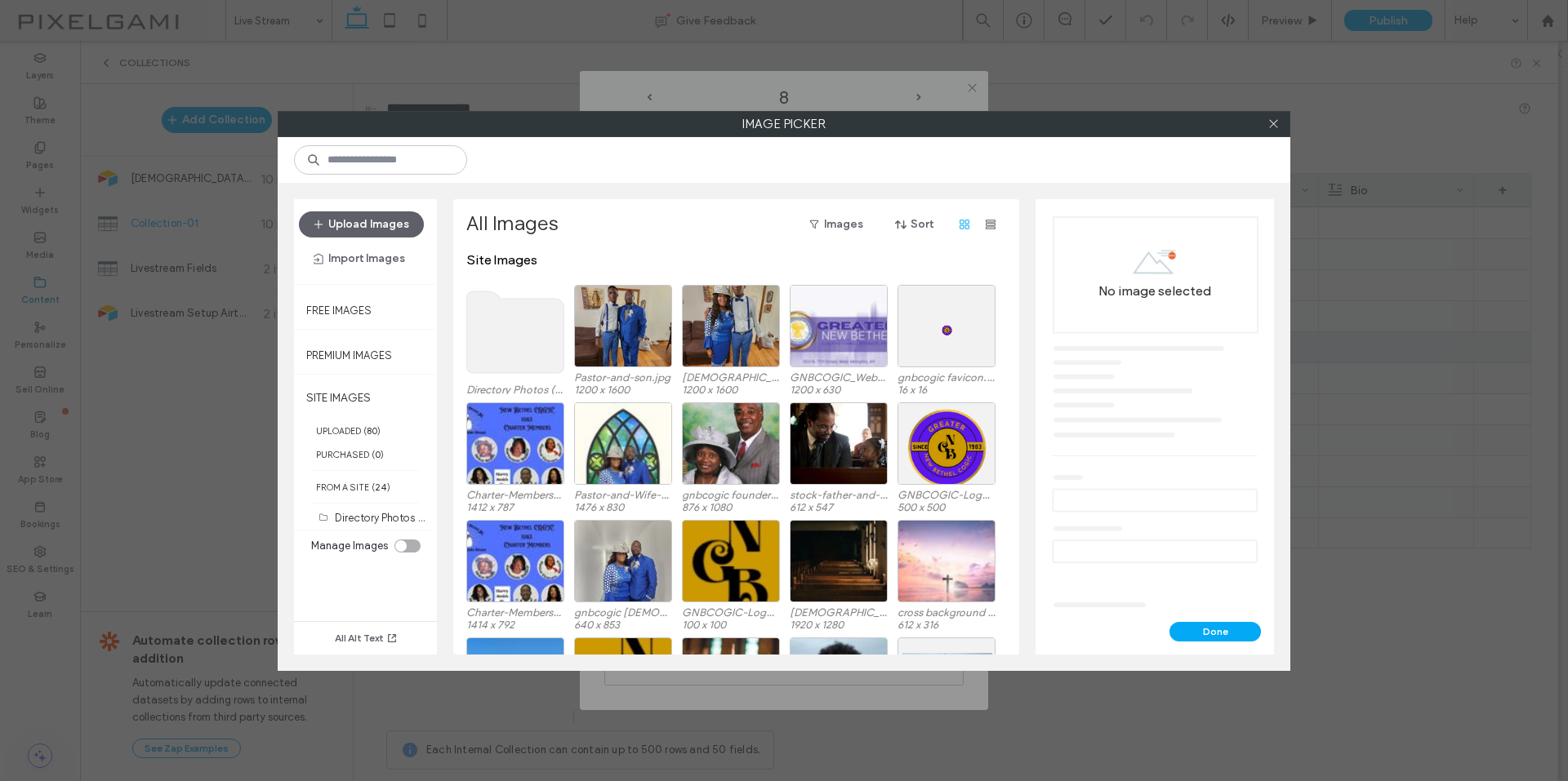
click at [533, 302] on use at bounding box center [515, 332] width 97 height 82
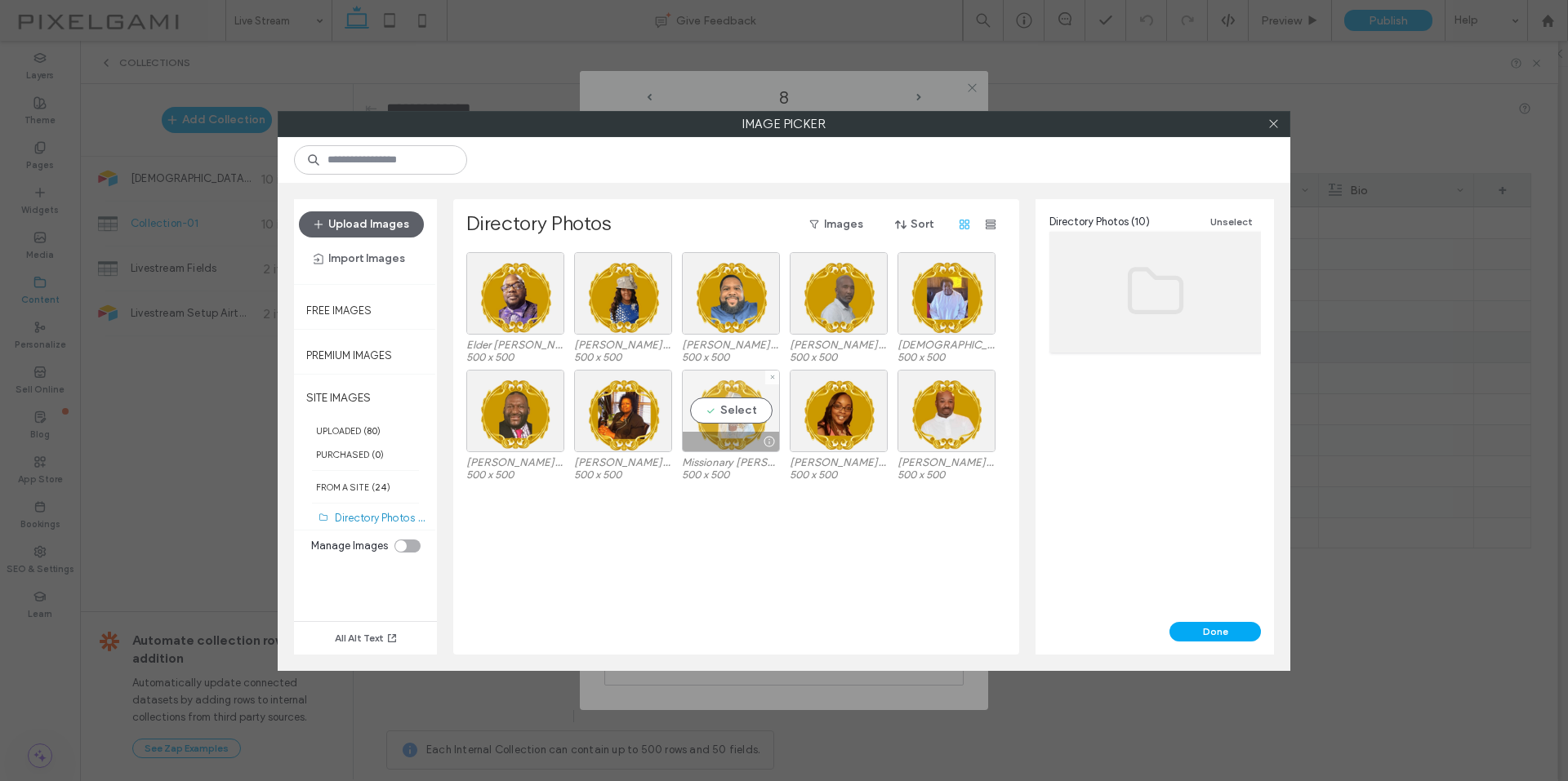
click at [751, 410] on div "Select" at bounding box center [730, 411] width 98 height 82
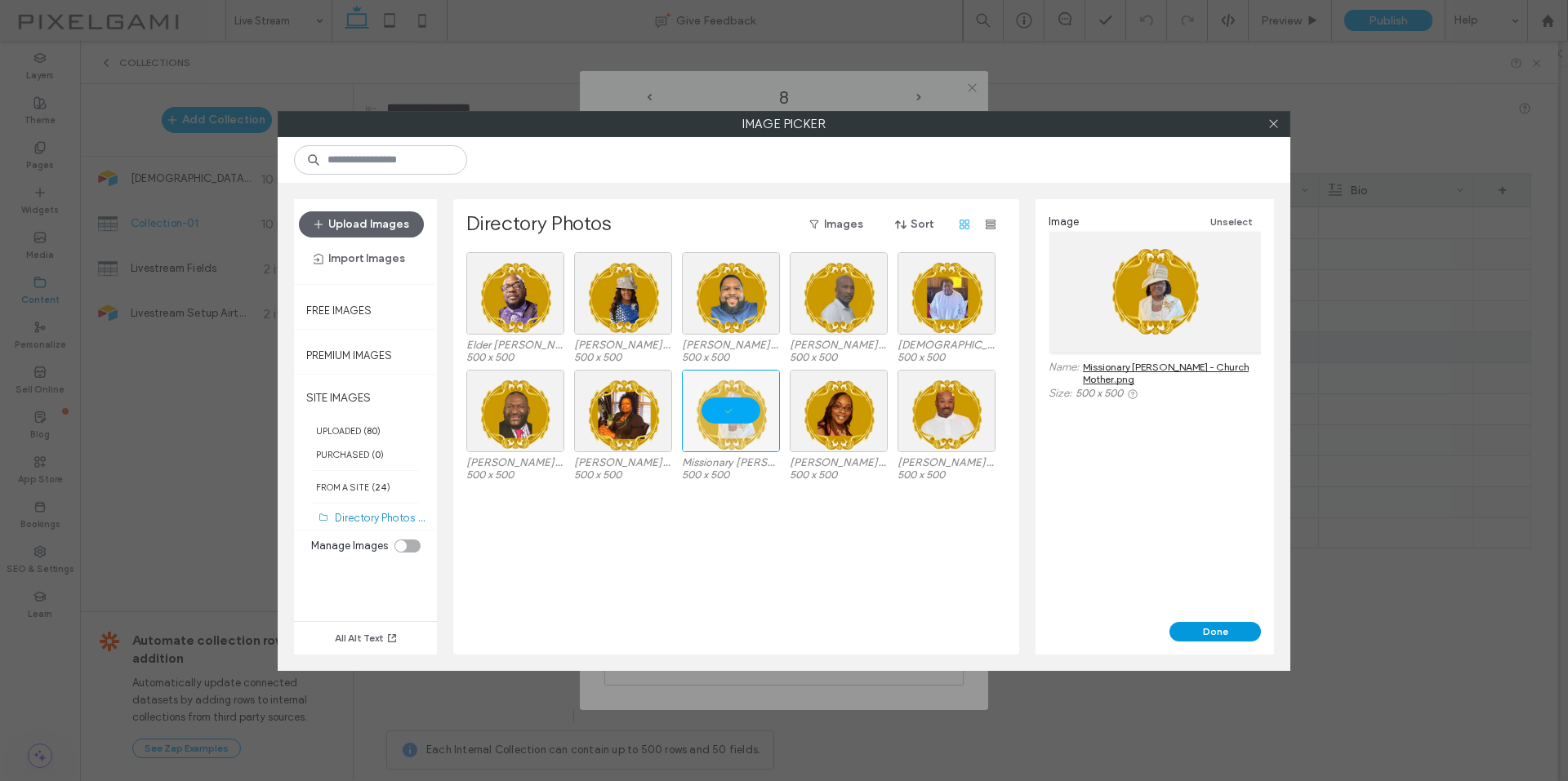
click at [1196, 633] on button "Done" at bounding box center [1215, 631] width 92 height 19
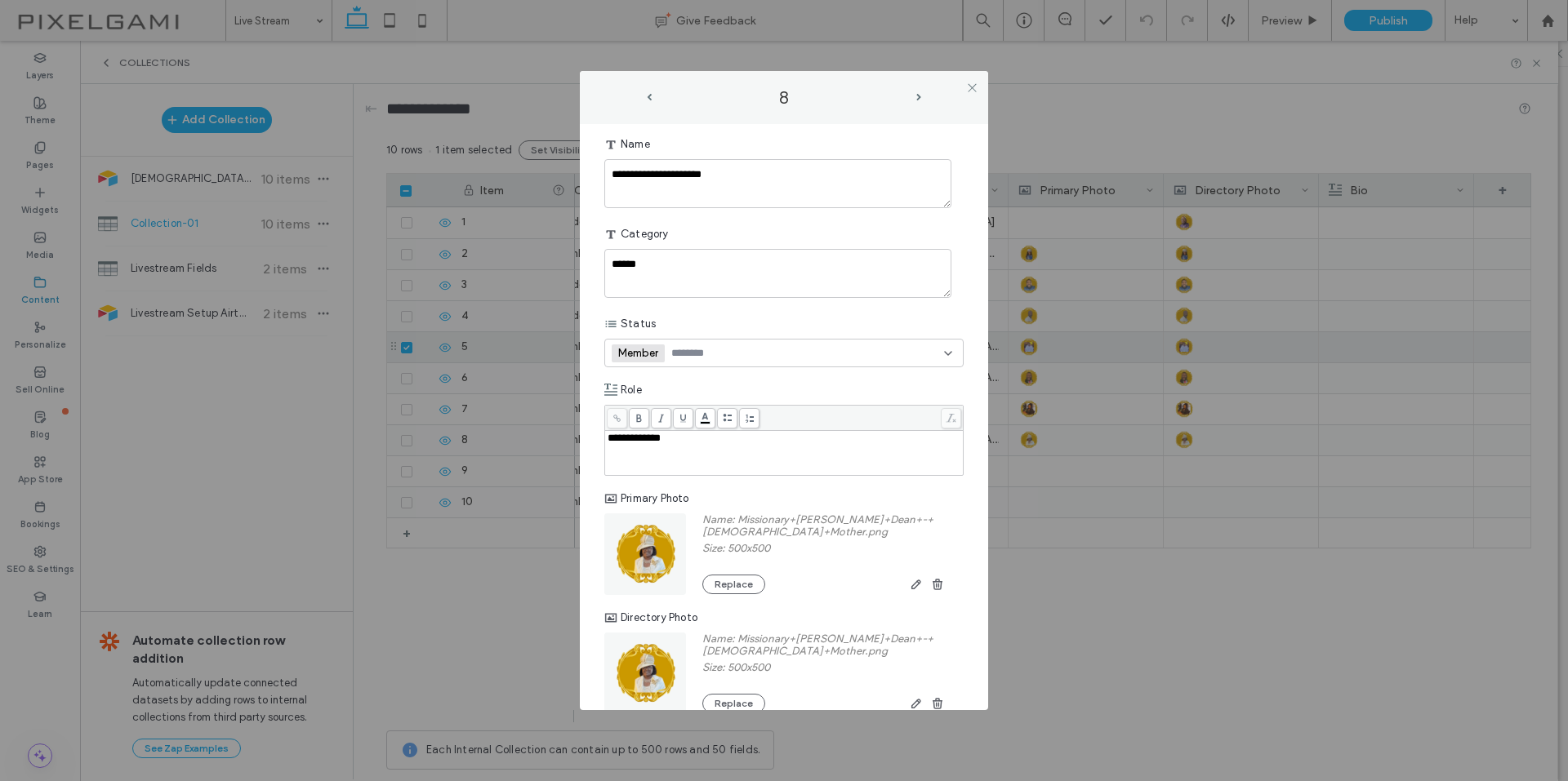
scroll to position [0, 0]
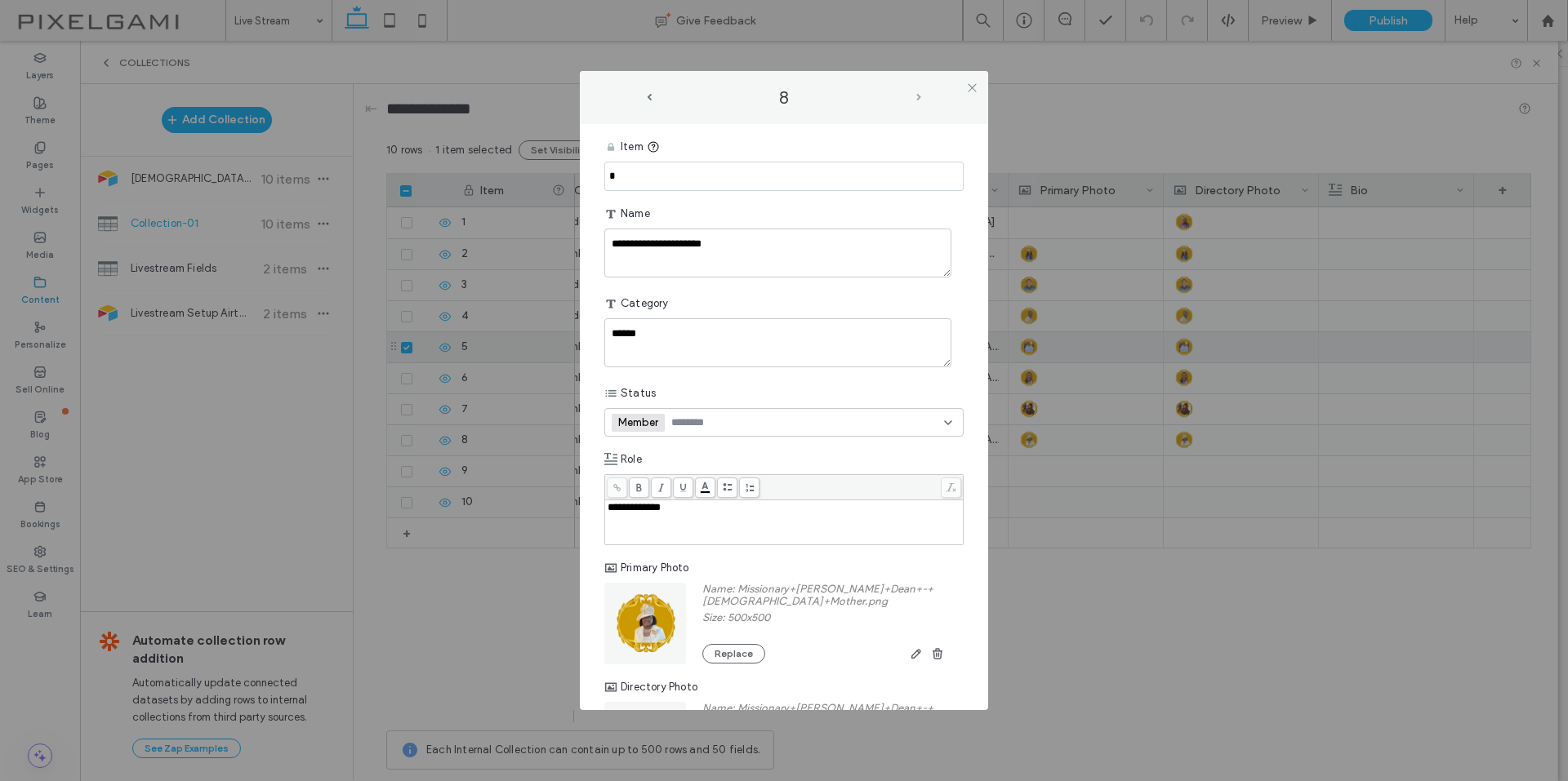
click at [916, 94] on span "next-arrow" at bounding box center [918, 97] width 5 height 7
click at [645, 620] on use at bounding box center [645, 616] width 8 height 8
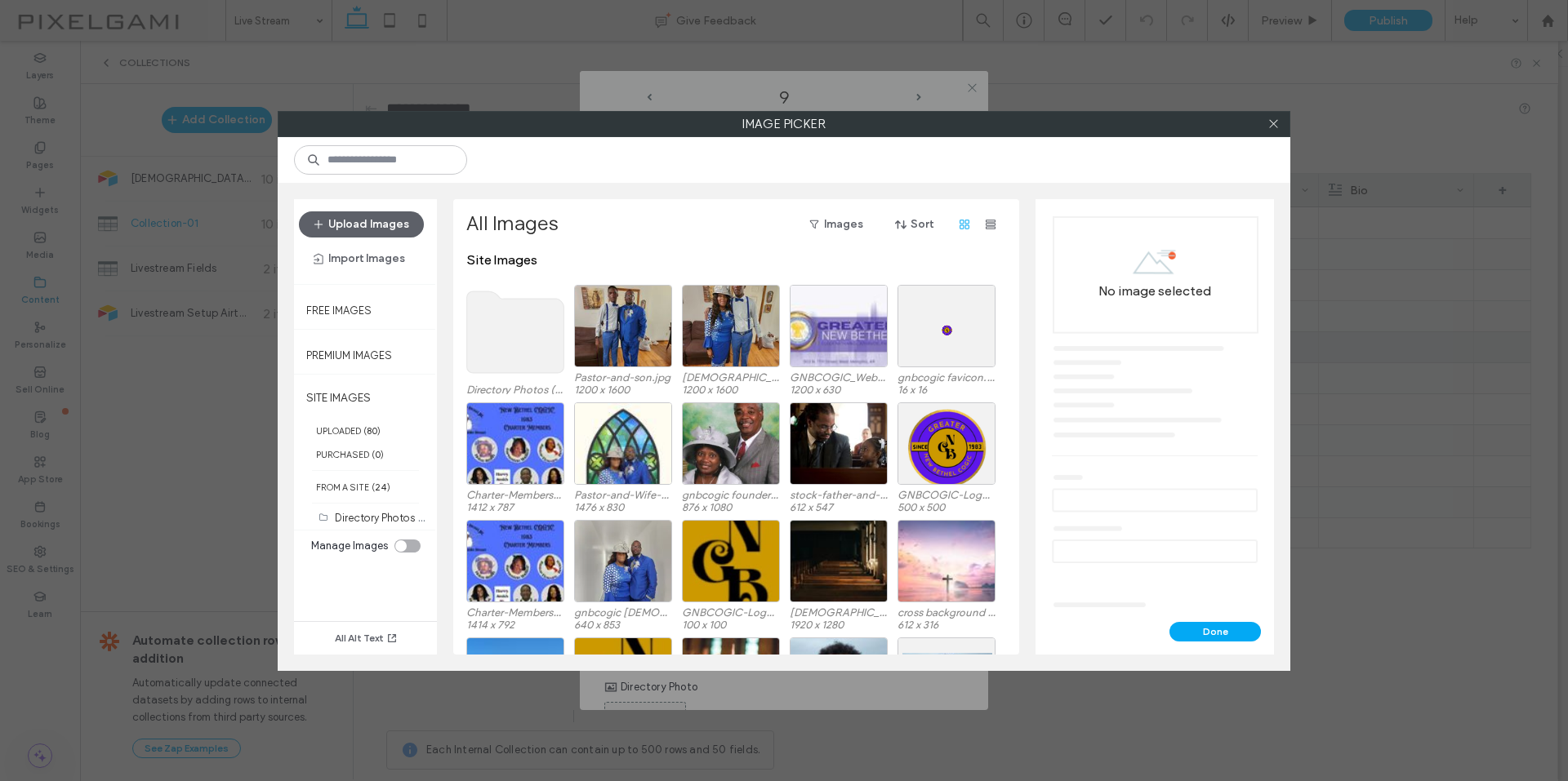
click at [517, 332] on use at bounding box center [515, 332] width 97 height 82
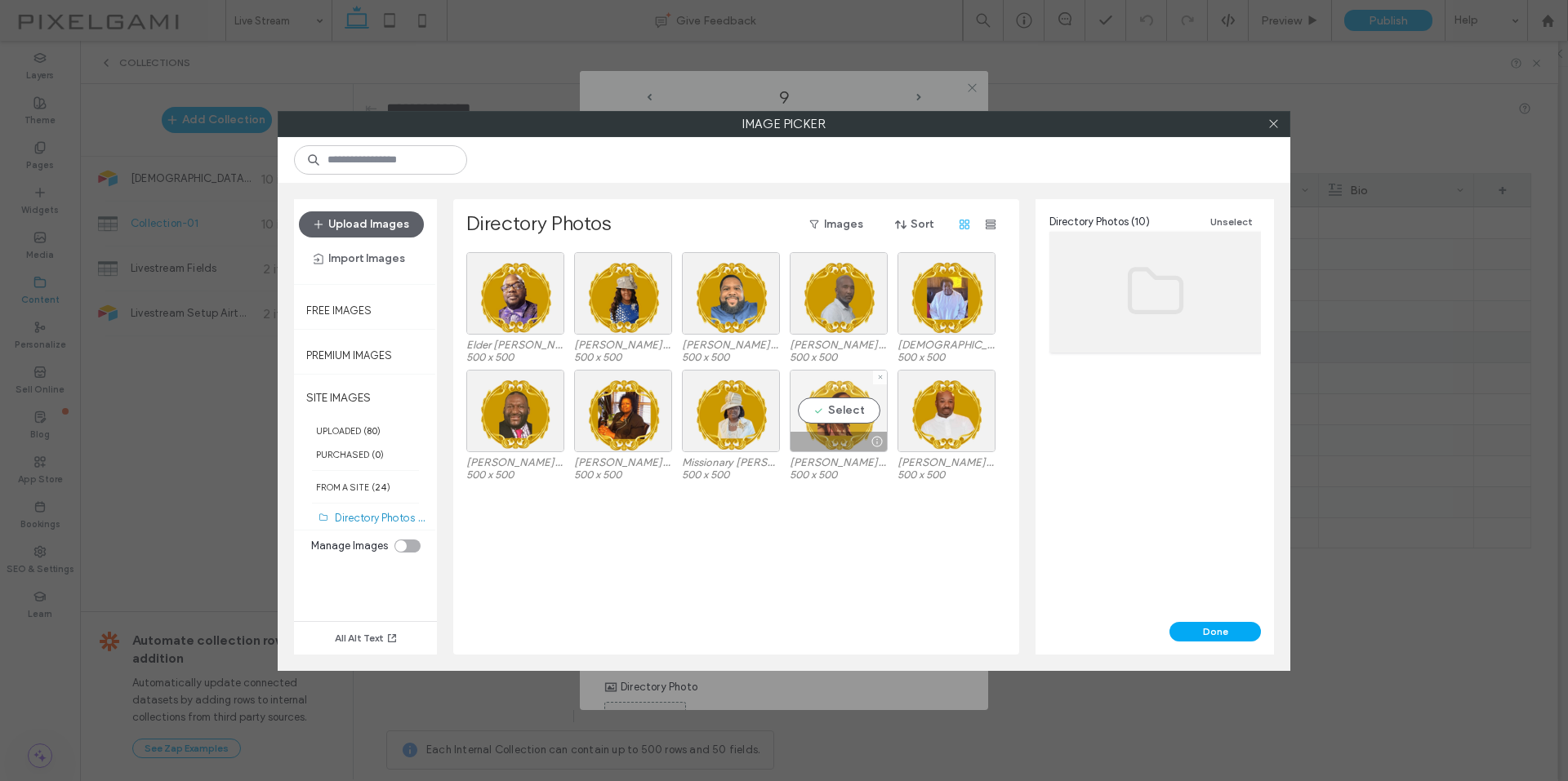
click at [867, 407] on div "Select" at bounding box center [838, 411] width 98 height 82
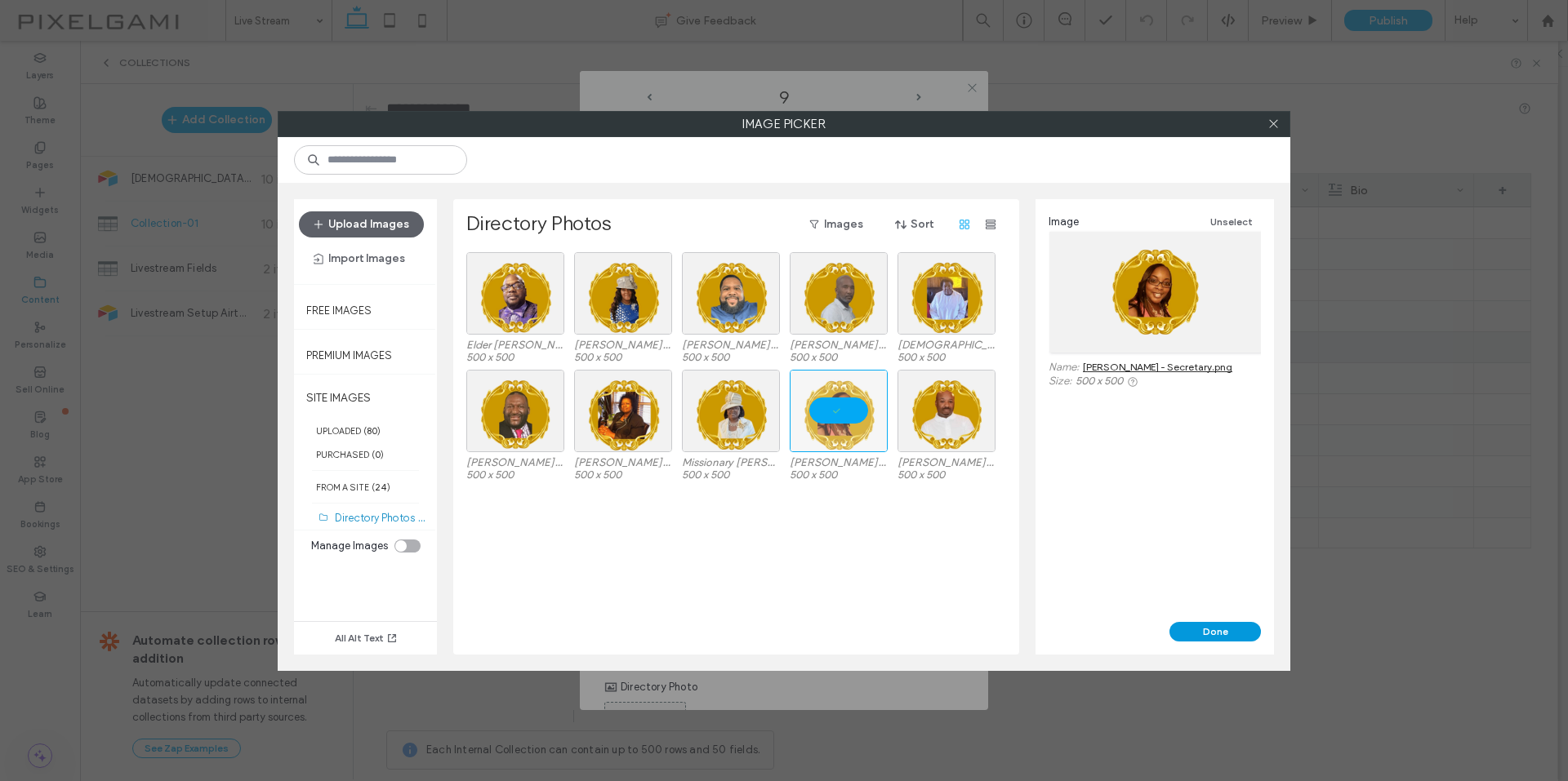
click at [1200, 624] on button "Done" at bounding box center [1215, 631] width 92 height 19
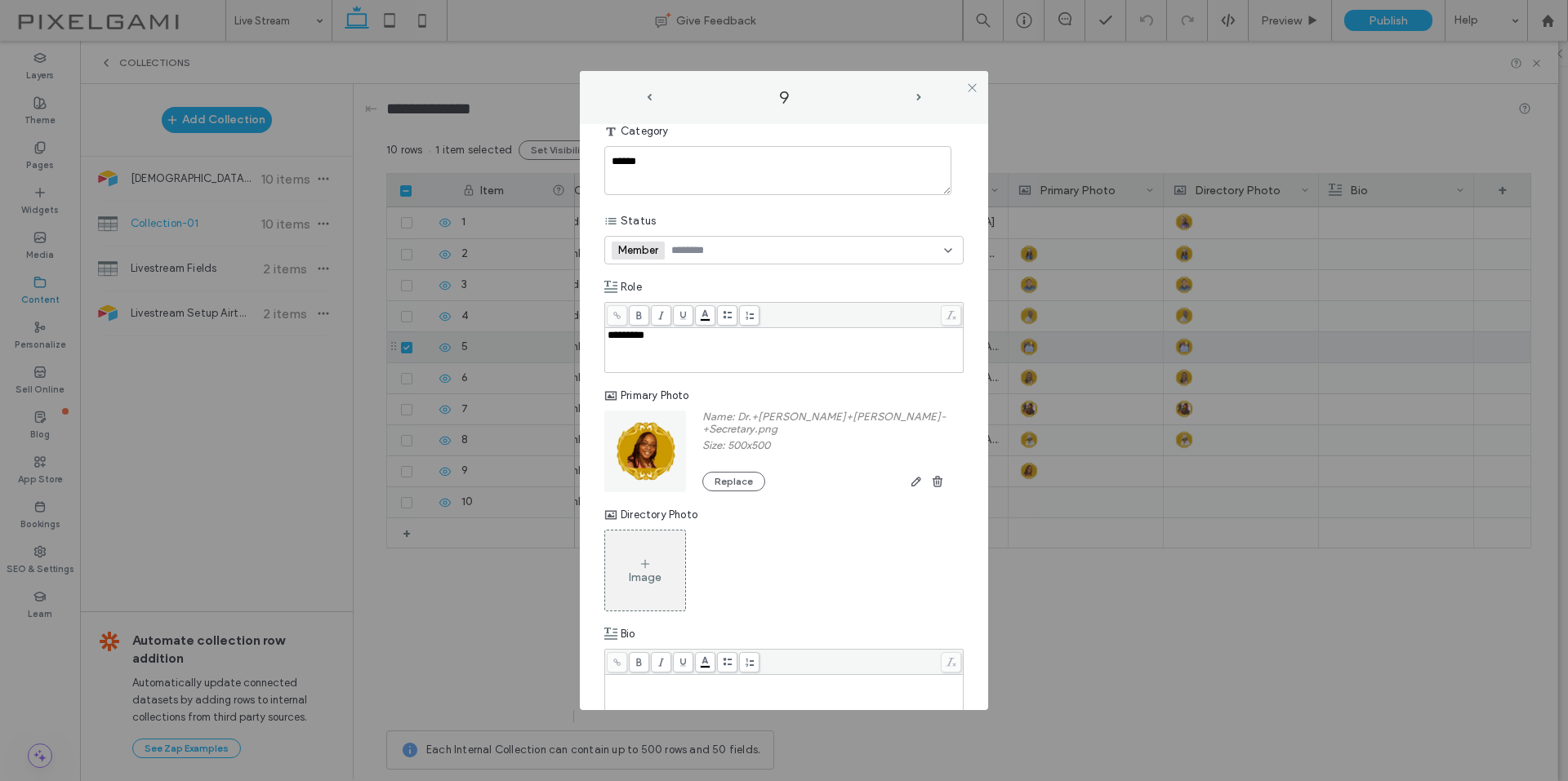
scroll to position [206, 0]
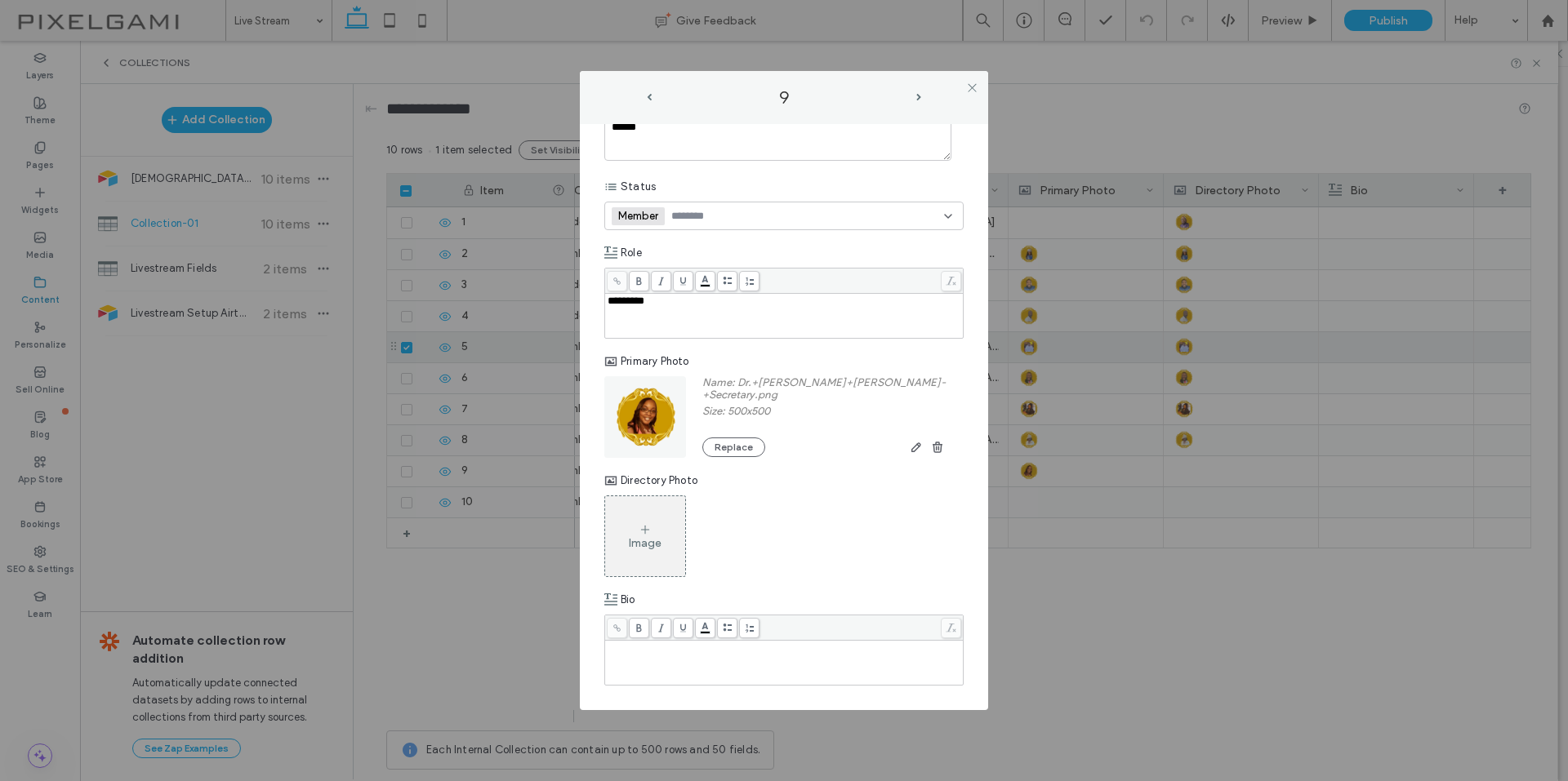
click at [668, 540] on div "Image" at bounding box center [645, 536] width 80 height 77
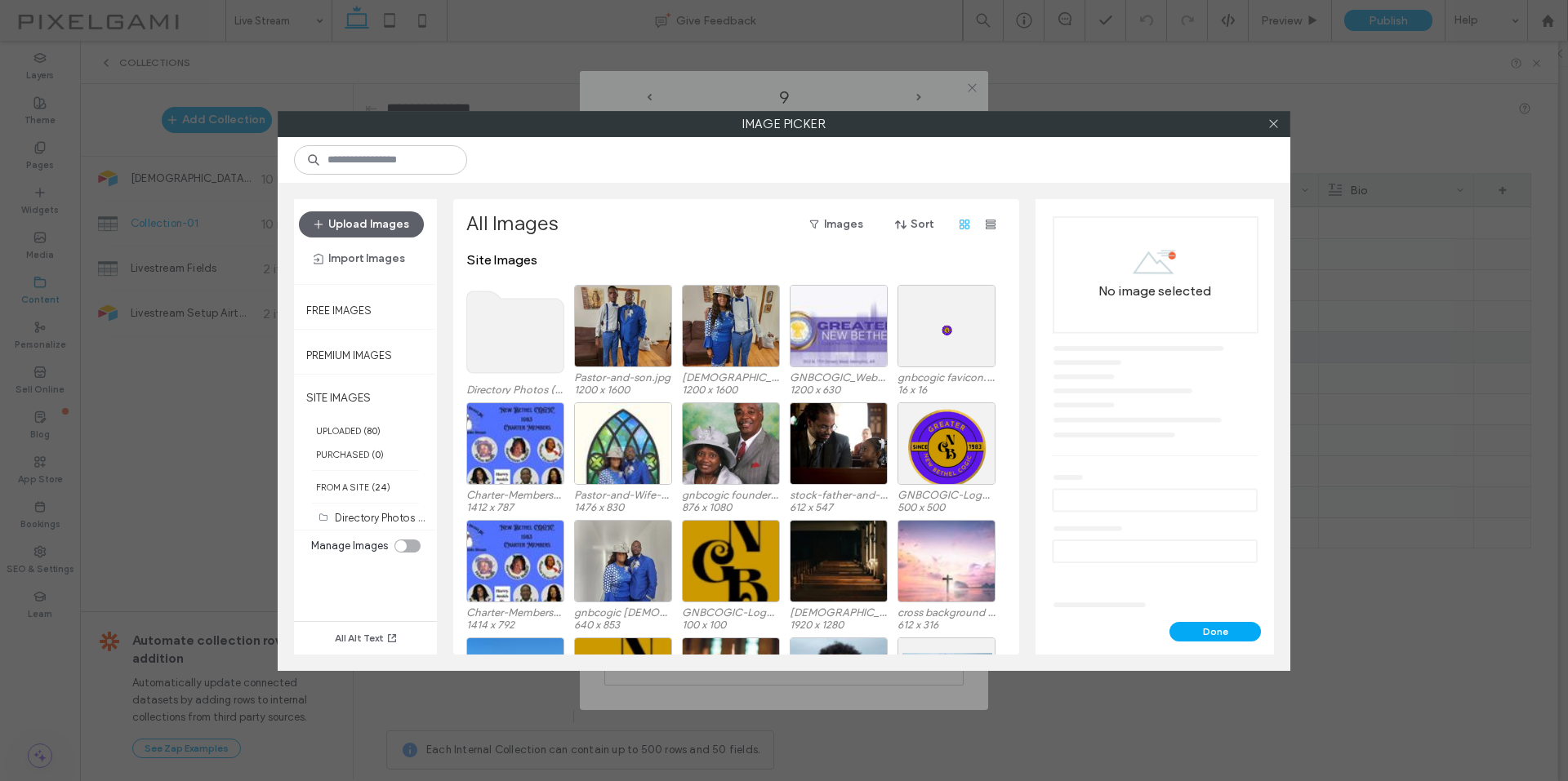
click at [512, 305] on use at bounding box center [515, 332] width 97 height 82
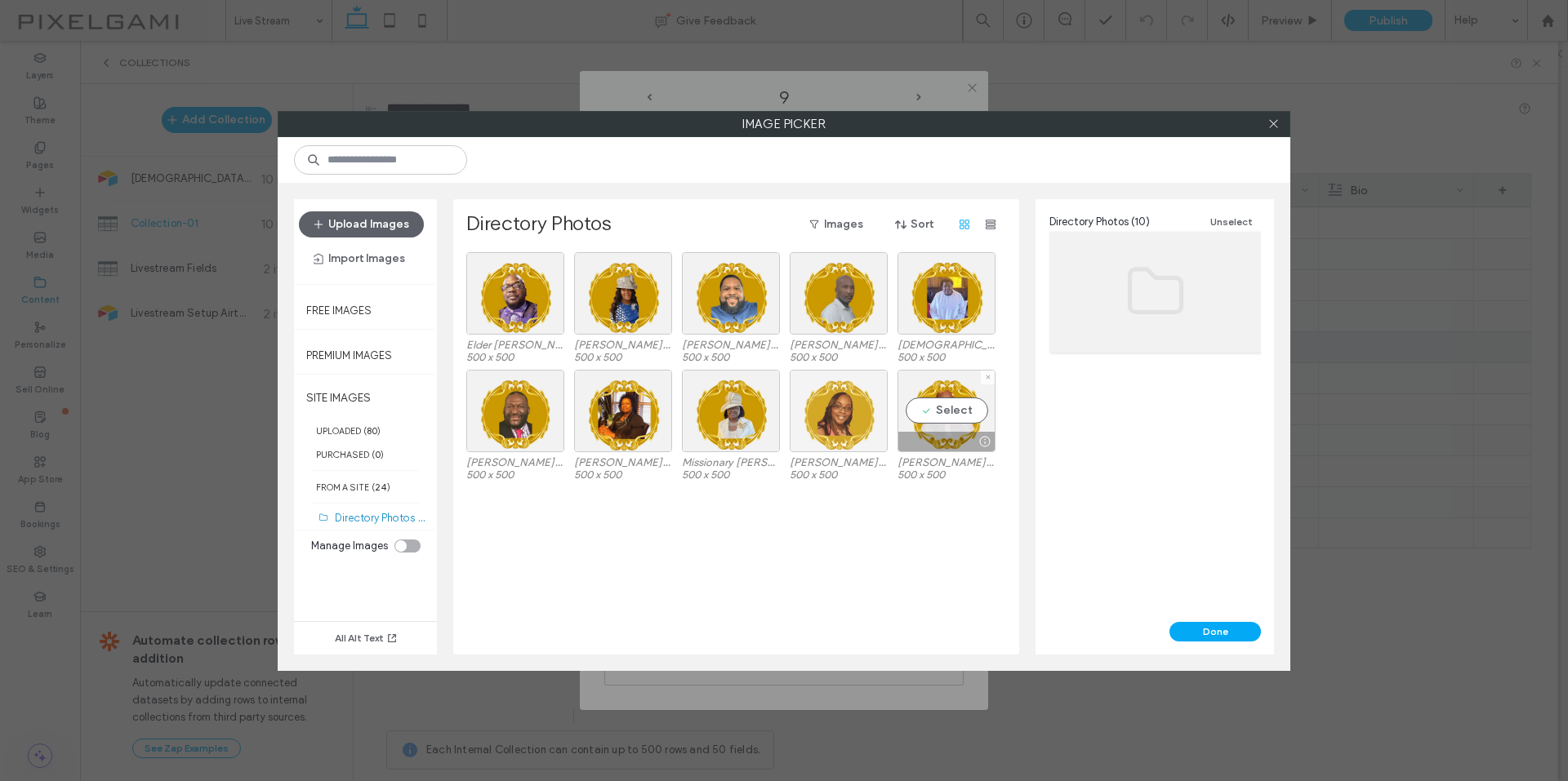
click at [873, 419] on div at bounding box center [838, 411] width 98 height 82
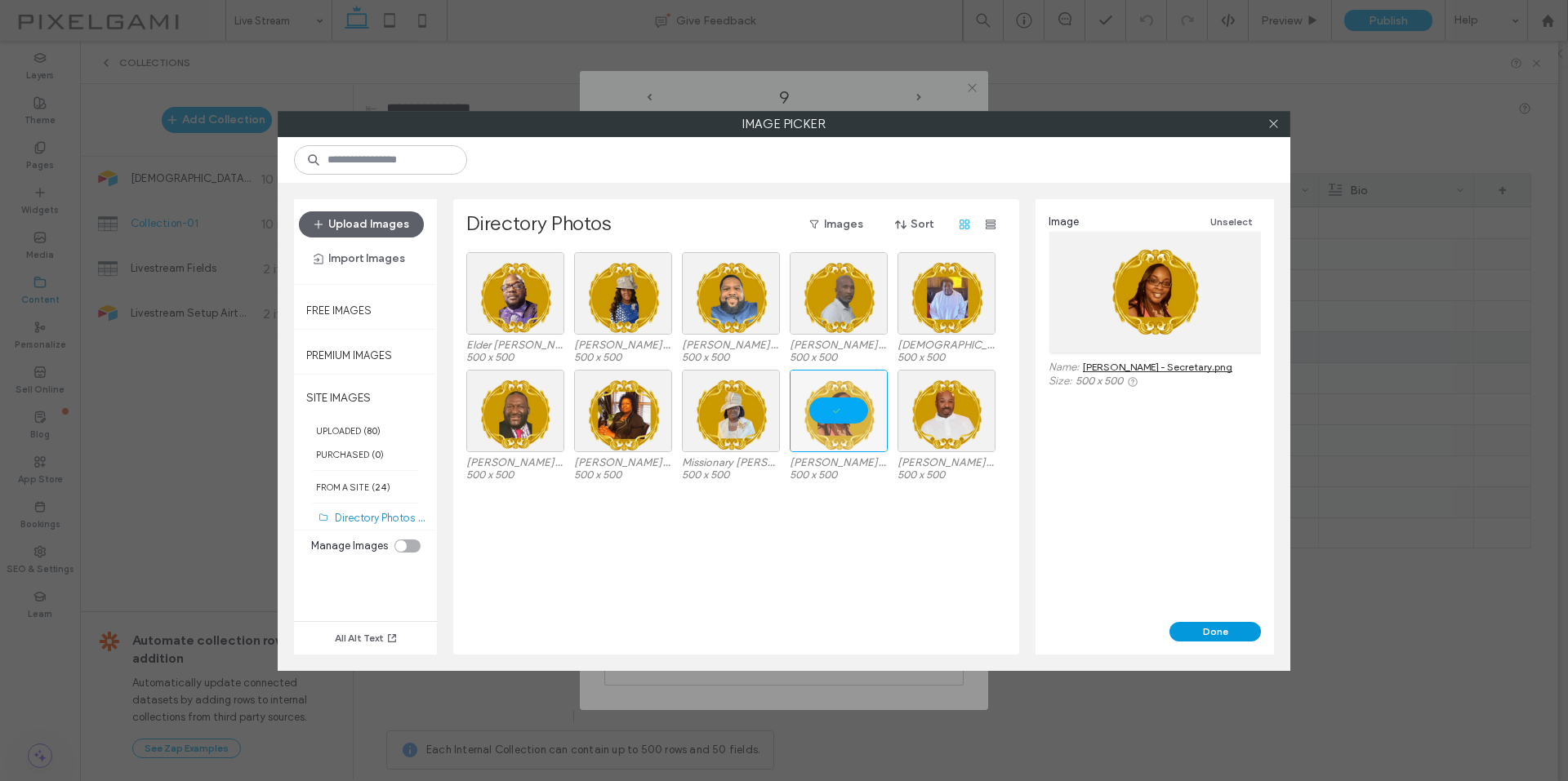
click at [1187, 634] on button "Done" at bounding box center [1215, 631] width 92 height 19
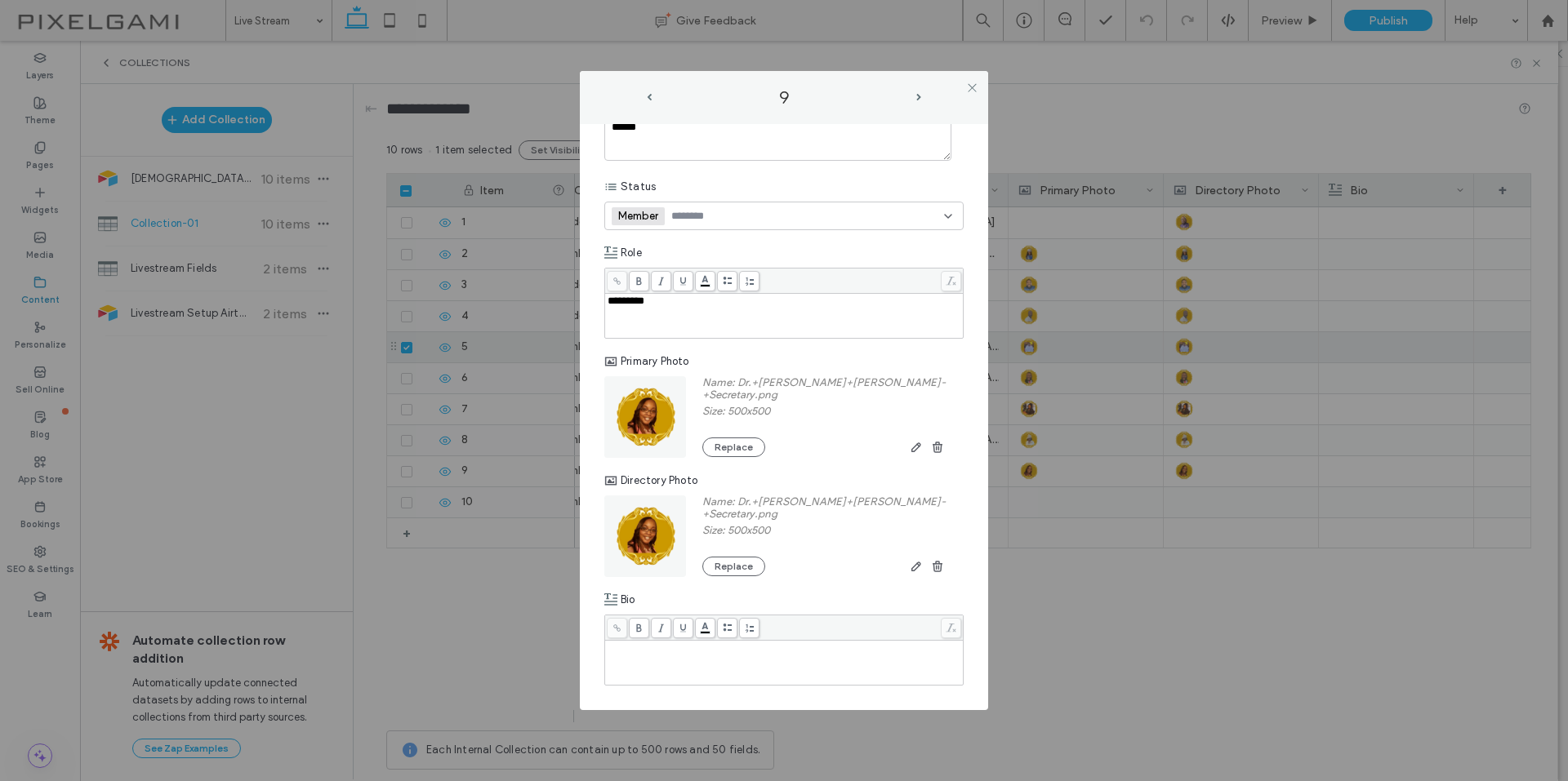
click at [913, 96] on label "9" at bounding box center [783, 97] width 261 height 22
click at [916, 98] on span "next-arrow" at bounding box center [918, 97] width 5 height 7
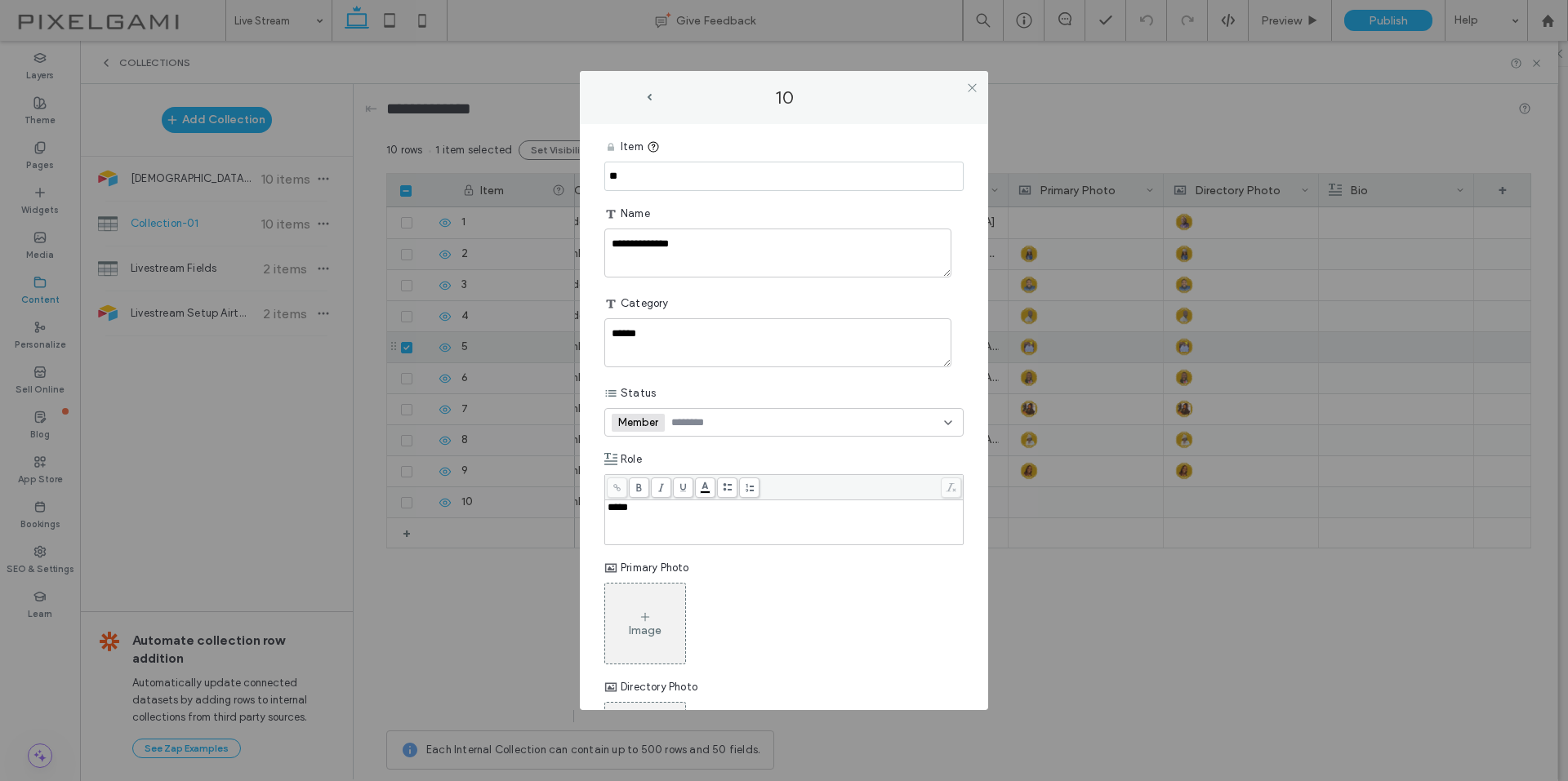
click at [648, 614] on icon at bounding box center [645, 617] width 13 height 13
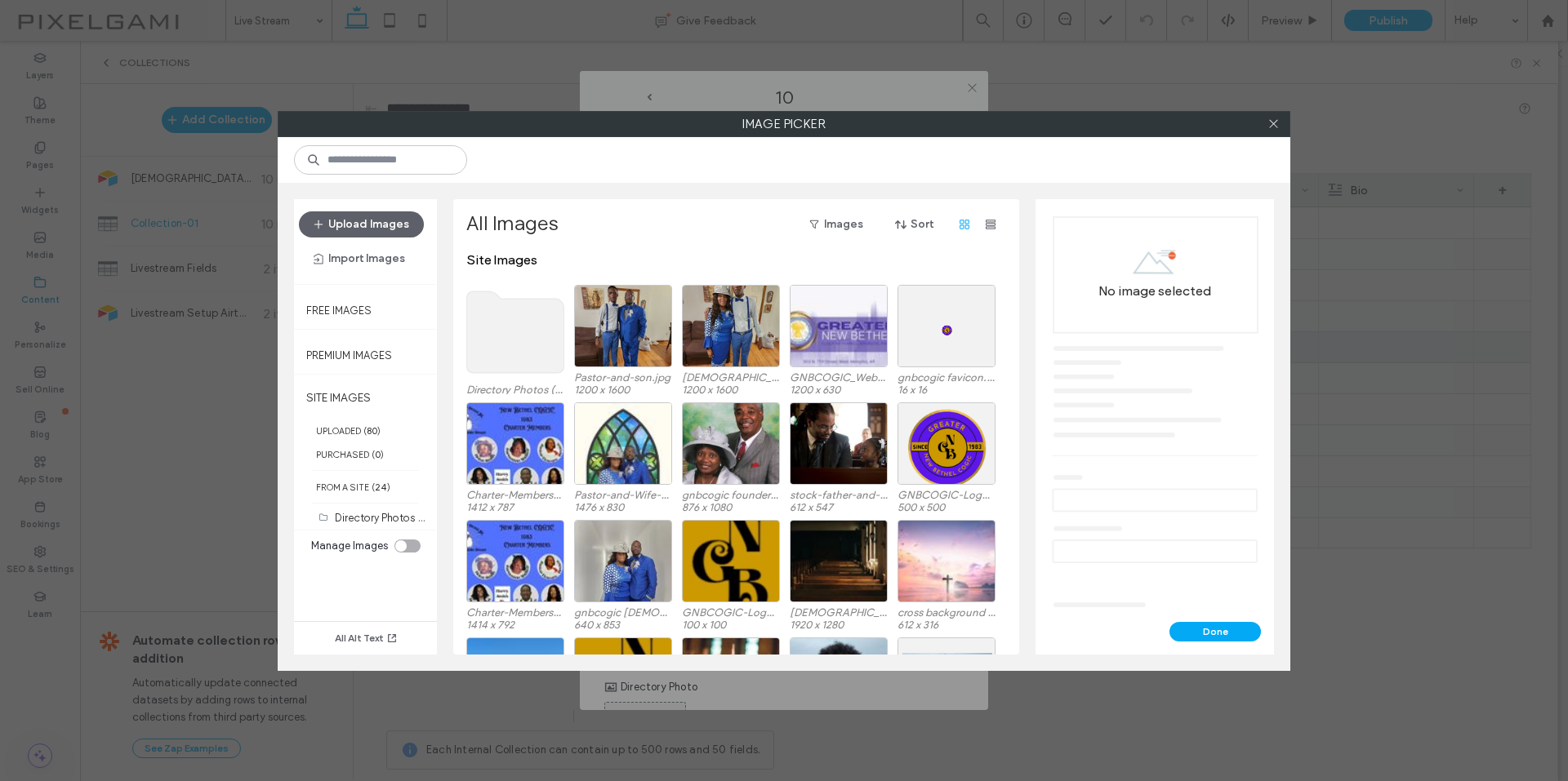
click at [502, 294] on icon at bounding box center [514, 332] width 98 height 85
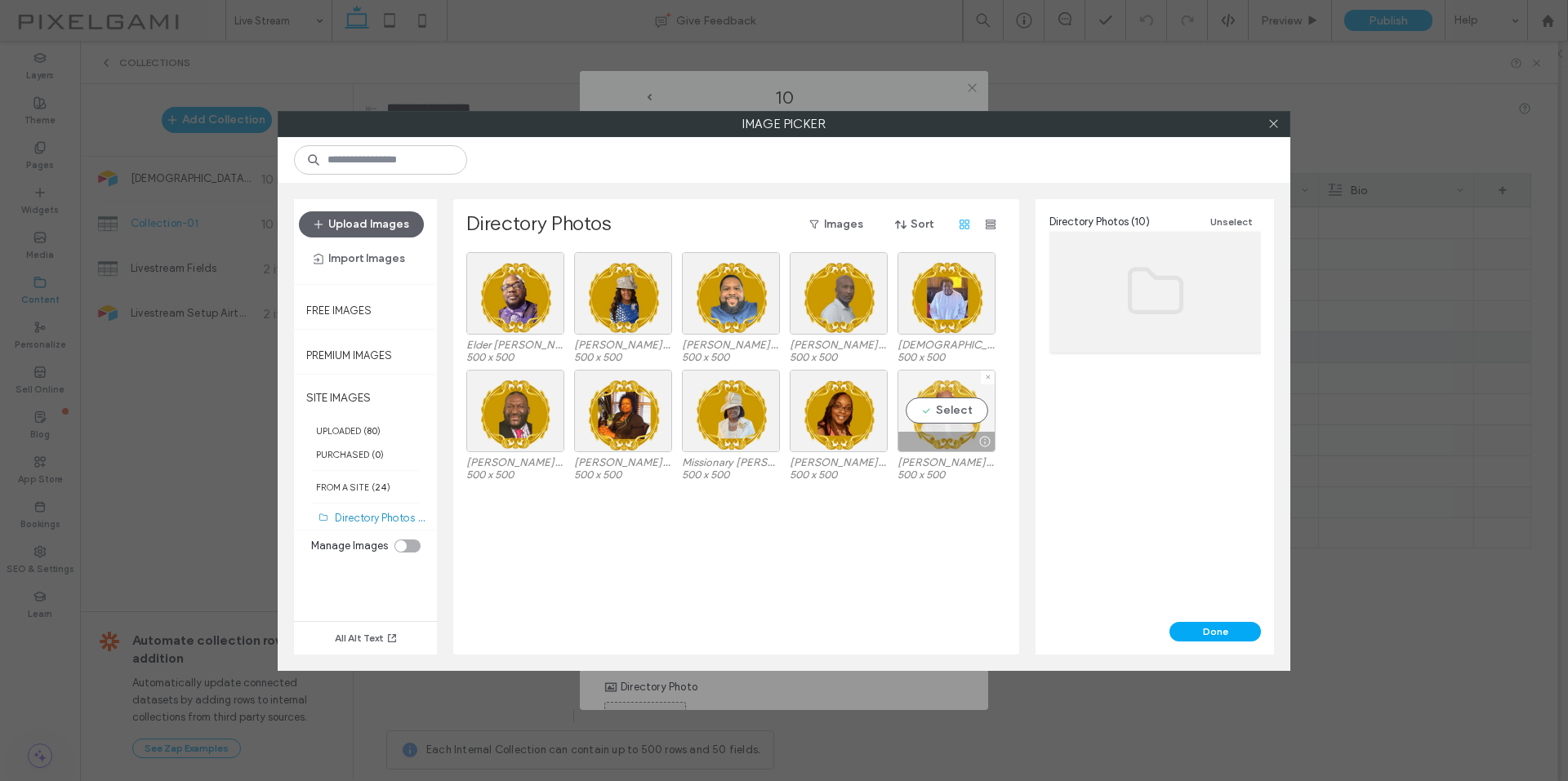
click at [945, 400] on div "Select" at bounding box center [946, 411] width 98 height 82
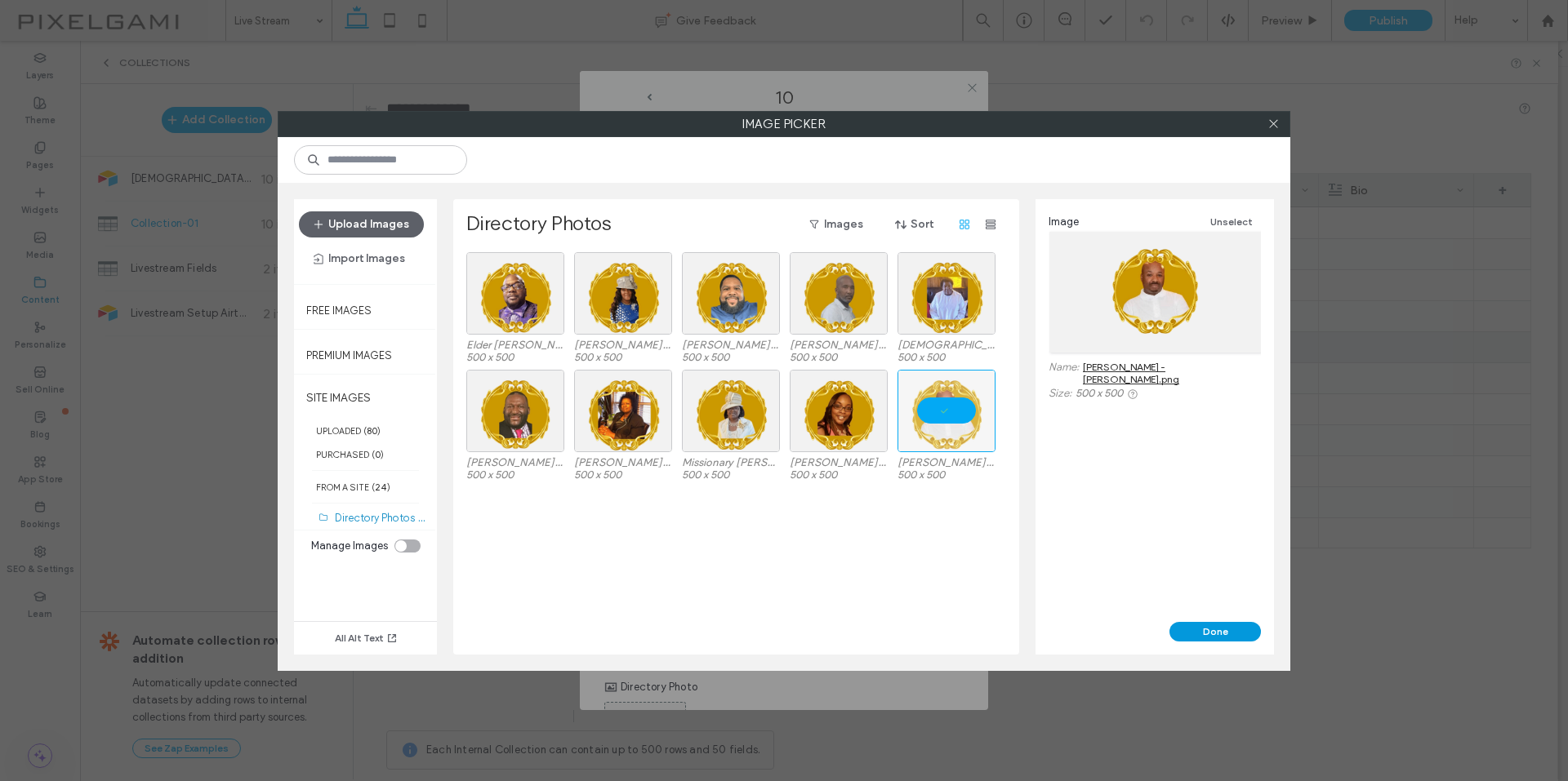
click at [1196, 630] on button "Done" at bounding box center [1215, 631] width 92 height 19
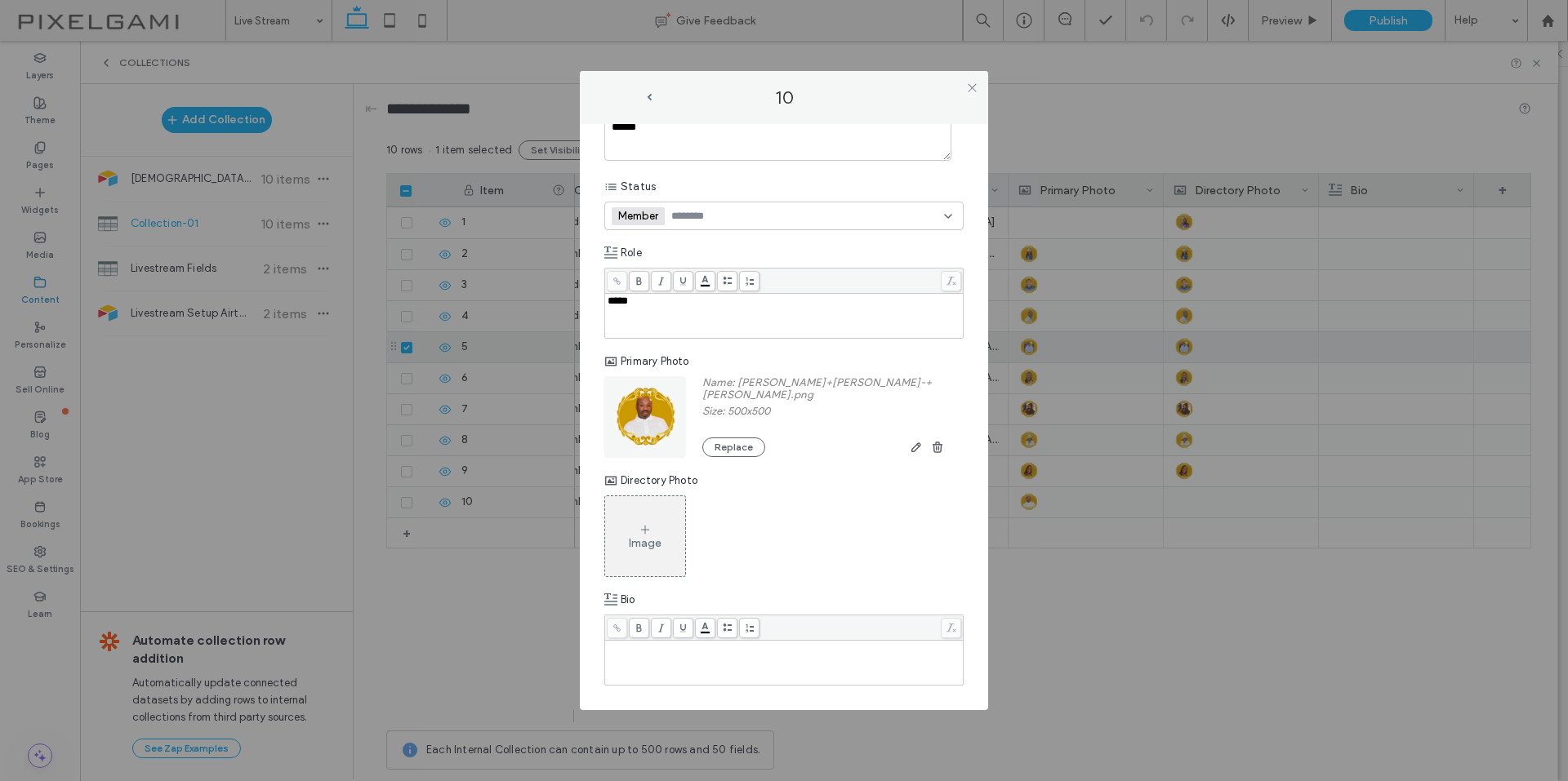
click at [654, 541] on div "Image" at bounding box center [646, 543] width 33 height 14
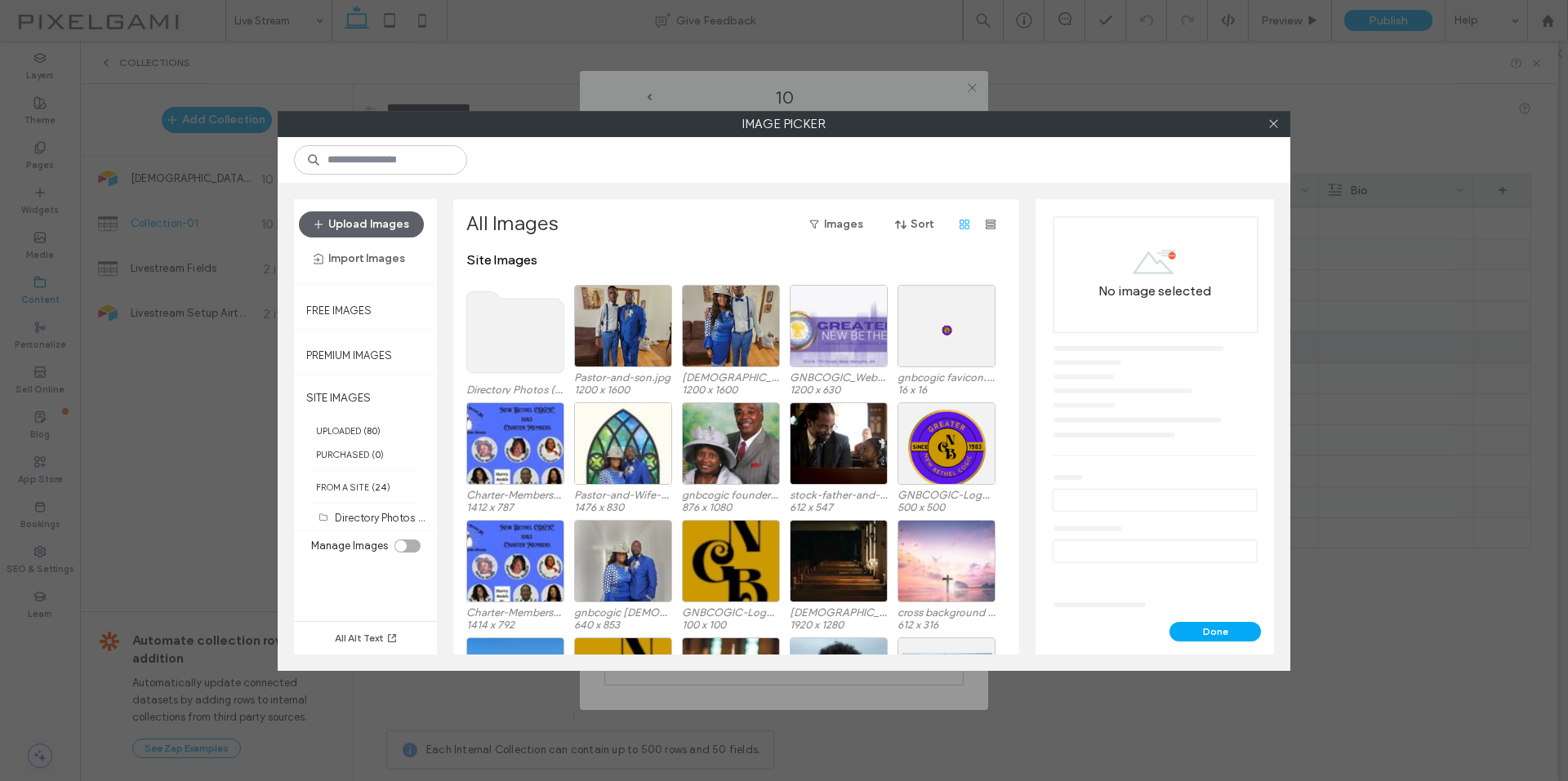
click at [513, 346] on use at bounding box center [515, 332] width 97 height 82
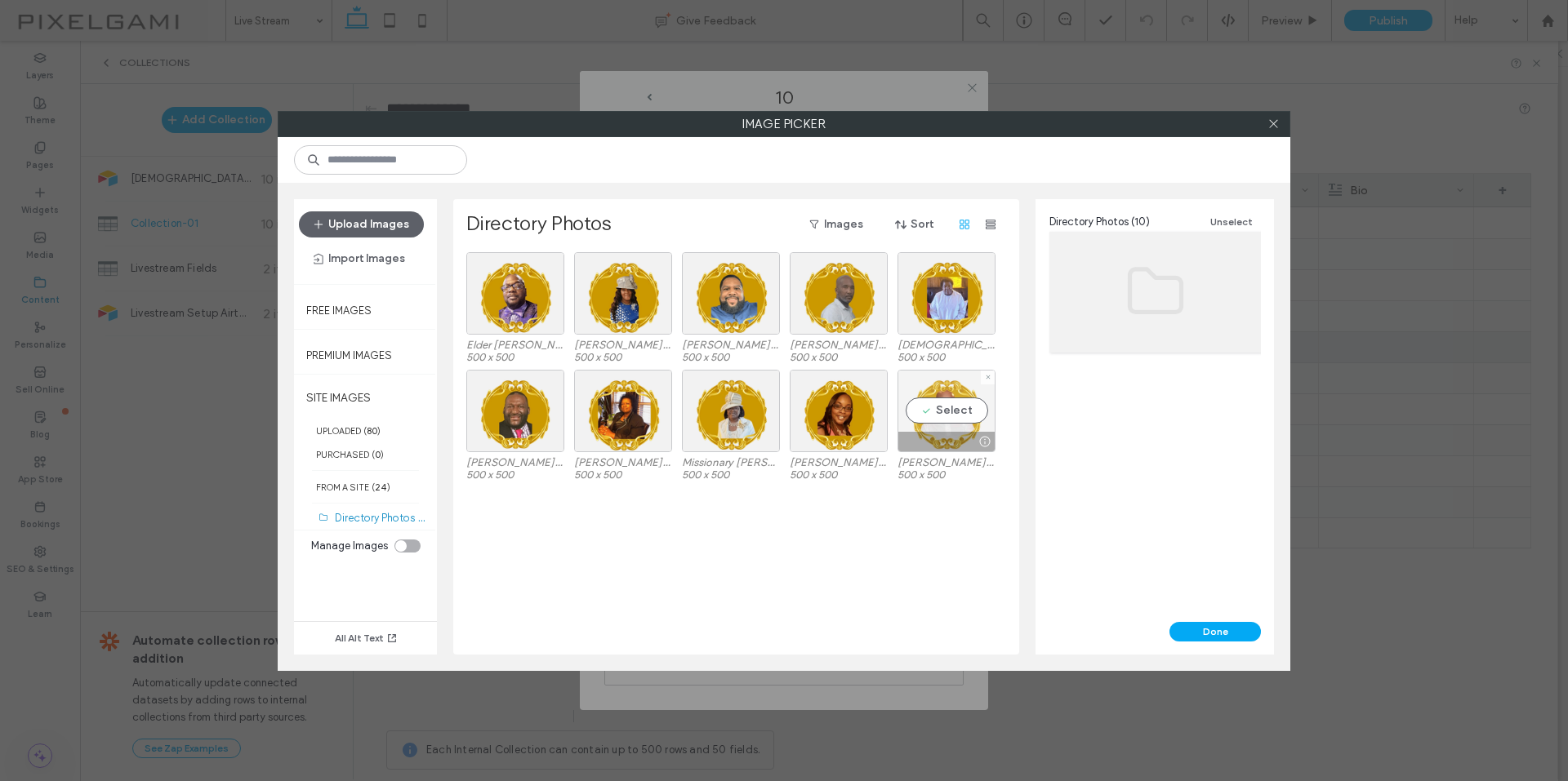
click at [933, 397] on div "Select" at bounding box center [946, 411] width 98 height 82
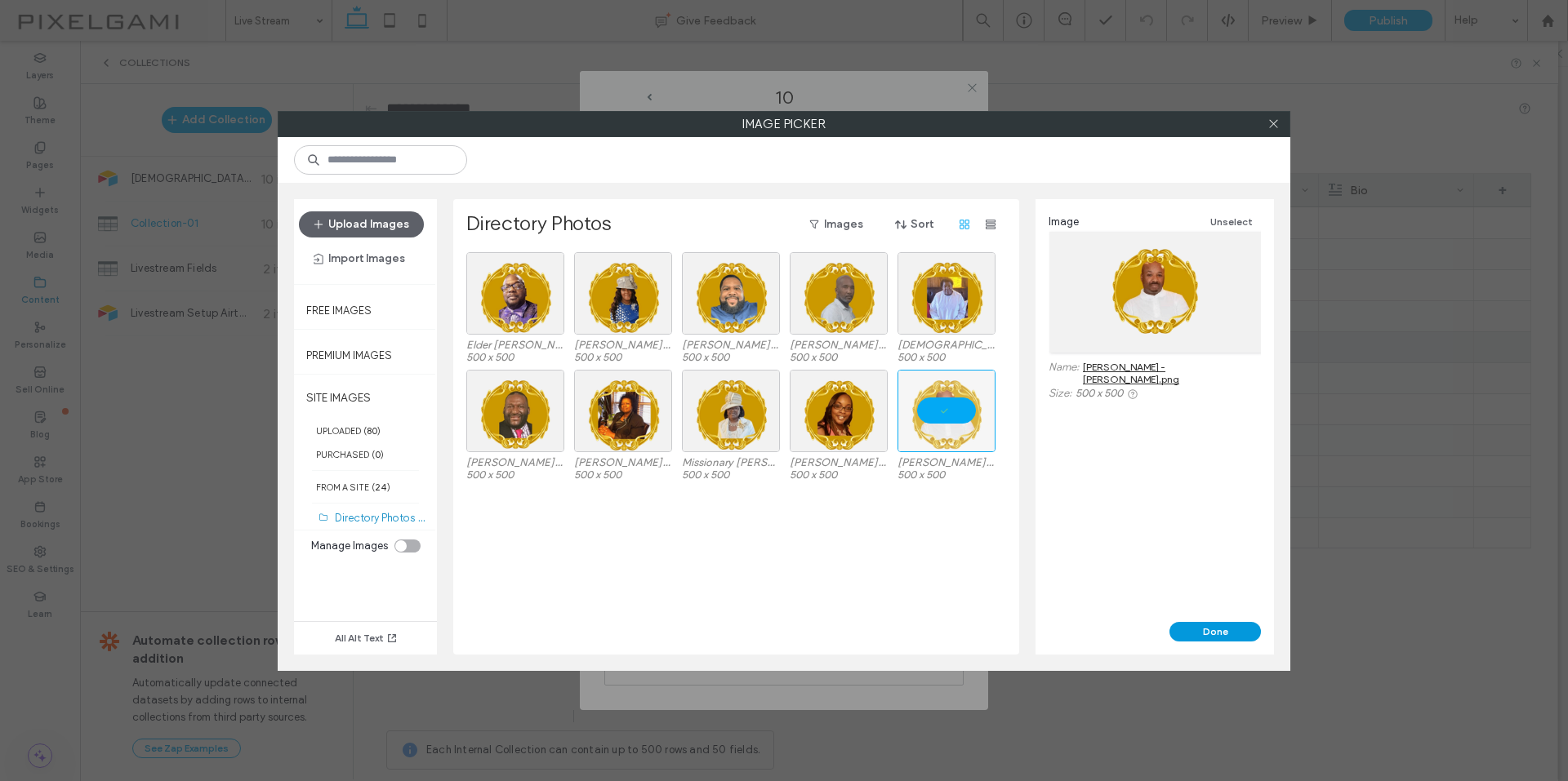
click at [1226, 635] on button "Done" at bounding box center [1215, 631] width 92 height 19
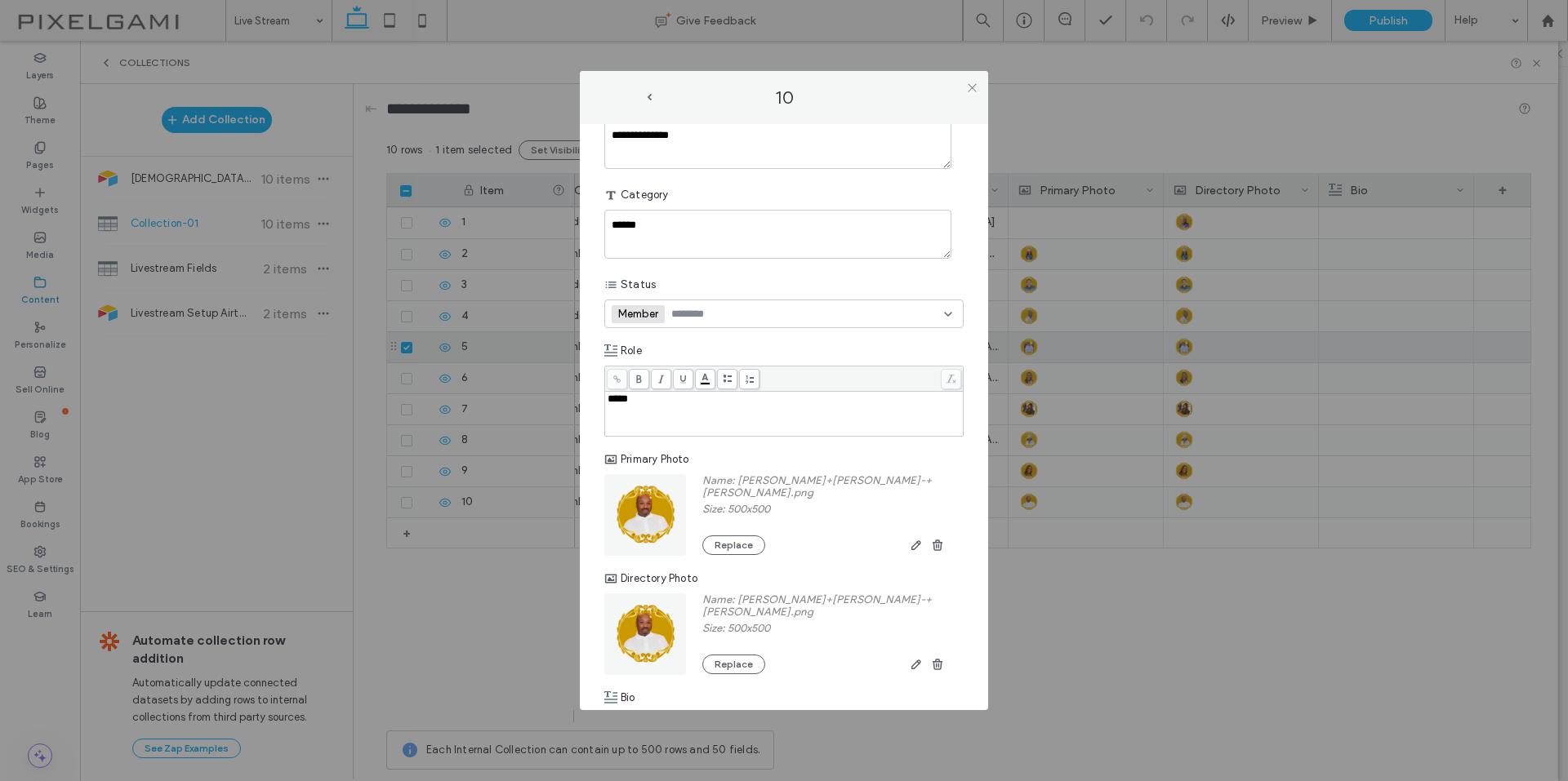
scroll to position [0, 0]
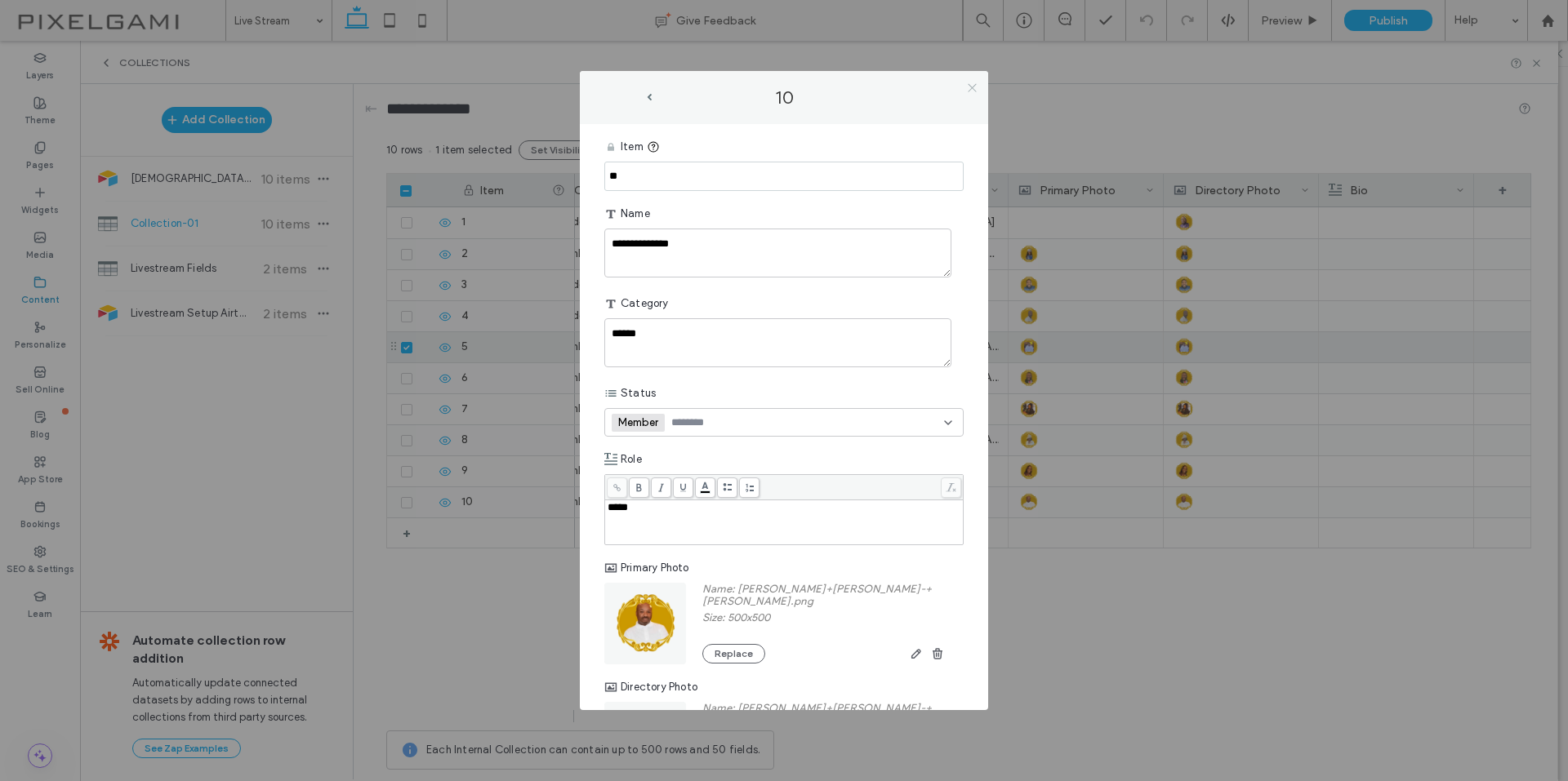
click at [970, 83] on icon at bounding box center [971, 87] width 12 height 12
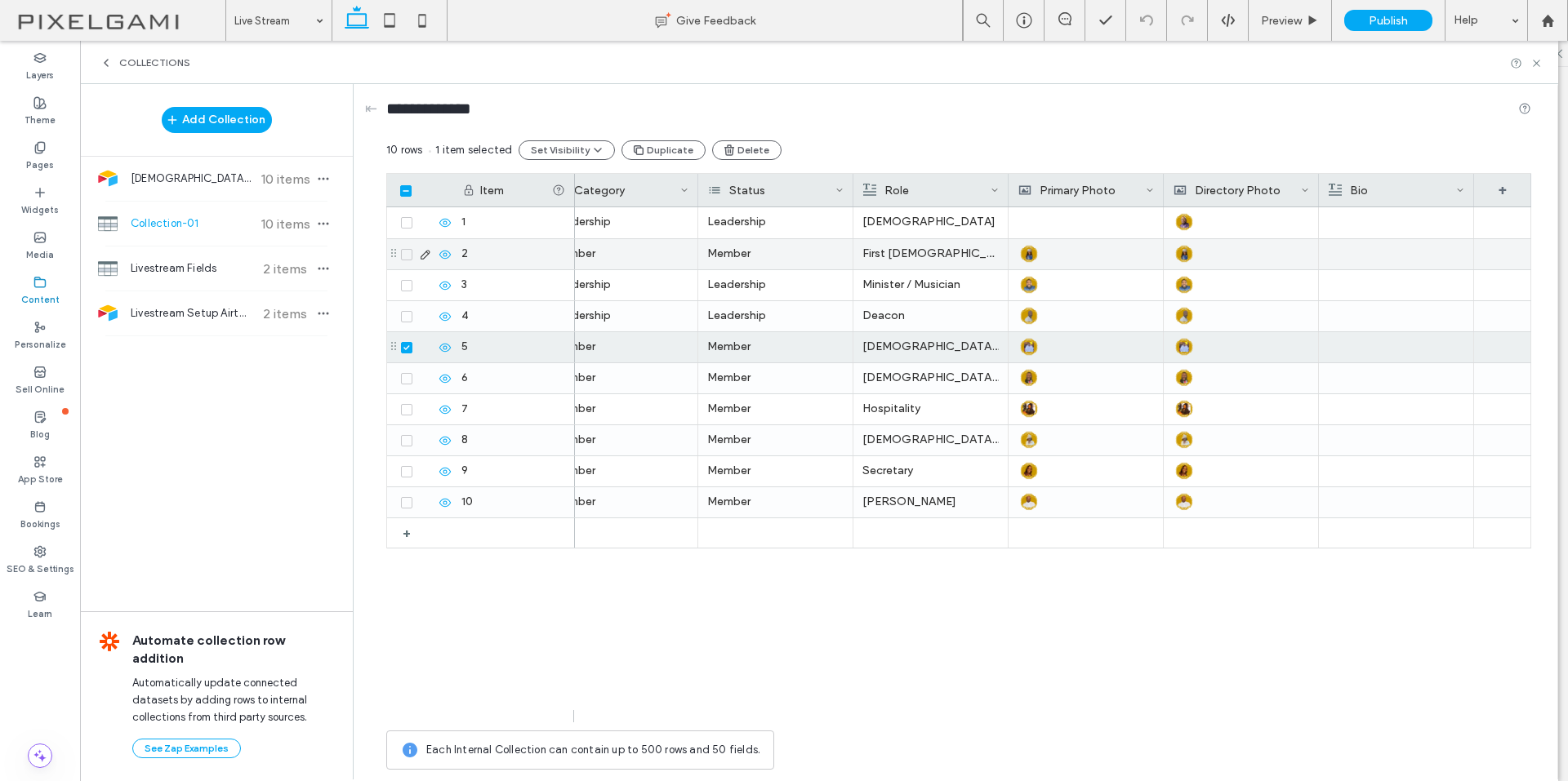
click at [1069, 226] on div at bounding box center [1085, 223] width 137 height 31
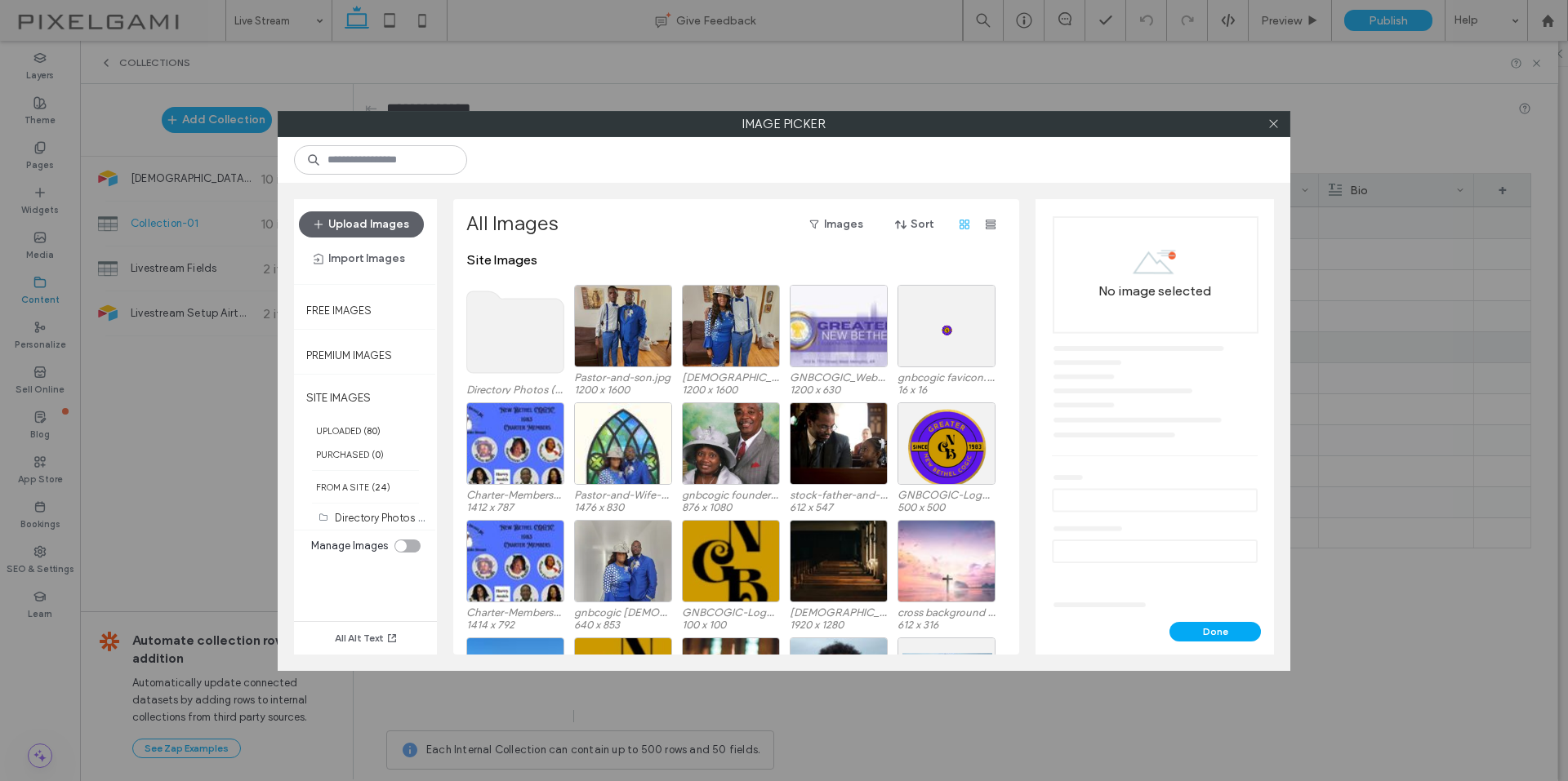
click at [522, 322] on use at bounding box center [515, 332] width 97 height 82
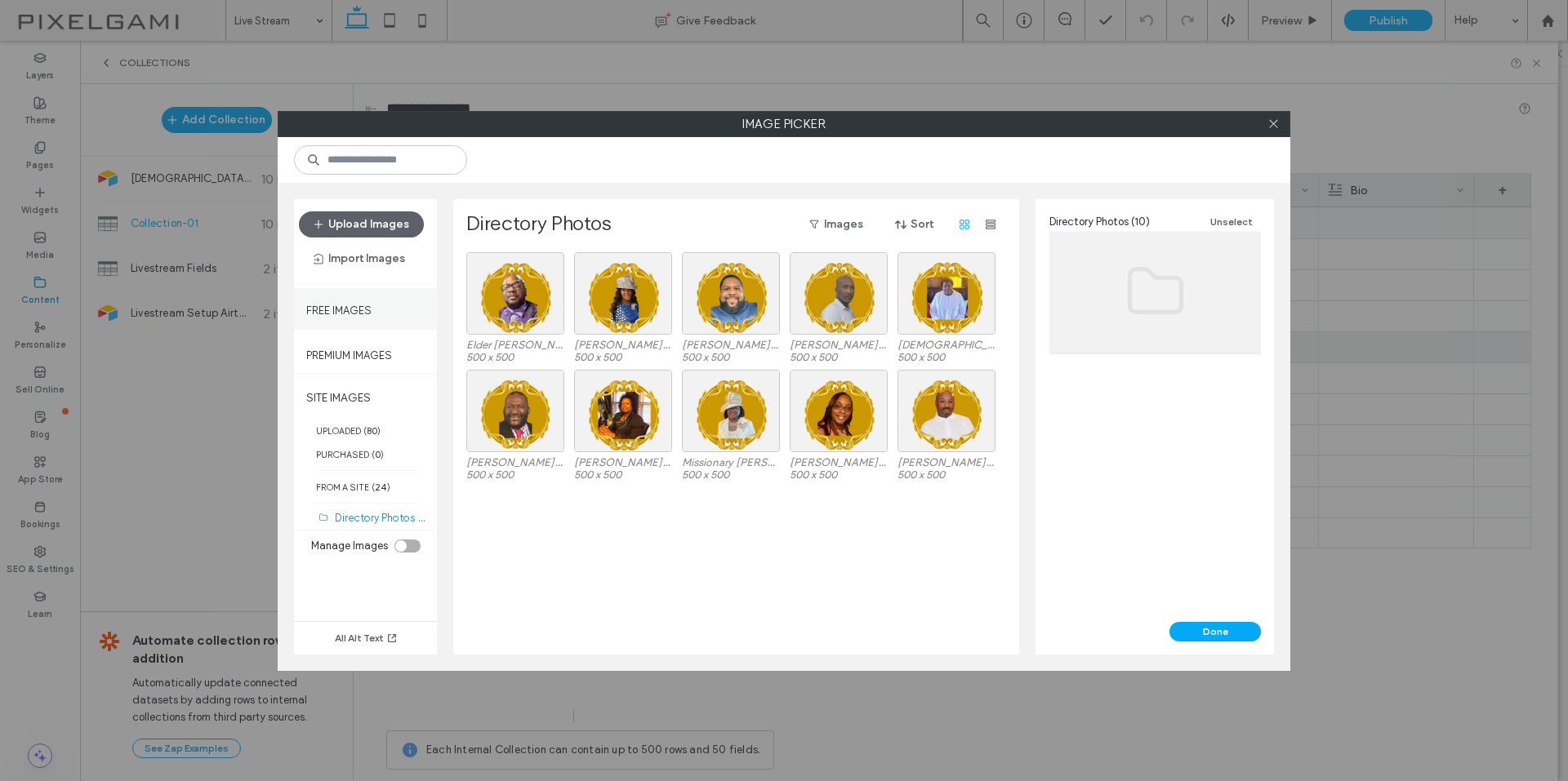
click at [360, 307] on label "Free Images" at bounding box center [338, 306] width 65 height 20
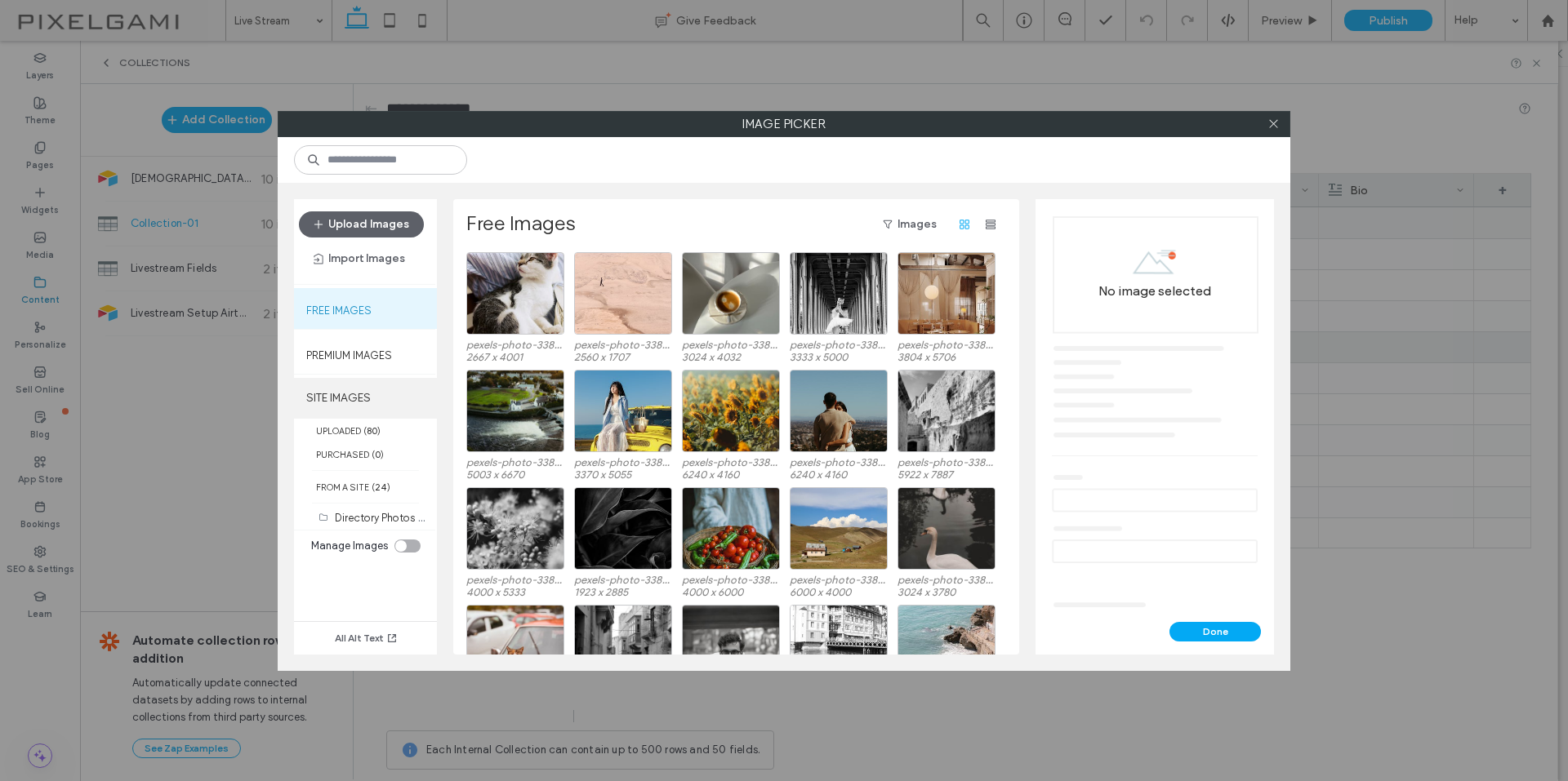
click at [356, 405] on label "SITE IMAGES" at bounding box center [366, 398] width 143 height 41
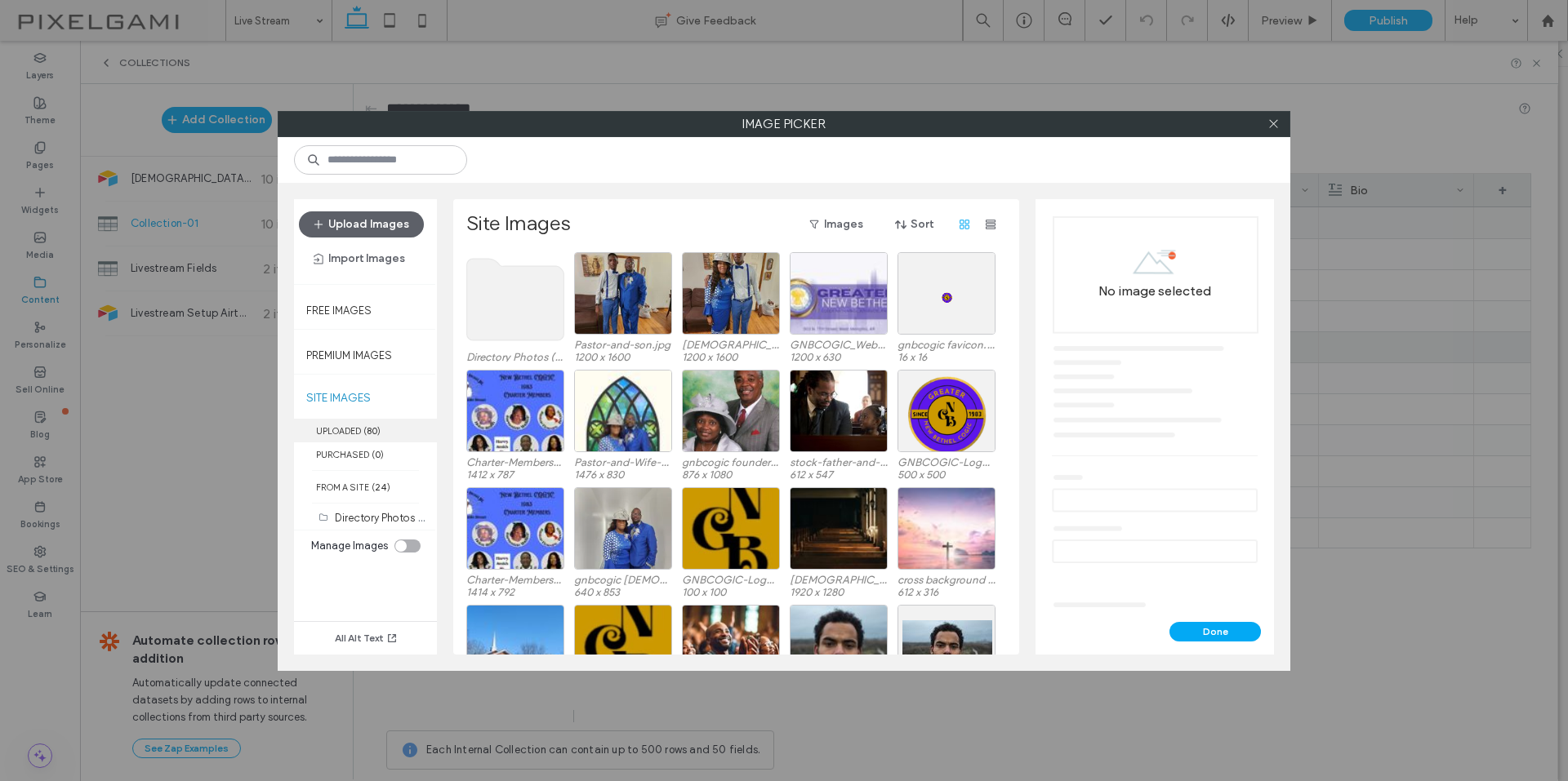
click at [358, 432] on label "UPLOADED ( 80 )" at bounding box center [366, 431] width 143 height 24
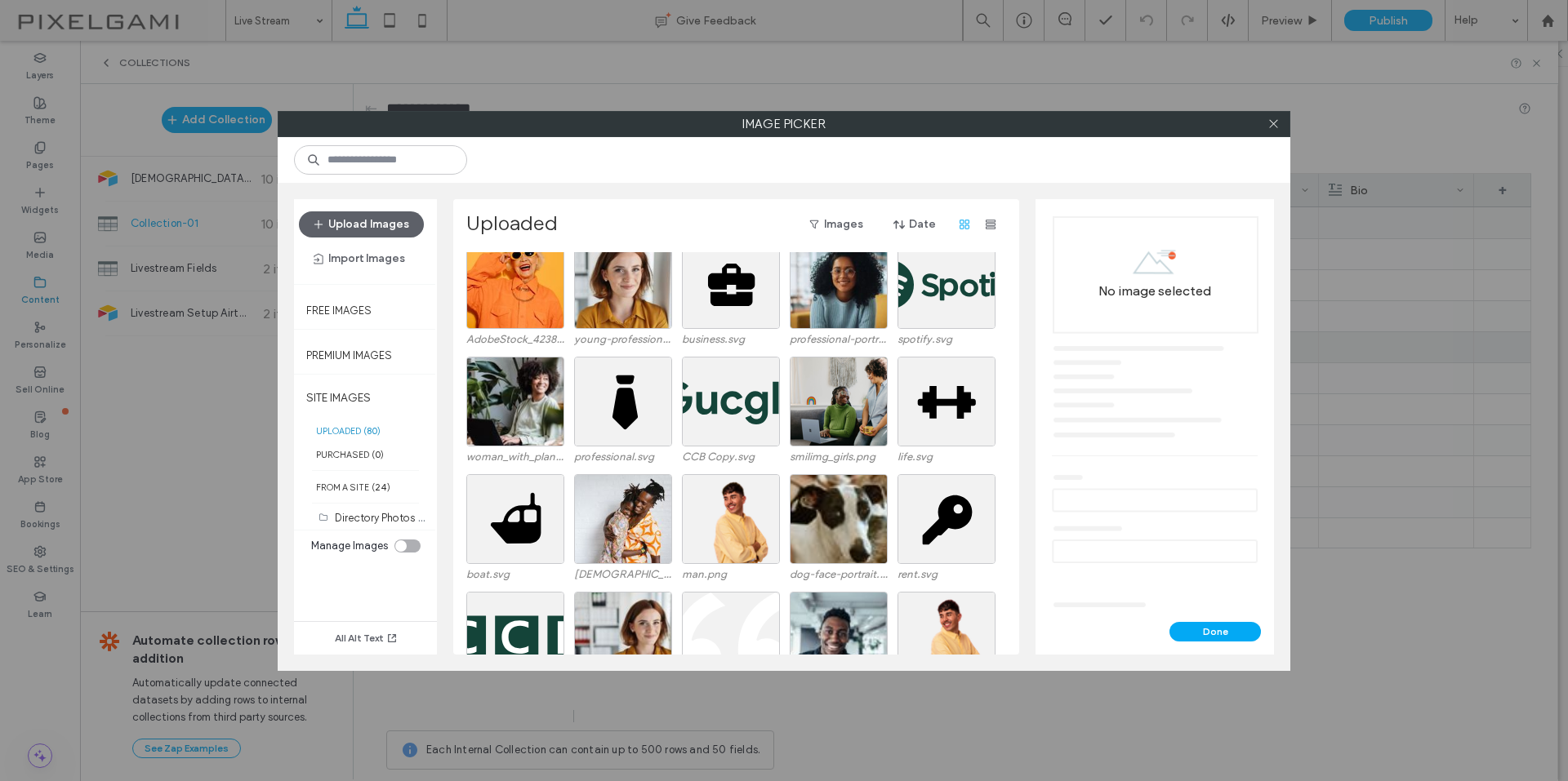
scroll to position [653, 0]
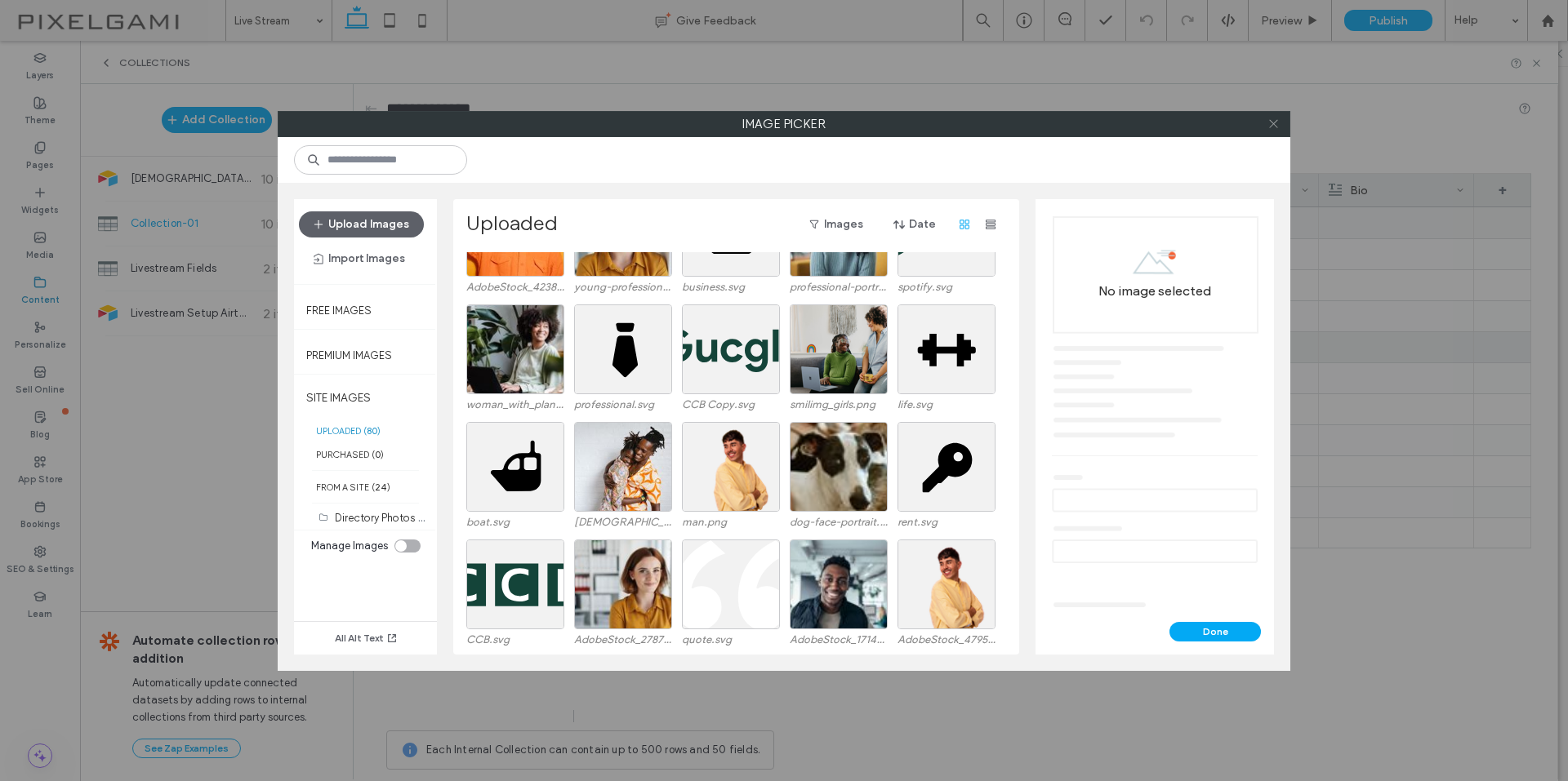
click at [1275, 122] on icon at bounding box center [1273, 123] width 12 height 12
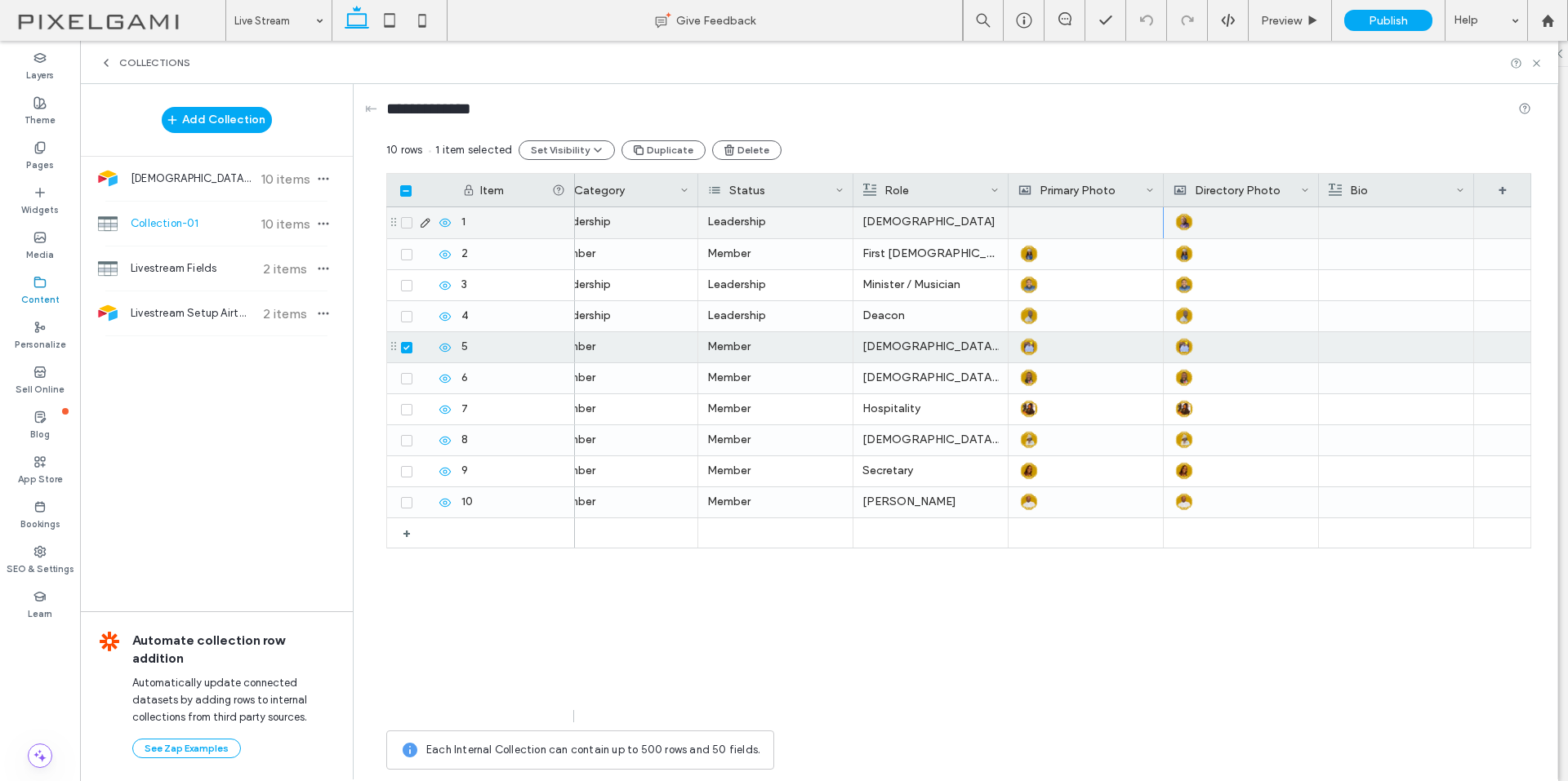
click at [1056, 204] on div "Primary Photo" at bounding box center [1081, 191] width 127 height 33
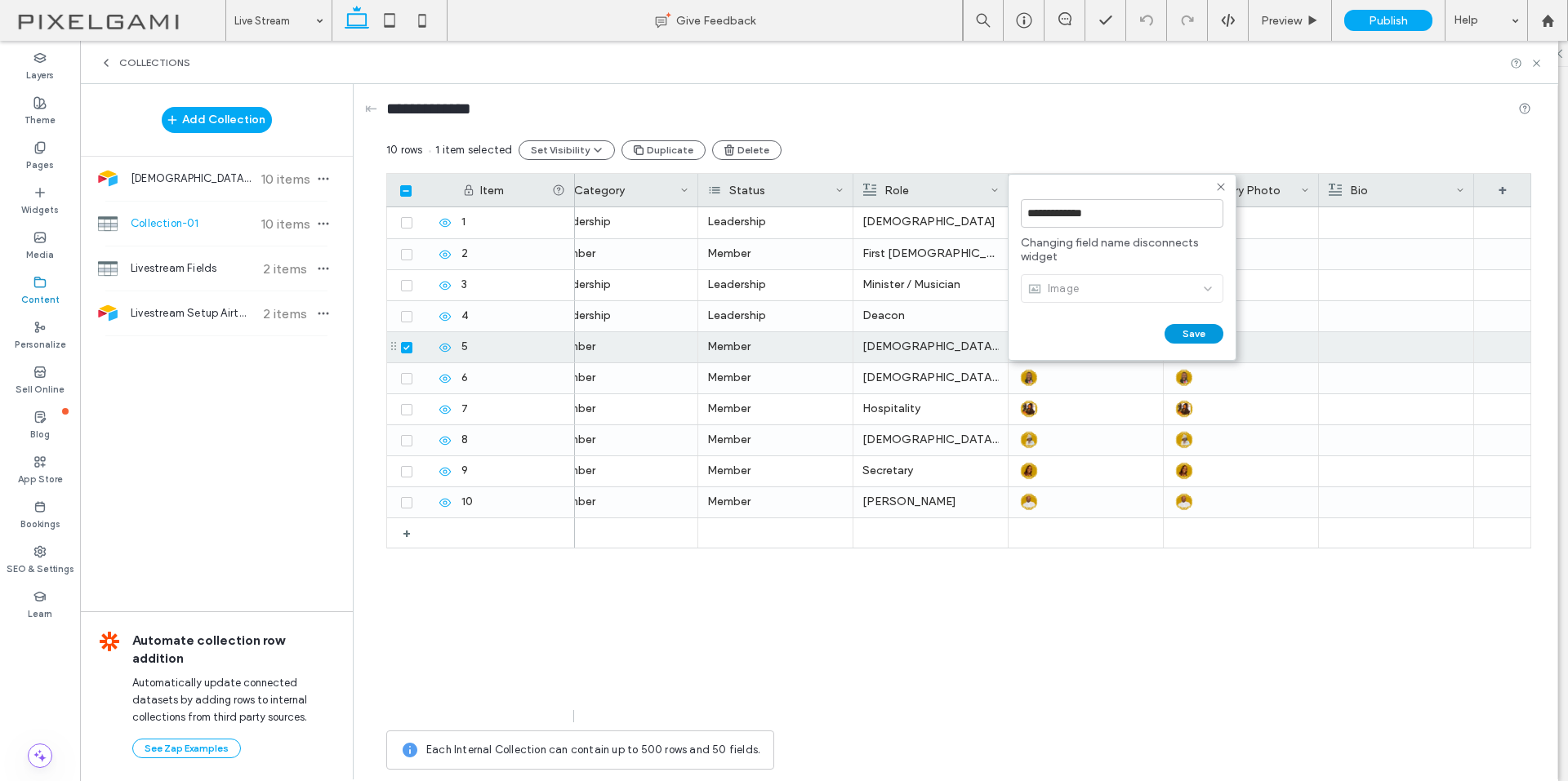
click at [1189, 336] on button "Save" at bounding box center [1194, 333] width 59 height 19
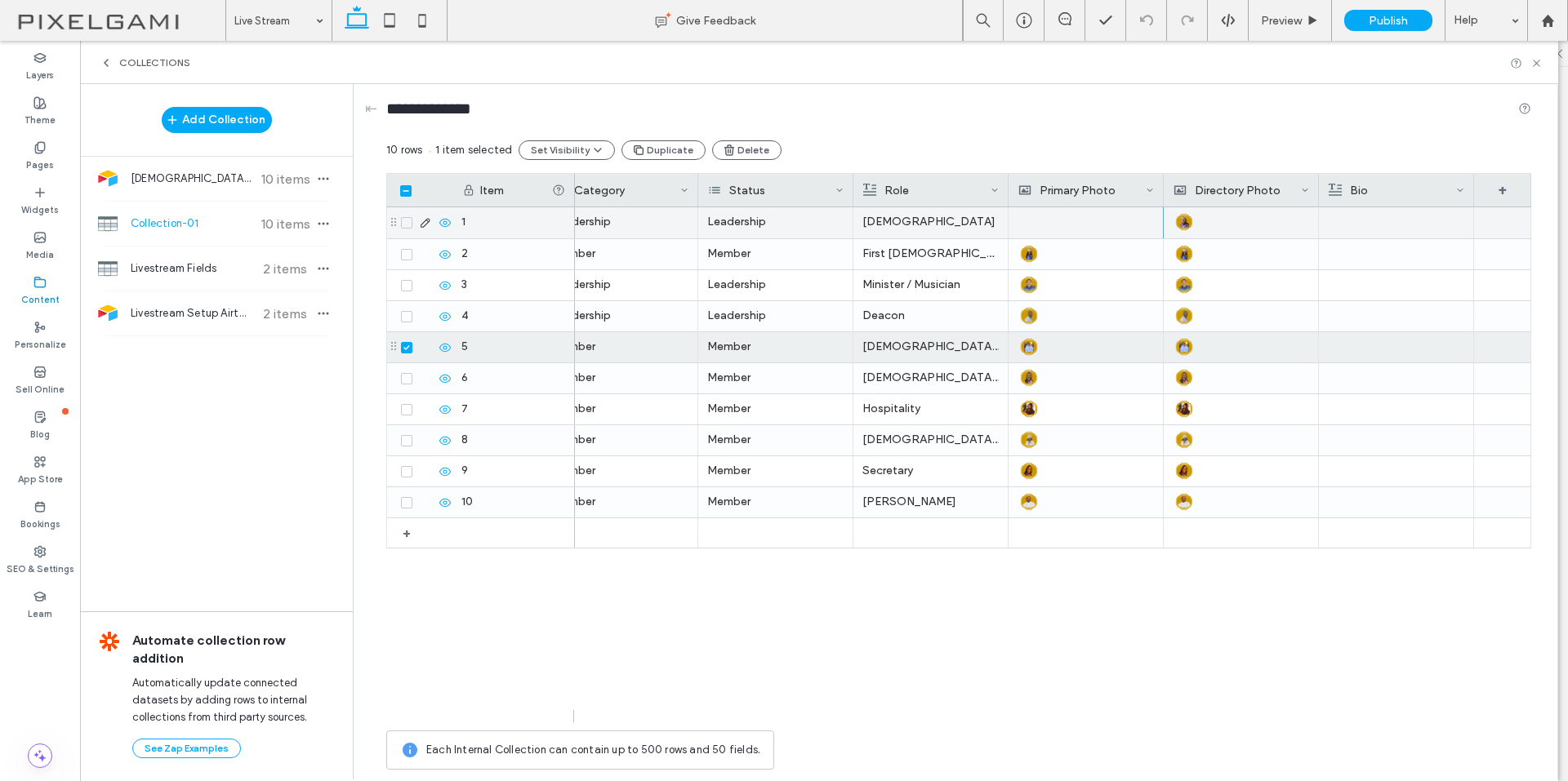
click at [1077, 220] on div at bounding box center [1085, 223] width 137 height 31
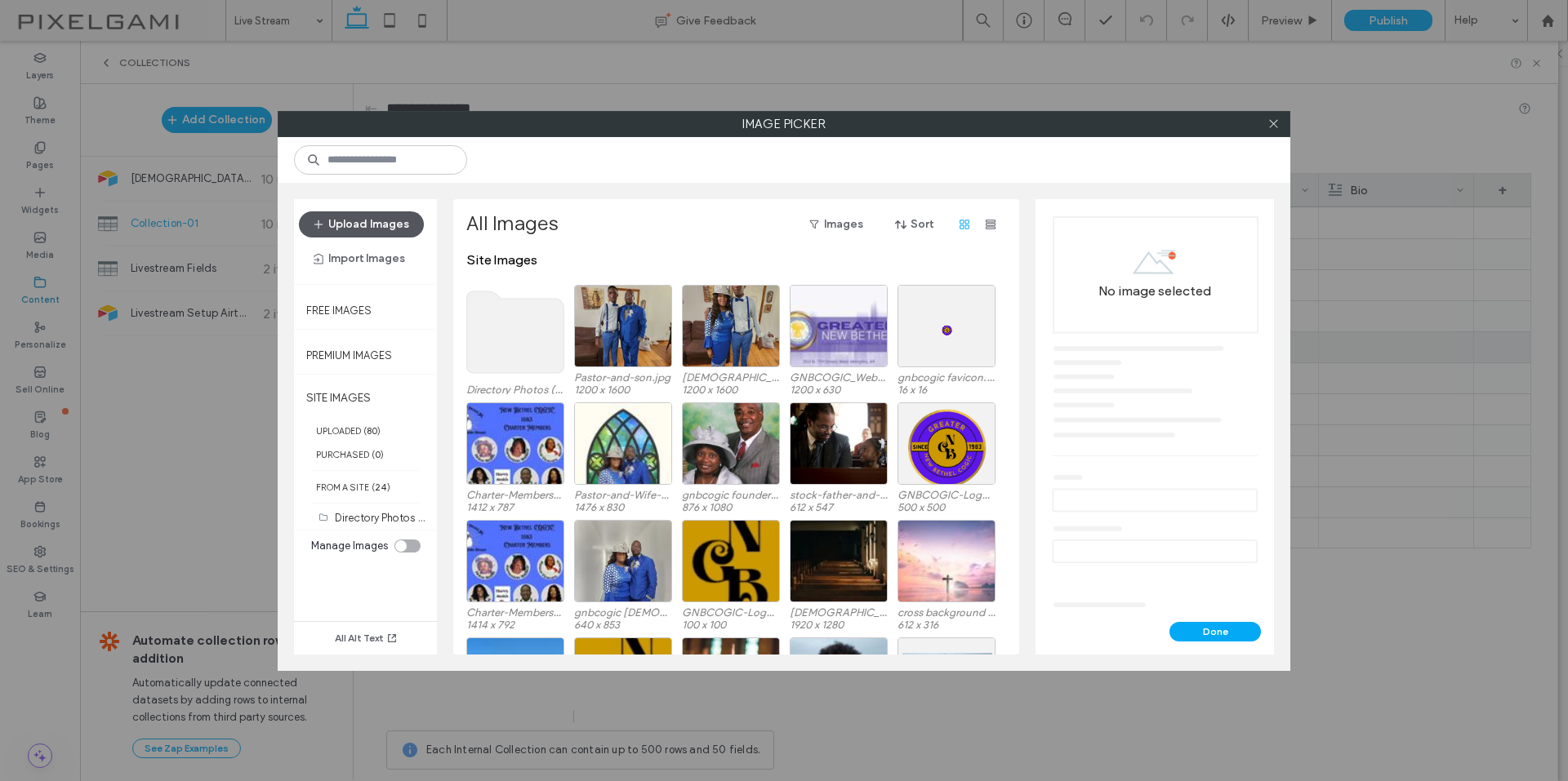
click at [357, 218] on button "Upload Images" at bounding box center [361, 225] width 125 height 26
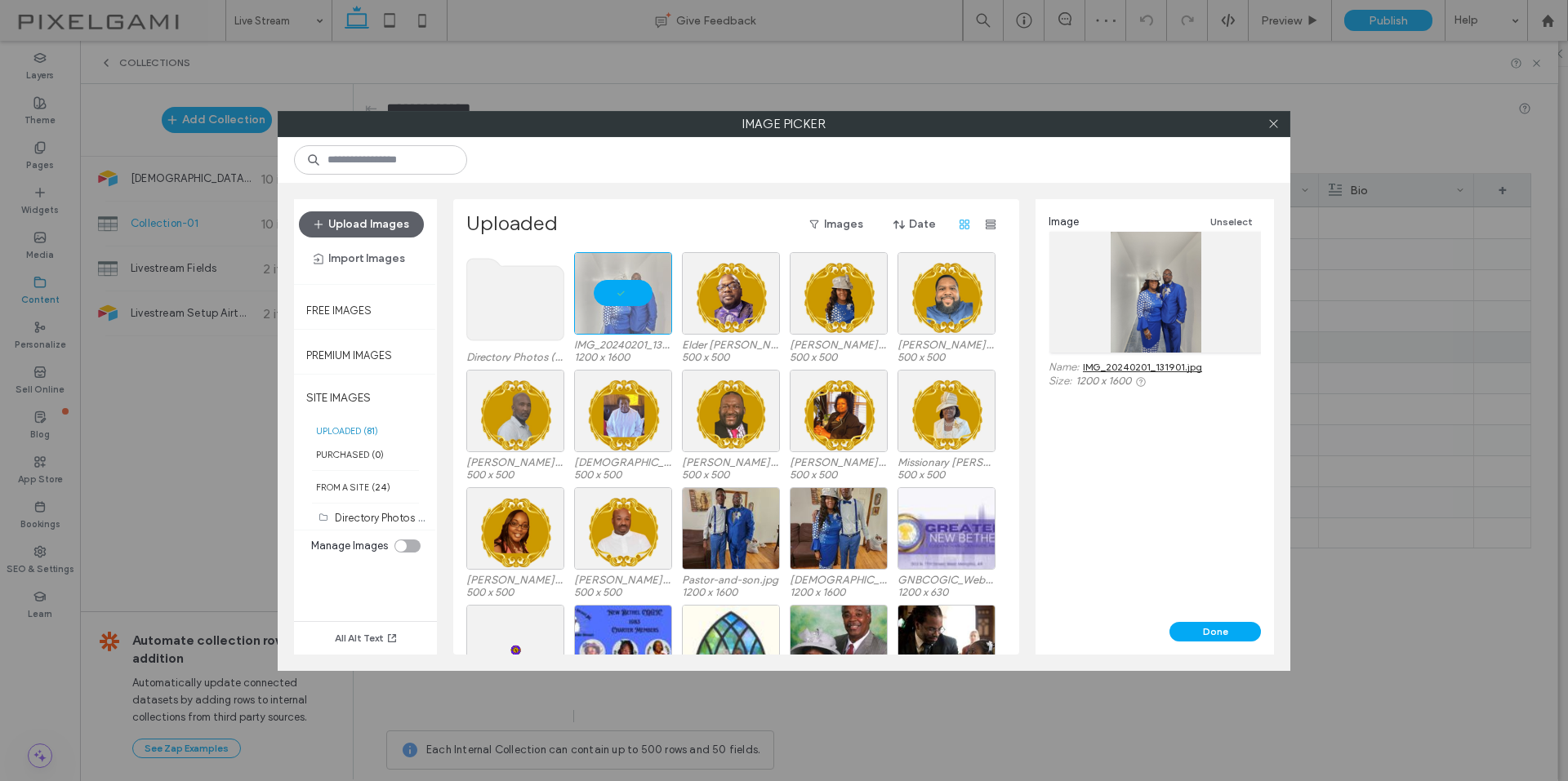
click at [402, 544] on div "toggle" at bounding box center [401, 545] width 11 height 11
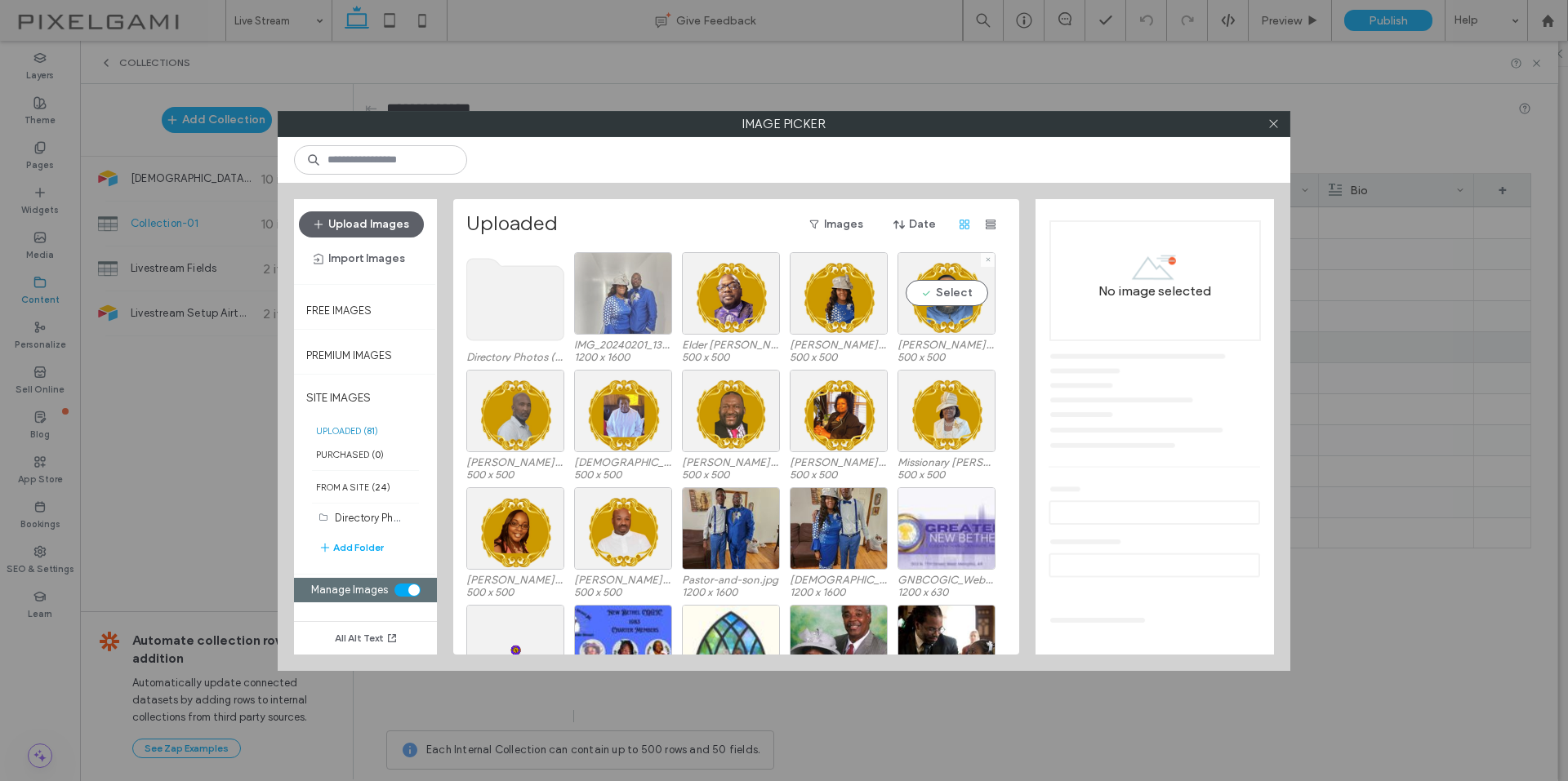
click at [622, 291] on div at bounding box center [623, 293] width 98 height 82
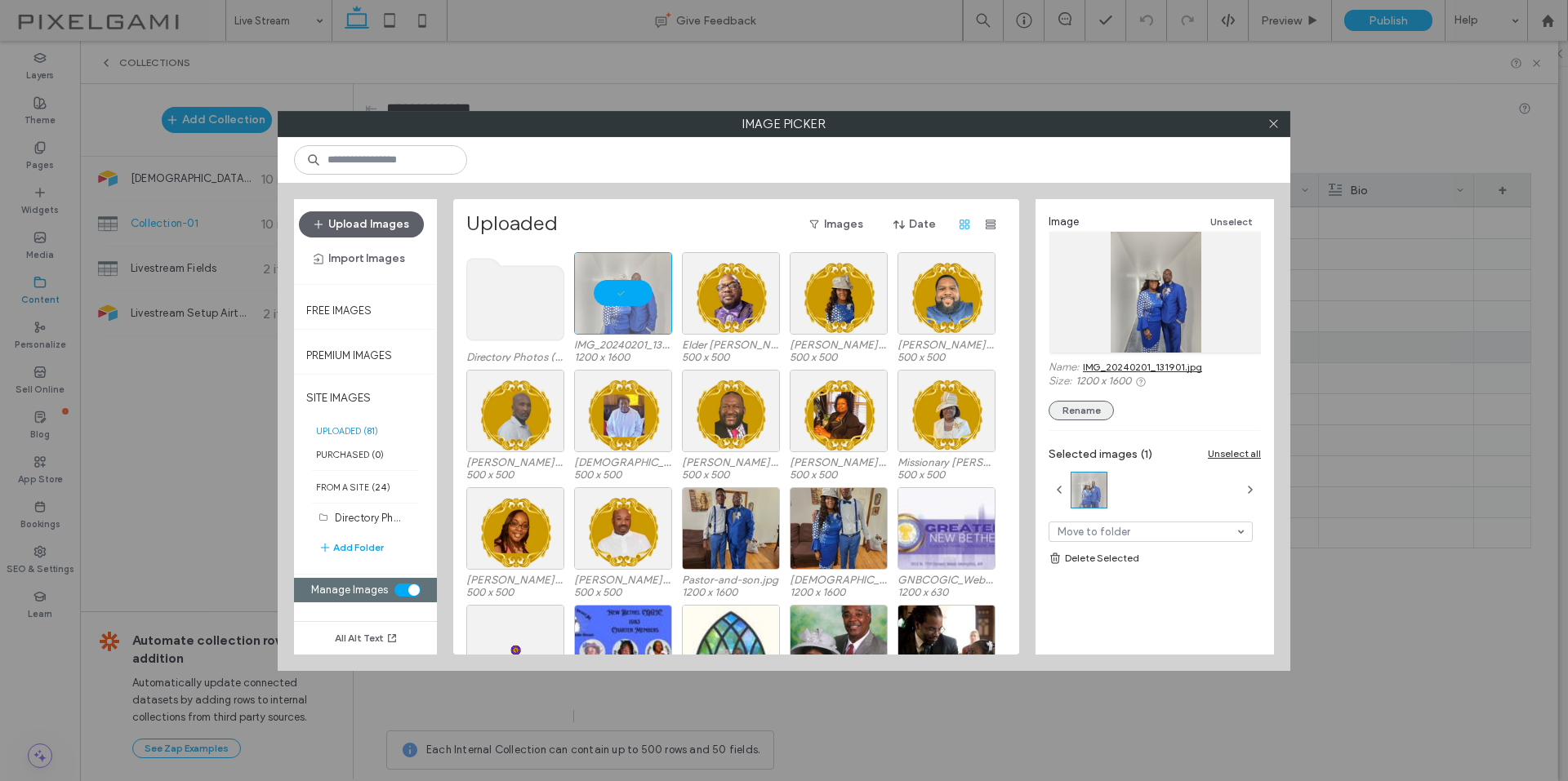
click at [1087, 410] on button "Rename" at bounding box center [1080, 410] width 65 height 19
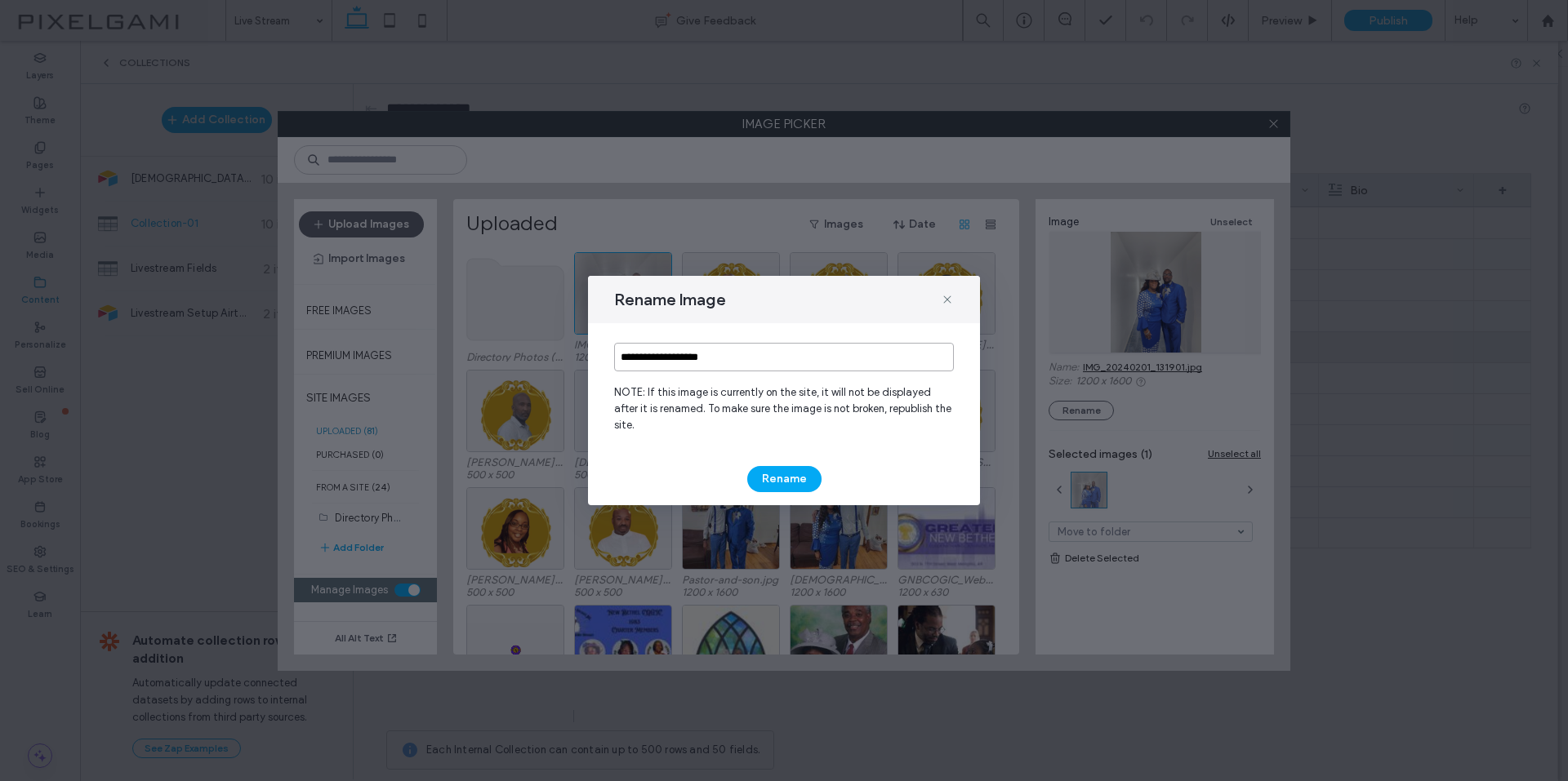
click at [823, 368] on input "**********" at bounding box center [784, 357] width 339 height 28
click at [789, 473] on button "Rename" at bounding box center [784, 478] width 74 height 26
click at [790, 466] on button "Rename" at bounding box center [784, 478] width 74 height 26
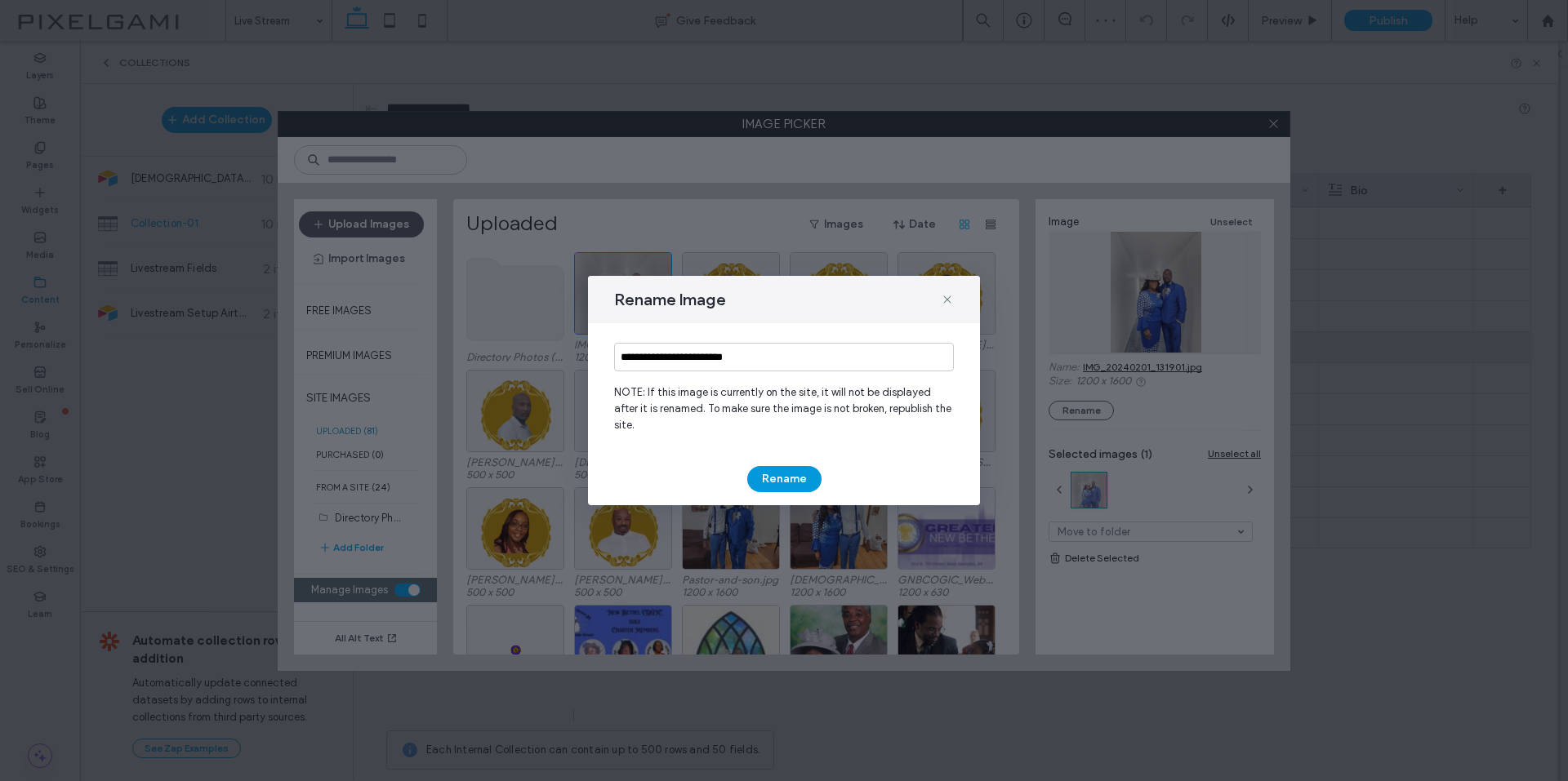
click at [765, 466] on button "Rename" at bounding box center [784, 478] width 74 height 26
click at [778, 475] on button "Rename" at bounding box center [784, 478] width 74 height 26
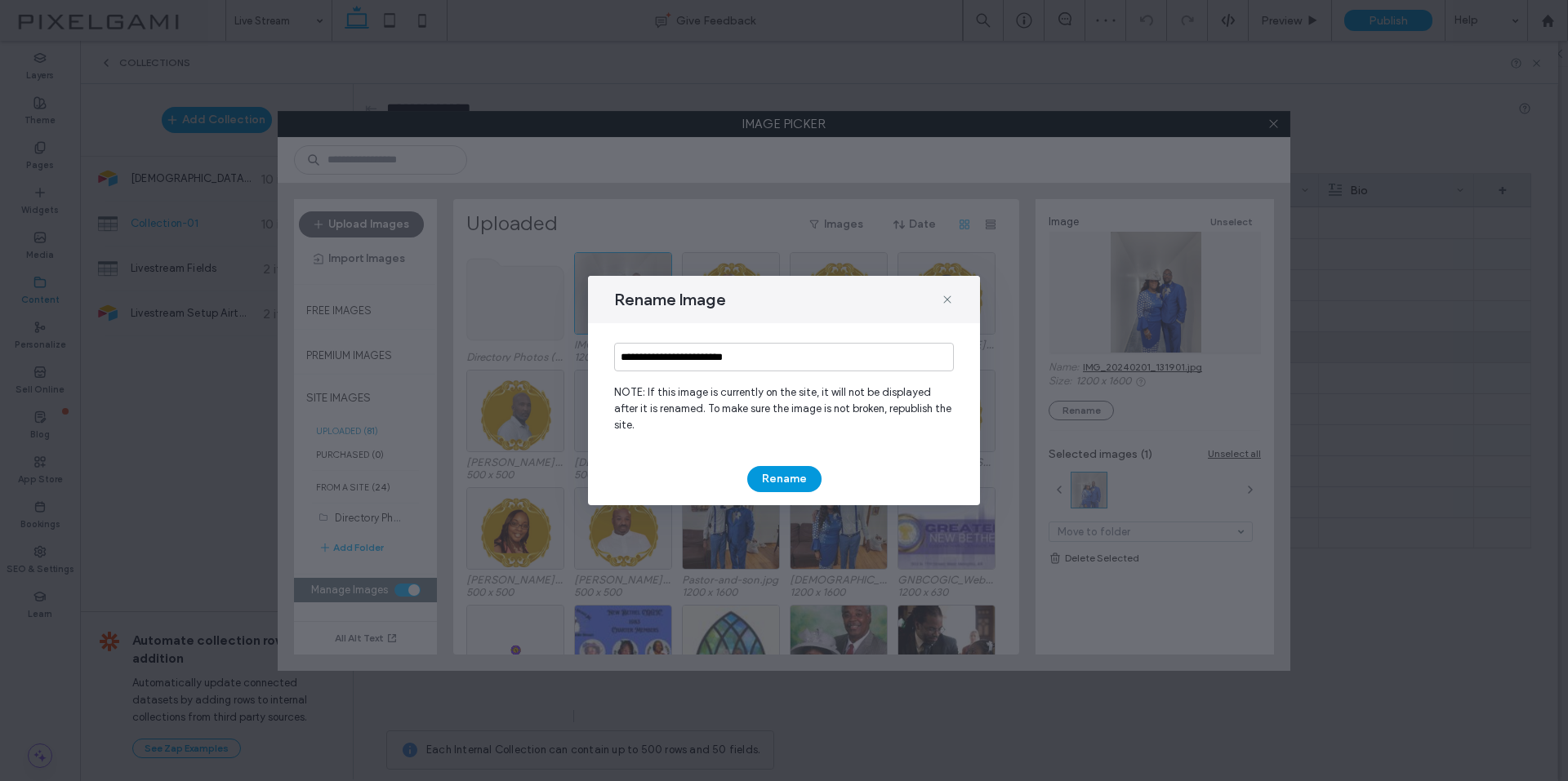
click at [778, 475] on button "Rename" at bounding box center [784, 478] width 74 height 26
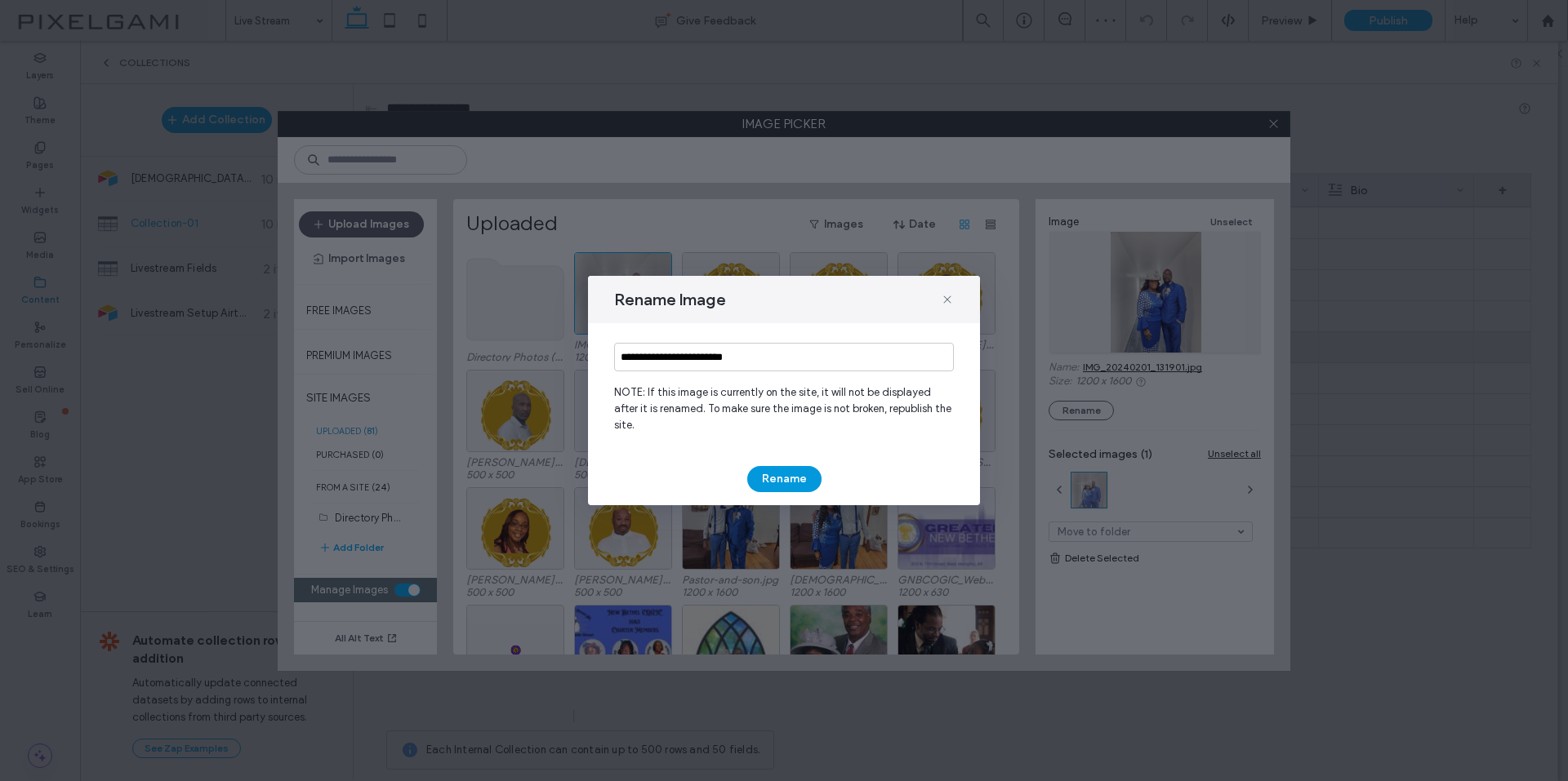
click at [778, 475] on button "Rename" at bounding box center [784, 478] width 74 height 26
click at [776, 368] on input "**********" at bounding box center [784, 357] width 339 height 28
type input "**********"
click at [803, 475] on button "Rename" at bounding box center [784, 478] width 74 height 26
click at [947, 302] on icon at bounding box center [947, 300] width 13 height 13
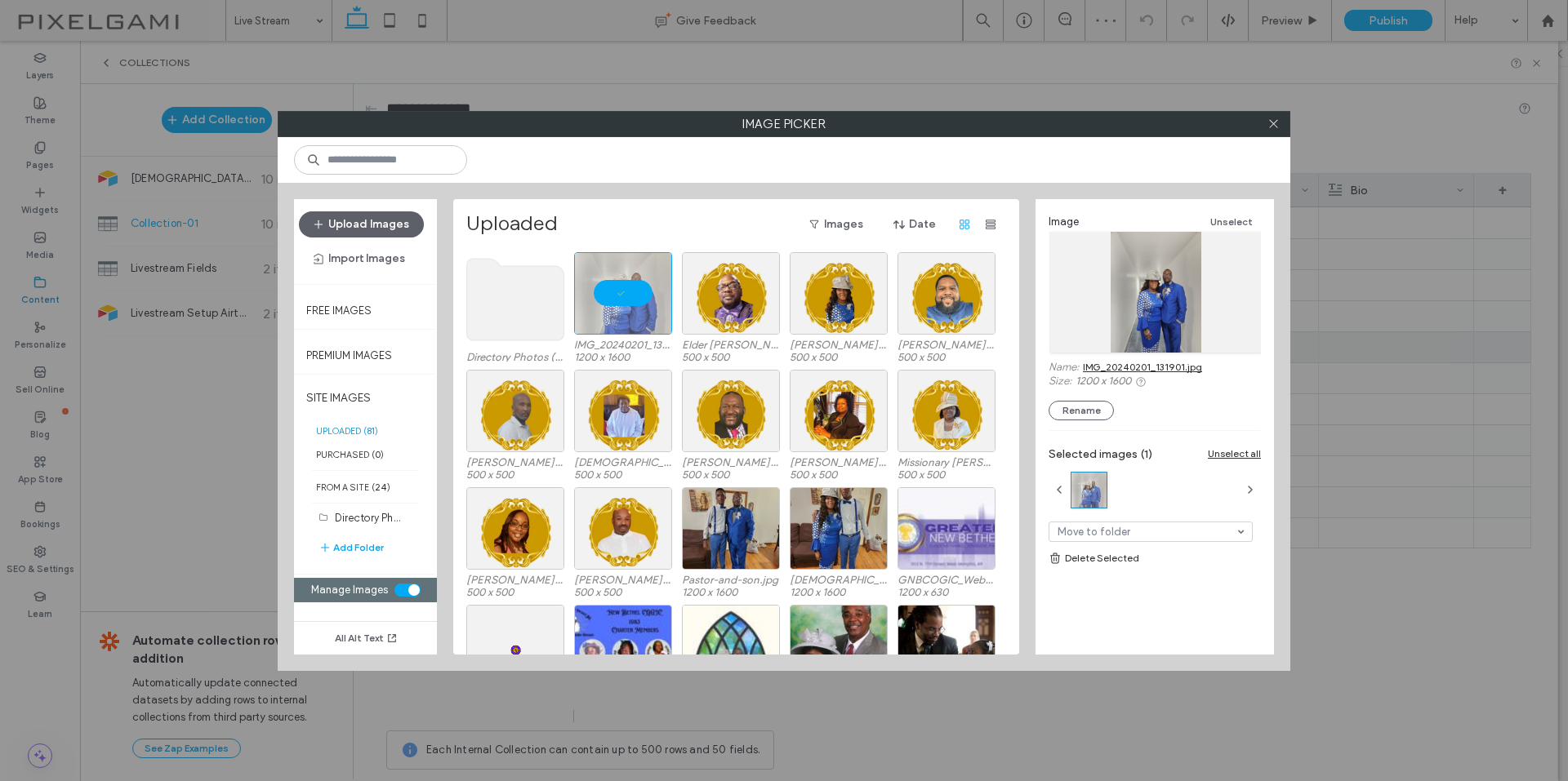
click at [1168, 408] on div "Image Unselect Name: IMG_20240201_131901.jpg Size: 1200 x 1600 Rename" at bounding box center [1154, 316] width 213 height 208
click at [633, 293] on div at bounding box center [623, 293] width 98 height 82
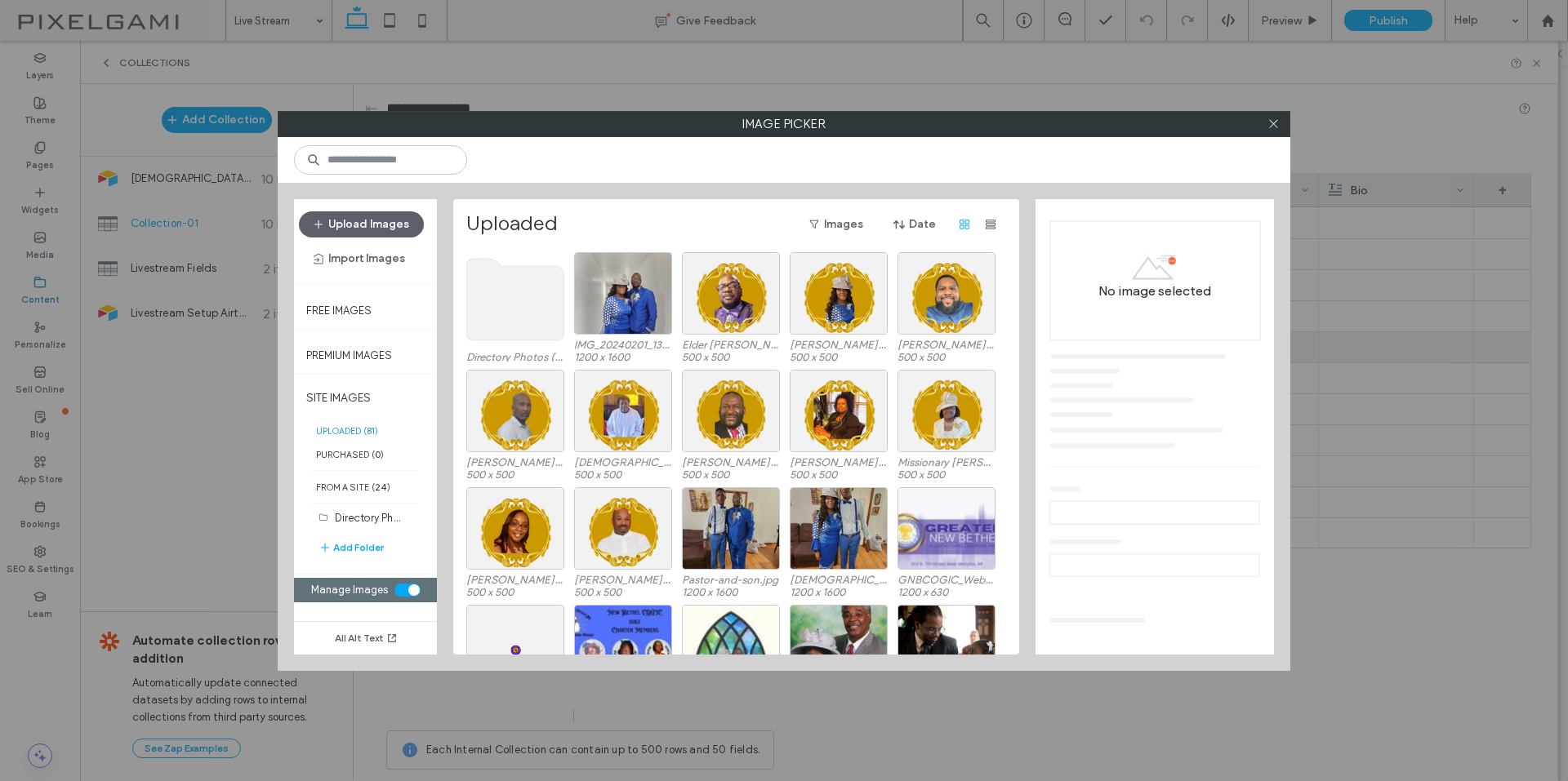
click at [400, 584] on div "toggle" at bounding box center [407, 590] width 26 height 13
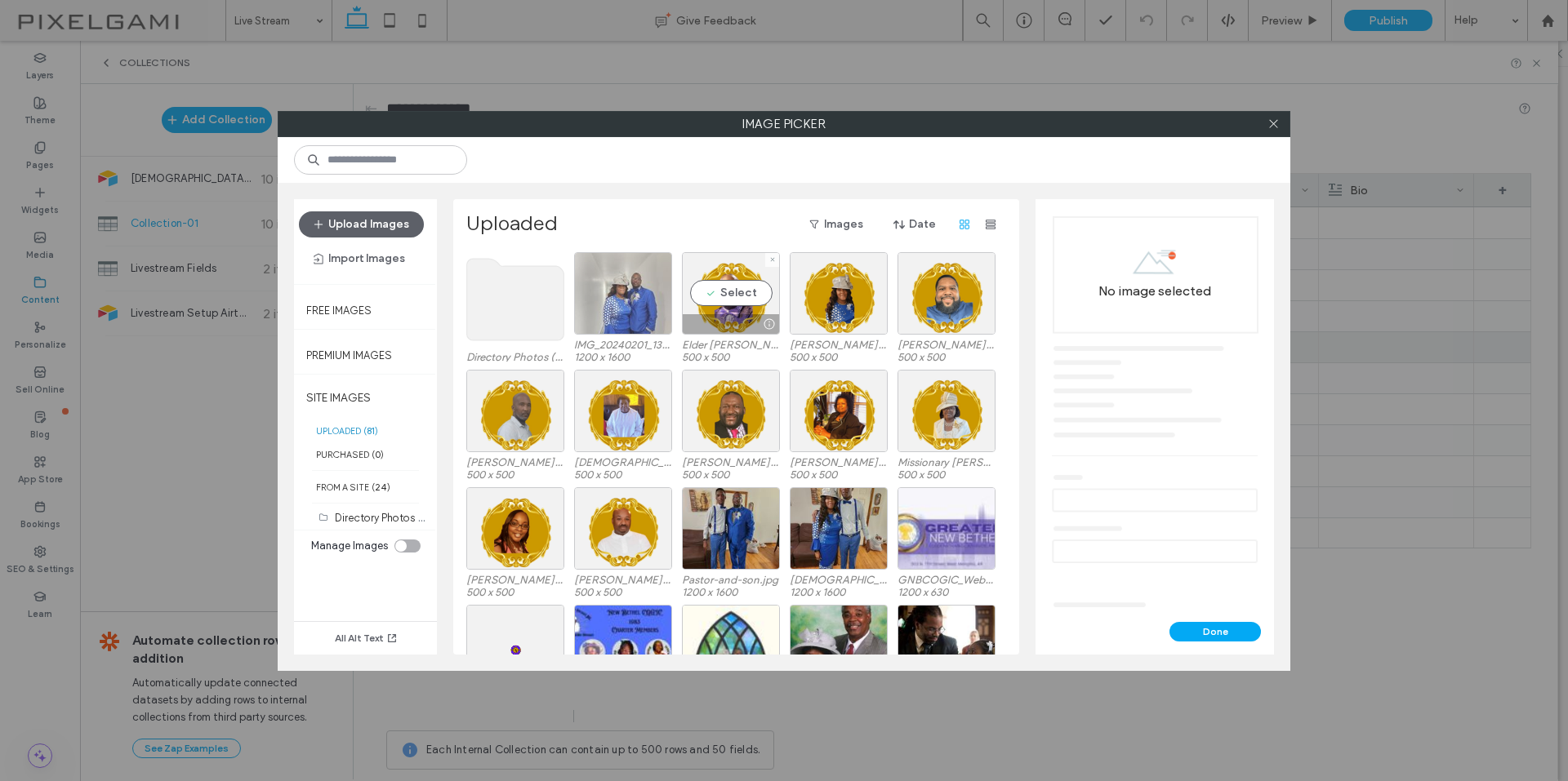
click at [627, 303] on div at bounding box center [623, 293] width 98 height 82
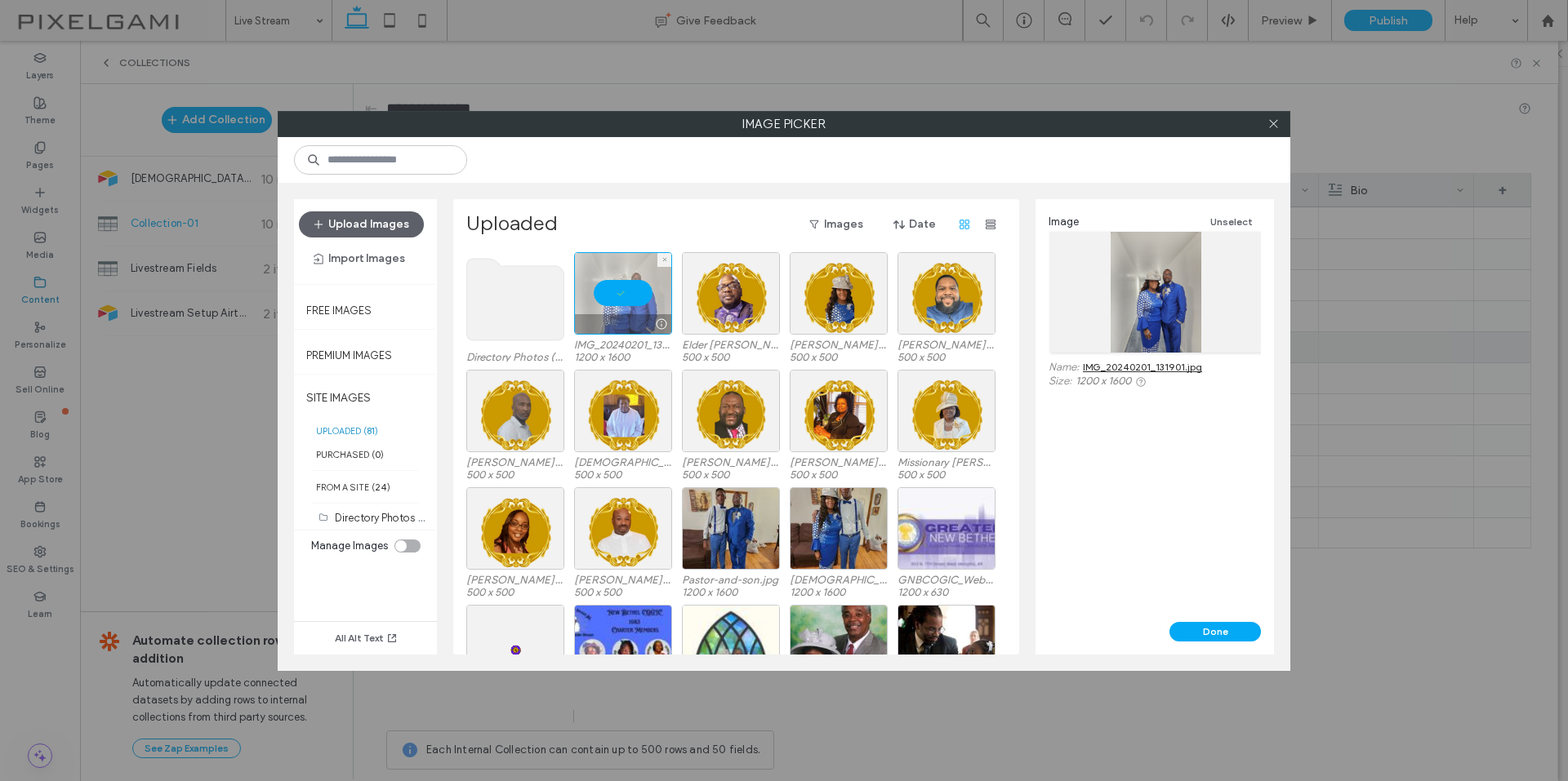
click at [627, 303] on div at bounding box center [623, 293] width 98 height 82
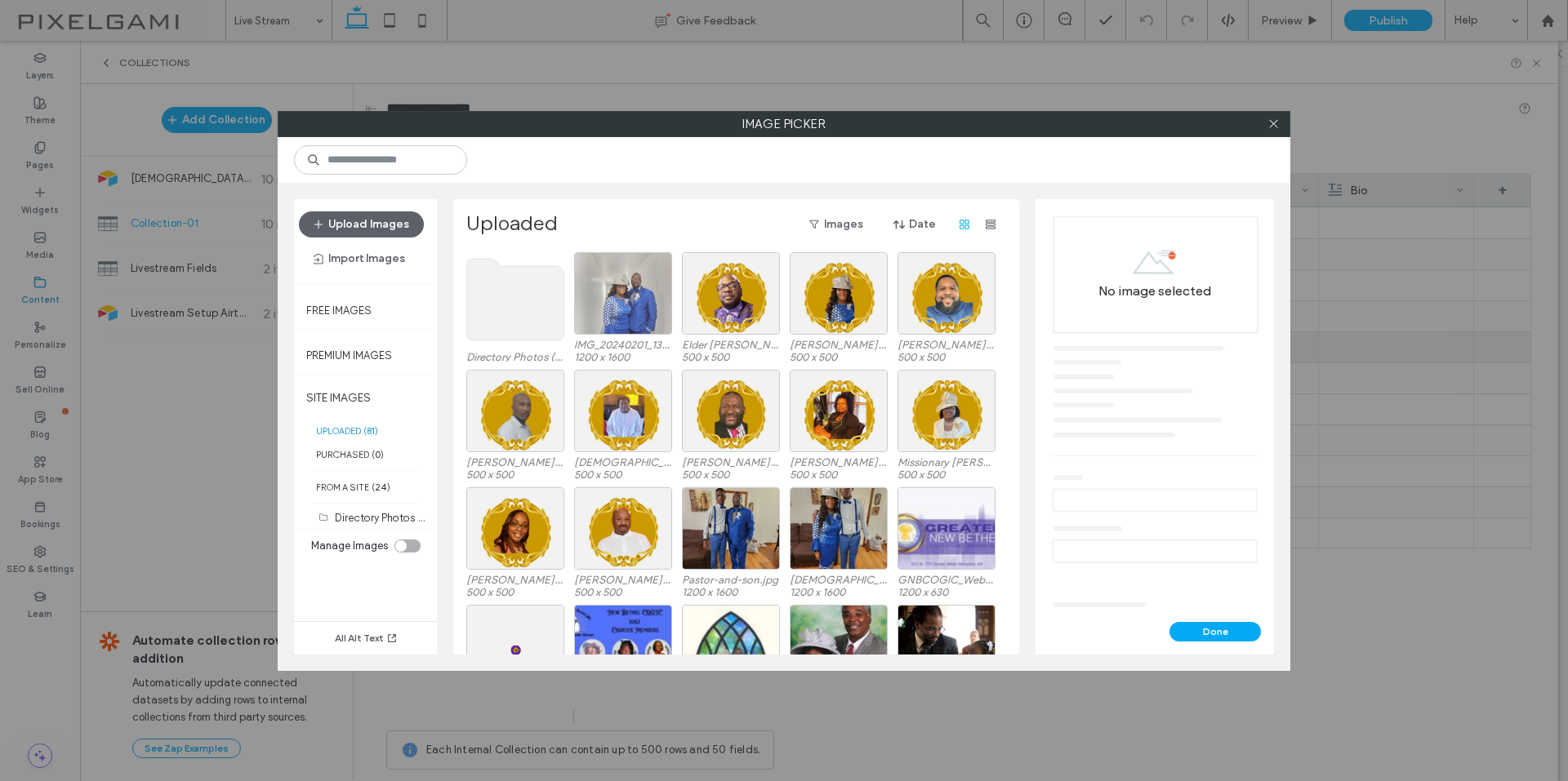
click at [636, 298] on div at bounding box center [623, 293] width 98 height 82
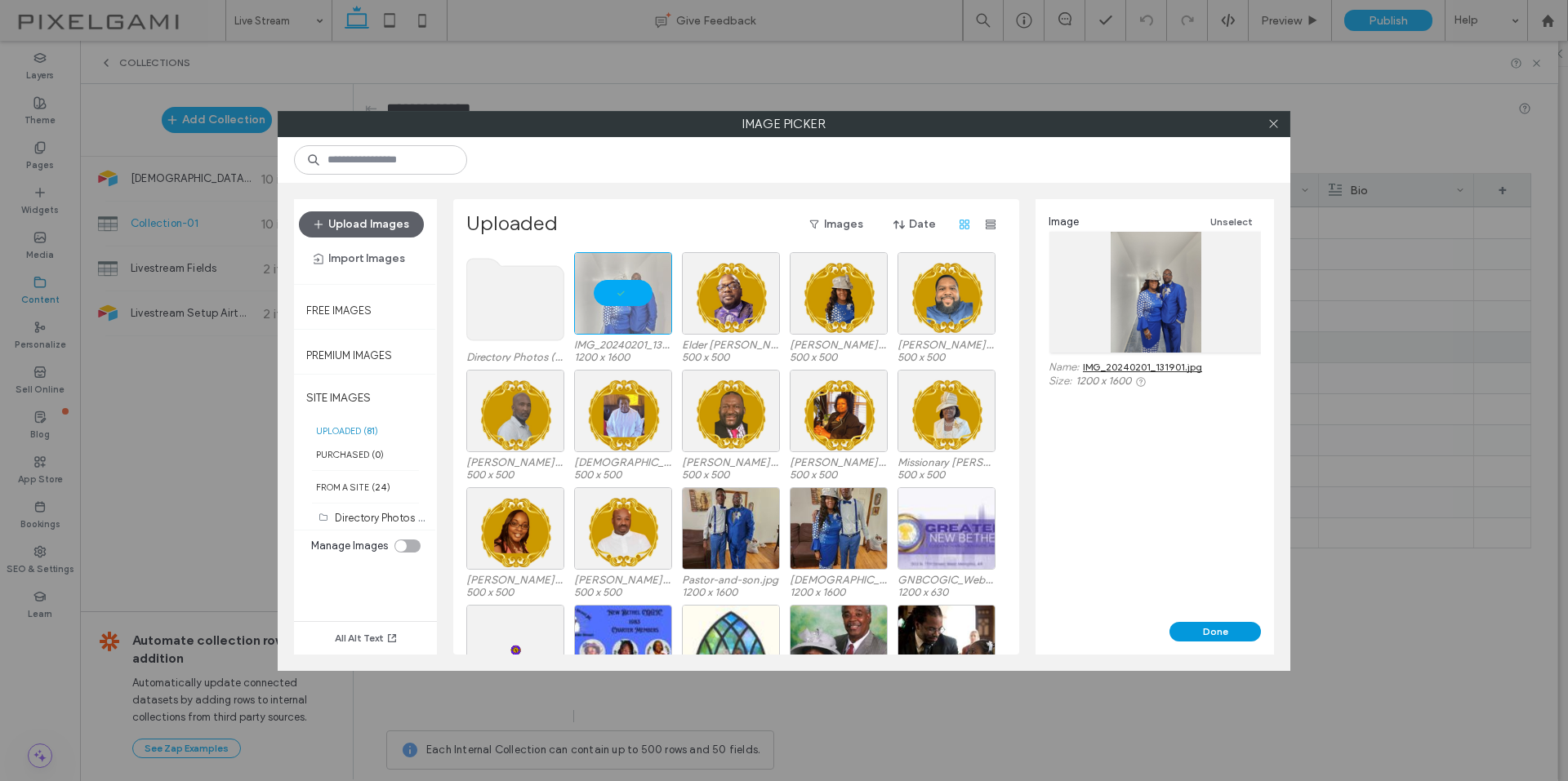
click at [1217, 628] on button "Done" at bounding box center [1215, 631] width 92 height 19
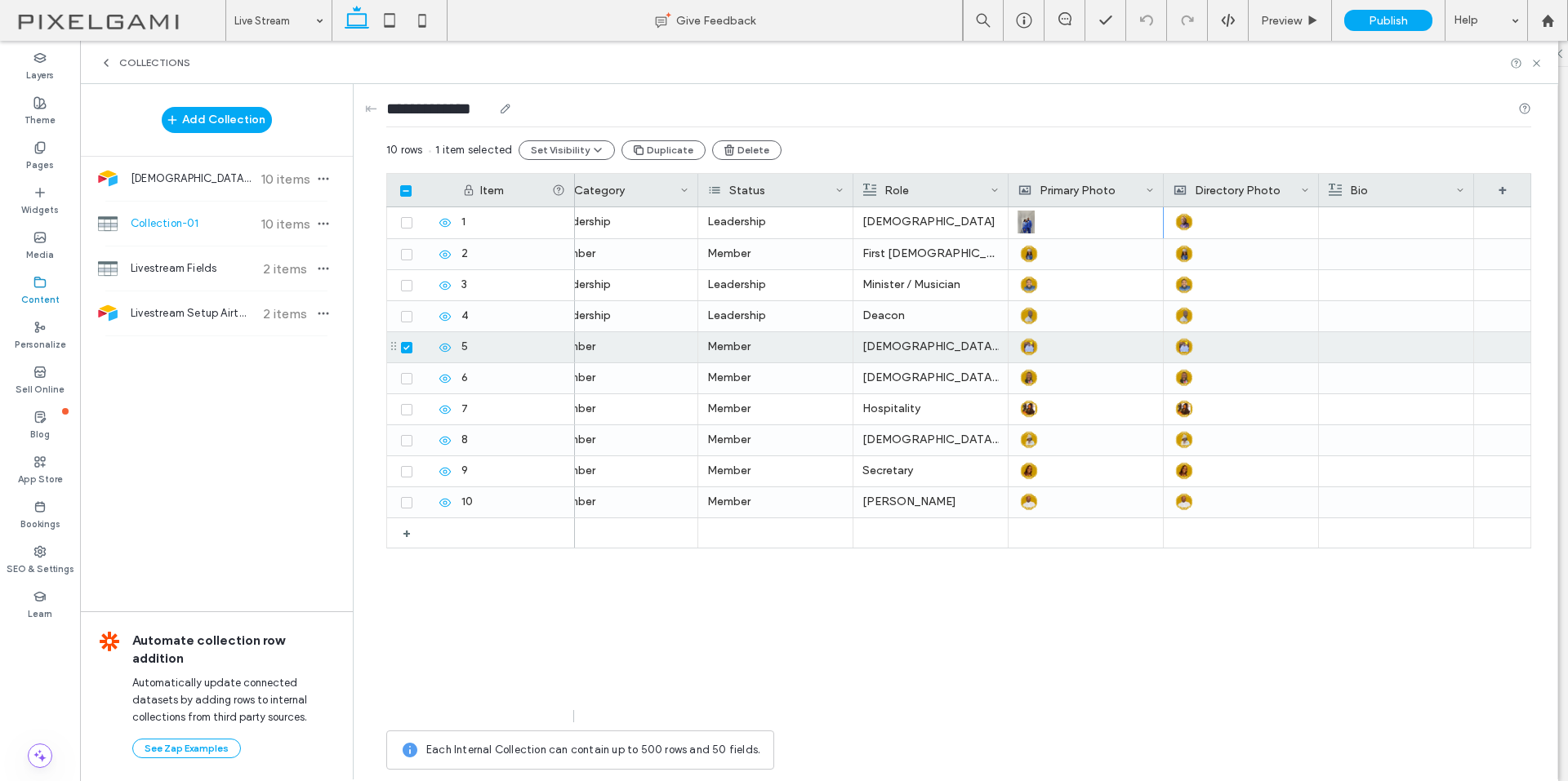
click at [445, 116] on input "**********" at bounding box center [439, 108] width 106 height 23
type input "**********"
click at [327, 418] on div "Add Collection [DEMOGRAPHIC_DATA] Directory Airtable 10 items Collection-01 10 …" at bounding box center [215, 431] width 272 height 694
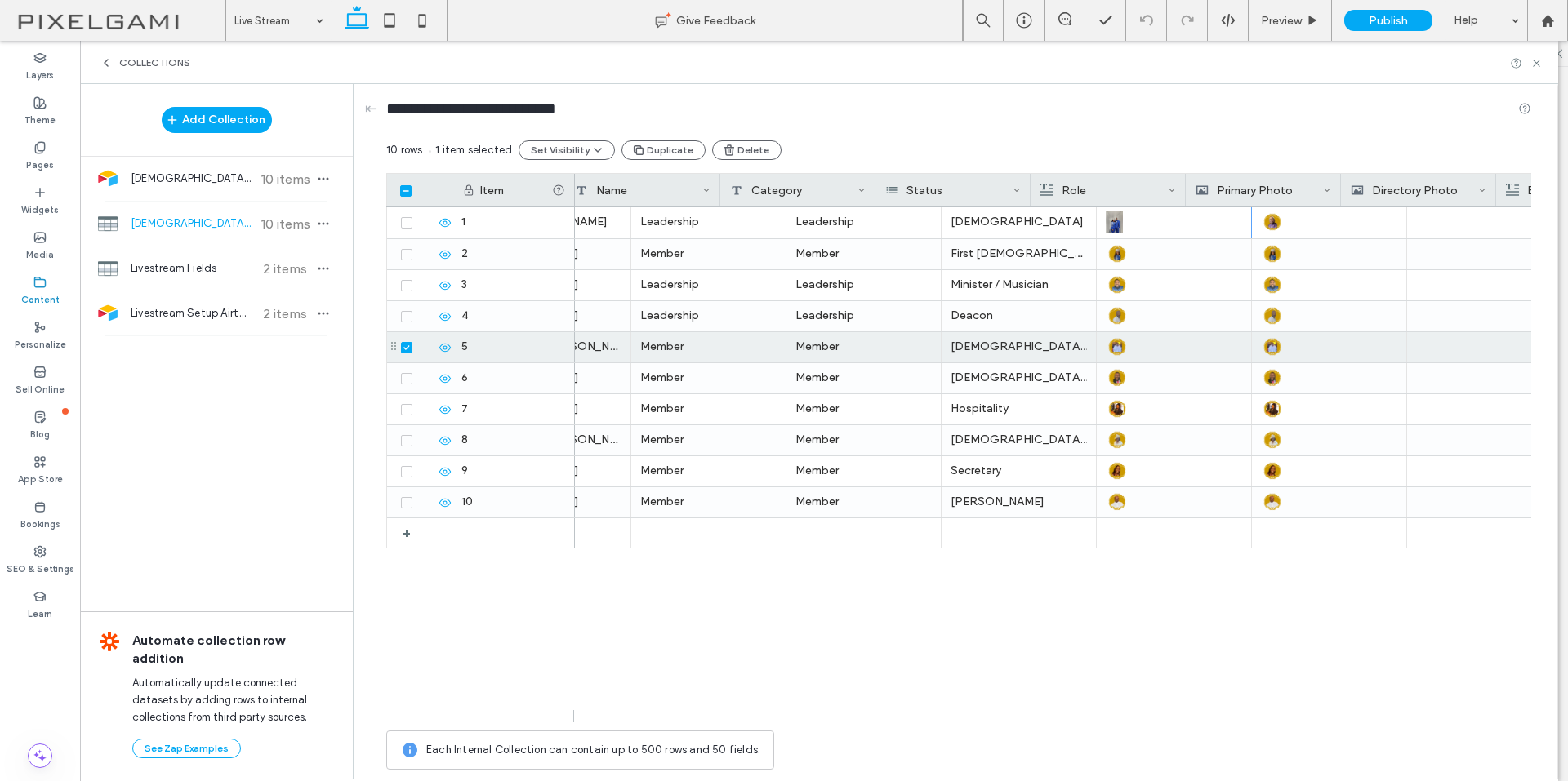
scroll to position [0, 0]
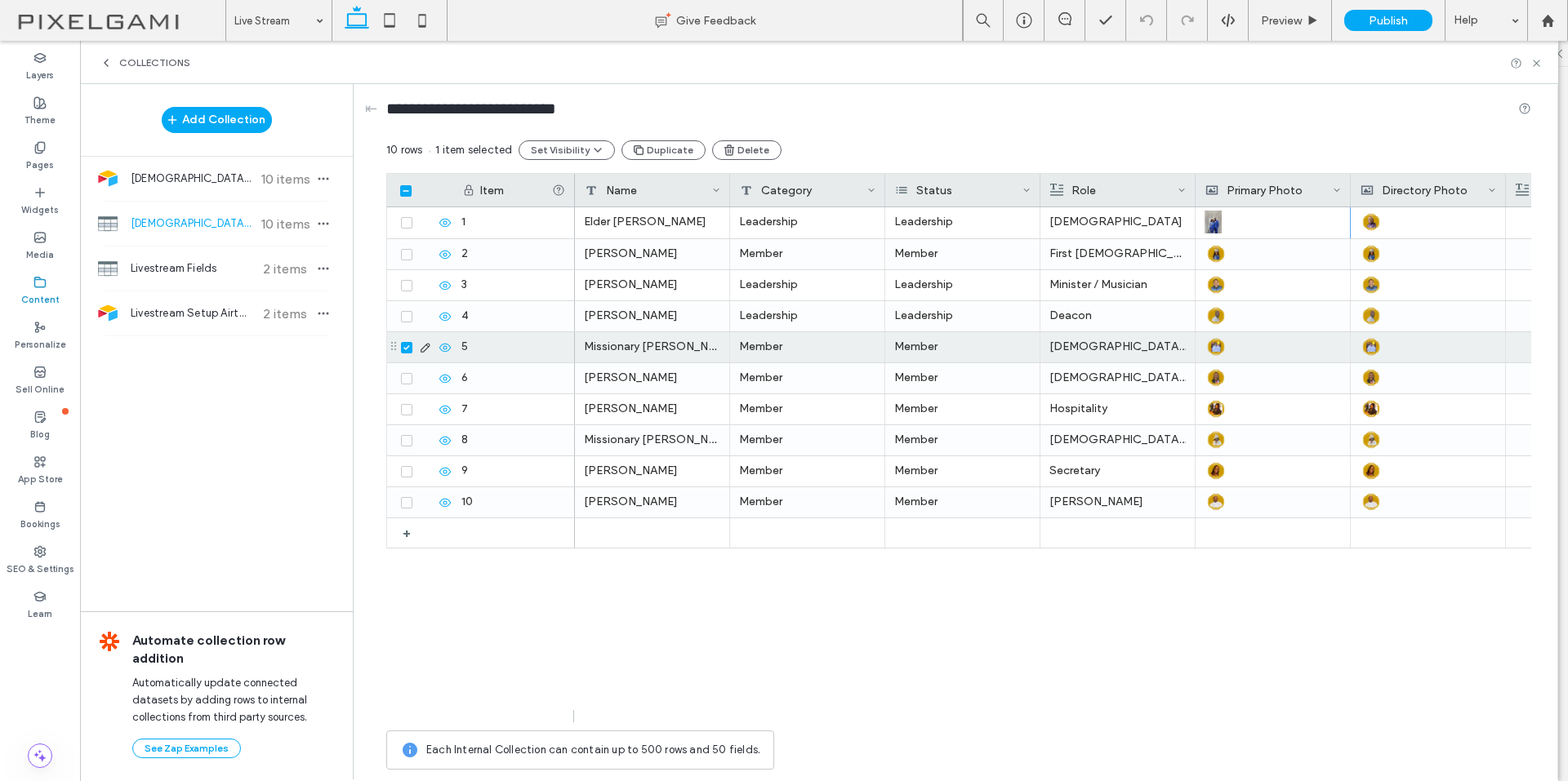
click at [405, 355] on div at bounding box center [424, 346] width 56 height 30
click at [405, 346] on icon at bounding box center [406, 347] width 6 height 5
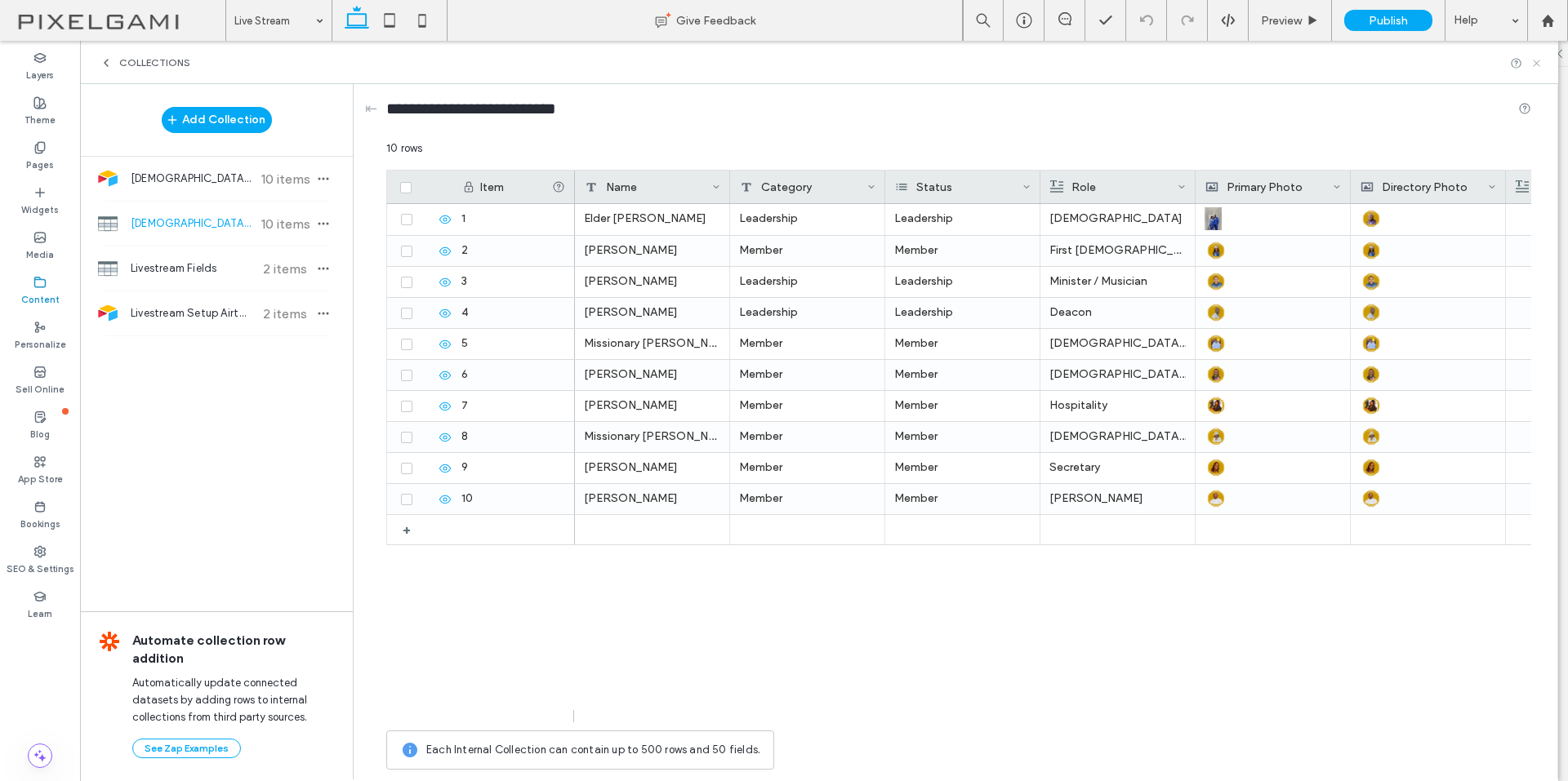
click at [1539, 62] on icon at bounding box center [1536, 62] width 12 height 12
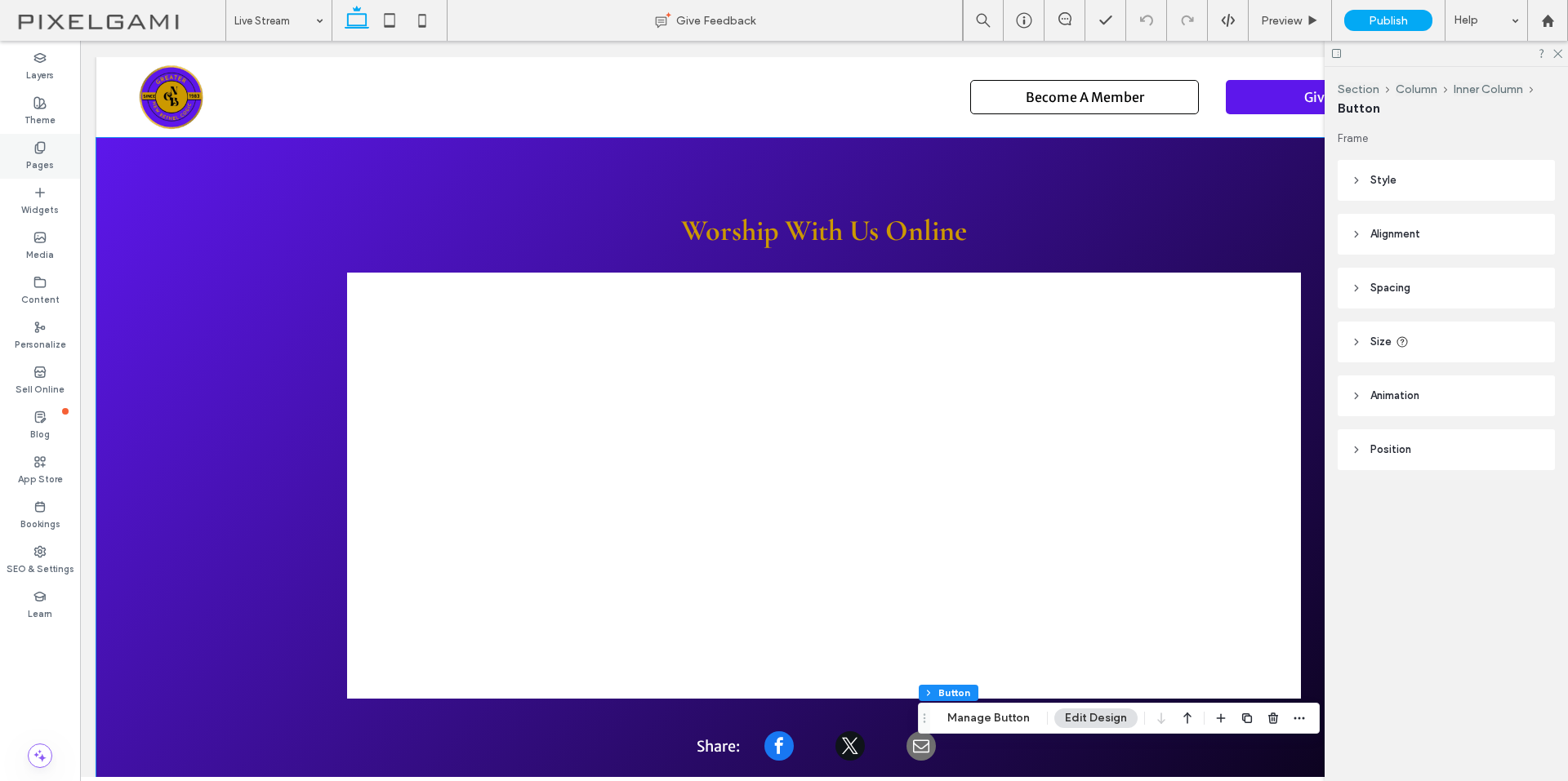
click at [41, 152] on icon at bounding box center [40, 148] width 13 height 13
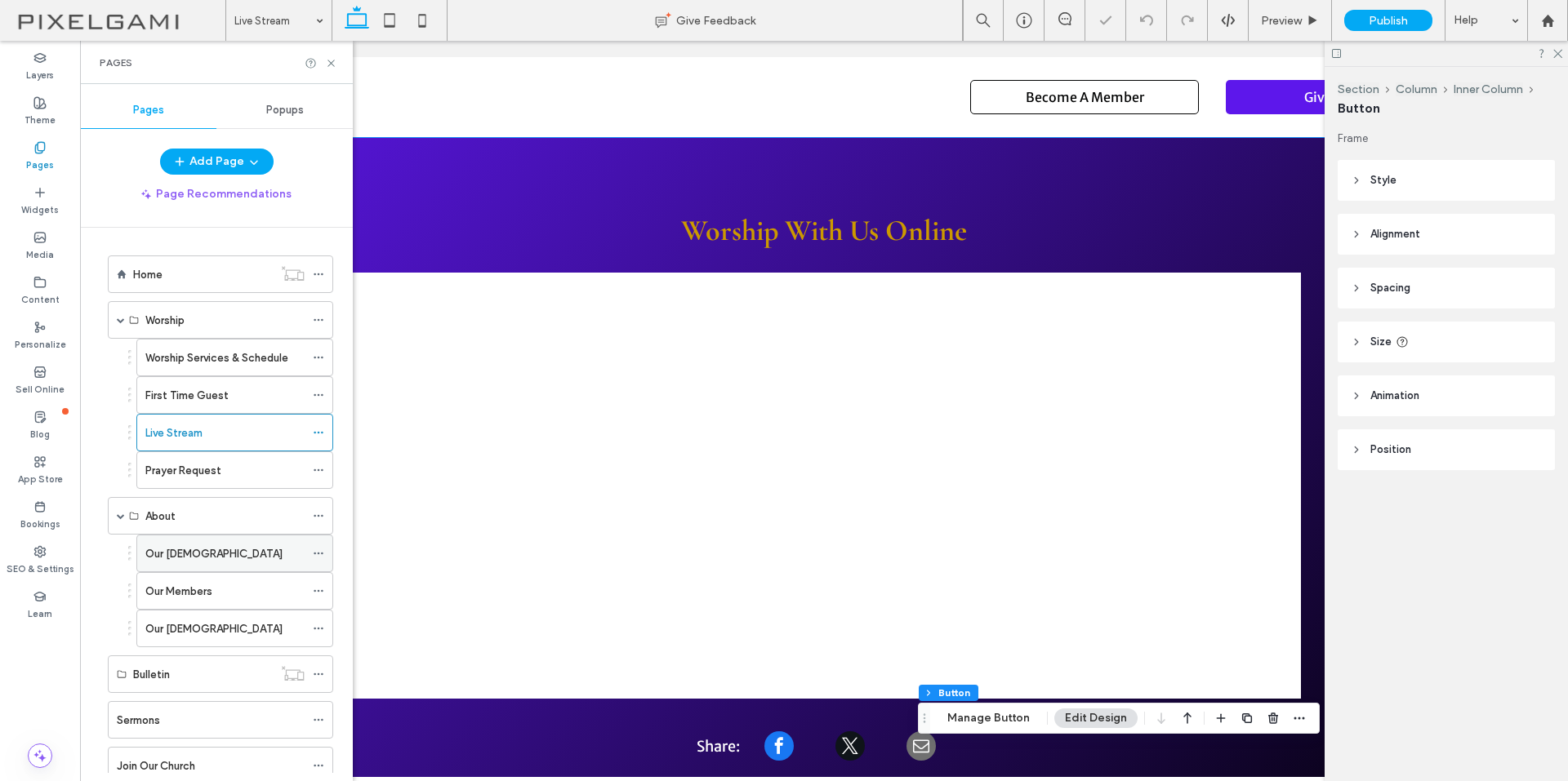
click at [171, 548] on label "Our [DEMOGRAPHIC_DATA]" at bounding box center [214, 554] width 138 height 28
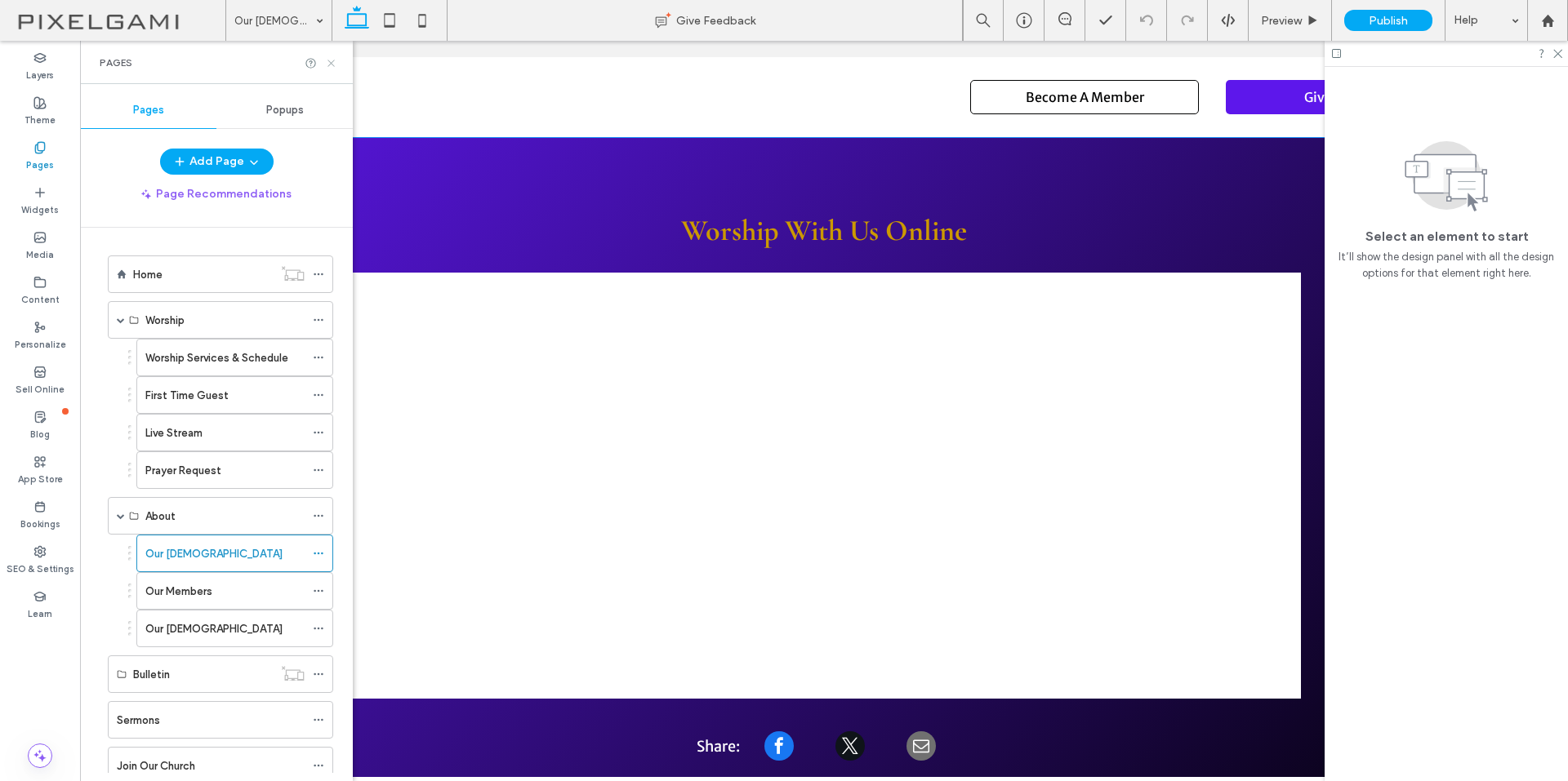
click at [334, 65] on use at bounding box center [330, 62] width 6 height 6
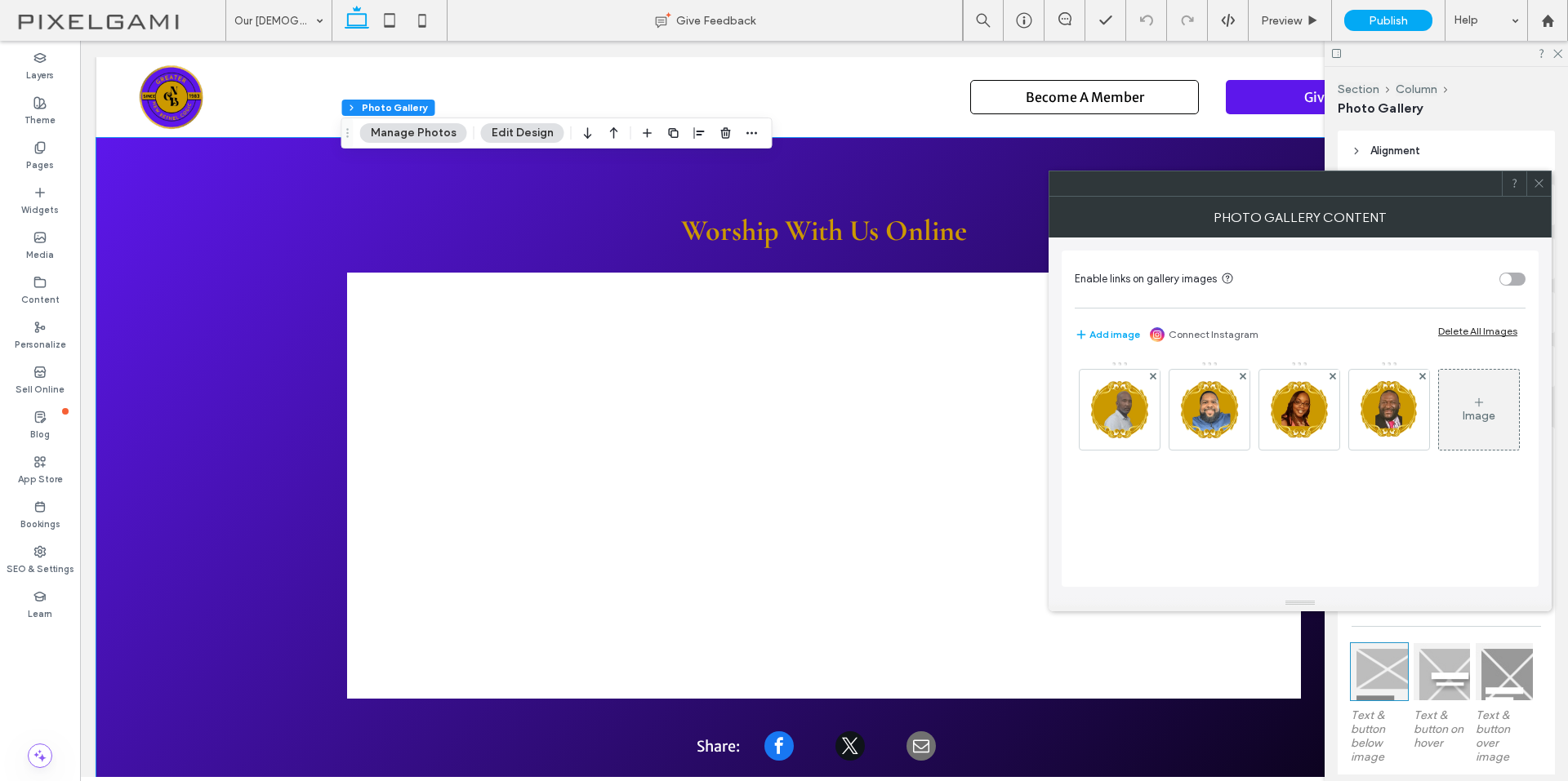
click at [1542, 182] on icon at bounding box center [1538, 182] width 12 height 12
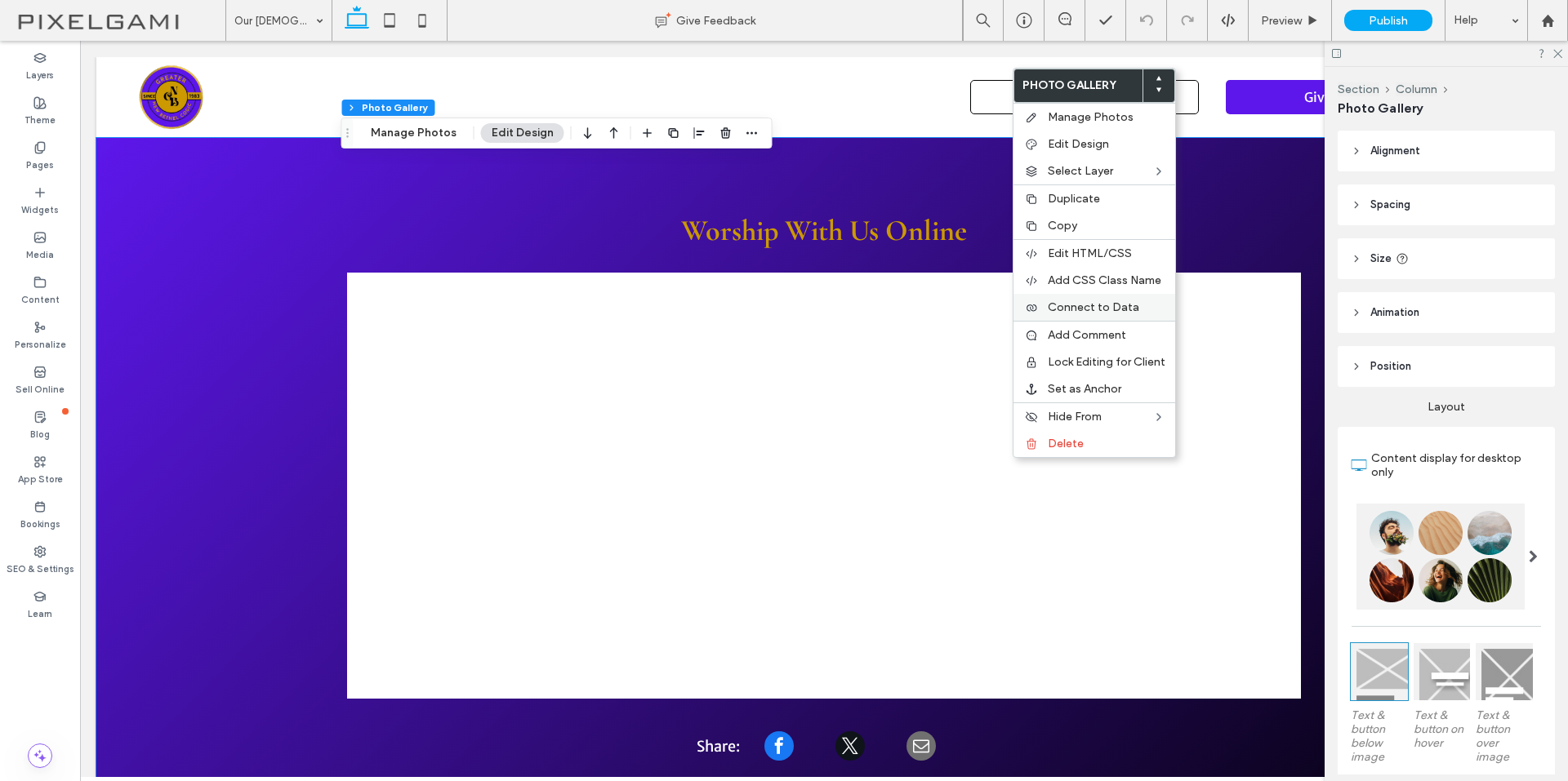
click at [1132, 307] on span "Connect to Data" at bounding box center [1093, 307] width 92 height 14
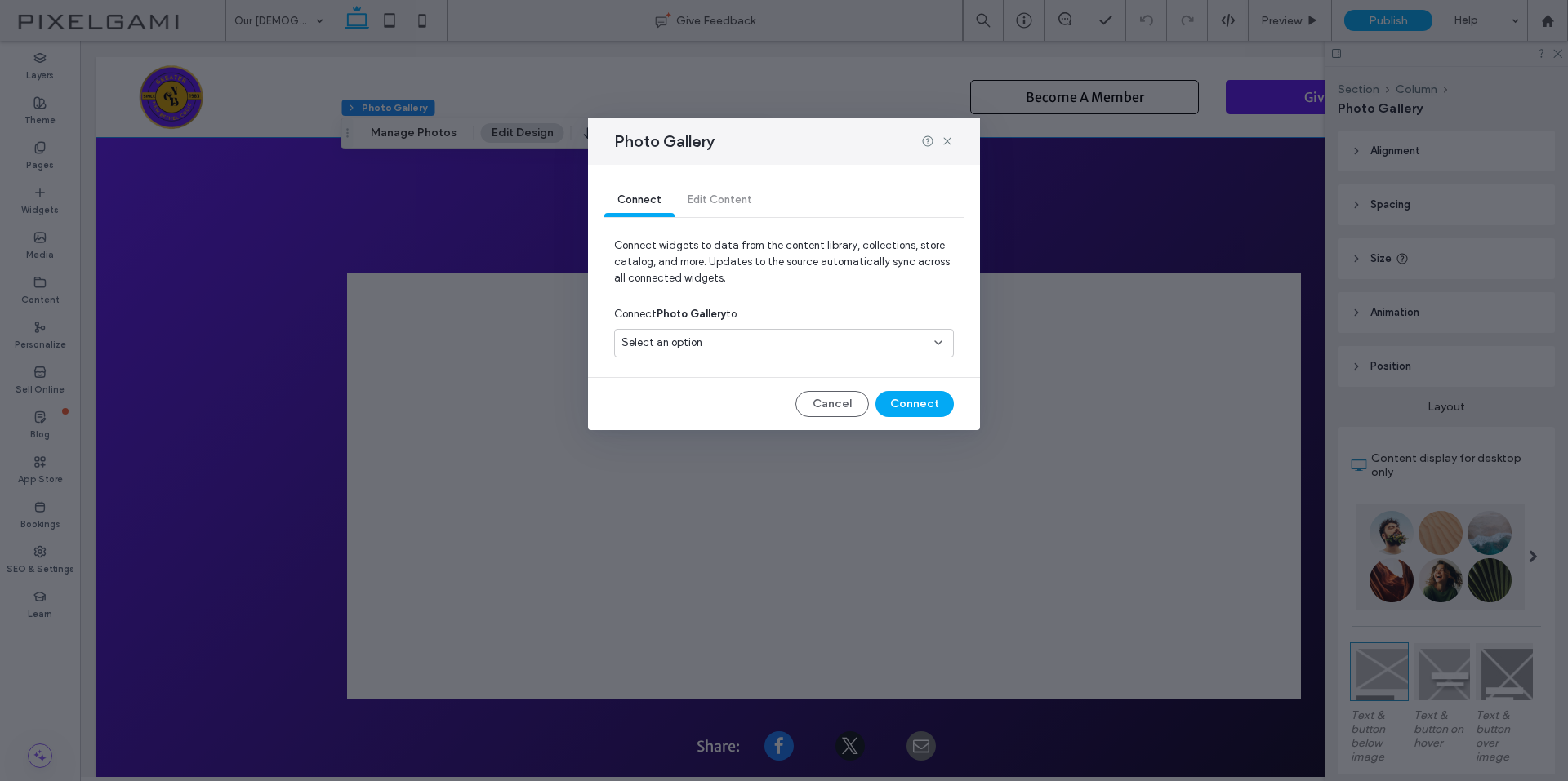
click at [940, 145] on div at bounding box center [937, 141] width 33 height 13
click at [946, 140] on use at bounding box center [946, 141] width 7 height 7
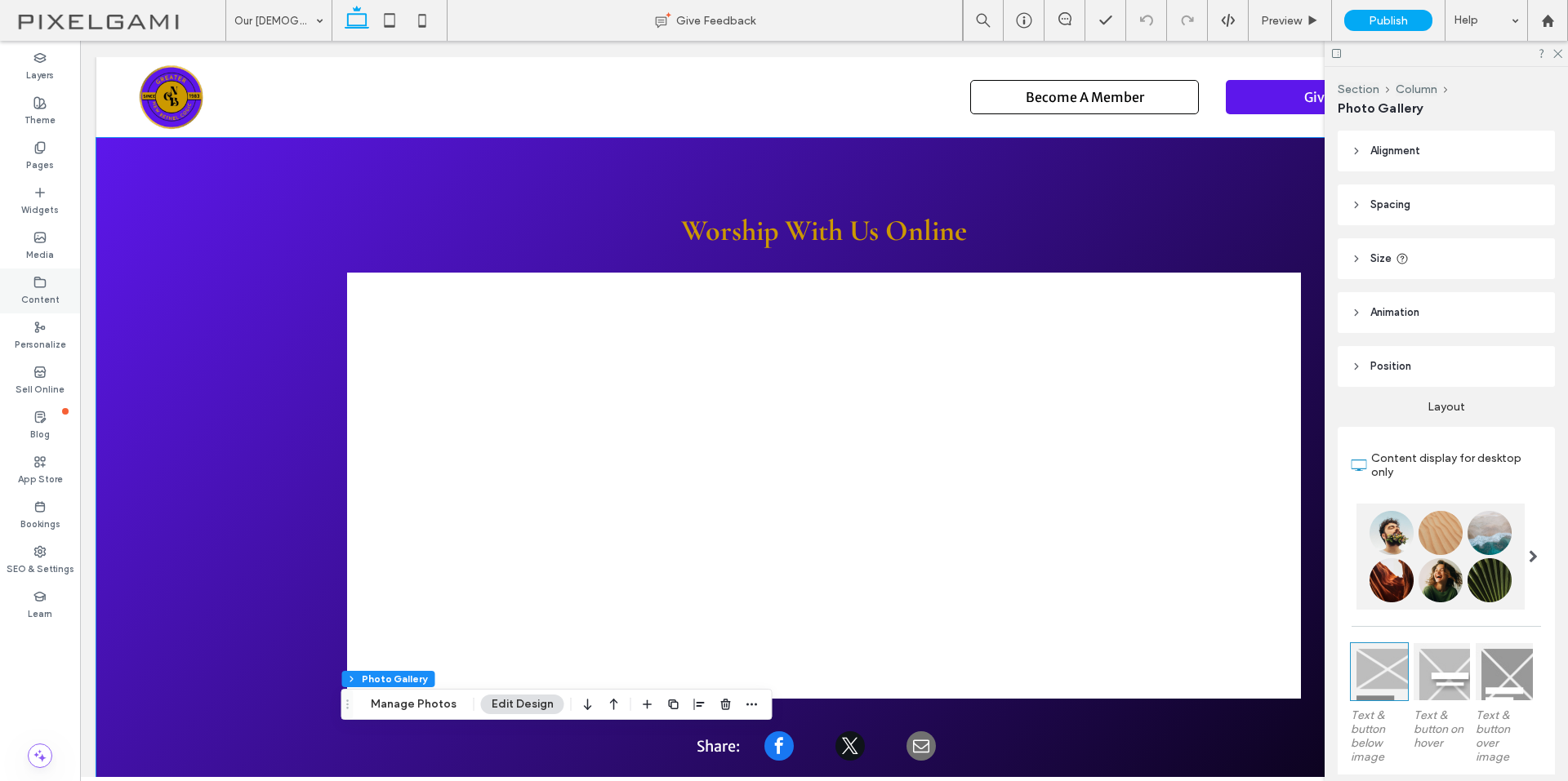
click at [39, 284] on icon at bounding box center [40, 282] width 13 height 13
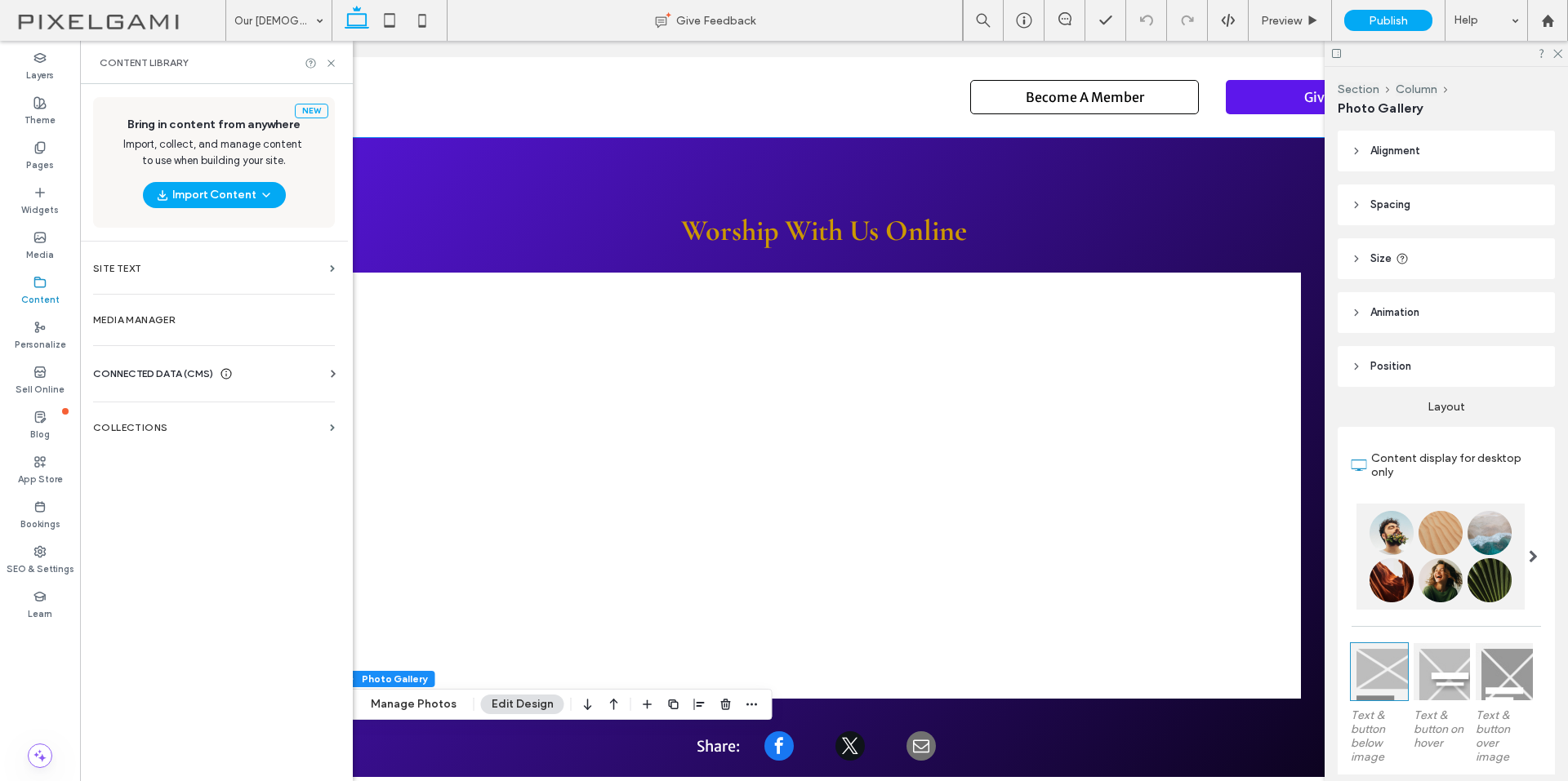
click at [47, 292] on label "Content" at bounding box center [40, 298] width 39 height 18
click at [331, 63] on use at bounding box center [330, 62] width 6 height 6
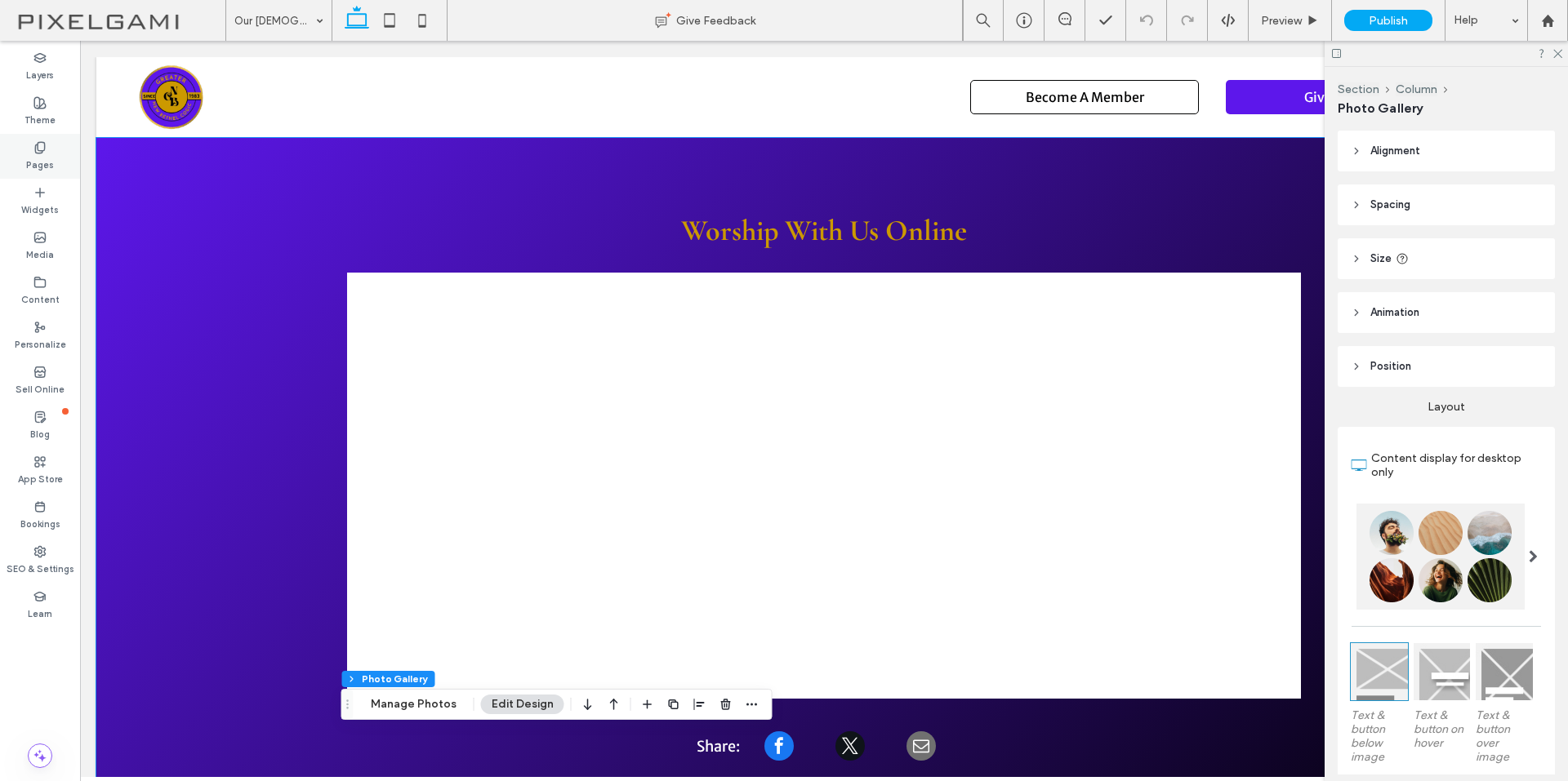
click at [48, 165] on label "Pages" at bounding box center [39, 163] width 28 height 18
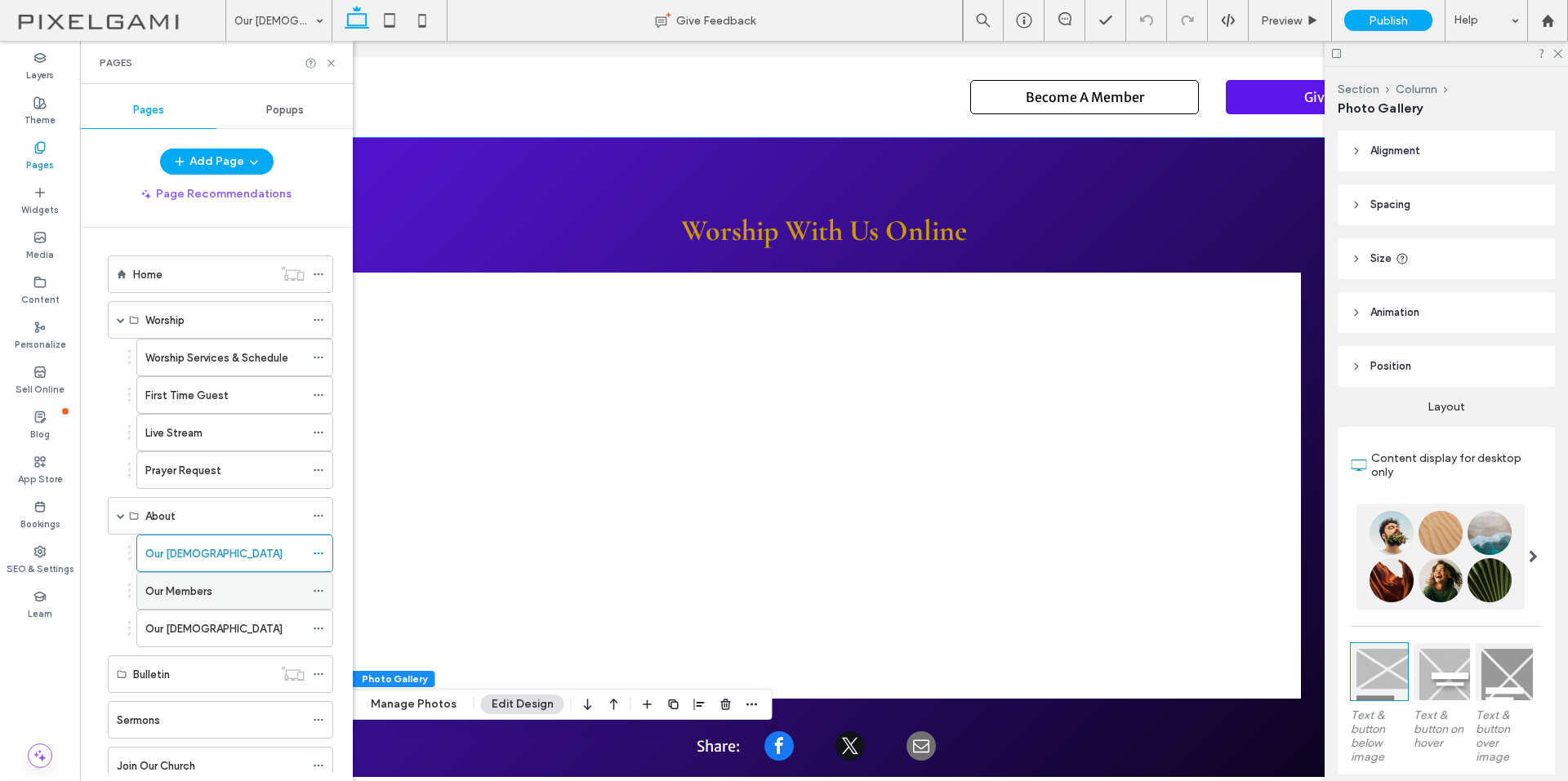
click at [204, 583] on label "Our Members" at bounding box center [178, 591] width 67 height 28
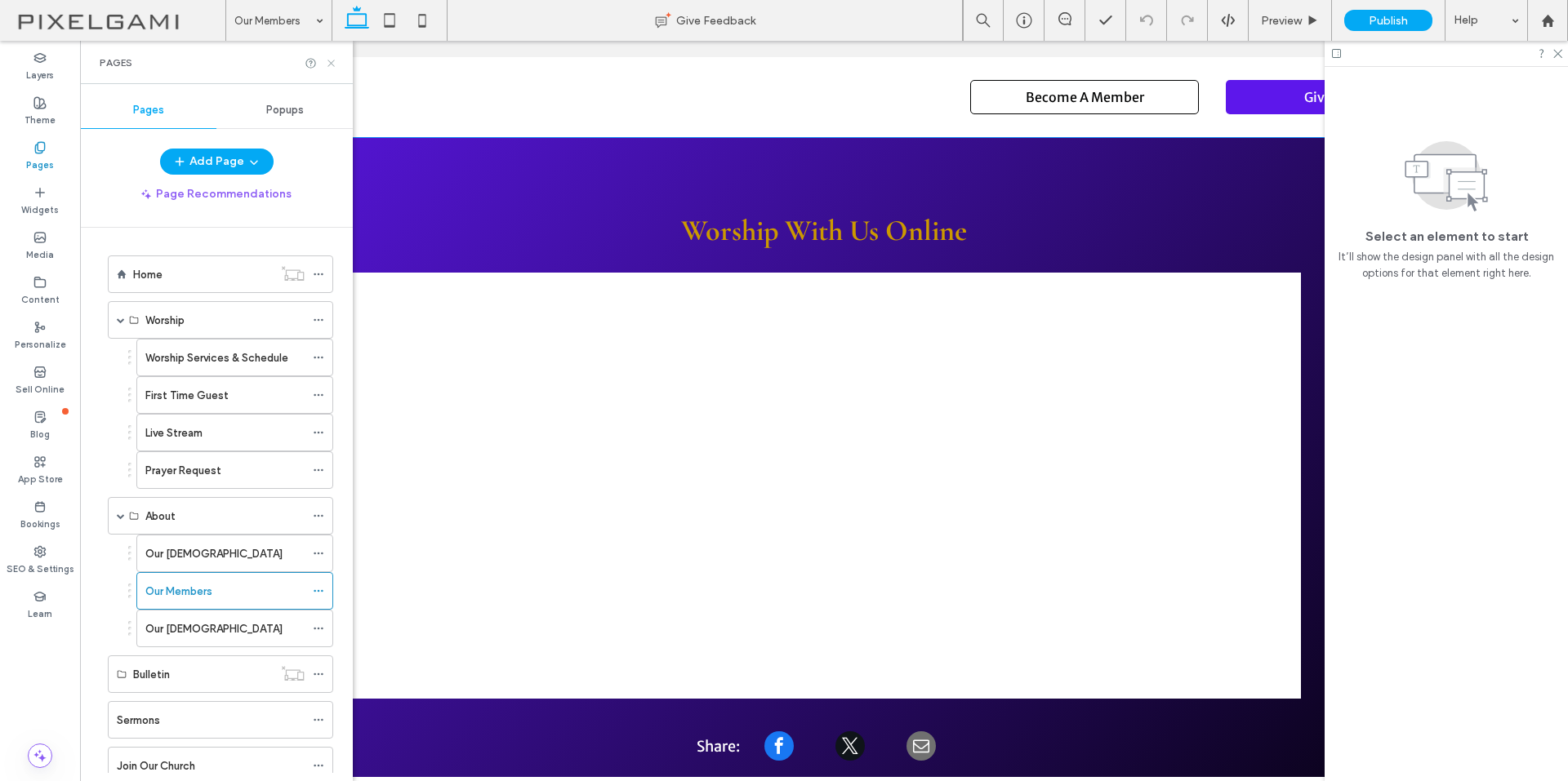
click at [332, 63] on icon at bounding box center [330, 62] width 12 height 12
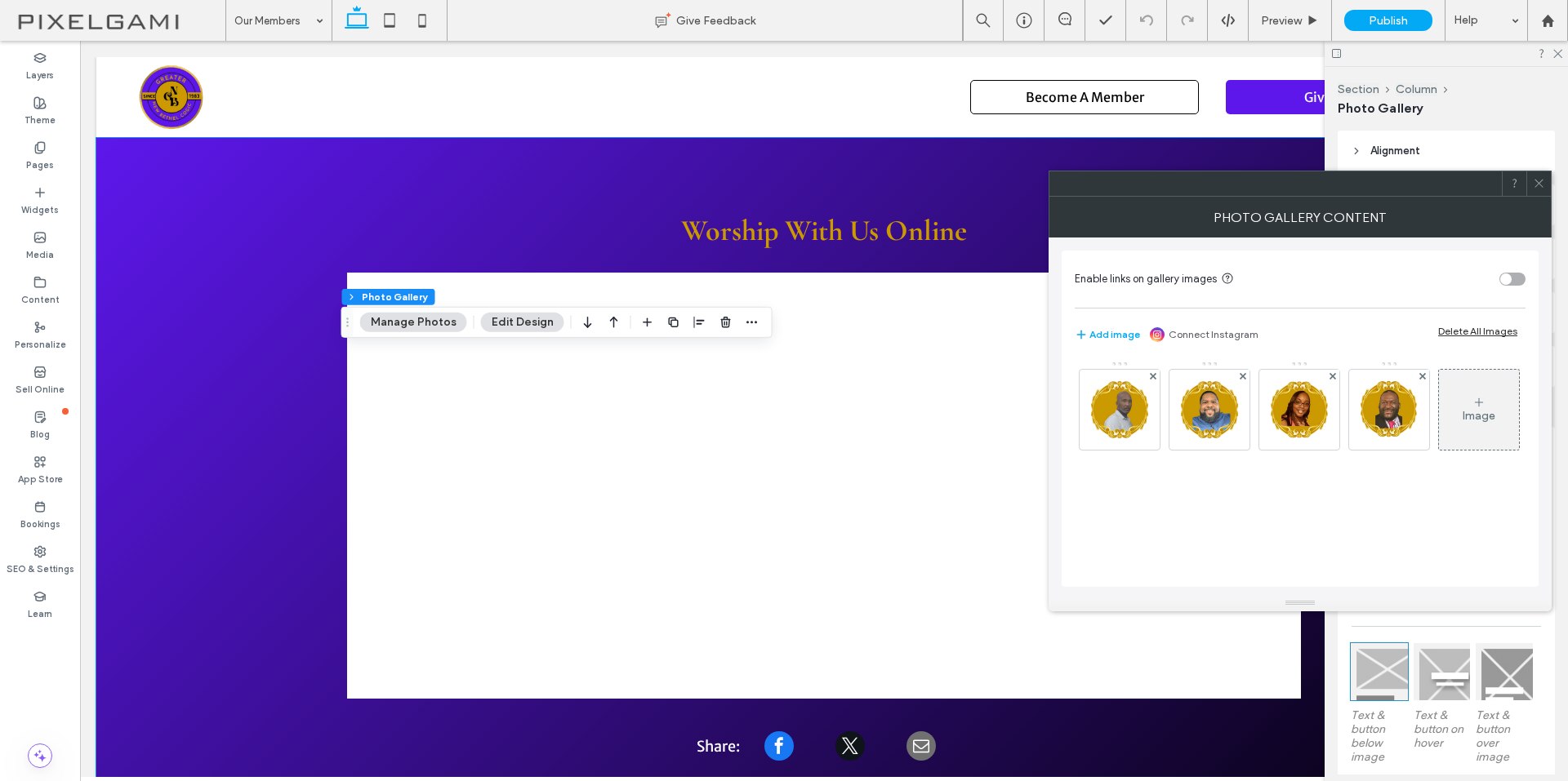
click at [1540, 175] on span at bounding box center [1538, 183] width 12 height 25
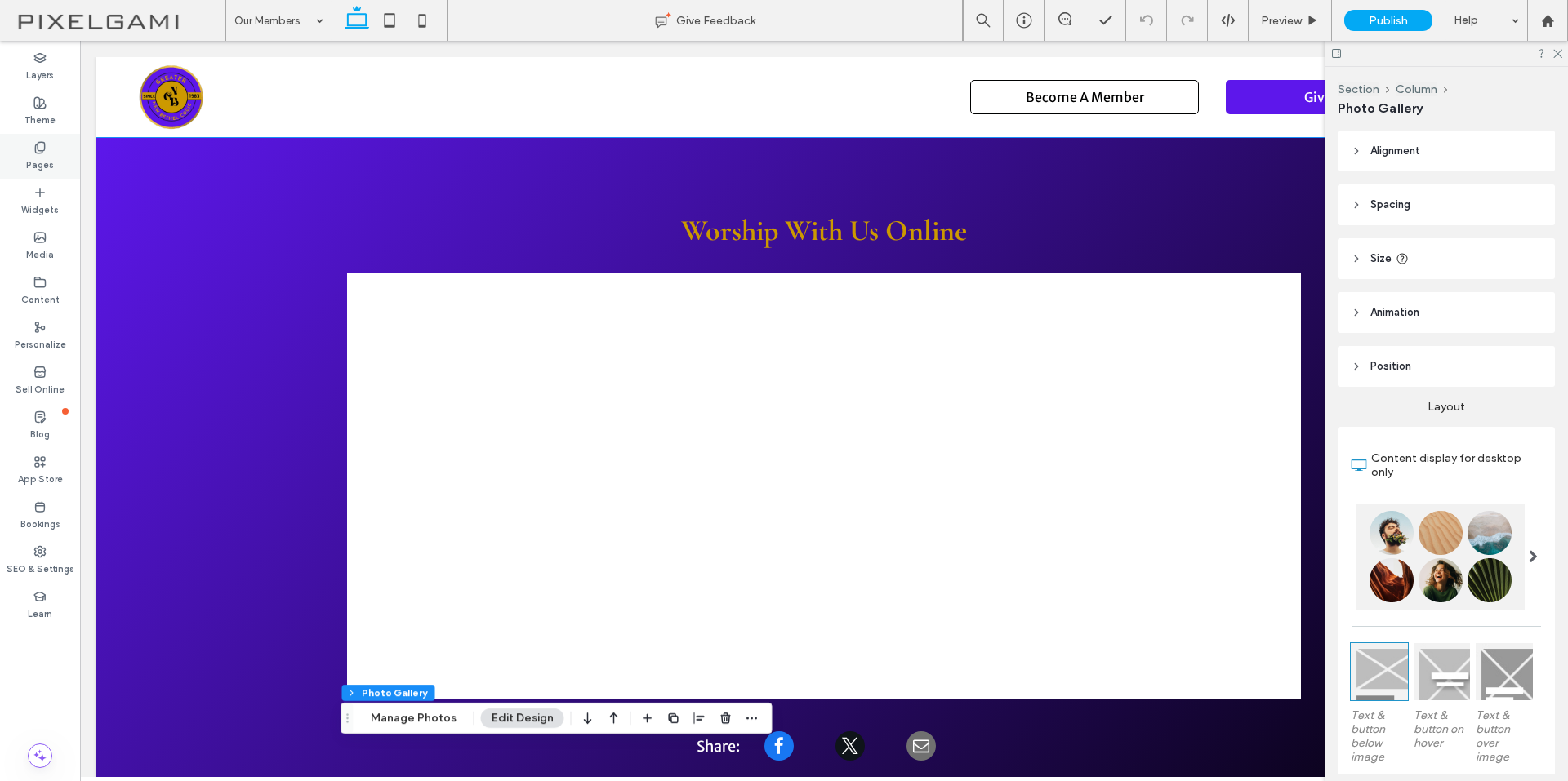
click at [39, 165] on label "Pages" at bounding box center [39, 163] width 28 height 18
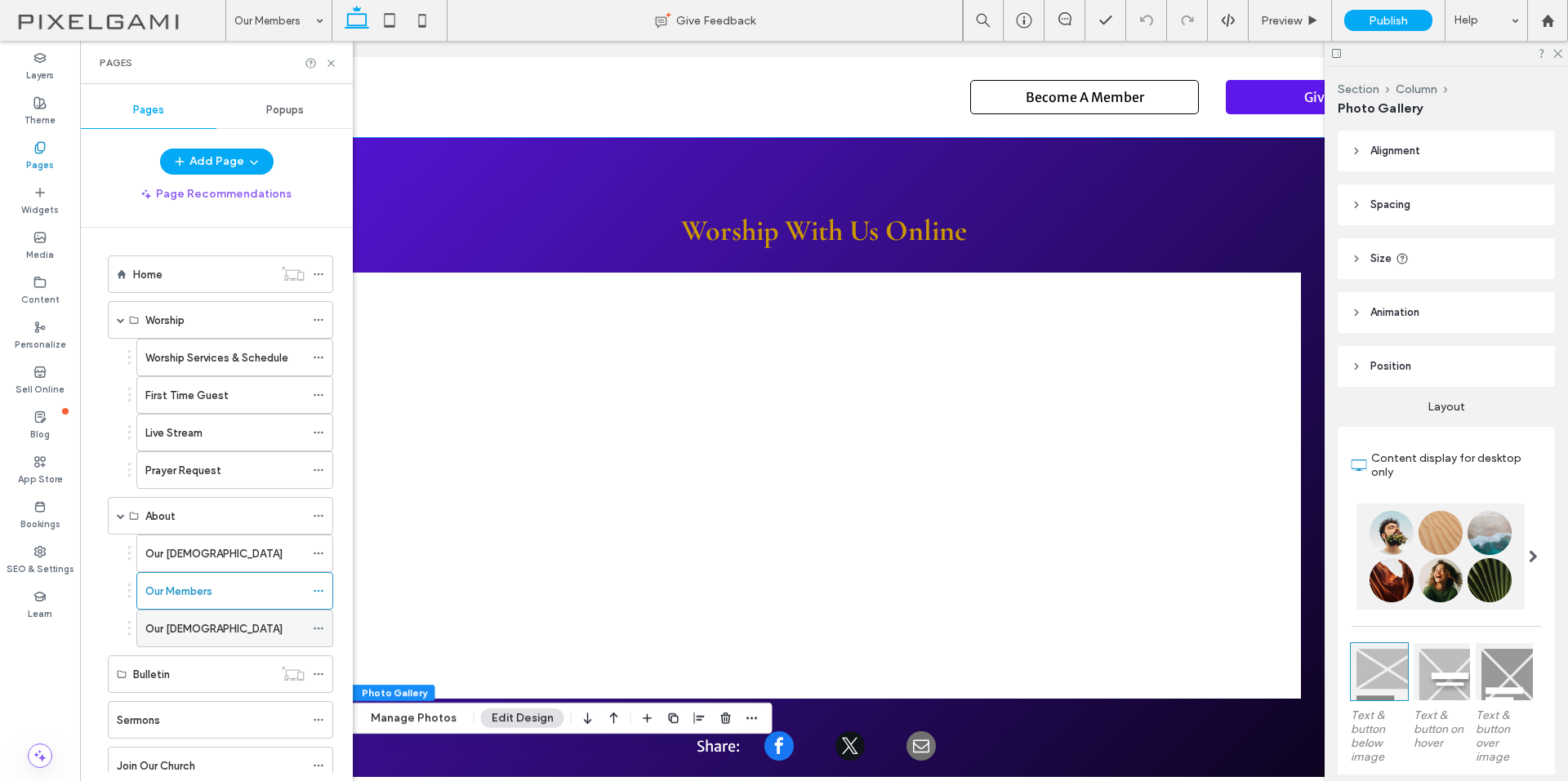
click at [220, 618] on div "Our [DEMOGRAPHIC_DATA]" at bounding box center [225, 628] width 160 height 36
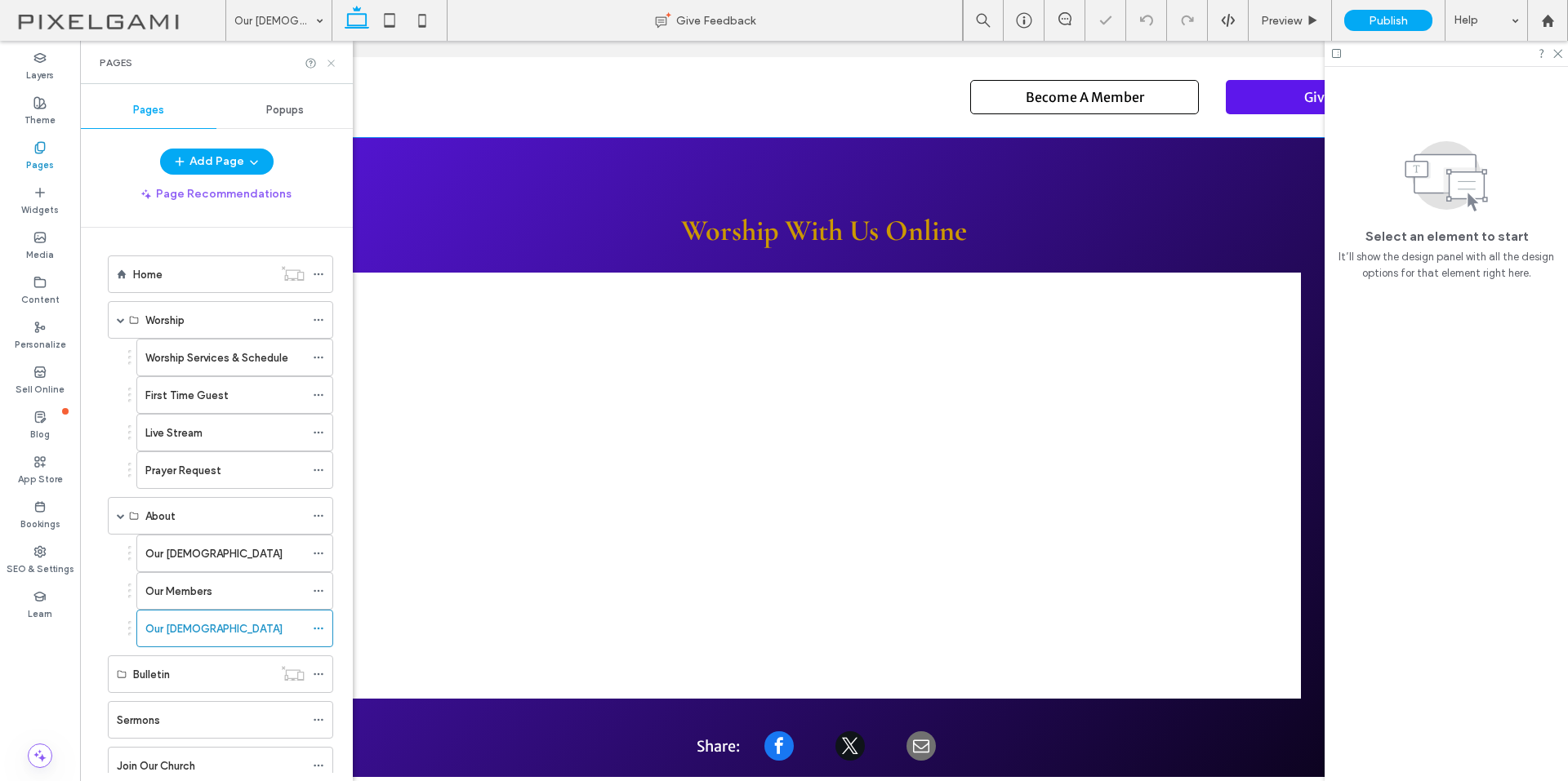
click at [333, 64] on use at bounding box center [330, 62] width 6 height 6
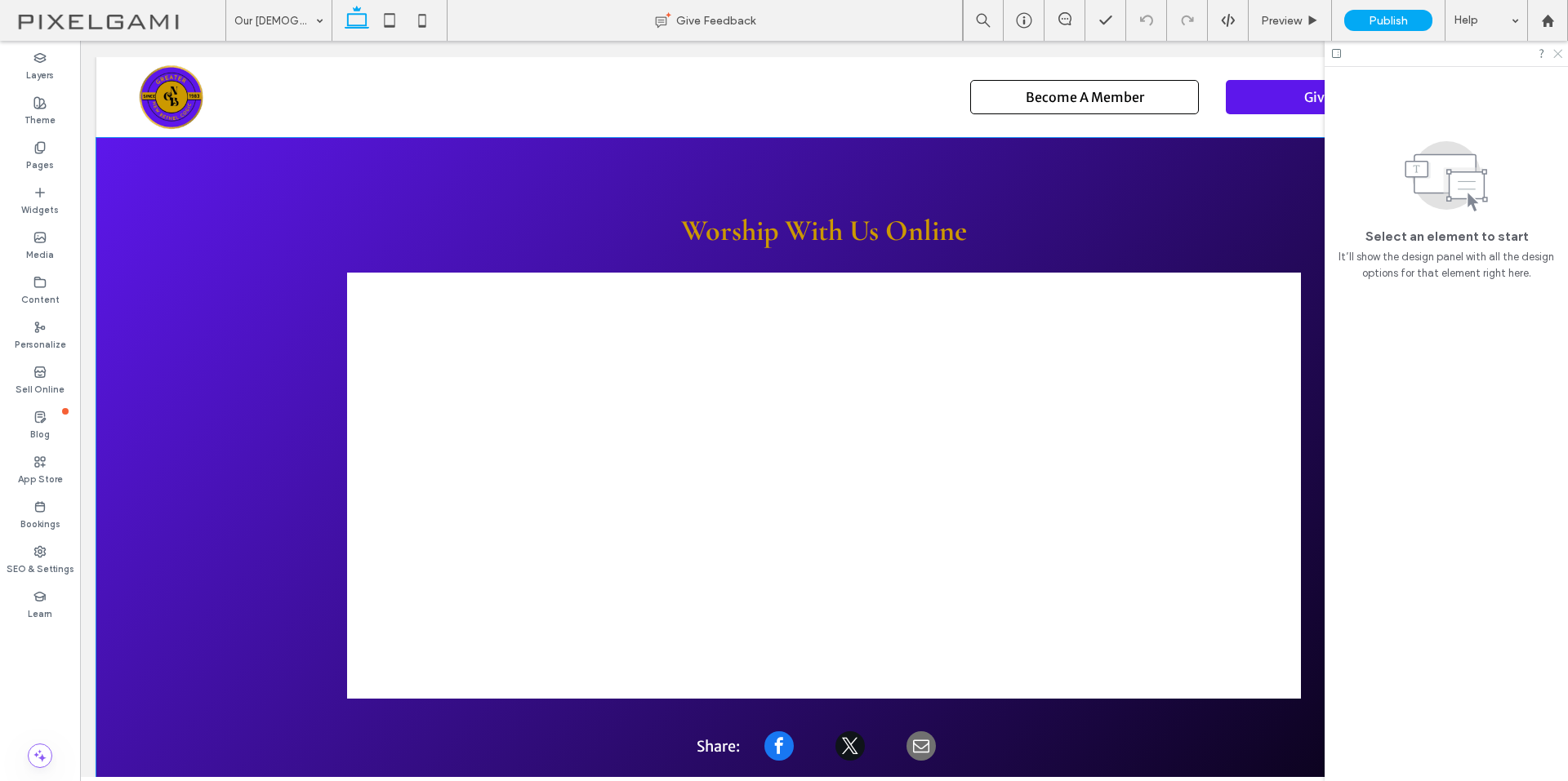
click at [1560, 54] on icon at bounding box center [1557, 53] width 11 height 11
